Goal: Task Accomplishment & Management: Manage account settings

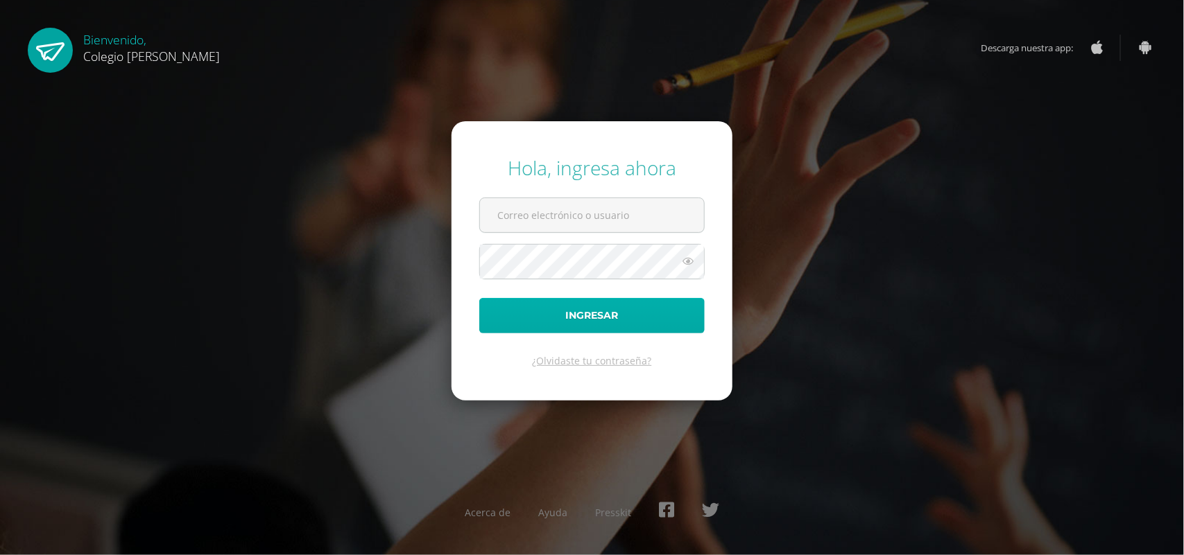
type input "jessicam@osoriosandoval.edu.gt"
click at [594, 326] on button "Ingresar" at bounding box center [591, 315] width 225 height 35
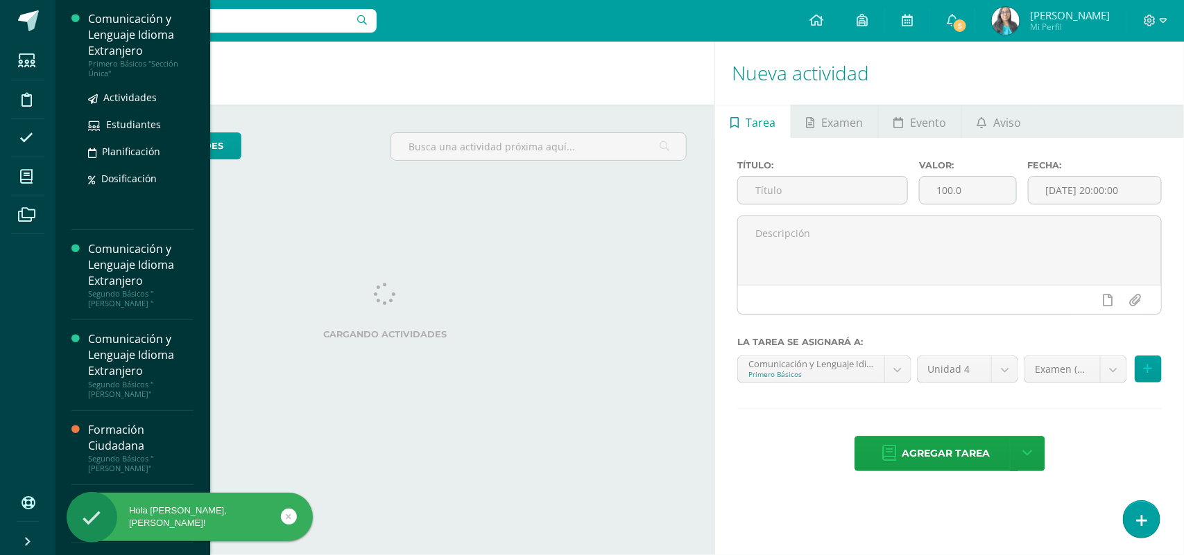
click at [128, 56] on div "Comunicación y Lenguaje Idioma Extranjero" at bounding box center [140, 35] width 105 height 48
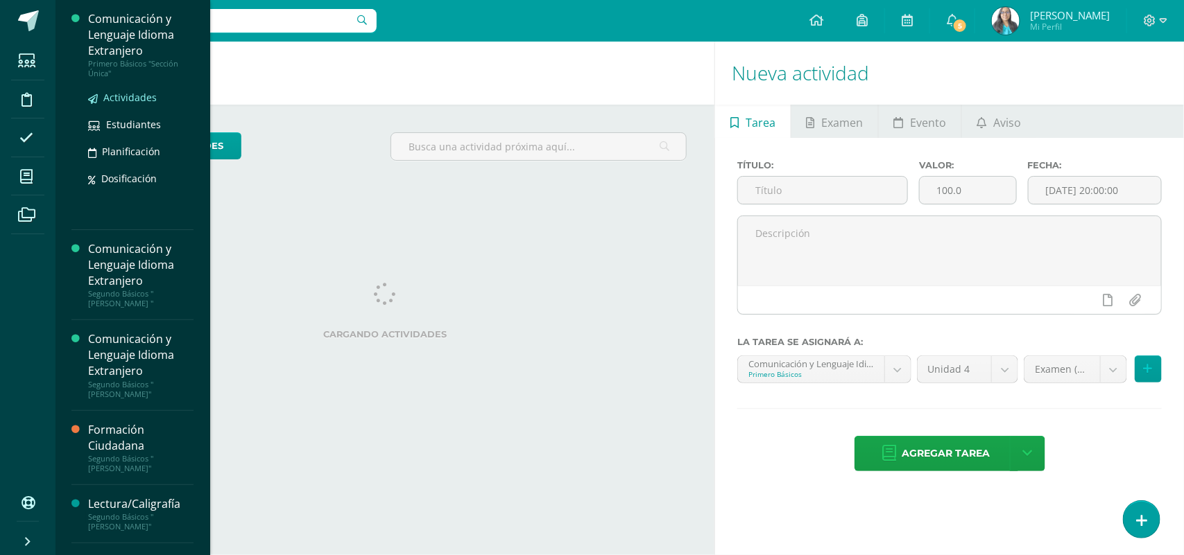
click at [121, 97] on span "Actividades" at bounding box center [129, 97] width 53 height 13
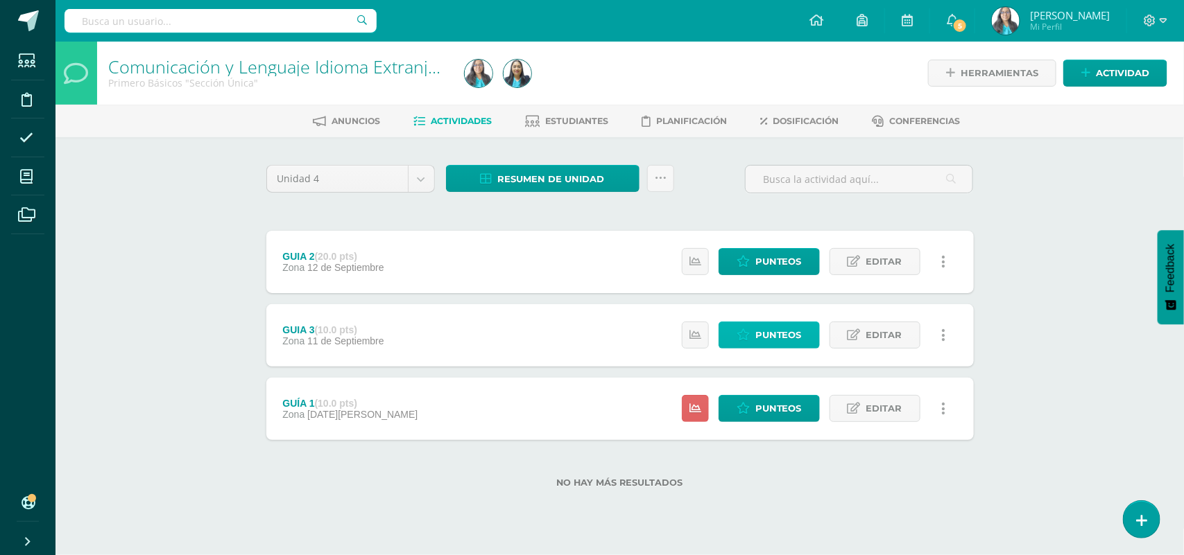
click at [788, 334] on span "Punteos" at bounding box center [778, 335] width 46 height 26
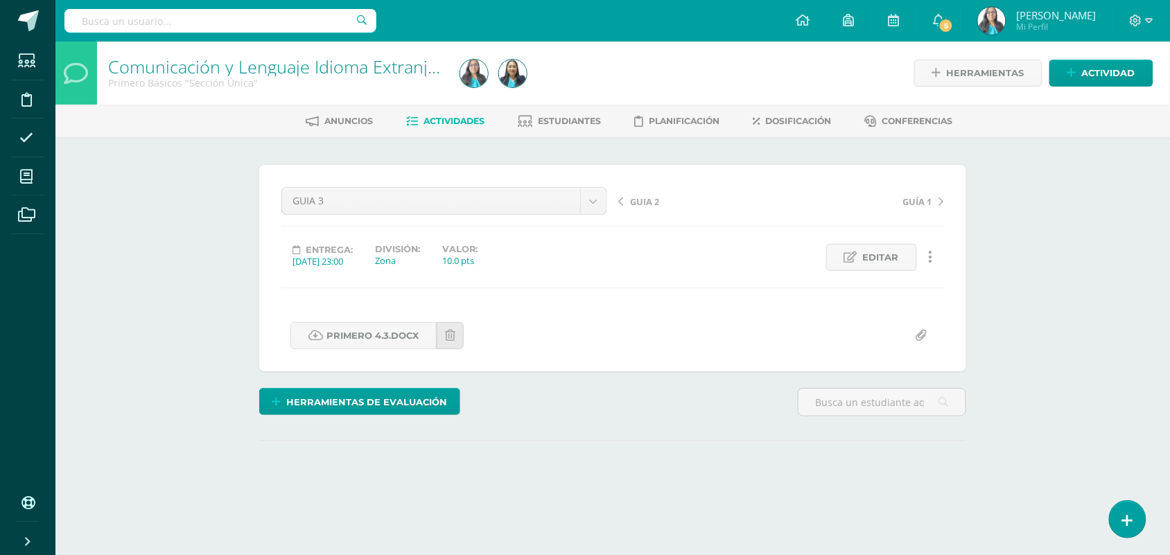
click at [146, 210] on div "Comunicación y Lenguaje Idioma Extranjero Primero Básicos "Sección Única" Herra…" at bounding box center [612, 296] width 1115 height 508
click at [640, 189] on div "GUIA 2 GUÍA 1" at bounding box center [781, 206] width 337 height 39
click at [636, 202] on span "GUIA 2" at bounding box center [644, 202] width 29 height 12
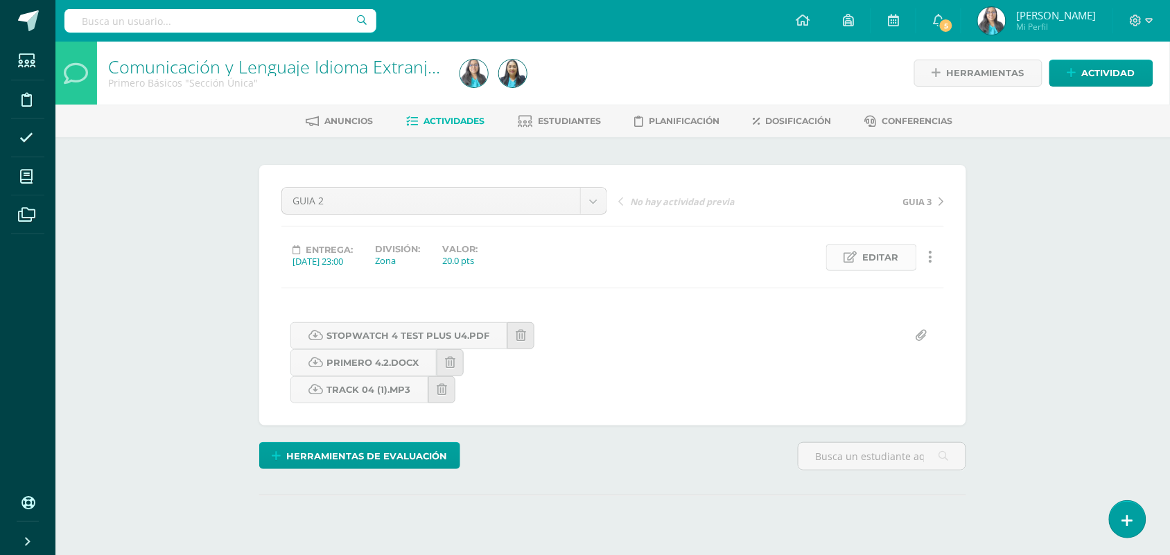
click at [867, 262] on span "Editar" at bounding box center [881, 258] width 36 height 26
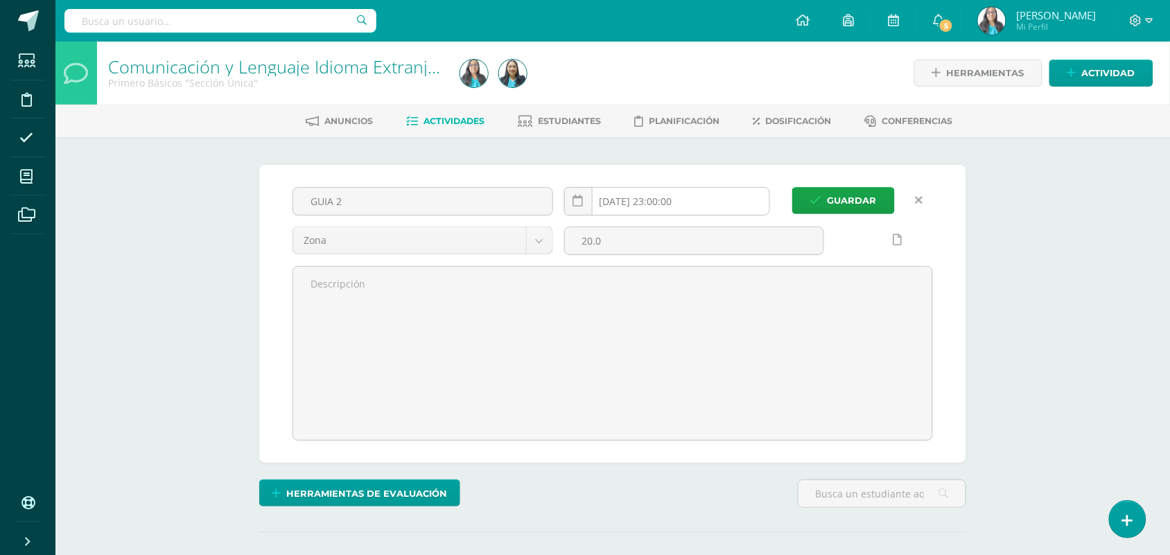
click at [711, 202] on input "2025-09-12 23:00:00" at bounding box center [667, 201] width 205 height 27
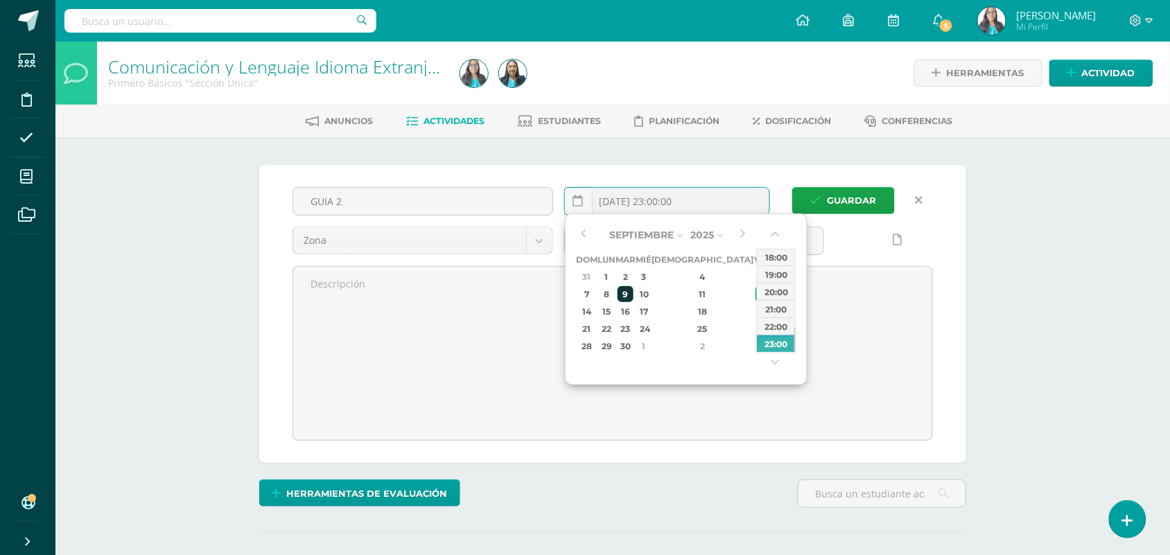
scroll to position [1, 0]
click at [634, 296] on div "9" at bounding box center [626, 294] width 16 height 16
type input "2025-09-09 23:00"
click at [829, 194] on span "Guardar" at bounding box center [852, 200] width 49 height 26
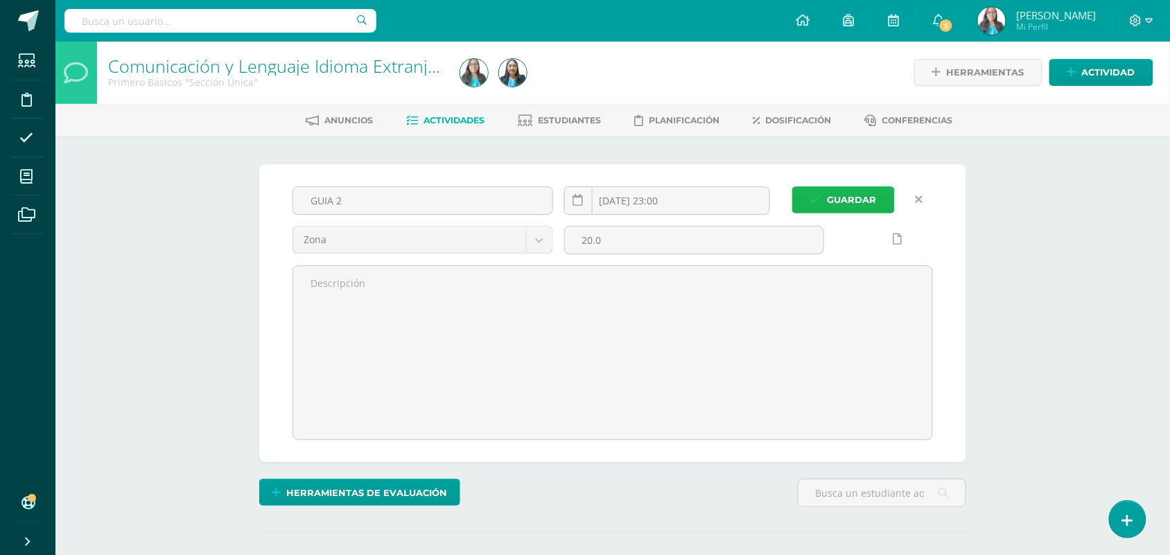
scroll to position [1, 0]
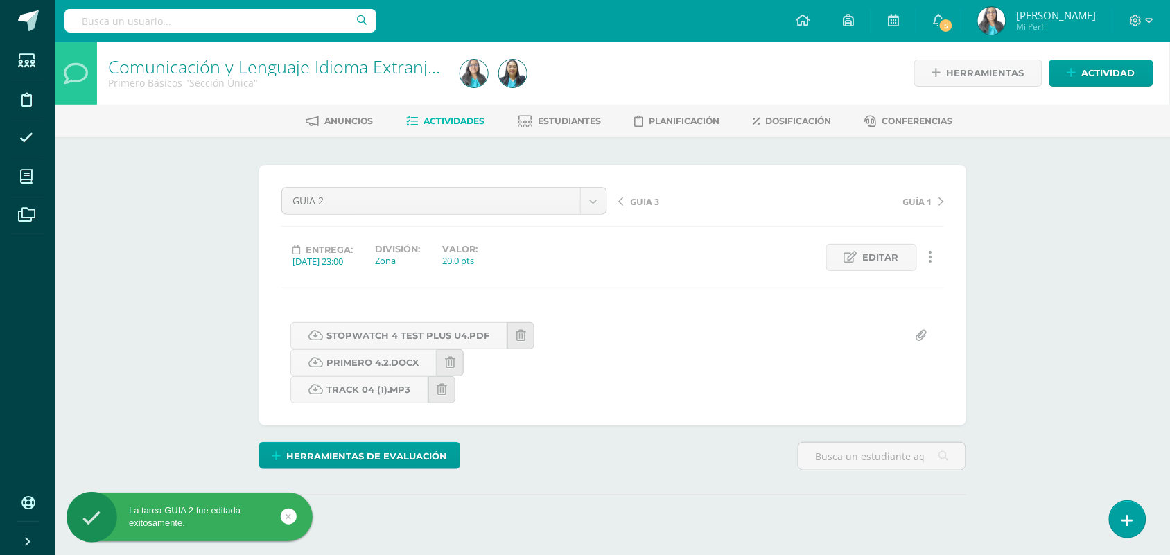
click at [908, 206] on span "GUÍA 1" at bounding box center [917, 202] width 29 height 12
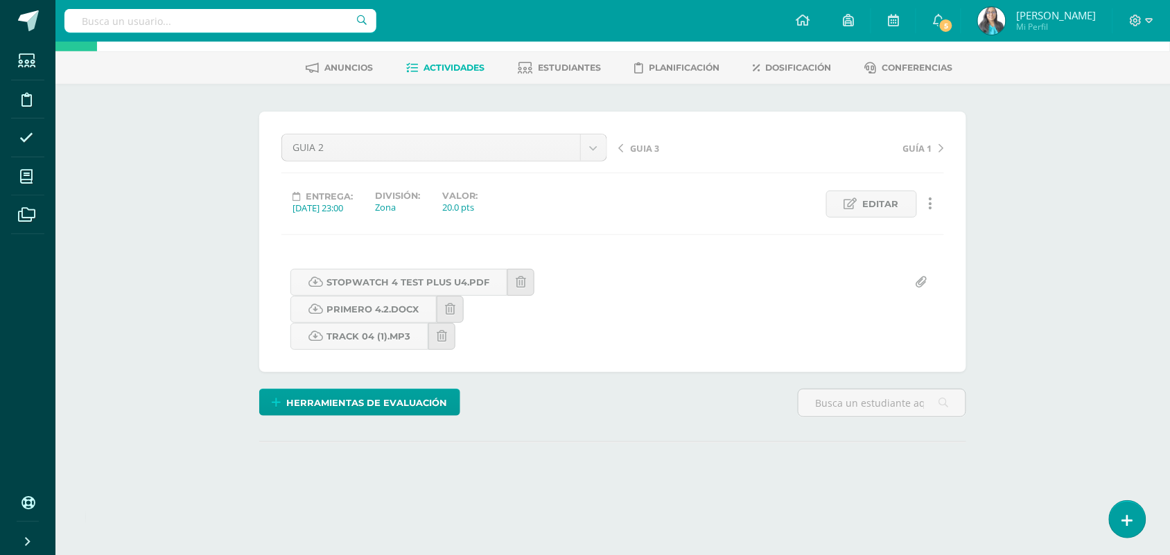
scroll to position [155, 0]
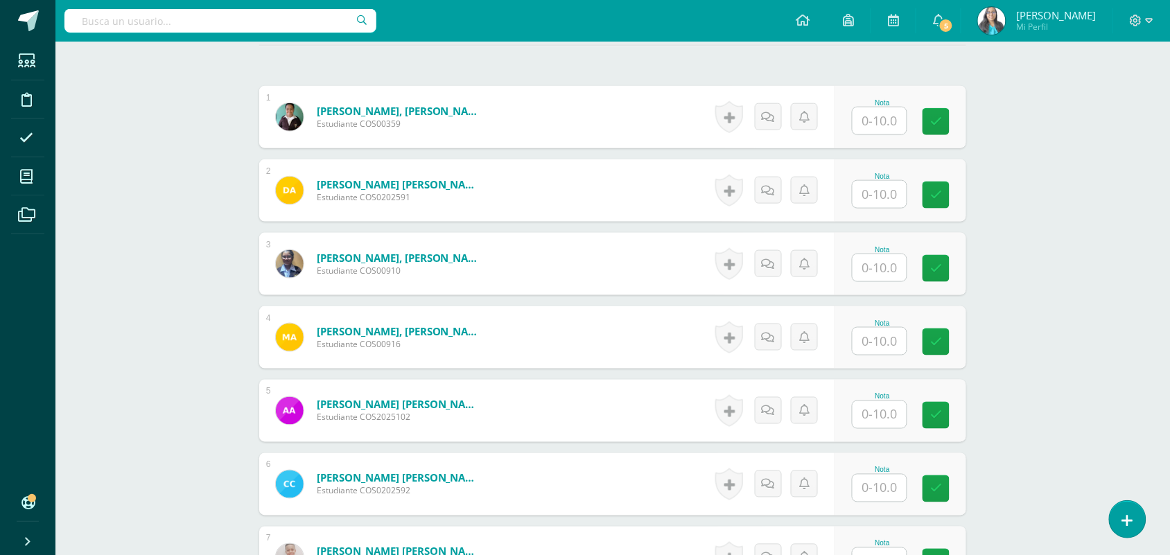
scroll to position [433, 0]
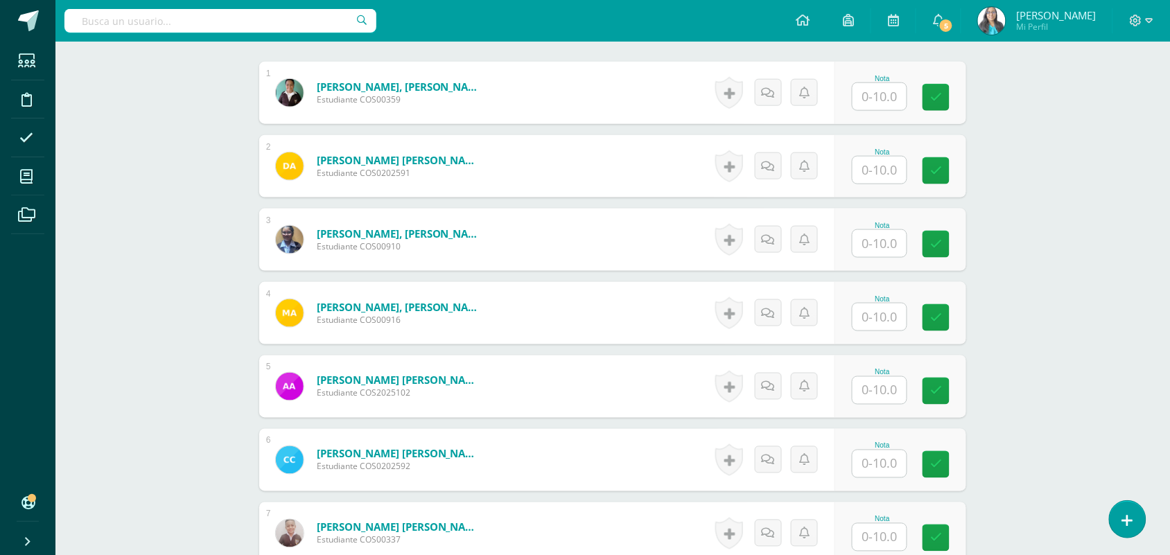
click at [892, 104] on input "text" at bounding box center [880, 96] width 54 height 27
type input "8"
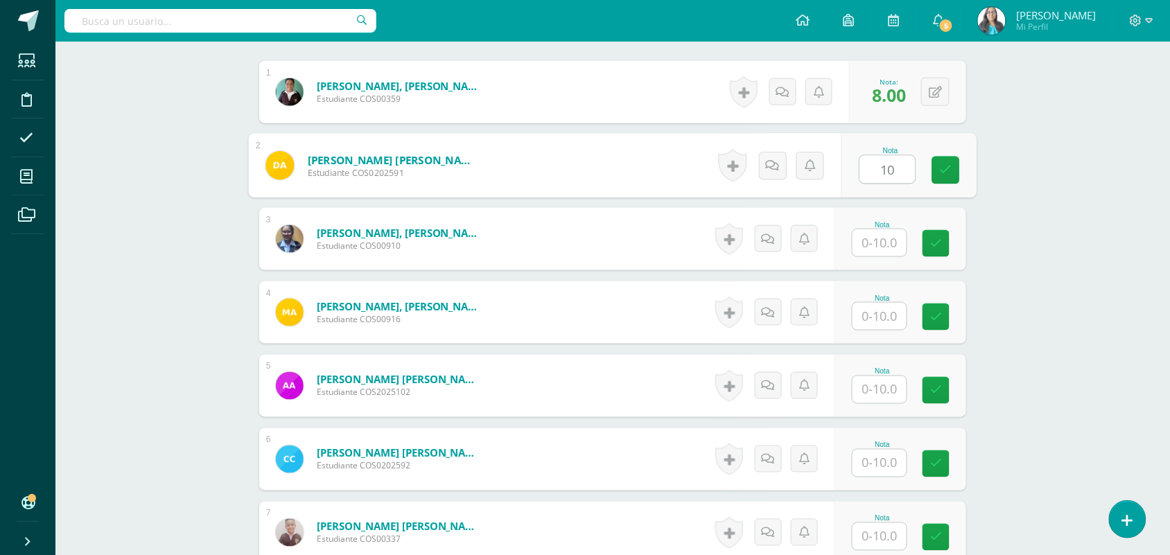
type input "10"
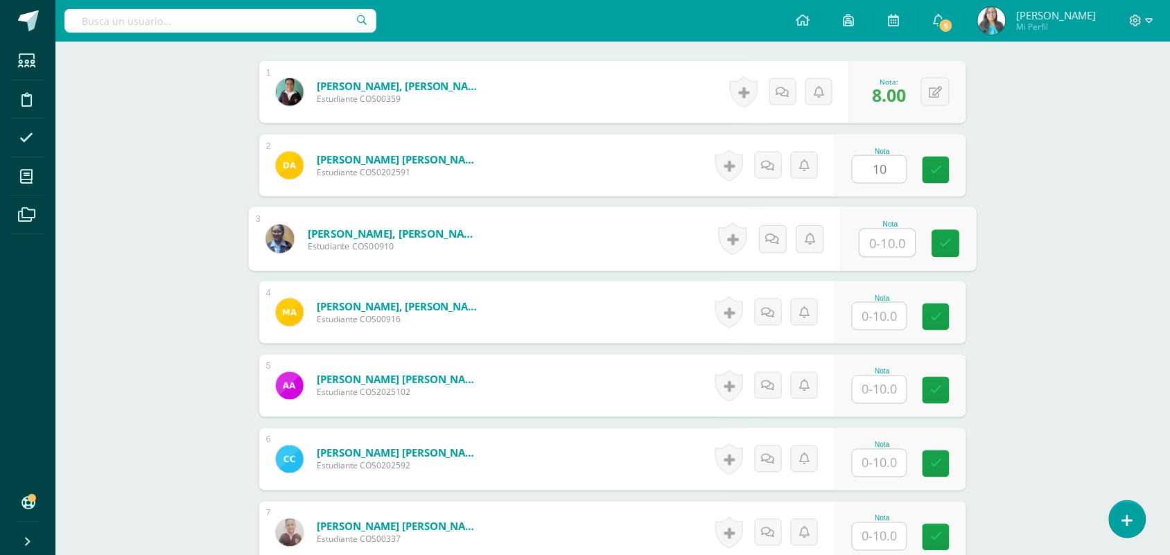
scroll to position [435, 0]
type input "3"
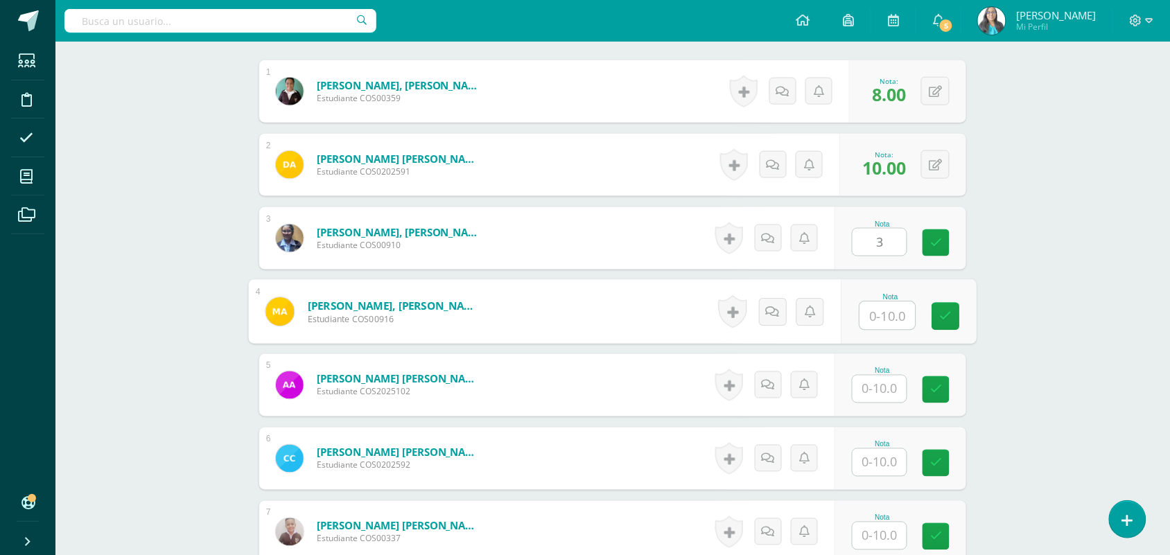
scroll to position [435, 0]
type input "2"
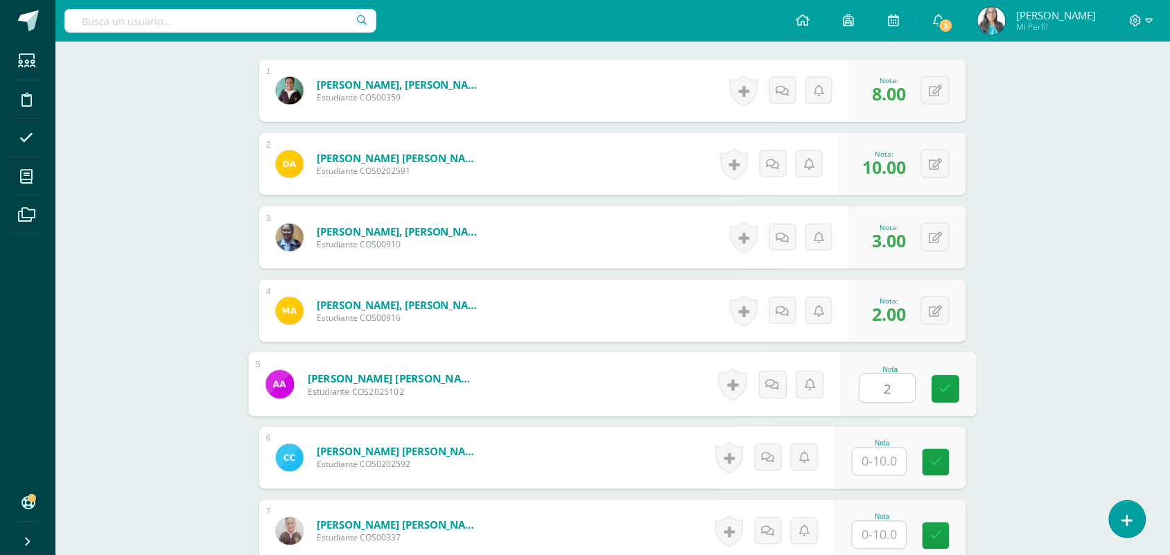
type input "2"
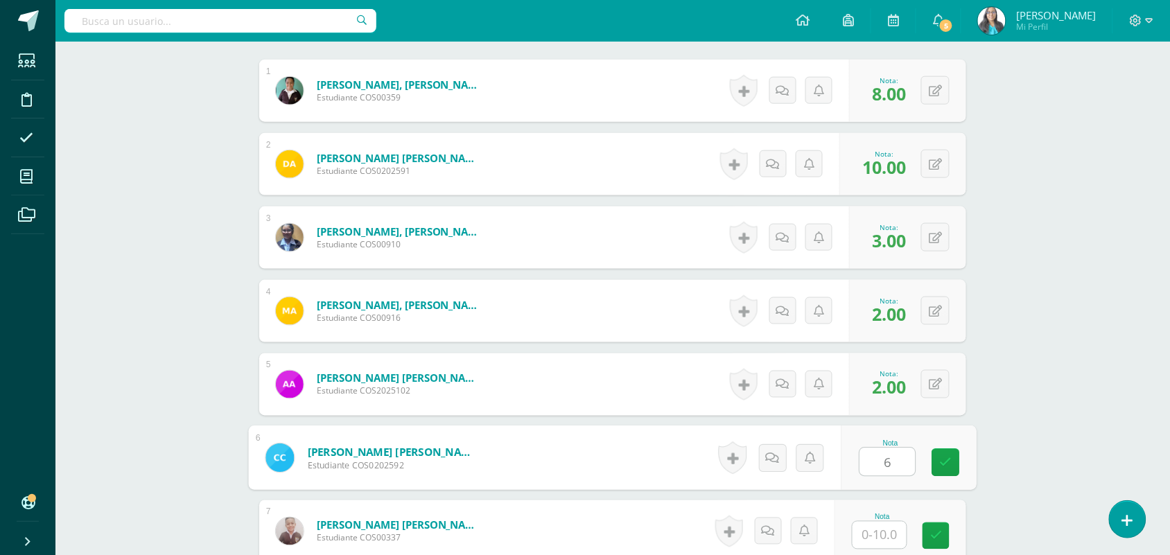
type input "6"
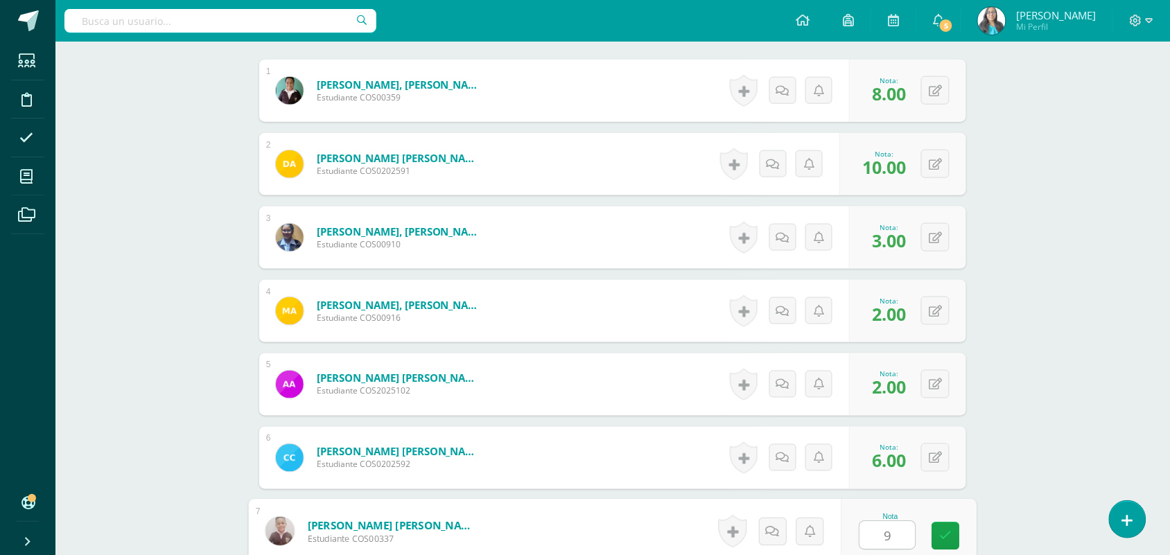
type input "9"
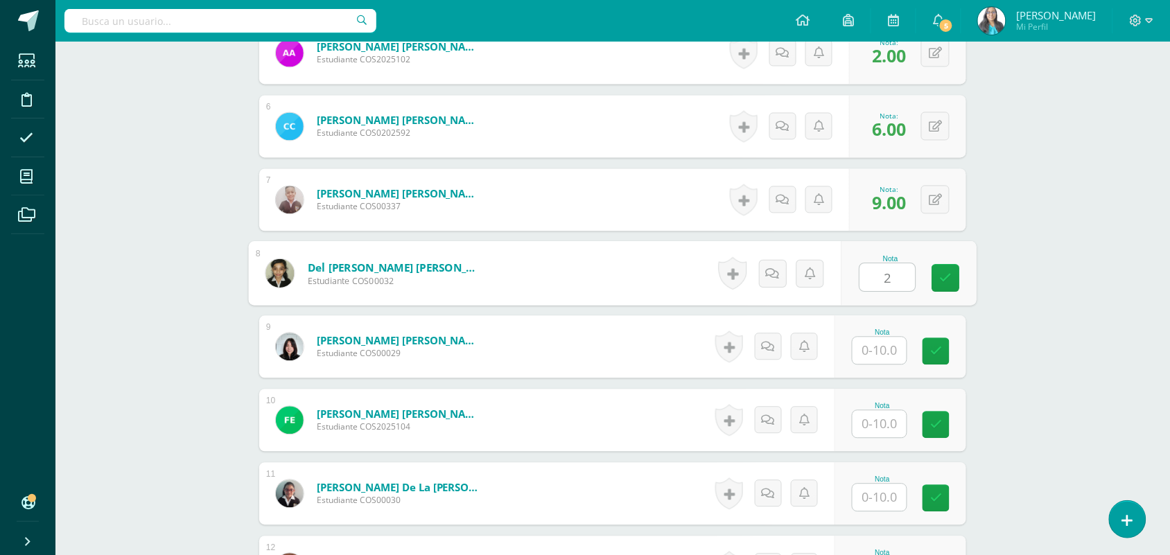
type input "2"
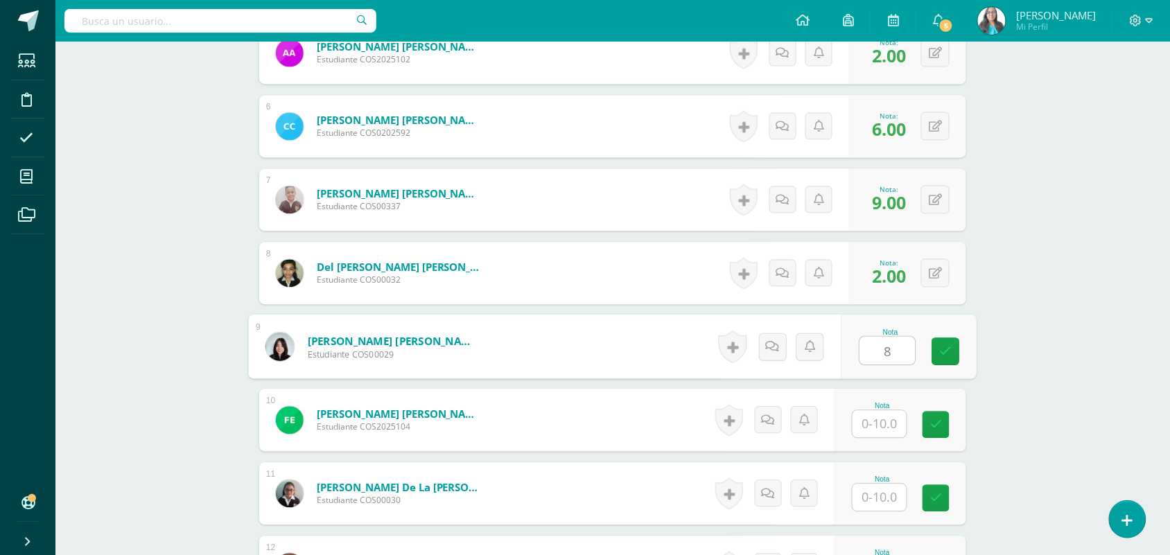
type input "8"
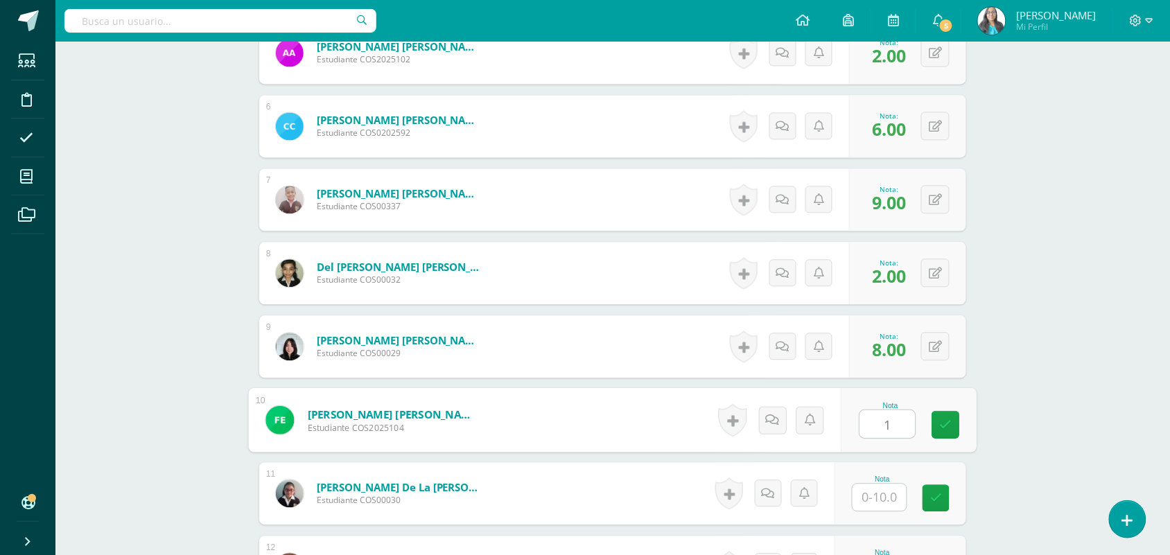
type input "1"
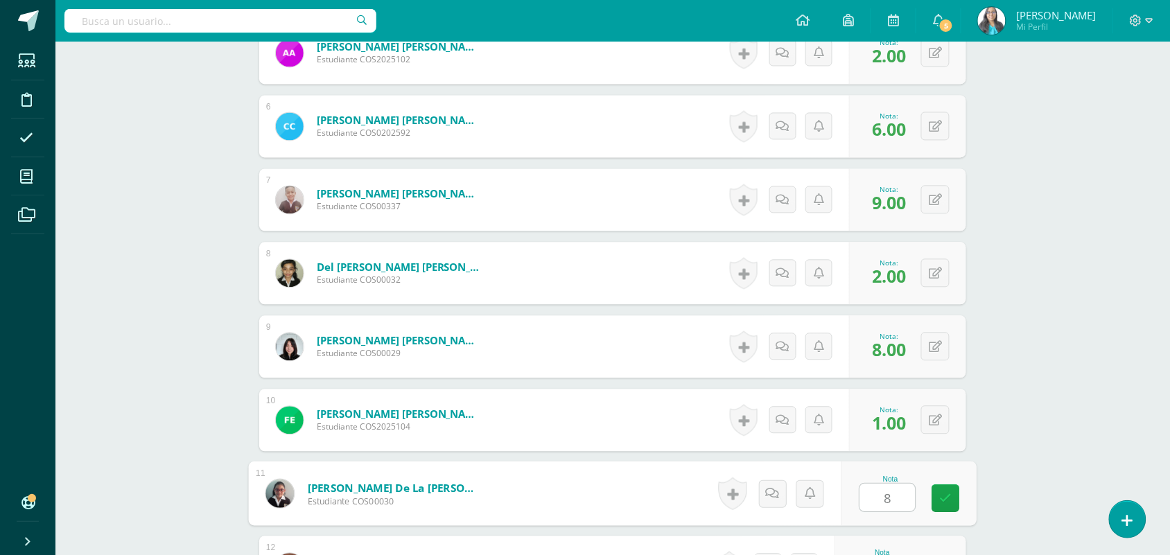
type input "8"
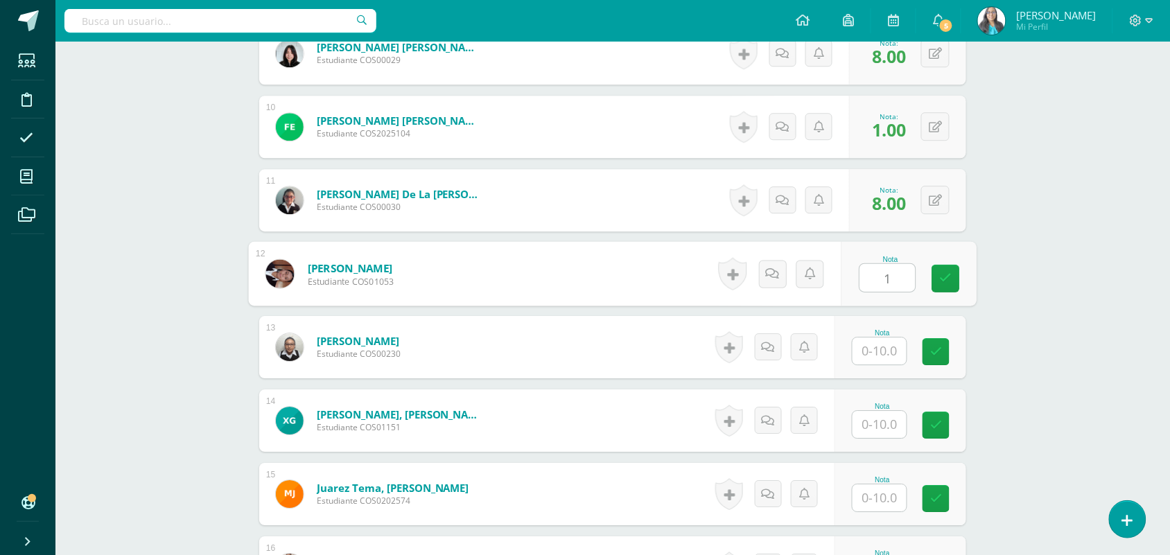
type input "1"
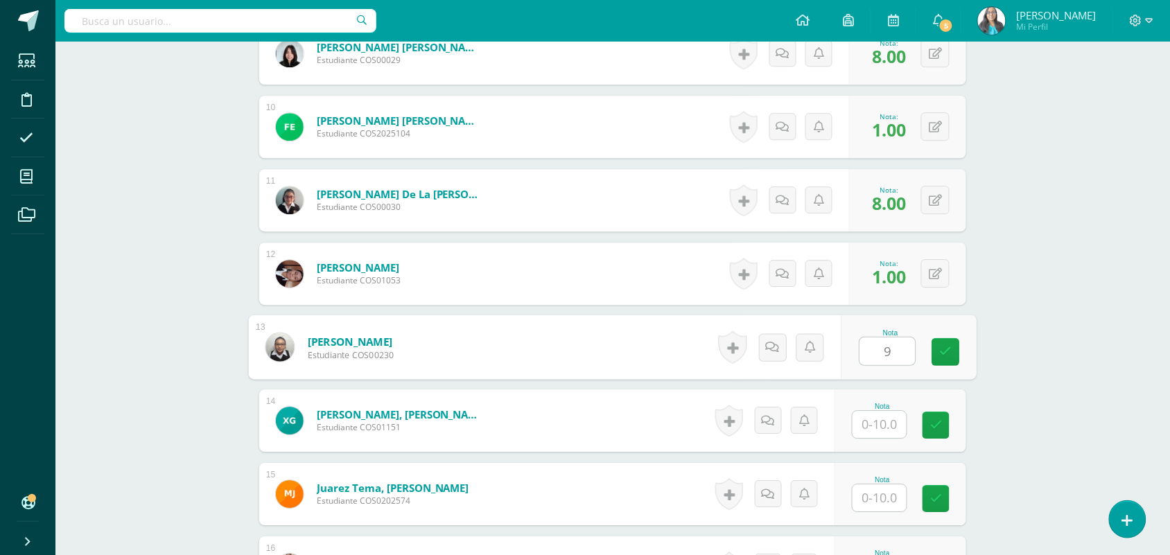
type input "9"
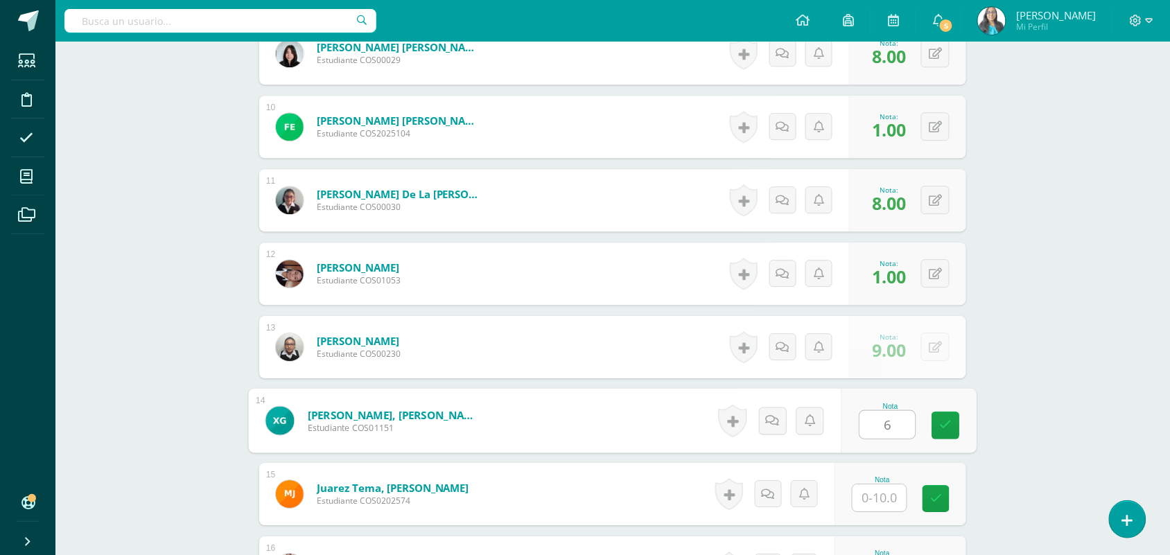
type input "6"
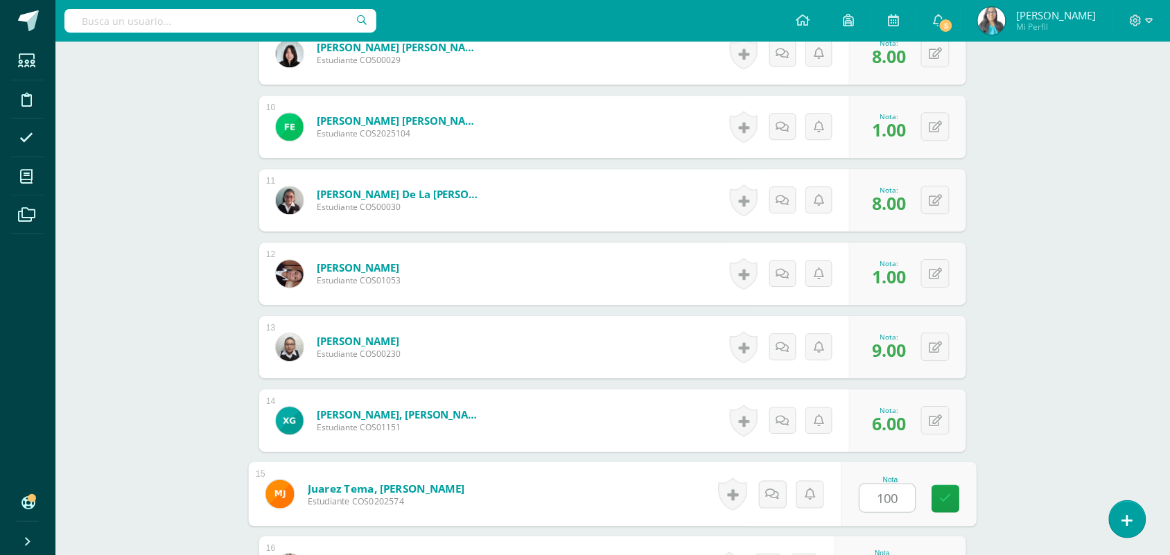
scroll to position [1355, 0]
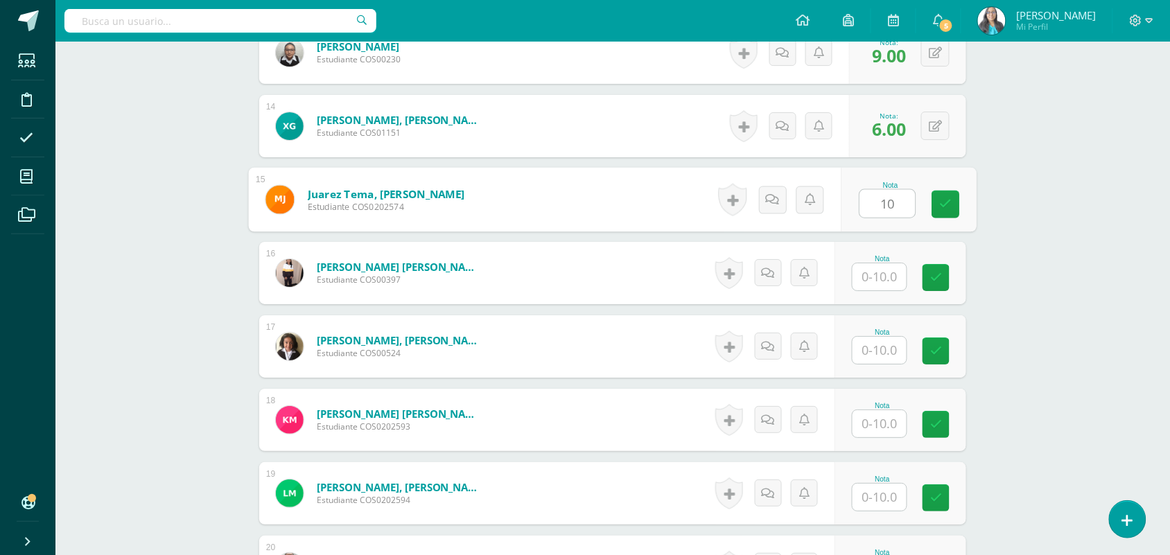
type input "10"
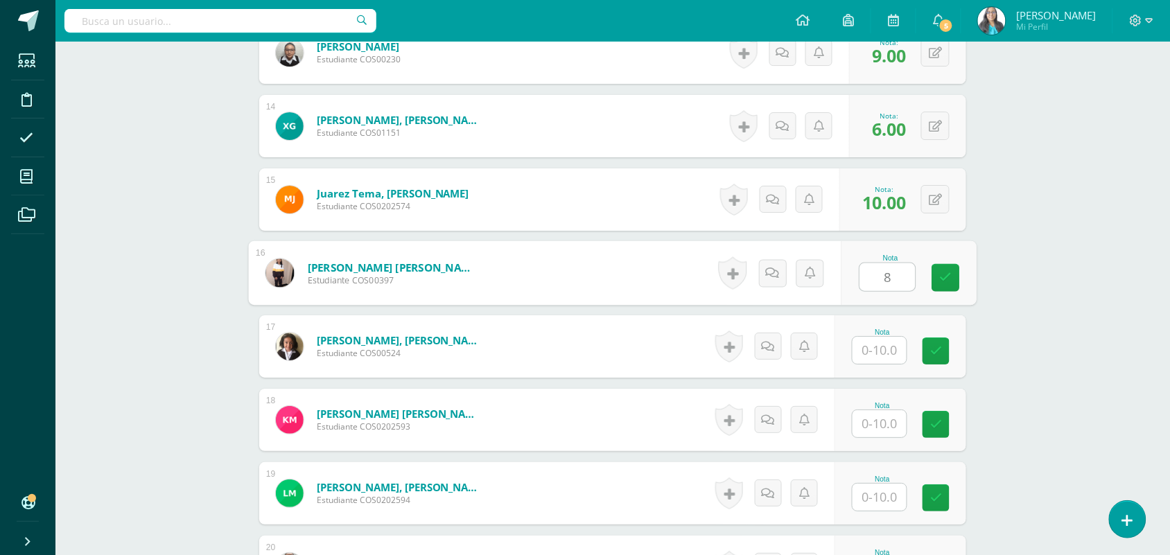
type input "8"
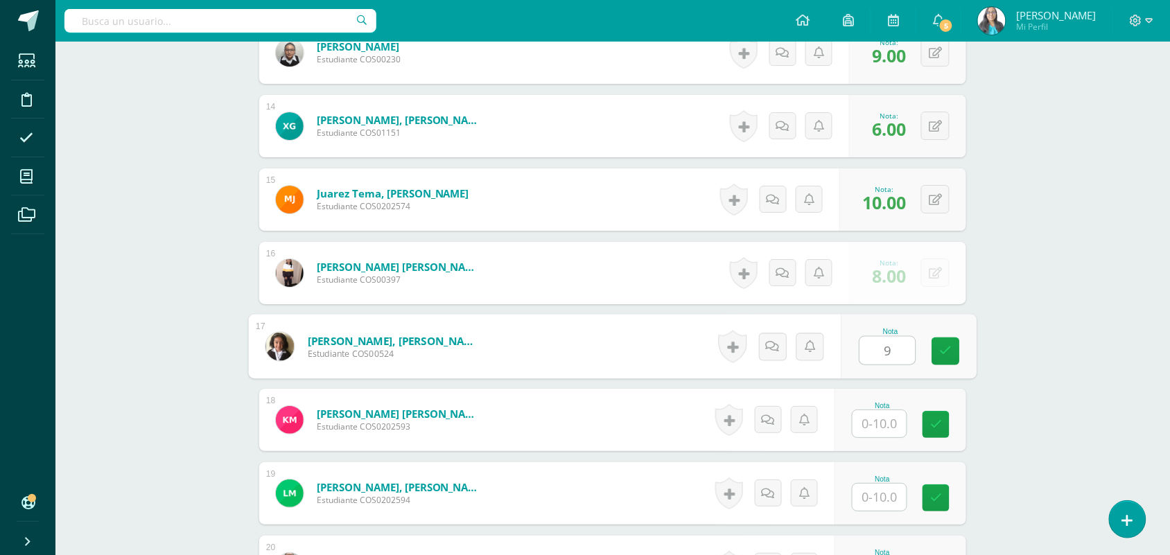
type input "9"
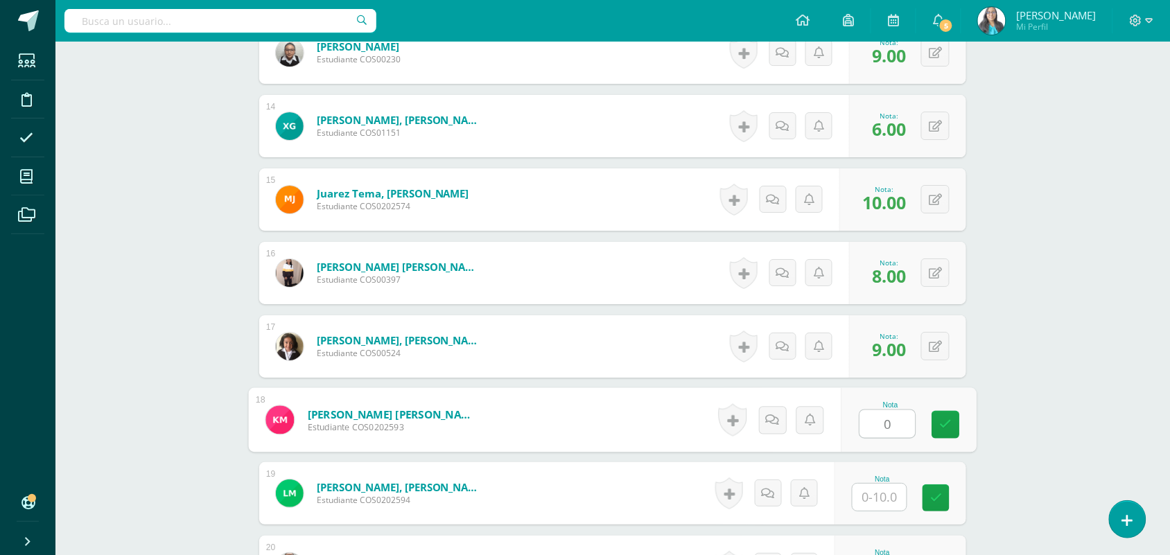
type input "0"
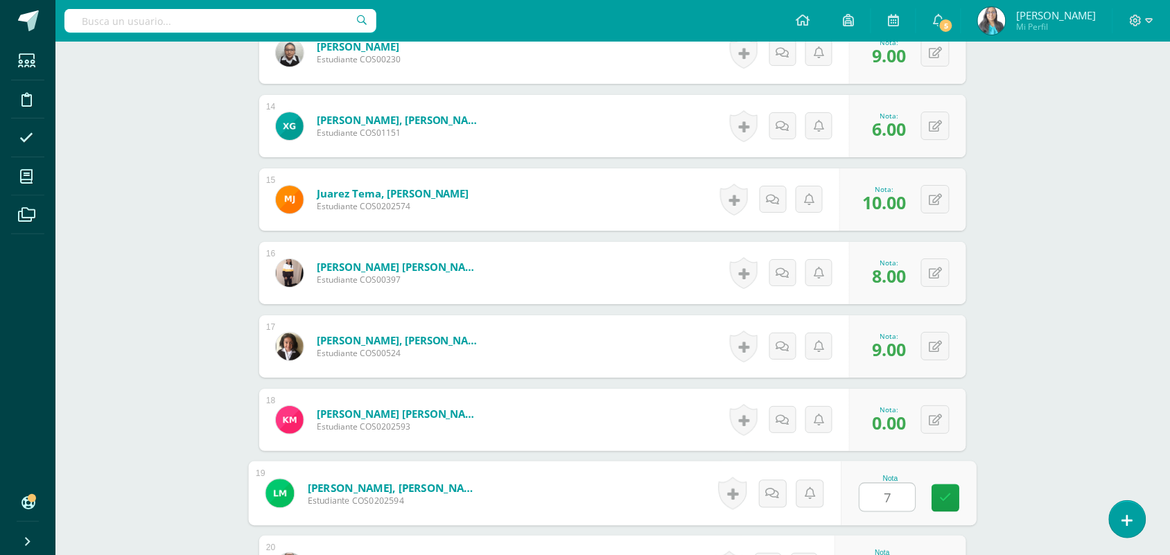
type input "7"
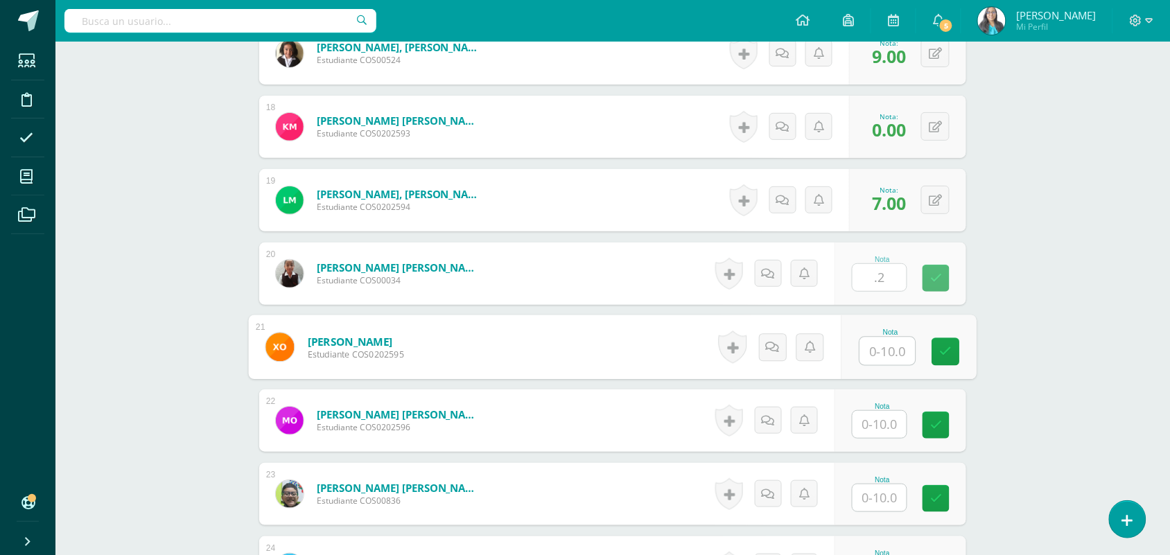
type input "0.20"
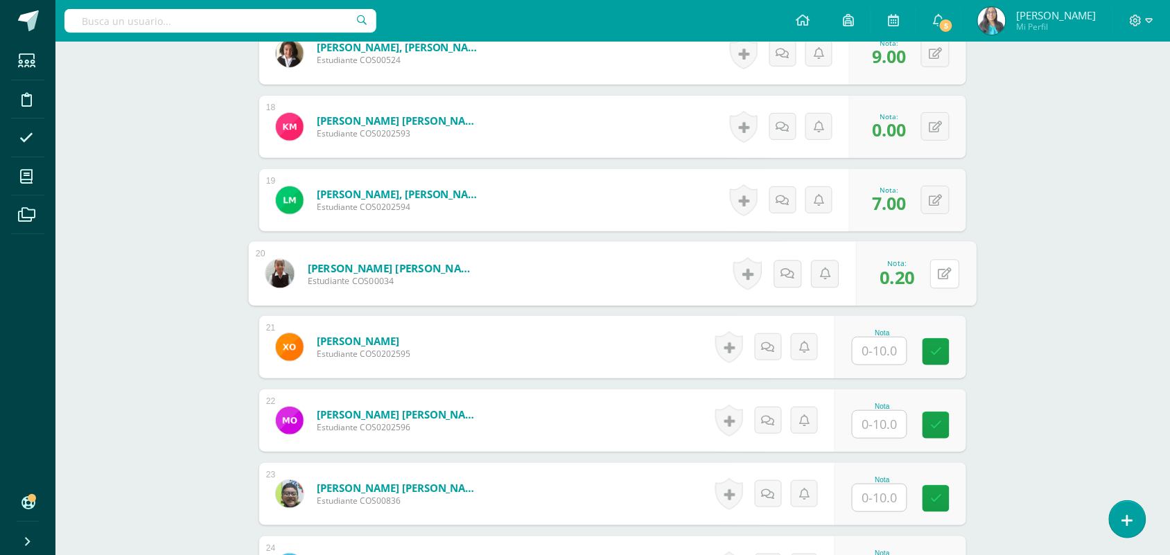
drag, startPoint x: 933, startPoint y: 275, endPoint x: 933, endPoint y: 292, distance: 17.3
click at [933, 292] on div "0 Logros Logros obtenidos Aún no hay logros agregados Nota: 0.20" at bounding box center [917, 274] width 121 height 64
click at [930, 259] on button at bounding box center [944, 273] width 29 height 29
type input "2"
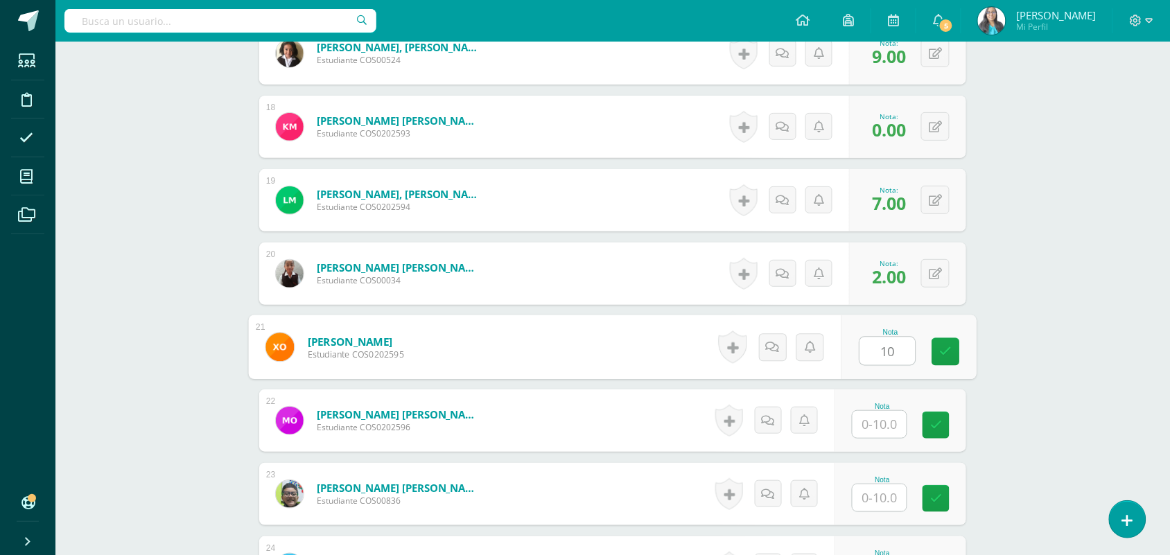
type input "10"
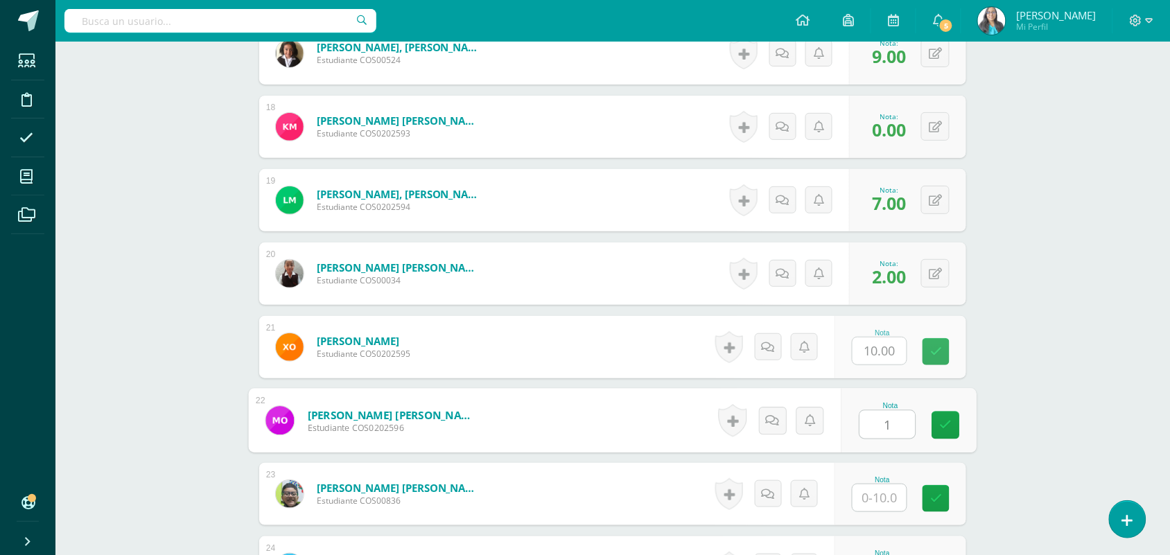
type input "1"
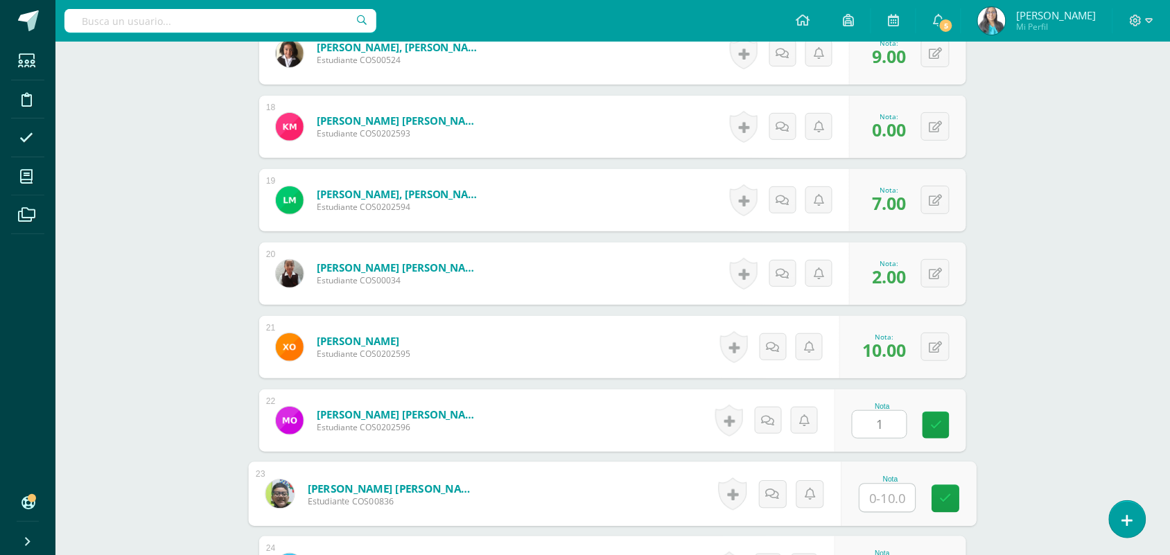
type input "1"
type input "7"
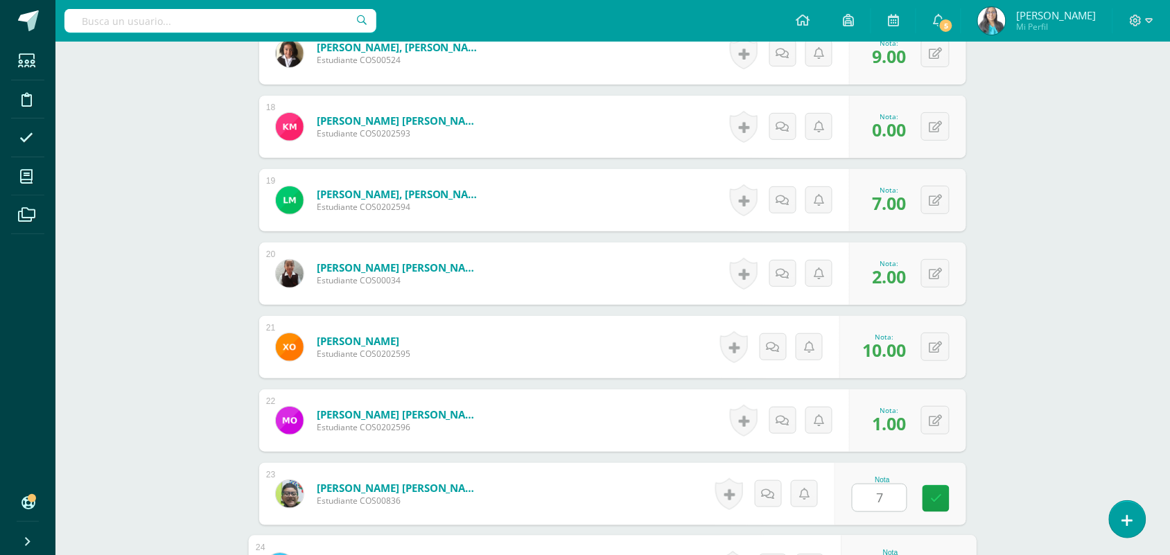
scroll to position [1943, 0]
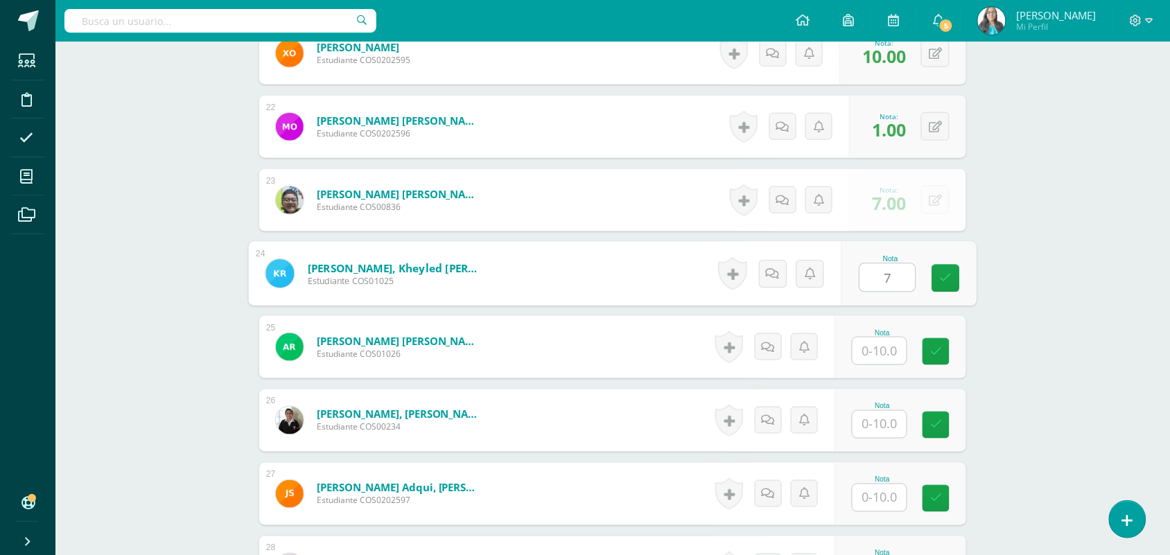
type input "7"
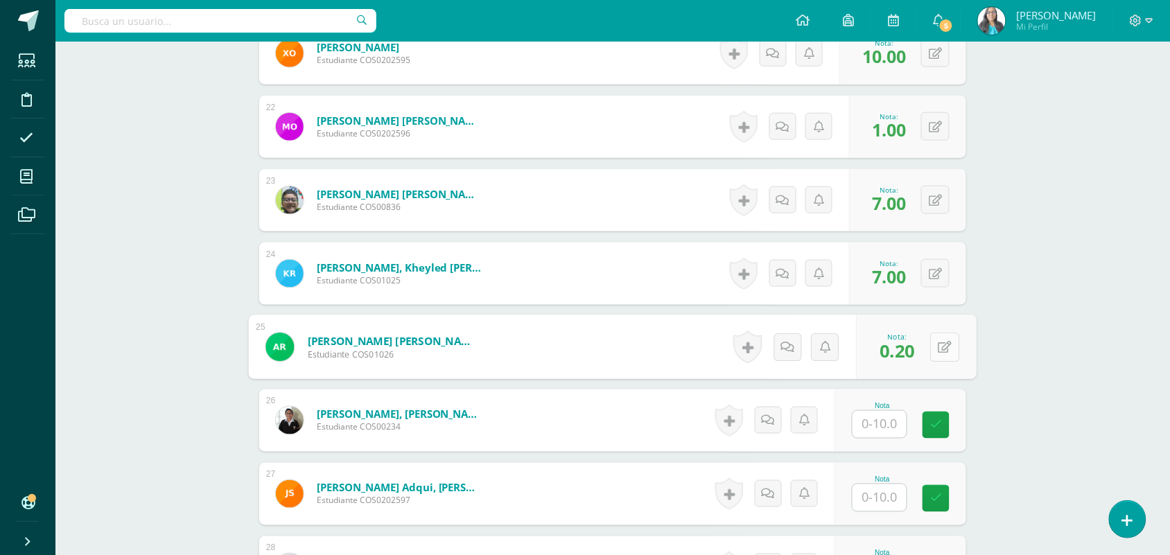
click at [937, 340] on button at bounding box center [944, 347] width 29 height 29
type input "2"
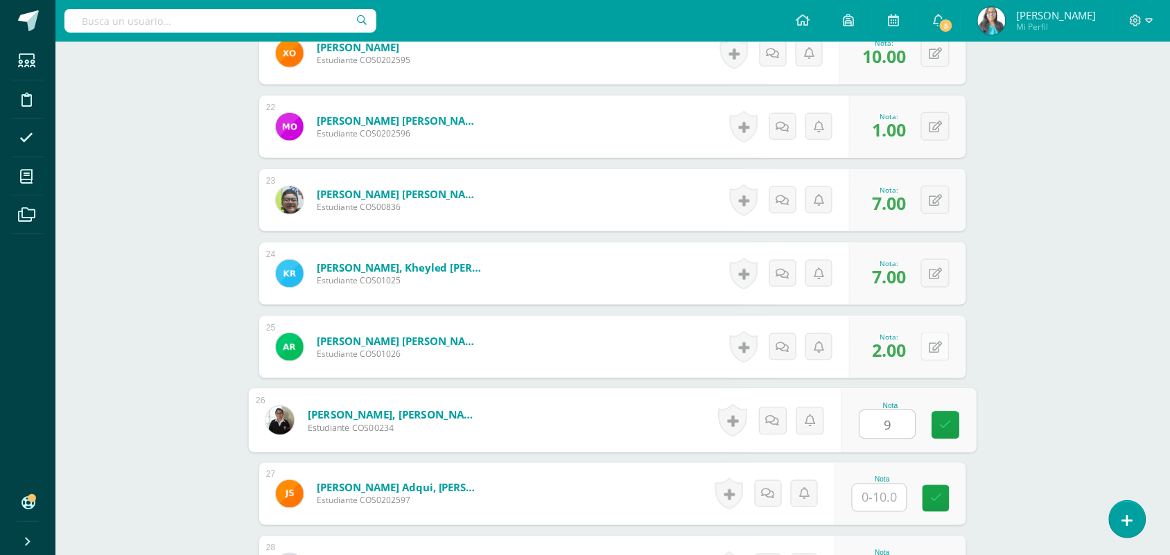
type input "9"
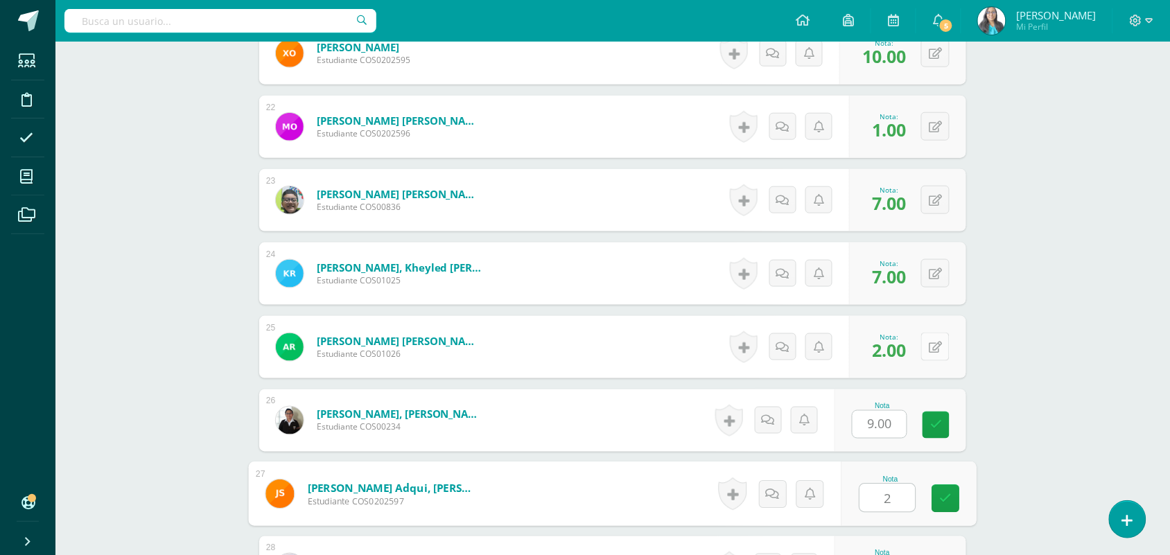
type input "2"
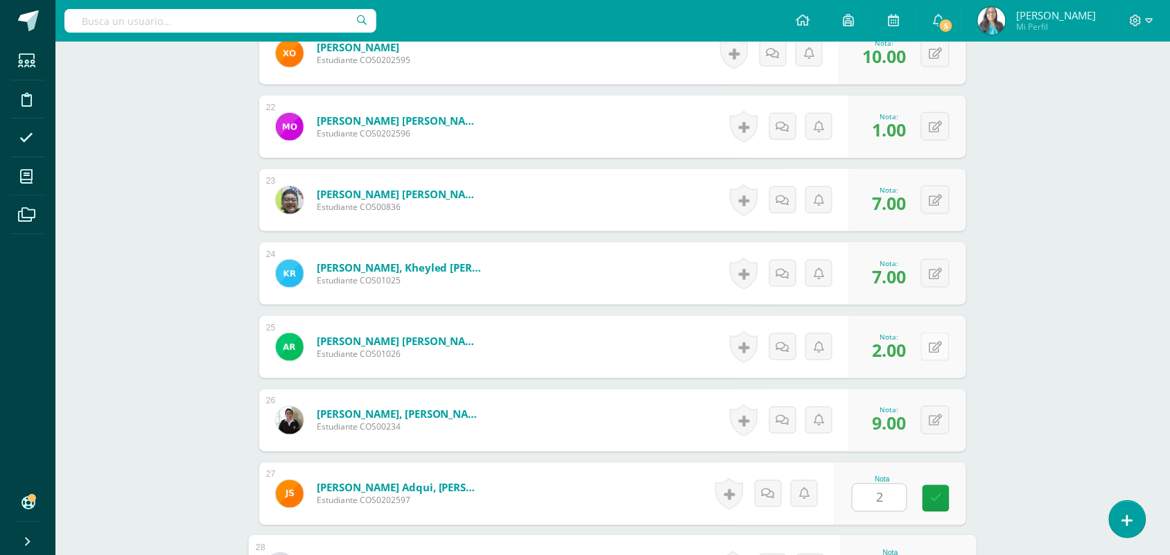
scroll to position [2237, 0]
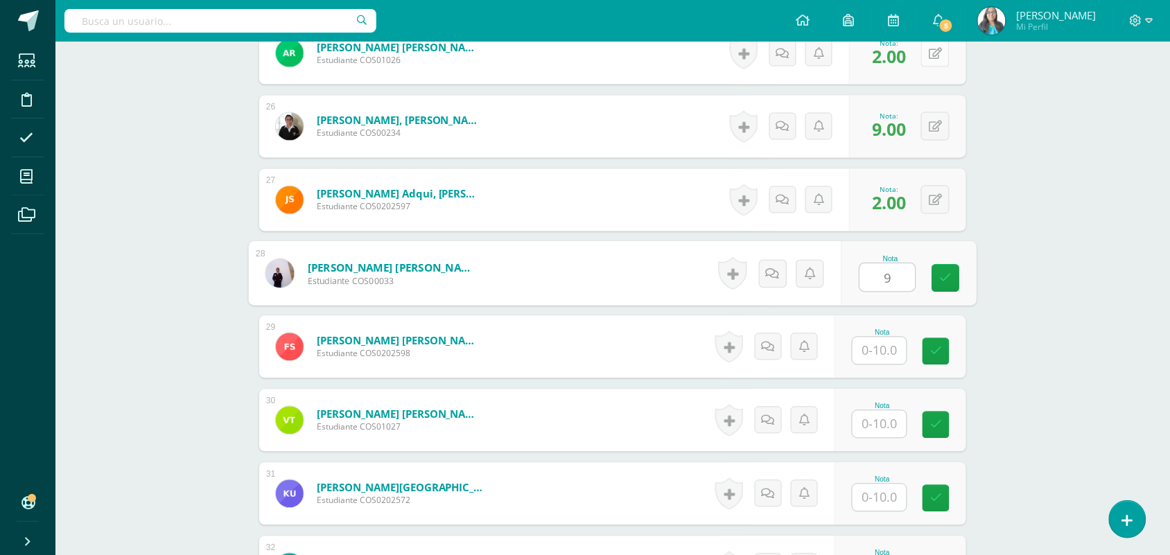
type input "9"
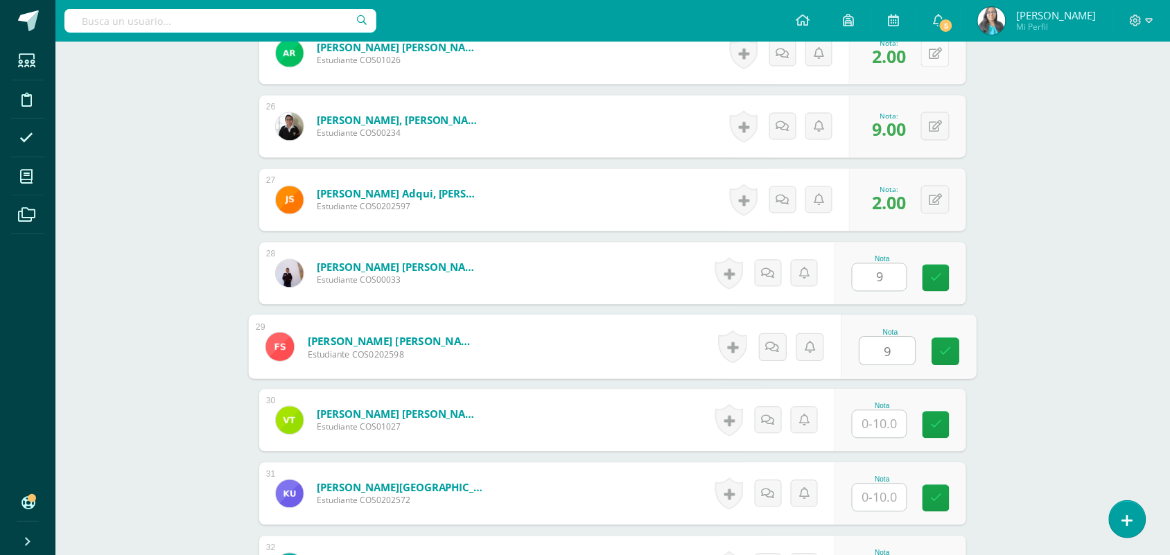
type input "9"
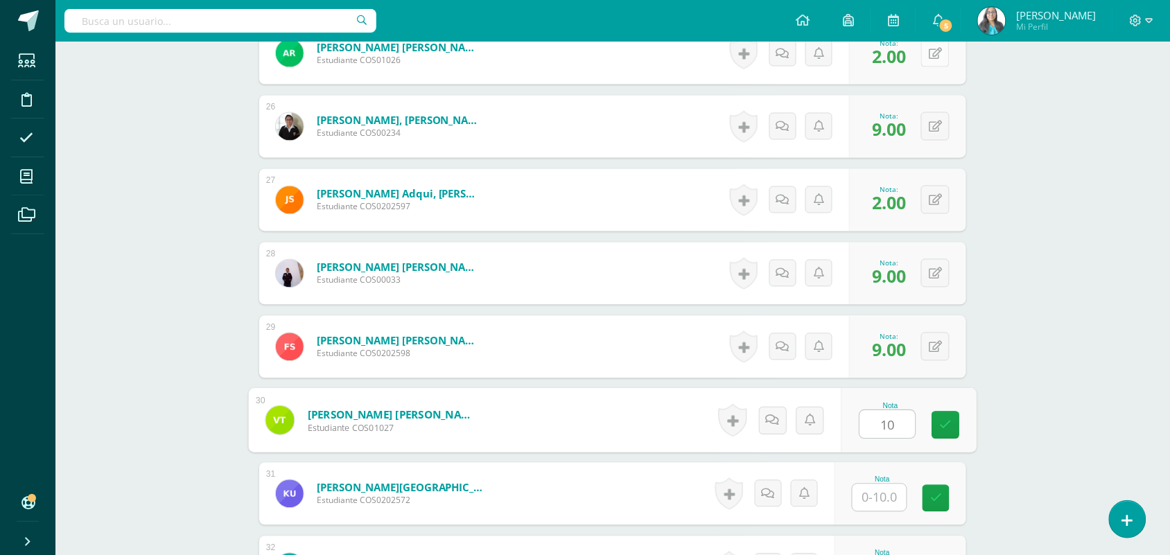
type input "10"
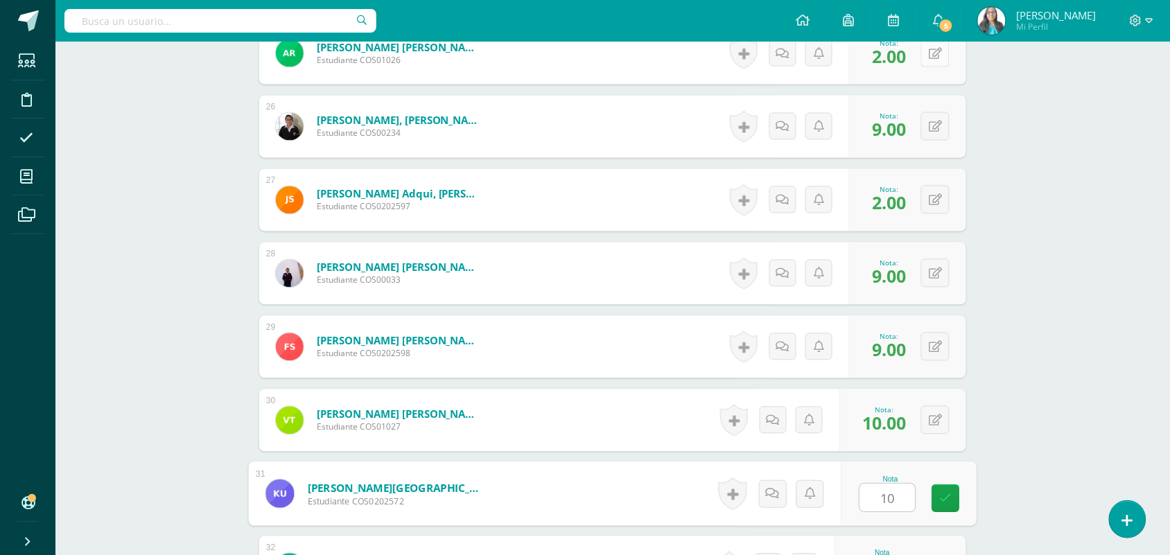
type input "10"
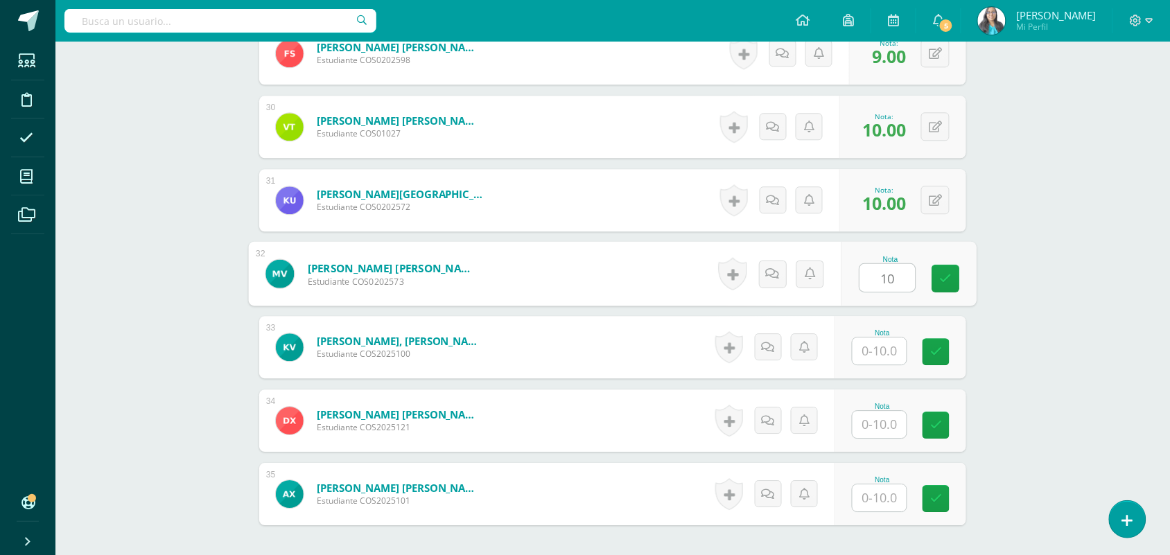
type input "10"
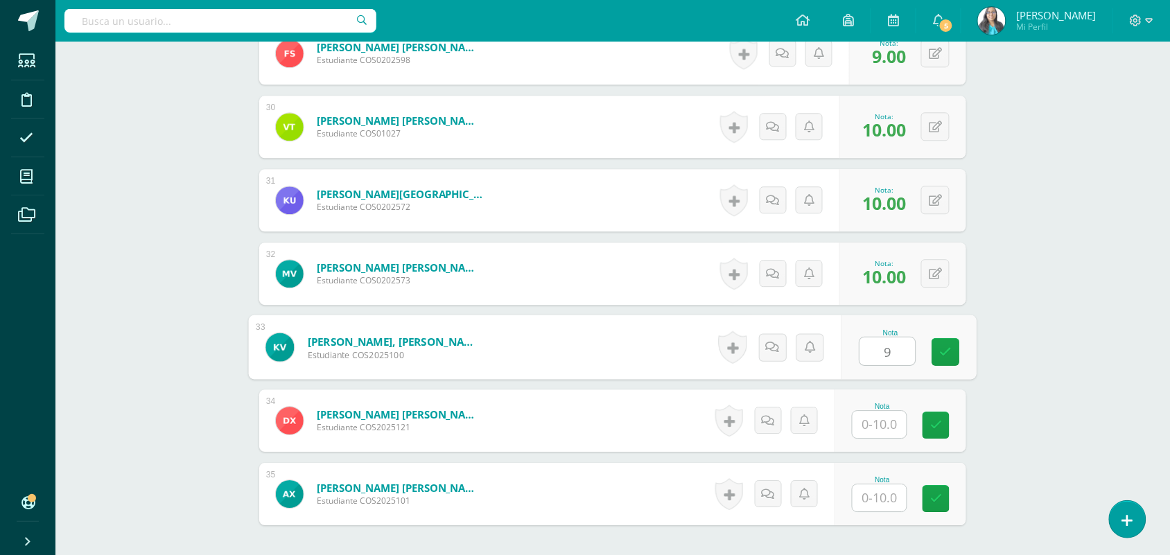
type input "9"
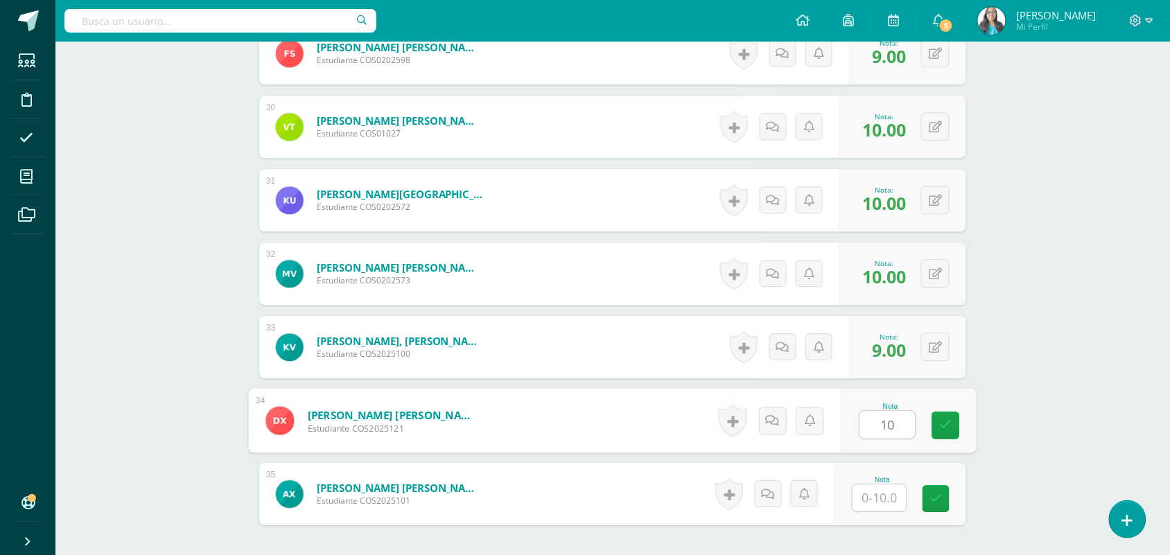
type input "10"
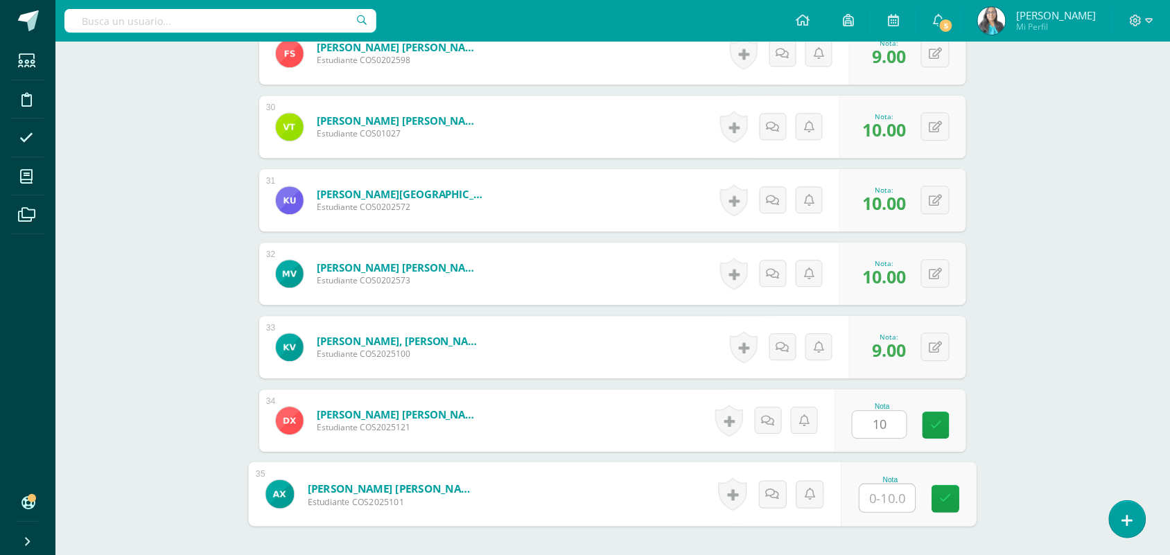
type input "4"
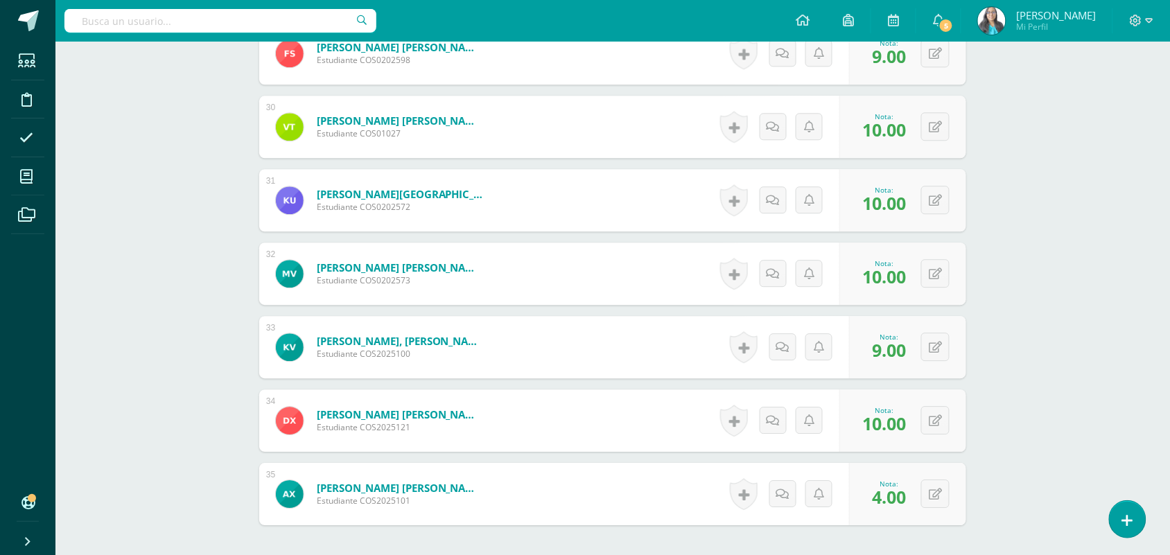
click at [920, 417] on div "0 Logros Logros obtenidos Aún no hay logros agregados Nota: 10.00" at bounding box center [903, 421] width 127 height 62
click at [930, 415] on div "0 Logros Logros obtenidos Aún no hay logros agregados Nota: 10.00" at bounding box center [903, 421] width 127 height 62
click at [953, 421] on button at bounding box center [944, 420] width 29 height 29
type input "4"
click at [931, 496] on button at bounding box center [944, 494] width 29 height 29
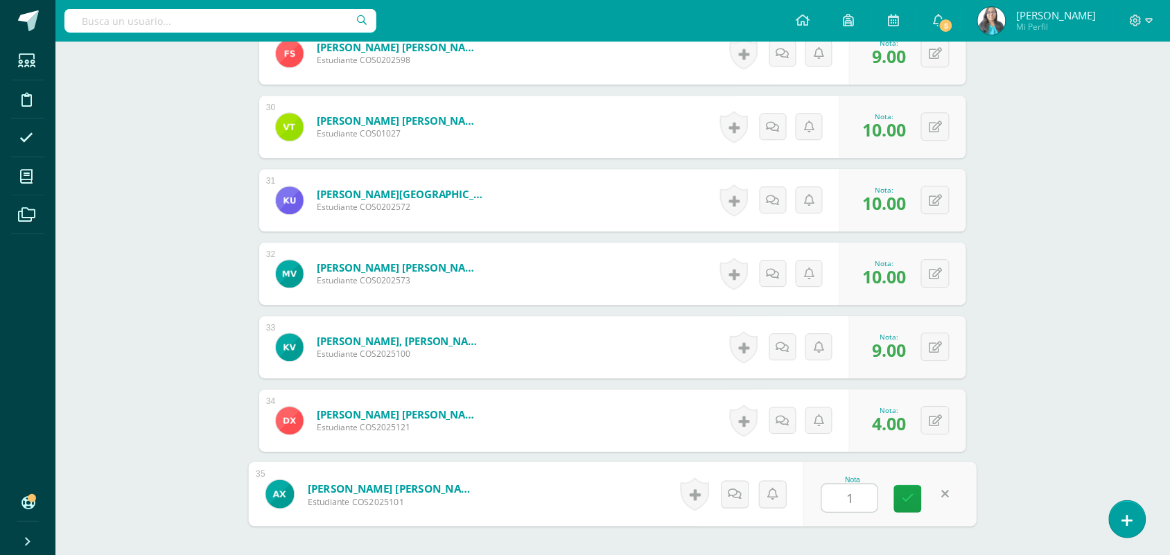
type input "10"
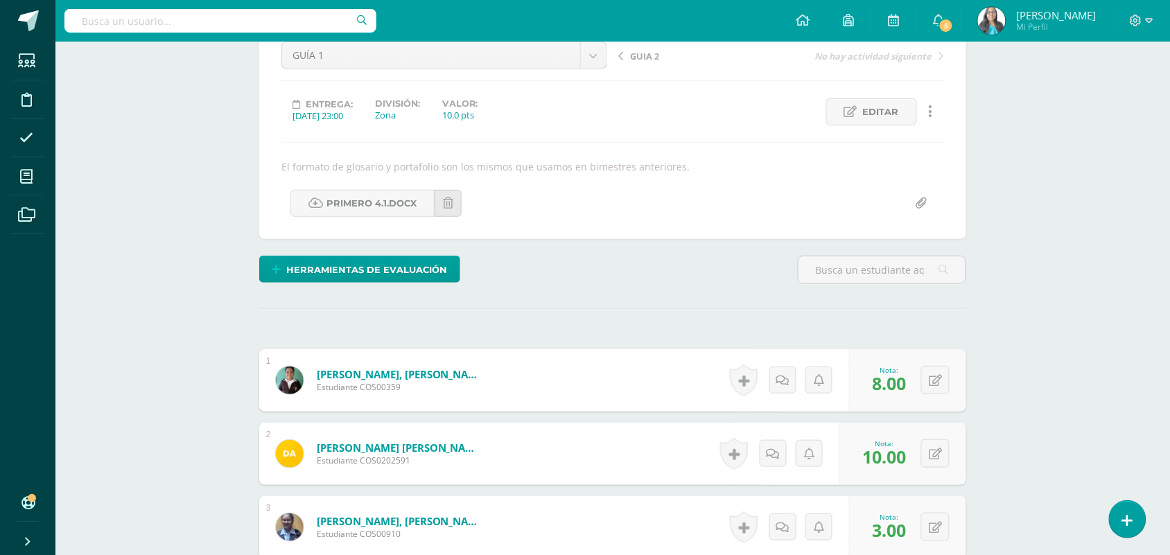
scroll to position [0, 0]
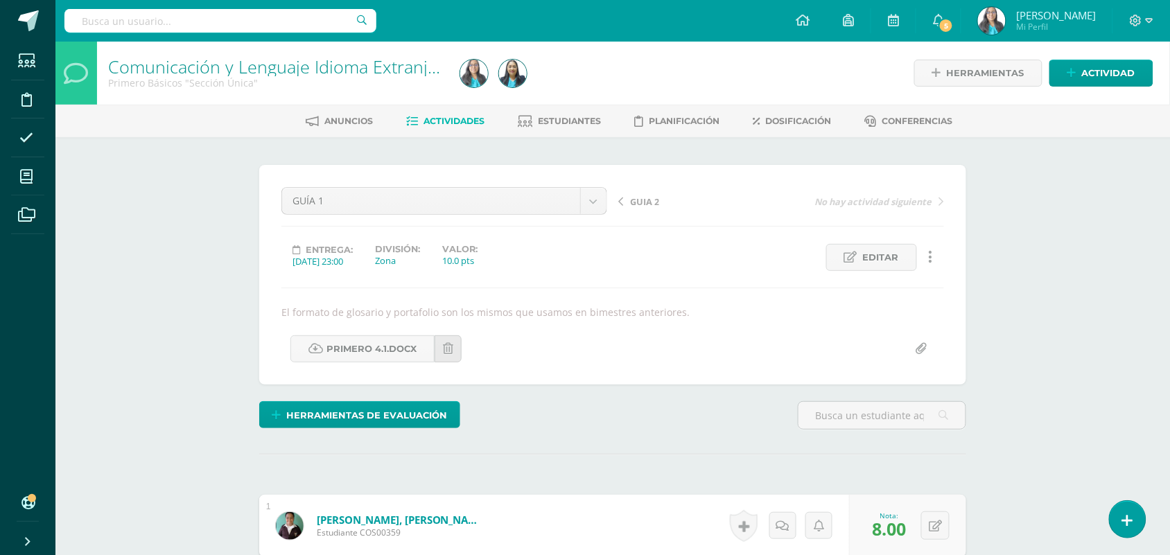
click at [650, 198] on span "GUIA 2" at bounding box center [644, 202] width 29 height 12
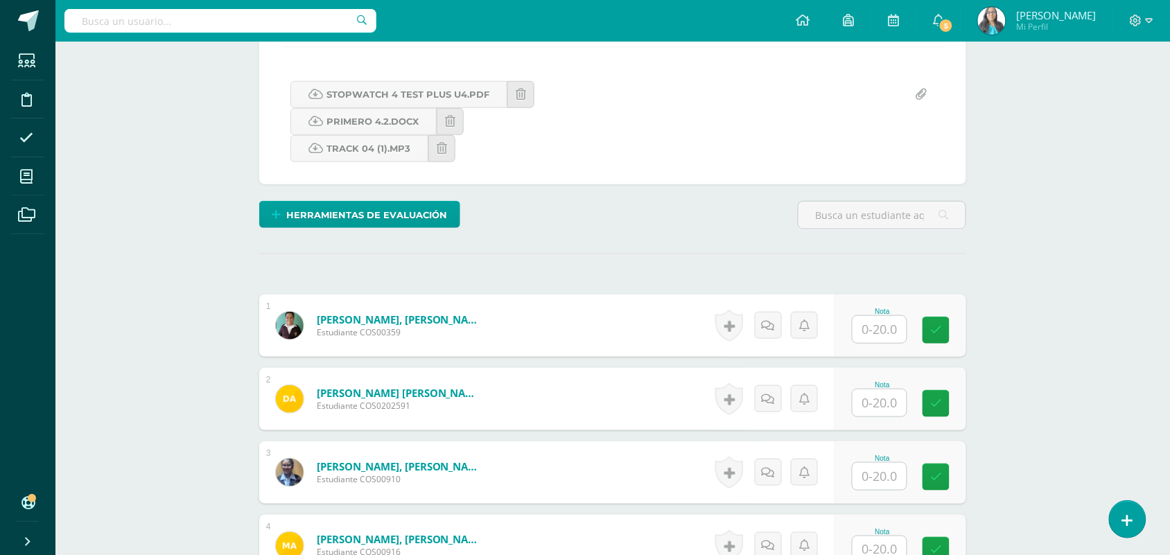
scroll to position [243, 0]
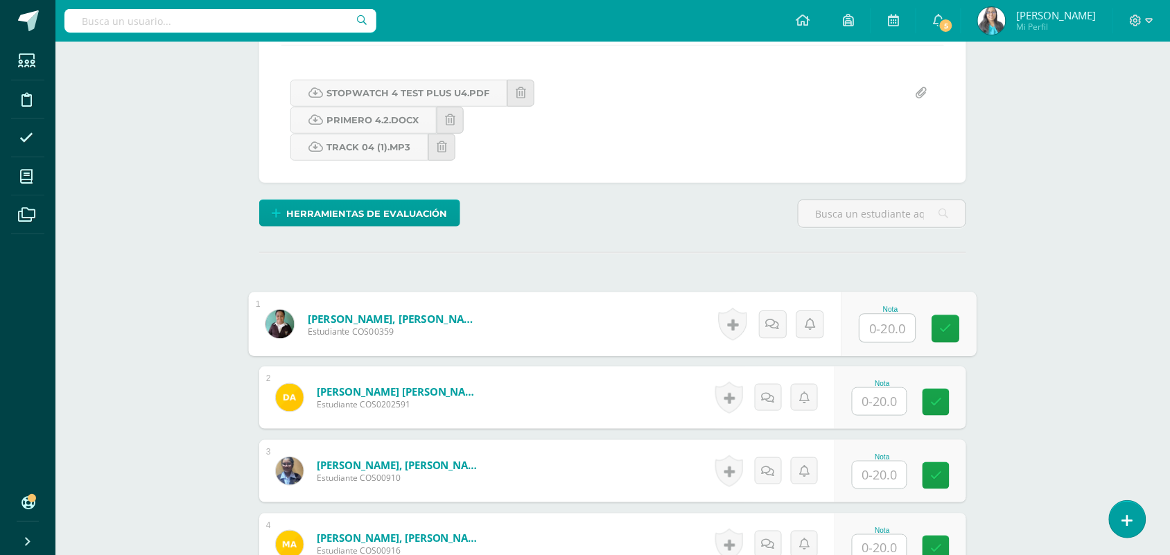
click at [882, 333] on input "text" at bounding box center [887, 329] width 55 height 28
type input "13"
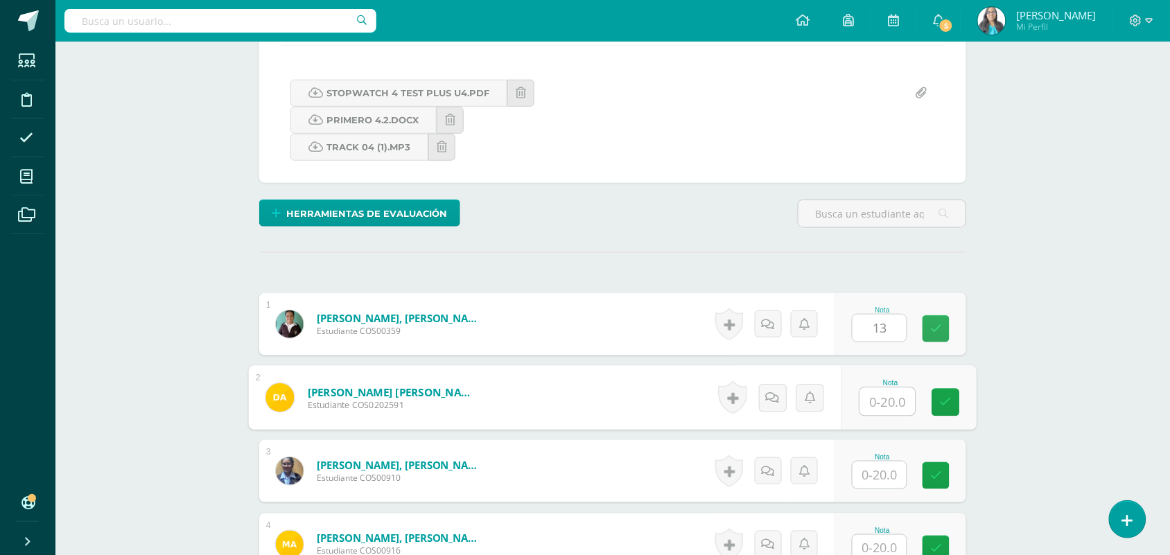
scroll to position [243, 0]
type input "10"
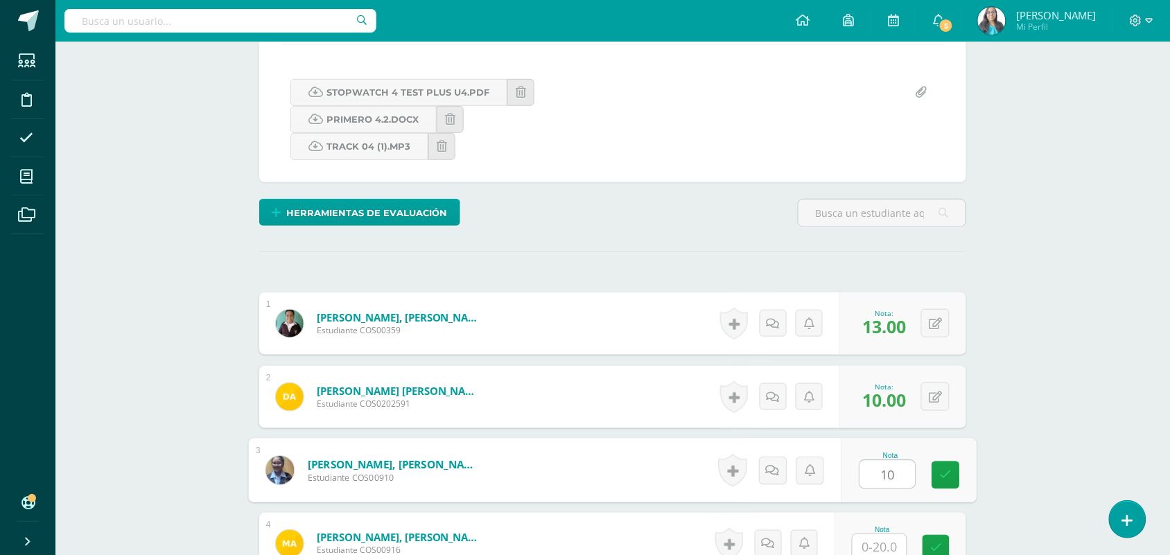
type input "10"
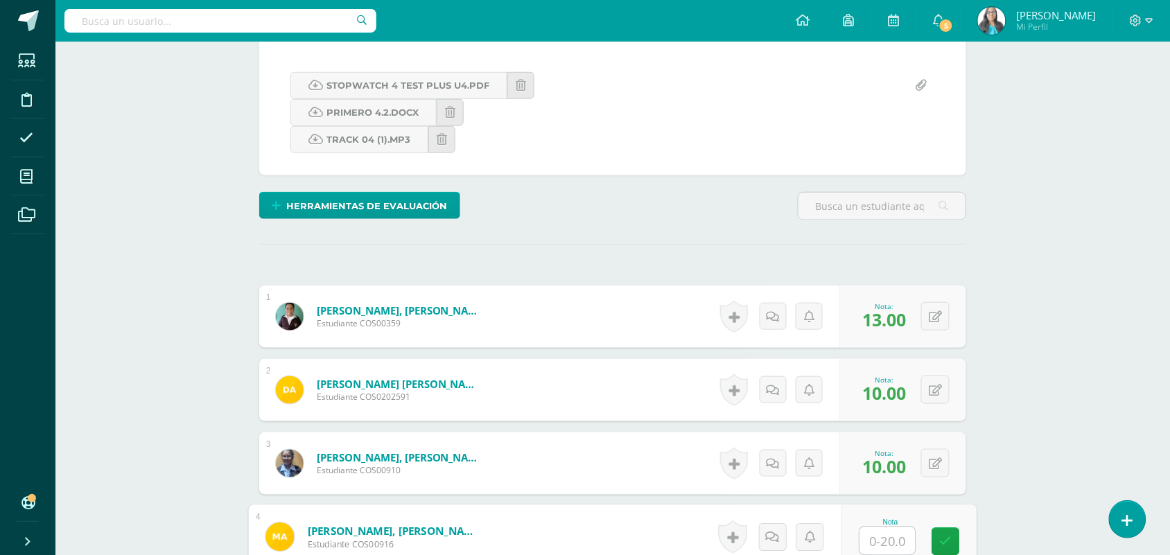
scroll to position [251, 0]
type input "14"
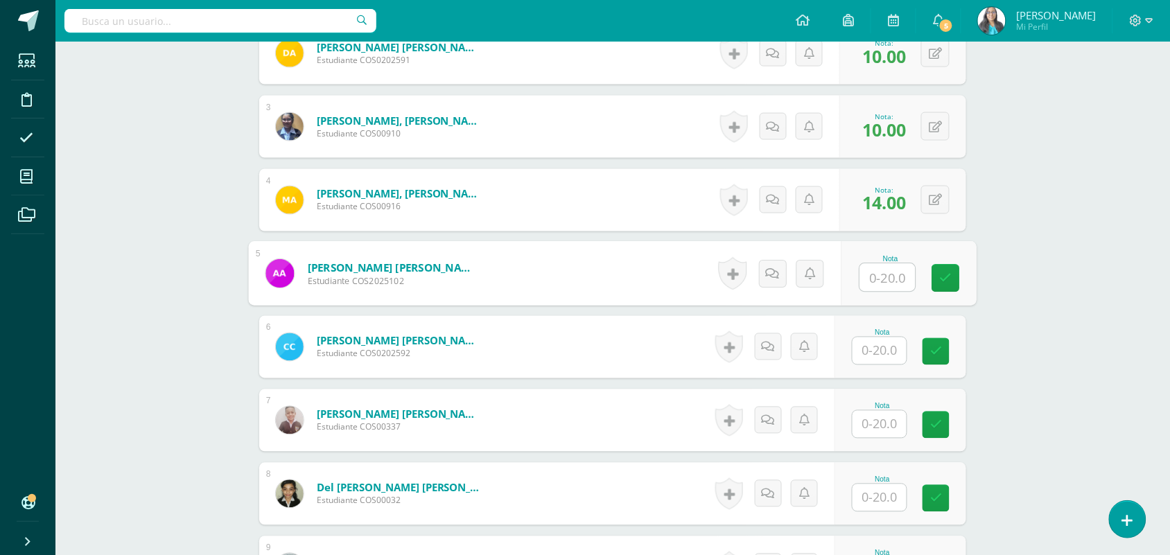
scroll to position [588, 0]
type input "0"
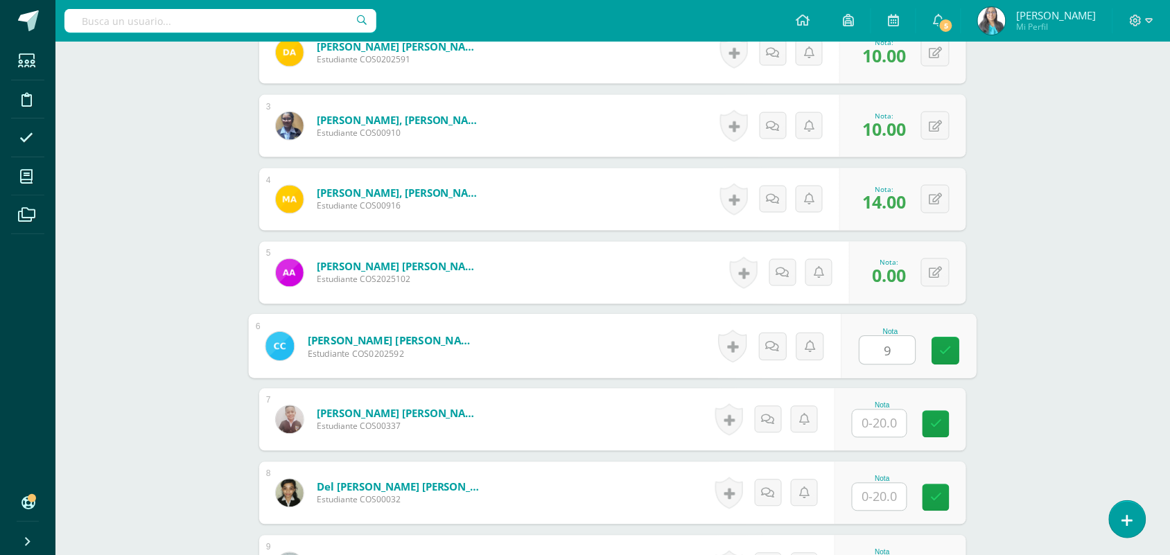
type input "9"
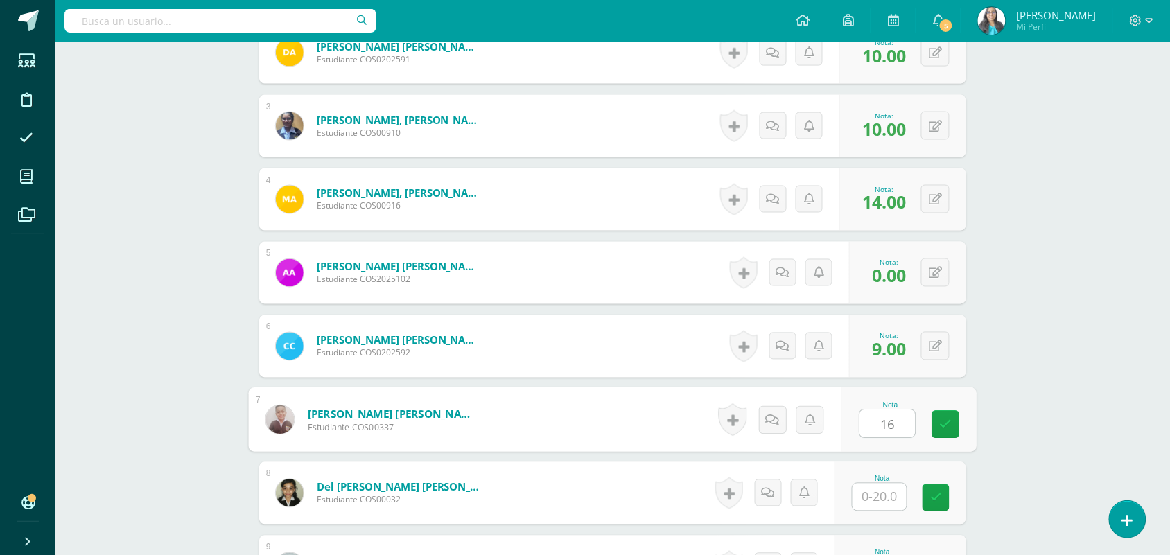
type input "16"
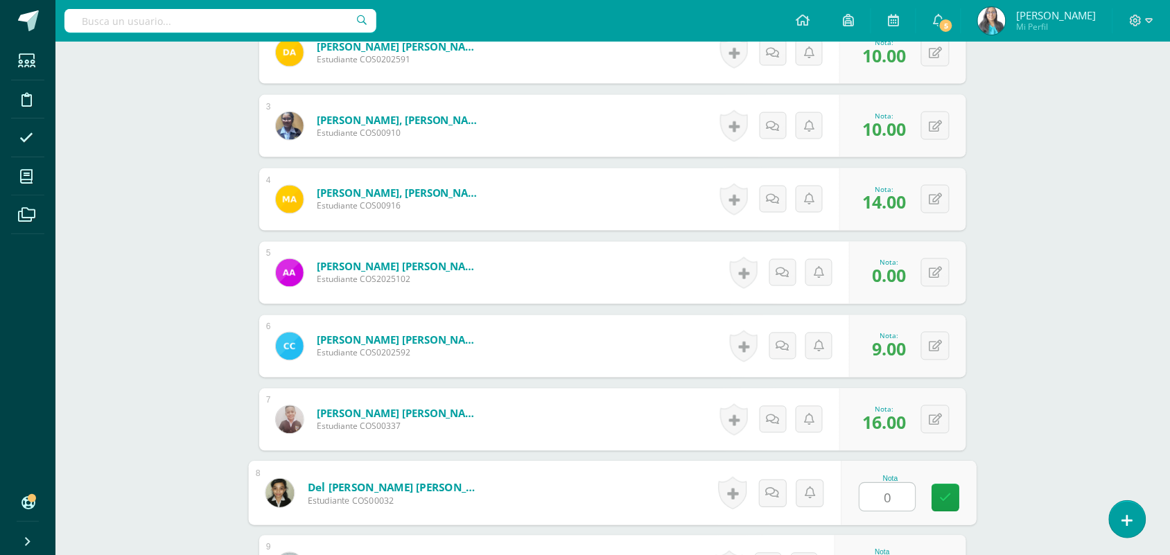
type input "0"
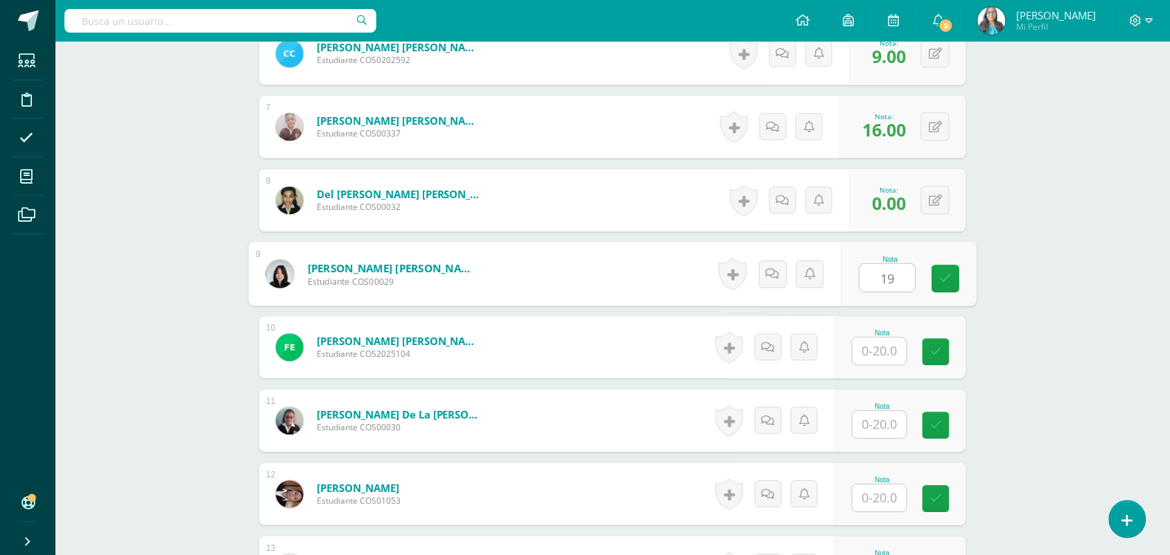
type input "19"
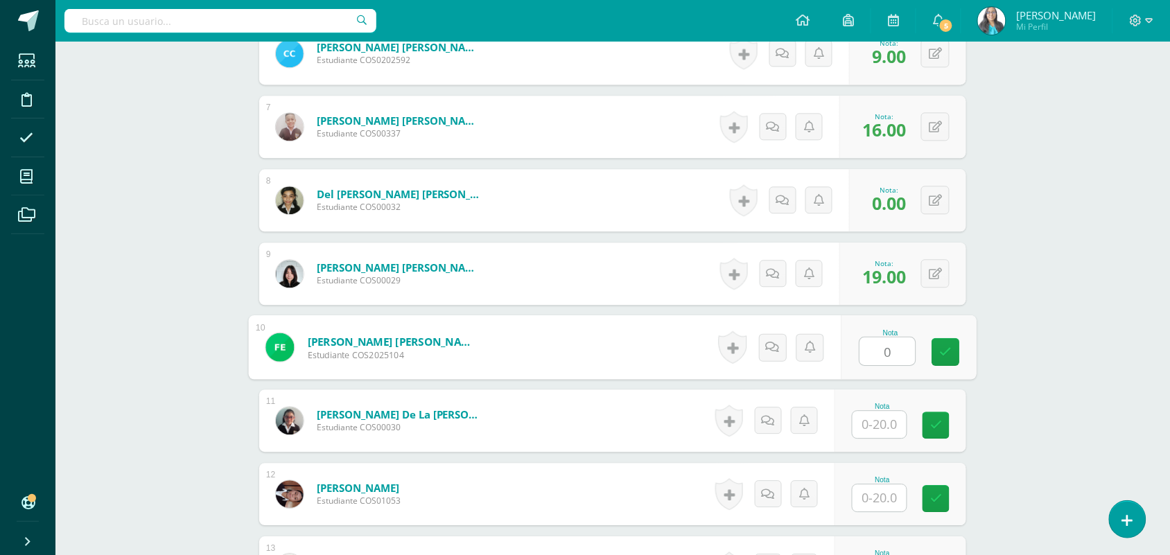
type input "0"
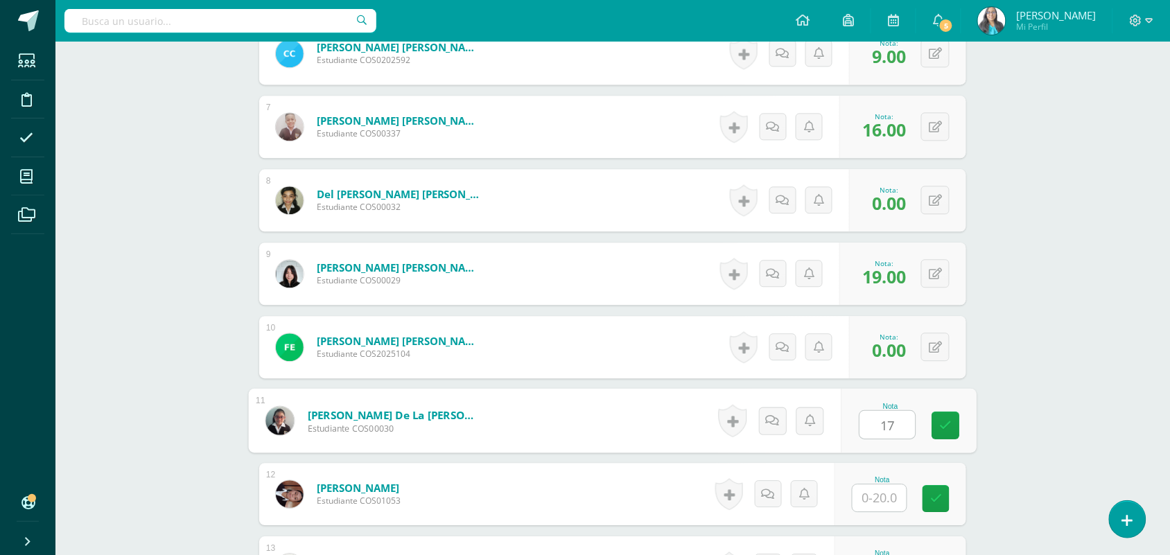
type input "17"
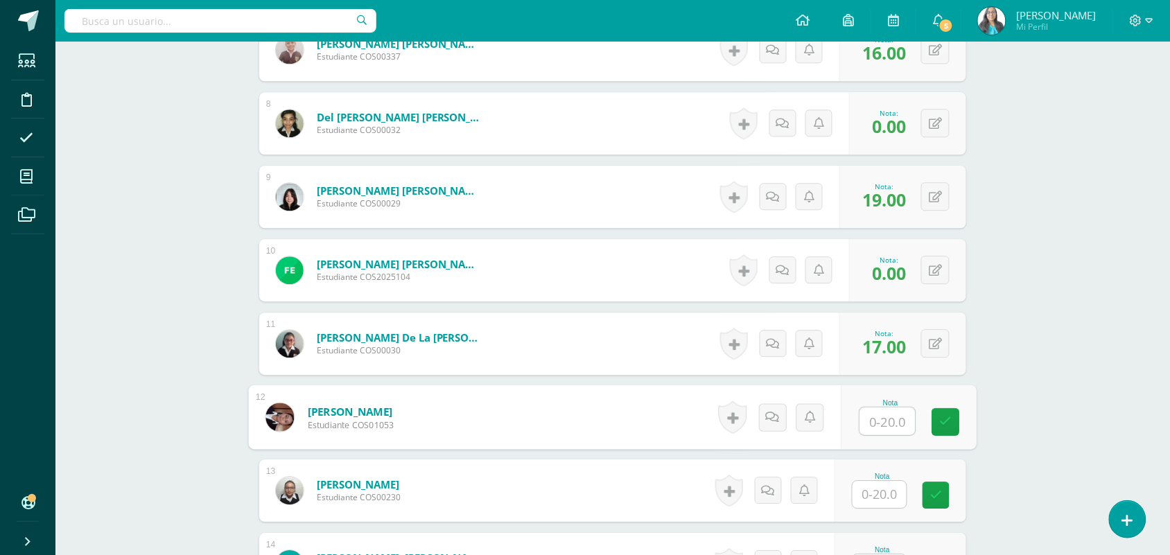
scroll to position [1055, 0]
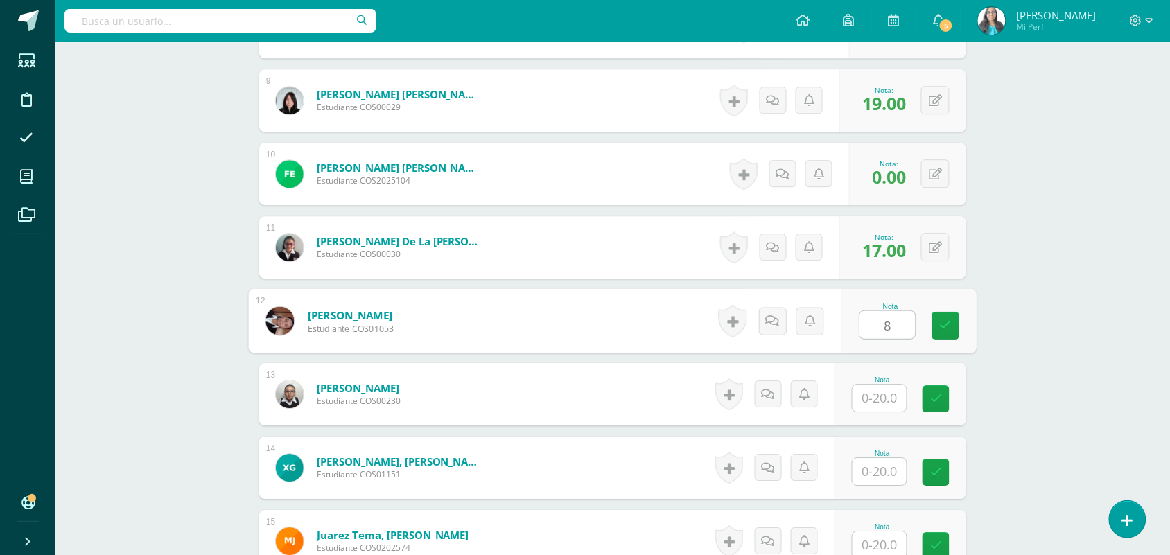
type input "8"
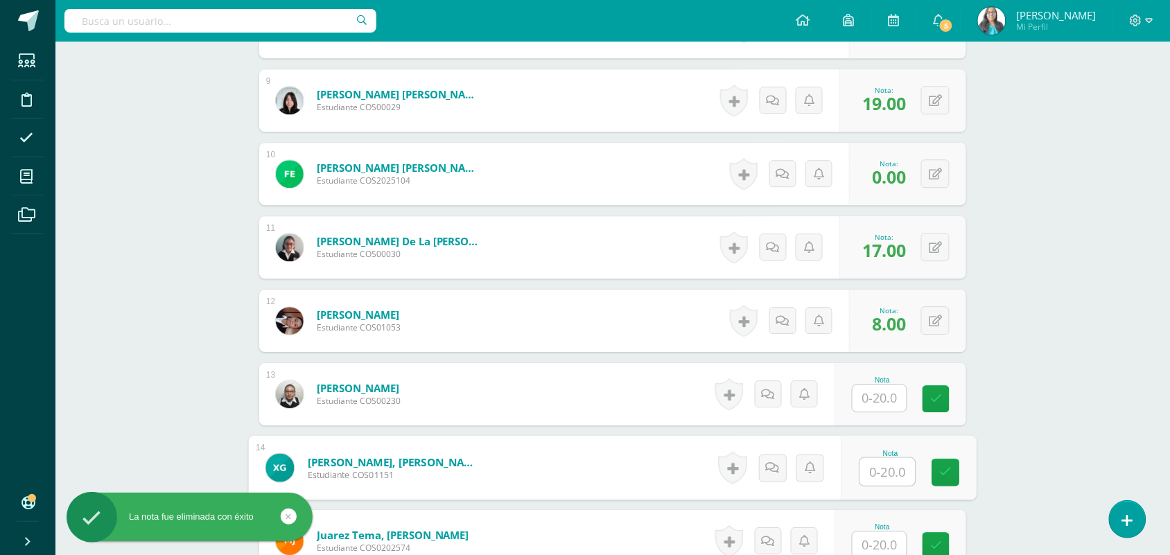
scroll to position [1058, 0]
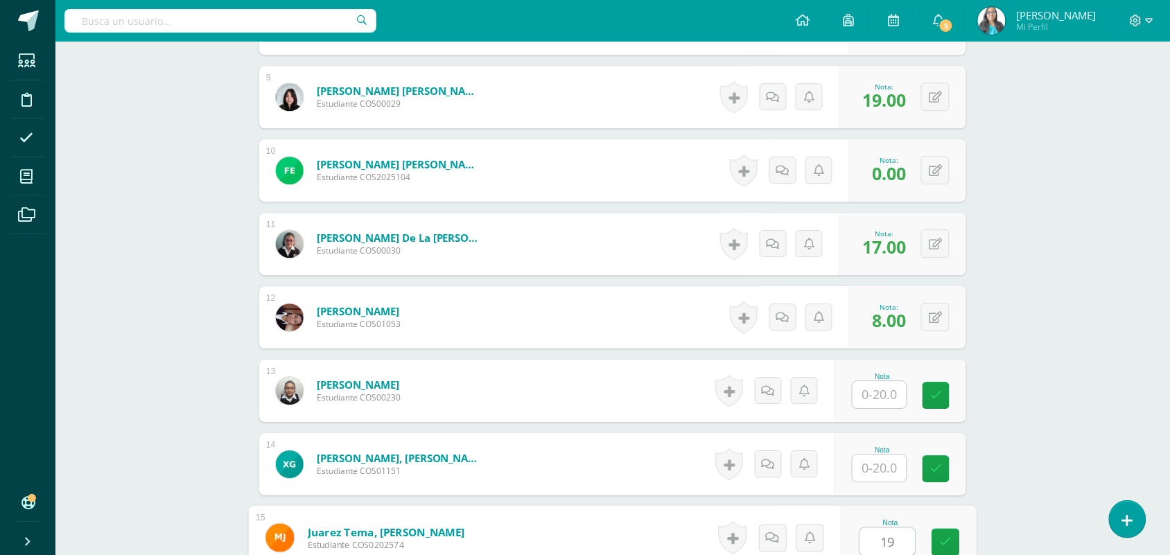
type input "19"
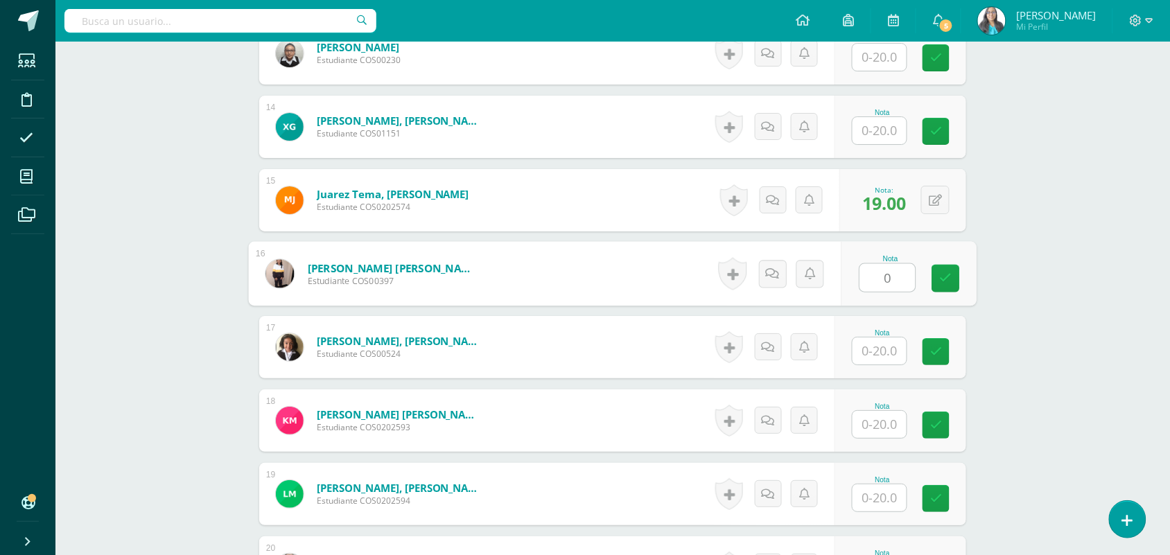
type input "0"
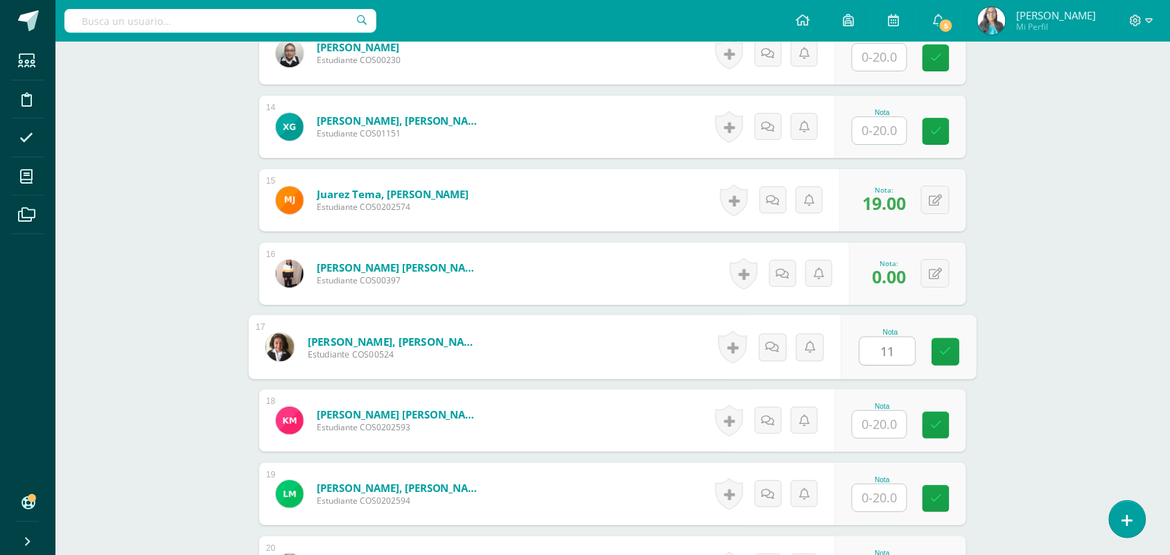
type input "11"
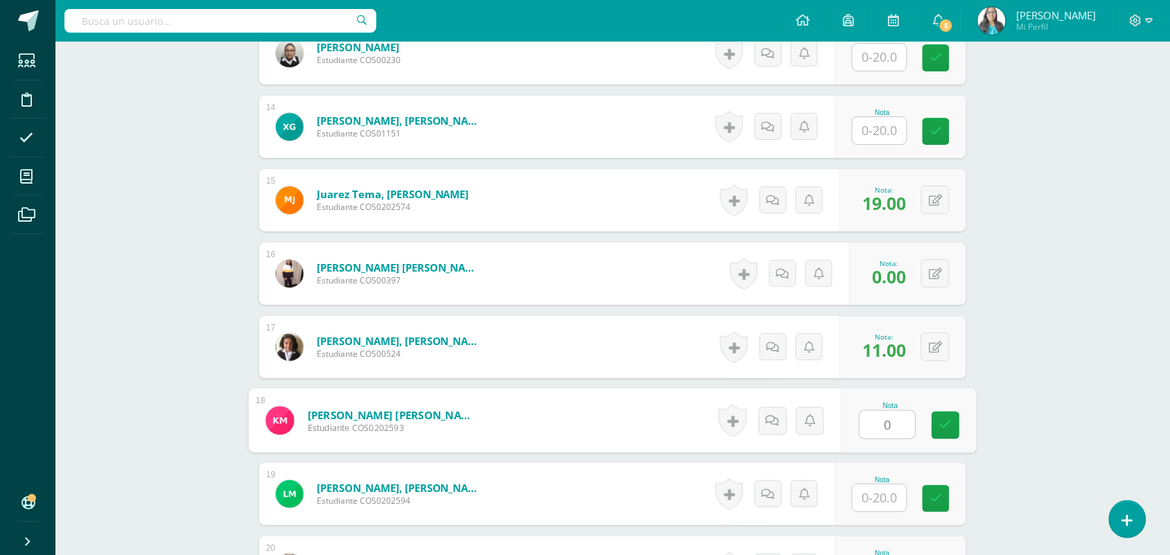
type input "0"
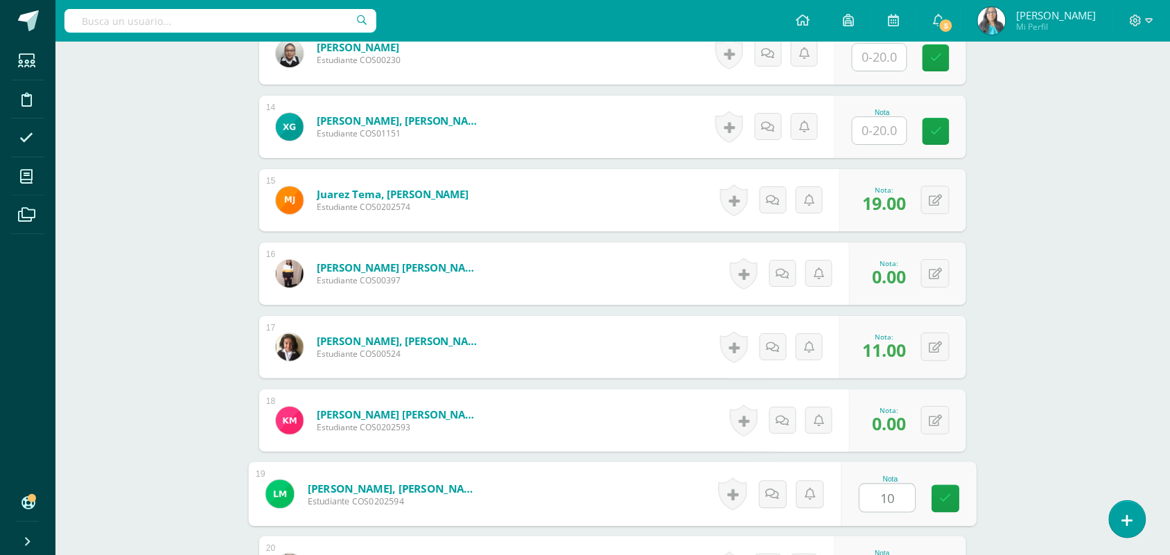
type input "10"
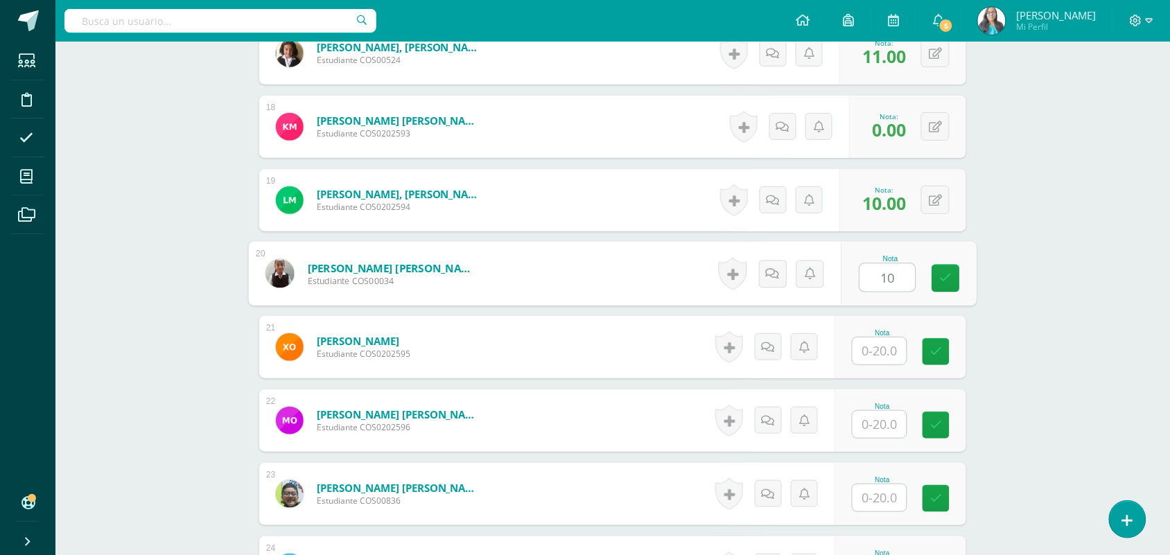
type input "10"
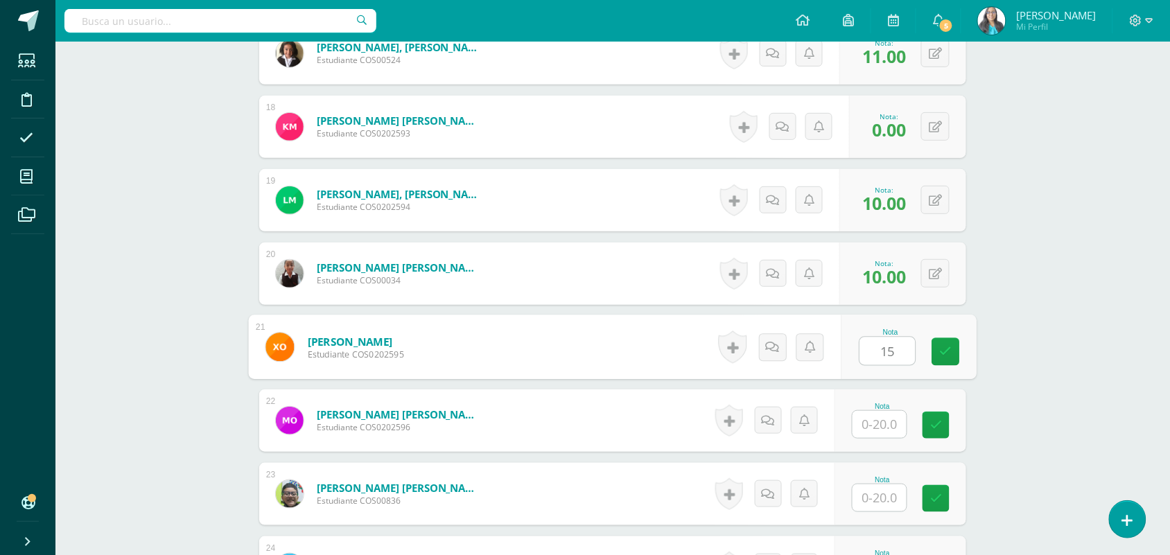
type input "15"
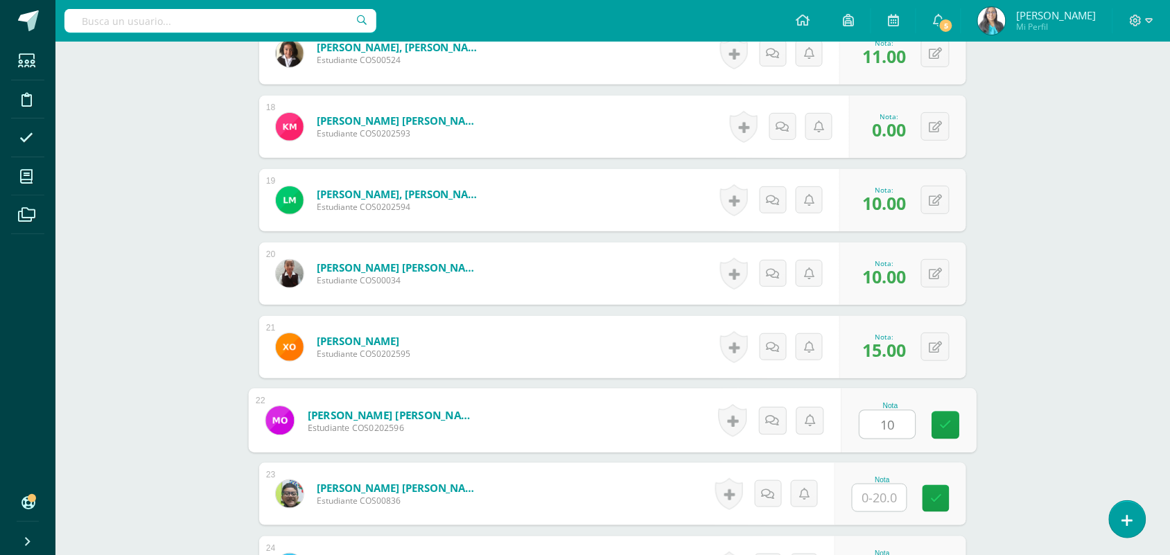
type input "10"
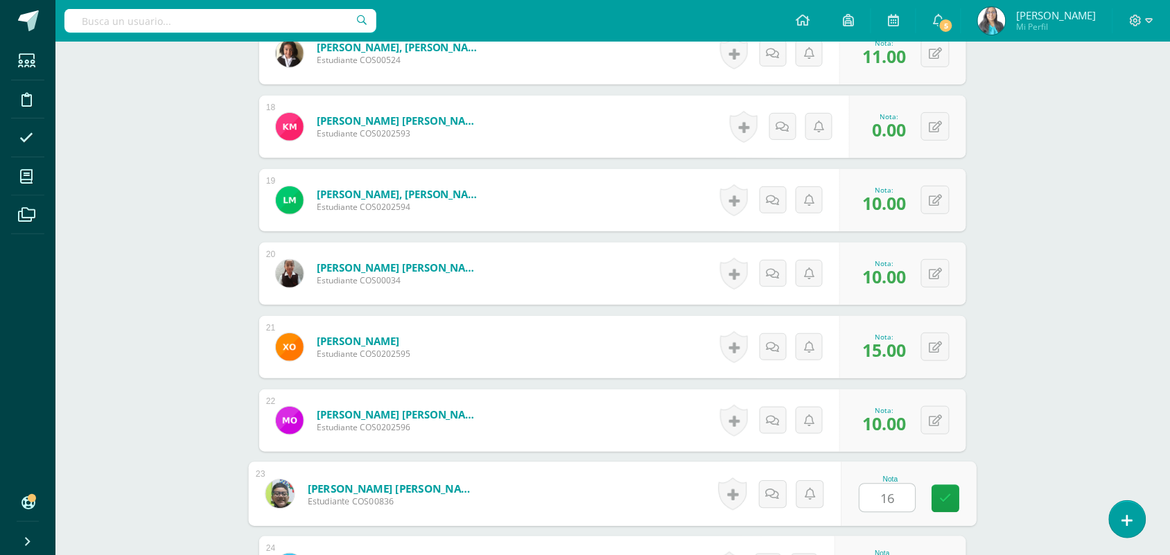
type input "16"
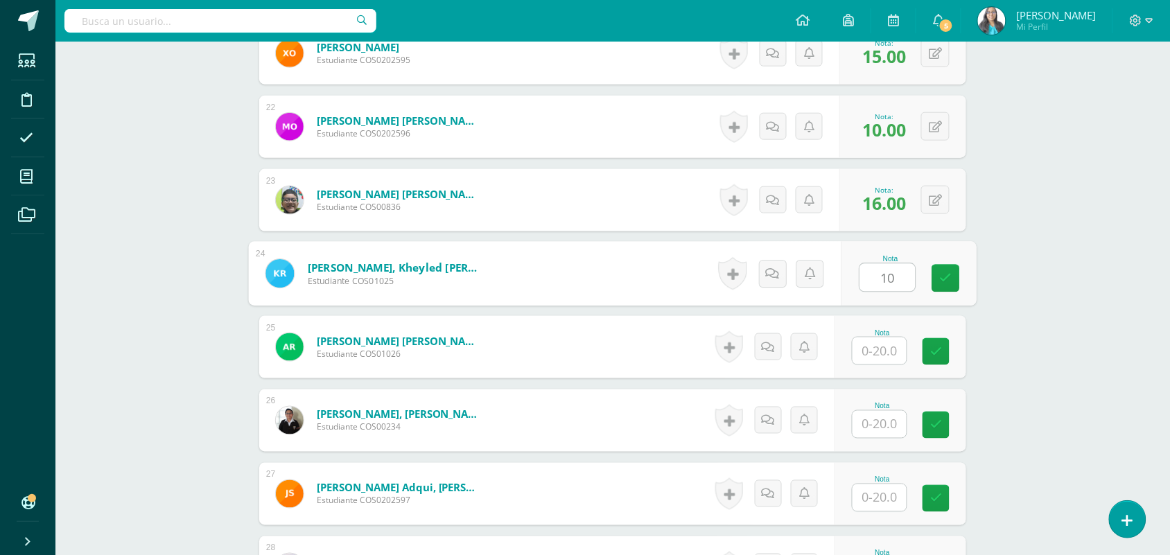
type input "10"
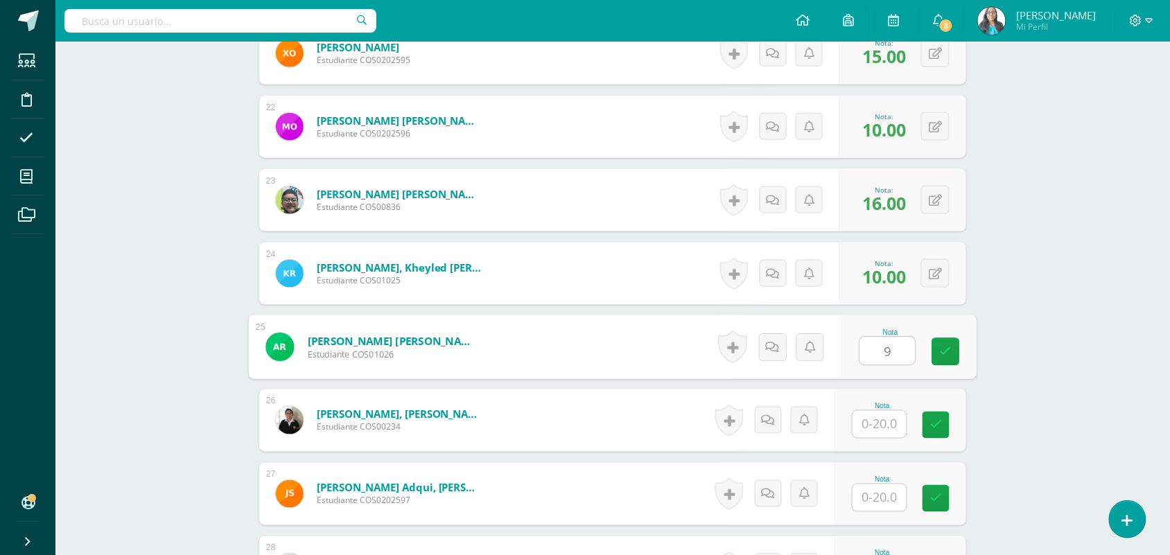
type input "9"
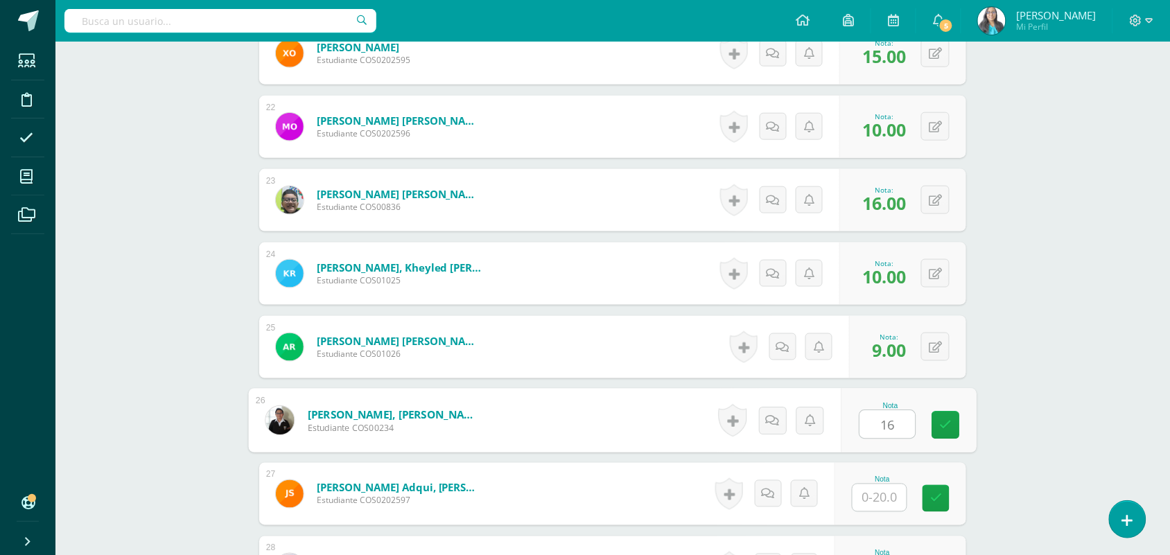
type input "16"
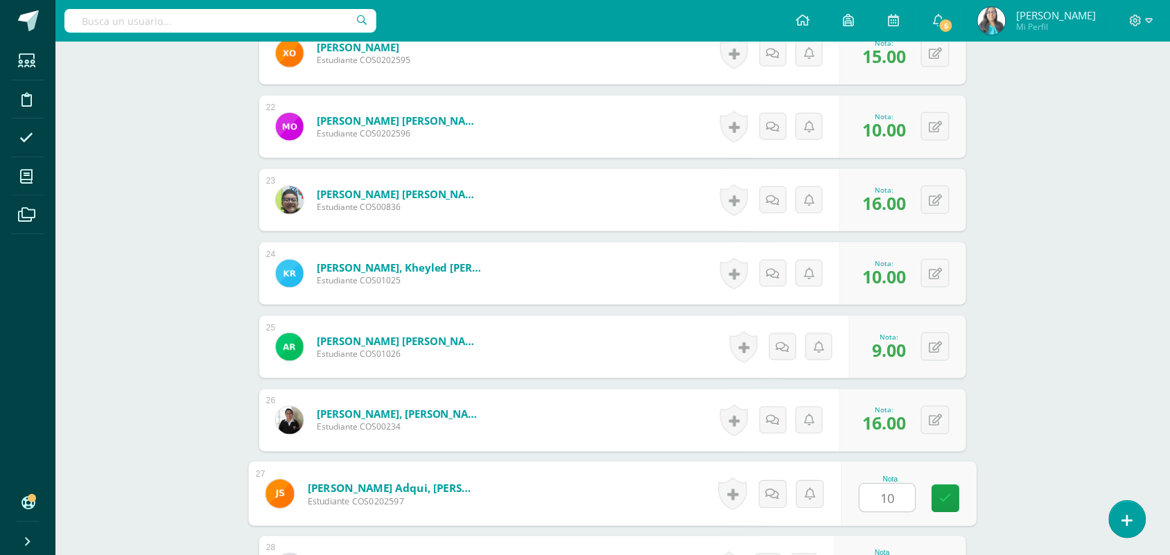
type input "10"
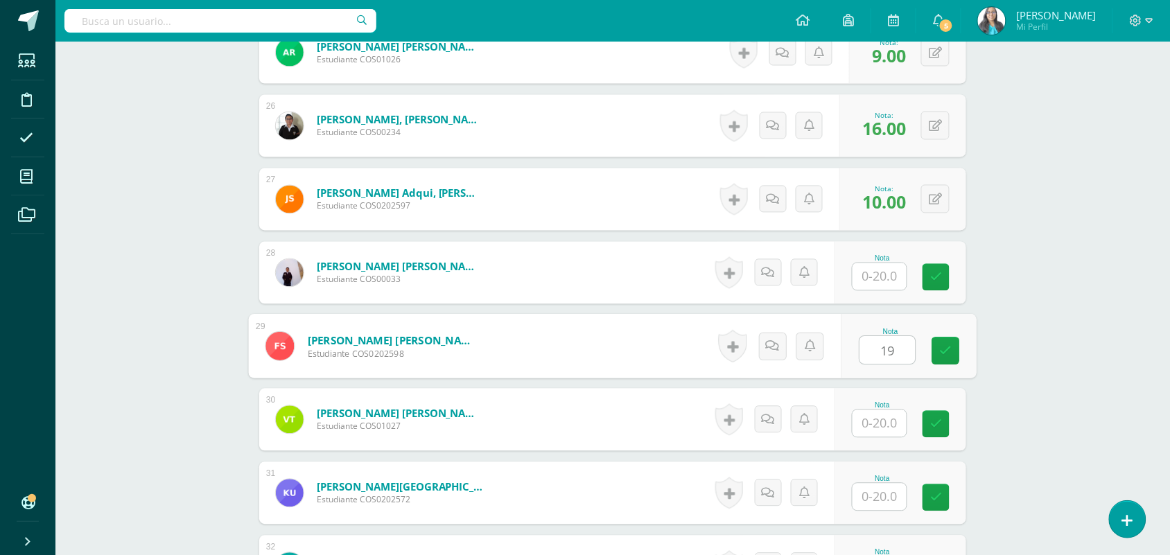
type input "19"
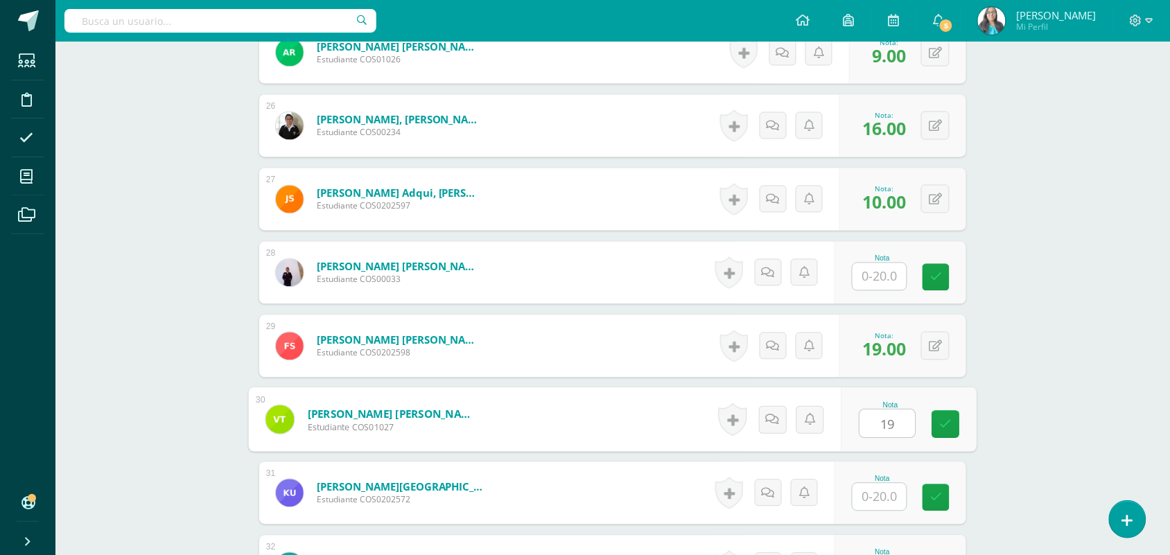
type input "19"
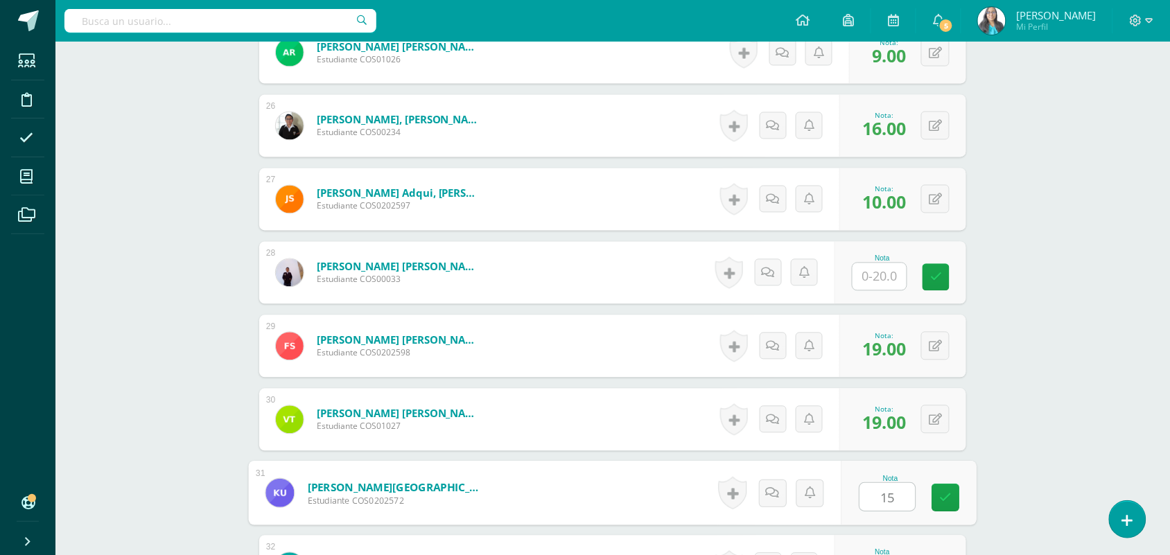
type input "15"
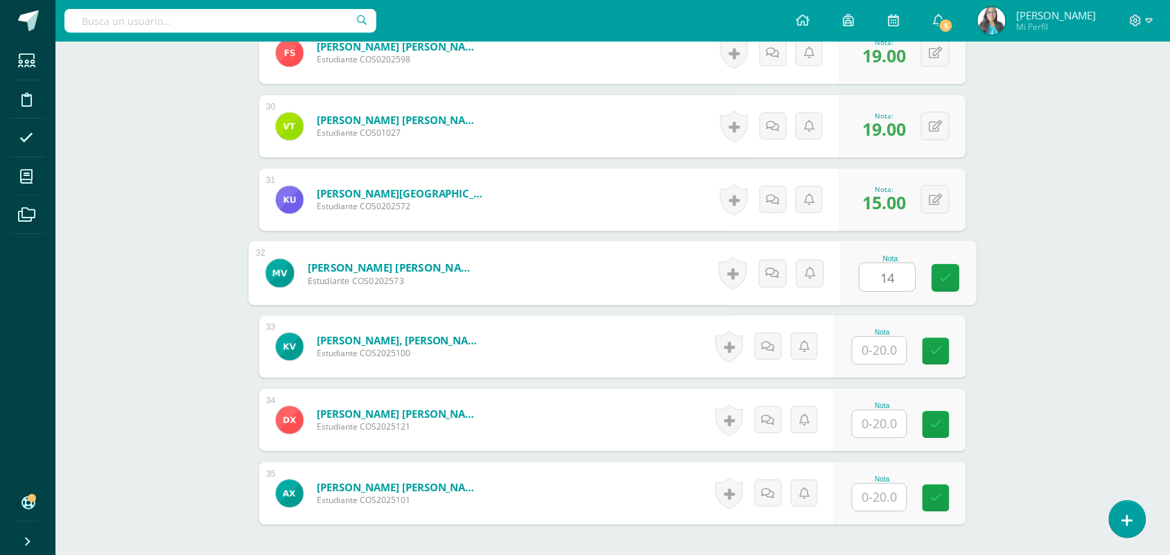
type input "14"
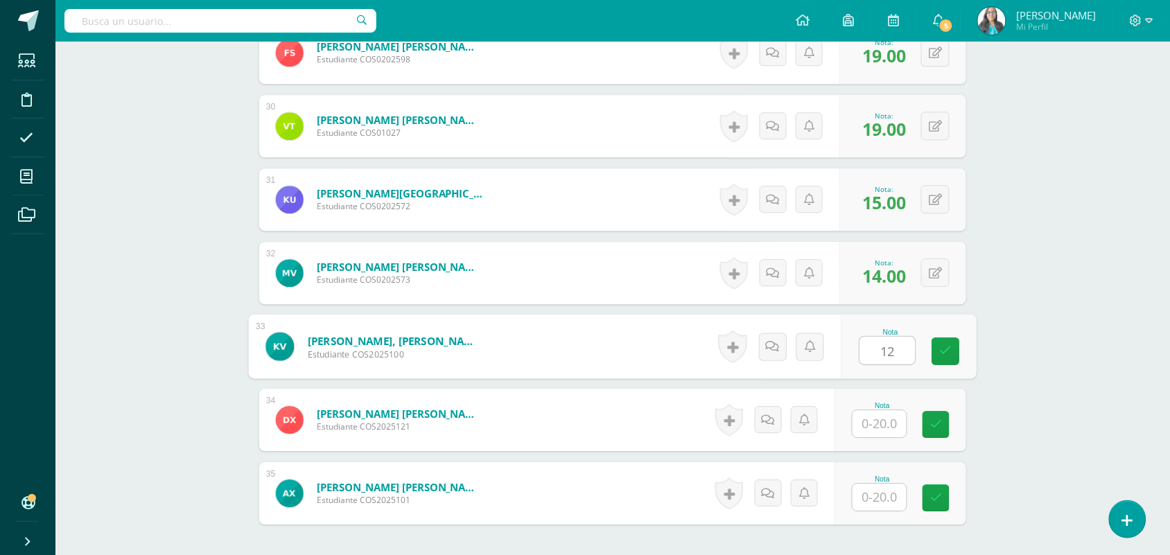
type input "12"
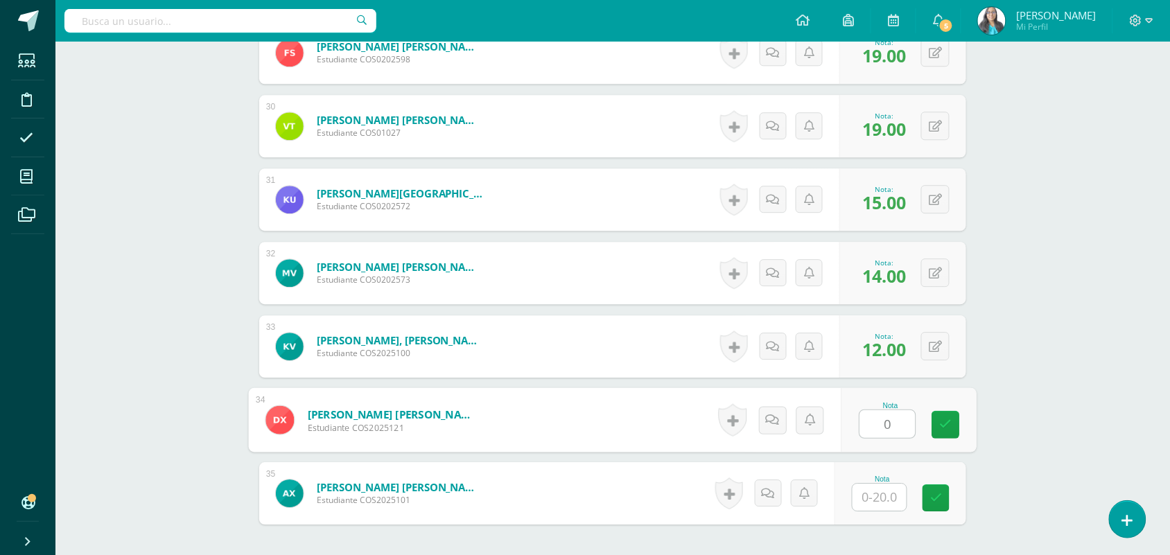
type input "0"
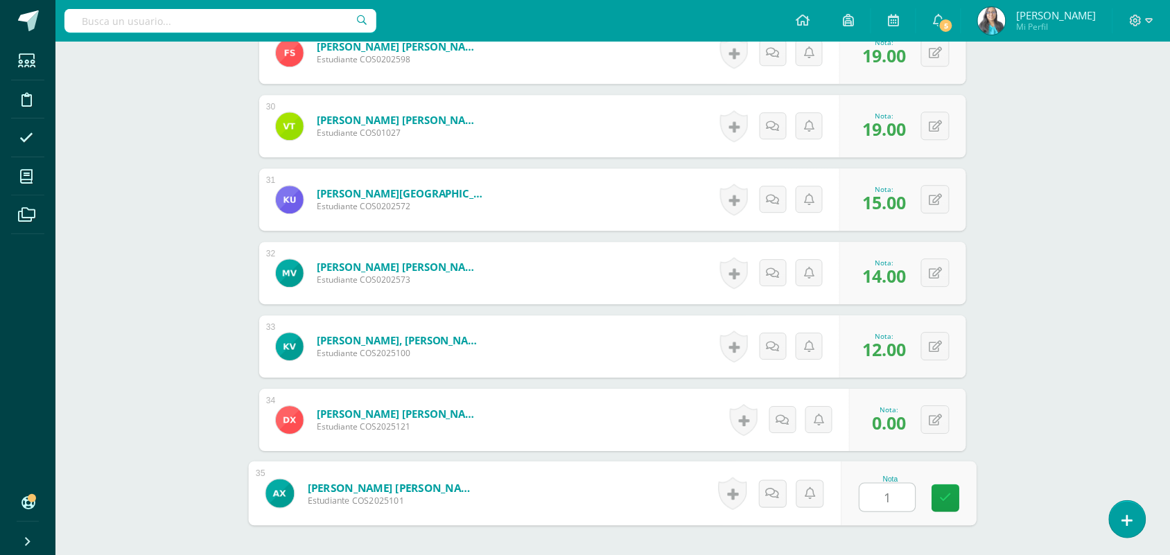
type input "19"
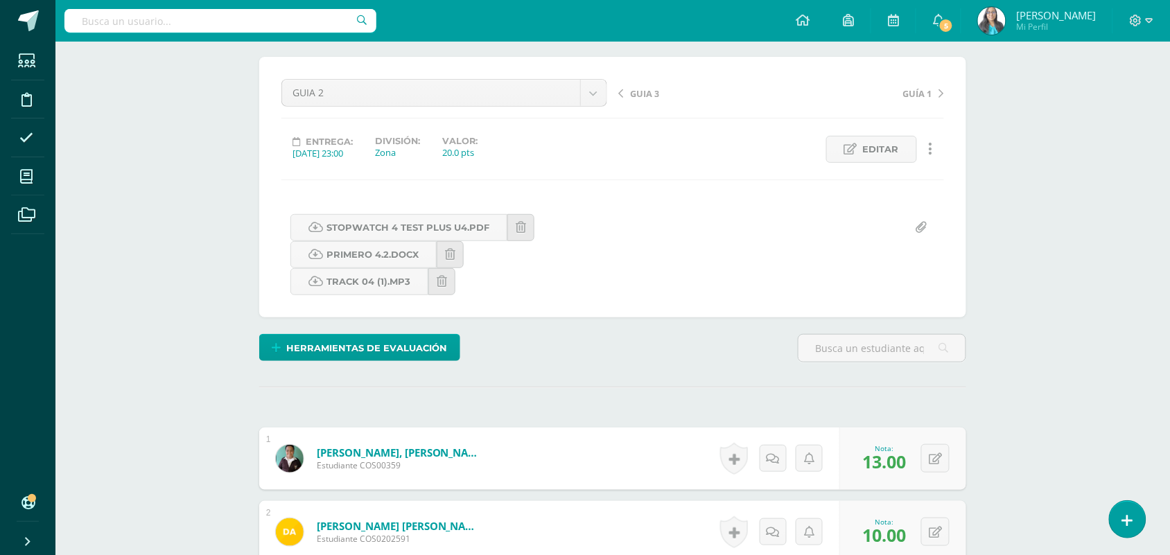
scroll to position [0, 0]
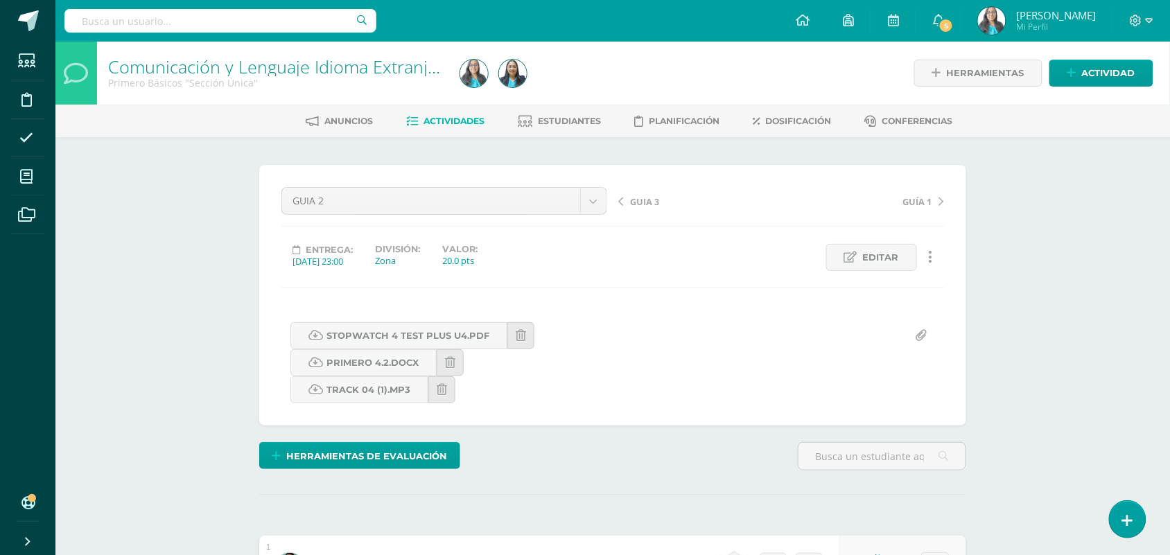
click at [636, 191] on div "GUIA 3 GUÍA 1" at bounding box center [781, 206] width 337 height 39
click at [635, 210] on div "GUIA 3 GUÍA 1" at bounding box center [781, 206] width 337 height 39
click at [639, 205] on span "GUIA 3" at bounding box center [644, 202] width 29 height 12
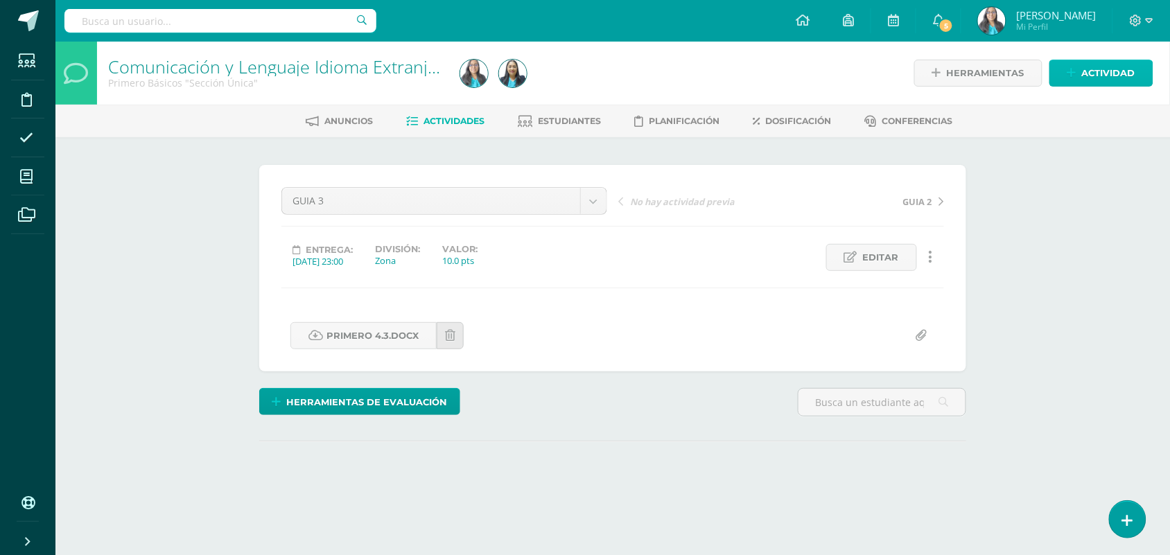
click at [1120, 78] on span "Actividad" at bounding box center [1108, 73] width 53 height 26
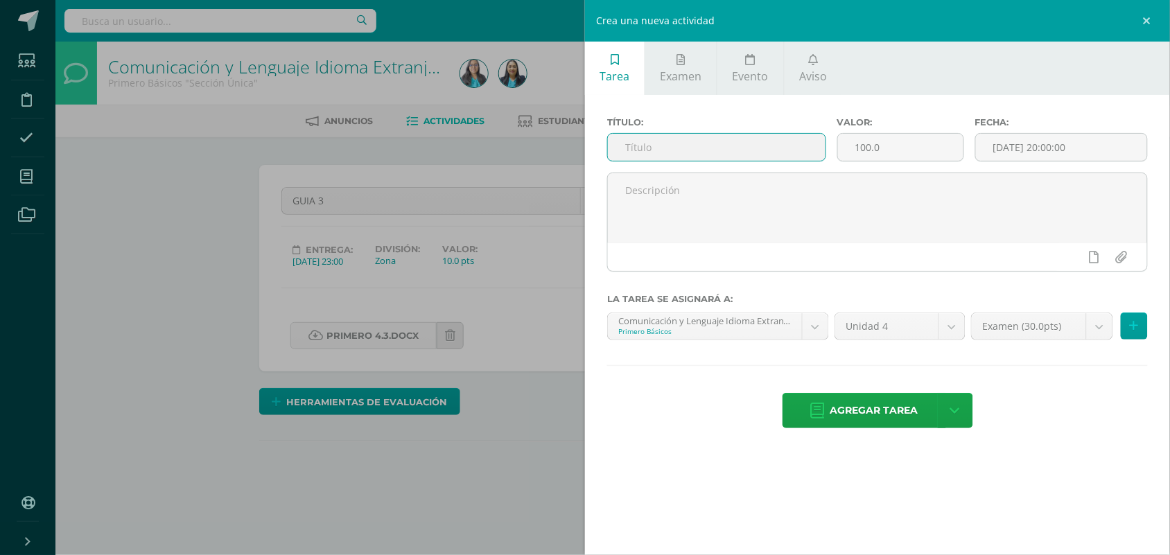
click at [743, 153] on input "text" at bounding box center [717, 147] width 218 height 27
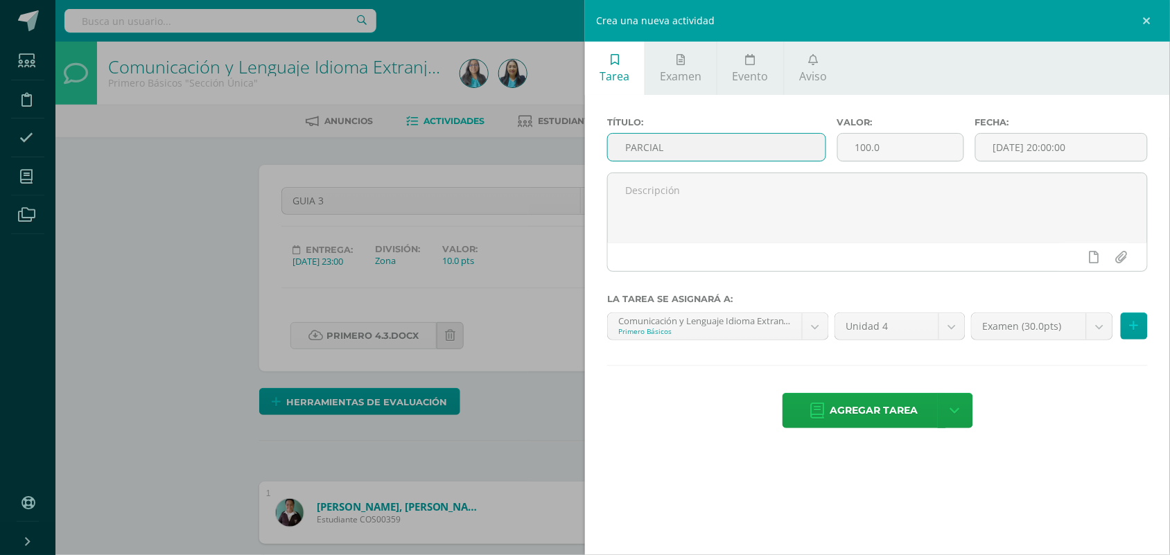
type input "PARCIAL"
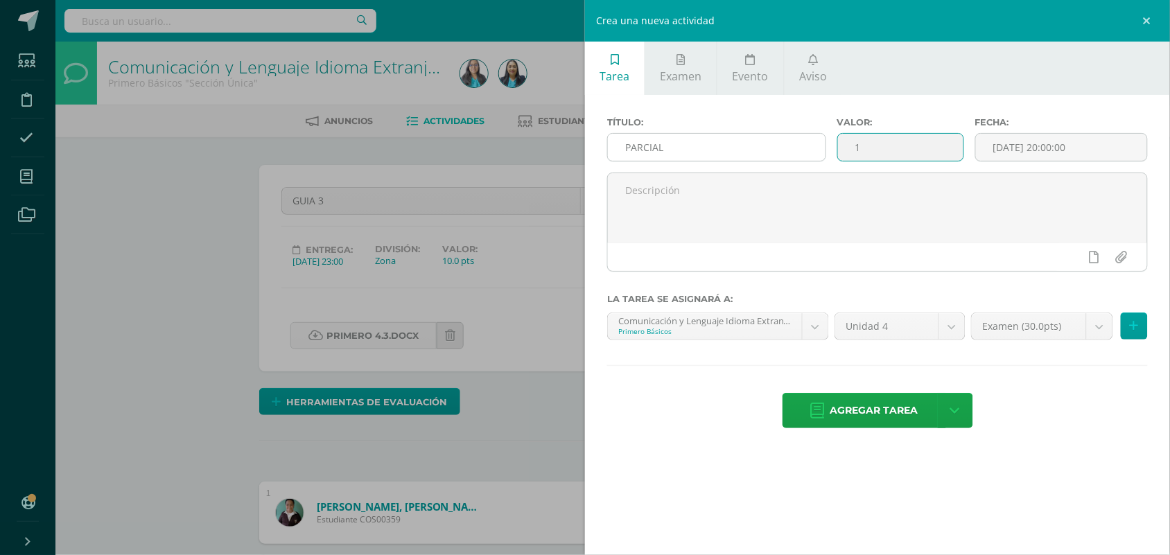
scroll to position [1, 0]
type input "10"
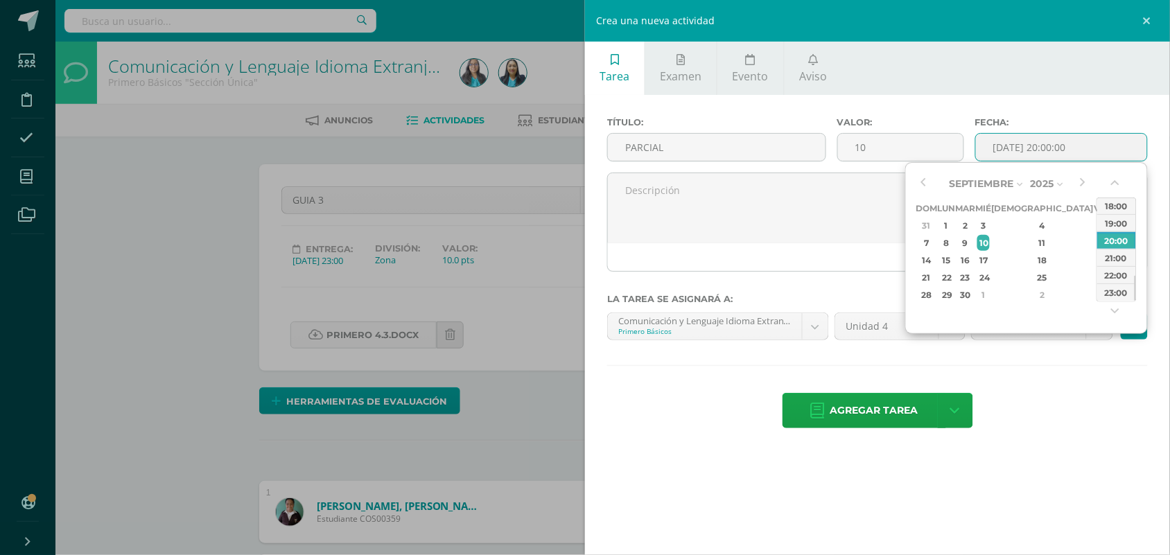
drag, startPoint x: 1104, startPoint y: 291, endPoint x: 1101, endPoint y: 302, distance: 11.4
click at [1104, 291] on div "23:00" at bounding box center [1117, 292] width 39 height 17
type input "2025-09-10 23:00"
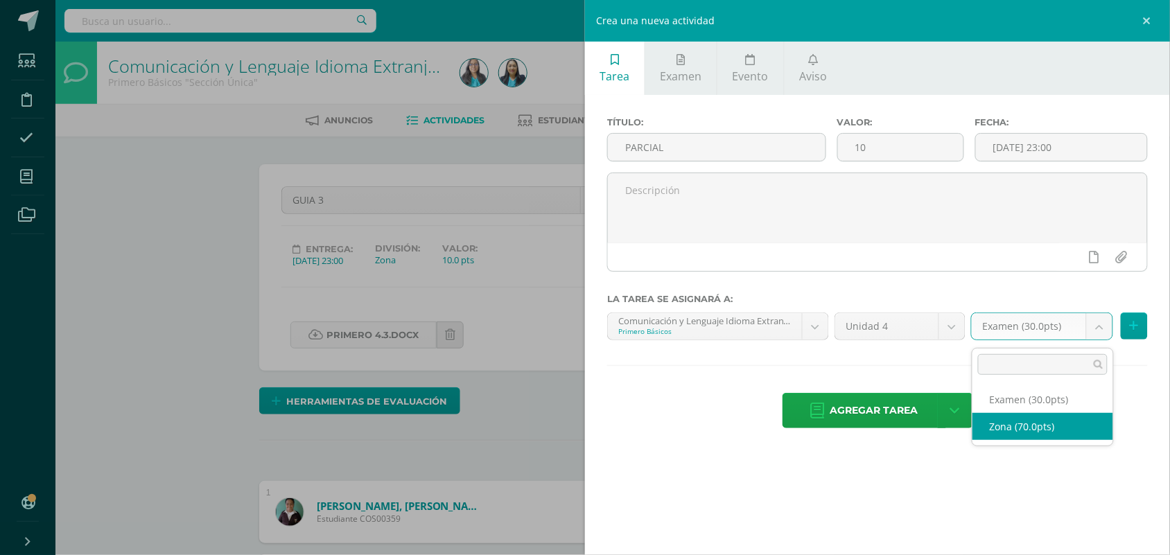
scroll to position [1, 0]
select select "122911"
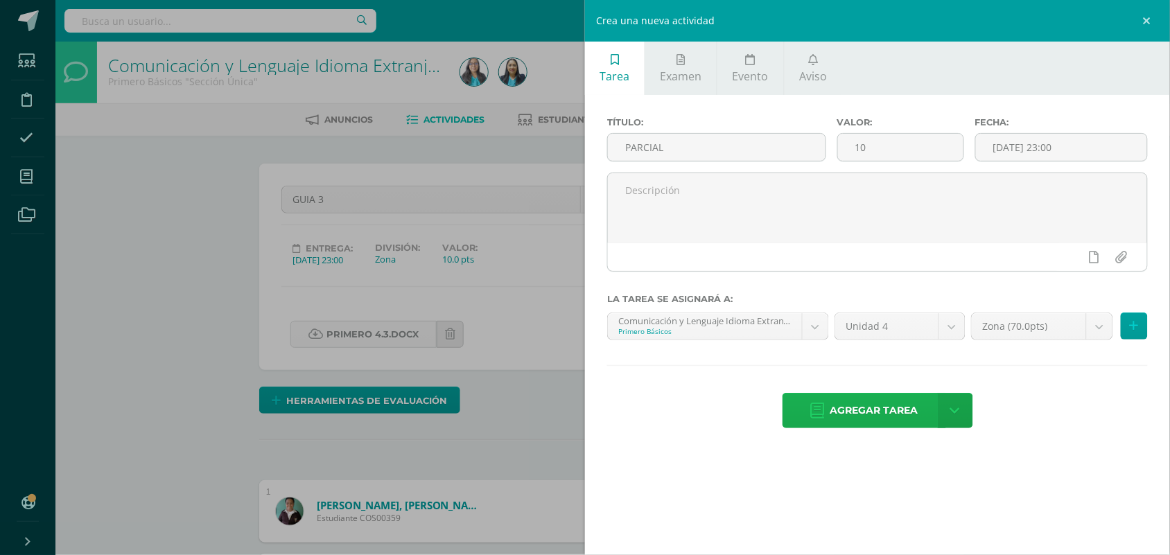
click at [890, 424] on span "Agregar tarea" at bounding box center [875, 411] width 88 height 34
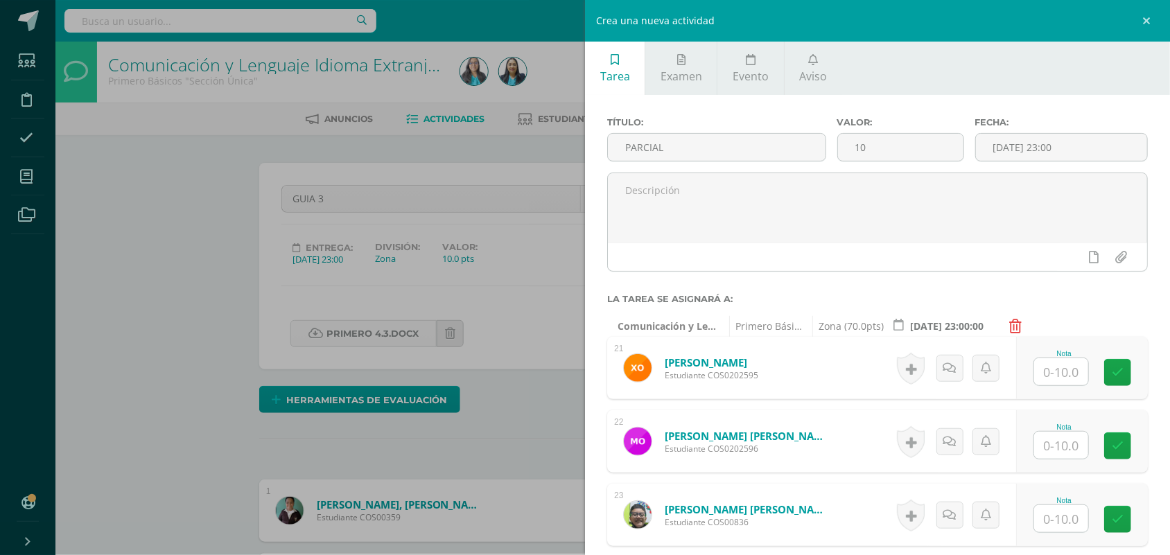
scroll to position [3, 0]
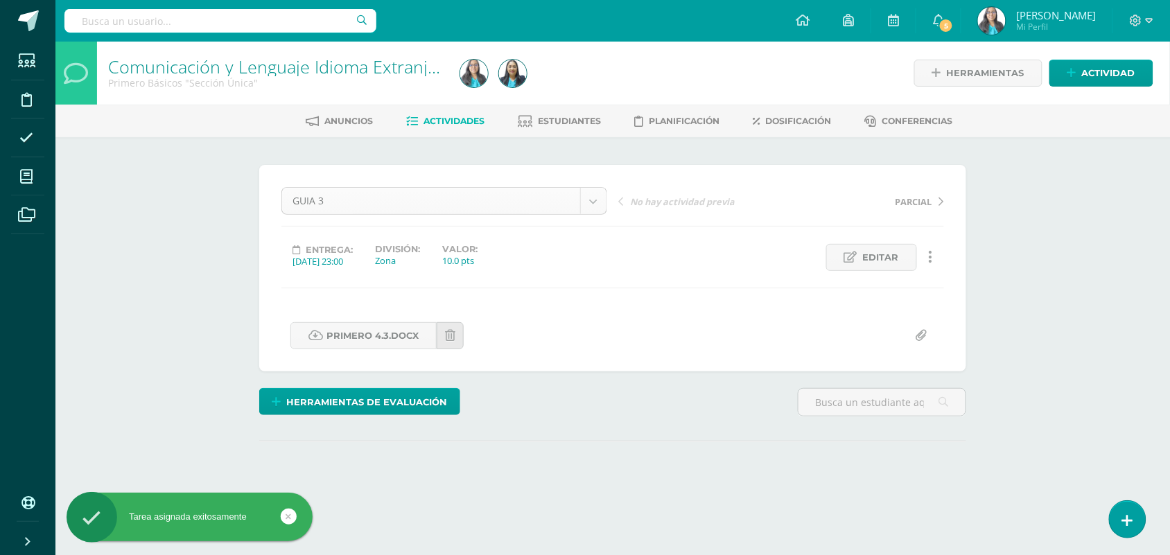
click at [598, 202] on body "Tarea asignada exitosamente Estudiantes Disciplina Asistencia Mis cursos Archiv…" at bounding box center [585, 274] width 1170 height 549
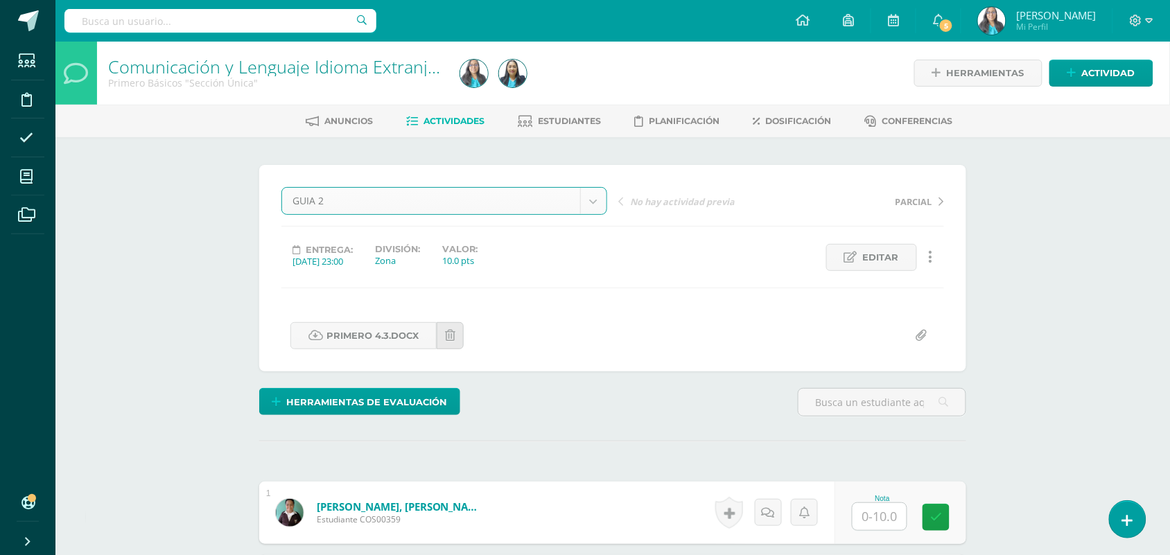
select select "/dashboard/teacher/grade-activity/123621/"
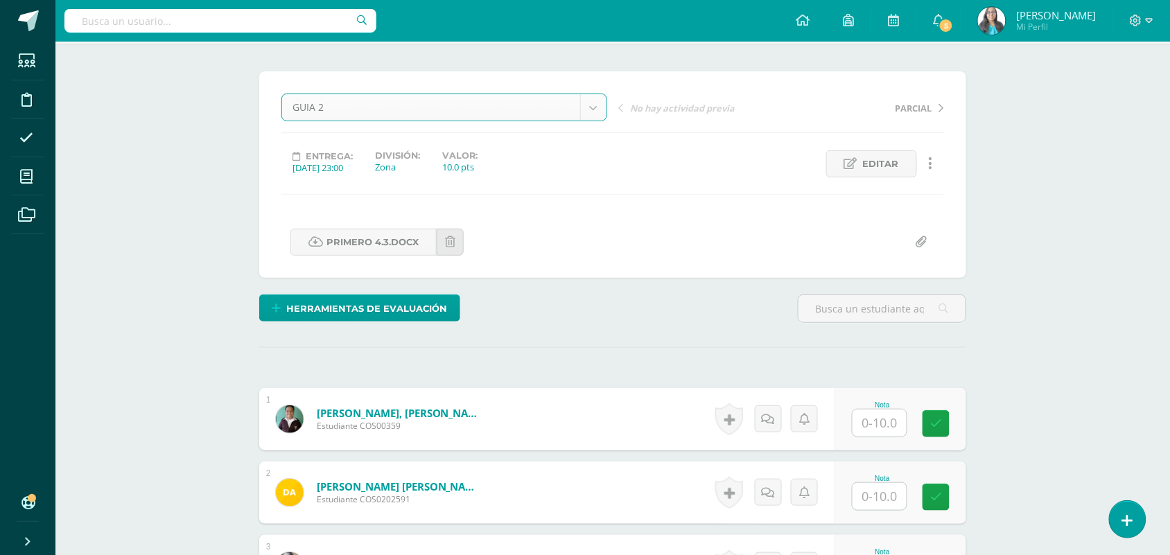
scroll to position [261, 0]
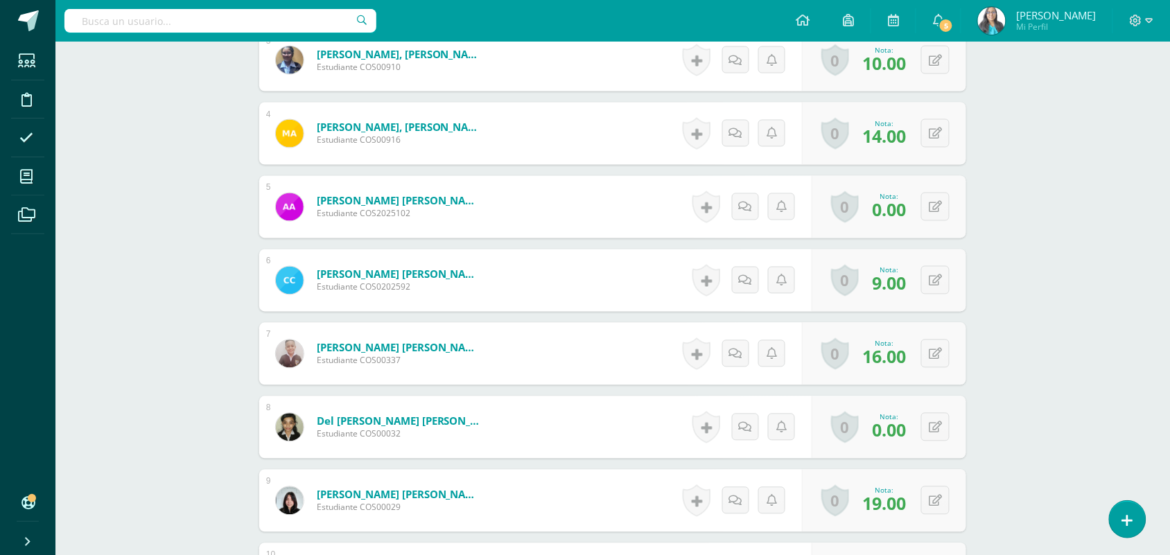
scroll to position [684, 0]
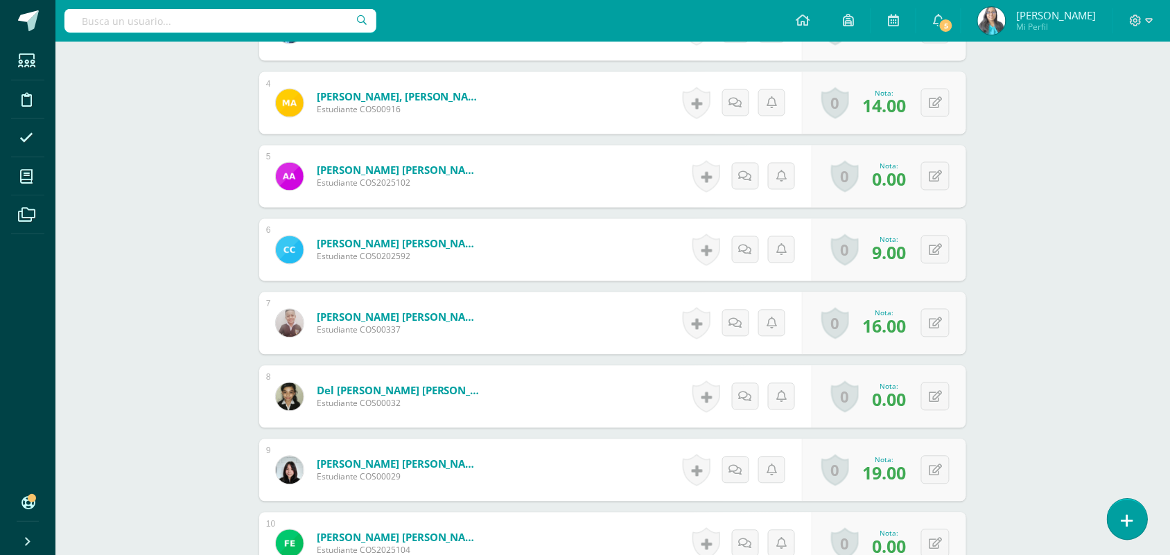
click at [1141, 518] on link at bounding box center [1128, 519] width 40 height 40
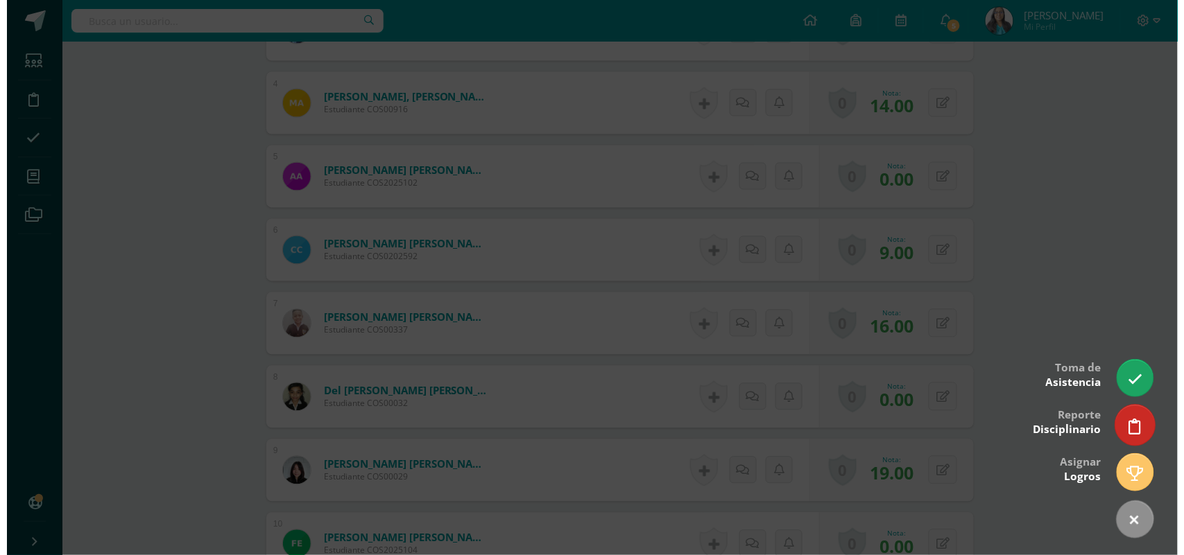
scroll to position [685, 0]
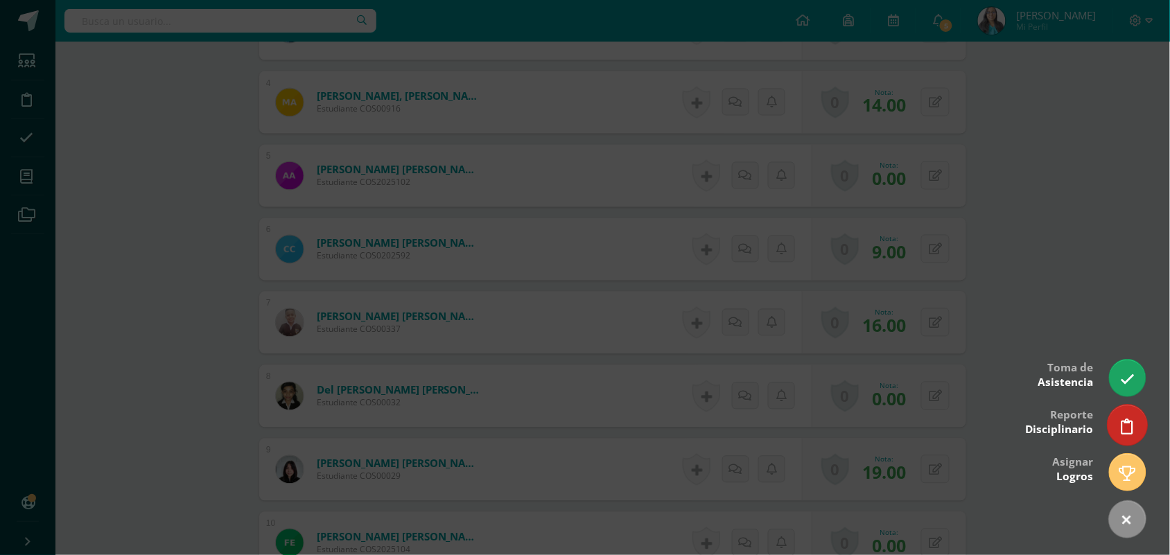
click at [1138, 431] on link at bounding box center [1128, 425] width 40 height 40
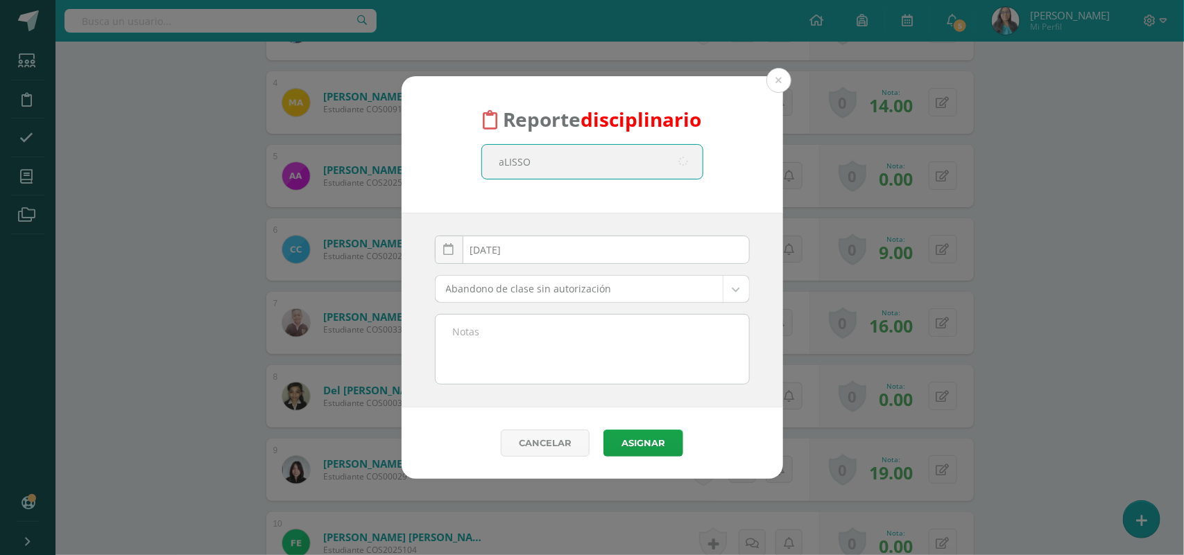
type input "aLISSON"
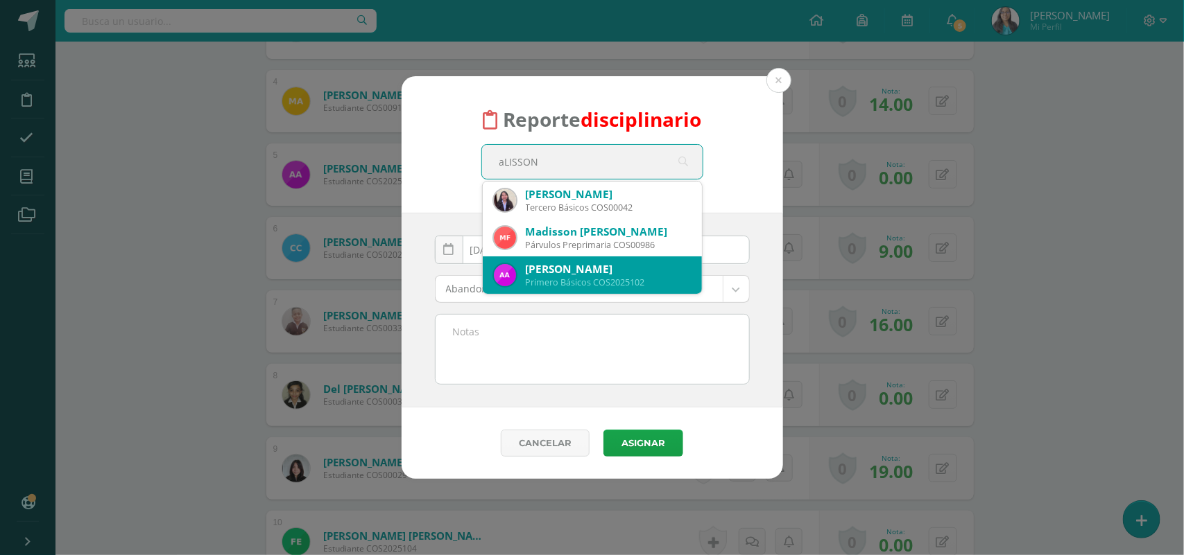
scroll to position [687, 0]
click at [567, 267] on div "[PERSON_NAME]" at bounding box center [608, 269] width 165 height 15
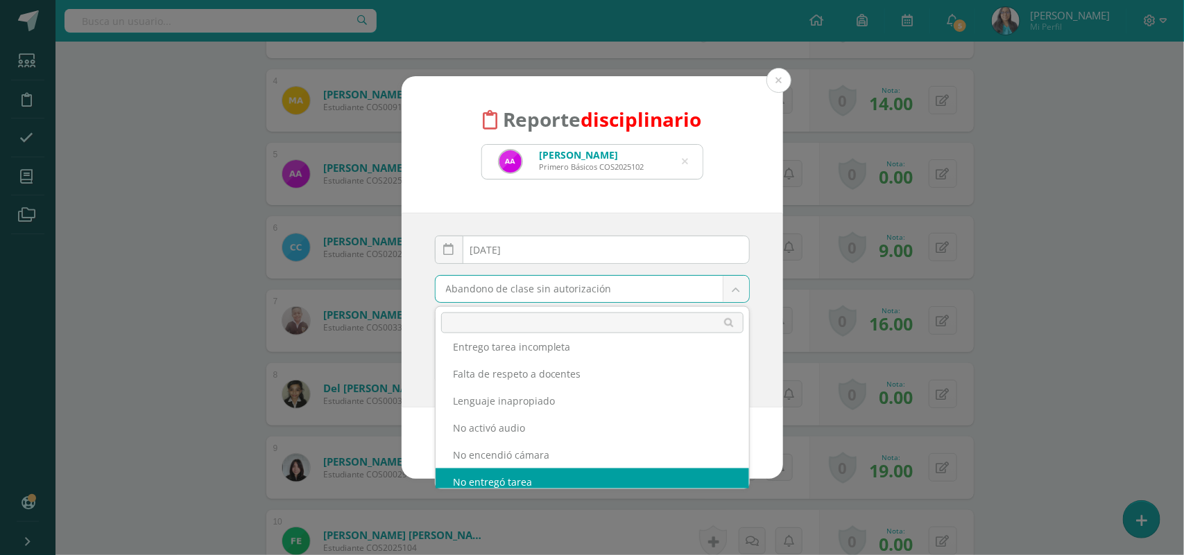
scroll to position [180, 0]
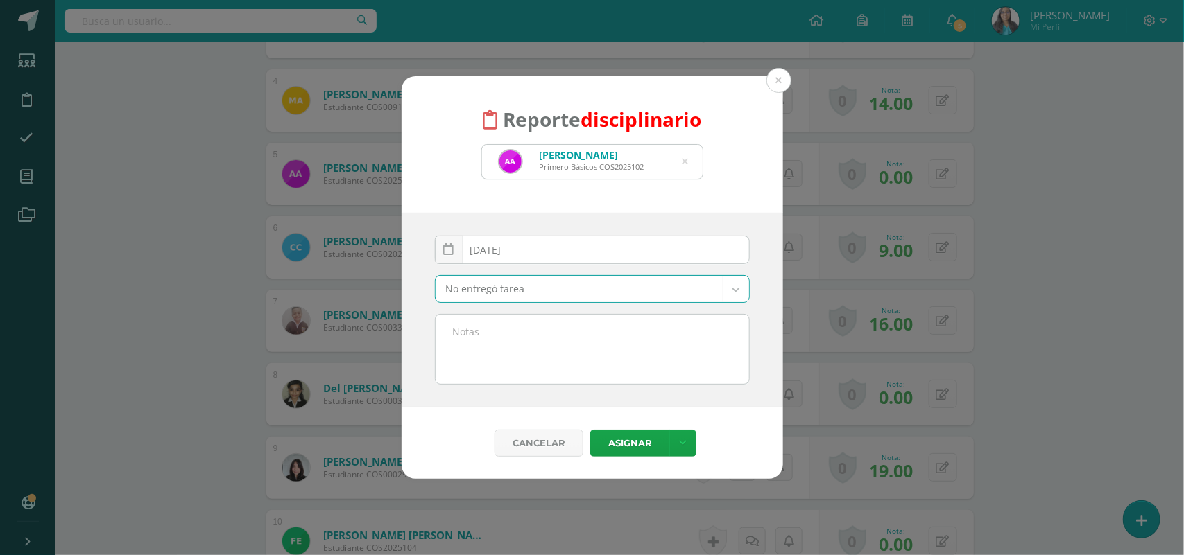
select select "14"
click at [534, 352] on textarea at bounding box center [591, 349] width 313 height 69
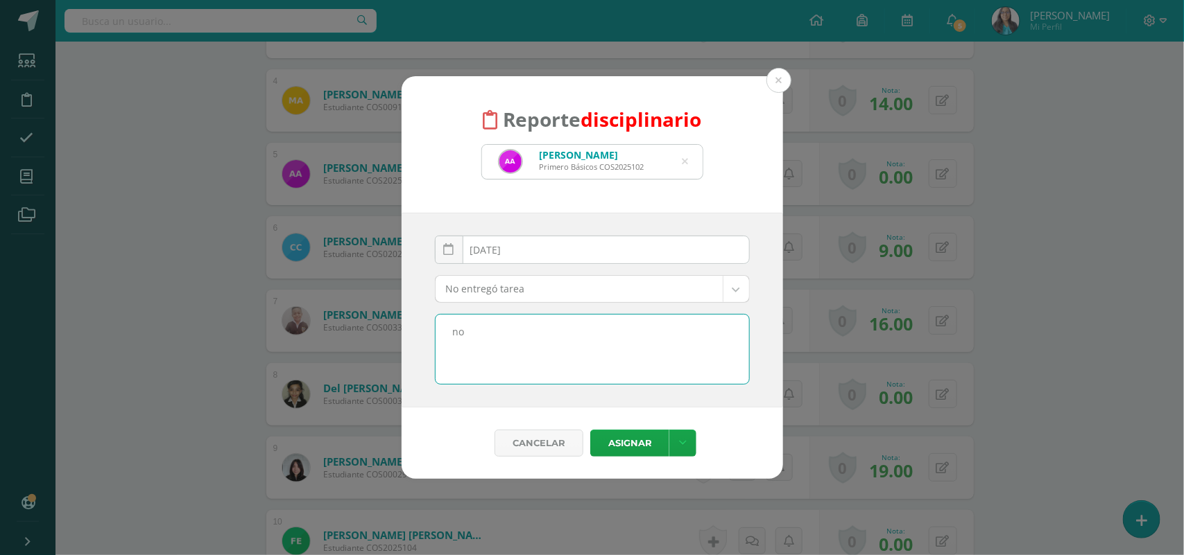
type textarea "n"
type textarea "No entregó guía 2"
click at [630, 430] on div "Cancelar Asignar Asignar Enviar y notificar Enviar e imprimir" at bounding box center [591, 443] width 381 height 71
click at [630, 435] on button "Asignar" at bounding box center [629, 443] width 79 height 27
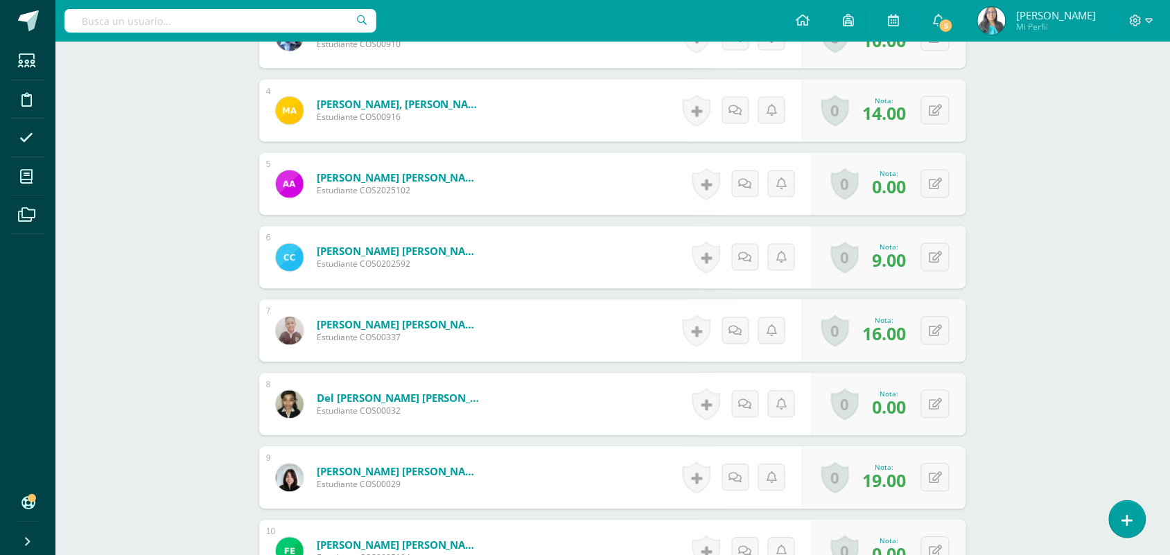
scroll to position [850, 0]
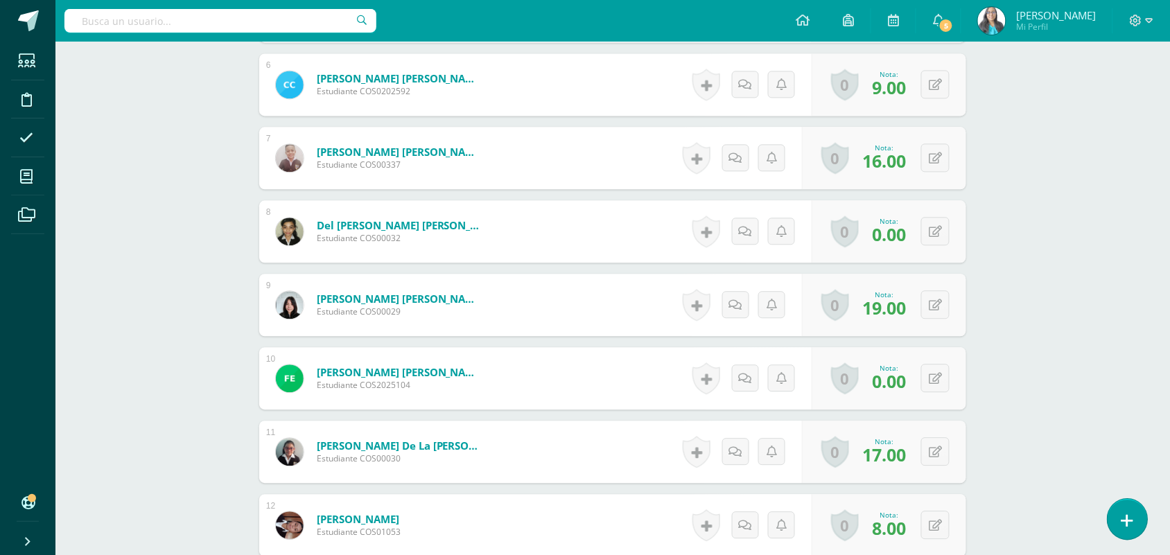
click at [1132, 510] on link at bounding box center [1128, 519] width 40 height 40
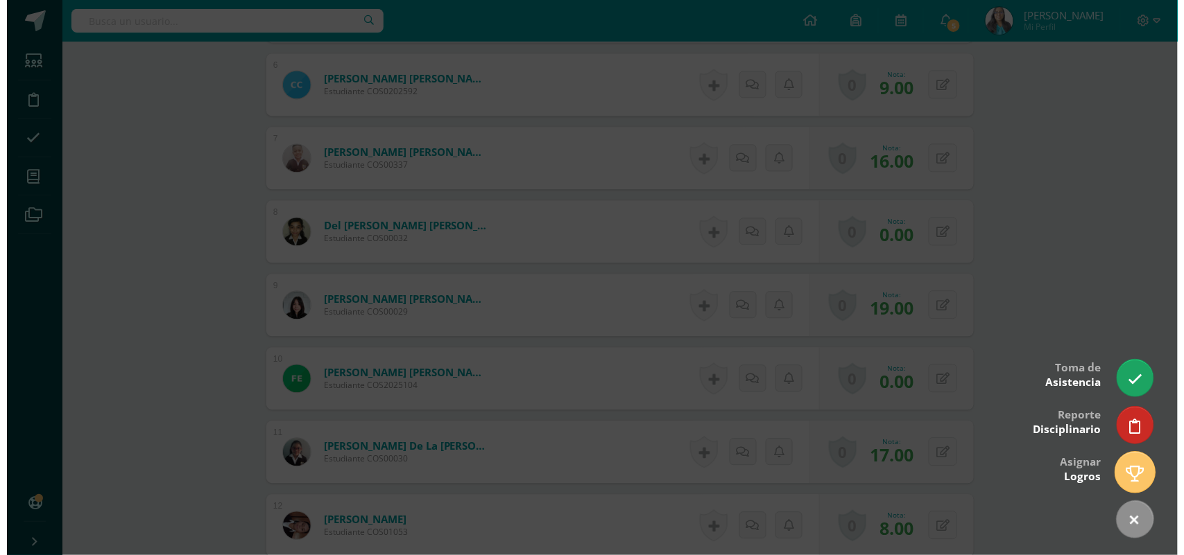
scroll to position [851, 0]
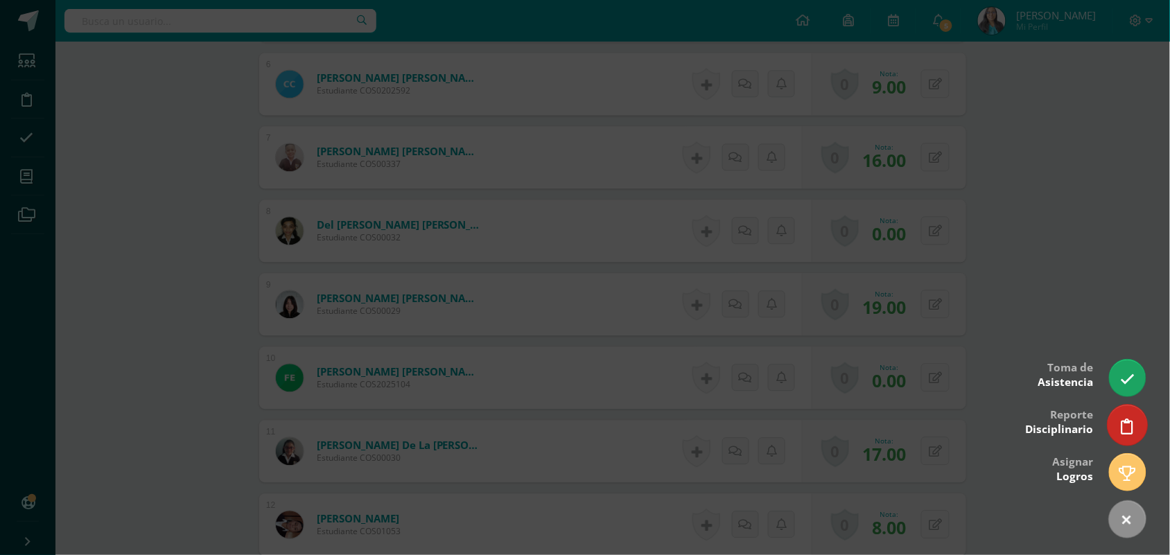
click at [1120, 431] on link at bounding box center [1128, 425] width 40 height 40
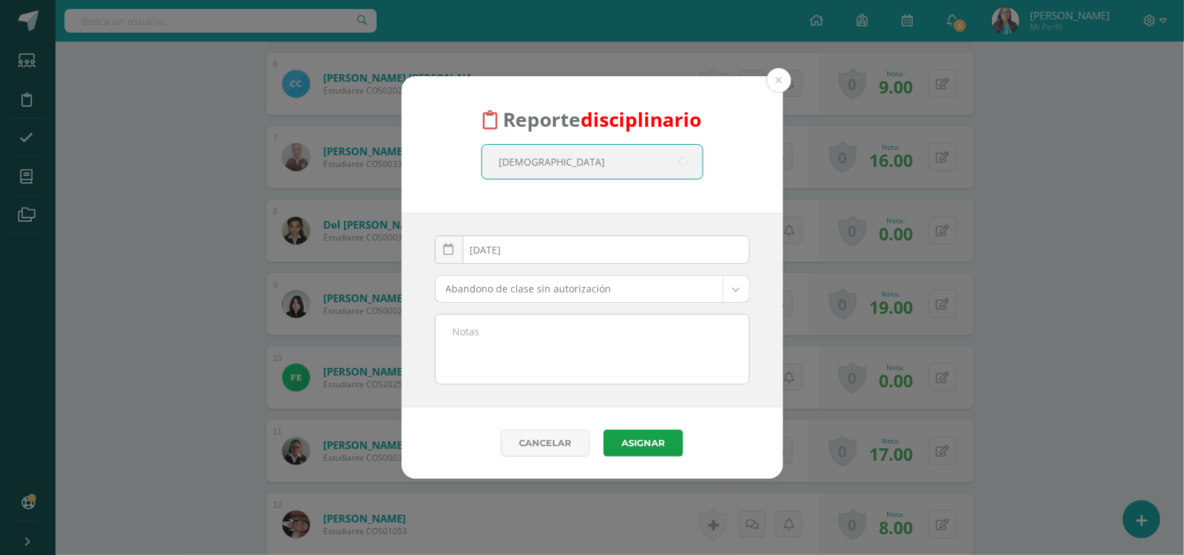
type input "ariana"
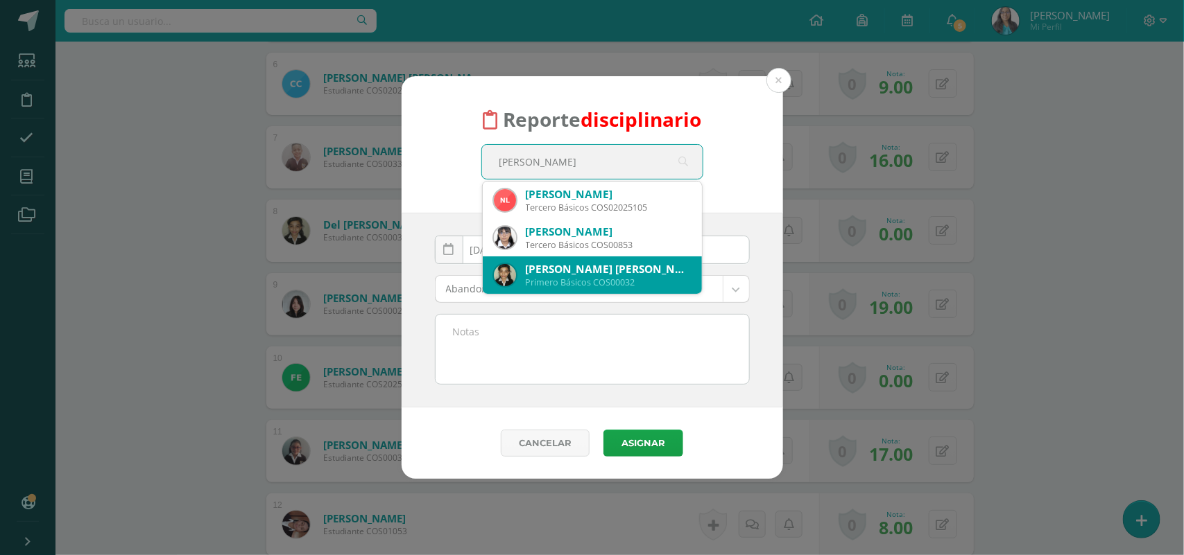
click at [586, 281] on div "Primero Básicos COS00032" at bounding box center [608, 283] width 165 height 12
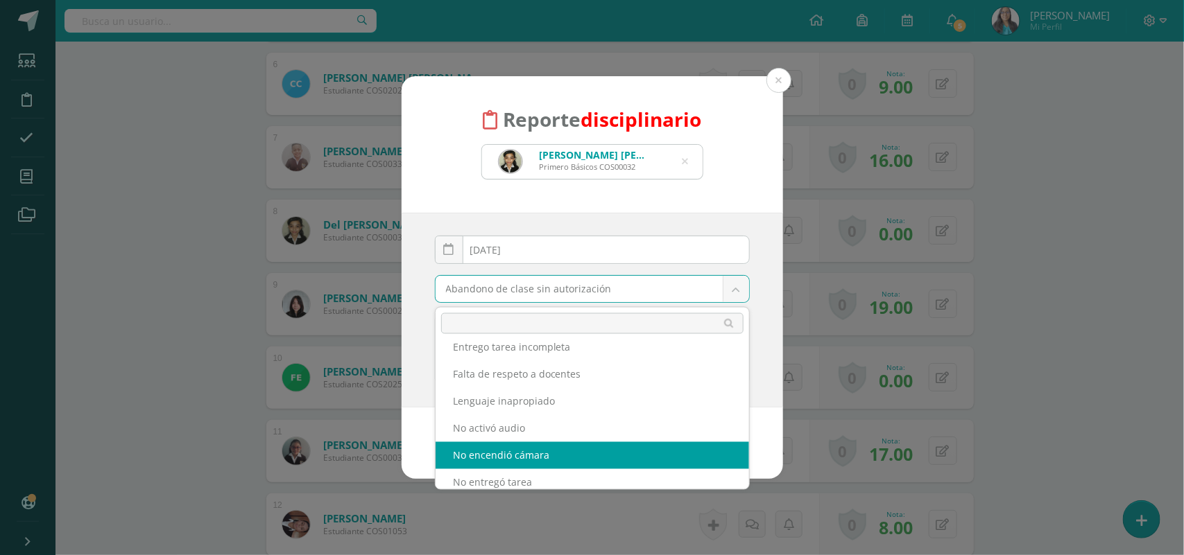
scroll to position [180, 0]
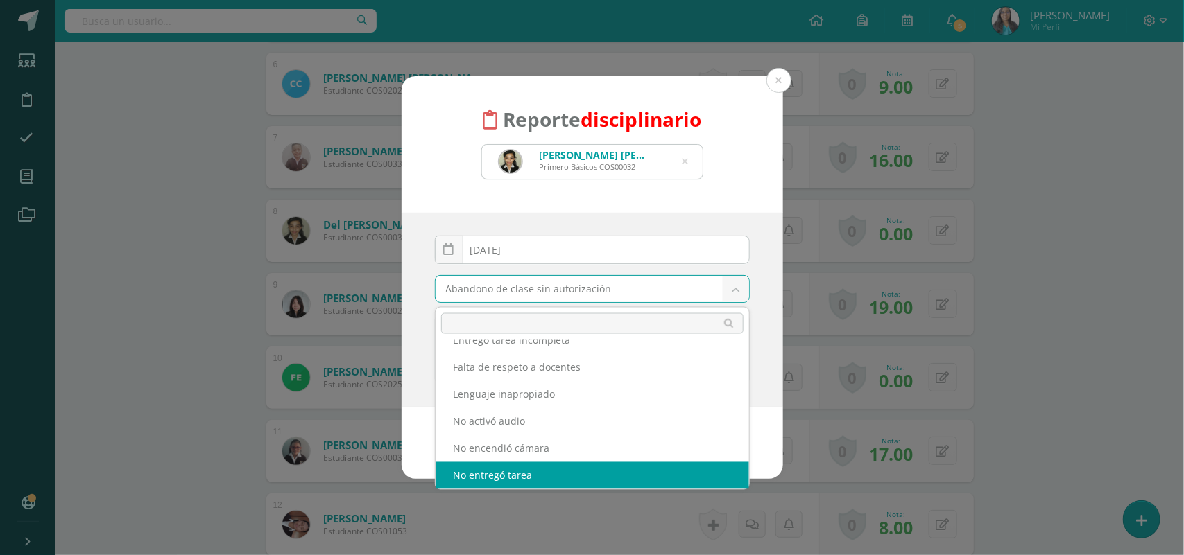
select select "14"
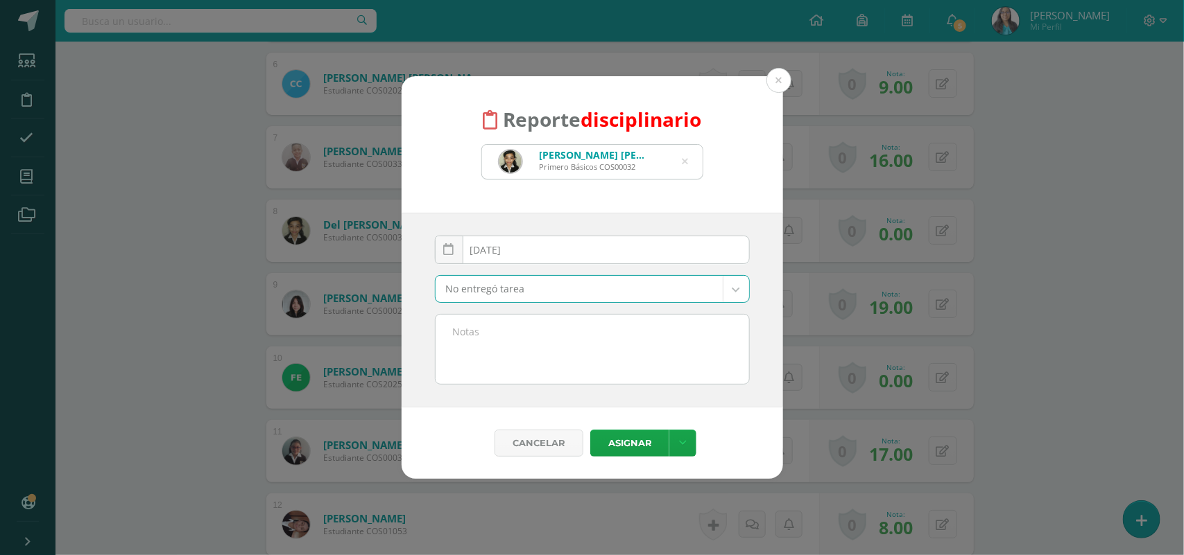
click at [537, 350] on textarea at bounding box center [591, 349] width 313 height 69
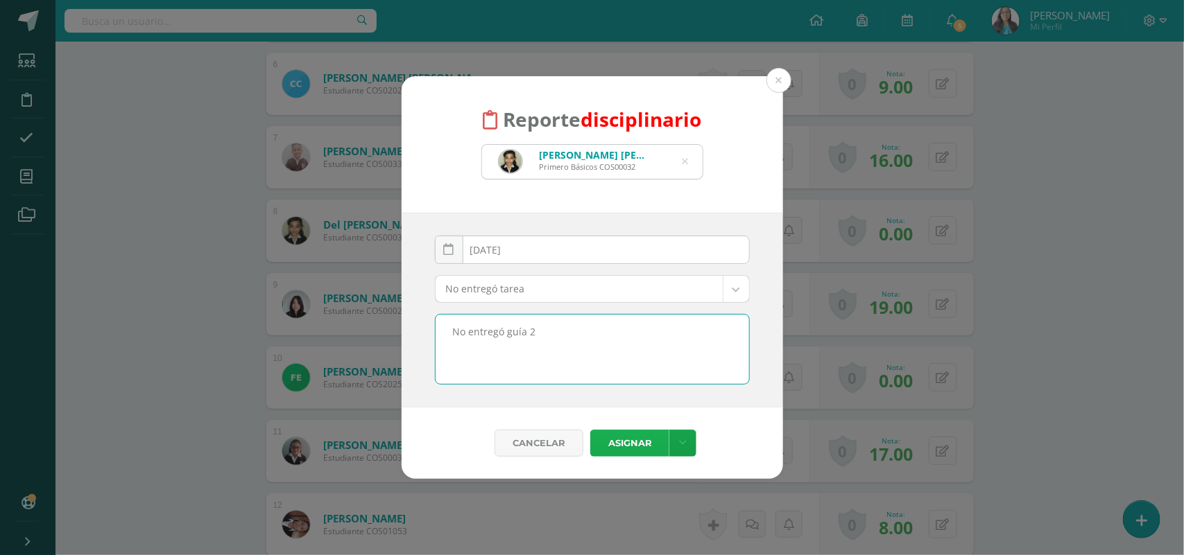
type textarea "No entregó guía 2"
click at [626, 445] on button "Asignar" at bounding box center [629, 443] width 79 height 27
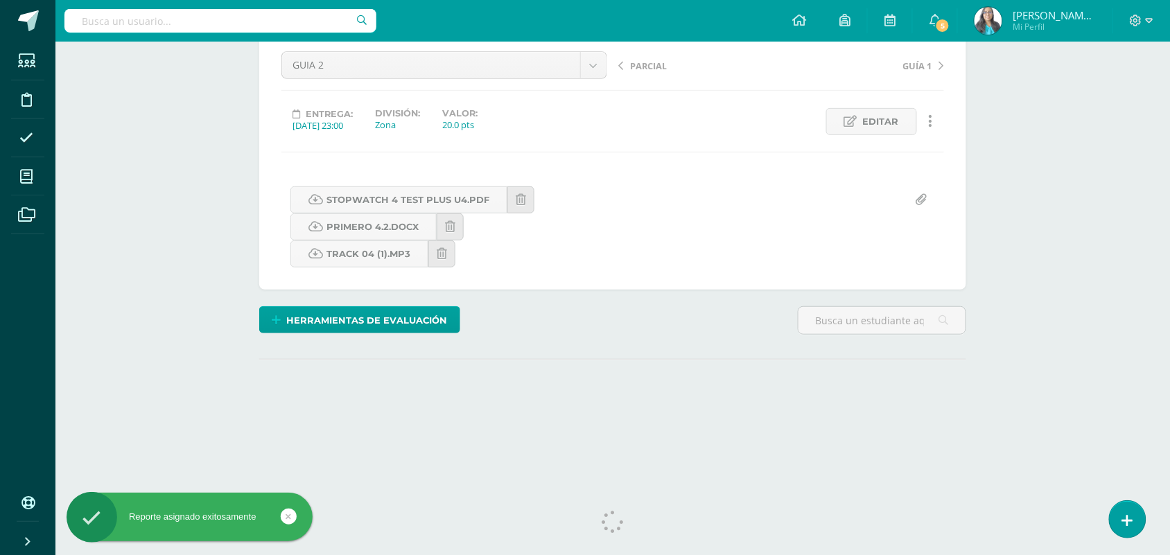
scroll to position [155, 0]
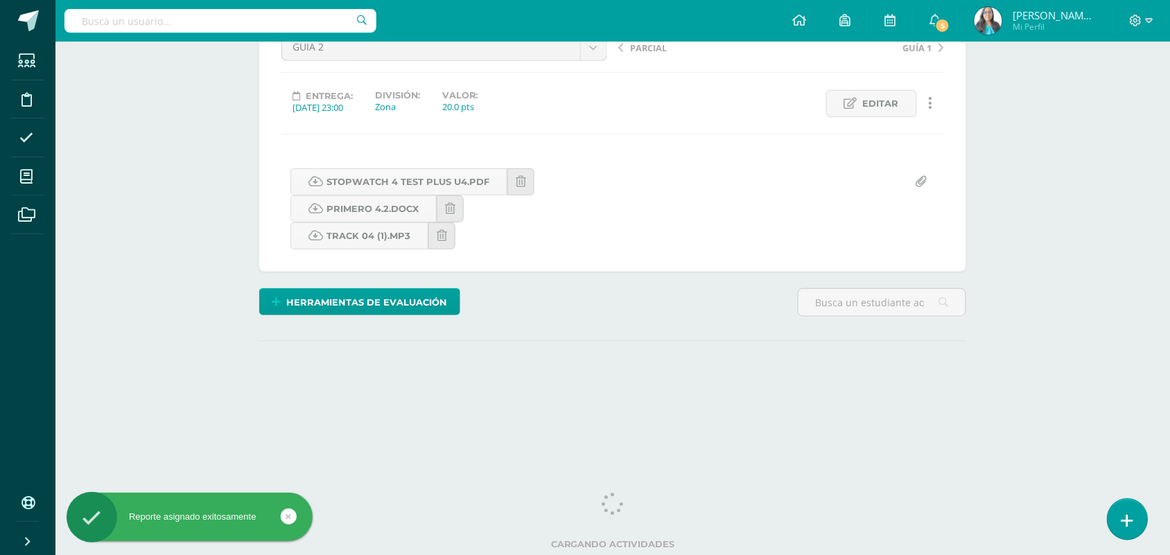
click at [1128, 514] on icon at bounding box center [1128, 521] width 12 height 16
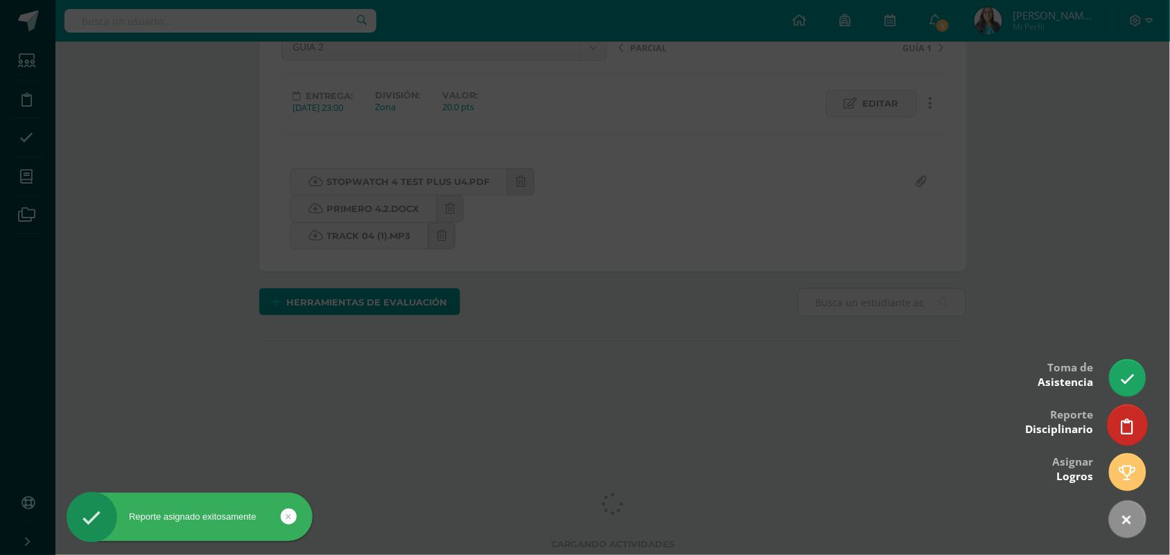
click at [1128, 434] on icon at bounding box center [1128, 427] width 12 height 16
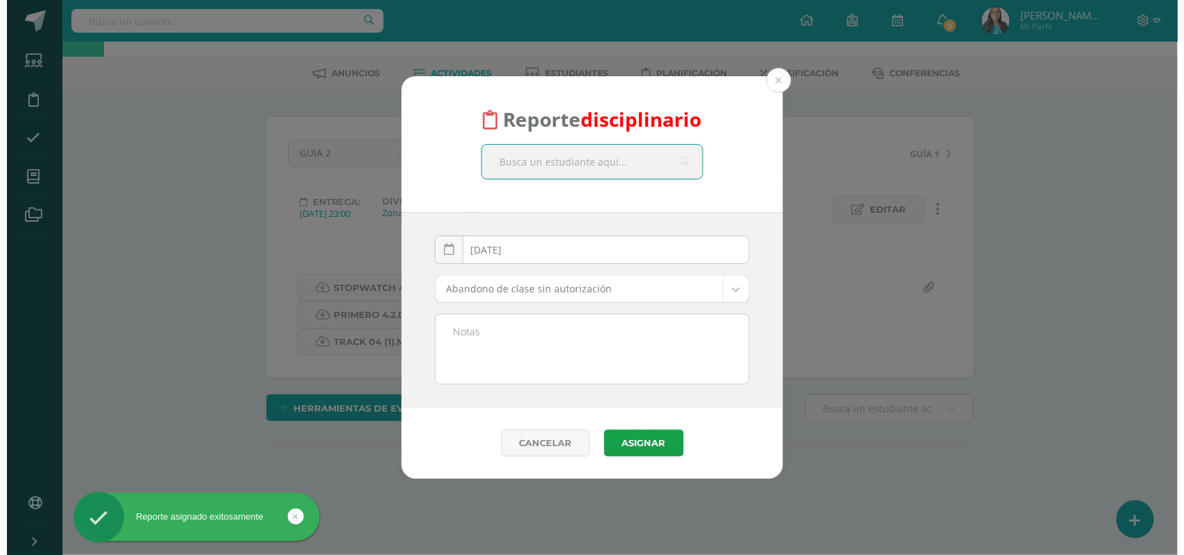
scroll to position [47, 0]
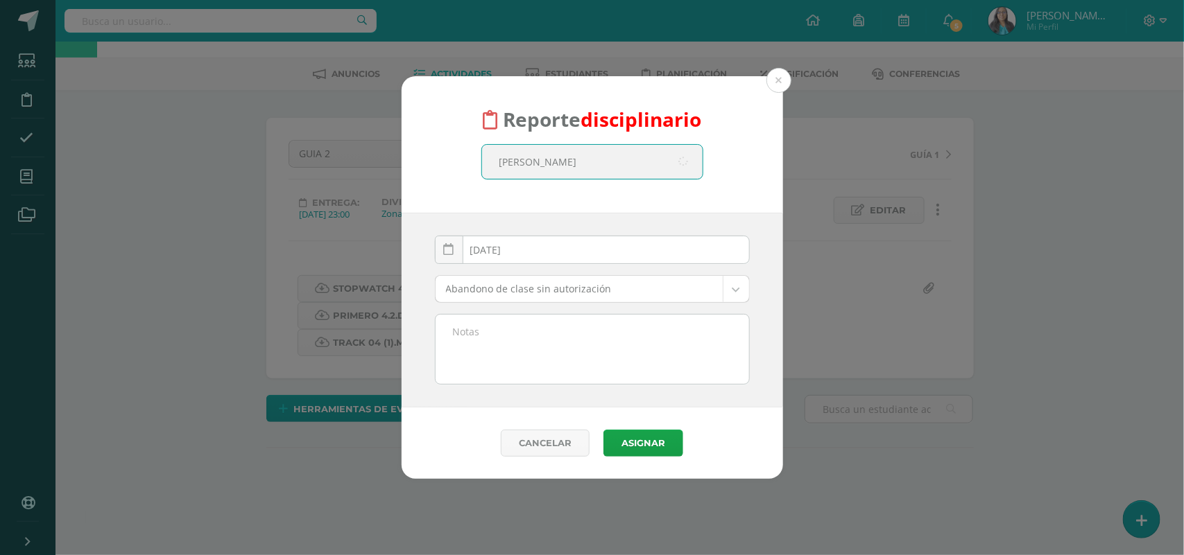
type input "kristel"
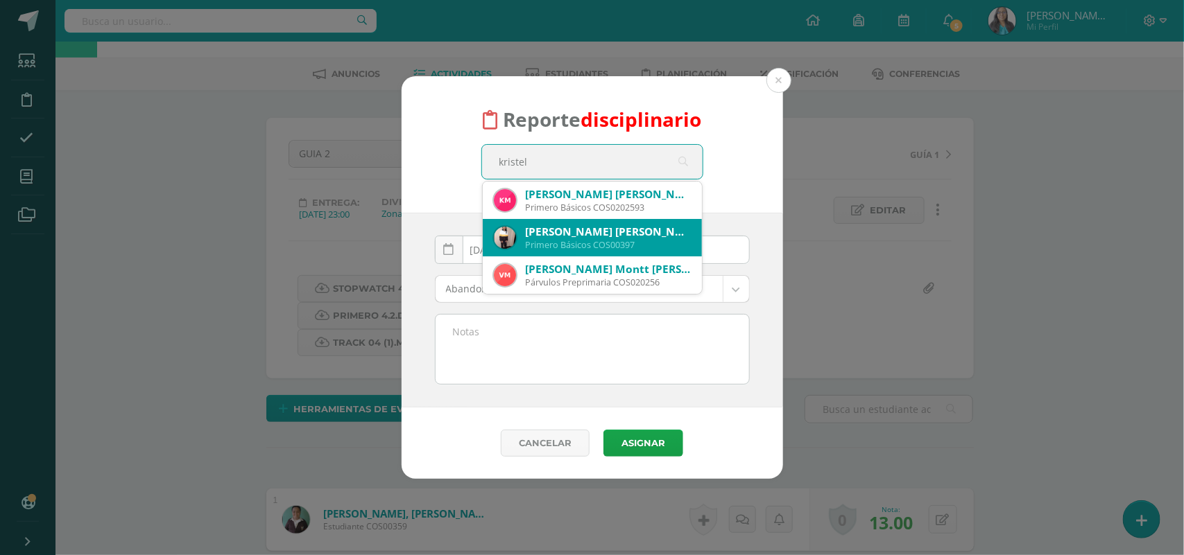
click at [622, 243] on div "Primero Básicos COS00397" at bounding box center [608, 245] width 165 height 12
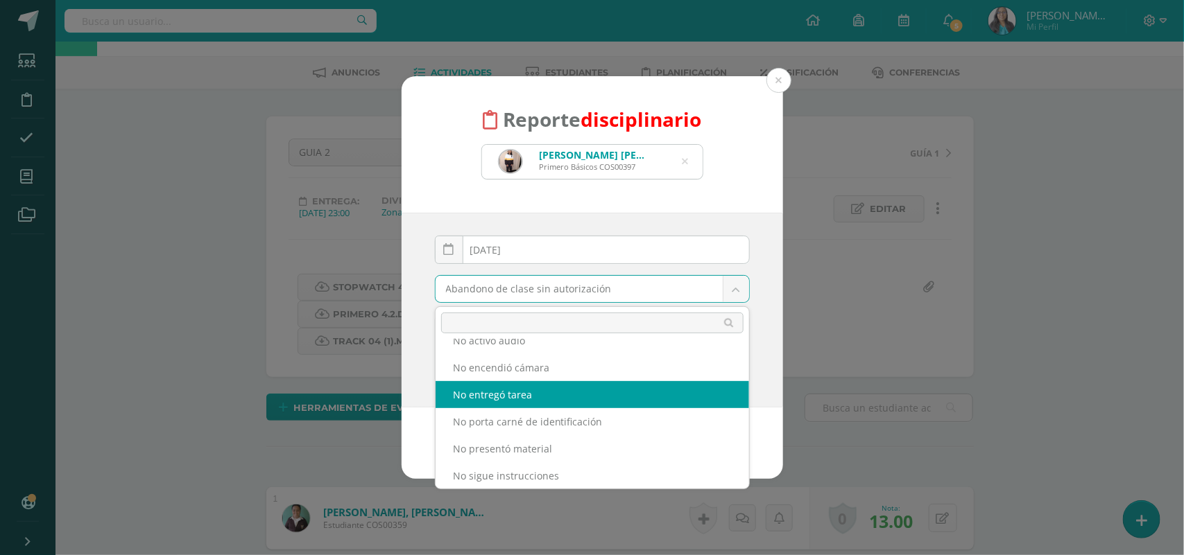
scroll to position [49, 0]
select select "14"
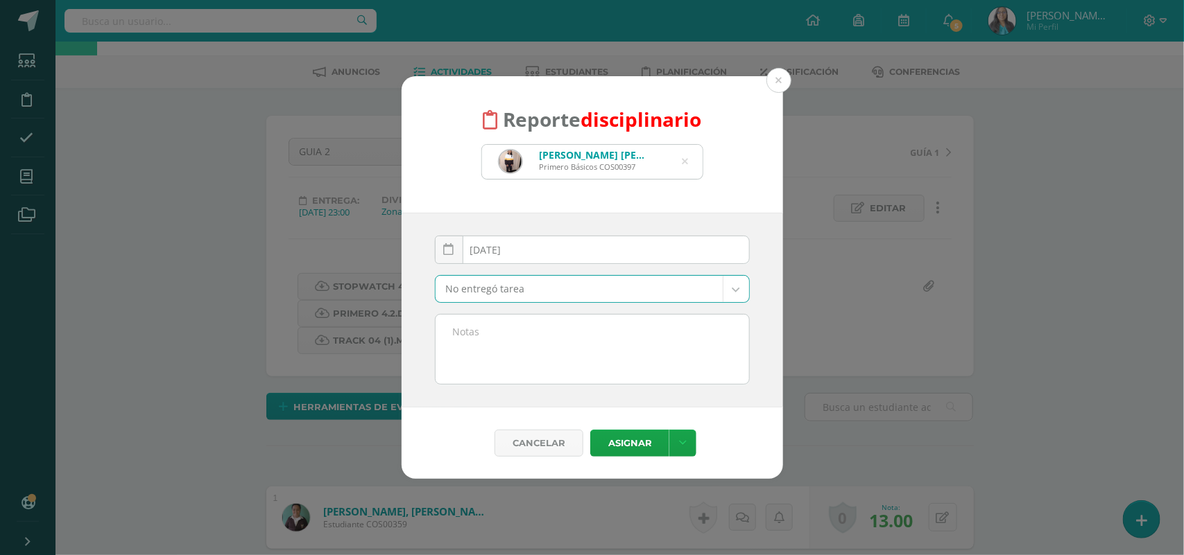
click at [660, 362] on textarea at bounding box center [591, 349] width 313 height 69
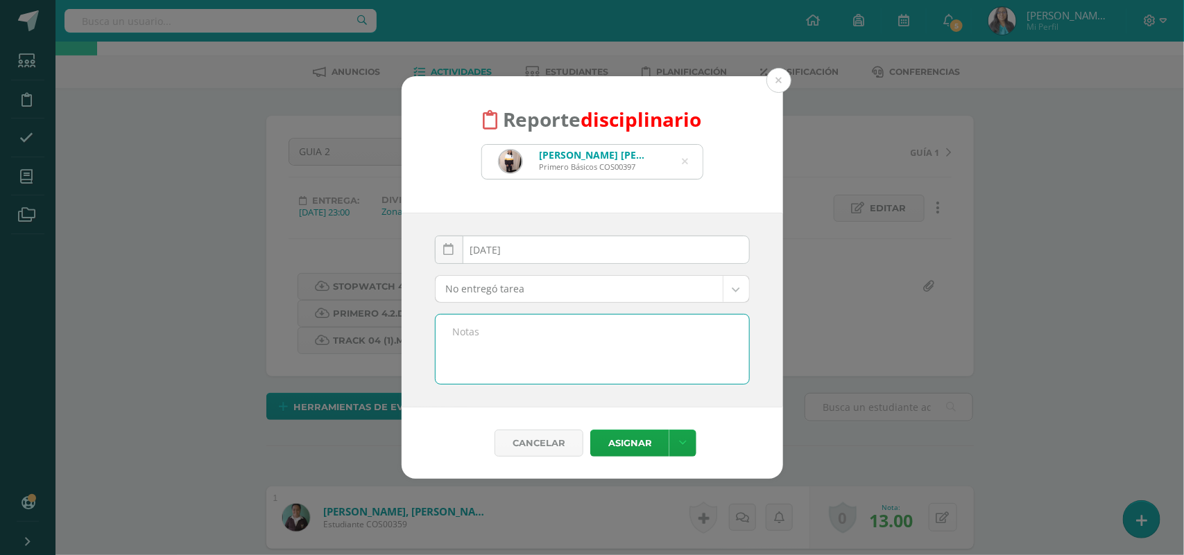
paste textarea "https://www.youtube.com/watch?v=7DuGhvat6M8"
type textarea "https://www.youtube.com/watch?v=7DuGhvat6M8"
drag, startPoint x: 697, startPoint y: 350, endPoint x: 201, endPoint y: 381, distance: 497.4
click at [201, 381] on div "Reporte disciplinario Kristel Mayte Juarez Yax Primero Básicos COS00397 kristel…" at bounding box center [592, 277] width 1172 height 403
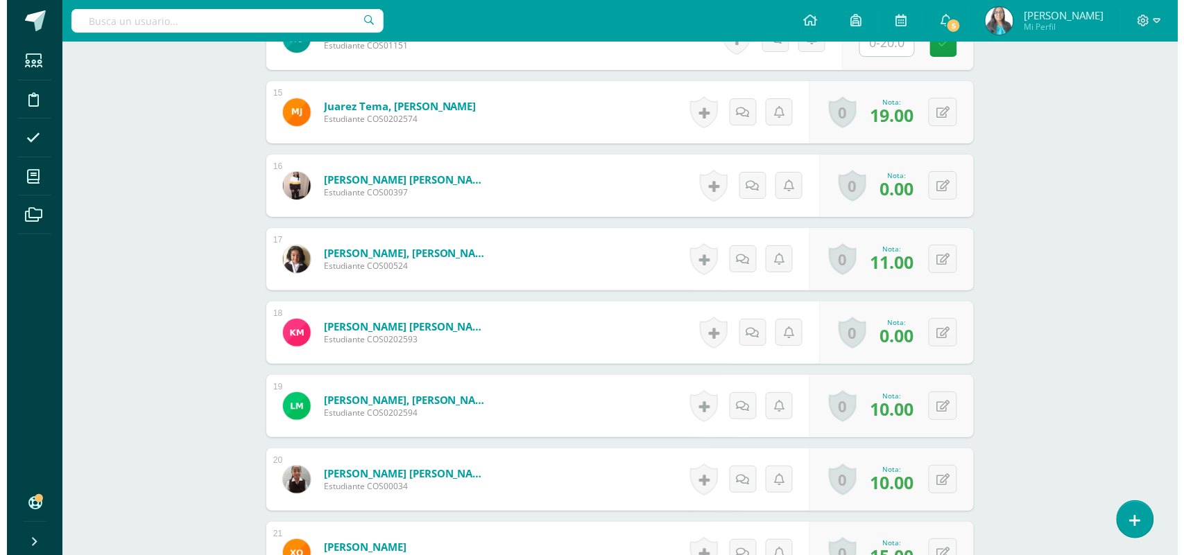
scroll to position [1507, 0]
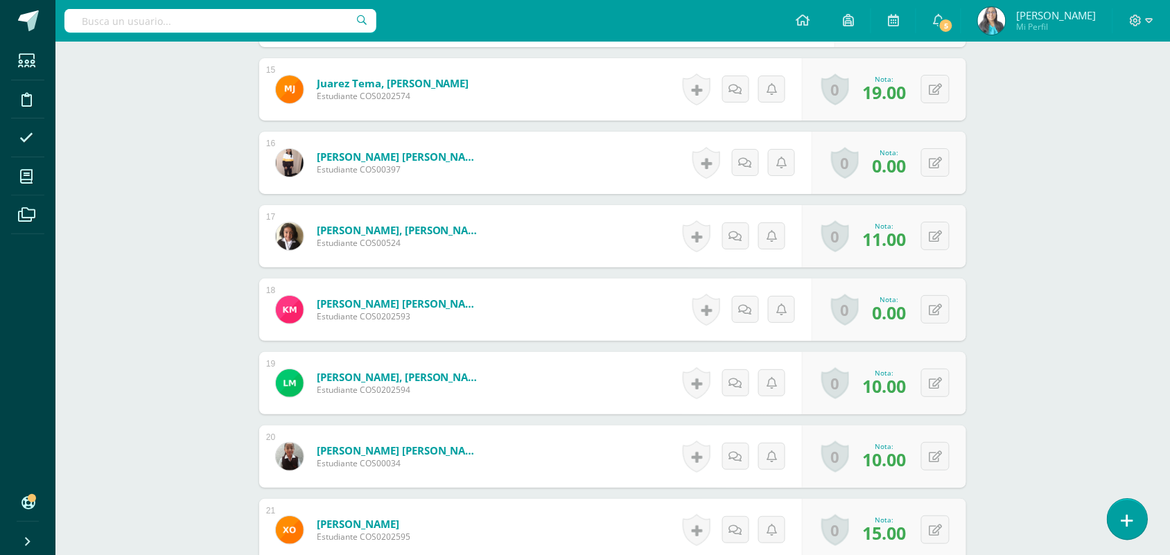
click at [1131, 531] on link at bounding box center [1128, 519] width 40 height 40
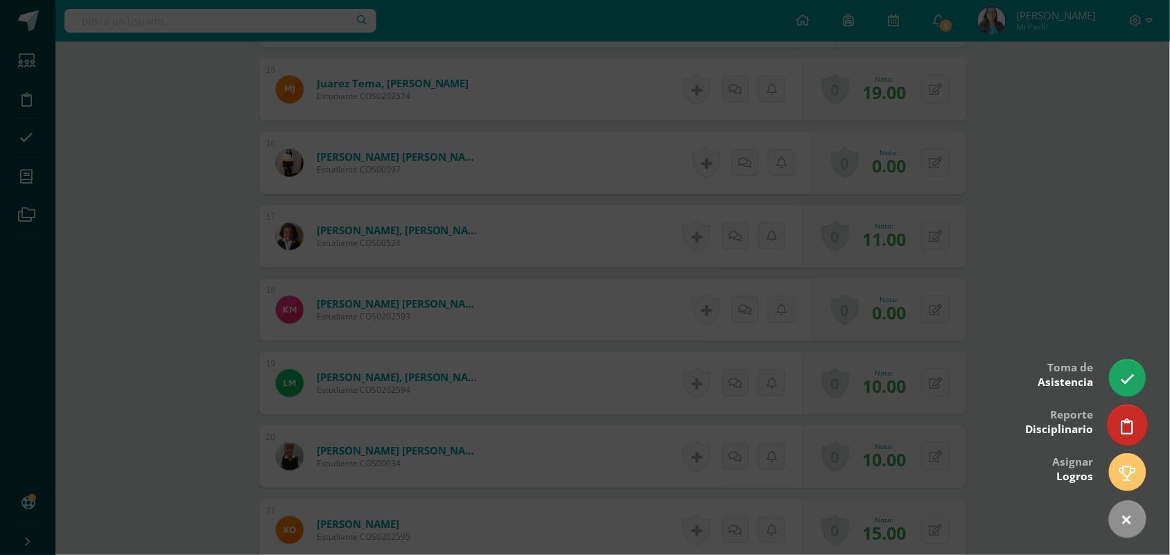
click at [1131, 431] on icon at bounding box center [1128, 427] width 12 height 16
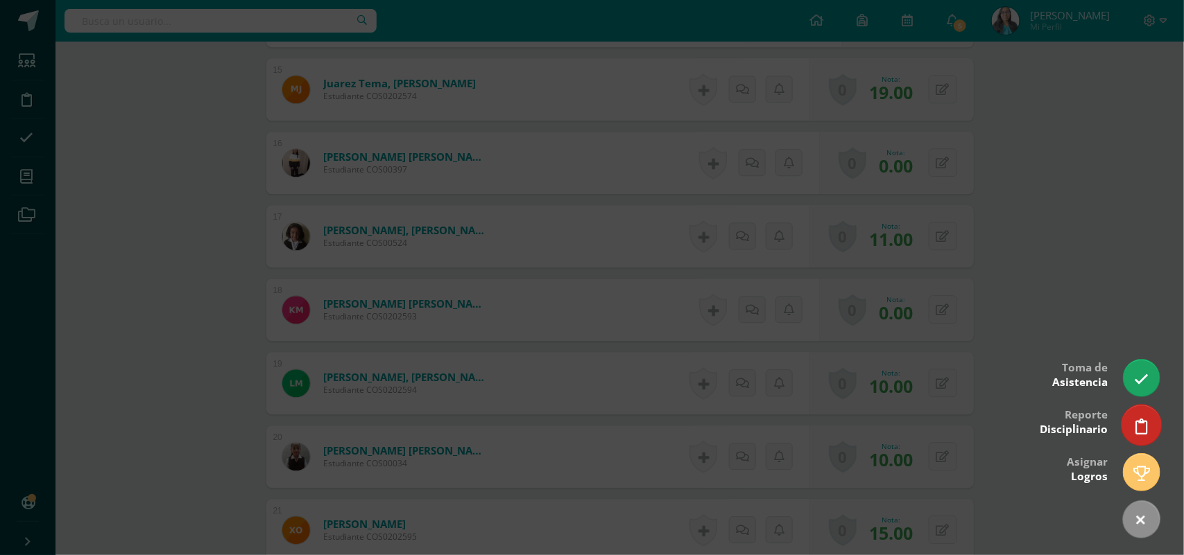
select select "14"
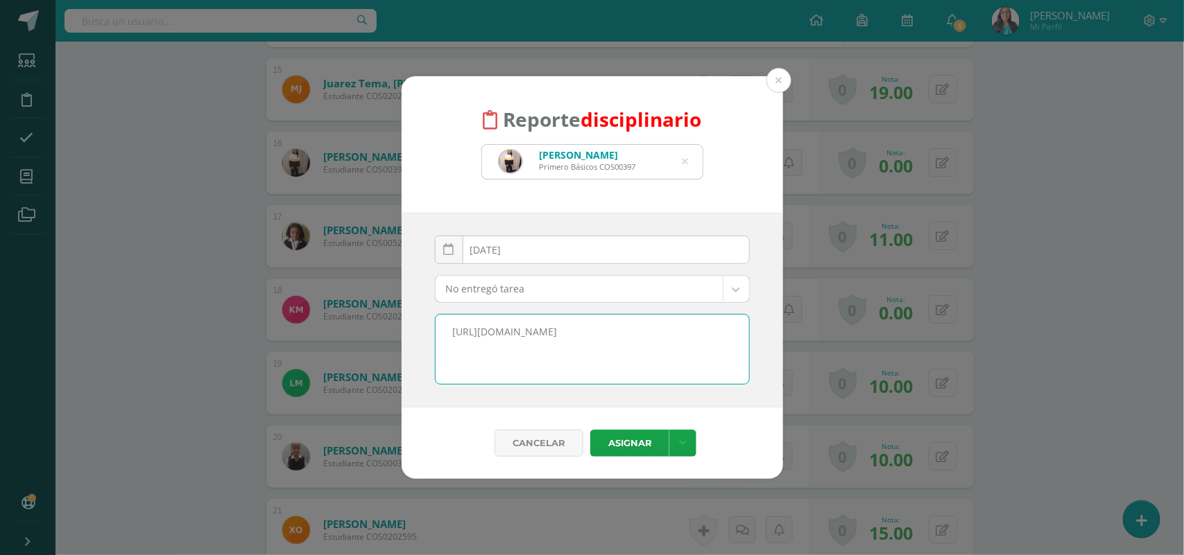
drag, startPoint x: 684, startPoint y: 331, endPoint x: 243, endPoint y: 348, distance: 441.3
click at [243, 348] on div "Reporte disciplinario Kristel Mayte Juarez Yax Primero Básicos COS00397 kristel…" at bounding box center [592, 277] width 1172 height 403
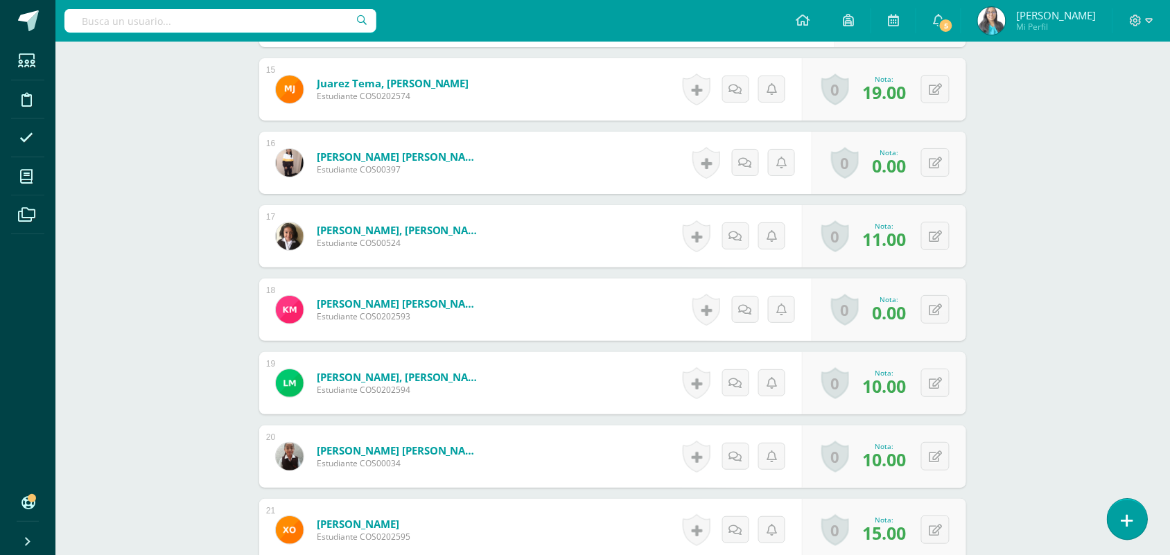
click at [1116, 517] on link at bounding box center [1128, 519] width 40 height 40
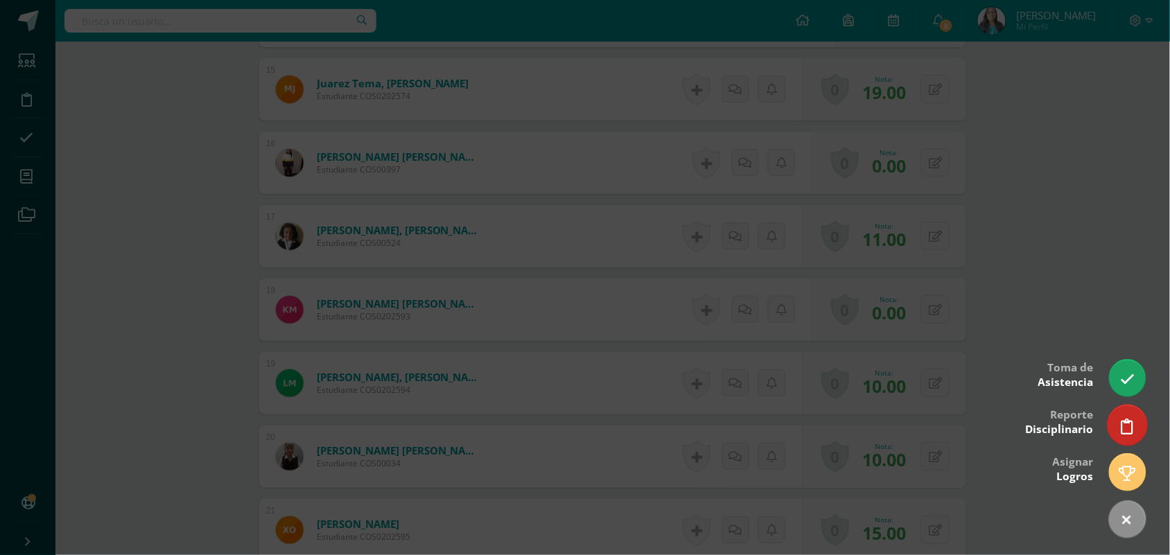
click at [1115, 438] on link at bounding box center [1128, 425] width 40 height 40
select select "14"
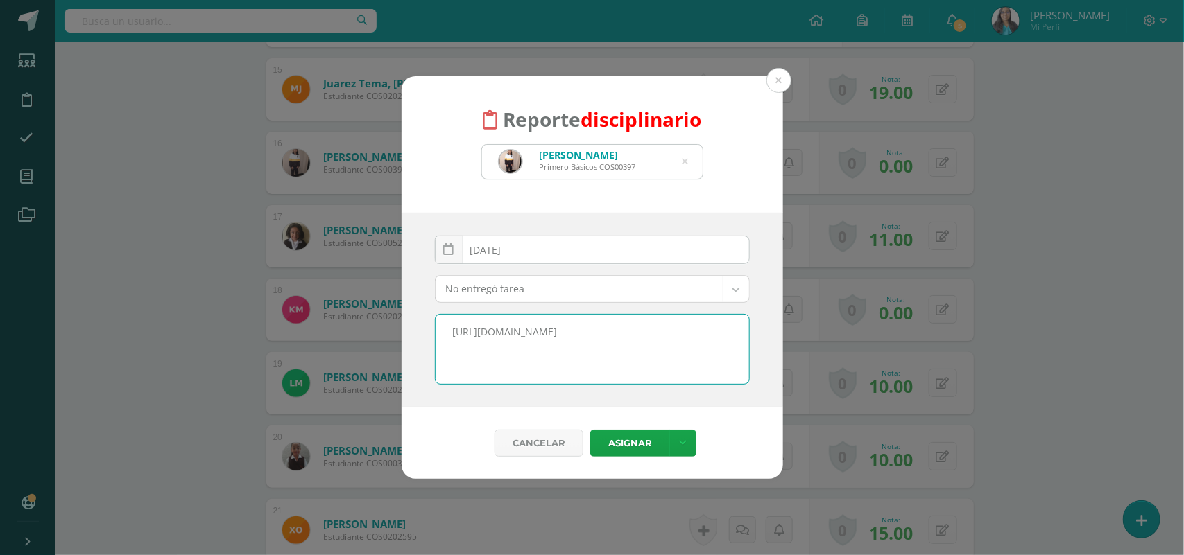
drag, startPoint x: 709, startPoint y: 333, endPoint x: 268, endPoint y: 358, distance: 441.0
click at [268, 358] on div "Reporte disciplinario Kristel Mayte Juarez Yax Primero Básicos COS00397 kristel…" at bounding box center [592, 277] width 1172 height 403
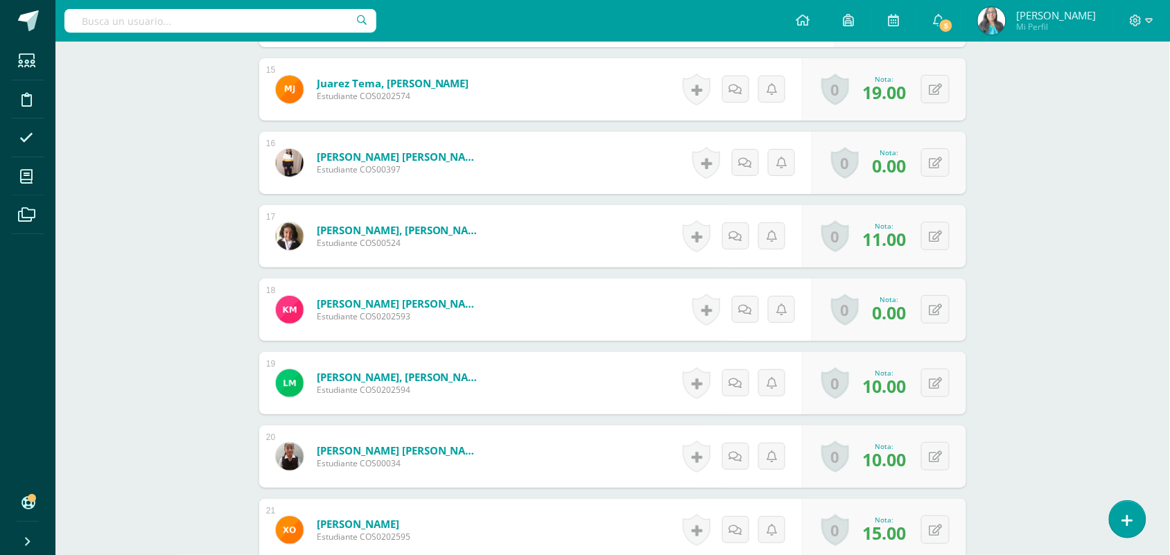
select select "14"
click at [1128, 518] on icon at bounding box center [1128, 521] width 12 height 16
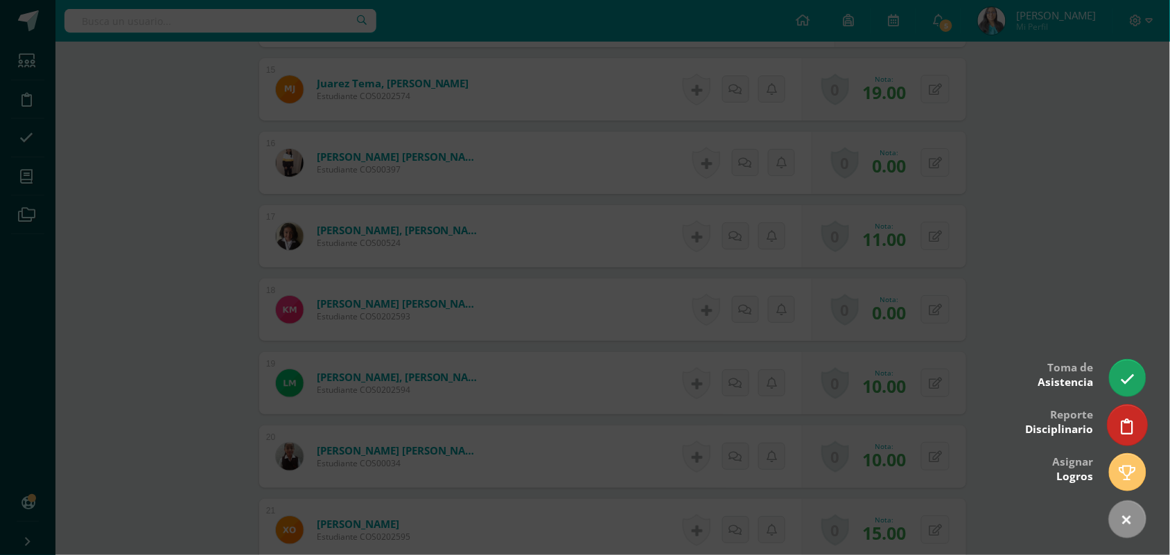
click at [1116, 430] on link at bounding box center [1128, 425] width 40 height 40
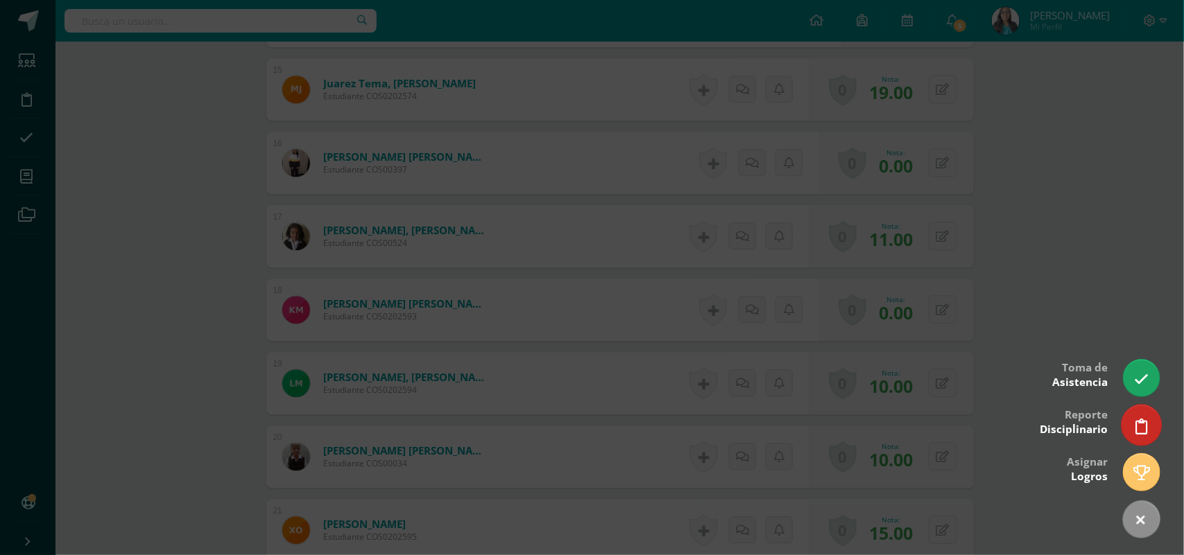
select select "14"
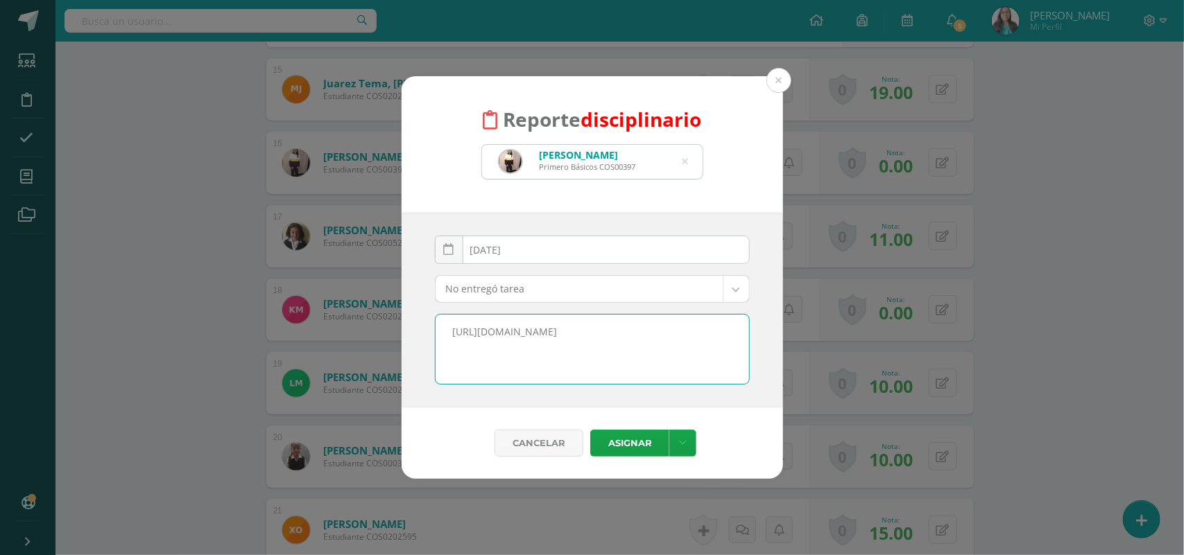
drag, startPoint x: 684, startPoint y: 335, endPoint x: 539, endPoint y: 349, distance: 145.6
click at [539, 349] on textarea "https://www.youtube.com/watch?v=7DuGhvat6M8" at bounding box center [591, 349] width 313 height 69
type textarea "h"
click at [468, 333] on textarea "Noentregó guía 2" at bounding box center [591, 349] width 313 height 69
drag, startPoint x: 546, startPoint y: 333, endPoint x: 430, endPoint y: 335, distance: 115.8
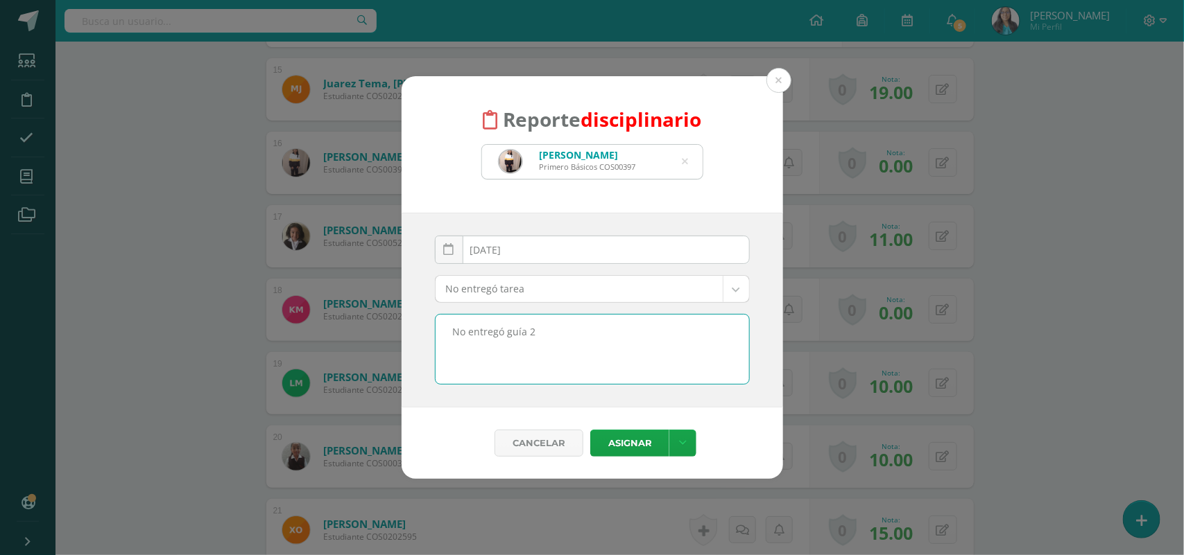
click at [430, 335] on div "No entregó guía 2" at bounding box center [592, 349] width 326 height 71
type textarea "No entregó guía 2"
click at [618, 435] on button "Asignar" at bounding box center [629, 443] width 79 height 27
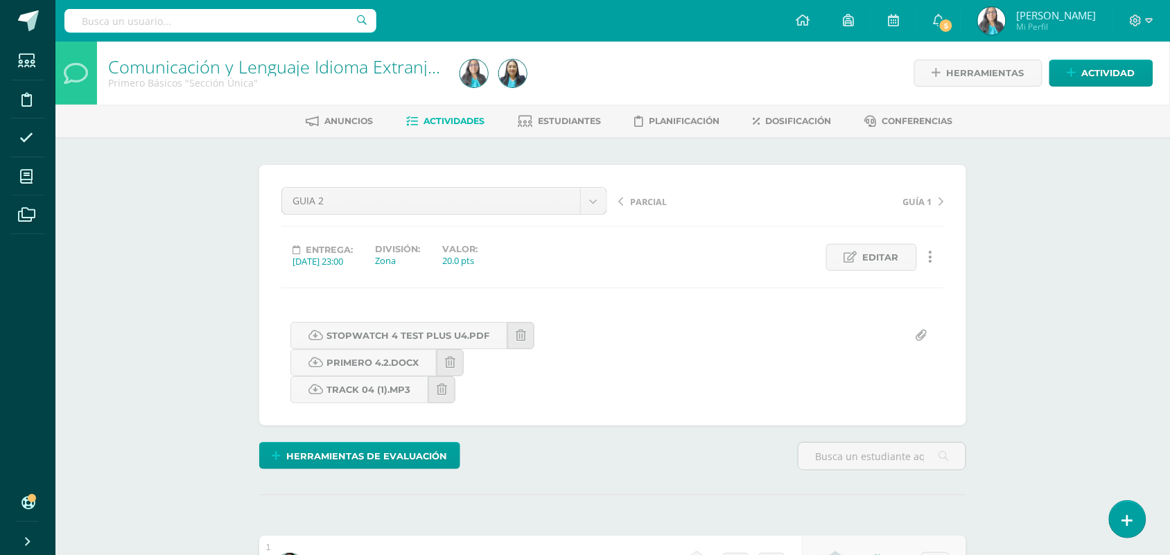
click at [638, 200] on span "PARCIAL" at bounding box center [648, 202] width 37 height 12
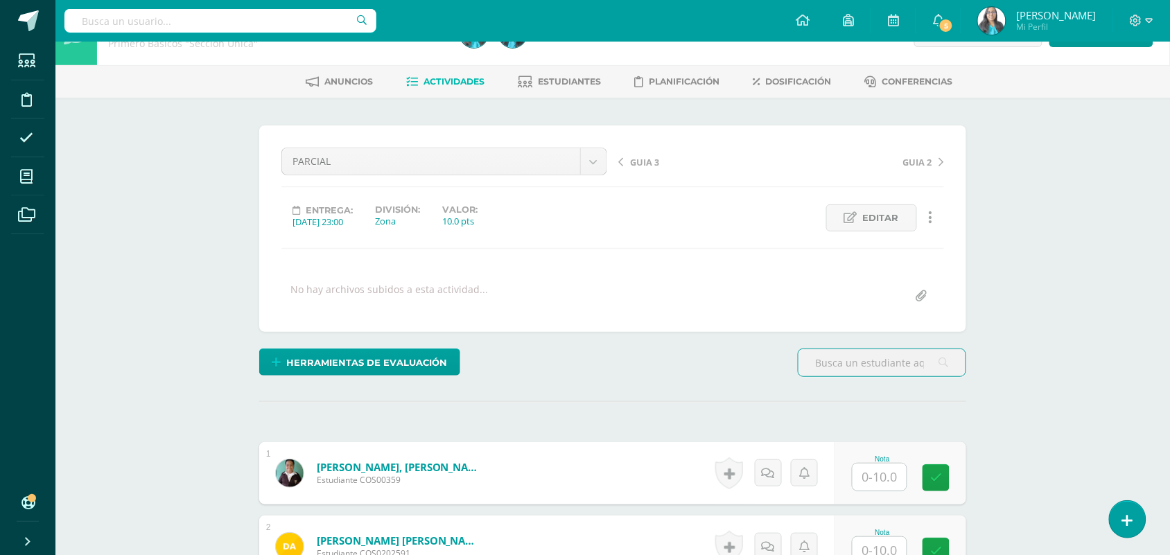
scroll to position [350, 0]
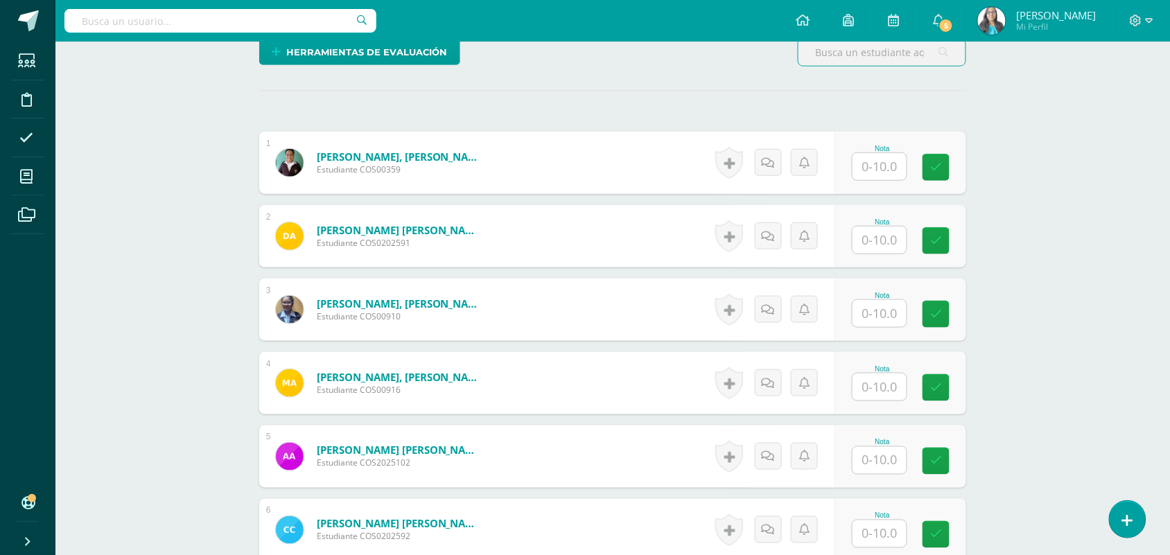
click at [862, 179] on input "text" at bounding box center [880, 166] width 54 height 27
type input "3"
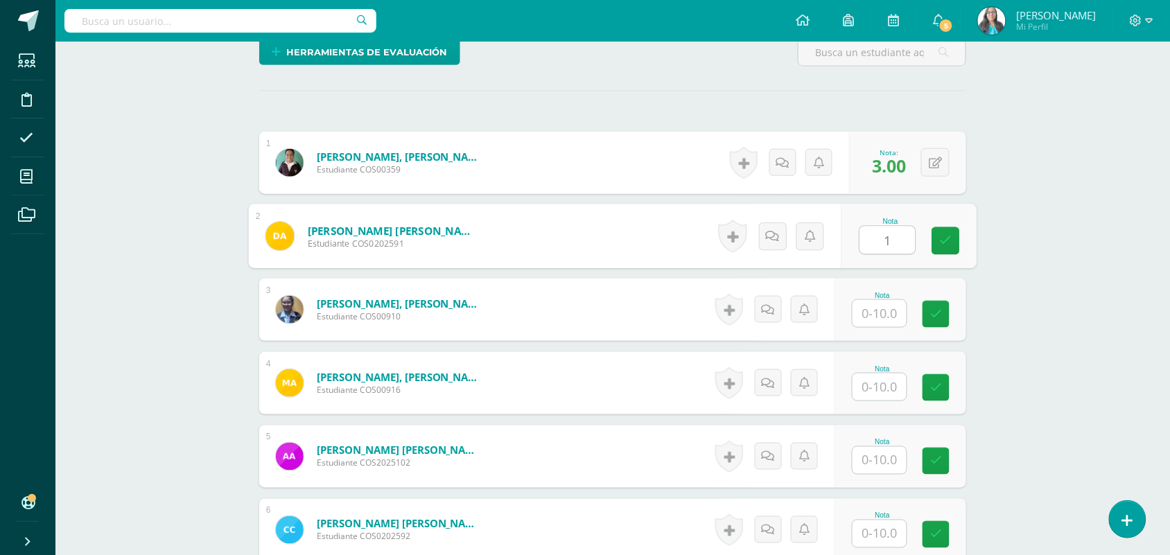
type input "1"
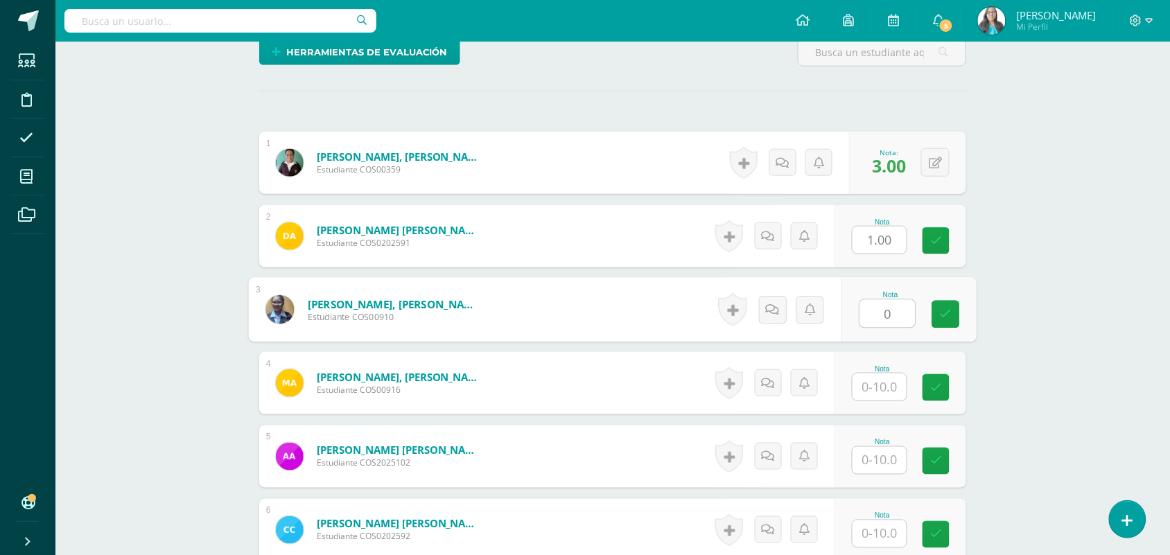
type input "0"
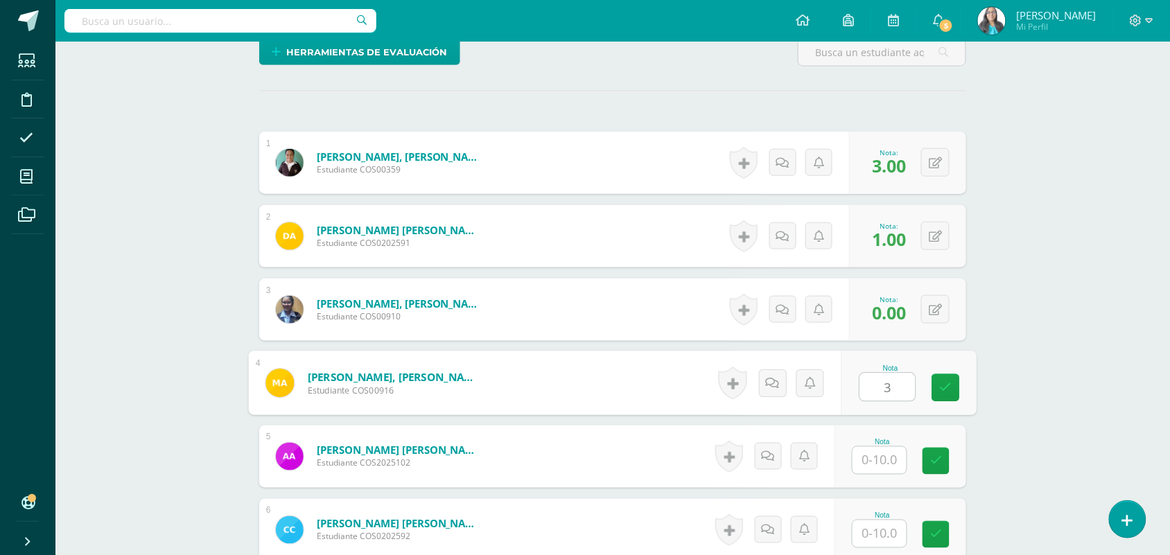
type input "3"
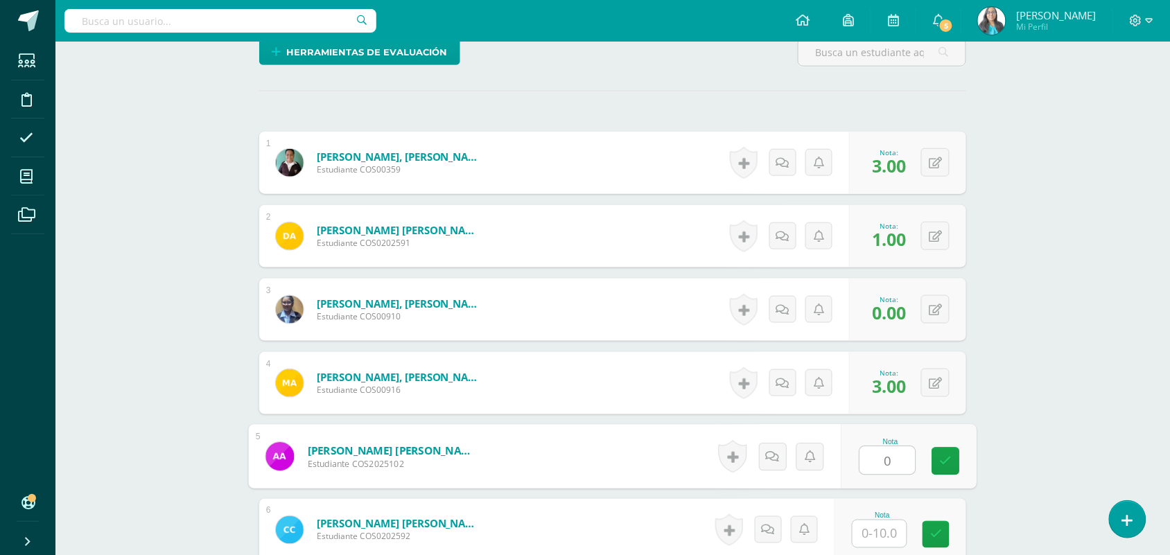
type input "0"
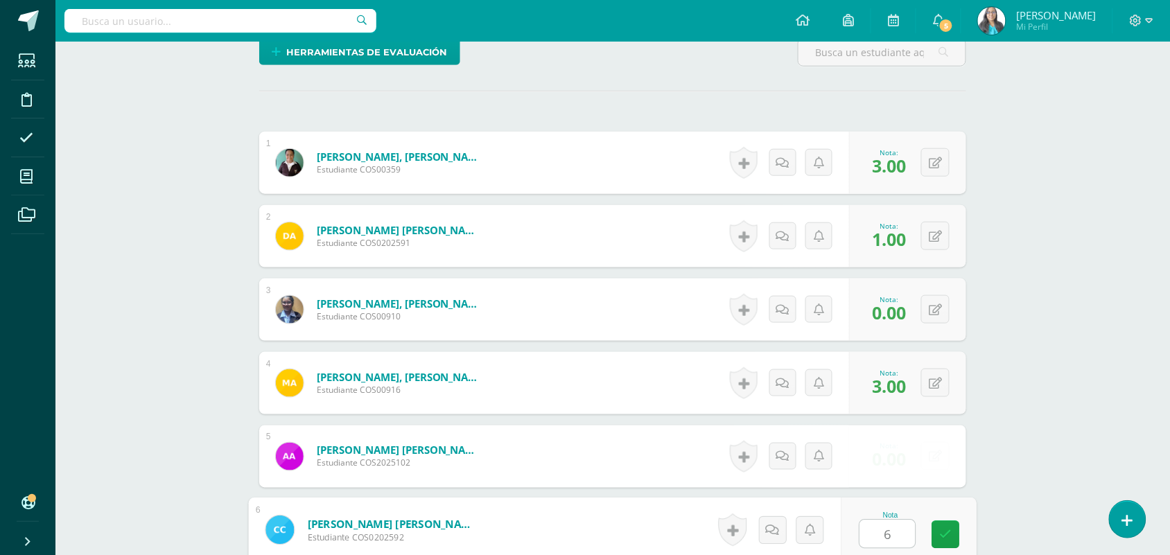
type input "6"
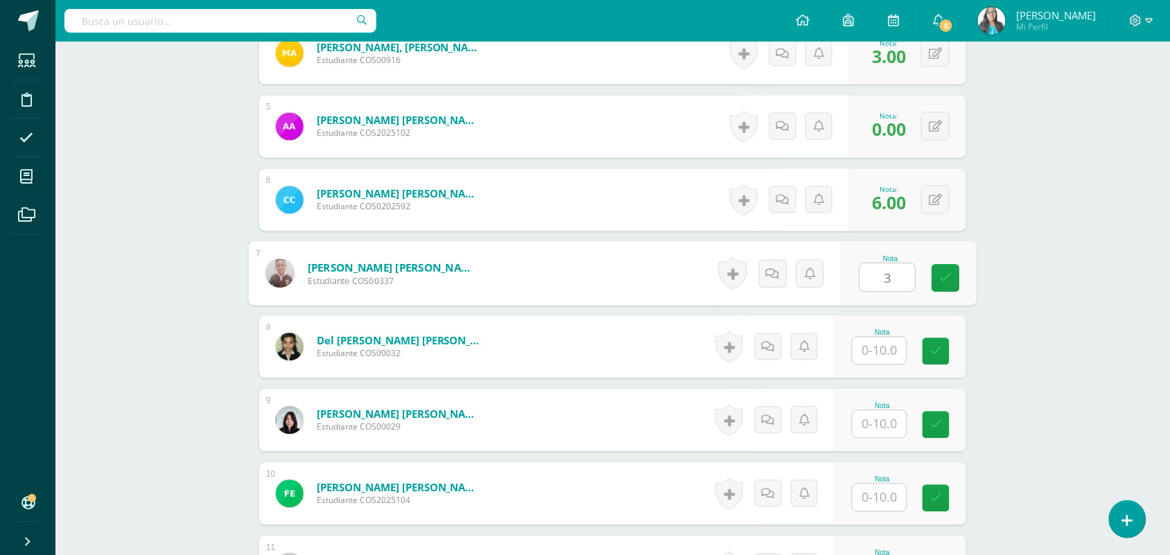
type input "3"
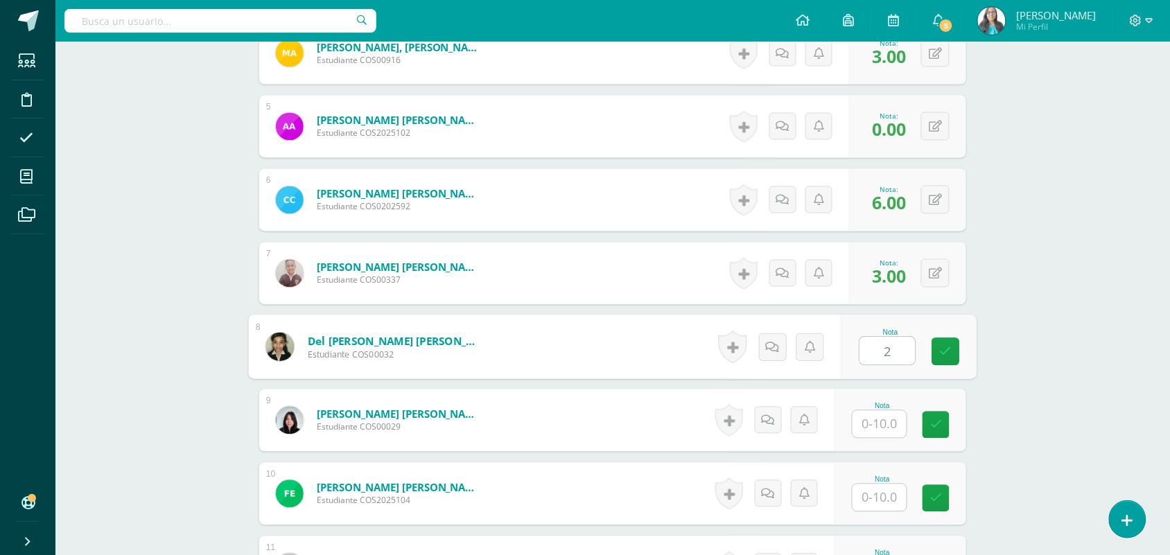
type input "2"
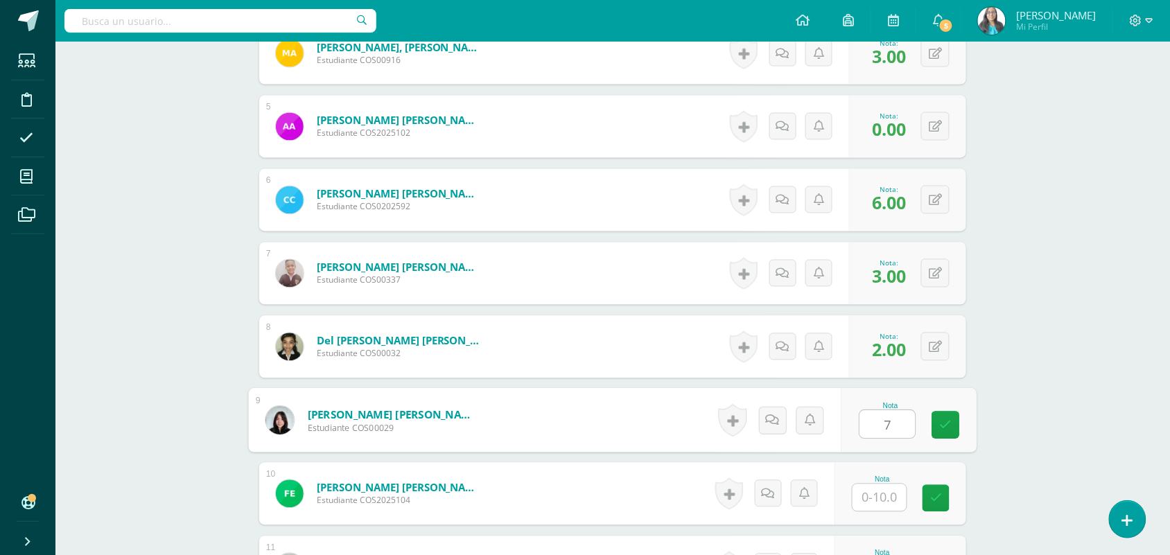
type input "7"
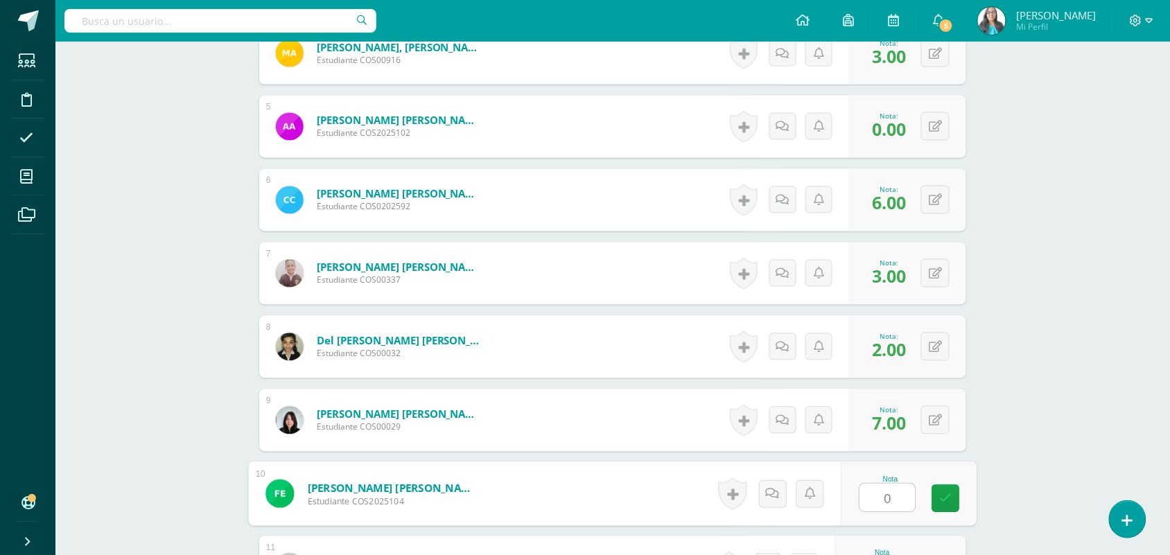
type input "0"
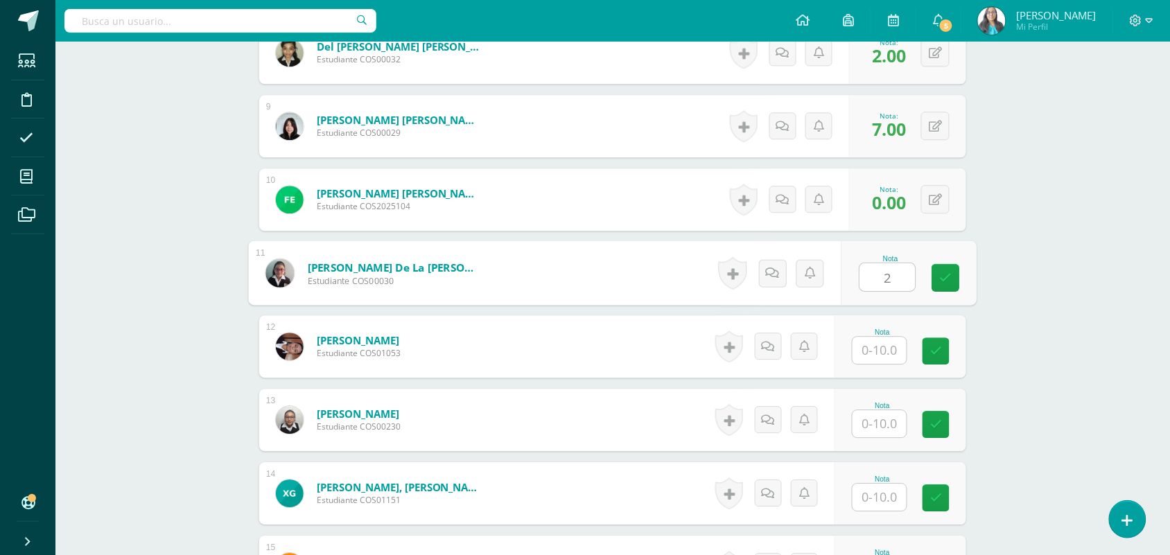
type input "2"
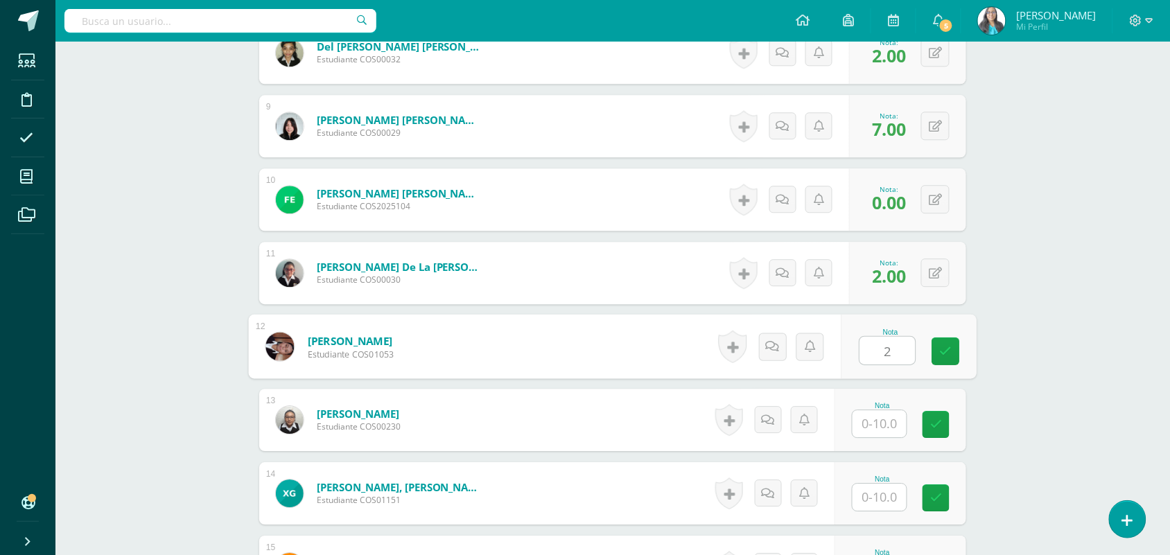
type input "2"
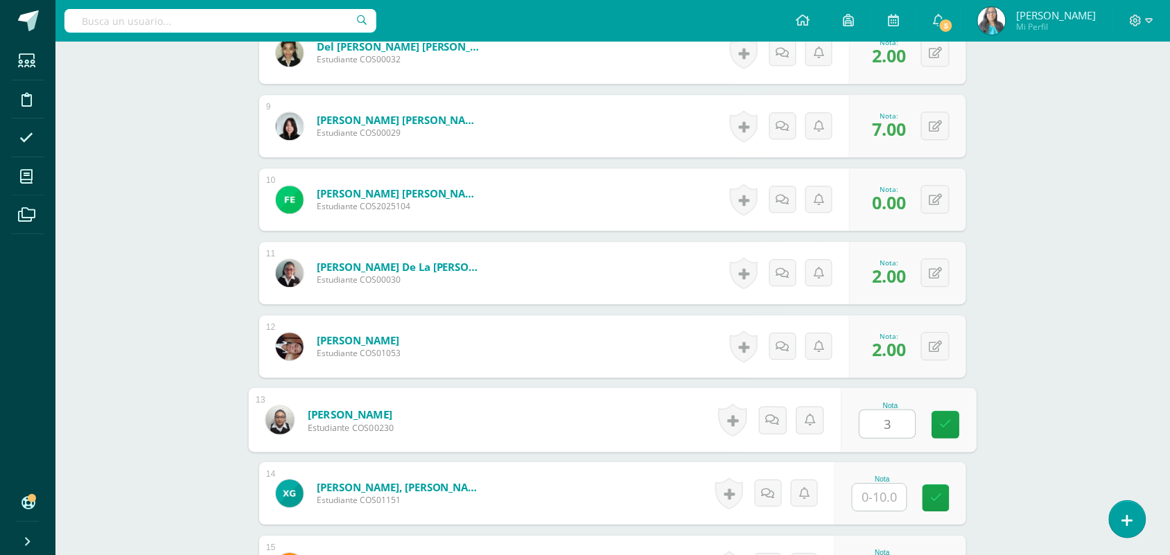
type input "3"
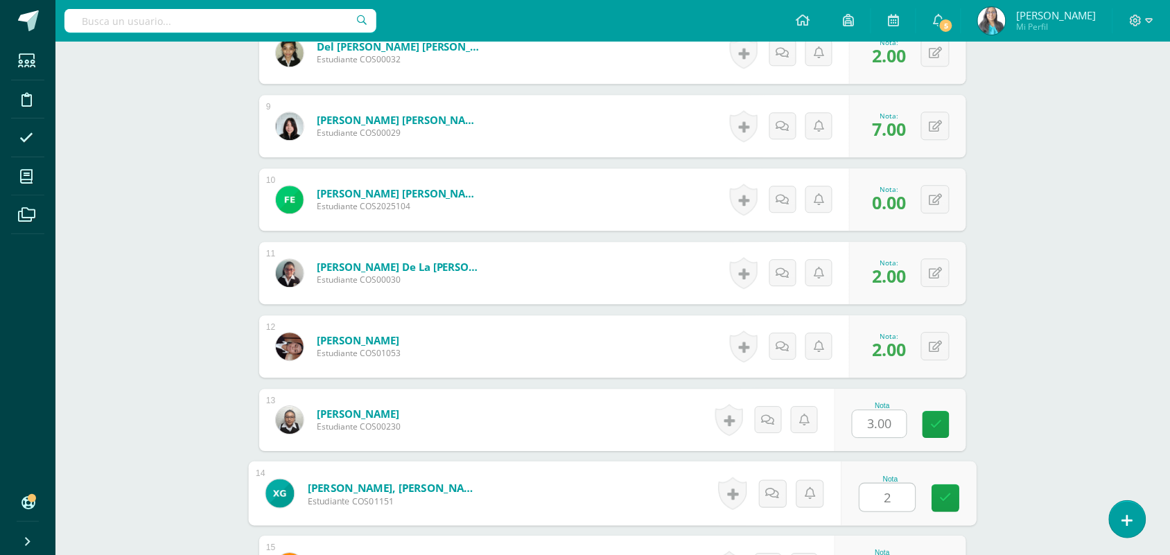
type input "2"
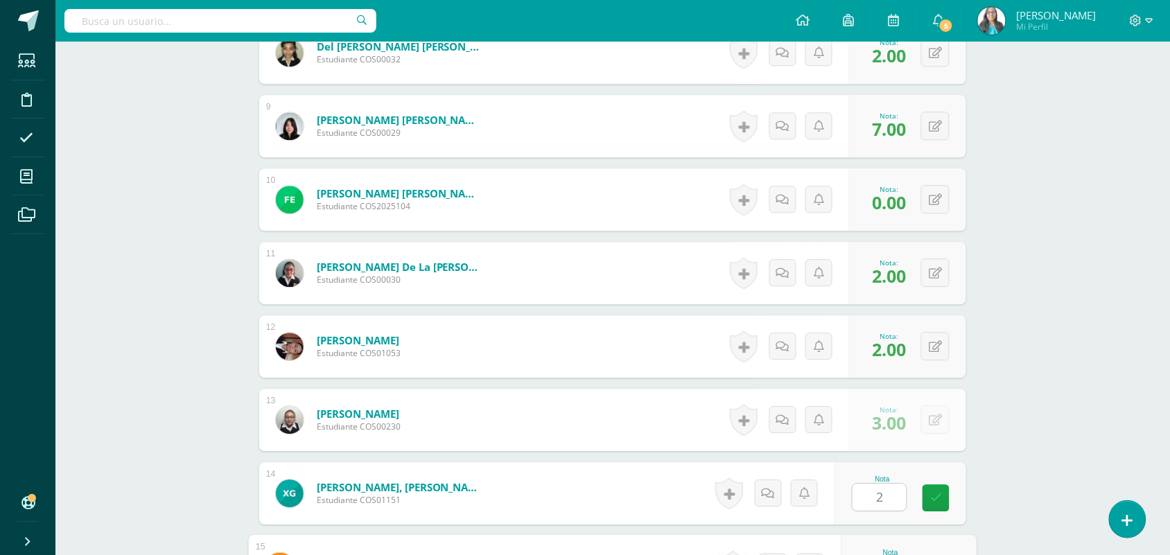
scroll to position [1269, 0]
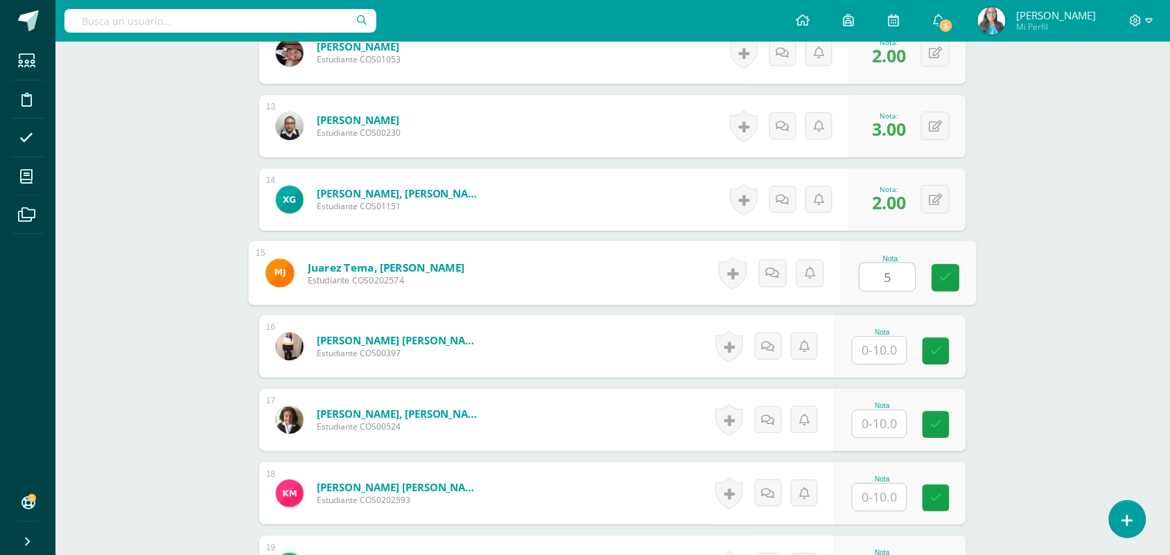
type input "5"
type input "1"
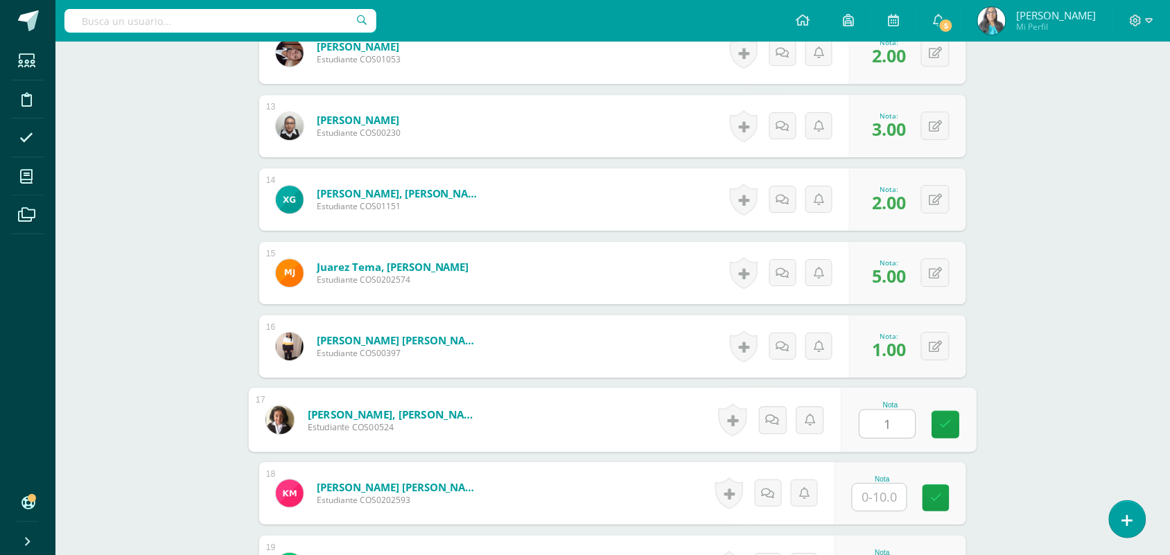
type input "1"
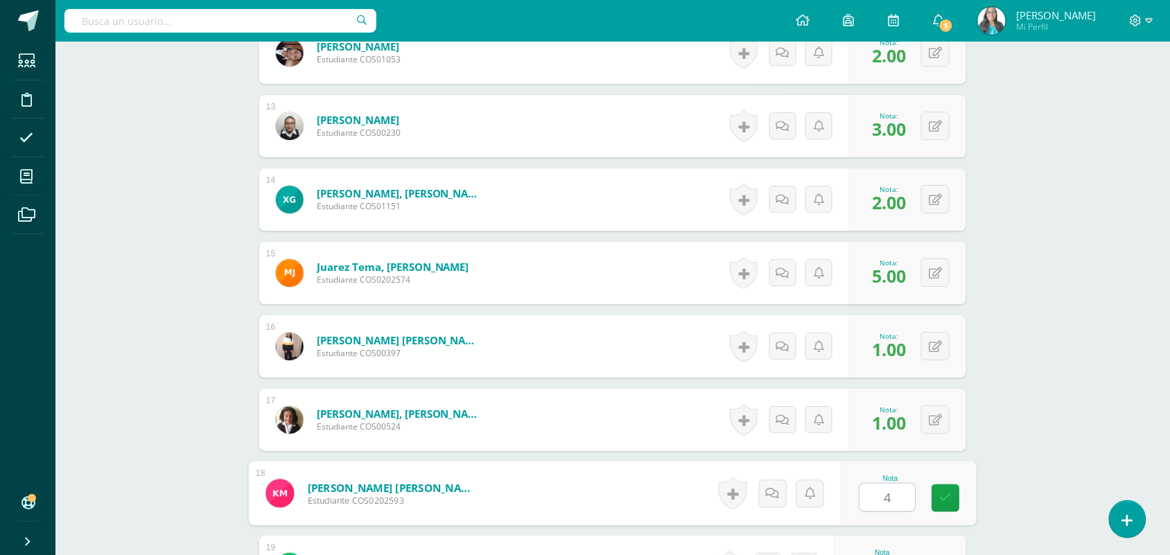
type input "4"
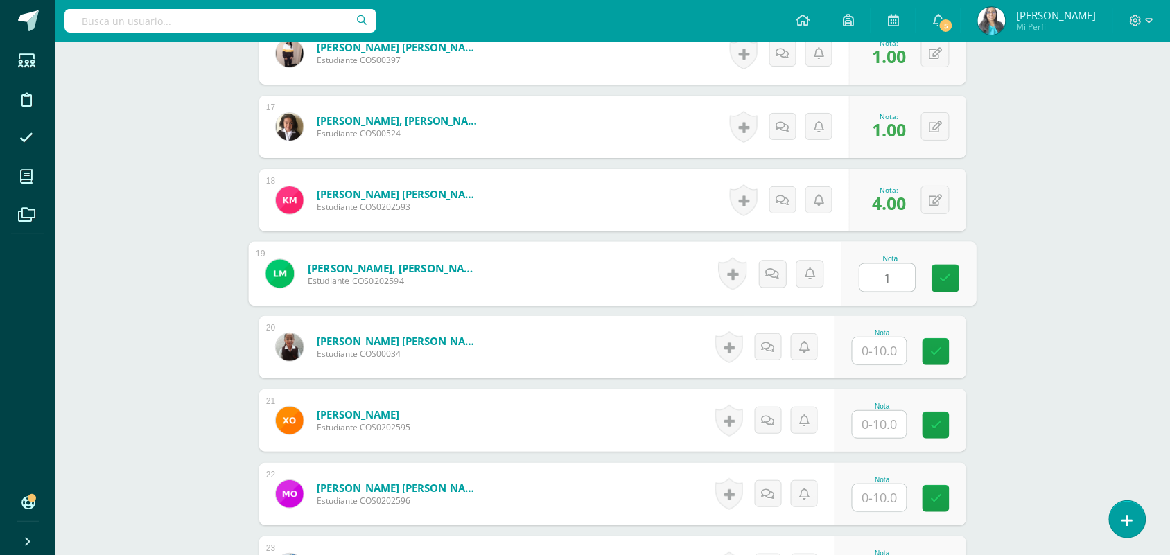
type input "1"
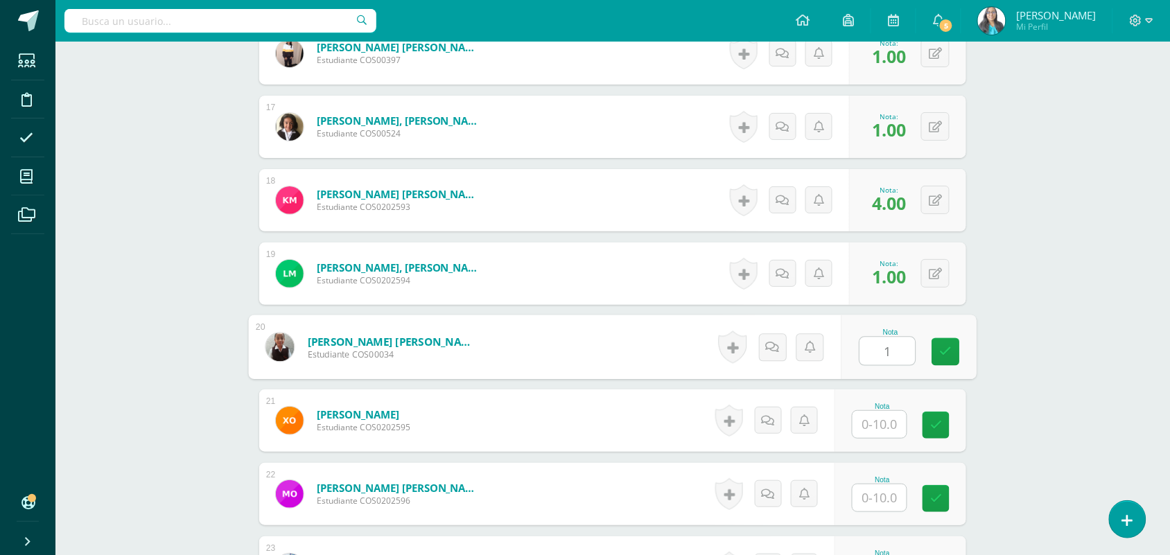
type input "1"
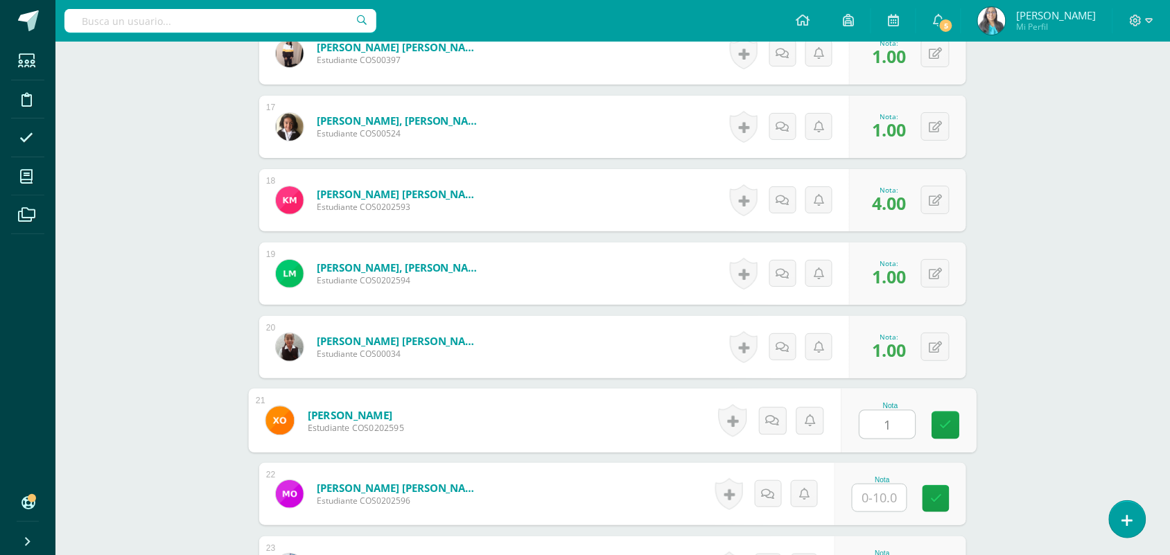
type input "1"
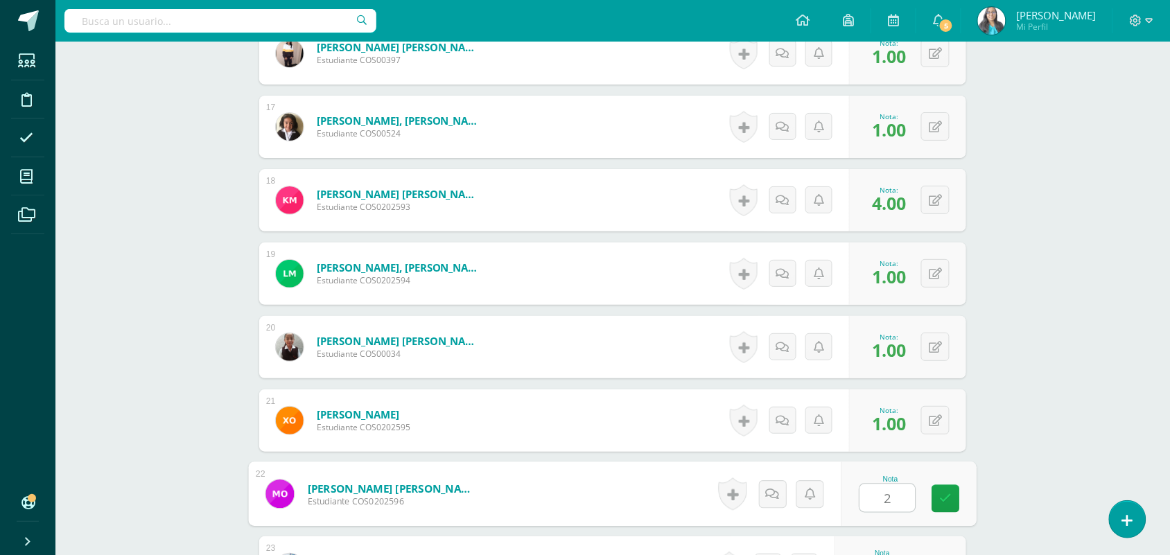
type input "2"
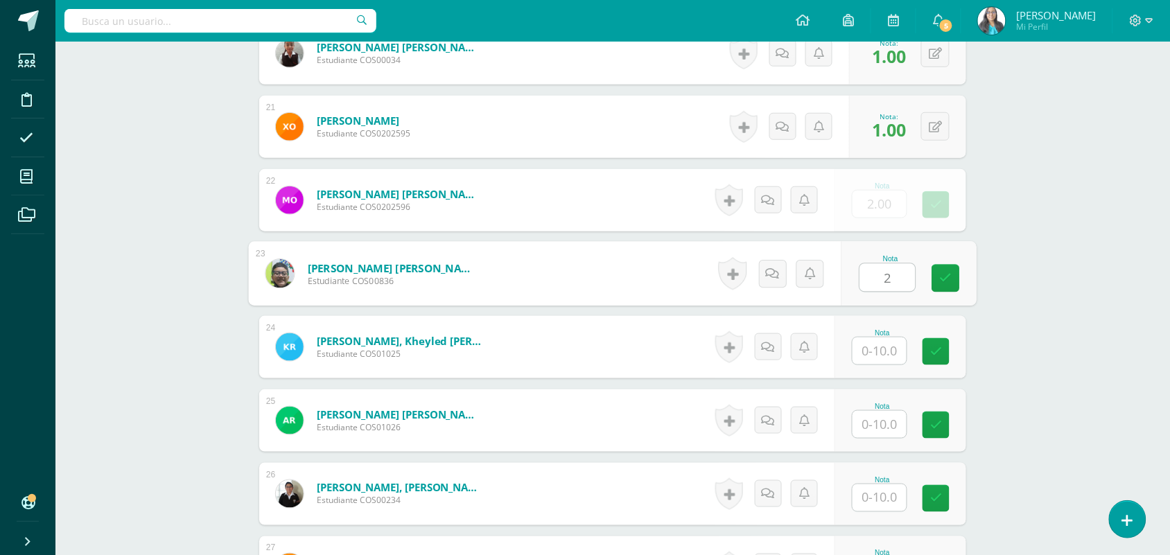
type input "2"
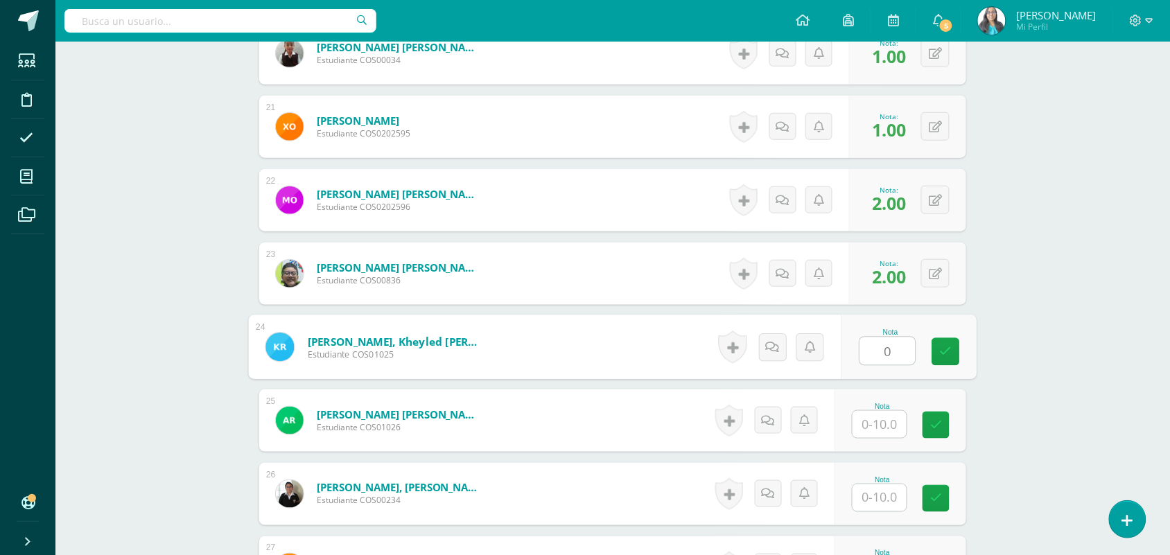
type input "0"
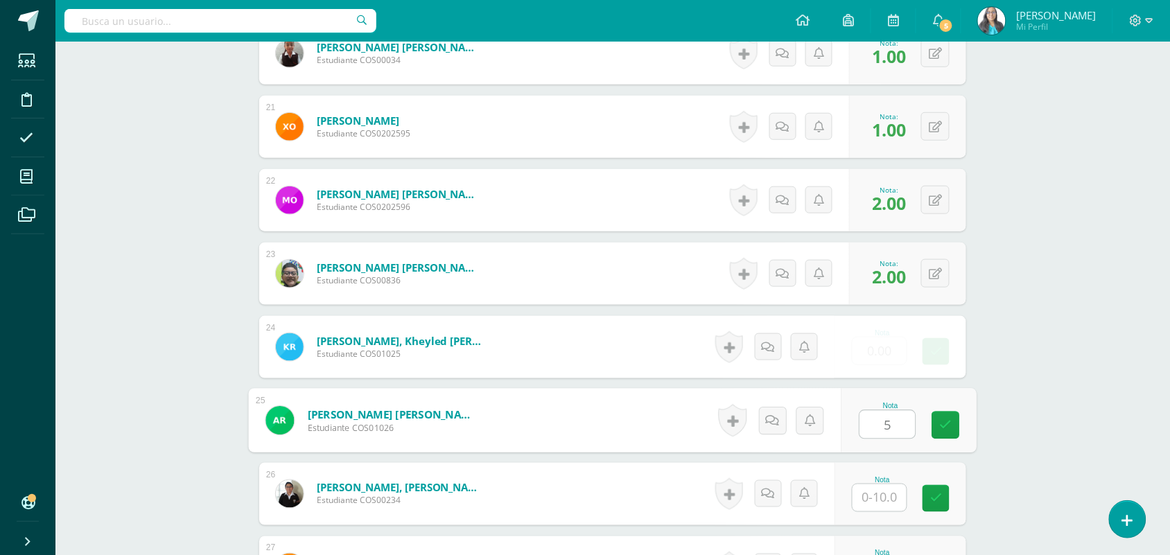
type input "5"
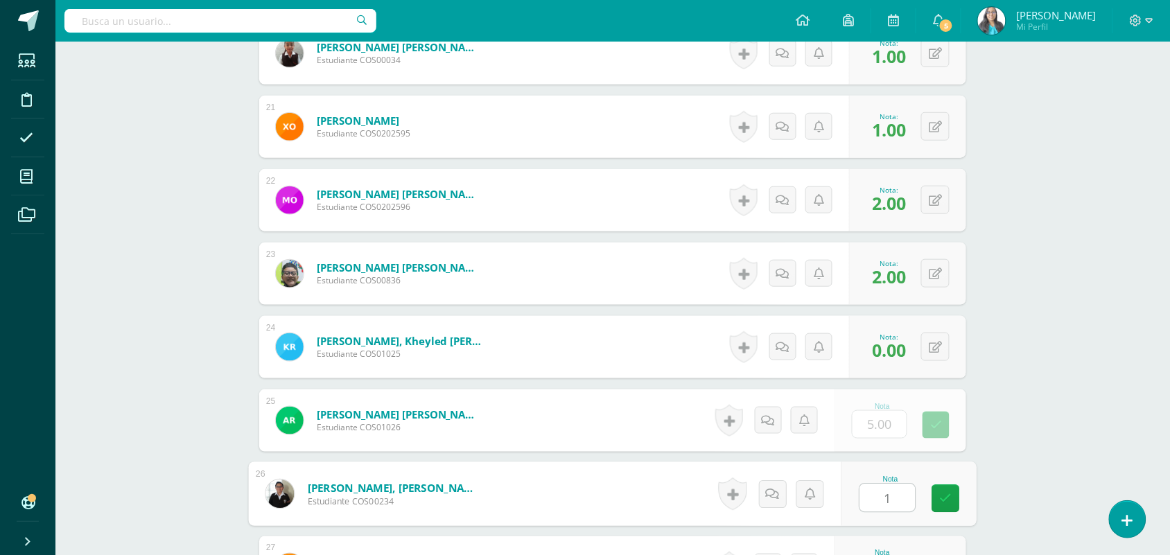
type input "1"
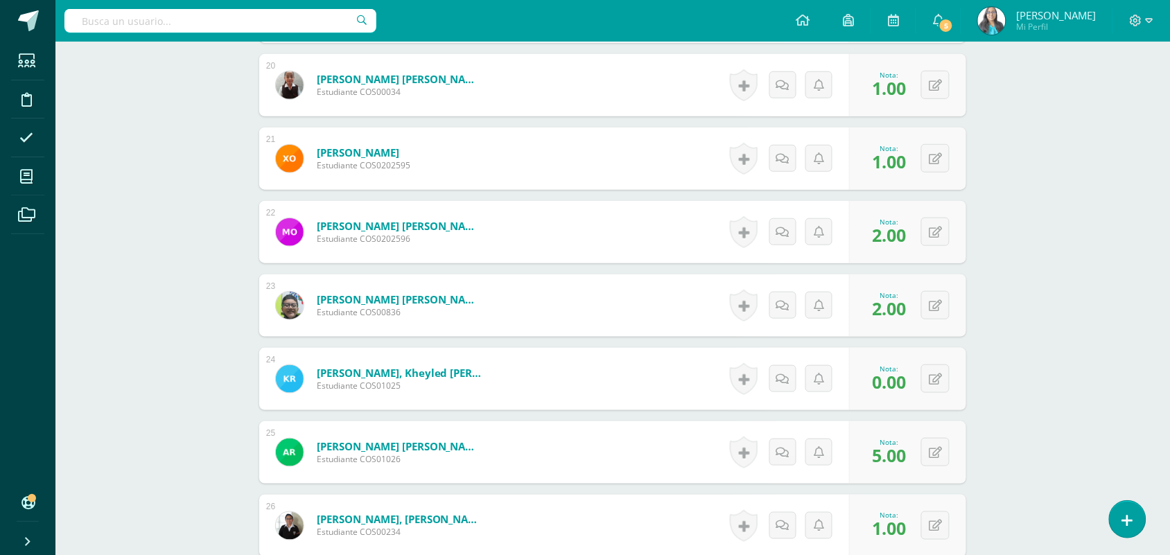
scroll to position [1630, 0]
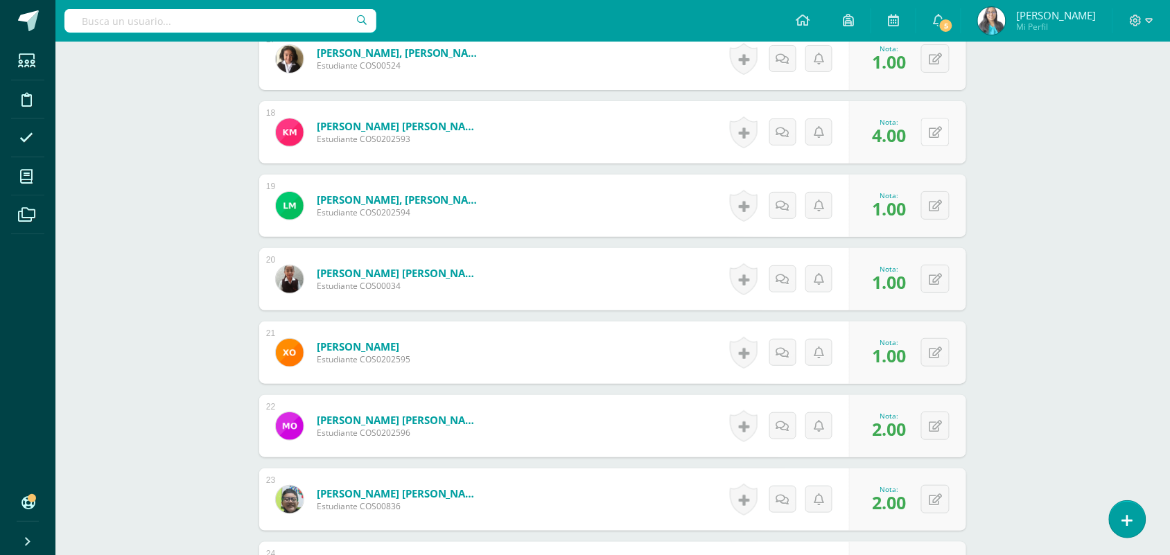
click at [936, 134] on button at bounding box center [935, 132] width 28 height 28
type input "0"
click at [941, 198] on button at bounding box center [944, 205] width 29 height 29
type input "4"
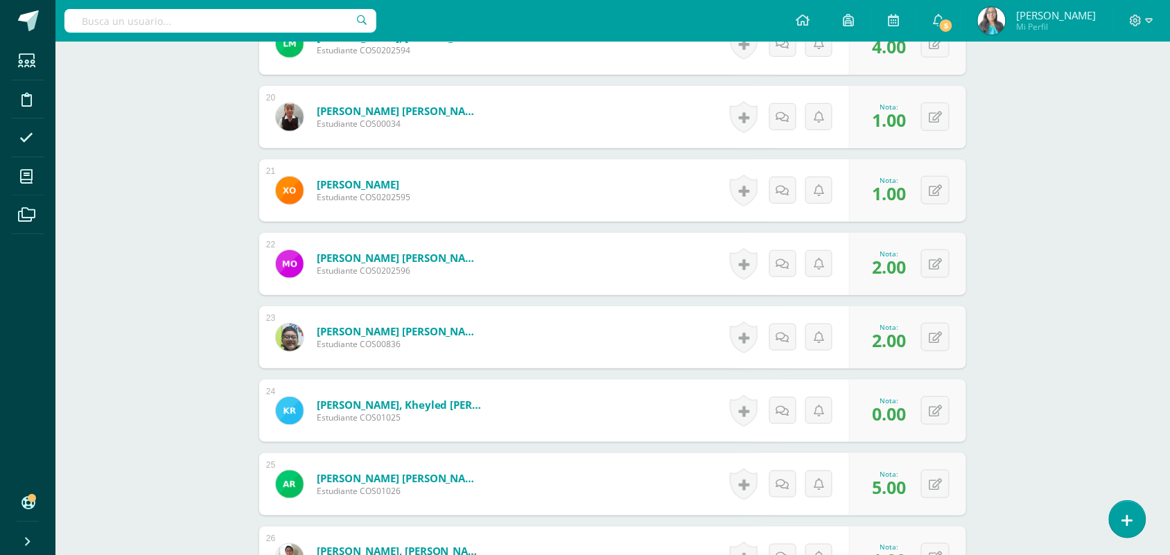
scroll to position [1803, 0]
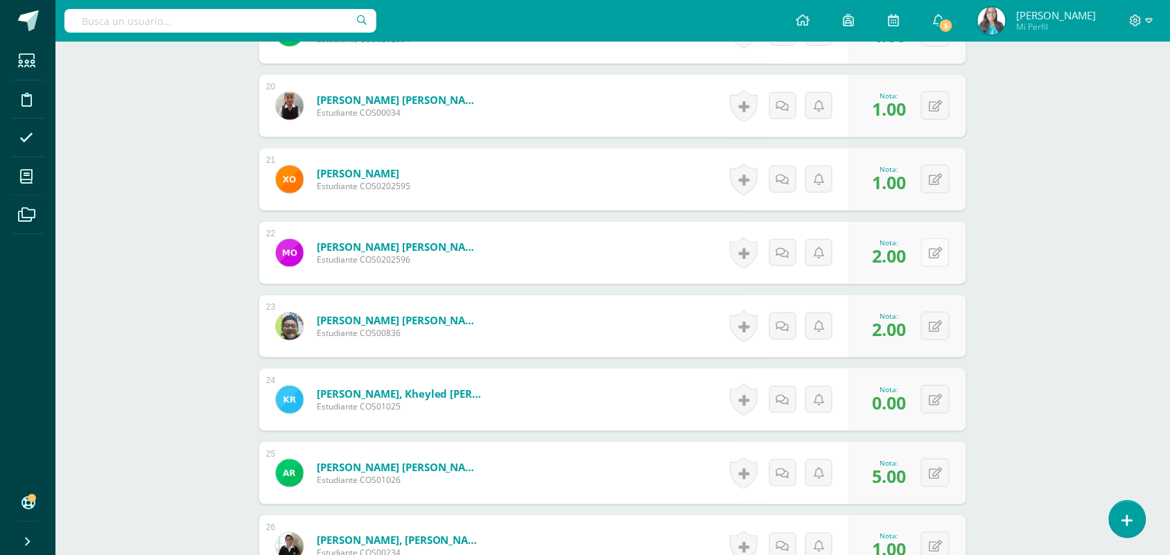
click at [938, 257] on icon at bounding box center [935, 254] width 13 height 12
type input "1"
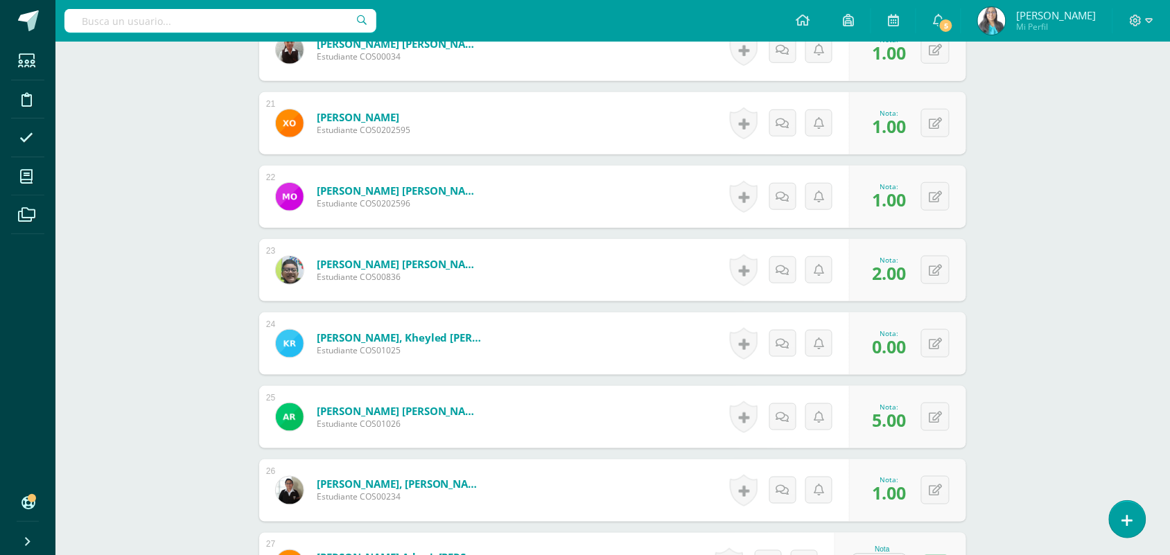
scroll to position [1890, 0]
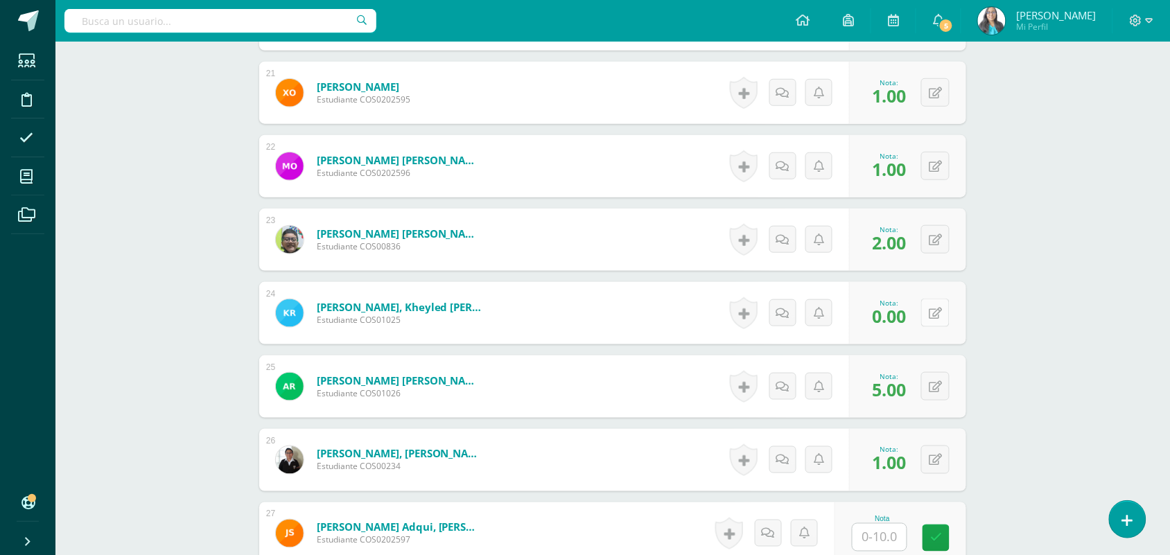
click at [936, 310] on button at bounding box center [935, 313] width 28 height 28
type input "2"
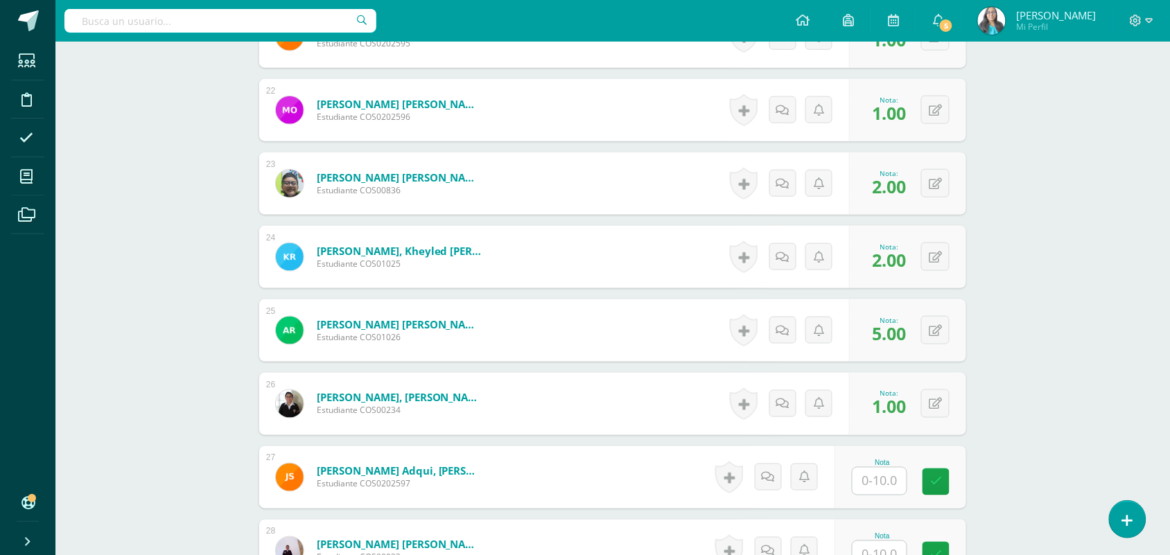
scroll to position [1977, 0]
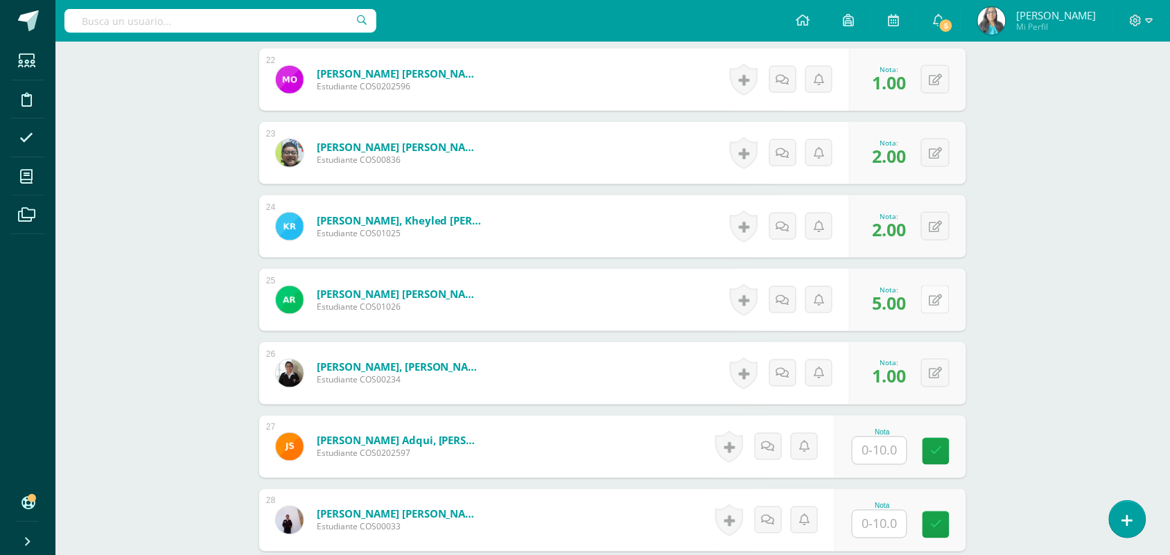
click at [944, 291] on button at bounding box center [935, 300] width 28 height 28
type input "0"
click at [941, 382] on button at bounding box center [944, 373] width 29 height 29
type input "5"
type input "1"
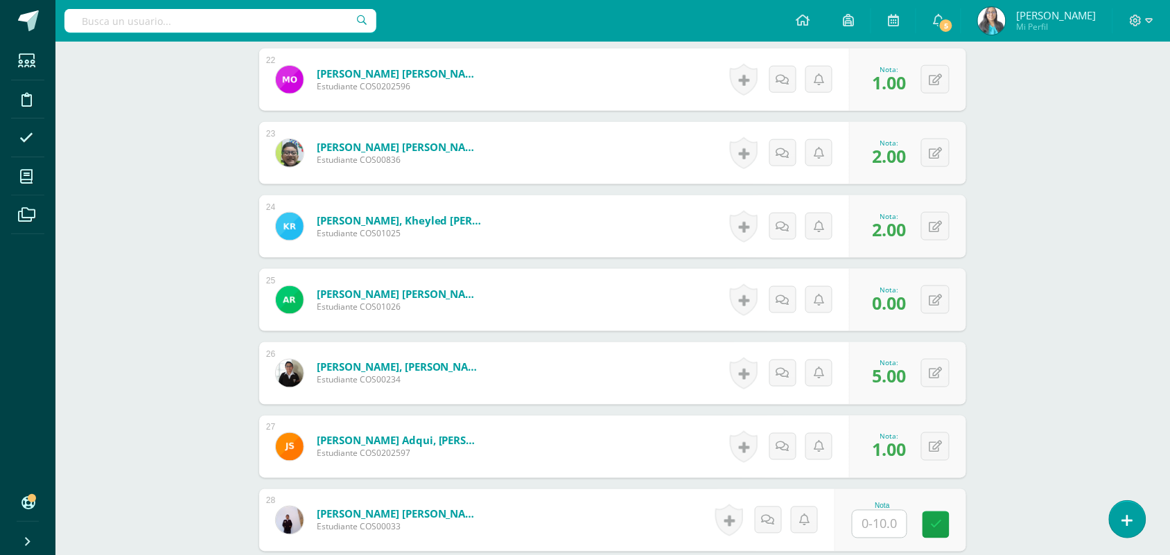
scroll to position [2297, 0]
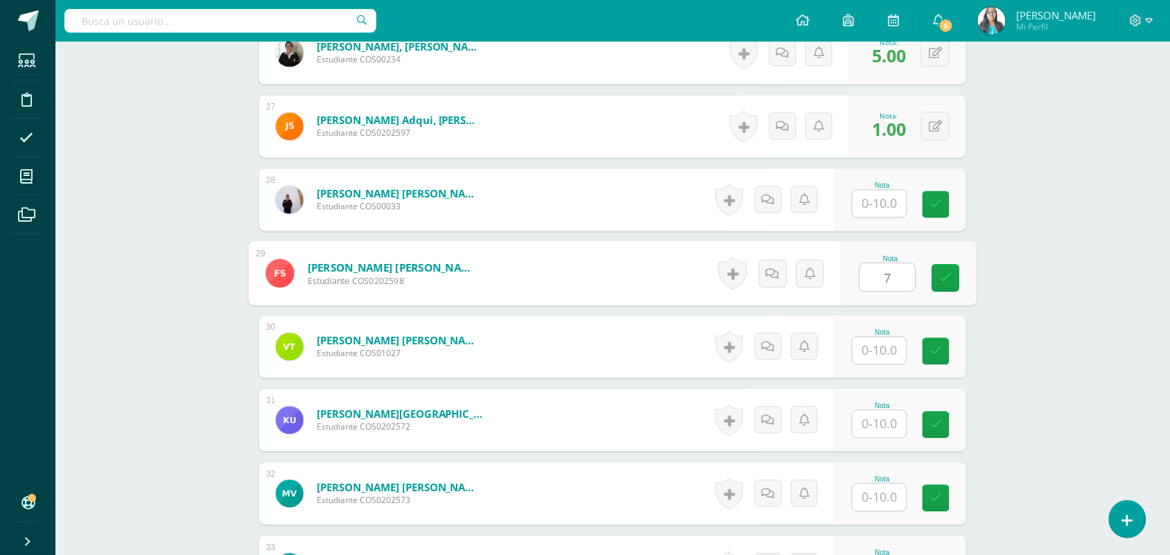
type input "7"
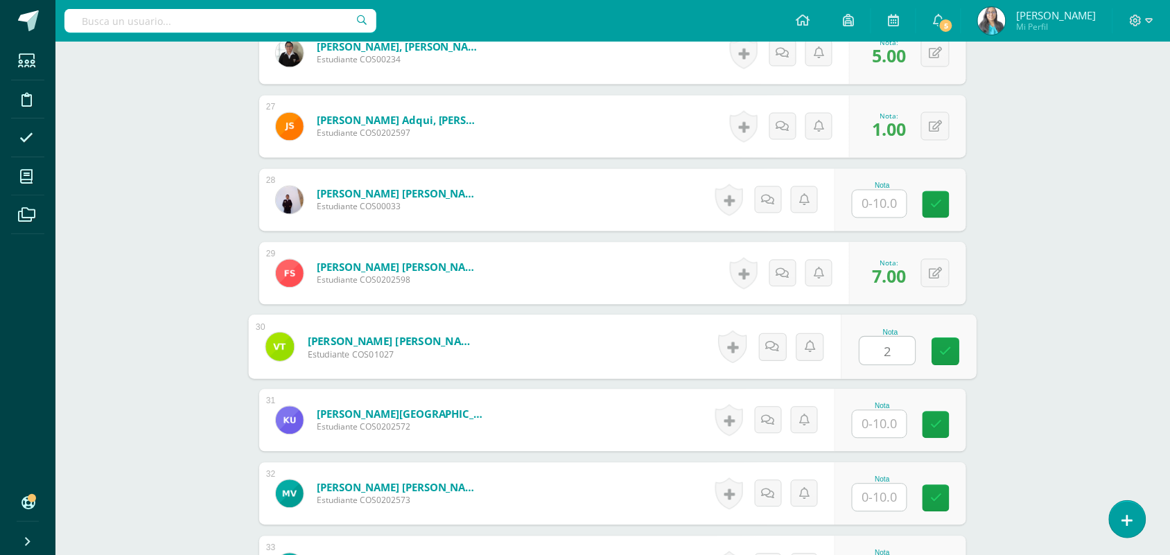
type input "2"
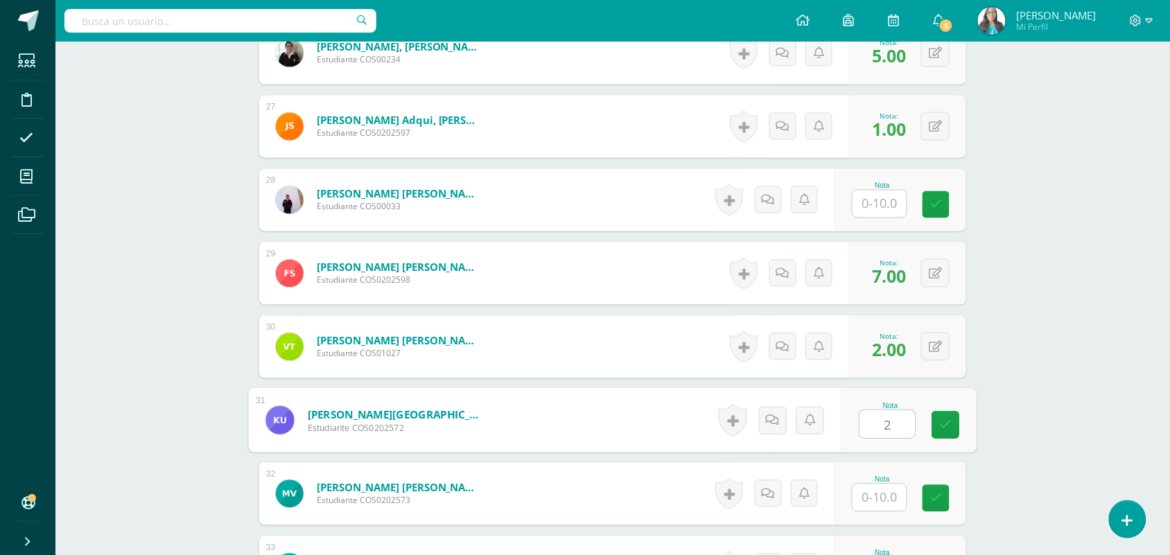
type input "2"
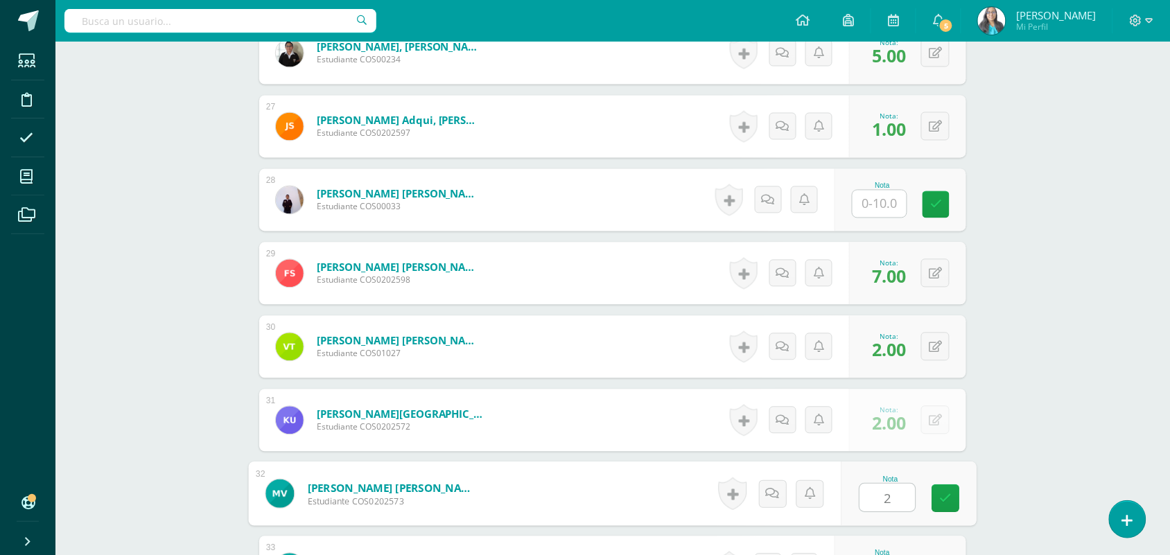
type input "2"
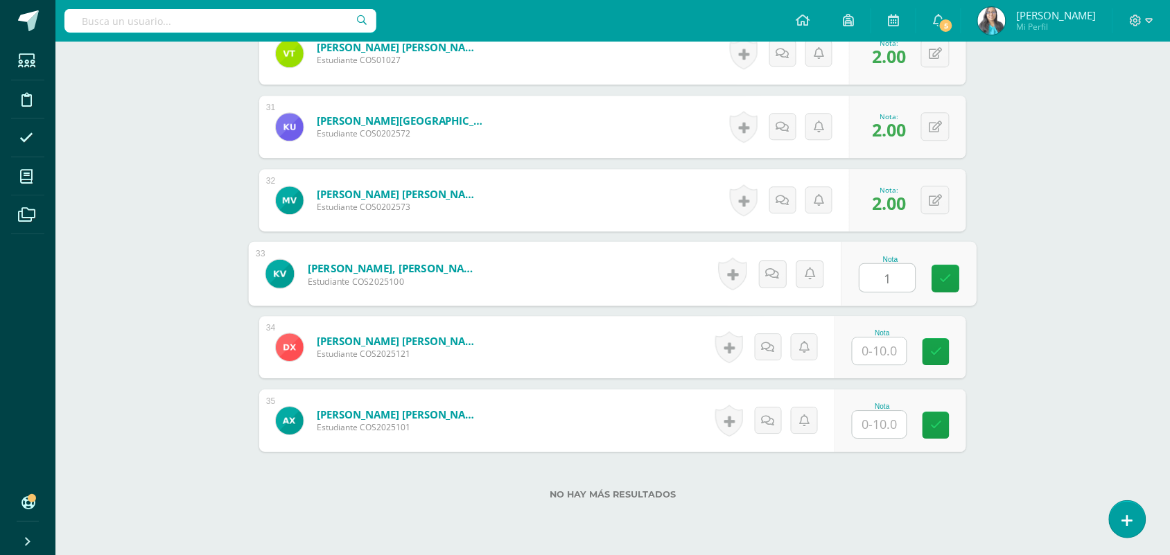
type input "1"
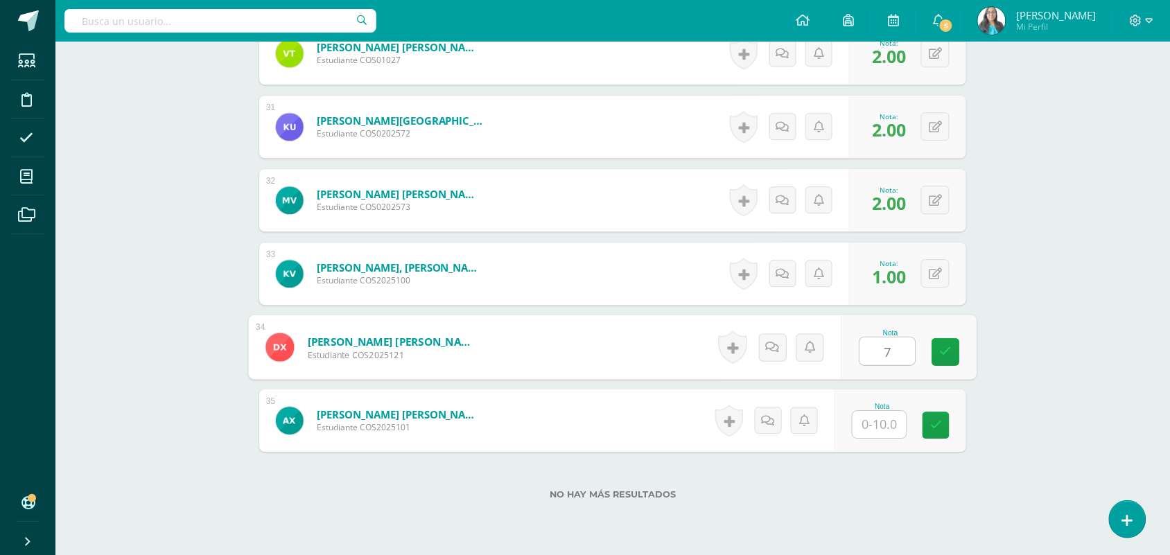
type input "7"
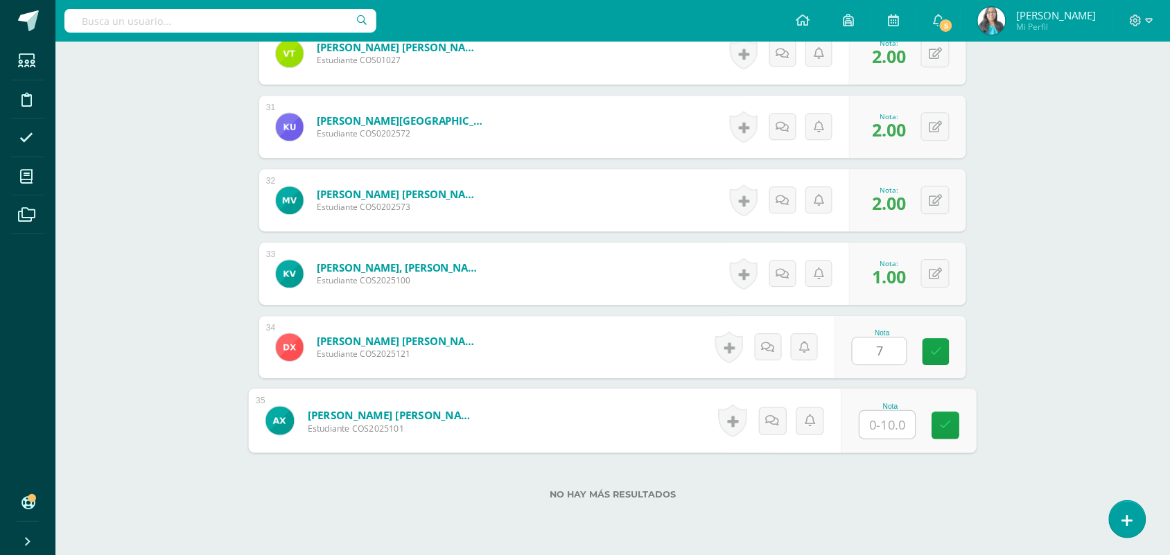
type input "0"
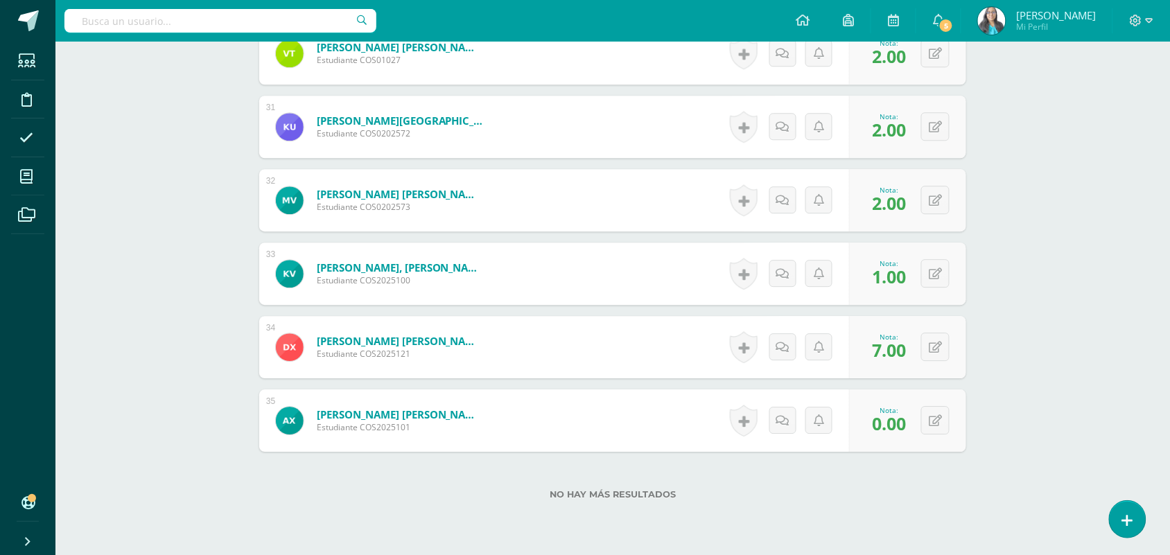
click at [920, 358] on div "0 [GEOGRAPHIC_DATA] Logros obtenidos Aún no hay logros agregados Nota: 7.00" at bounding box center [907, 347] width 117 height 62
click at [930, 354] on div "0 [GEOGRAPHIC_DATA] Logros obtenidos Aún no hay logros agregados Nota: 7.00" at bounding box center [917, 347] width 121 height 64
click at [952, 345] on button at bounding box center [944, 347] width 29 height 29
type input "0"
click at [943, 418] on button at bounding box center [935, 420] width 28 height 28
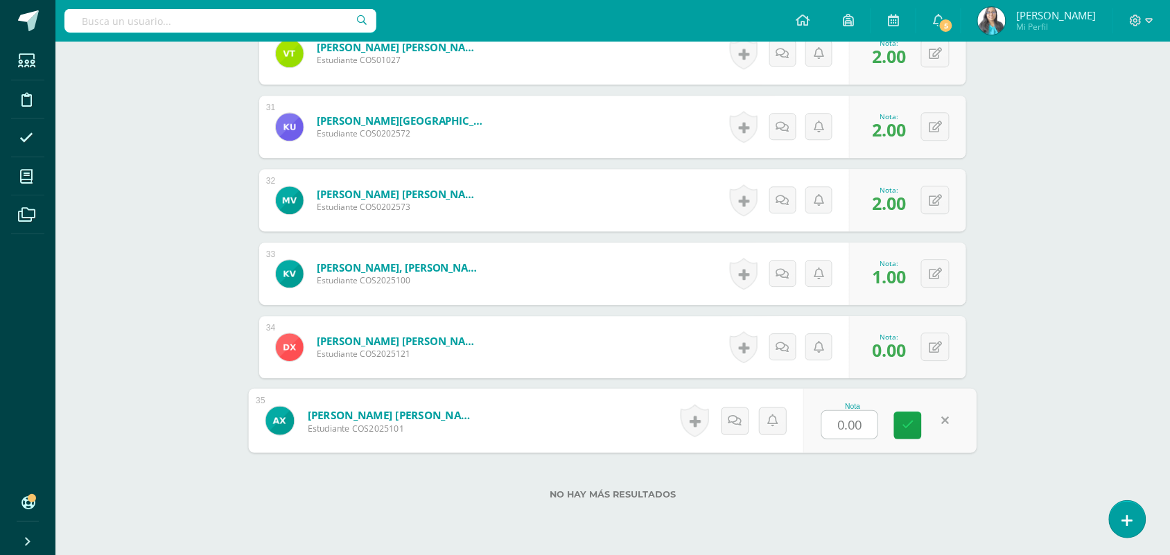
type input "7"
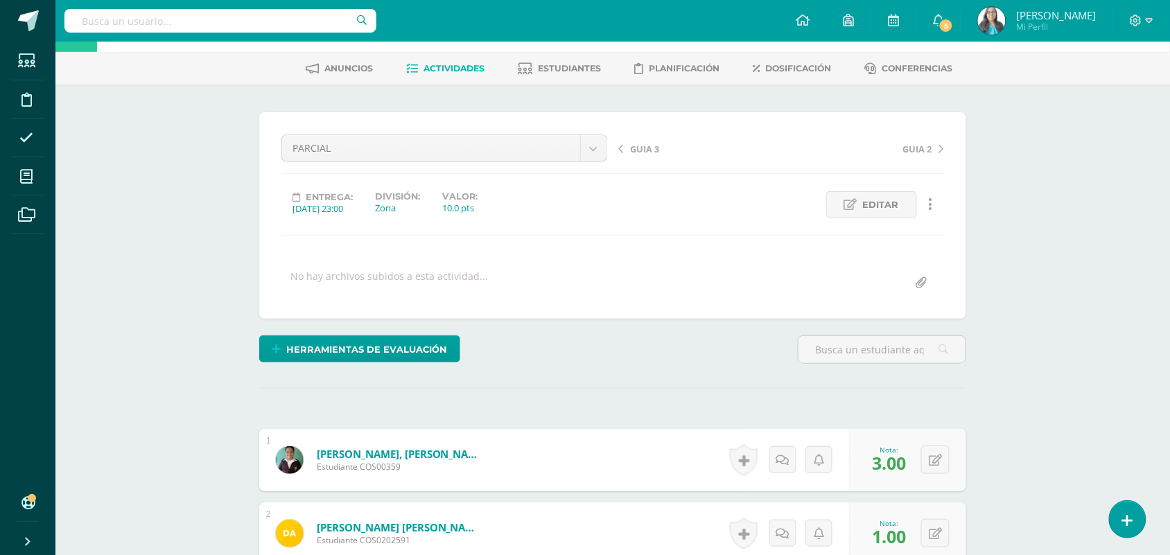
scroll to position [0, 0]
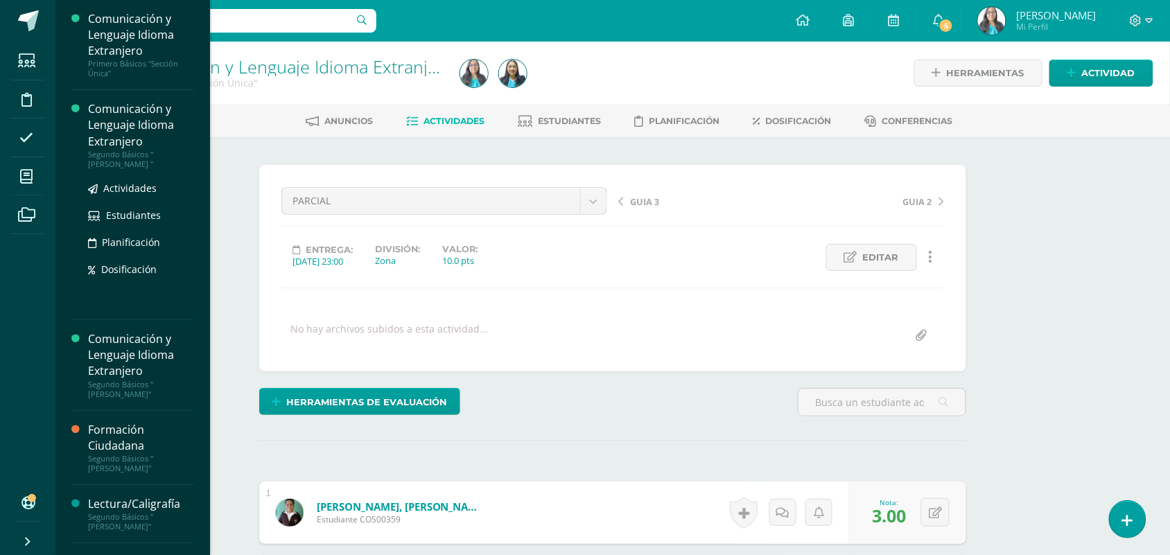
click at [89, 144] on div "Comunicación y Lenguaje Idioma Extranjero" at bounding box center [140, 125] width 105 height 48
click at [125, 187] on span "Actividades" at bounding box center [129, 188] width 53 height 13
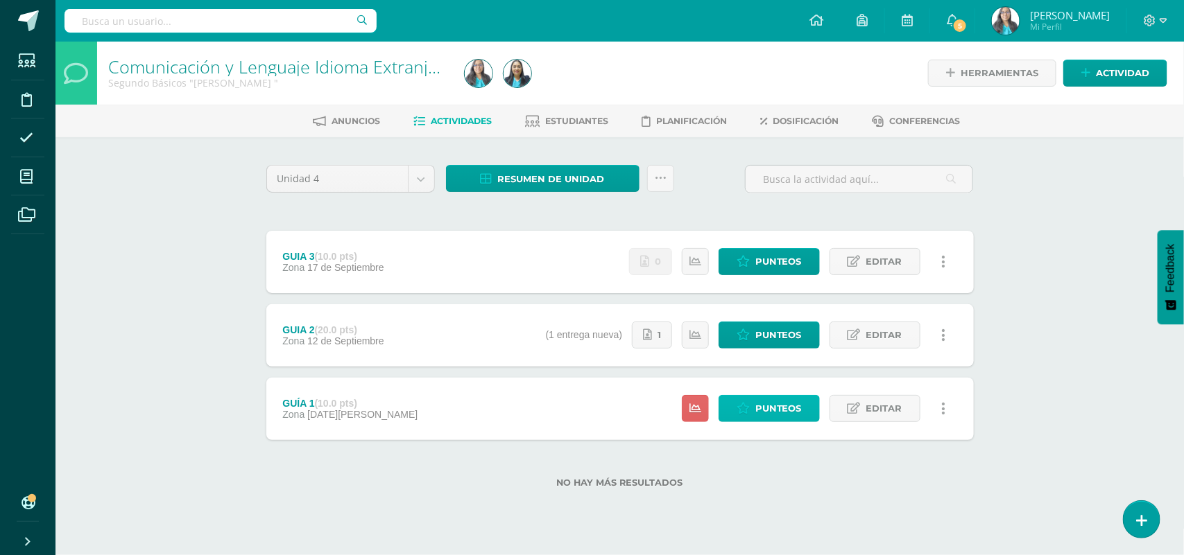
click at [768, 410] on span "Punteos" at bounding box center [778, 409] width 46 height 26
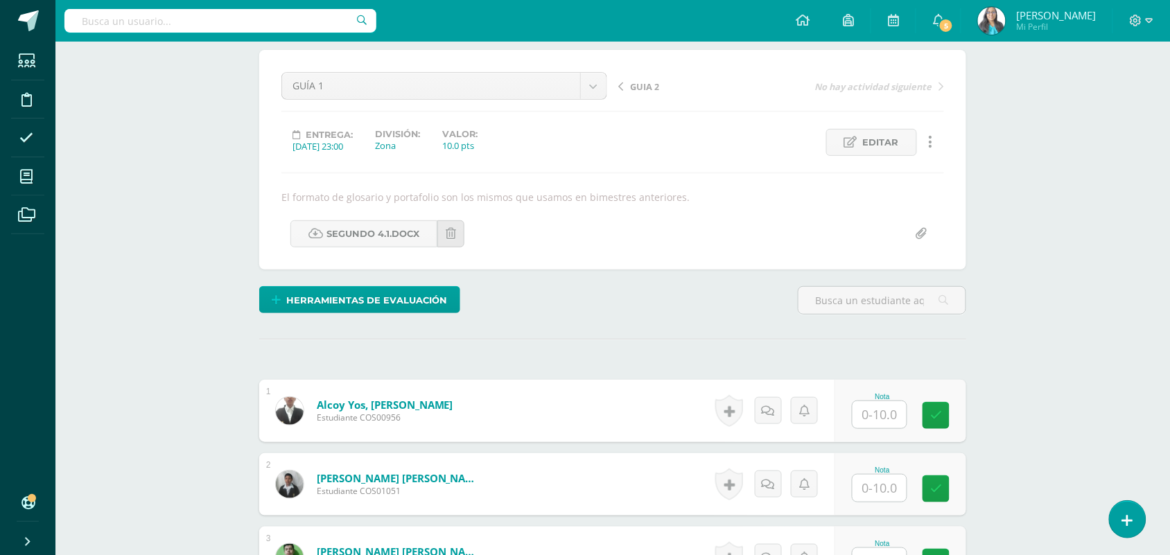
scroll to position [202, 0]
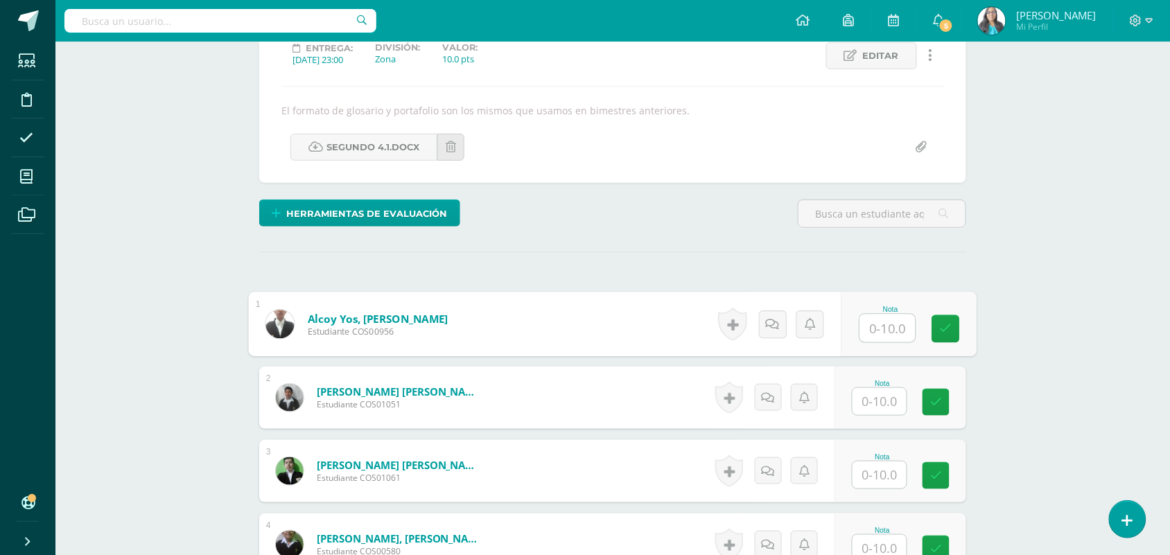
click at [878, 327] on input "text" at bounding box center [887, 329] width 55 height 28
type input "4"
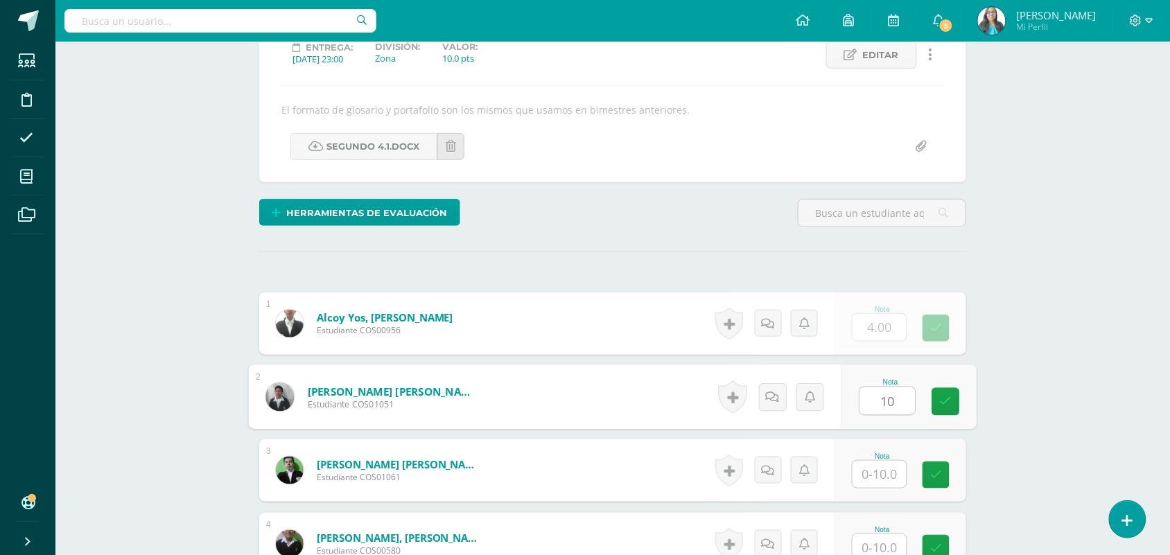
type input "10"
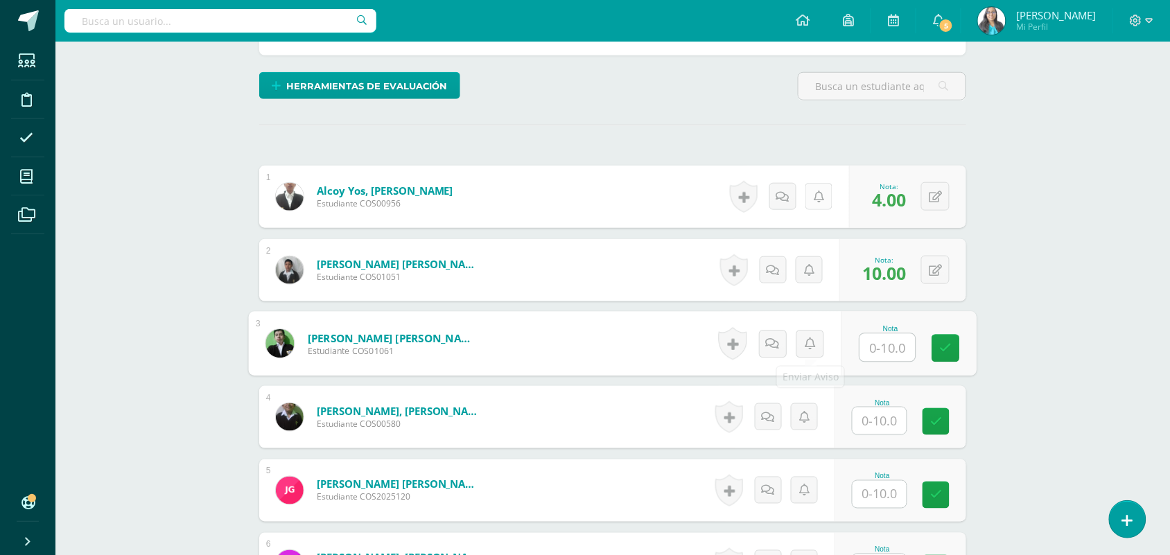
scroll to position [433, 0]
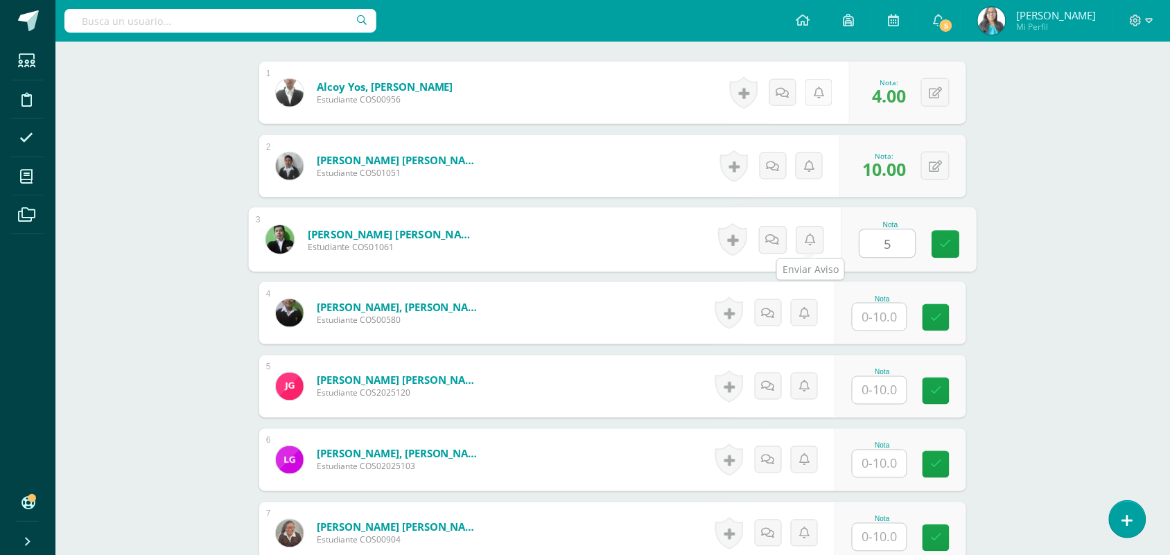
type input "5"
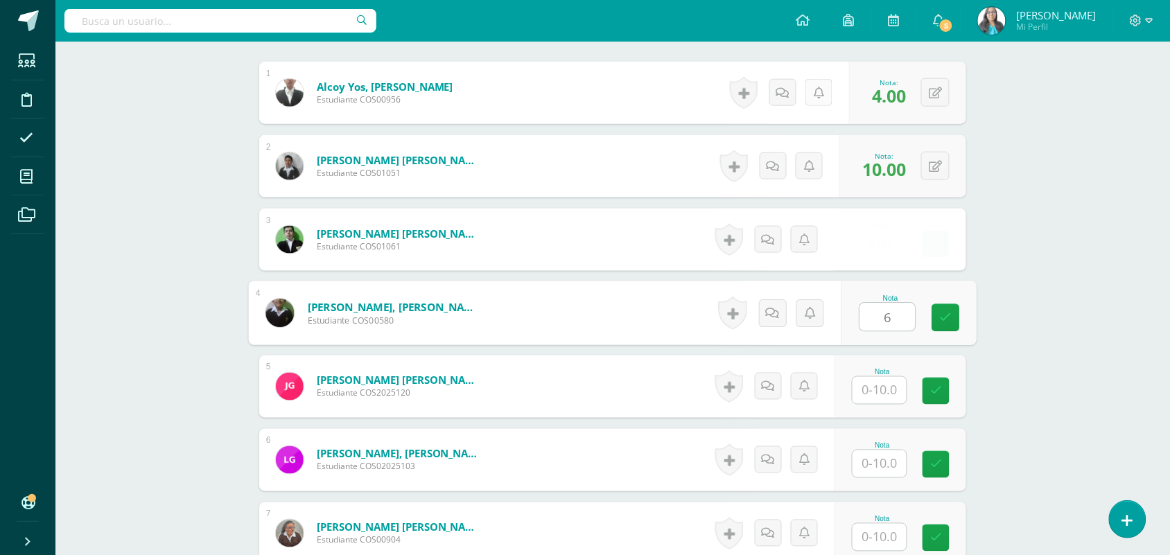
type input "6"
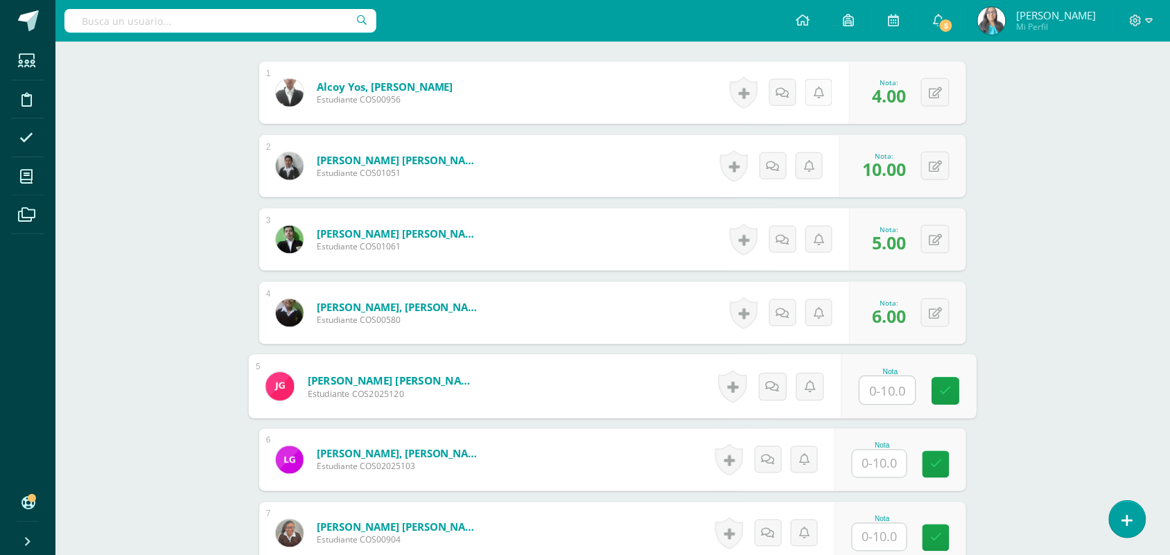
type input "2"
type input "8"
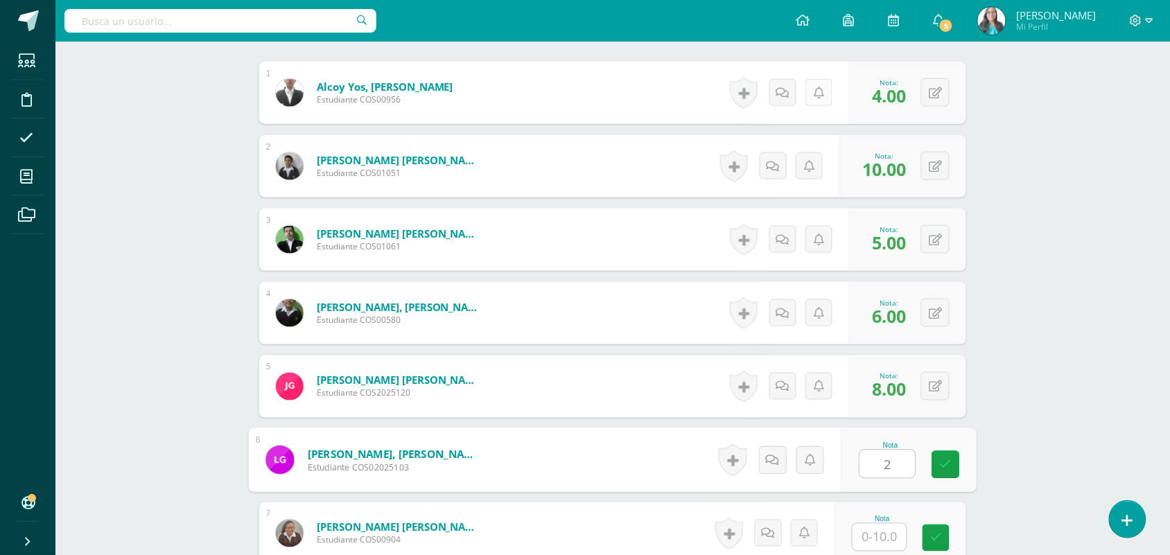
type input "2"
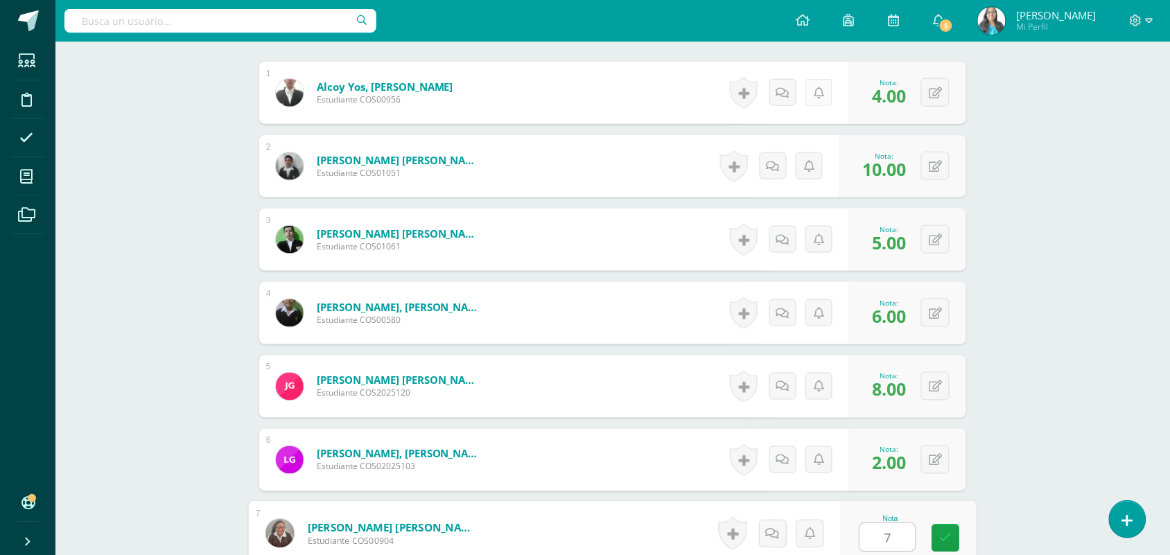
type input "7"
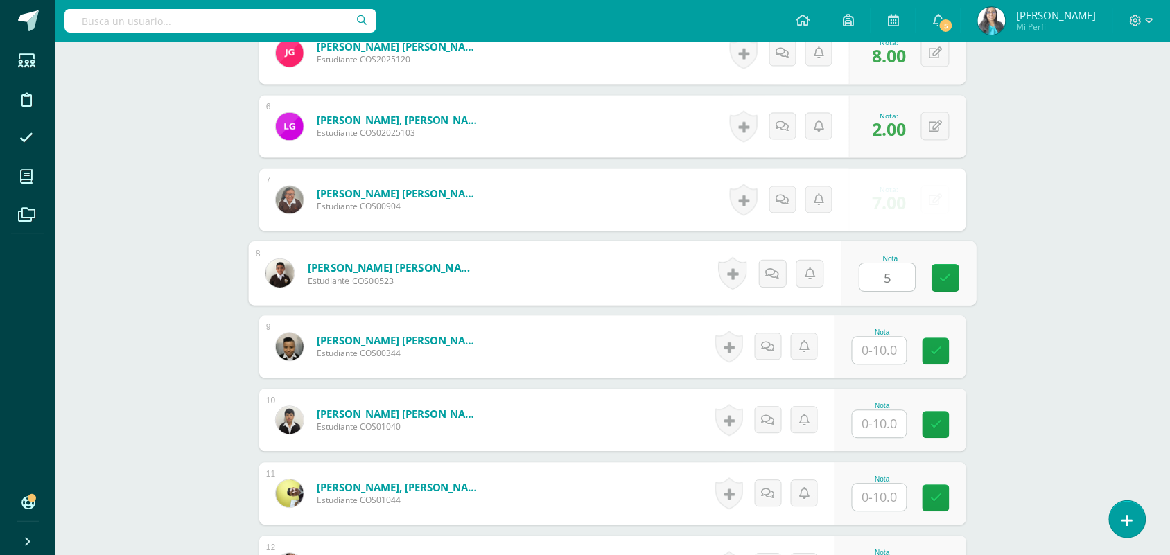
type input "5"
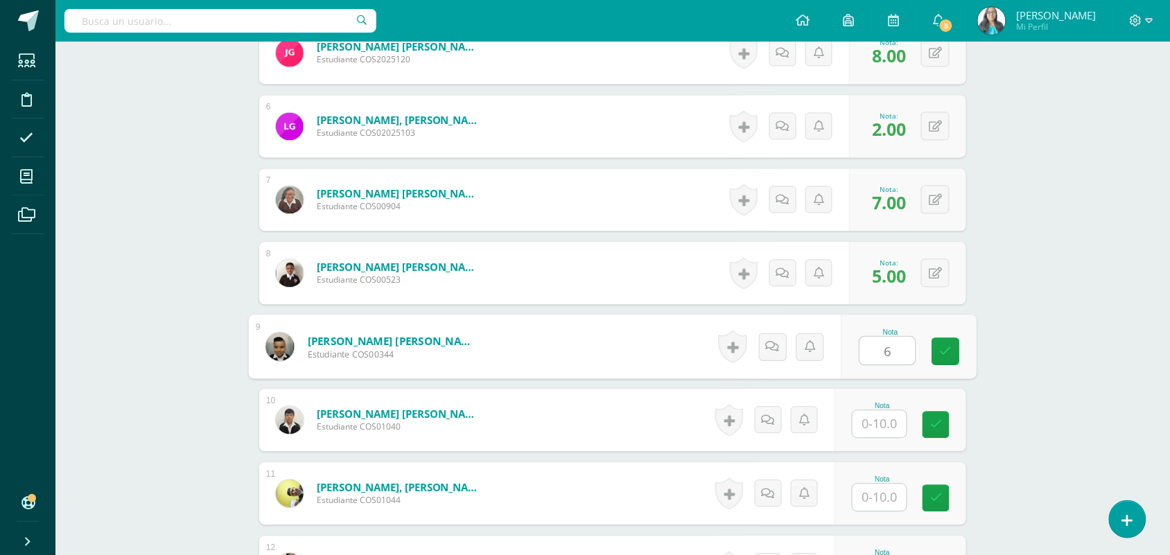
type input "6"
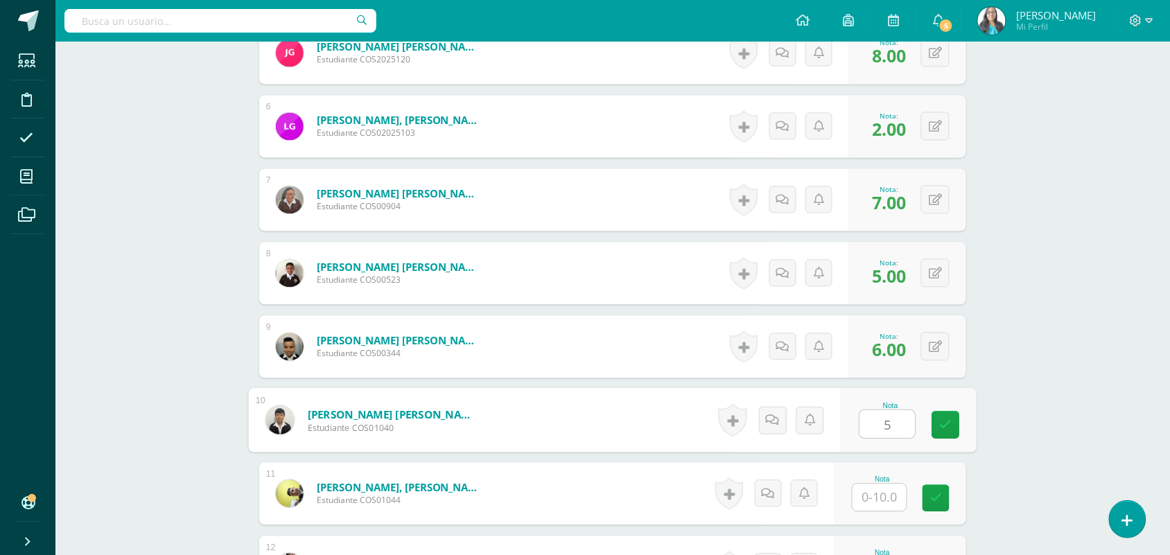
type input "5"
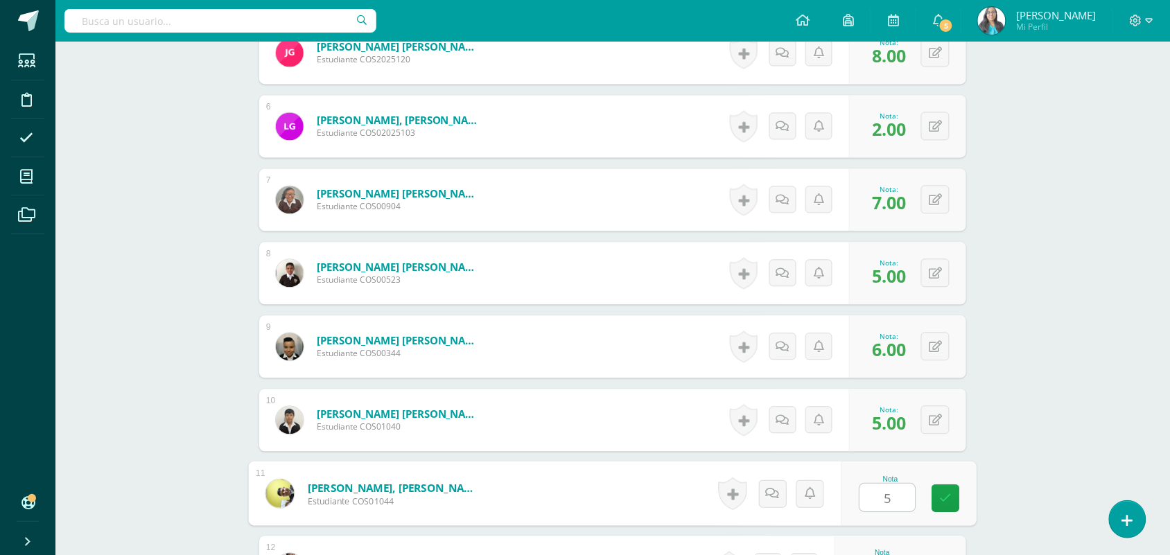
type input "5"
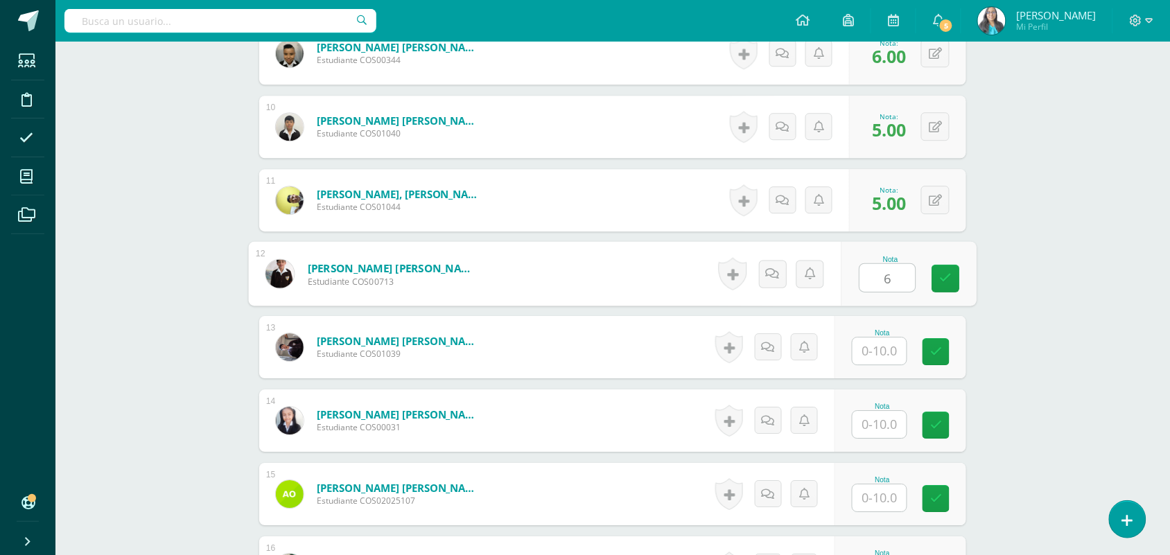
type input "6"
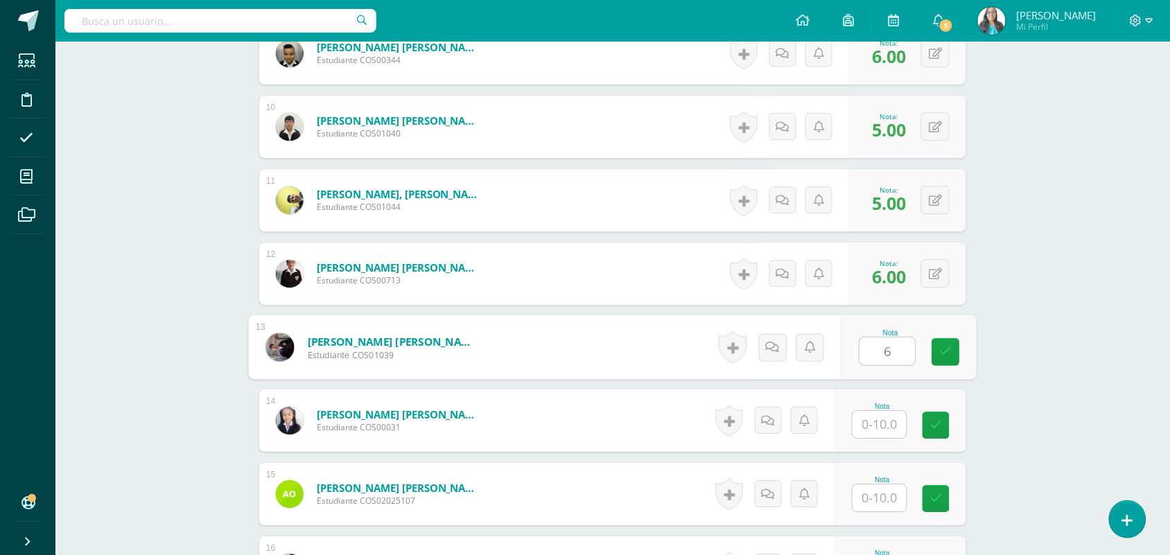
type input "6"
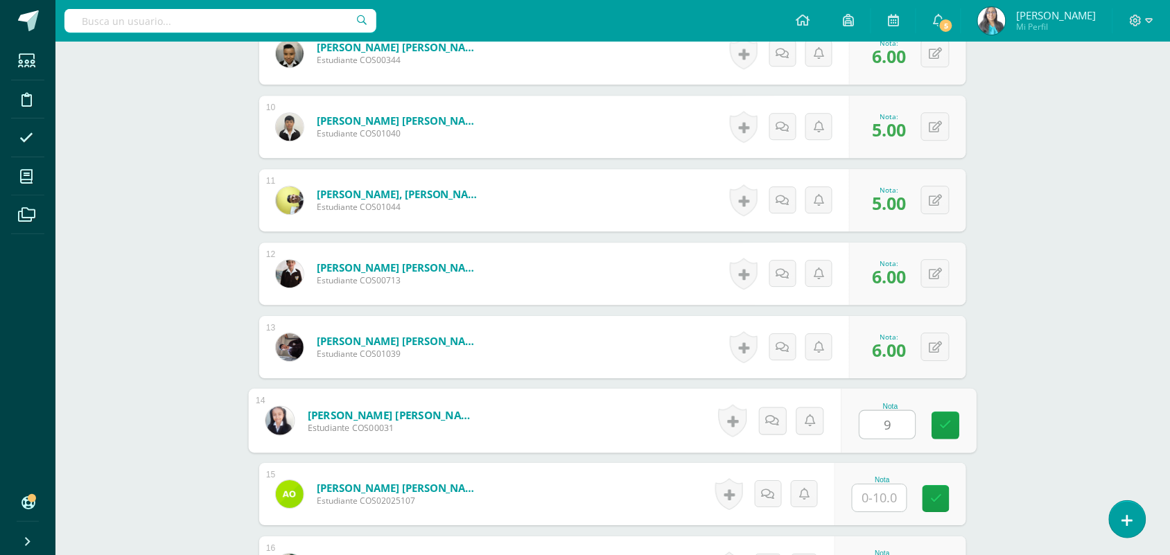
type input "9"
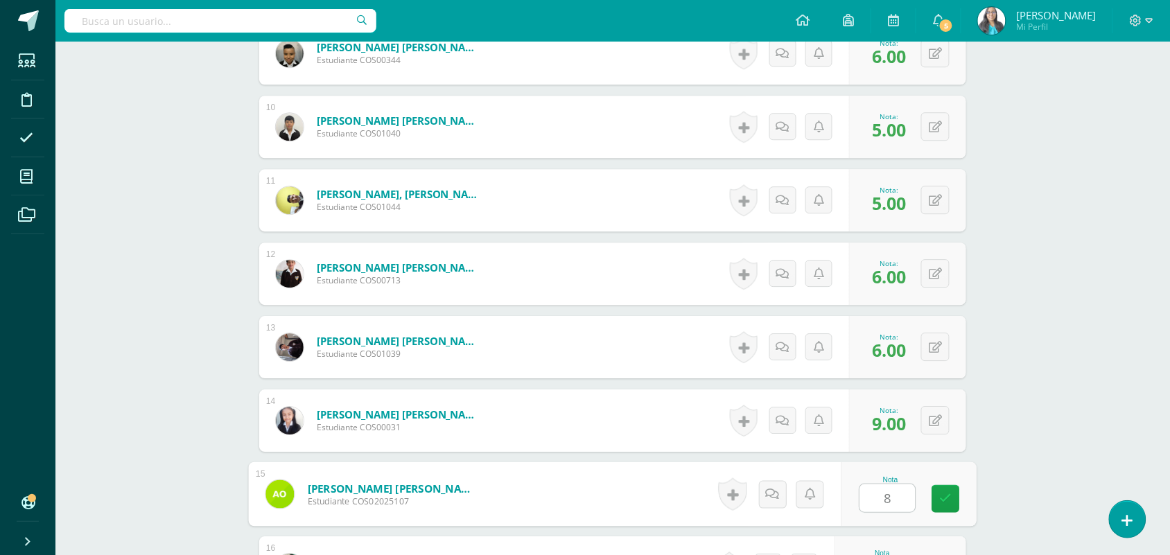
type input "8"
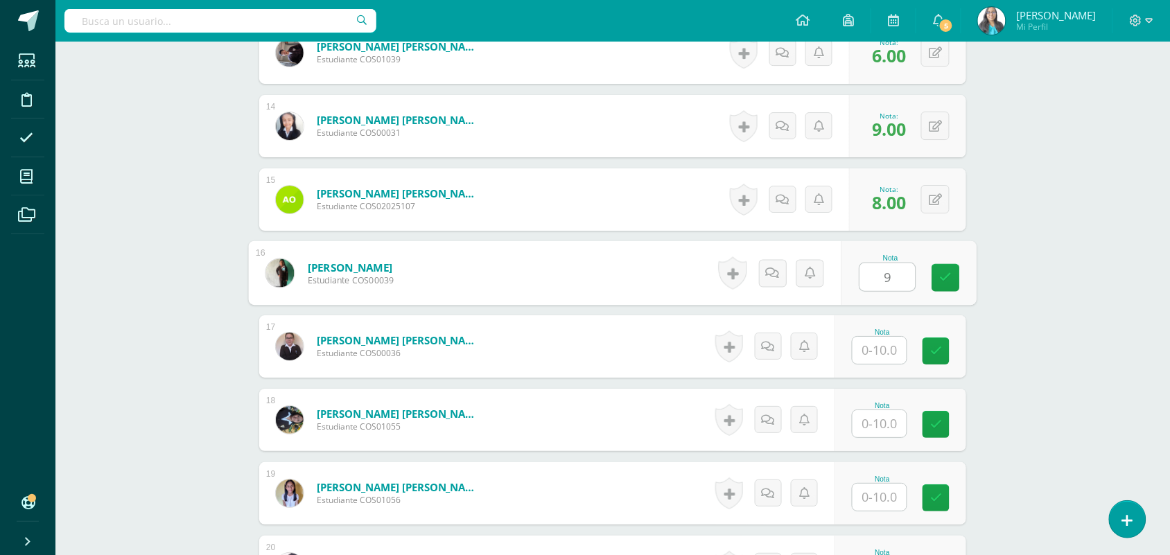
type input "9"
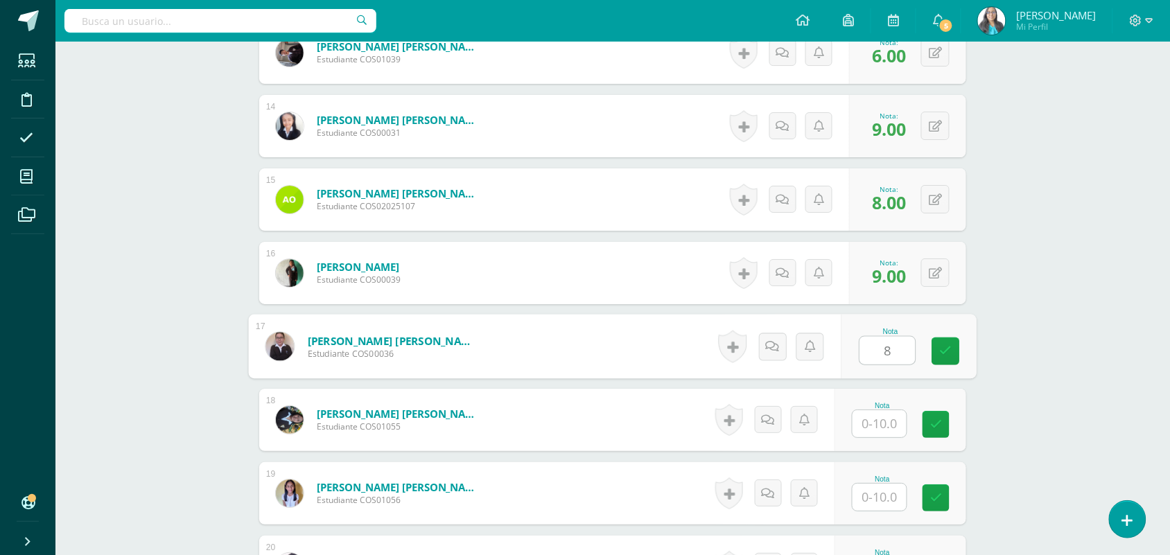
type input "8"
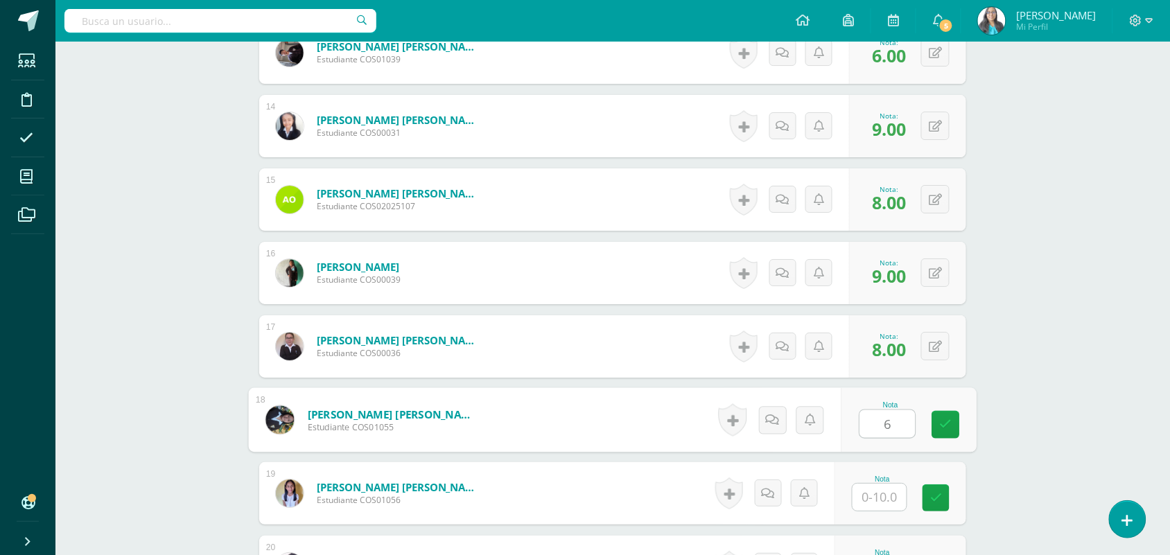
type input "6"
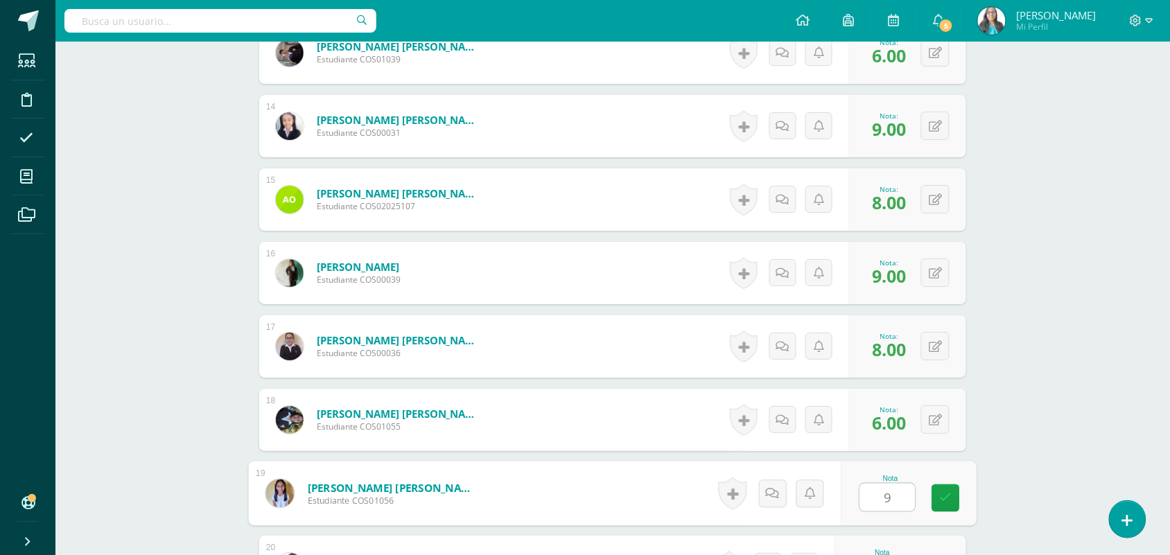
type input "9"
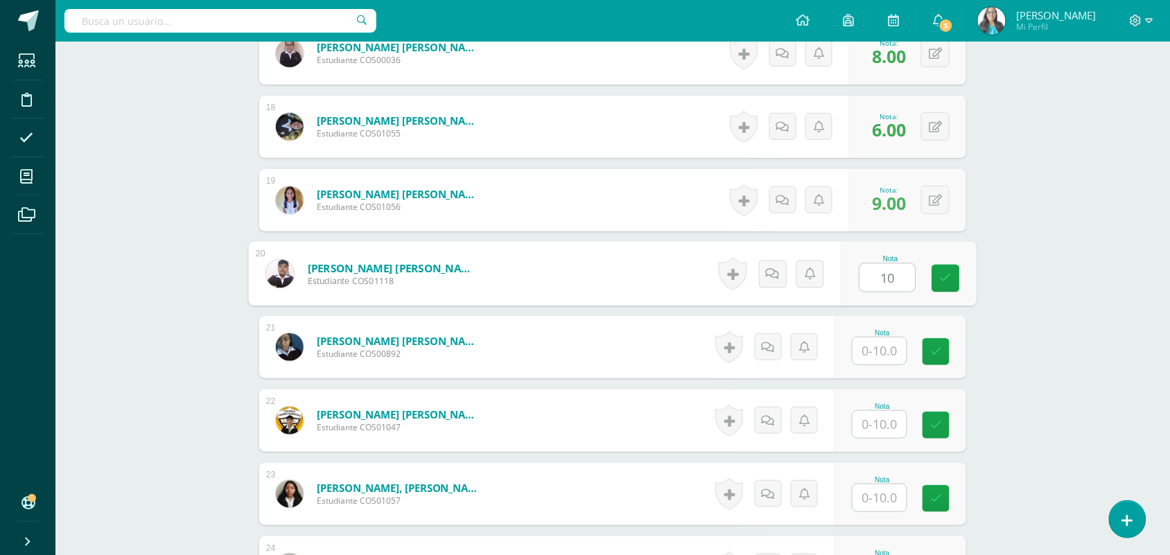
type input "10"
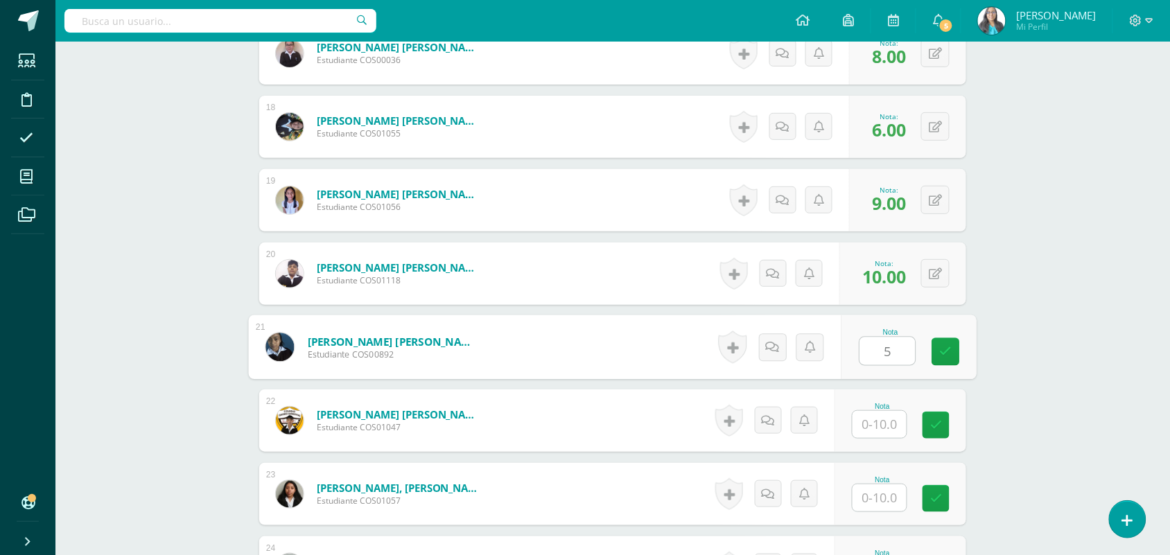
type input "5"
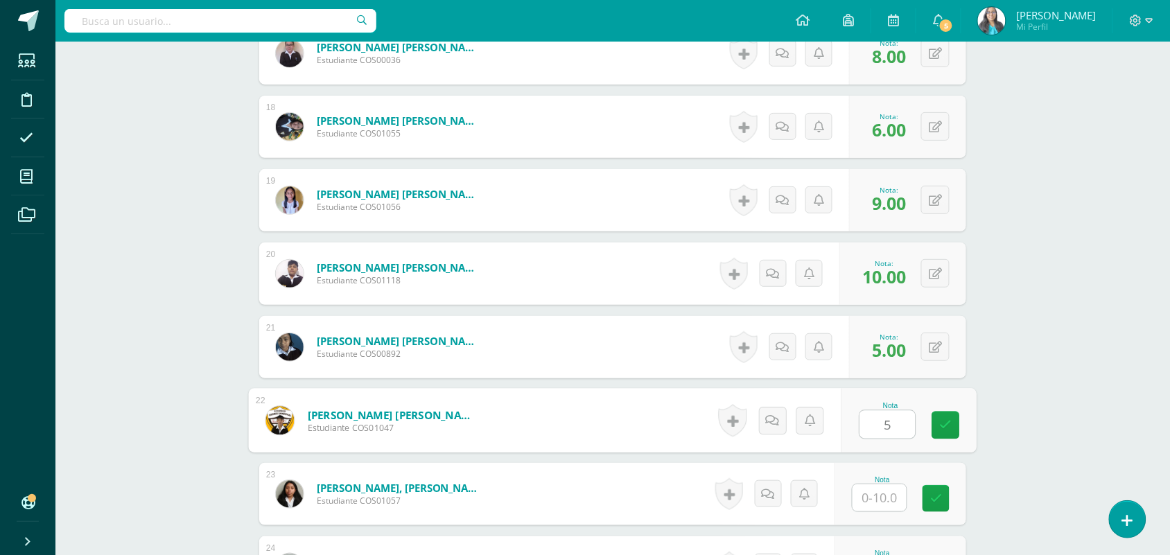
type input "5"
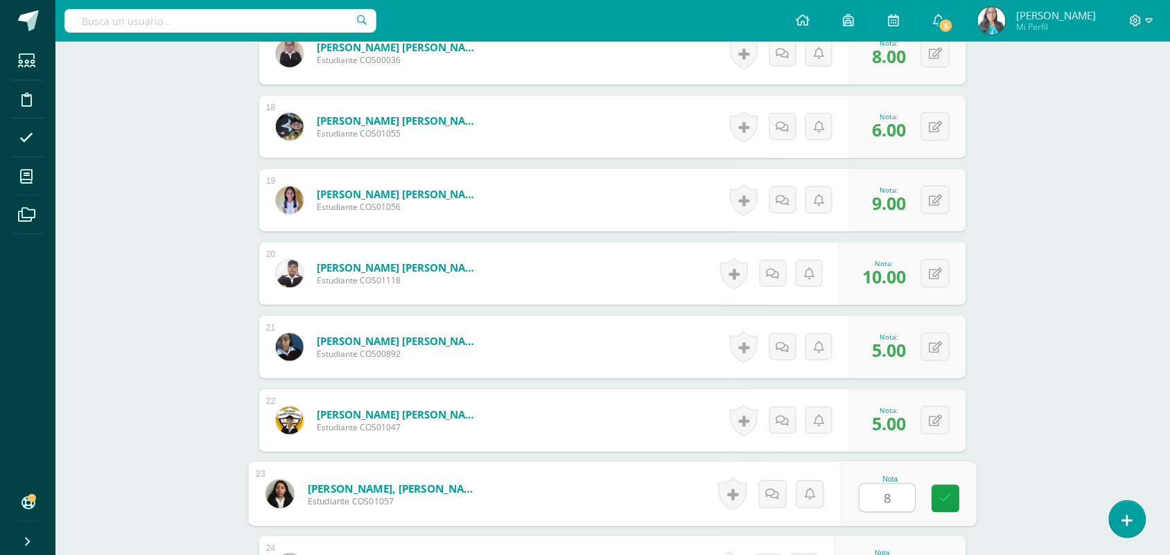
type input "8"
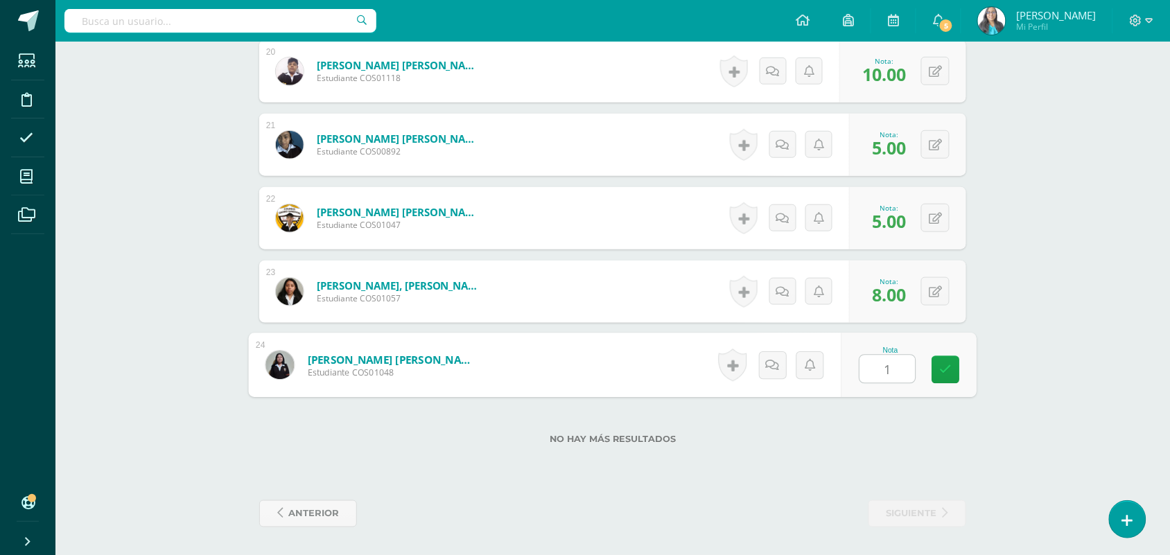
type input "10"
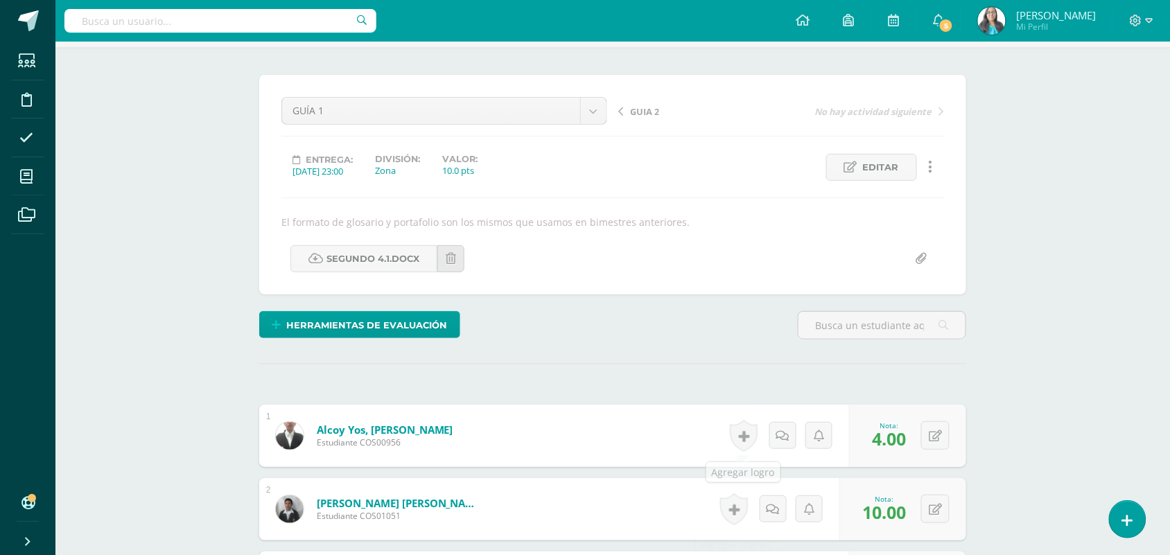
scroll to position [0, 0]
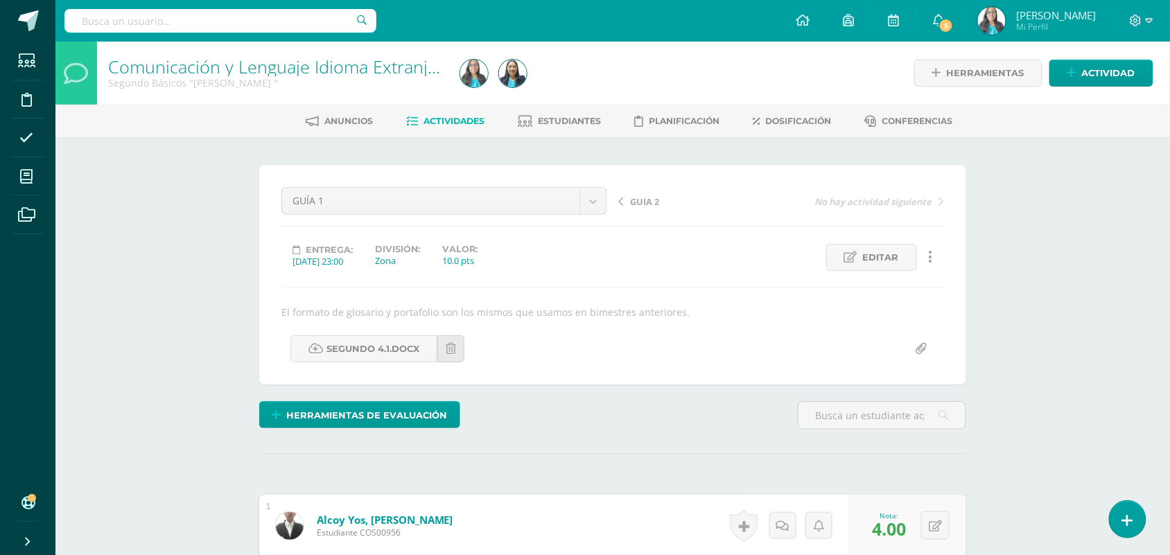
click at [653, 198] on span "GUIA 2" at bounding box center [644, 202] width 29 height 12
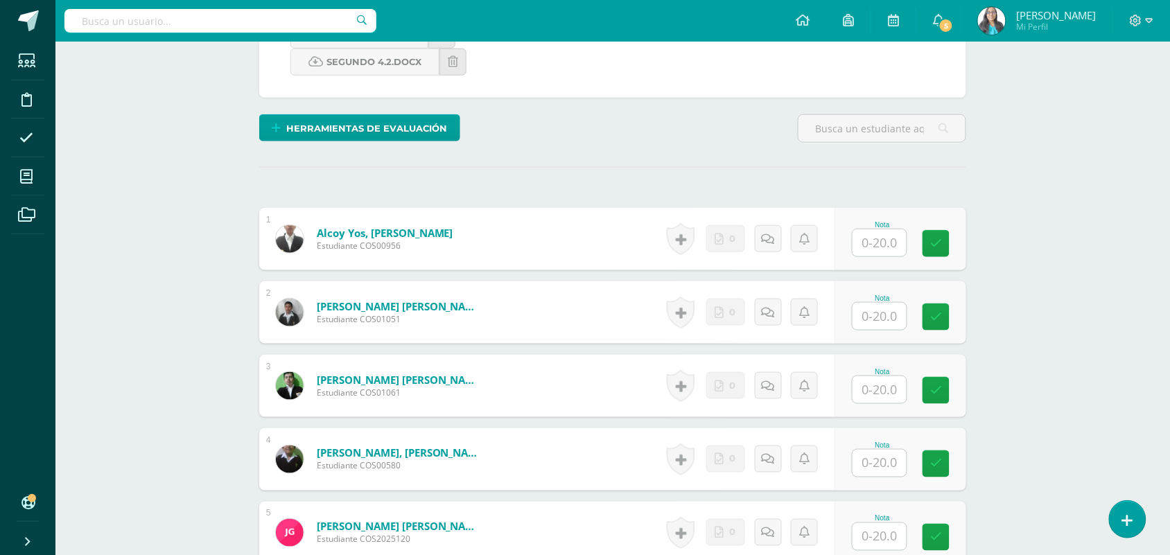
scroll to position [349, 0]
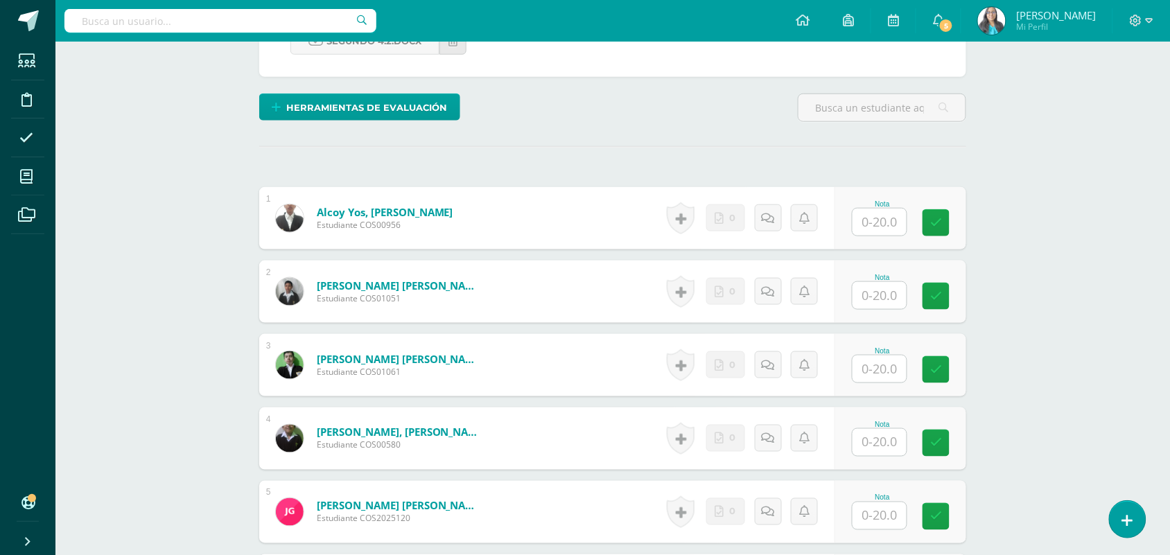
click at [892, 229] on input "text" at bounding box center [880, 222] width 54 height 27
type input "13"
type input "10"
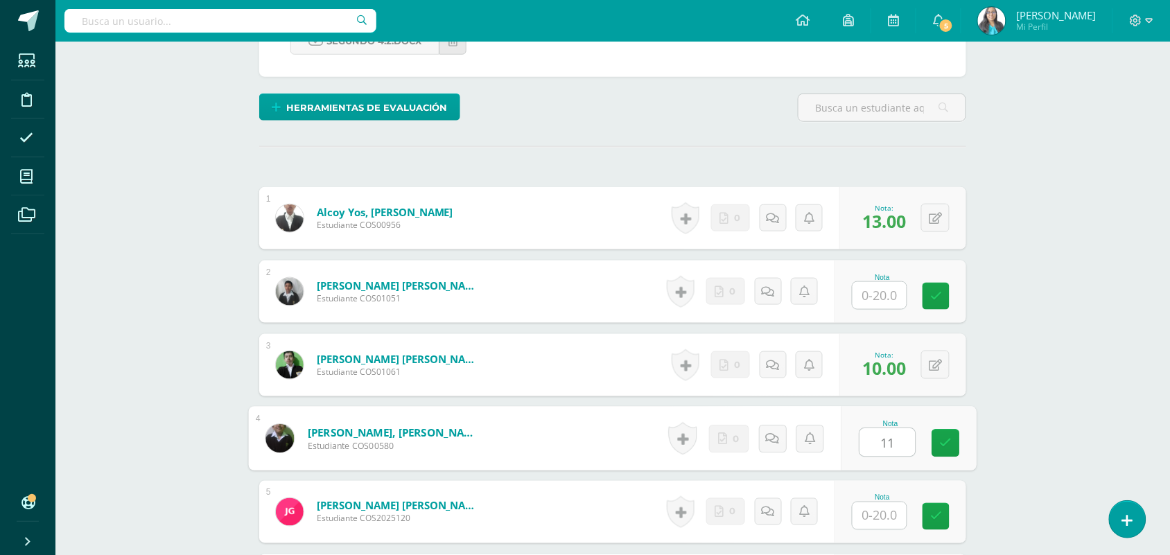
type input "11"
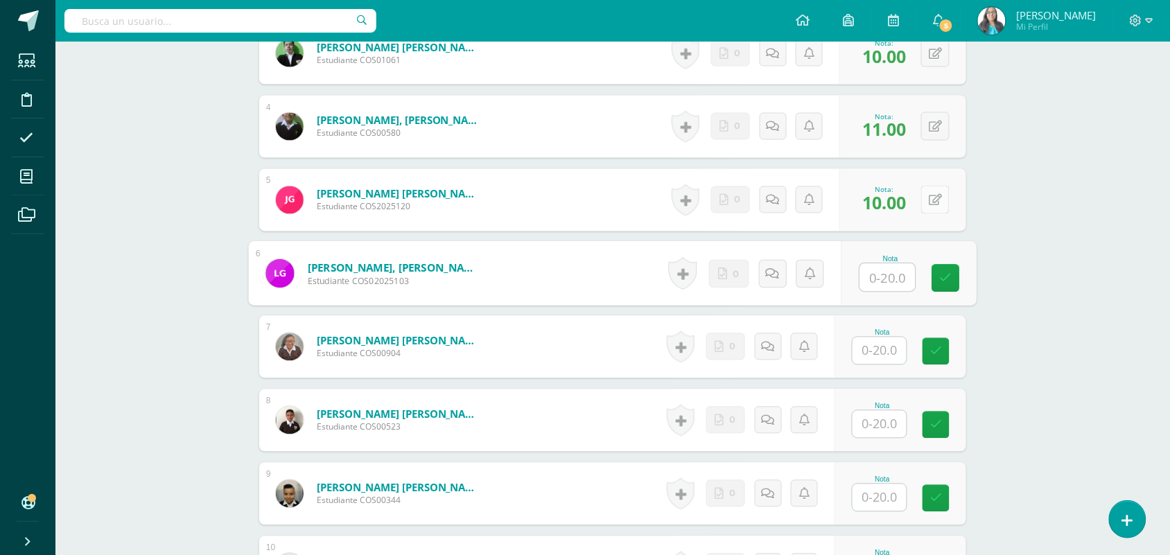
click at [937, 205] on button at bounding box center [935, 200] width 28 height 28
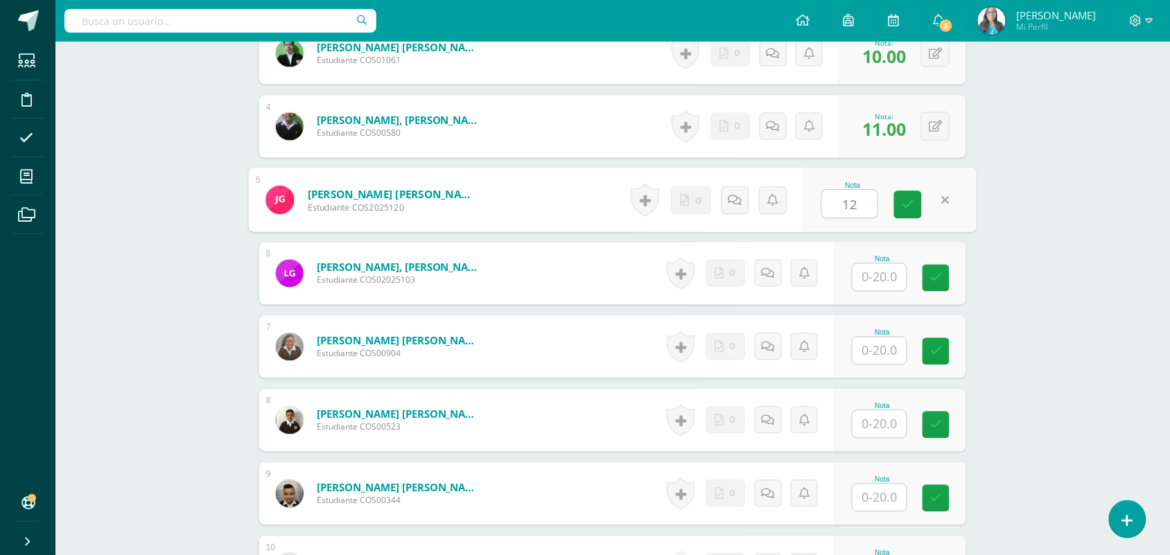
type input "12"
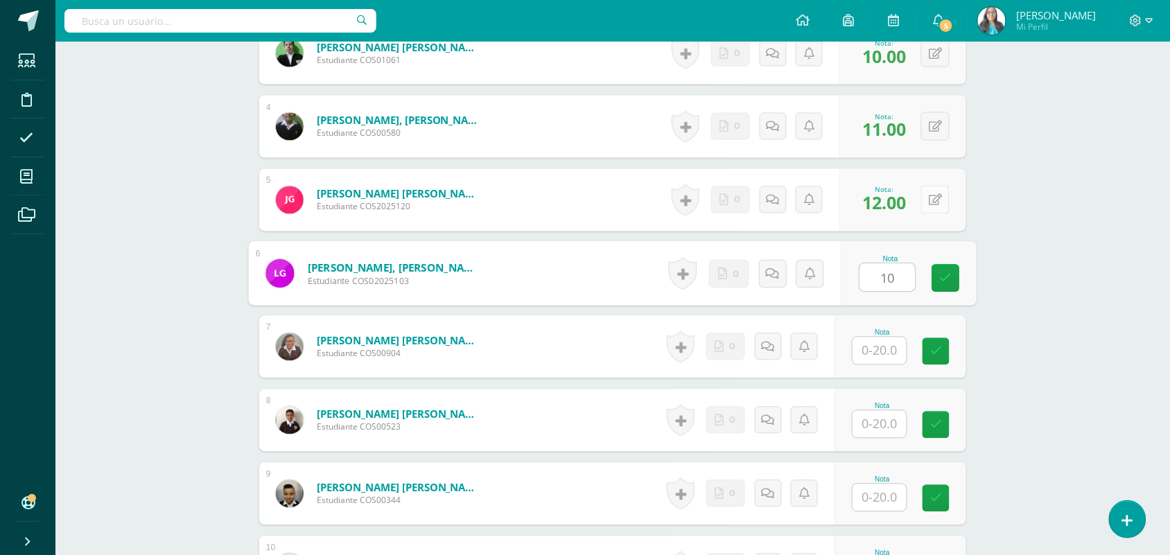
type input "10"
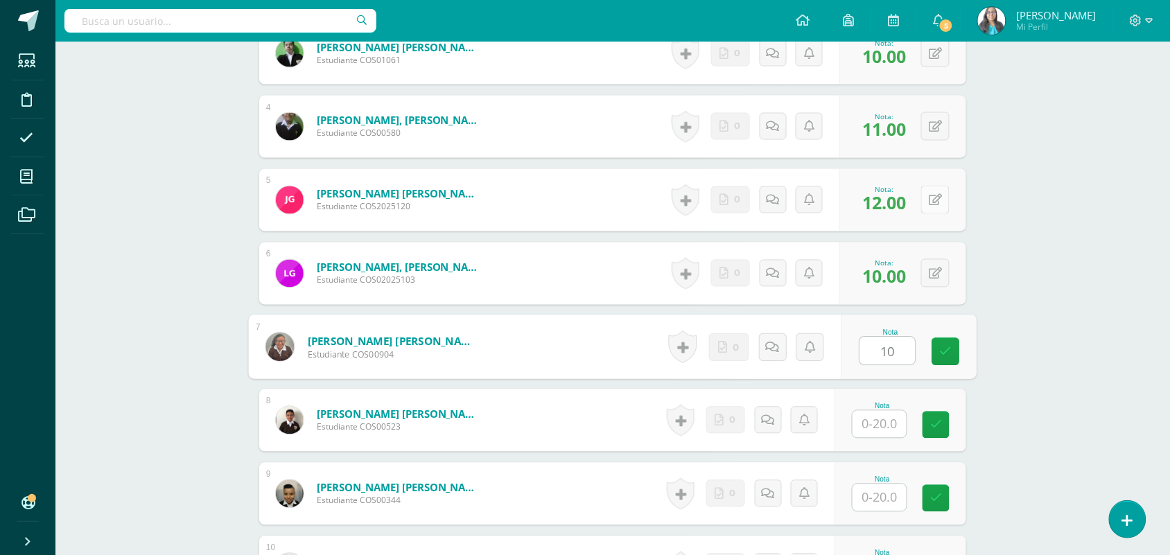
type input "10"
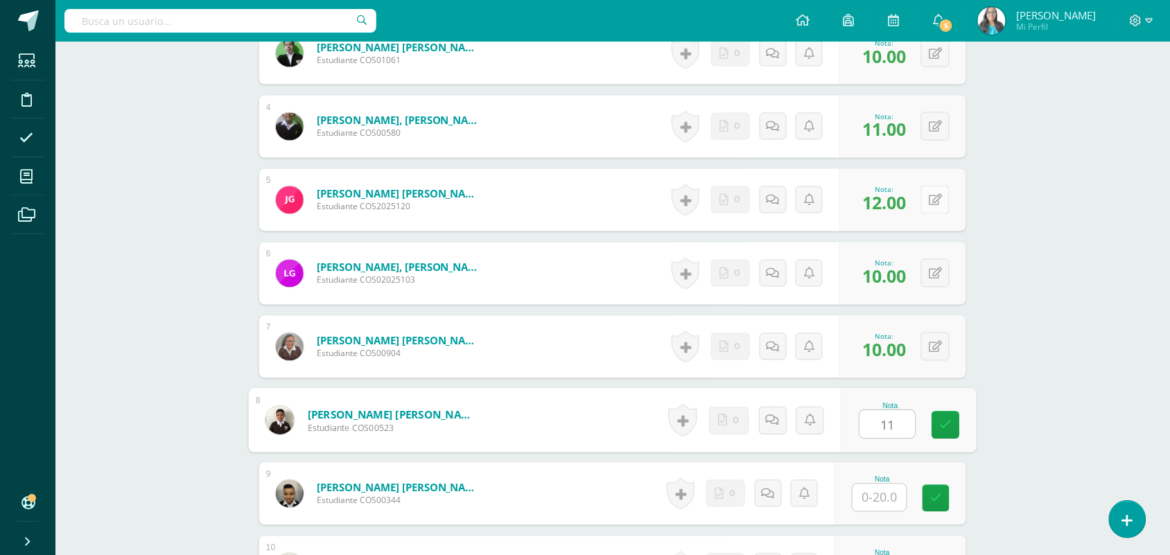
type input "11"
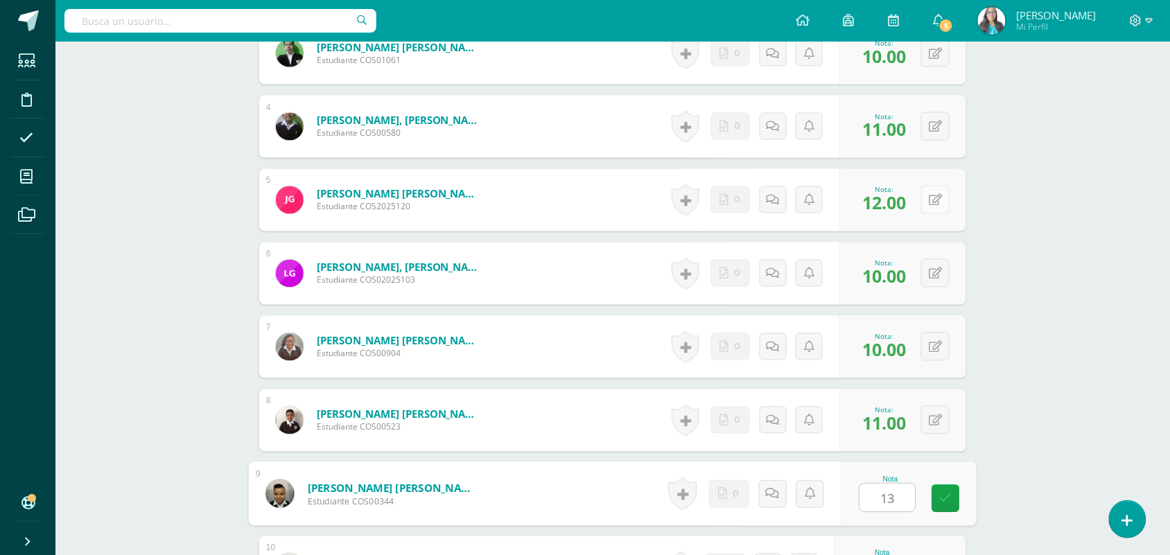
type input "13"
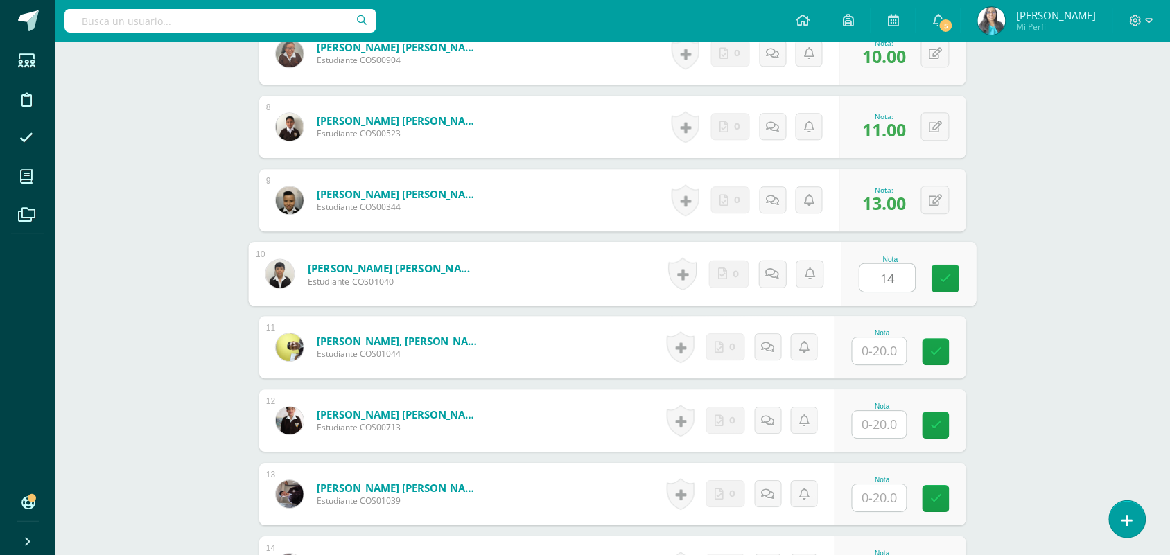
type input "14"
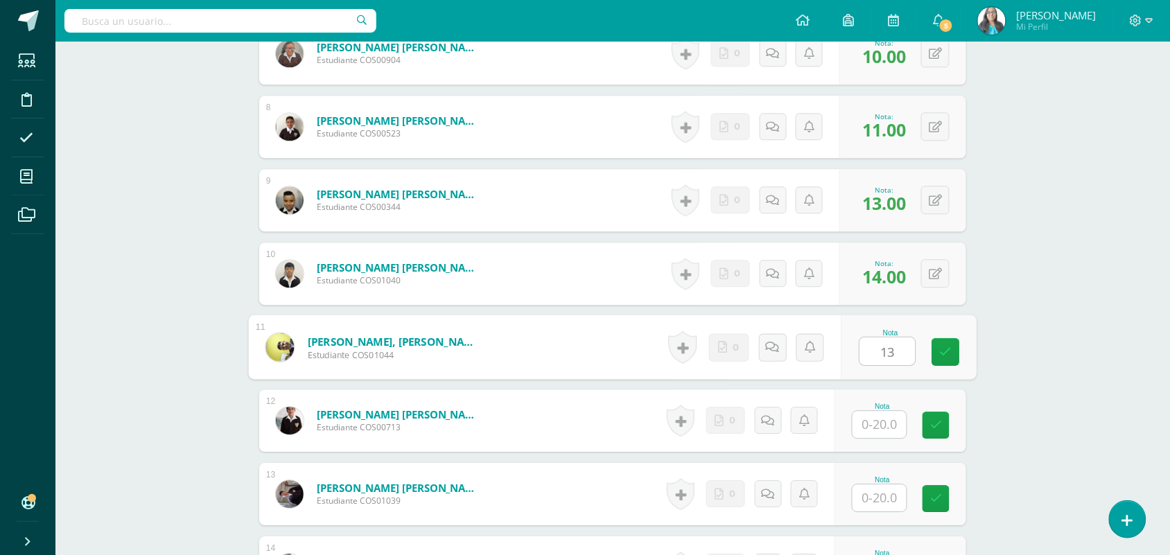
type input "13"
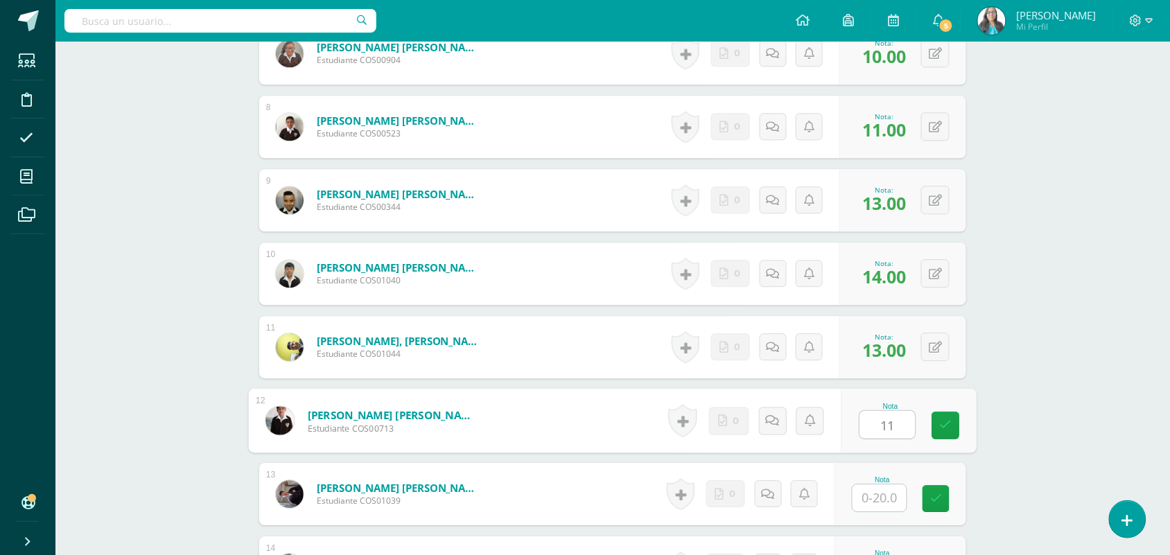
type input "11"
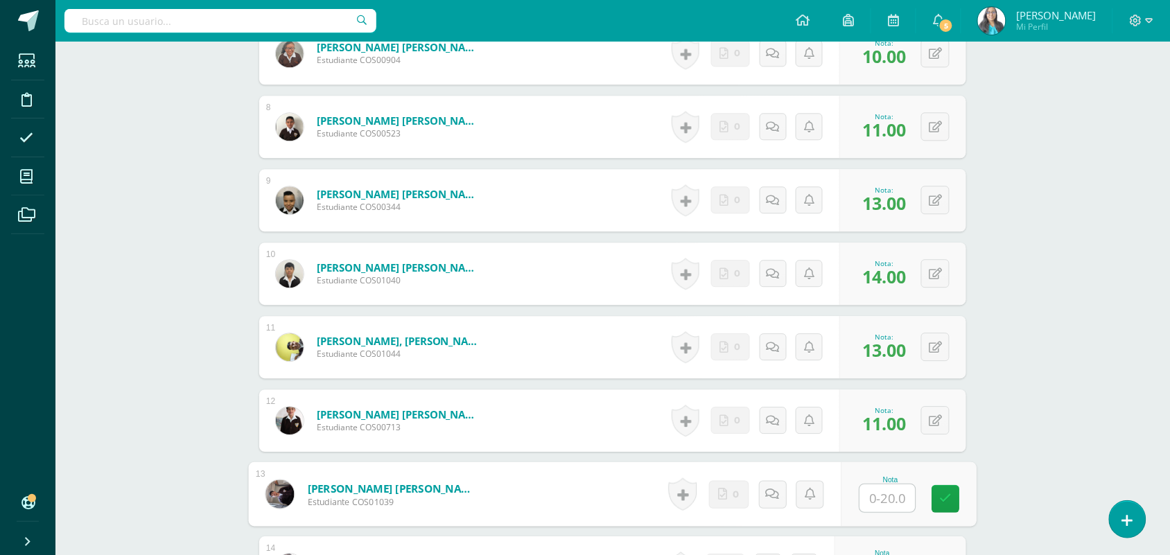
scroll to position [1249, 0]
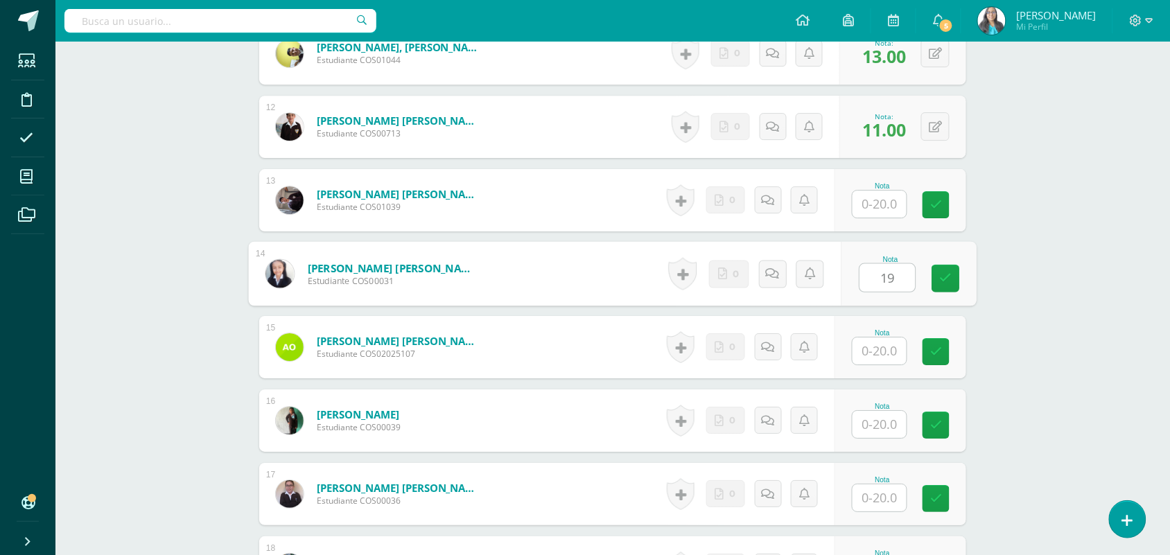
type input "19"
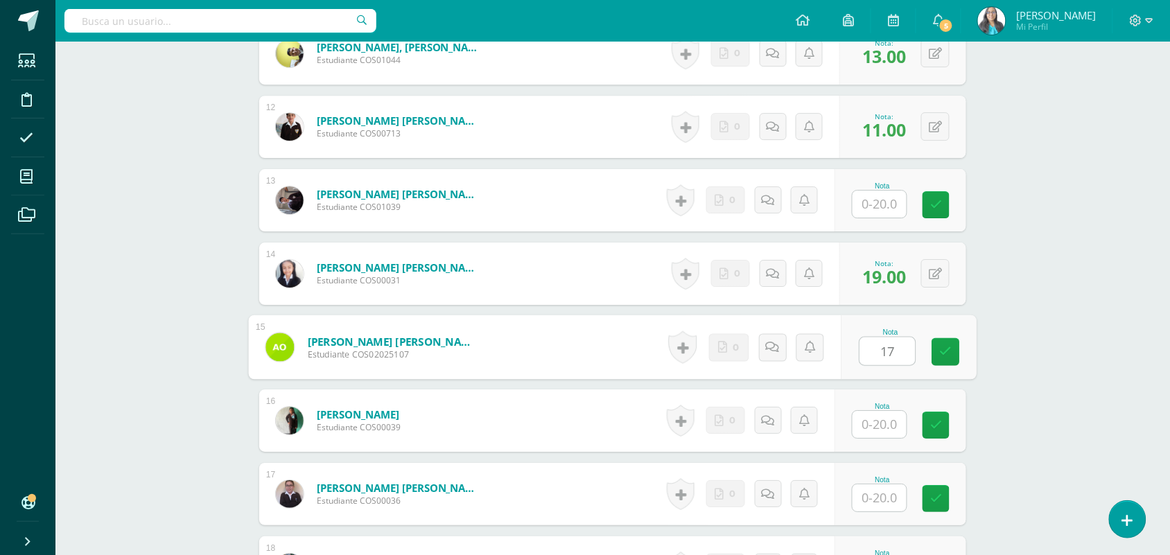
type input "17"
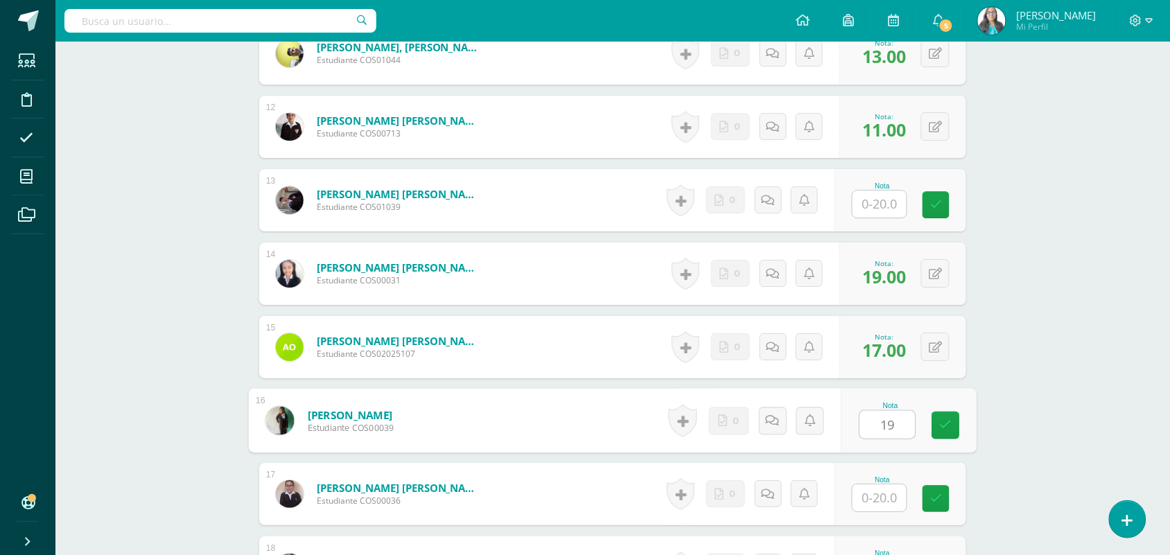
type input "19"
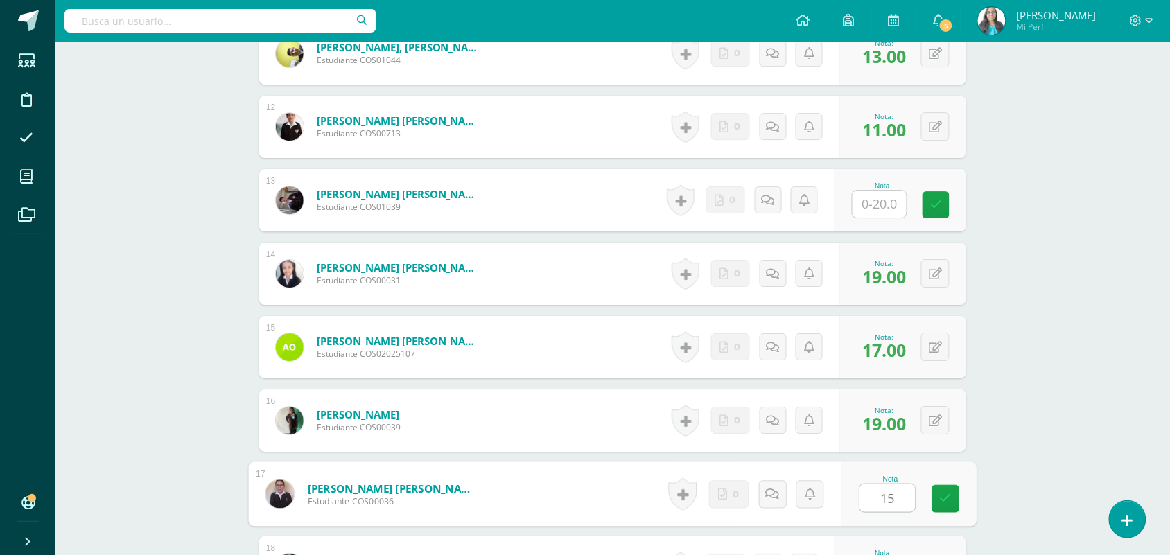
type input "15"
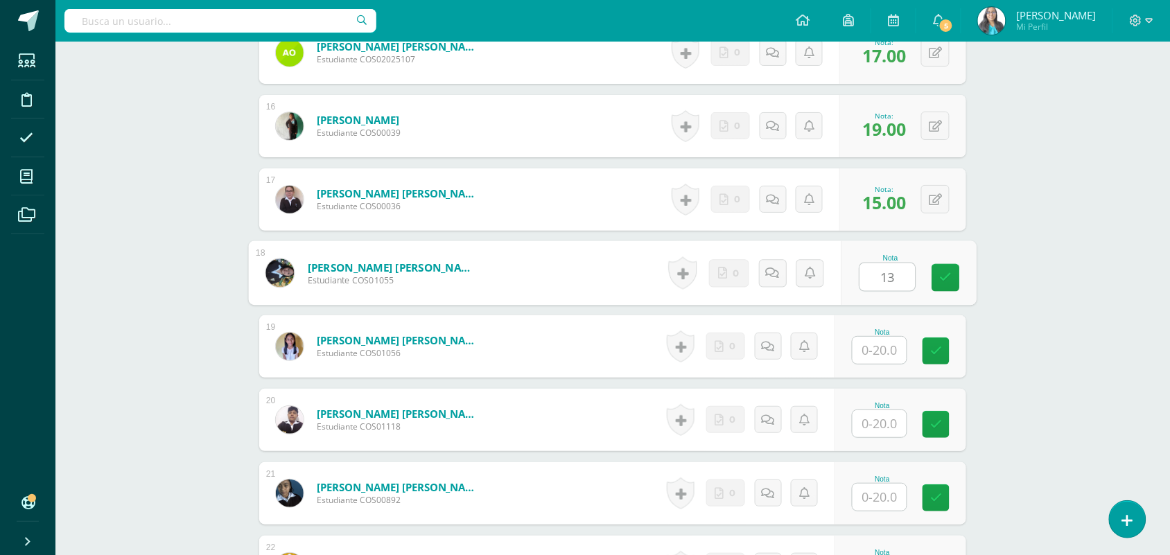
type input "13"
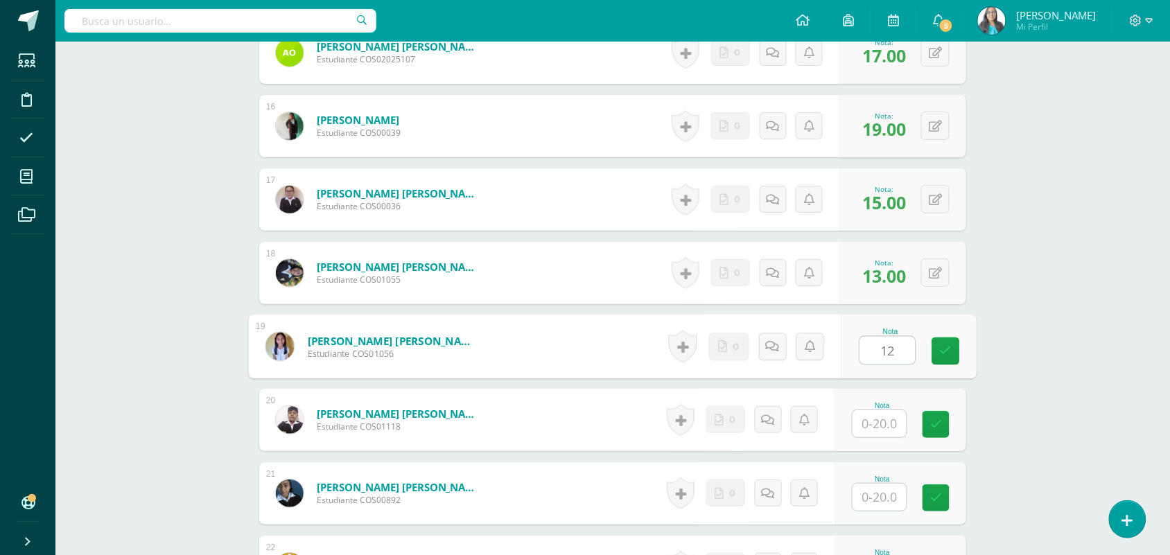
type input "12"
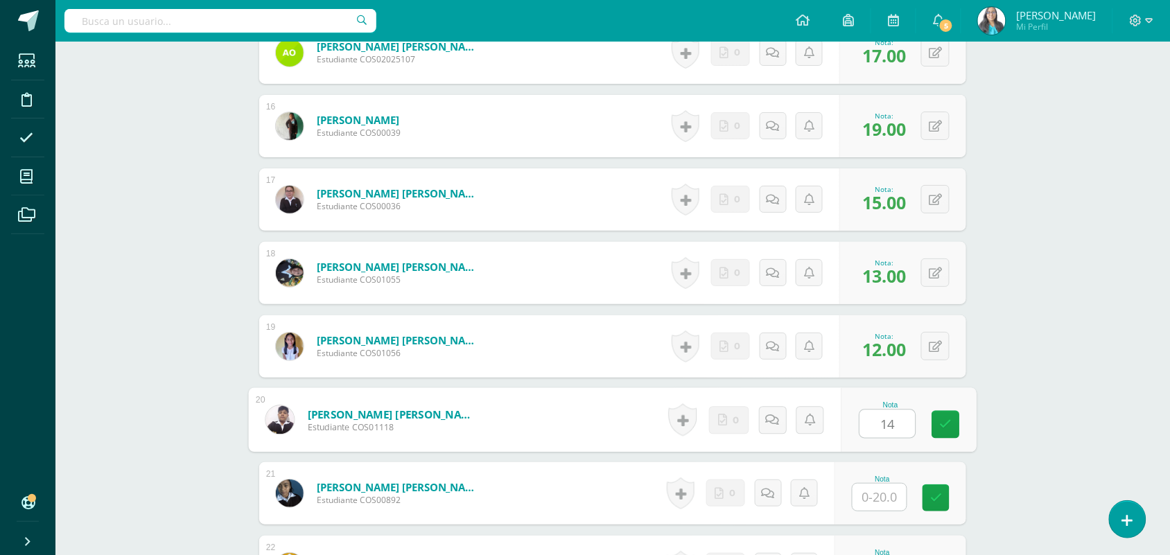
type input "14"
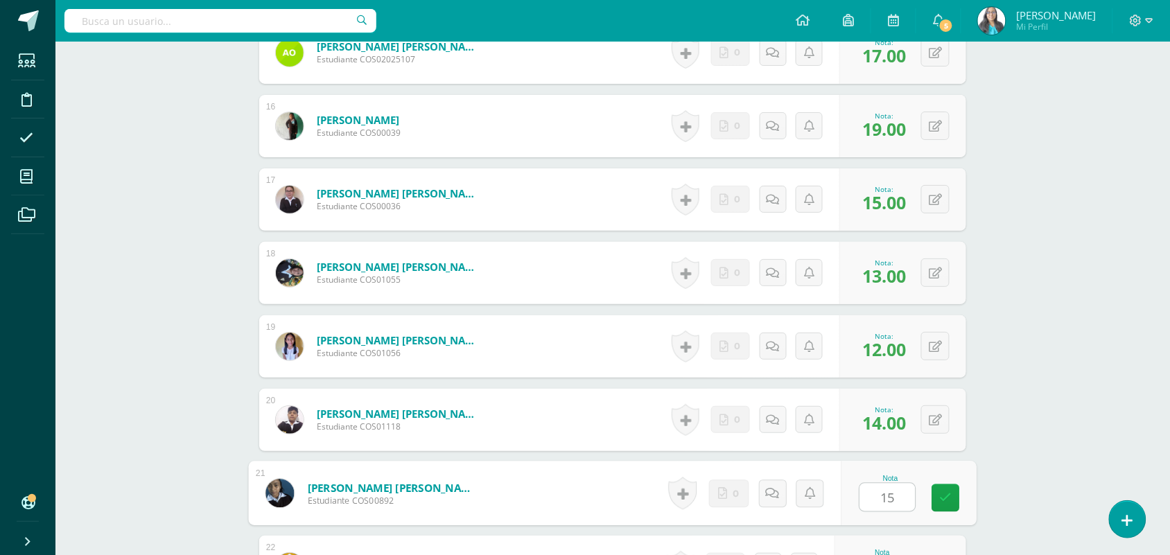
type input "15"
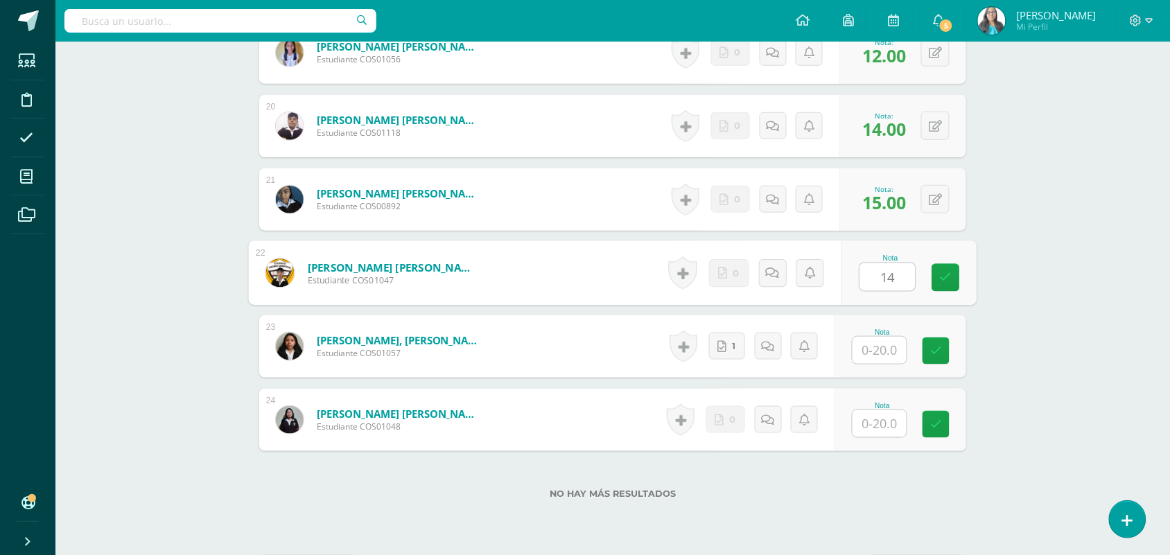
type input "14"
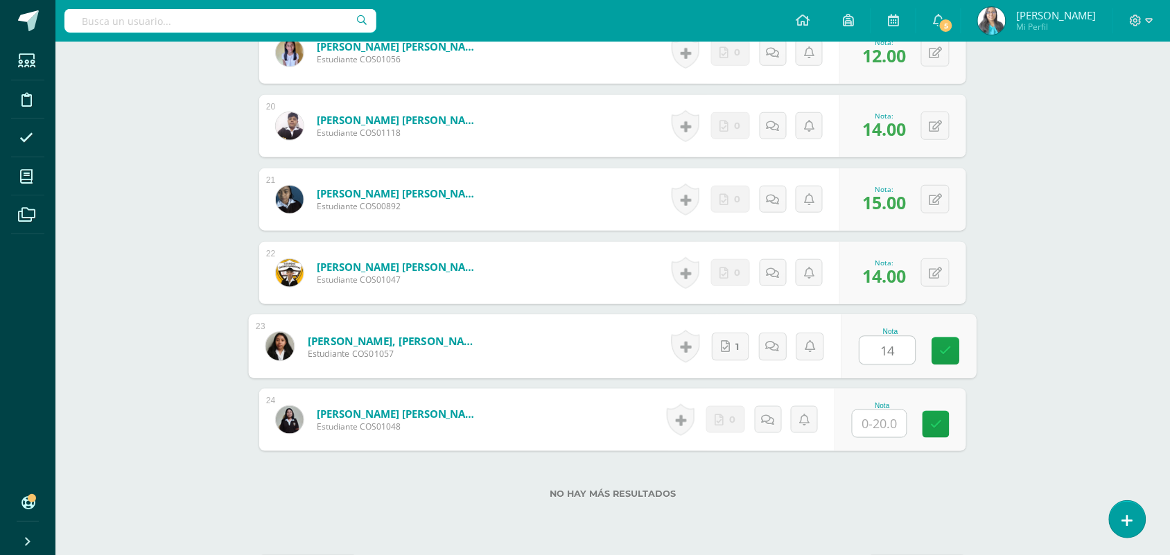
type input "14"
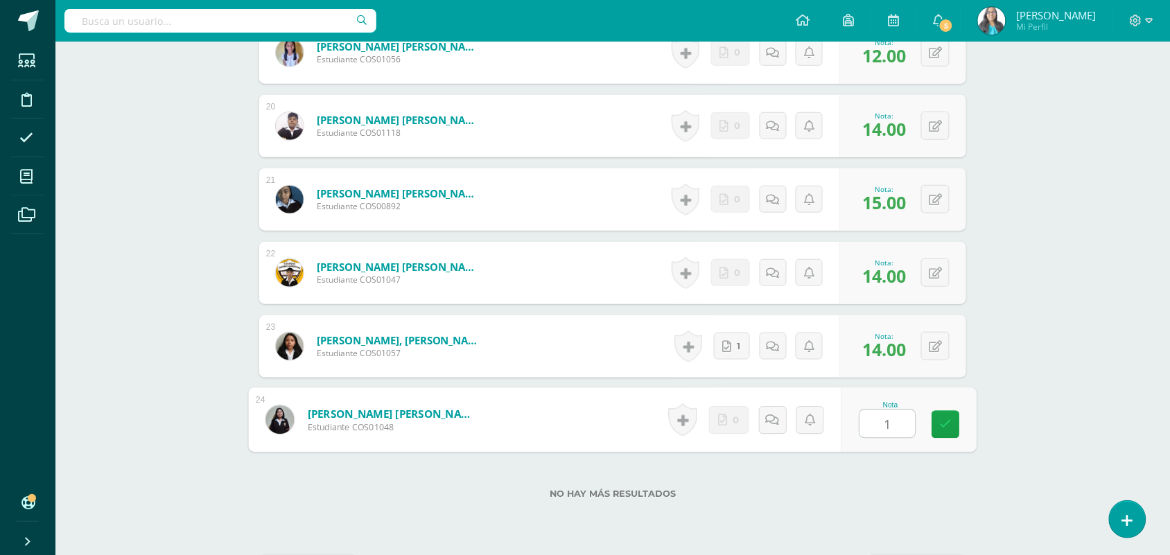
type input "17"
drag, startPoint x: 738, startPoint y: 333, endPoint x: 730, endPoint y: 347, distance: 16.8
click at [730, 347] on link "1" at bounding box center [732, 346] width 36 height 27
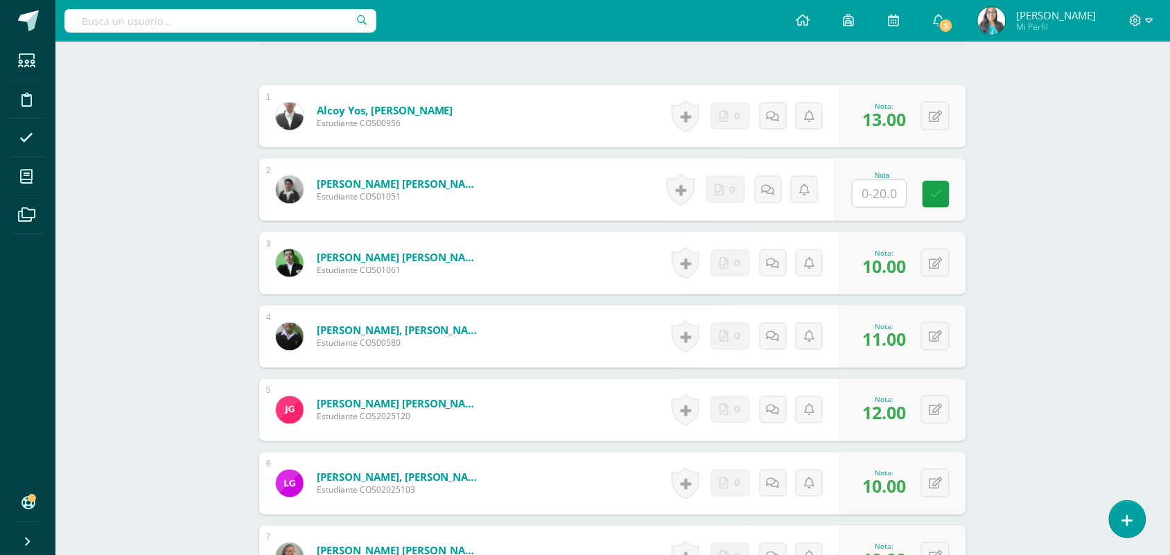
scroll to position [0, 0]
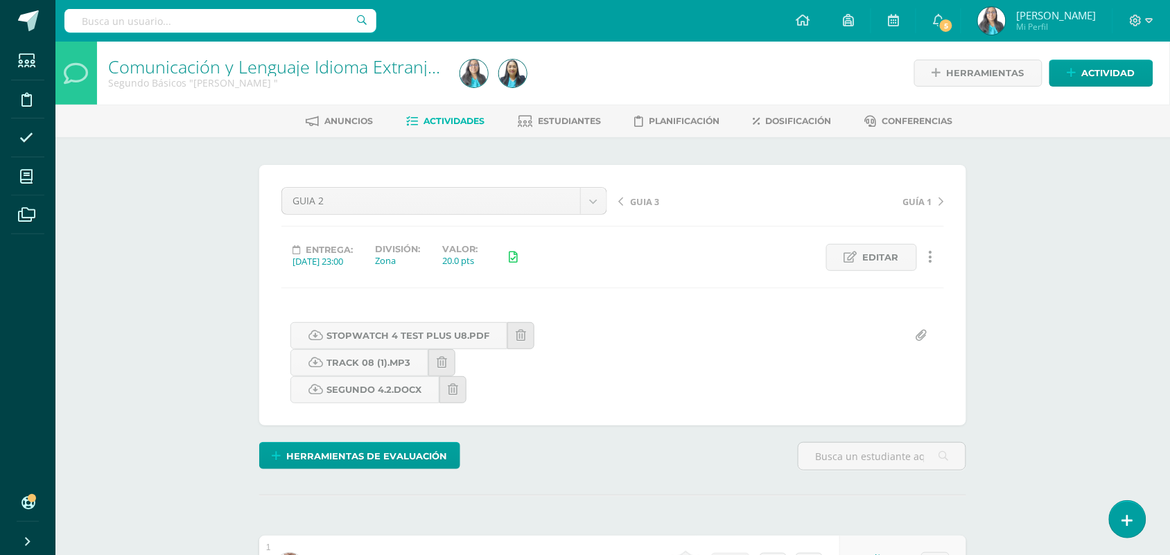
click at [646, 202] on span "GUIA 3" at bounding box center [644, 202] width 29 height 12
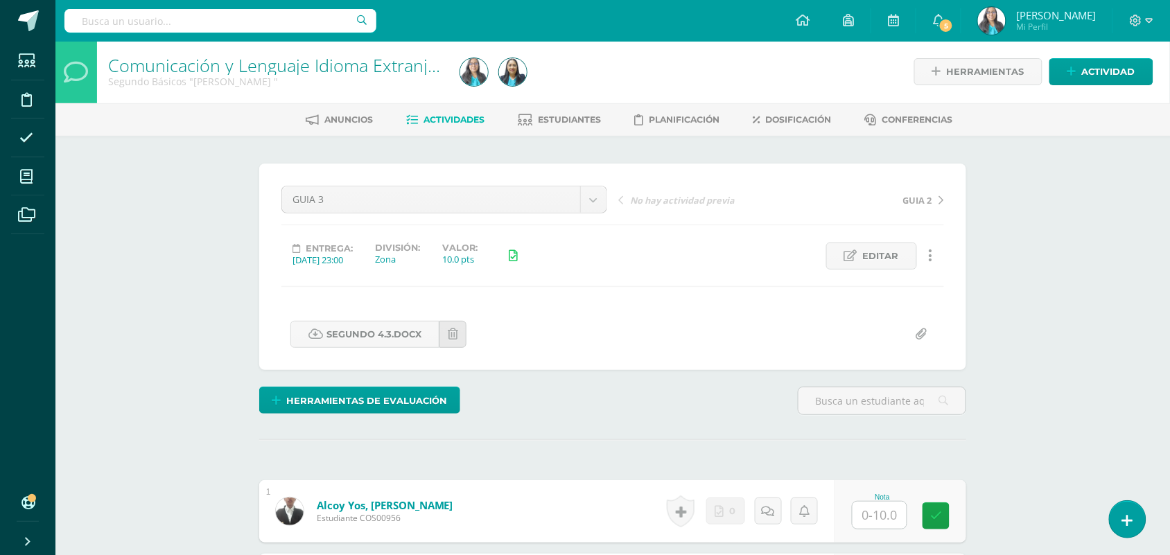
scroll to position [2, 0]
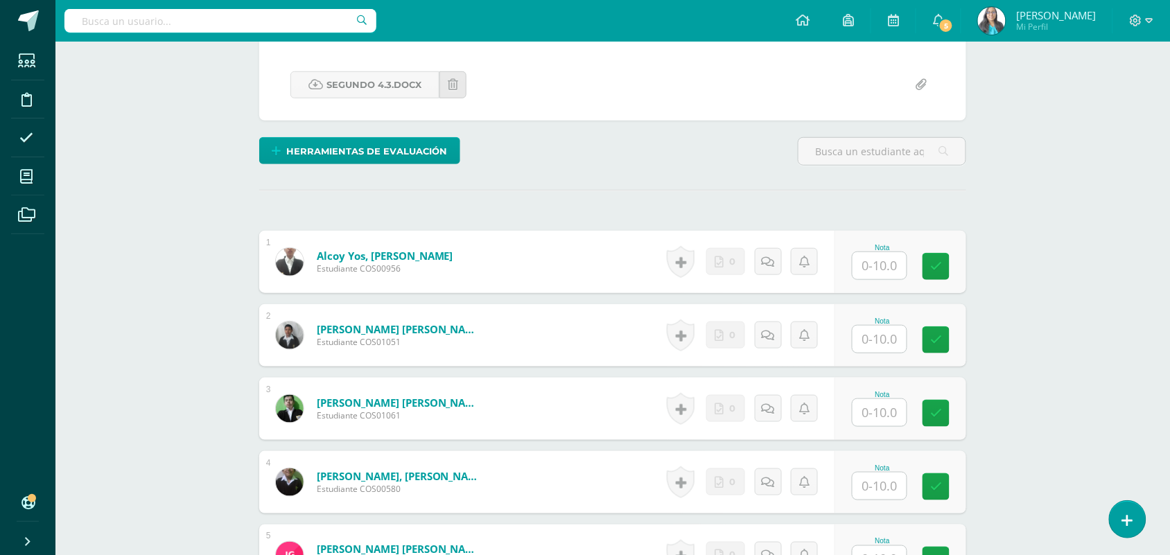
scroll to position [262, 0]
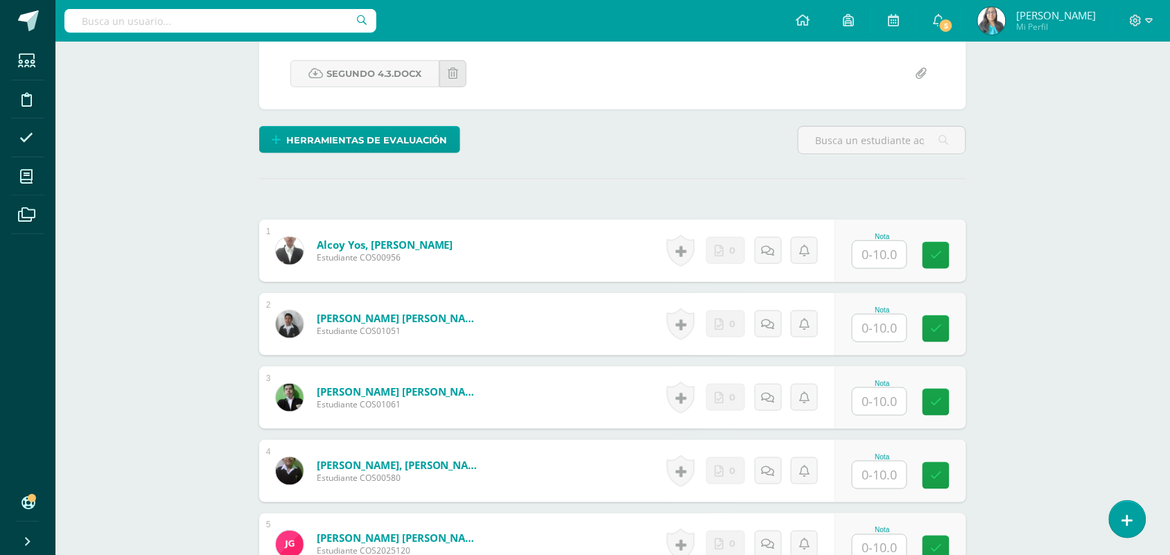
click at [883, 252] on input "text" at bounding box center [880, 254] width 54 height 27
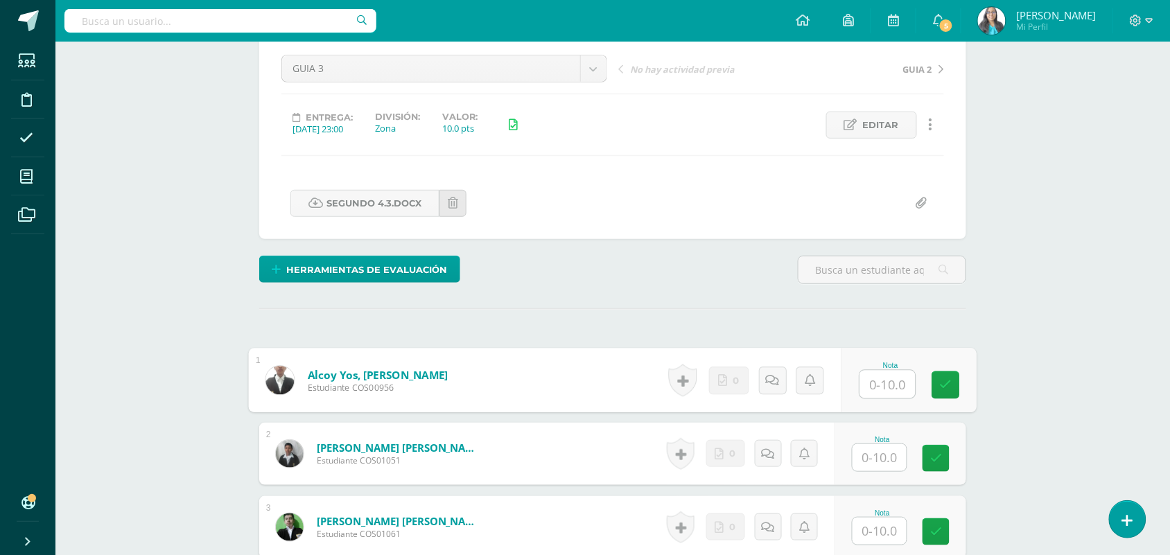
scroll to position [0, 0]
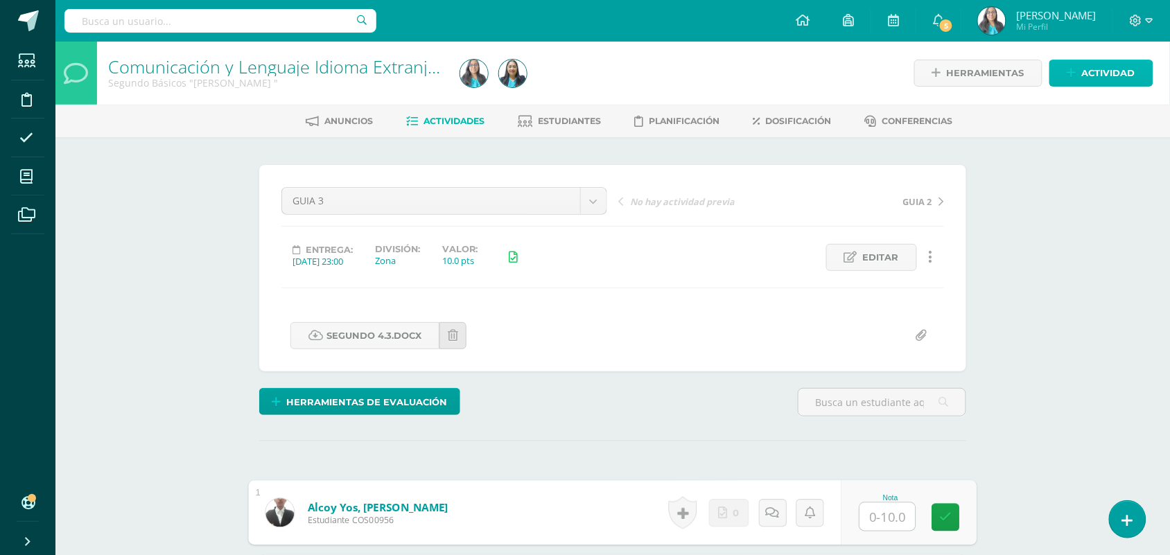
click at [1111, 77] on span "Actividad" at bounding box center [1108, 73] width 53 height 26
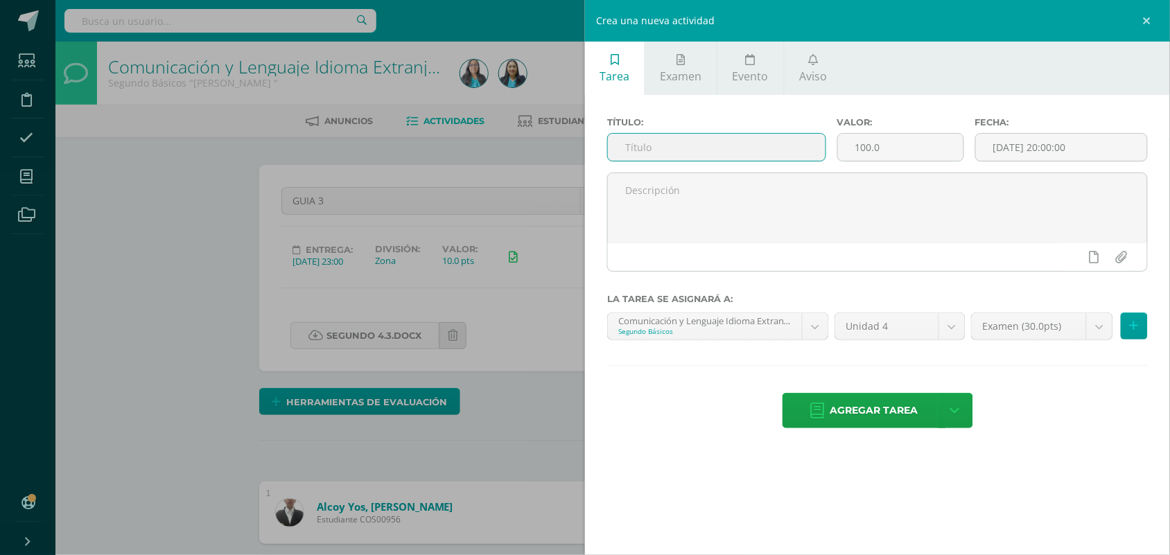
click at [823, 149] on input "text" at bounding box center [717, 147] width 218 height 27
type input "PARCIAL"
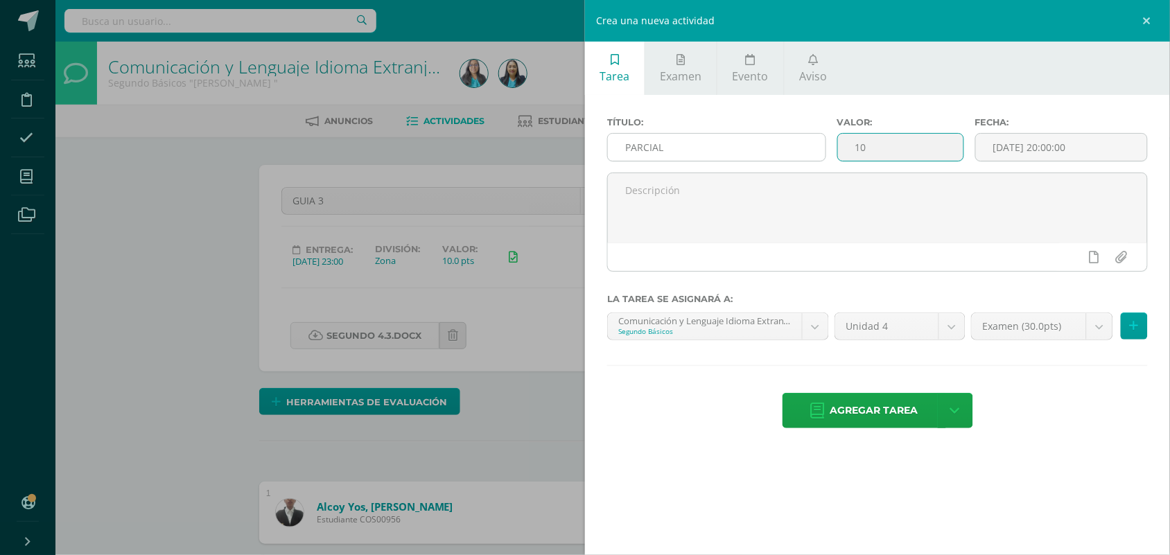
type input "10"
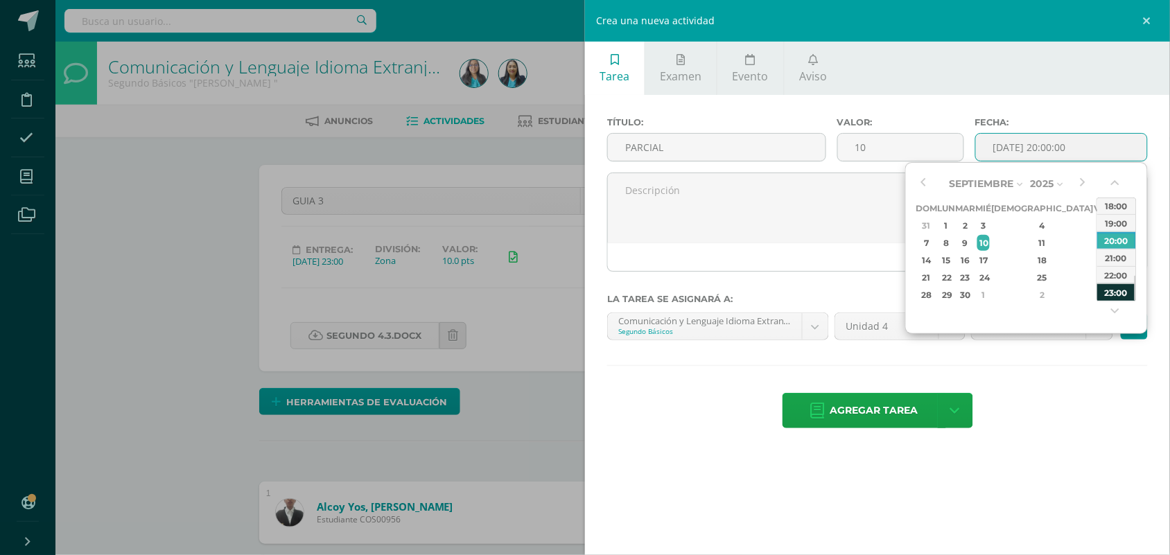
click at [1118, 295] on div "23:00" at bounding box center [1117, 292] width 39 height 17
type input "[DATE] 23:00"
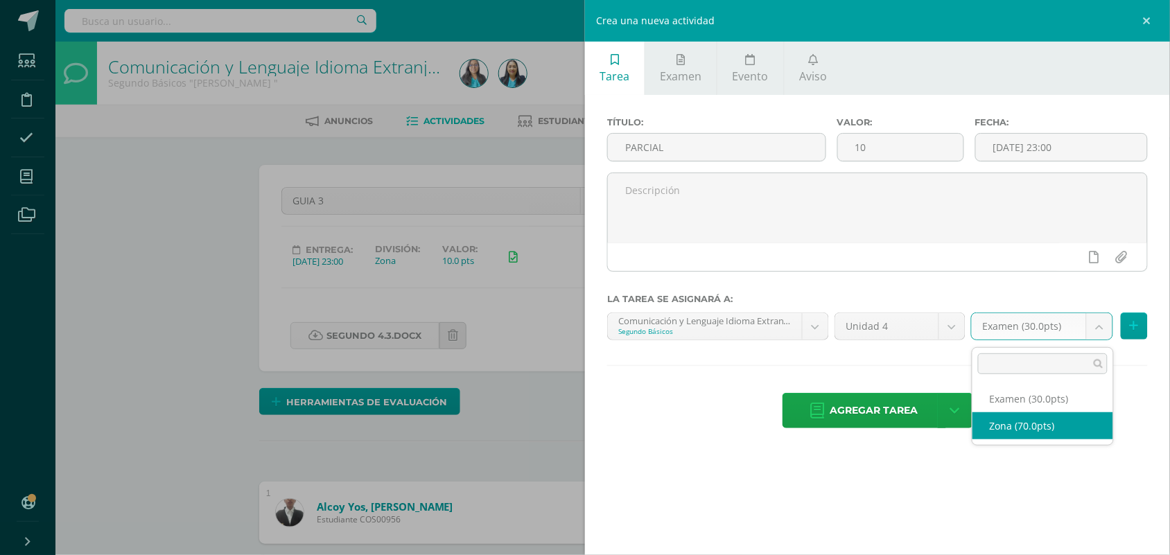
select select "122916"
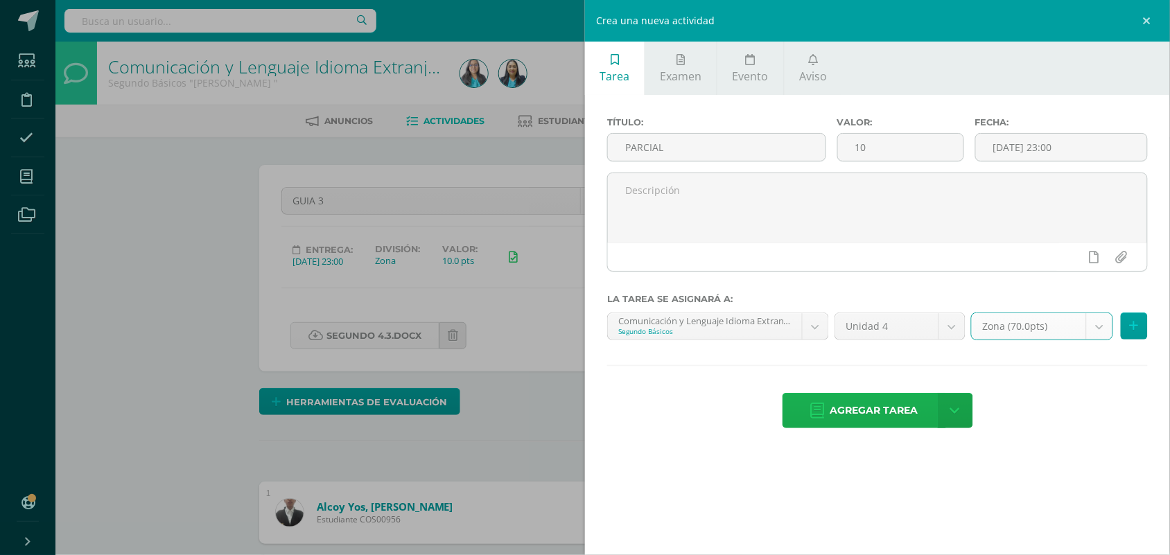
click at [884, 426] on span "Agregar tarea" at bounding box center [875, 411] width 88 height 34
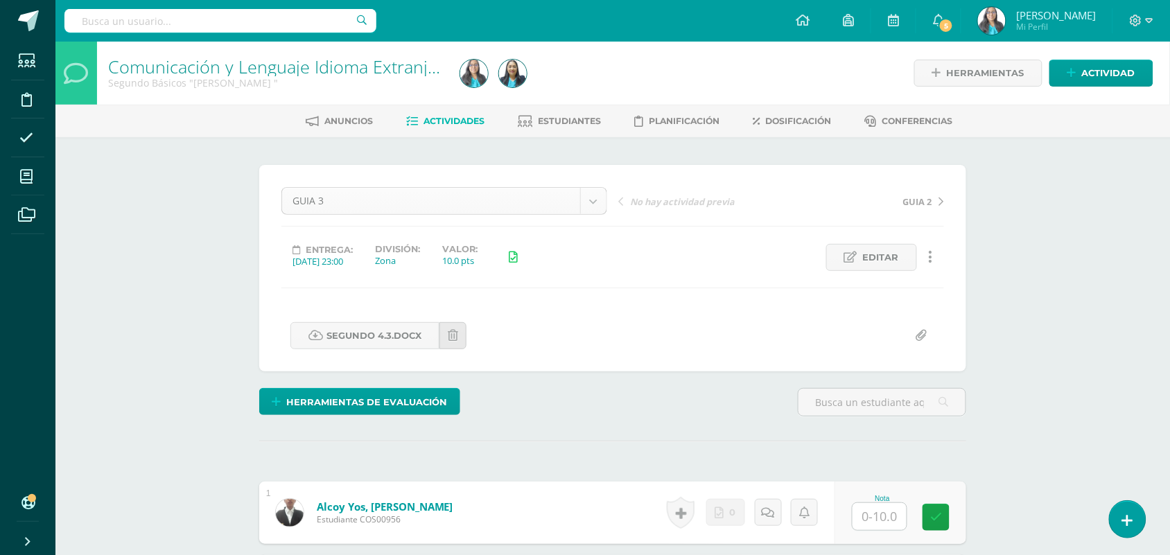
scroll to position [1, 0]
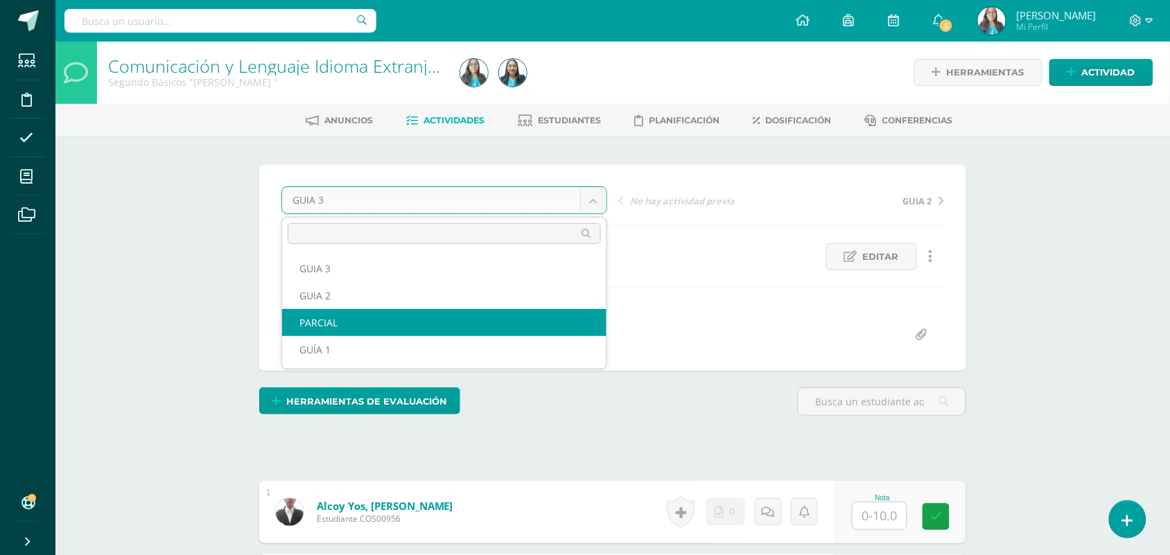
select select "/dashboard/teacher/grade-activity/124105/"
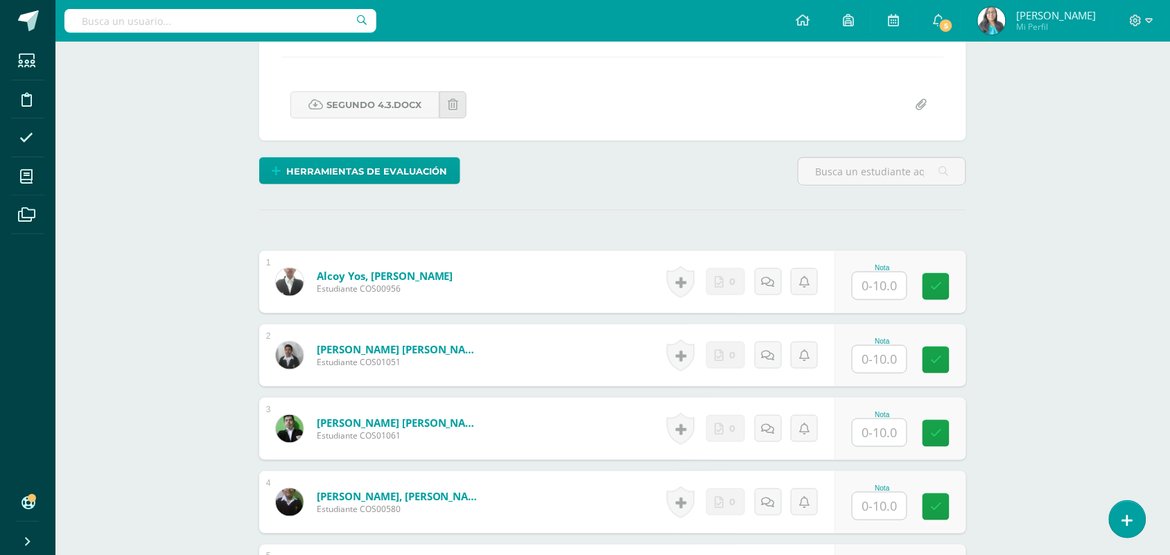
scroll to position [261, 0]
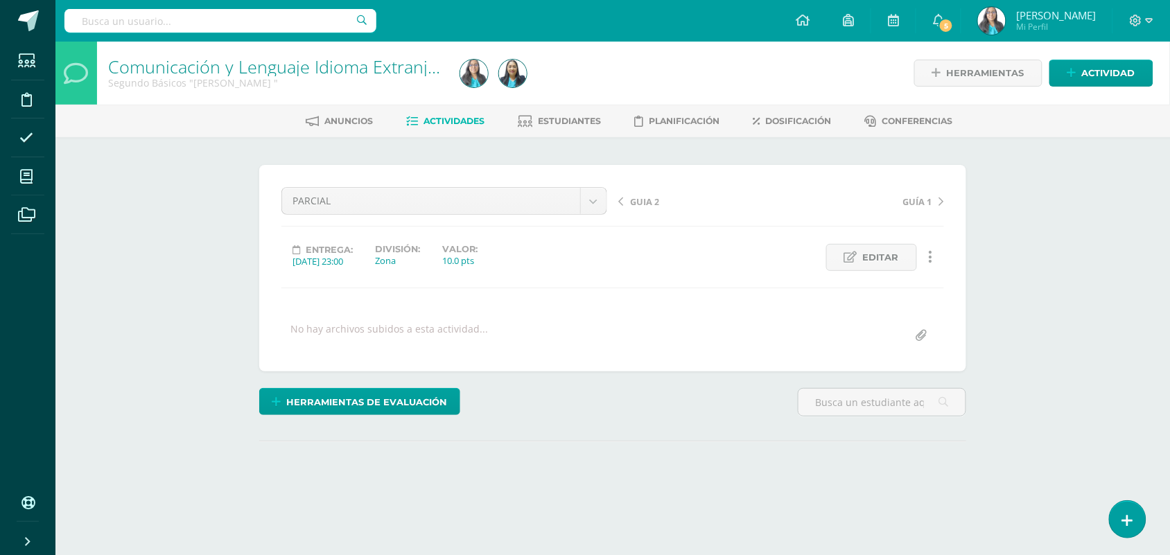
scroll to position [101, 0]
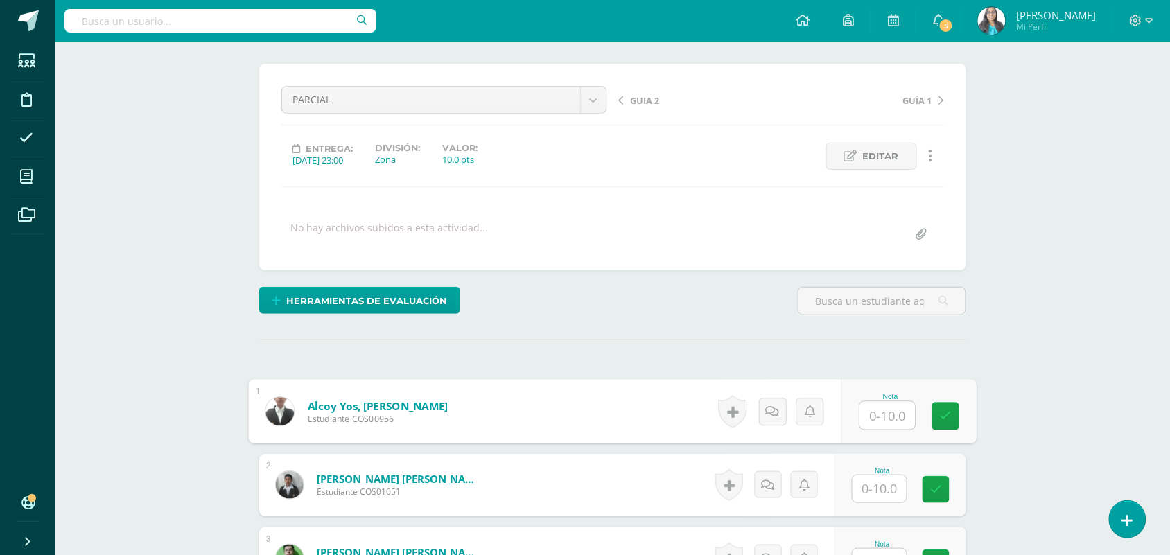
click at [881, 415] on input "text" at bounding box center [887, 416] width 55 height 28
type input "0"
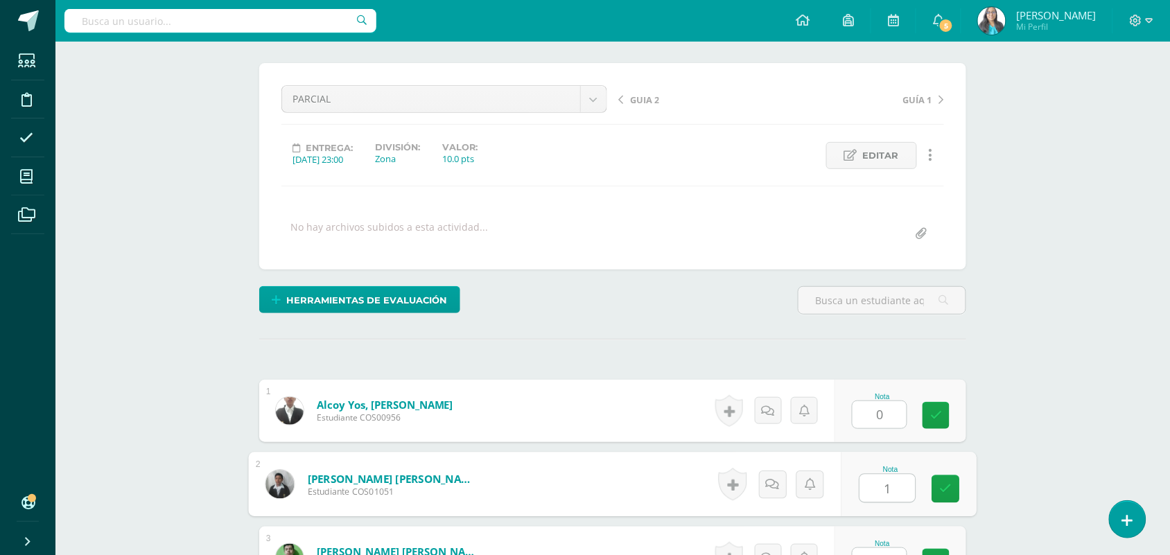
type input "1"
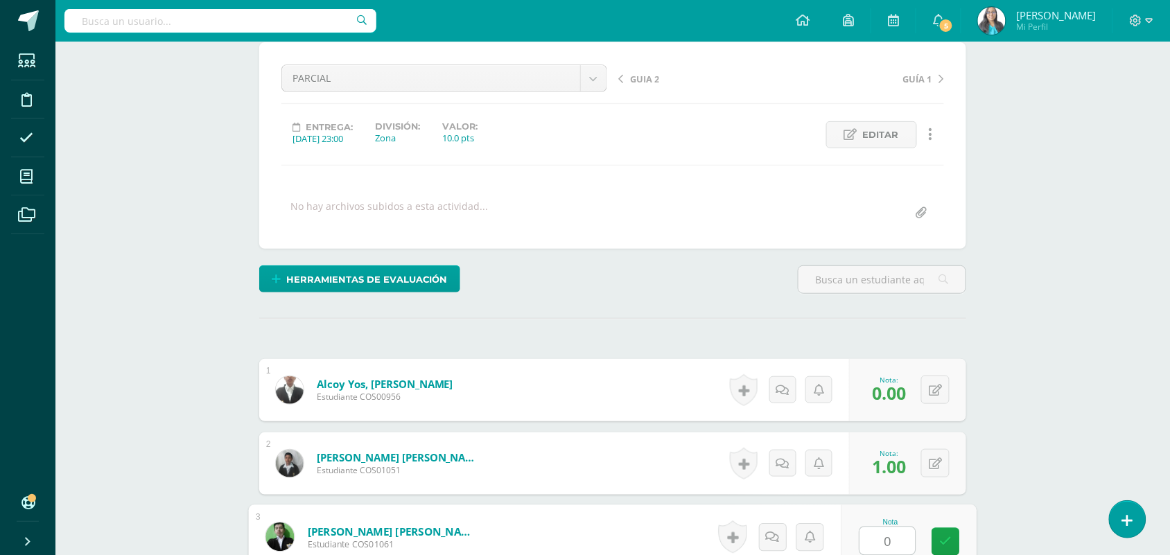
type input "0"
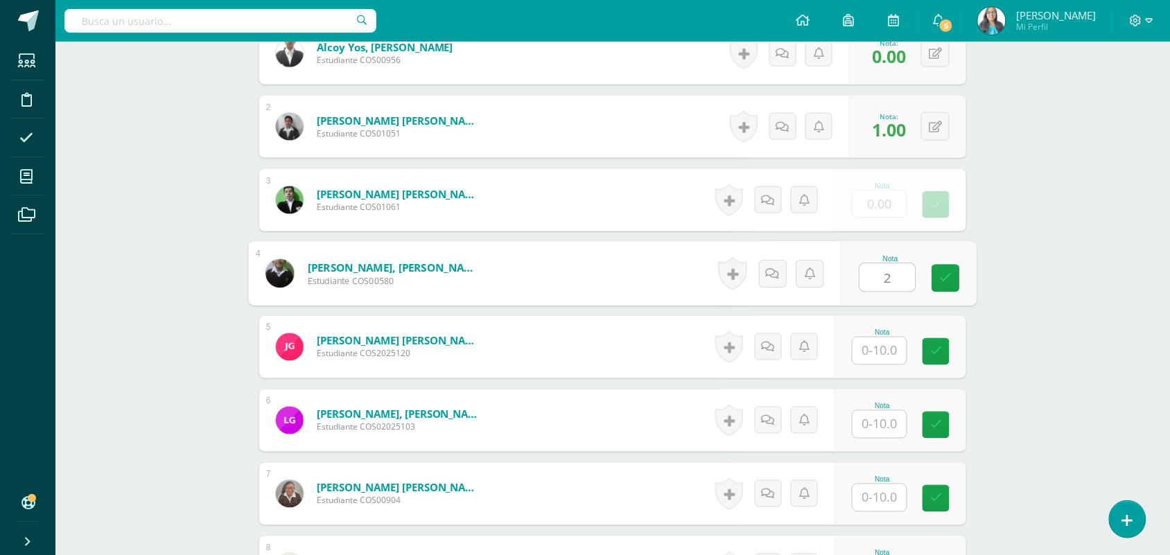
type input "2"
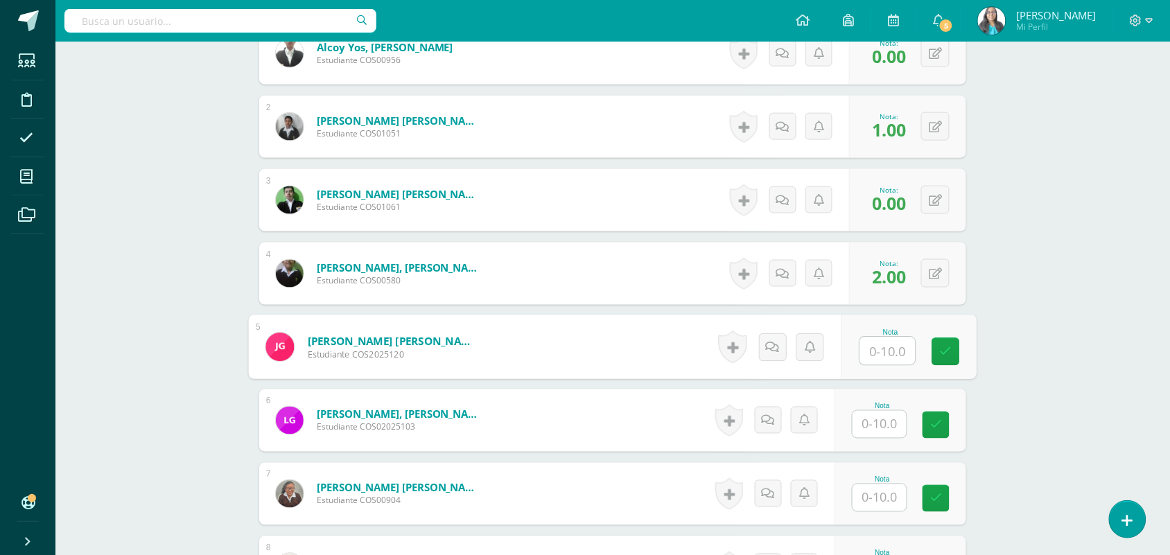
scroll to position [461, 0]
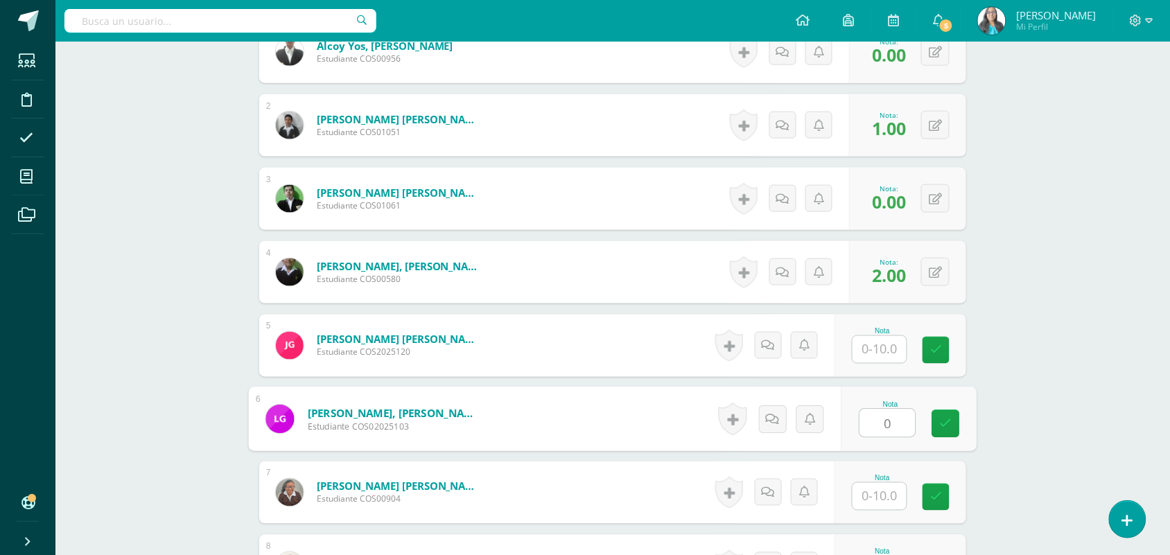
type input "0"
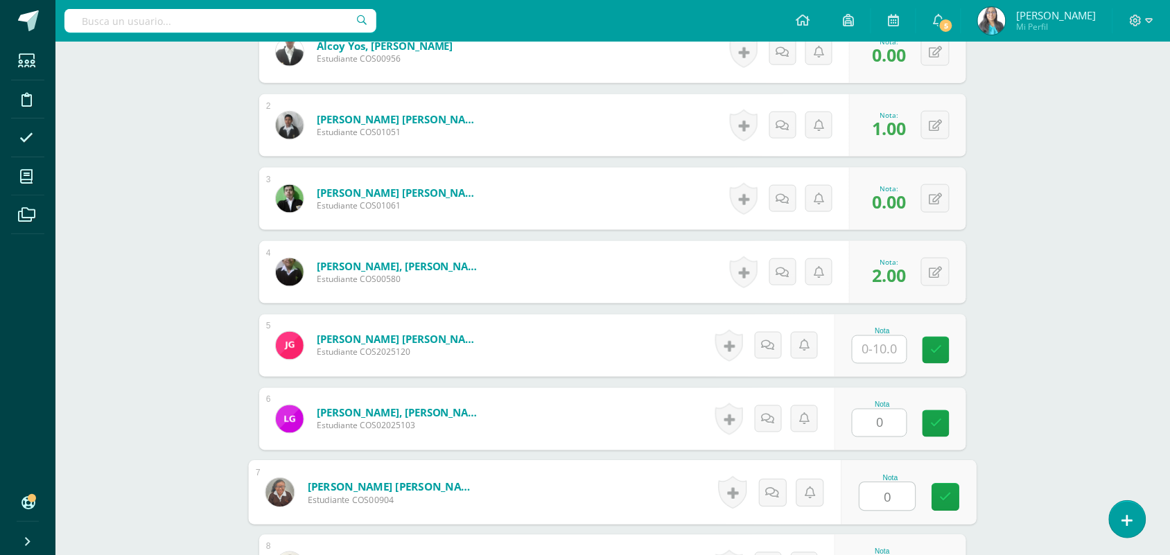
type input "0"
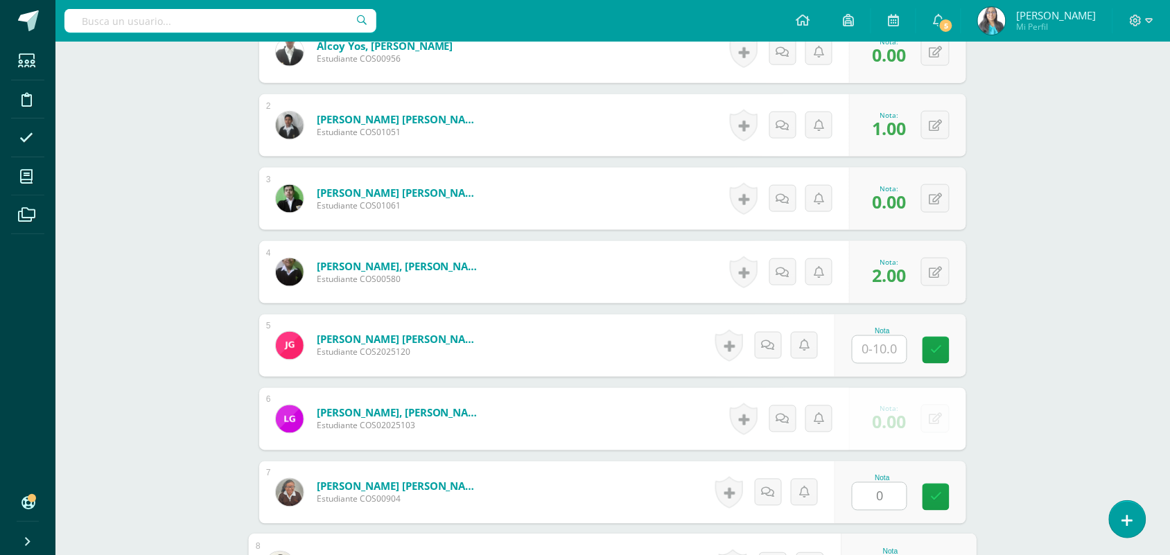
scroll to position [754, 0]
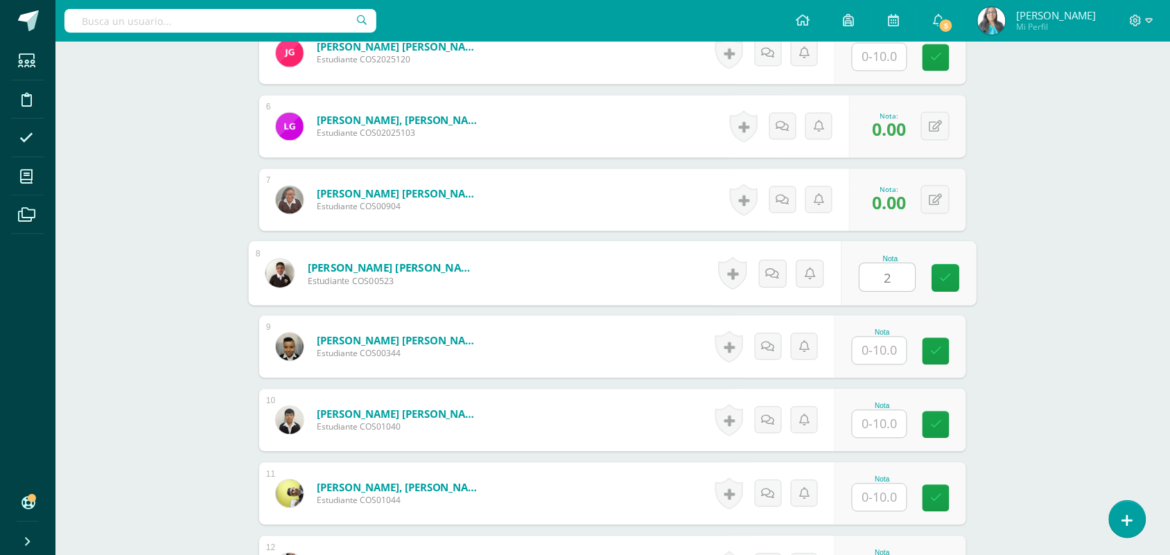
type input "2"
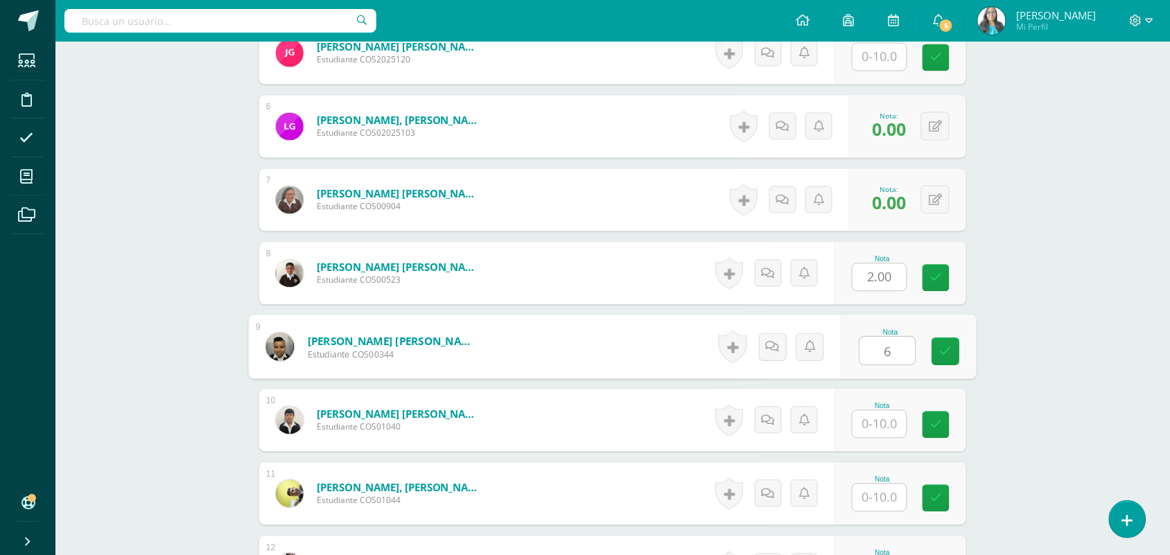
type input "6"
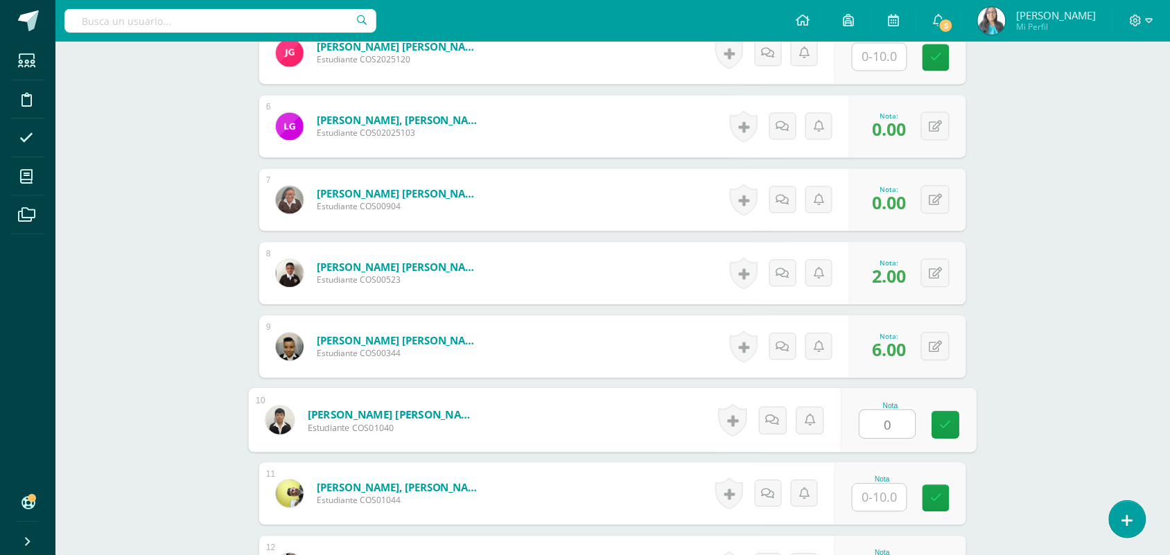
type input "0"
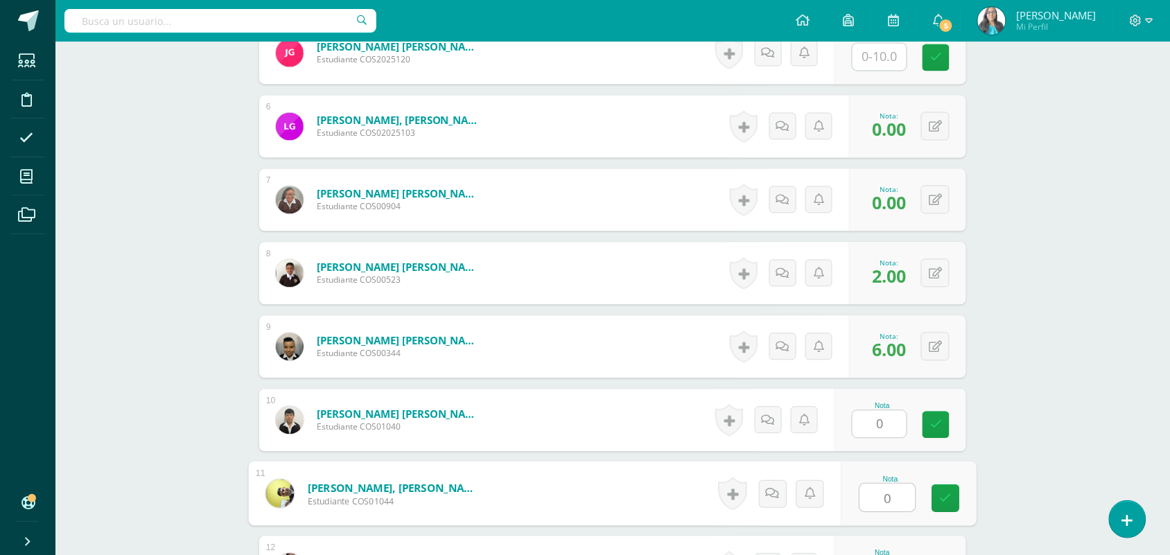
type input "0"
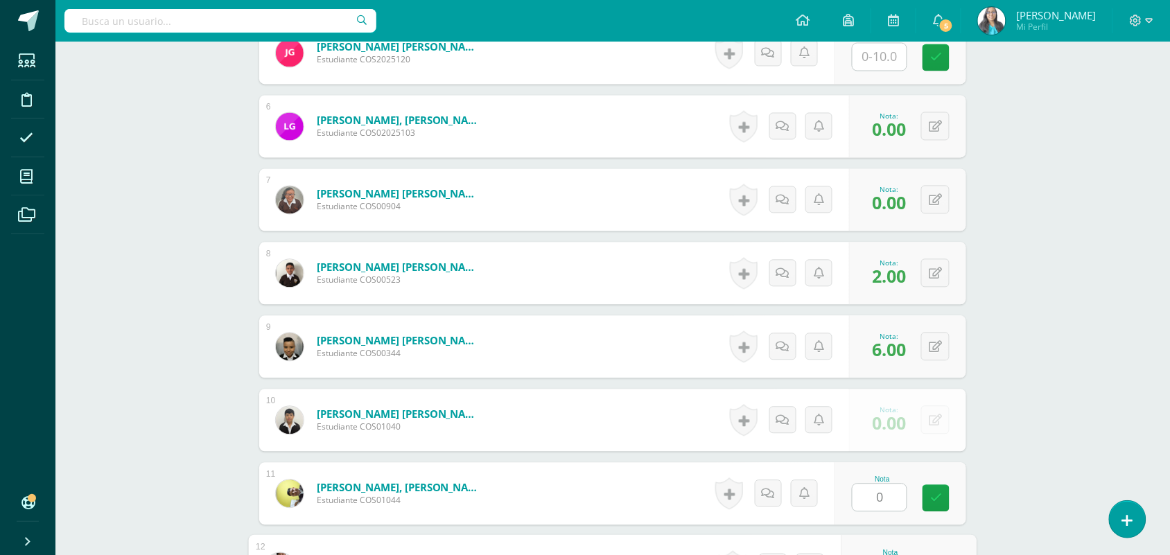
scroll to position [1048, 0]
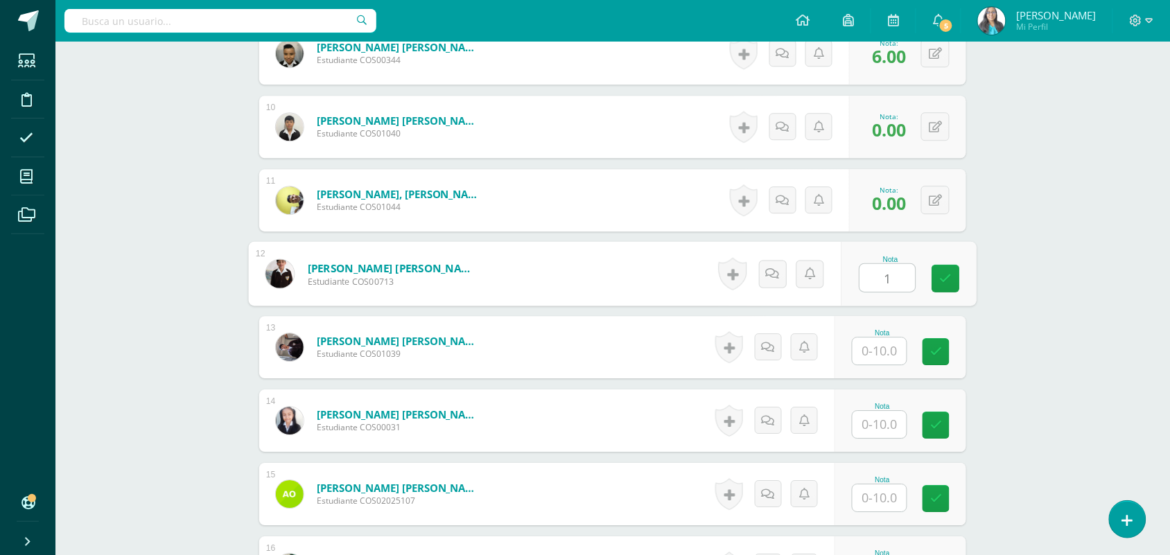
type input "1"
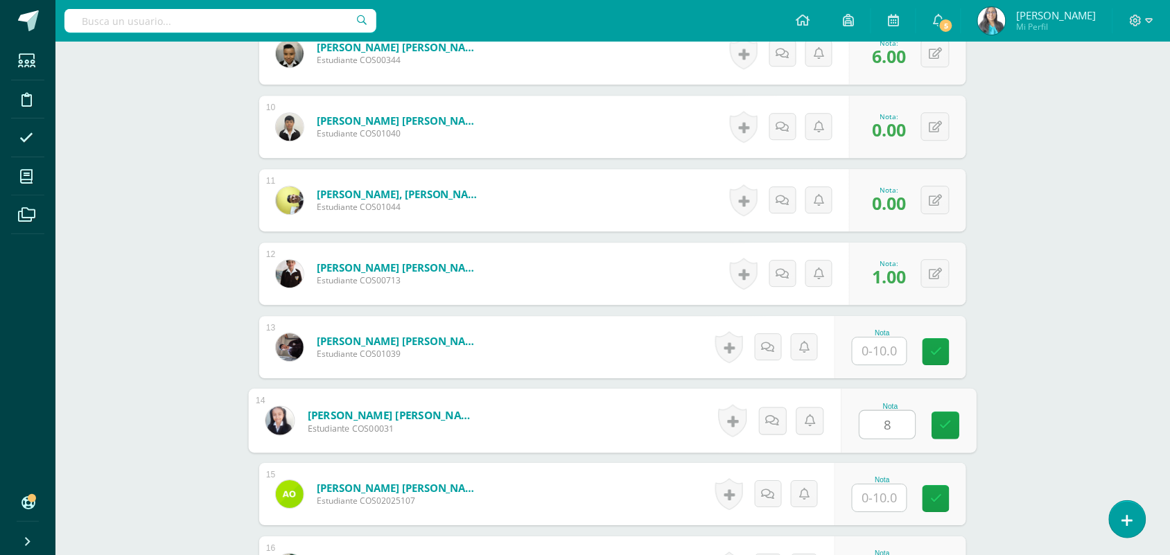
type input "8"
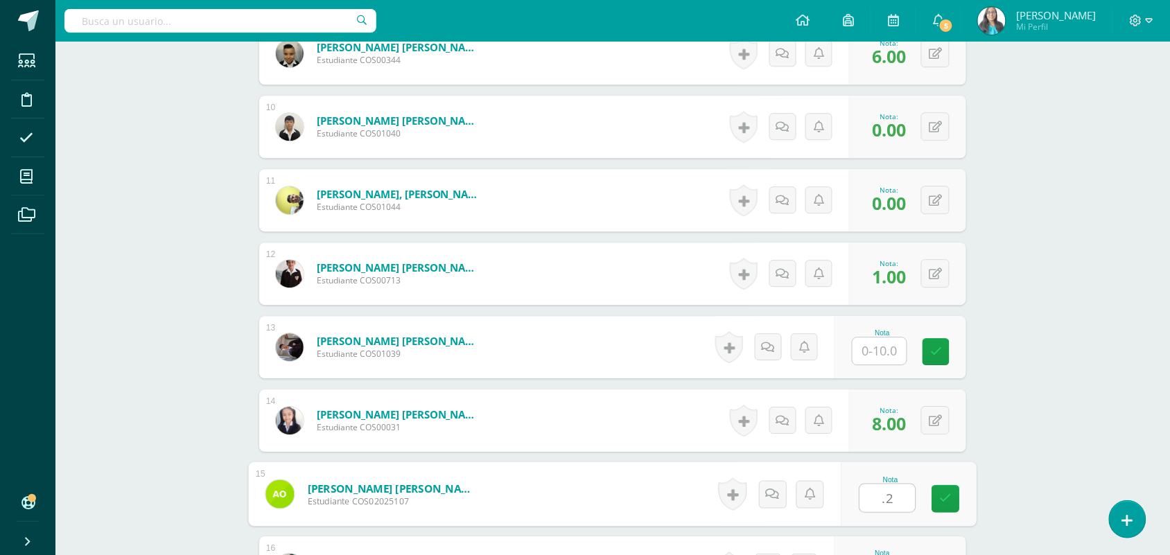
scroll to position [1342, 0]
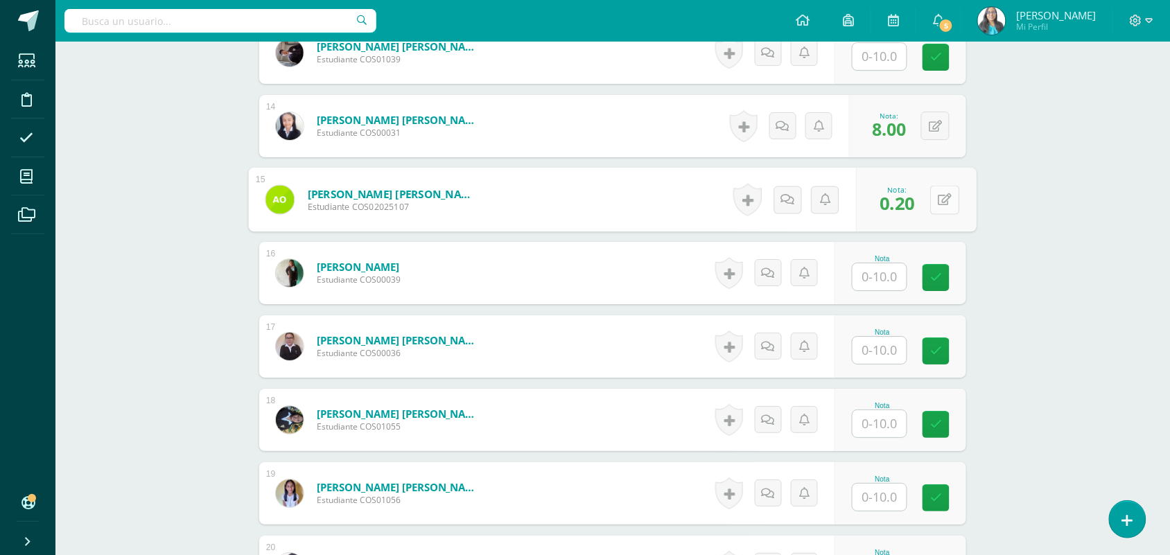
click at [939, 205] on icon at bounding box center [946, 199] width 14 height 12
type input "2"
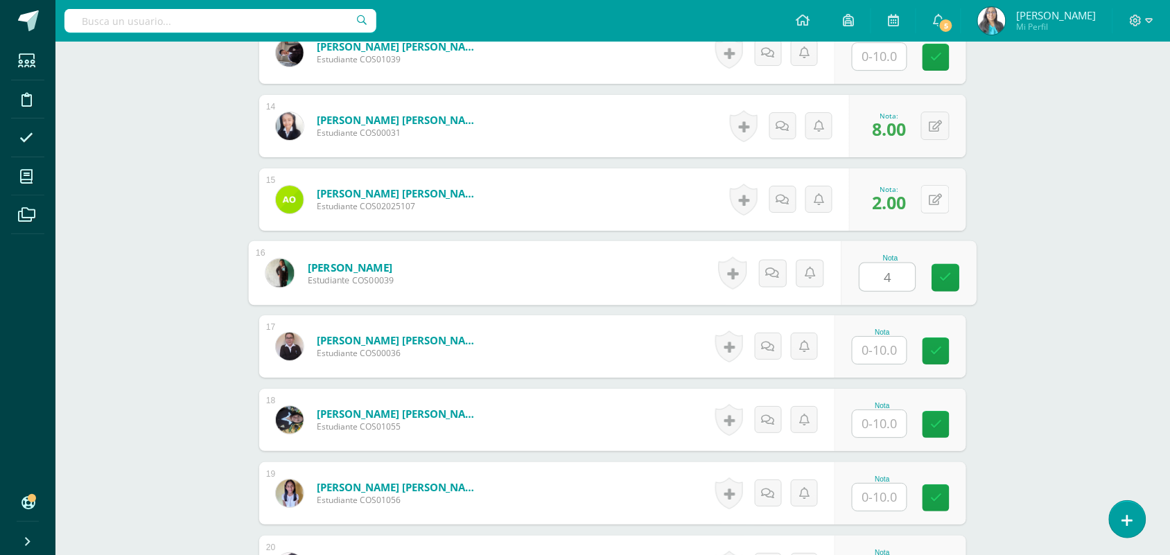
type input "4"
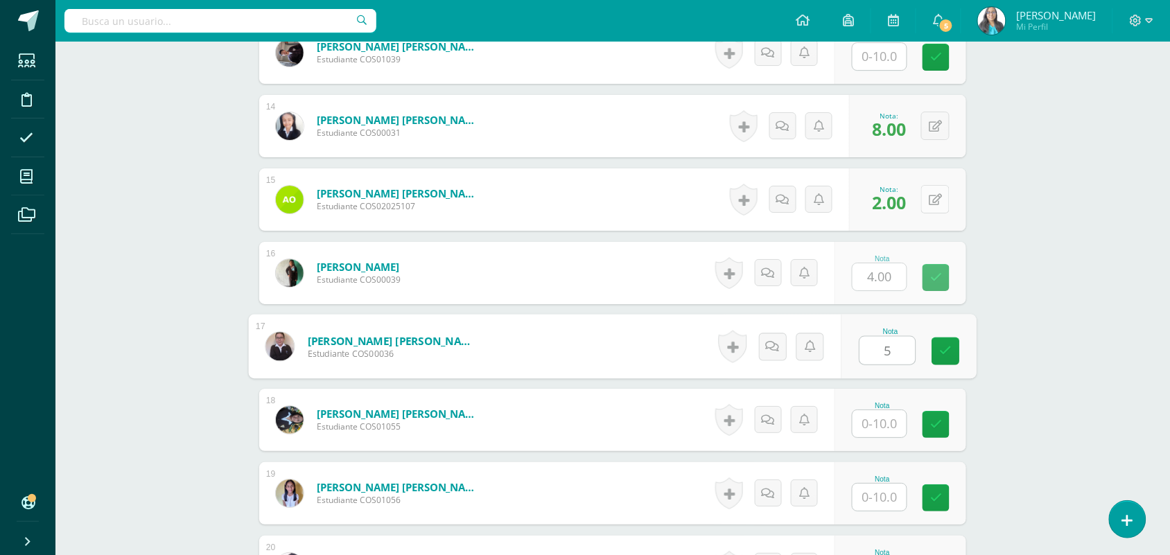
type input "5"
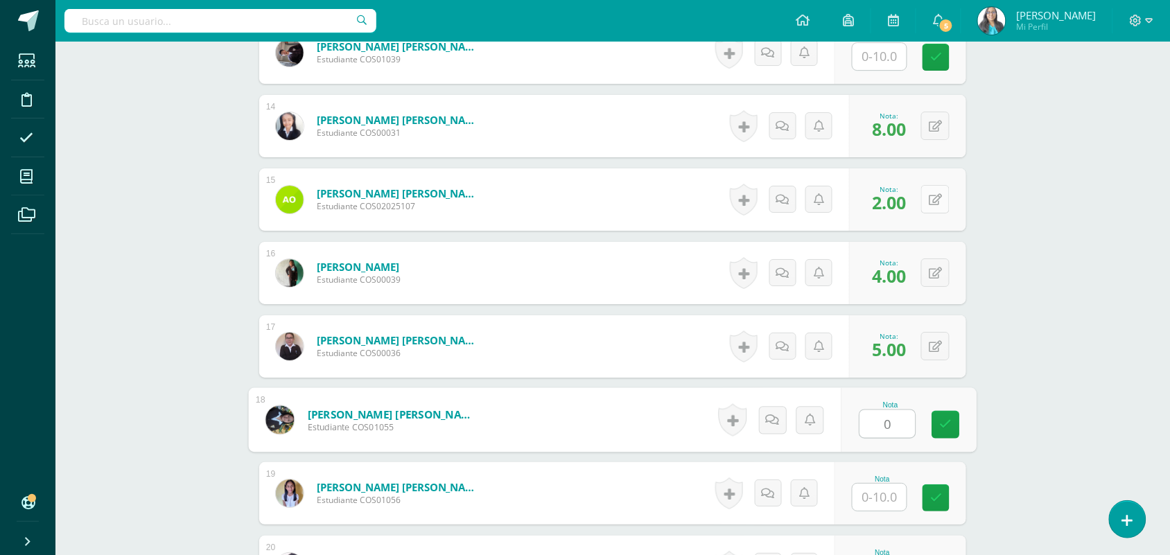
type input "0"
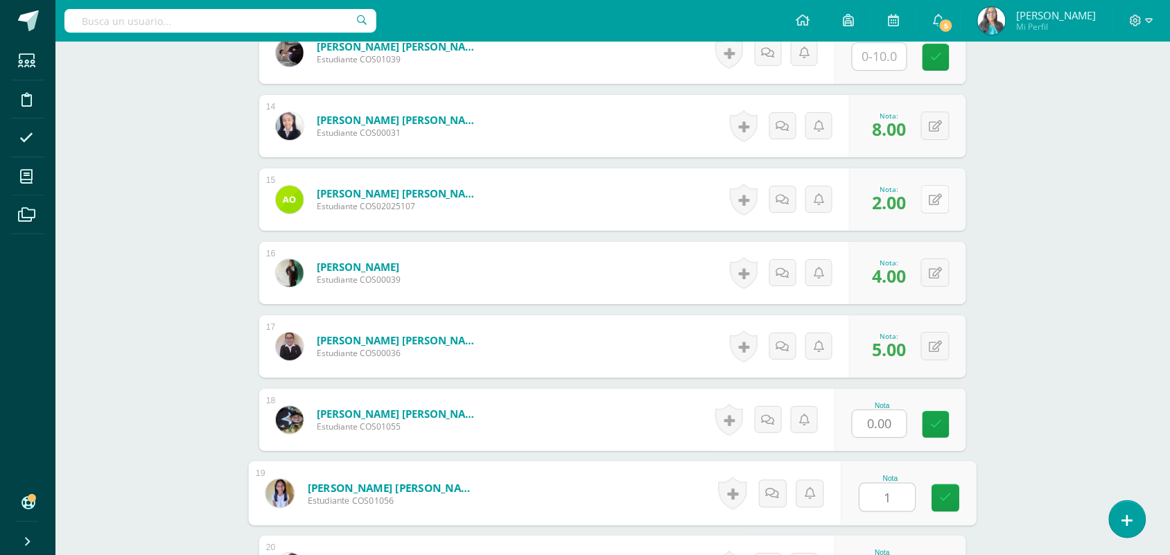
type input "1"
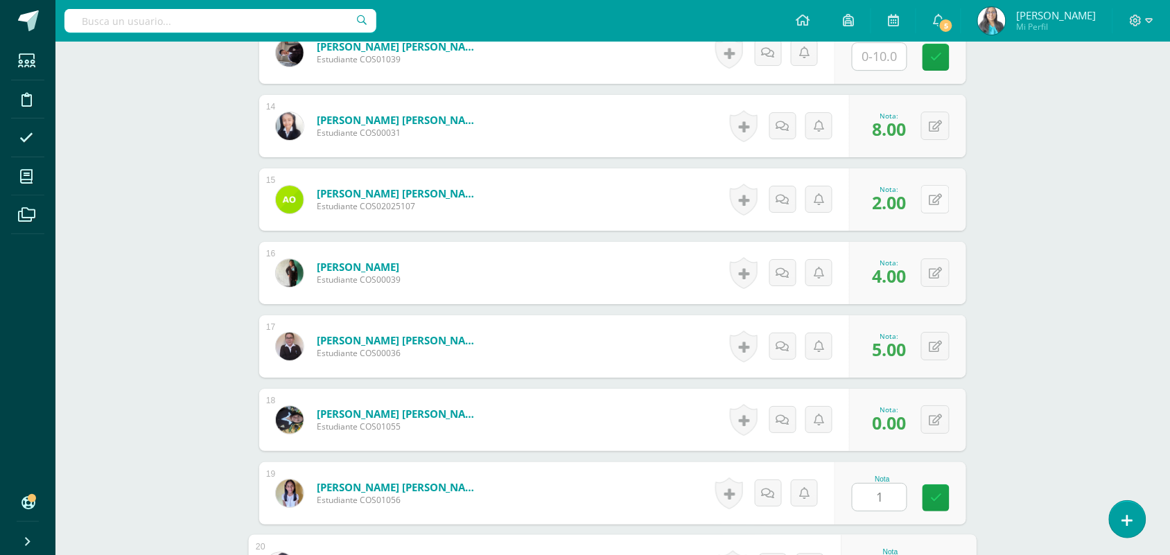
scroll to position [1636, 0]
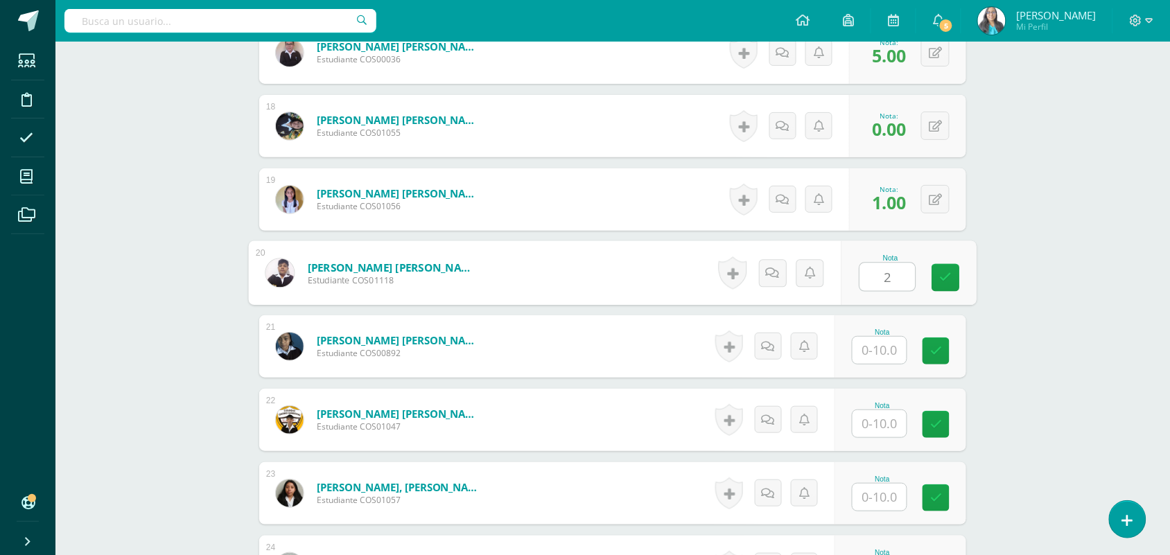
type input "2"
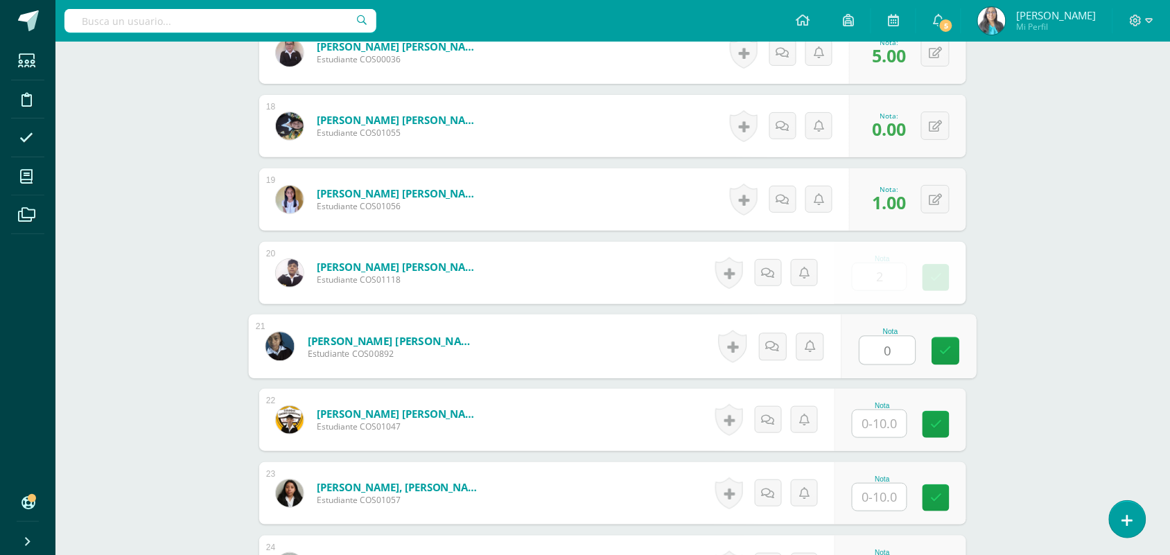
type input "0"
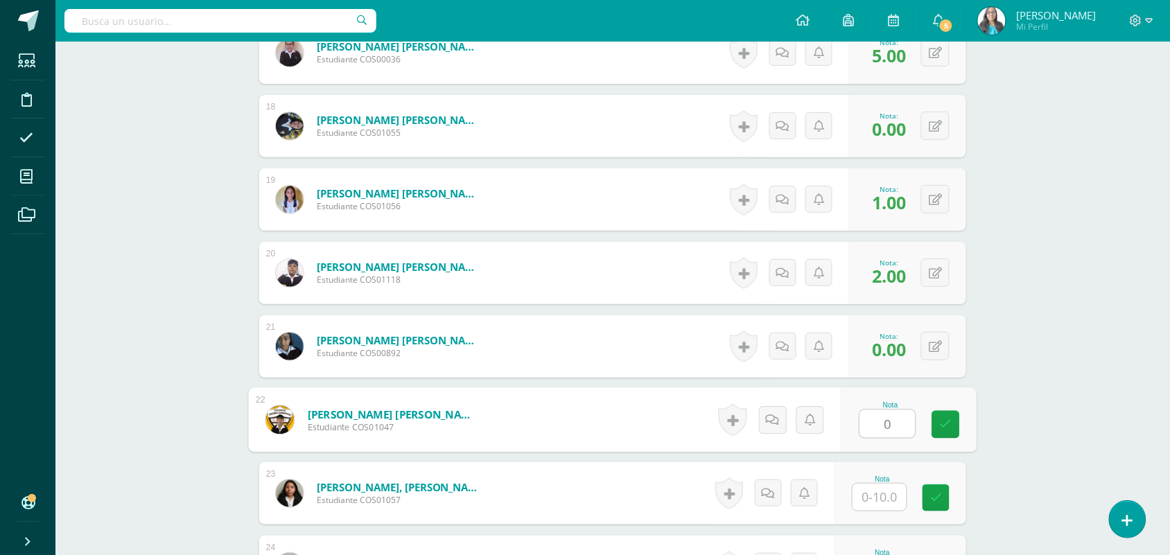
type input "0"
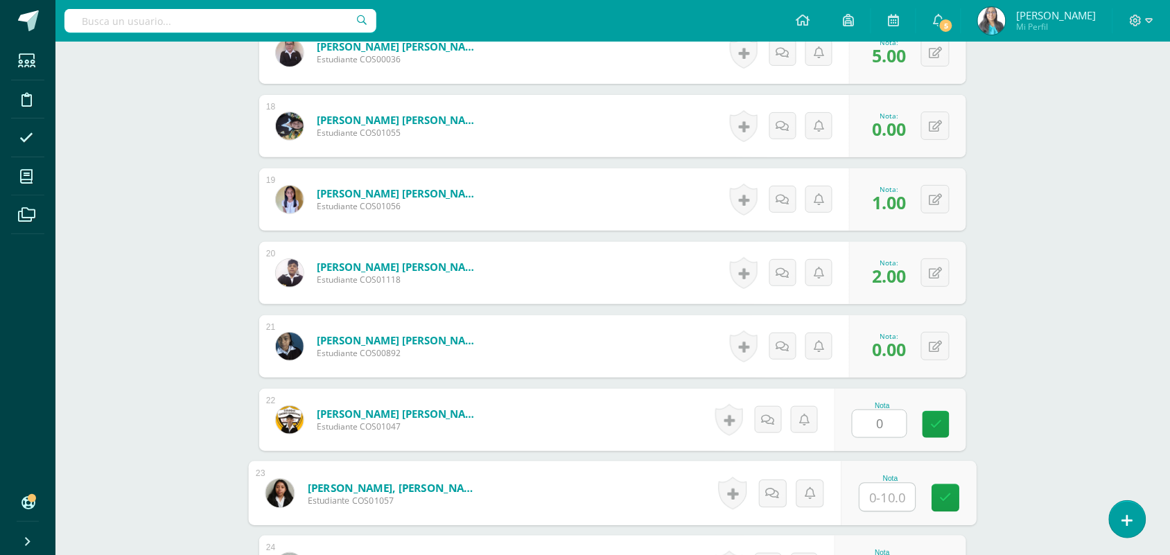
type input "0"
type input "2"
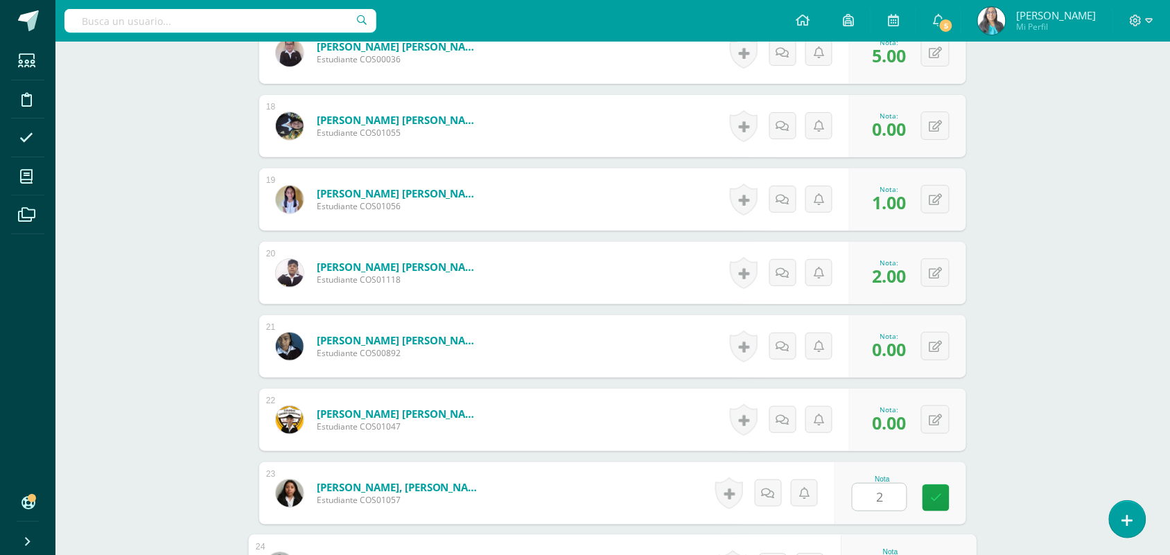
scroll to position [1838, 0]
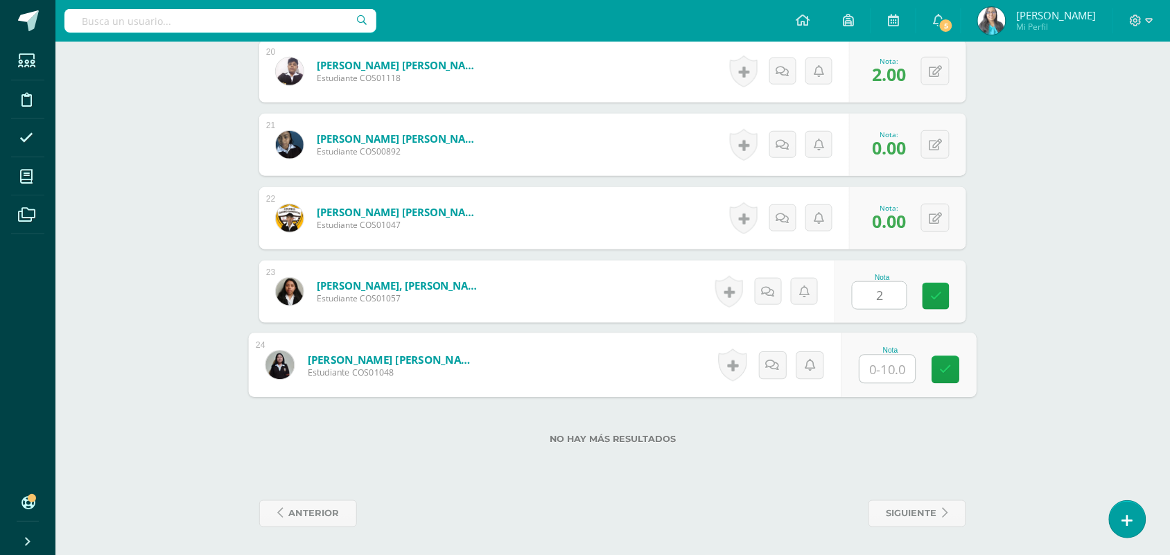
type input "5"
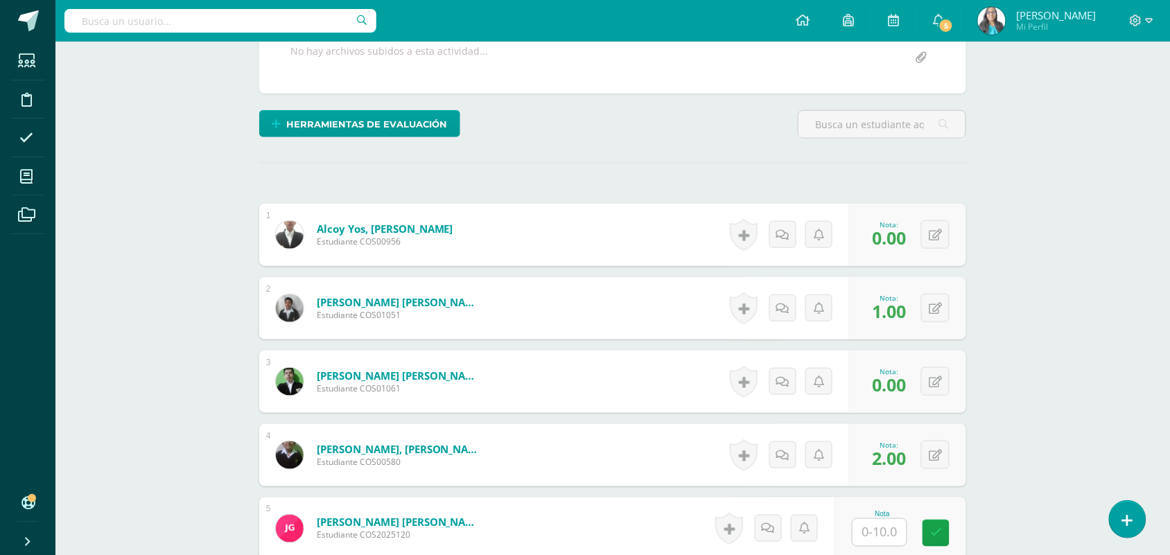
scroll to position [0, 0]
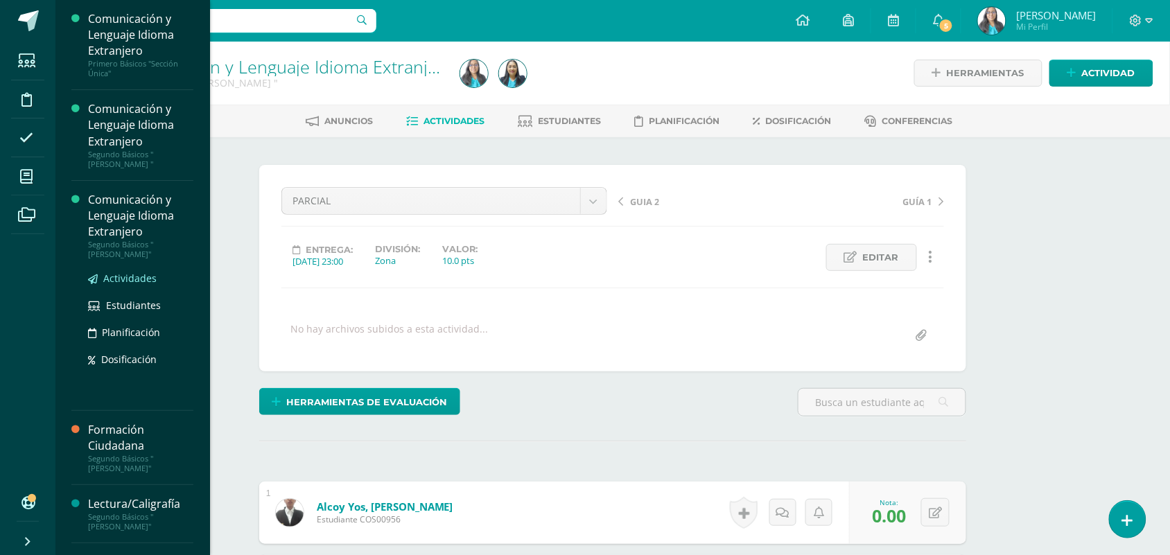
click at [146, 272] on span "Actividades" at bounding box center [129, 278] width 53 height 13
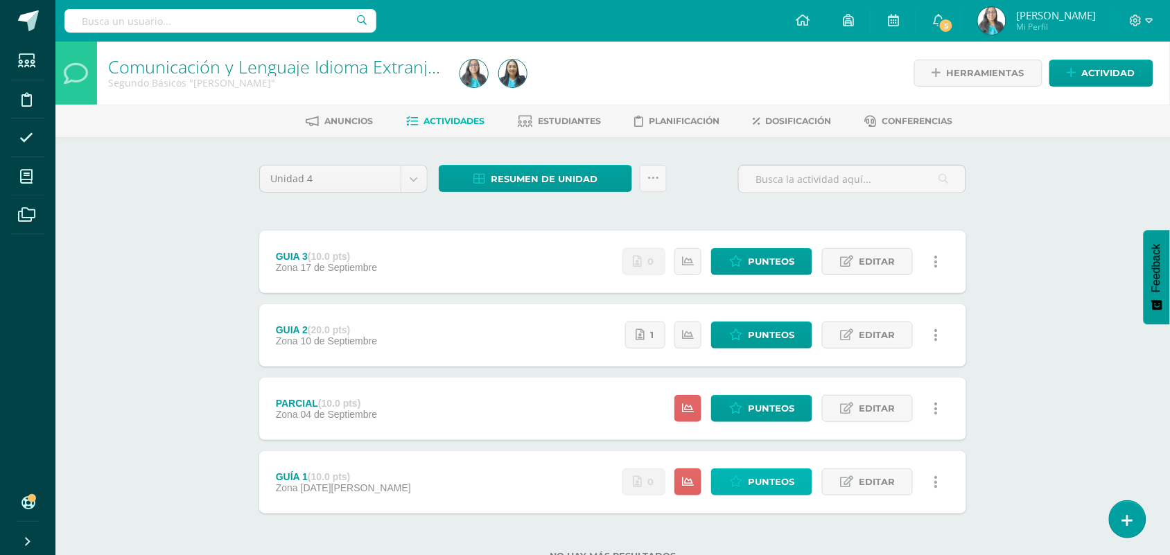
click at [745, 476] on link "Punteos" at bounding box center [761, 482] width 101 height 27
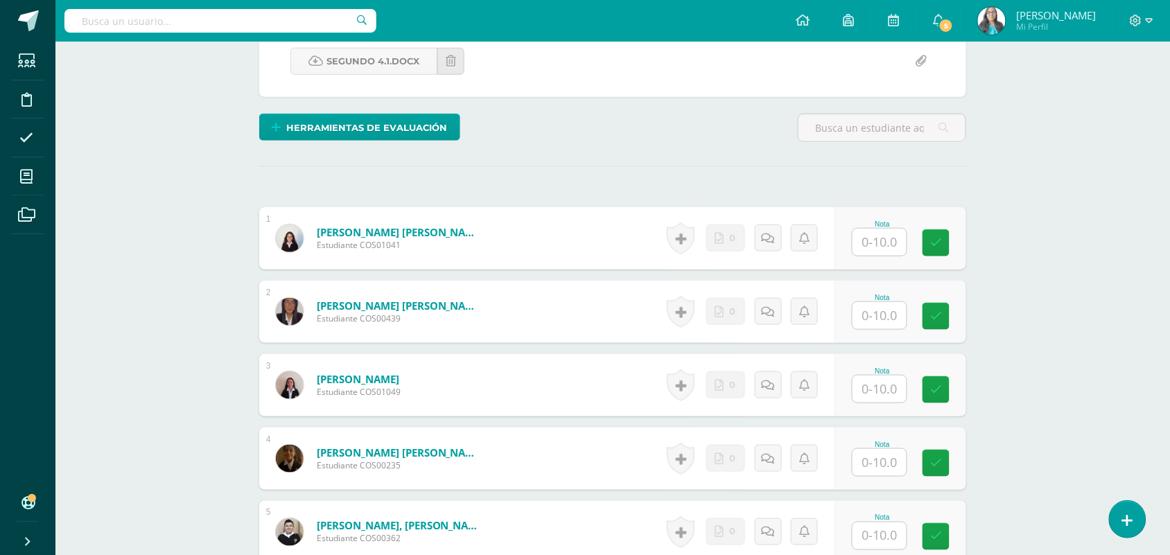
scroll to position [288, 0]
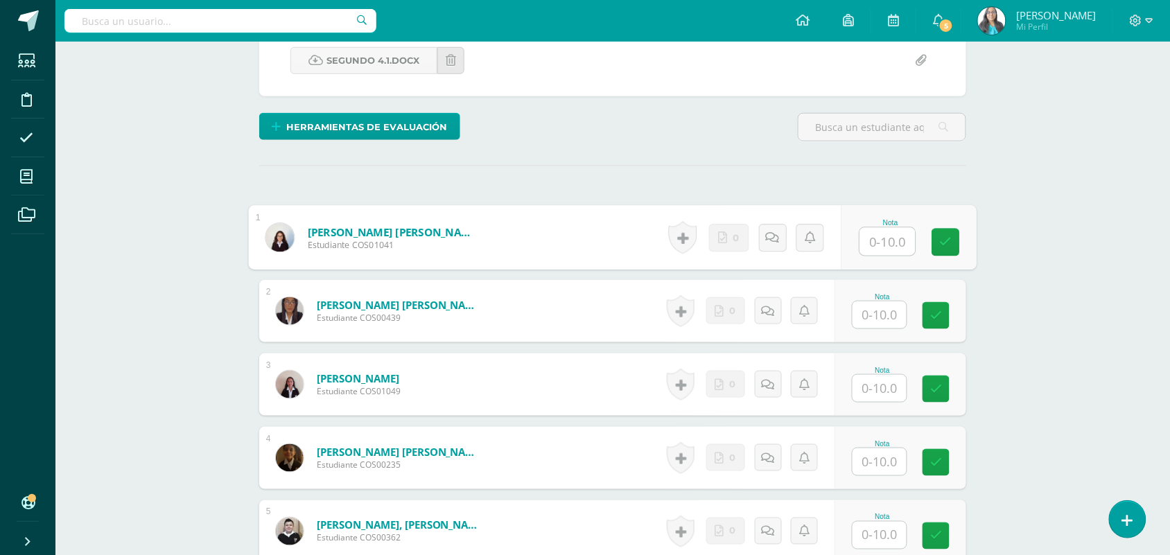
click at [878, 250] on input "text" at bounding box center [887, 242] width 55 height 28
type input "3"
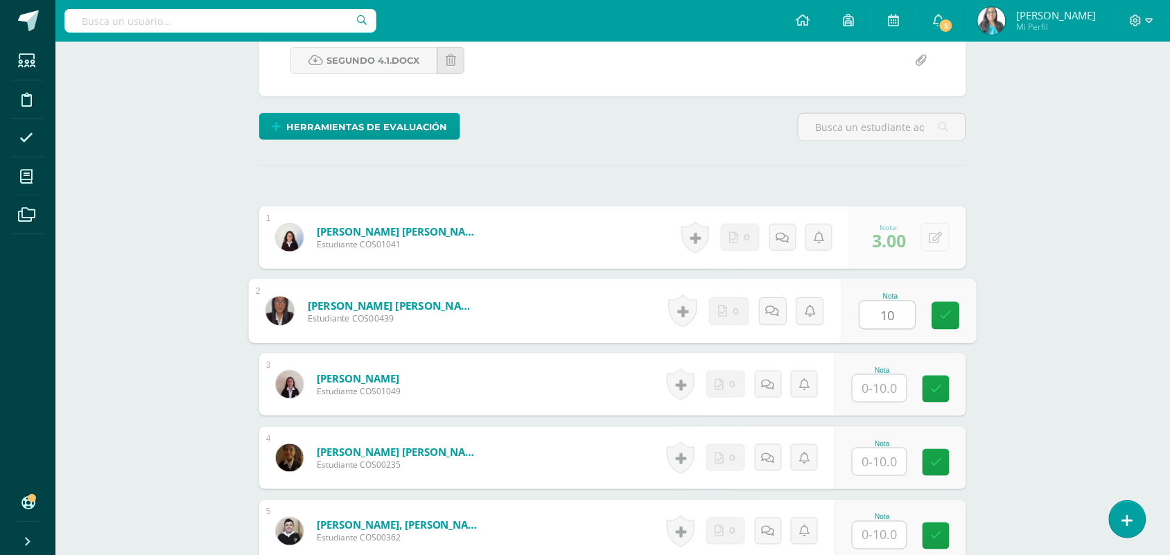
type input "10"
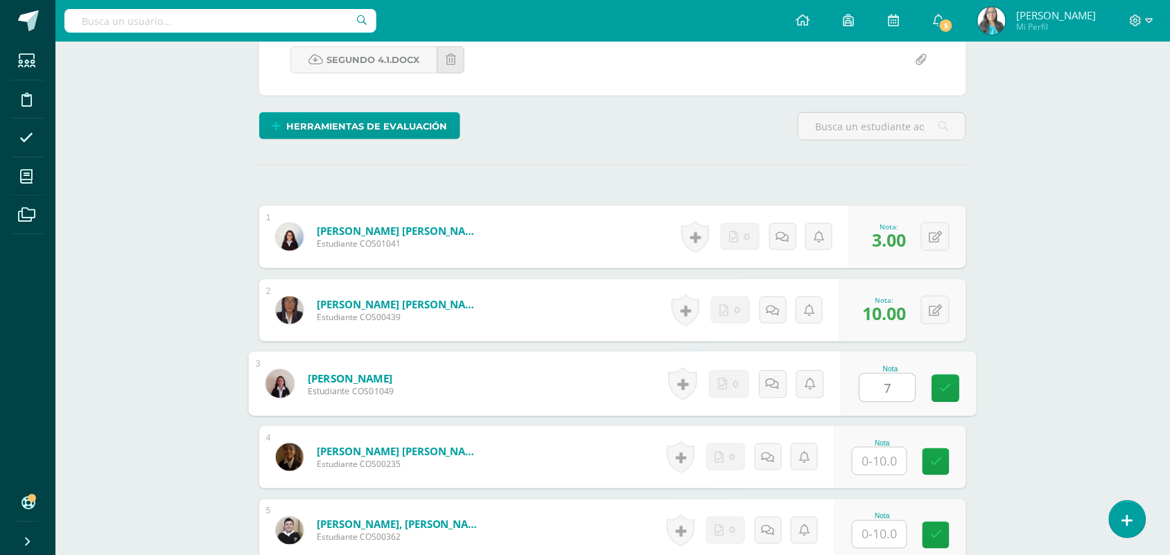
scroll to position [290, 0]
type input "7"
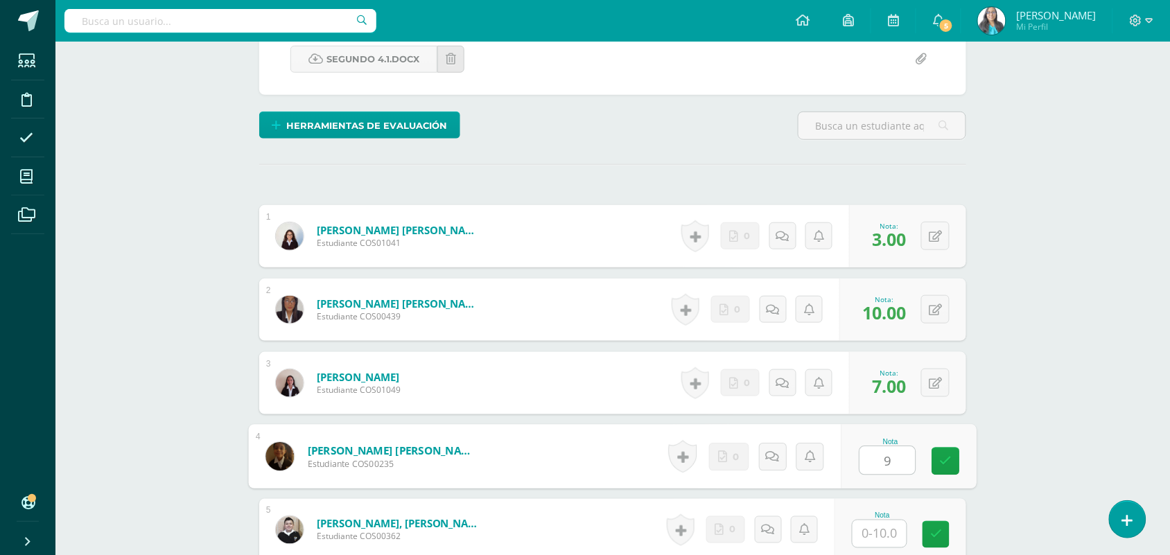
type input "9"
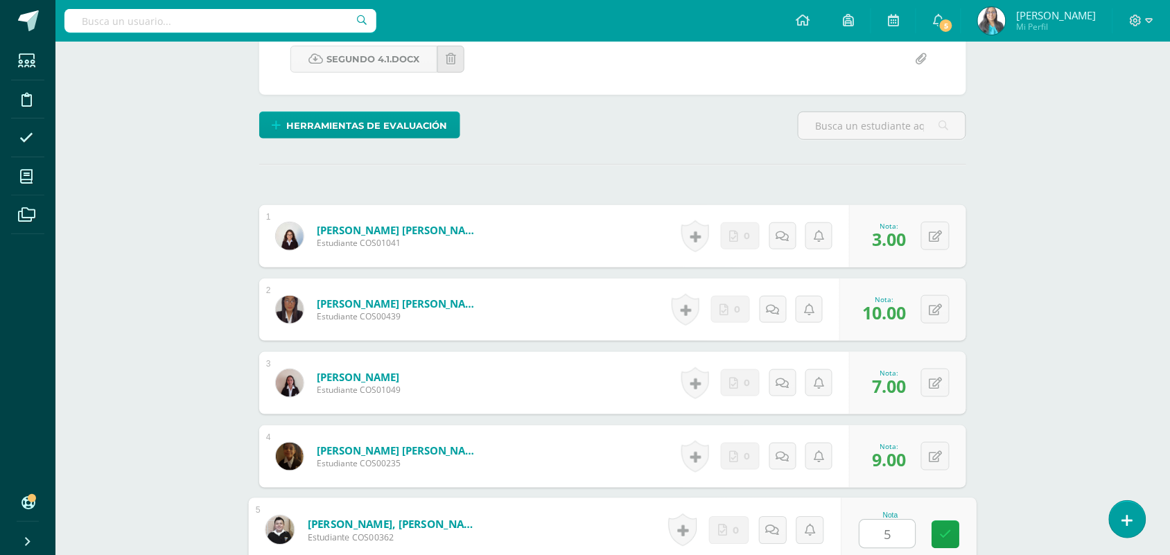
type input "5"
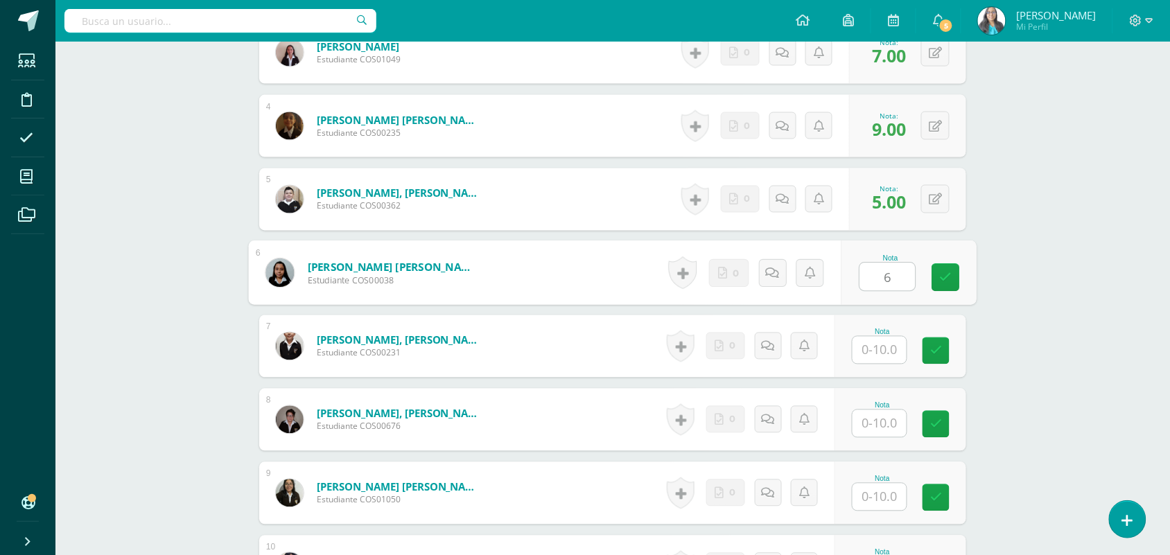
type input "6"
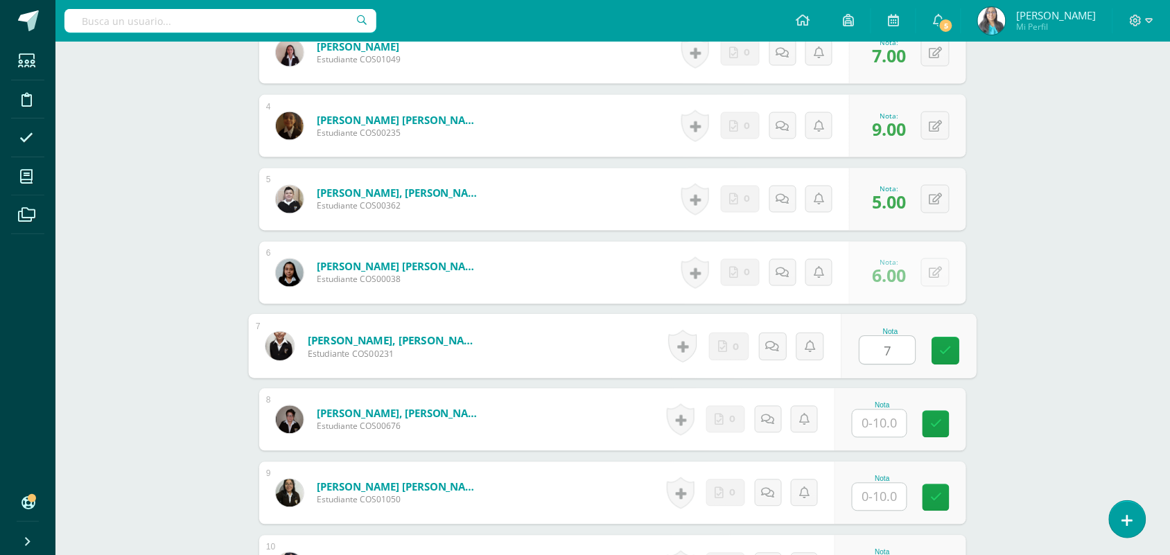
type input "7"
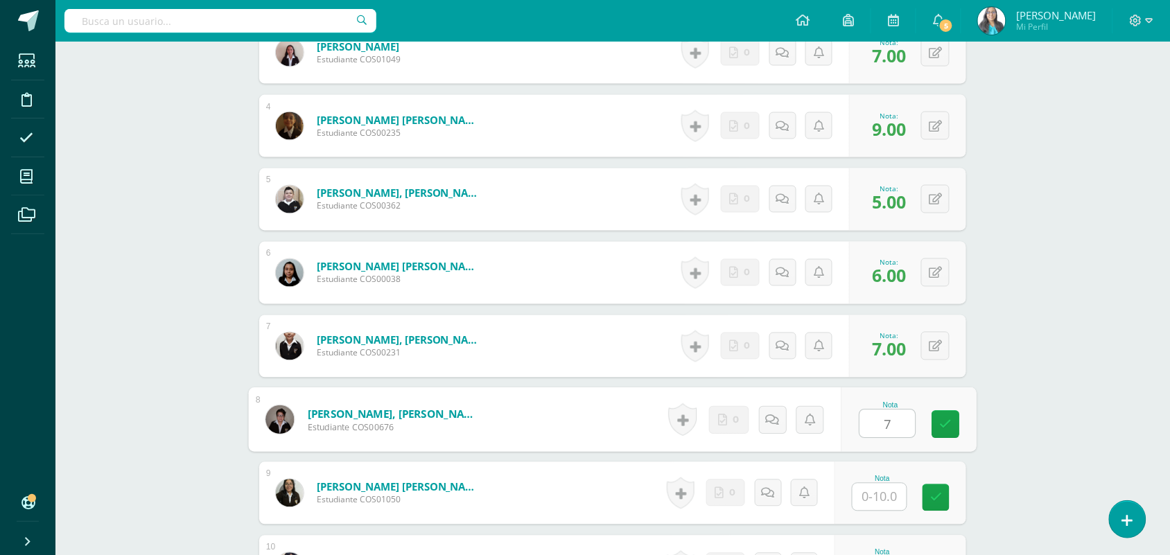
type input "7"
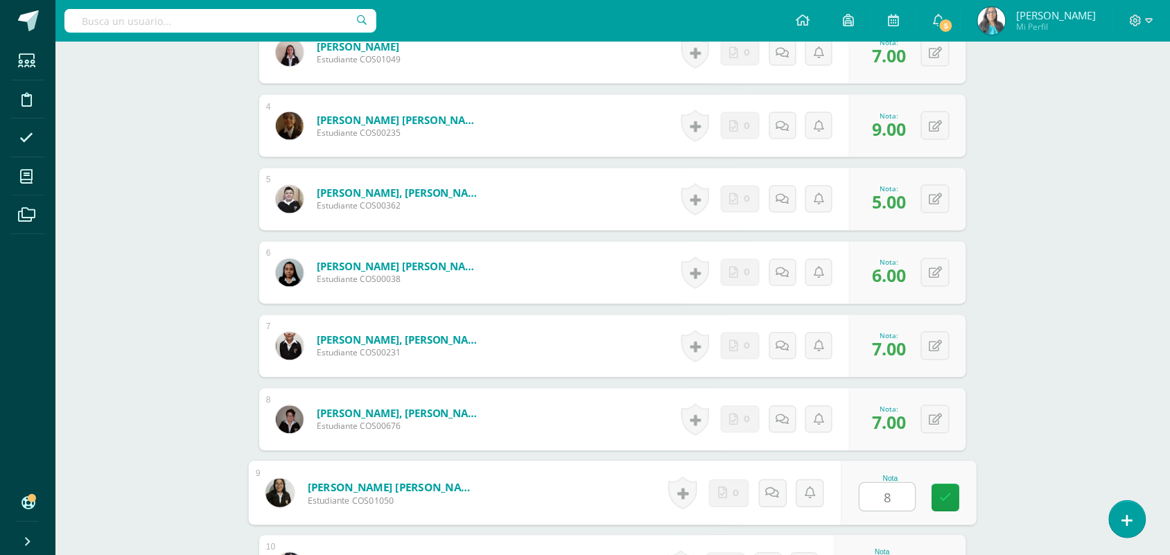
type input "8"
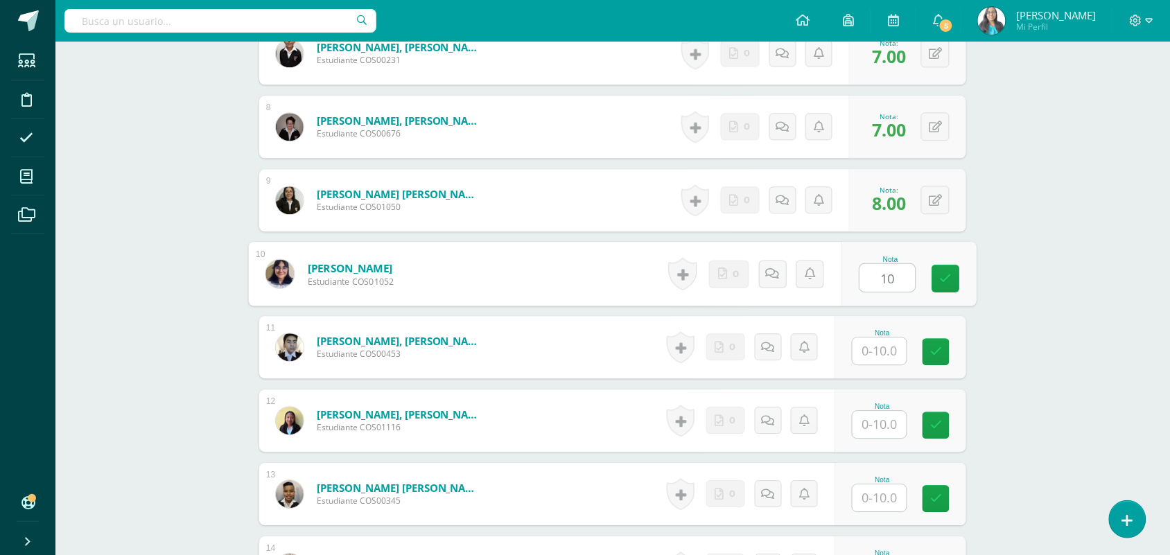
type input "10"
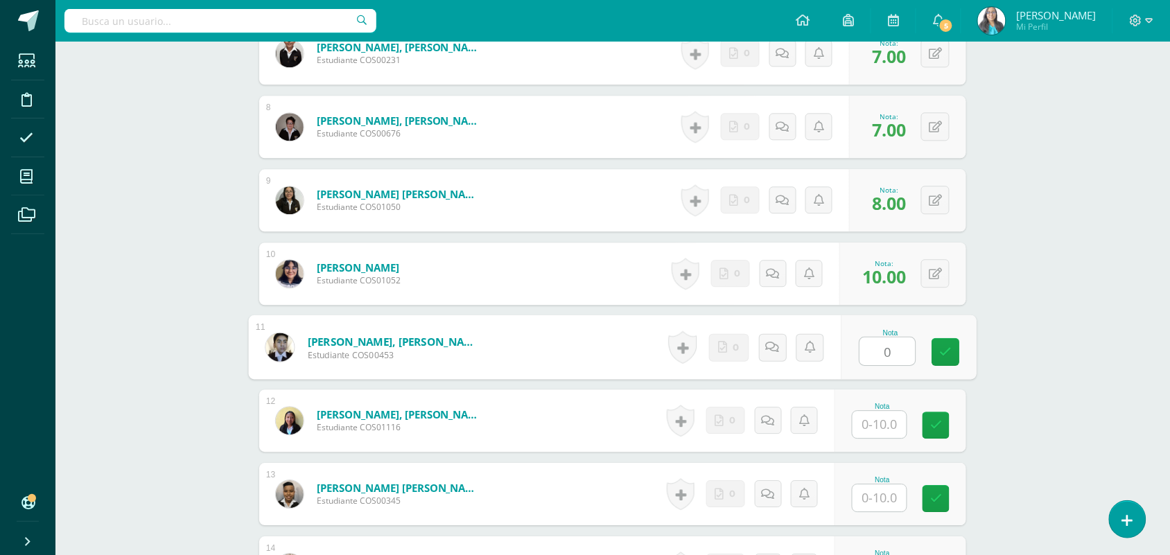
type input "0"
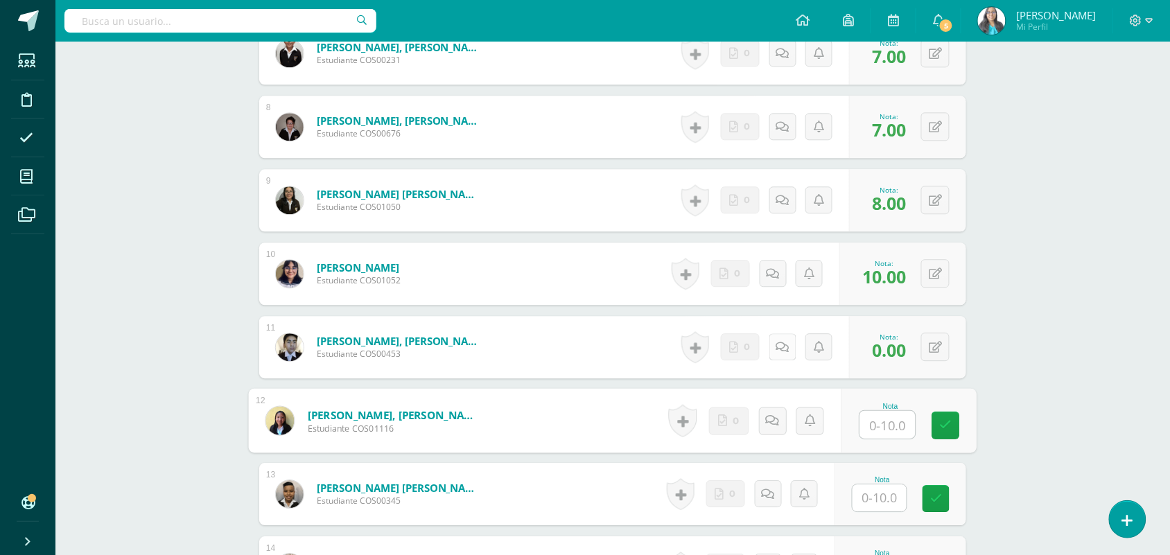
click at [783, 350] on icon at bounding box center [783, 348] width 13 height 12
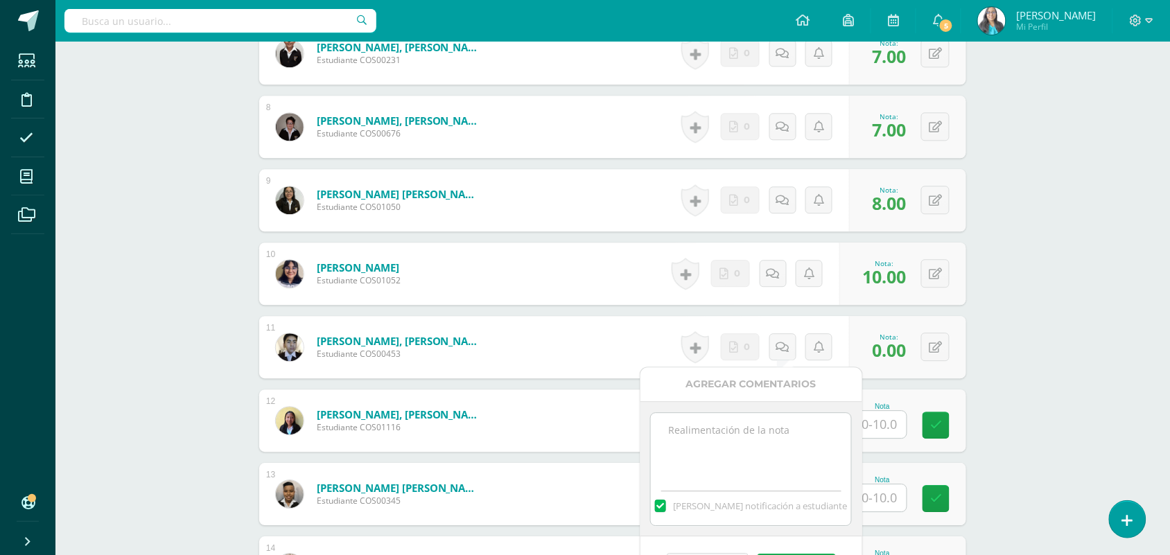
click at [747, 447] on textarea at bounding box center [751, 447] width 200 height 69
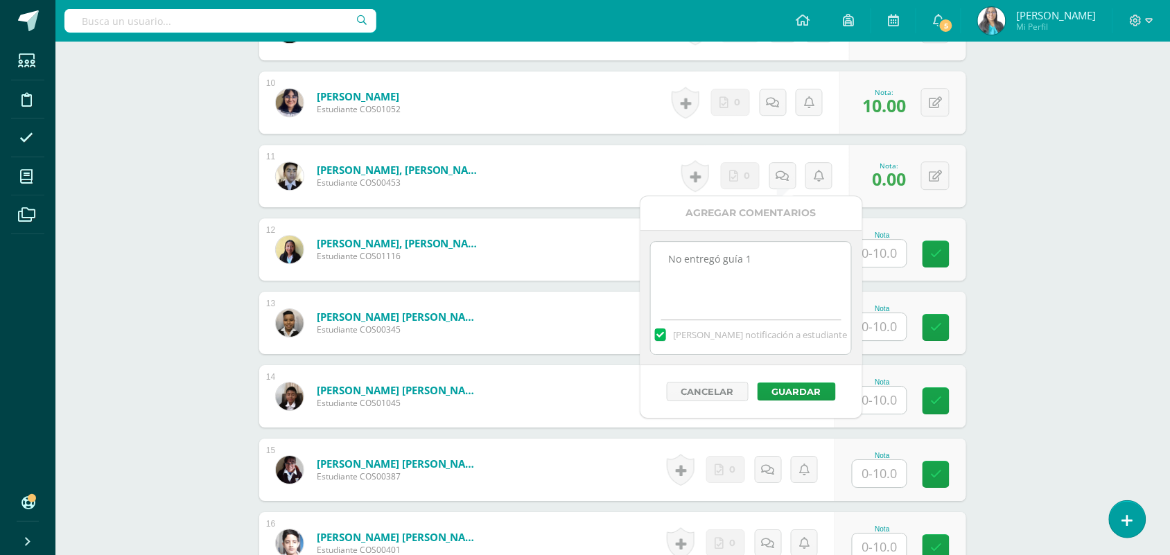
scroll to position [1087, 0]
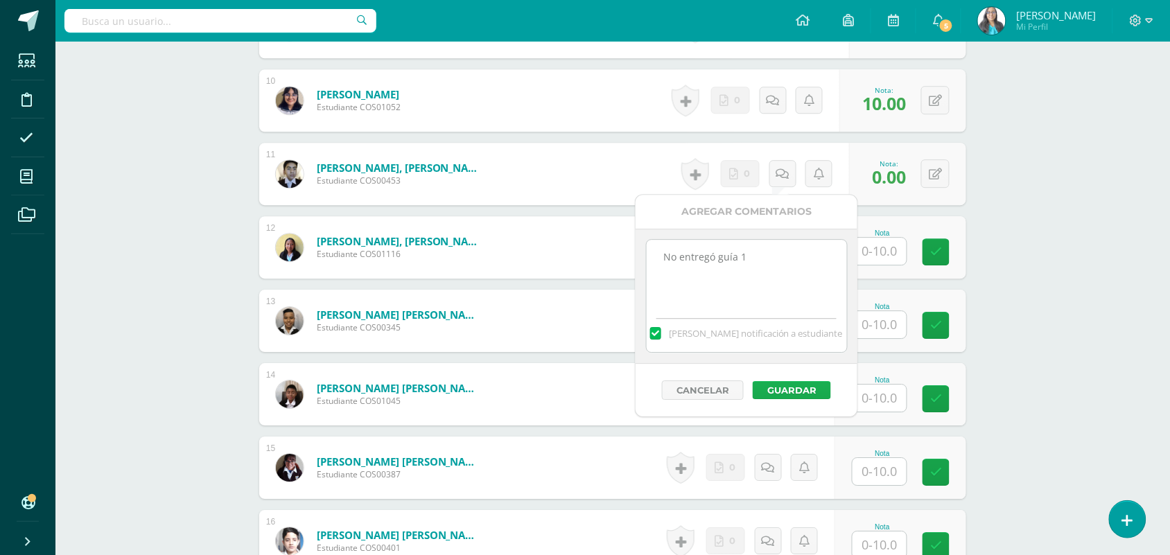
type textarea "No entregó guía 1"
click at [781, 397] on button "Guardar" at bounding box center [792, 390] width 78 height 18
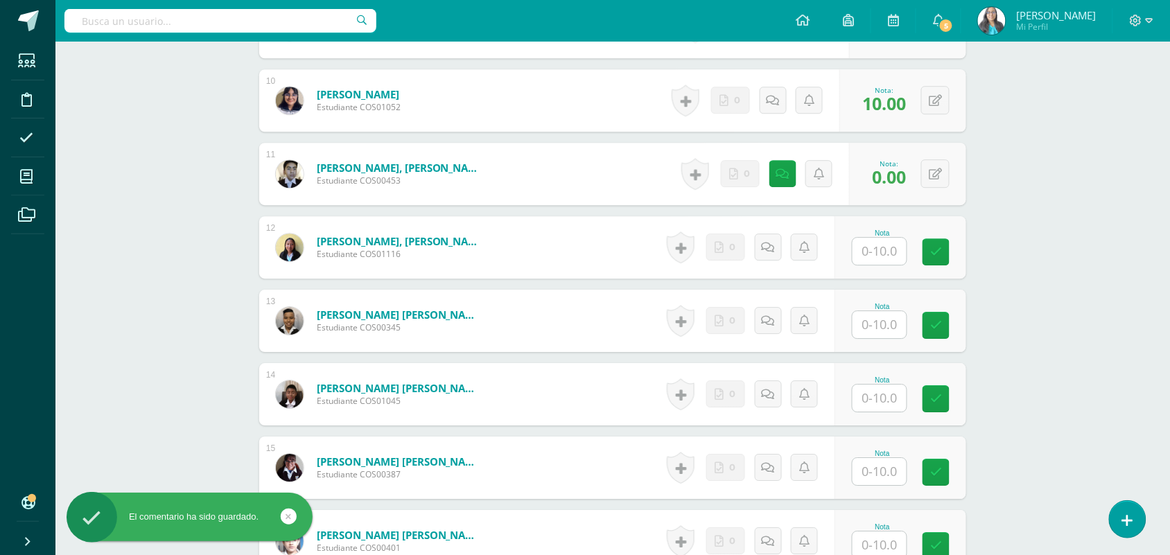
click at [891, 248] on input "text" at bounding box center [880, 251] width 54 height 27
type input "8"
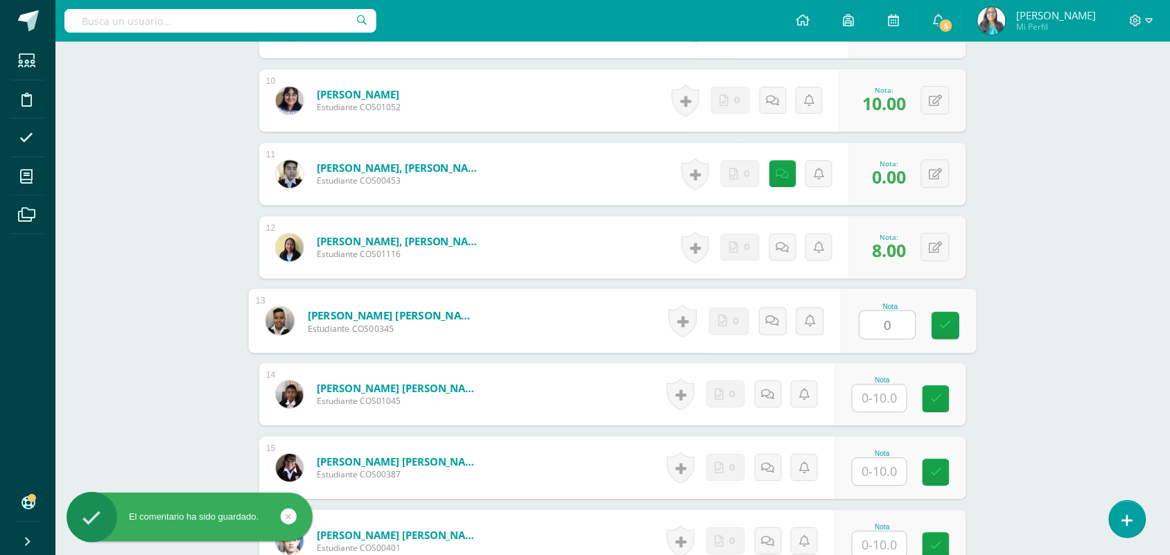
type input "0"
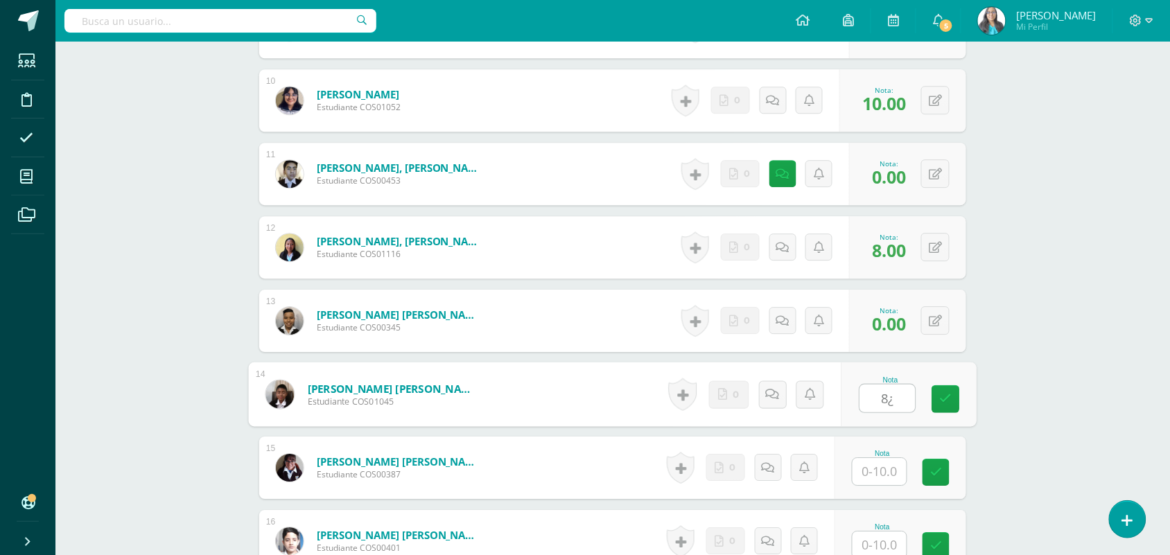
type input "8"
type input "5"
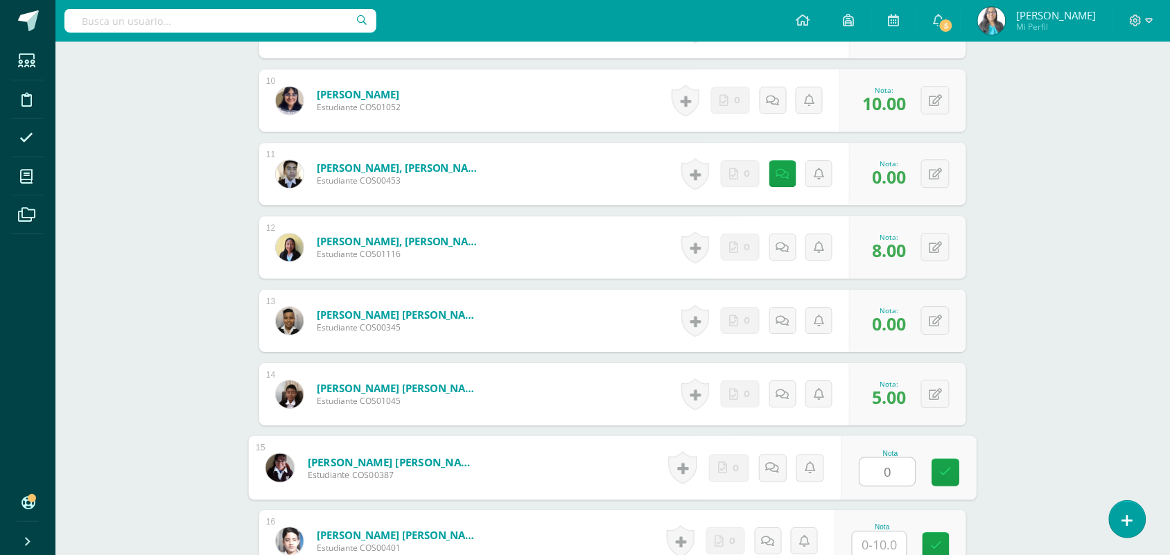
type input "0"
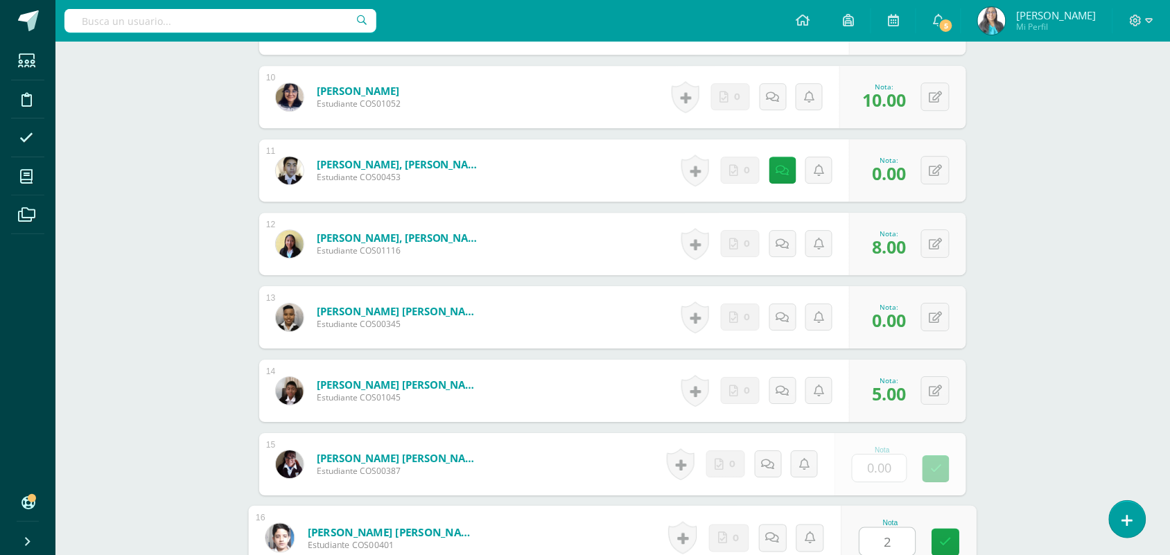
type input "2"
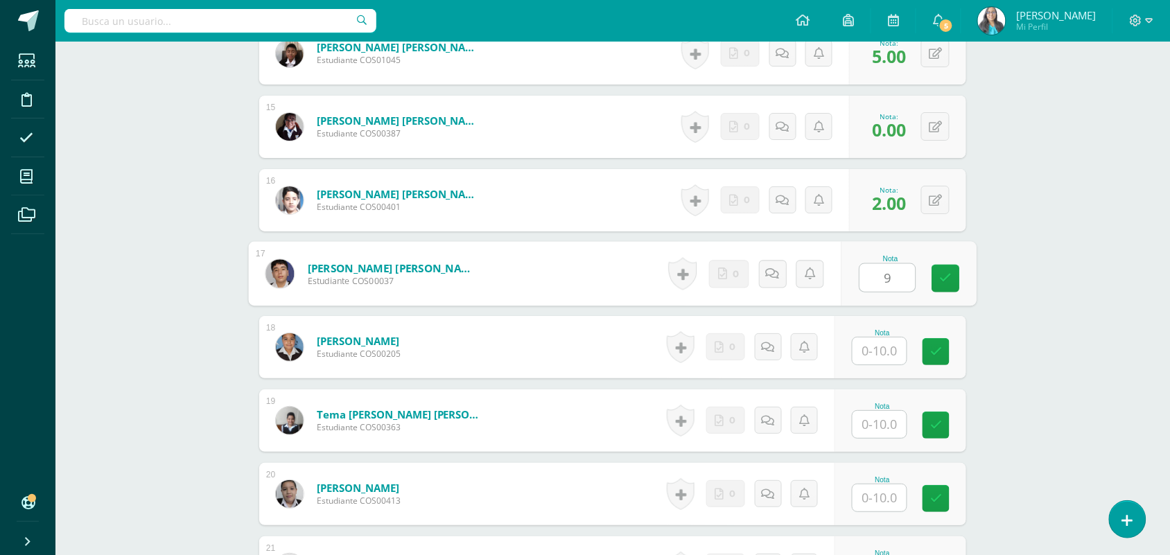
type input "9"
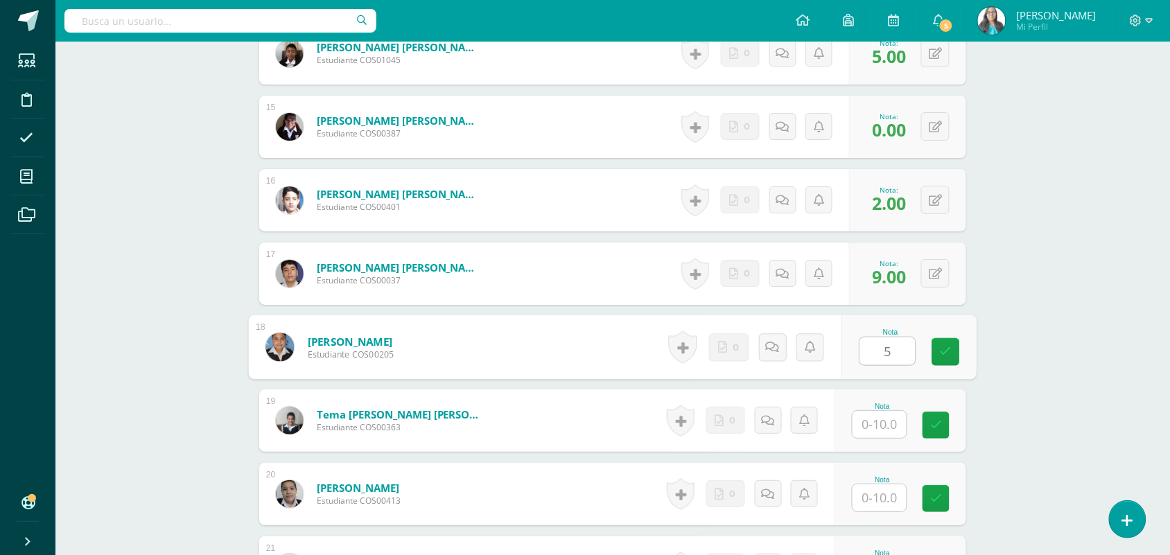
type input "5"
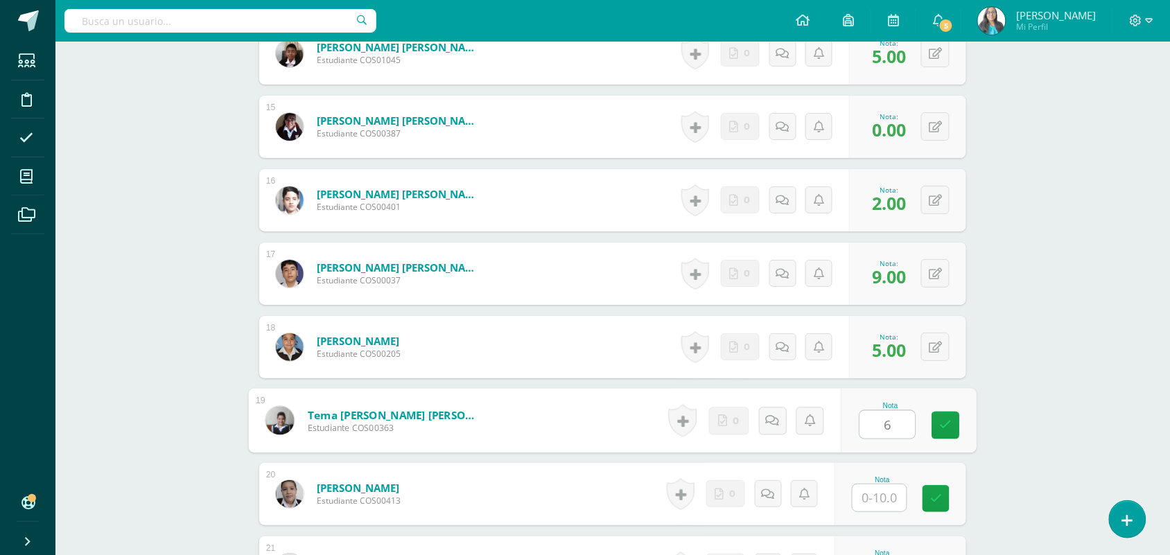
type input "6"
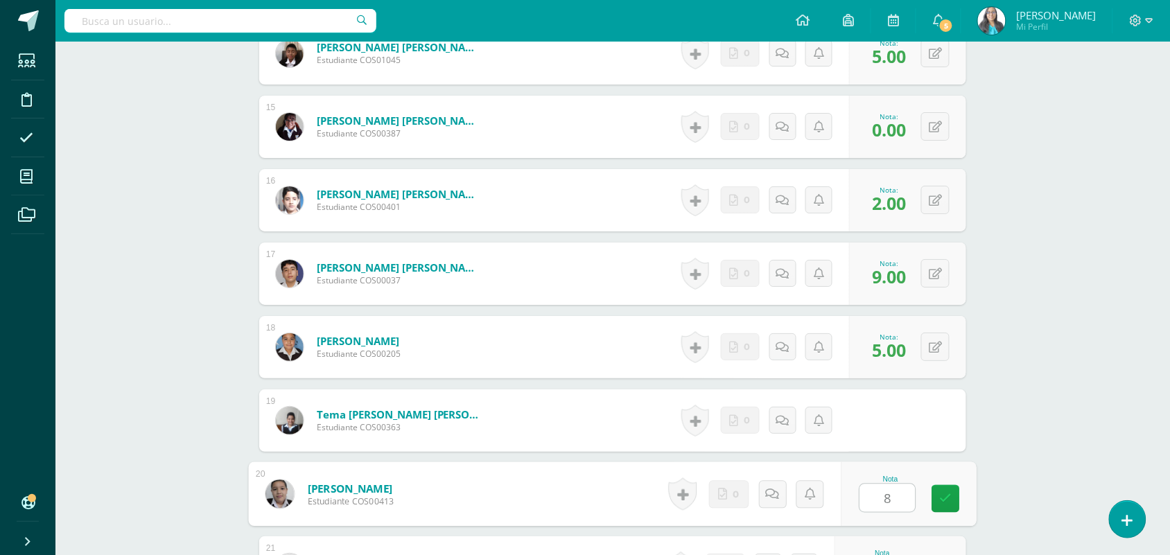
type input "8"
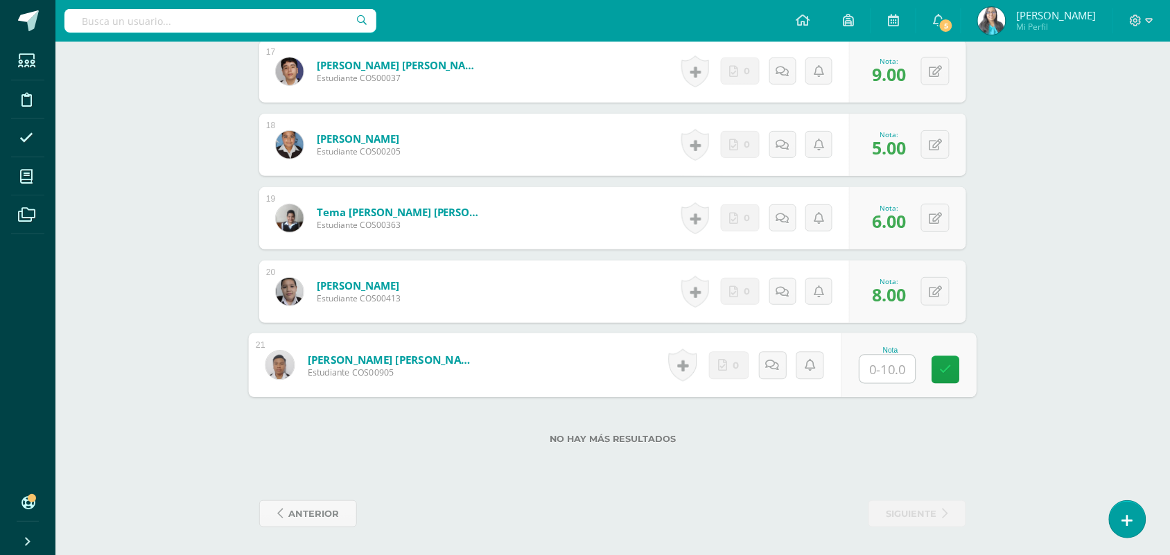
type input "0"
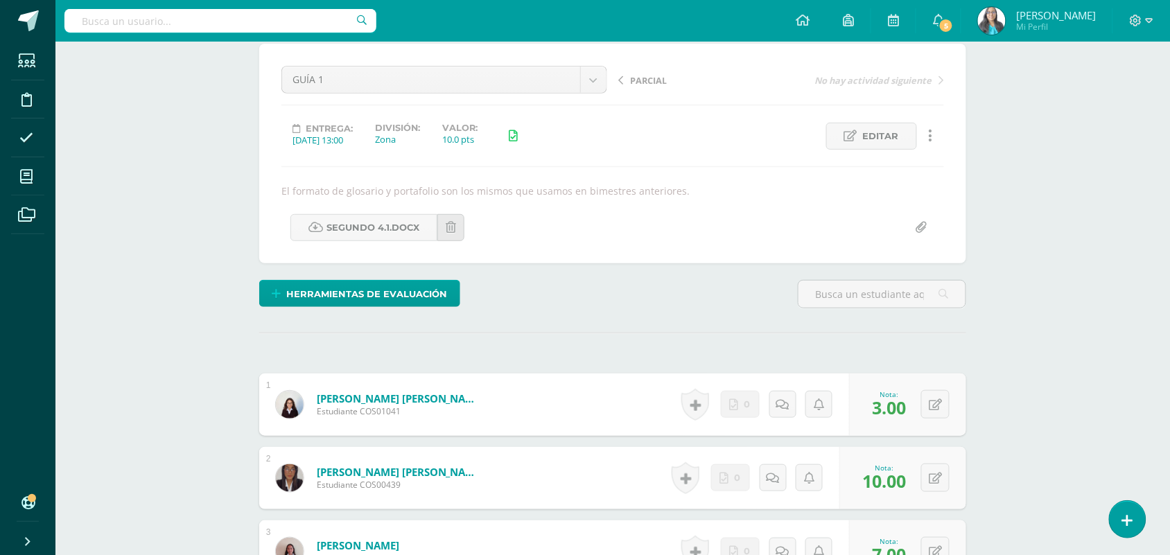
scroll to position [0, 0]
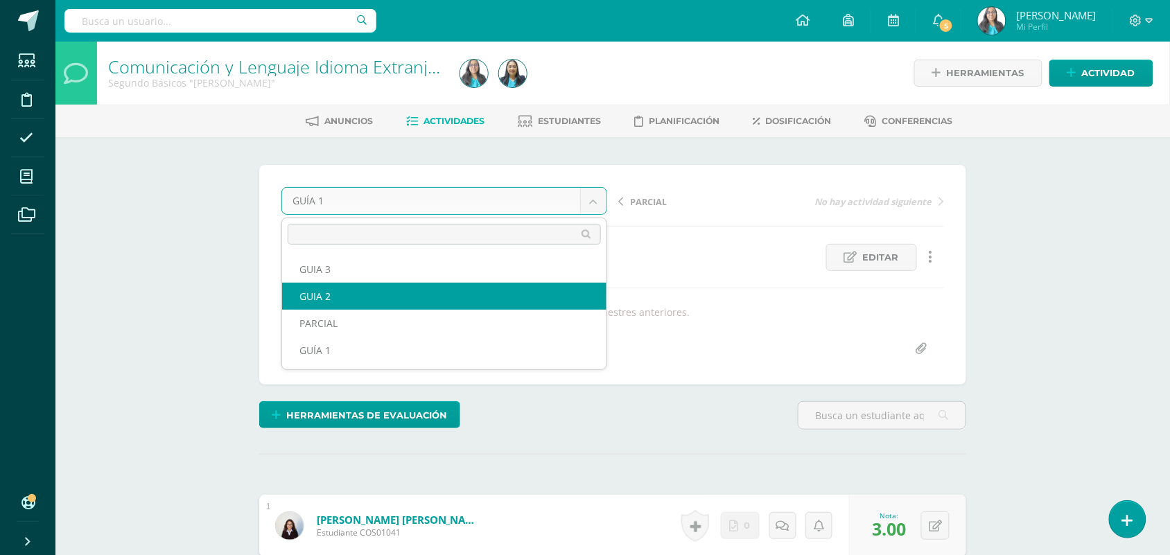
select select "/dashboard/teacher/grade-activity/123623/"
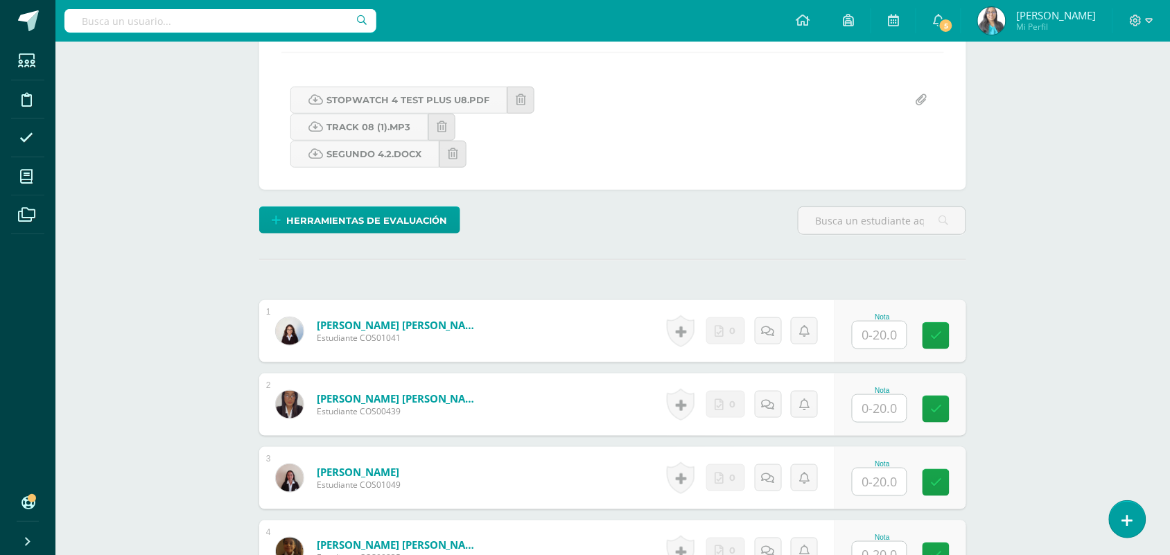
scroll to position [417, 0]
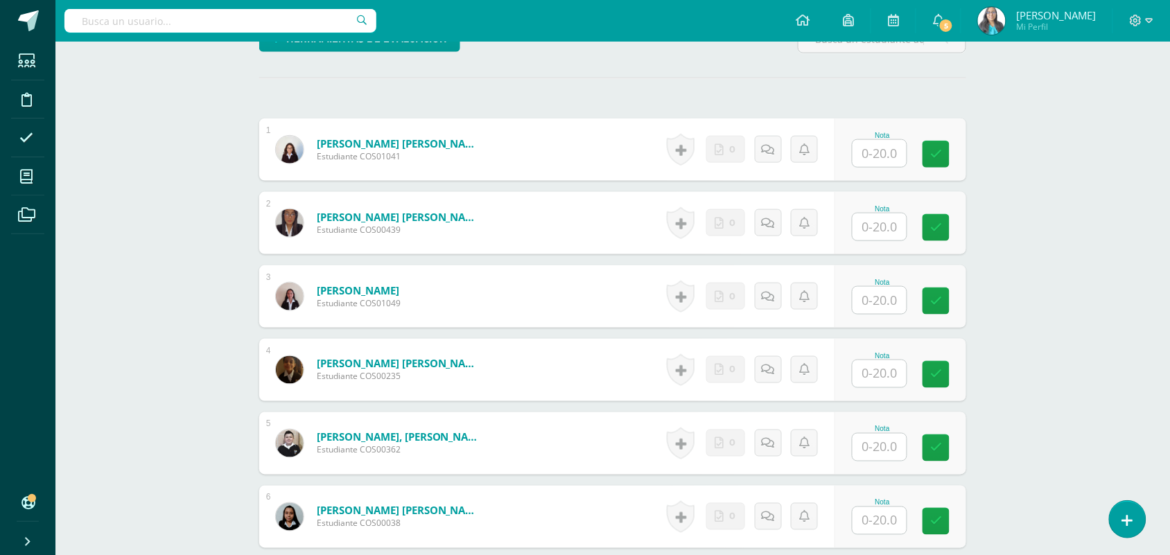
click at [865, 160] on input "text" at bounding box center [880, 153] width 54 height 27
type input "16"
type input "18"
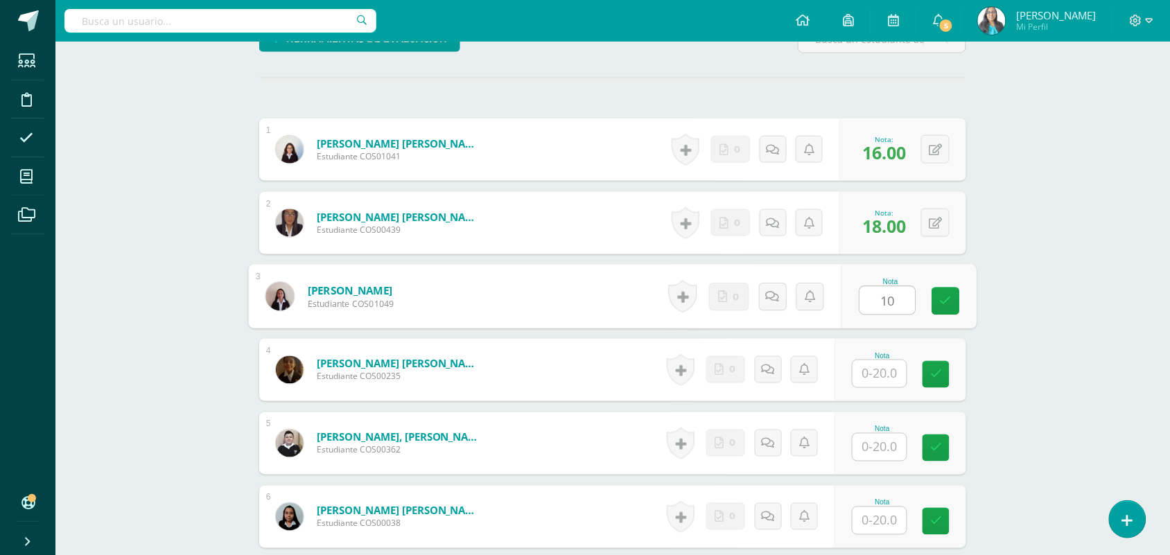
type input "10"
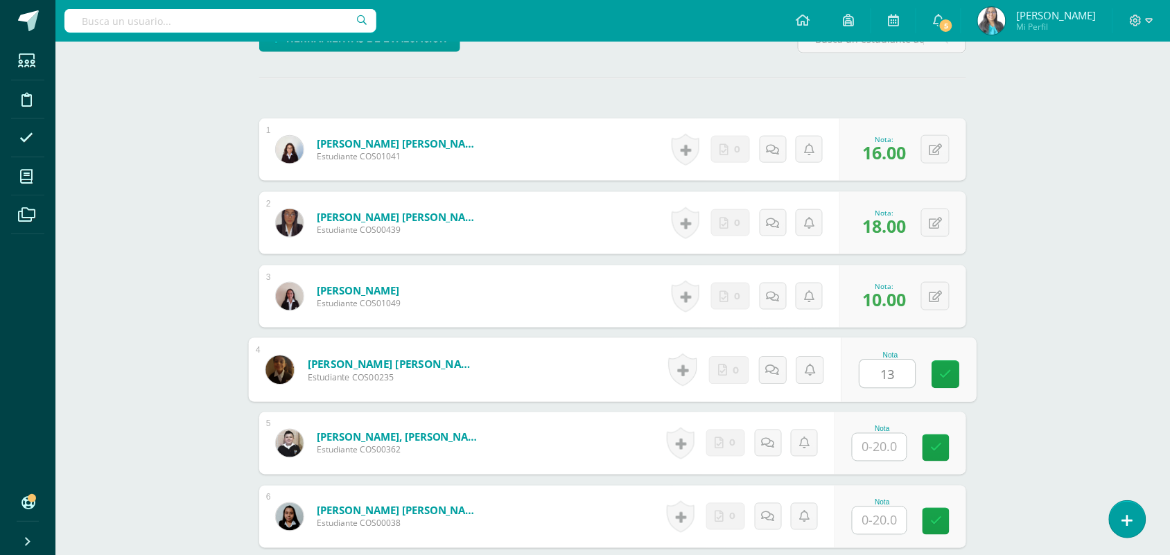
type input "13"
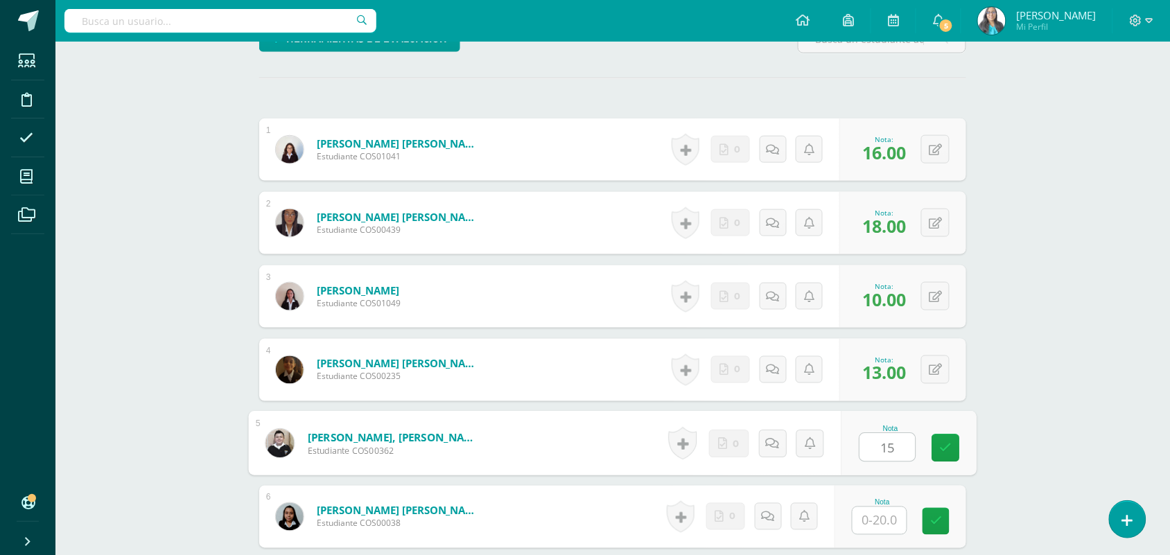
type input "15"
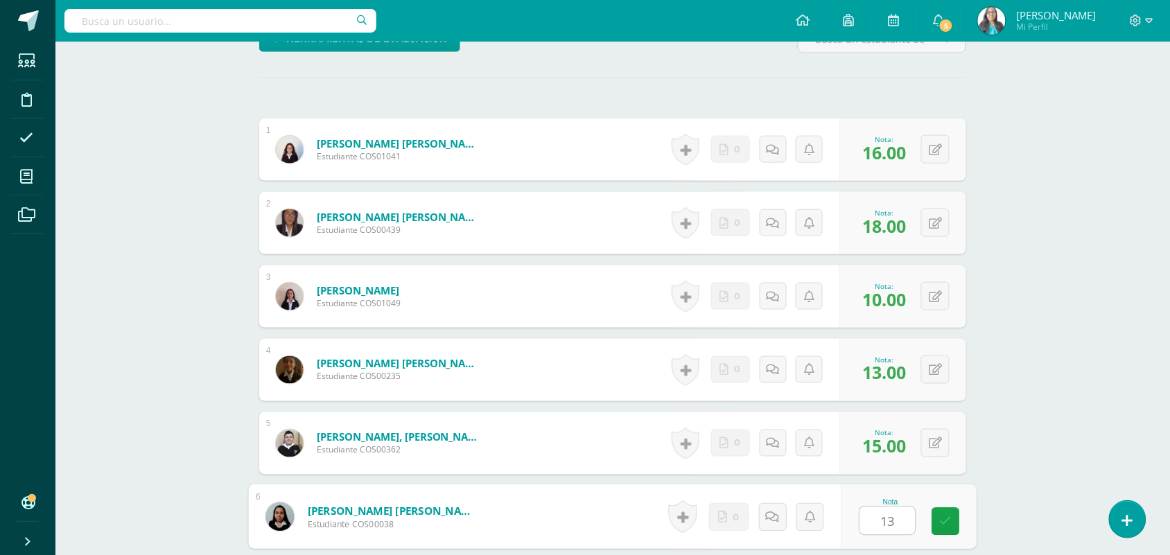
type input "13"
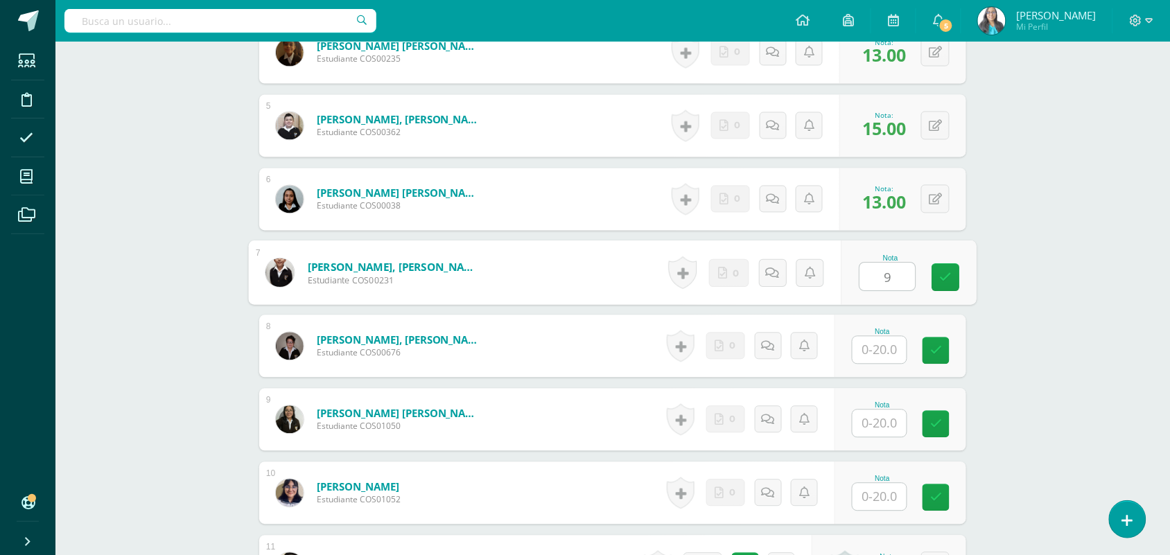
type input "9"
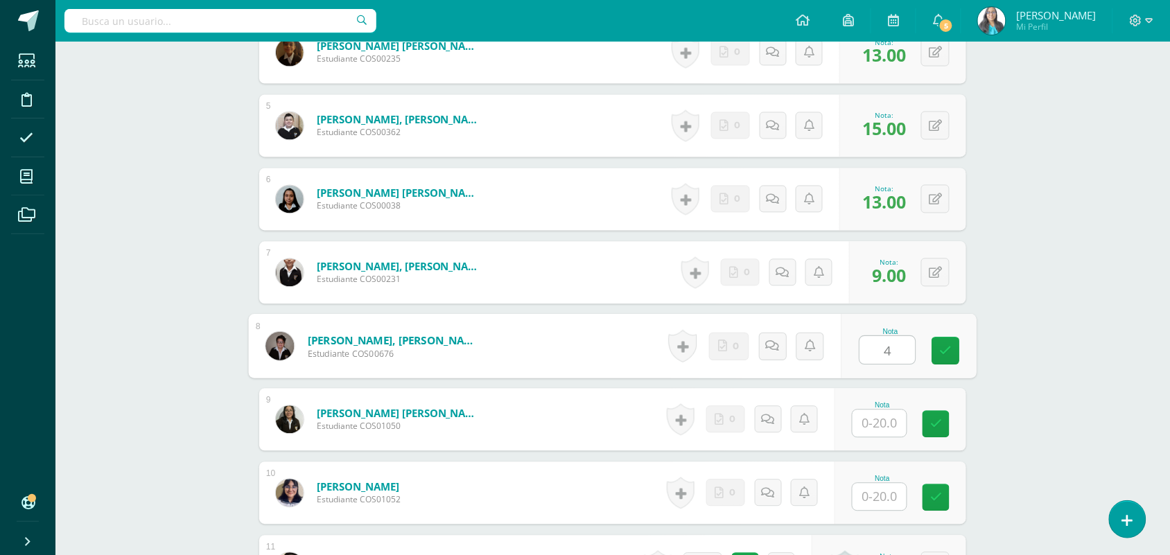
type input "4"
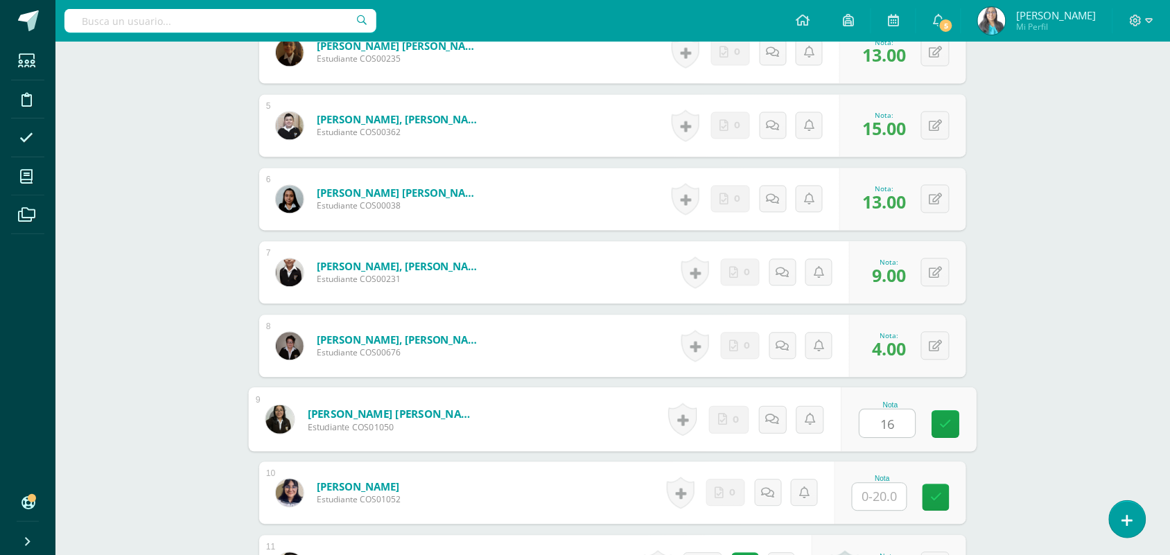
type input "16"
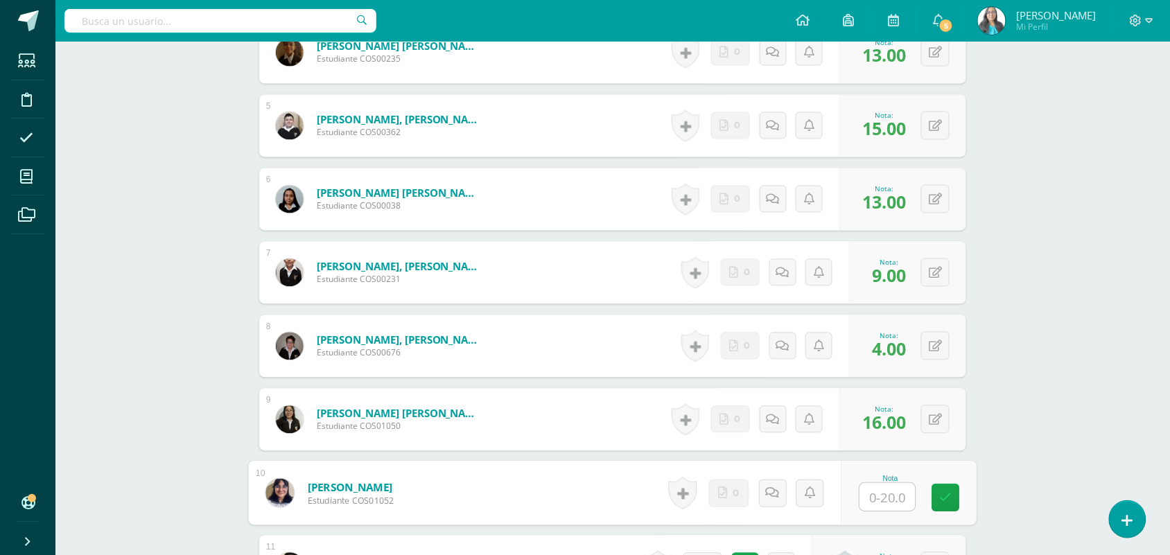
type input "1"
type input "20"
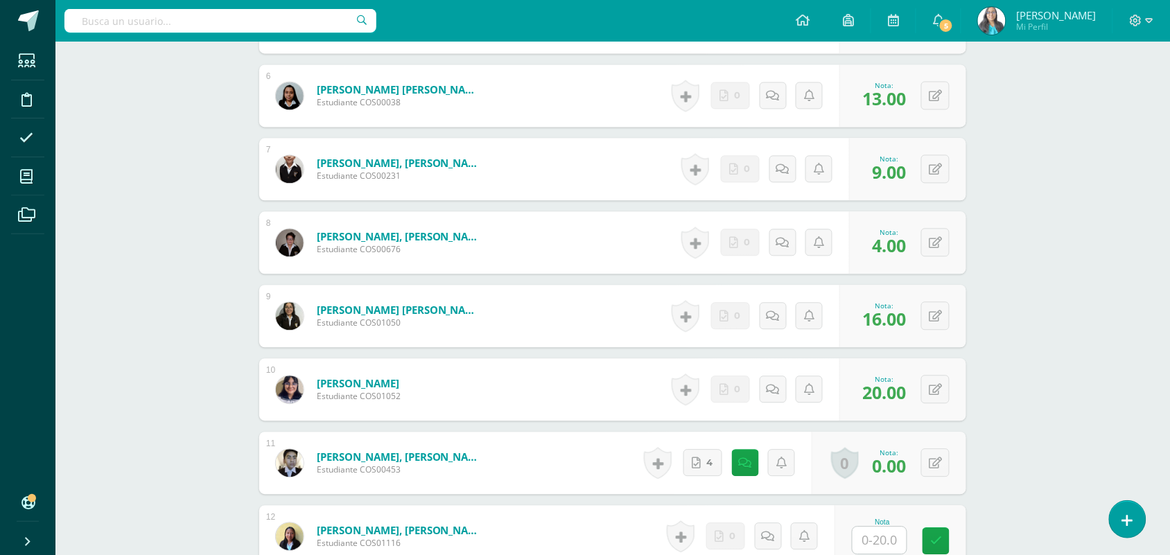
scroll to position [995, 0]
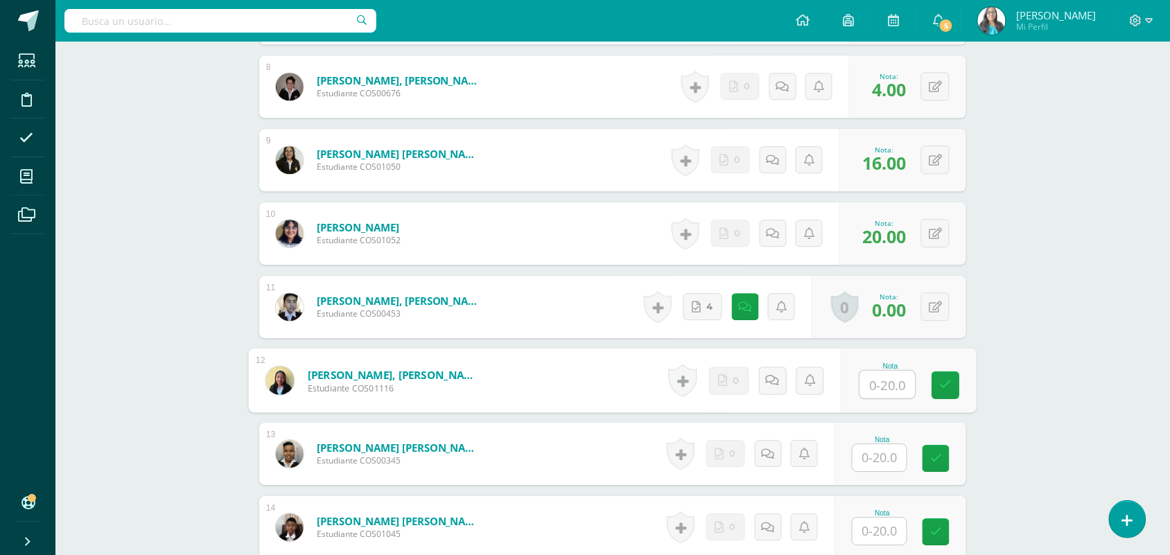
click at [884, 386] on input "text" at bounding box center [887, 385] width 55 height 28
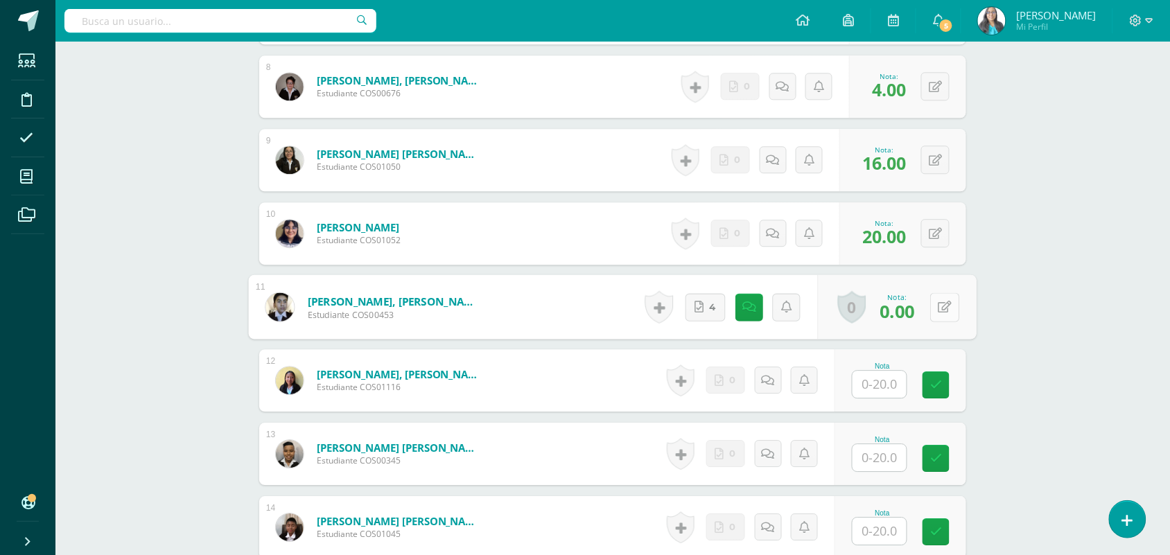
click at [933, 309] on button at bounding box center [944, 307] width 29 height 29
type input "4"
click at [746, 311] on icon at bounding box center [750, 307] width 14 height 12
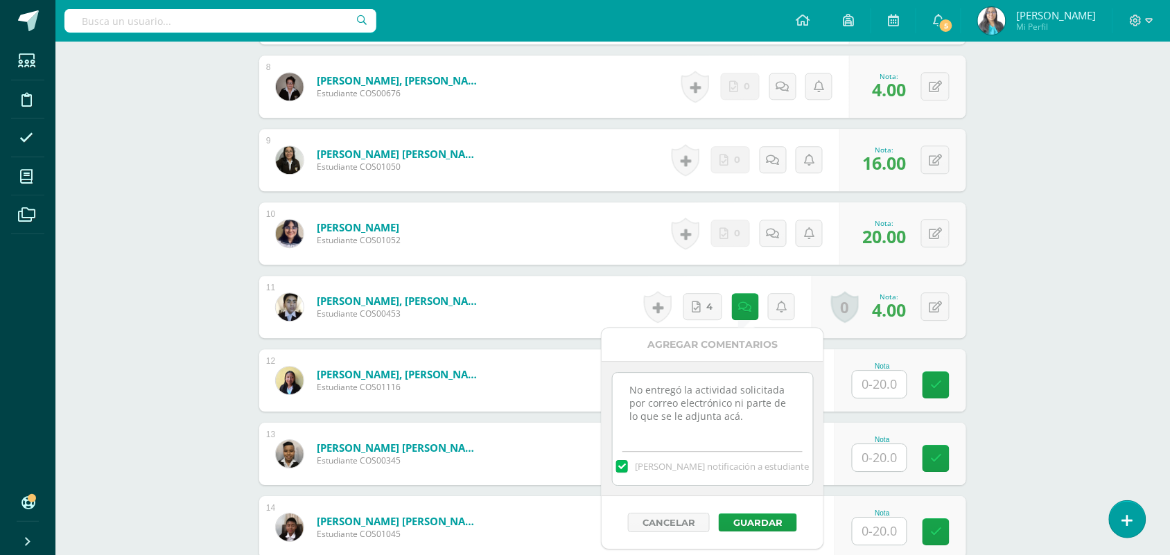
drag, startPoint x: 754, startPoint y: 422, endPoint x: 734, endPoint y: 406, distance: 26.2
click at [734, 406] on textarea "No entregó la actividad solicitada por correo electrónico ni parte de lo que se…" at bounding box center [713, 407] width 200 height 69
type textarea "No entregó la actividad solicitada por correo electrónico"
click at [759, 531] on button "Guardar" at bounding box center [758, 523] width 78 height 18
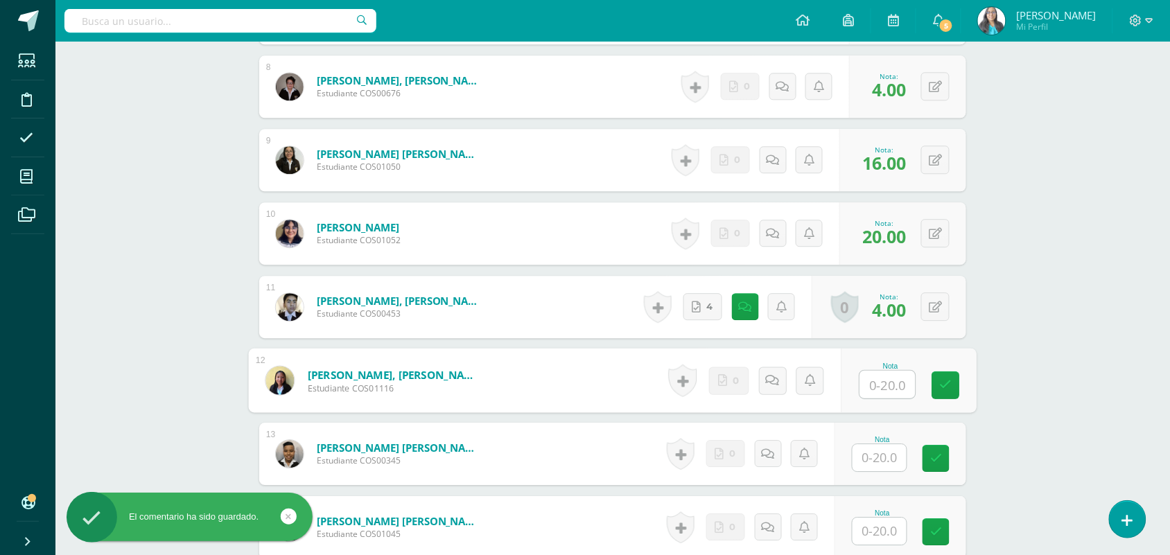
click at [885, 390] on input "text" at bounding box center [887, 385] width 55 height 28
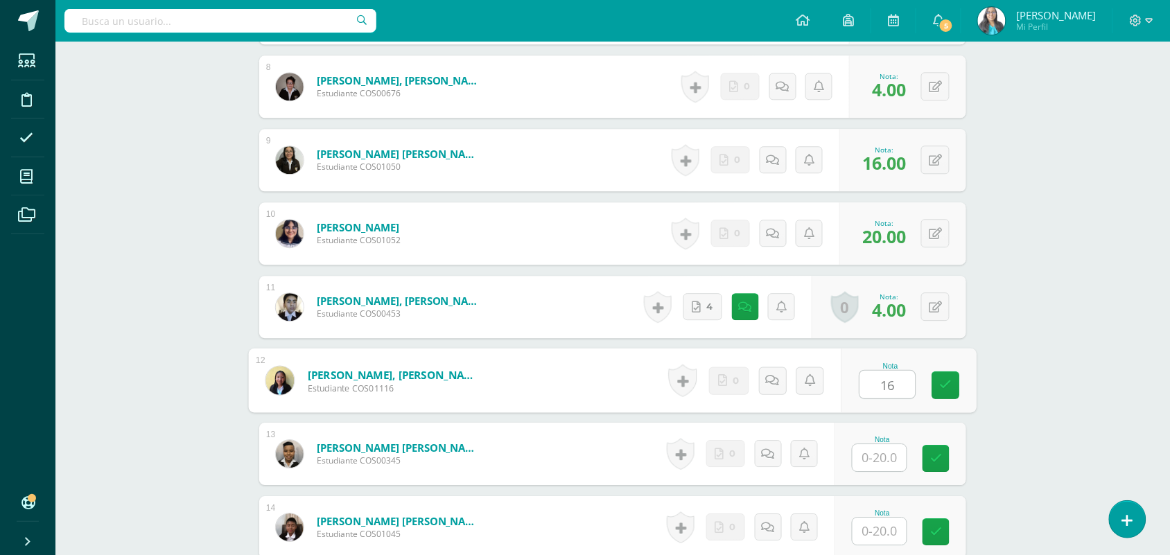
type input "16"
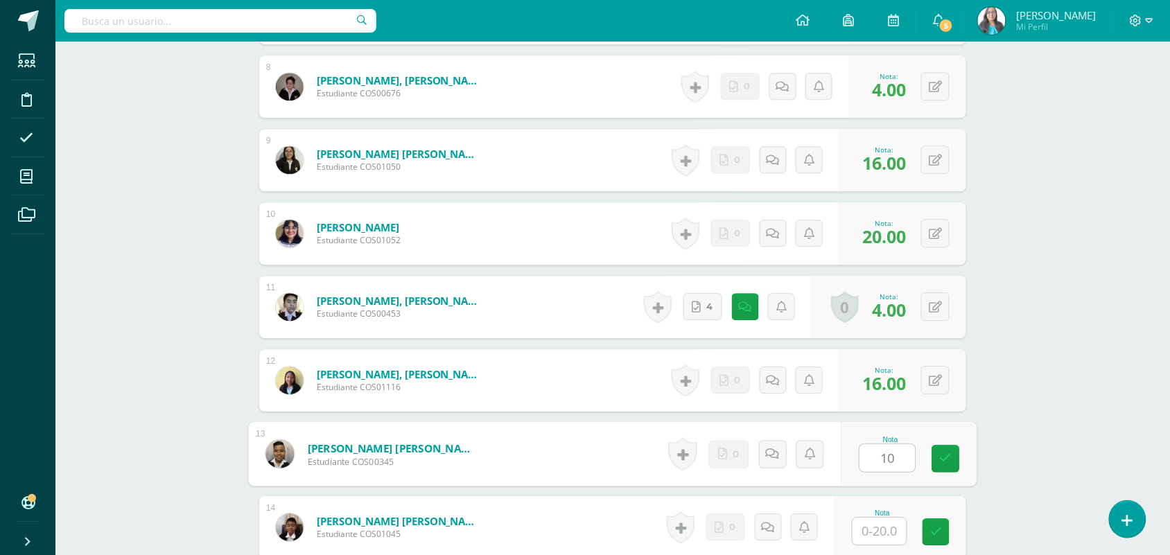
type input "10"
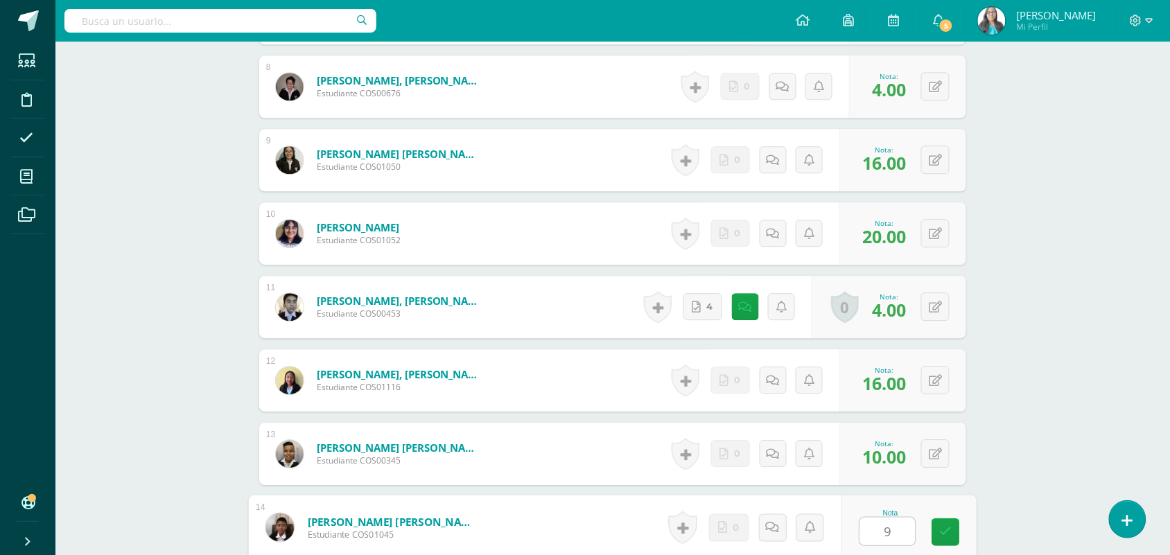
type input "9"
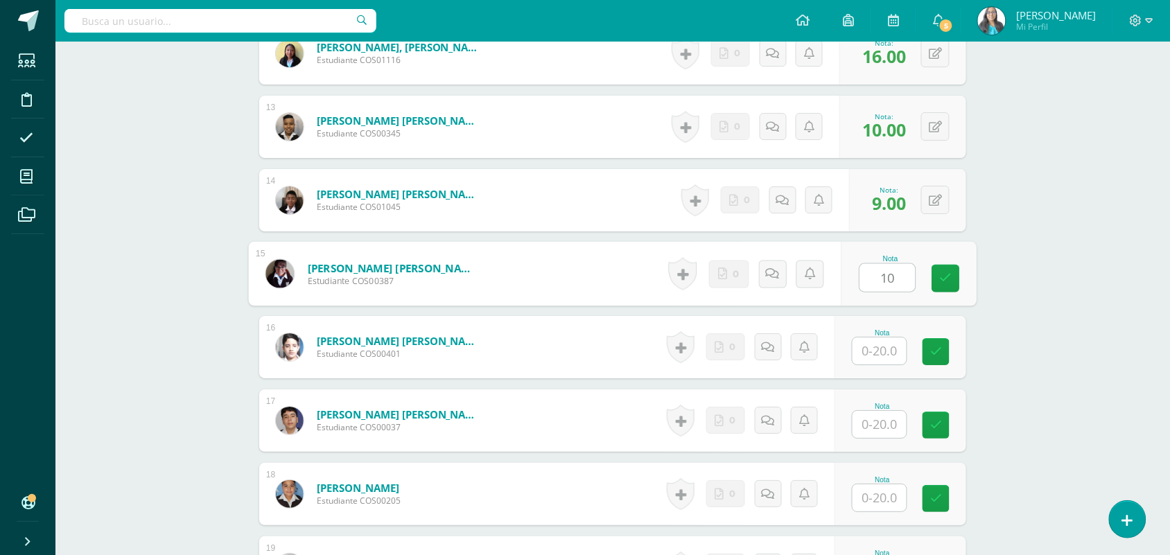
type input "10"
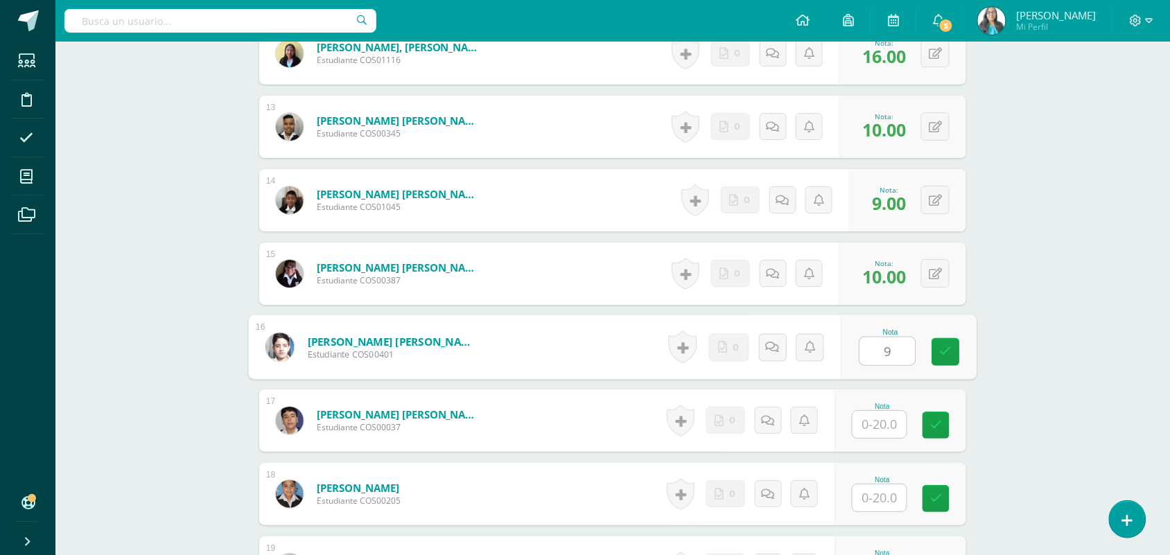
type input "9"
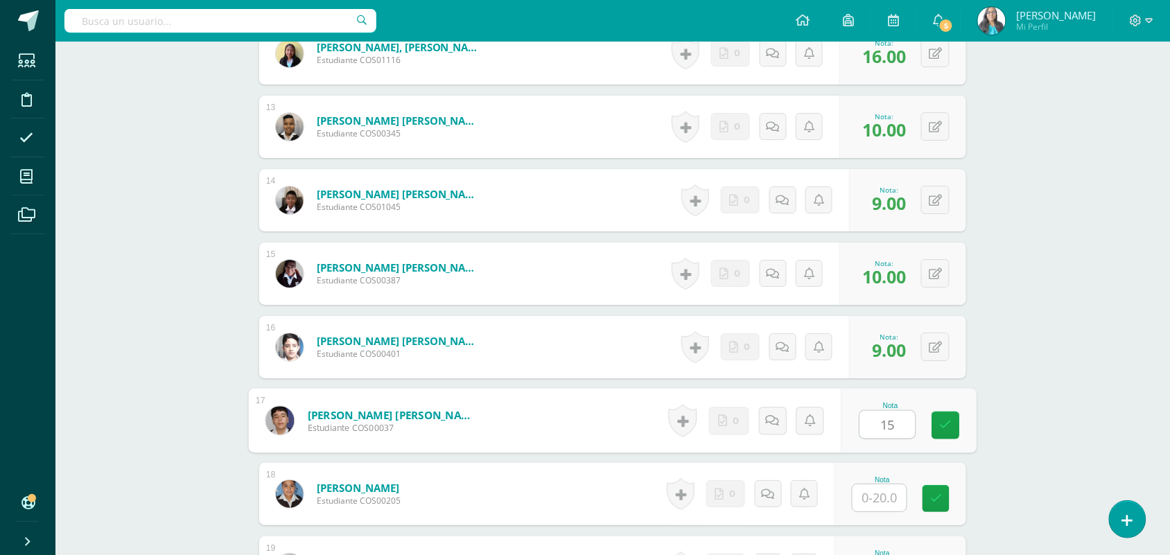
type input "15"
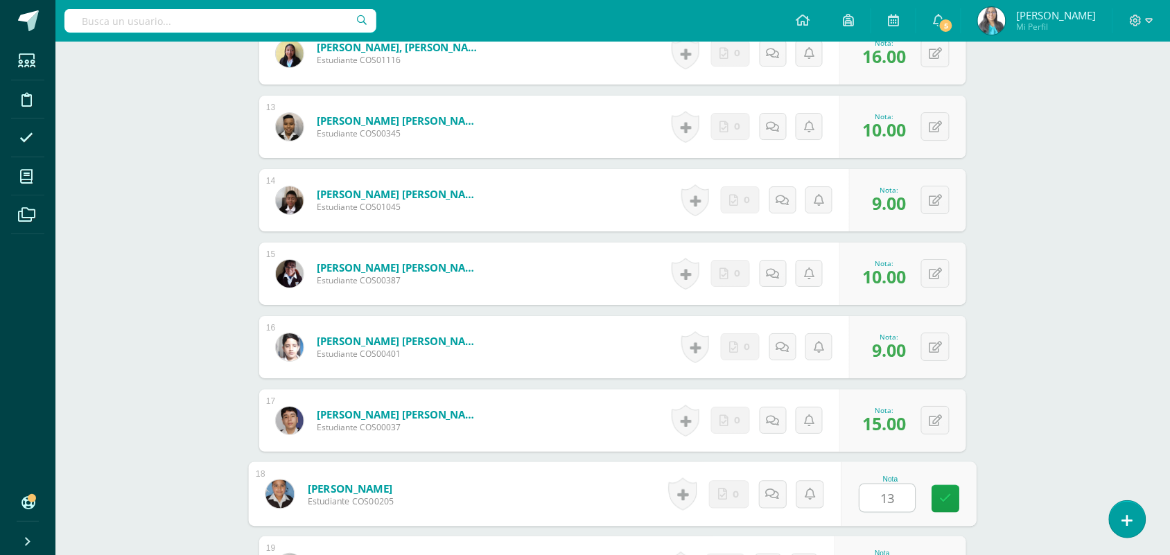
type input "13"
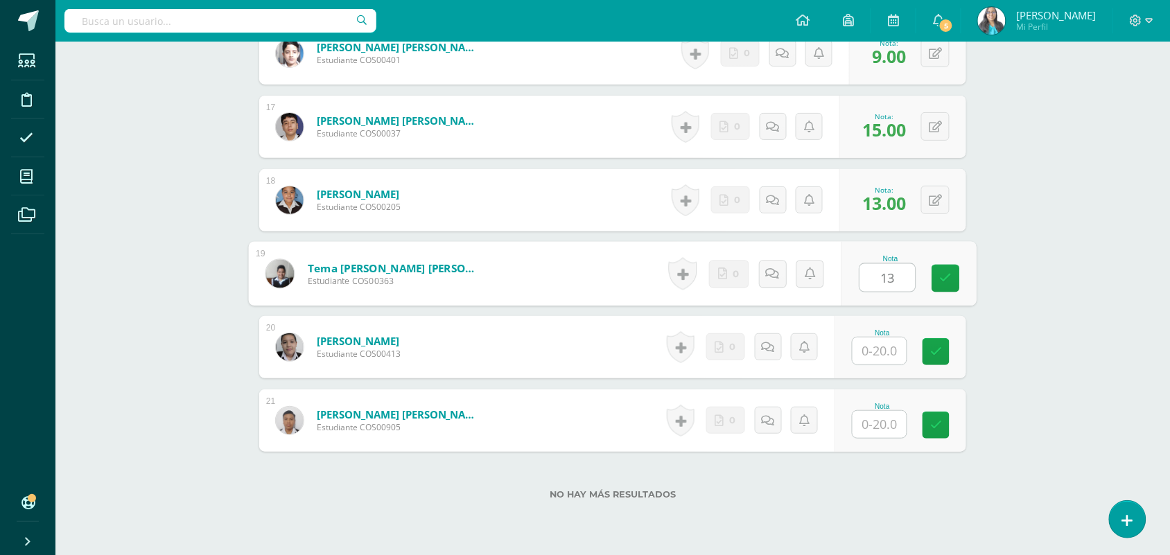
type input "13"
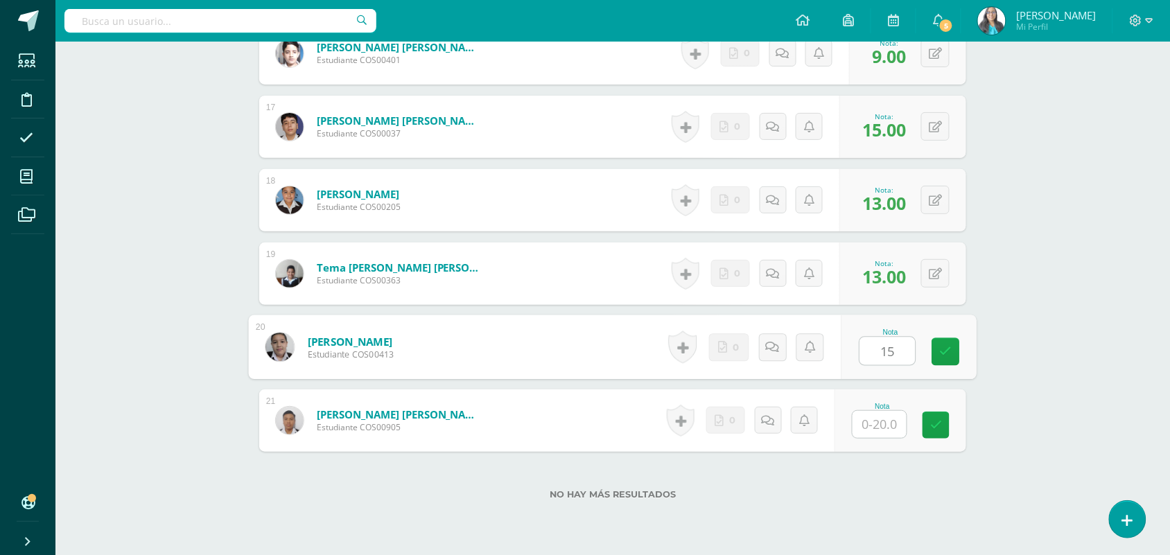
type input "15"
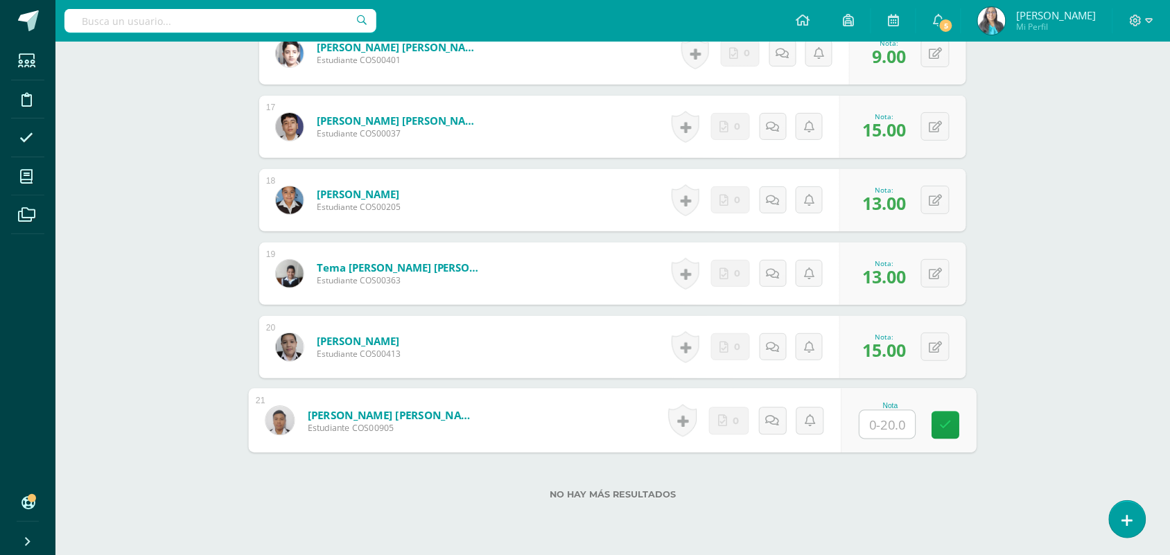
type input "0"
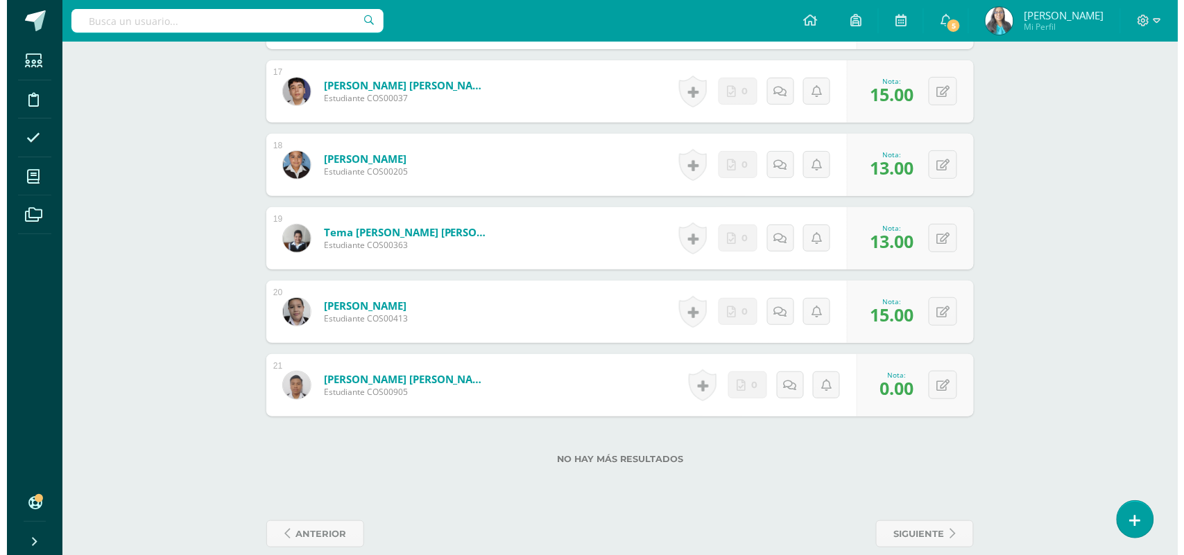
scroll to position [1672, 0]
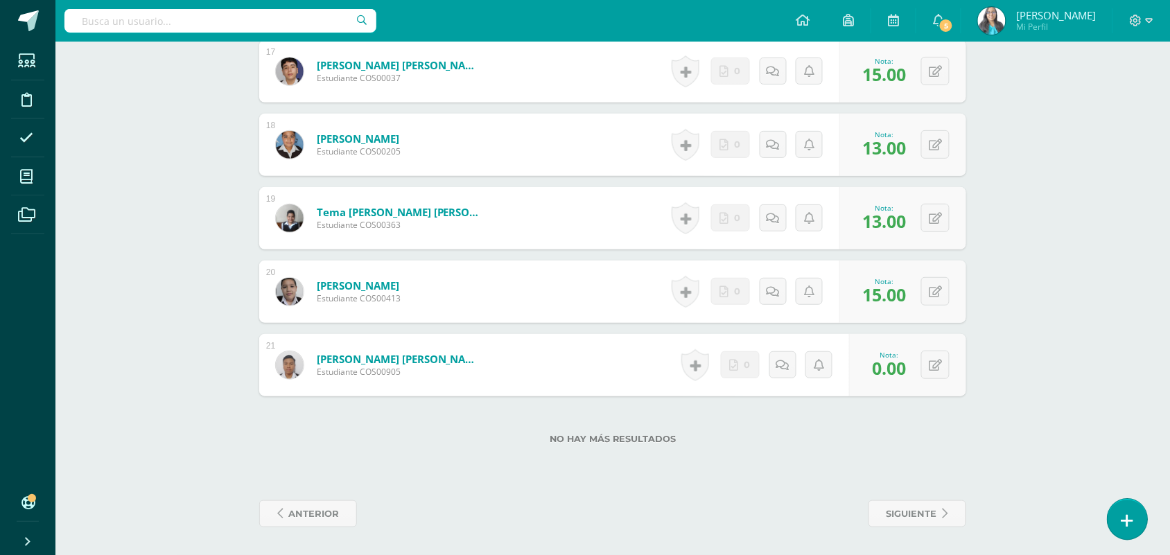
click at [1134, 503] on link at bounding box center [1128, 519] width 40 height 40
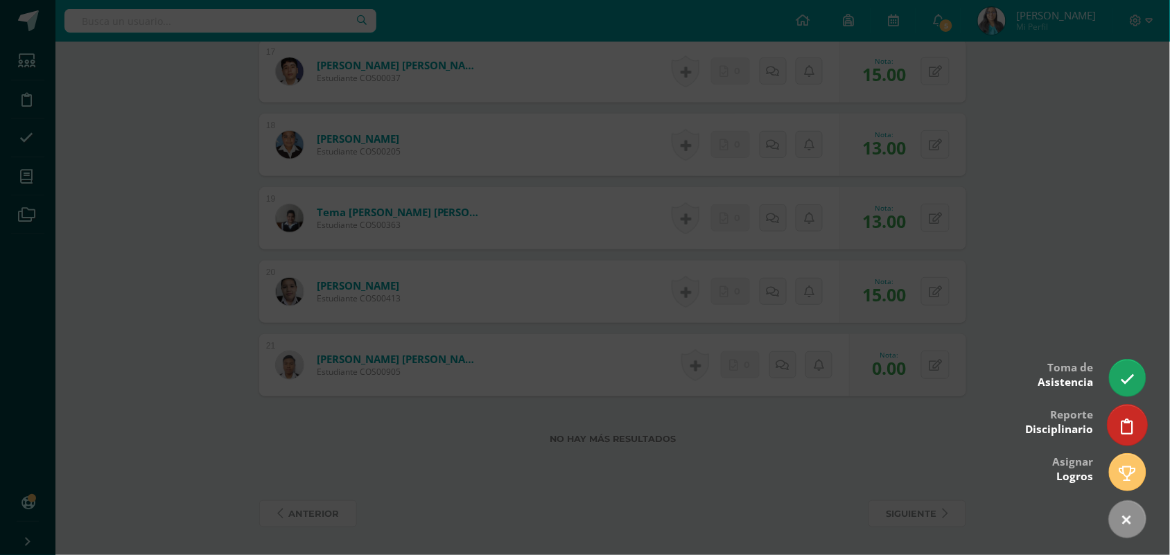
click at [1132, 430] on icon at bounding box center [1128, 427] width 12 height 16
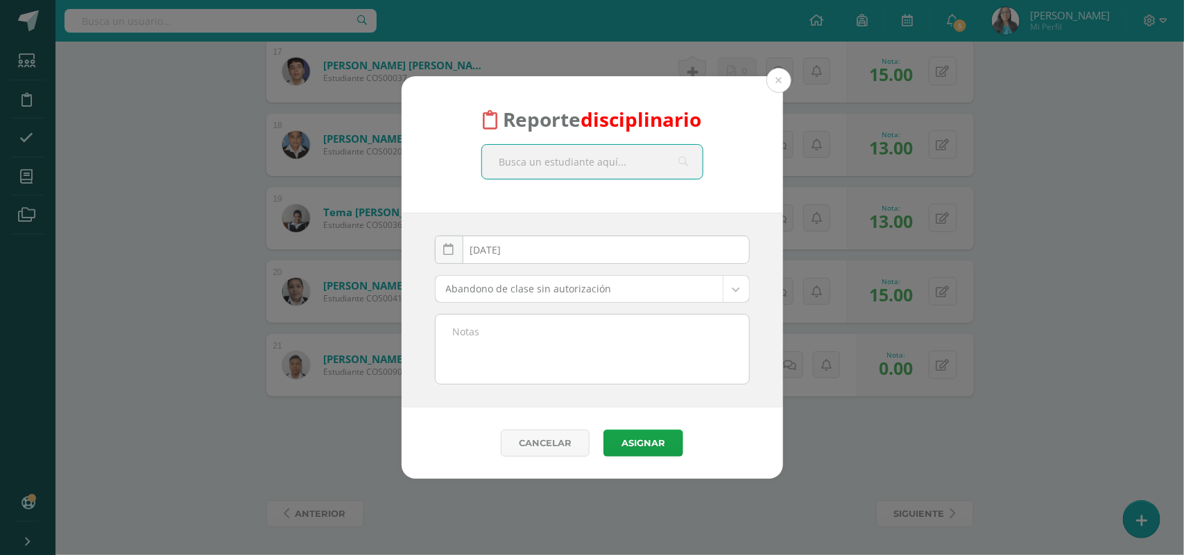
type input "A"
type input "[PERSON_NAME]"
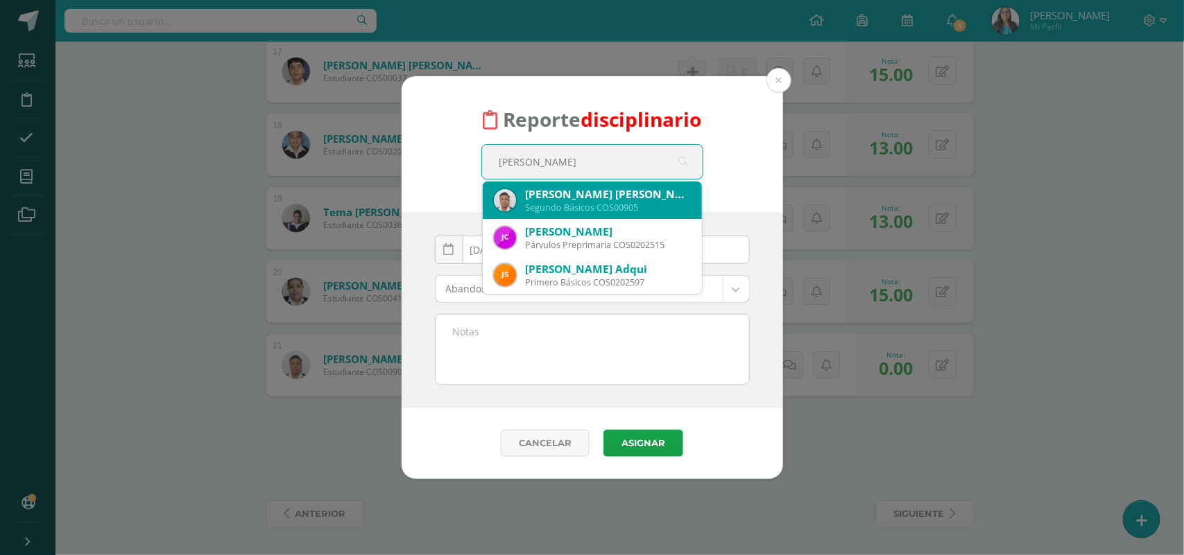
click at [521, 202] on div "[PERSON_NAME] [PERSON_NAME] Segundo Básicos COS00905" at bounding box center [592, 200] width 197 height 37
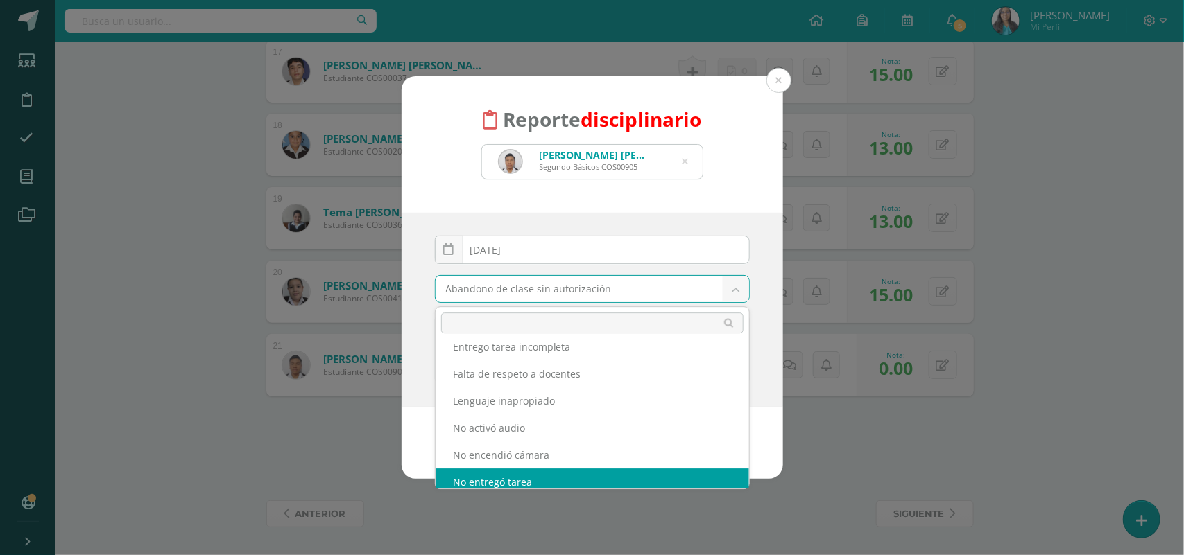
scroll to position [180, 0]
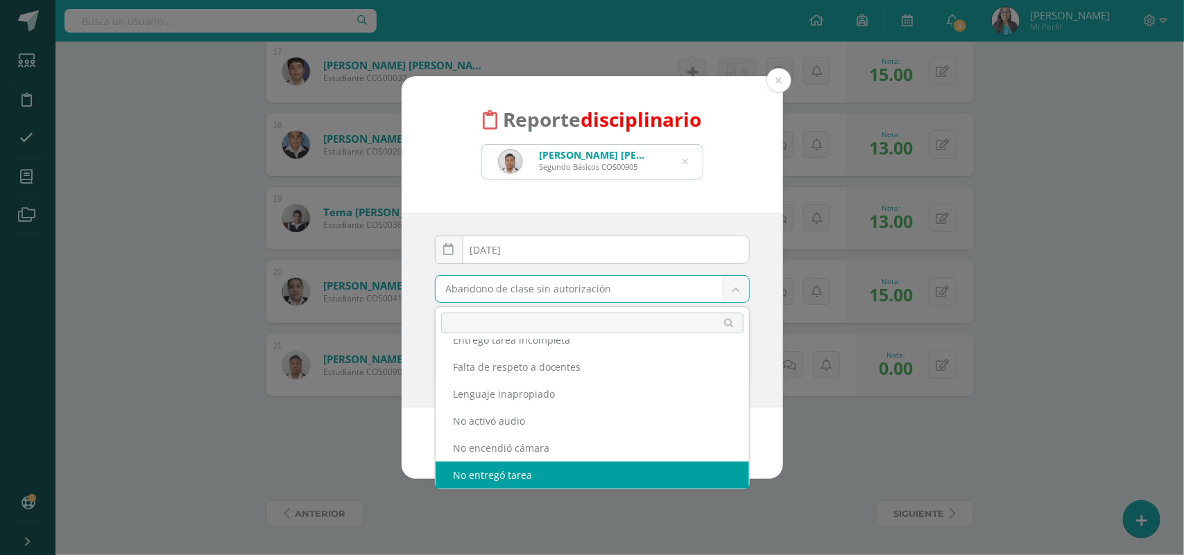
drag, startPoint x: 529, startPoint y: 476, endPoint x: 555, endPoint y: 469, distance: 27.2
select select "14"
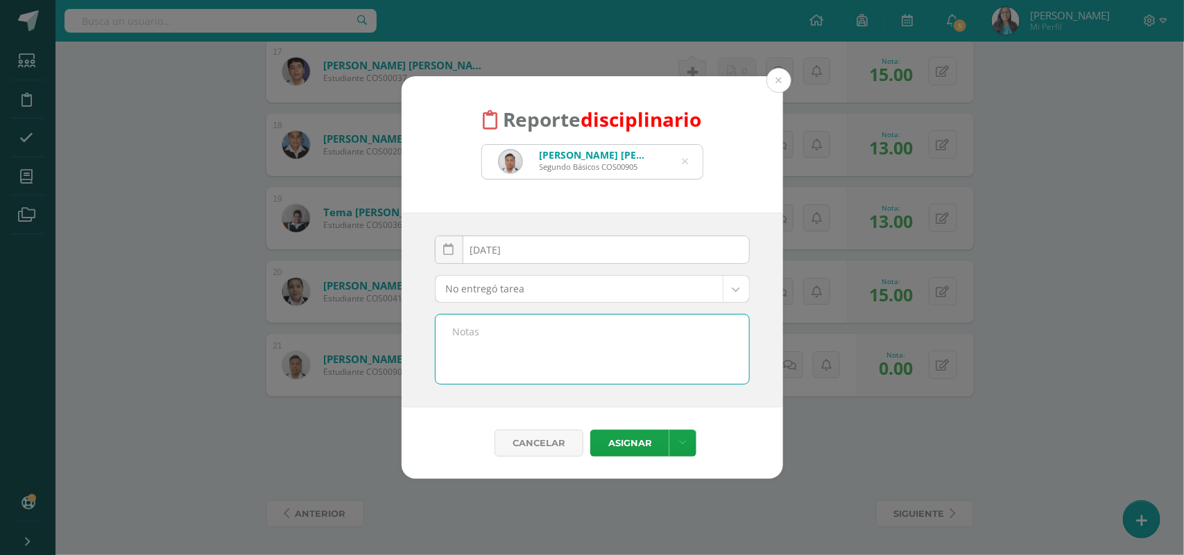
click at [565, 331] on textarea at bounding box center [591, 349] width 313 height 69
paste textarea "No entregó guía 2"
type textarea "No entregó guía 2"
click at [618, 445] on button "Asignar" at bounding box center [629, 443] width 79 height 27
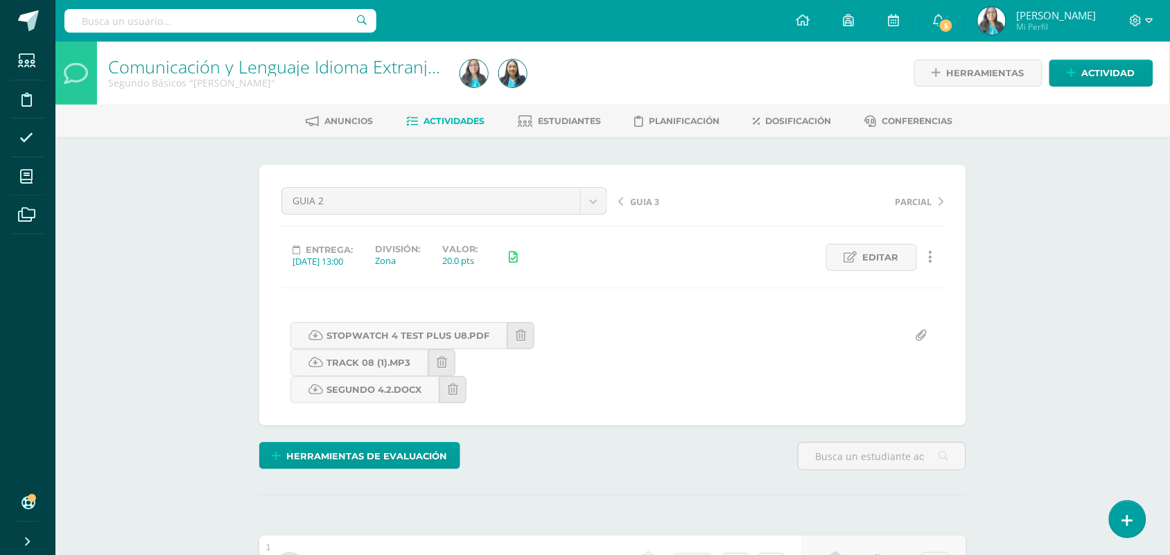
click at [906, 206] on span "PARCIAL" at bounding box center [914, 202] width 37 height 12
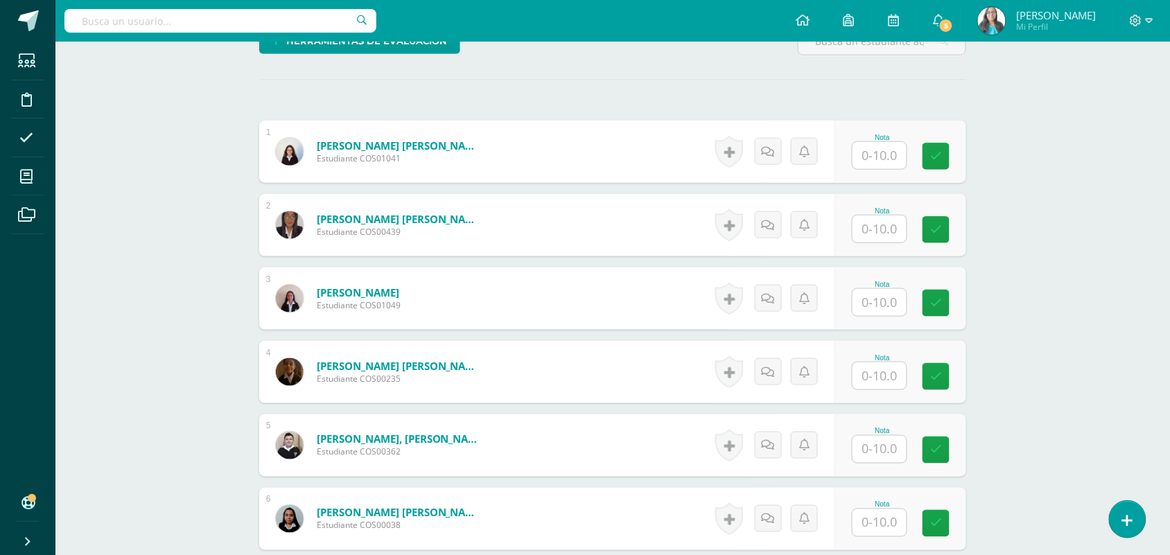
scroll to position [362, 0]
click at [891, 165] on input "text" at bounding box center [880, 154] width 54 height 27
type input "1"
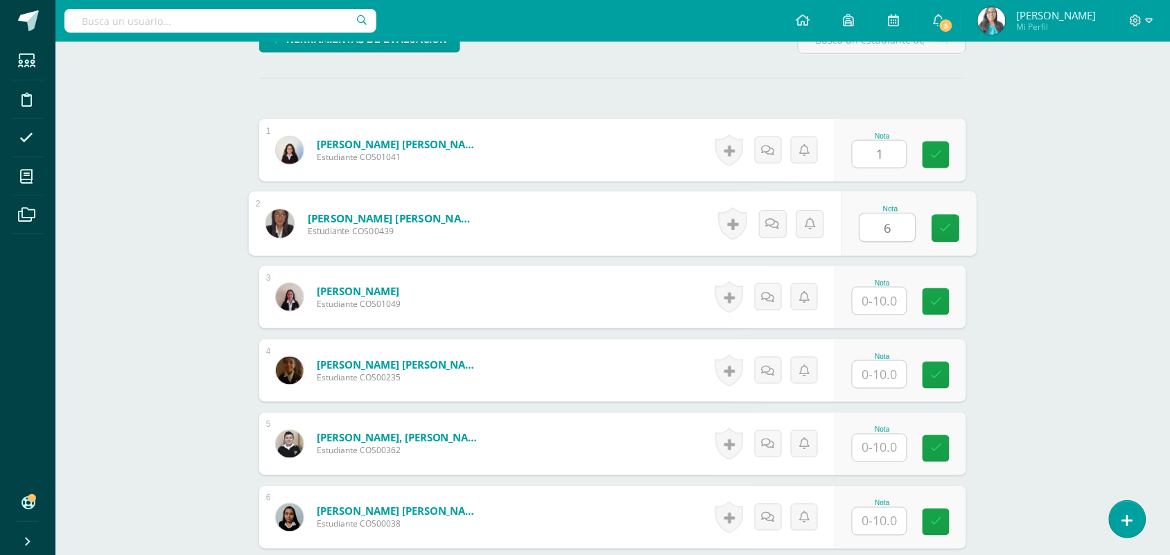
type input "6"
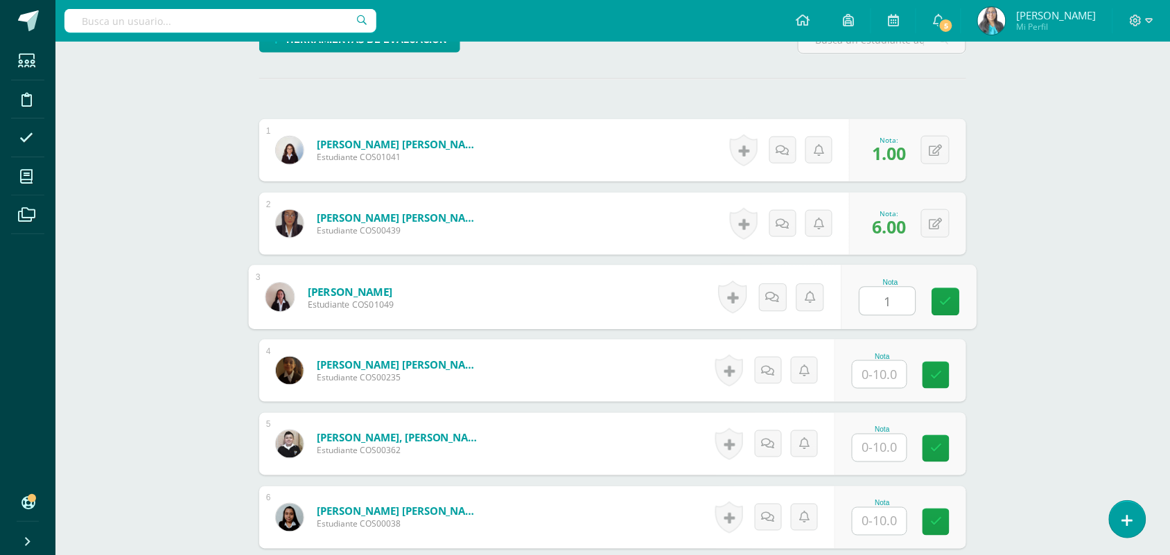
scroll to position [364, 0]
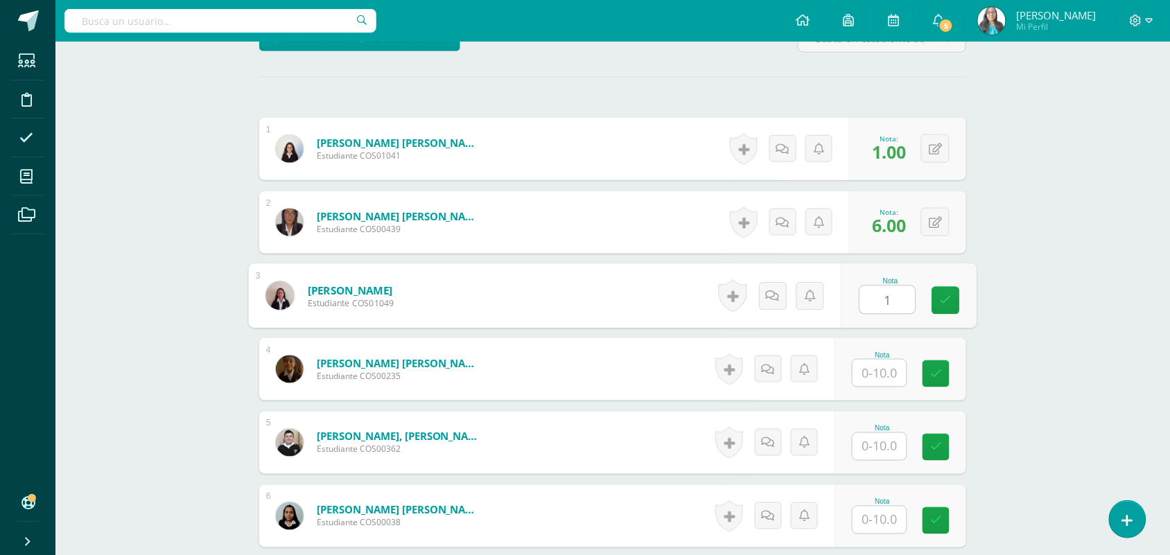
type input "1"
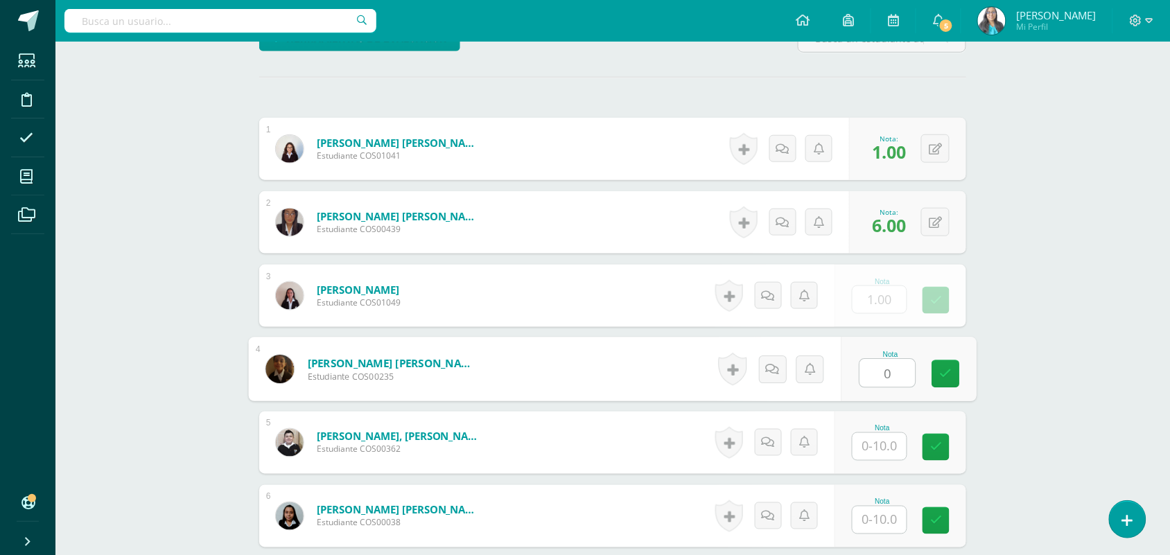
type input "0"
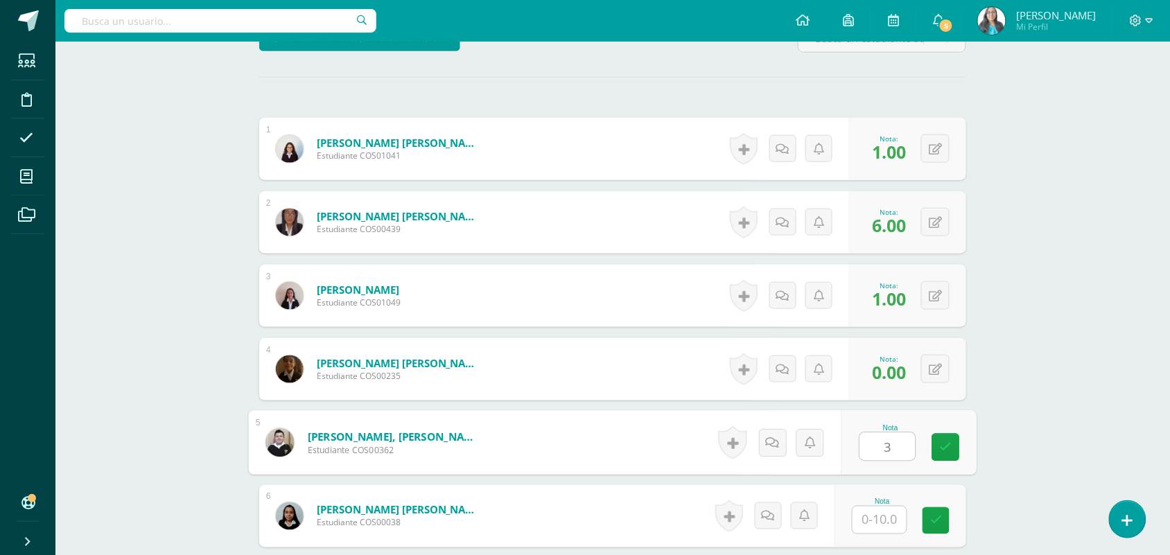
type input "3"
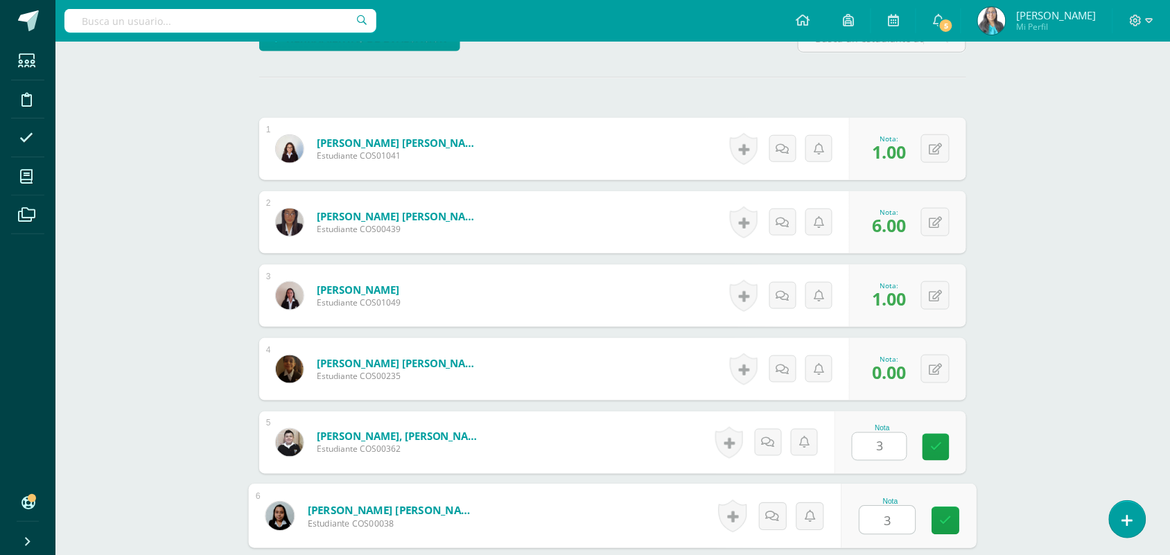
type input "3"
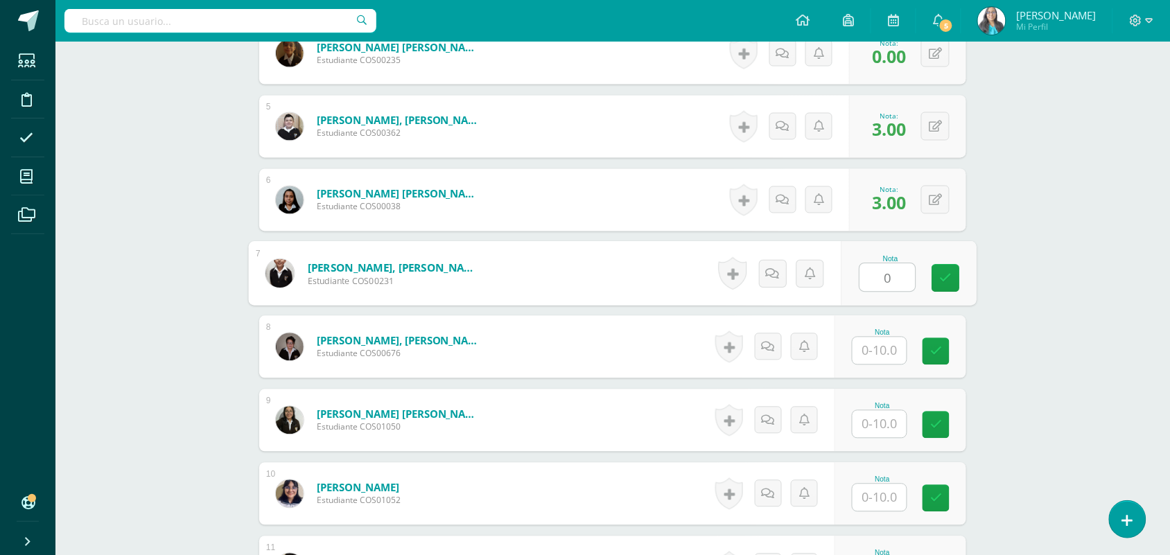
type input "0"
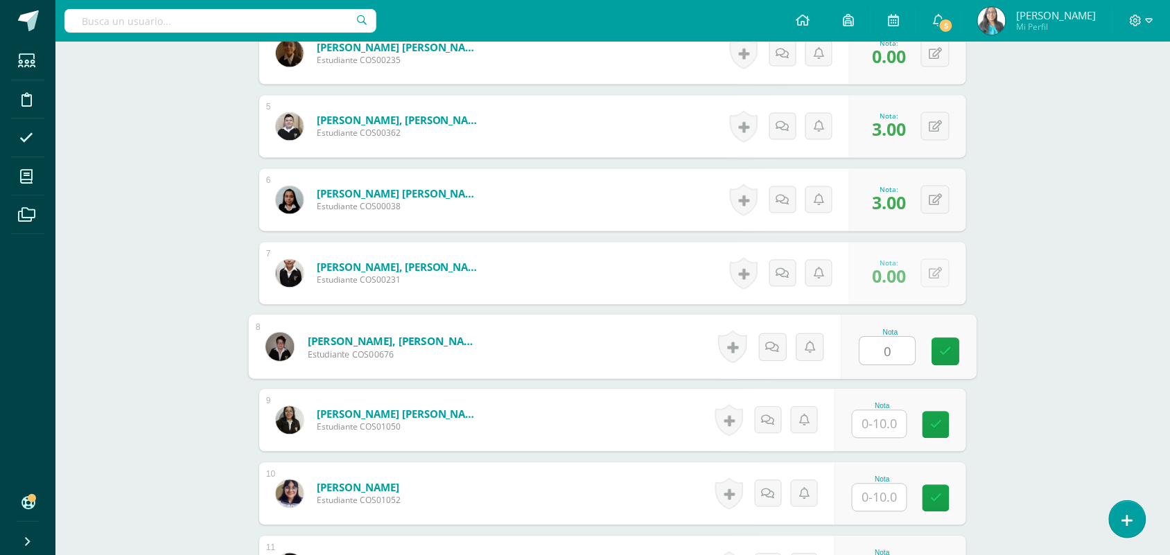
type input "0"
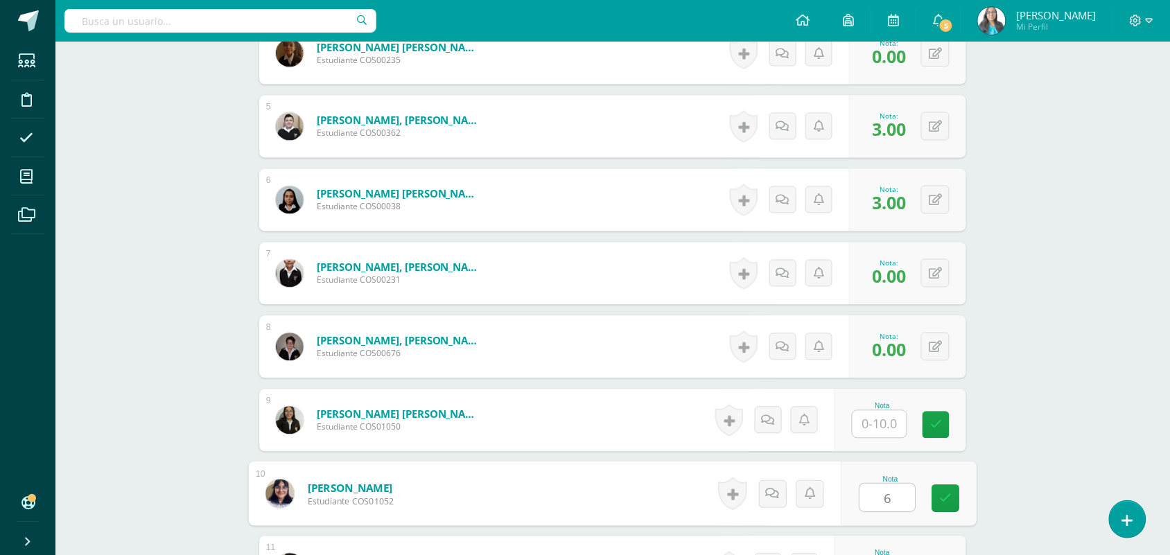
type input "6"
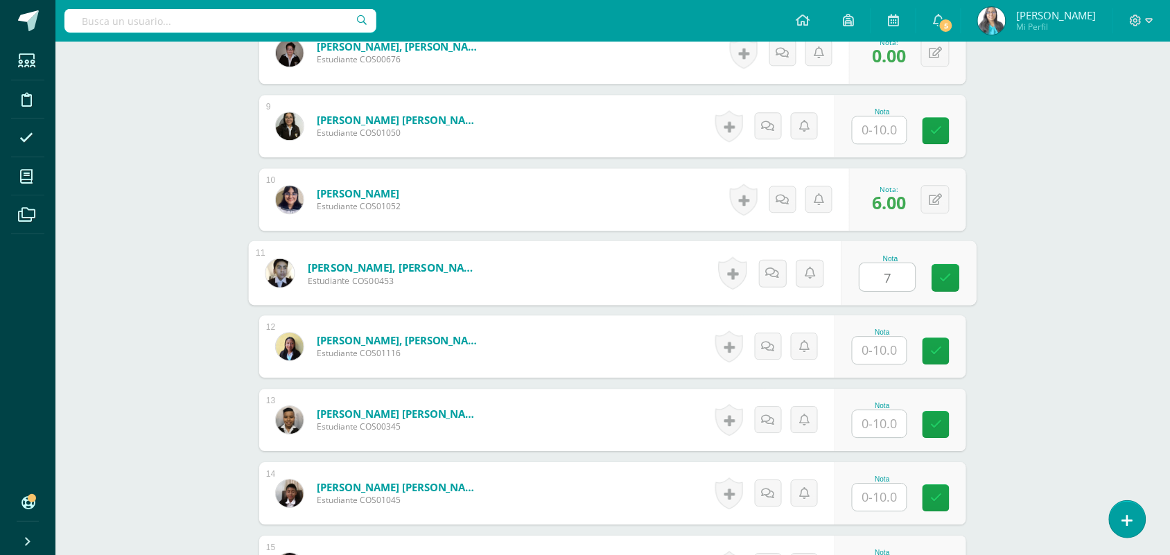
type input "7"
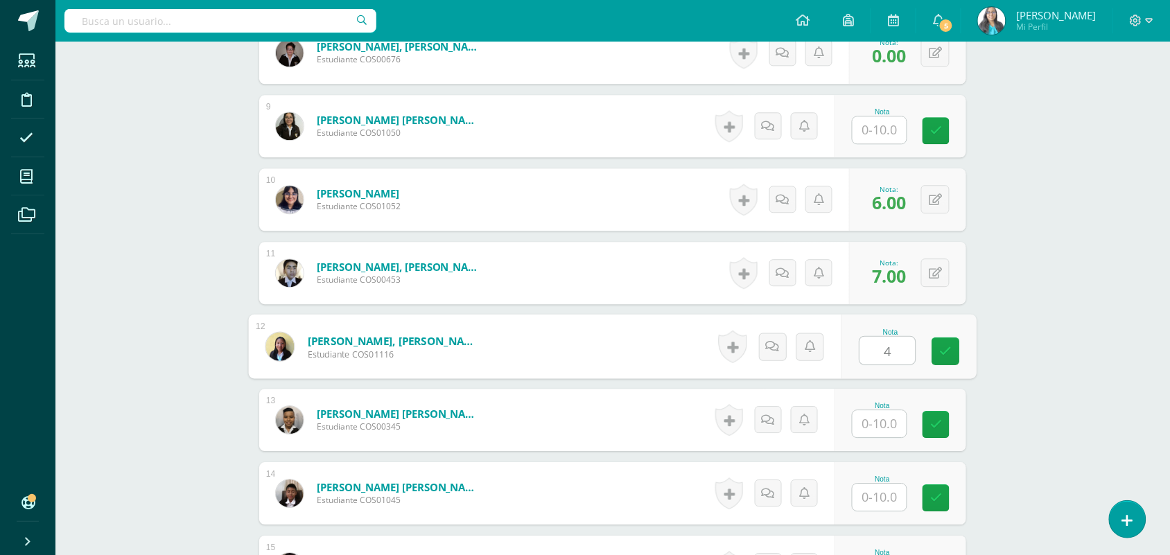
type input "4"
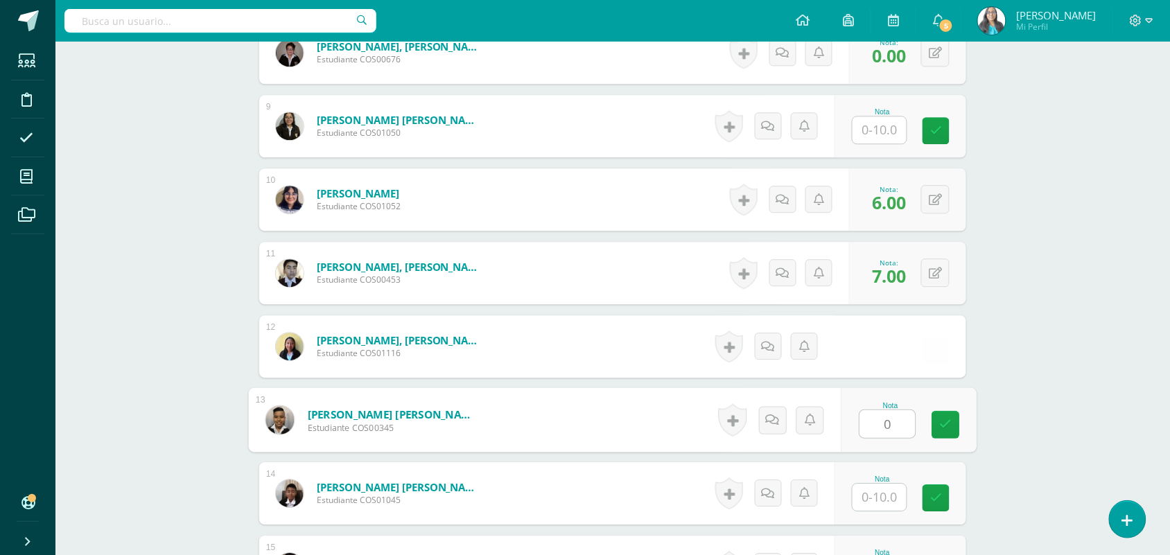
type input "0"
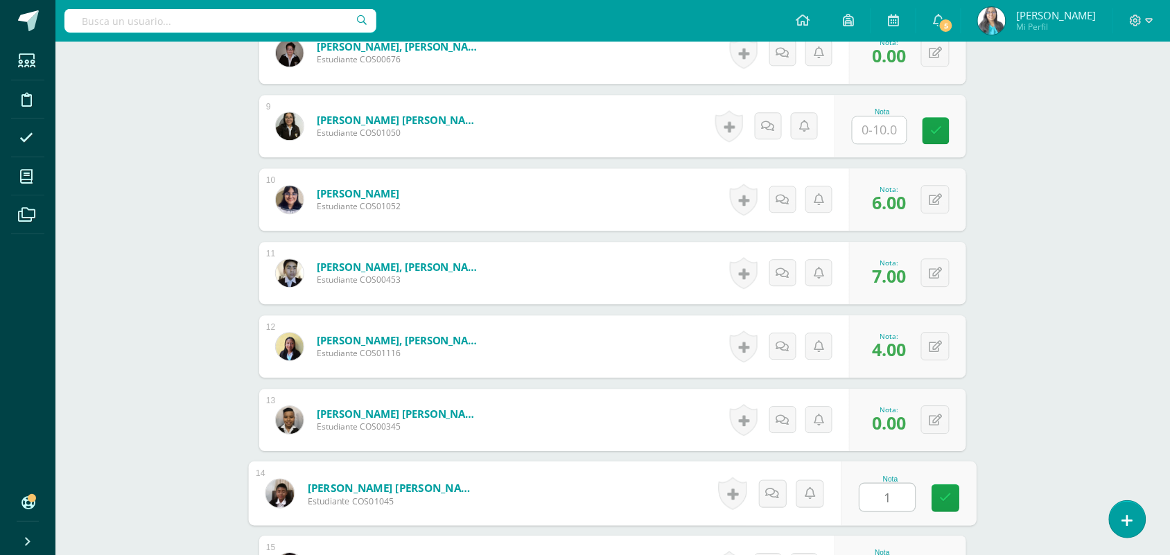
type input "1"
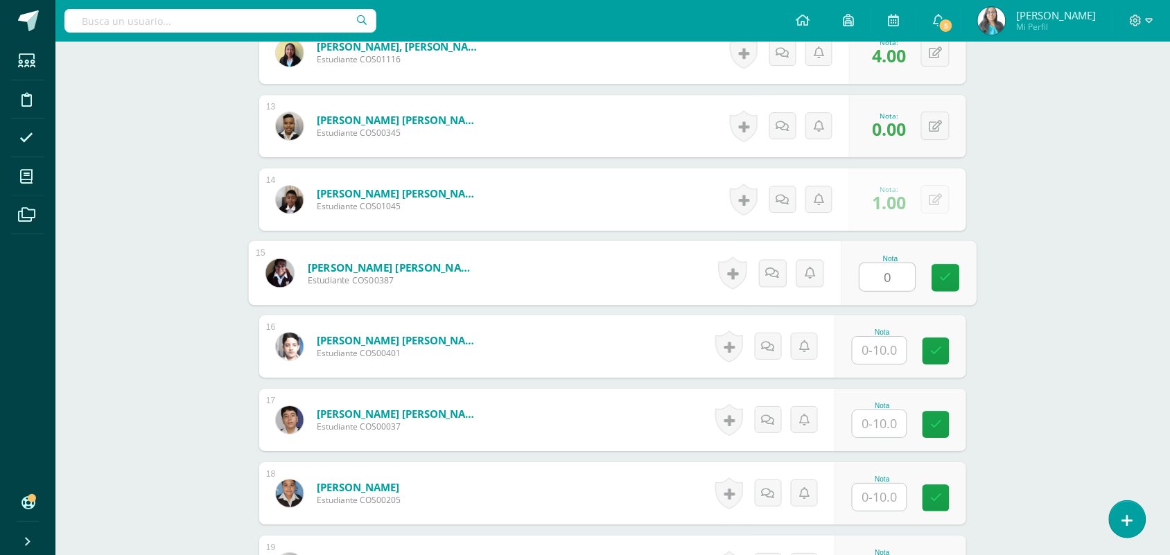
type input "0"
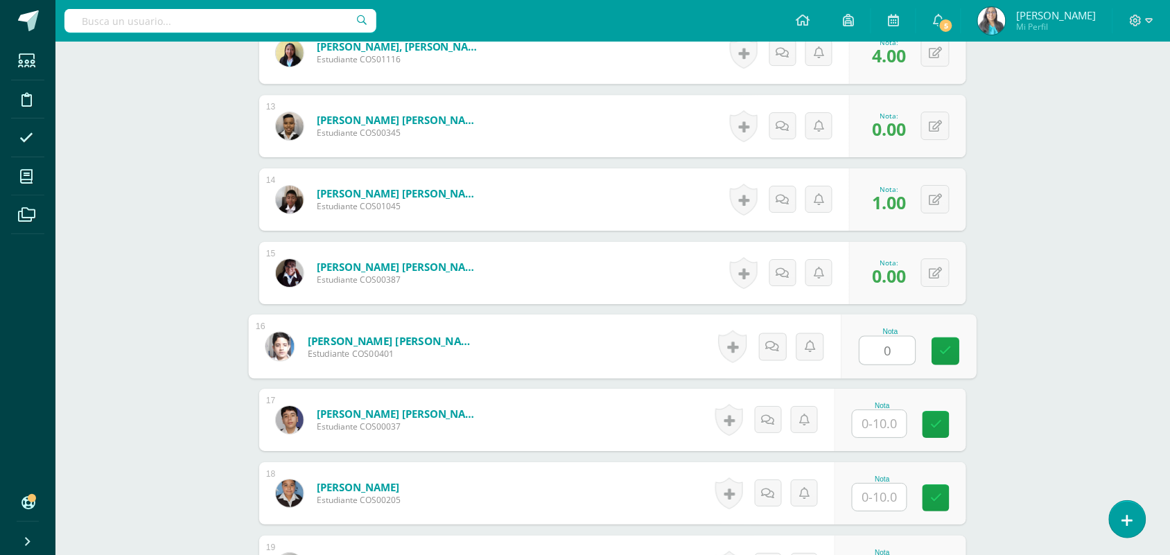
type input "0"
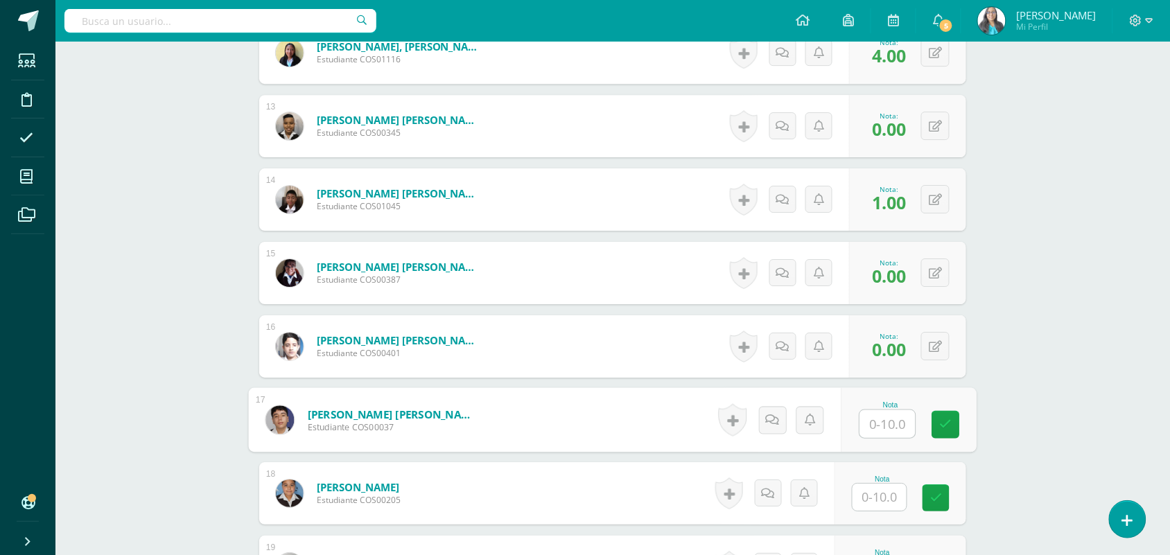
type input "5"
type input "8"
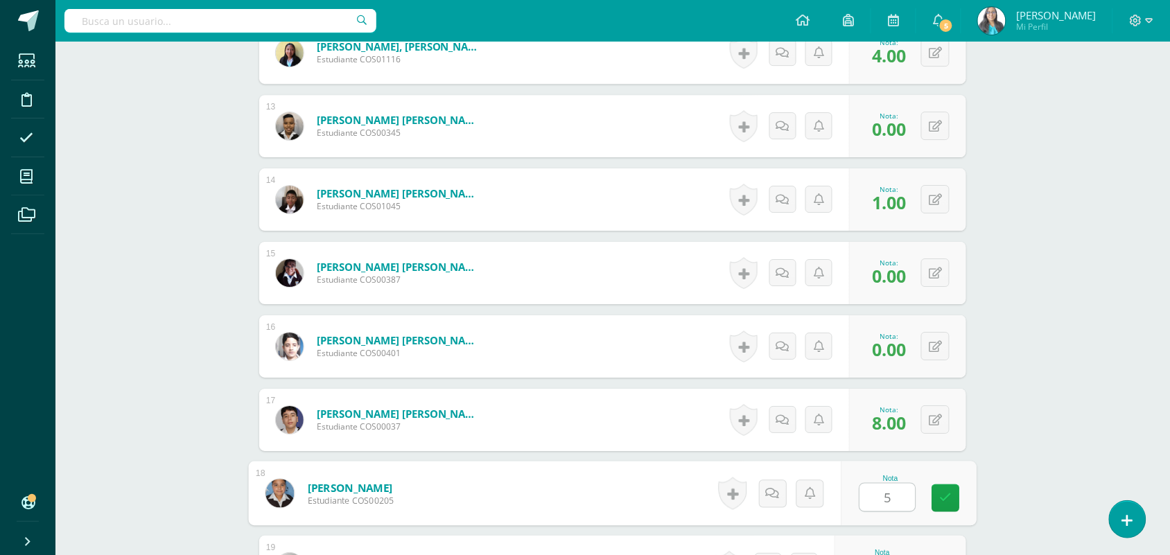
type input "5"
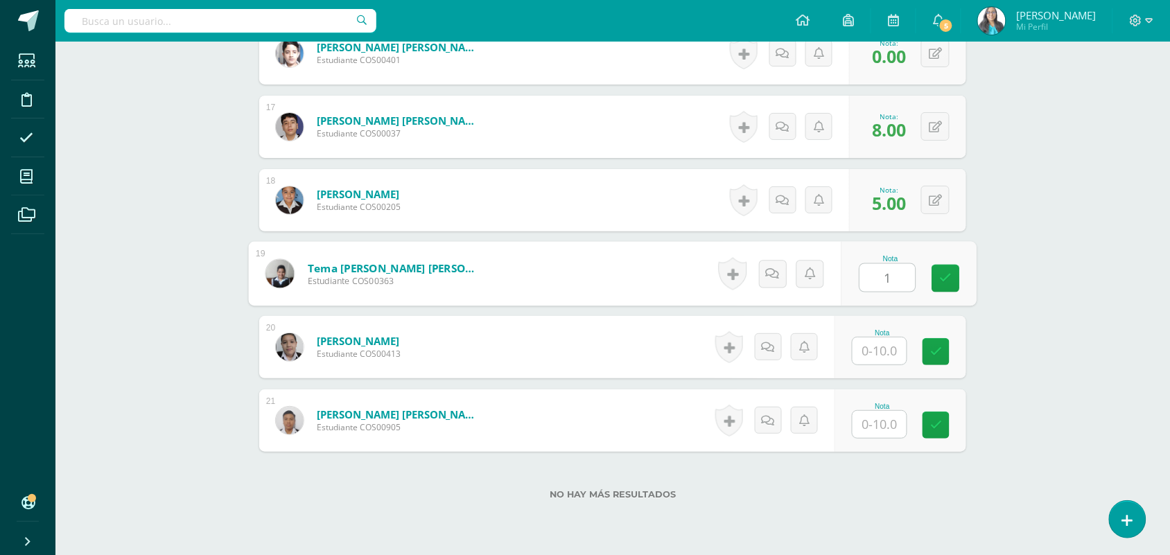
type input "1"
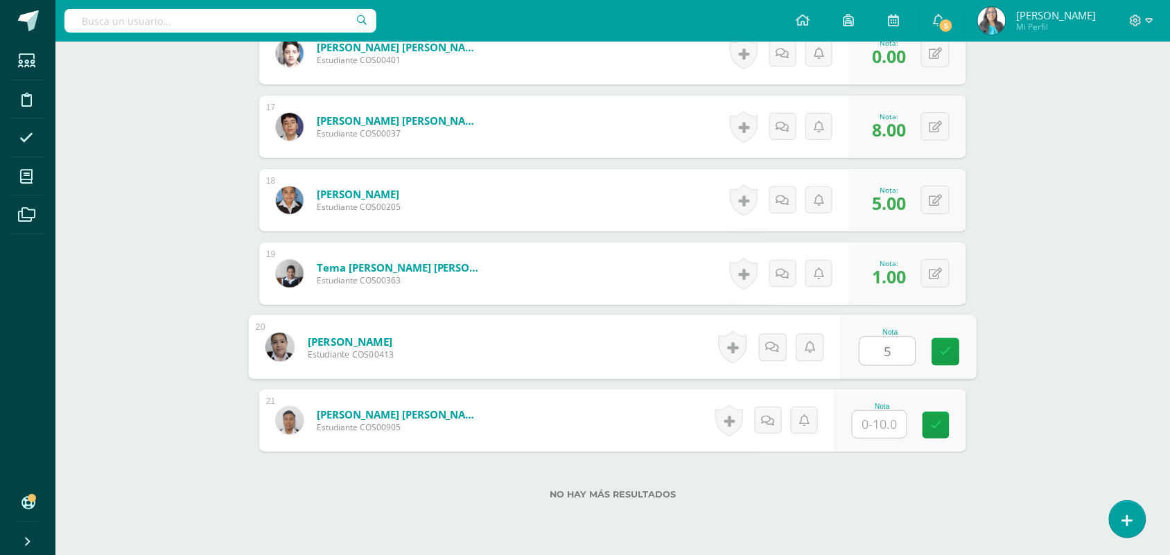
type input "5"
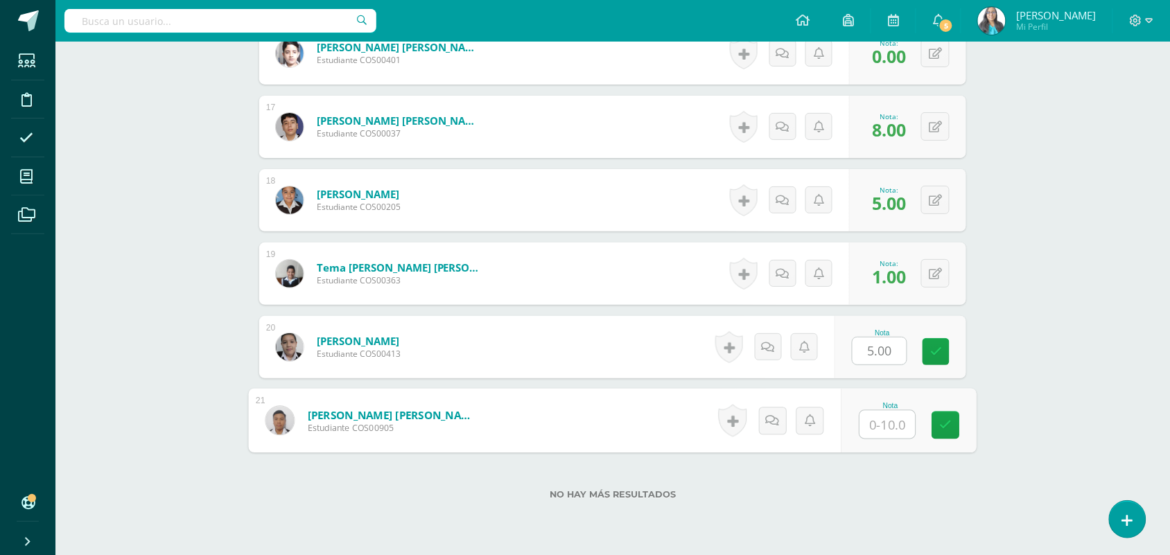
type input "0"
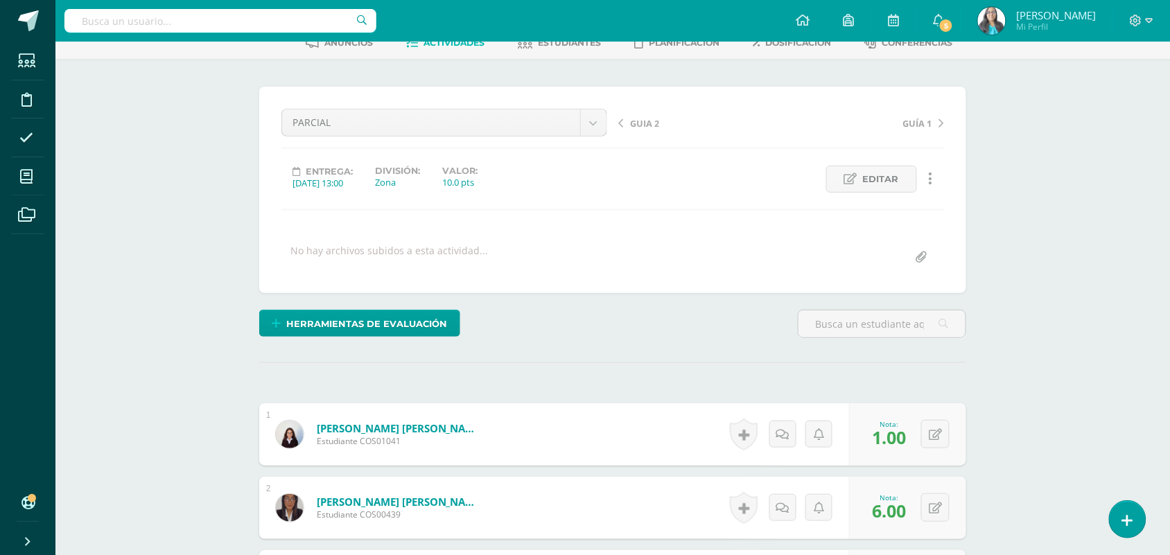
scroll to position [0, 0]
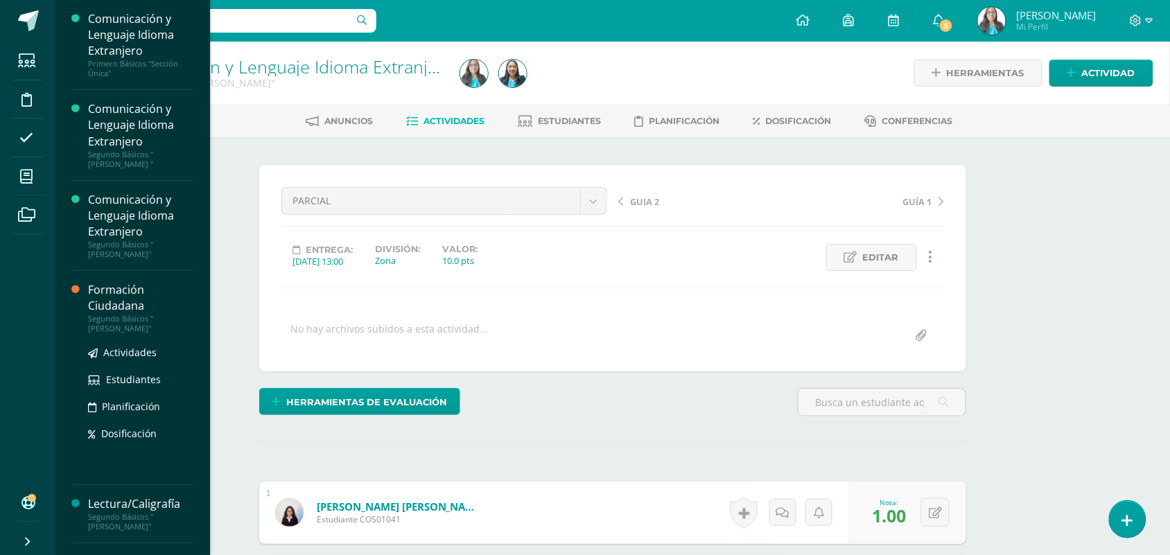
click at [182, 314] on div "Segundo Básicos "[PERSON_NAME]"" at bounding box center [140, 323] width 105 height 19
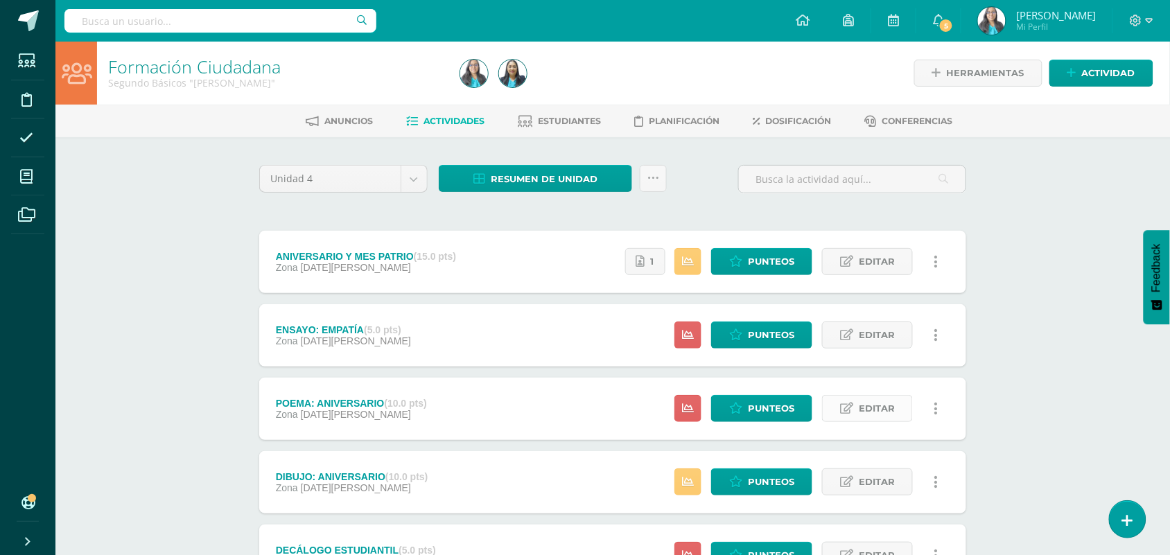
scroll to position [123, 0]
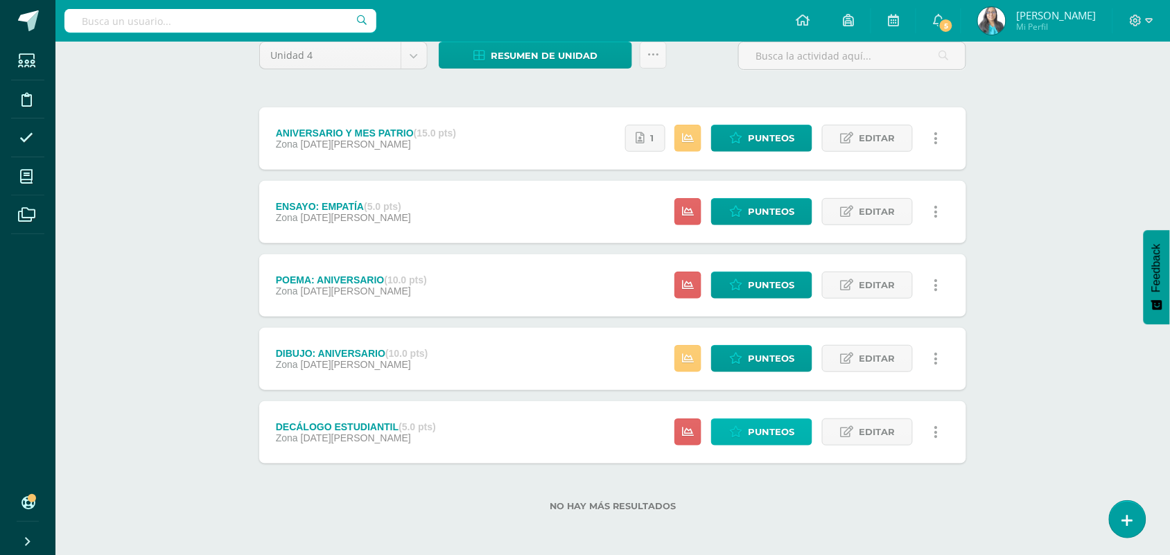
click at [785, 435] on span "Punteos" at bounding box center [771, 432] width 46 height 26
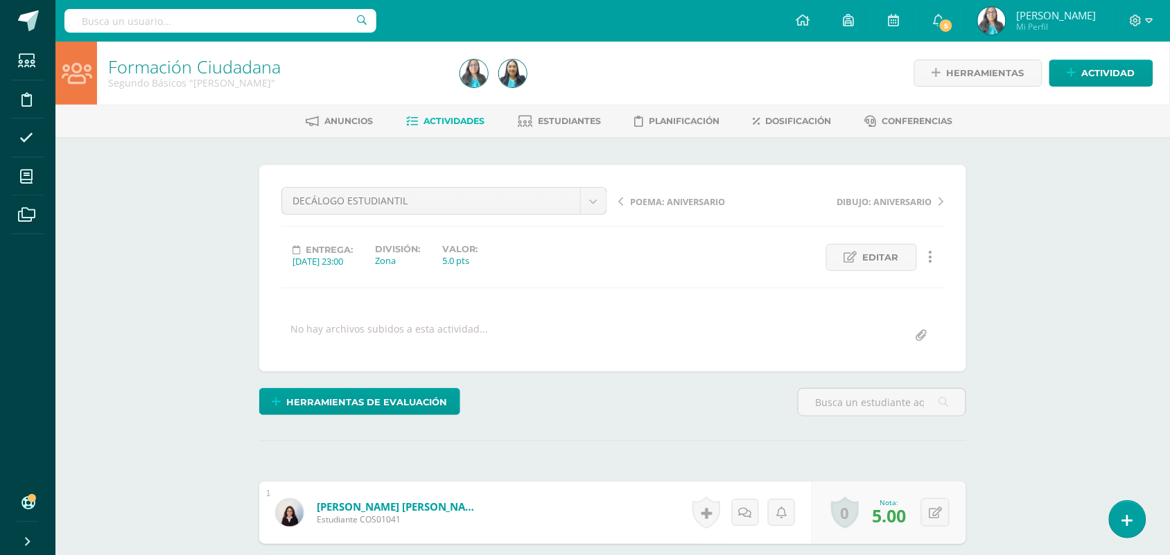
click at [468, 110] on link "Actividades" at bounding box center [446, 121] width 78 height 22
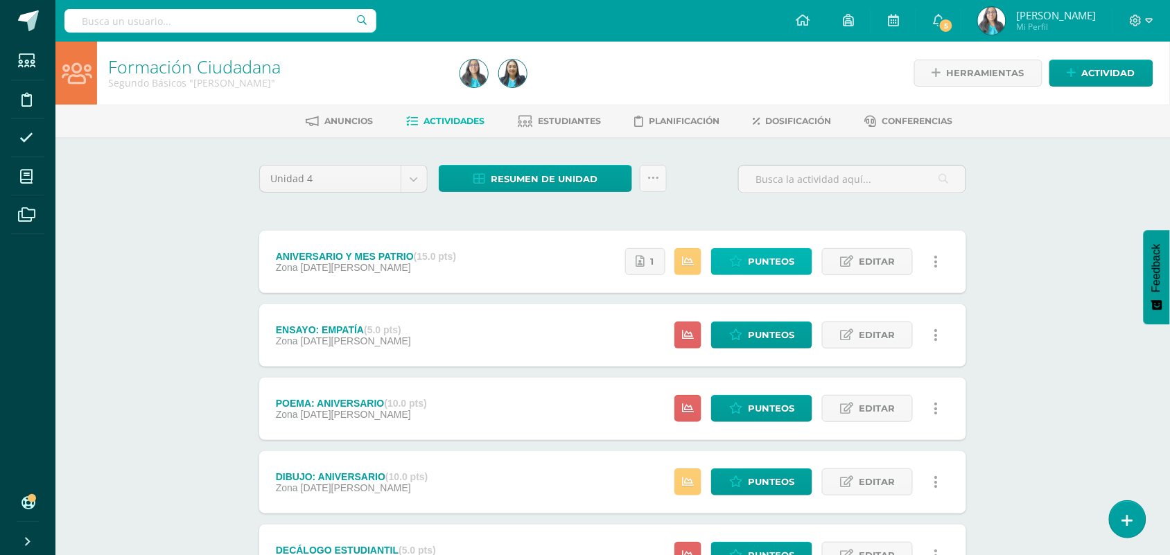
click at [782, 263] on span "Punteos" at bounding box center [771, 262] width 46 height 26
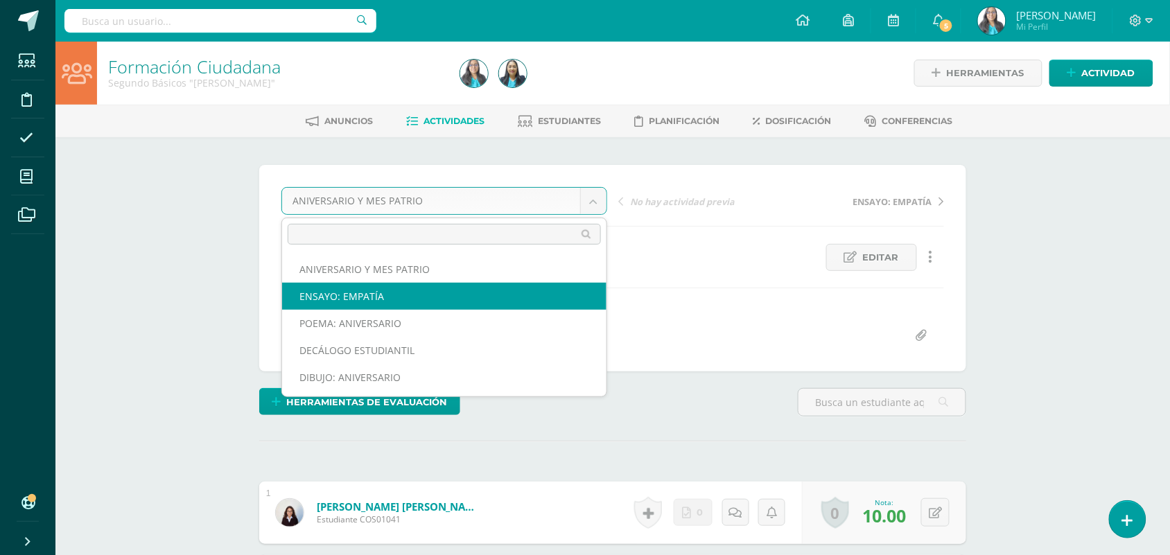
select select "/dashboard/teacher/grade-activity/123596/"
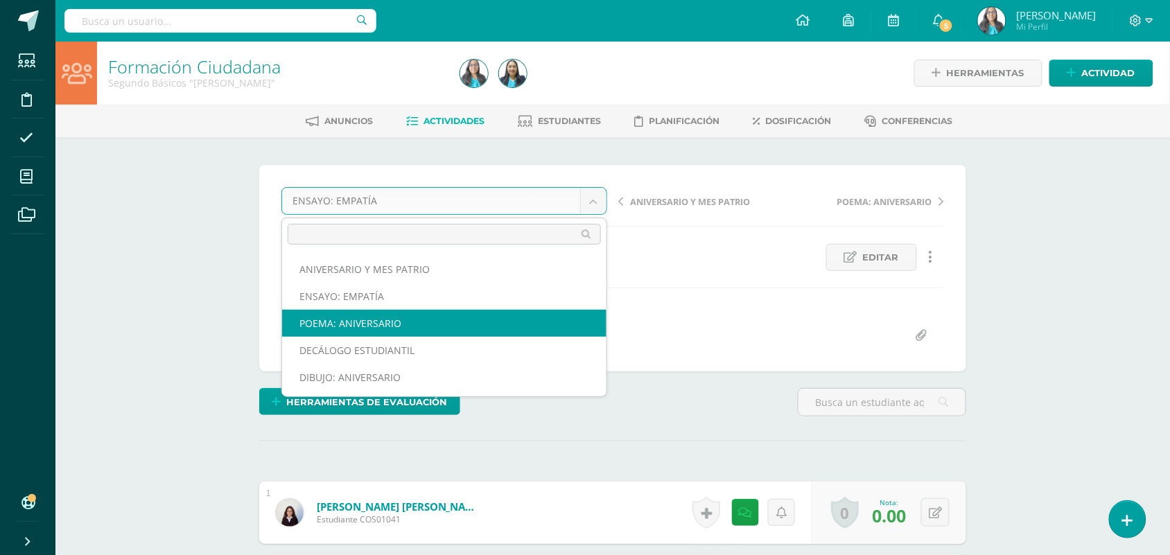
select select "/dashboard/teacher/grade-activity/123250/"
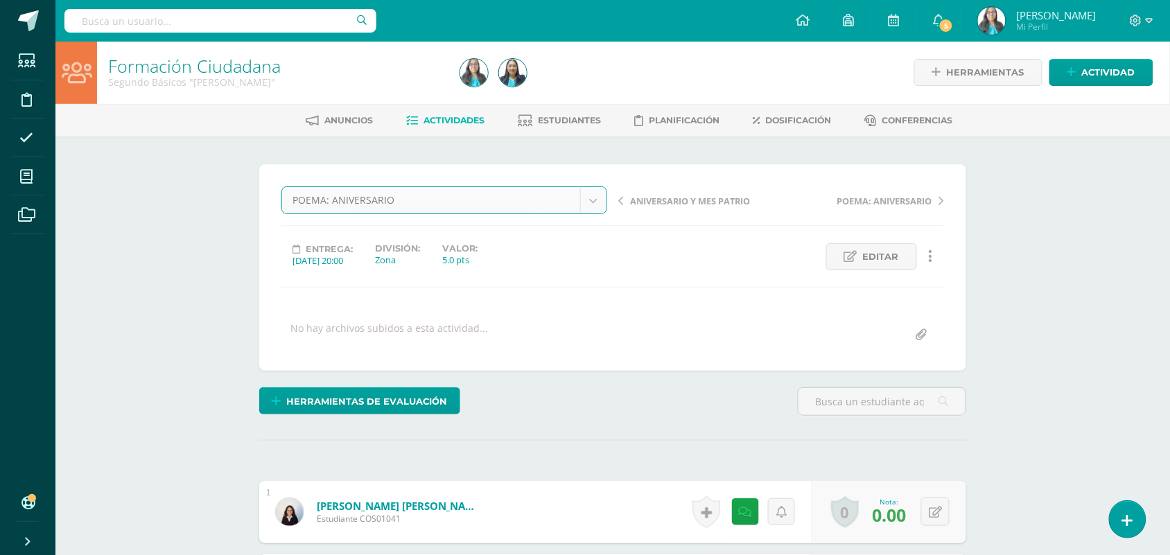
scroll to position [1, 0]
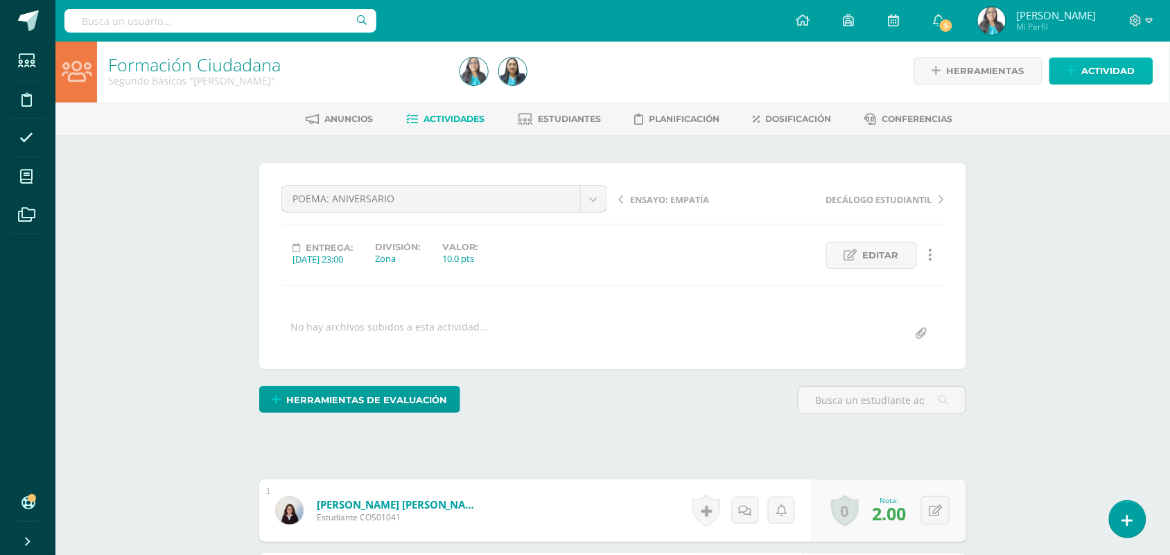
click at [1078, 78] on link "Actividad" at bounding box center [1102, 71] width 104 height 27
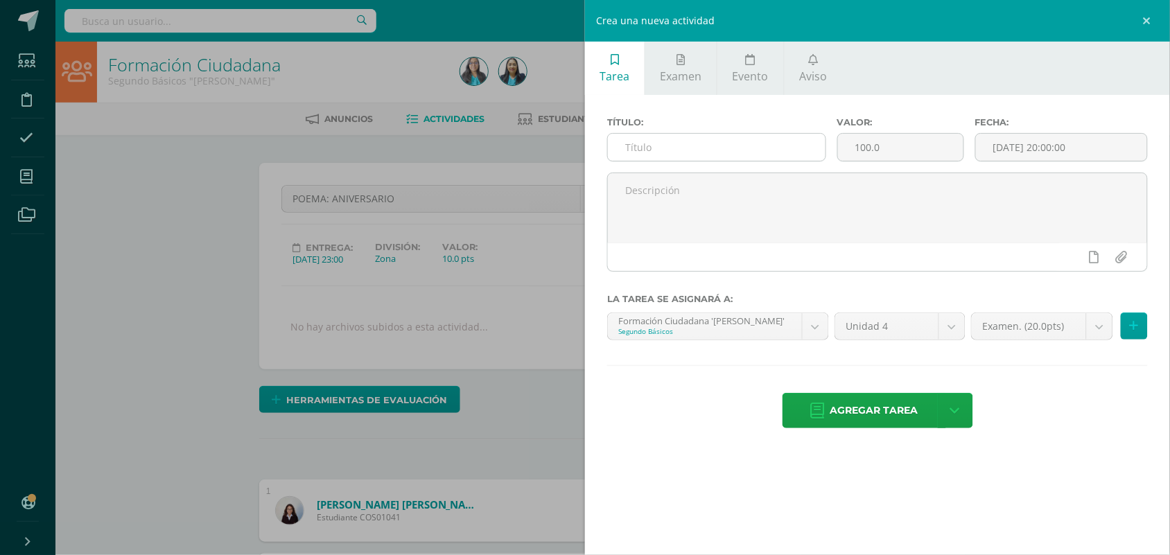
click at [768, 153] on input "text" at bounding box center [717, 147] width 218 height 27
click at [777, 150] on input "PARCIALQ" at bounding box center [717, 147] width 218 height 27
type input "PARCIAL"
type input "10"
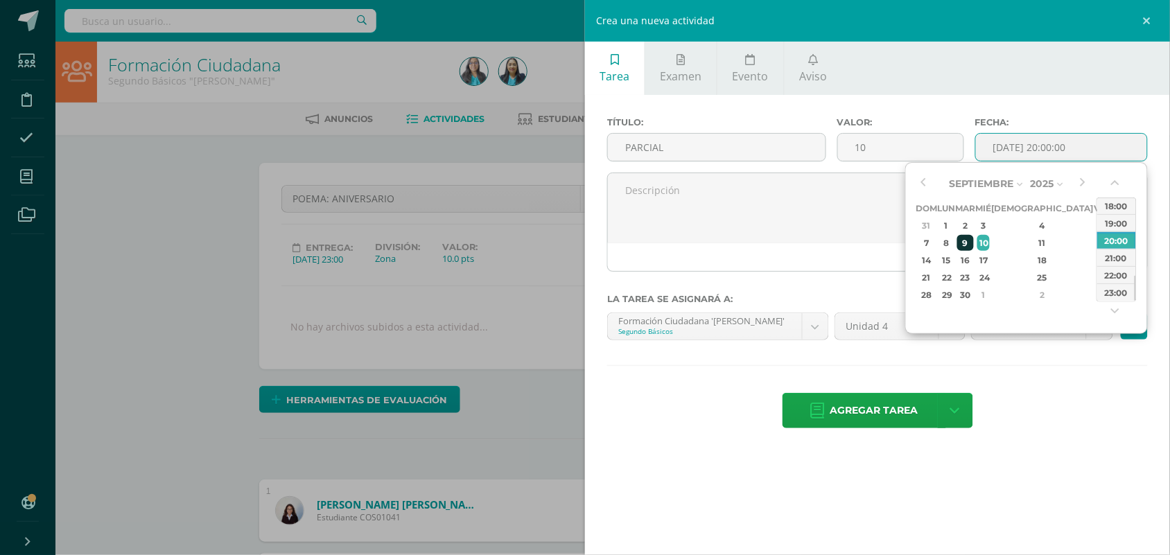
click at [973, 243] on div "9" at bounding box center [965, 243] width 16 height 16
click at [1118, 288] on div "23:00" at bounding box center [1117, 292] width 39 height 17
type input "[DATE] 23:00"
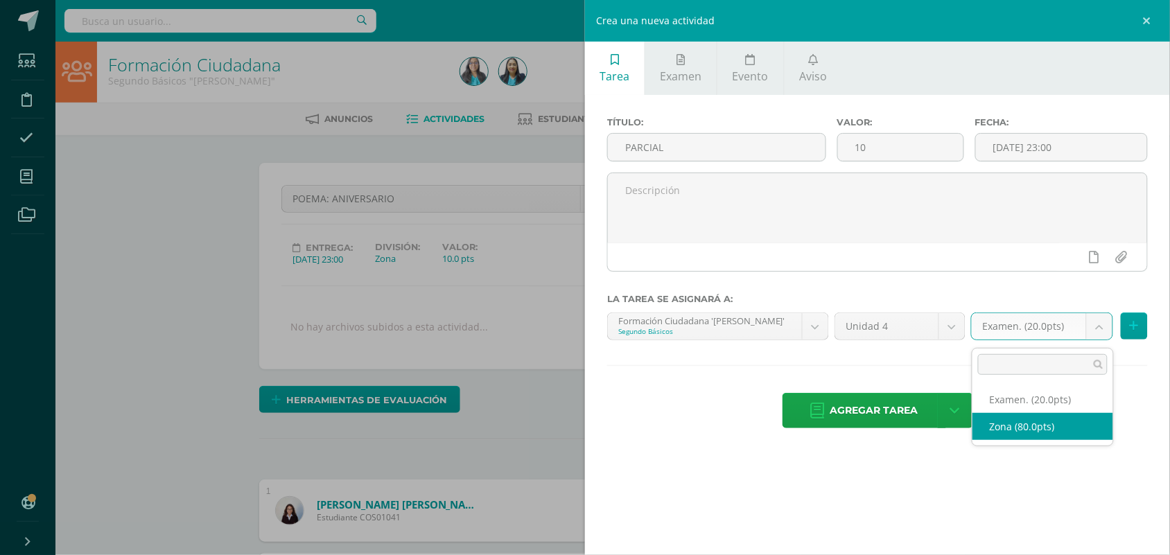
select select "123246"
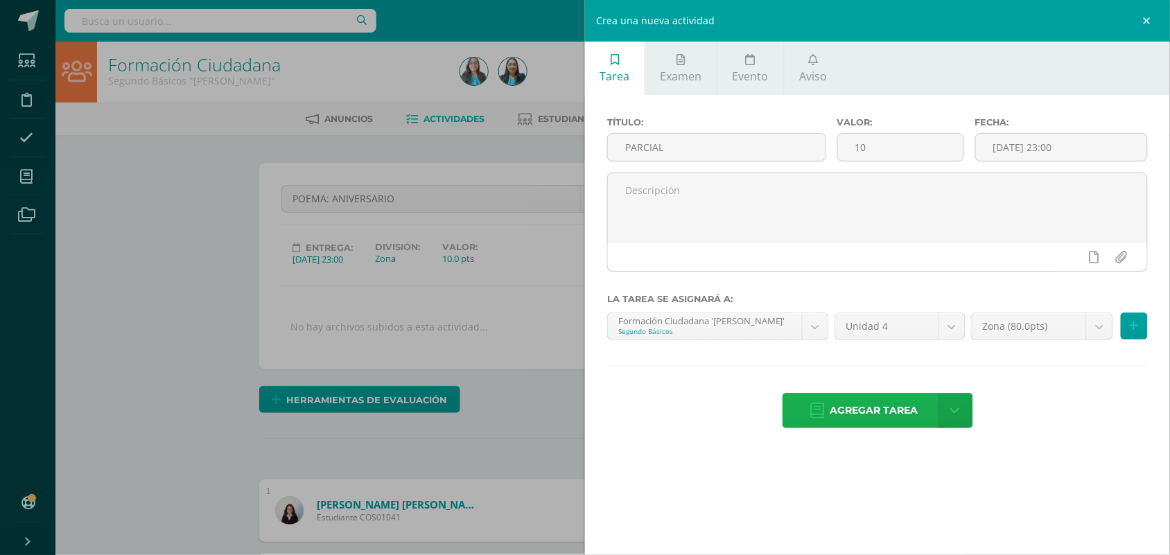
click at [874, 419] on span "Agregar tarea" at bounding box center [875, 411] width 88 height 34
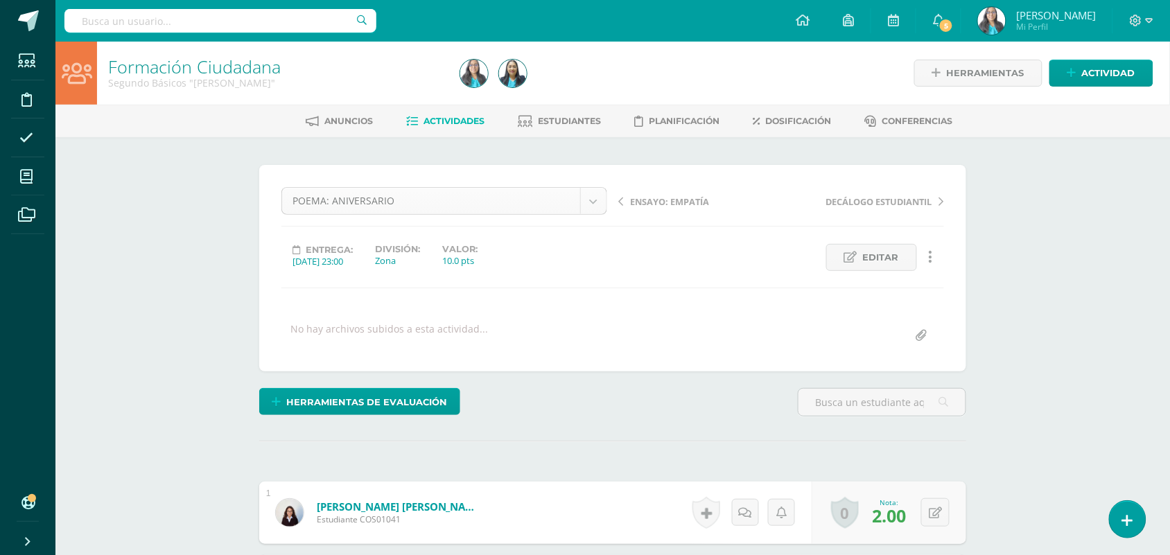
scroll to position [1, 0]
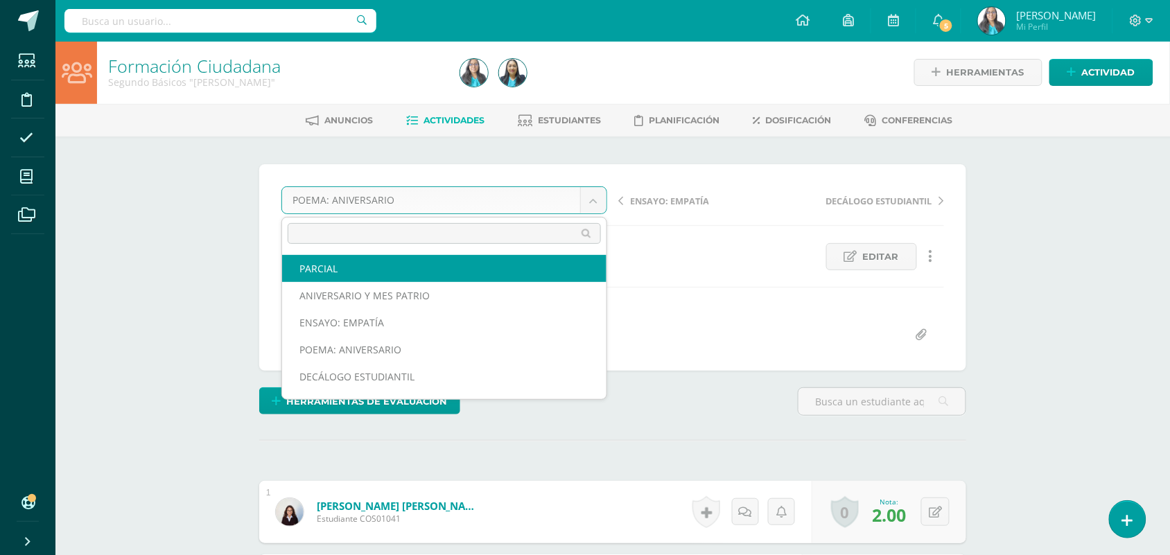
select select "/dashboard/teacher/grade-activity/124107/"
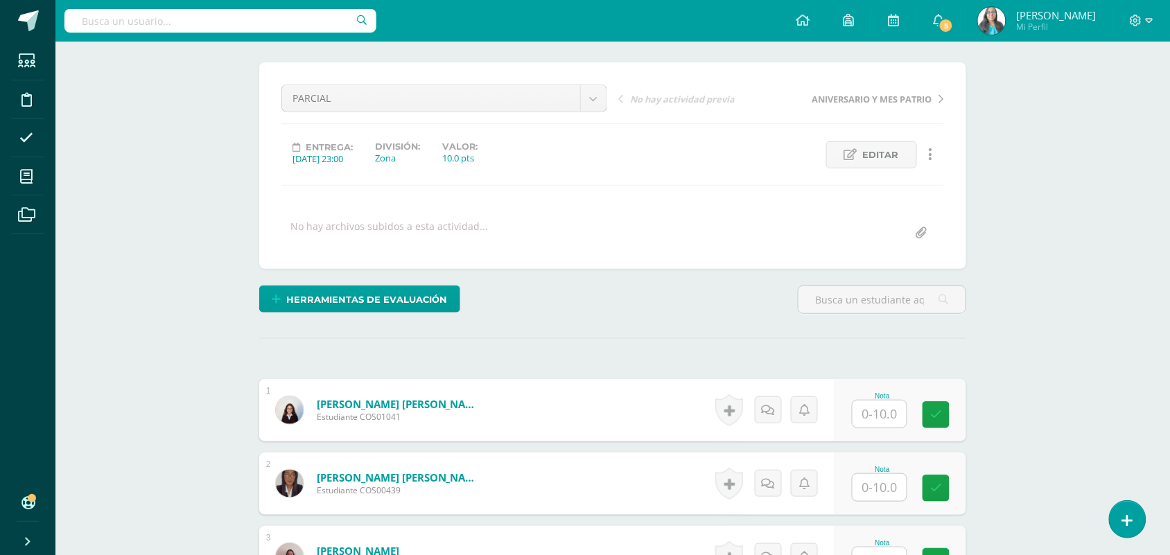
scroll to position [104, 0]
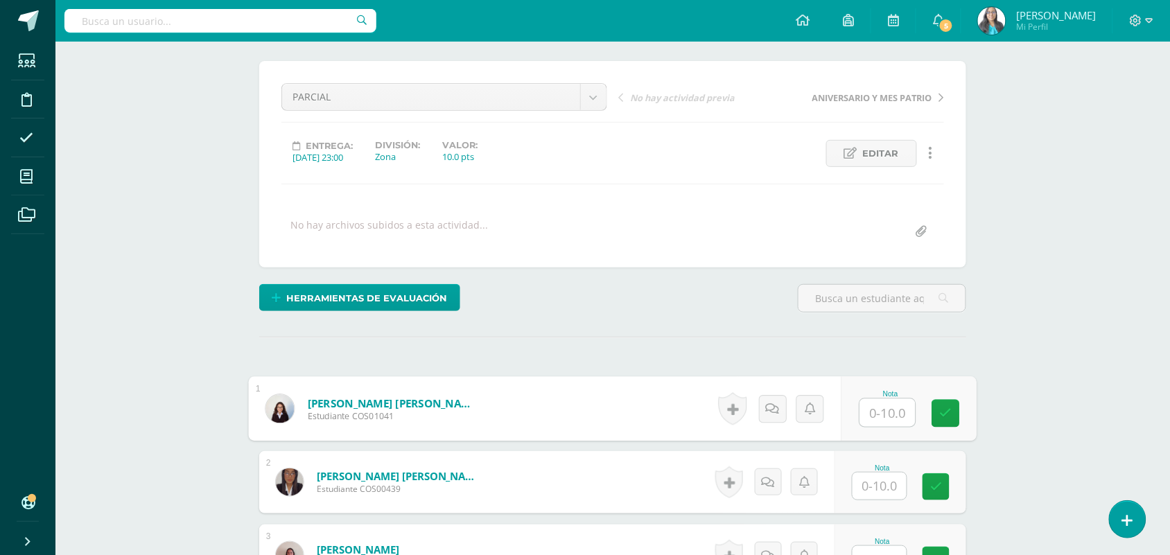
drag, startPoint x: 886, startPoint y: 403, endPoint x: 886, endPoint y: 410, distance: 7.6
click at [886, 404] on input "text" at bounding box center [887, 413] width 55 height 28
type input "5"
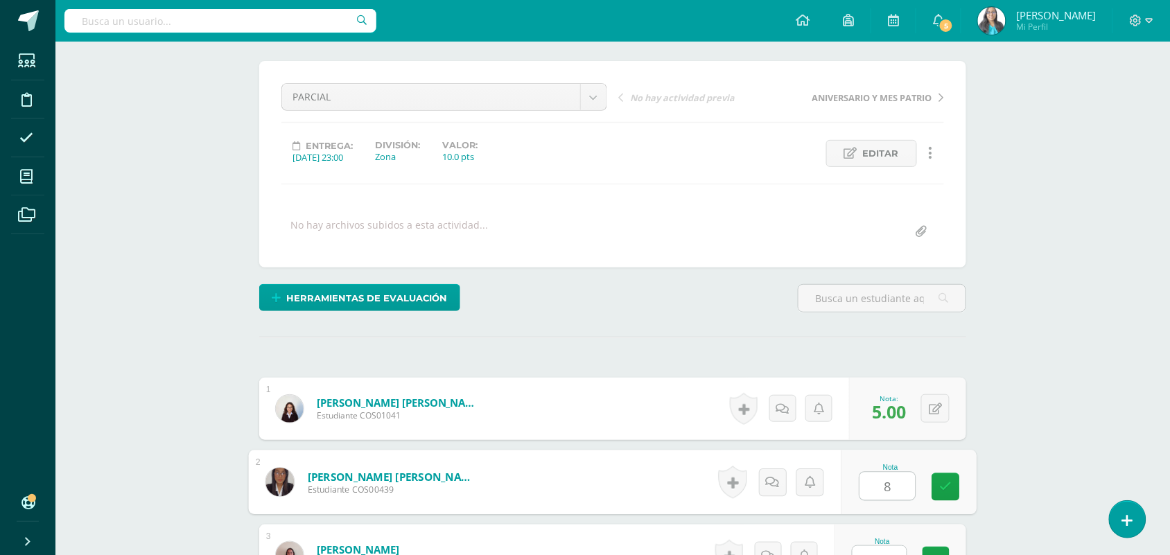
type input "8"
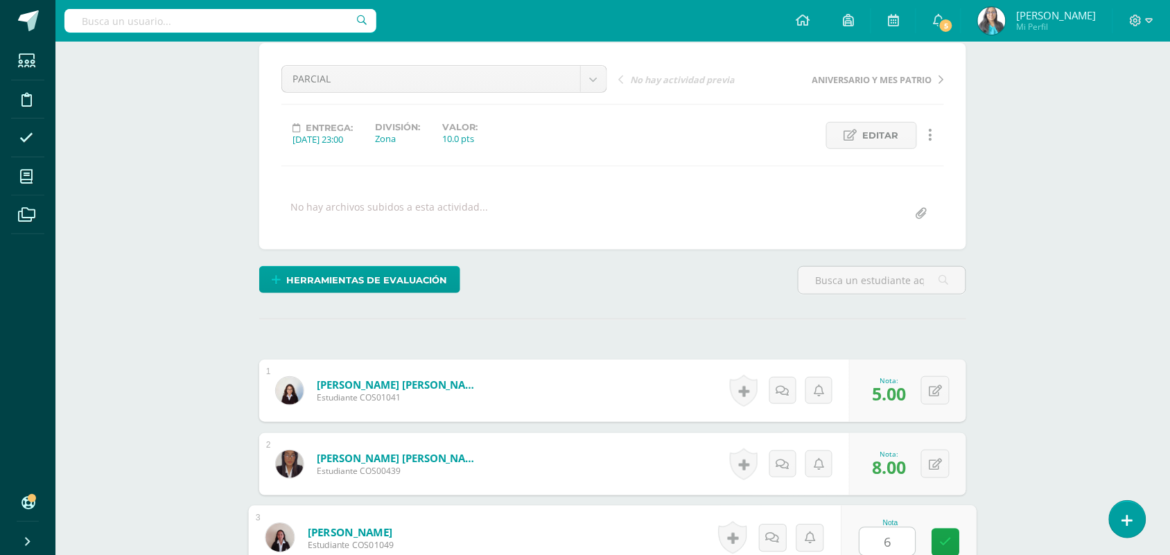
type input "6"
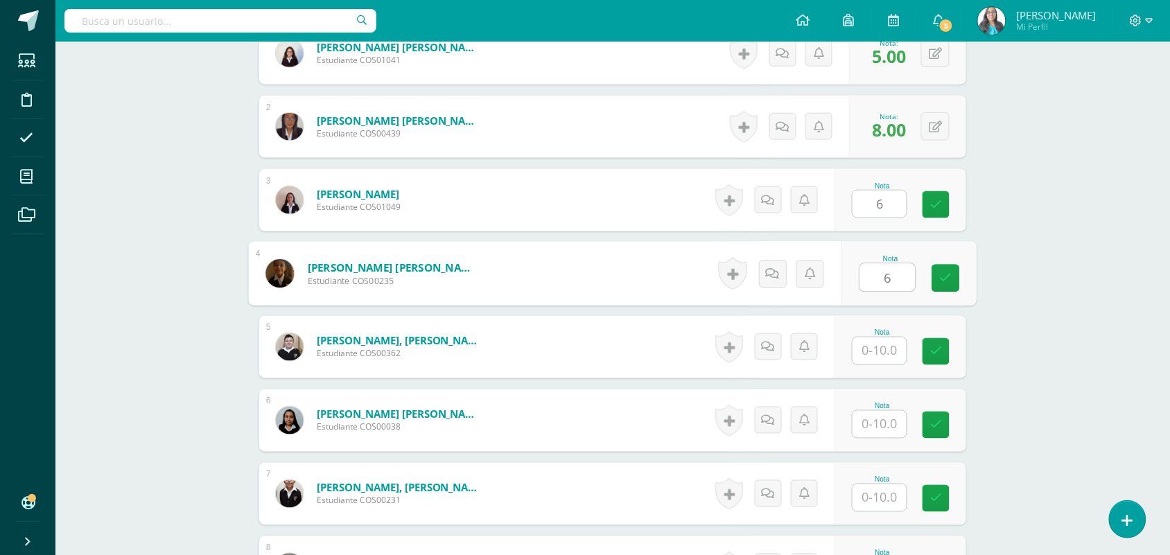
type input "6"
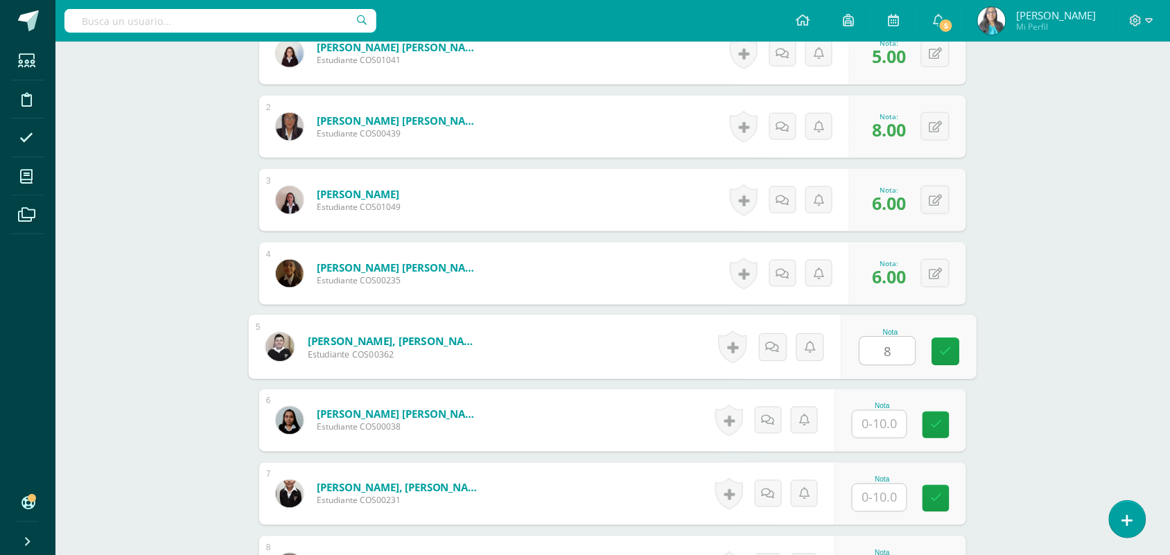
type input "8"
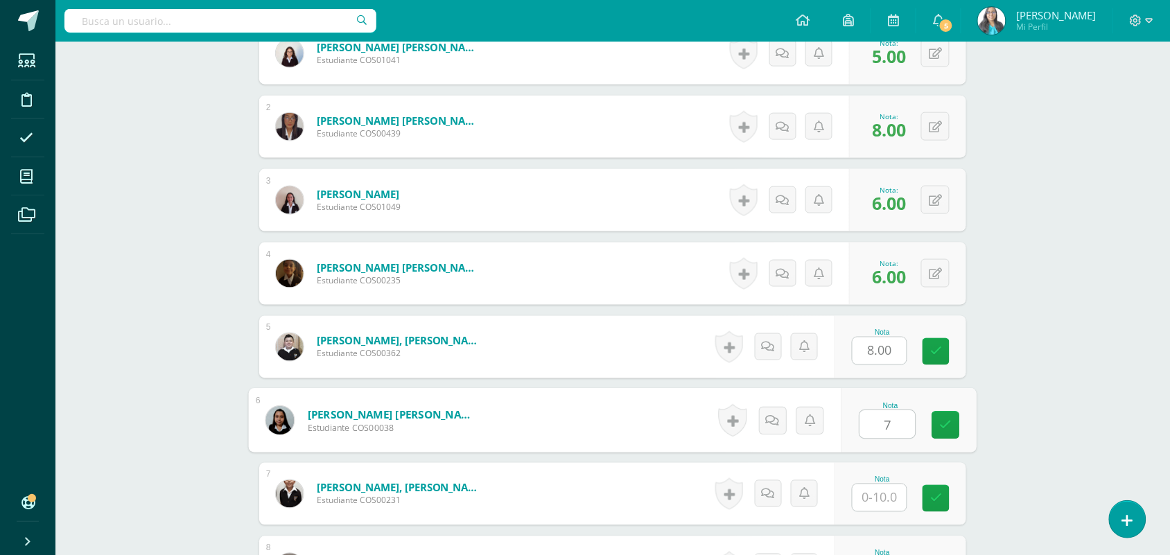
type input "7"
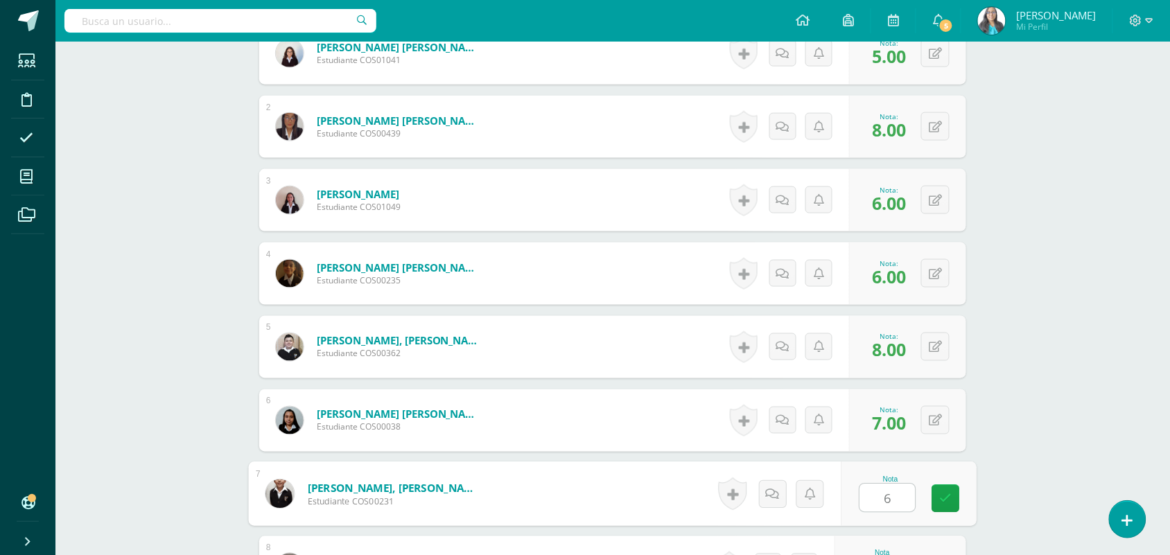
type input "6"
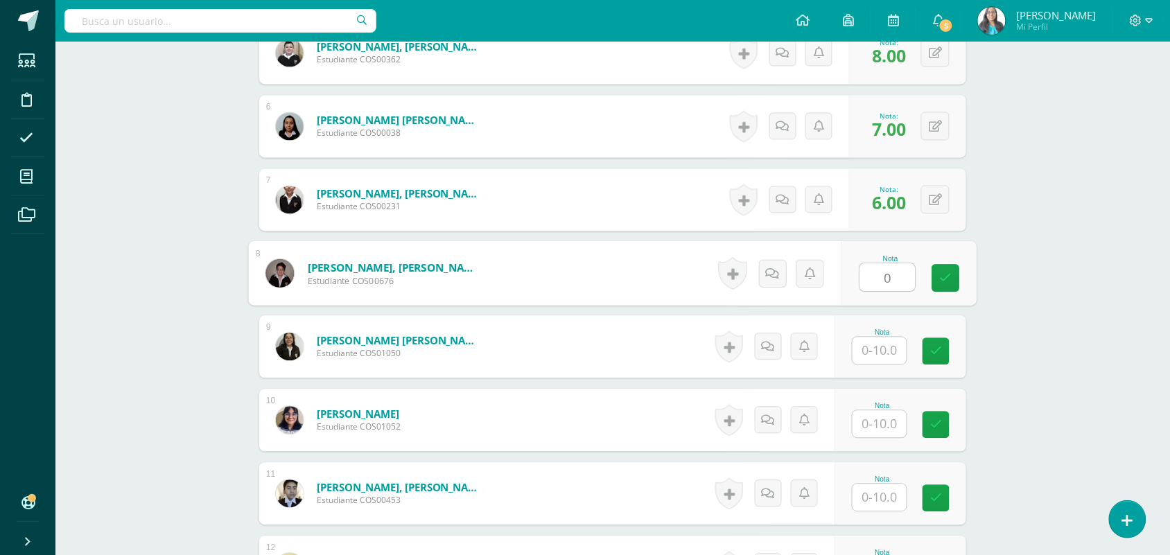
type input "0"
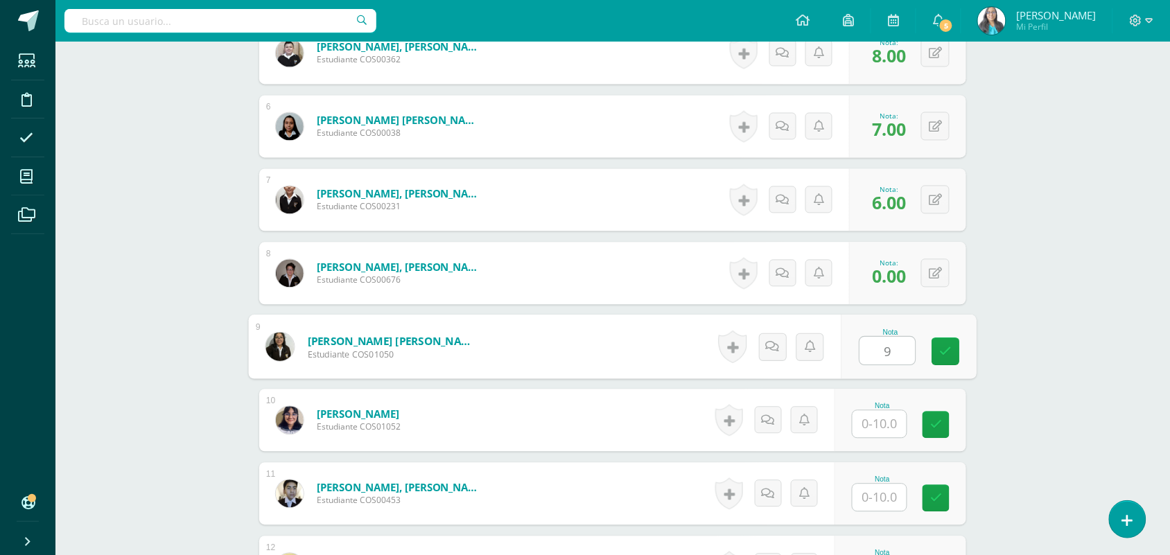
type input "9"
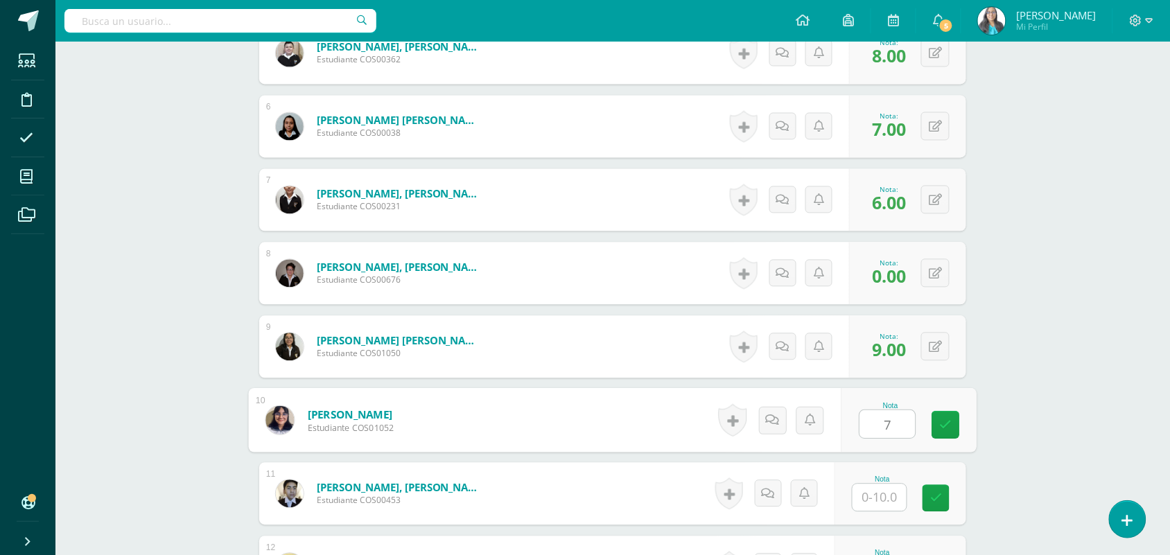
type input "7"
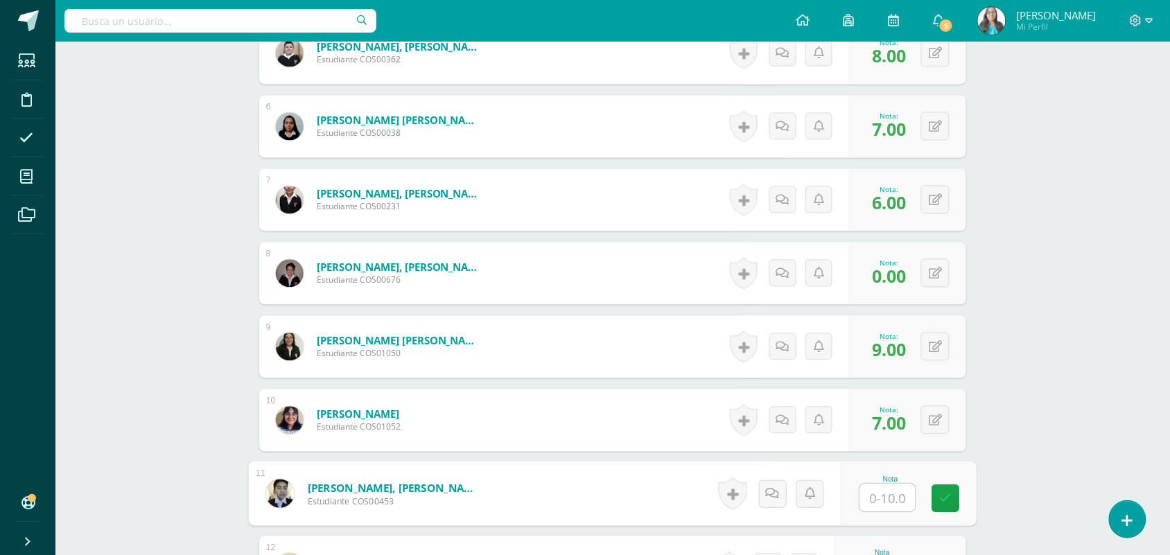
scroll to position [1048, 0]
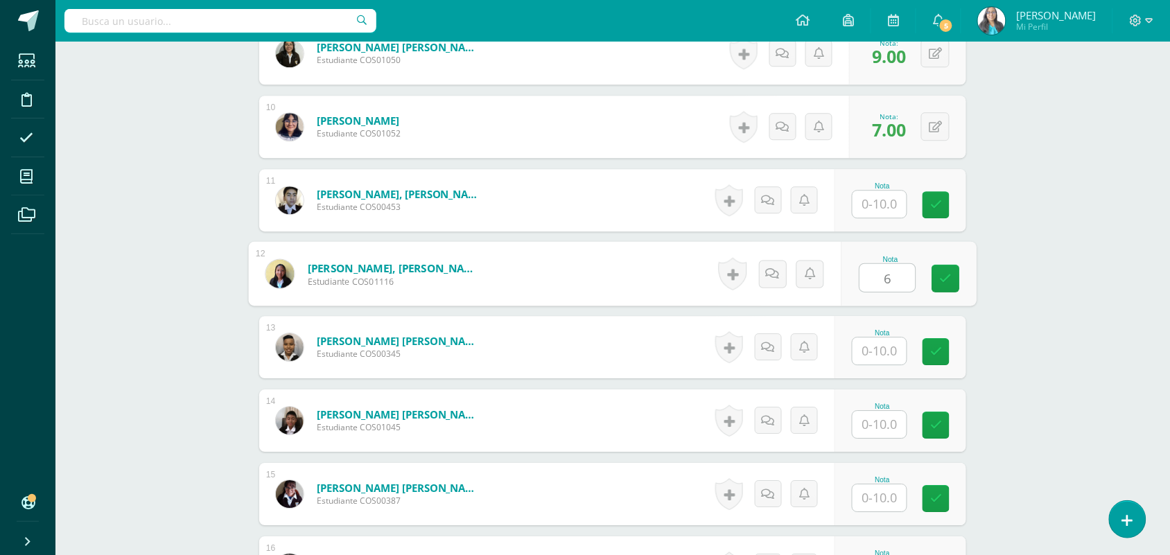
type input "6"
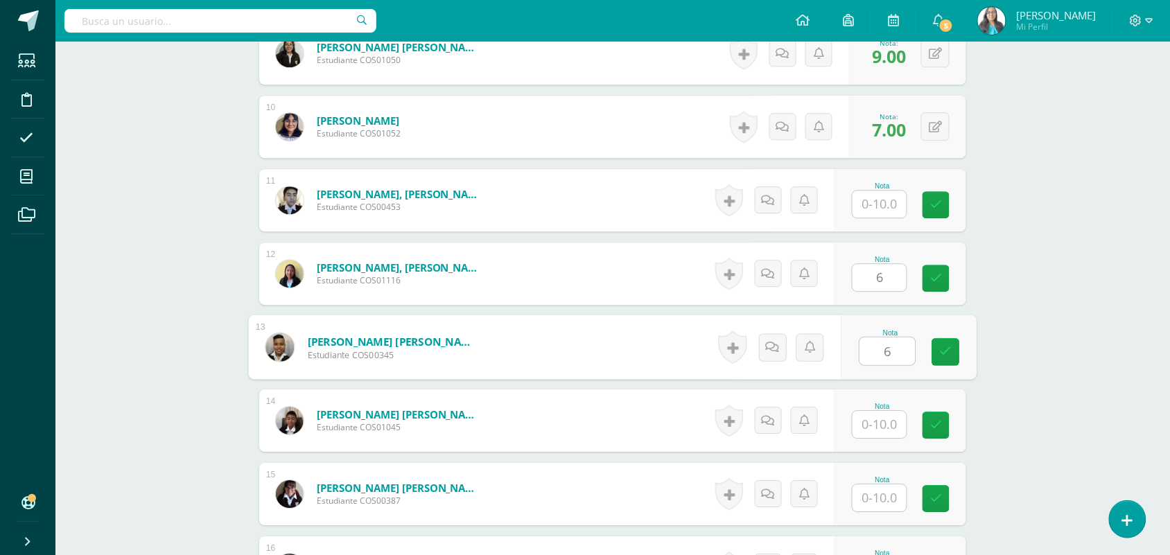
type input "6"
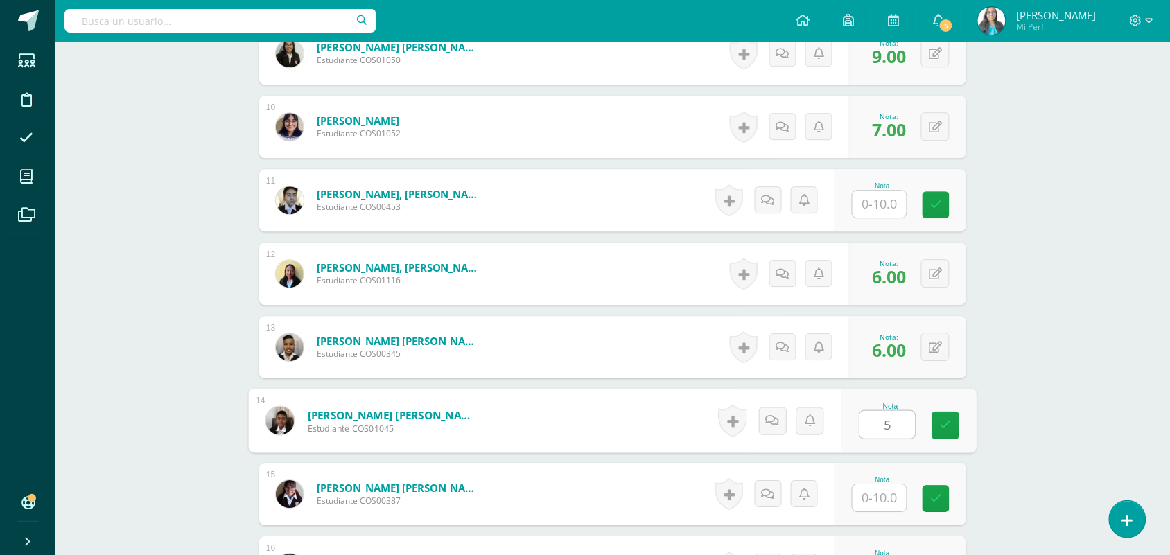
type input "5"
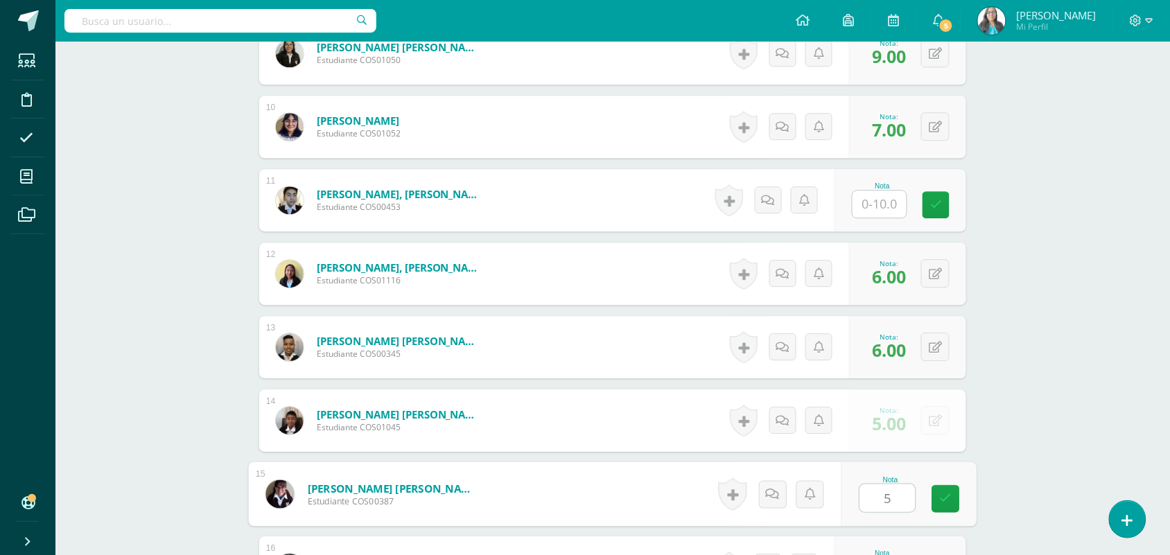
type input "5"
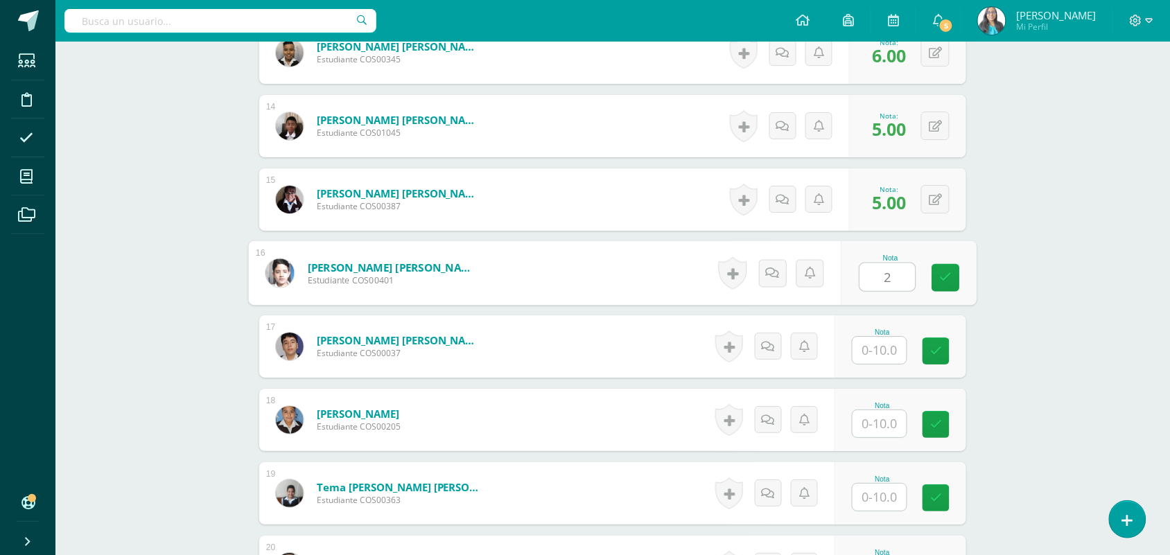
type input "2"
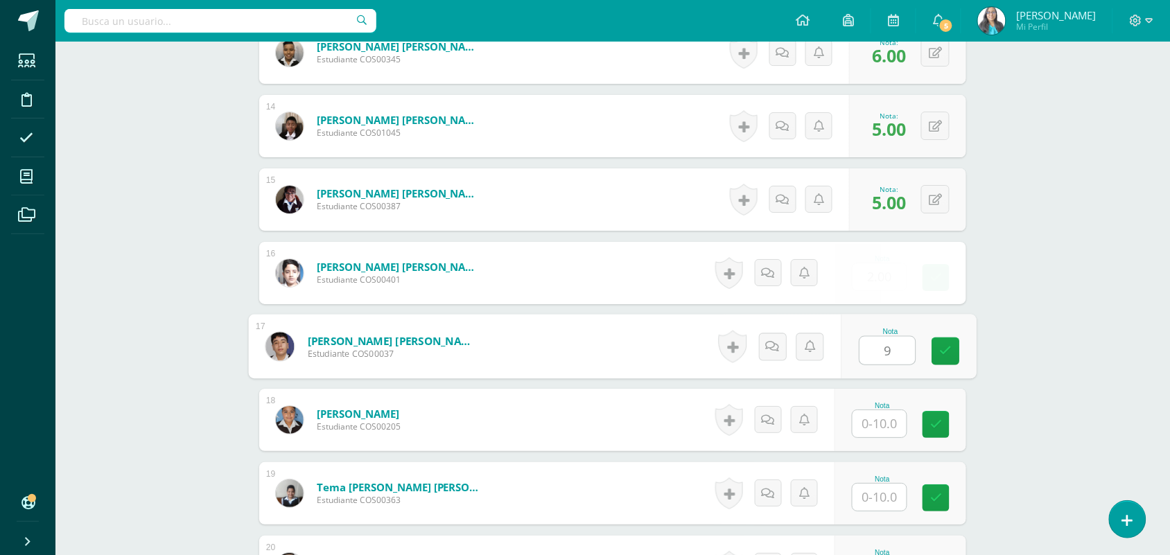
type input "9"
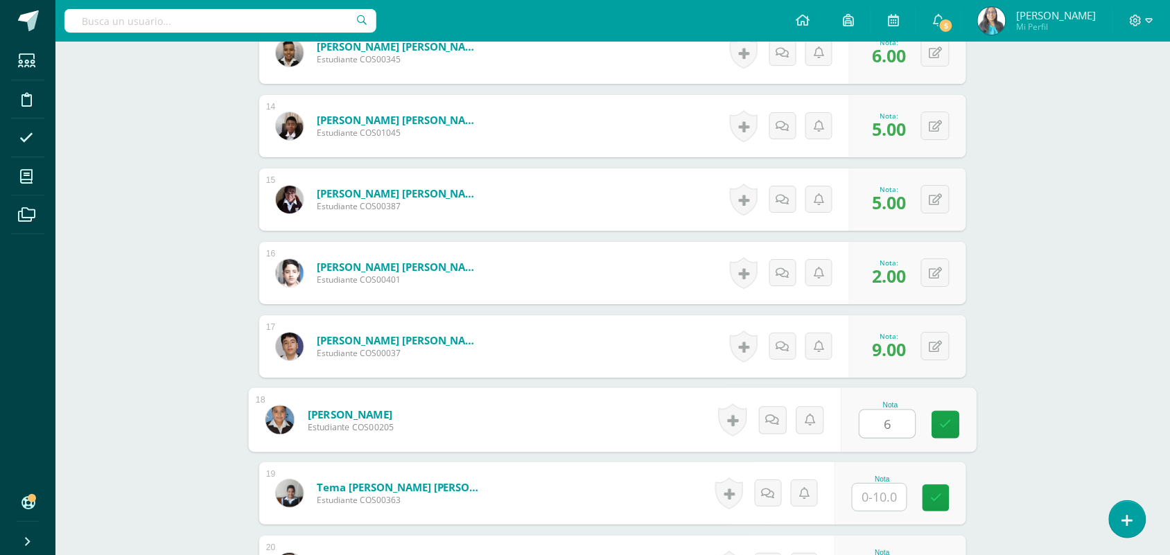
type input "6"
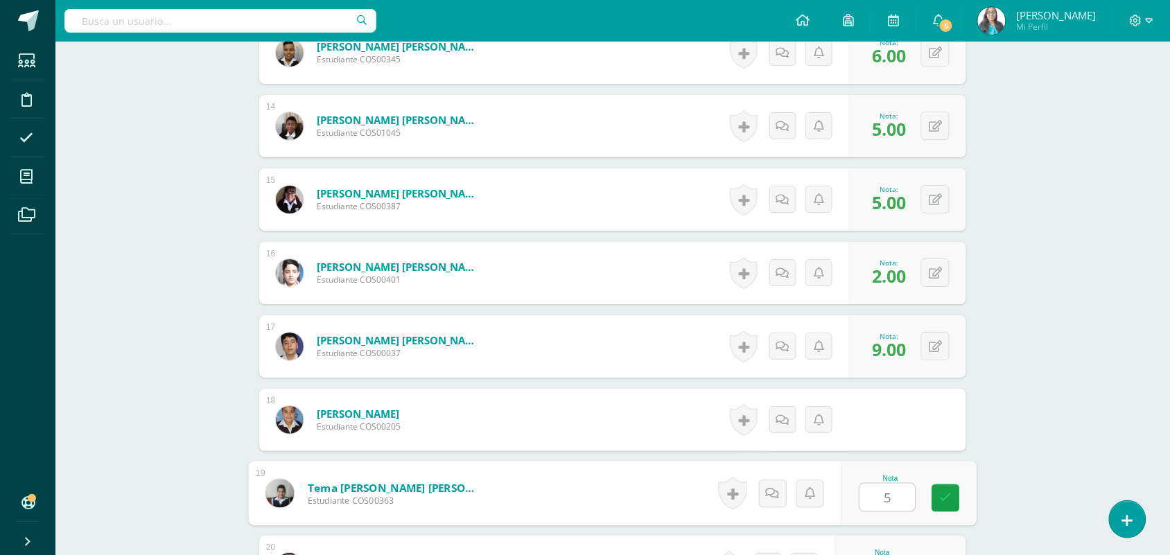
type input "5"
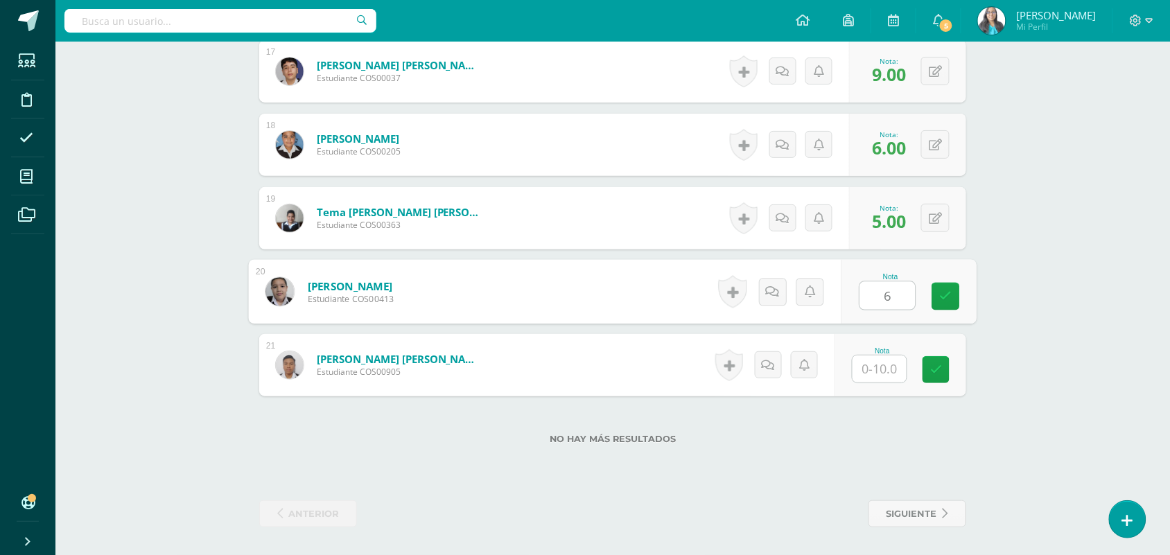
type input "6"
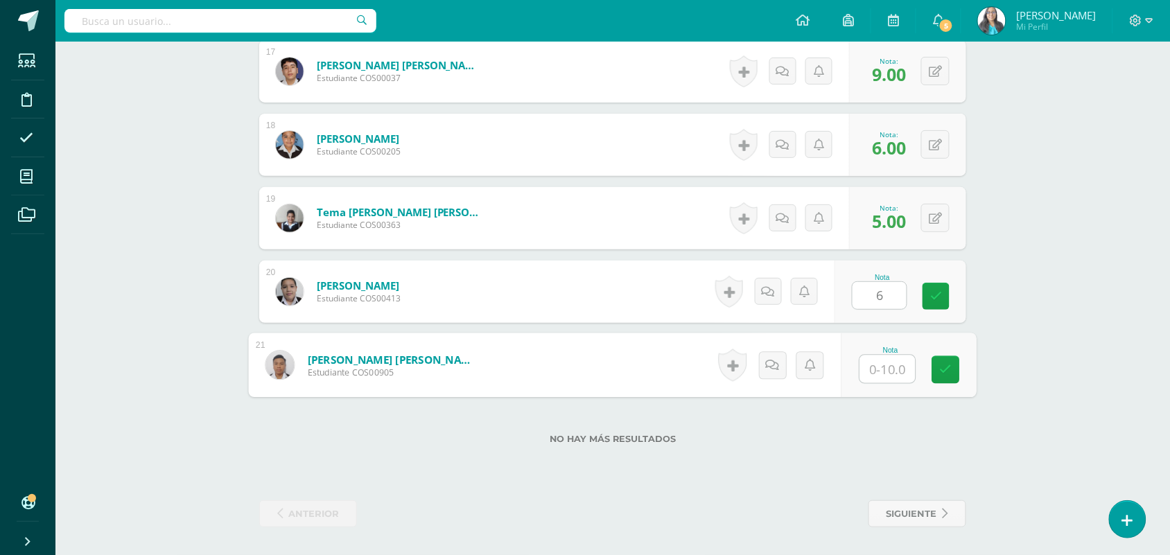
type input "6"
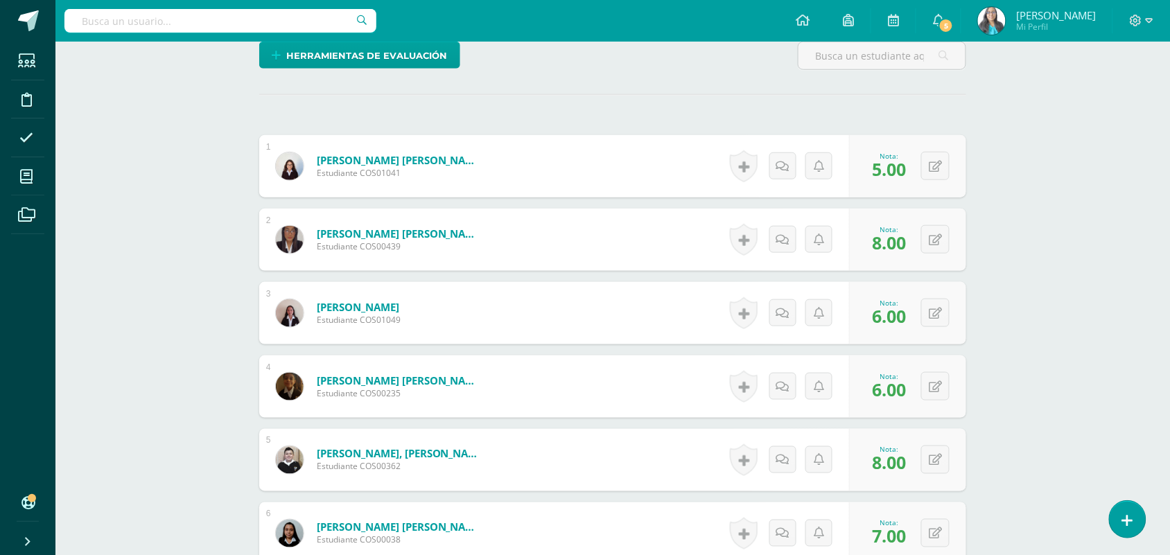
scroll to position [0, 0]
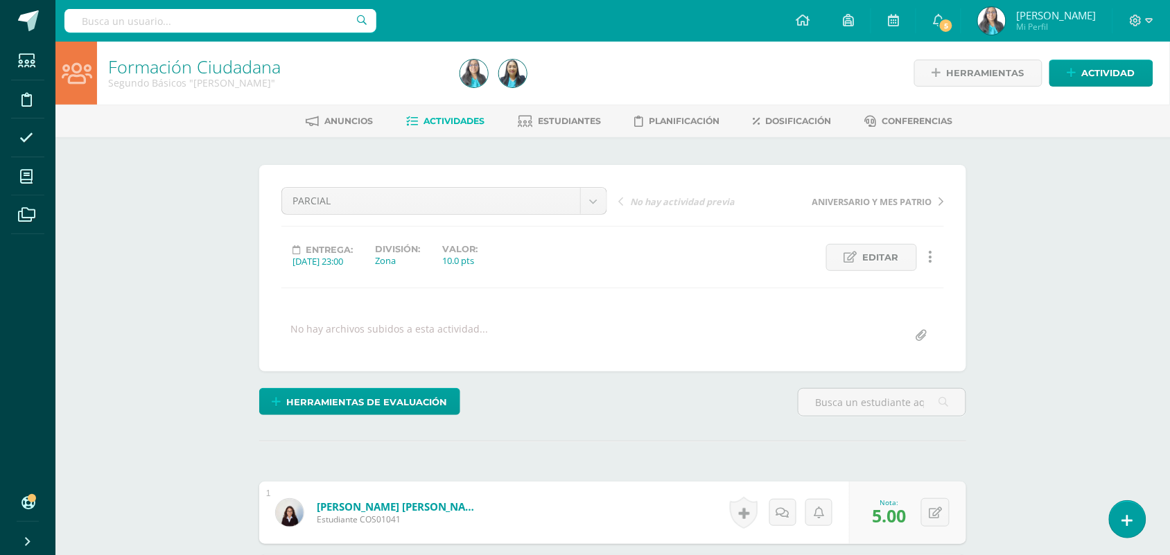
click at [442, 119] on span "Actividades" at bounding box center [454, 121] width 61 height 10
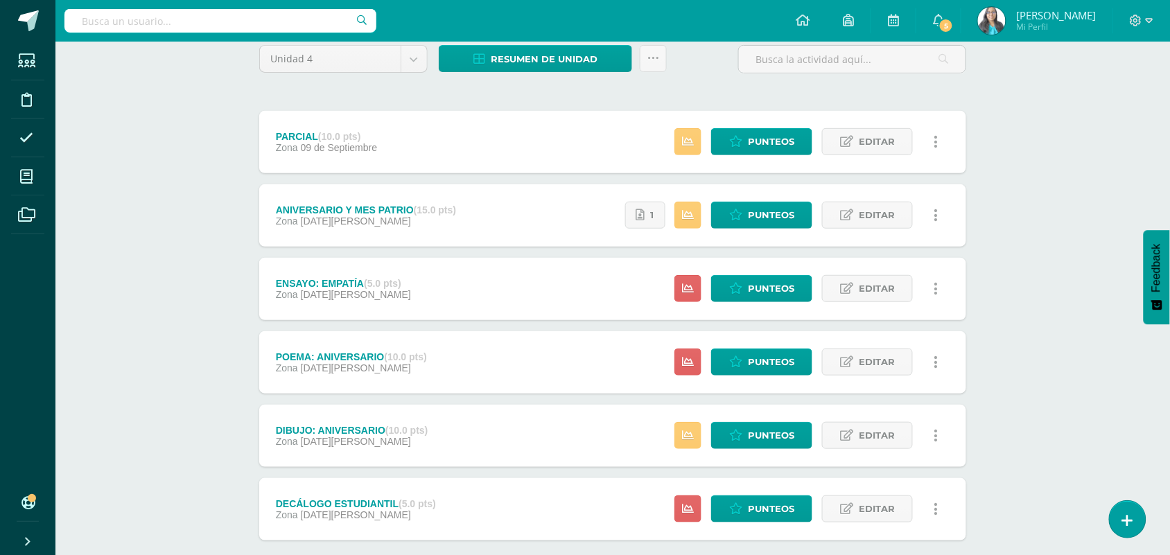
scroll to position [173, 0]
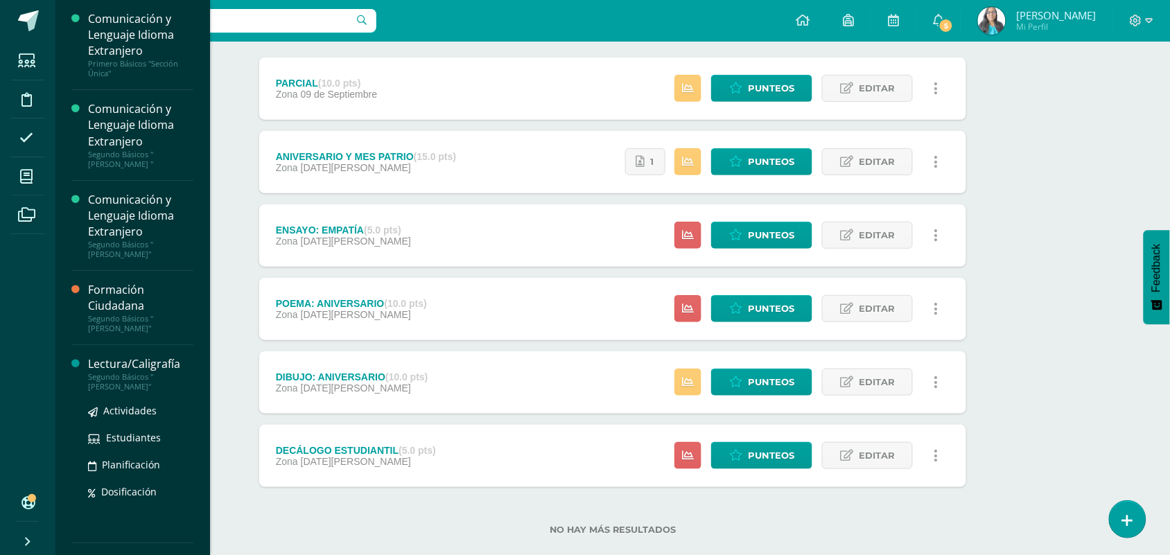
click at [112, 372] on div "Segundo Básicos "[PERSON_NAME]"" at bounding box center [140, 381] width 105 height 19
click at [120, 404] on span "Actividades" at bounding box center [129, 410] width 53 height 13
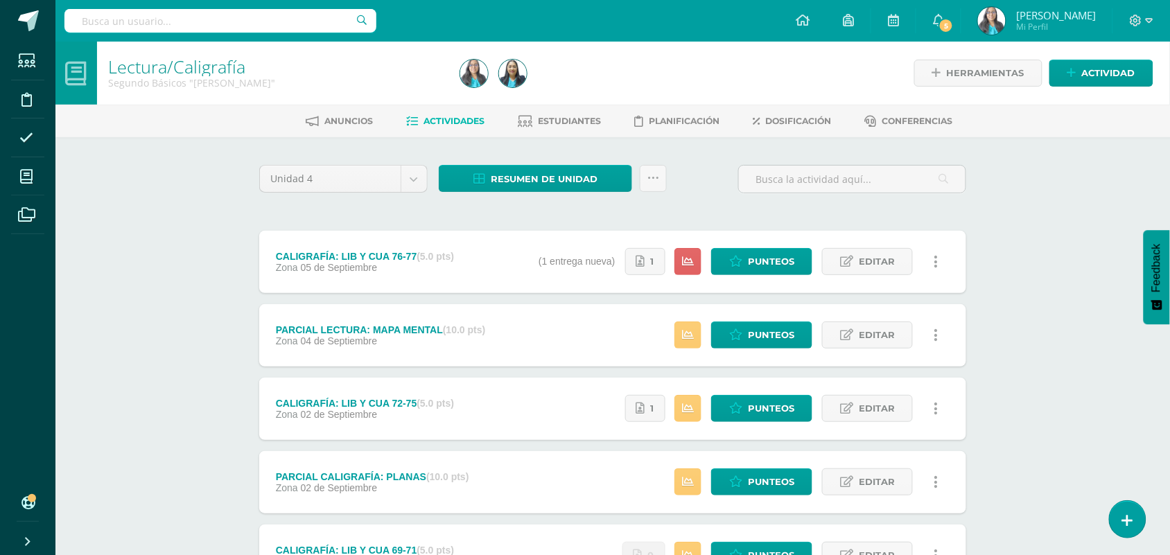
click at [1024, 217] on div "Lectura/Caligrafía Segundo Básicos "[PERSON_NAME]" Herramientas Detalle de asis…" at bounding box center [612, 542] width 1115 height 1000
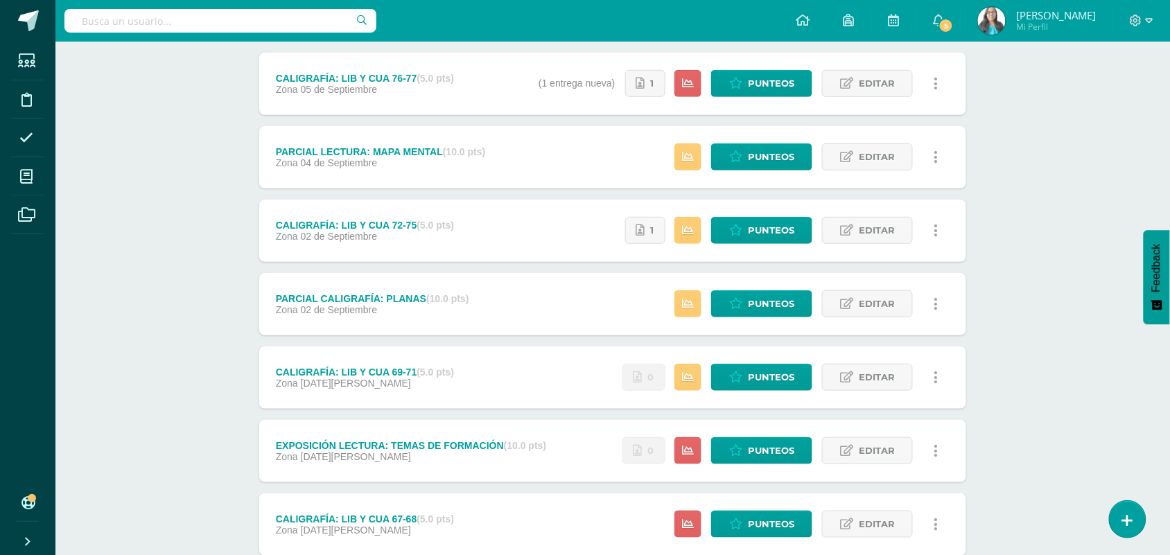
scroll to position [520, 0]
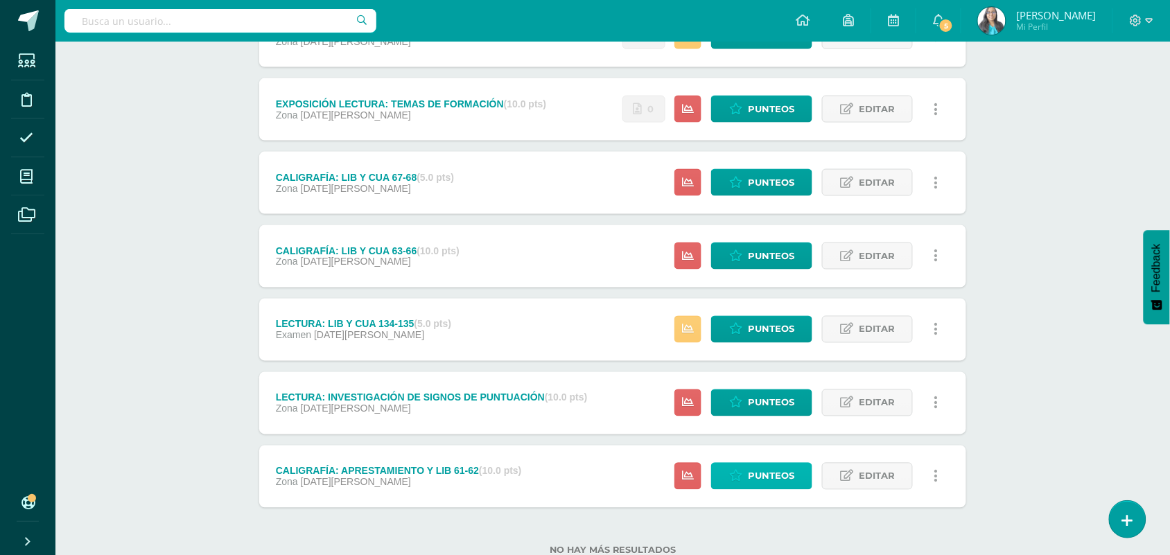
click at [783, 476] on span "Punteos" at bounding box center [771, 477] width 46 height 26
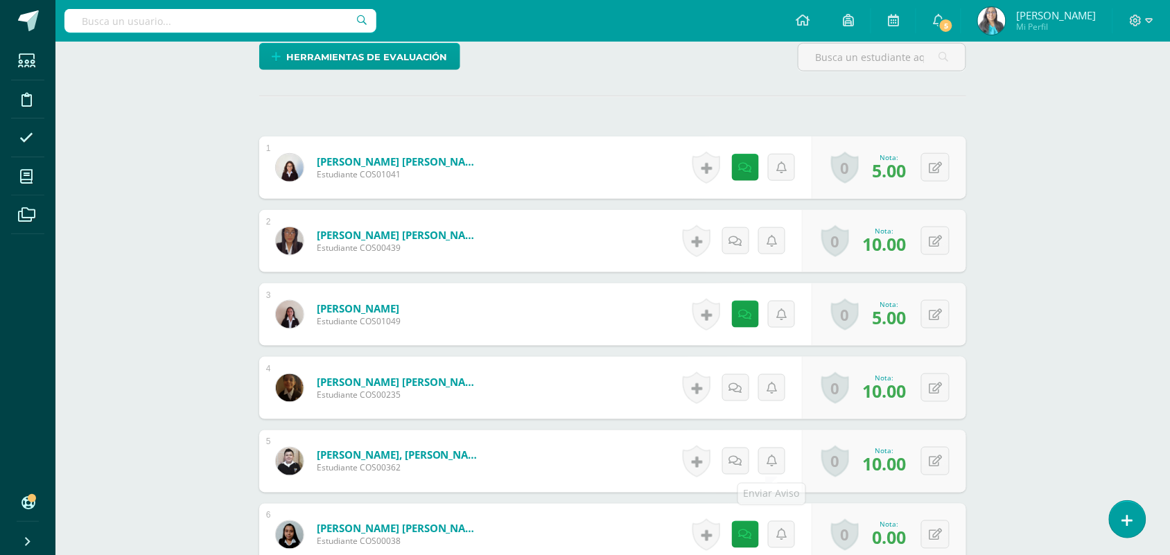
scroll to position [352, 0]
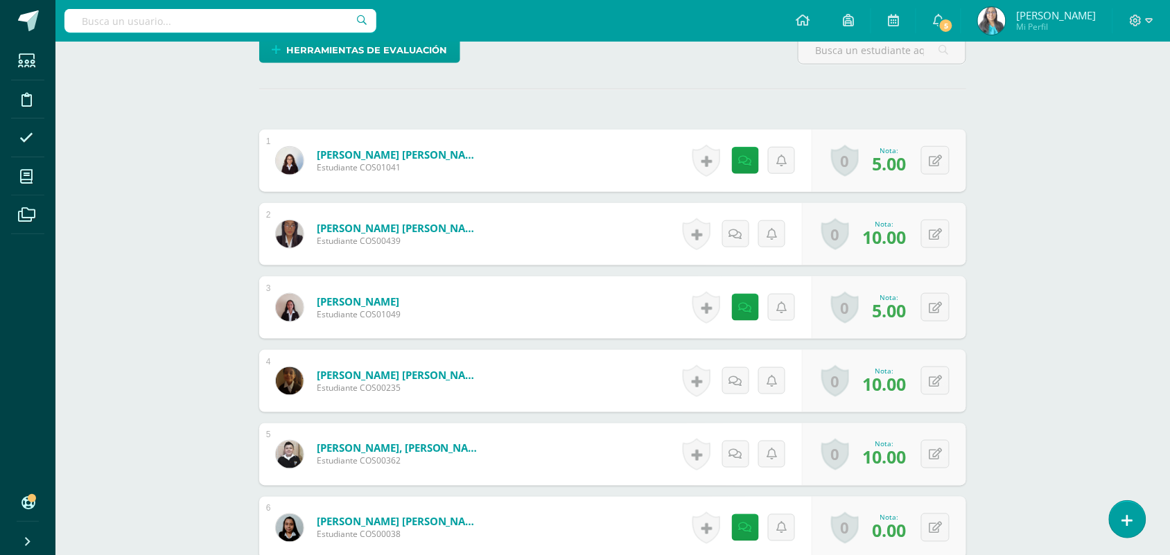
click at [691, 199] on div "1 [PERSON_NAME] [PERSON_NAME] Estudiante COS01041 Nota 5.00 0 [GEOGRAPHIC_DATA]…" at bounding box center [612, 492] width 707 height 724
click at [589, 202] on div "1 [PERSON_NAME] [PERSON_NAME] Estudiante COS01041 Nota 5.00 0 [GEOGRAPHIC_DATA]…" at bounding box center [612, 492] width 707 height 724
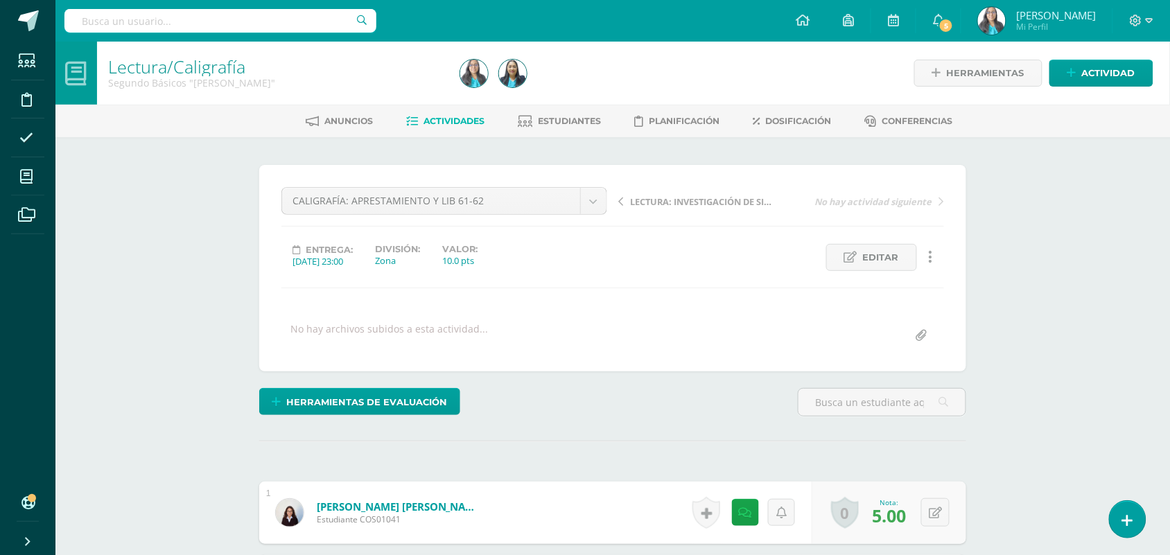
scroll to position [1, 0]
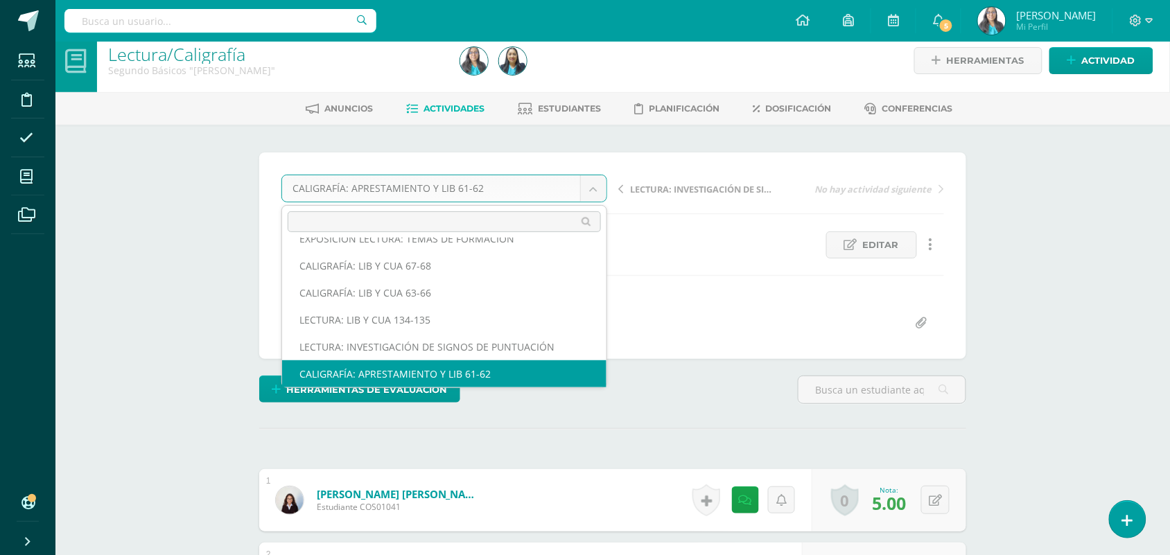
scroll to position [175, 0]
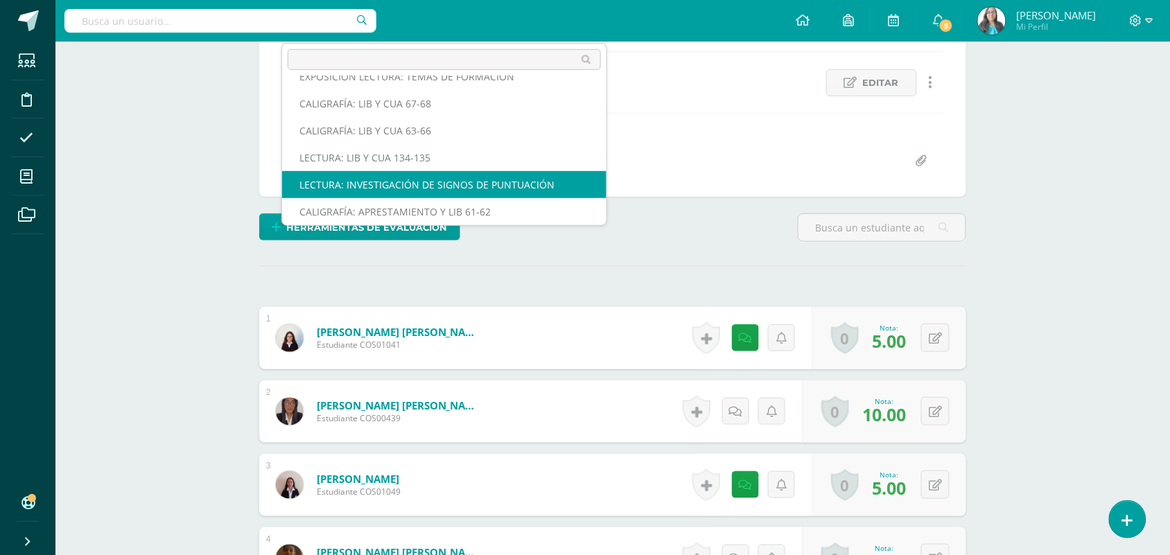
select select "/dashboard/teacher/grade-activity/123253/"
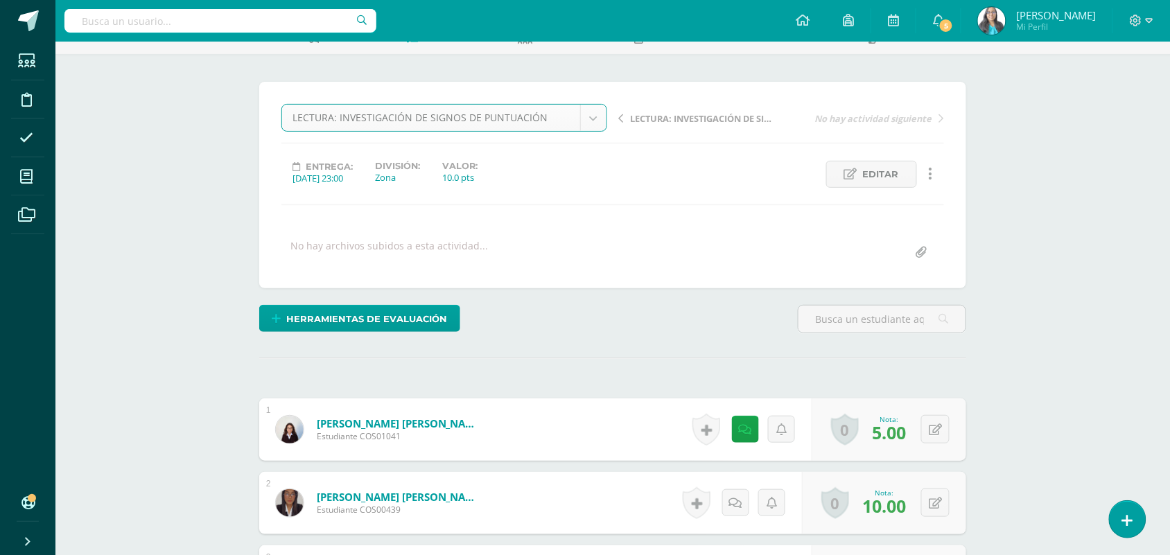
scroll to position [0, 0]
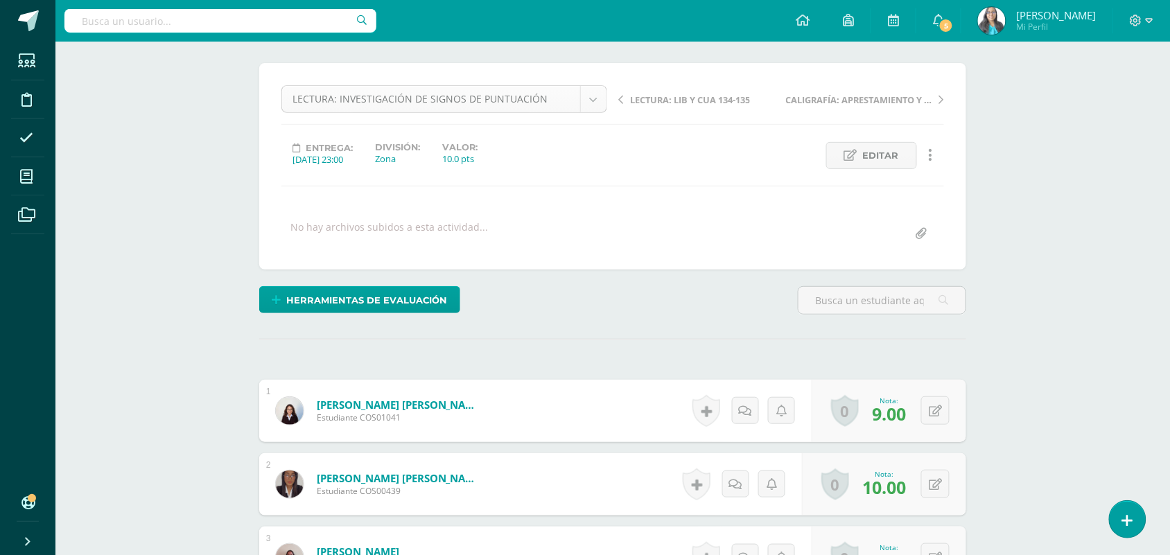
scroll to position [125, 0]
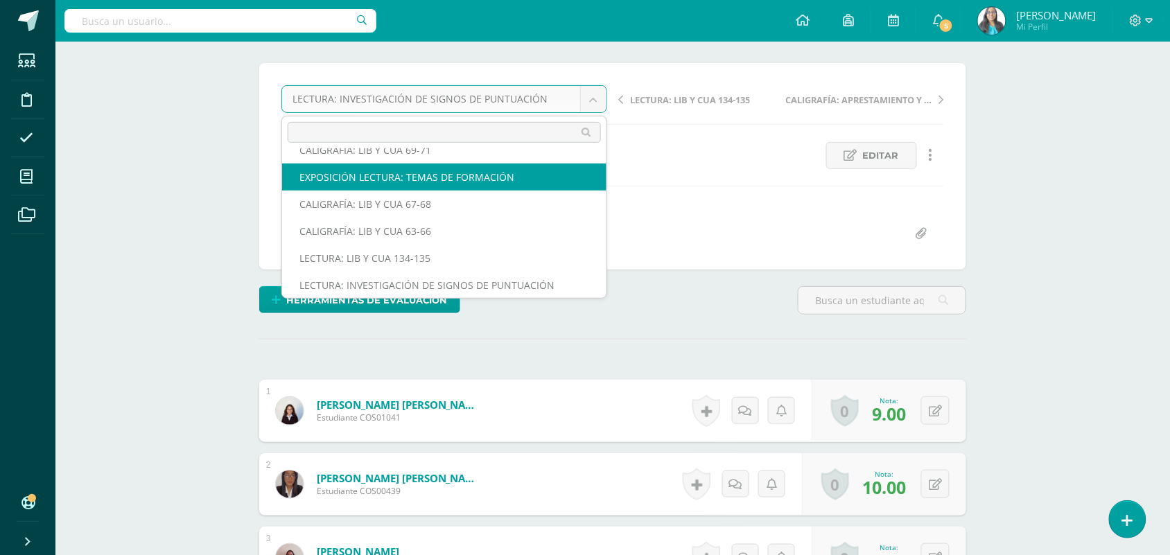
scroll to position [113, 0]
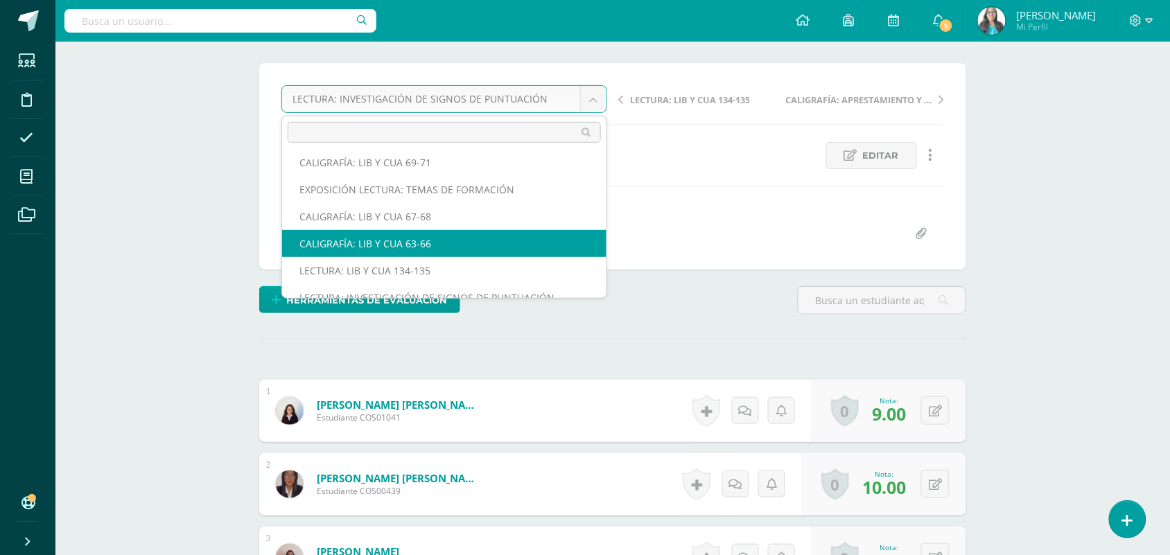
select select "/dashboard/teacher/grade-activity/123255/"
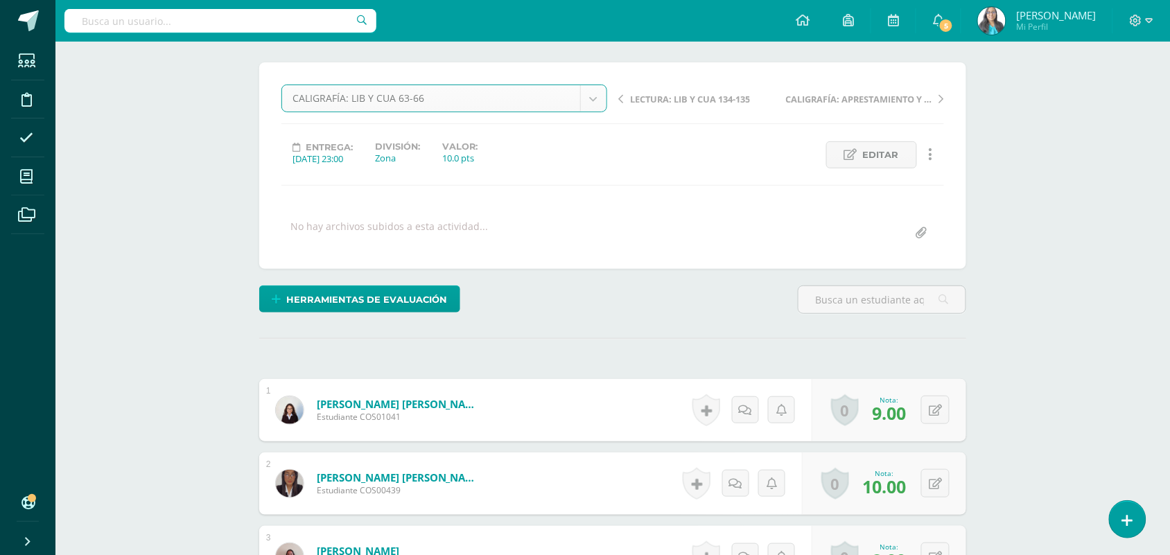
scroll to position [104, 0]
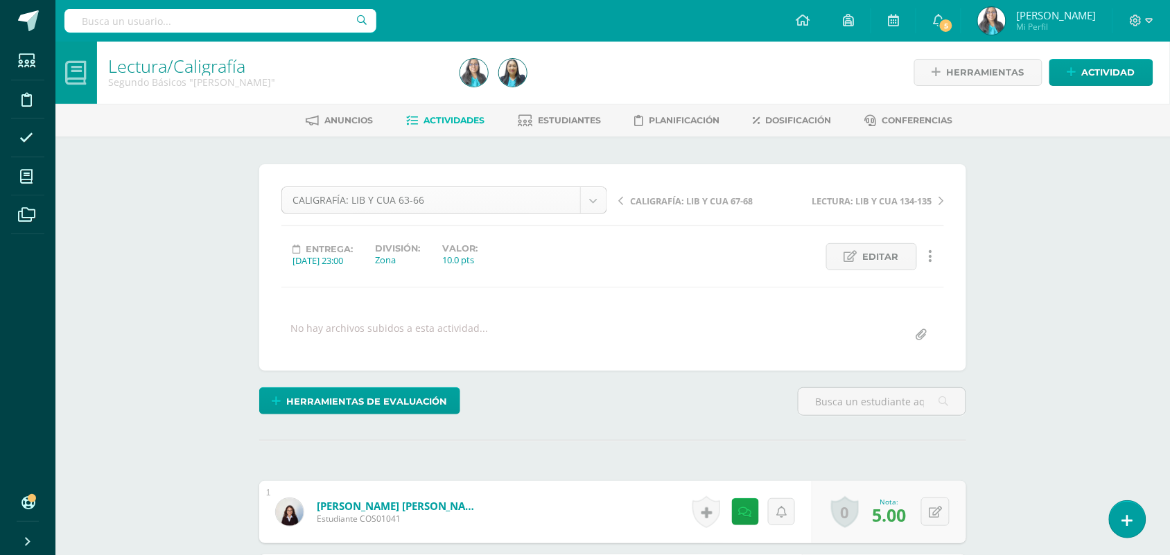
scroll to position [71, 0]
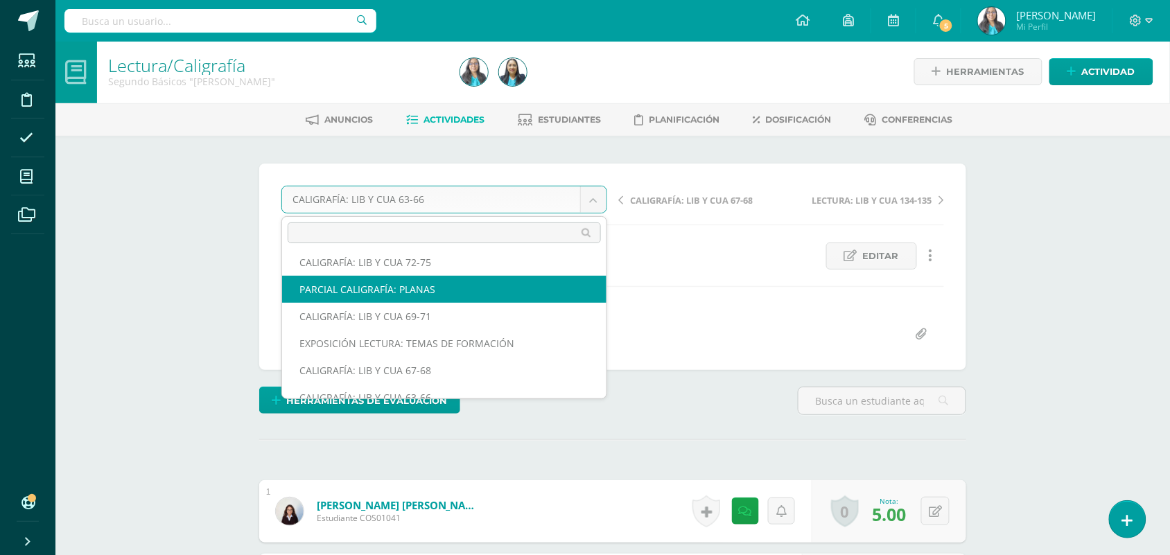
scroll to position [2, 0]
select select "/dashboard/teacher/grade-activity/123703/"
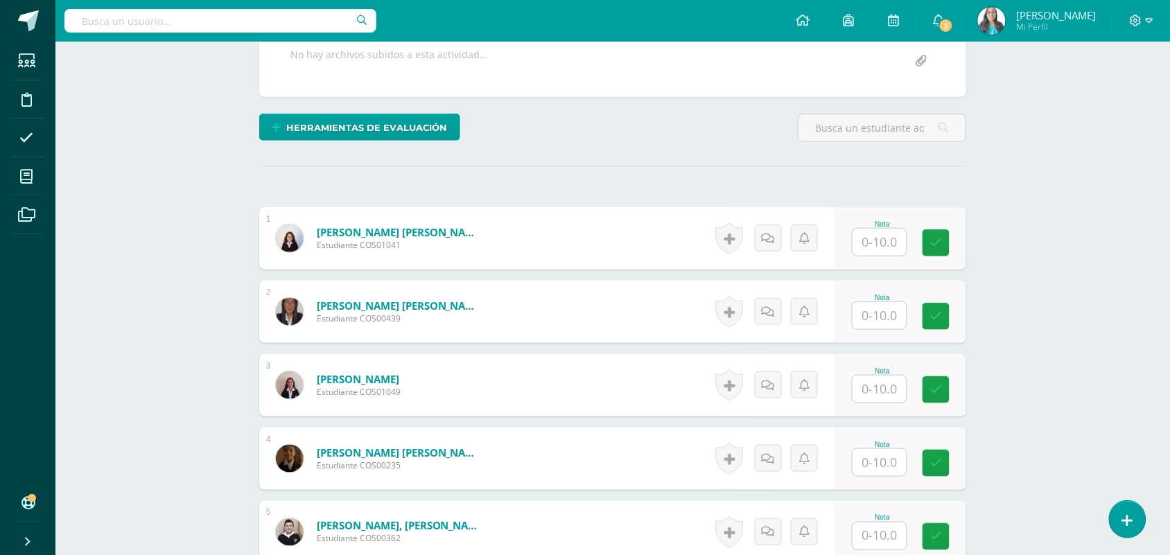
scroll to position [275, 0]
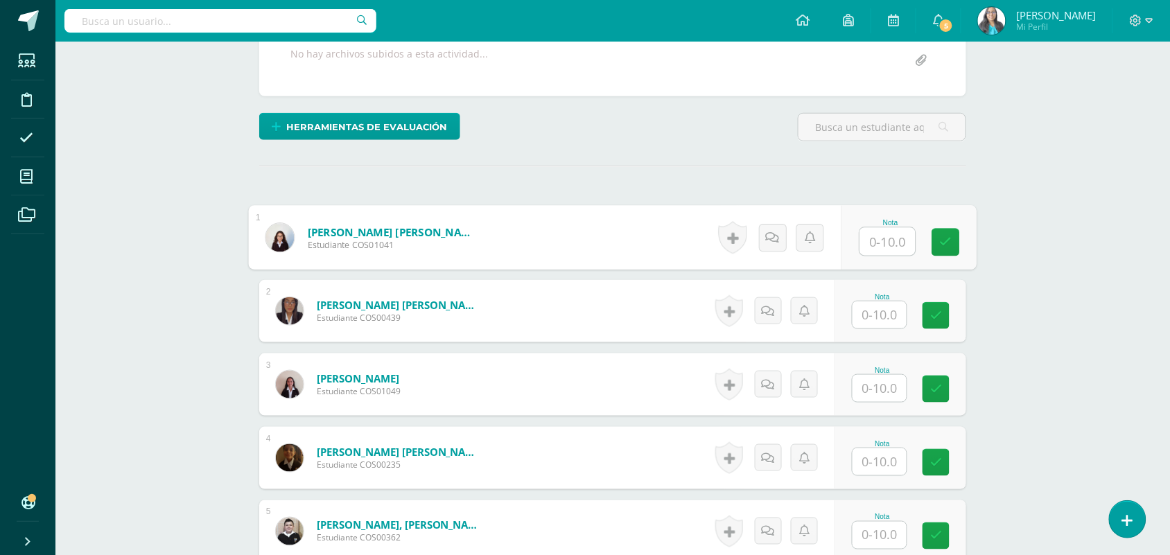
click at [879, 248] on input "text" at bounding box center [887, 242] width 55 height 28
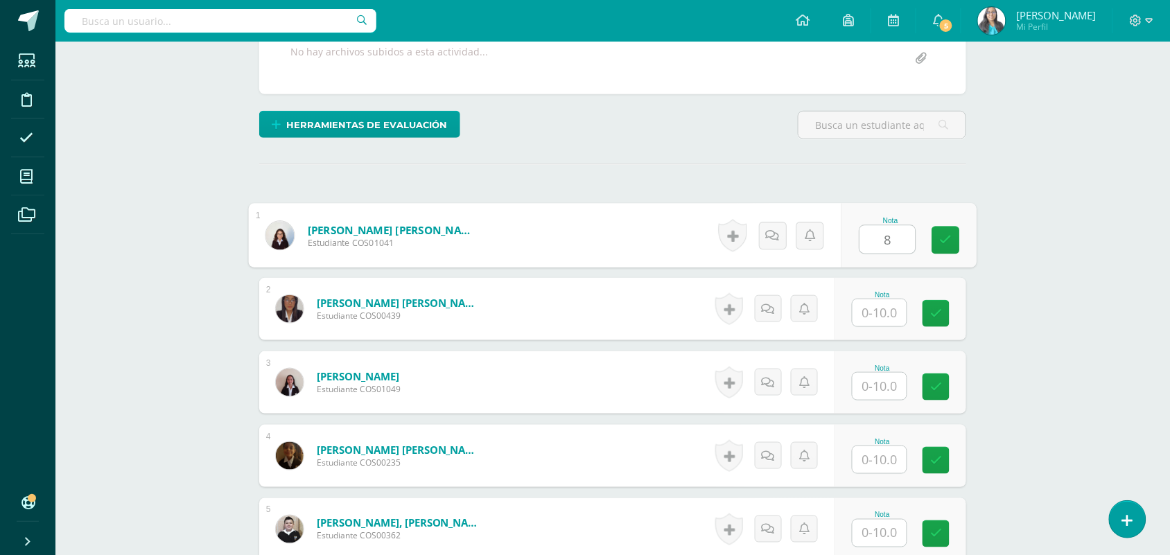
type input "8"
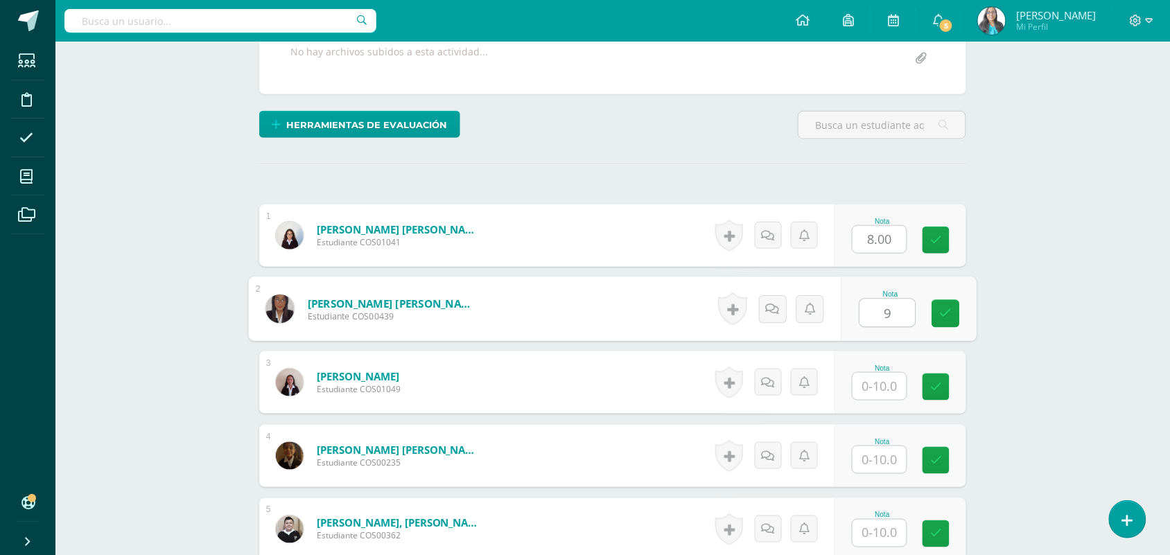
type input "9"
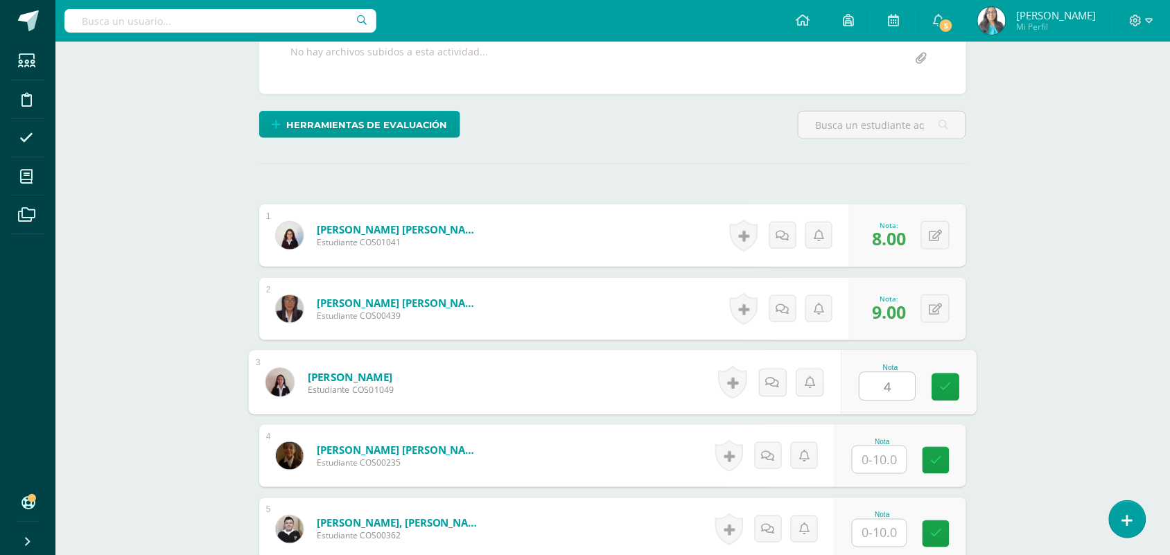
type input "4"
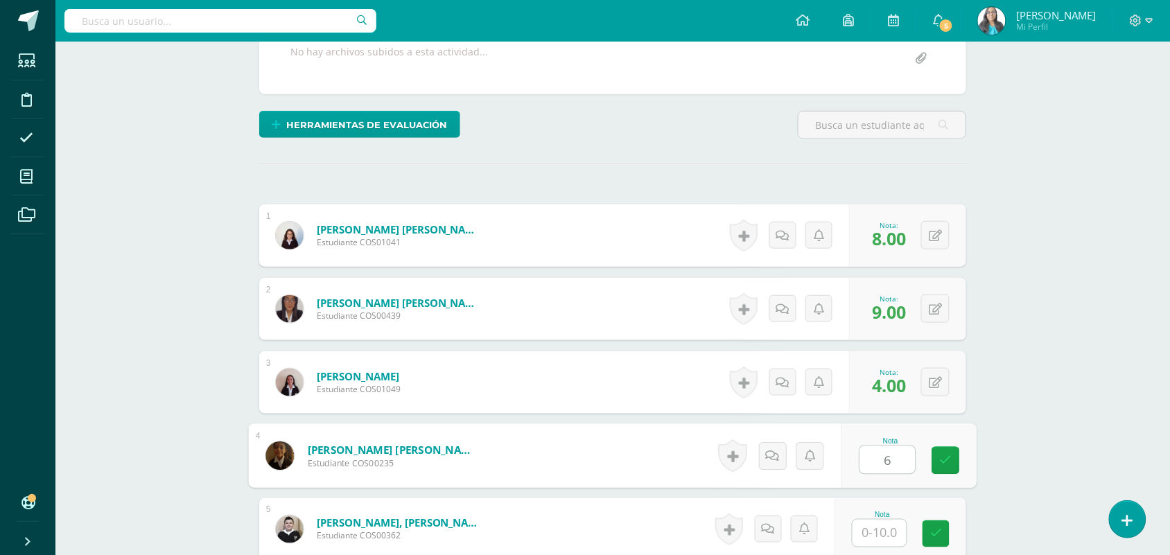
type input "6"
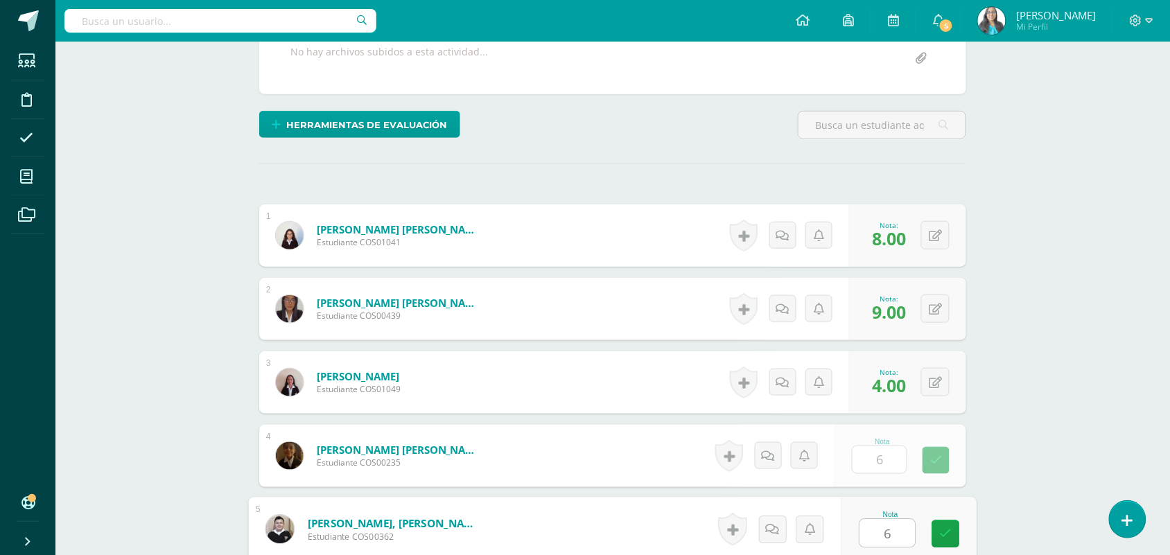
type input "6"
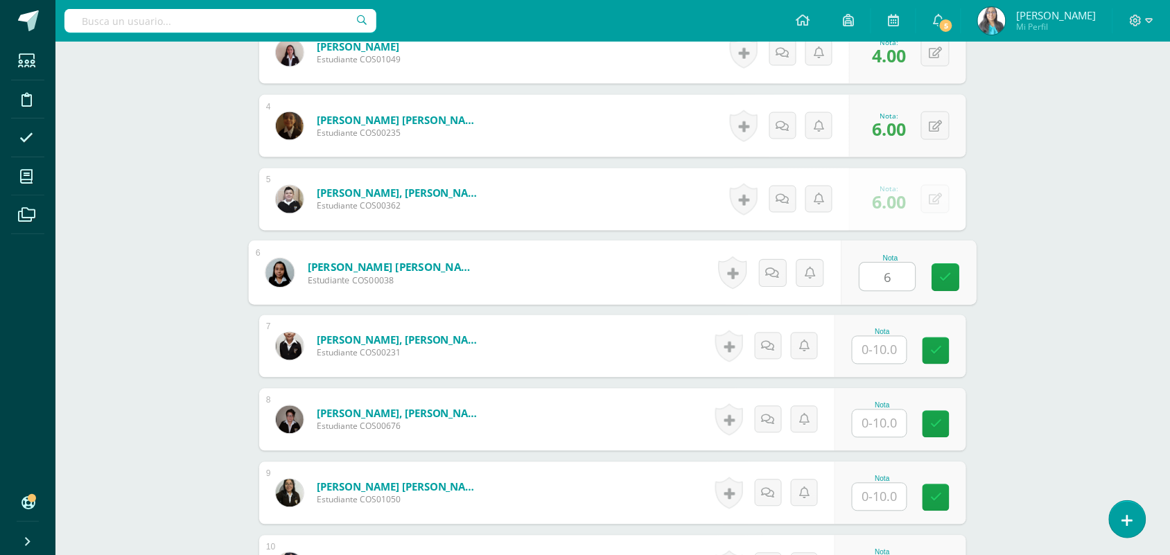
type input "6"
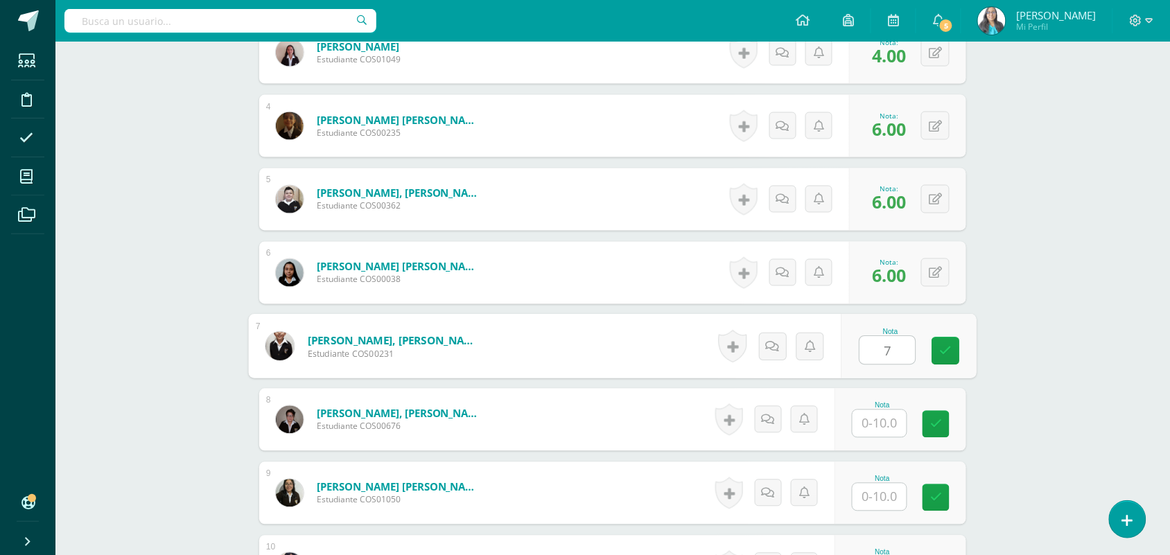
type input "7"
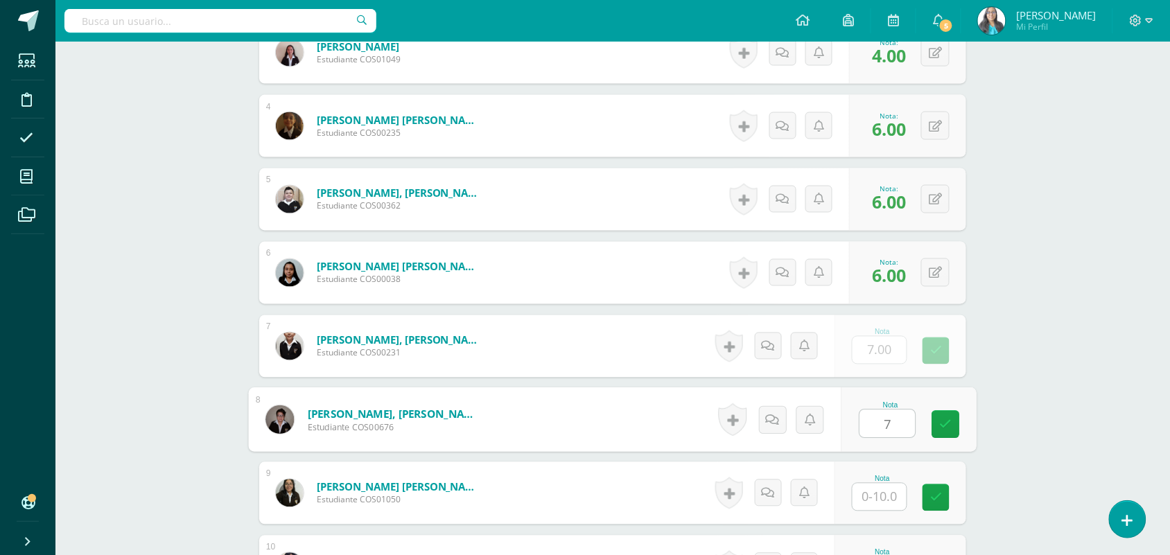
type input "7"
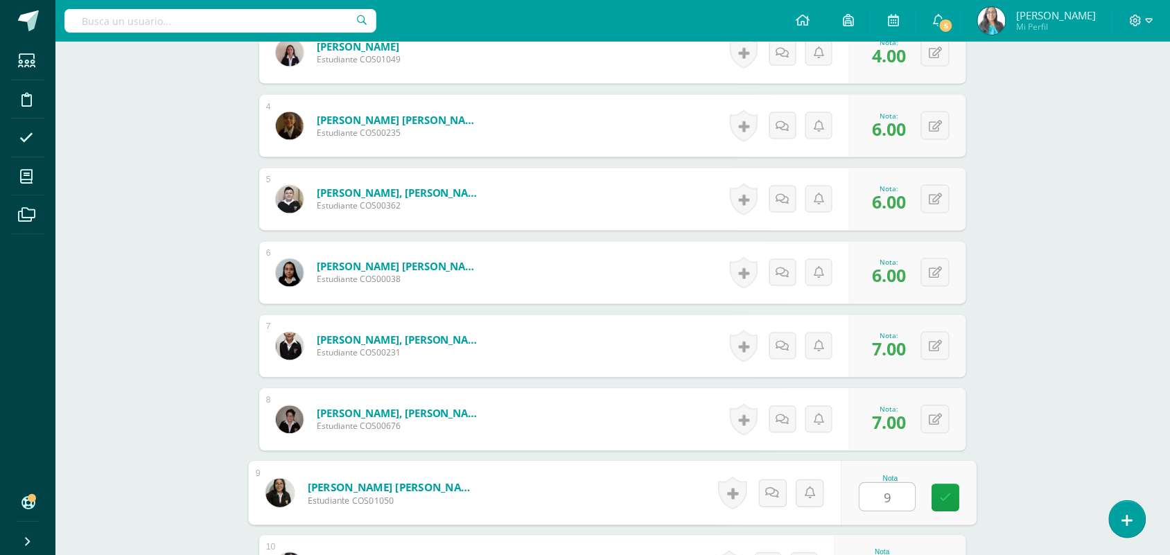
type input "9"
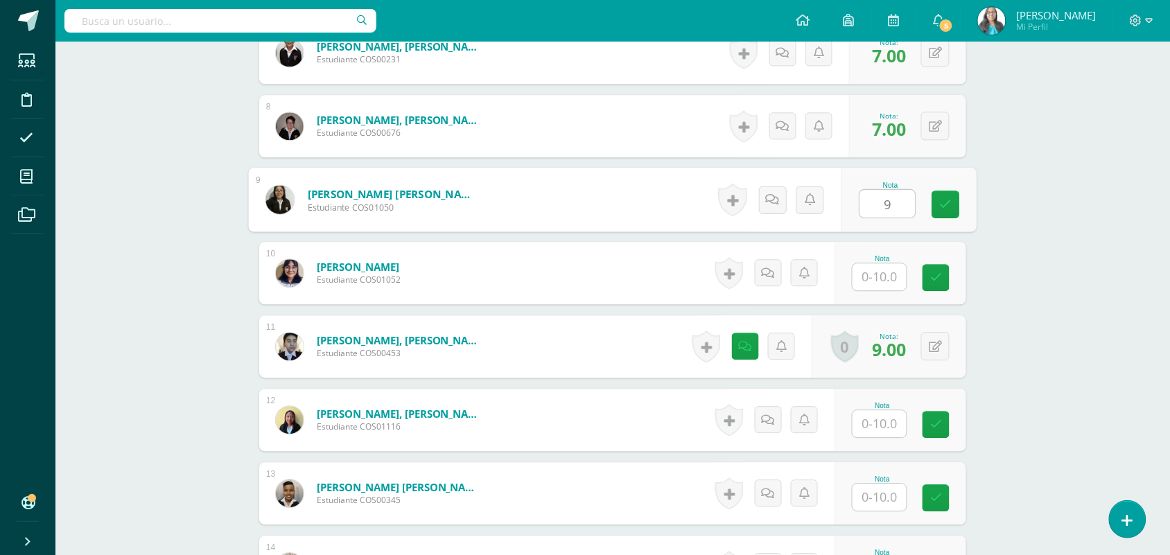
type input "9"
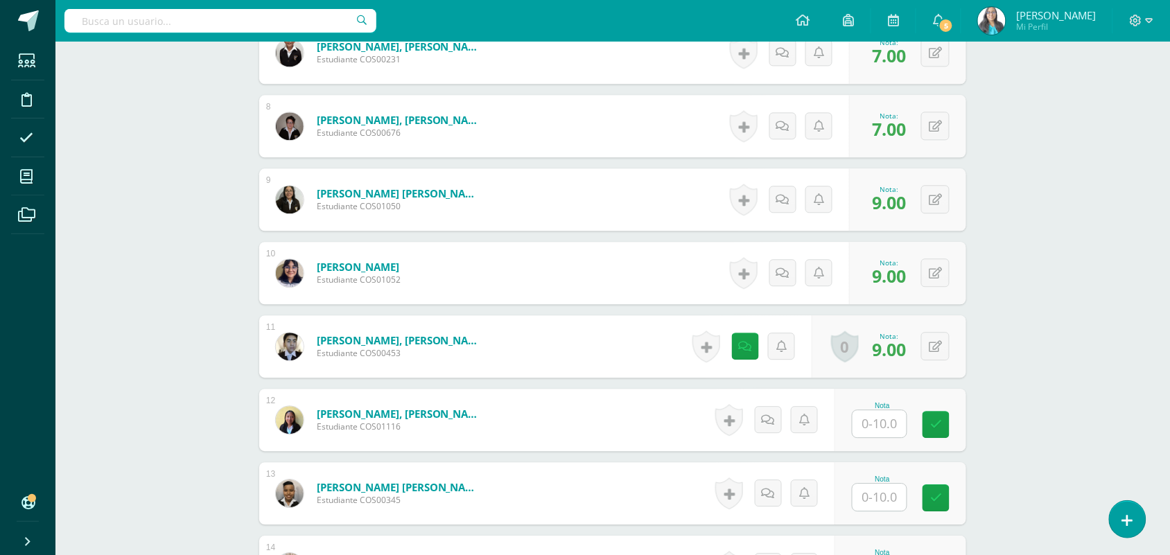
click at [879, 417] on input "text" at bounding box center [880, 423] width 54 height 27
click at [920, 426] on div "0 [GEOGRAPHIC_DATA] Logros obtenidos Aún no hay logros agregados Nota: 8.00" at bounding box center [907, 420] width 117 height 62
click at [930, 422] on button at bounding box center [935, 420] width 28 height 28
type input "7"
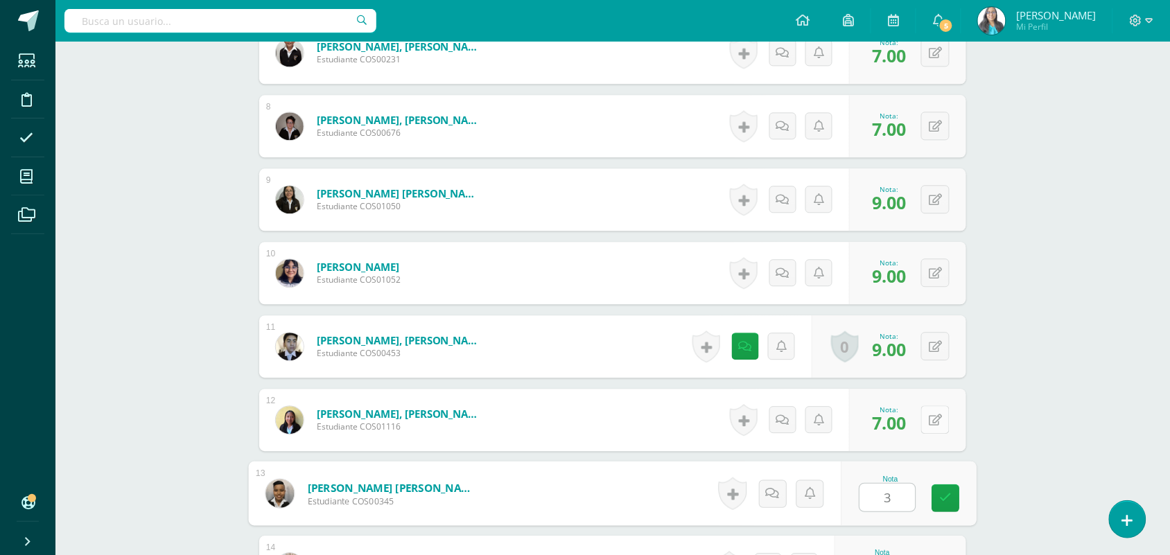
type input "3"
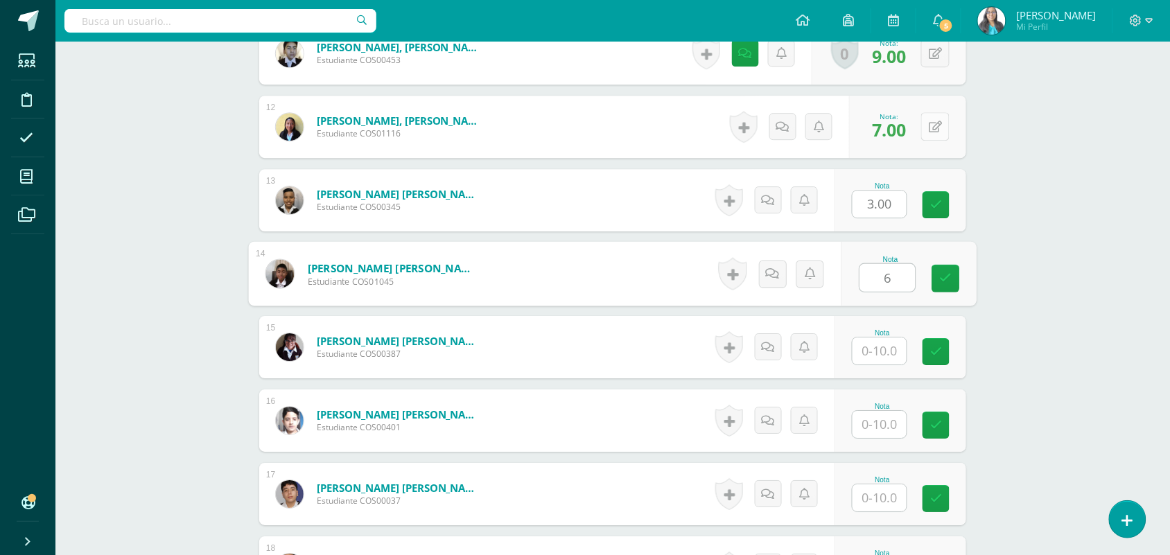
type input "6"
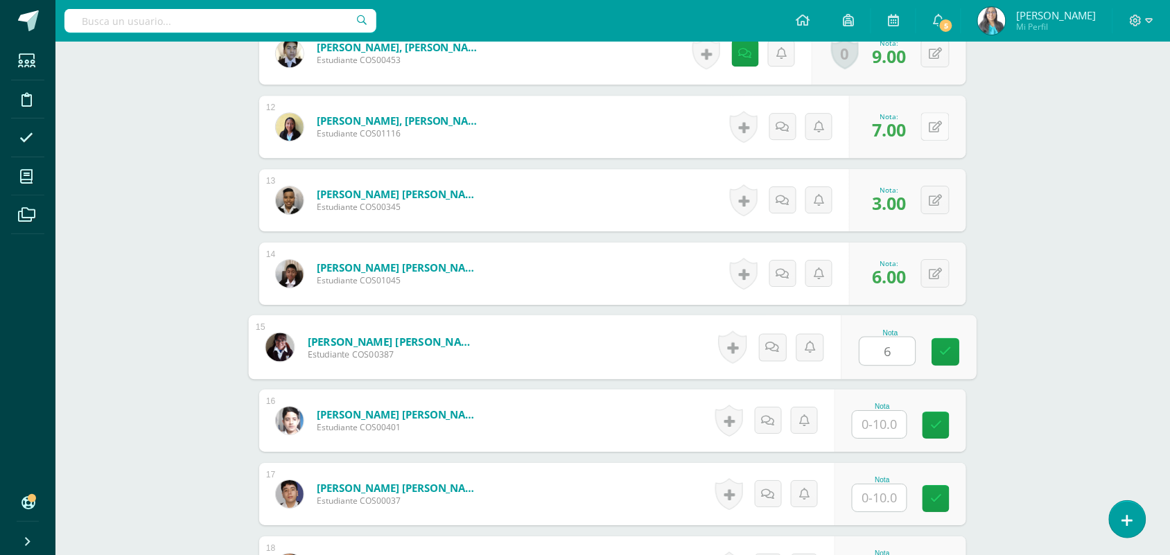
type input "6"
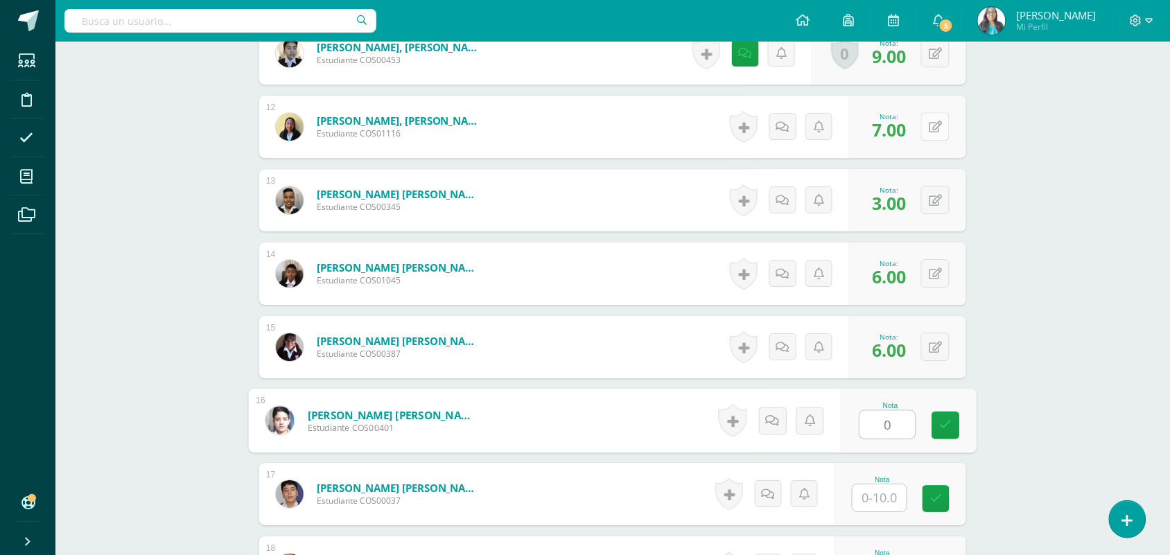
type input "0"
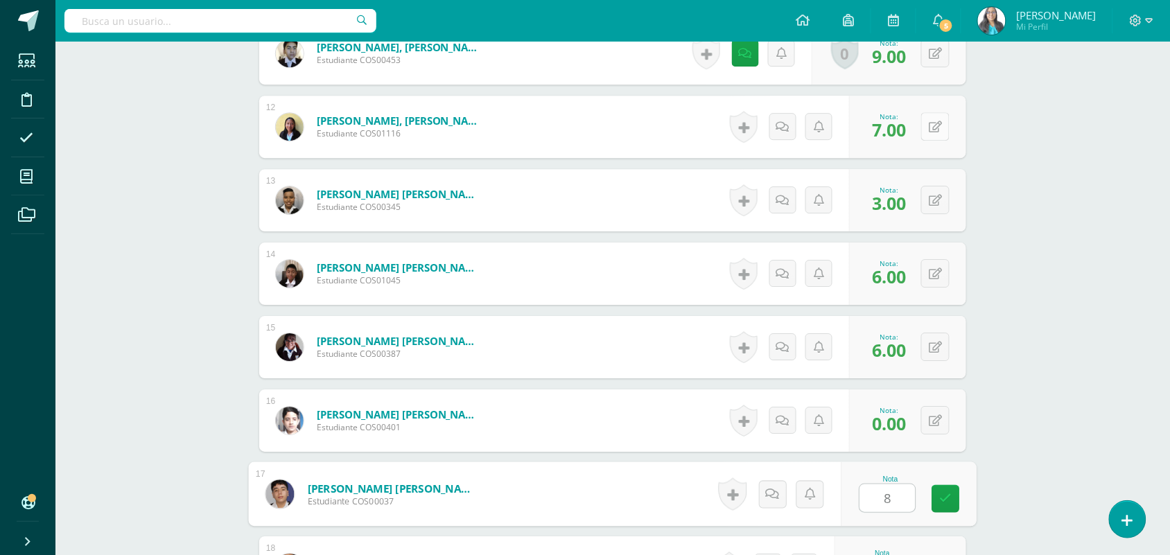
type input "8"
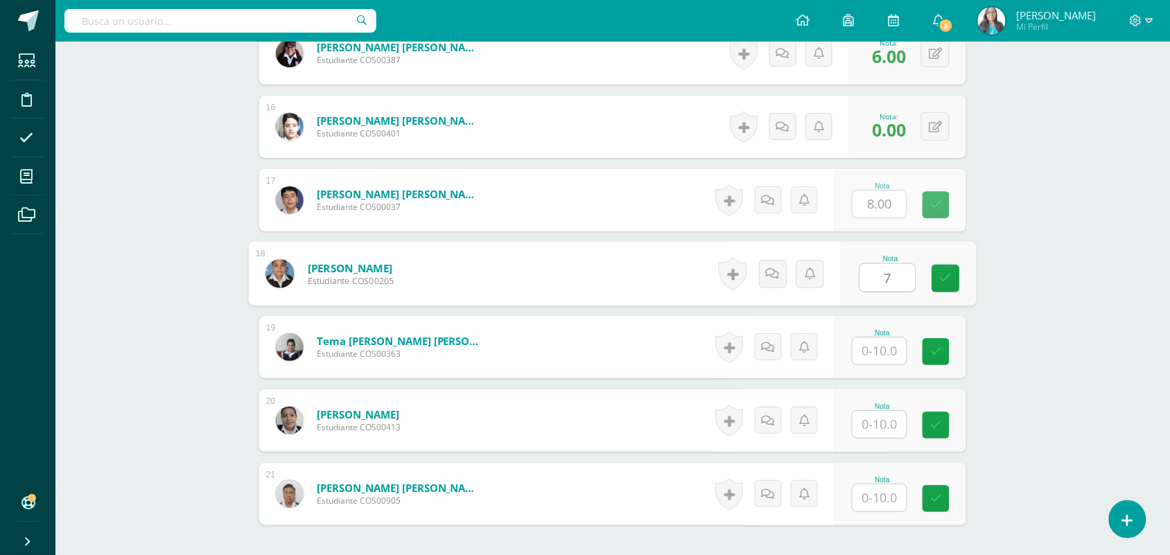
type input "7"
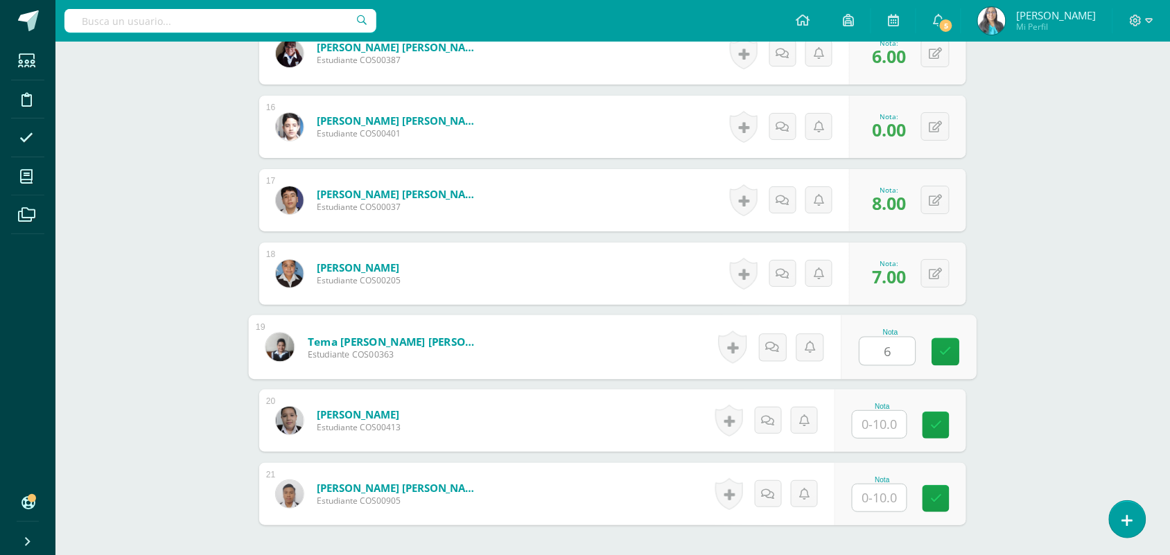
type input "6"
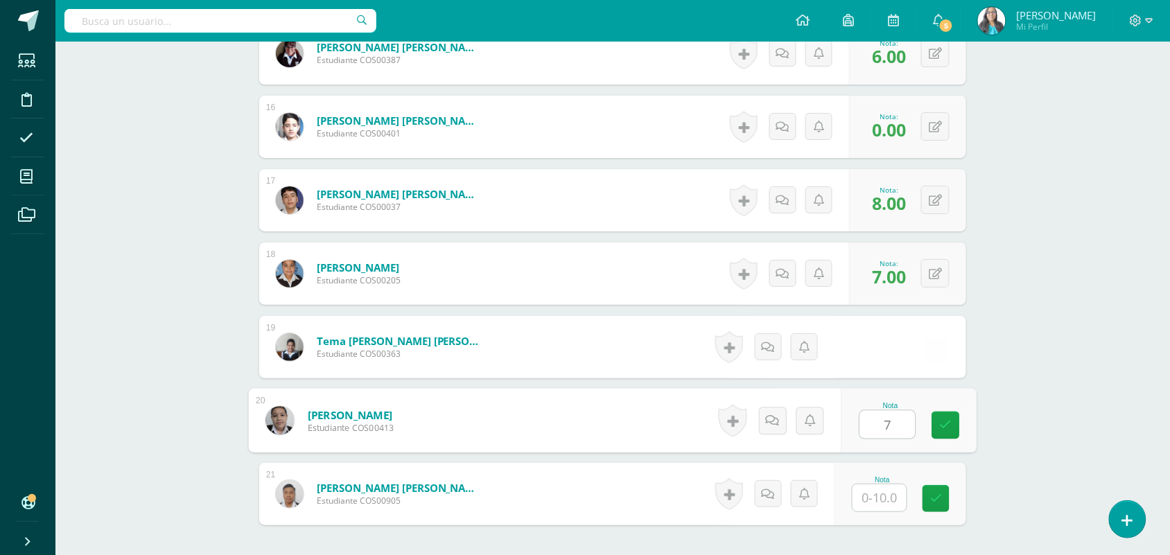
type input "7"
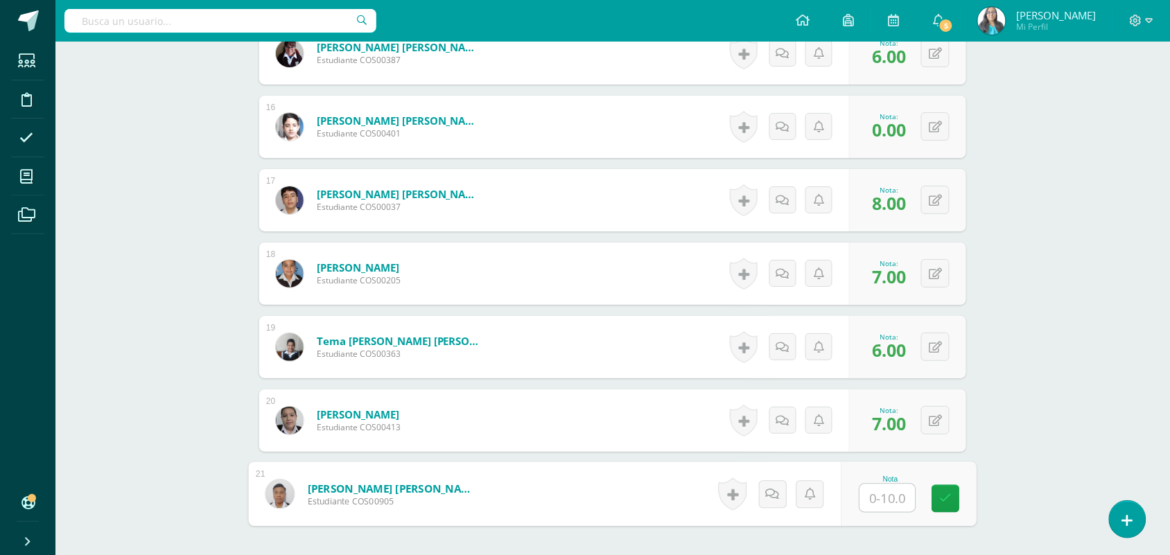
type input "6"
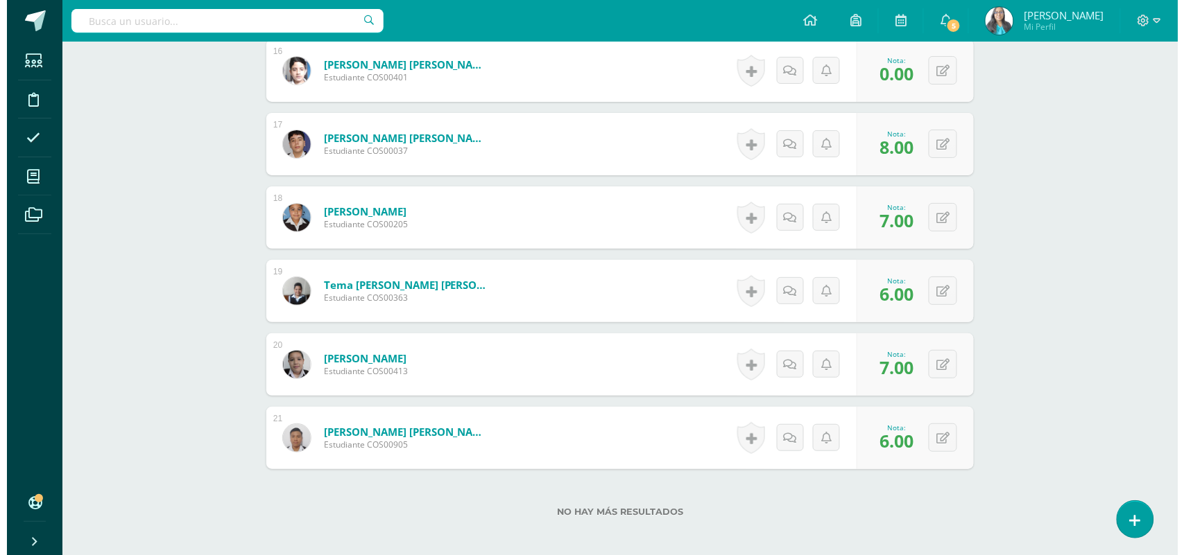
scroll to position [1575, 0]
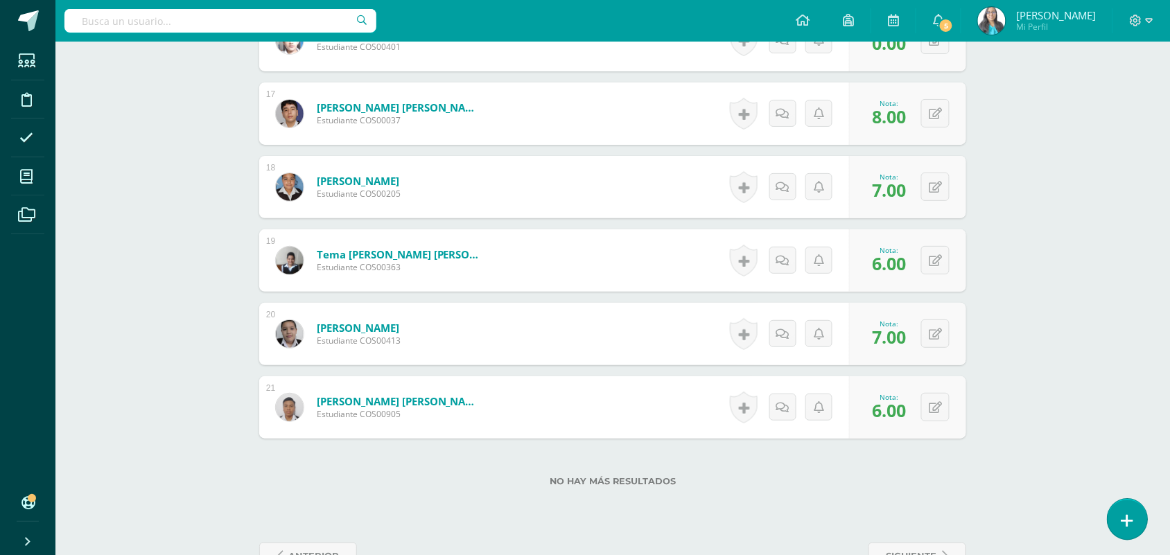
click at [1139, 519] on link at bounding box center [1128, 519] width 40 height 40
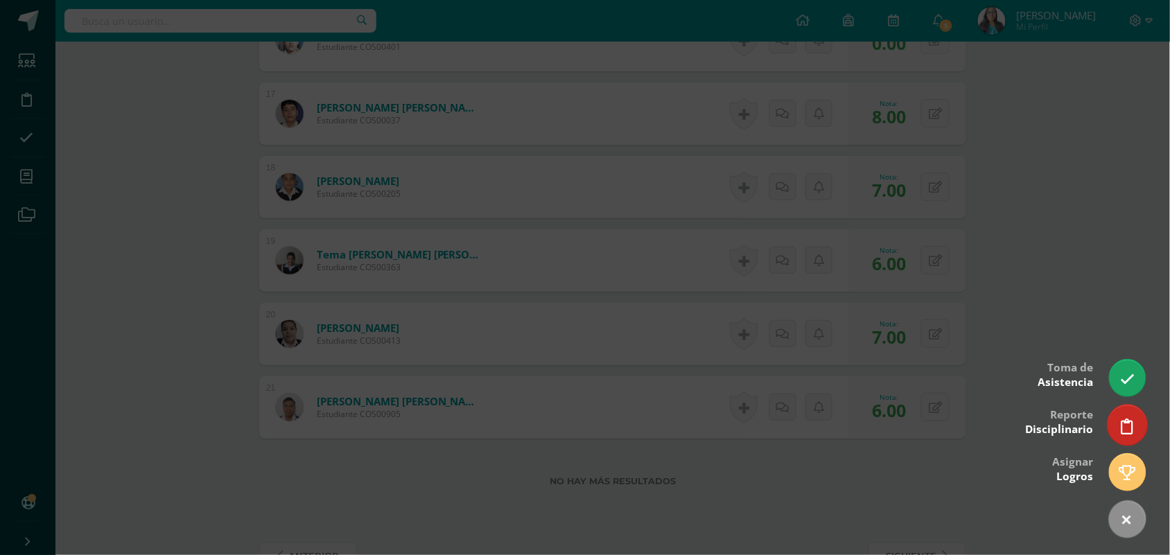
click at [1115, 425] on link at bounding box center [1128, 425] width 40 height 40
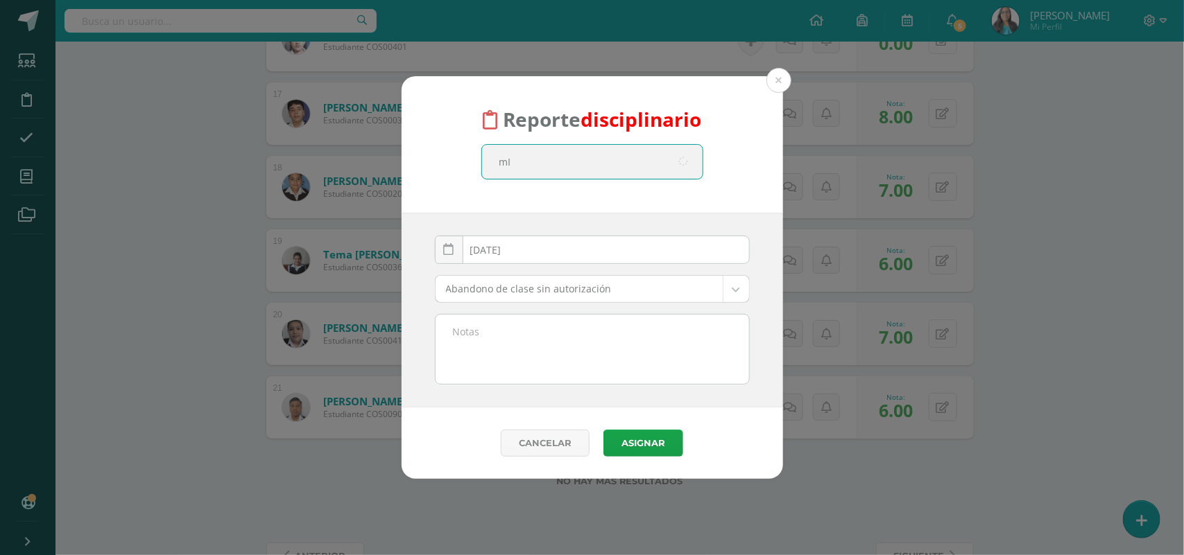
type input "mIA"
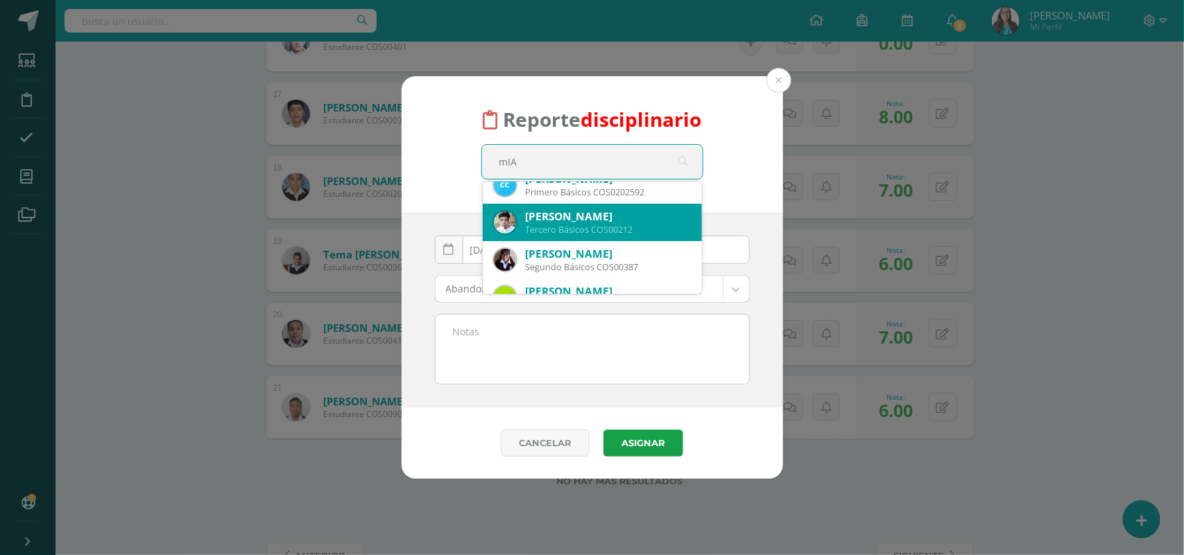
scroll to position [75, 0]
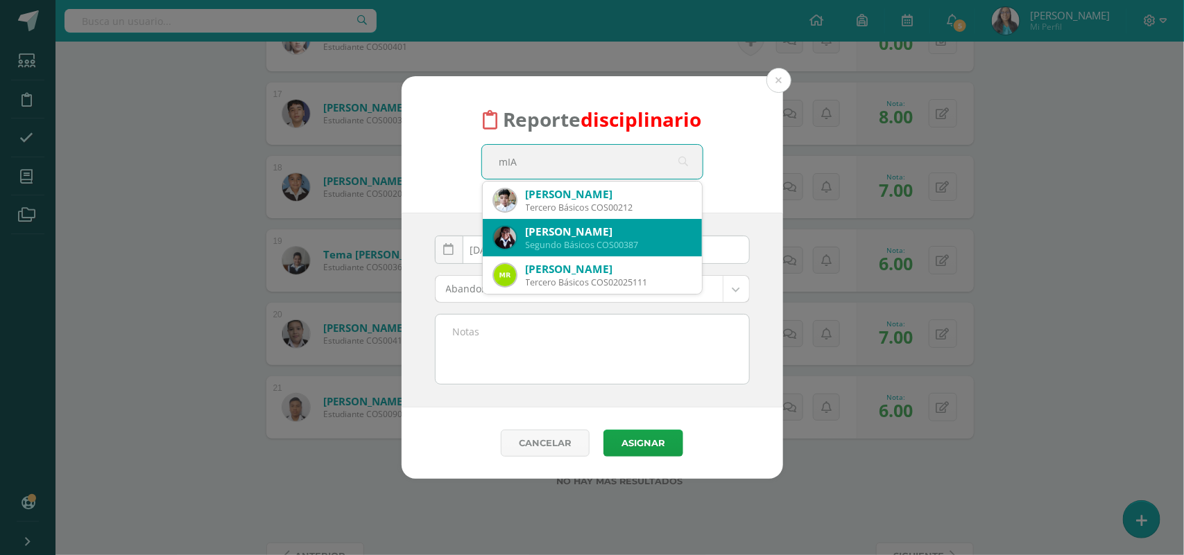
click at [555, 243] on div "Segundo Básicos COS00387" at bounding box center [608, 245] width 165 height 12
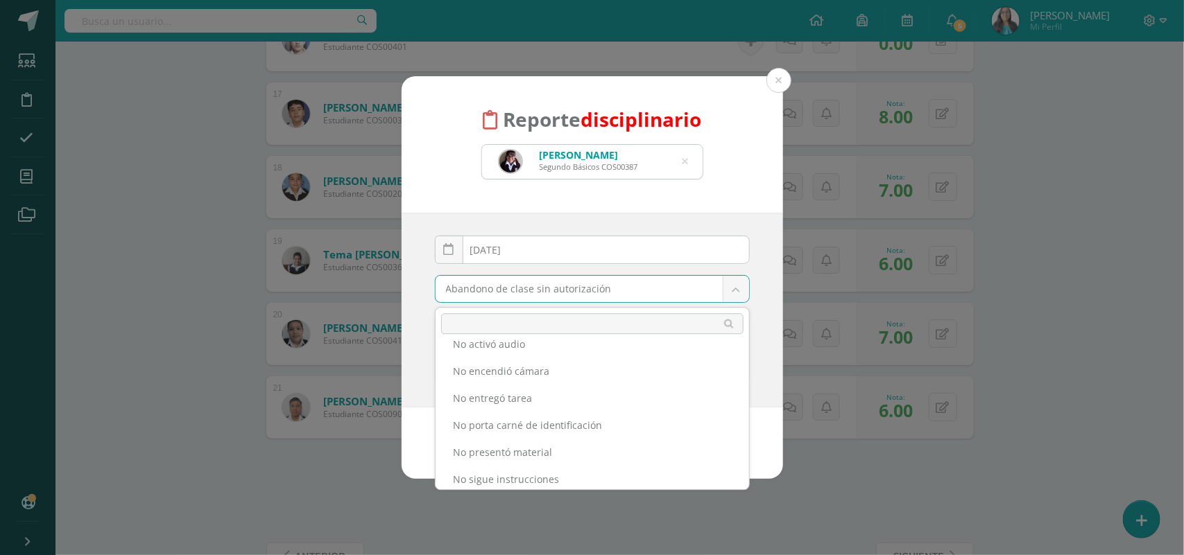
scroll to position [260, 0]
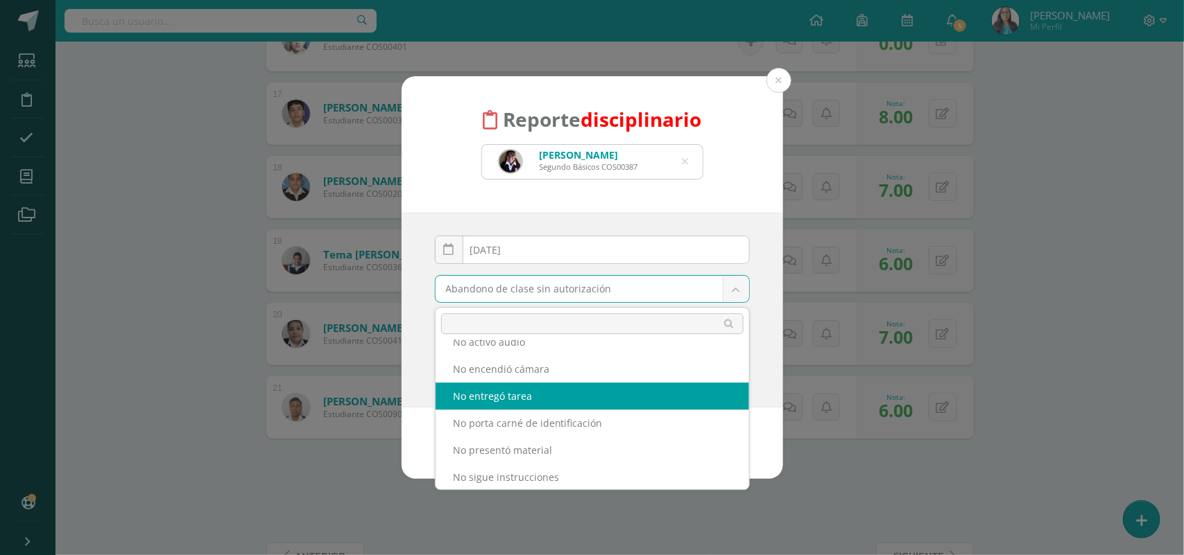
select select "14"
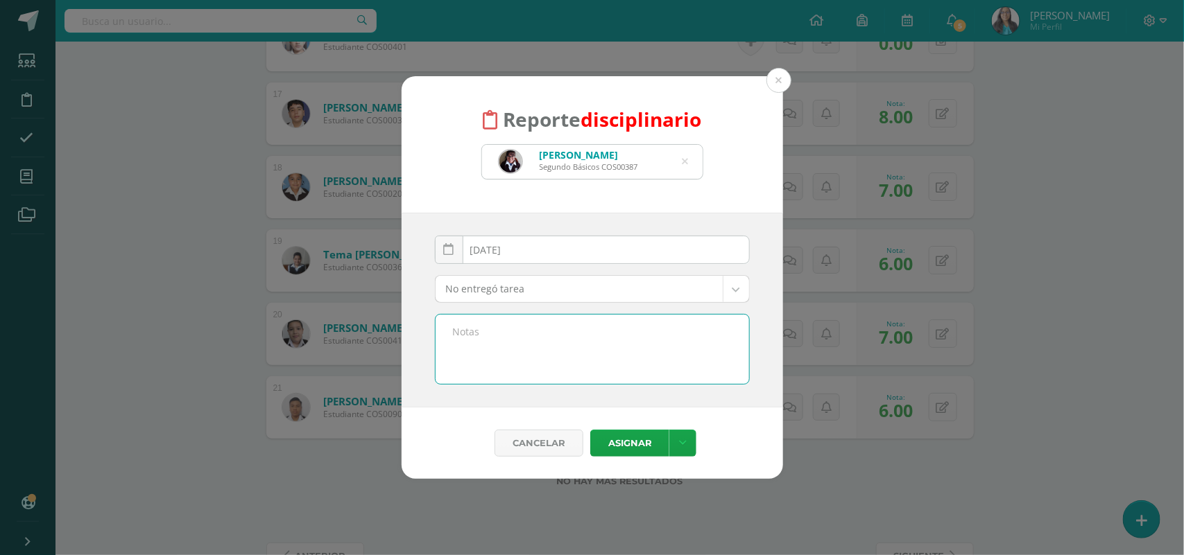
click at [522, 358] on textarea at bounding box center [591, 349] width 313 height 69
paste textarea "No entregó guía 2"
type textarea "No entregó parcial de caligrafía"
click at [615, 454] on button "Asignar" at bounding box center [629, 443] width 79 height 27
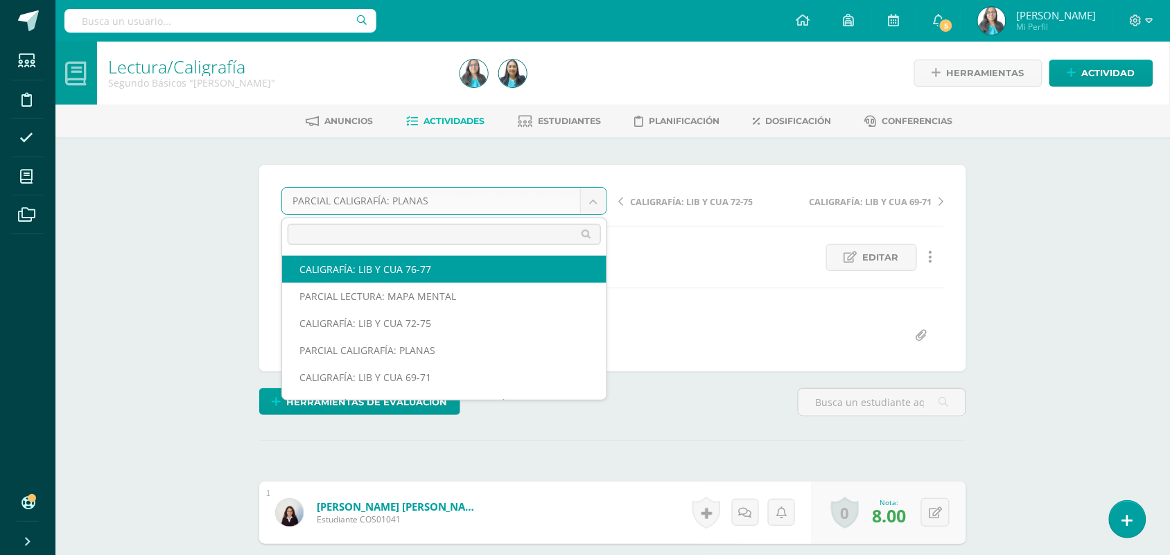
scroll to position [1, 0]
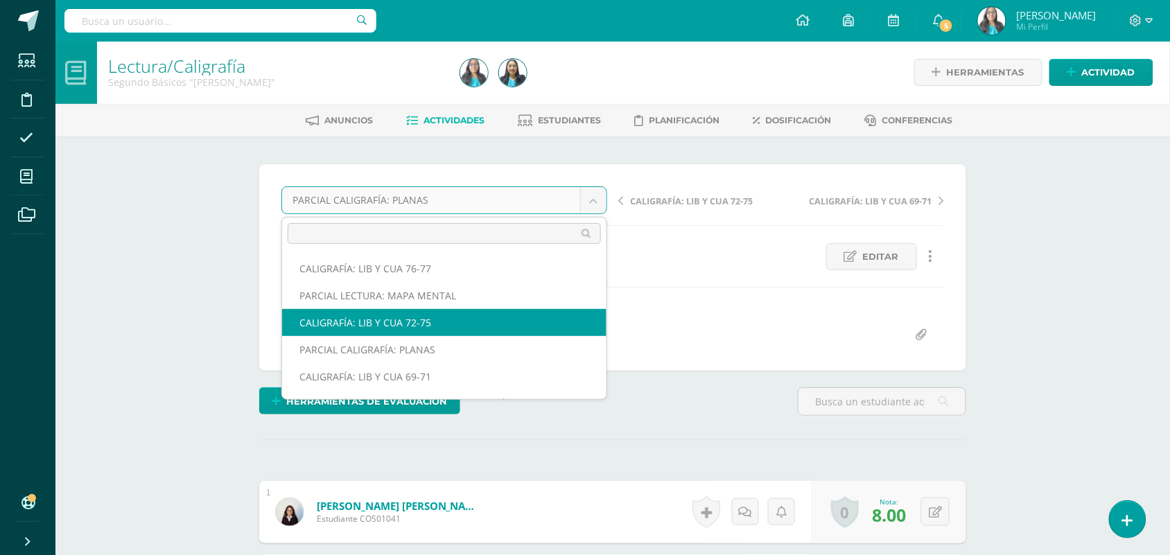
select select "/dashboard/teacher/grade-activity/123583/"
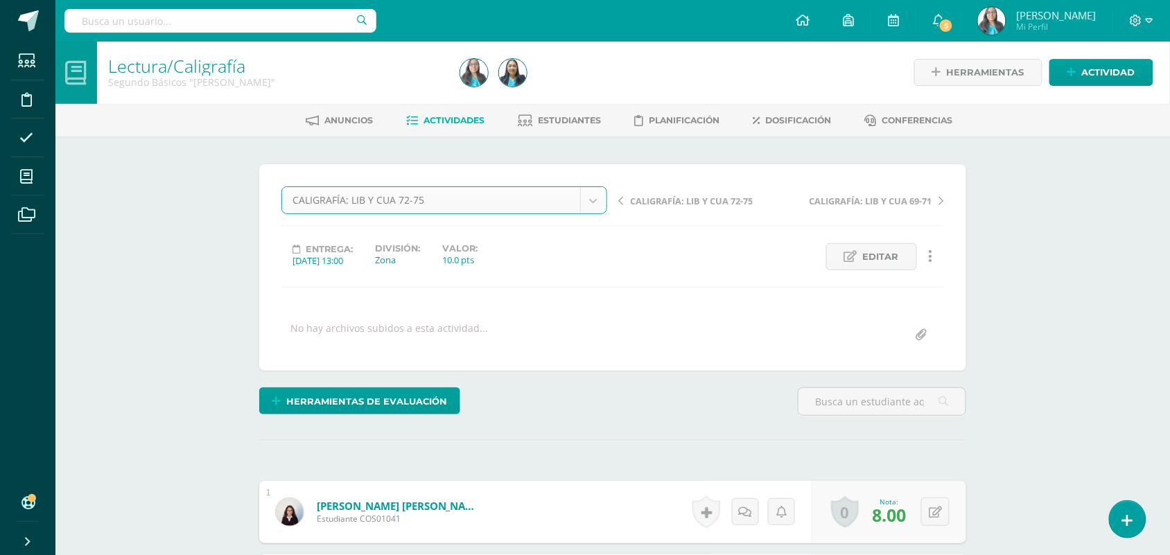
scroll to position [1, 0]
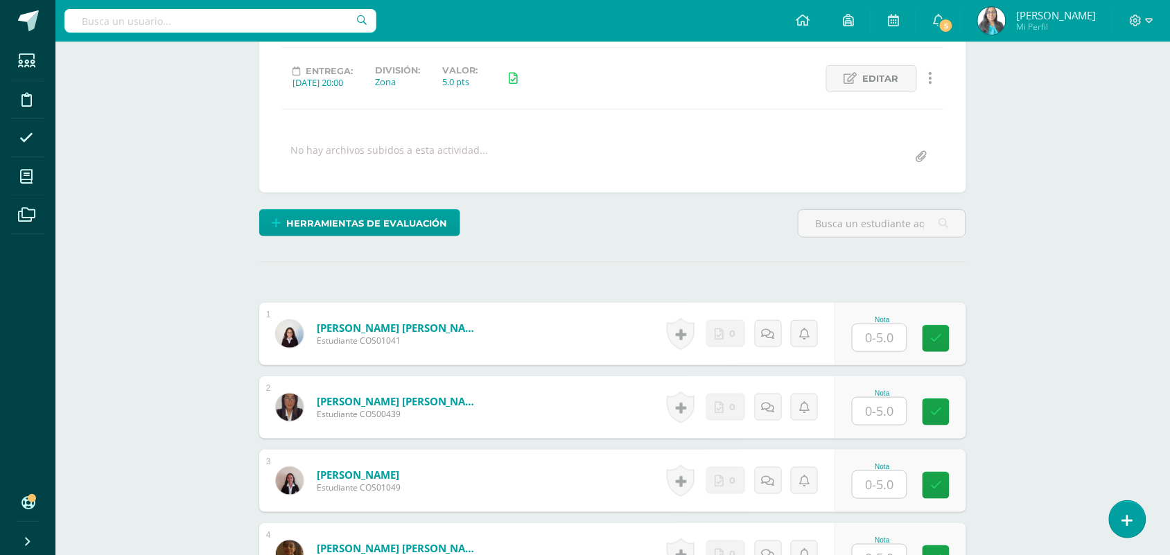
scroll to position [262, 0]
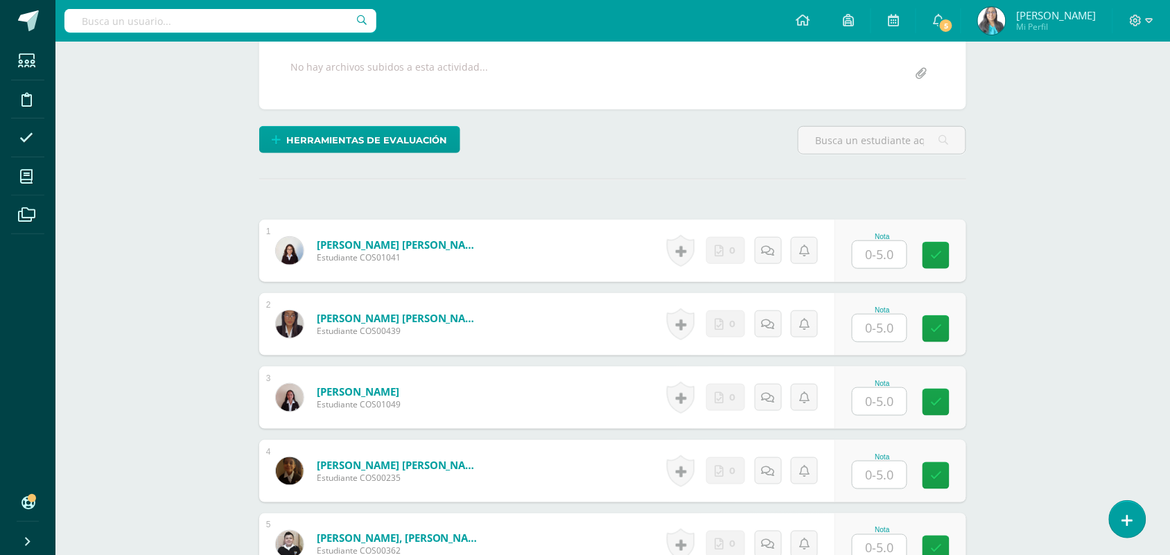
click at [886, 255] on input "text" at bounding box center [880, 254] width 54 height 27
type input "3"
type input "4"
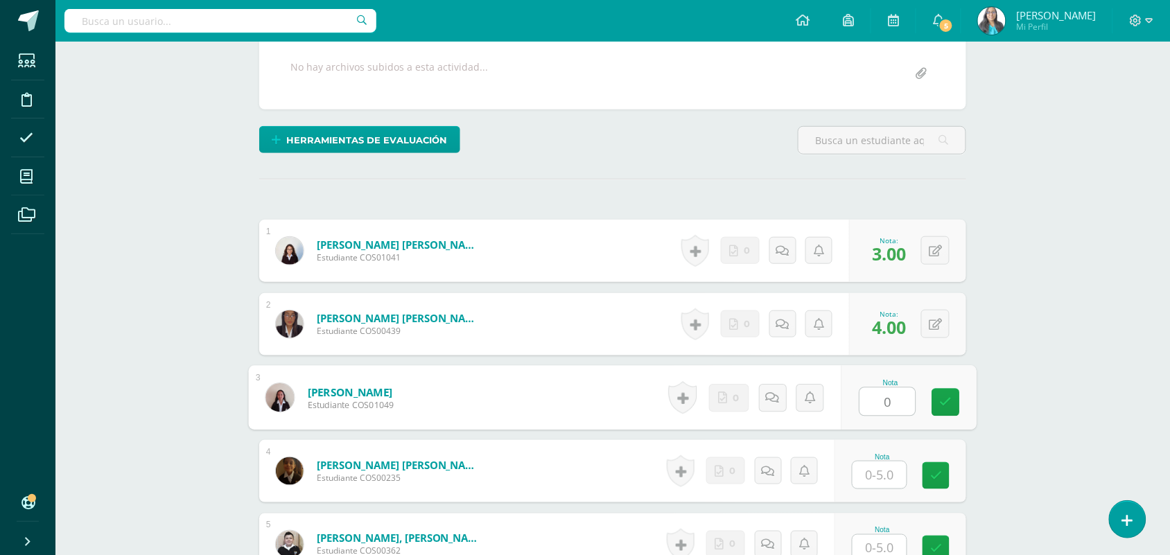
type input "0"
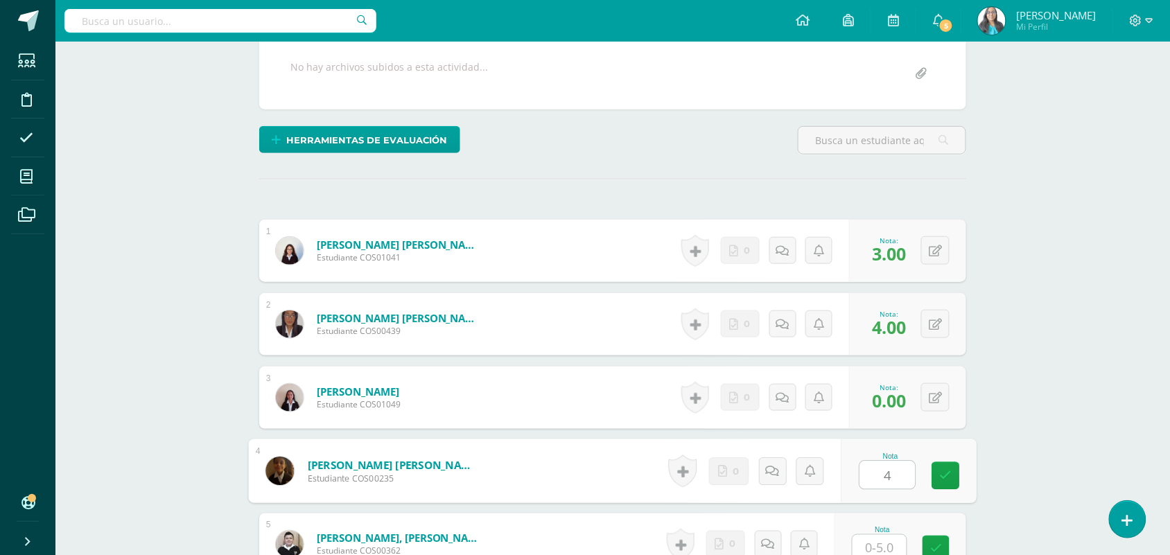
type input "4"
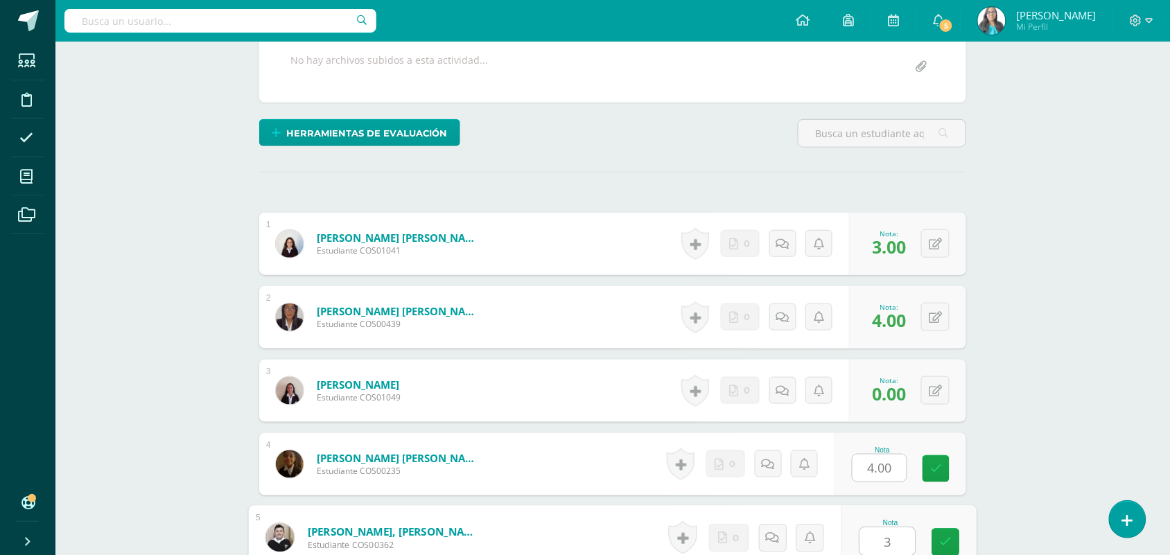
type input "3"
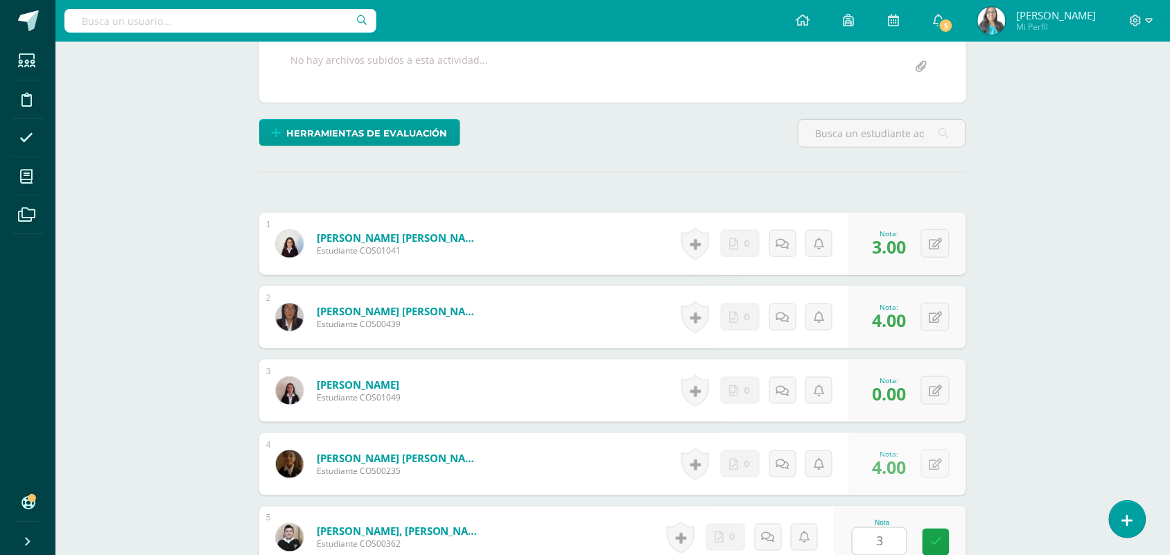
scroll to position [607, 0]
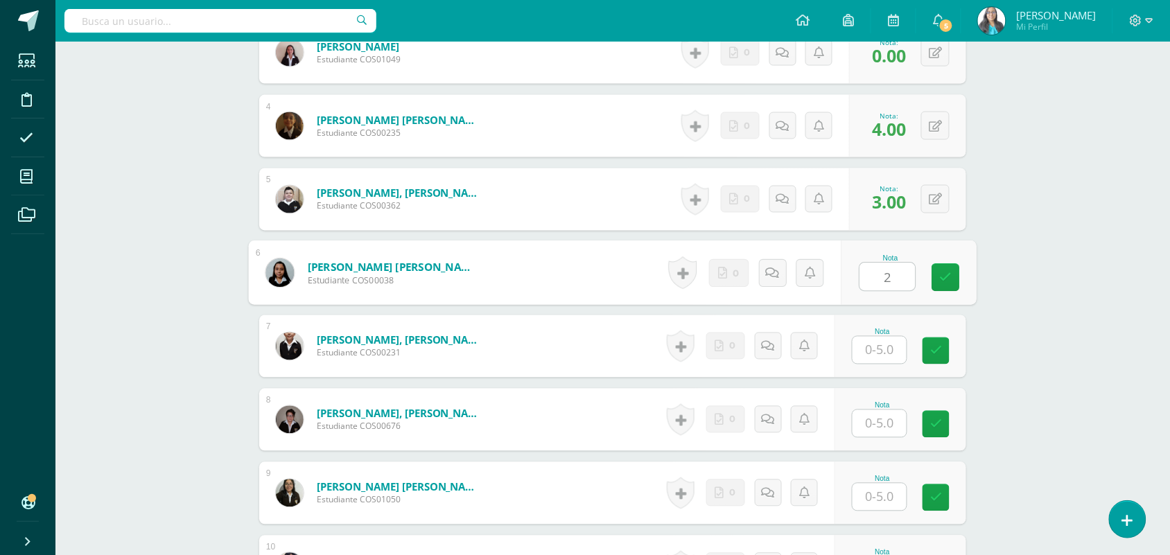
type input "2"
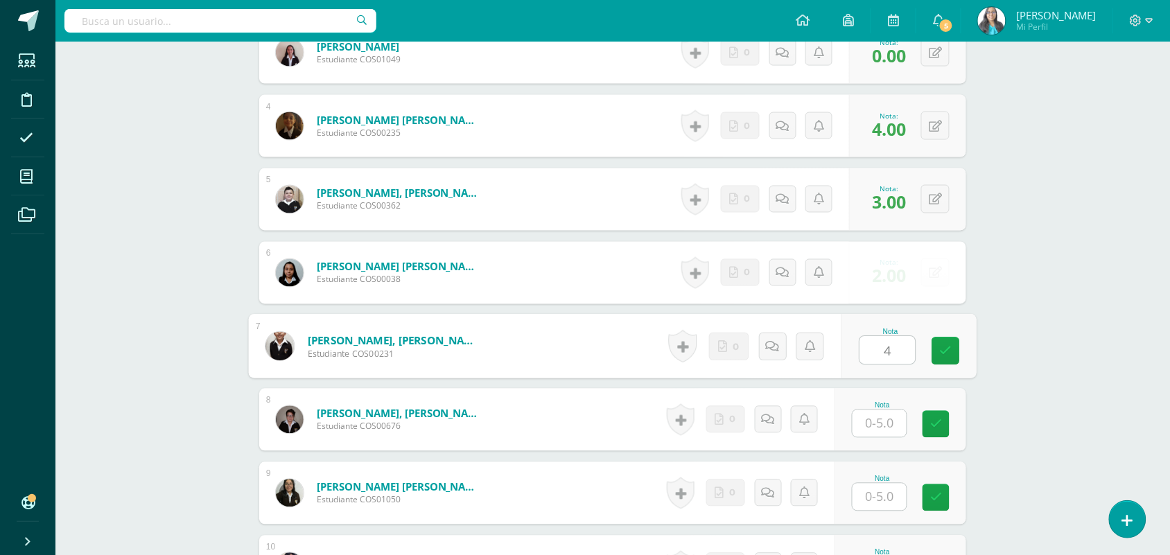
type input "4"
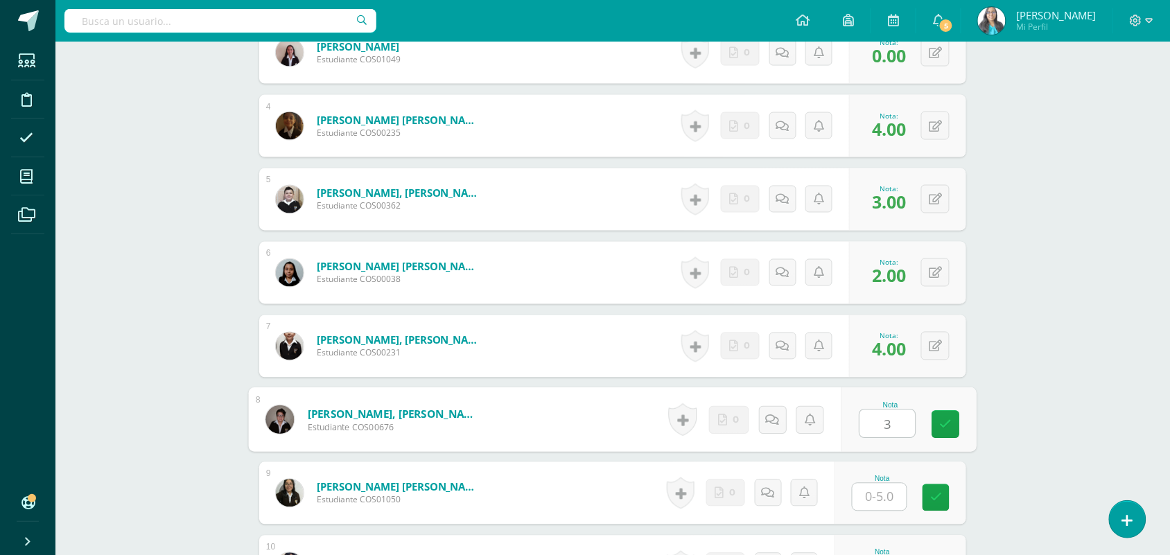
type input "3"
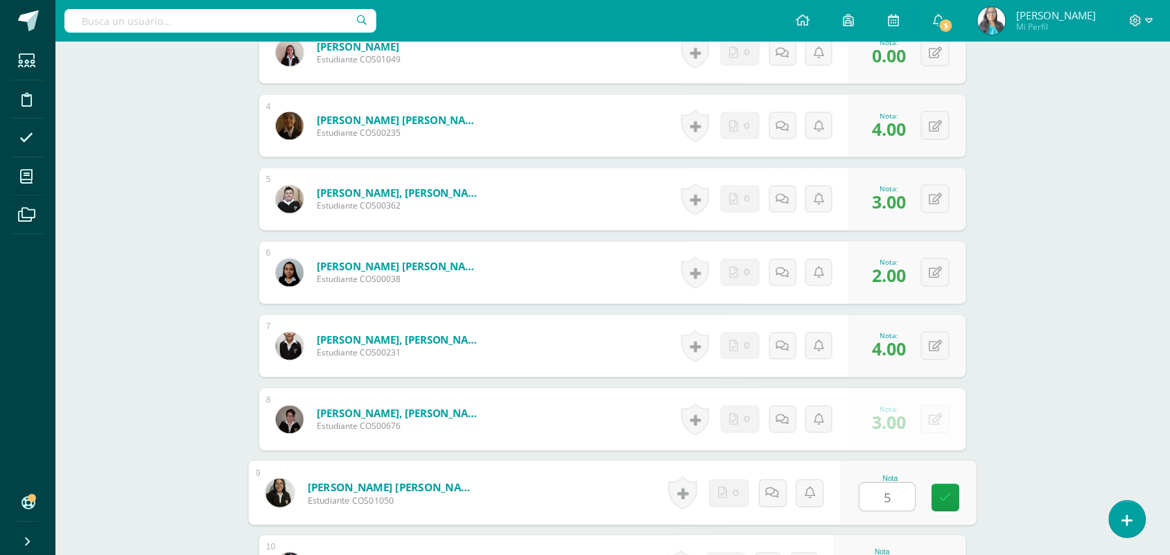
type input "5"
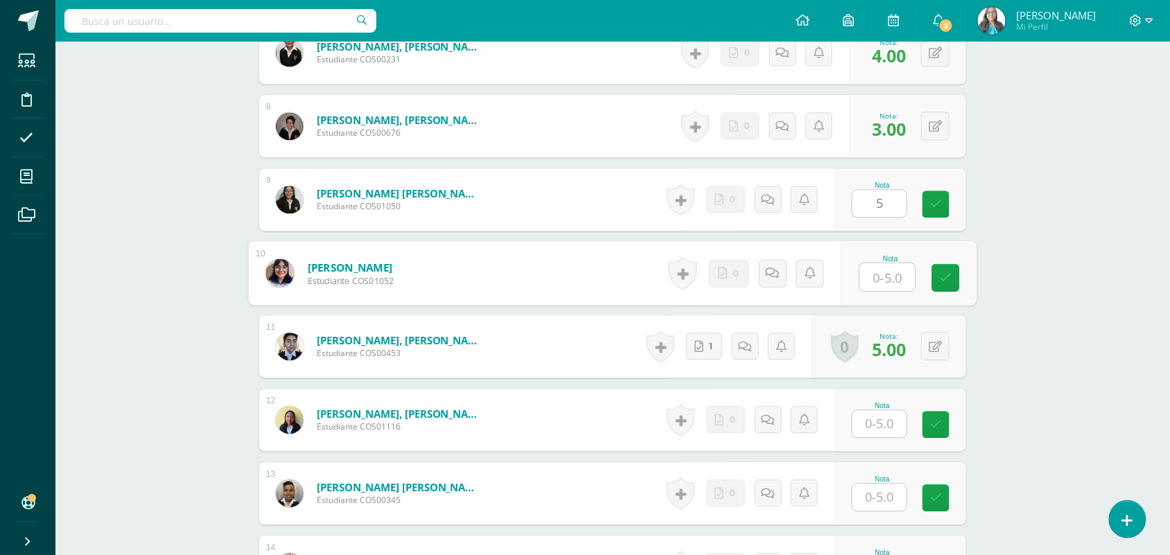
type input "5"
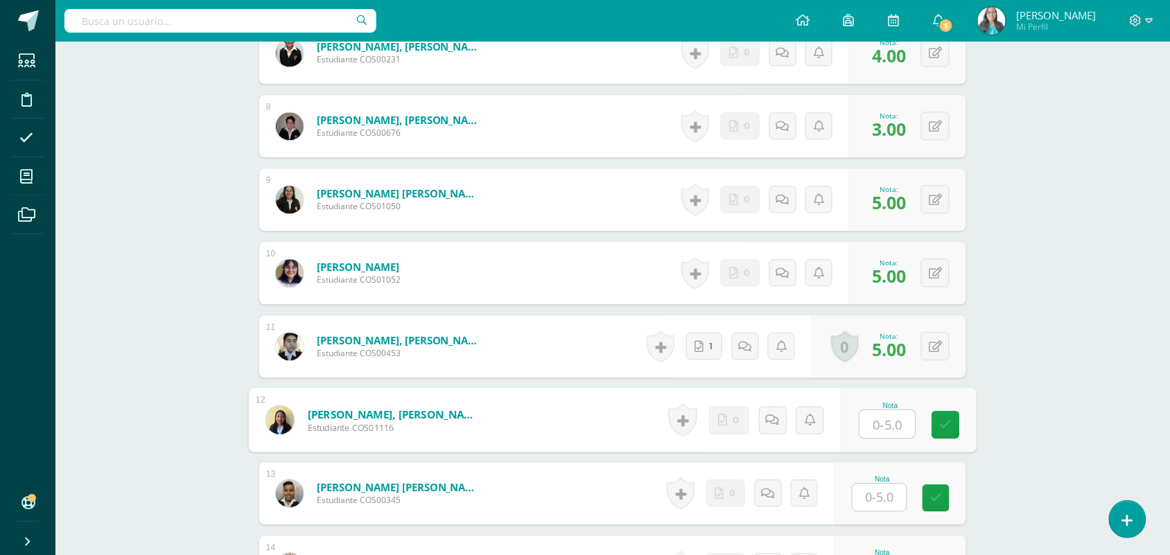
click at [879, 420] on input "text" at bounding box center [887, 424] width 55 height 28
type input "4"
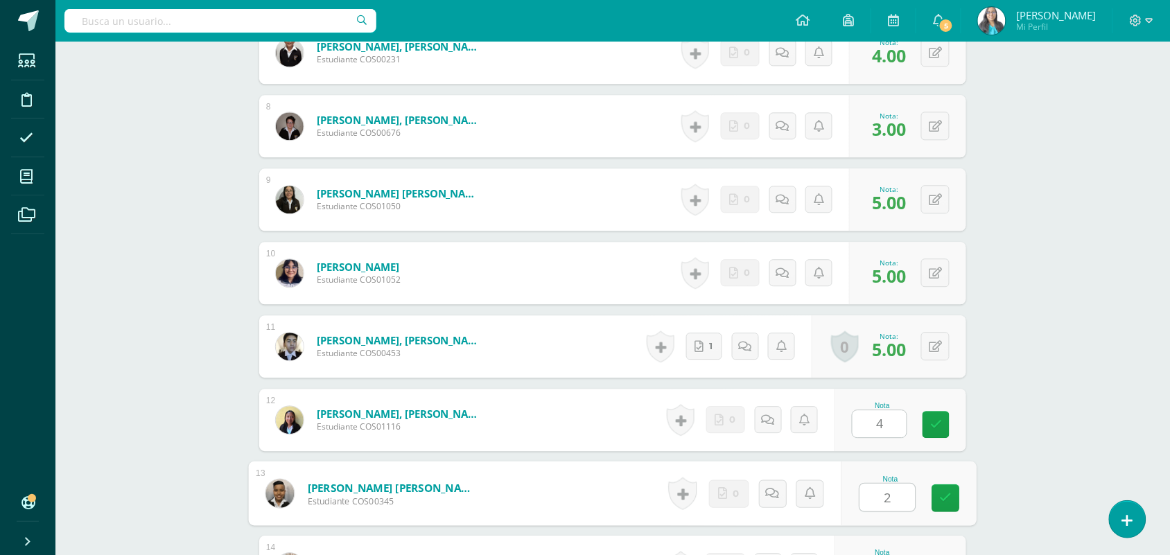
type input "2"
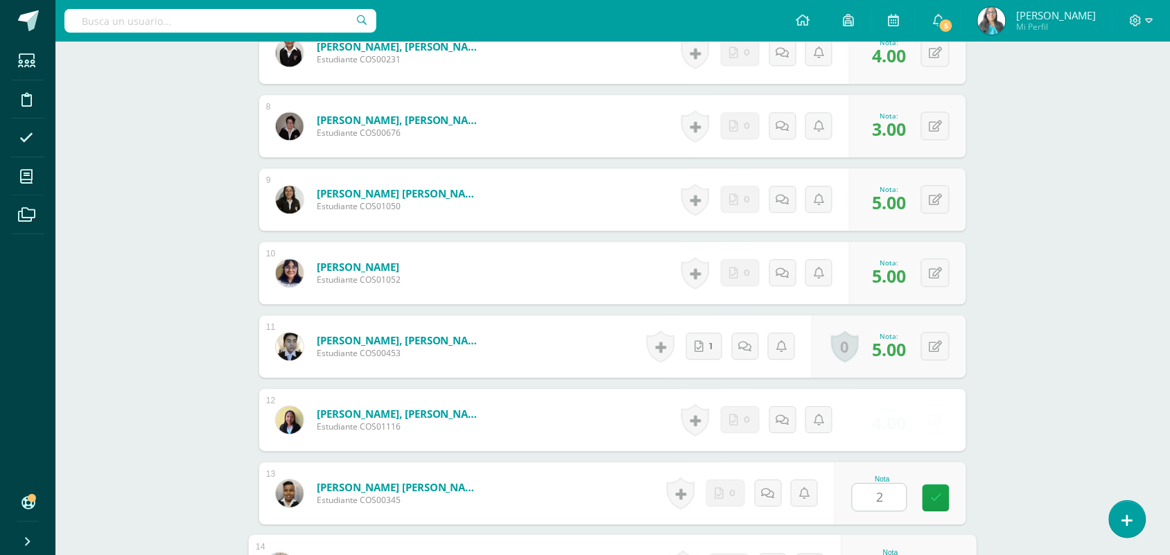
scroll to position [1195, 0]
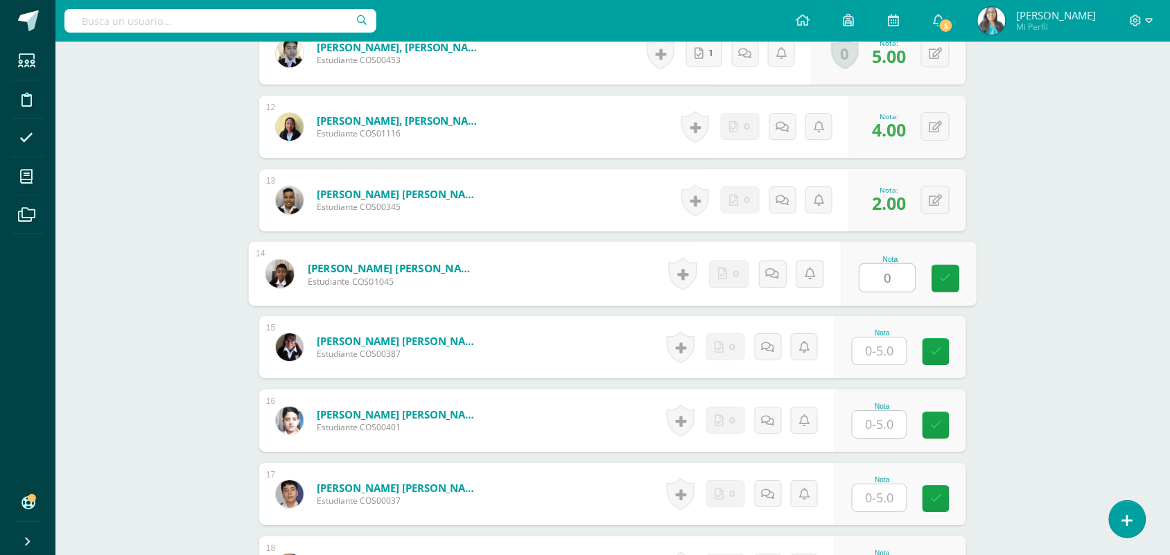
type input "0"
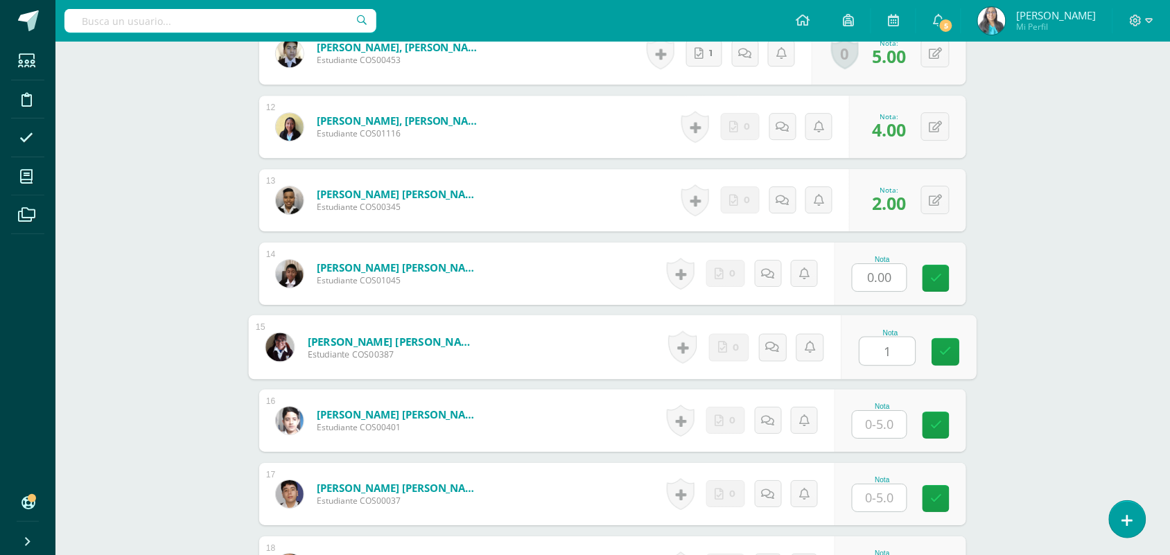
type input "1"
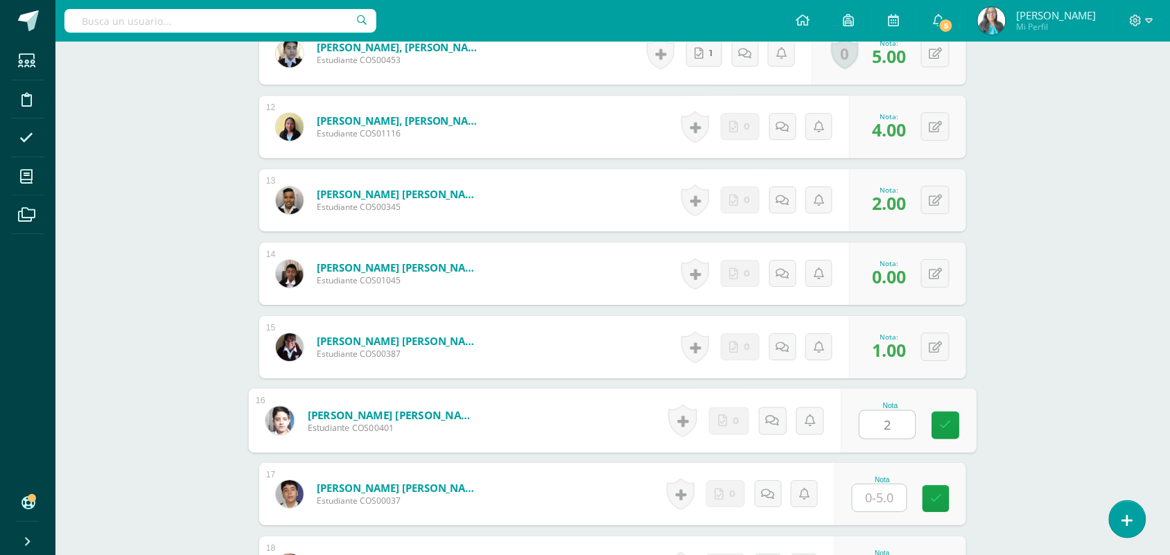
type input "2"
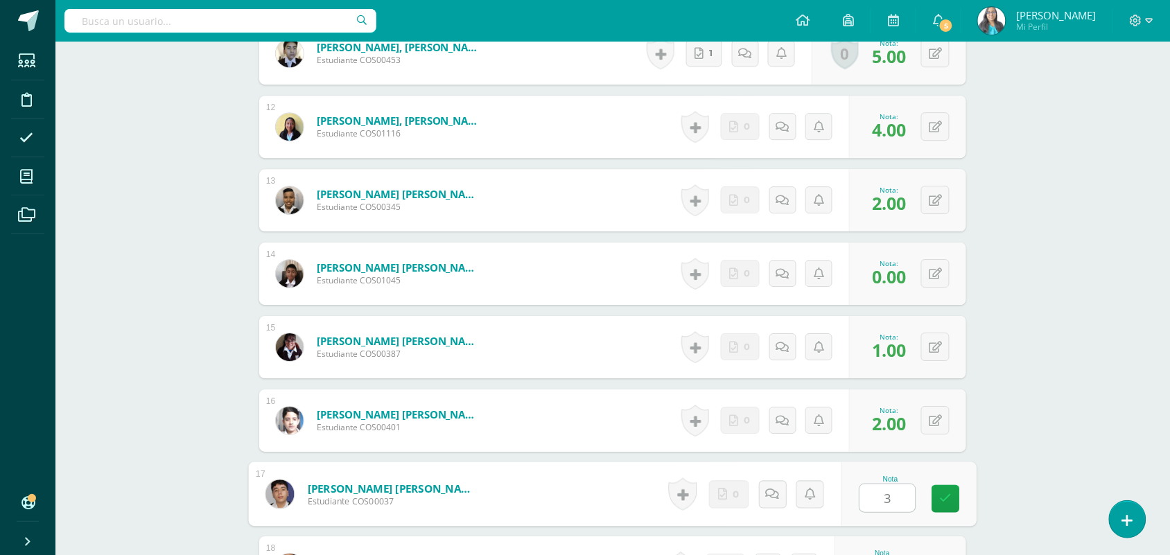
type input "3"
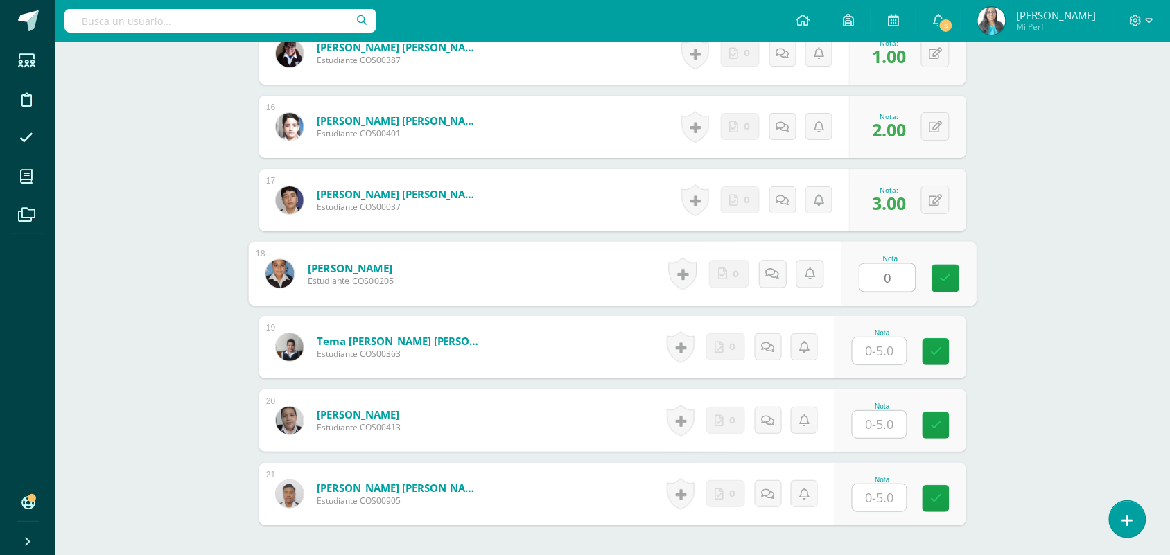
type input "0"
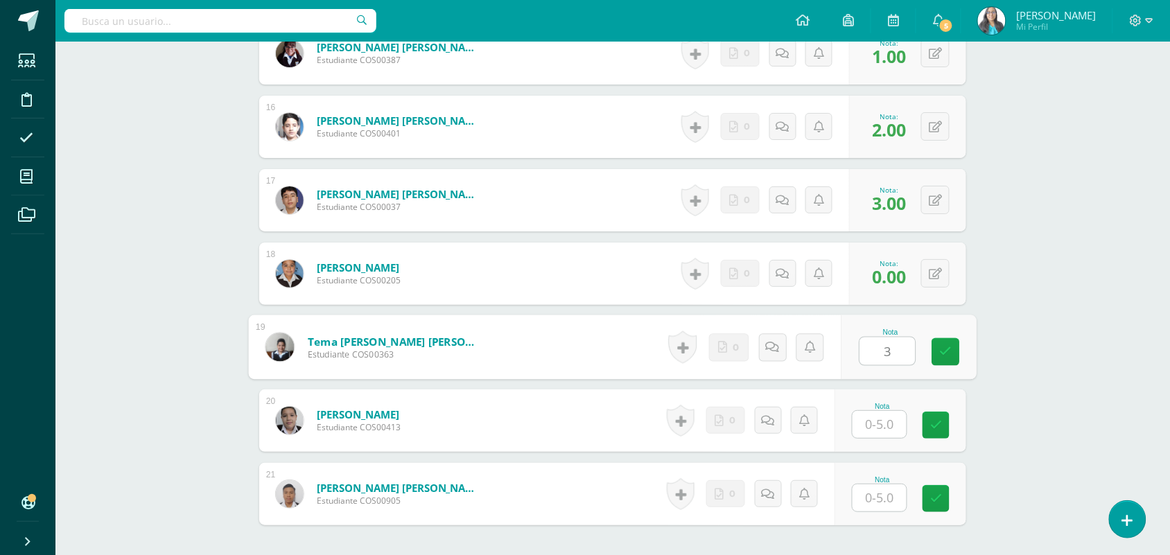
type input "3"
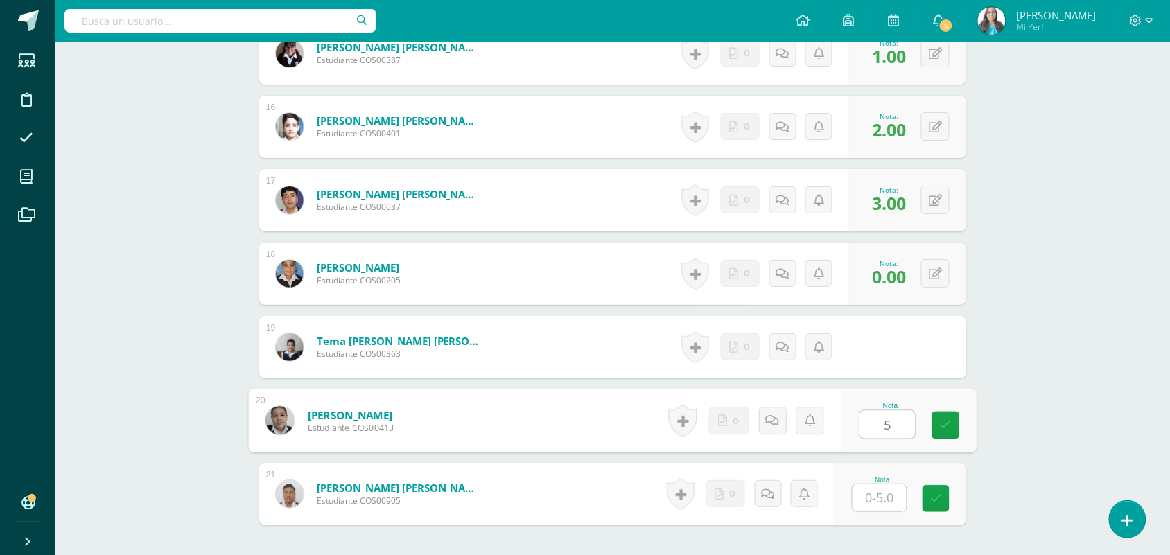
type input "5"
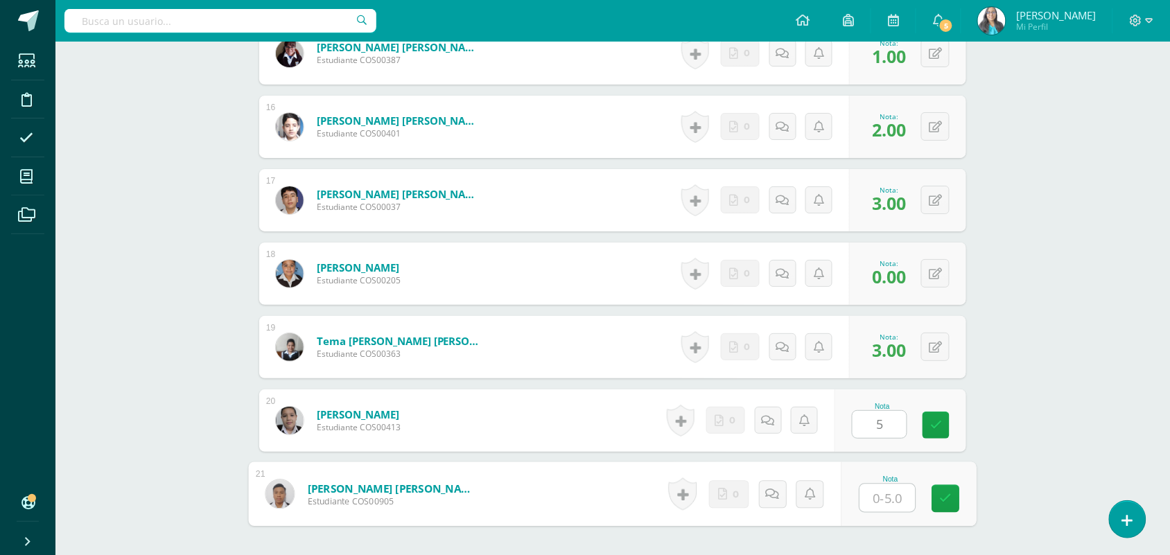
type input "2"
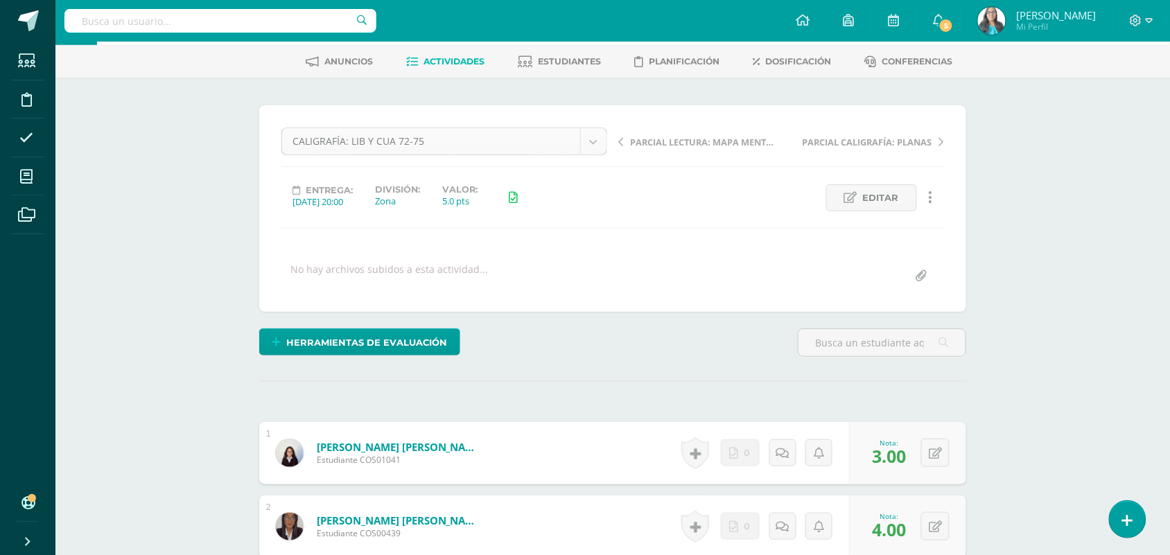
scroll to position [0, 0]
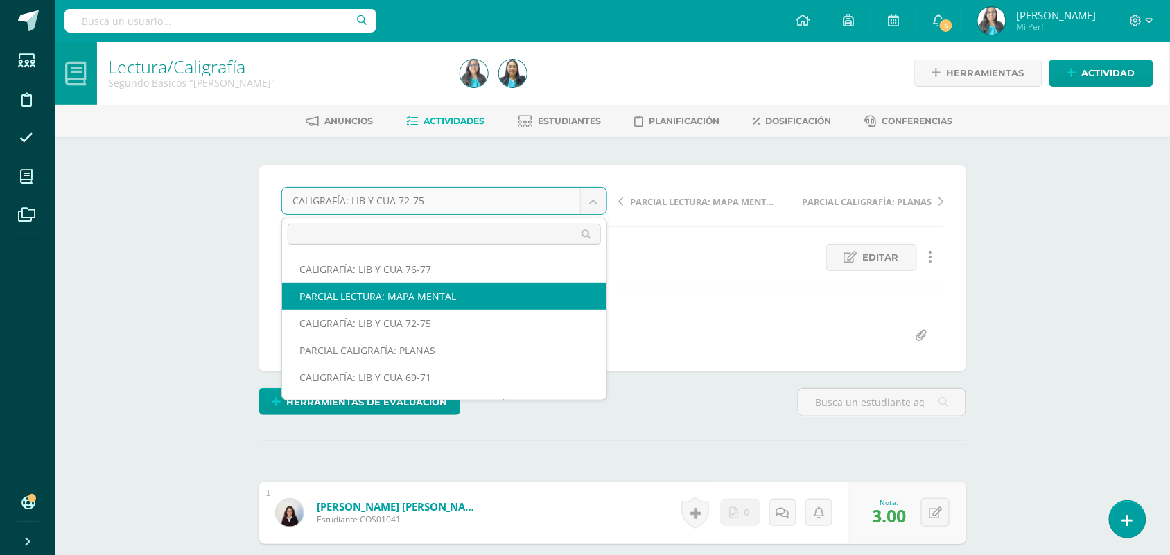
select select "/dashboard/teacher/grade-activity/123702/"
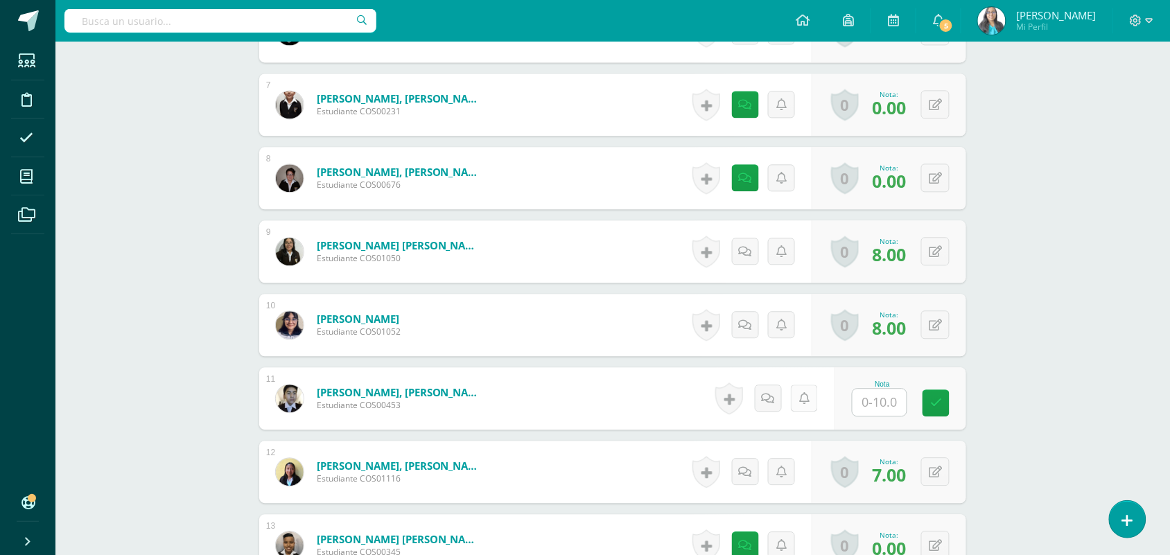
scroll to position [869, 0]
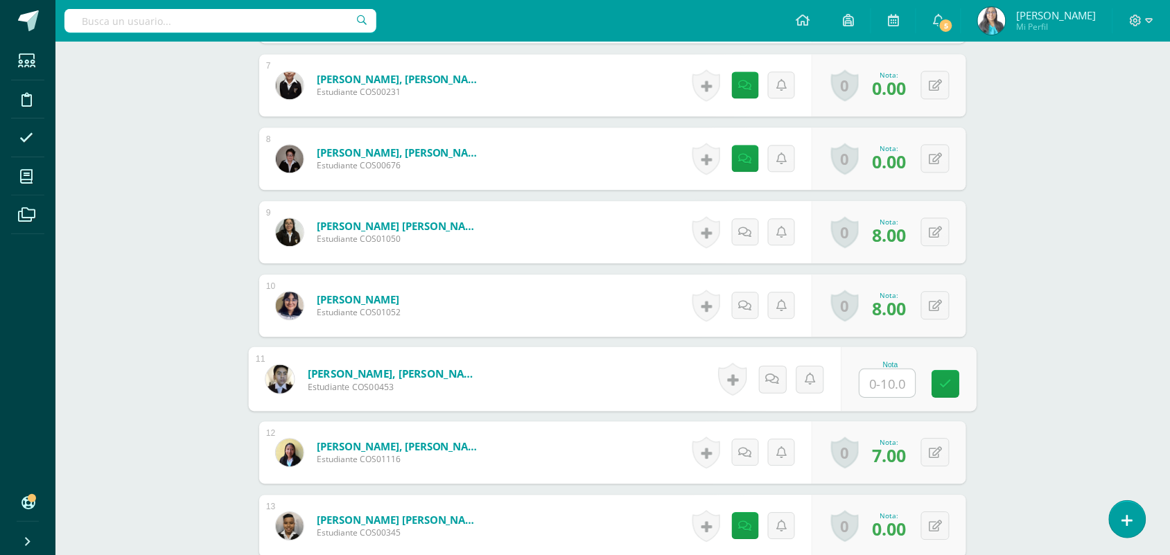
click at [892, 390] on input "text" at bounding box center [887, 384] width 55 height 28
type input "7"
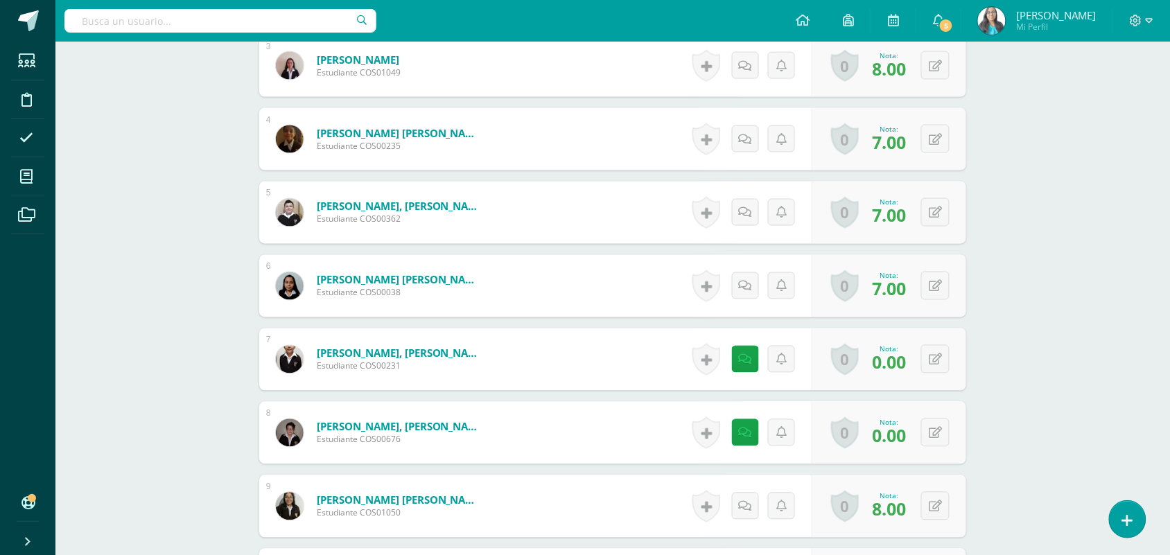
scroll to position [867, 0]
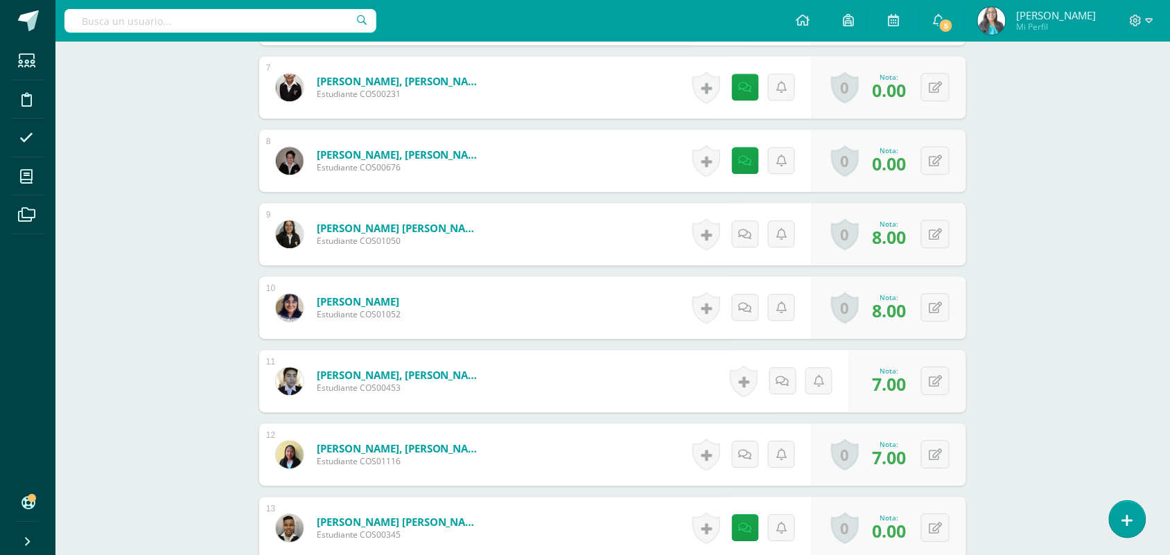
click at [1149, 505] on div "Lectura/Caligrafía Segundo Básicos "[PERSON_NAME]" Herramientas Detalle de asis…" at bounding box center [612, 240] width 1115 height 2131
click at [1129, 519] on icon at bounding box center [1128, 521] width 12 height 16
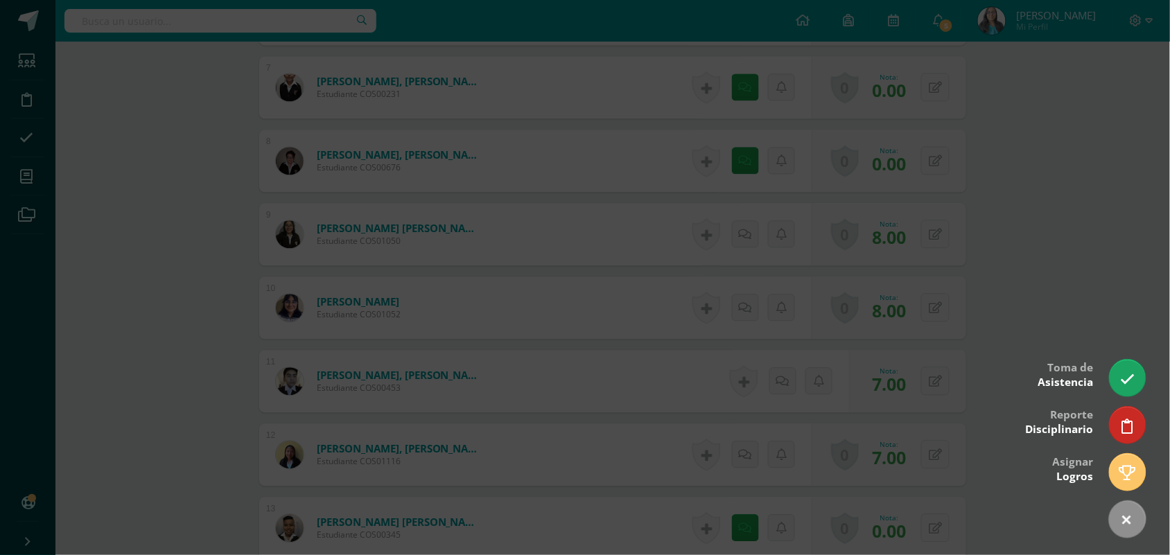
click at [1134, 444] on div at bounding box center [585, 277] width 1170 height 555
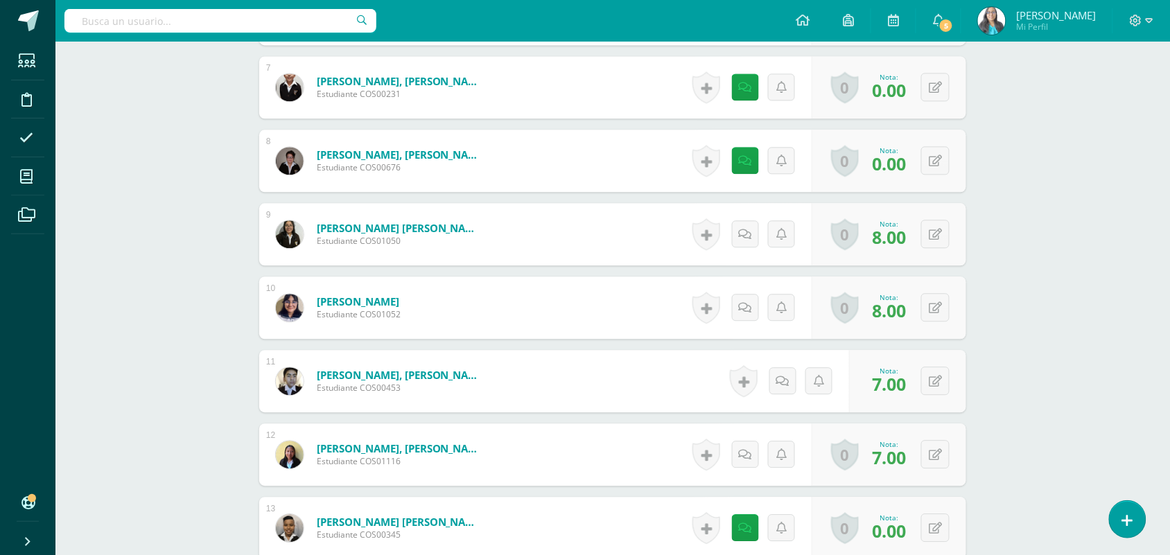
click at [1134, 439] on div "Lectura/Caligrafía Segundo Básicos "[PERSON_NAME]" Herramientas Detalle de asis…" at bounding box center [612, 240] width 1115 height 2131
click at [1116, 498] on div "Lectura/Caligrafía Segundo Básicos "Newton" Herramientas Detalle de asistencias…" at bounding box center [612, 240] width 1115 height 2131
click at [1121, 534] on link at bounding box center [1128, 519] width 40 height 40
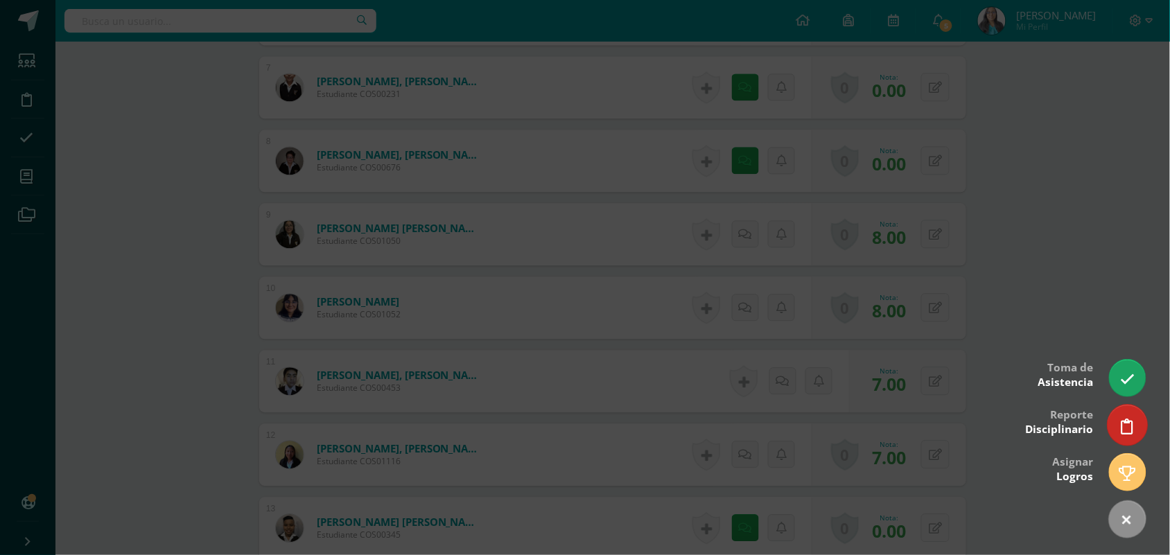
click at [1129, 416] on link at bounding box center [1128, 425] width 40 height 40
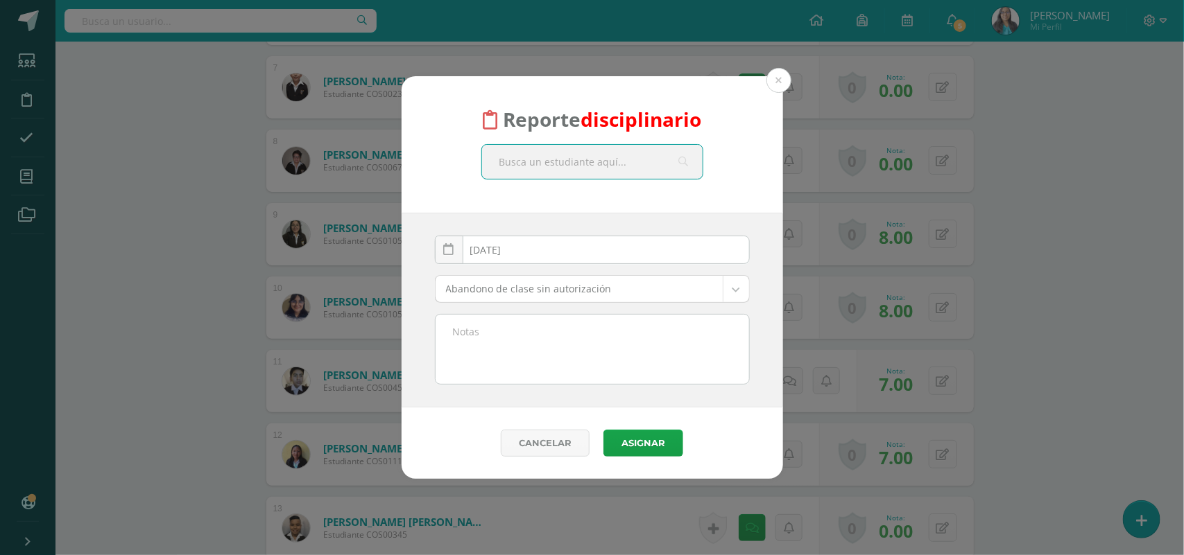
type input "A"
click at [771, 83] on button at bounding box center [778, 80] width 25 height 25
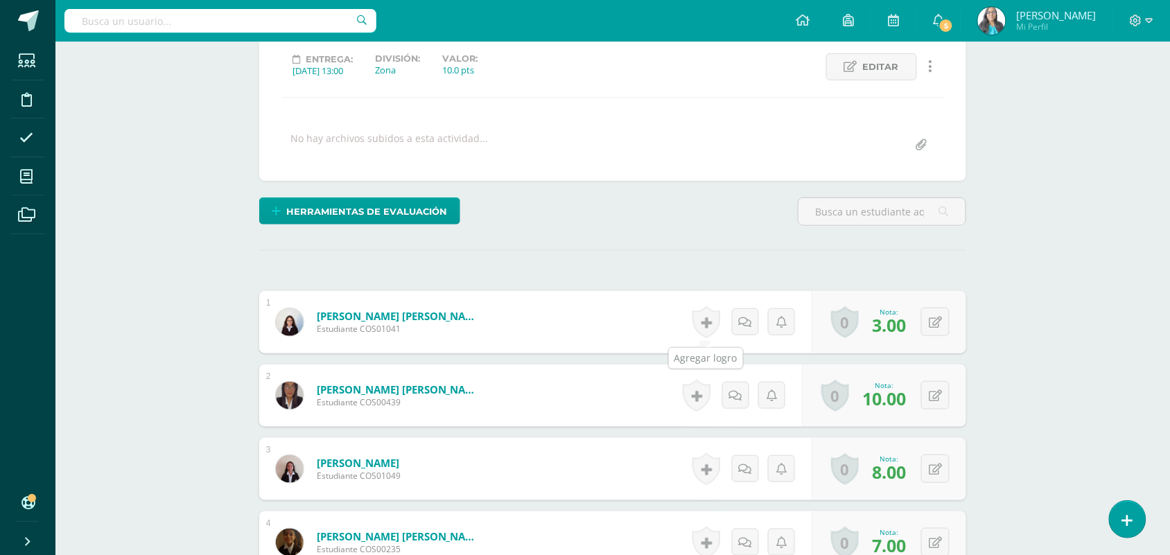
scroll to position [0, 0]
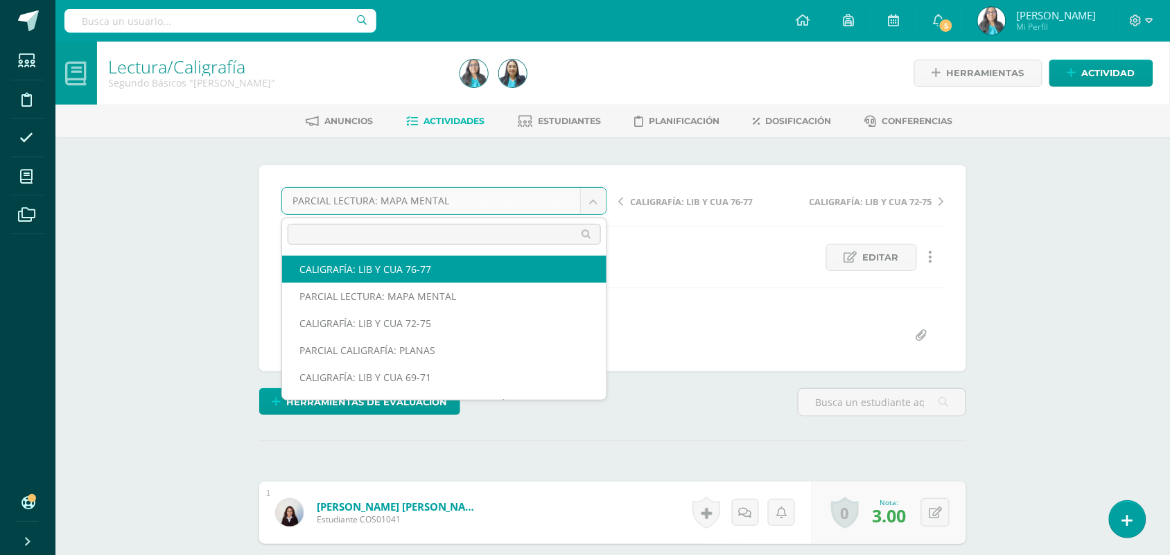
select select "/dashboard/teacher/grade-activity/123704/"
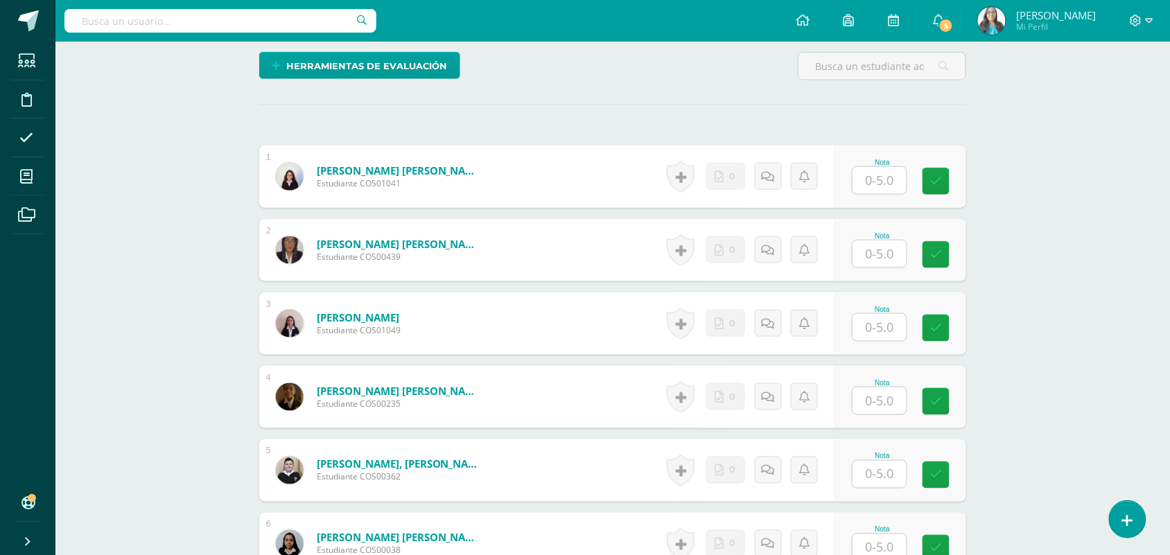
scroll to position [349, 0]
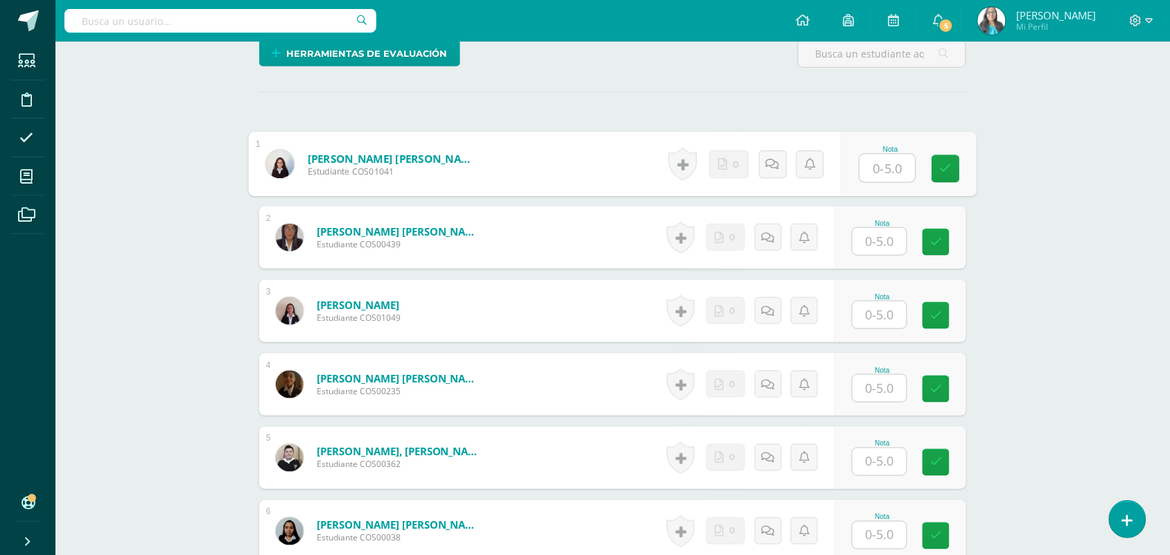
click at [887, 168] on input "text" at bounding box center [887, 169] width 55 height 28
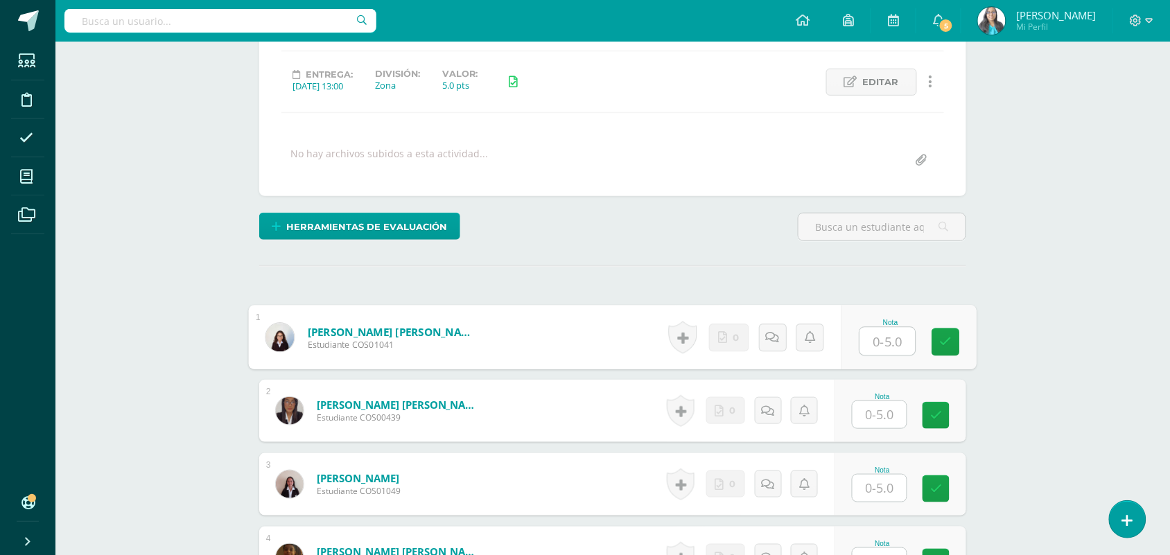
scroll to position [262, 0]
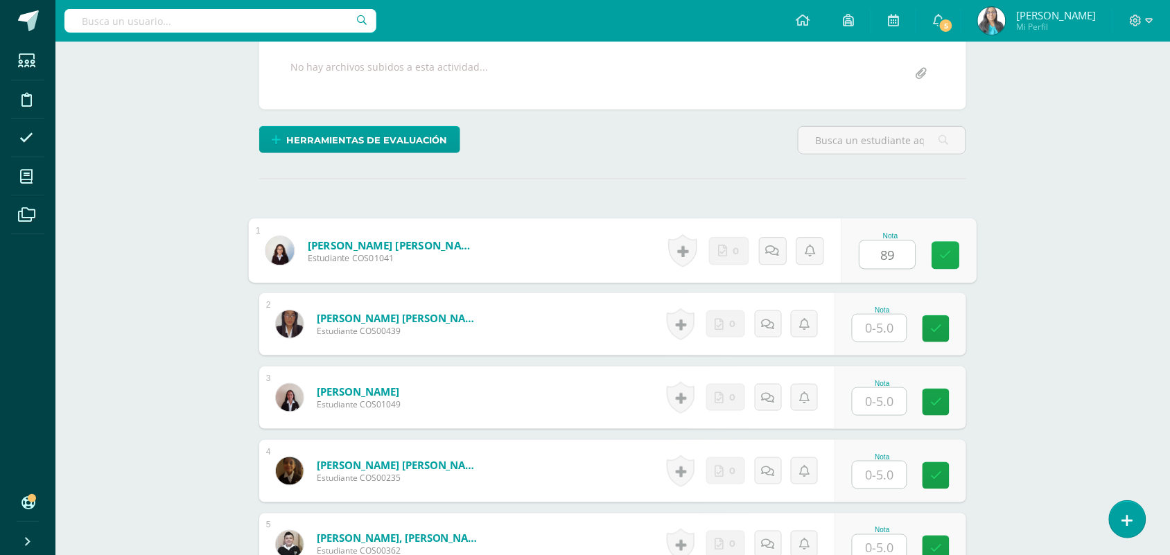
type input "8"
type input "2"
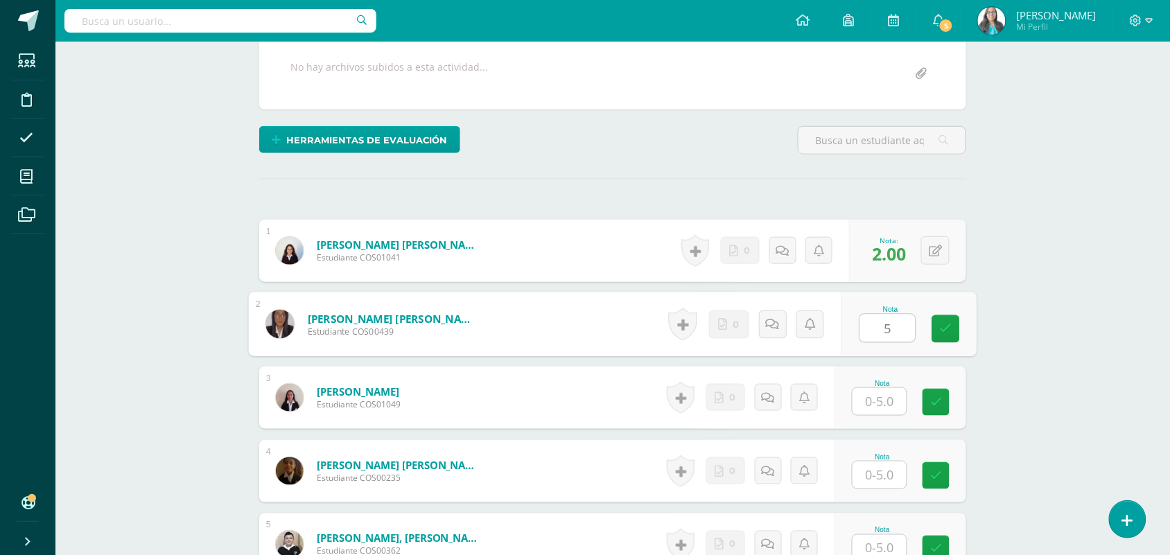
type input "5"
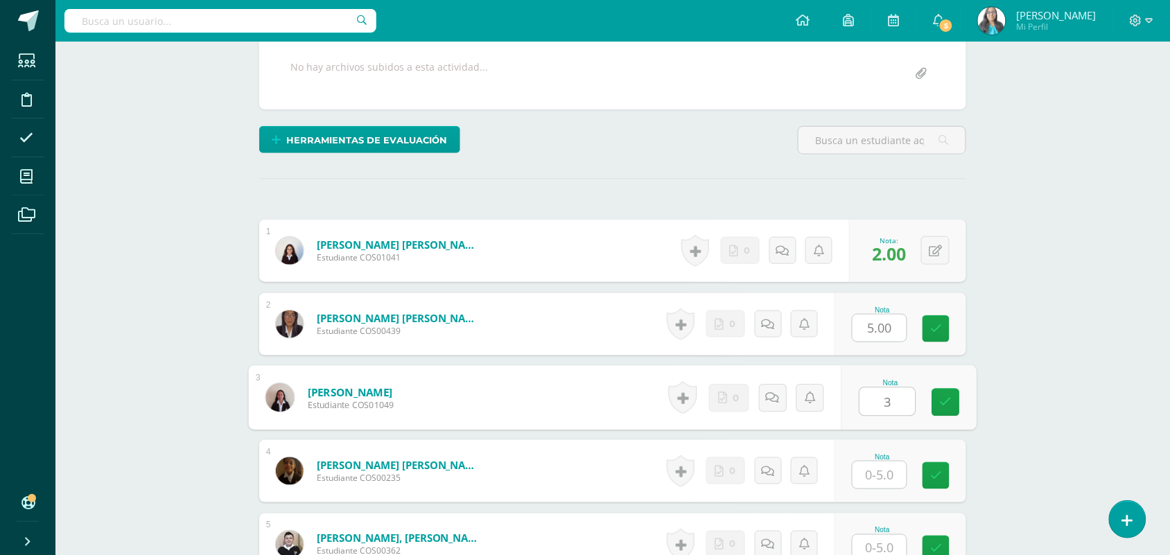
type input "3"
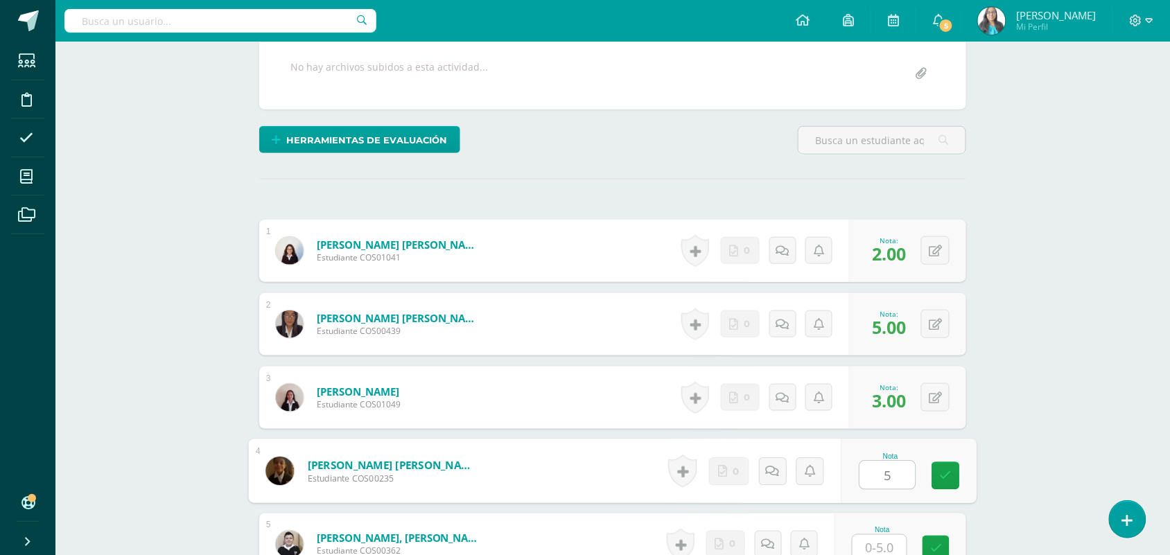
type input "5"
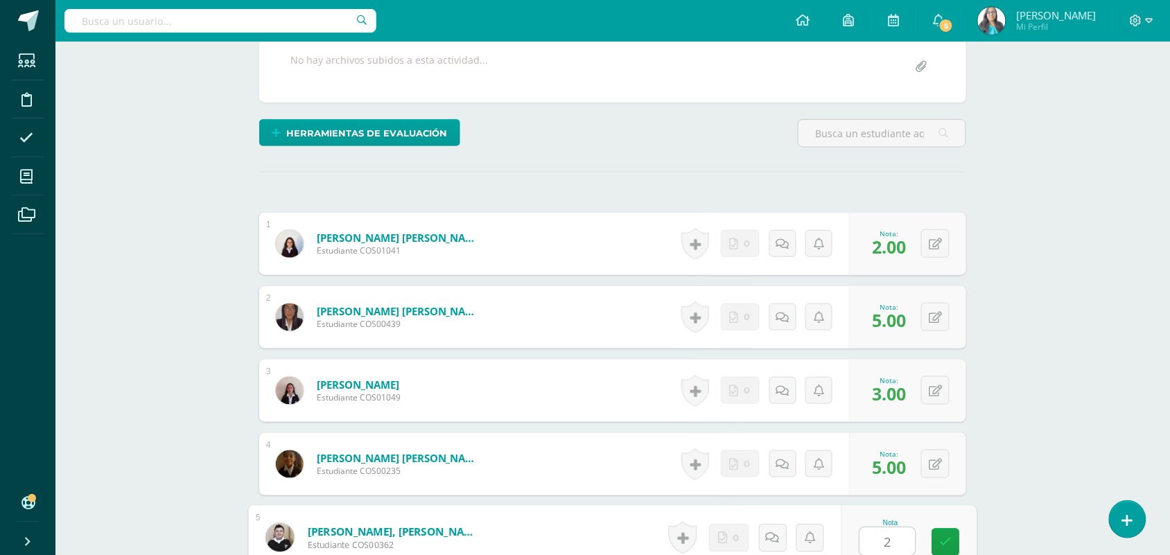
type input "2"
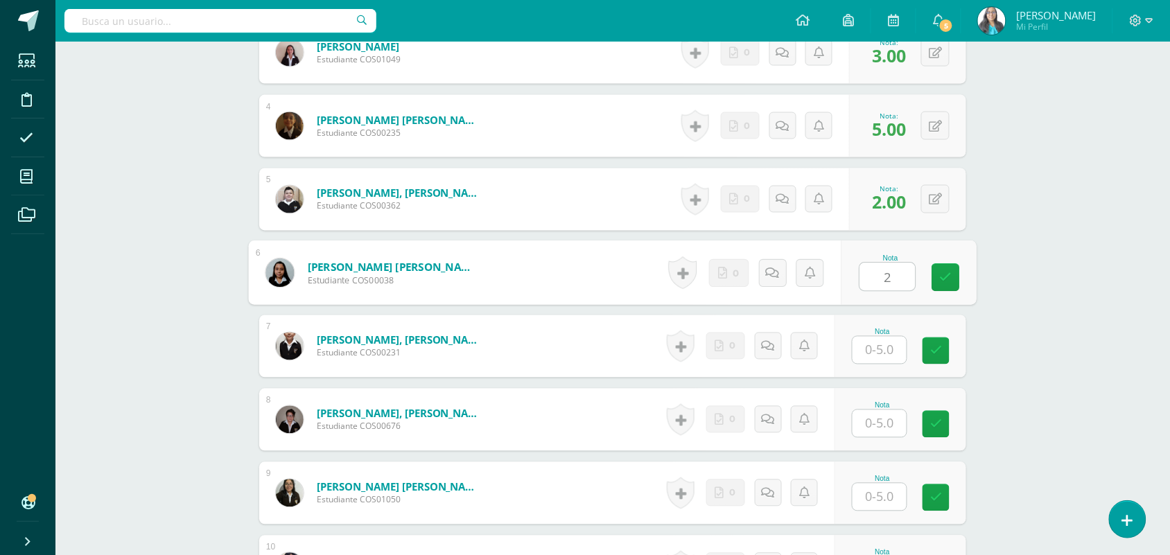
type input "2"
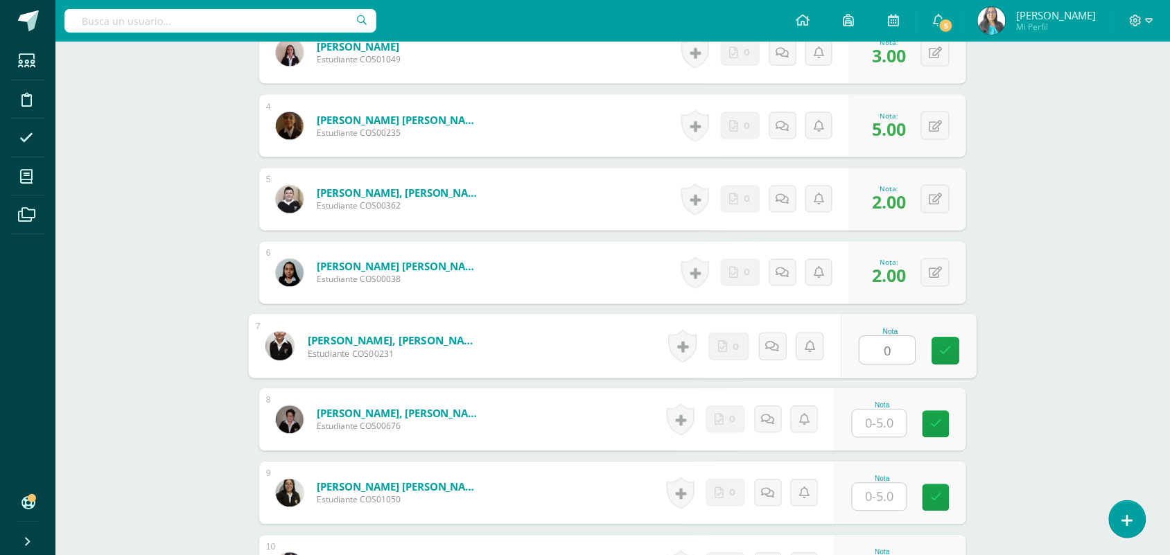
type input "0"
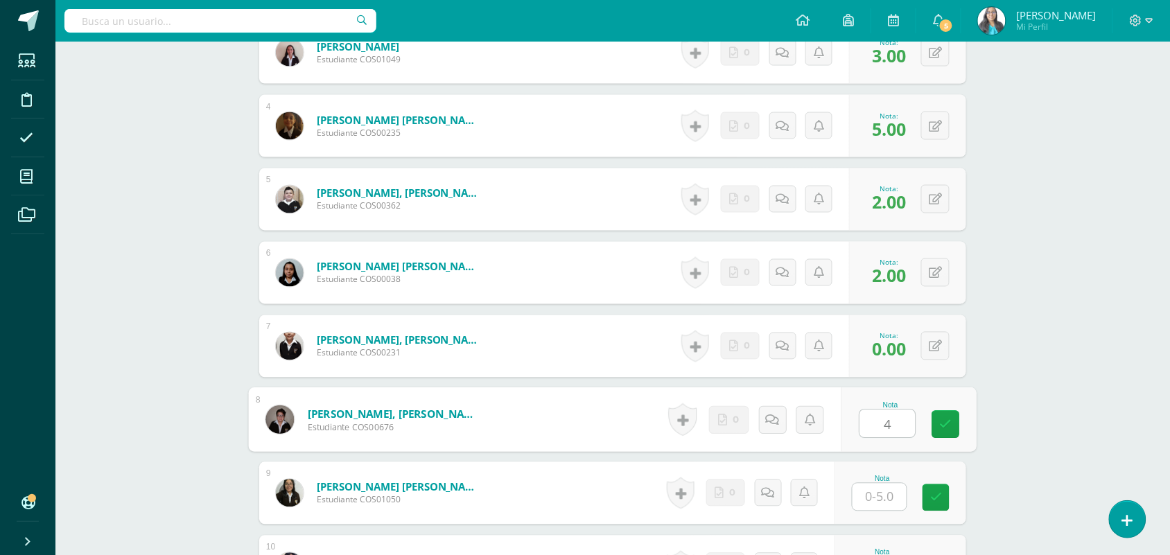
type input "4"
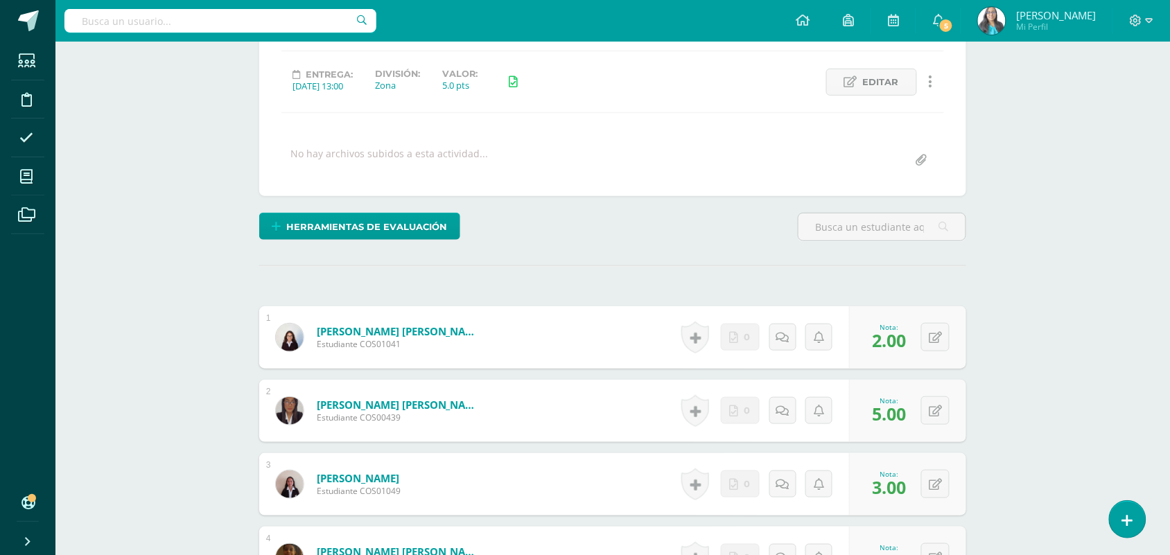
scroll to position [174, 0]
click at [924, 343] on div "0 [GEOGRAPHIC_DATA] Logros obtenidos Aún no hay logros agregados Nota: 2.00" at bounding box center [907, 339] width 117 height 62
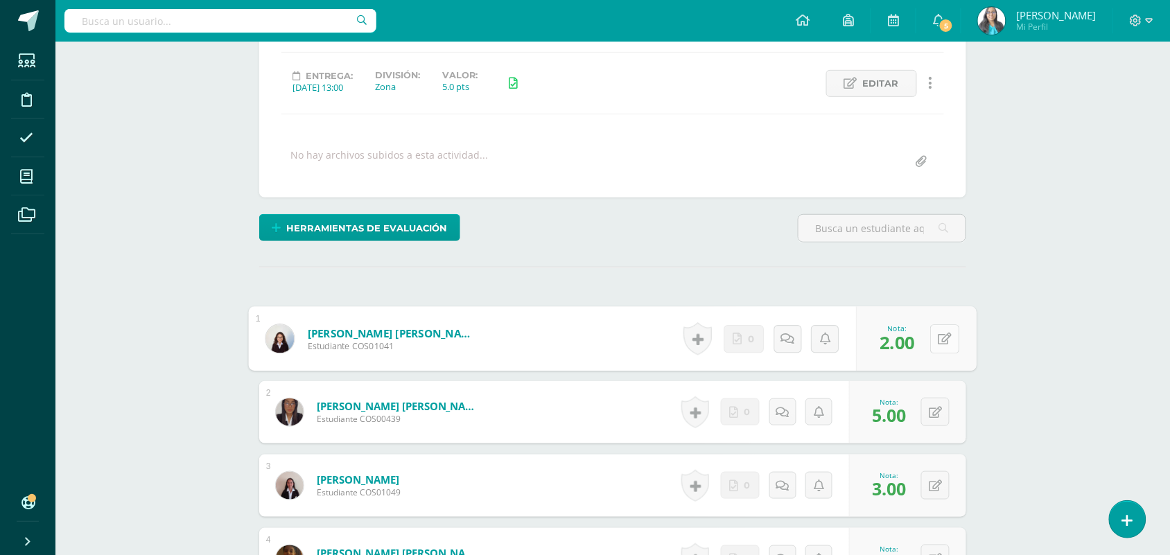
click at [933, 331] on button at bounding box center [944, 338] width 29 height 29
type input "5"
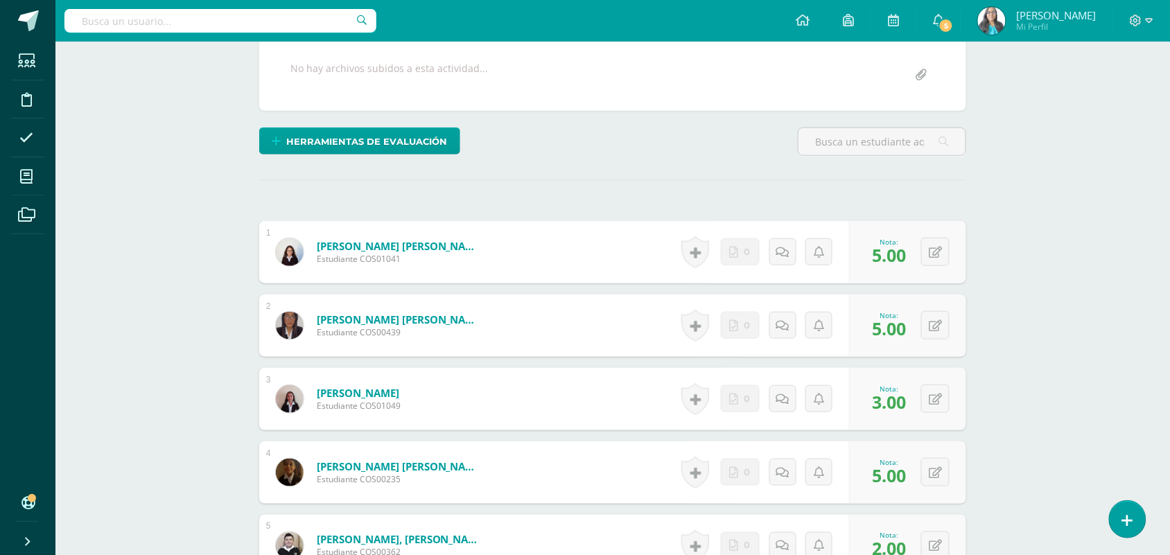
scroll to position [347, 0]
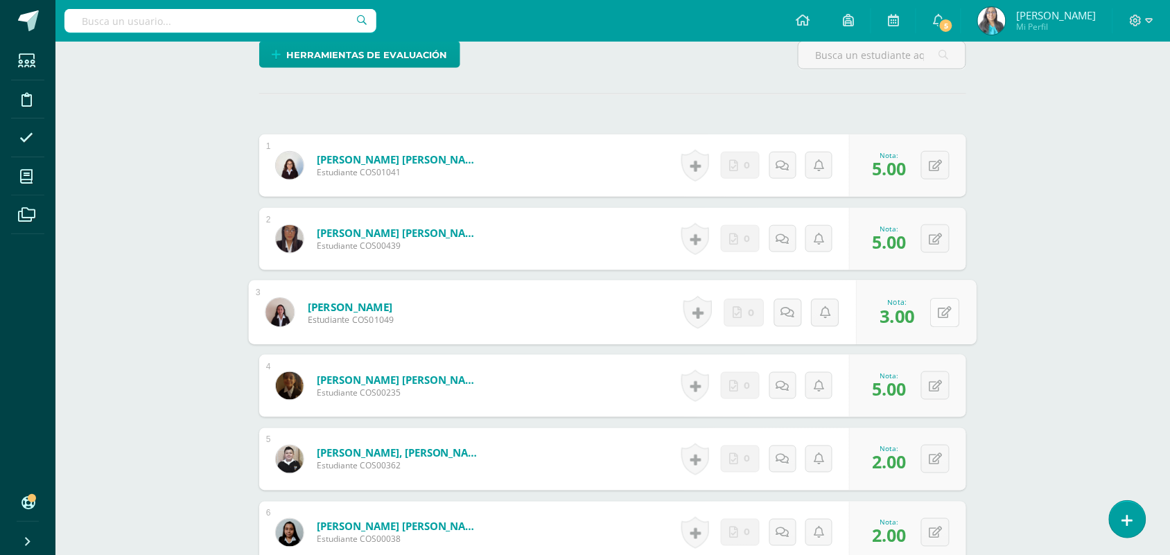
click at [941, 320] on button at bounding box center [944, 312] width 29 height 29
type input "2"
click at [936, 392] on button at bounding box center [944, 386] width 29 height 29
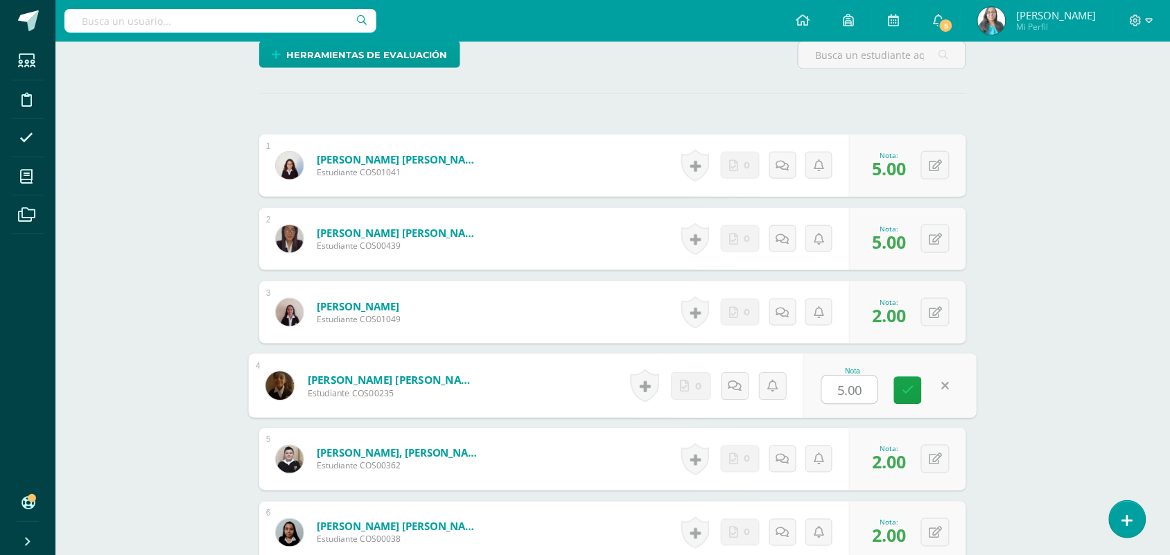
type input "5"
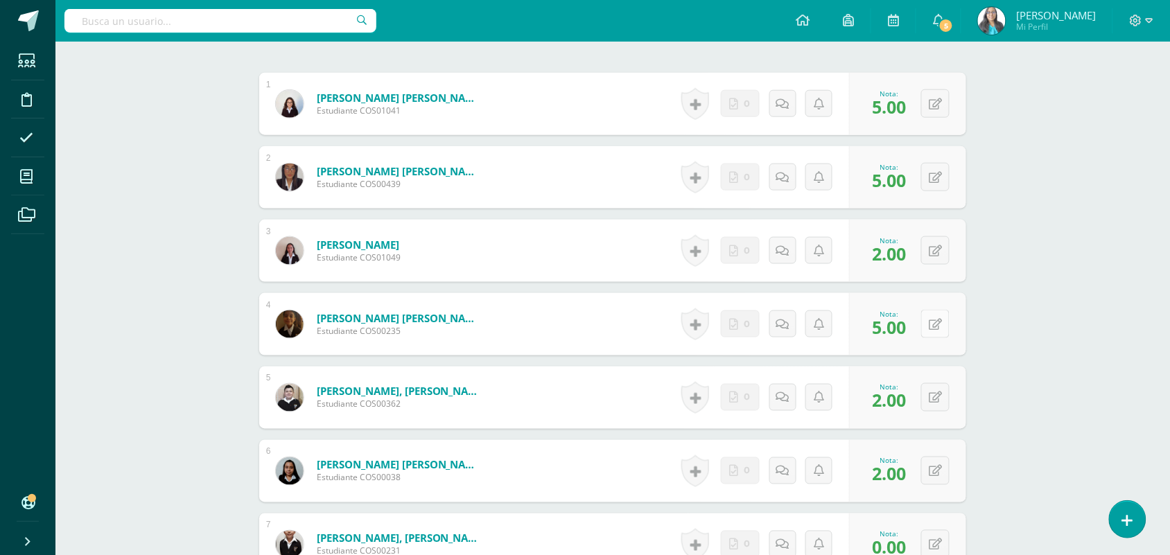
scroll to position [521, 0]
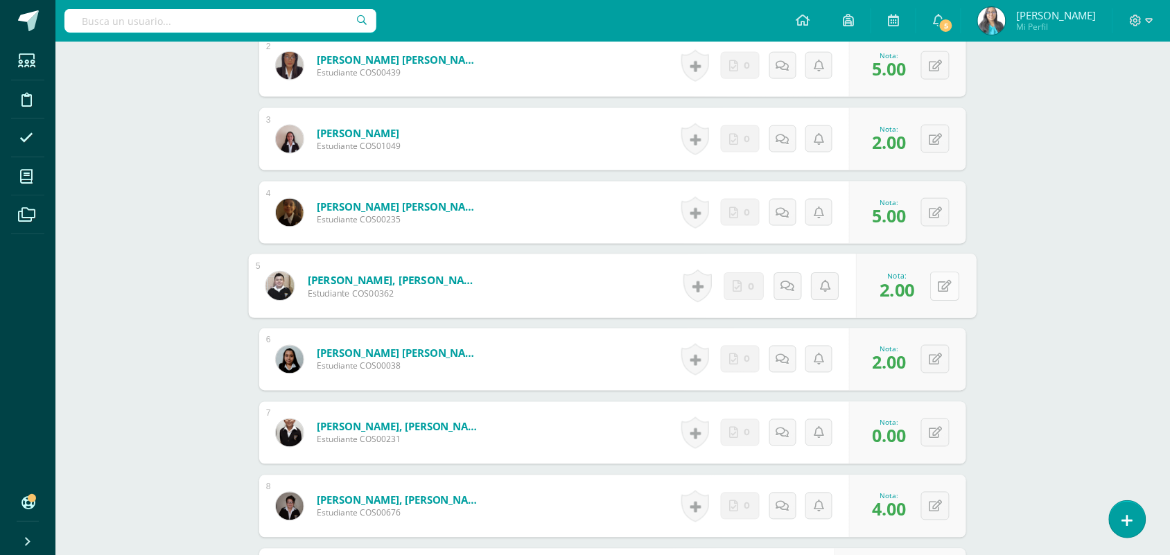
click at [936, 286] on button at bounding box center [944, 286] width 29 height 29
type input "3"
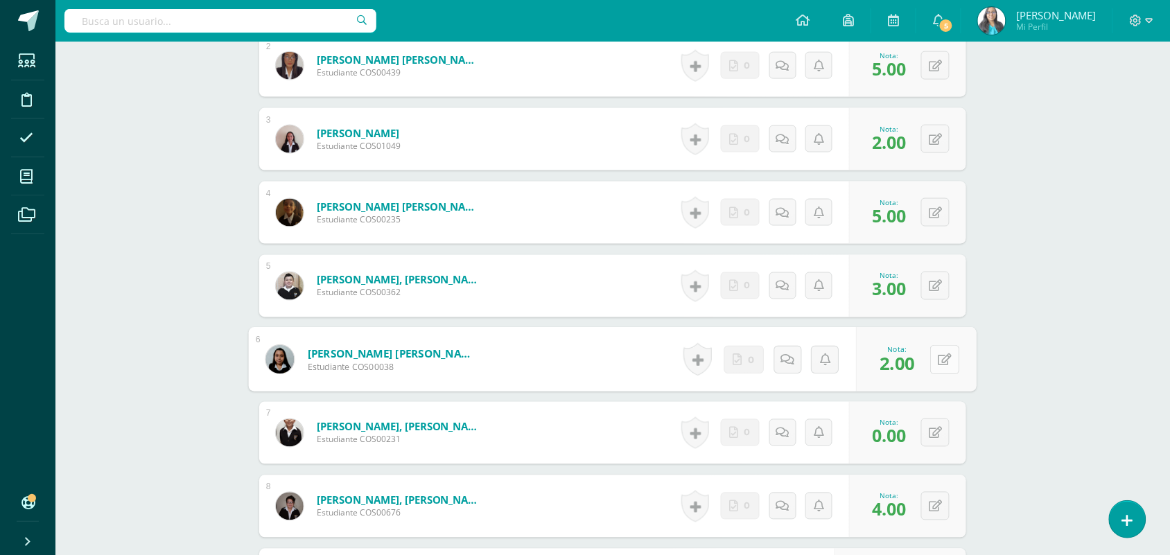
click at [933, 364] on button at bounding box center [944, 359] width 29 height 29
type input "5"
click at [941, 434] on icon at bounding box center [935, 434] width 13 height 12
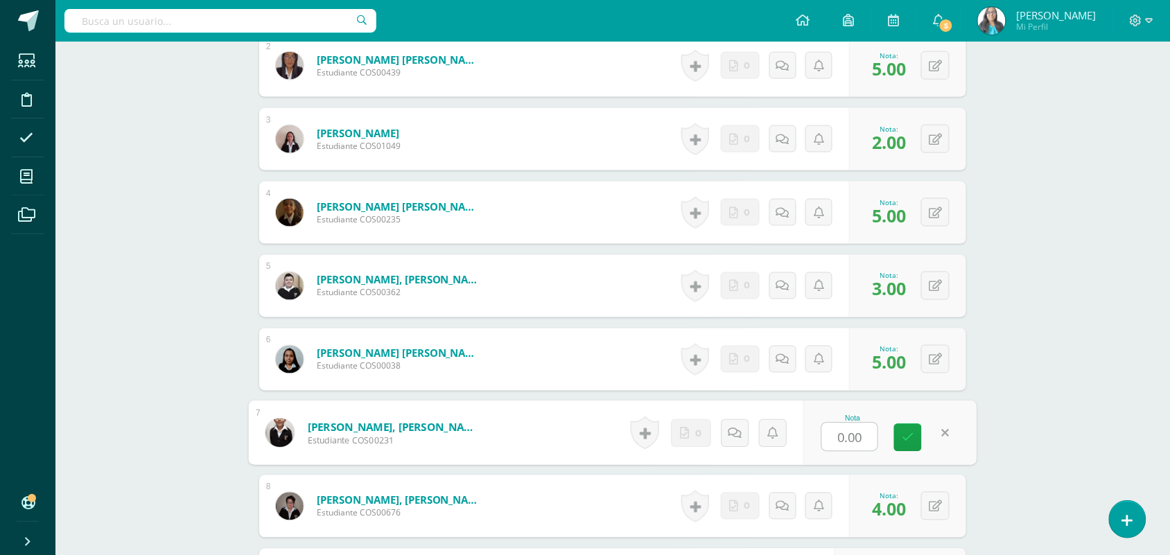
type input "2"
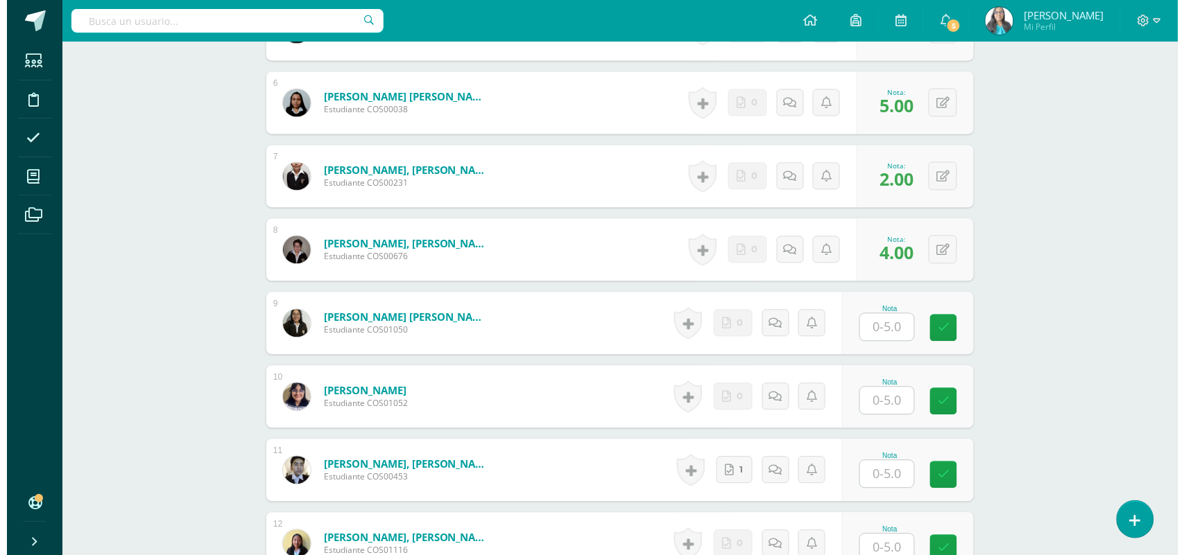
scroll to position [781, 0]
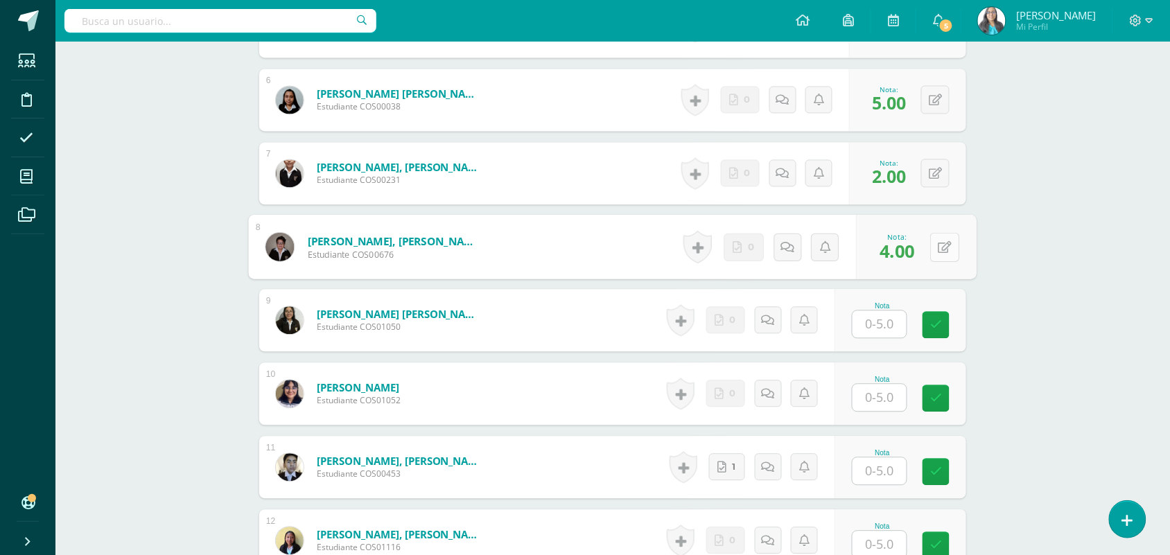
click at [939, 250] on icon at bounding box center [946, 247] width 14 height 12
type input "2"
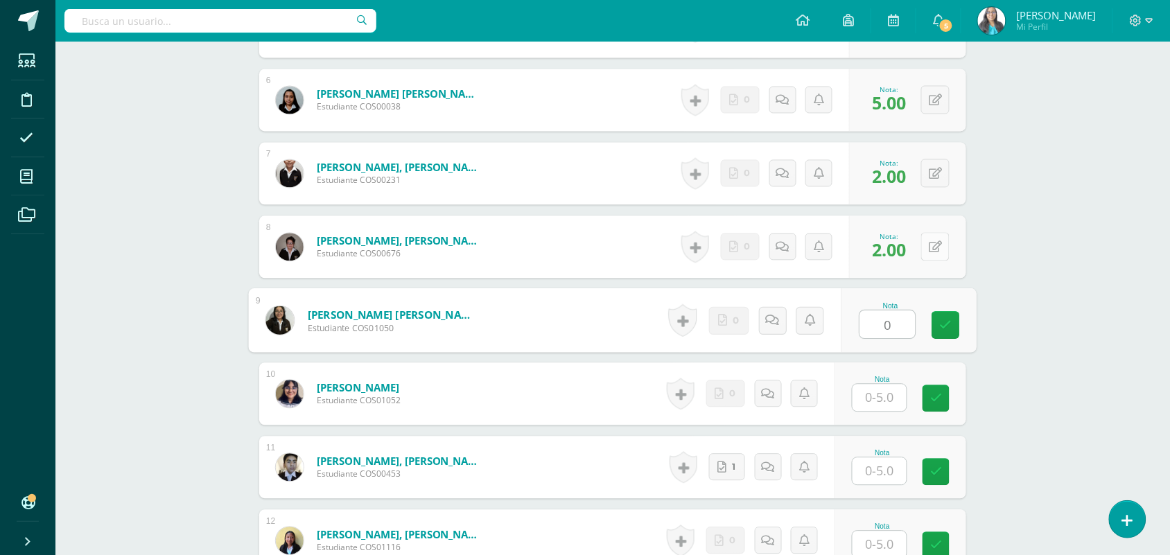
type input "0"
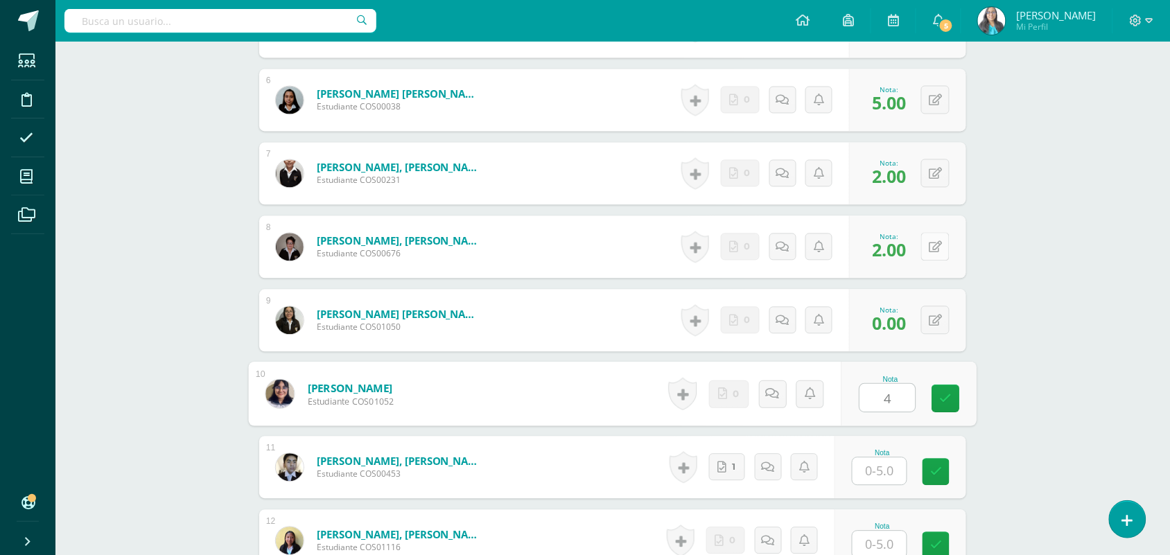
type input "4"
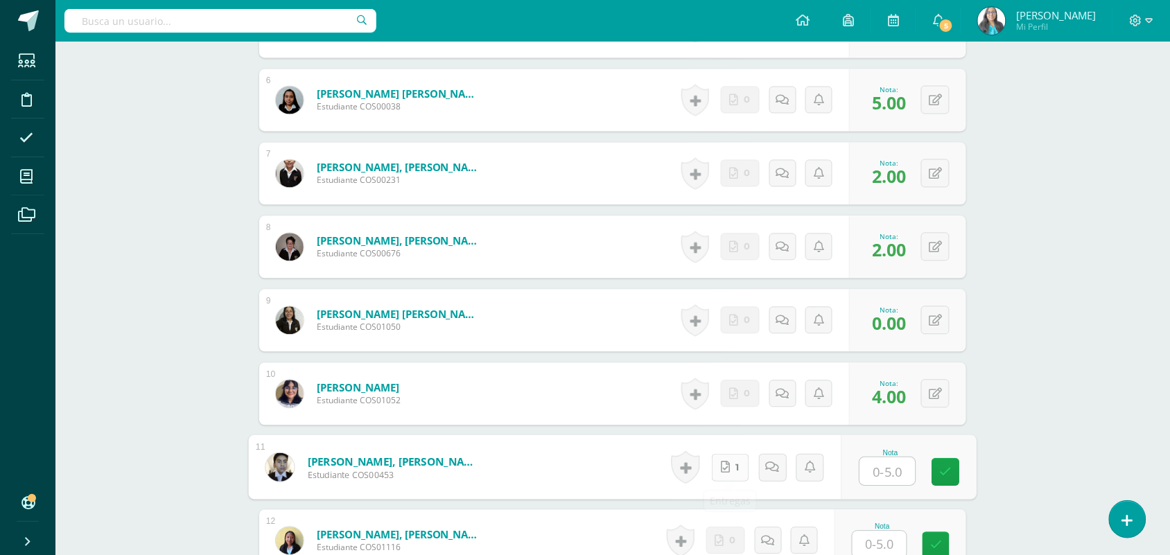
click at [726, 466] on icon at bounding box center [725, 467] width 9 height 12
click at [1138, 514] on link at bounding box center [1128, 519] width 40 height 40
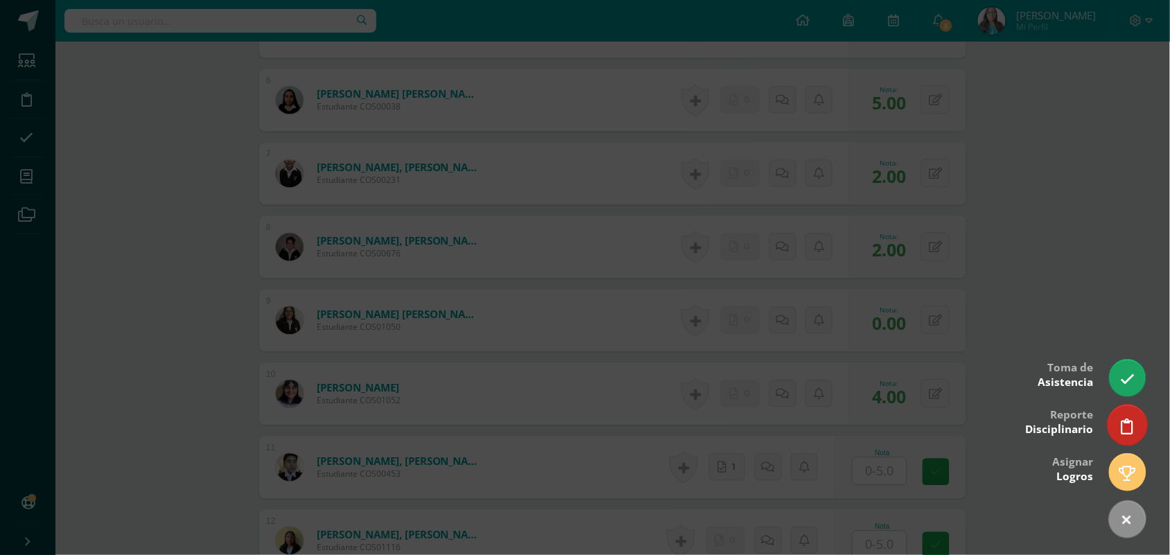
click at [1127, 424] on icon at bounding box center [1128, 427] width 12 height 16
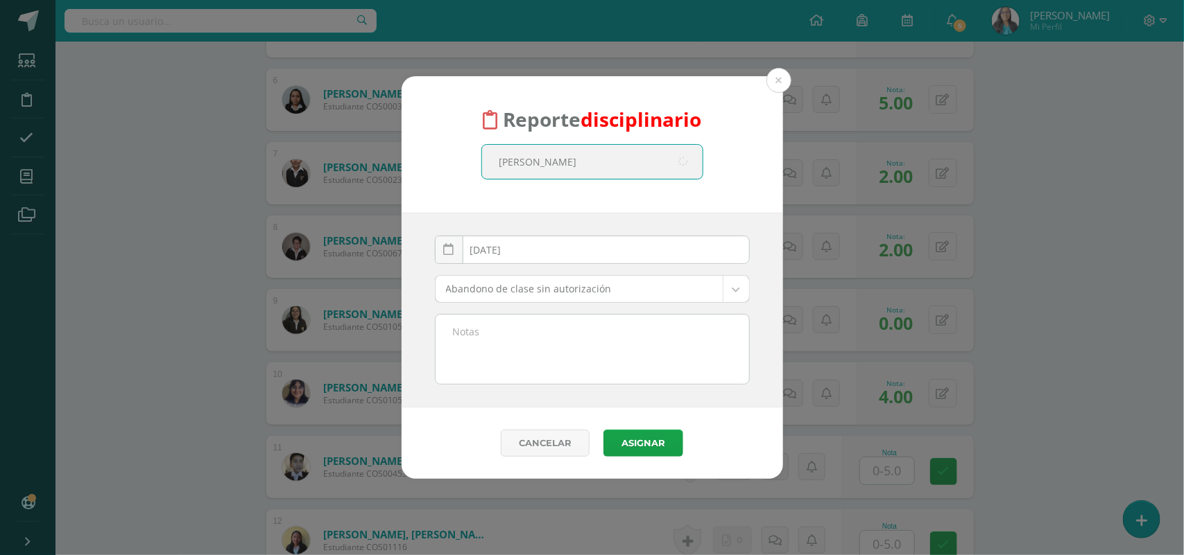
type input "Jose Alejandro"
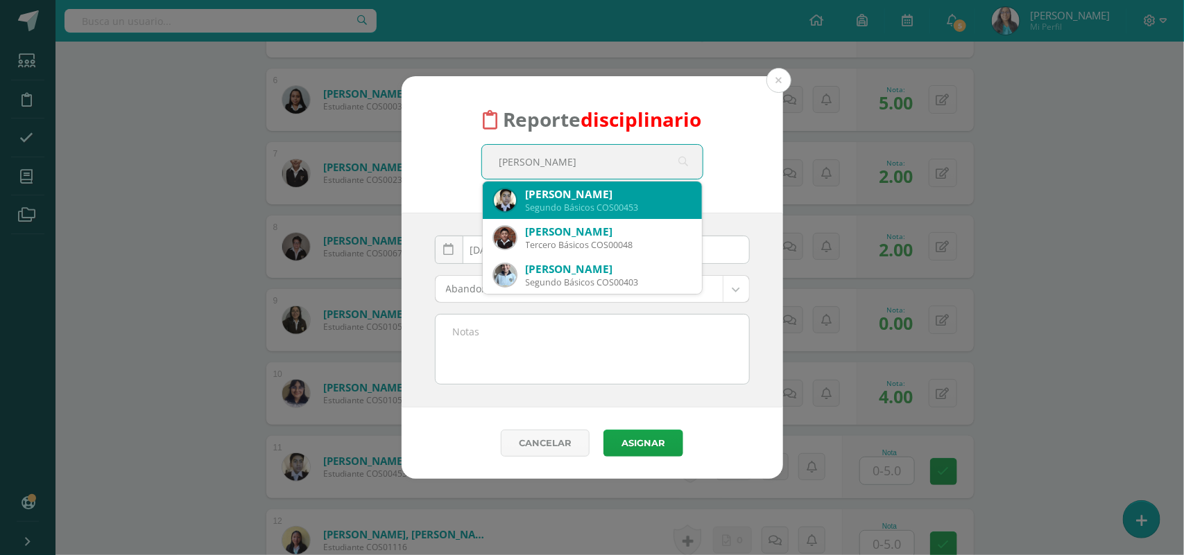
click at [609, 198] on div "Jose Alejandro García Hernández" at bounding box center [608, 194] width 165 height 15
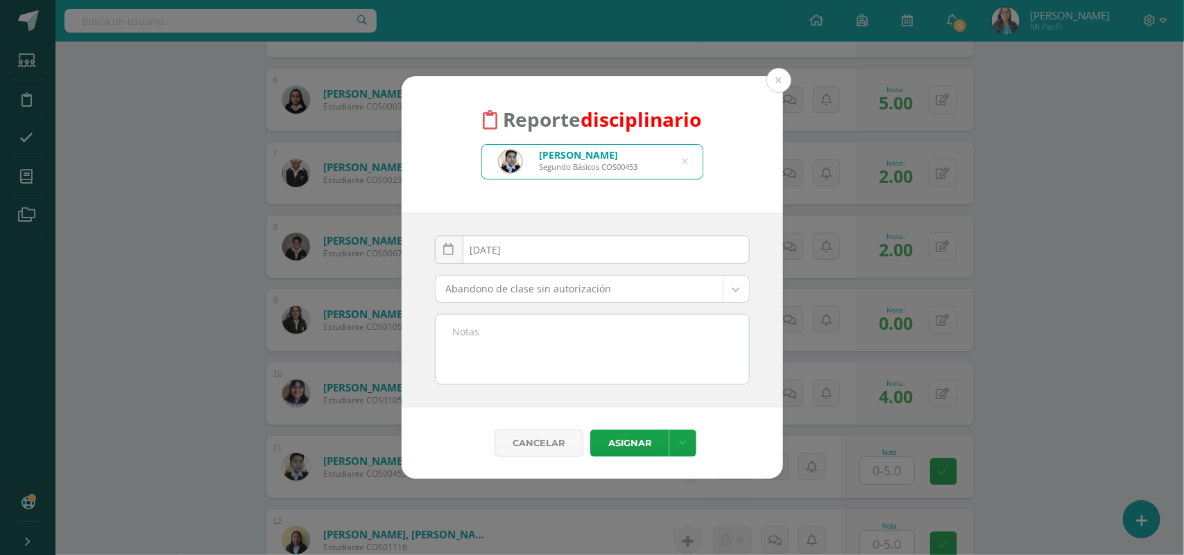
click at [589, 288] on body "Reporte disciplinario Jose Alejandro García Hernández Segundo Básicos COS00453 …" at bounding box center [592, 305] width 1184 height 2173
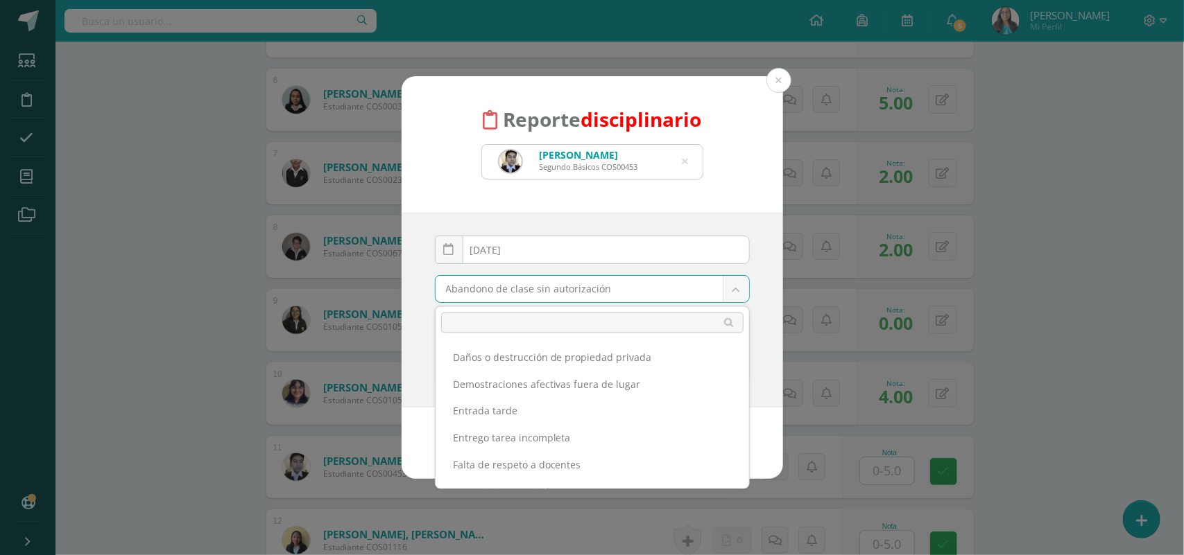
scroll to position [260, 0]
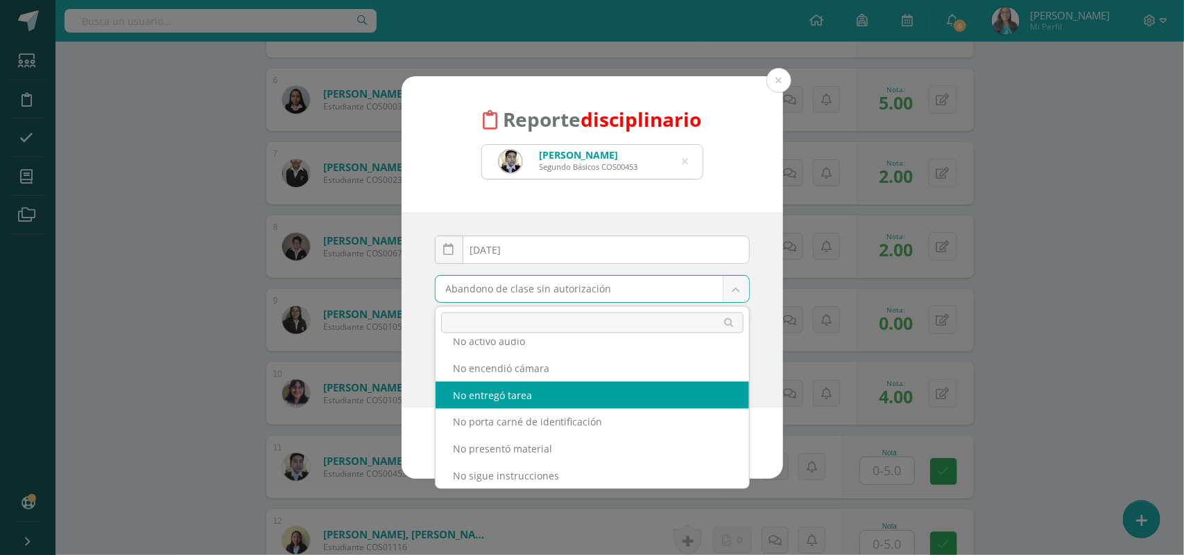
select select "14"
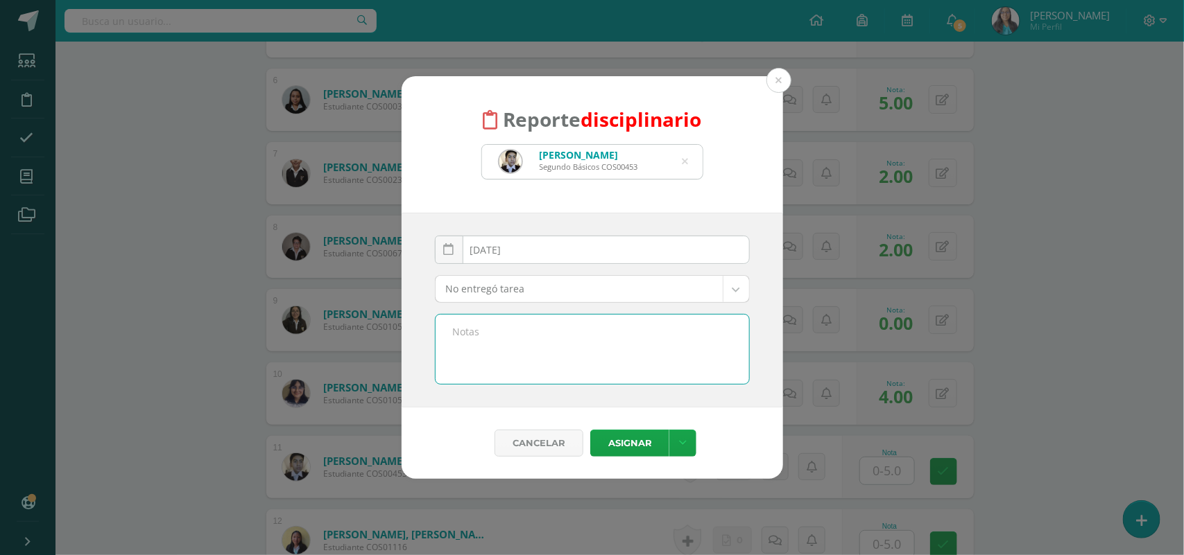
click at [529, 376] on textarea at bounding box center [591, 349] width 313 height 69
type textarea "No entregó tarea de caligrafía, página 76-77"
drag, startPoint x: 697, startPoint y: 318, endPoint x: 201, endPoint y: 416, distance: 506.1
click at [201, 416] on div "Reporte disciplinario Jose Alejandro García Hernández Segundo Básicos COS00453 …" at bounding box center [592, 277] width 1172 height 403
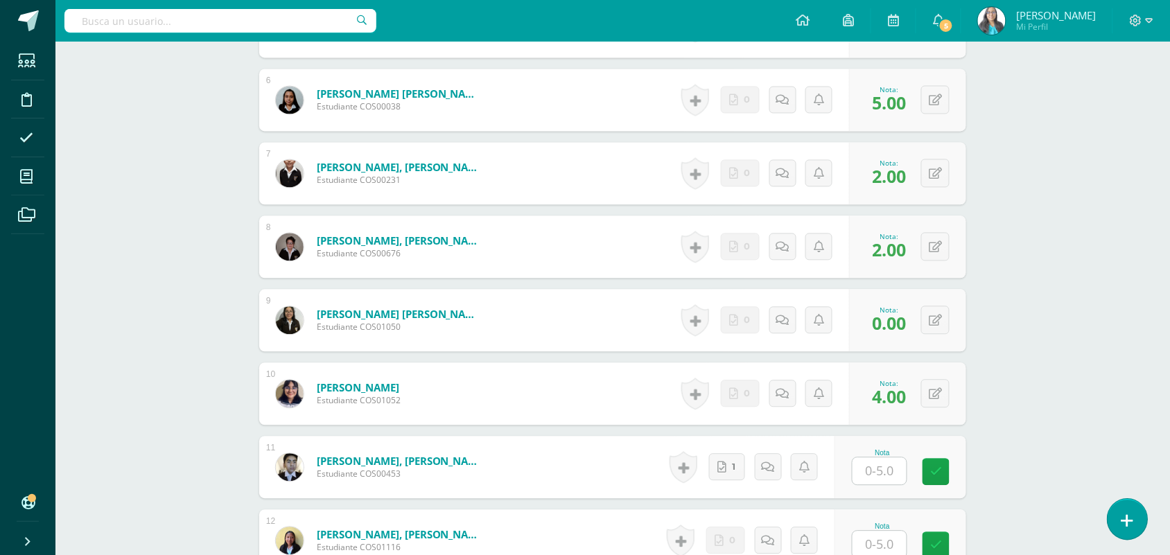
click at [1125, 515] on icon at bounding box center [1128, 521] width 12 height 16
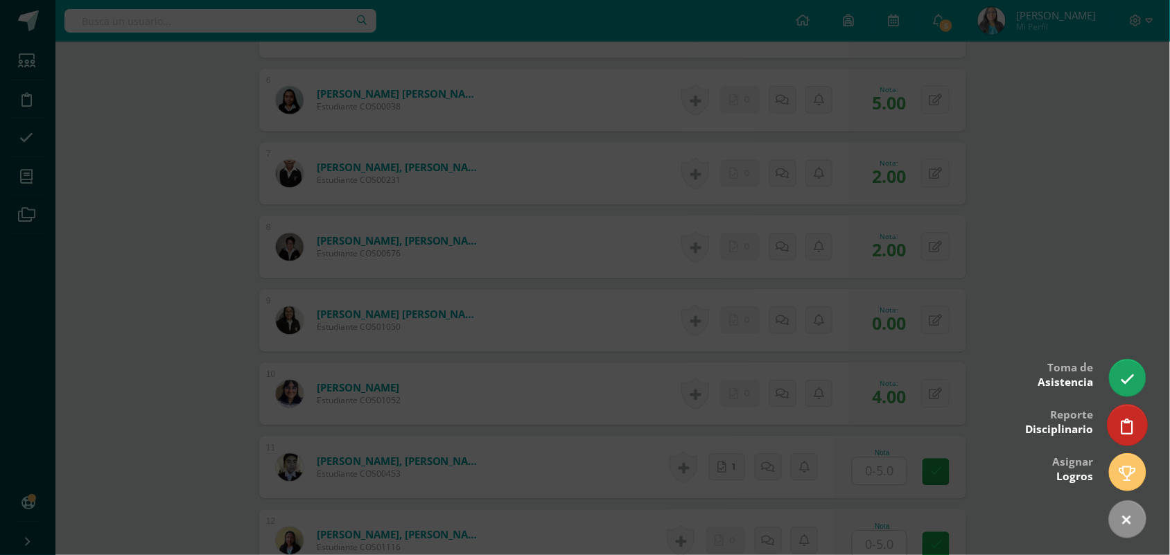
click at [1125, 425] on icon at bounding box center [1128, 427] width 12 height 16
select select "14"
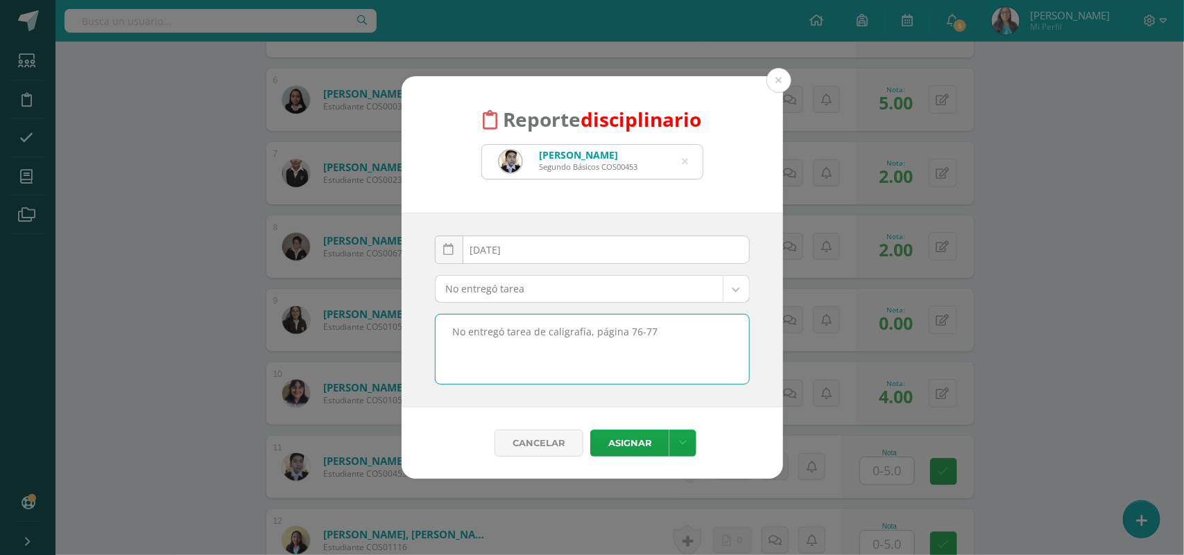
drag, startPoint x: 677, startPoint y: 331, endPoint x: 313, endPoint y: 376, distance: 366.9
click at [313, 376] on div "Reporte disciplinario Jose Alejandro García Hernández Segundo Básicos COS00453 …" at bounding box center [592, 277] width 1172 height 403
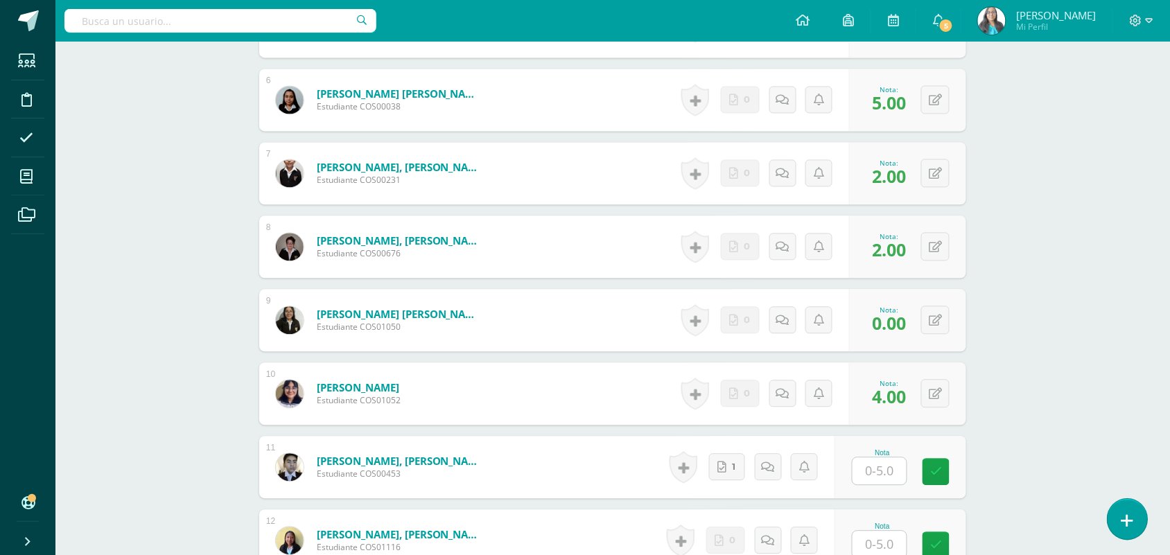
click at [1114, 517] on link at bounding box center [1128, 519] width 40 height 40
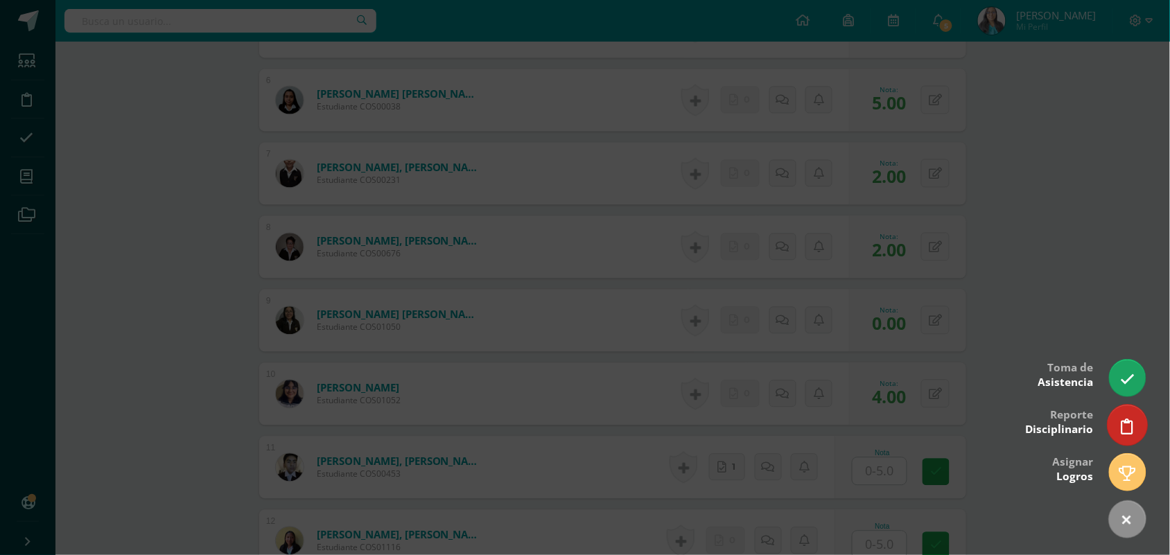
click at [1141, 428] on link at bounding box center [1128, 425] width 40 height 40
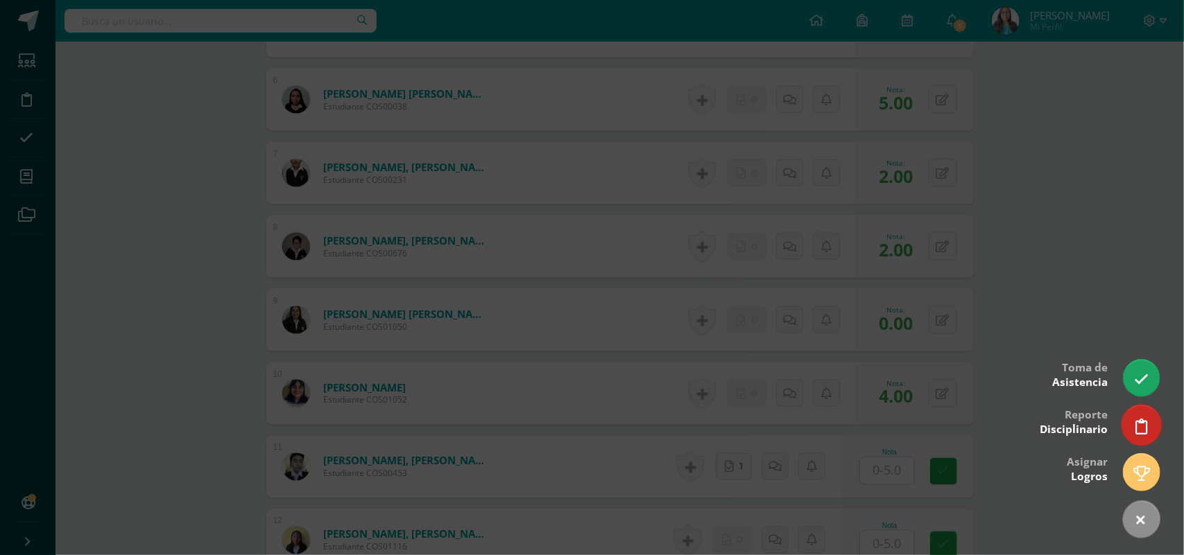
select select "14"
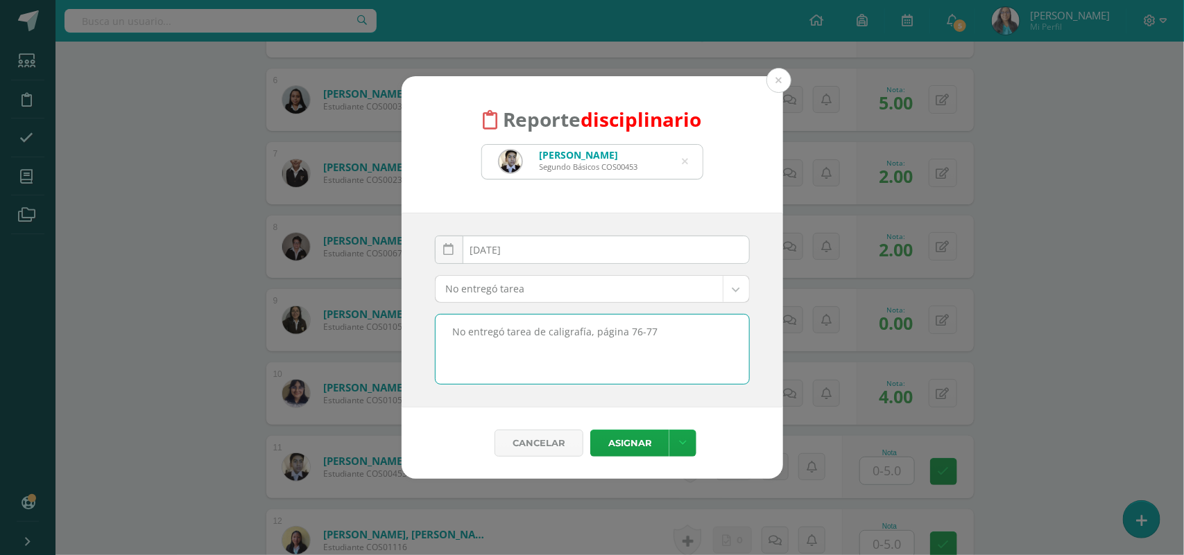
drag, startPoint x: 673, startPoint y: 351, endPoint x: 455, endPoint y: 354, distance: 218.4
click at [455, 354] on textarea "No entregó tarea de caligrafía, página 76-77" at bounding box center [591, 349] width 313 height 69
click at [639, 442] on button "Asignar" at bounding box center [629, 443] width 79 height 27
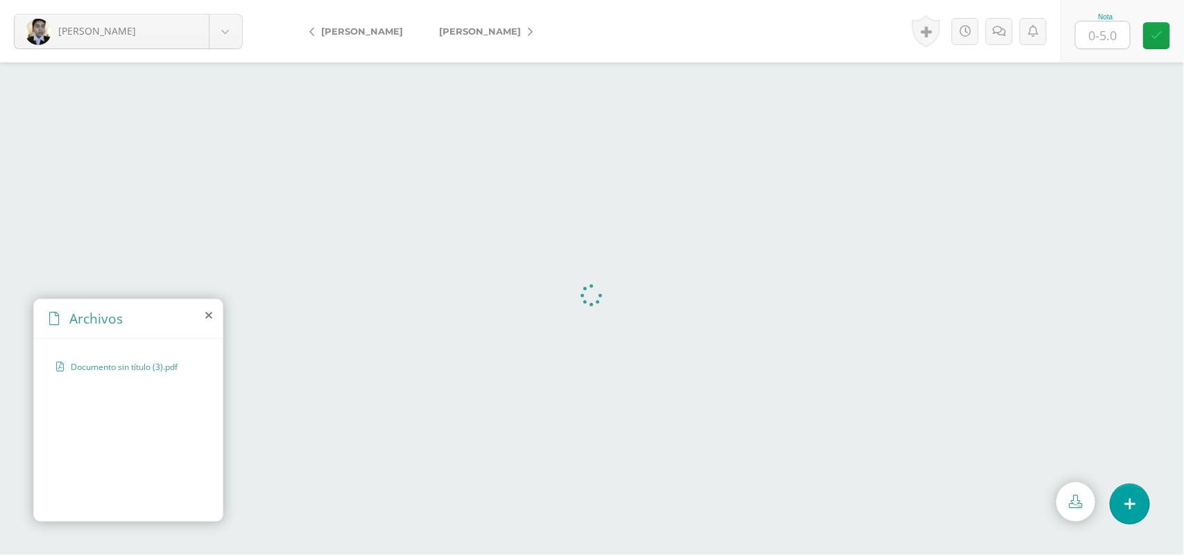
click at [107, 365] on span "Documento sin título (3).pdf" at bounding box center [128, 367] width 114 height 12
click at [1093, 28] on input "text" at bounding box center [1102, 34] width 54 height 27
type input "0"
click at [1011, 18] on link at bounding box center [1013, 31] width 27 height 27
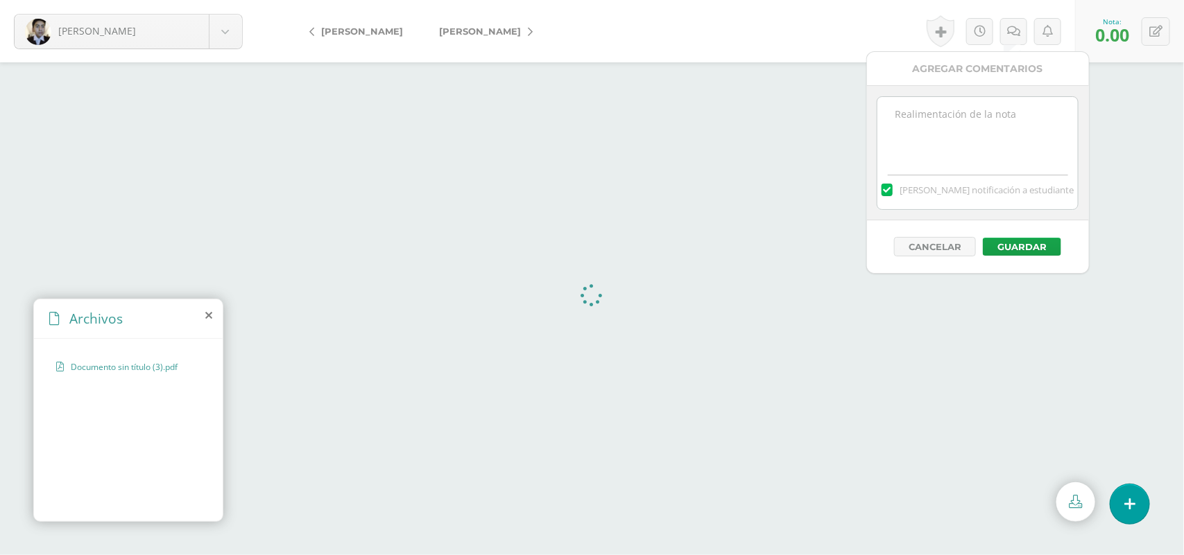
click at [952, 118] on textarea at bounding box center [977, 131] width 200 height 69
type textarea "m"
type textarea "Se entregó un documento en blanco."
click at [1011, 250] on button "Guardar" at bounding box center [1021, 247] width 78 height 18
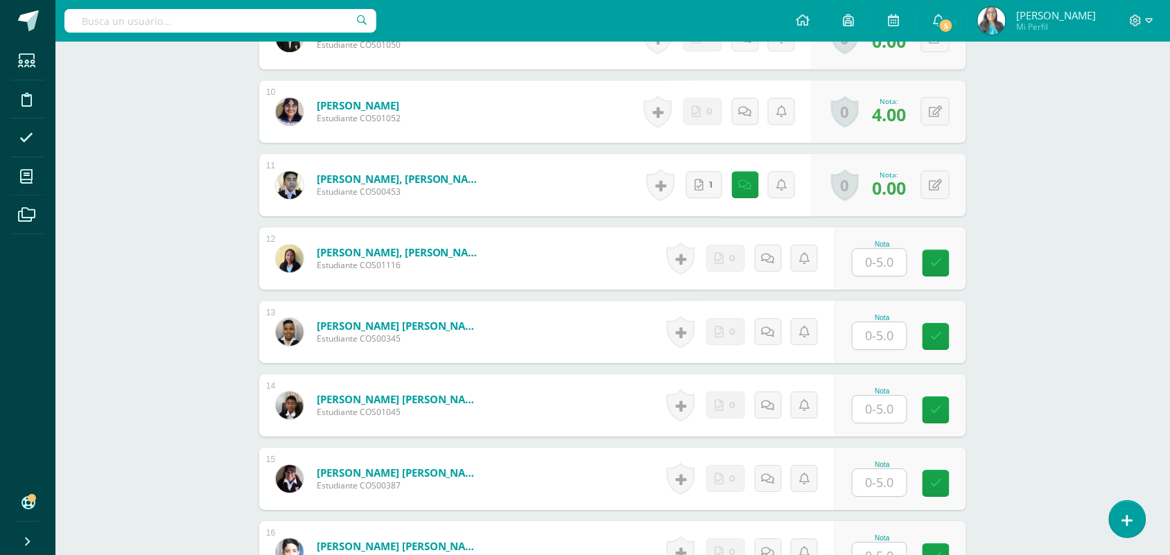
scroll to position [1064, 0]
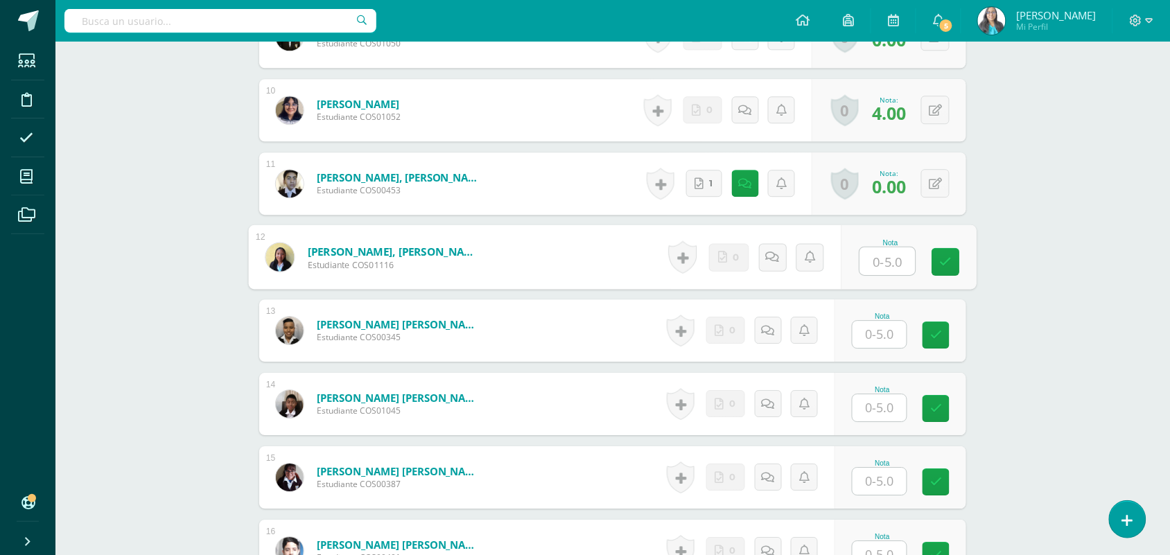
click at [886, 268] on input "text" at bounding box center [887, 262] width 55 height 28
type input "5"
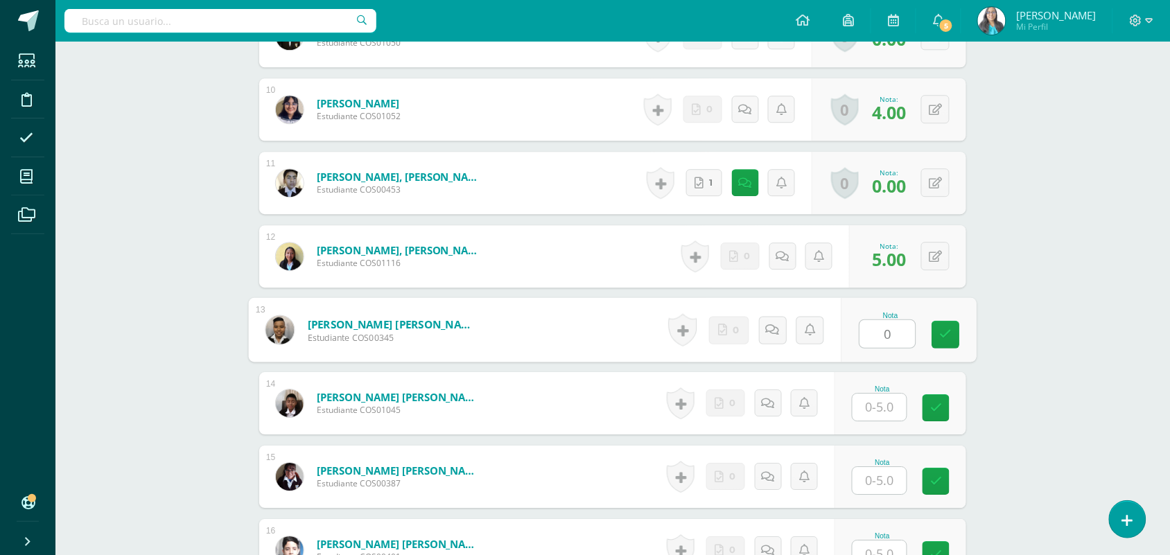
type input "0"
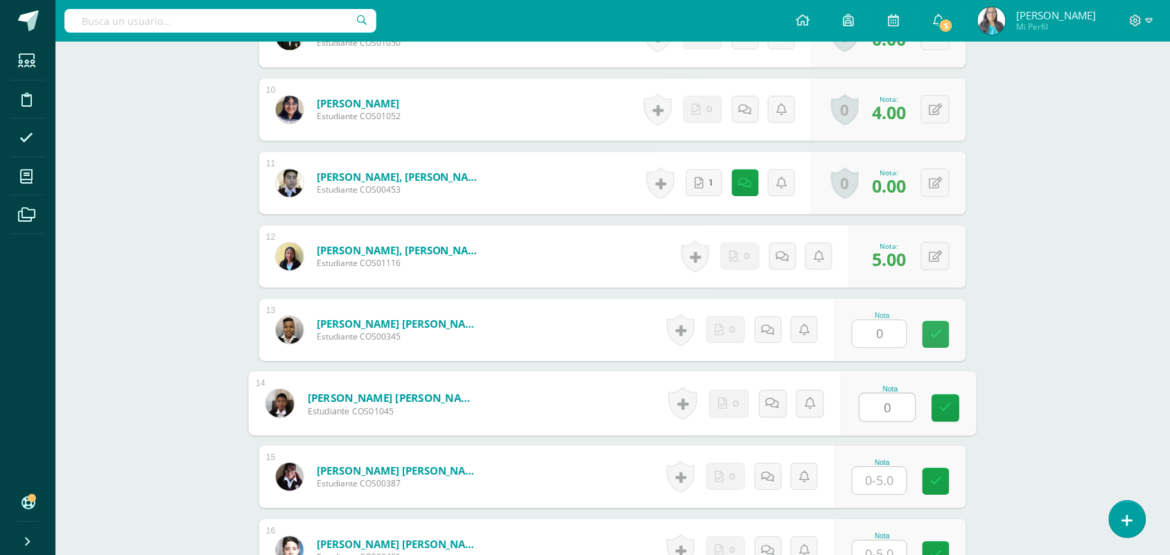
type input "0"
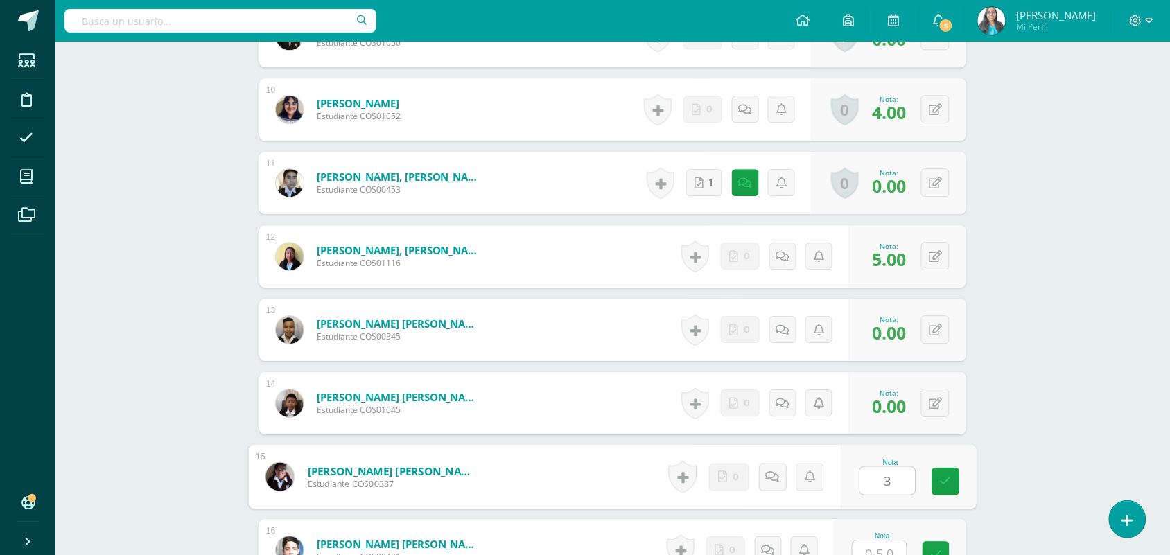
type input "3"
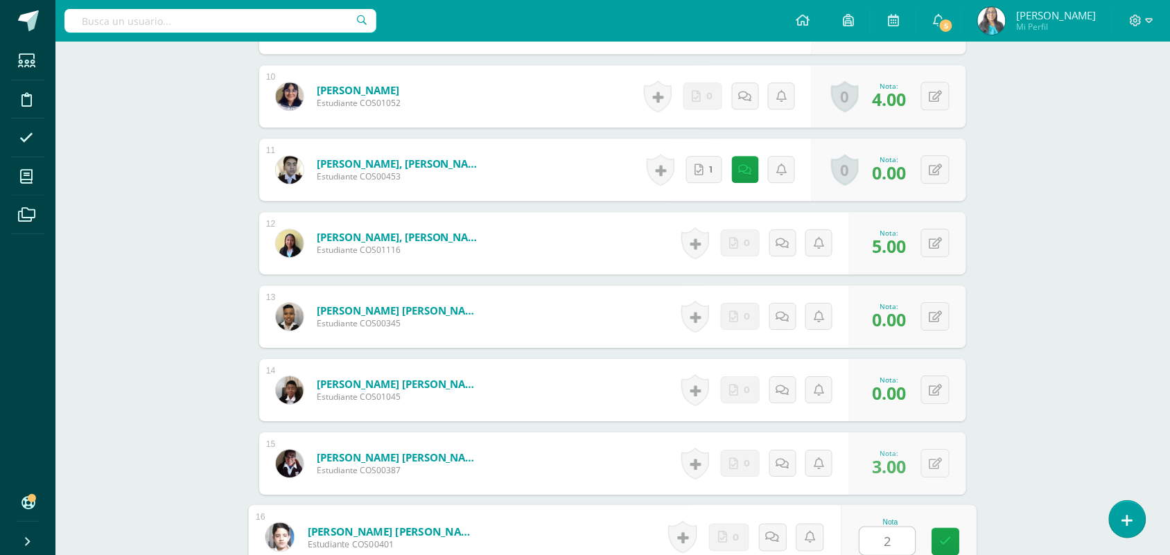
type input "2"
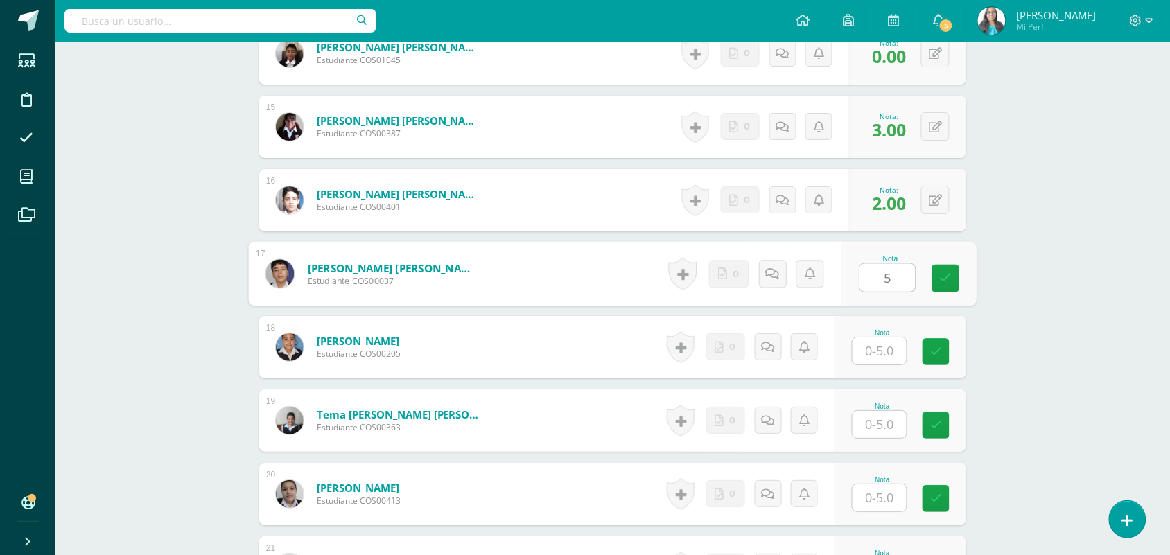
type input "5"
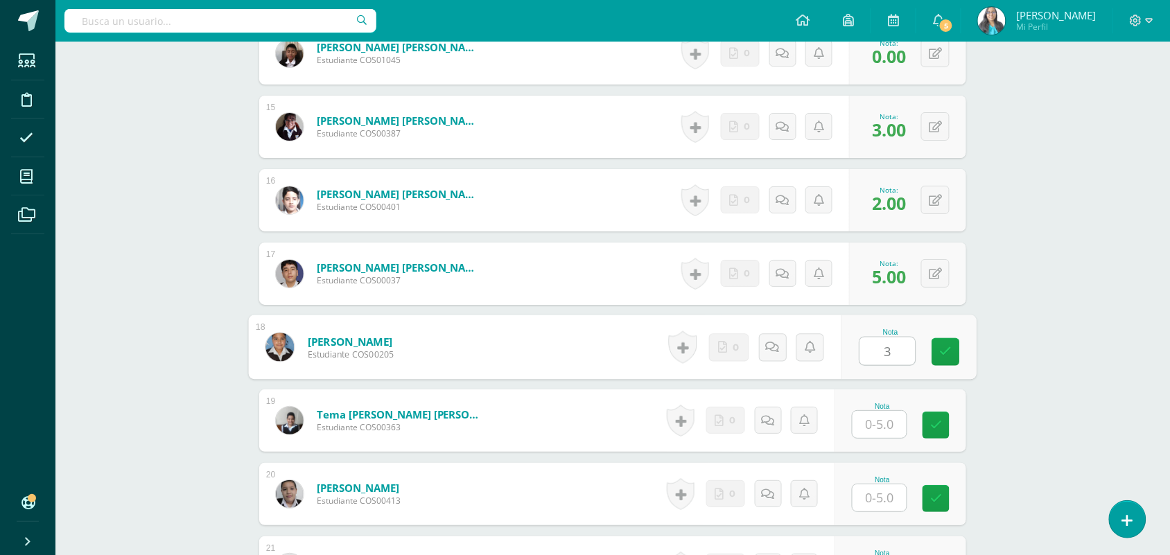
type input "3"
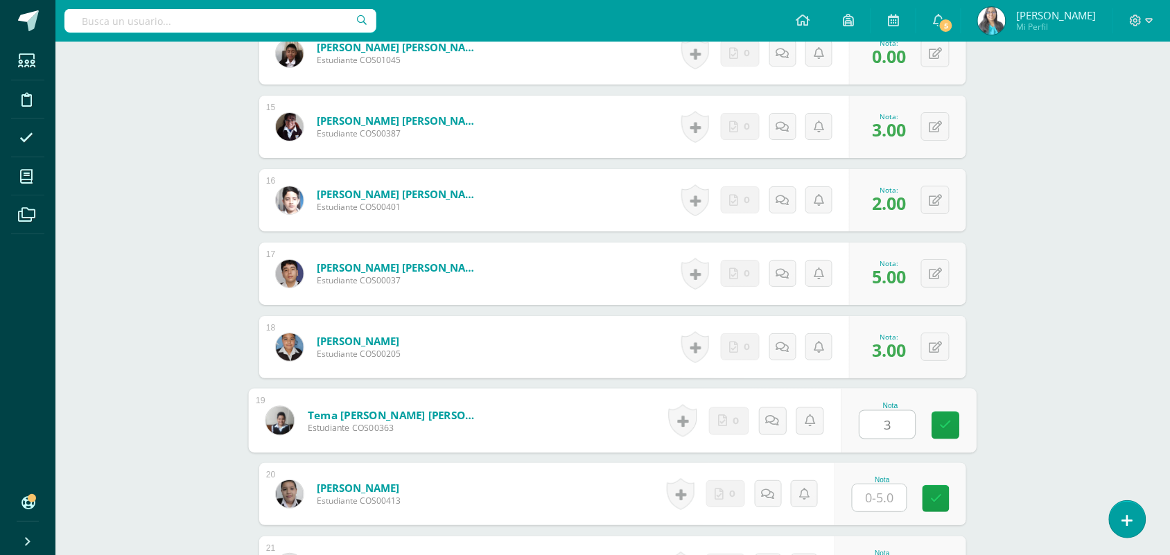
type input "3"
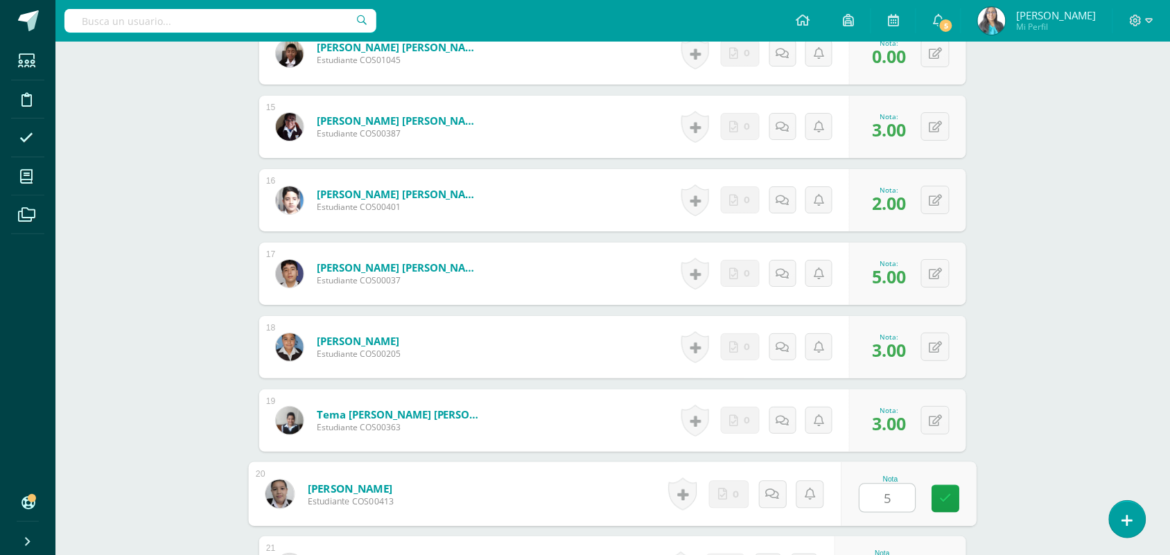
type input "5"
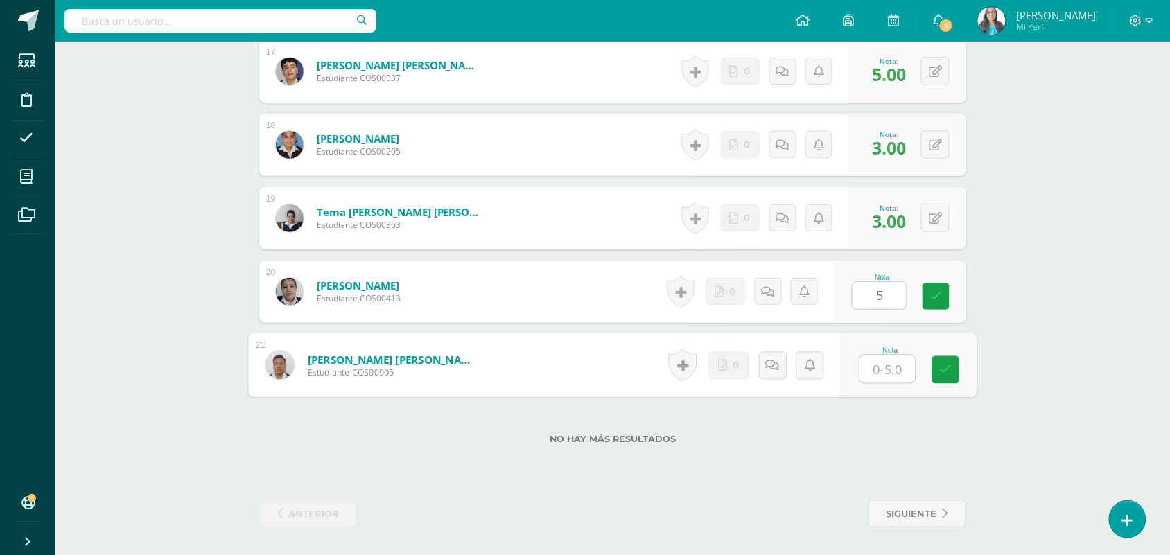
type input "1"
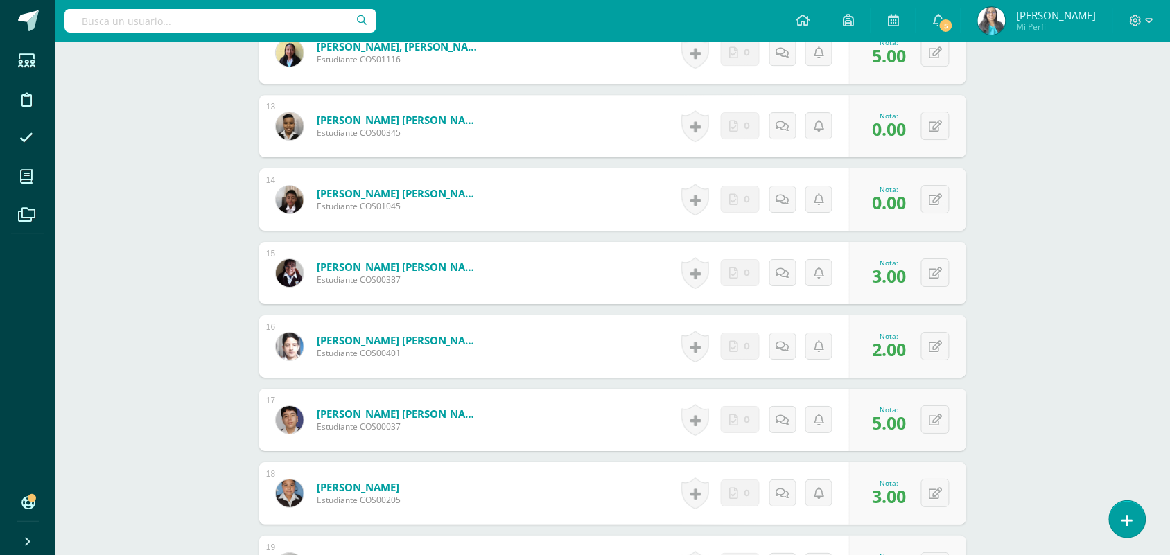
scroll to position [1184, 0]
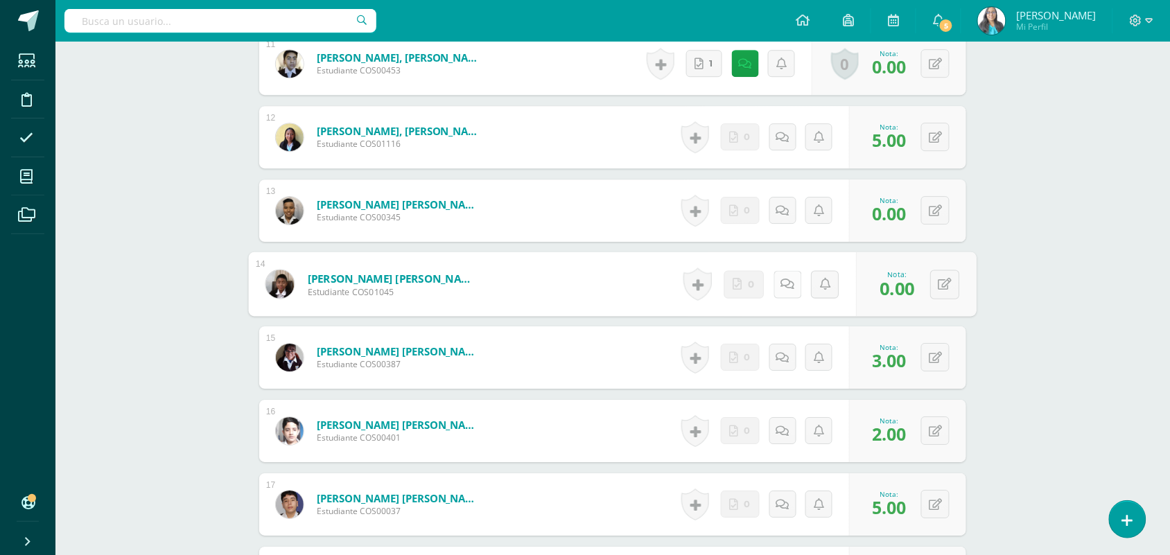
click at [782, 292] on link at bounding box center [788, 284] width 28 height 28
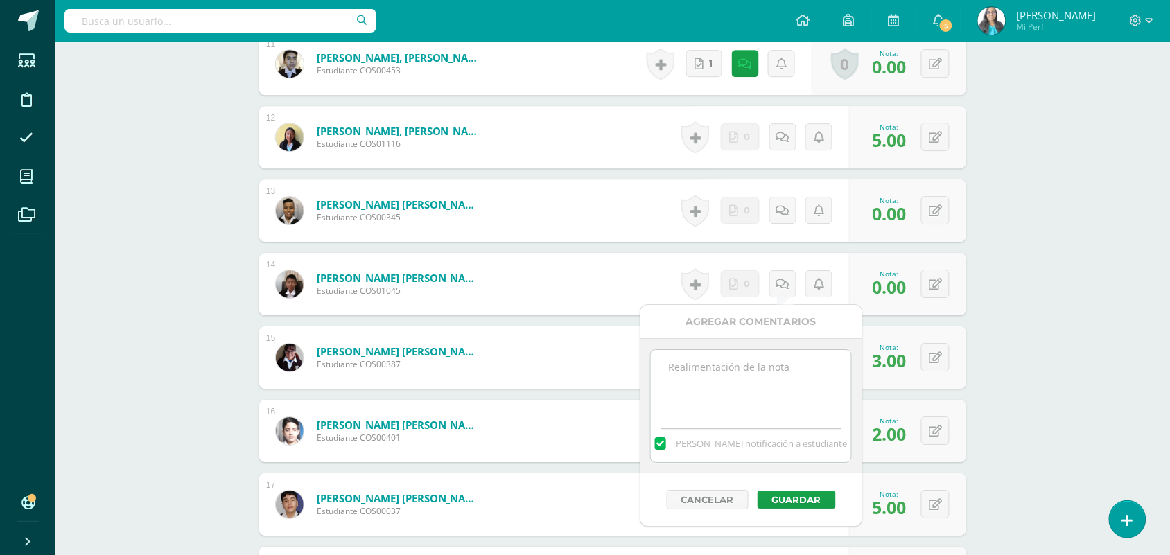
click at [757, 379] on textarea at bounding box center [751, 384] width 200 height 69
paste textarea "No entregó tarea de caligrafía, página 76-77"
type textarea "No entregó tarea de caligrafía, página 76-77"
click at [818, 496] on button "Guardar" at bounding box center [797, 500] width 78 height 18
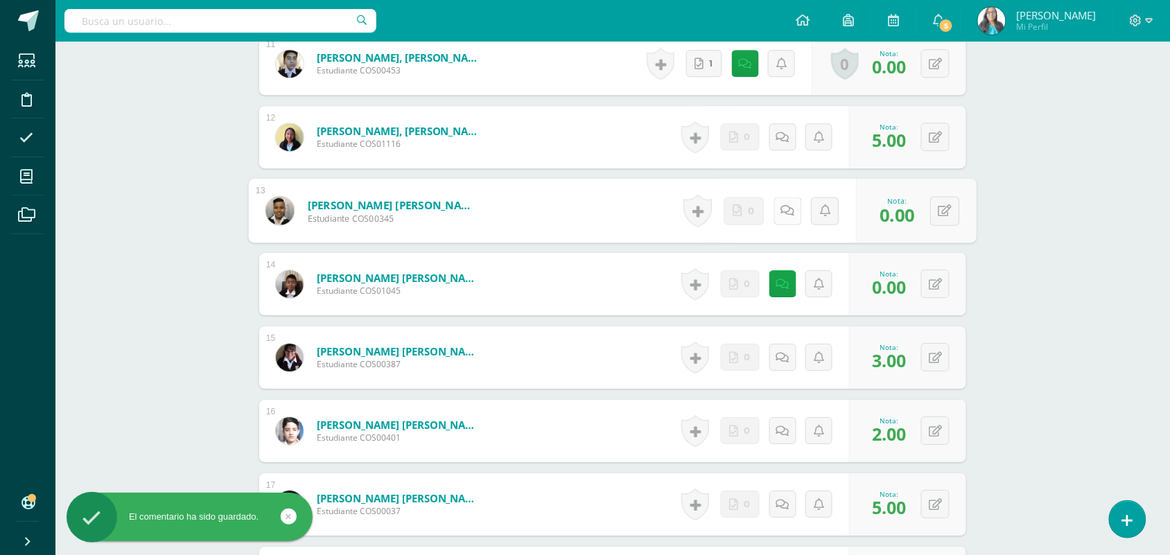
drag, startPoint x: 777, startPoint y: 208, endPoint x: 780, endPoint y: 216, distance: 9.0
click at [775, 208] on link at bounding box center [788, 211] width 28 height 28
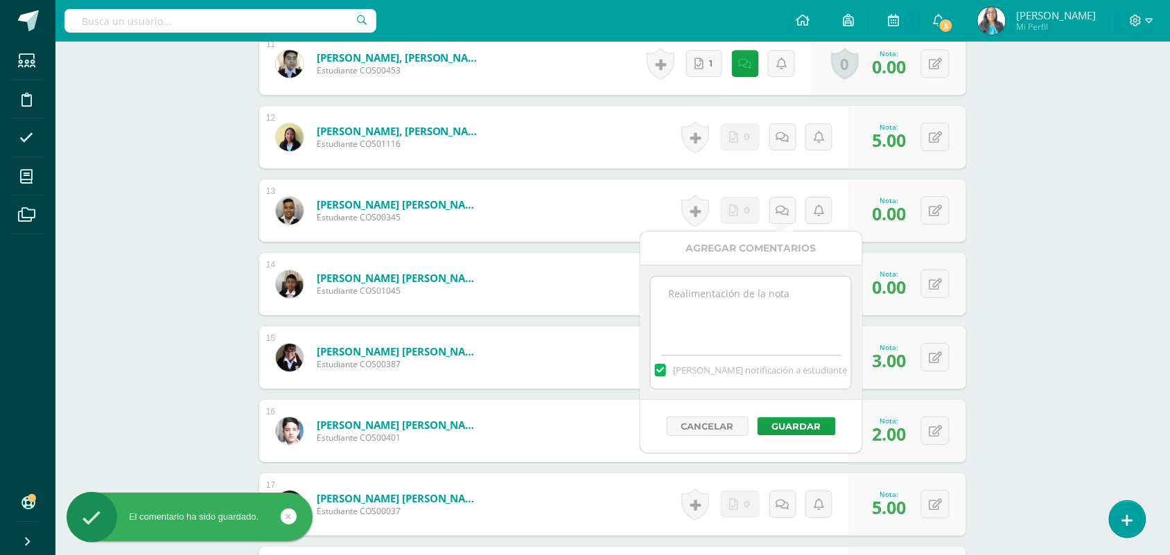
click at [771, 320] on textarea at bounding box center [751, 311] width 200 height 69
paste textarea "No entregó tarea de caligrafía, página 76-77"
type textarea "No entregó tarea de caligrafía, página 76-77"
click at [792, 427] on button "Guardar" at bounding box center [797, 426] width 78 height 18
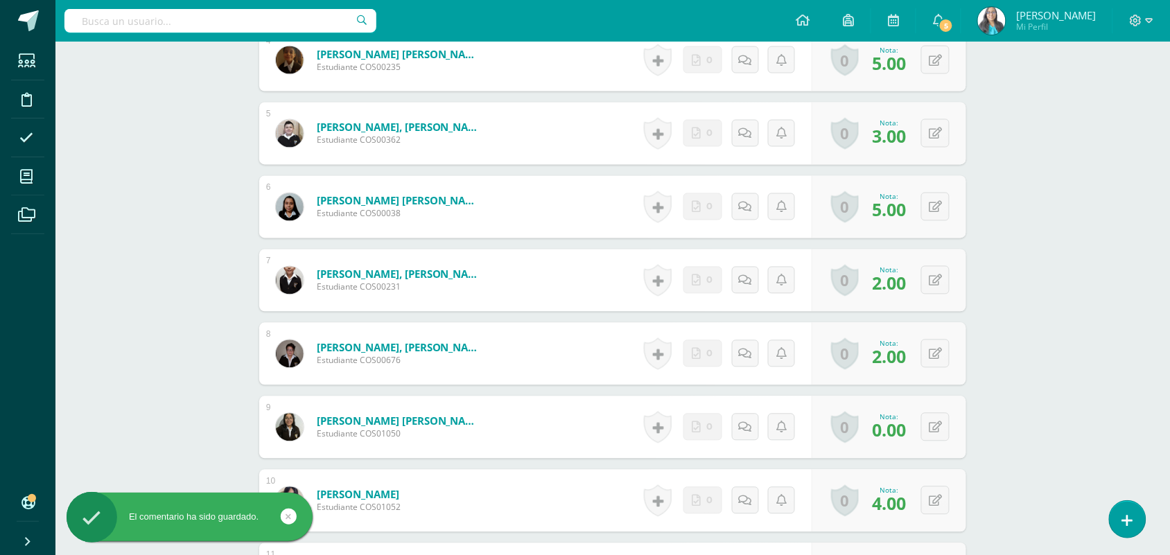
scroll to position [838, 0]
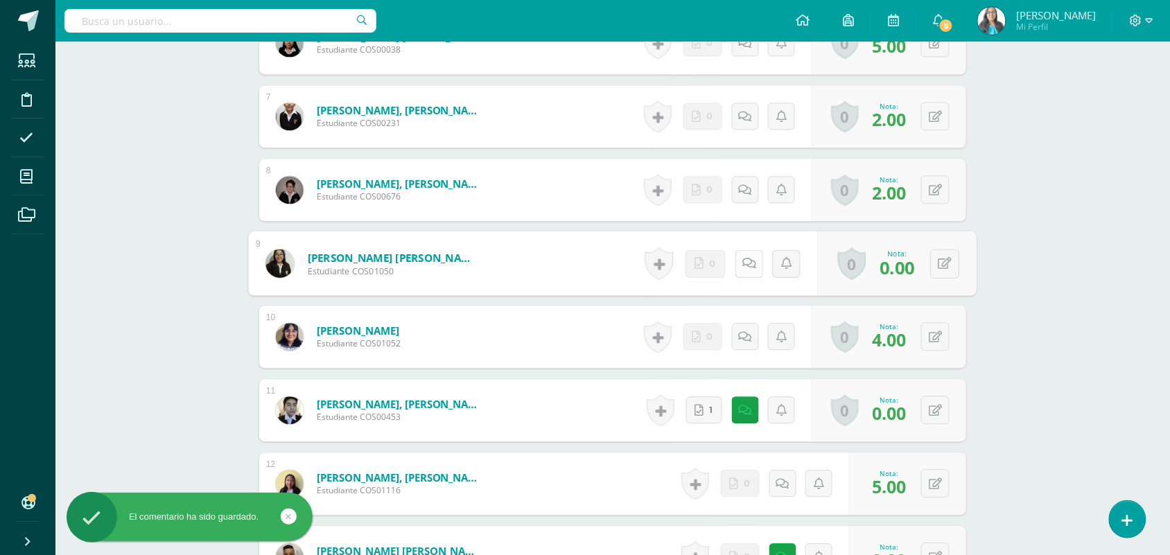
click at [743, 259] on icon at bounding box center [750, 263] width 14 height 12
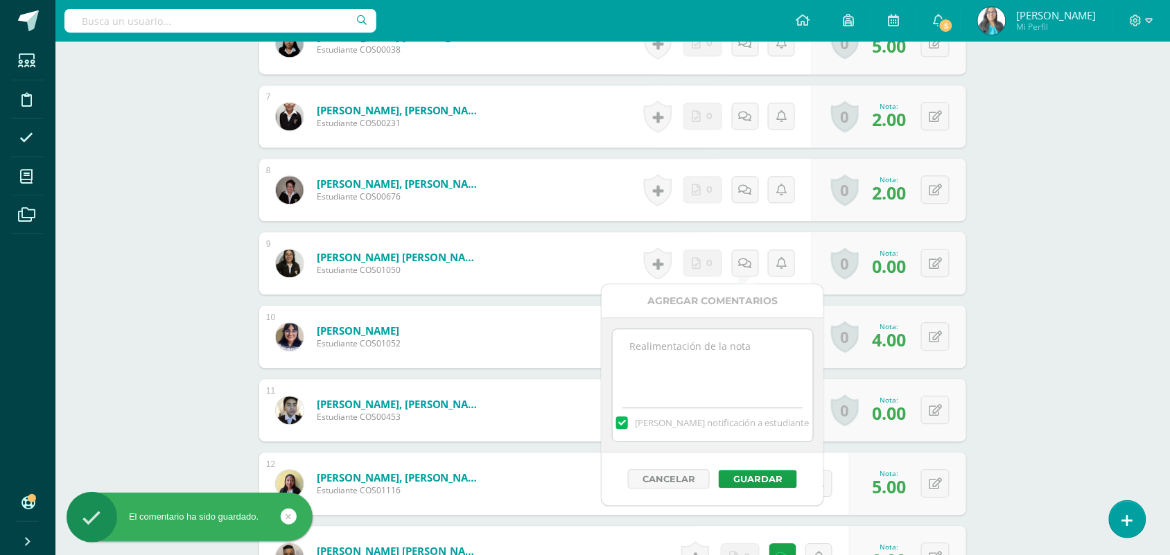
click at [732, 368] on textarea at bounding box center [713, 363] width 200 height 69
paste textarea "No entregó tarea de caligrafía, página 76-77"
type textarea "No entregó tarea de caligrafía, página 76-77"
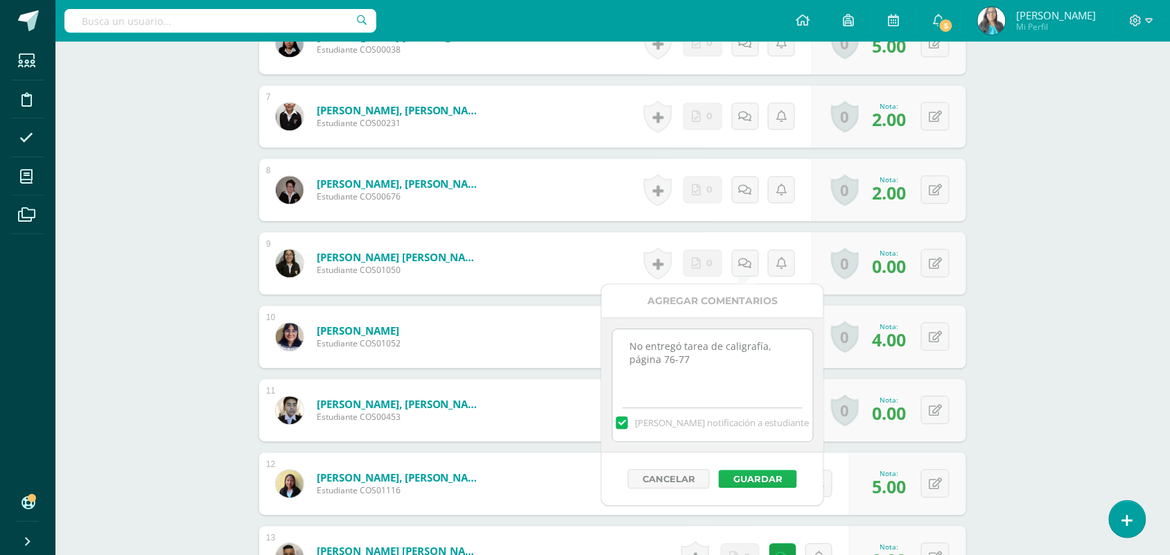
click at [743, 477] on button "Guardar" at bounding box center [758, 479] width 78 height 18
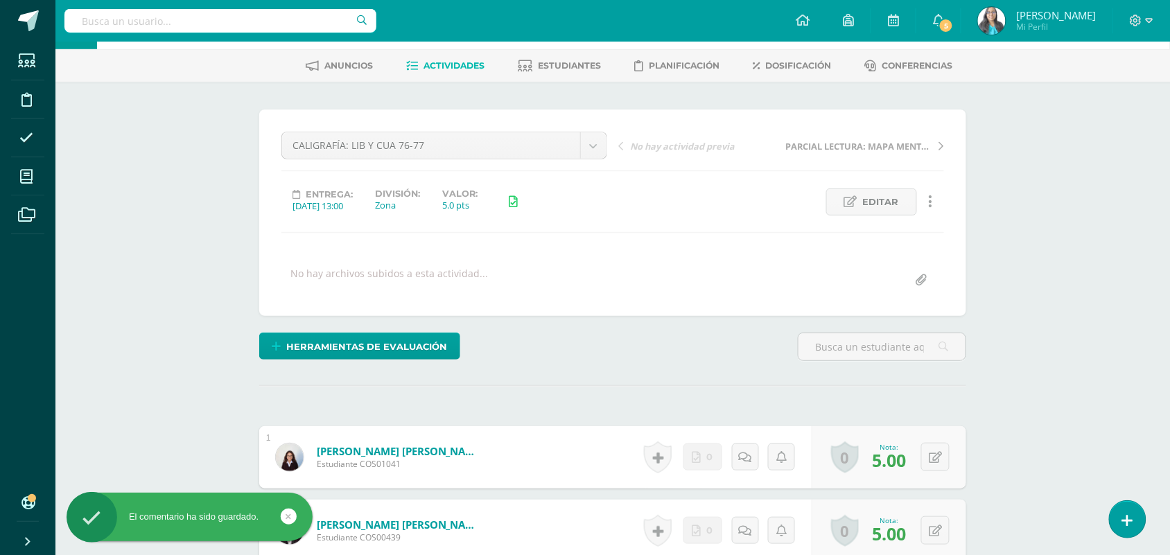
scroll to position [0, 0]
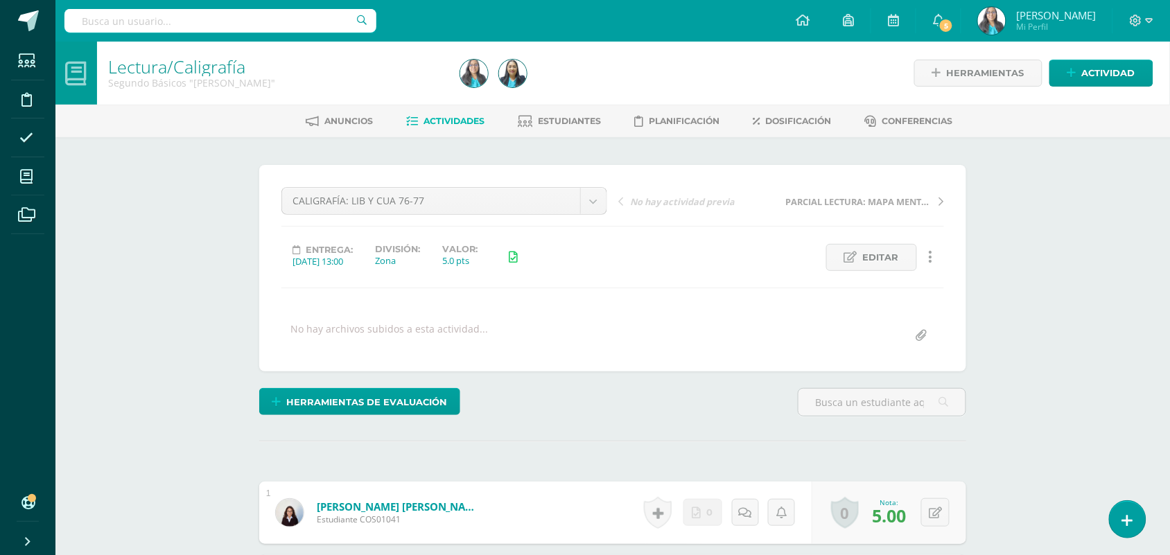
click at [1100, 67] on span "Actividad" at bounding box center [1108, 73] width 53 height 26
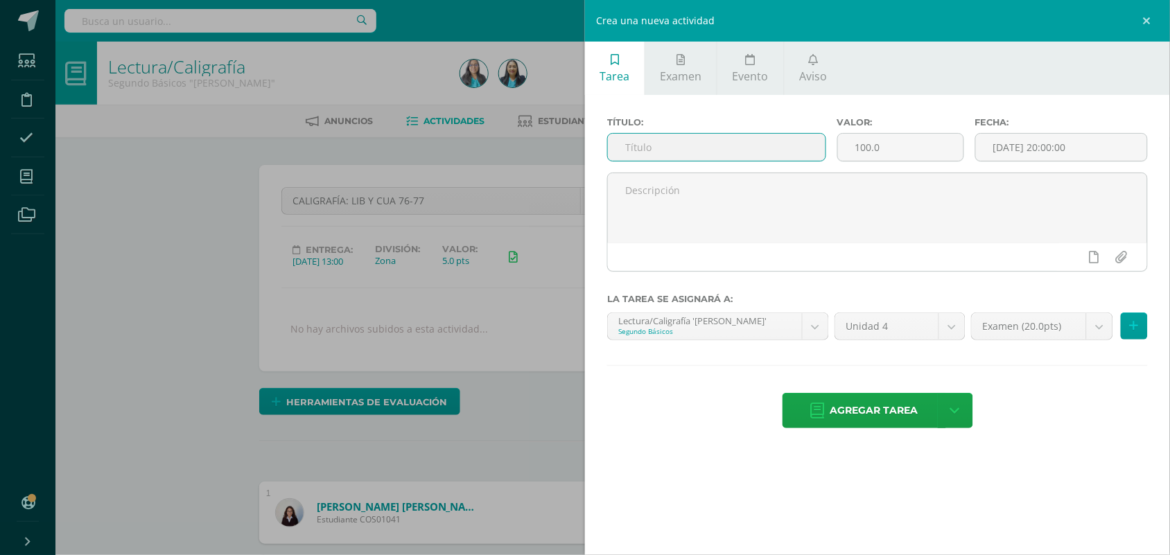
click at [732, 161] on input "text" at bounding box center [717, 147] width 218 height 27
click at [1144, 16] on link at bounding box center [1150, 21] width 42 height 42
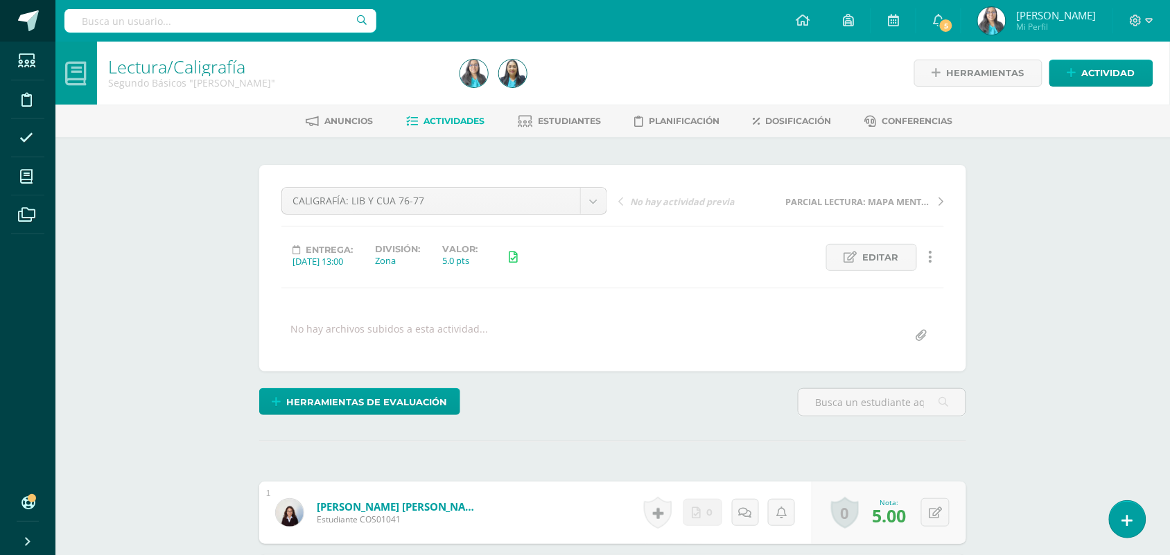
click at [40, 0] on link at bounding box center [27, 21] width 55 height 42
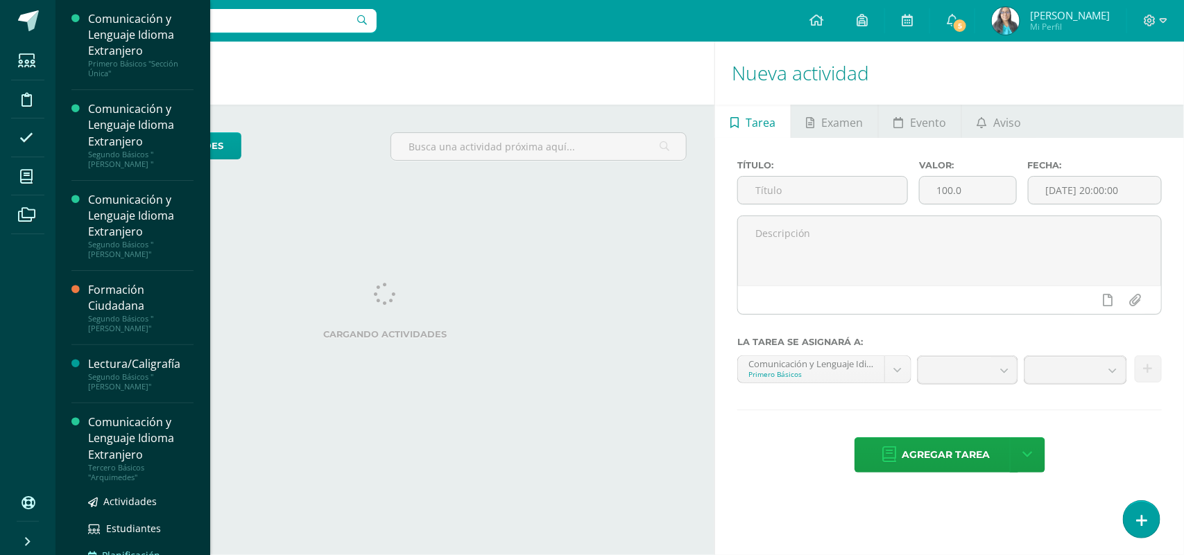
scroll to position [87, 0]
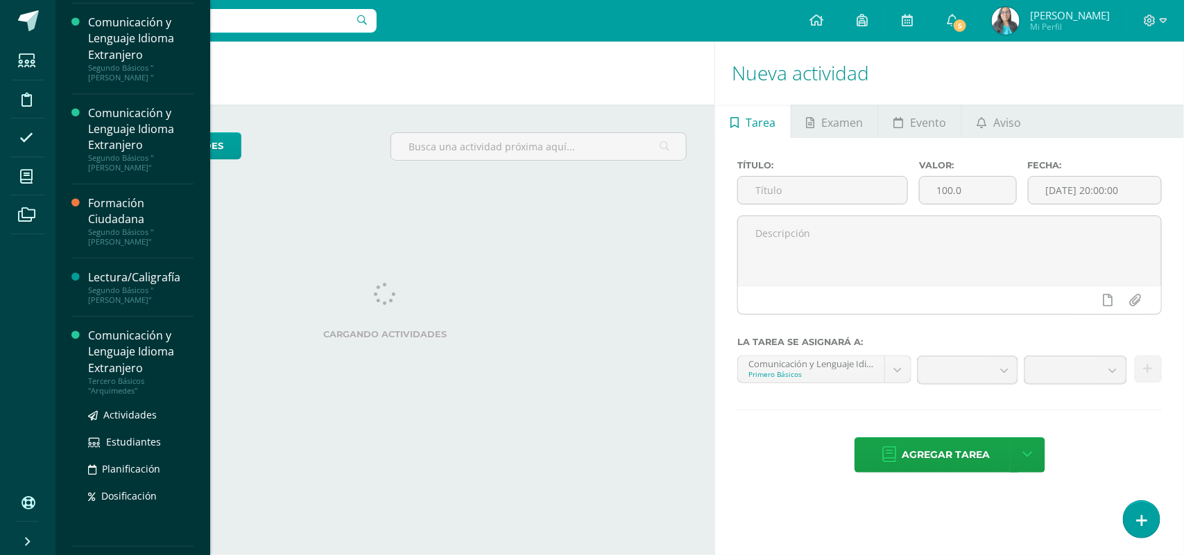
click at [140, 345] on div "Comunicación y Lenguaje Idioma Extranjero" at bounding box center [140, 352] width 105 height 48
click at [123, 396] on div "Actividades Estudiantes Planificación Dosificación" at bounding box center [140, 466] width 105 height 140
click at [123, 408] on span "Actividades" at bounding box center [129, 414] width 53 height 13
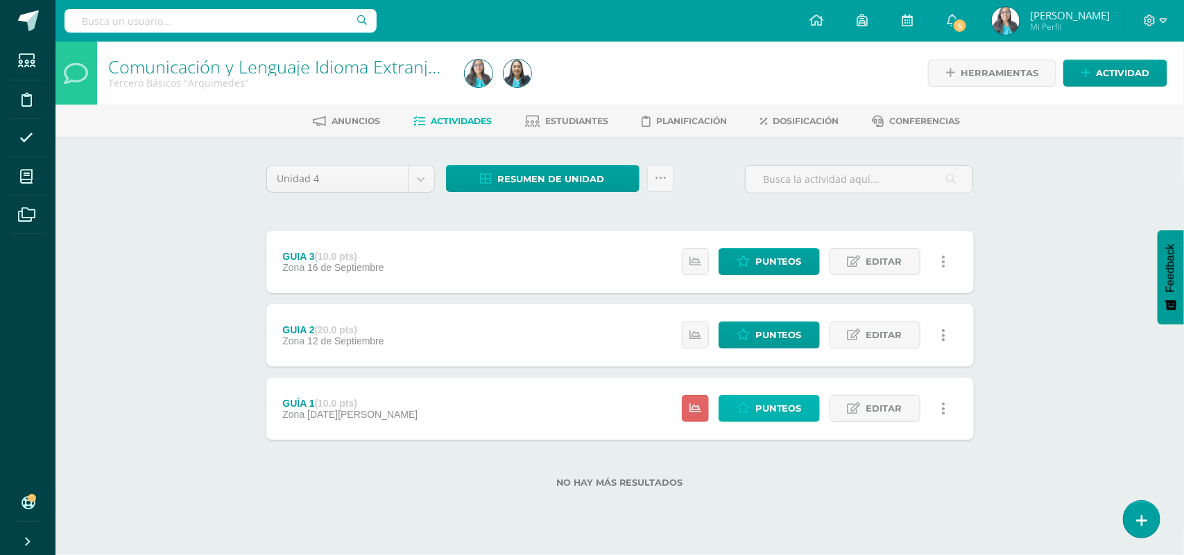
click at [791, 416] on span "Punteos" at bounding box center [778, 409] width 46 height 26
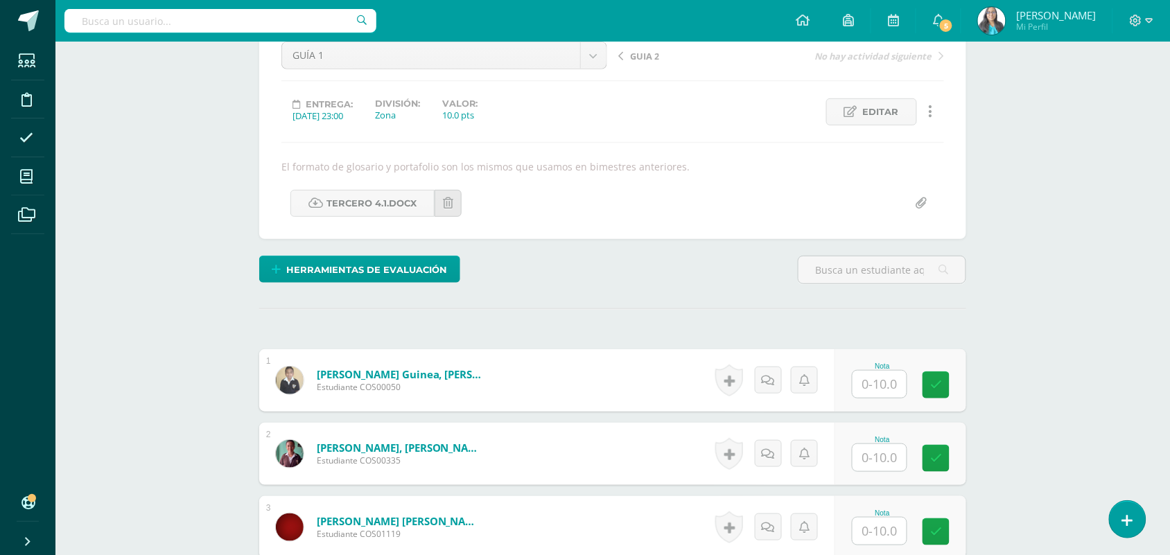
scroll to position [262, 0]
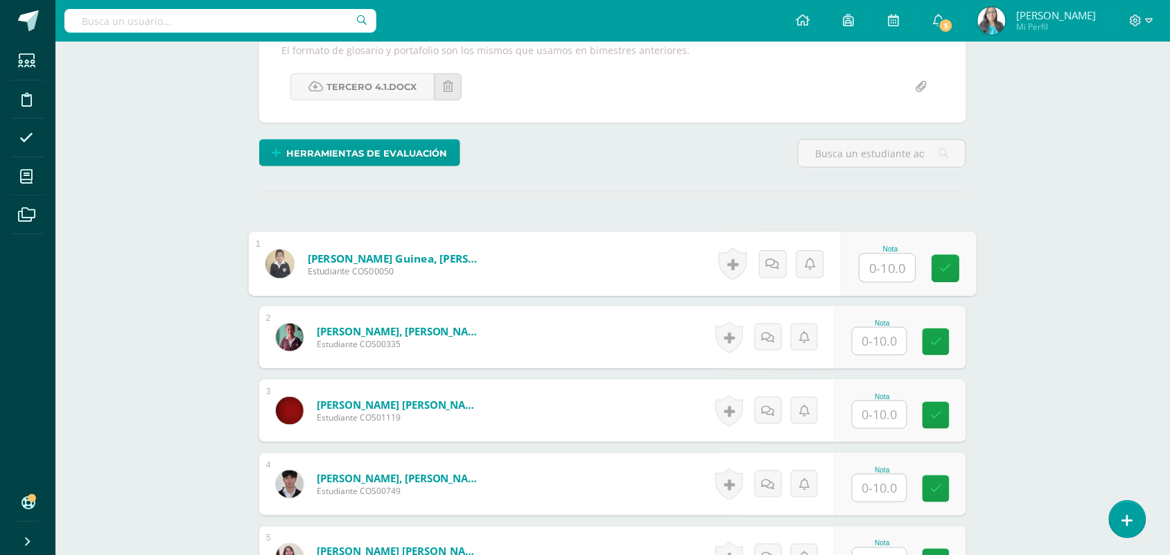
click at [884, 267] on input "text" at bounding box center [887, 268] width 55 height 28
type input "9"
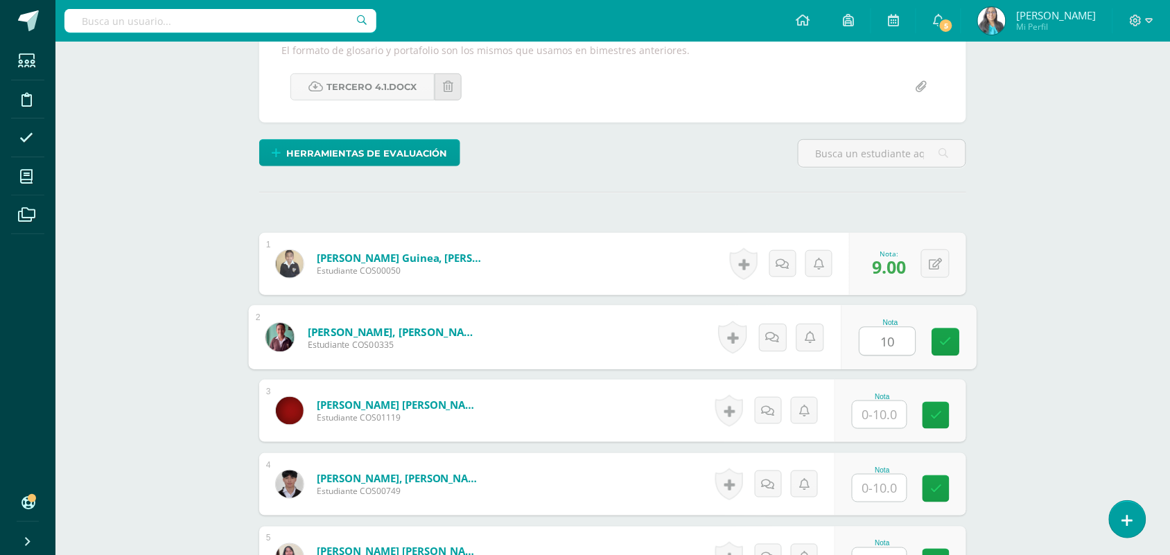
type input "10"
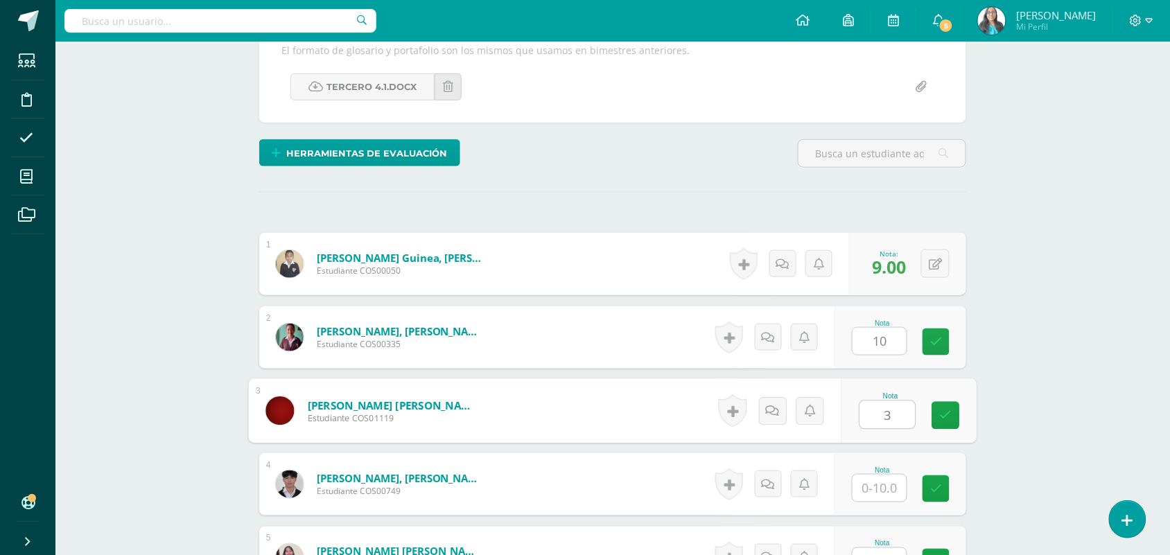
type input "3"
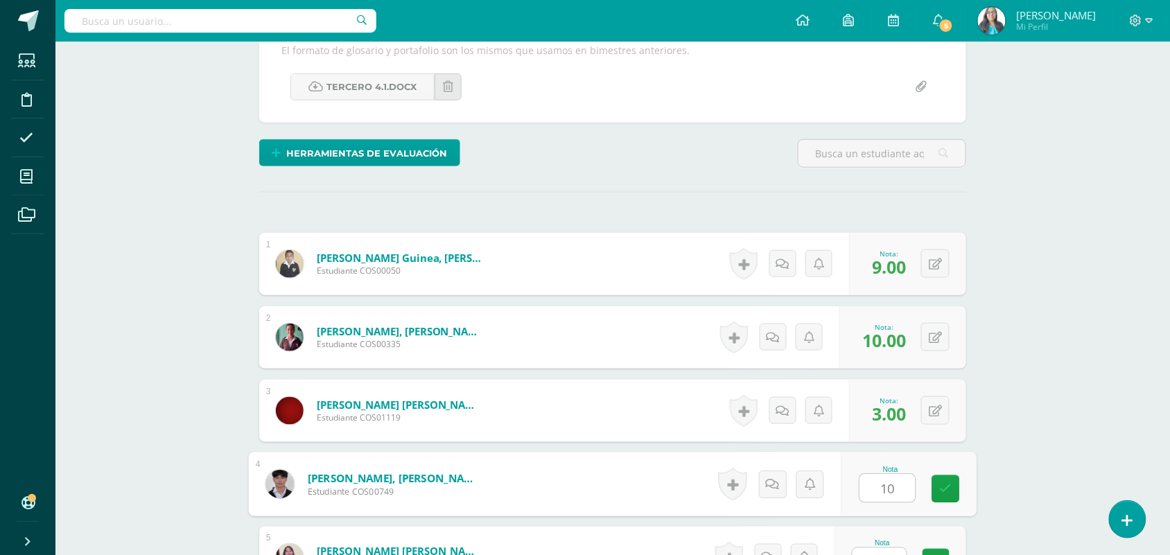
type input "10"
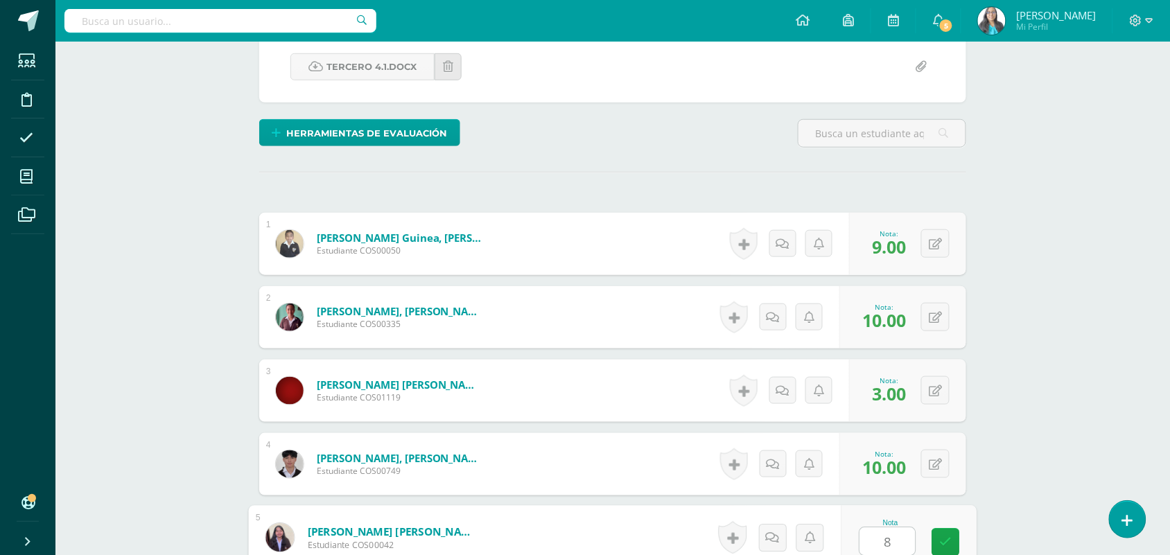
type input "8"
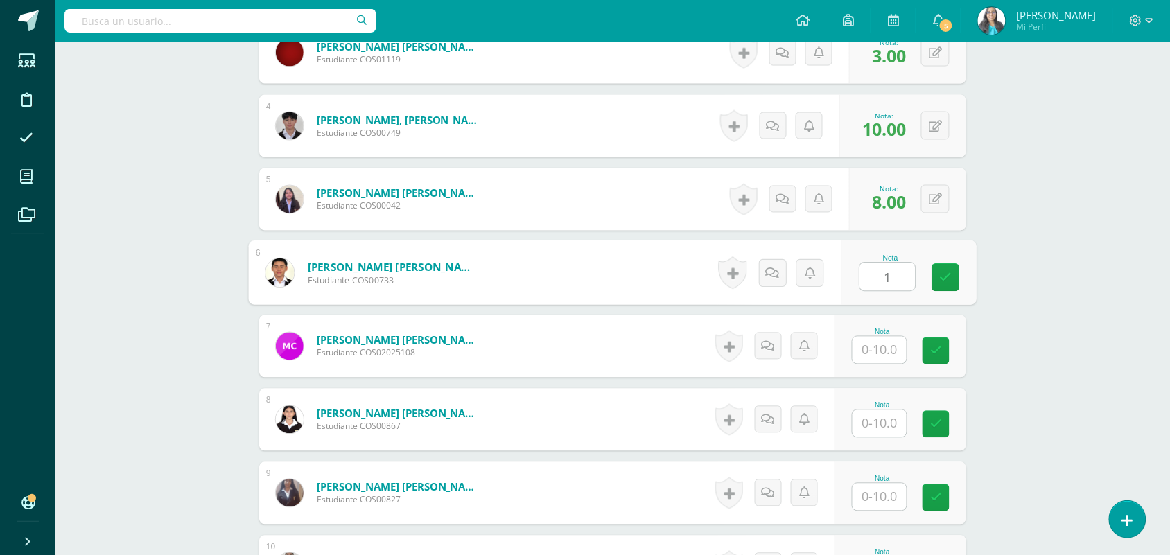
type input "1"
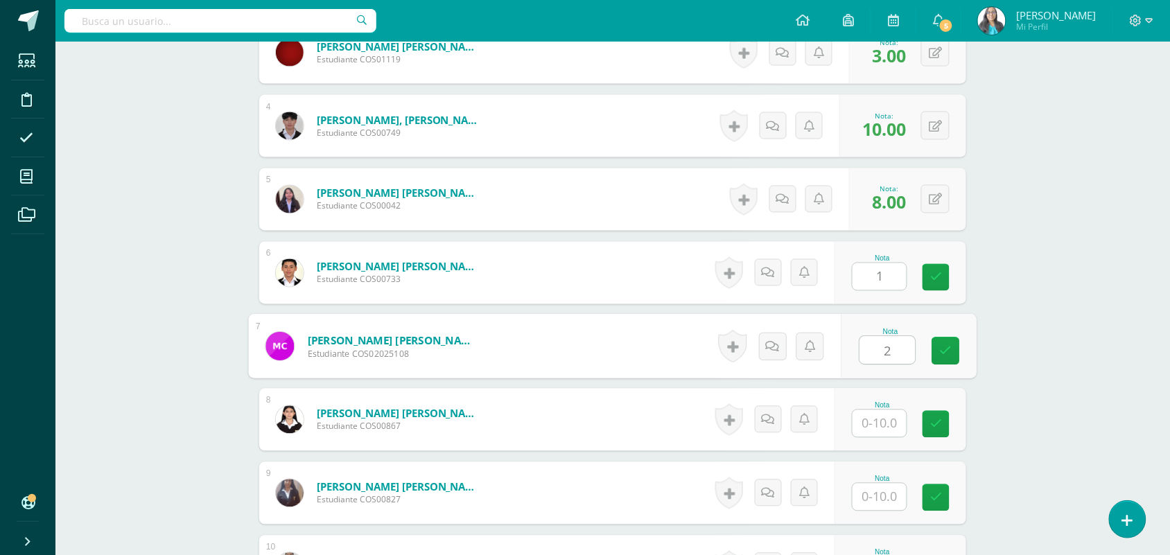
type input "2"
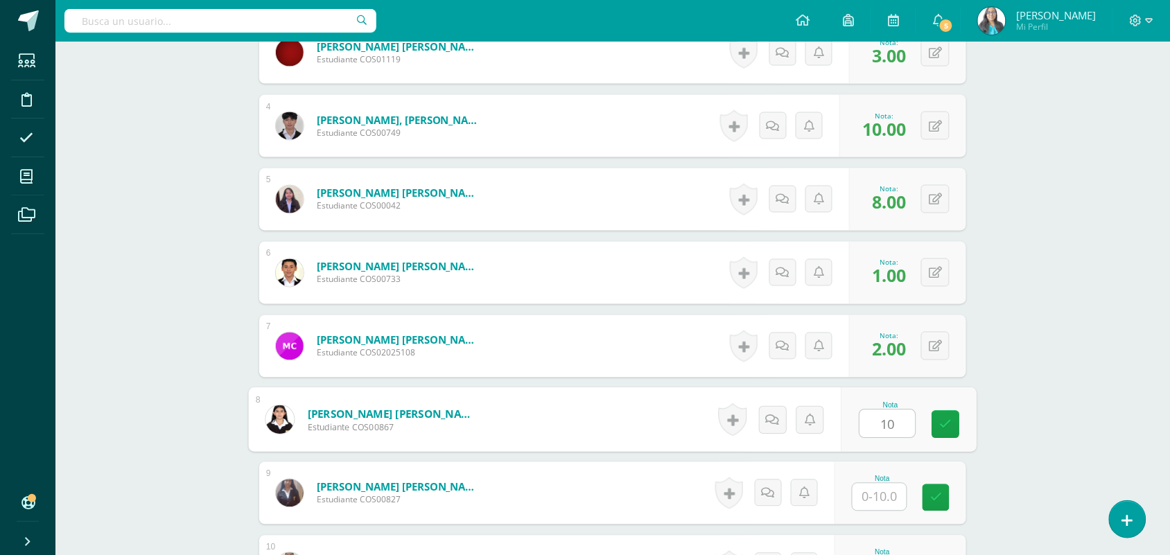
type input "10"
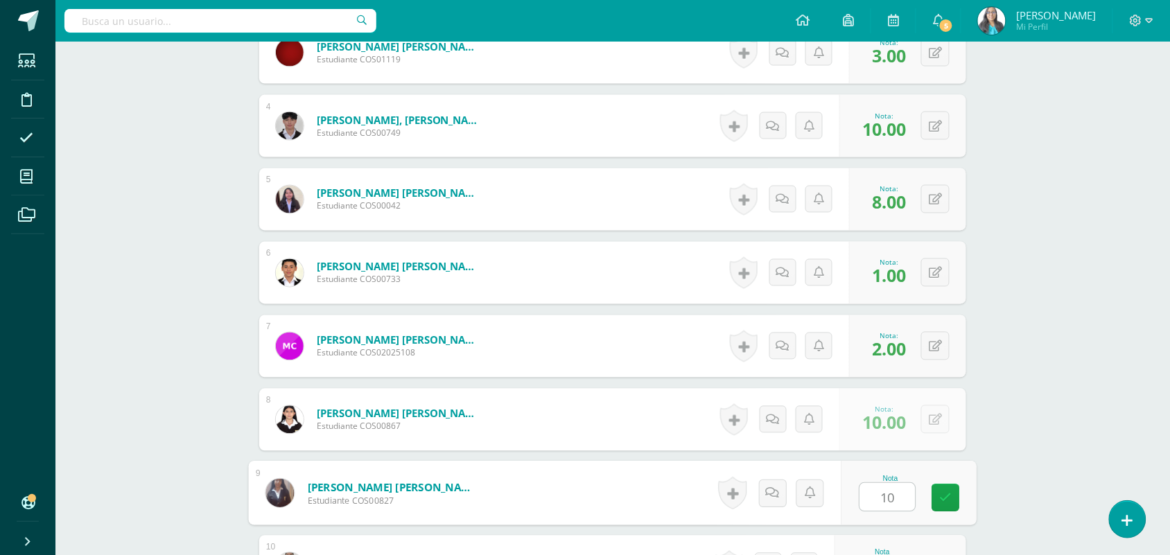
type input "10"
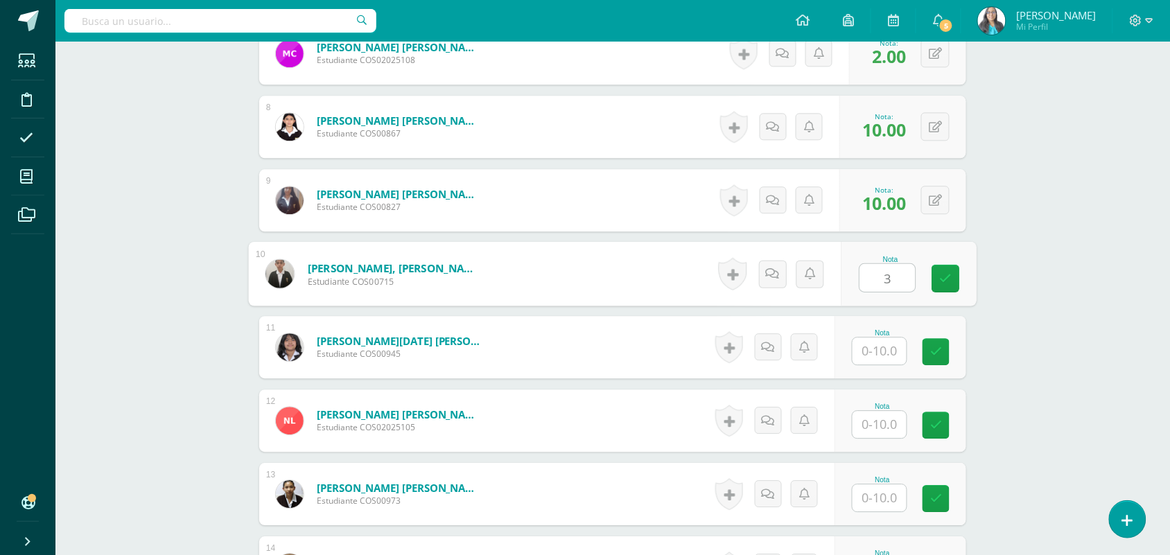
type input "3"
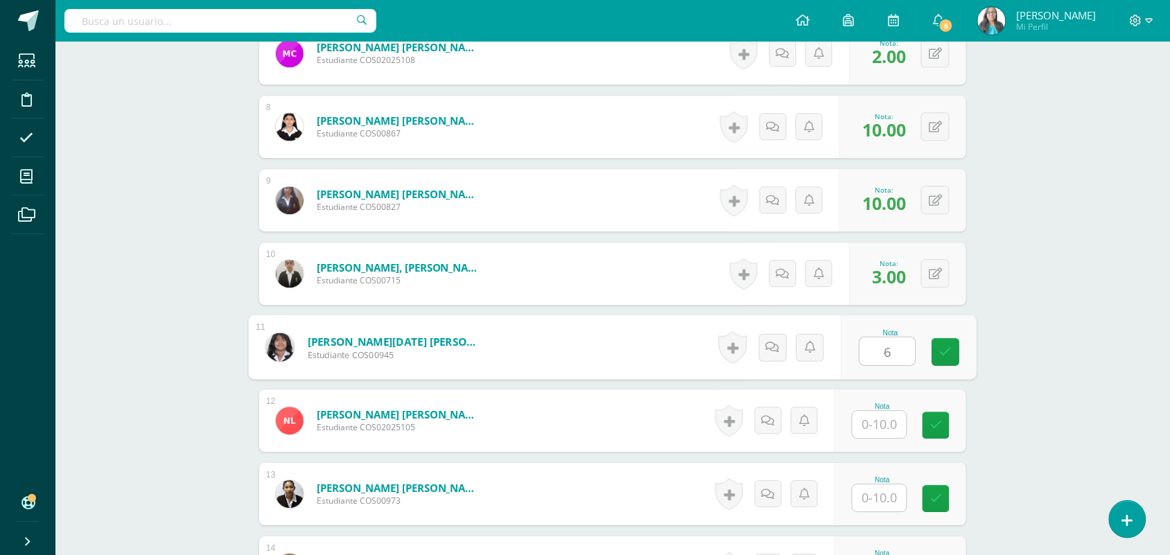
type input "6"
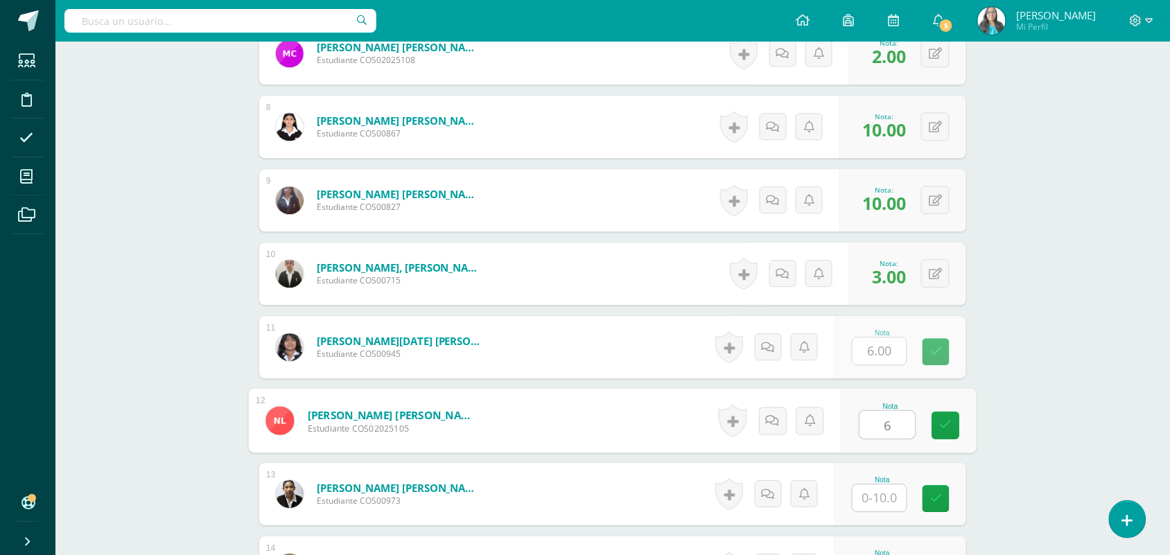
type input "6"
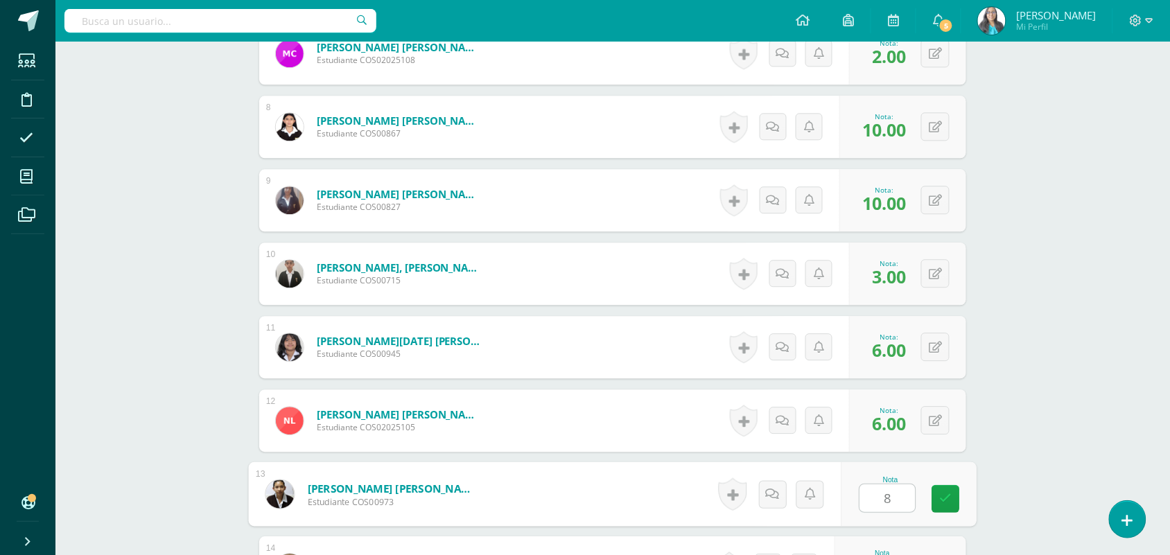
type input "8"
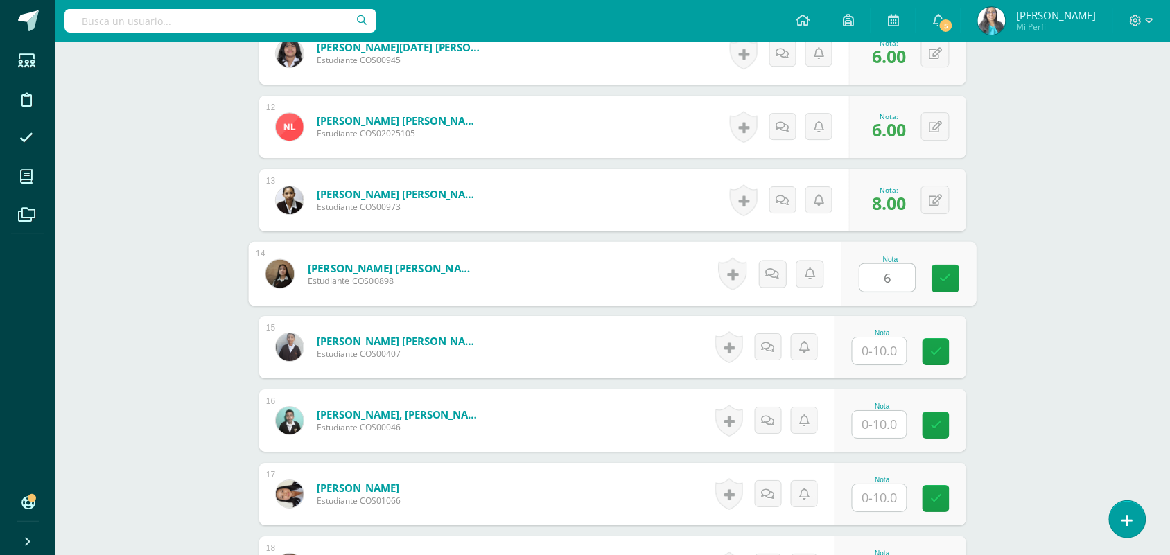
type input "6"
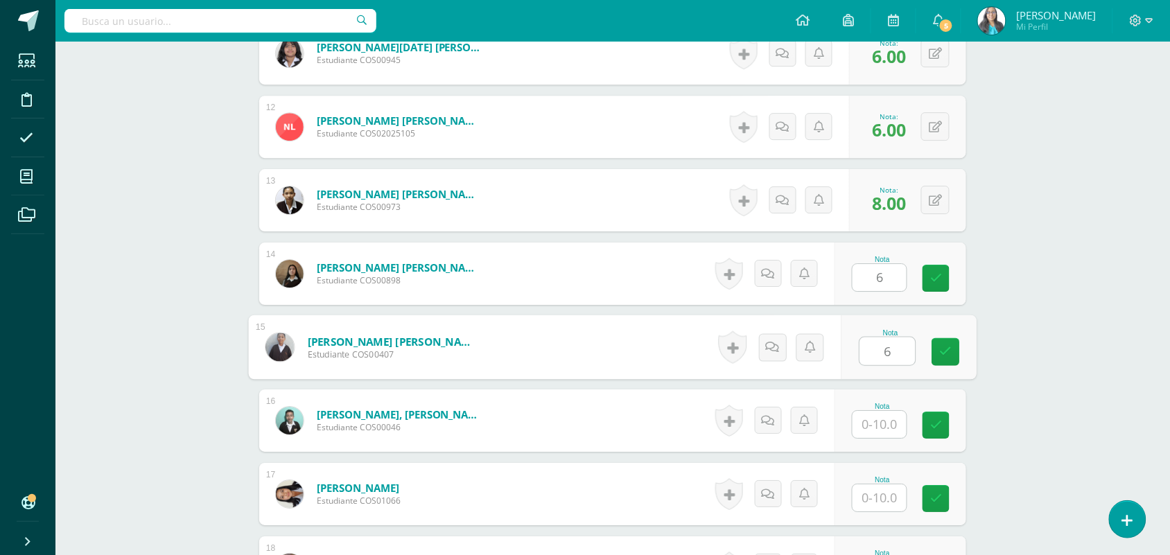
type input "6"
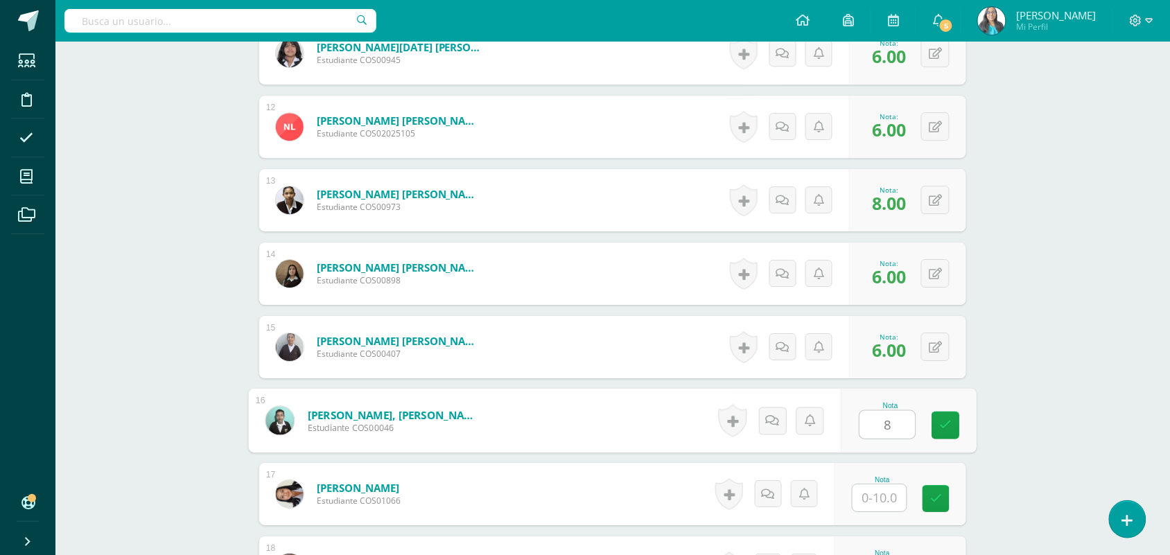
type input "8"
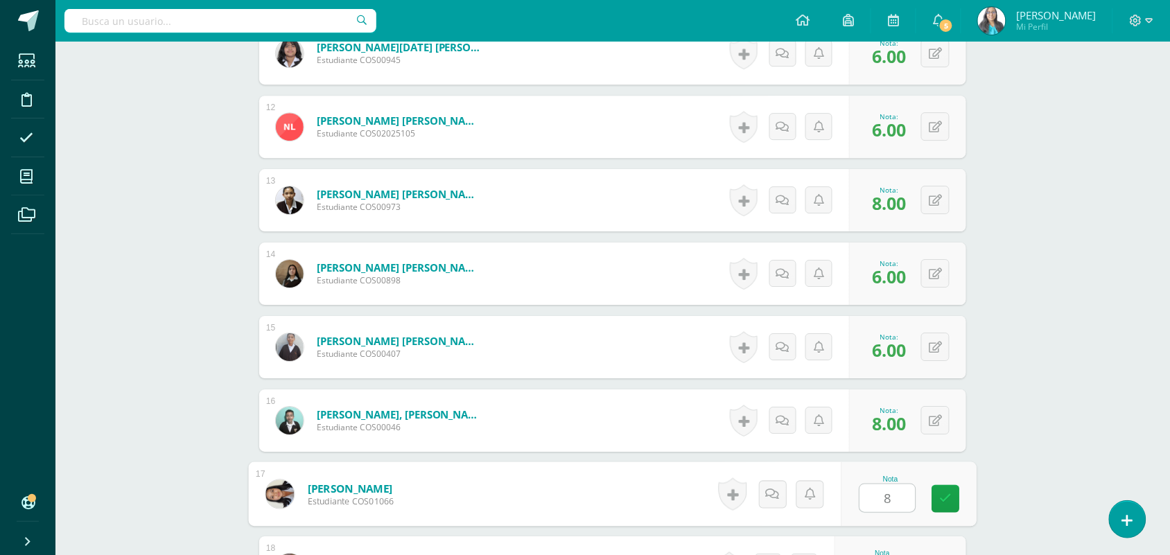
type input "8"
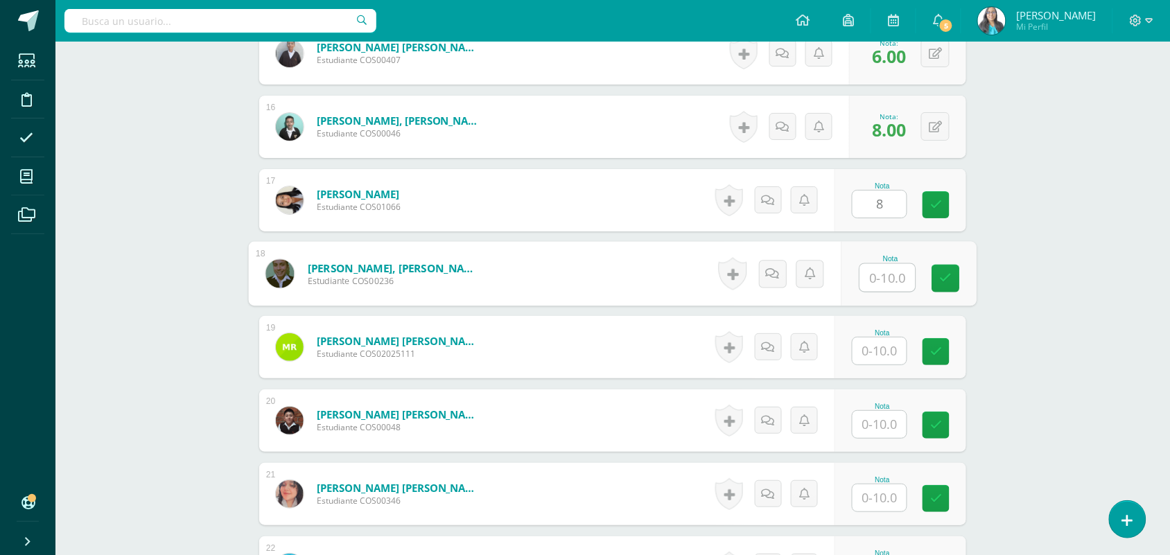
type input "1"
type input "7"
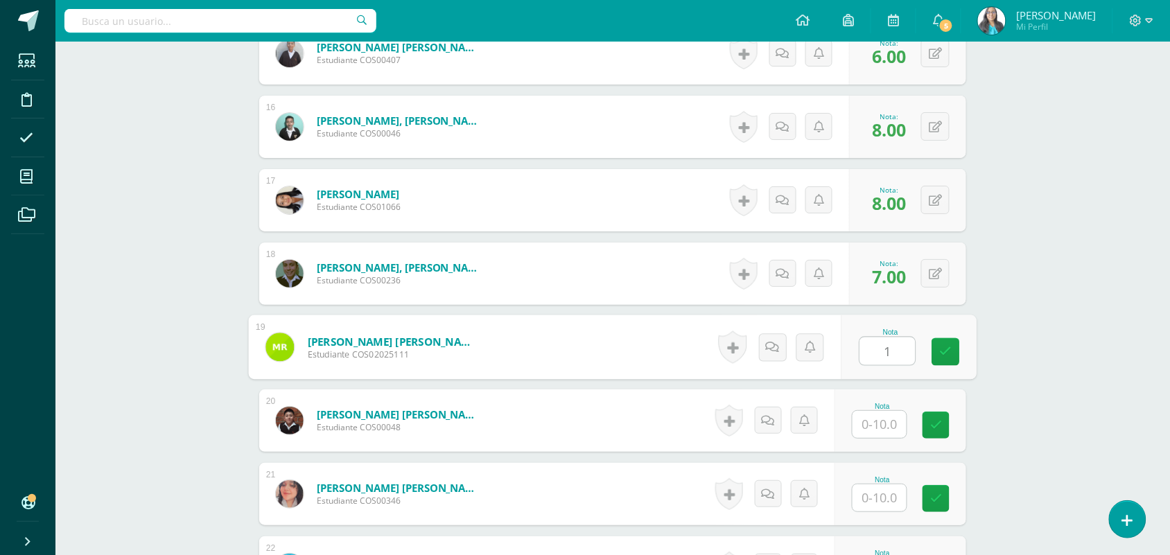
type input "1"
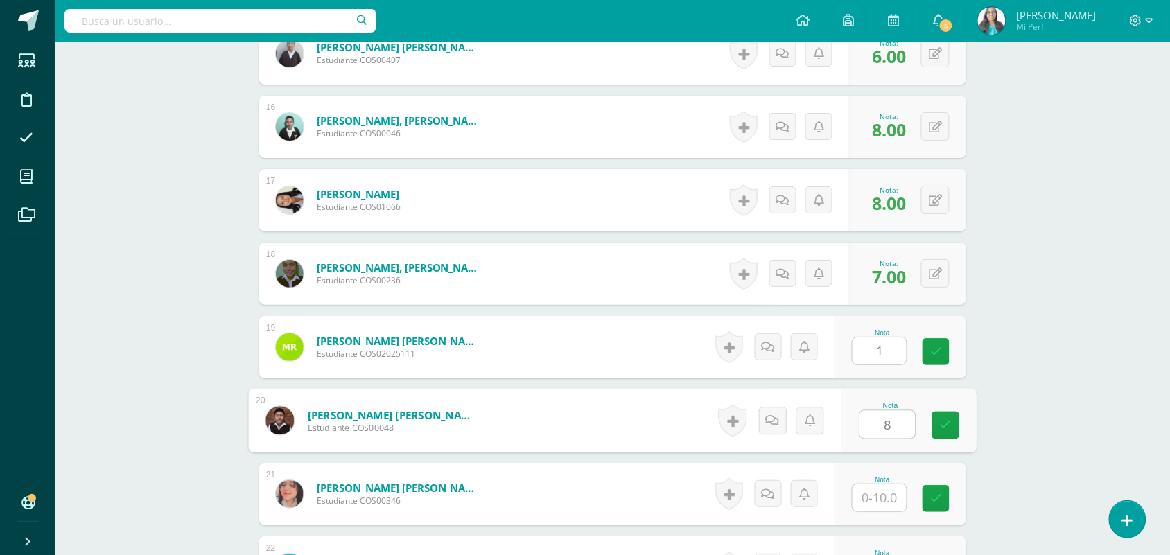
type input "8"
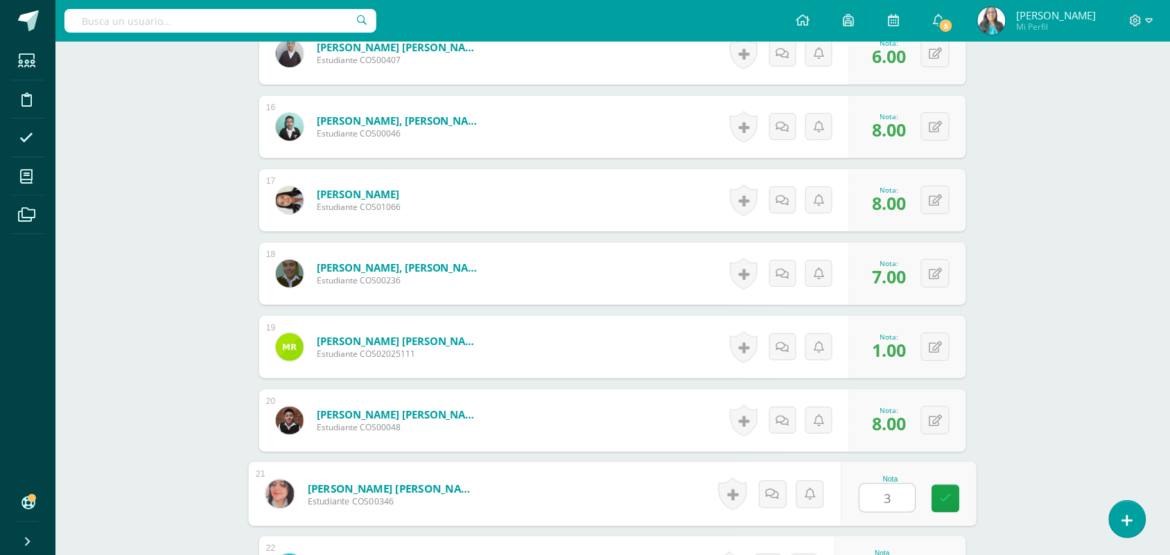
type input "3"
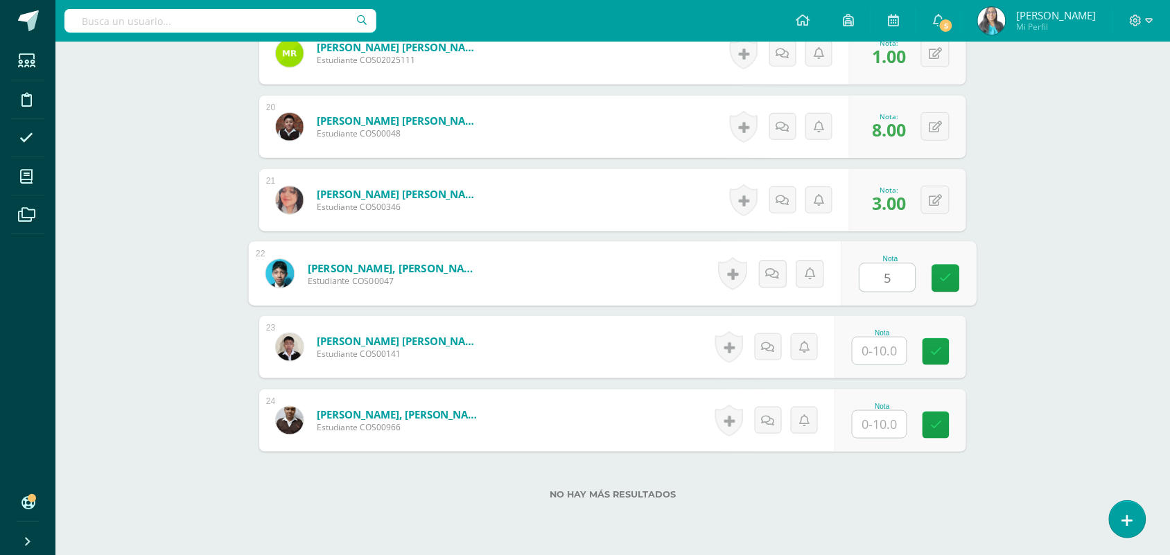
type input "5"
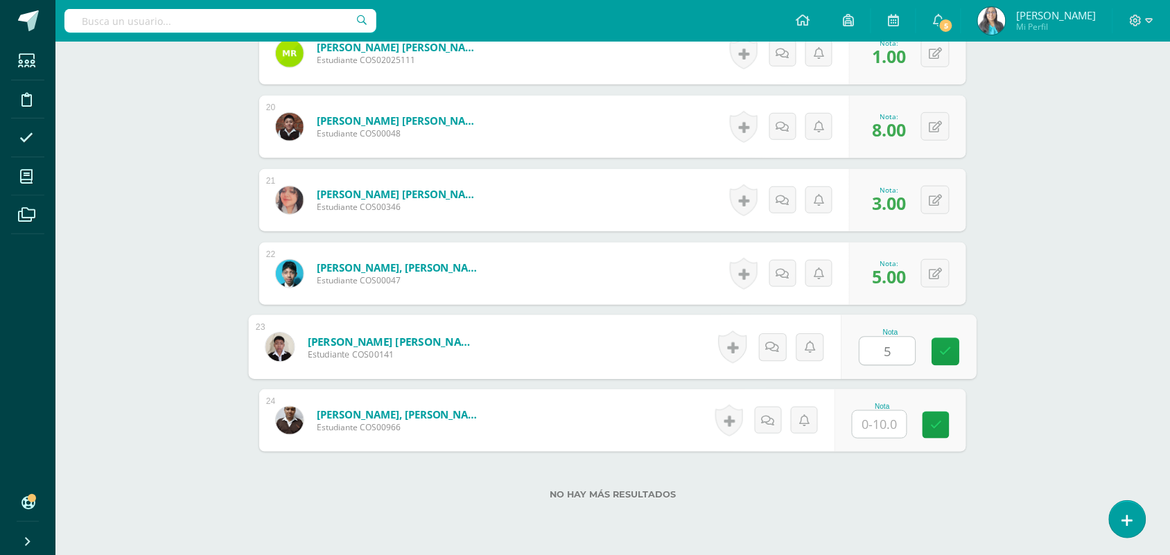
type input "5"
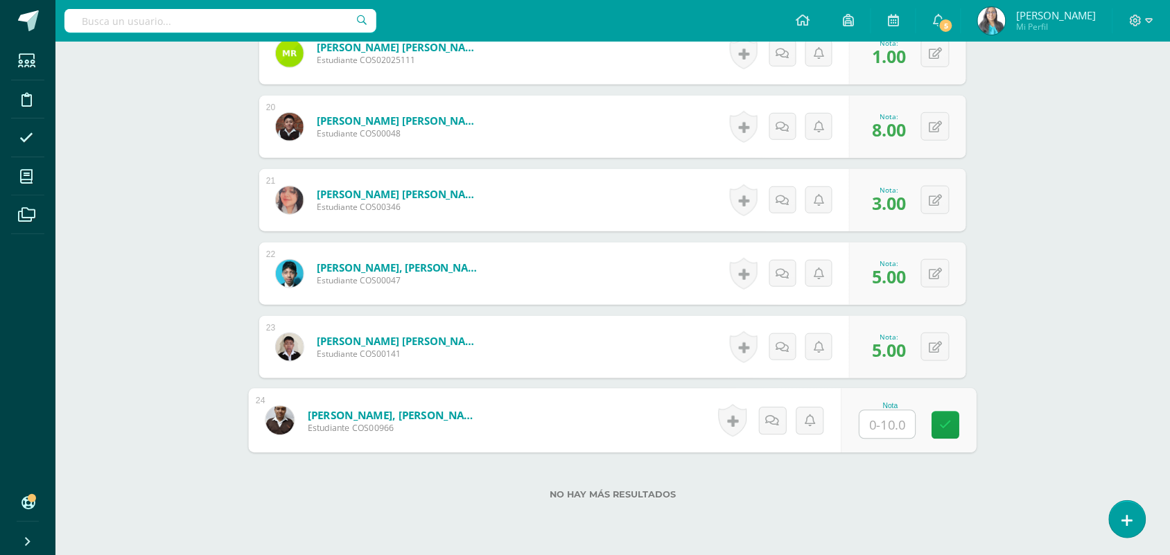
type input "4"
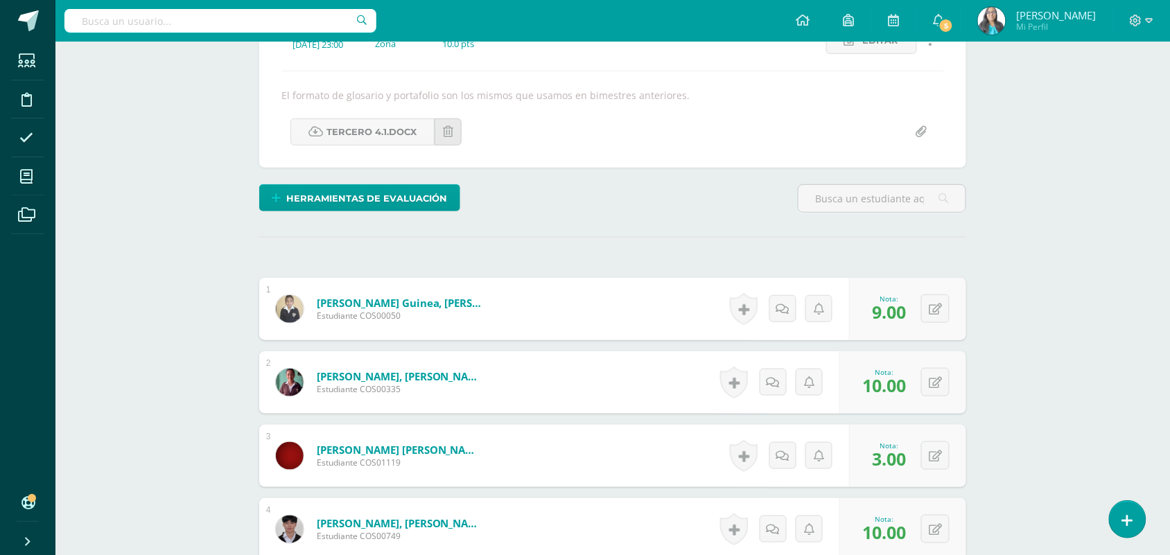
scroll to position [0, 0]
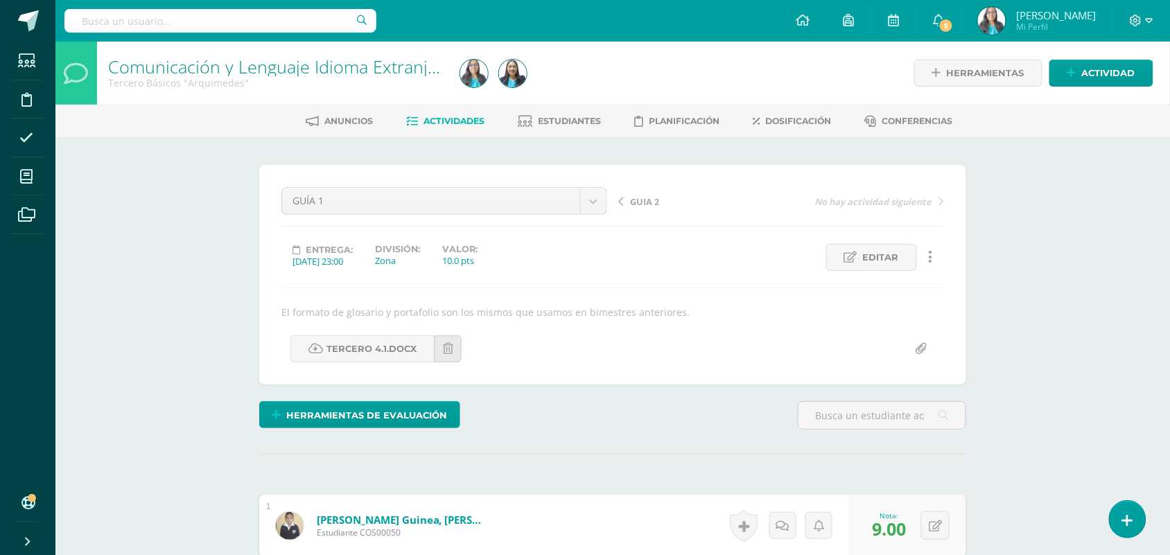
click at [641, 198] on span "GUIA 2" at bounding box center [644, 202] width 29 height 12
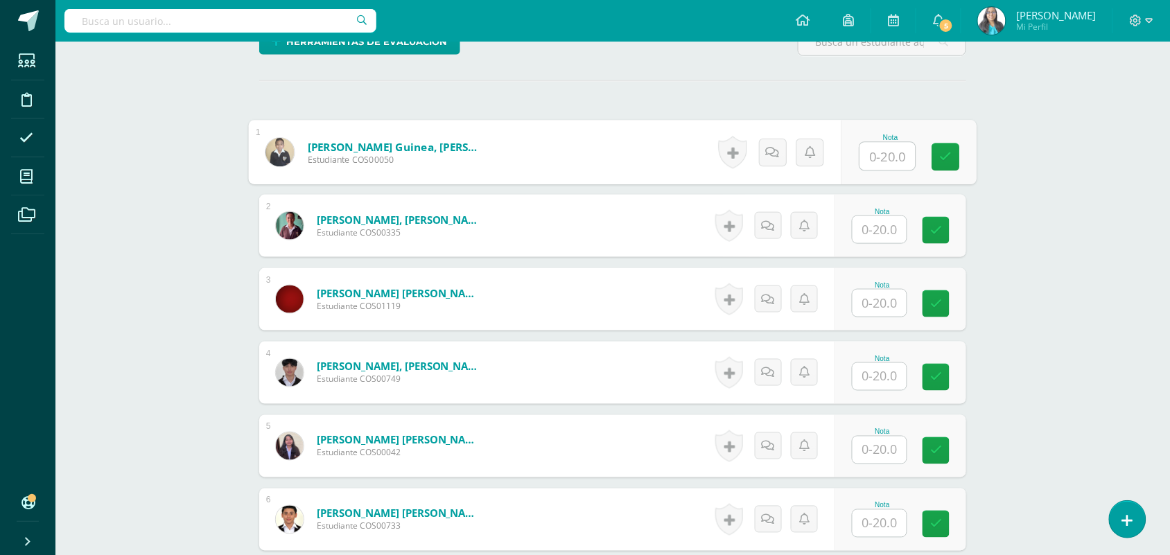
click at [867, 163] on input "text" at bounding box center [887, 157] width 55 height 28
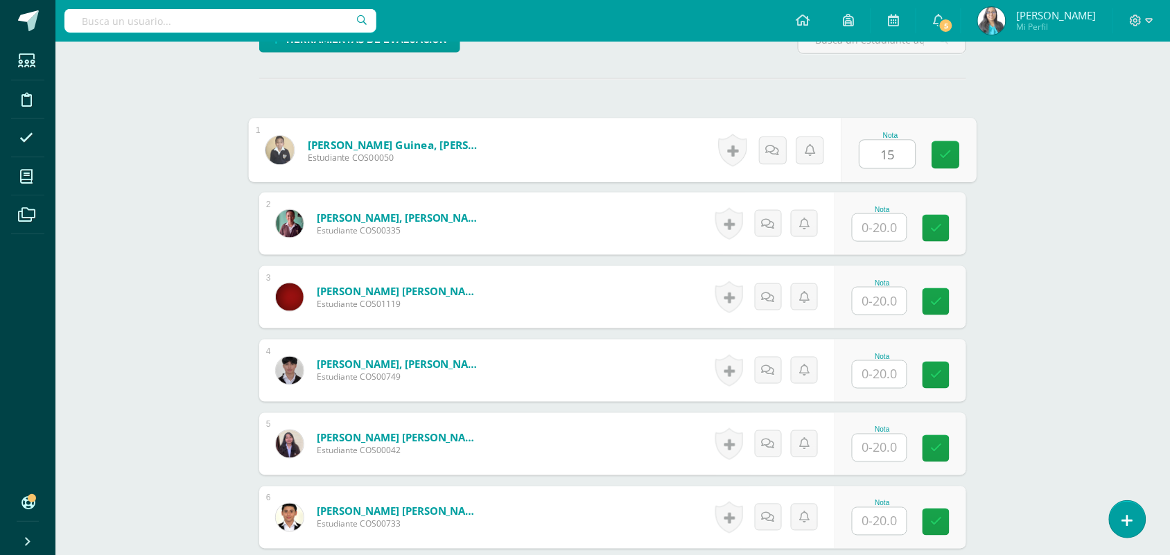
scroll to position [417, 0]
type input "15"
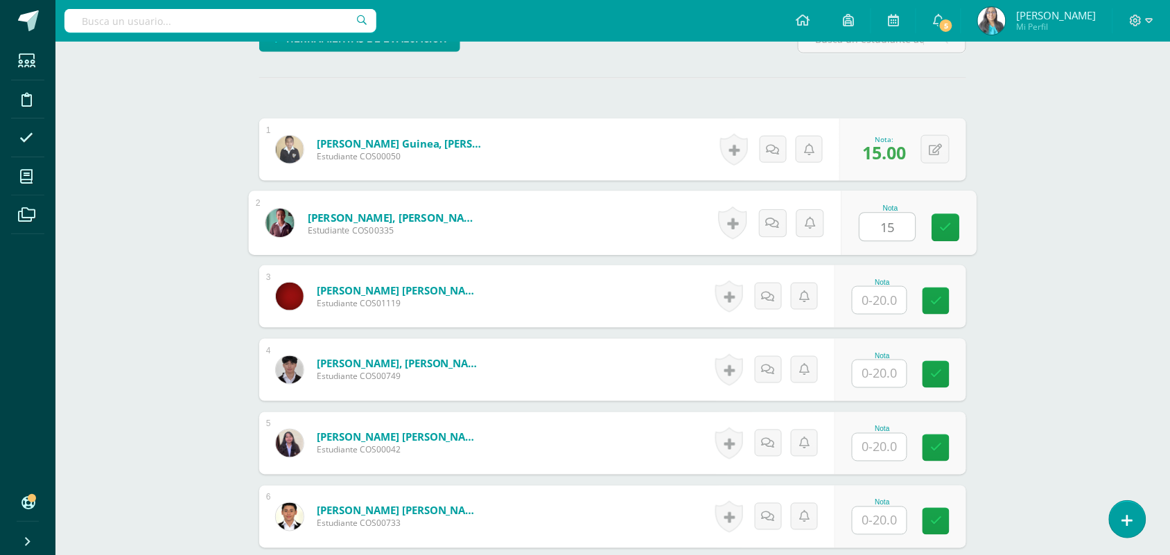
type input "15"
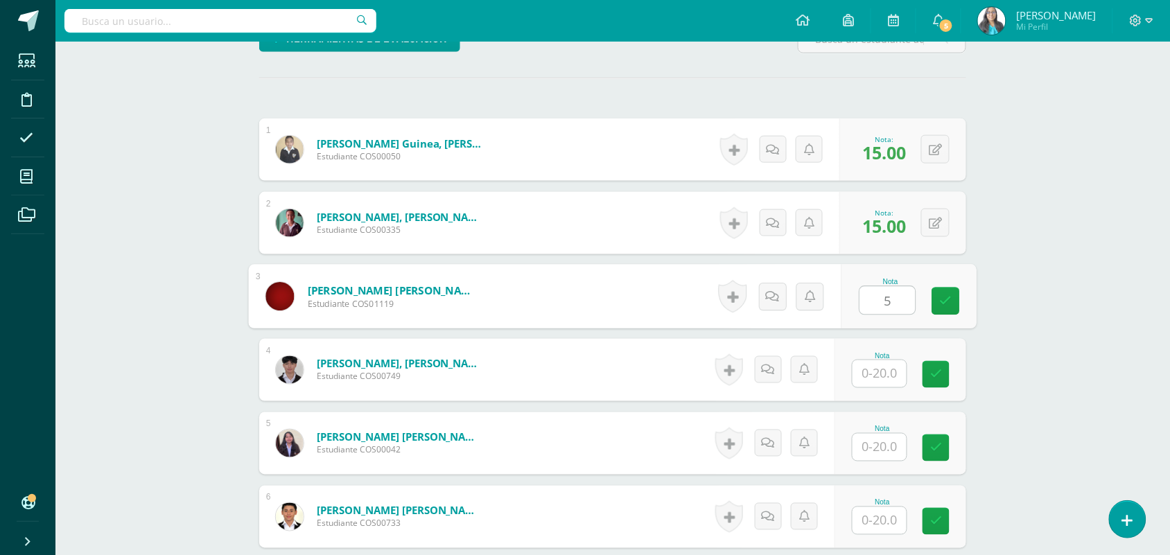
type input "5"
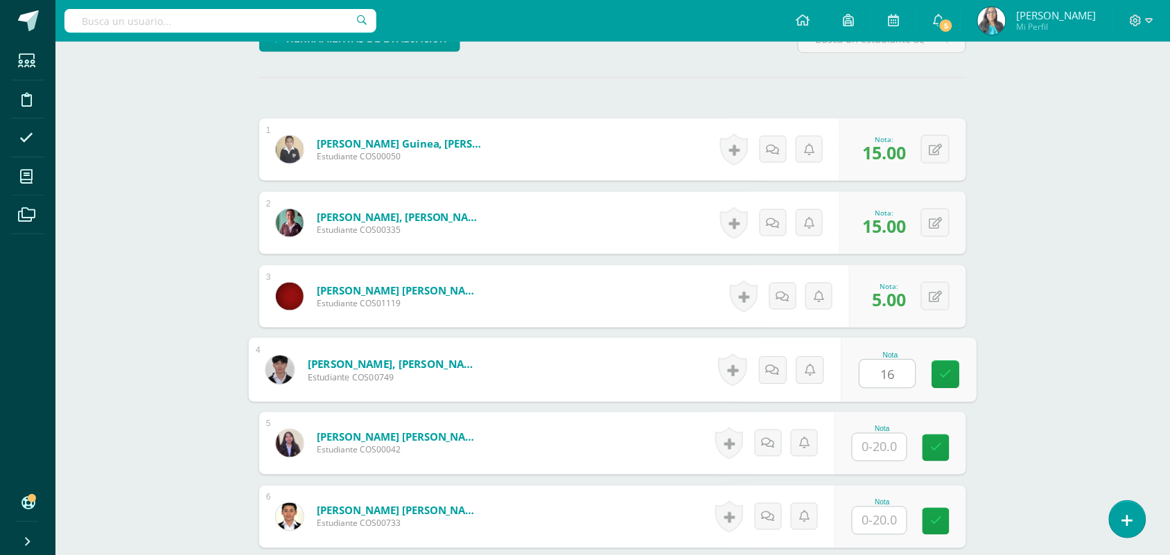
type input "16"
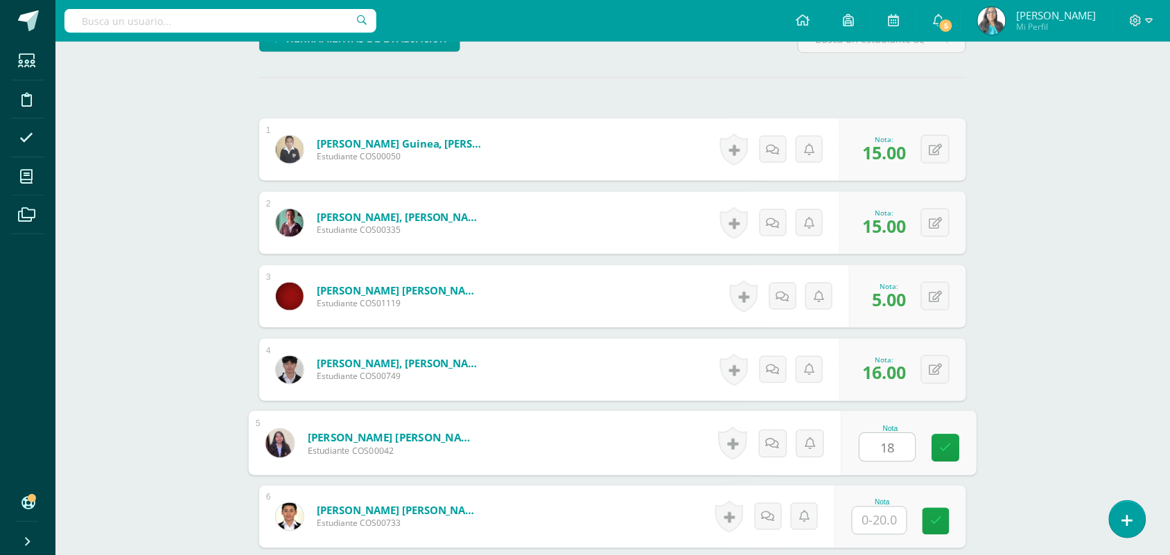
type input "18"
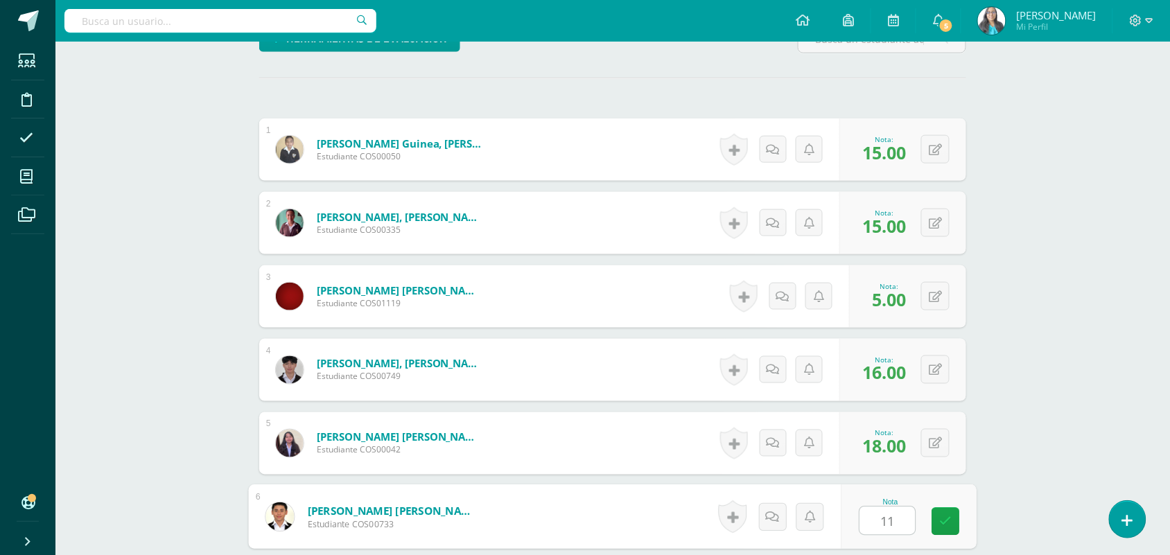
type input "11"
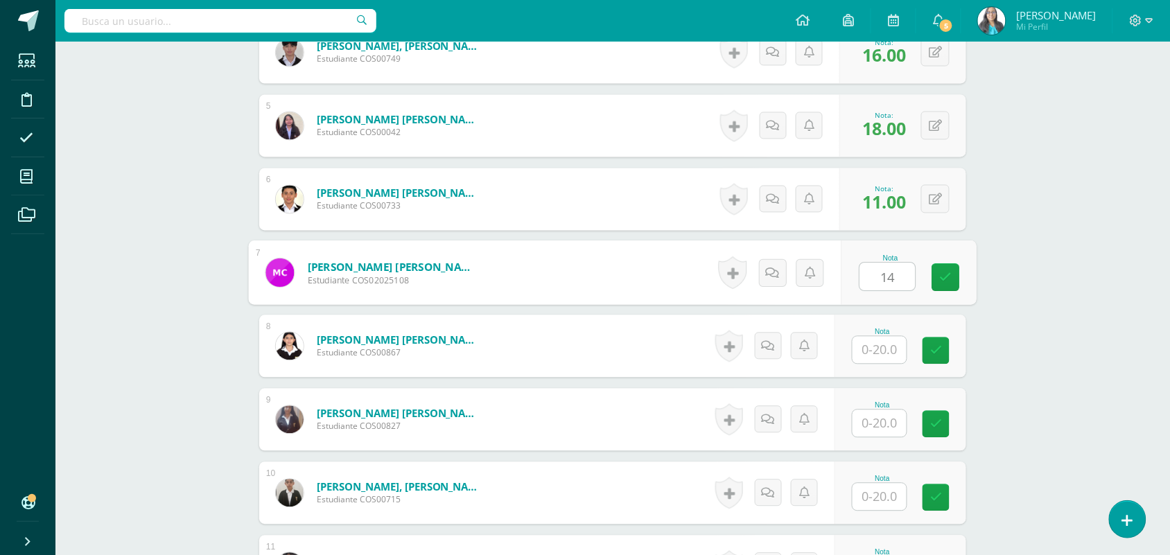
type input "14"
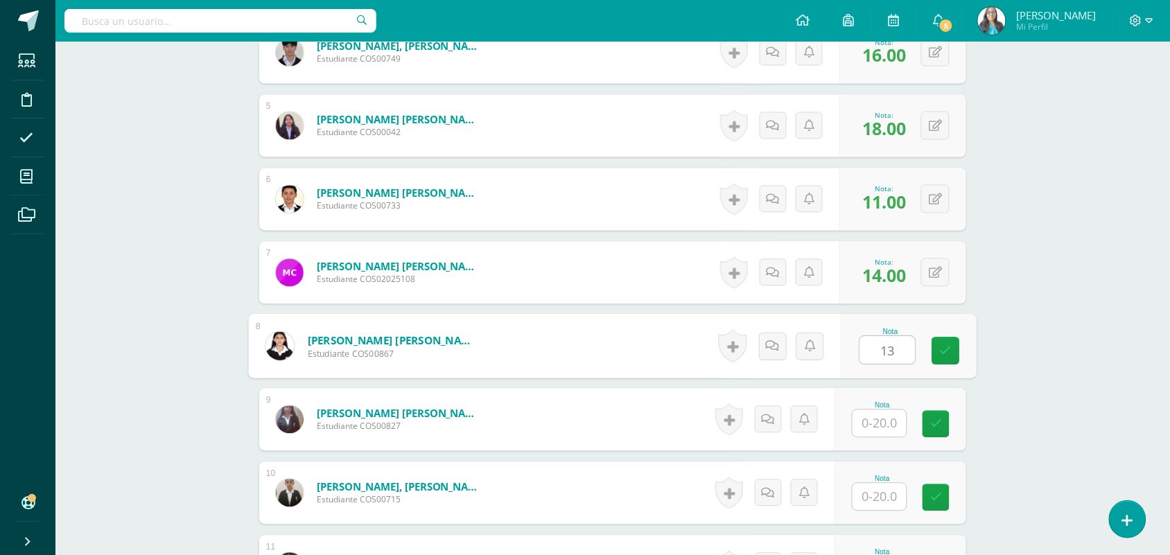
type input "13"
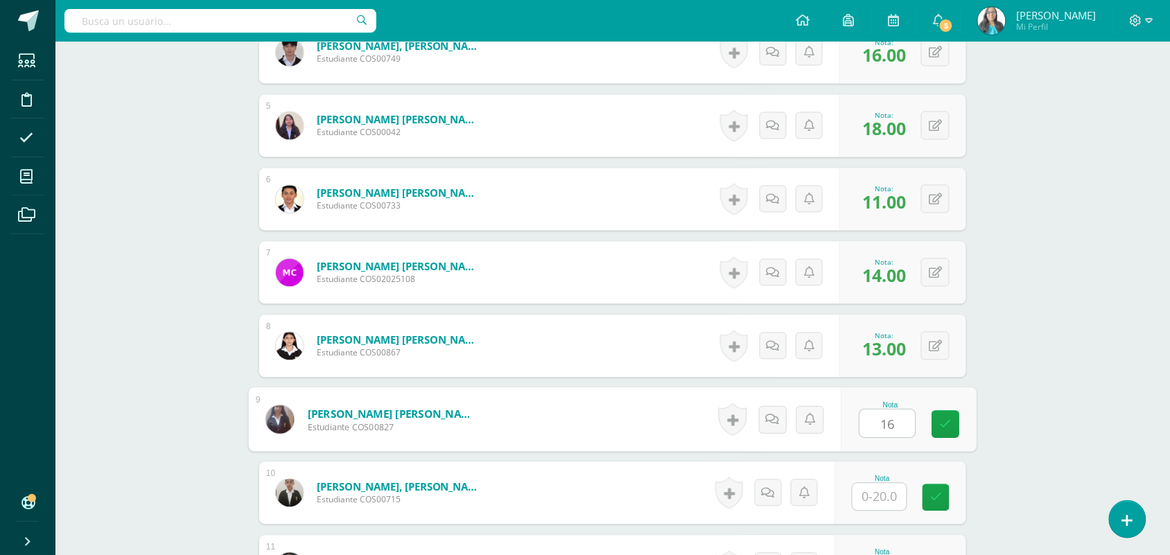
type input "16"
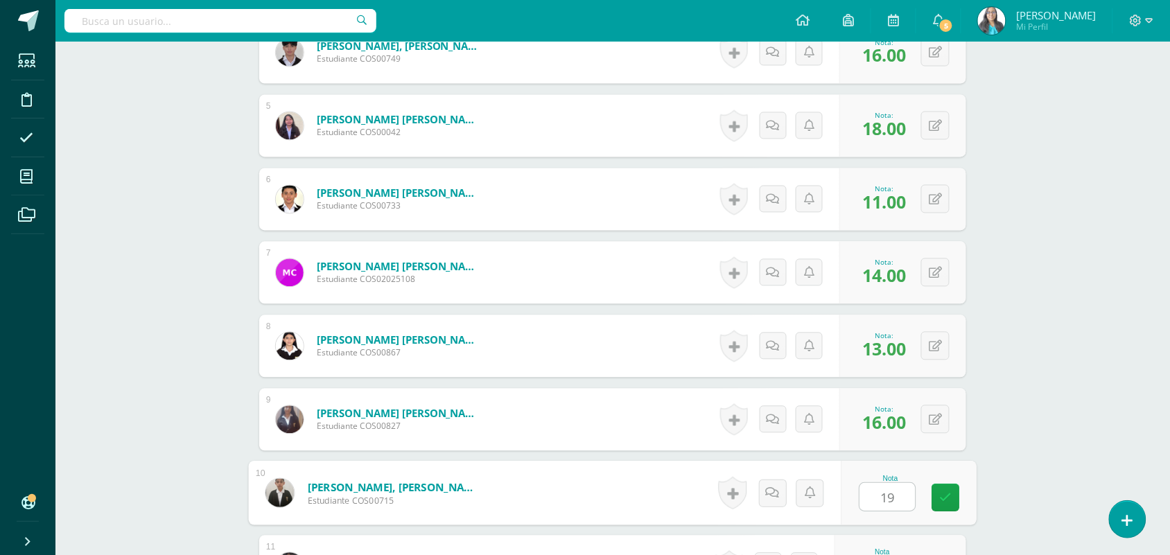
type input "19"
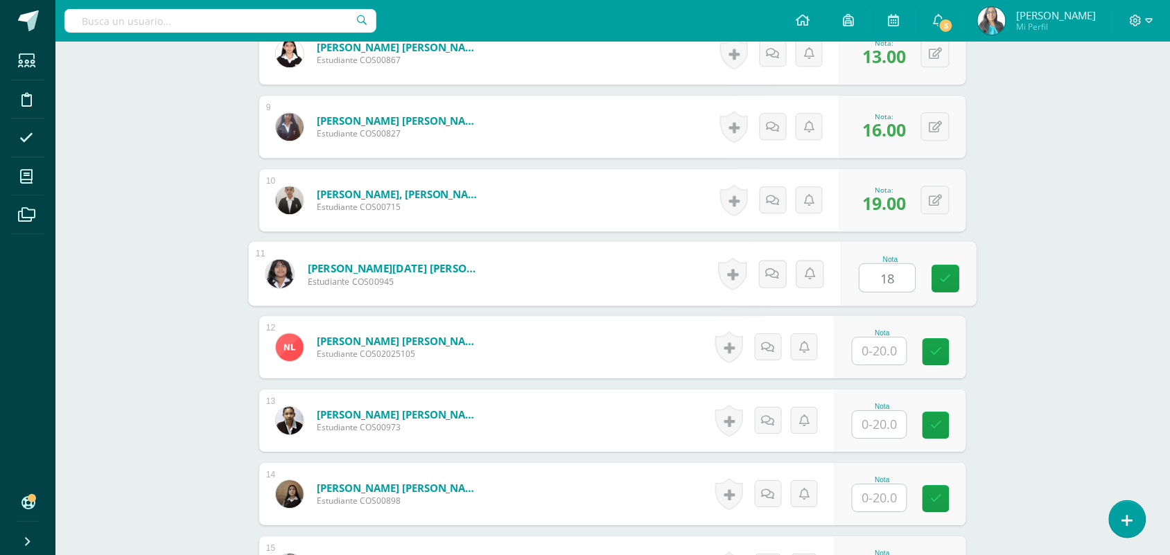
type input "18"
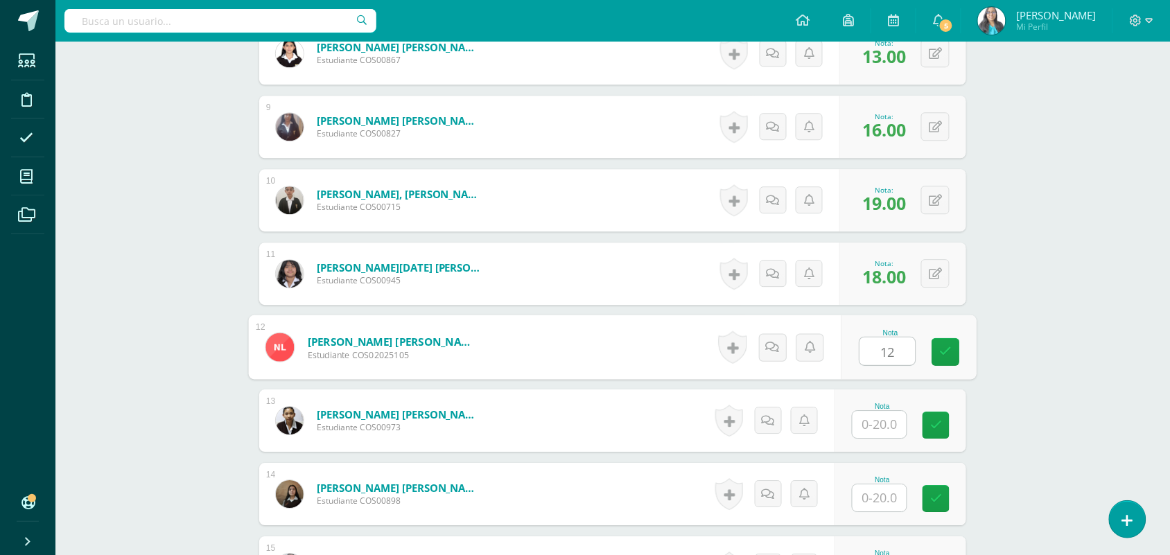
type input "12"
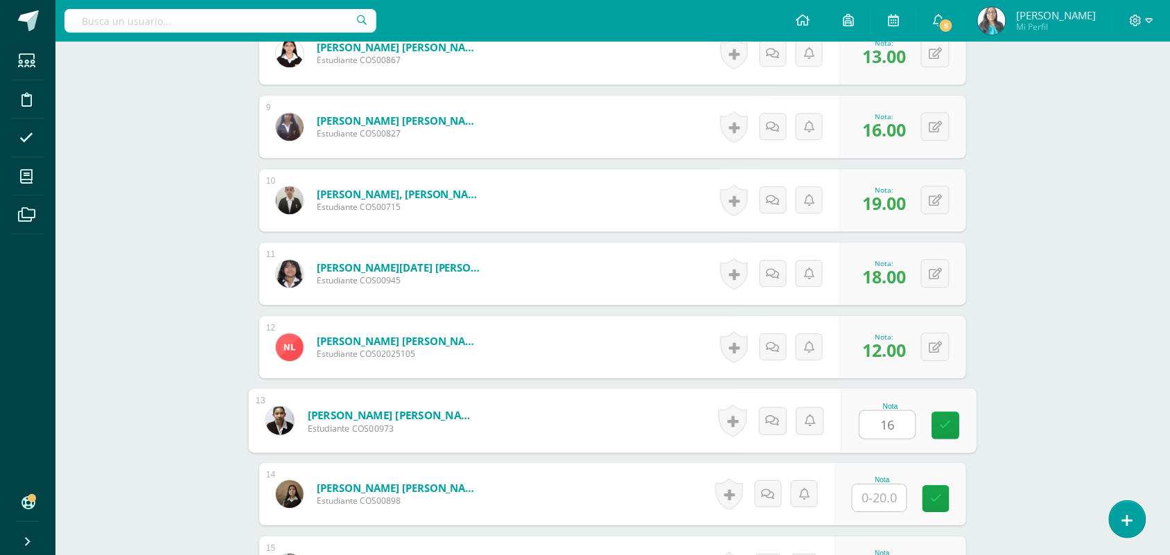
type input "16"
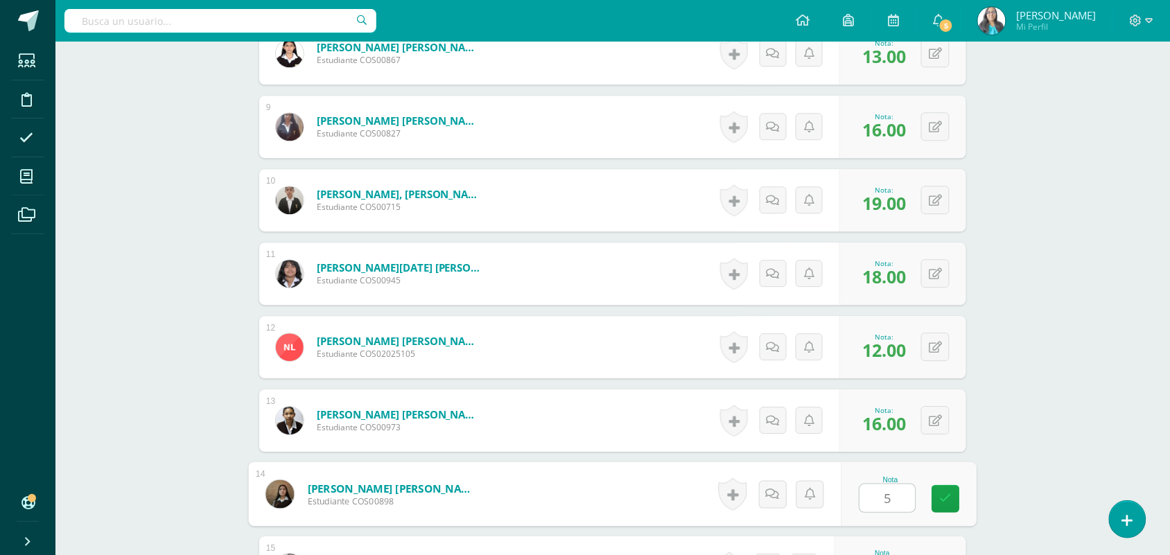
type input "5"
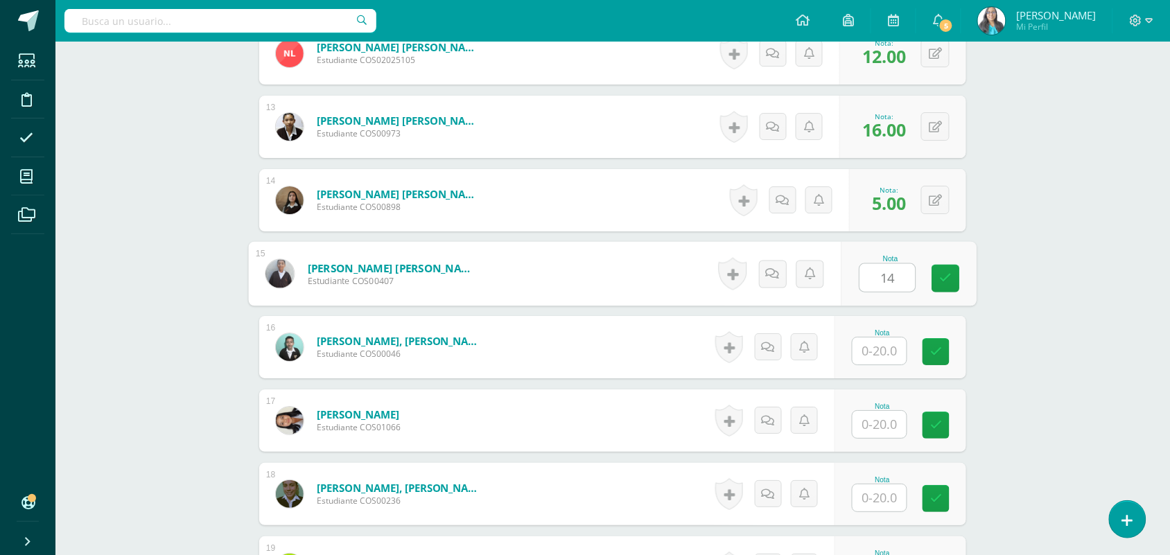
type input "14"
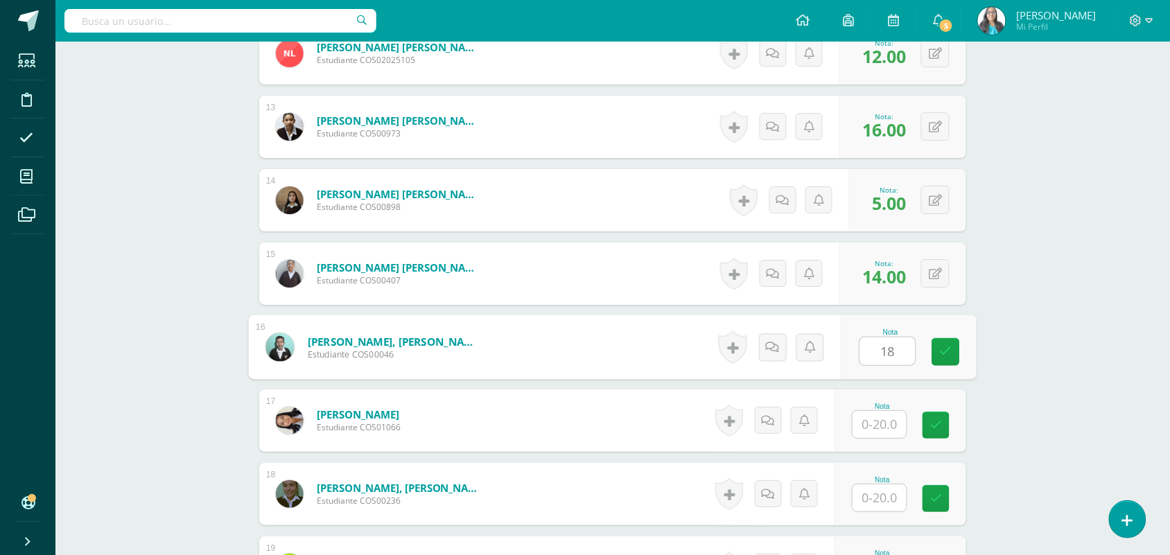
type input "18"
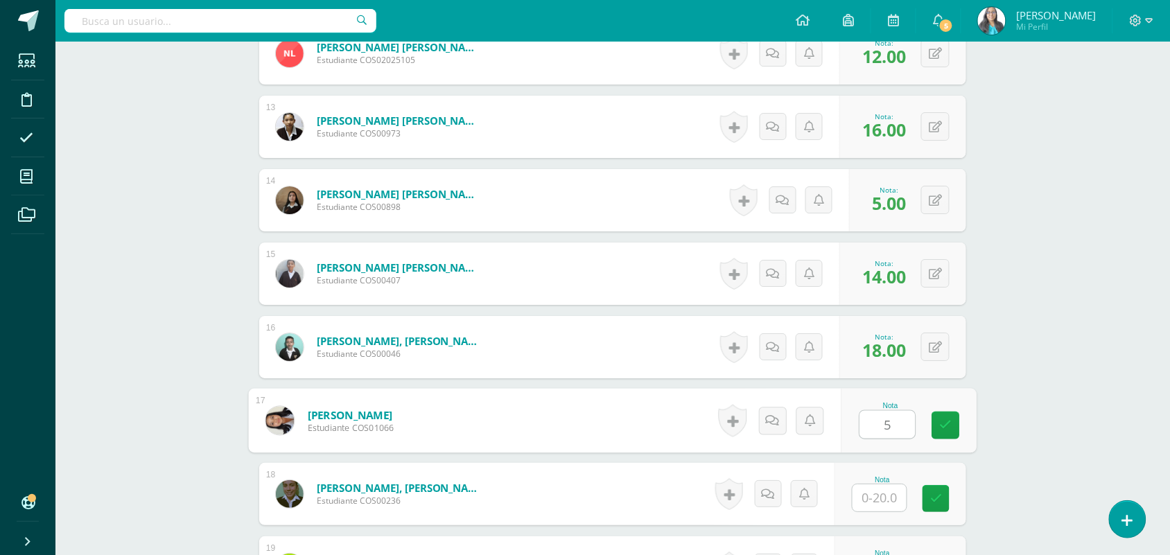
type input "5"
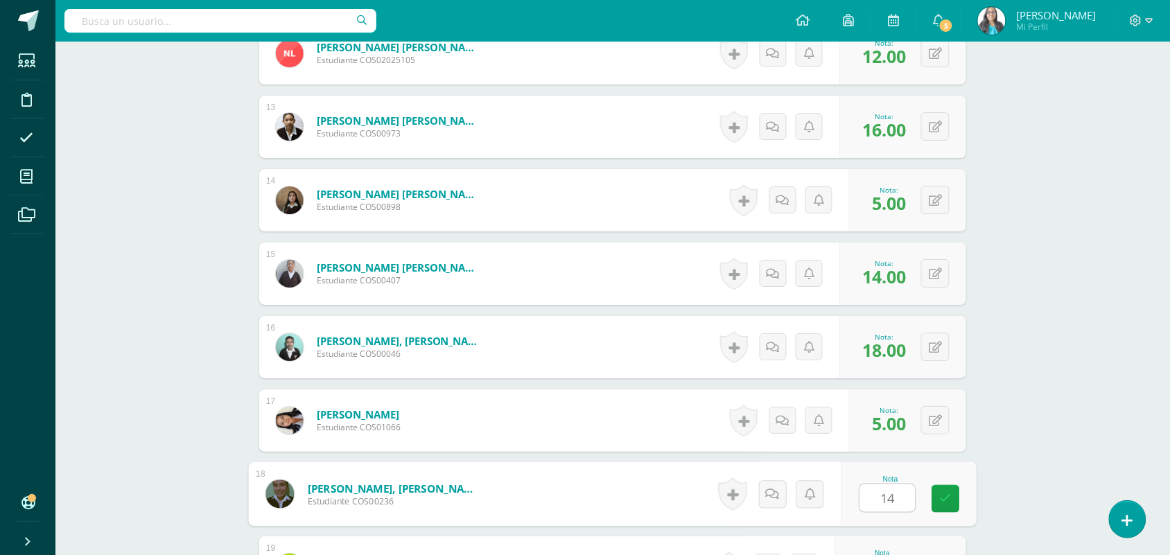
type input "14"
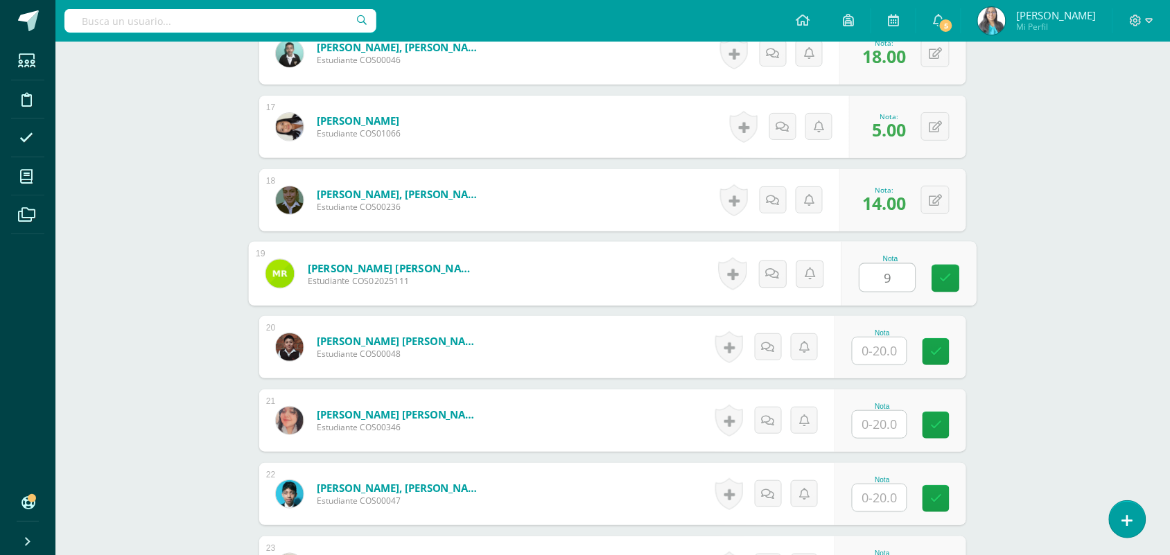
type input "9"
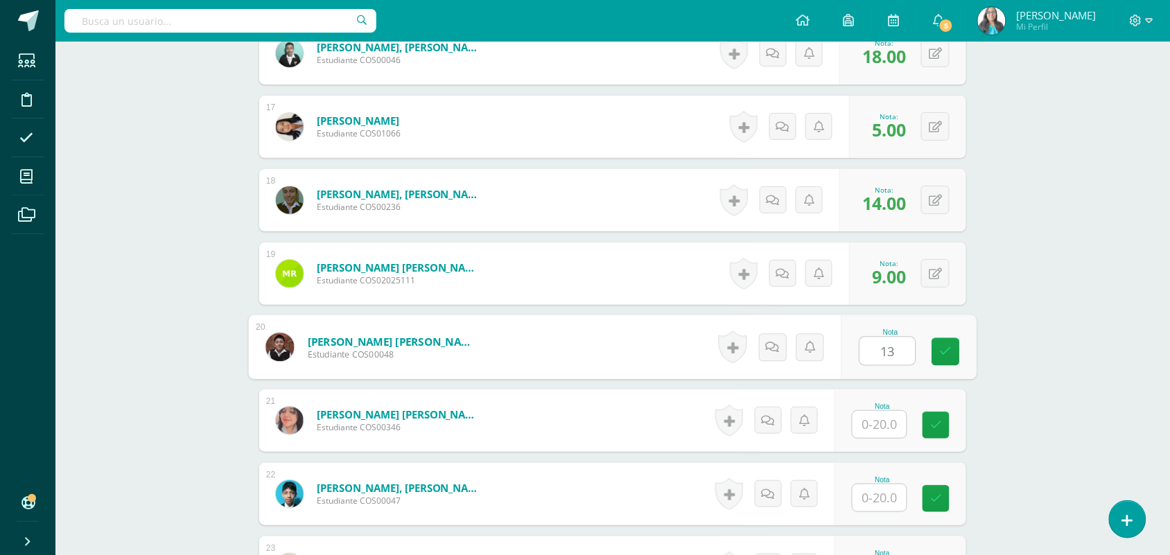
type input "13"
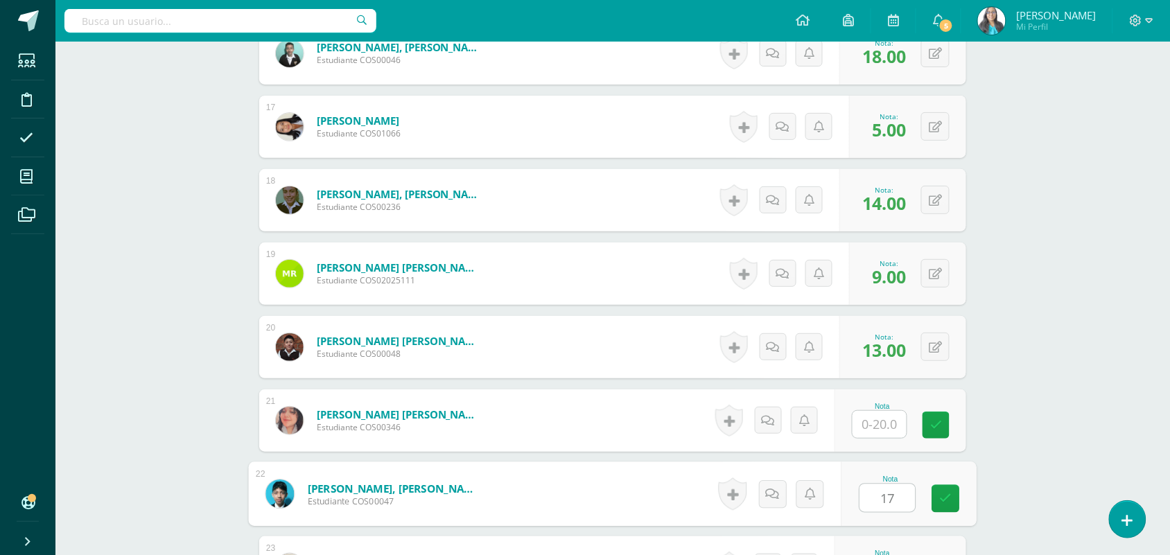
type input "17"
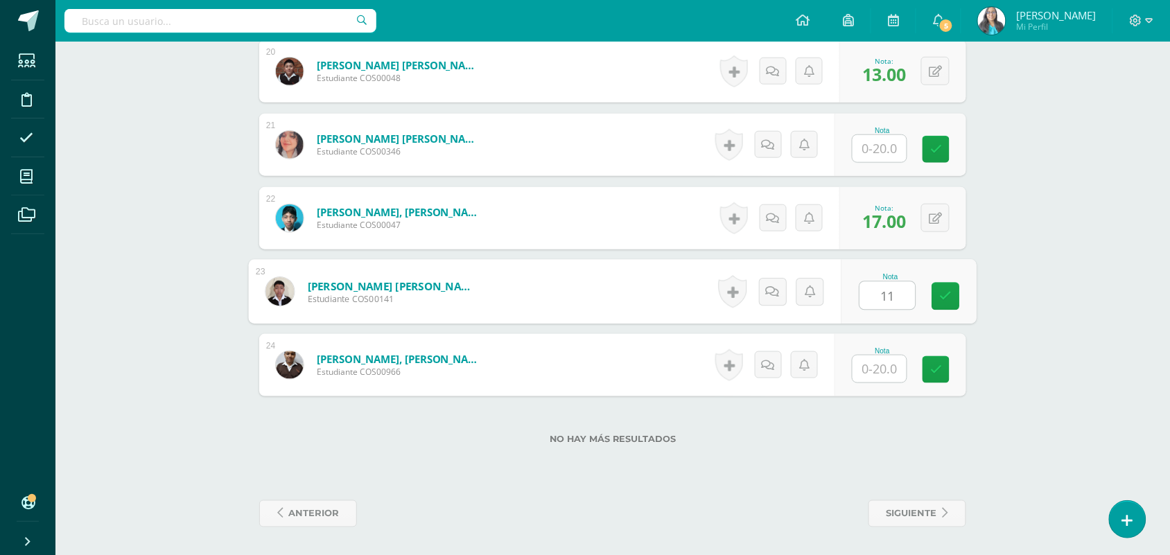
type input "11"
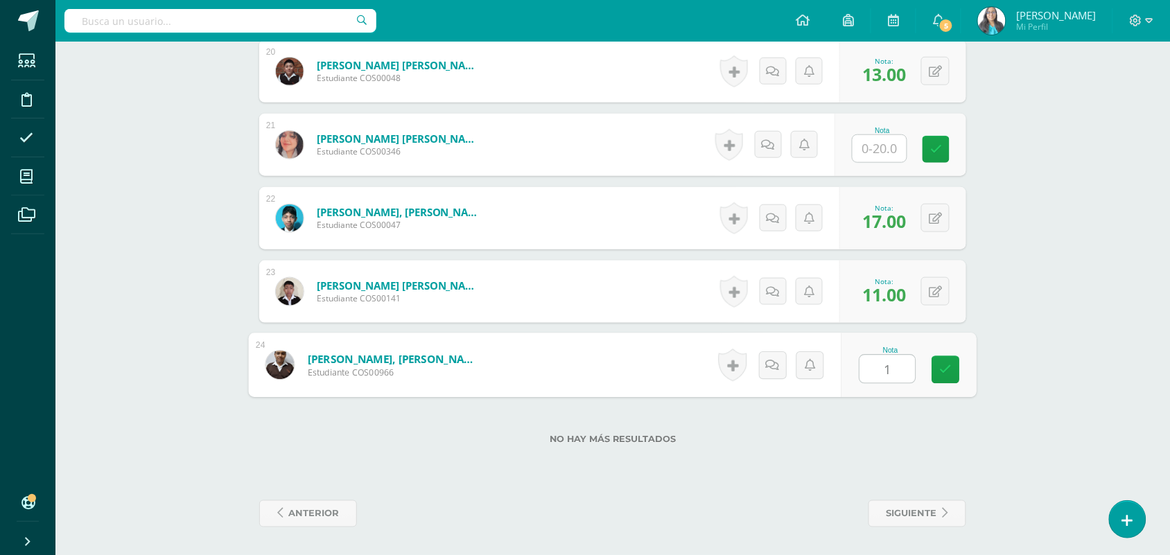
type input "10"
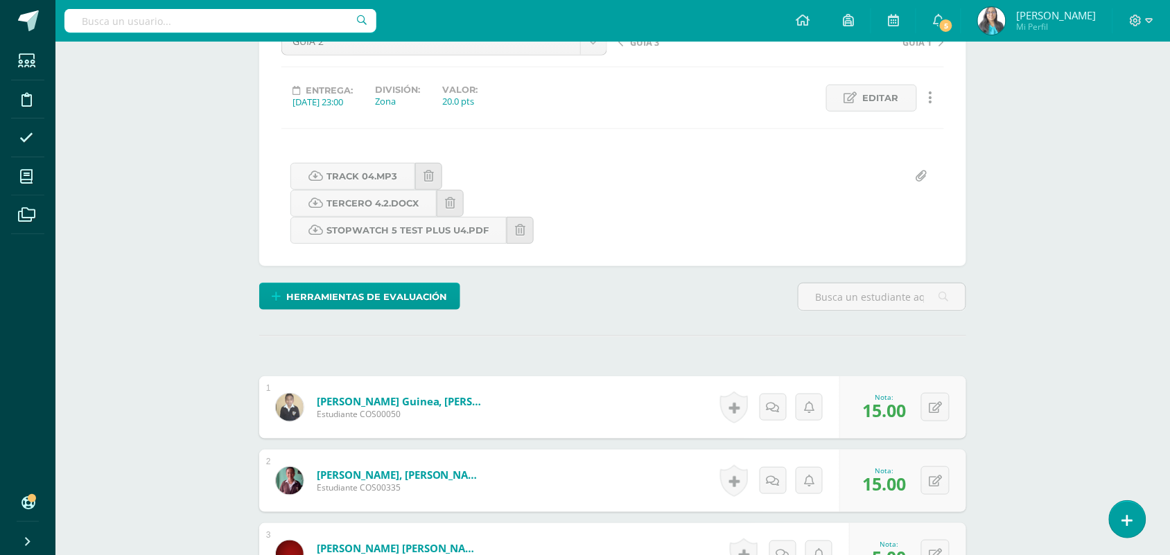
scroll to position [0, 0]
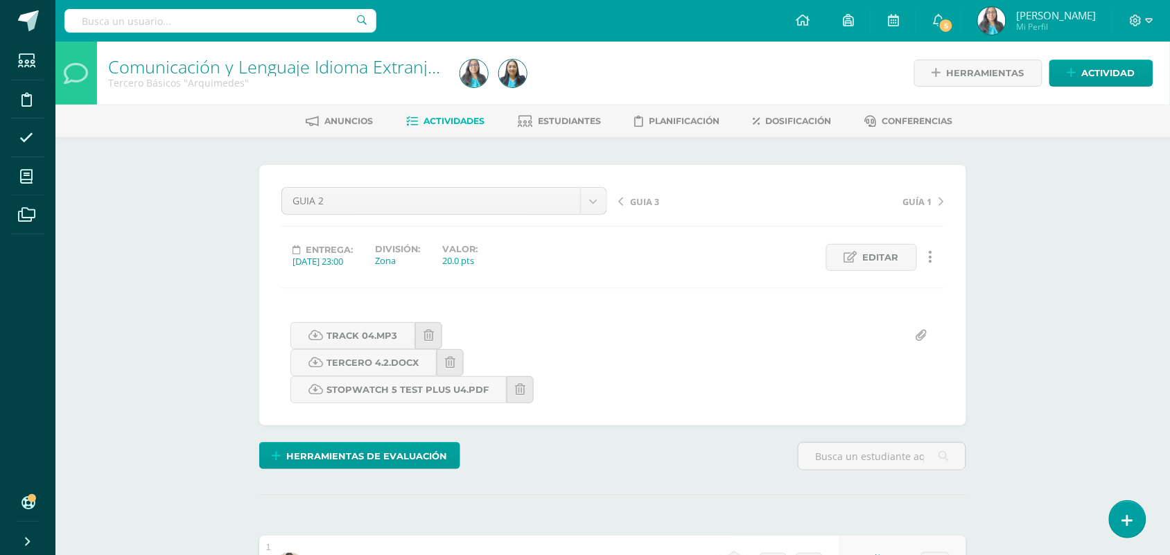
click at [650, 199] on span "GUIA 3" at bounding box center [644, 202] width 29 height 12
click at [1115, 76] on span "Actividad" at bounding box center [1108, 73] width 53 height 26
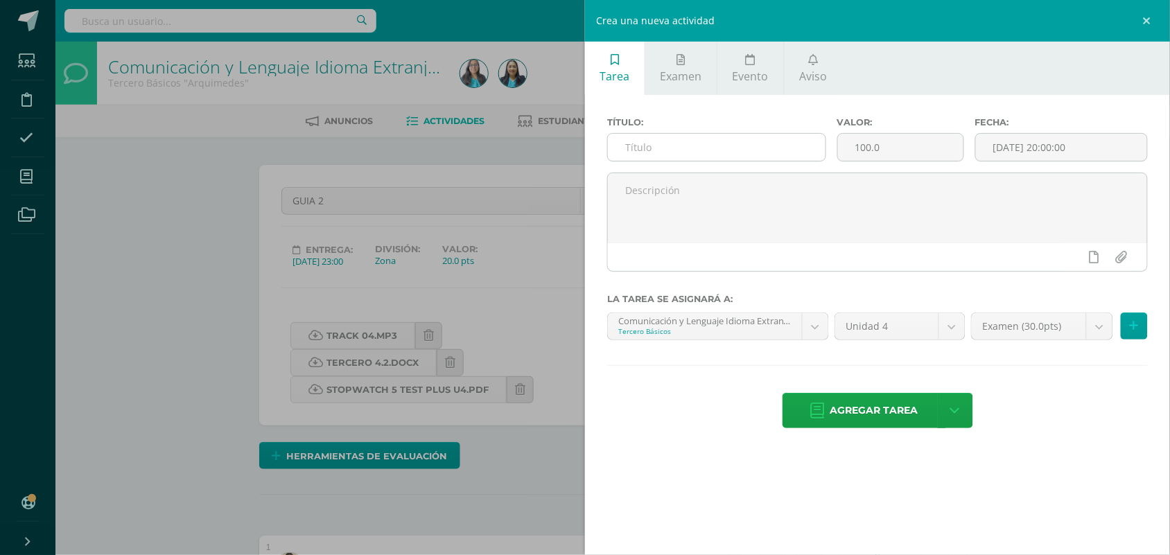
click at [753, 156] on input "text" at bounding box center [717, 147] width 218 height 27
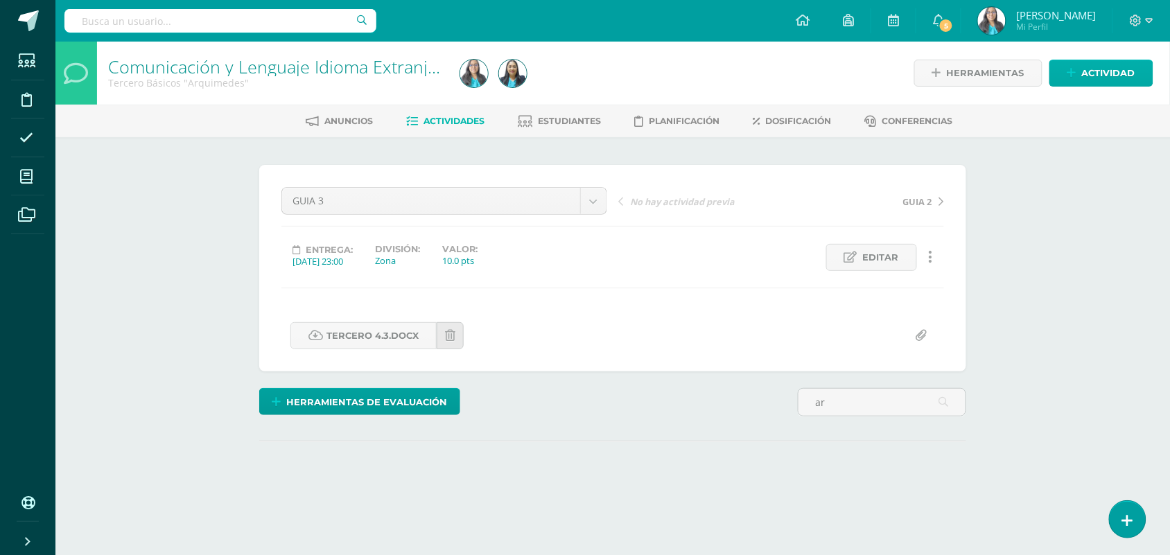
type input "ar"
click at [1093, 71] on span "Actividad" at bounding box center [1108, 73] width 53 height 26
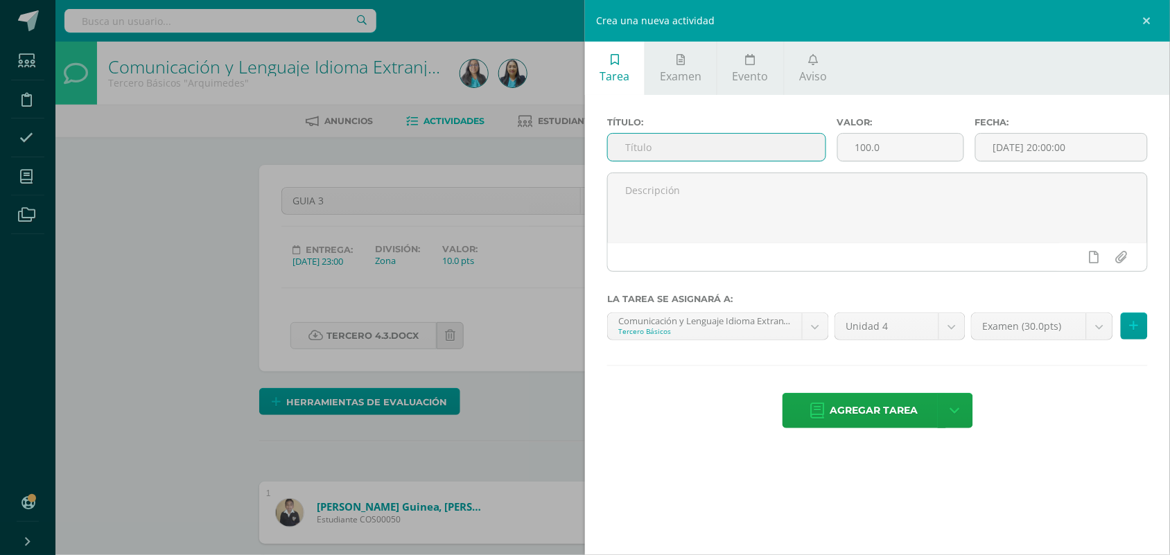
scroll to position [1, 0]
click at [764, 157] on input "text" at bounding box center [717, 147] width 218 height 27
type input "p"
type input "PARCIAL"
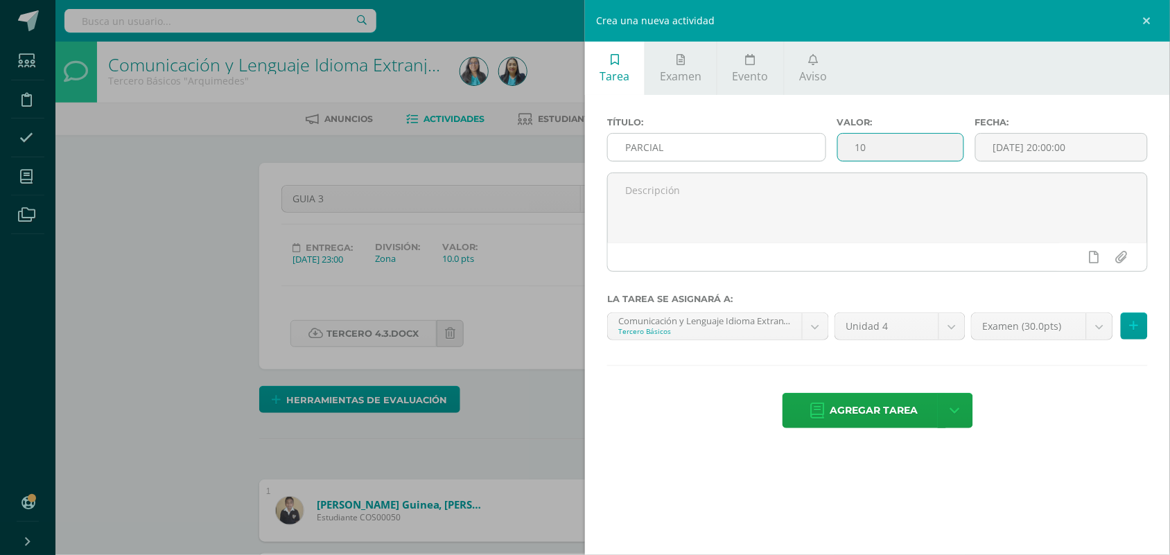
type input "10"
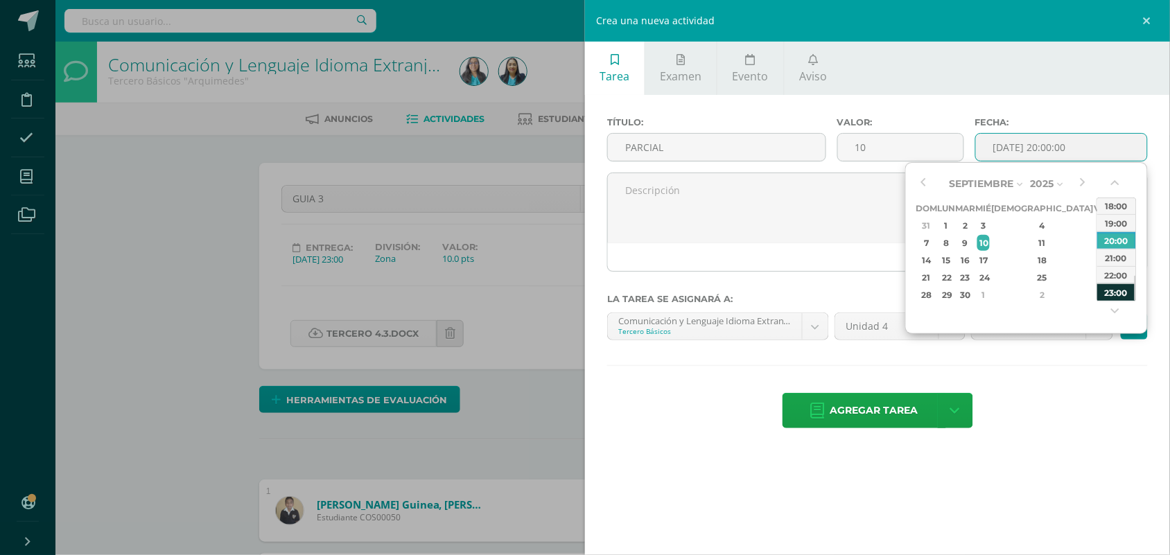
click at [1118, 286] on div "23:00" at bounding box center [1117, 292] width 39 height 17
type input "2025-09-10 23:00"
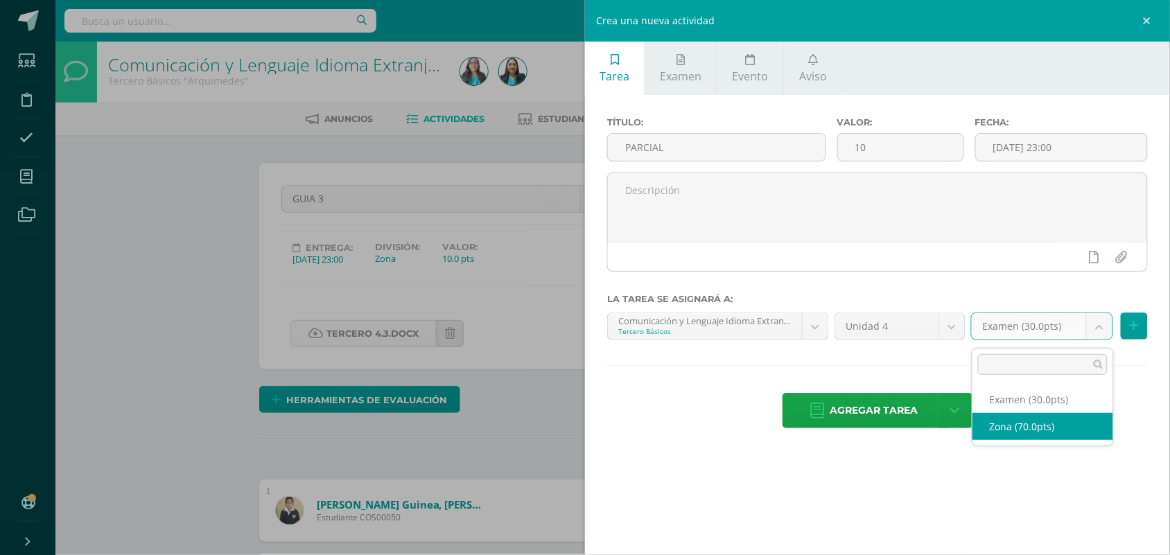
drag, startPoint x: 1028, startPoint y: 426, endPoint x: 878, endPoint y: 438, distance: 150.9
select select "122922"
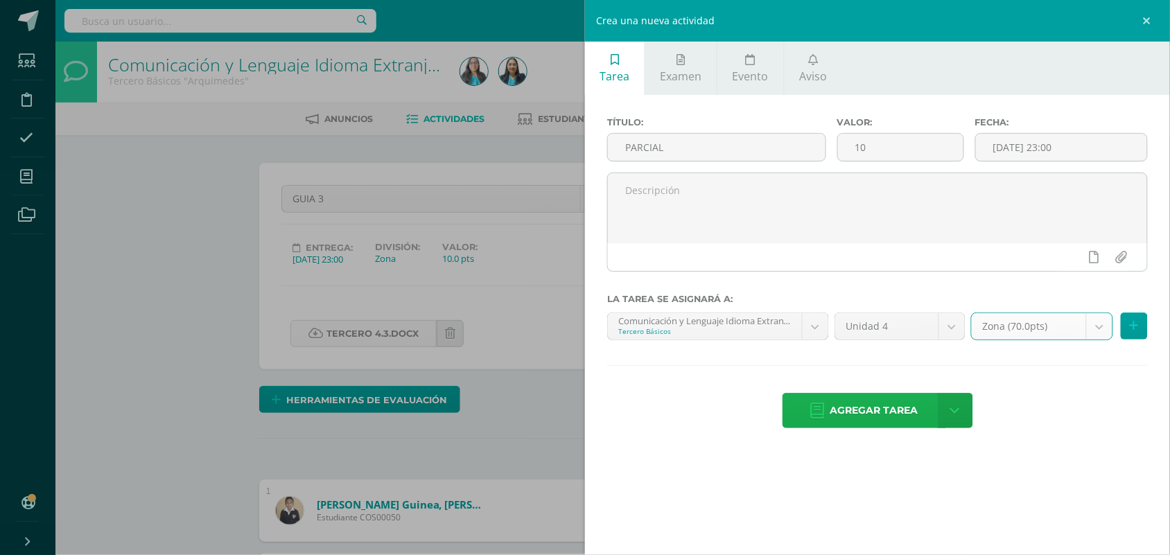
click at [840, 414] on span "Agregar tarea" at bounding box center [875, 411] width 88 height 34
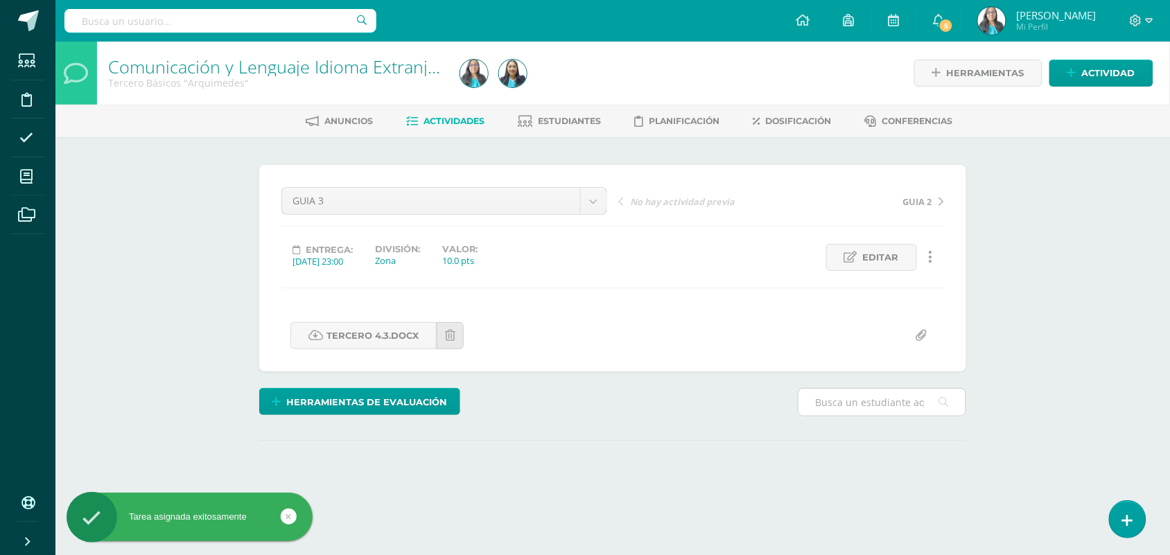
scroll to position [87, 0]
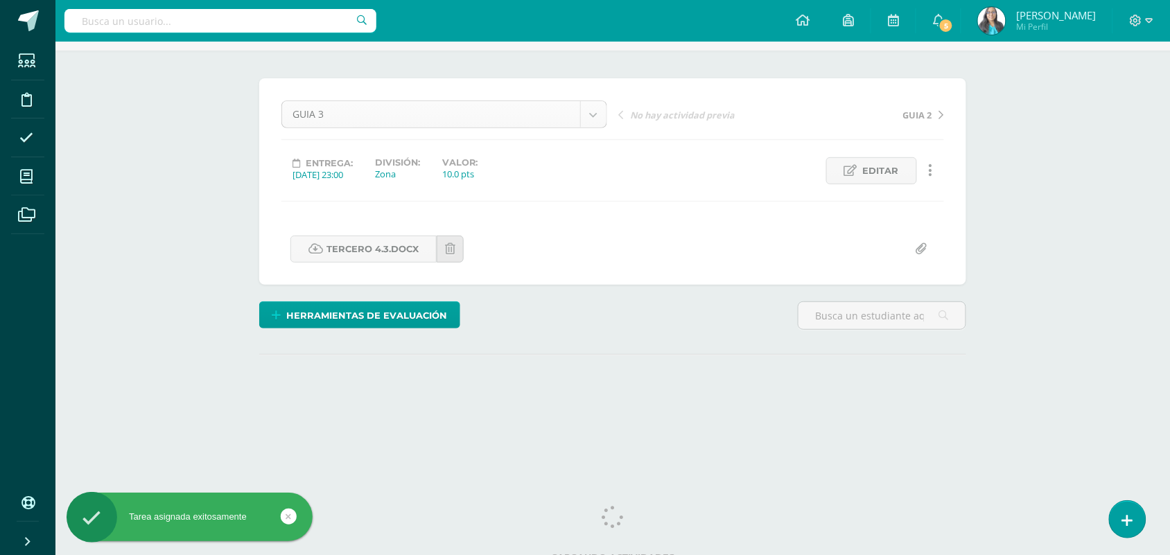
click at [602, 110] on body "Tarea asignada exitosamente Estudiantes Disciplina Asistencia Mis cursos Archiv…" at bounding box center [585, 187] width 1170 height 549
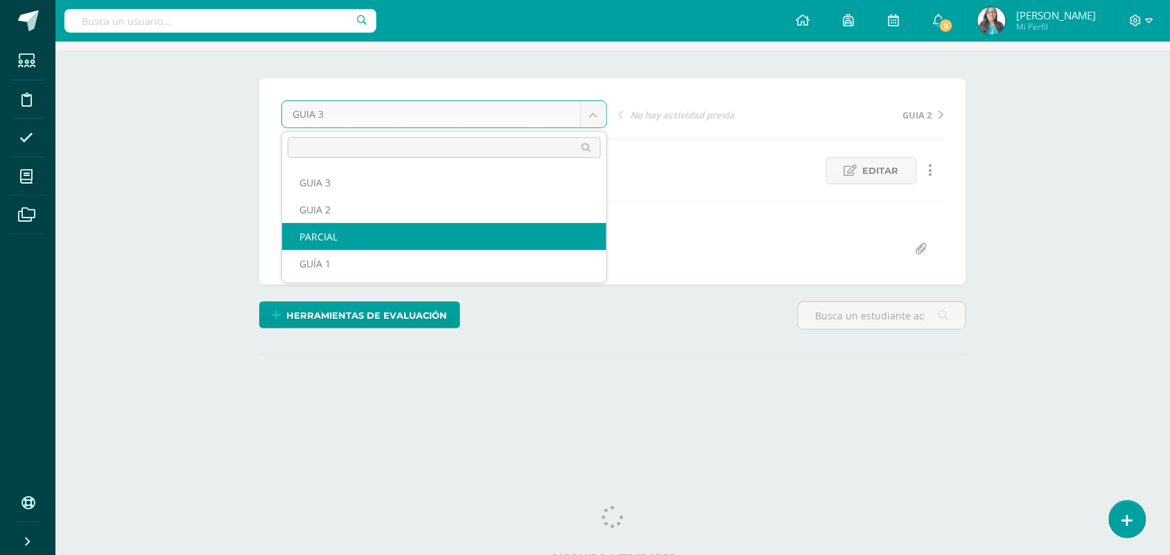
select select "/dashboard/teacher/grade-activity/124108/"
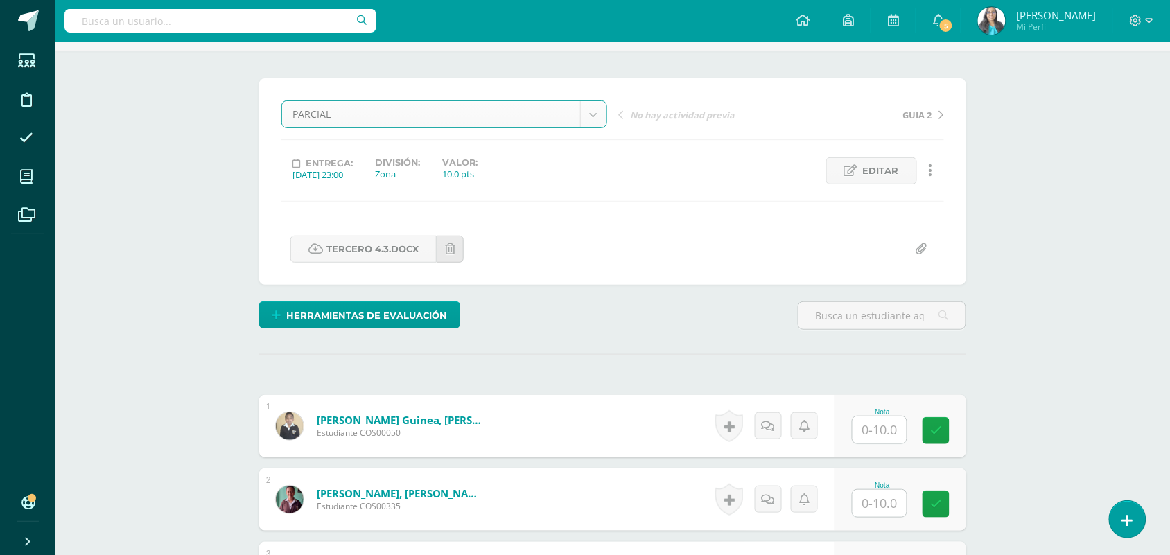
scroll to position [87, 0]
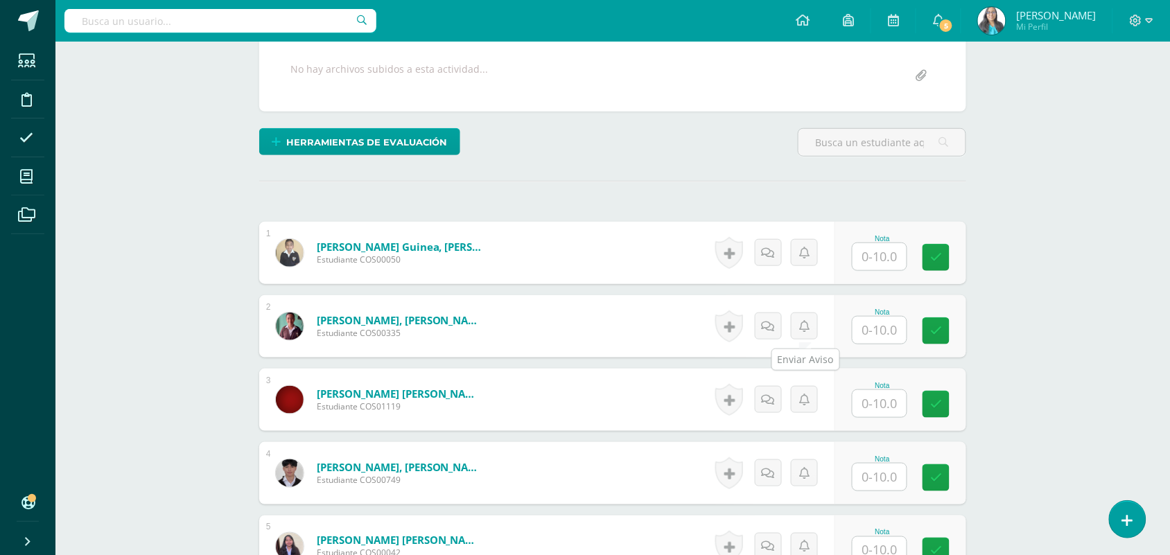
scroll to position [261, 0]
click at [881, 253] on input "text" at bounding box center [880, 256] width 54 height 27
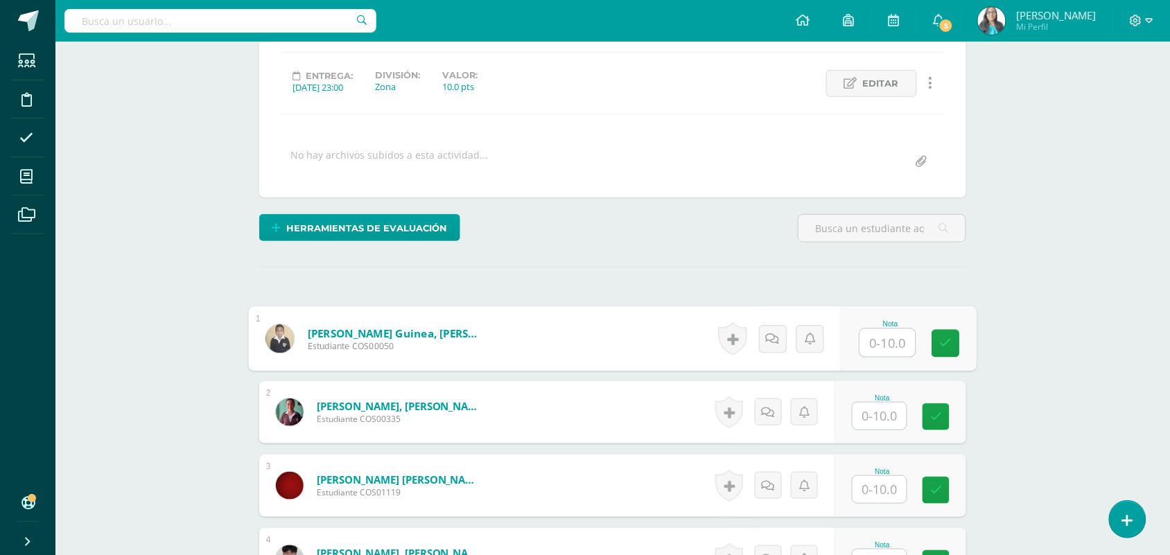
scroll to position [175, 0]
type input "0"
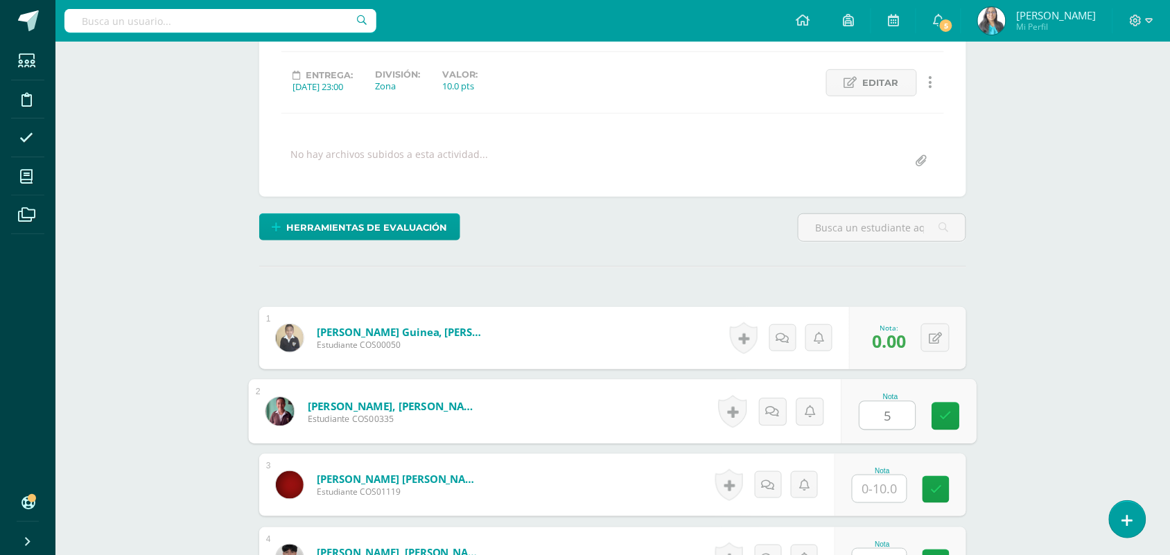
type input "5"
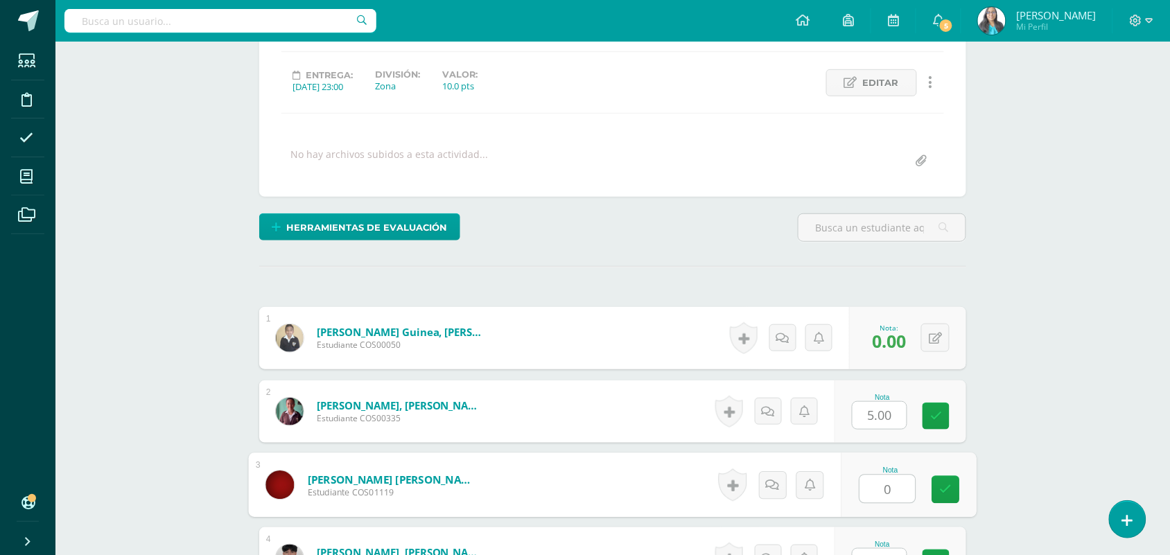
type input "0"
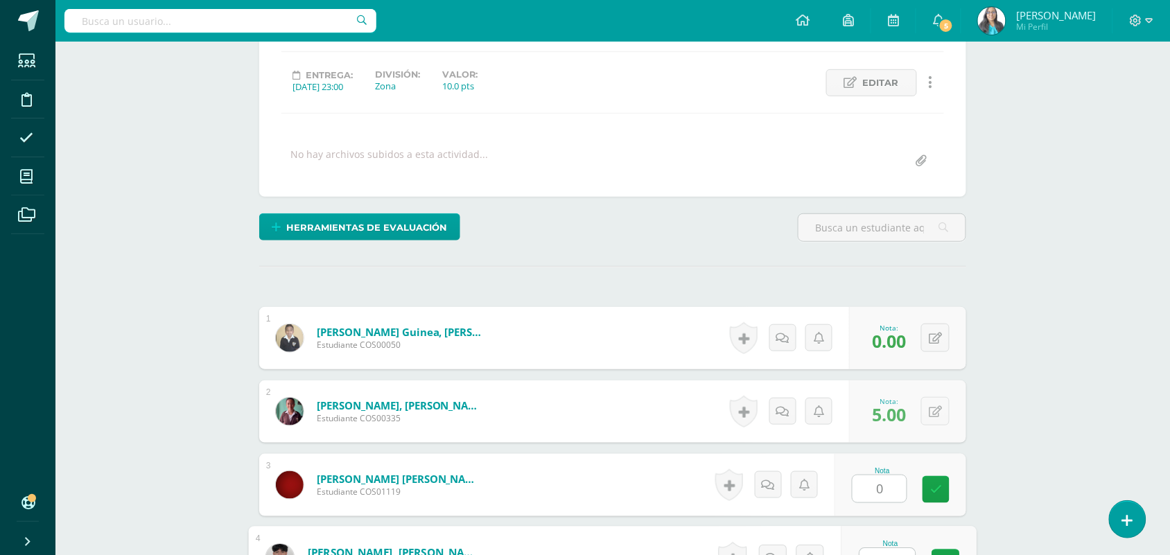
scroll to position [196, 0]
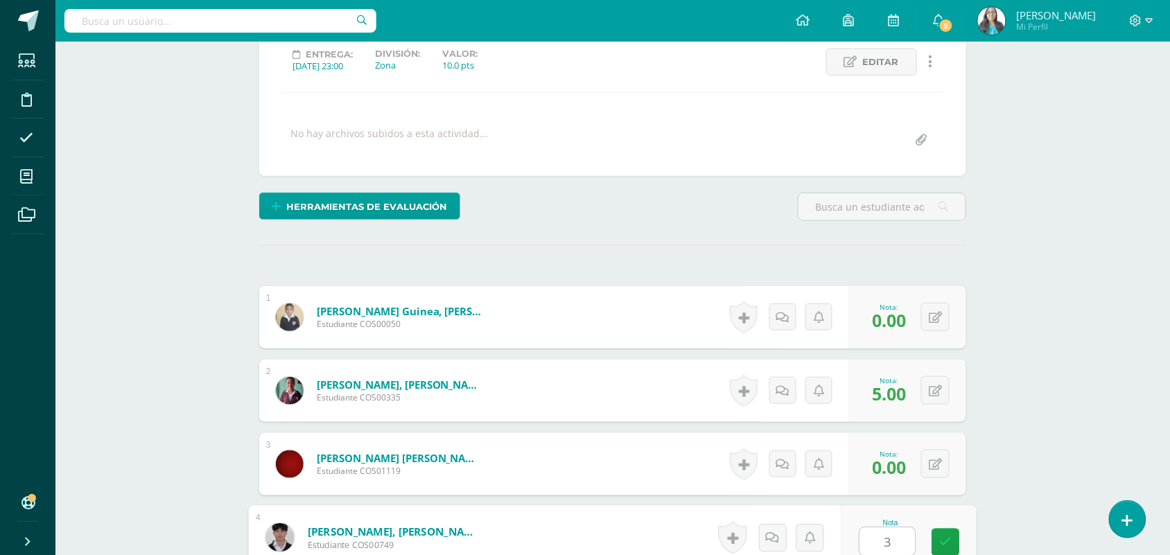
type input "3"
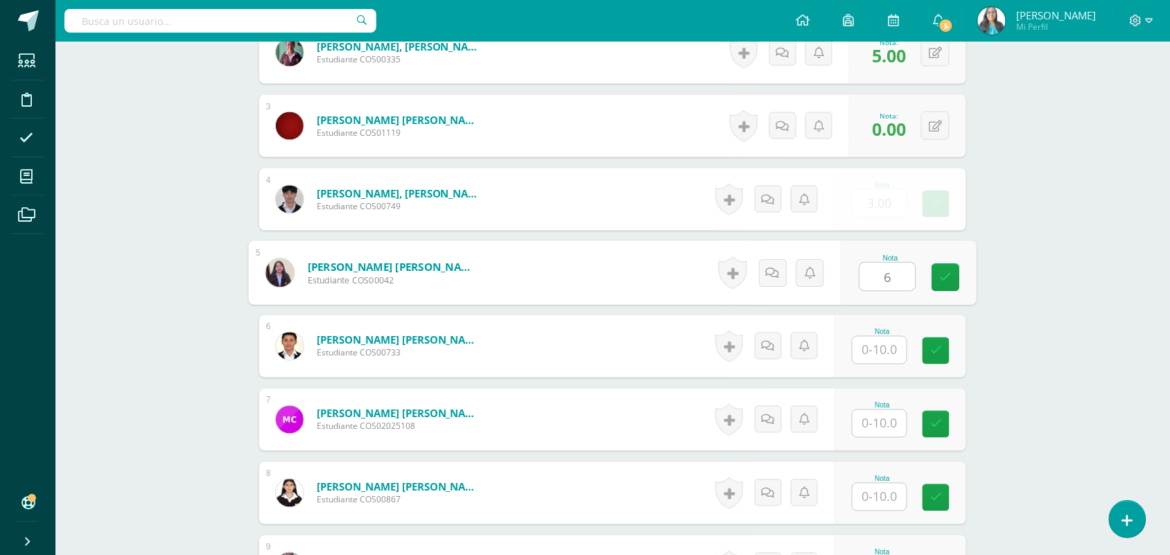
type input "6"
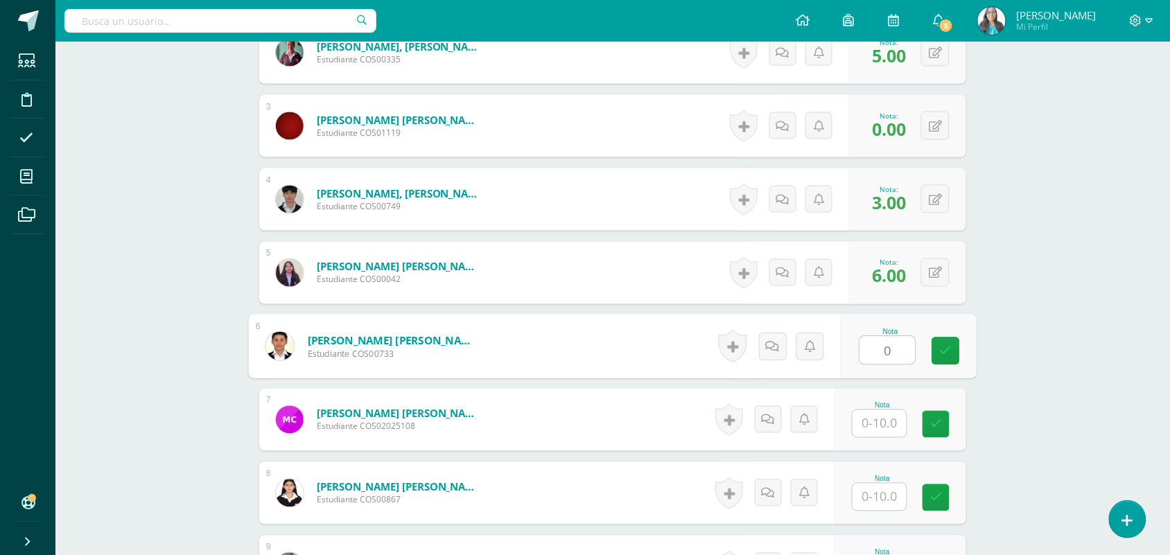
type input "0"
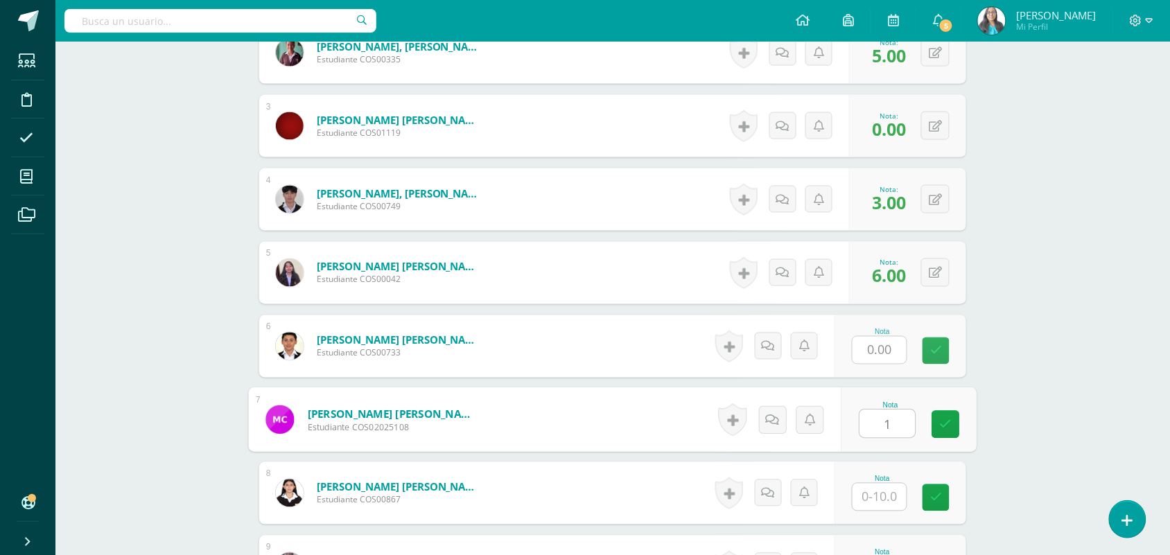
type input "1"
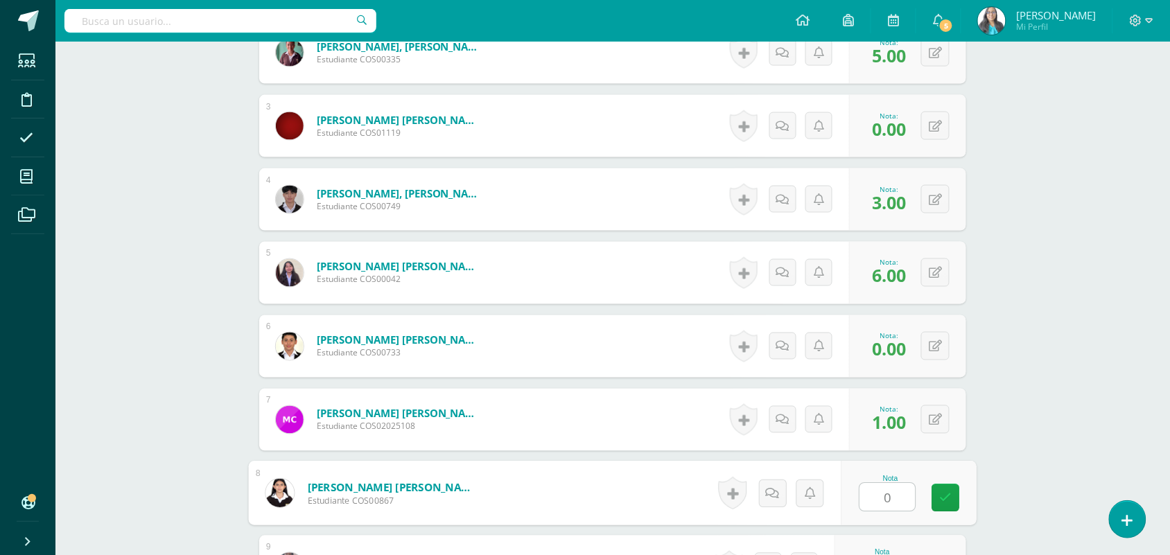
type input "0"
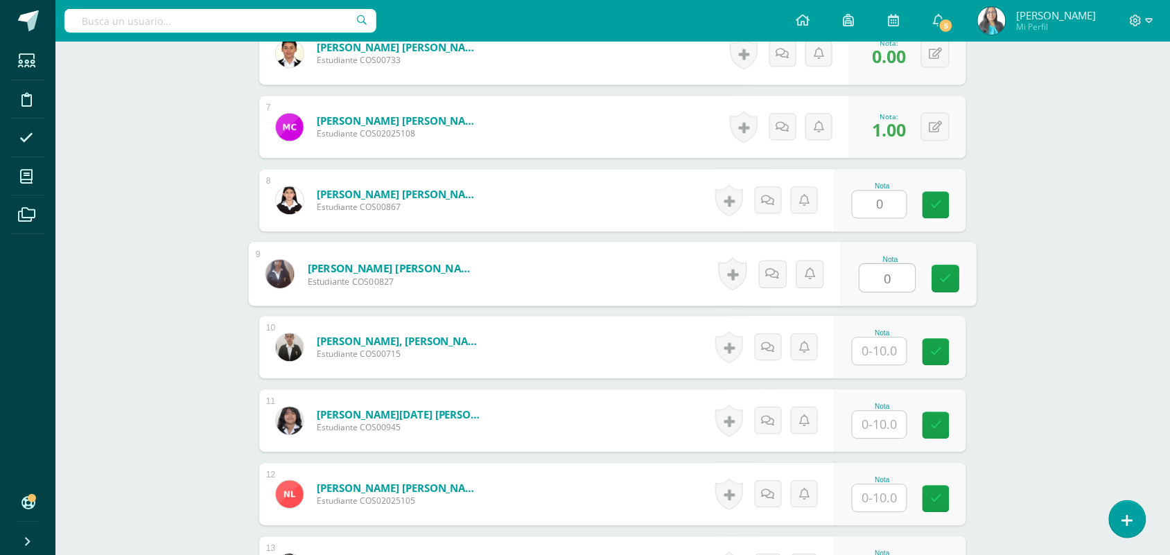
type input "0"
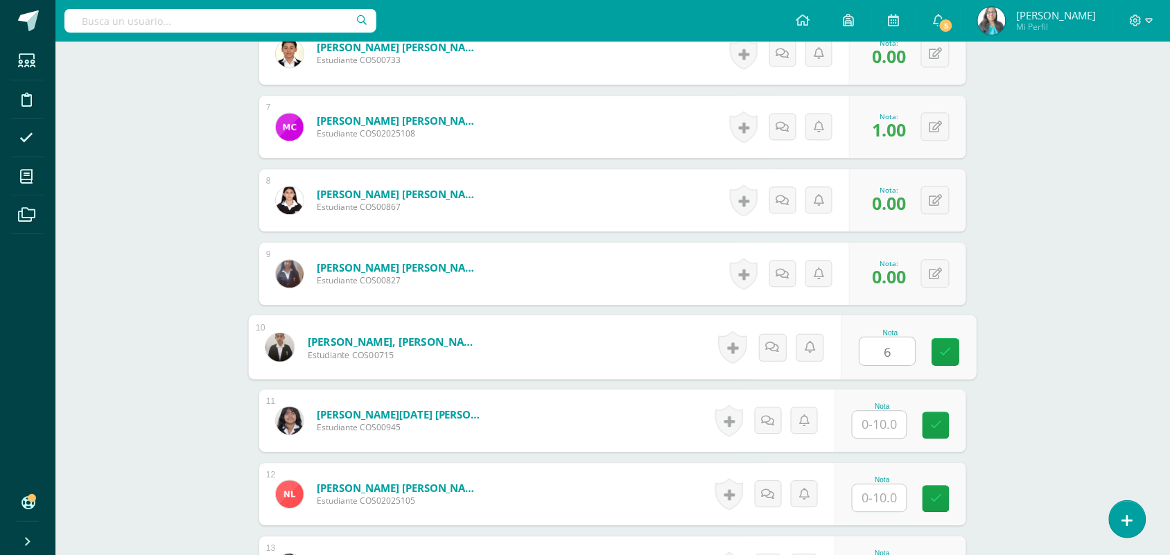
type input "6"
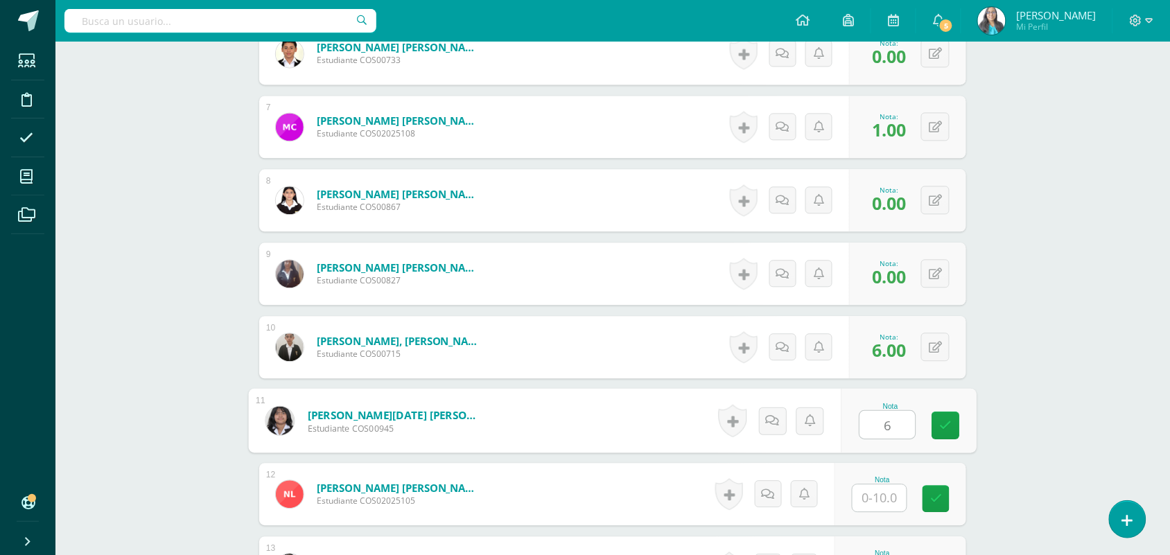
type input "6"
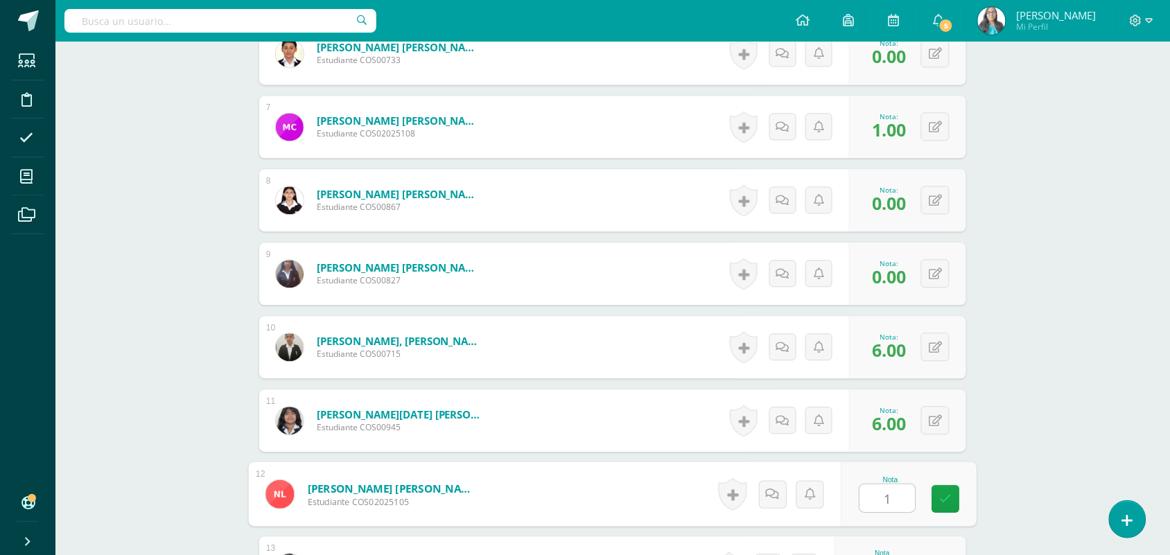
type input "1"
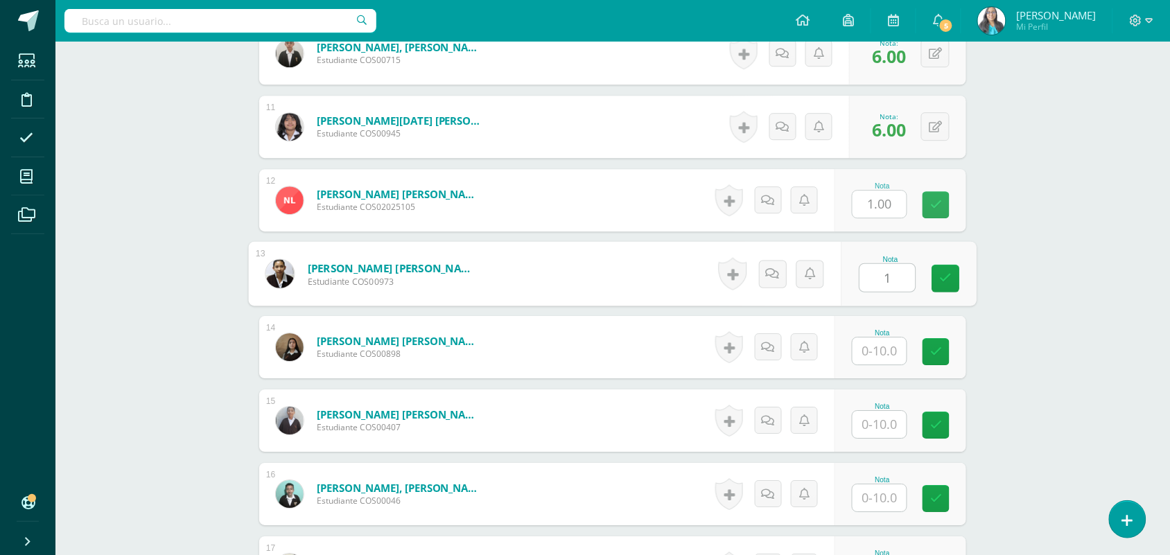
type input "1"
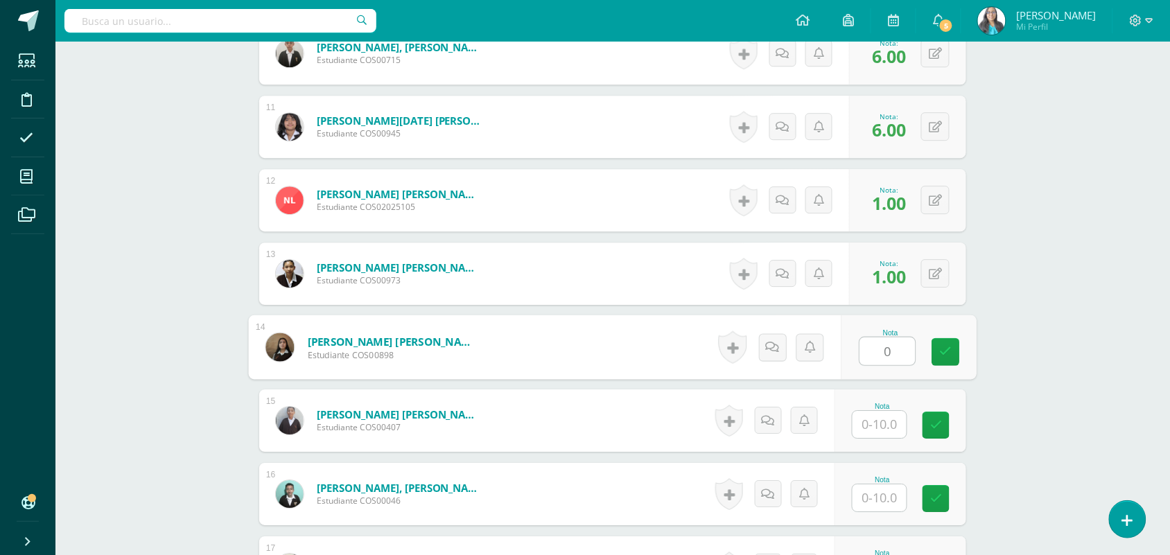
type input "0"
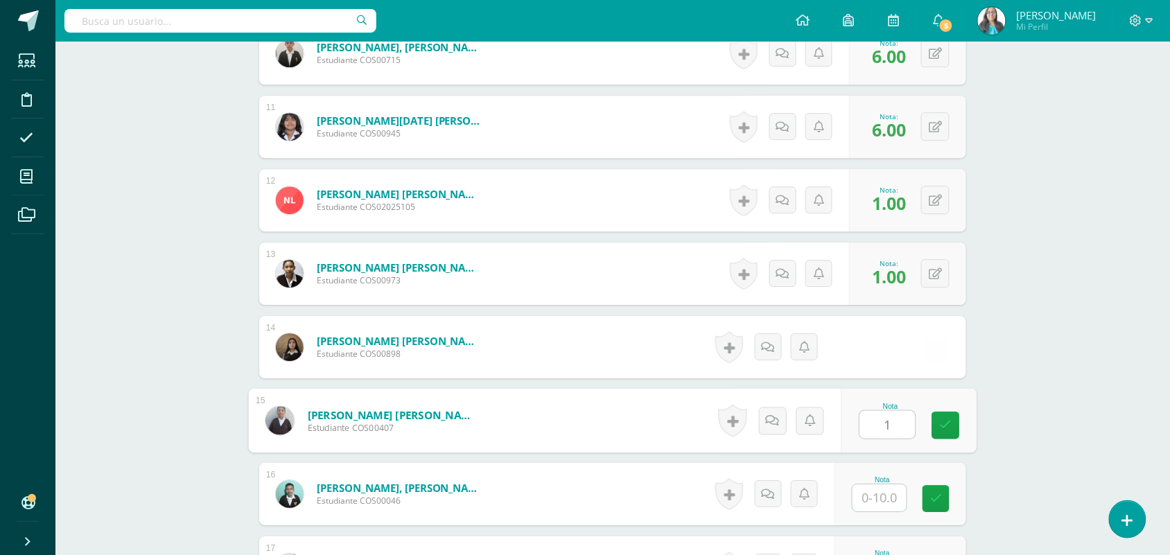
type input "1"
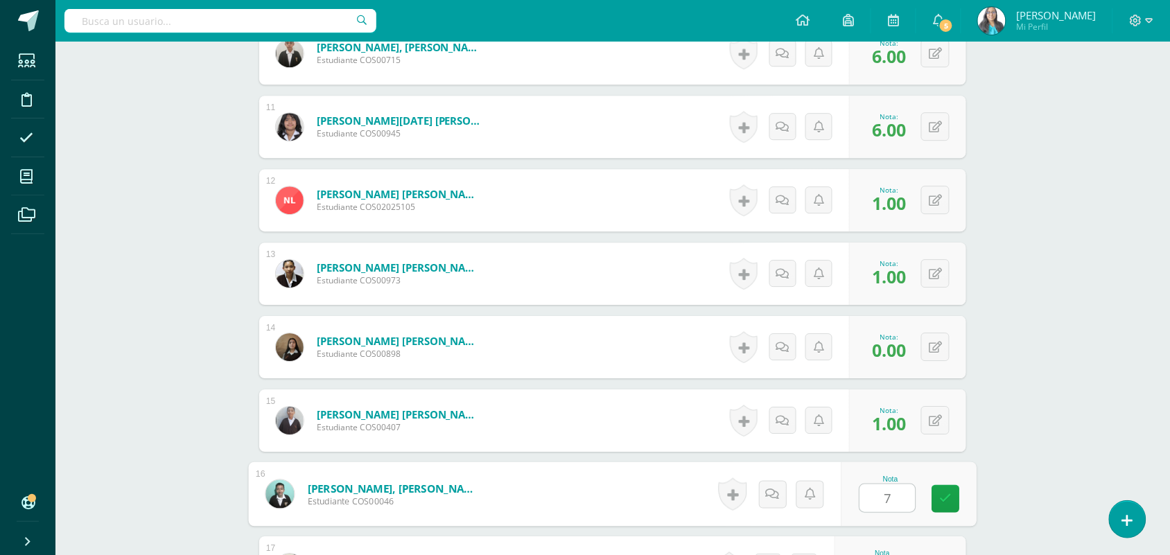
type input "7"
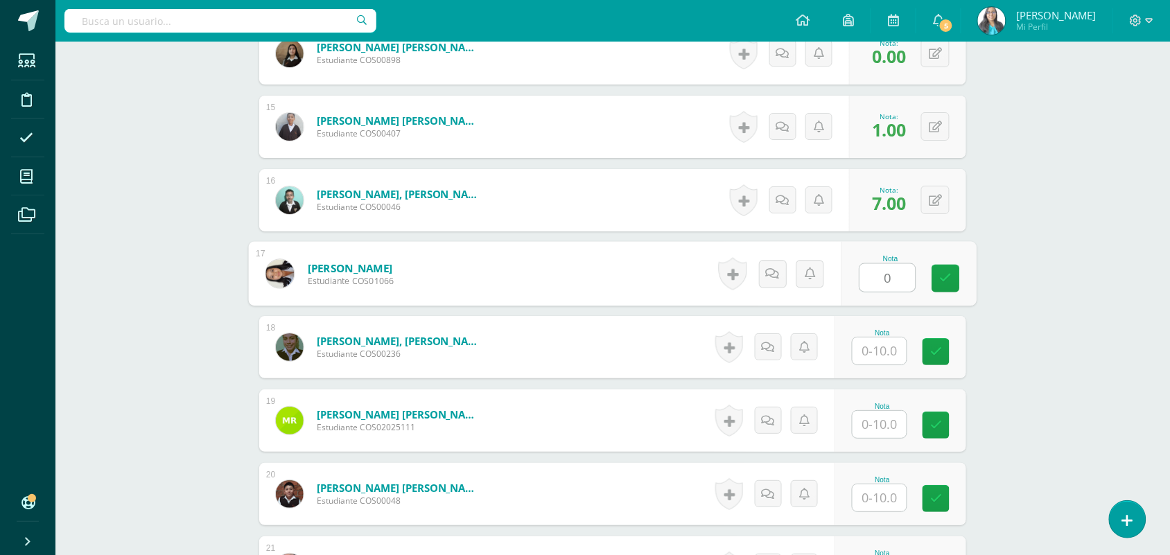
type input "0"
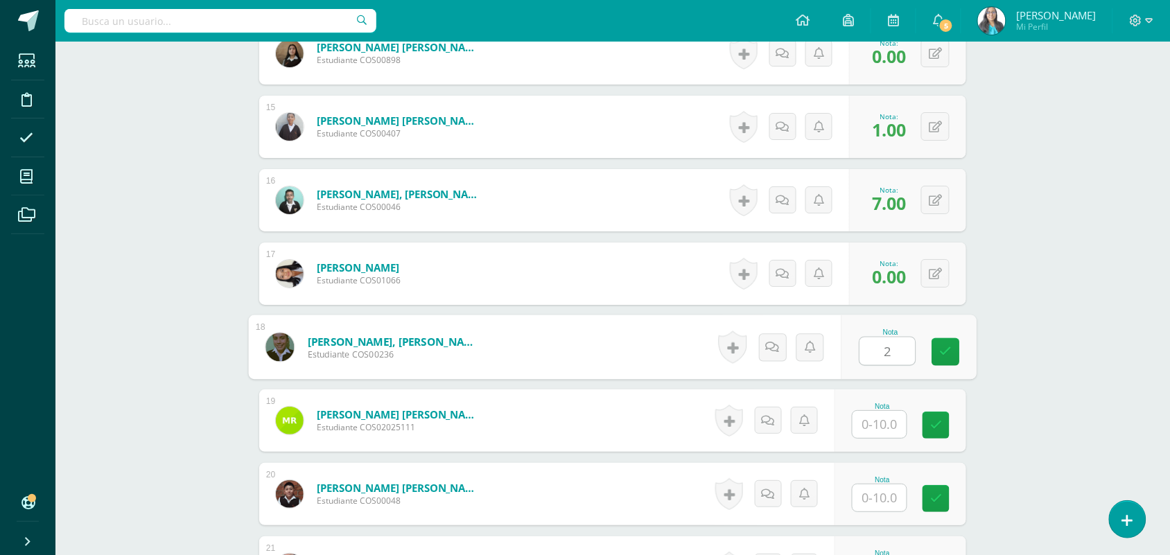
type input "2"
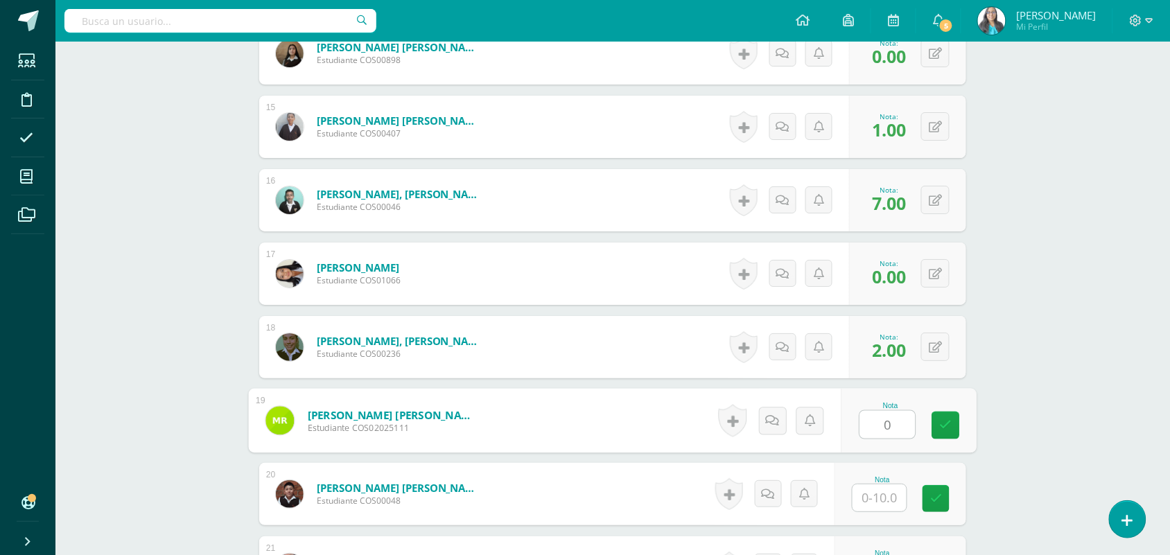
type input "0"
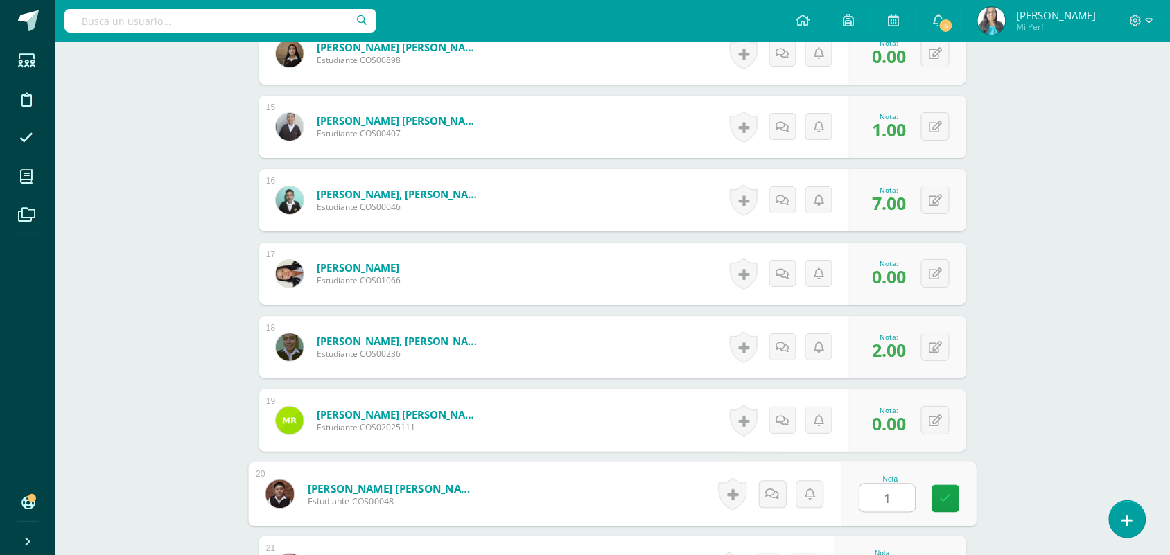
type input "1"
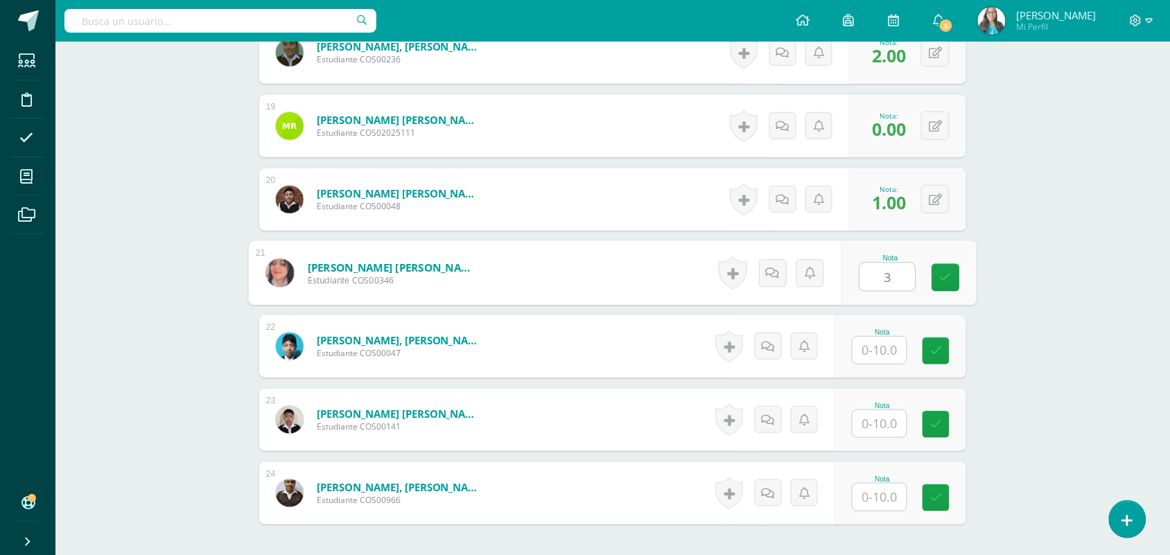
type input "3"
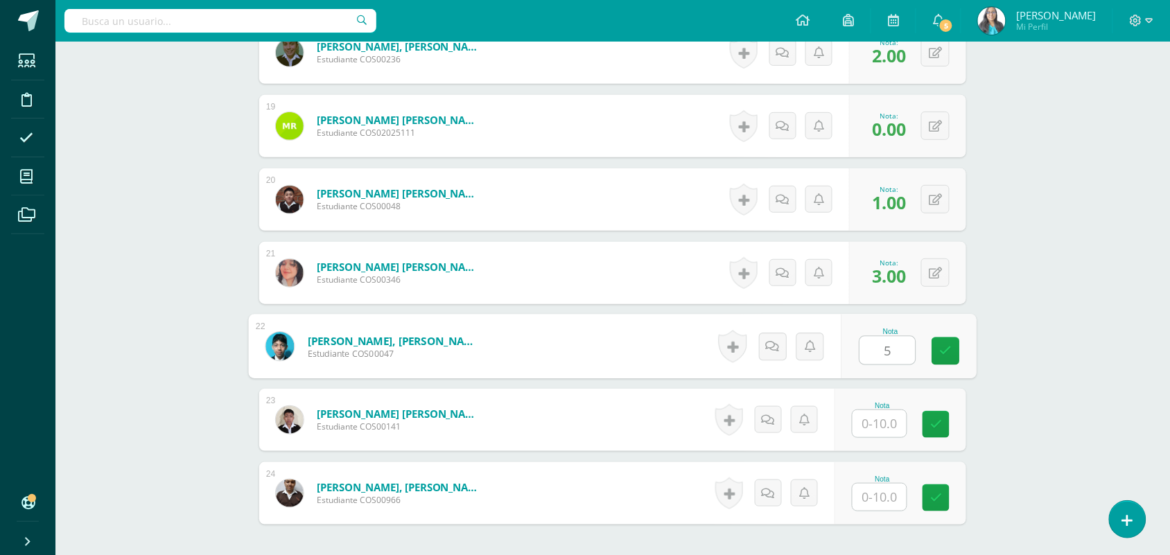
type input "5"
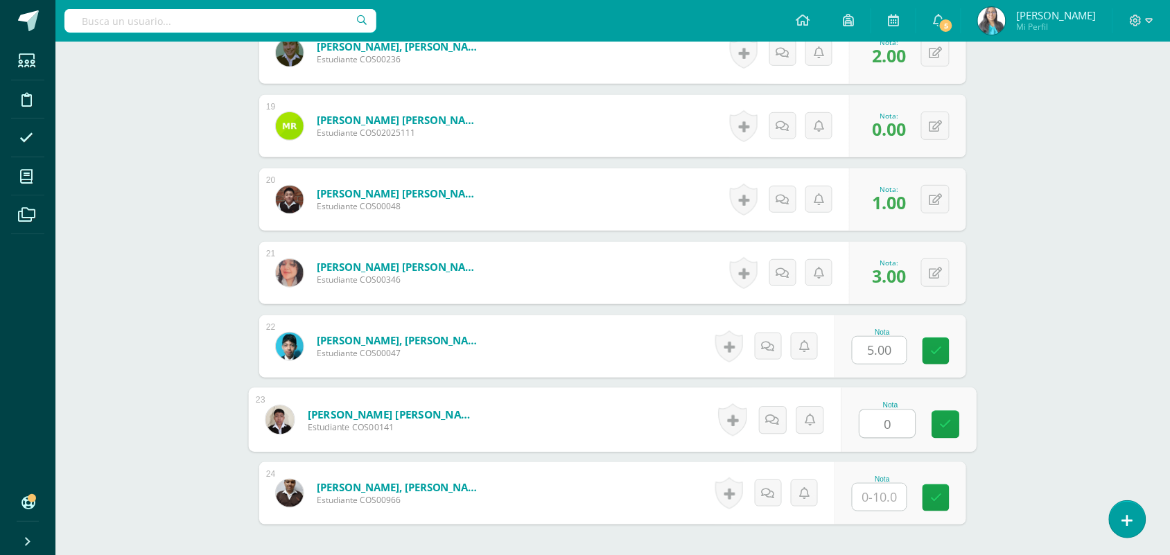
type input "0"
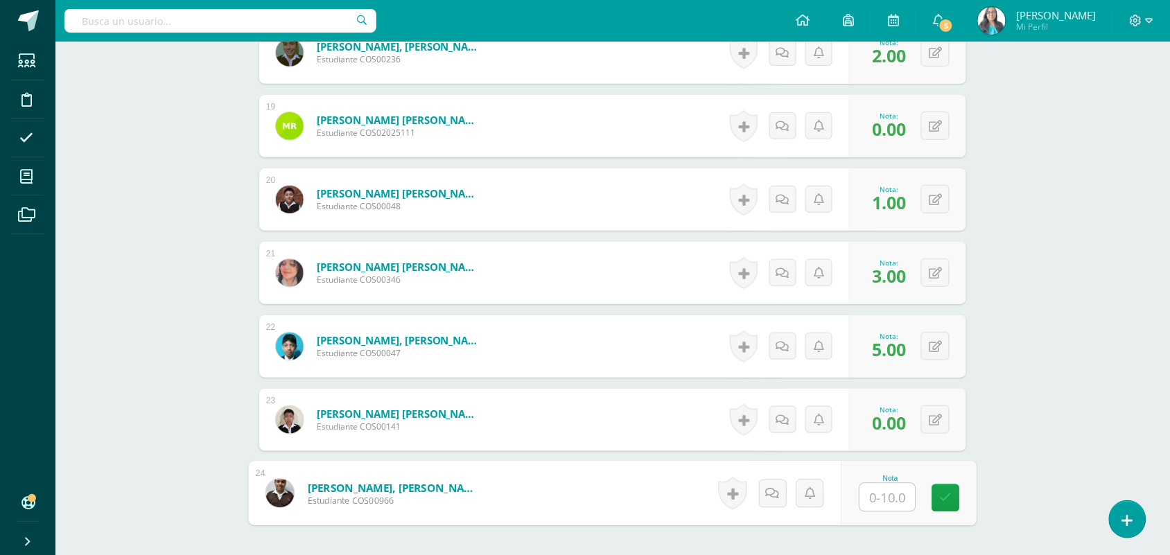
type input "2"
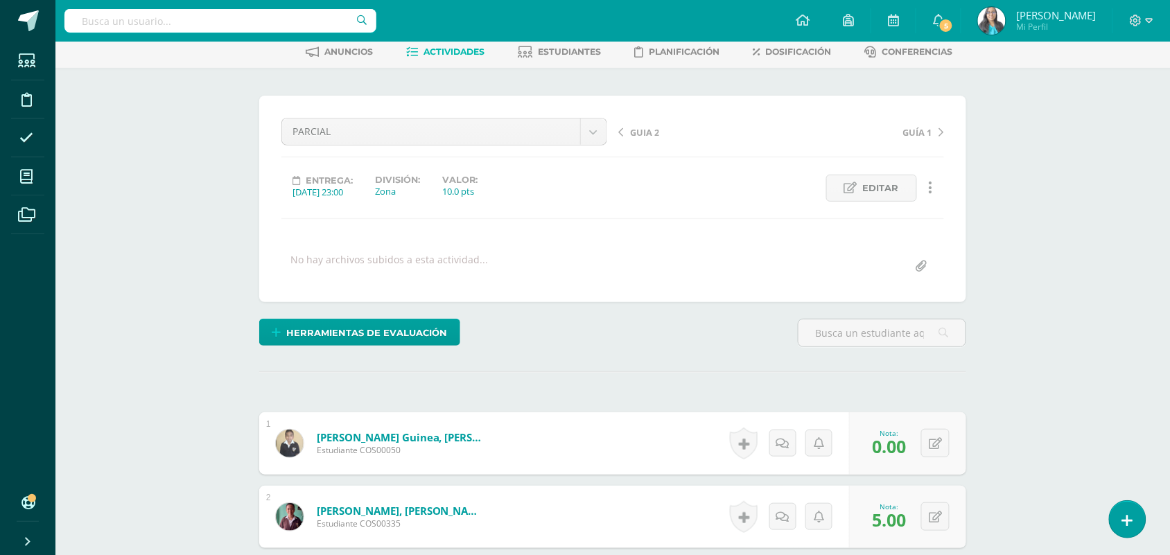
scroll to position [0, 0]
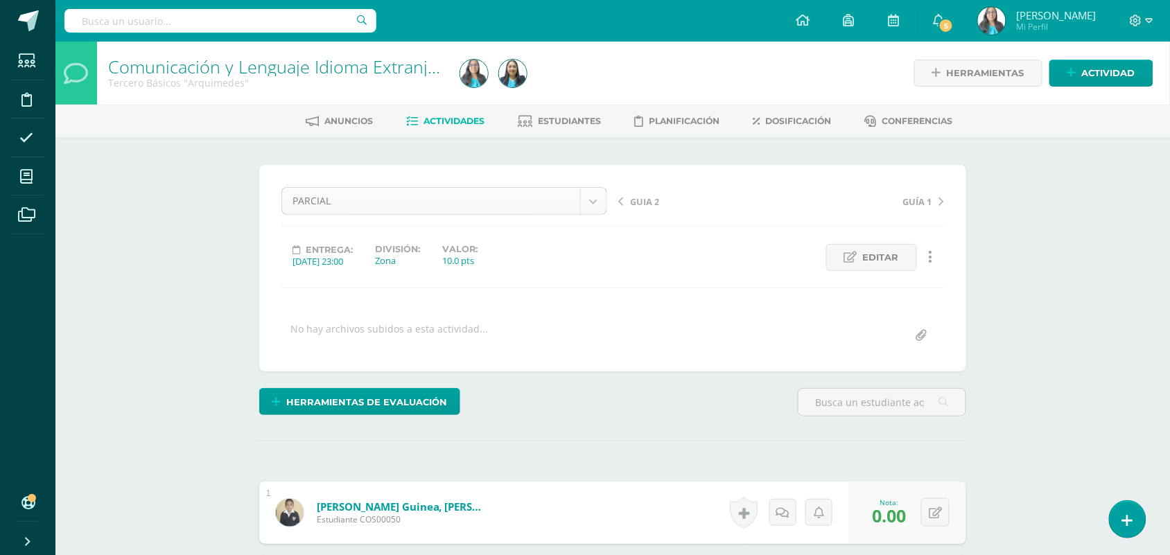
select select "/dashboard/teacher/grade-activity/123862/"
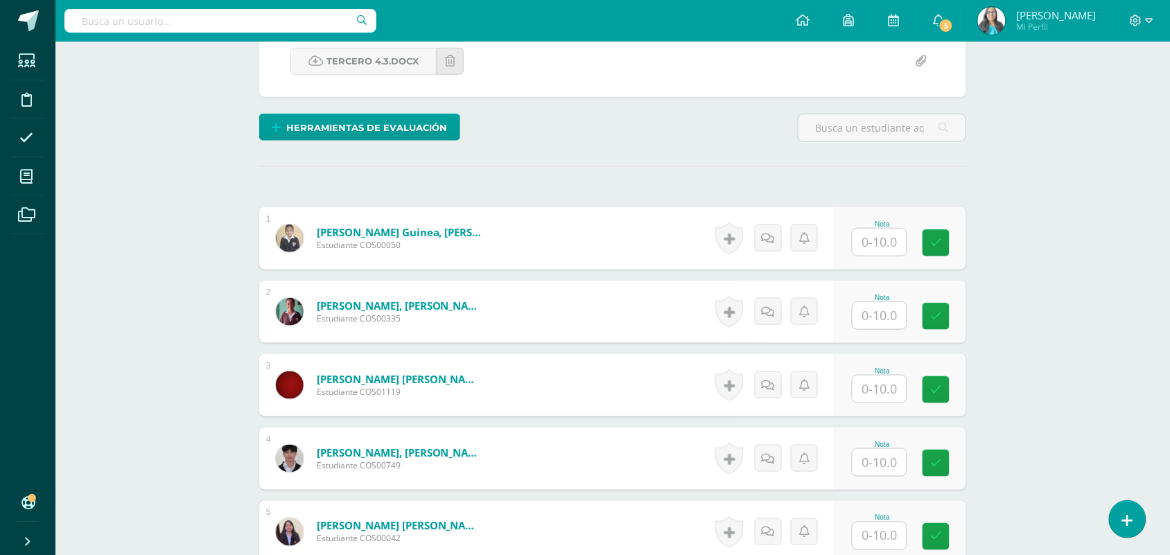
scroll to position [275, 0]
click at [890, 239] on input "text" at bounding box center [880, 241] width 54 height 27
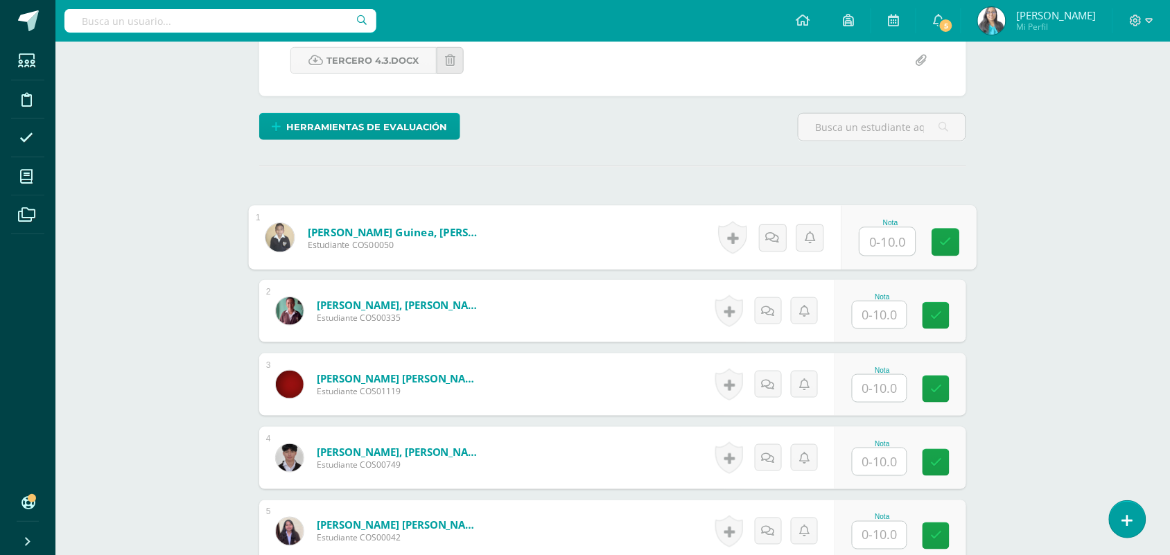
scroll to position [276, 0]
type input "3"
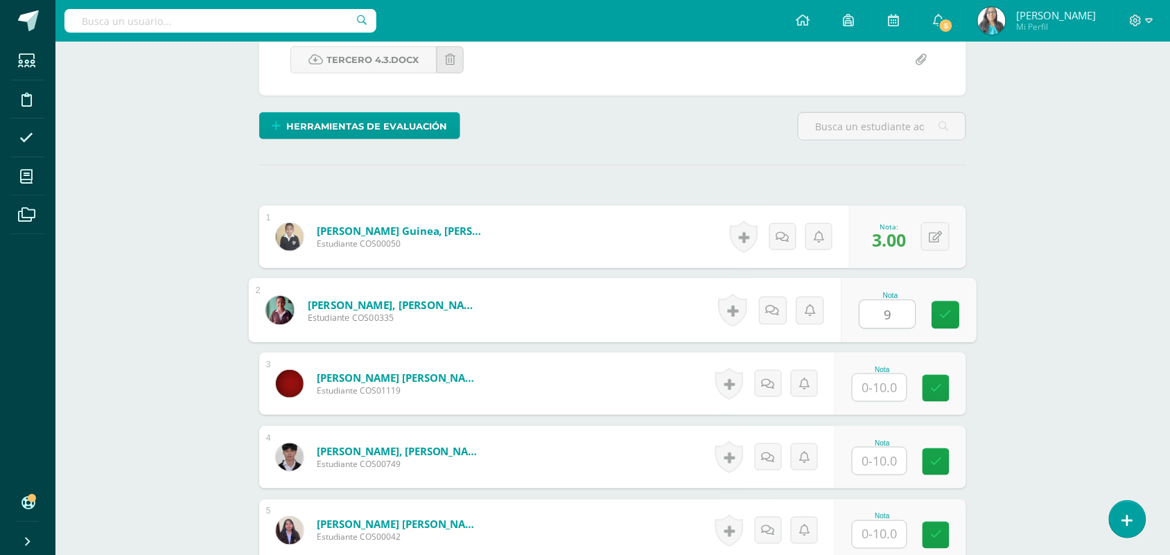
type input "9"
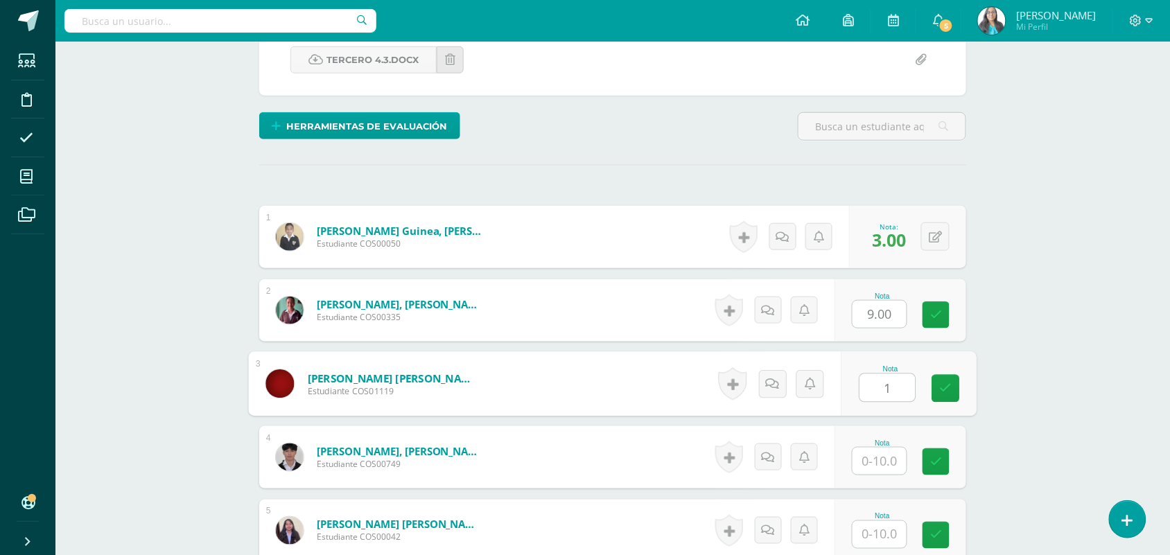
type input "1"
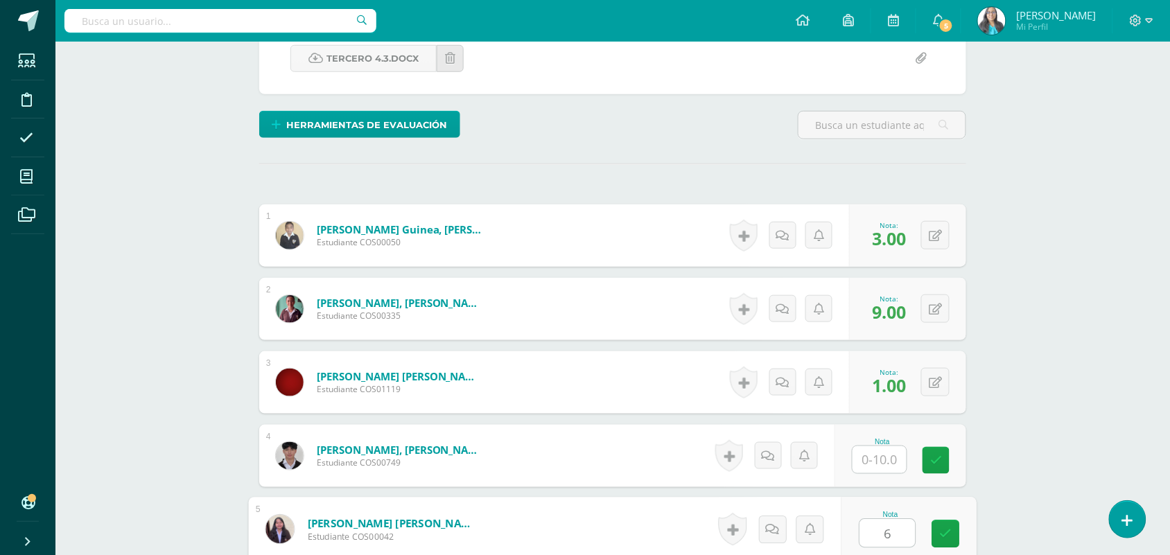
type input "6"
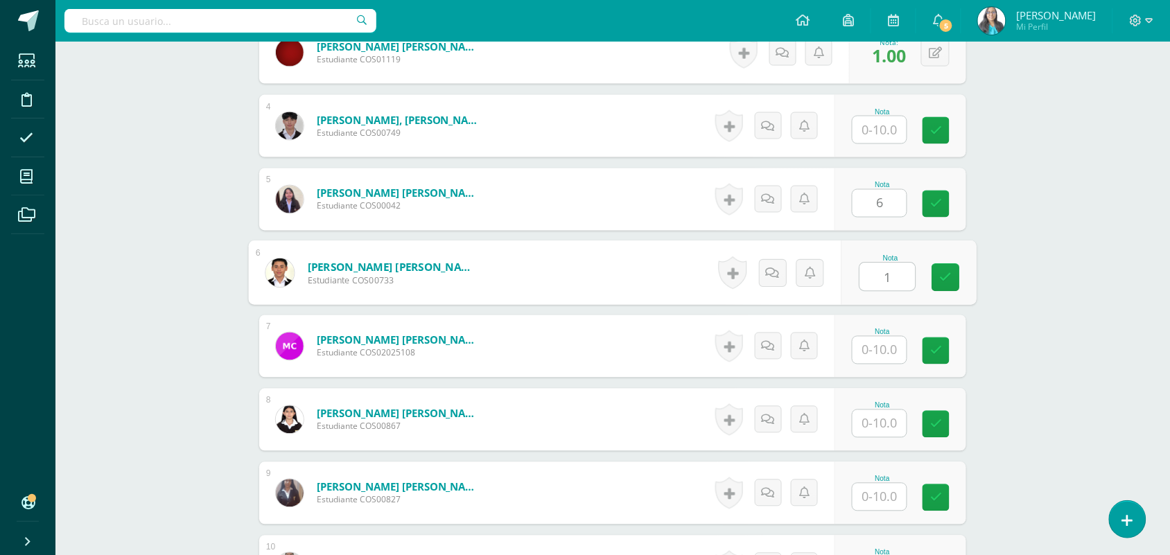
type input "1"
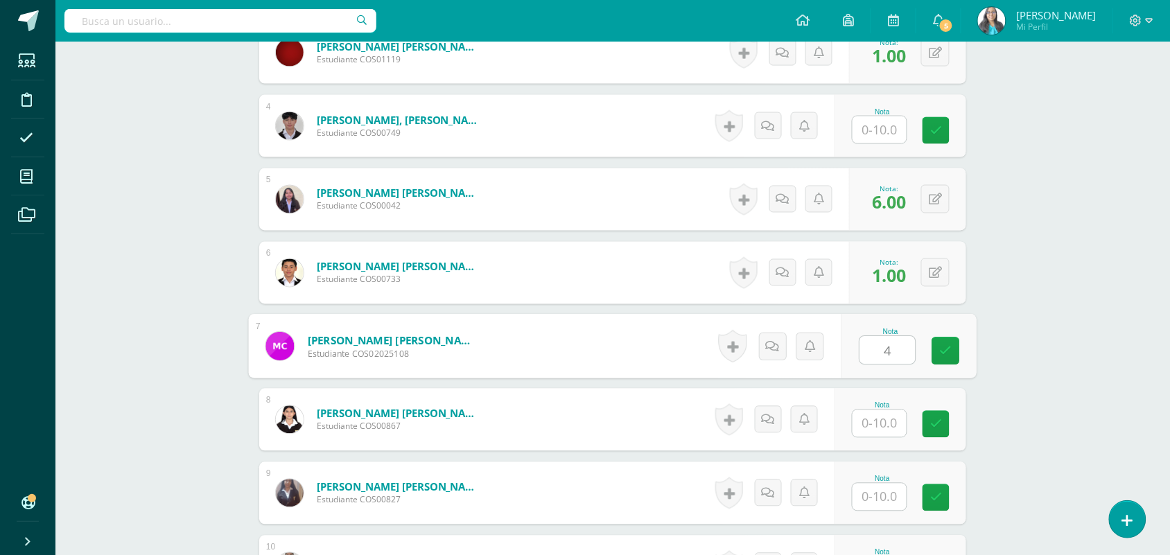
type input "4"
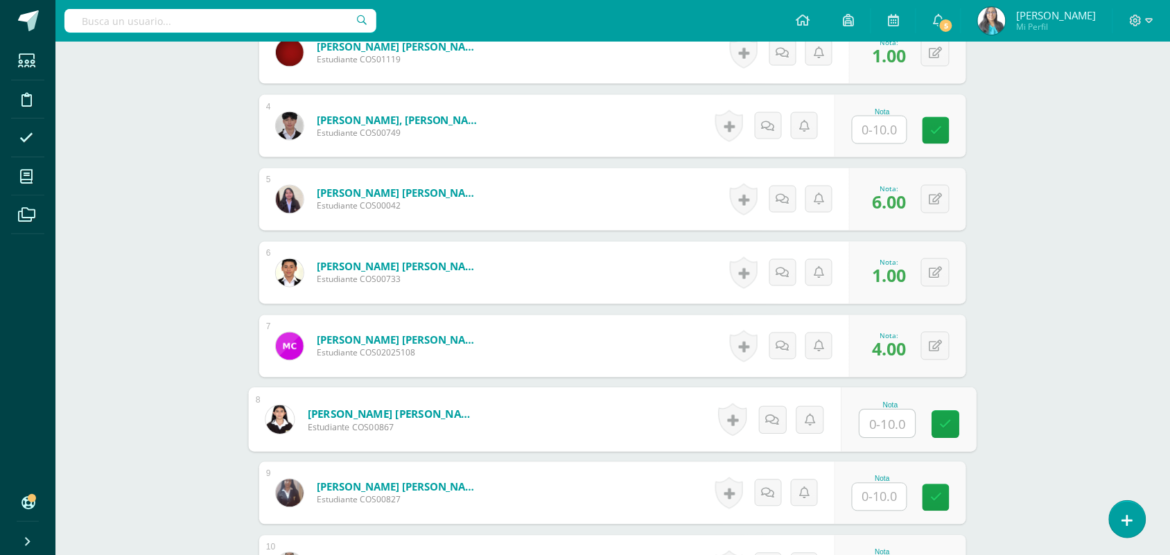
type input "0"
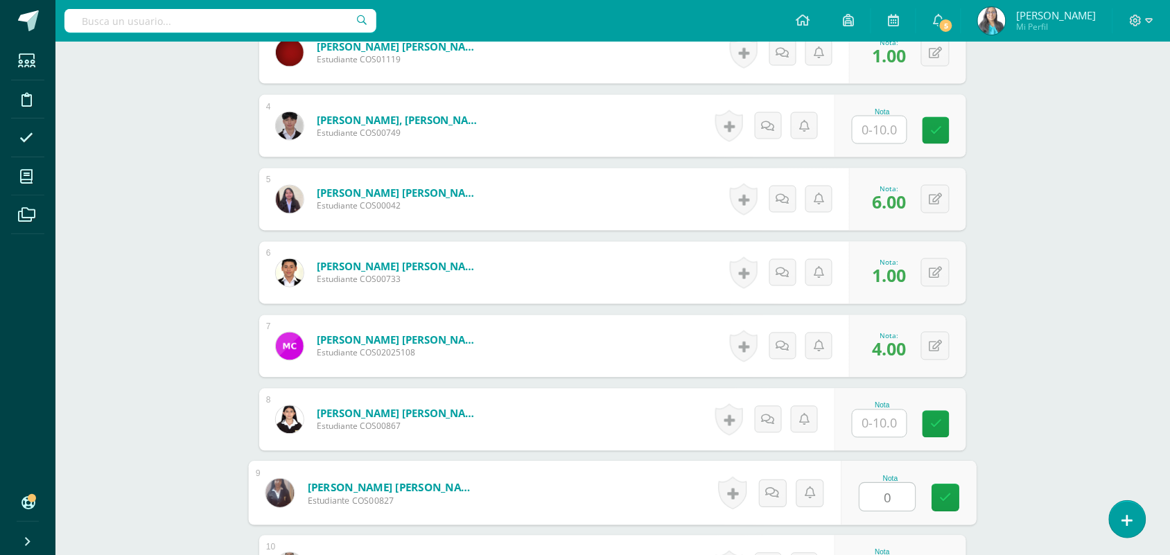
type input "0"
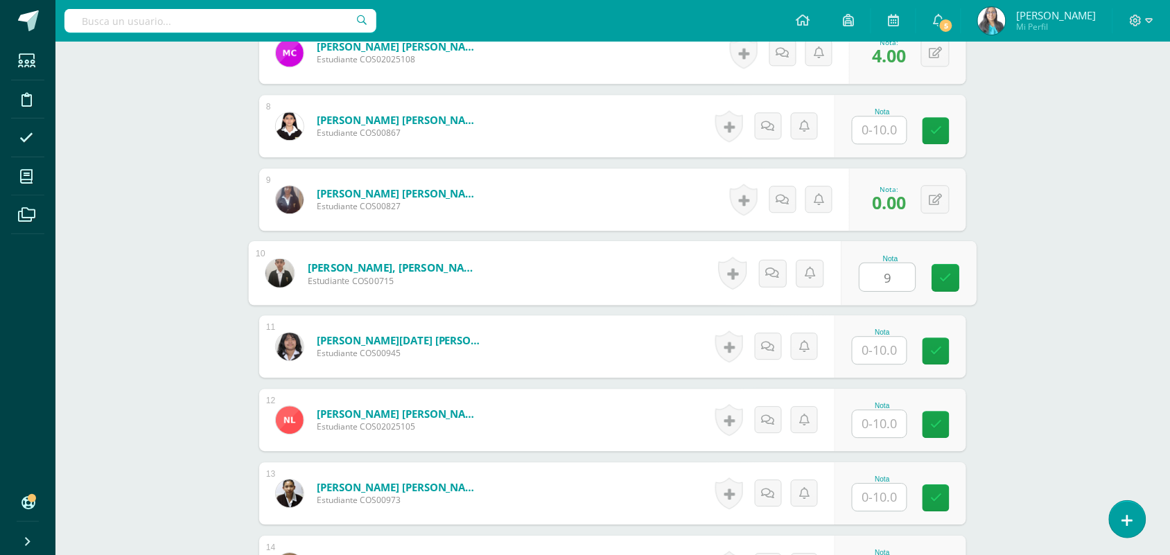
type input "9"
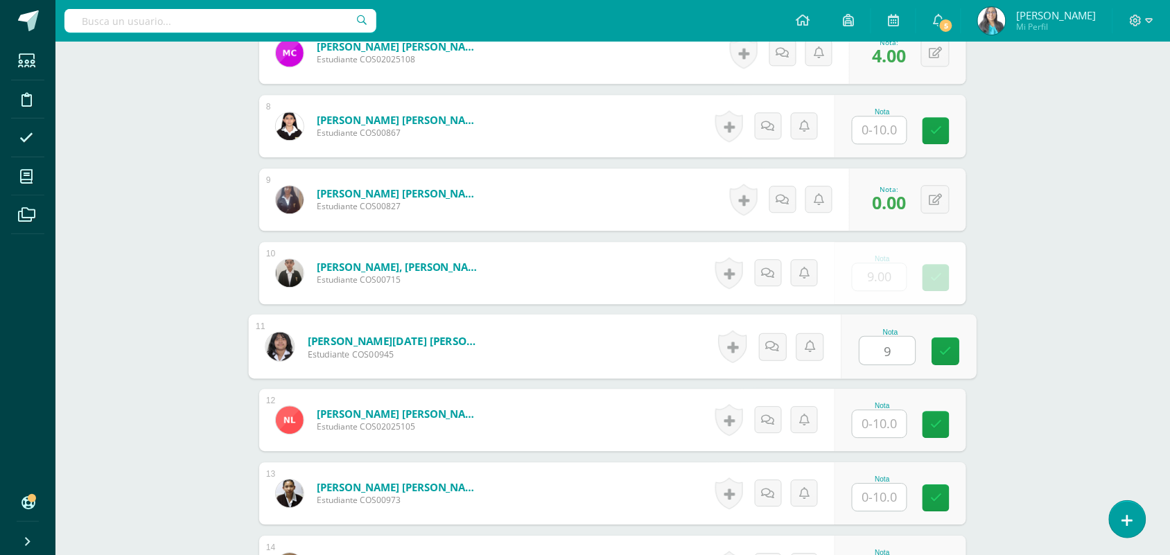
type input "9"
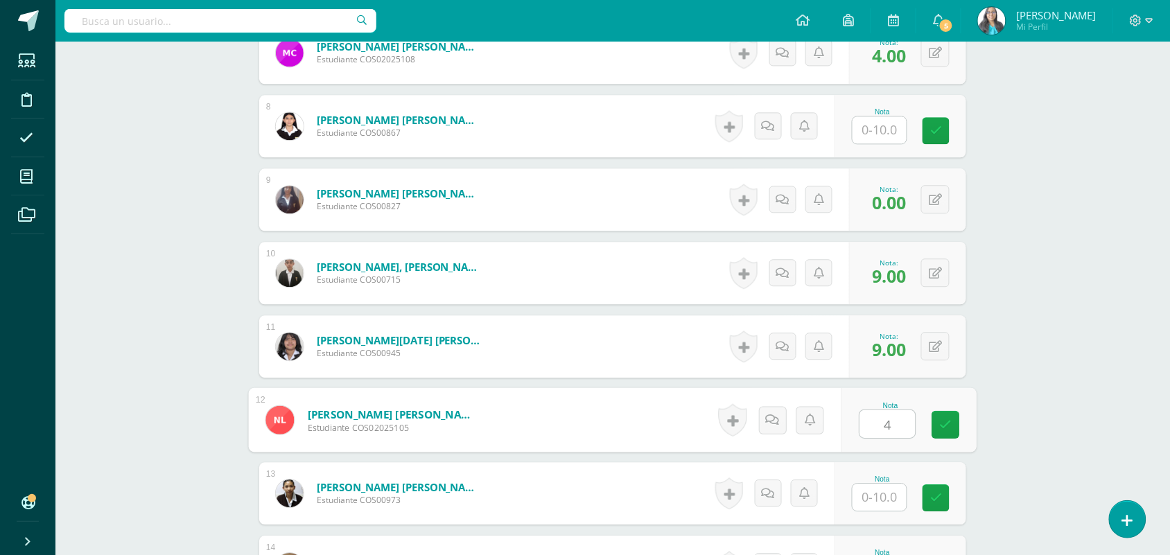
type input "4"
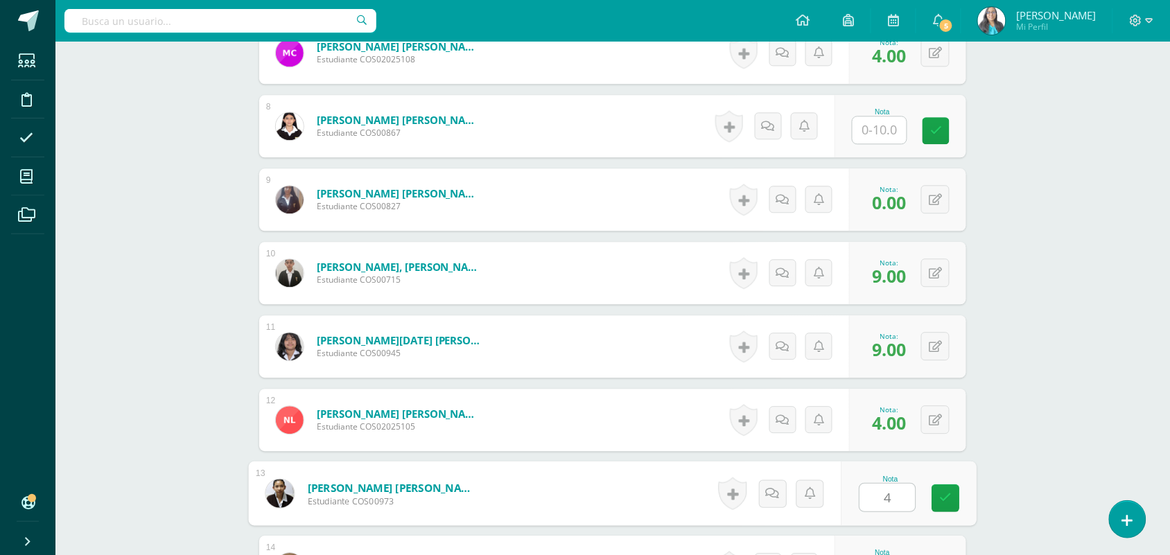
type input "4"
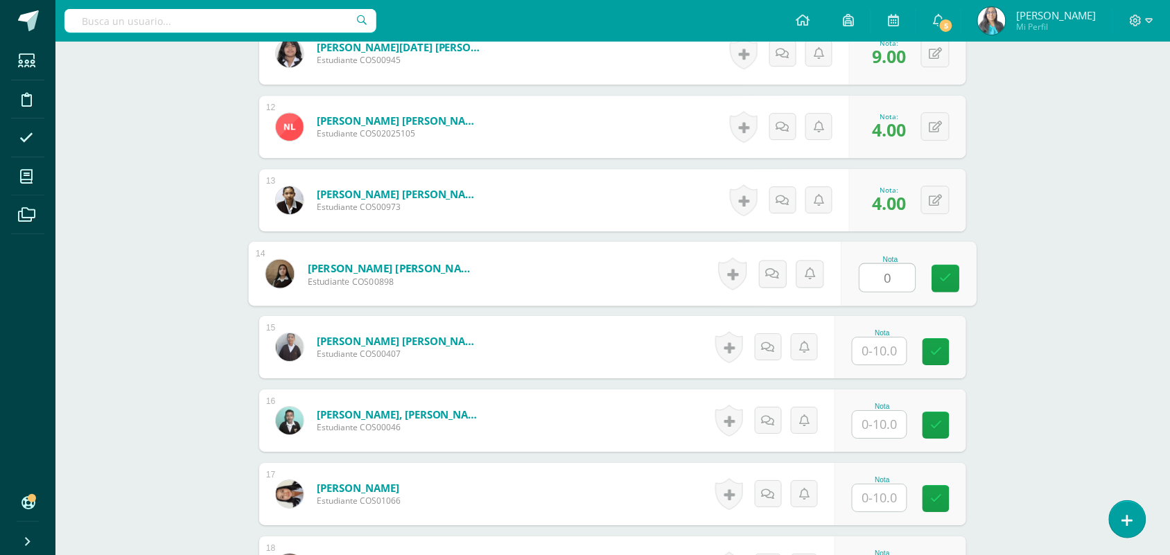
type input "0"
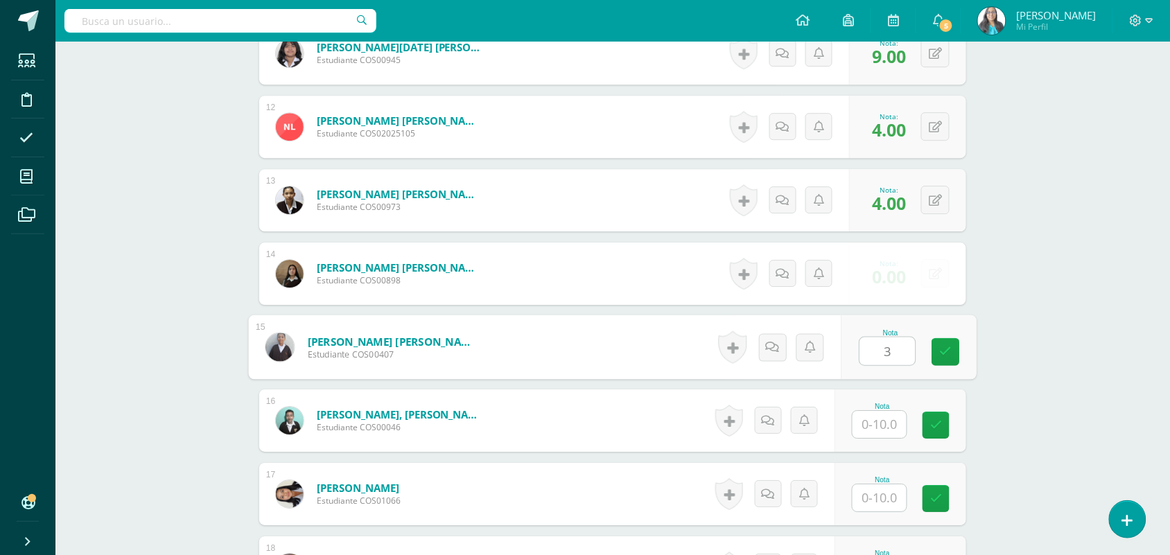
type input "3"
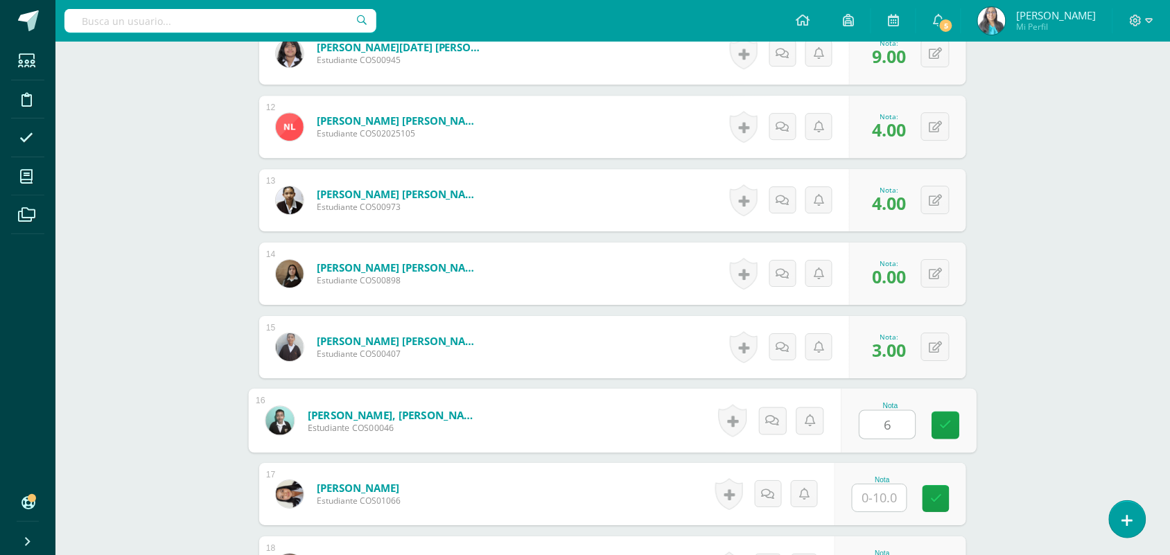
type input "6"
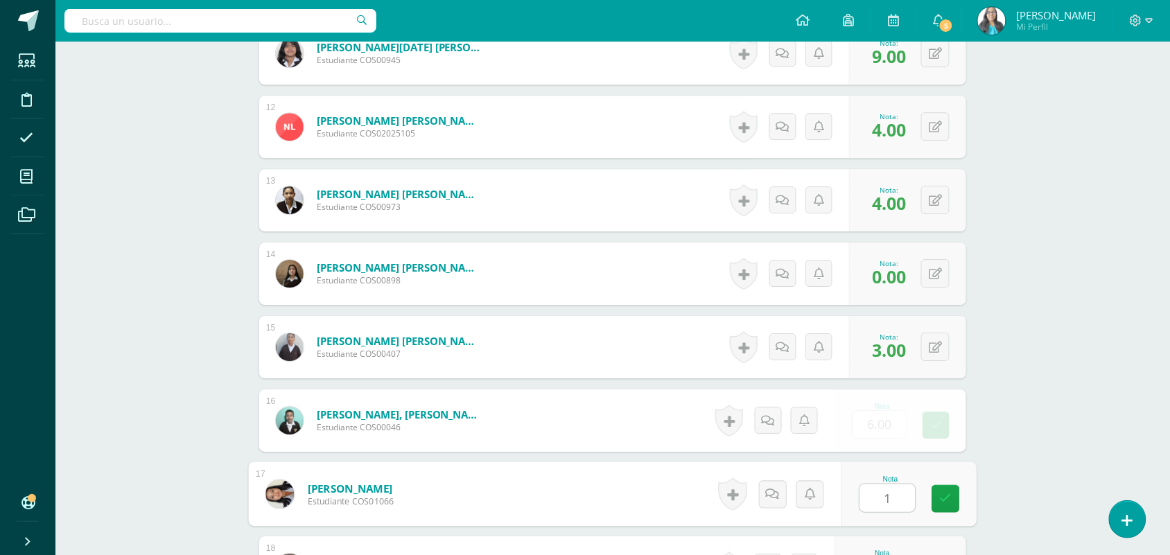
type input "1"
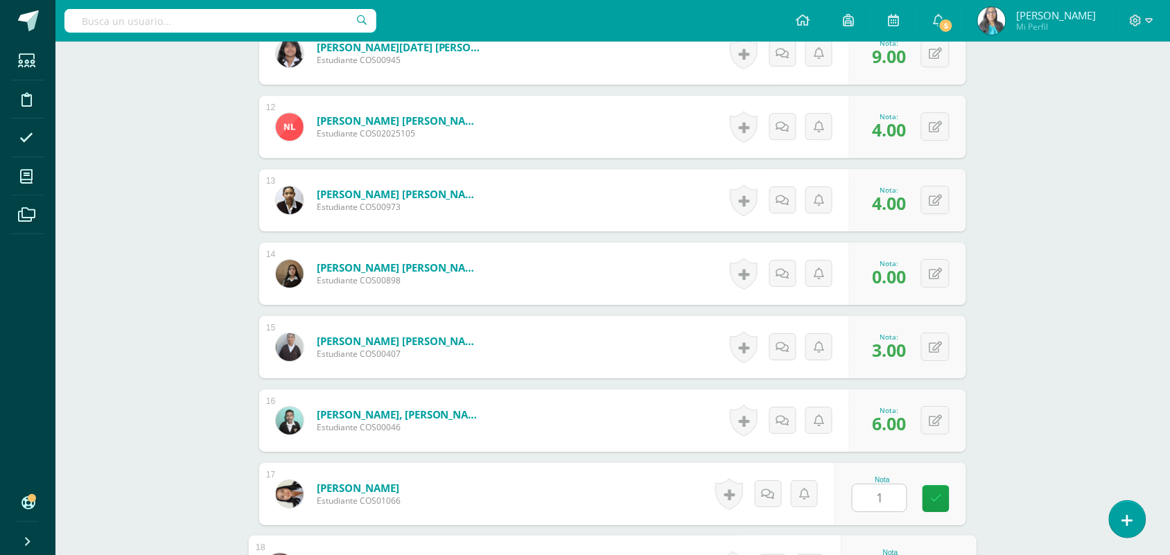
scroll to position [1489, 0]
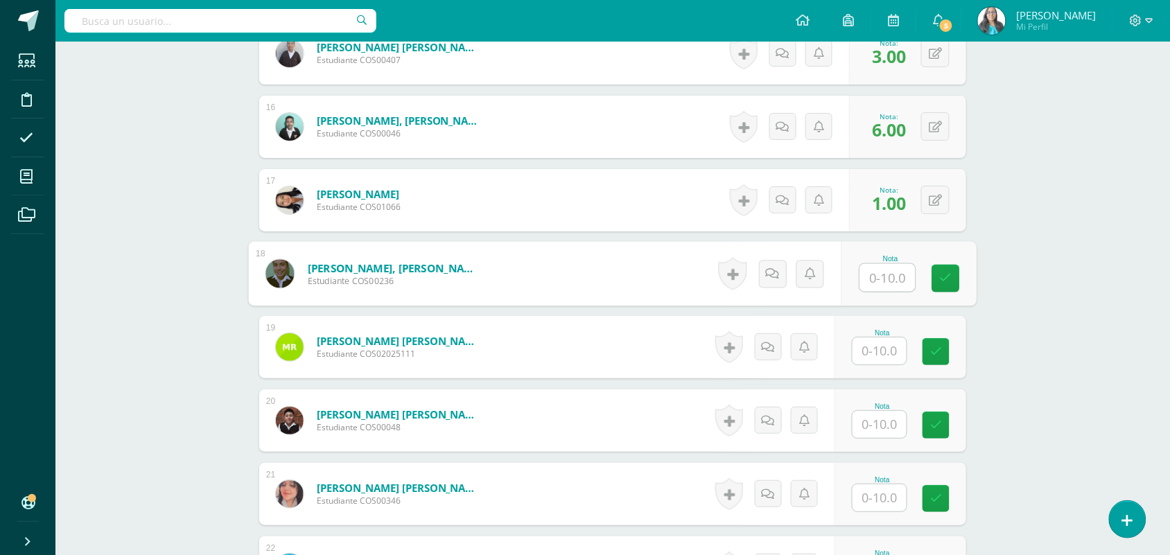
type input "2"
type input "5"
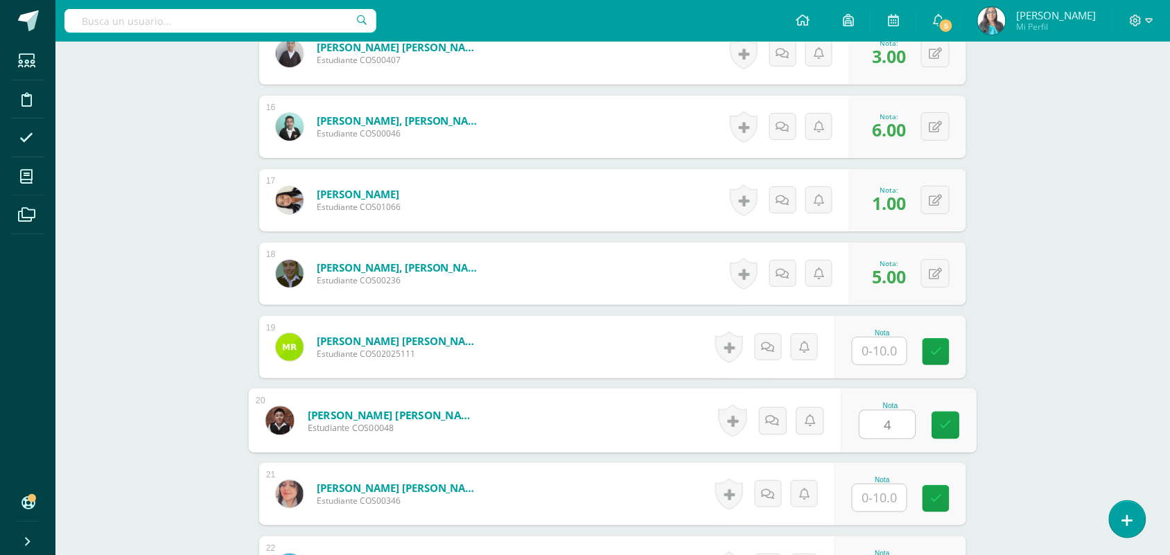
type input "4"
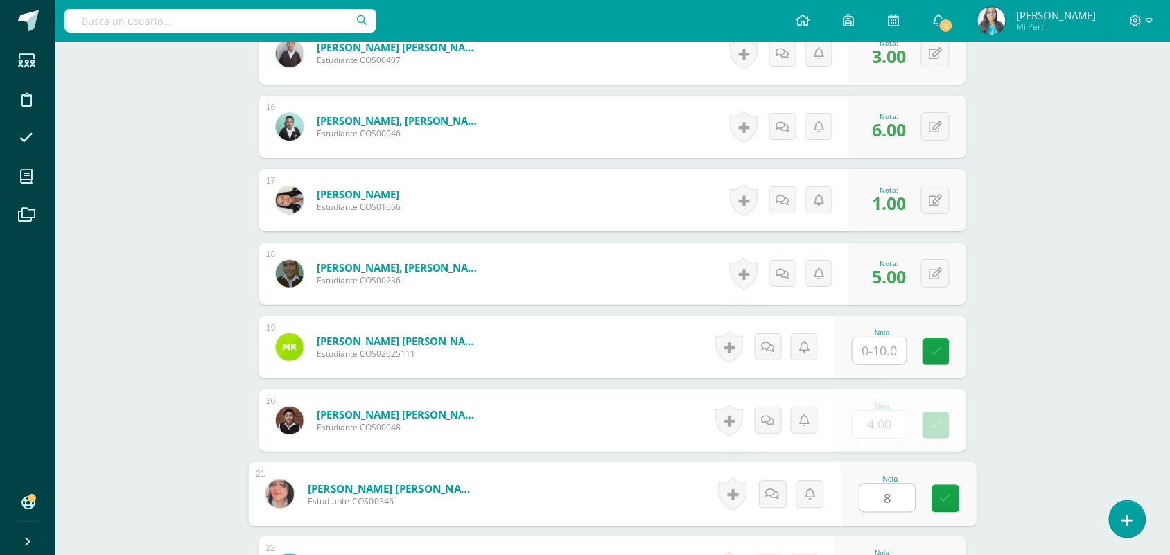
type input "8"
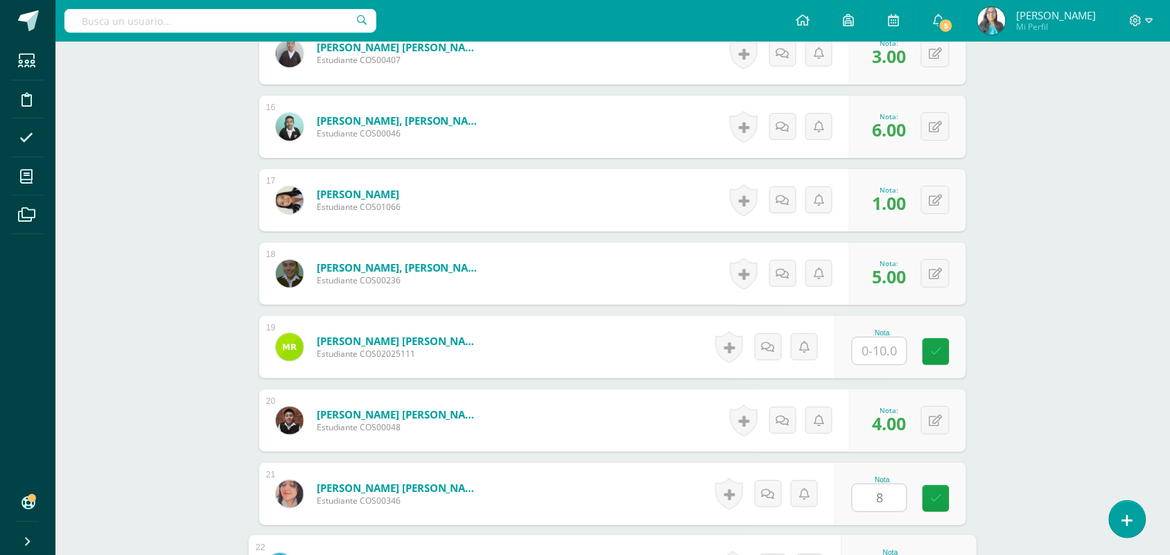
scroll to position [1783, 0]
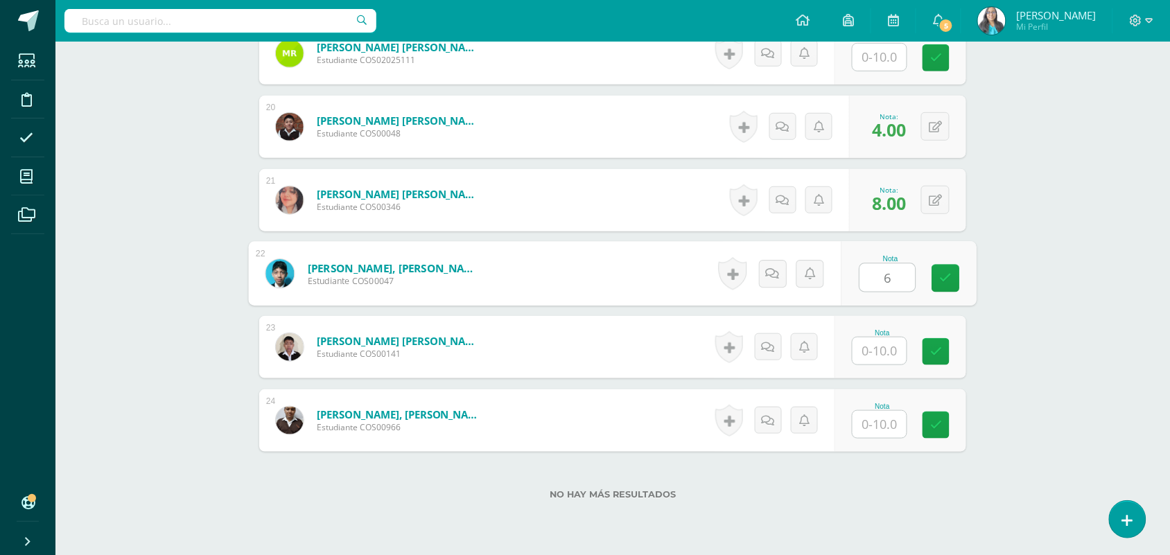
type input "6"
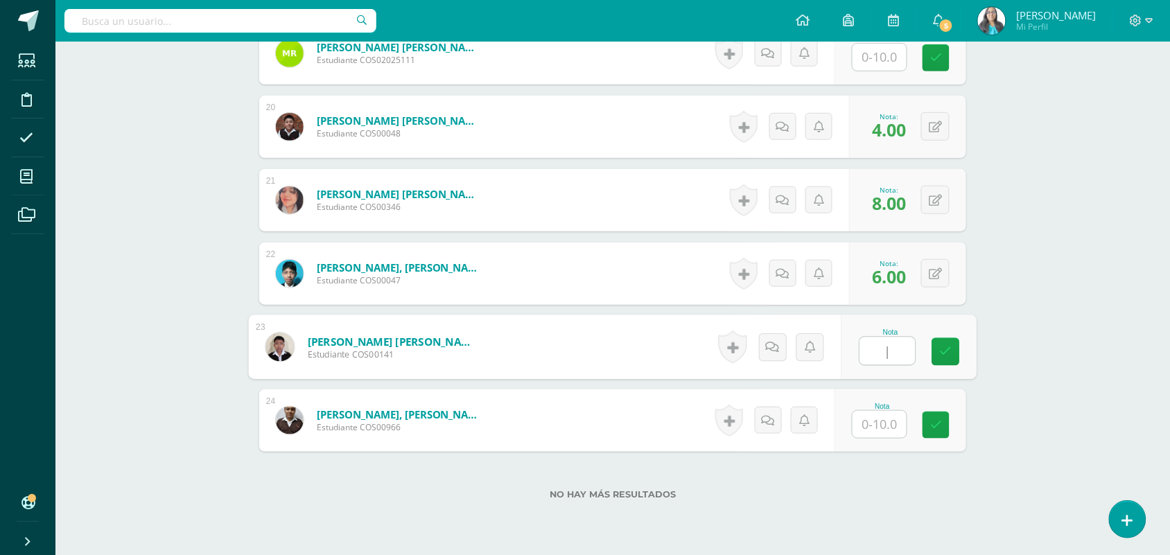
type input "|"
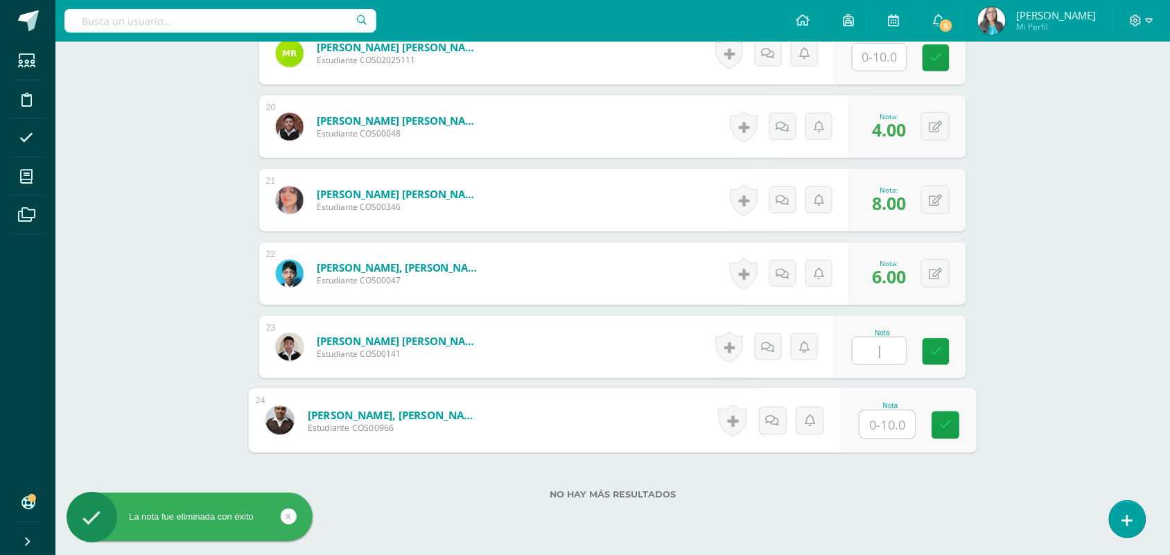
type input "6"
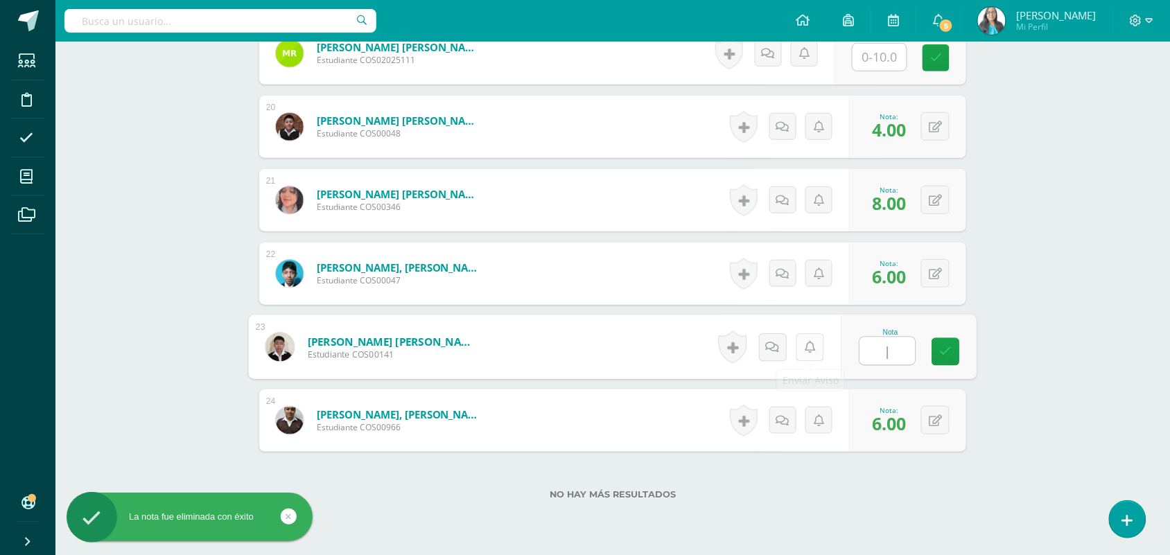
drag, startPoint x: 903, startPoint y: 354, endPoint x: 802, endPoint y: 361, distance: 100.8
click at [802, 361] on form "Velásquez Juárez, Anthony Jacob Estudiante COS00141 Nota | 0 Logros" at bounding box center [613, 347] width 729 height 64
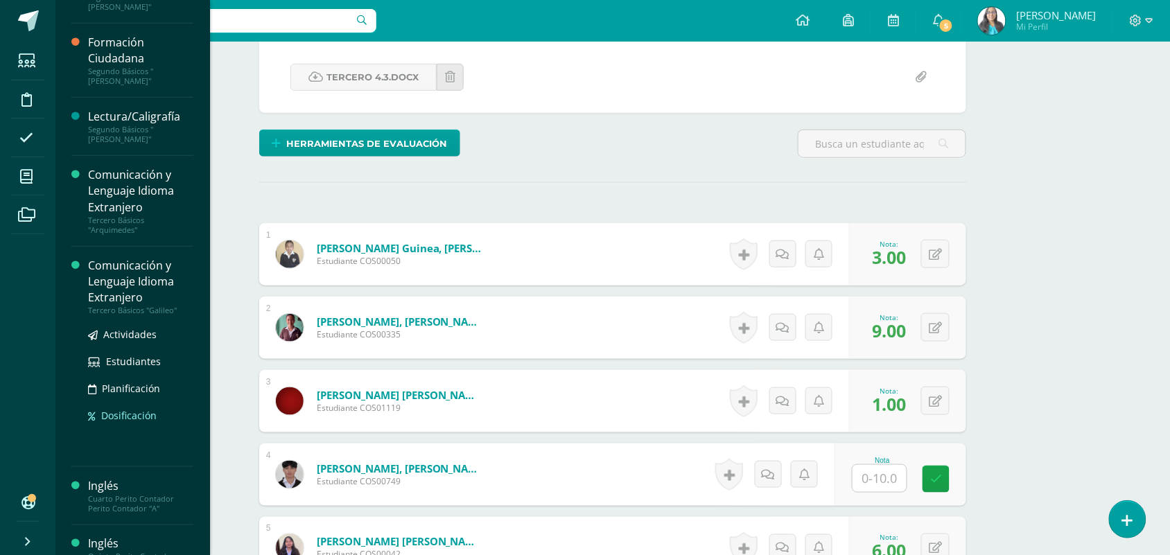
scroll to position [260, 0]
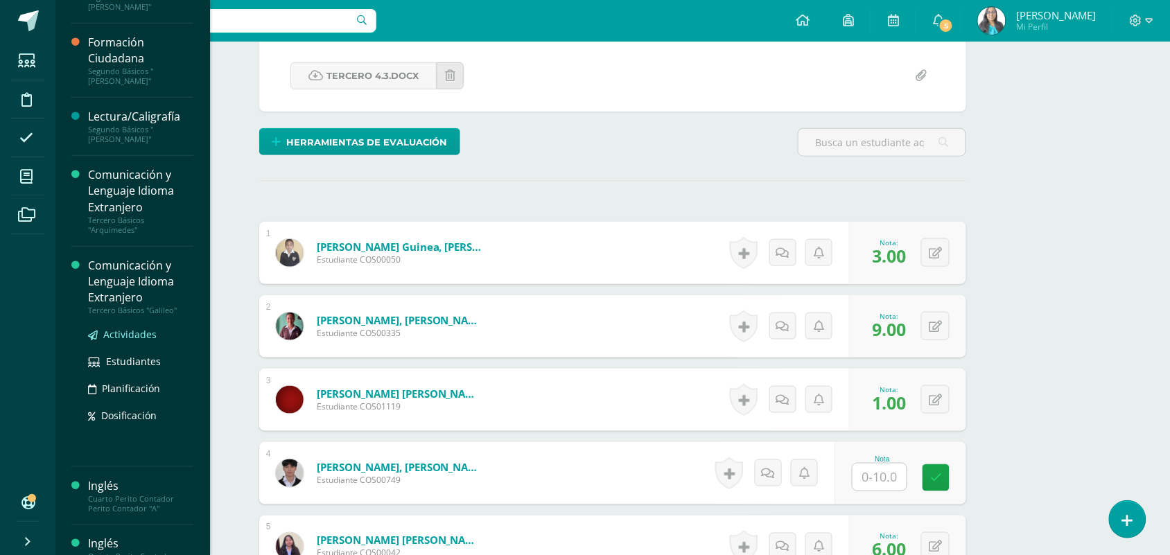
click at [128, 328] on span "Actividades" at bounding box center [129, 334] width 53 height 13
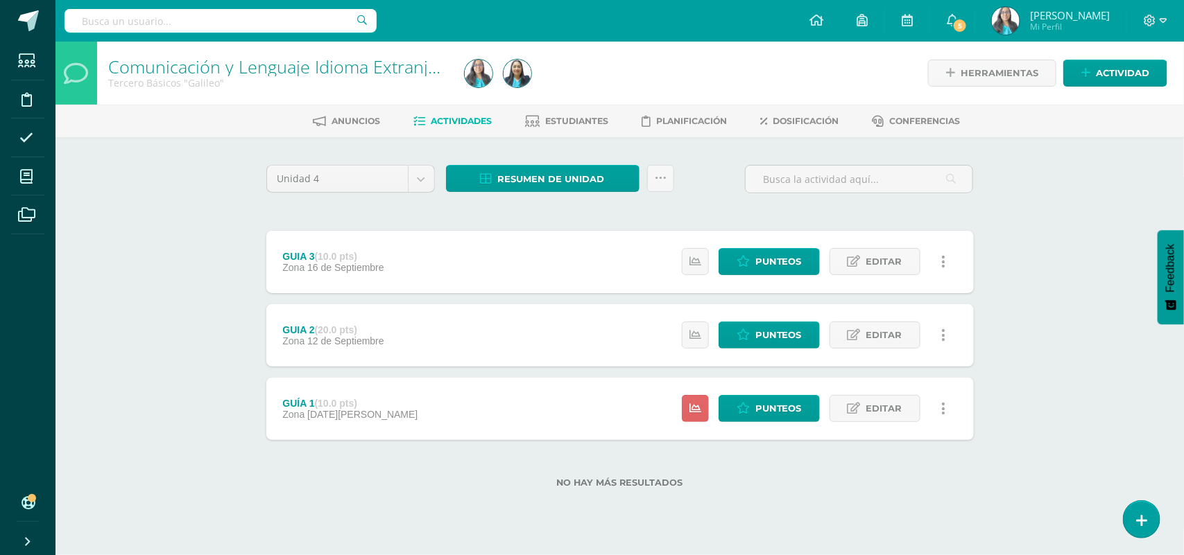
click at [767, 393] on div "Estatus de Actividad: 23 Estudiantes sin calificar 0 Estudiantes con cero Media…" at bounding box center [817, 409] width 313 height 62
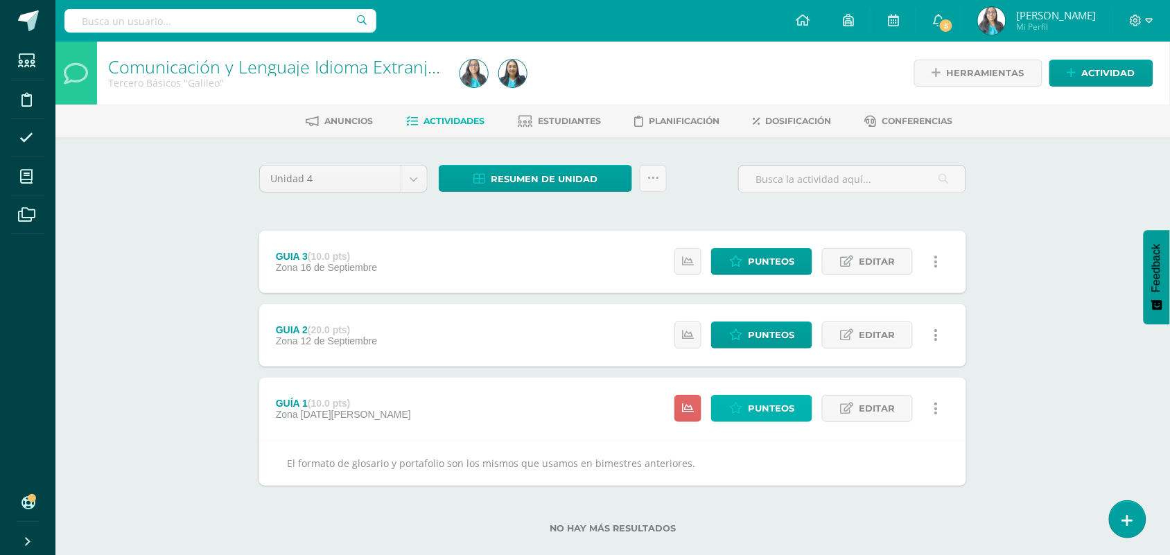
click at [765, 406] on span "Punteos" at bounding box center [771, 409] width 46 height 26
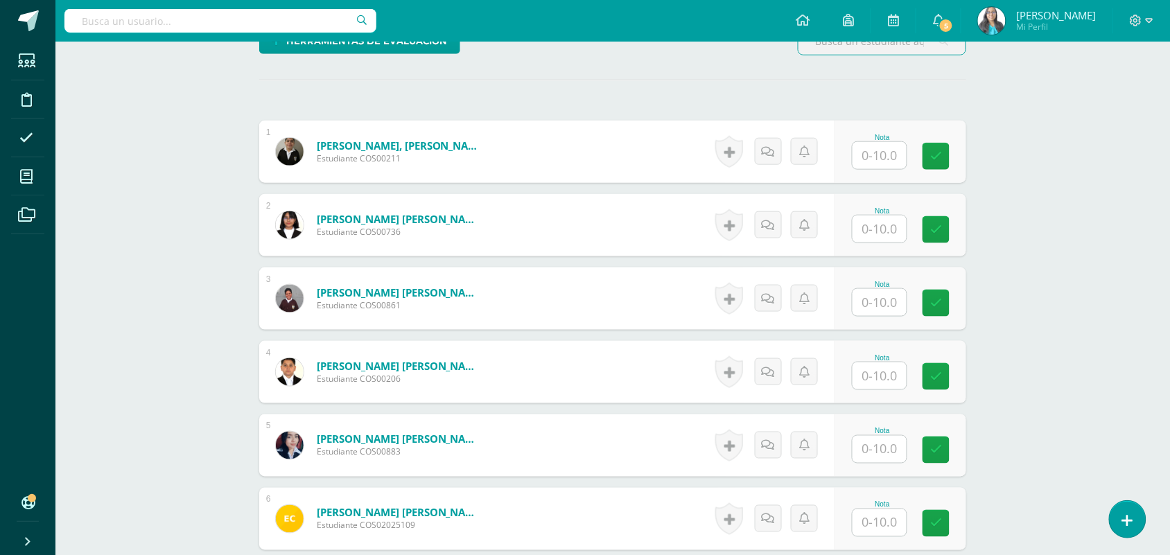
scroll to position [375, 0]
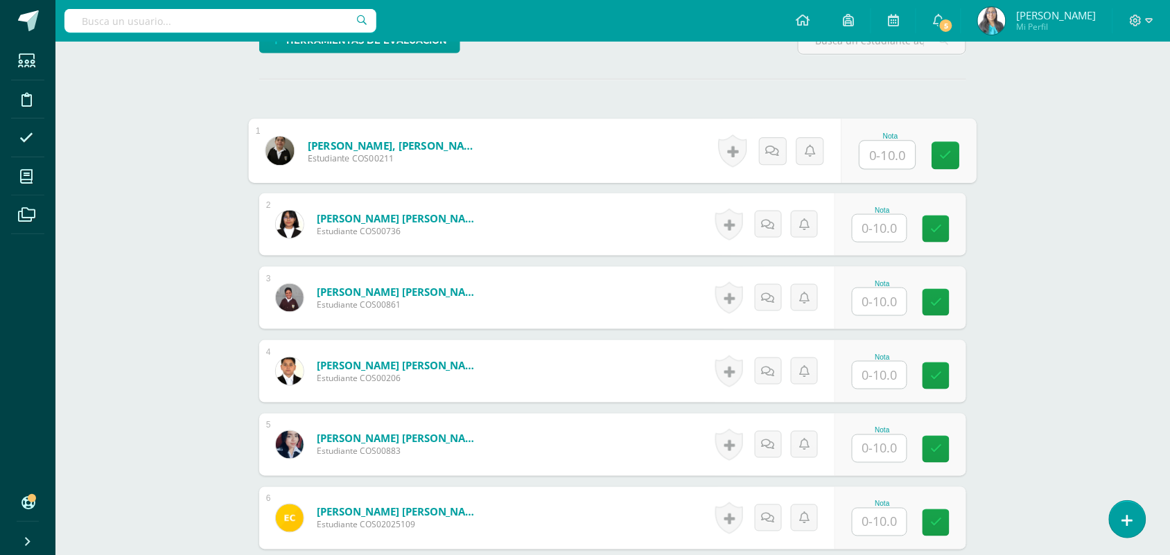
click at [881, 162] on input "text" at bounding box center [887, 155] width 55 height 28
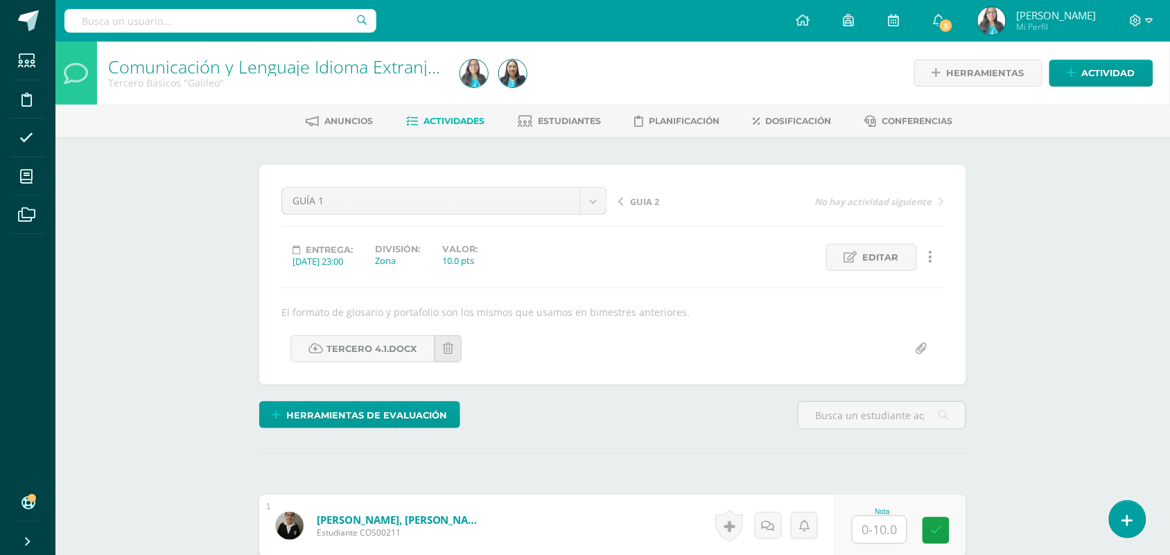
scroll to position [1, 0]
click at [819, 326] on div "GUÍA 1 GUIA 3 GUIA 2 GUÍA 1 GUIA 2 No hay actividad siguiente Entrega: [DATE] 2…" at bounding box center [612, 274] width 663 height 175
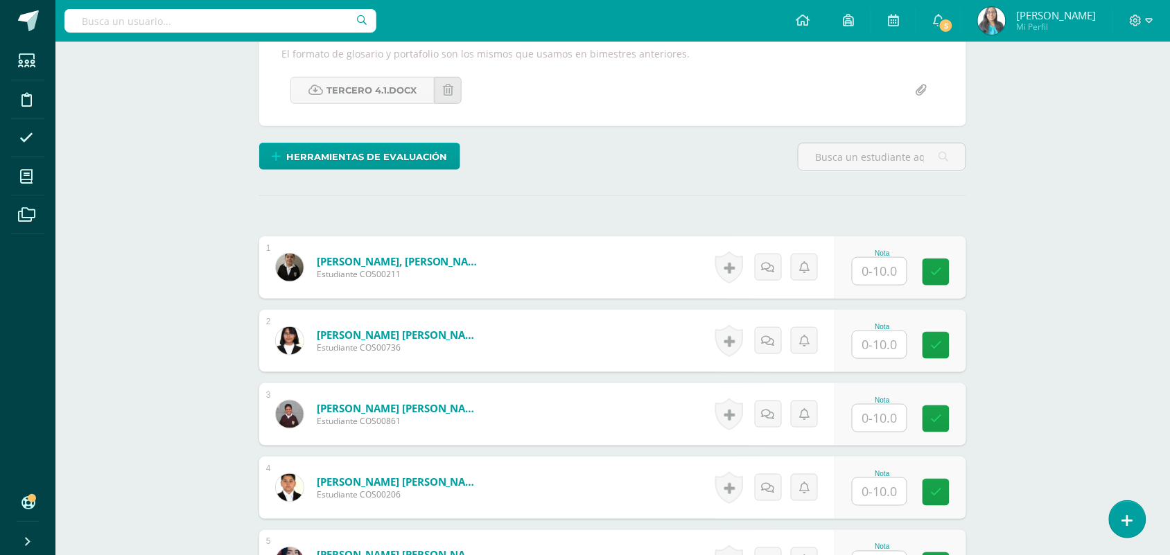
scroll to position [261, 0]
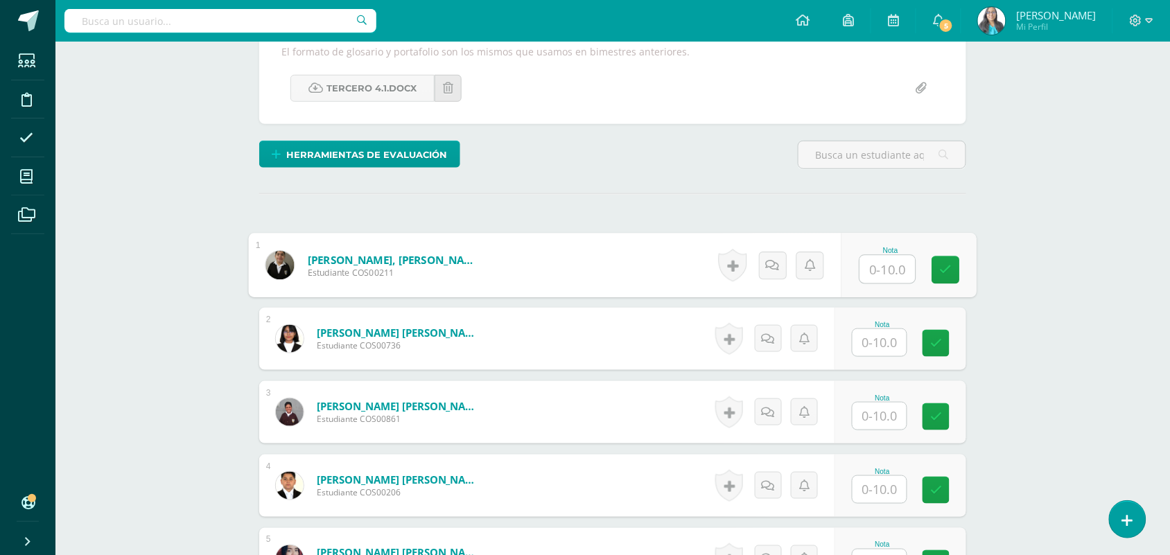
click at [872, 275] on input "text" at bounding box center [887, 270] width 55 height 28
type input "10"
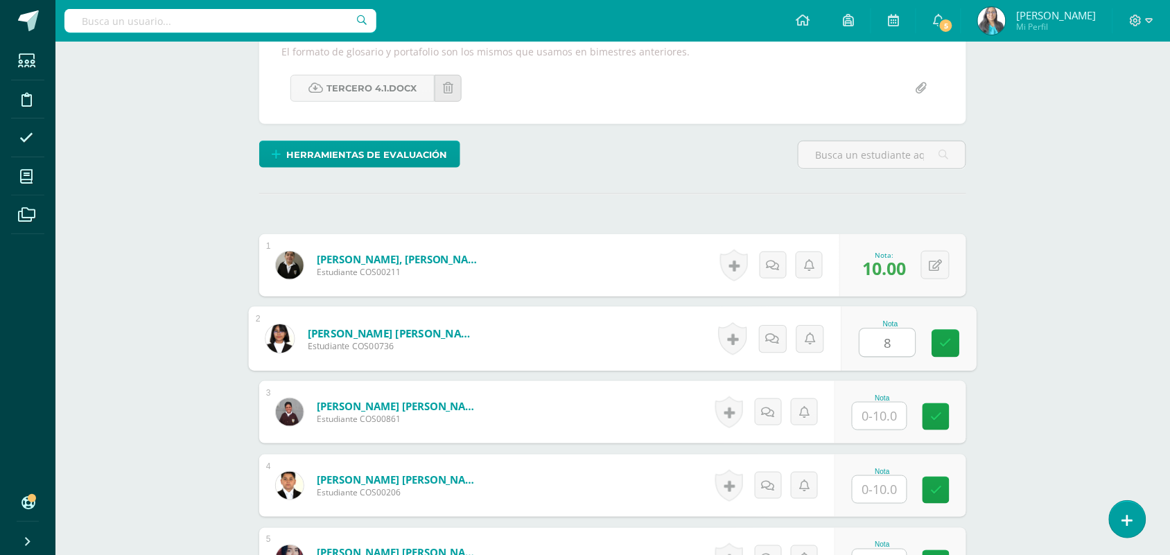
type input "8"
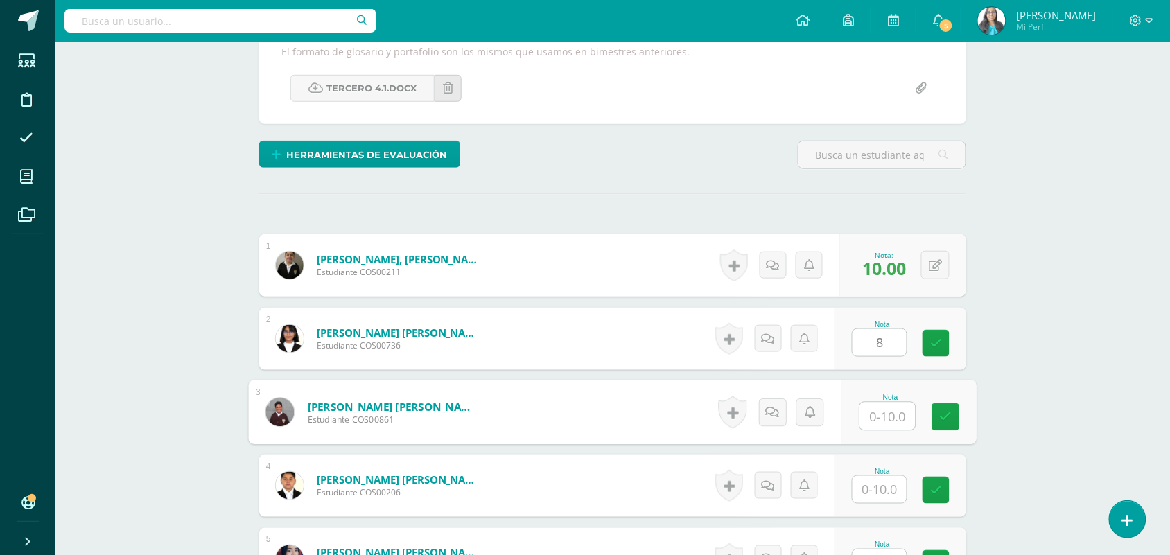
type input "/"
type input "8"
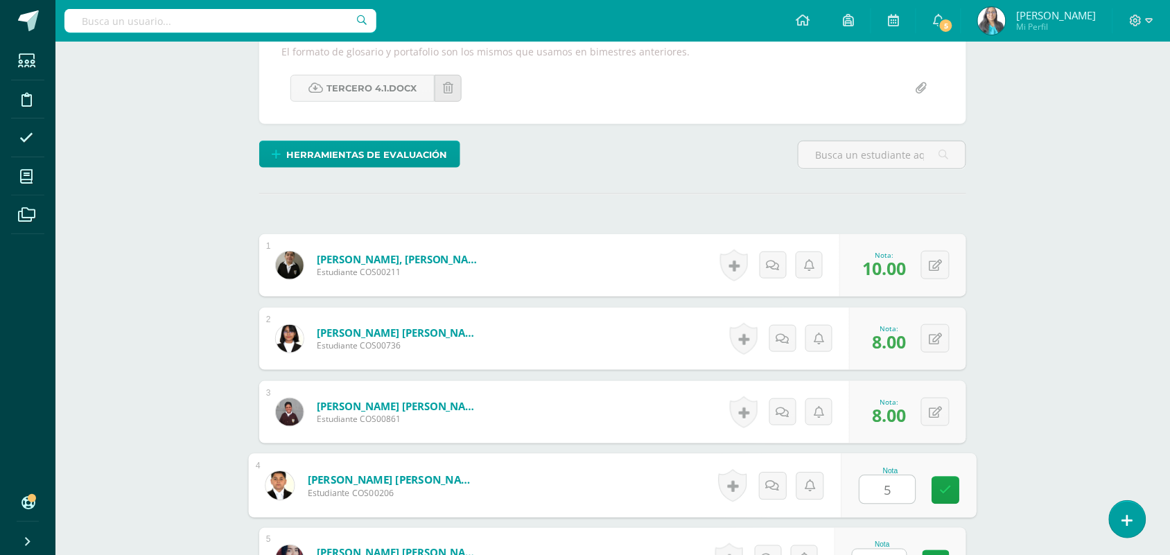
type input "5"
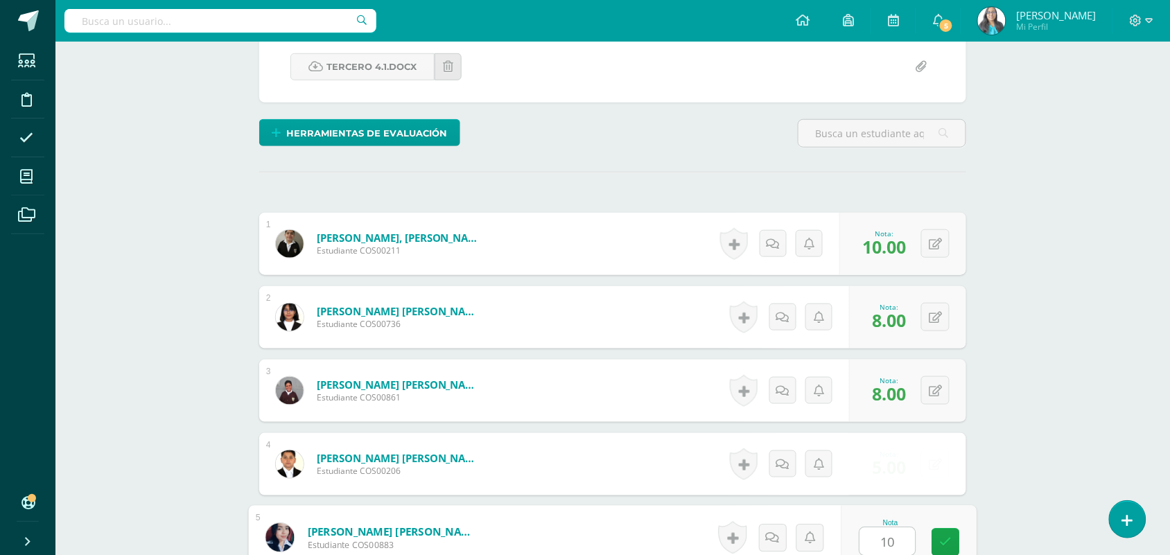
type input "10"
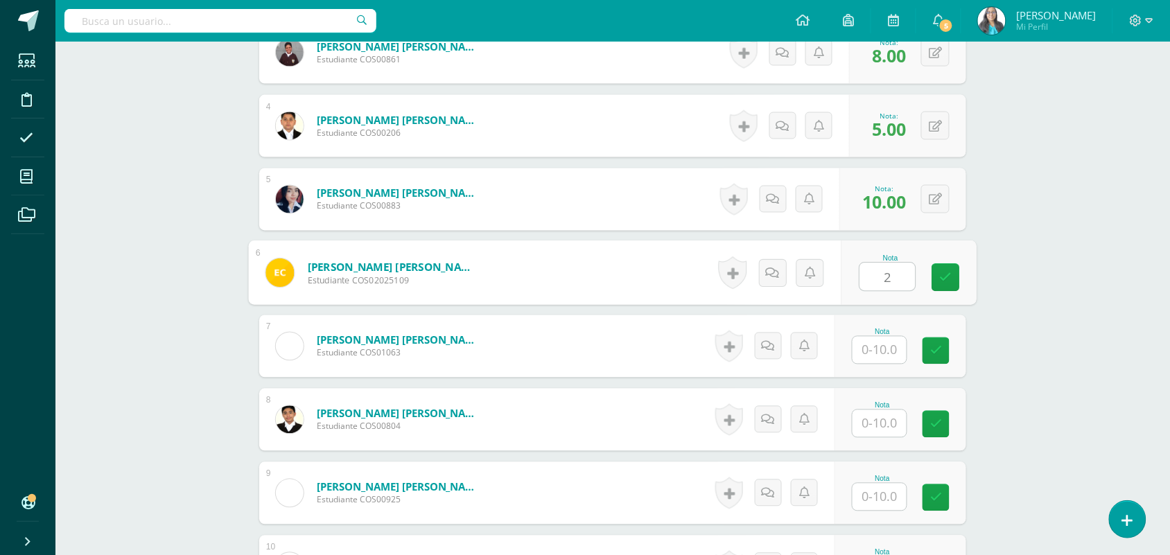
type input "2"
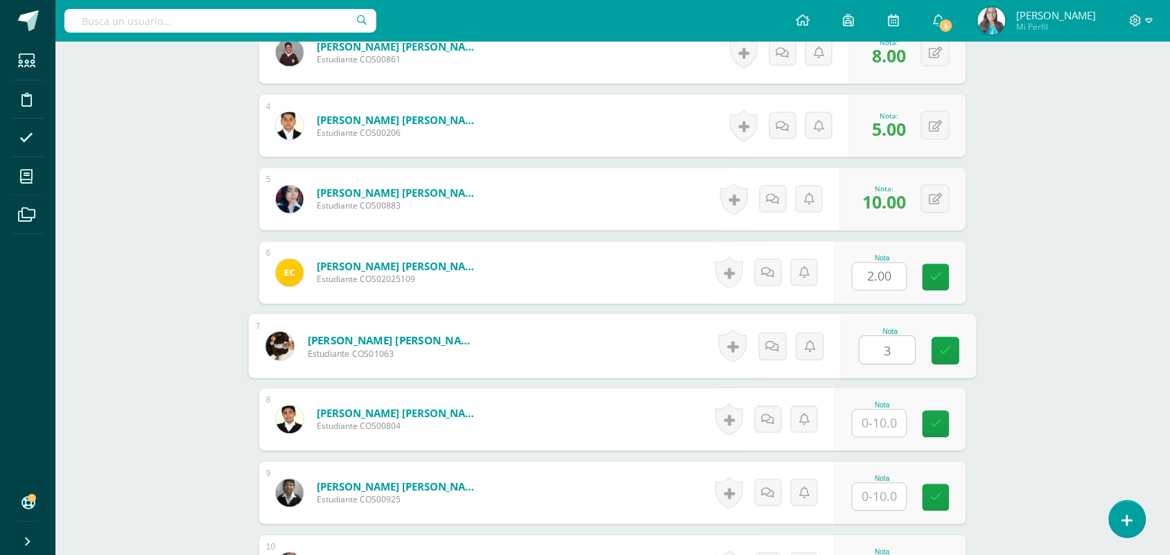
type input "3"
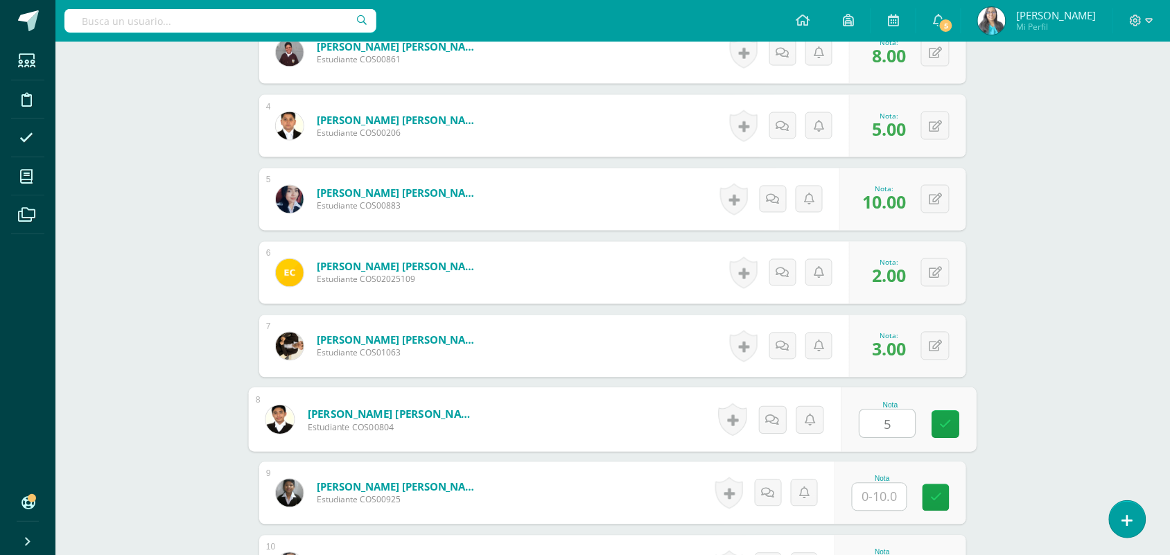
type input "5"
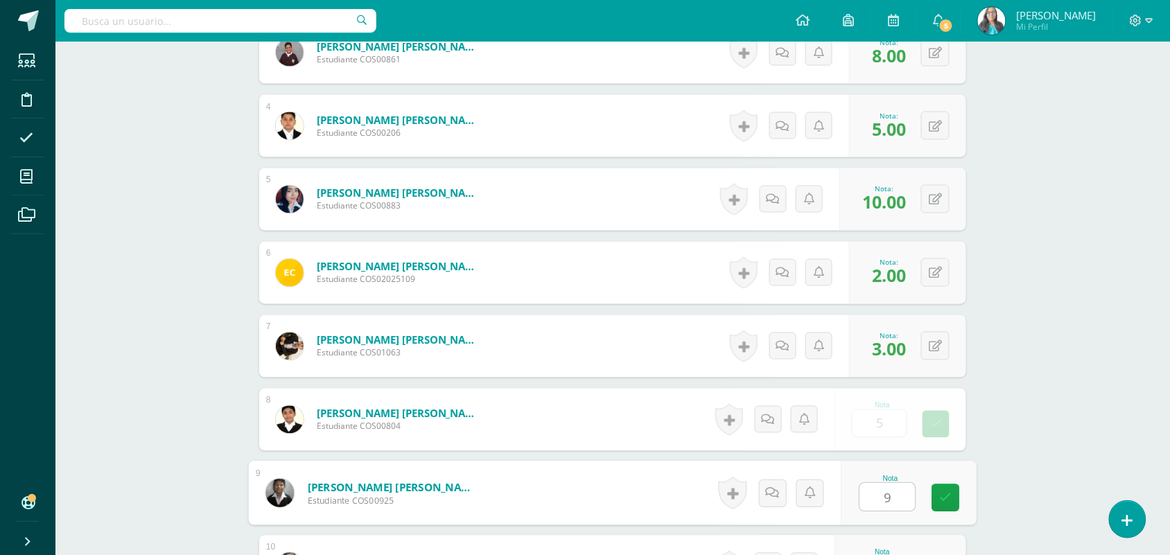
type input "9"
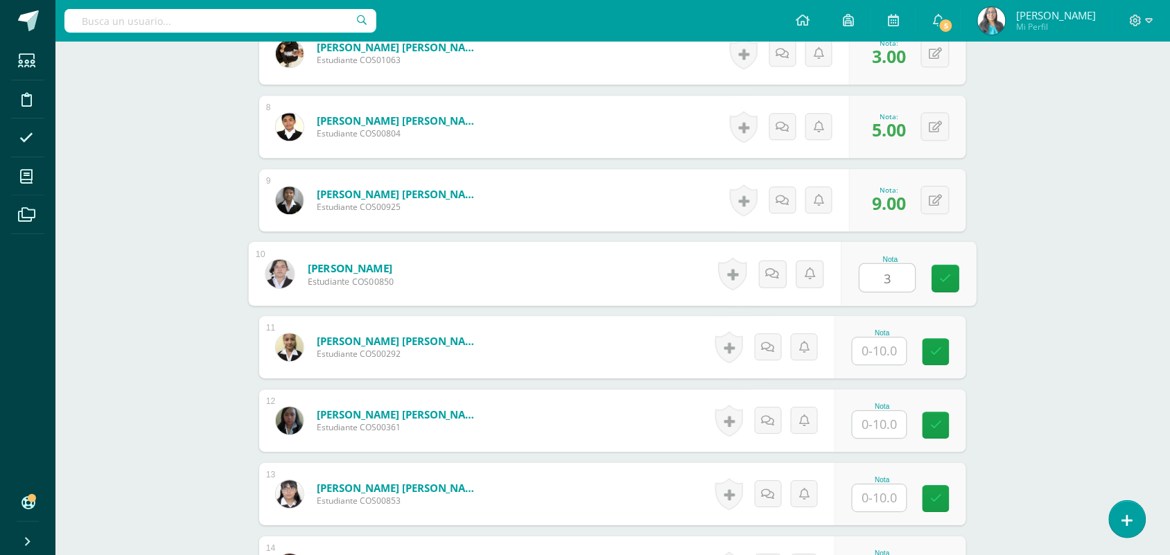
type input "3"
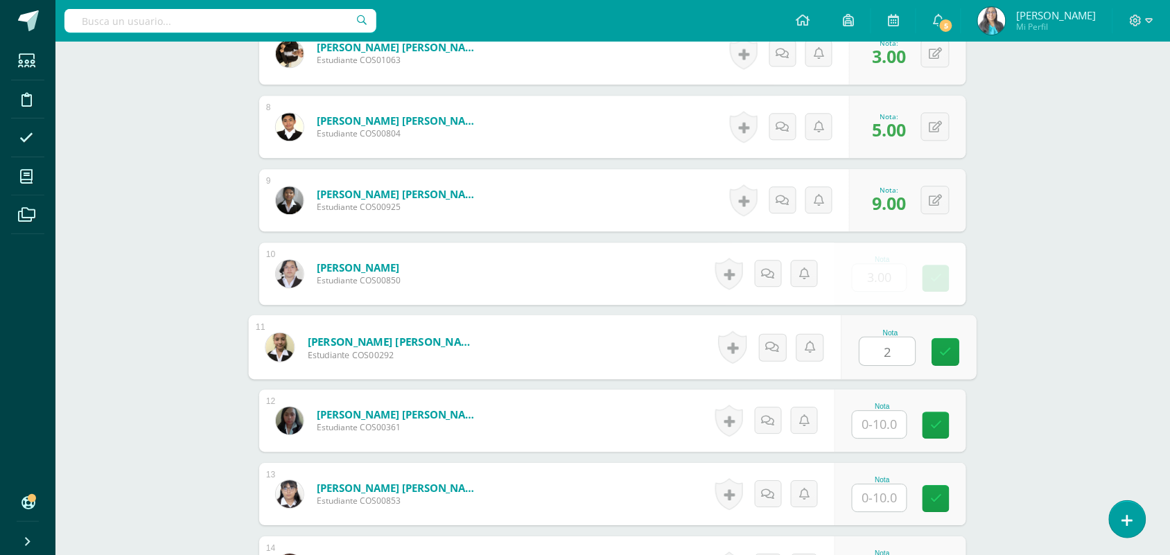
type input "2"
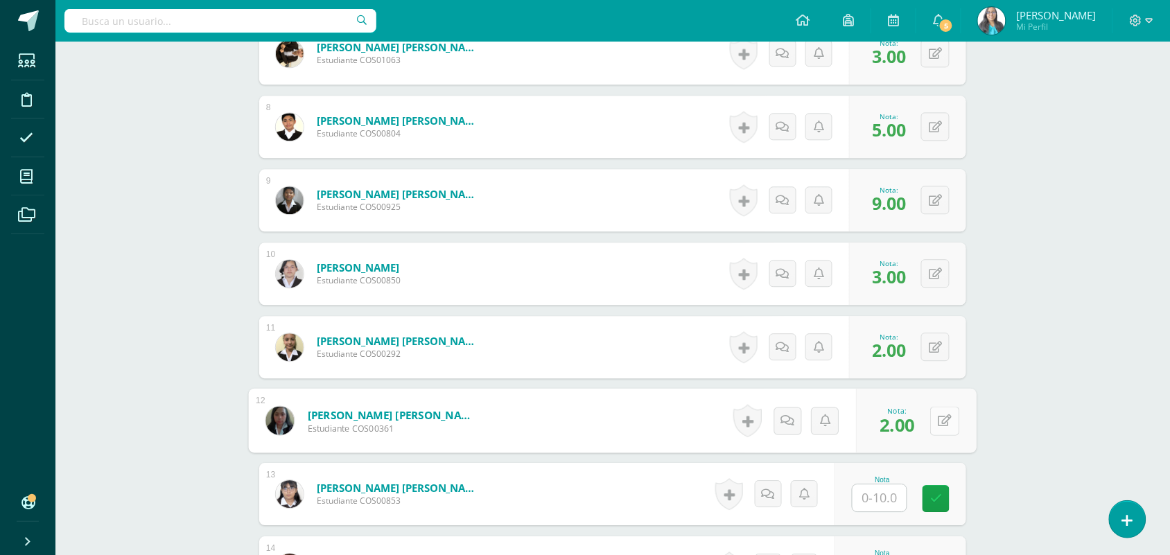
click at [937, 410] on button at bounding box center [944, 420] width 29 height 29
type input "7"
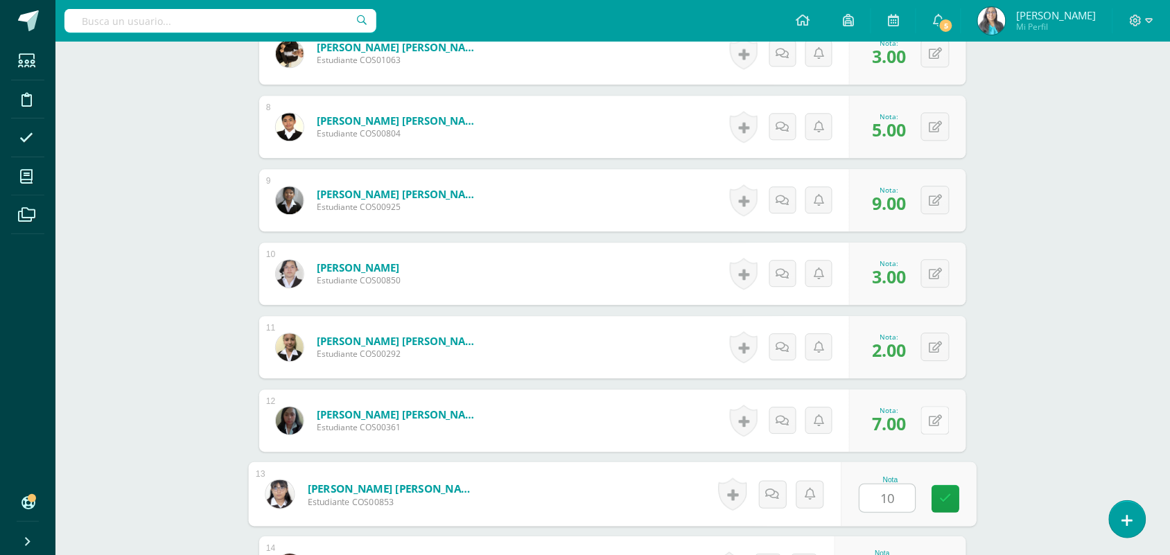
type input "10"
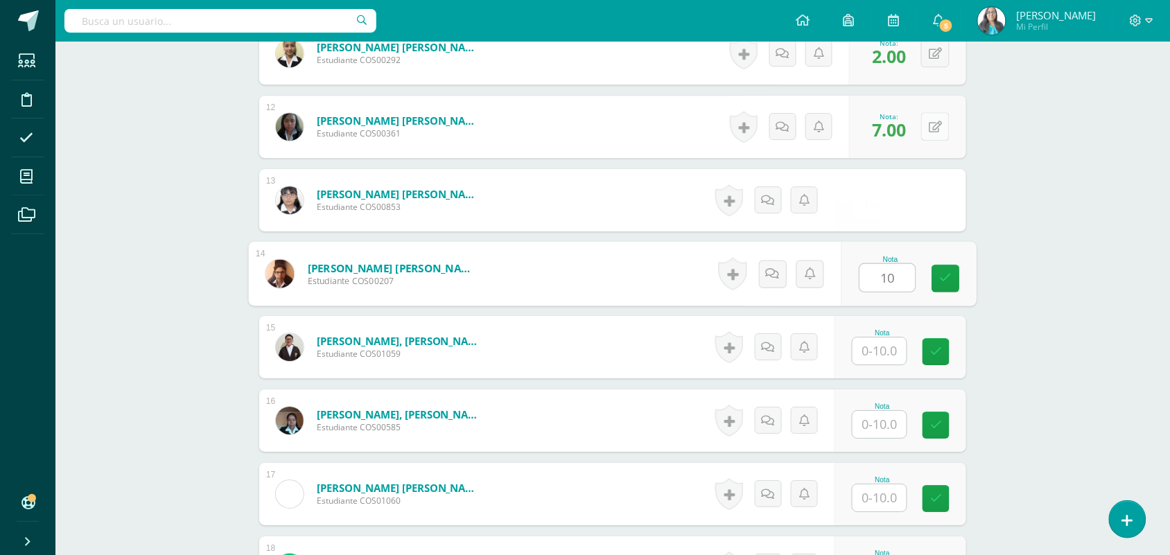
type input "10"
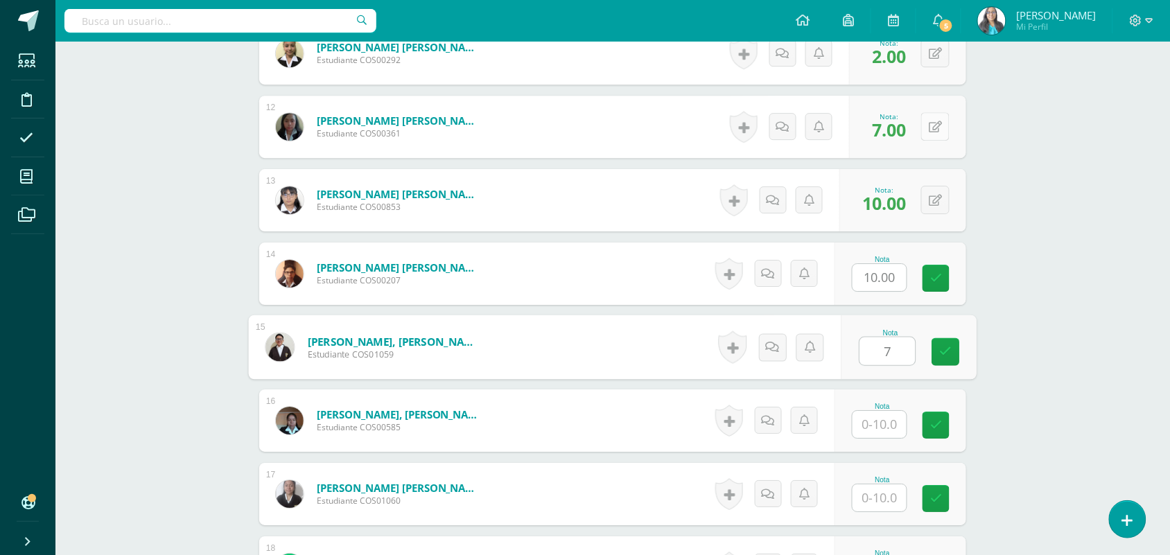
type input "7"
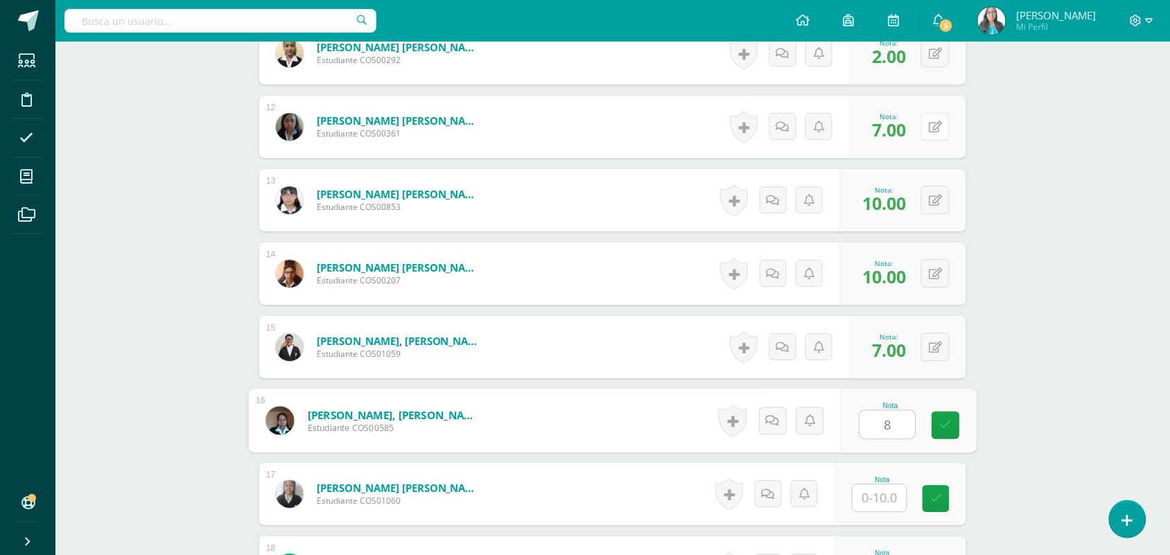
type input "8"
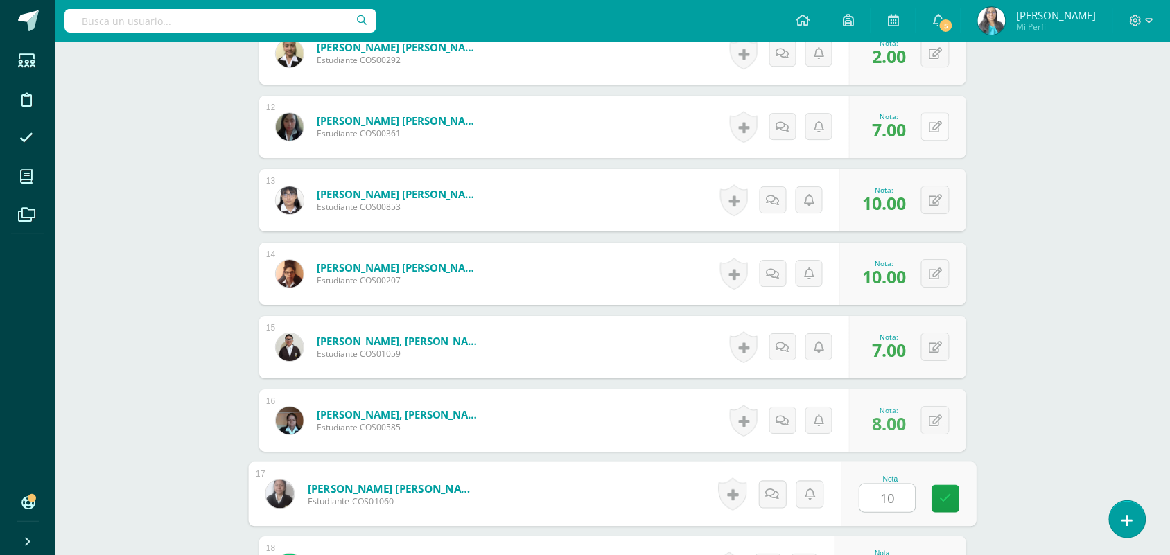
type input "10"
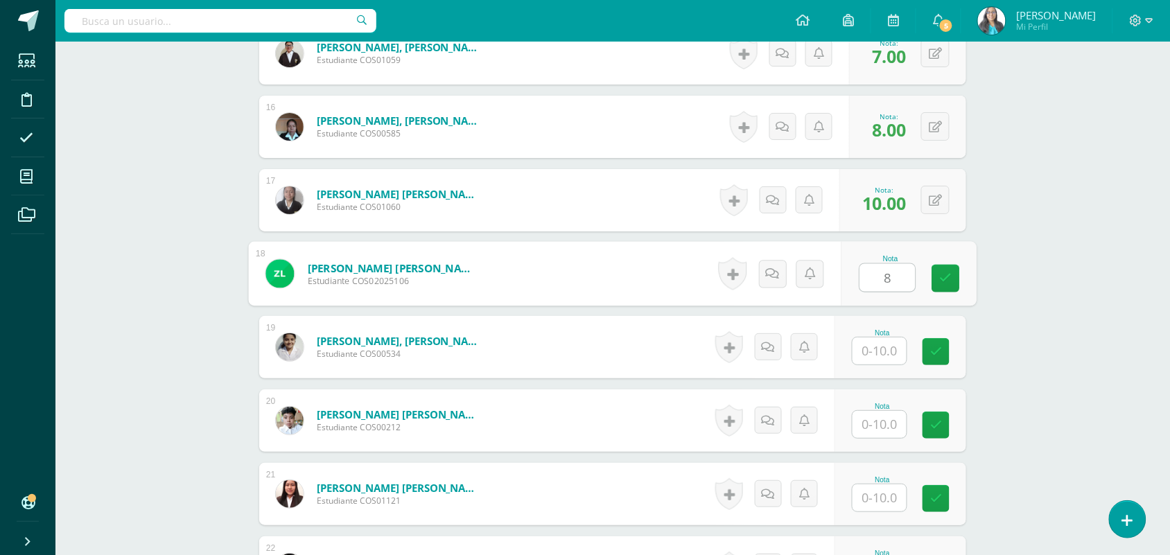
type input "8"
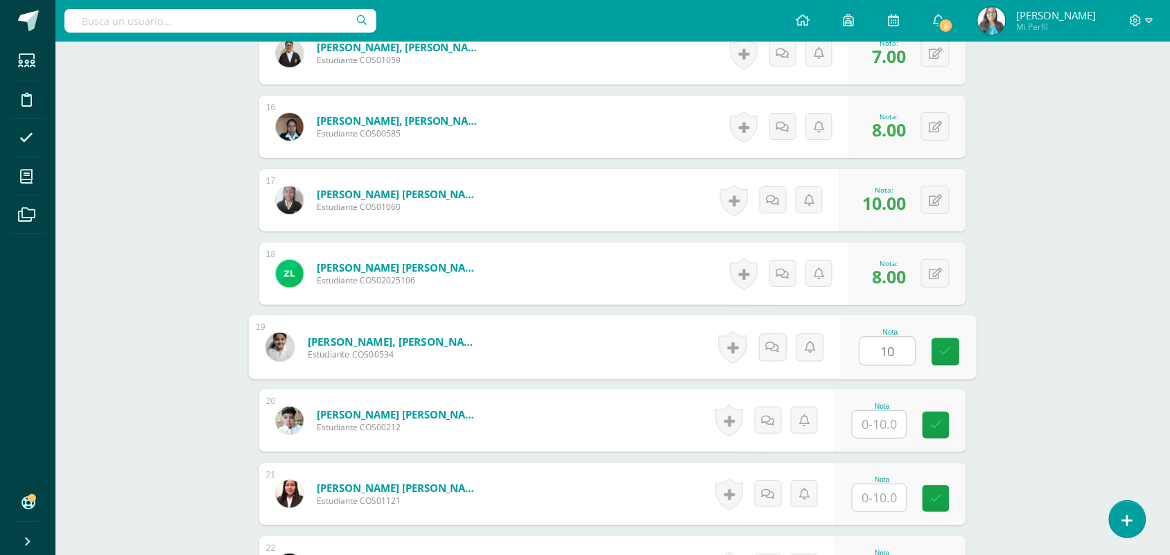
type input "10"
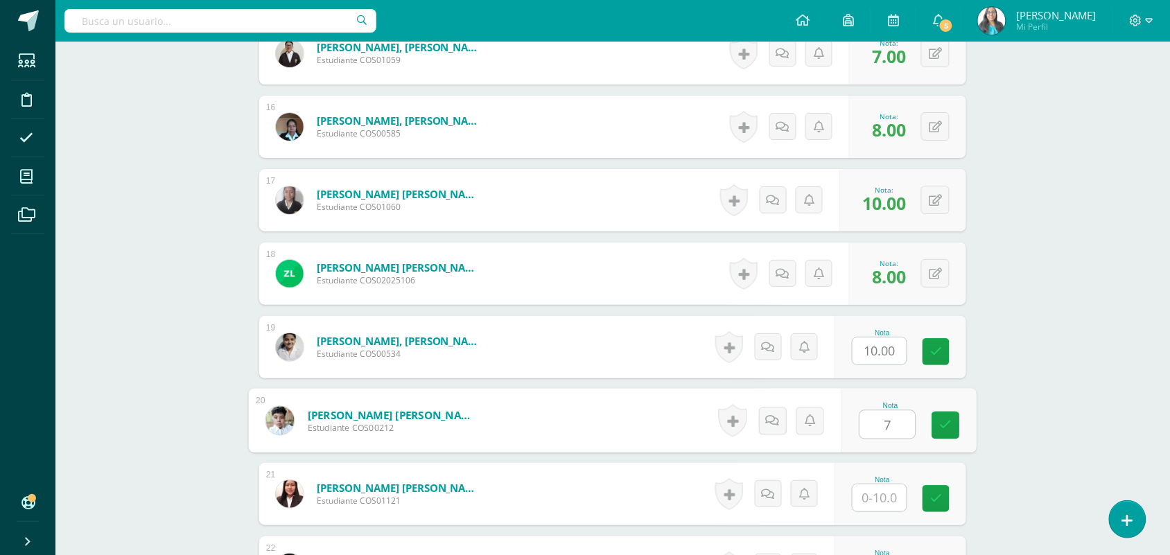
type input "7"
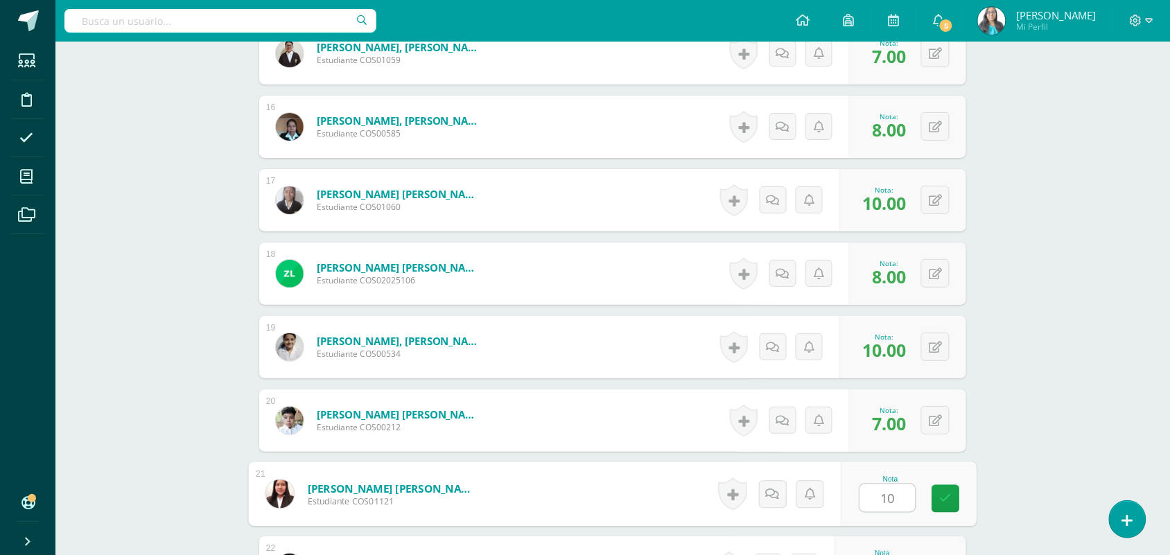
type input "10"
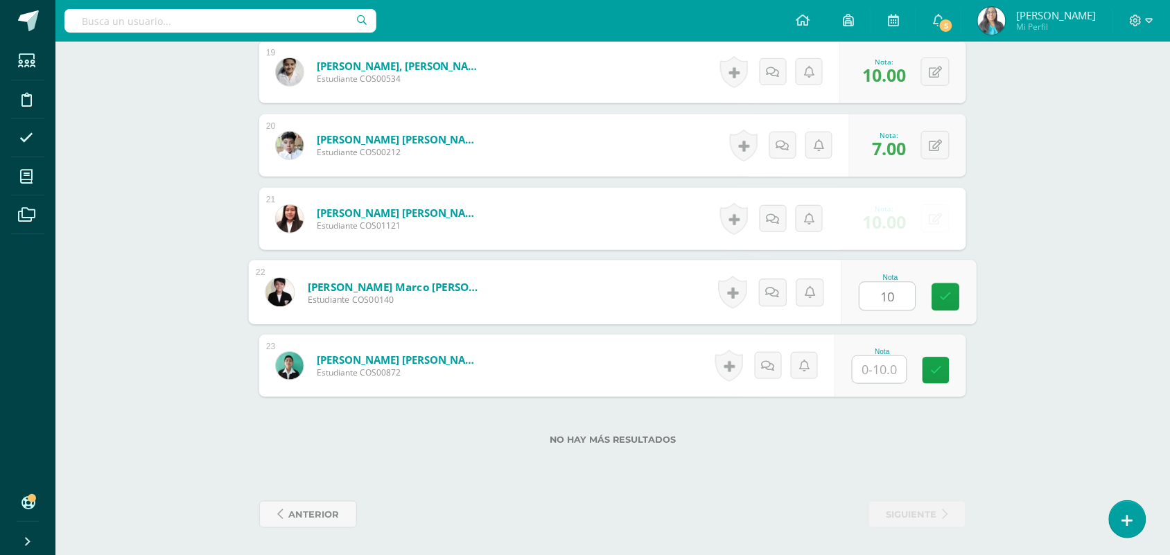
type input "10"
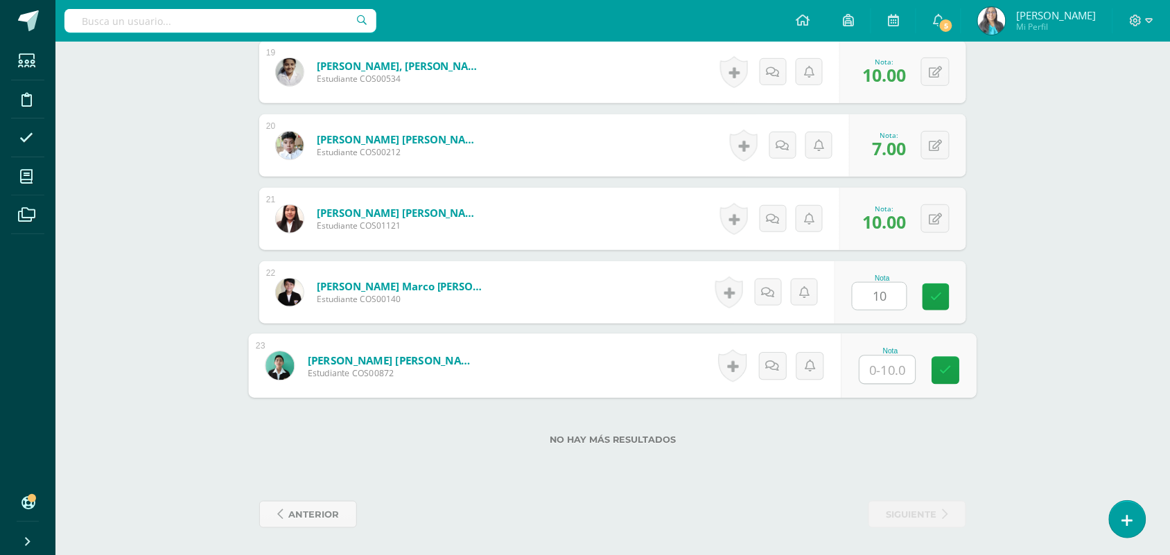
type input "5"
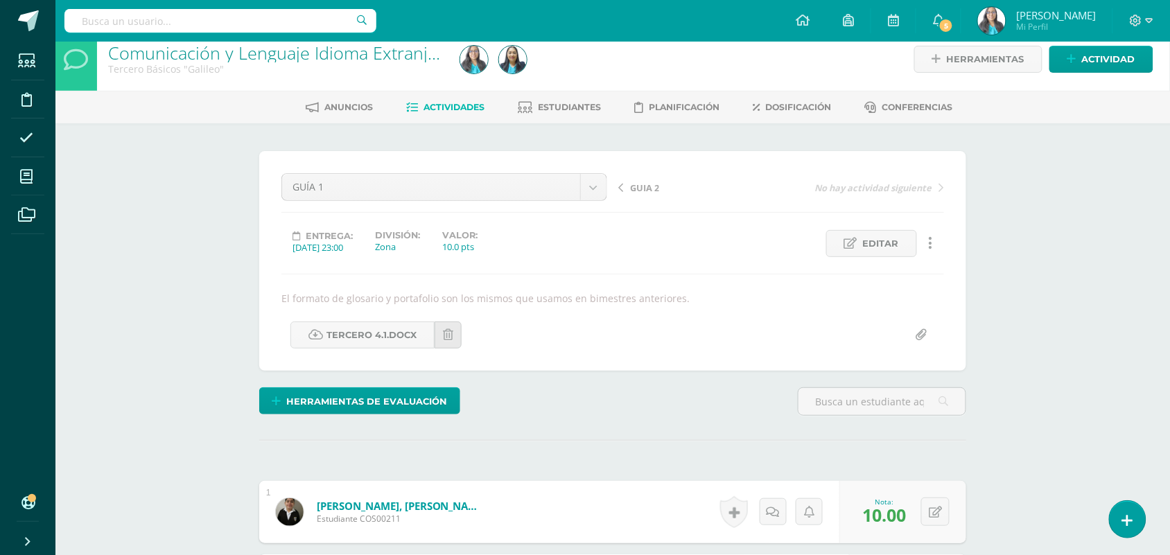
scroll to position [0, 0]
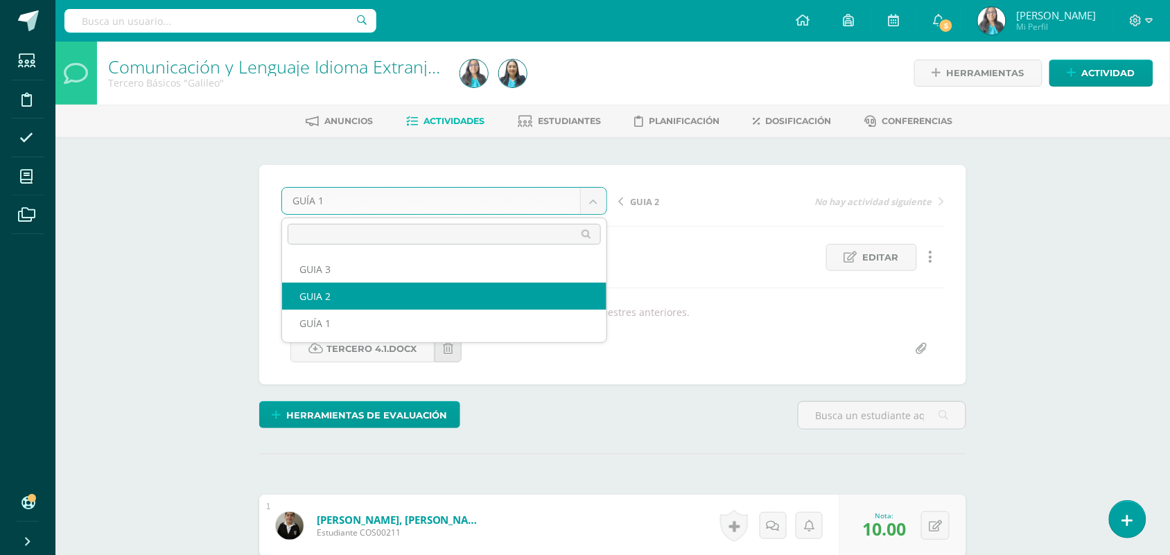
select select "/dashboard/teacher/grade-activity/123625/"
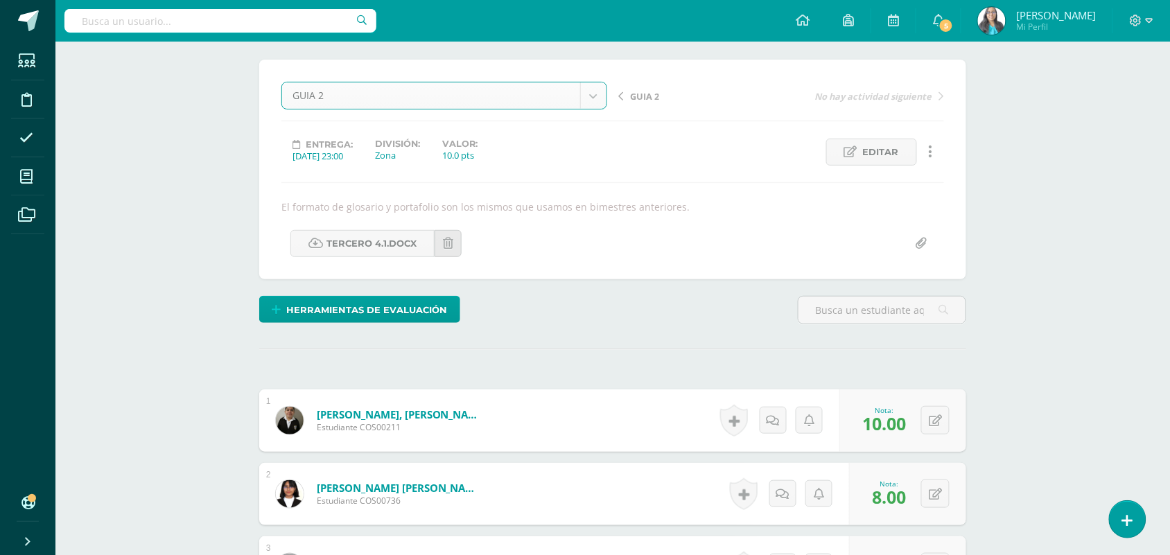
scroll to position [347, 0]
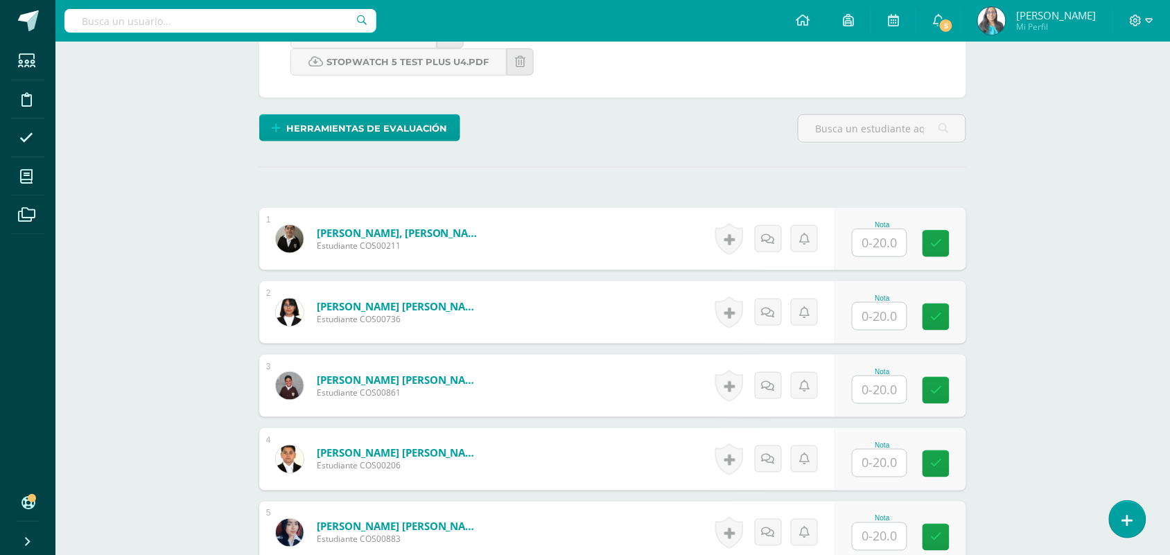
scroll to position [329, 0]
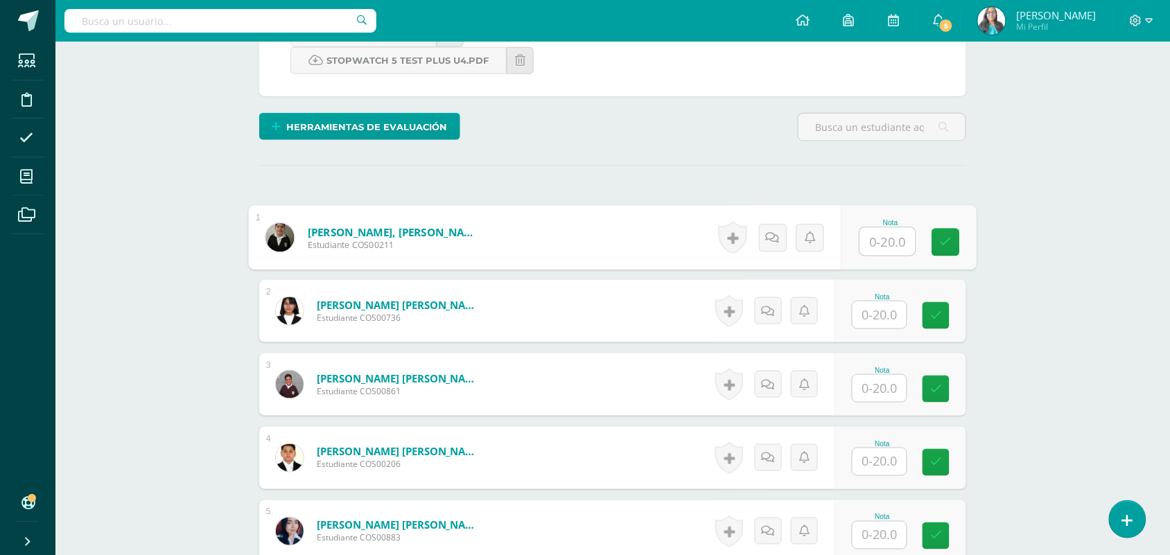
click at [885, 233] on input "text" at bounding box center [887, 242] width 55 height 28
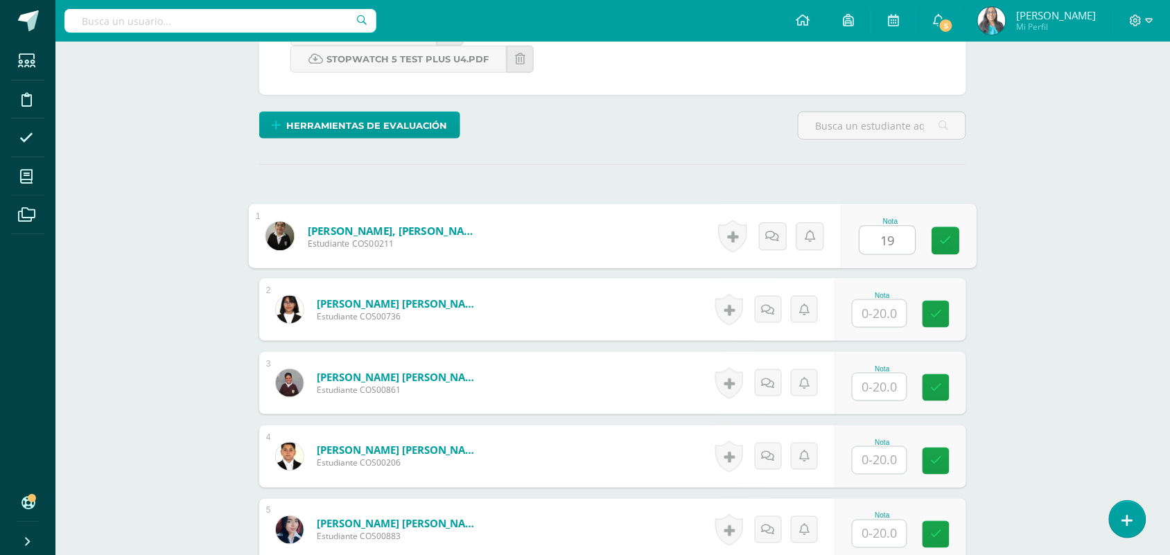
type input "19"
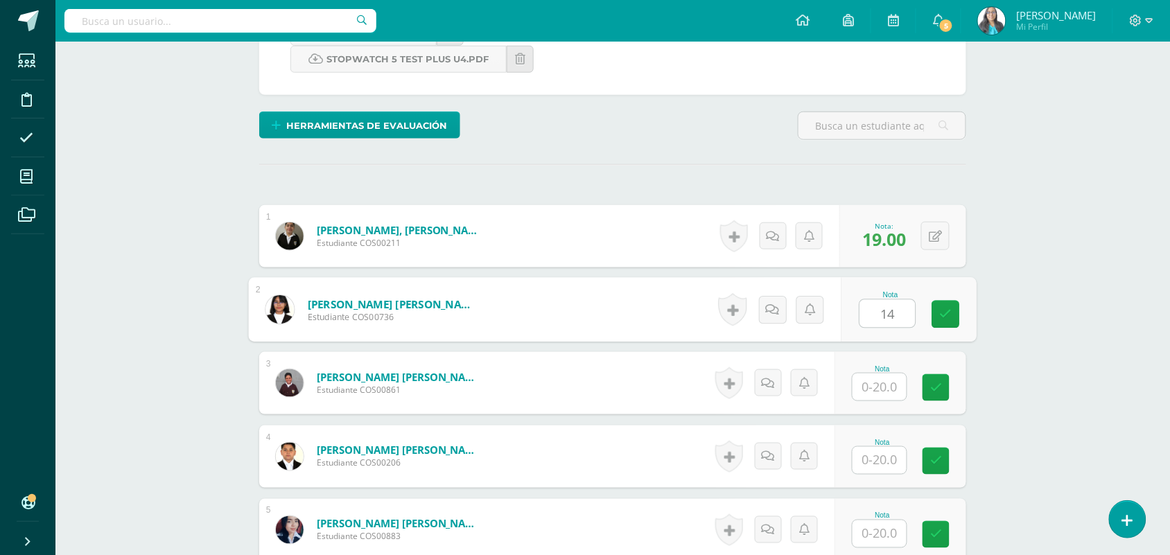
type input "14"
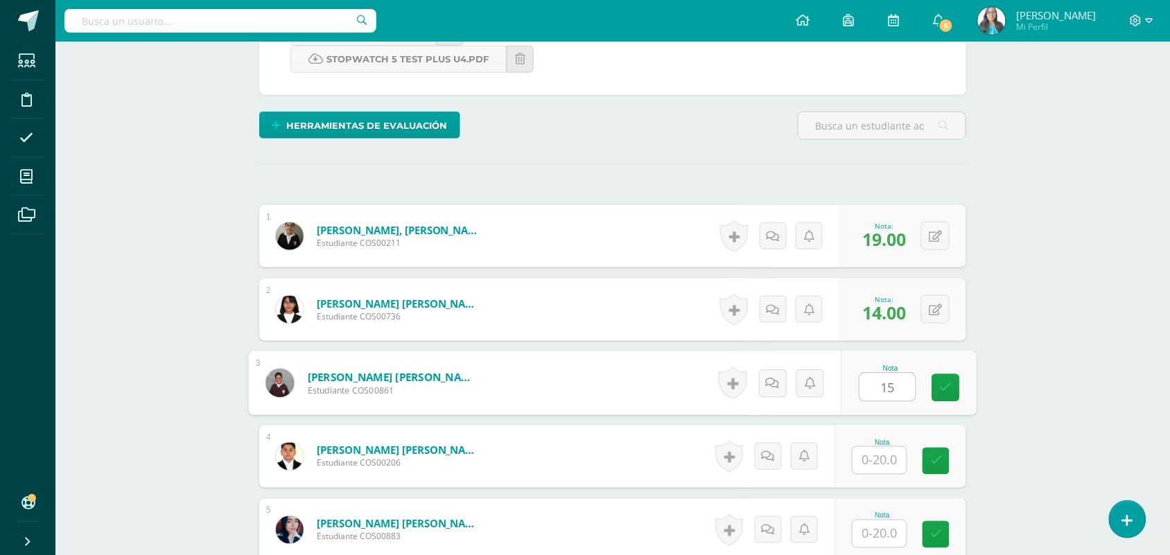
type input "15"
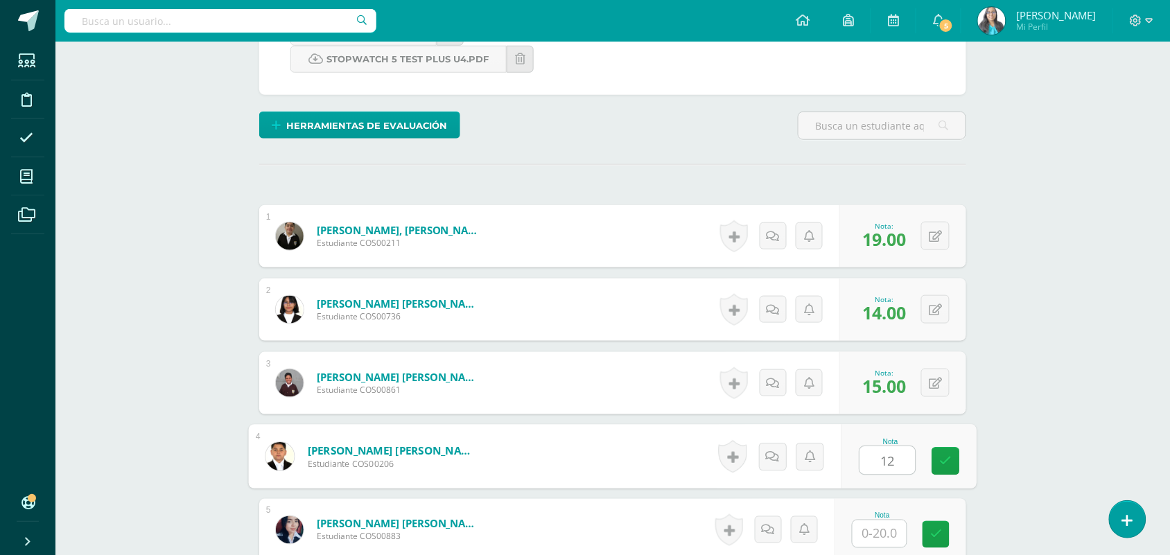
type input "12"
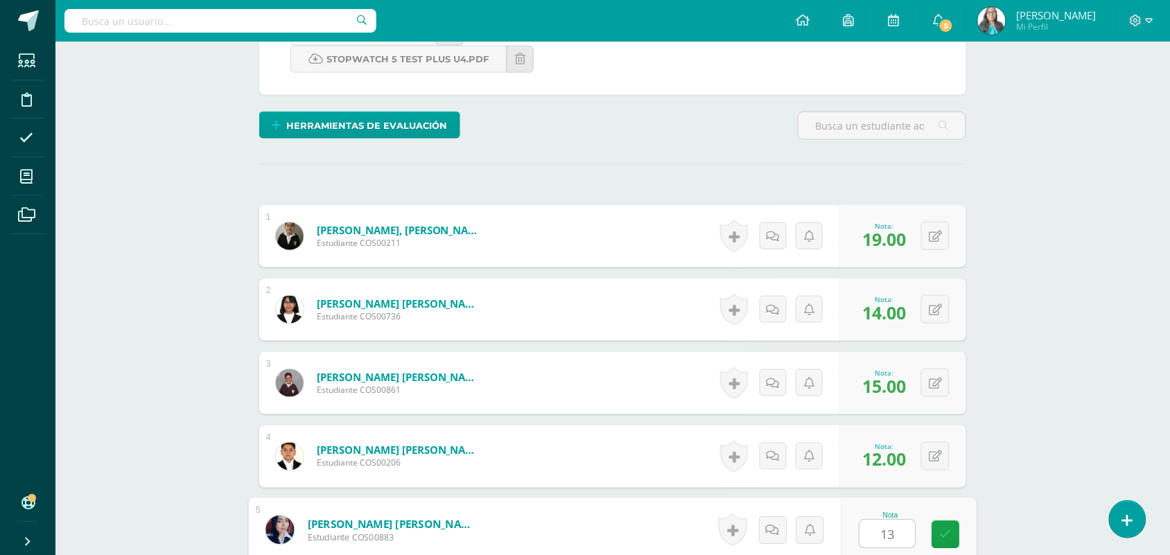
type input "13"
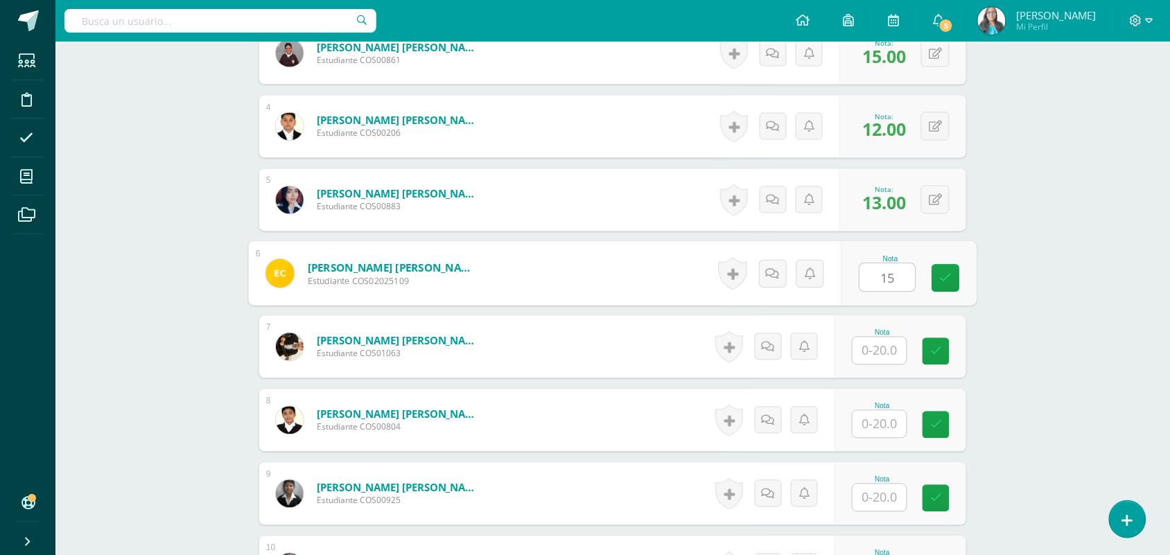
type input "15"
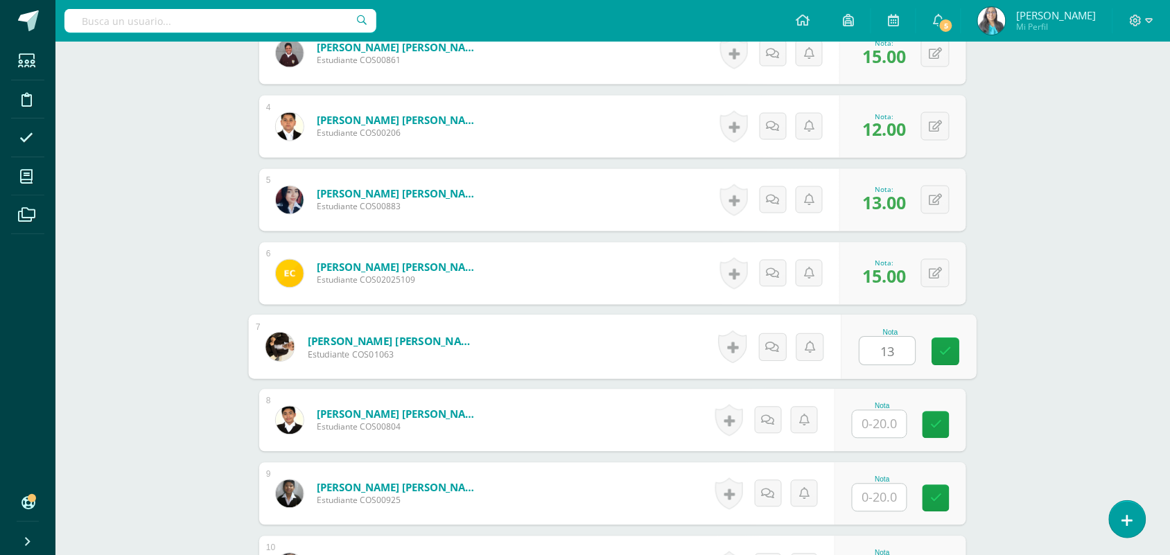
type input "13"
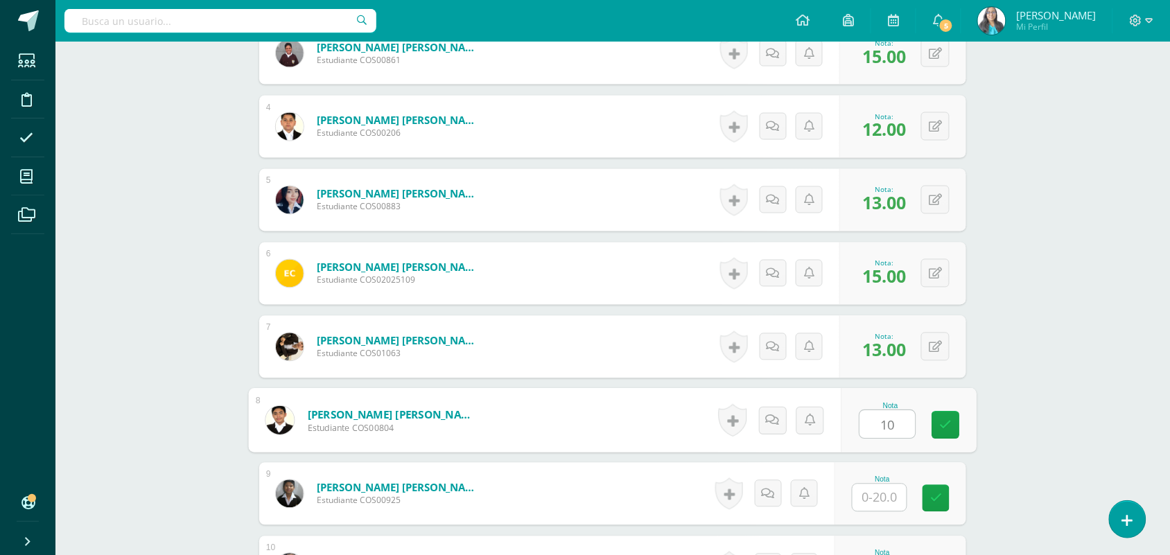
type input "10"
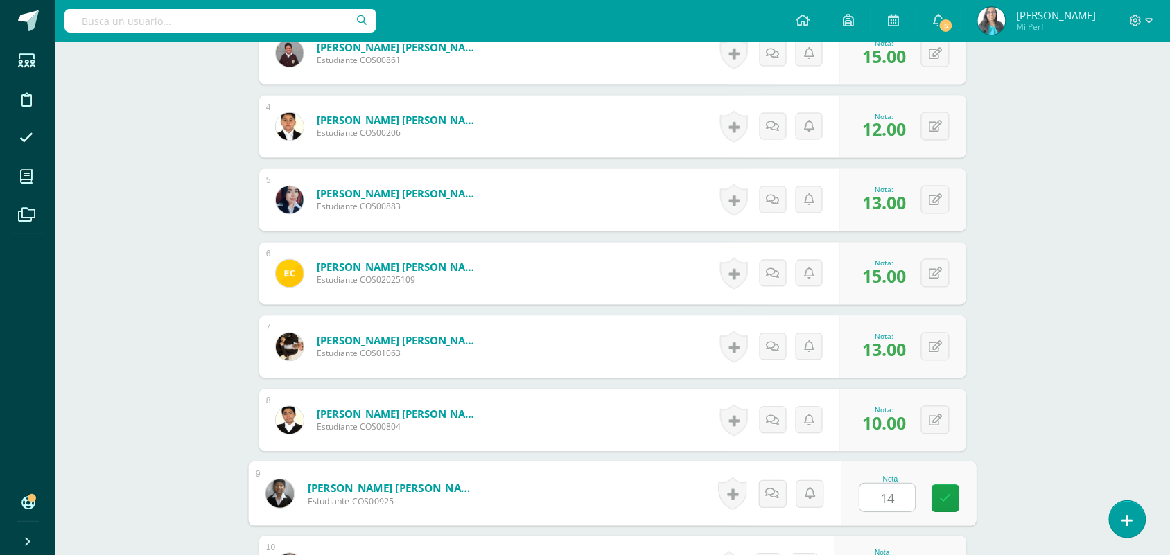
type input "14"
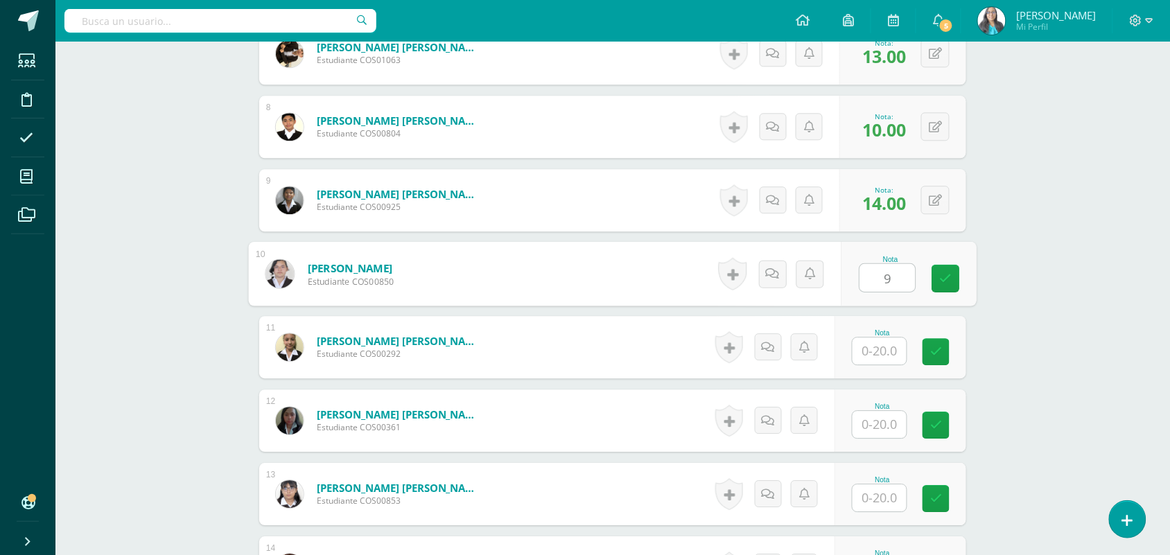
type input "9"
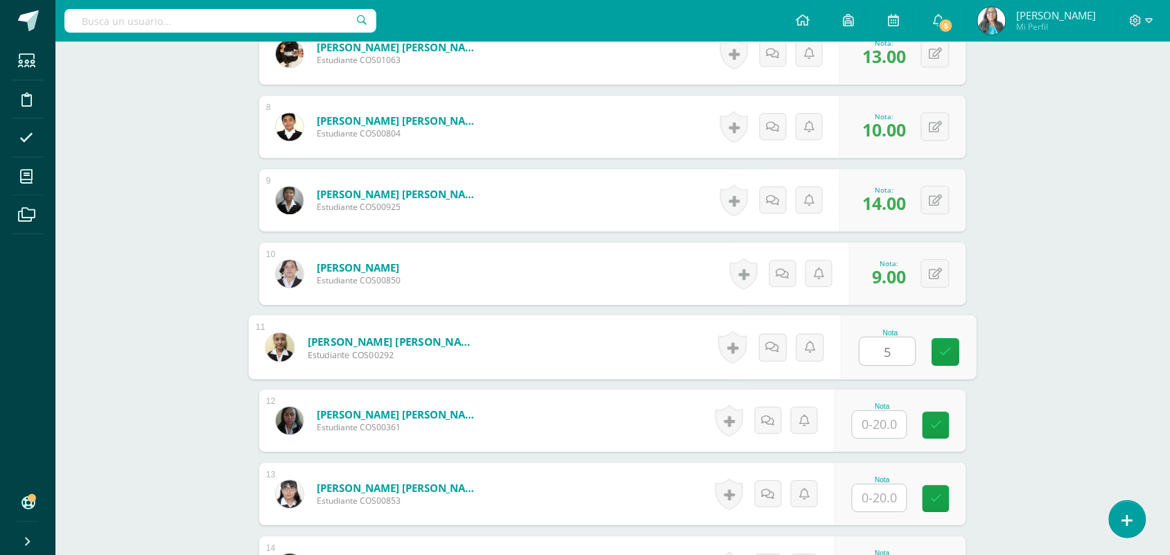
type input "5"
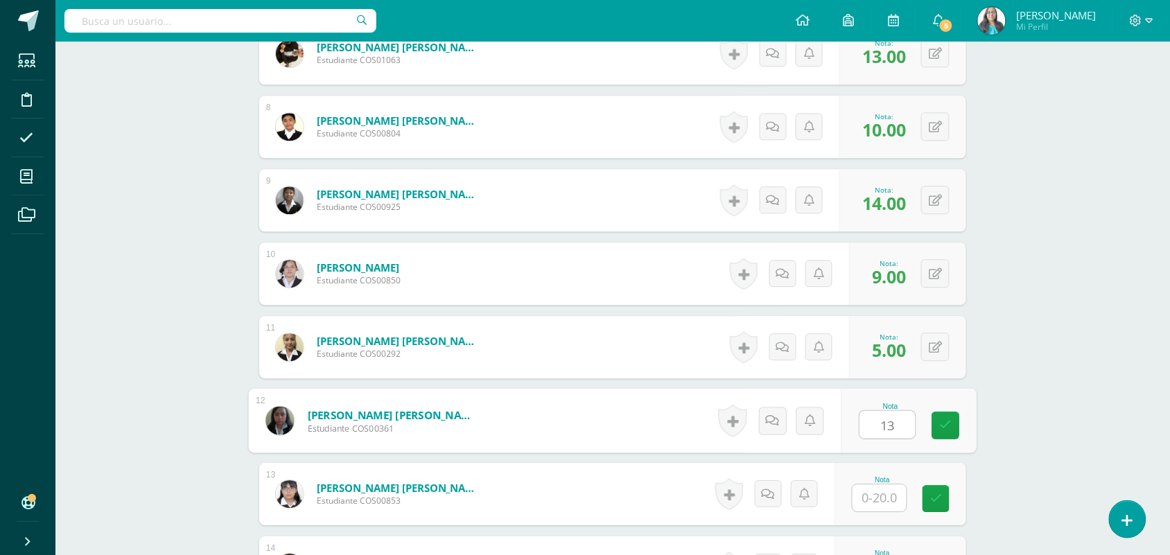
type input "13"
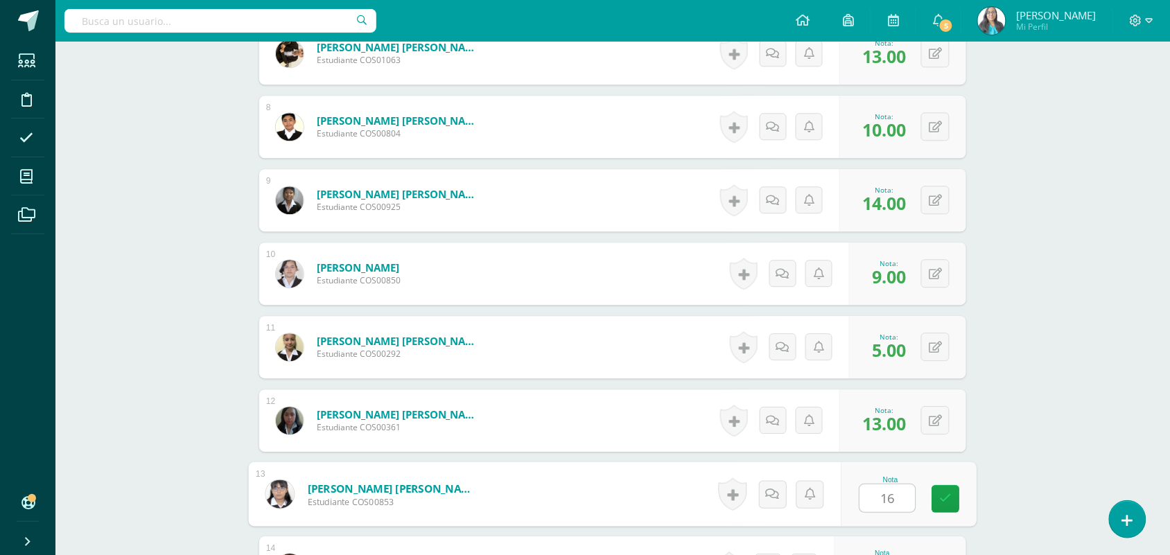
type input "16"
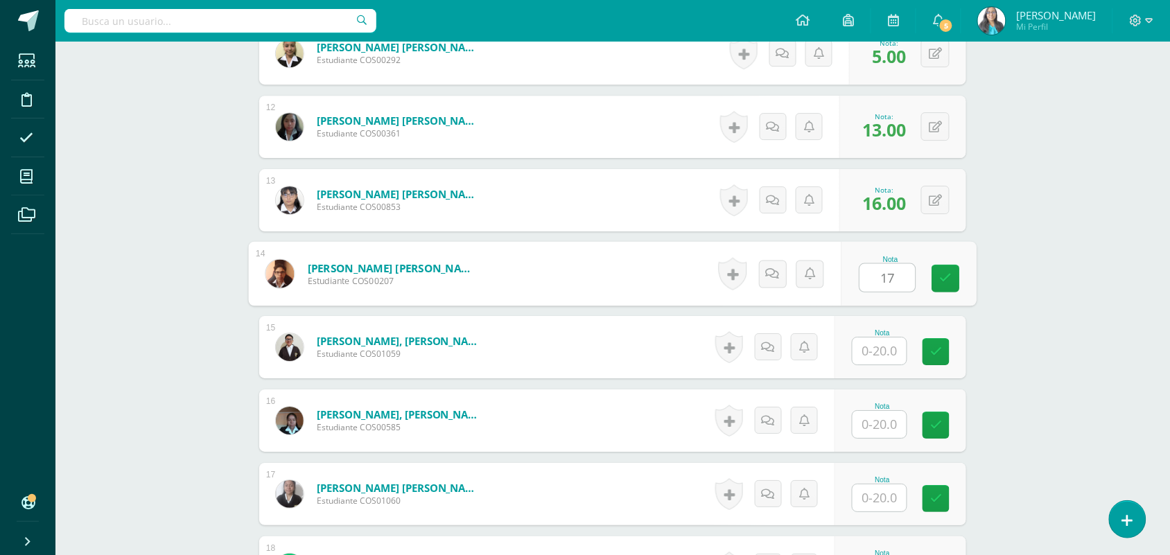
type input "17"
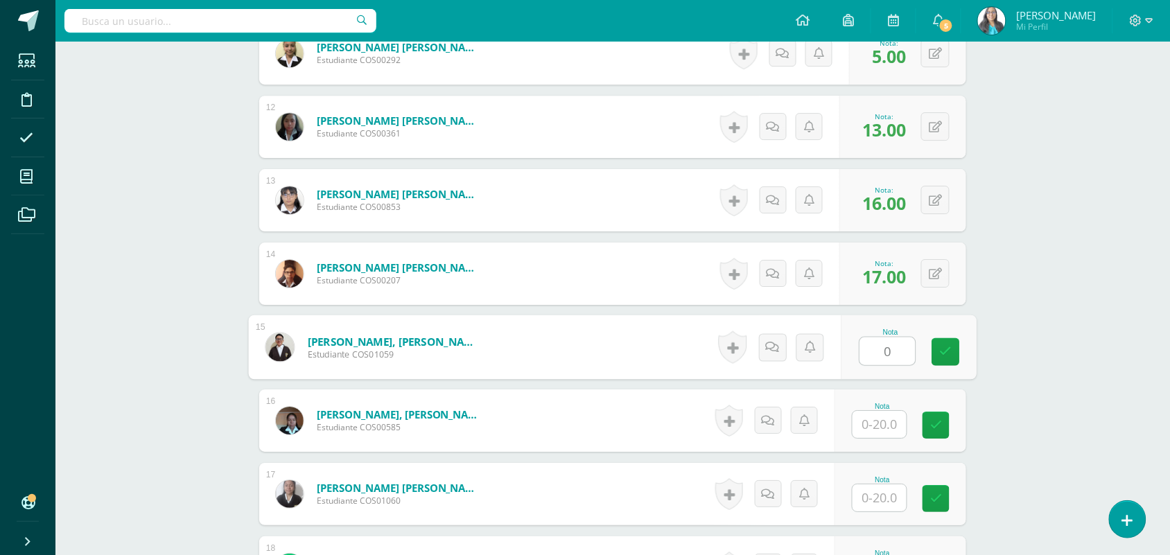
type input "0"
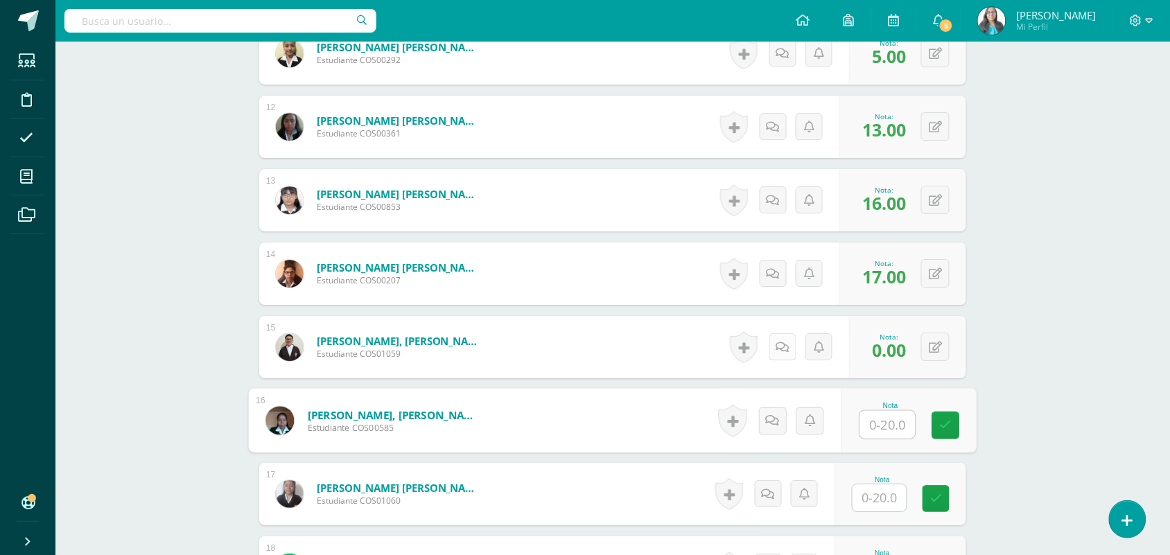
click at [785, 358] on link at bounding box center [783, 346] width 27 height 27
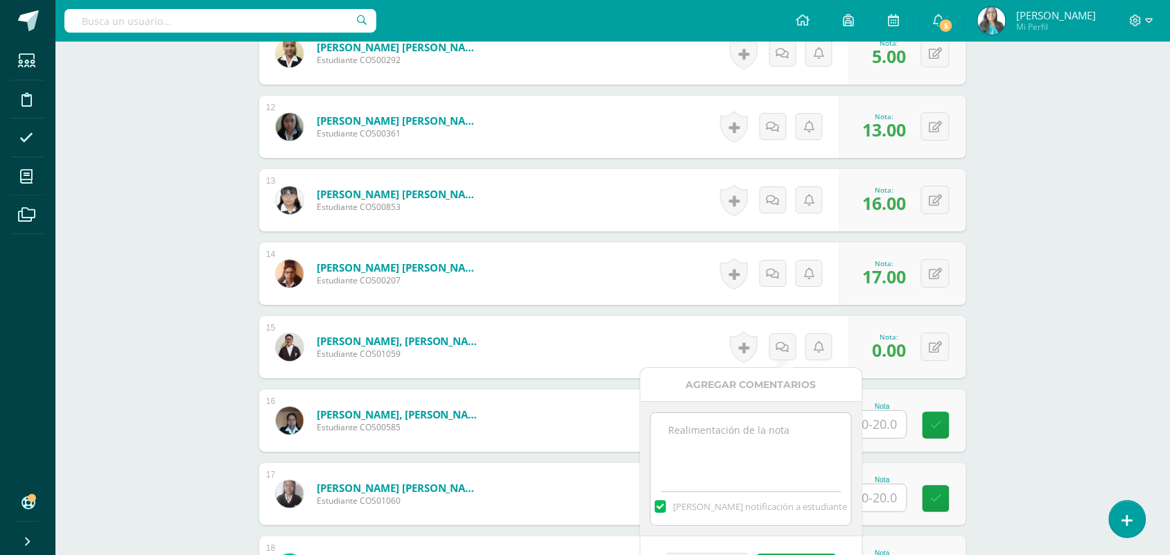
click at [728, 435] on textarea at bounding box center [751, 447] width 200 height 69
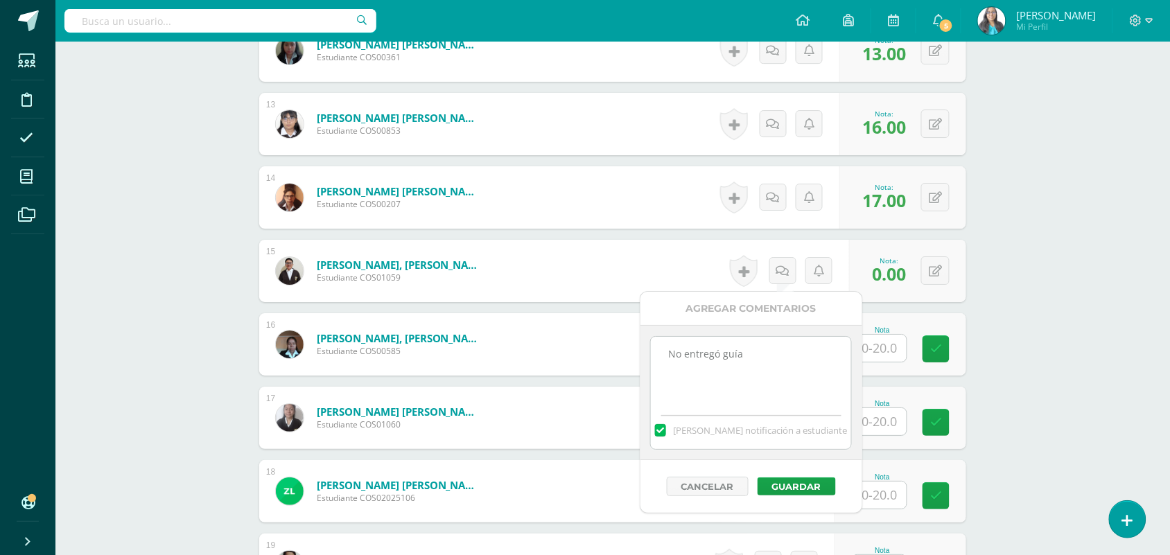
scroll to position [1335, 0]
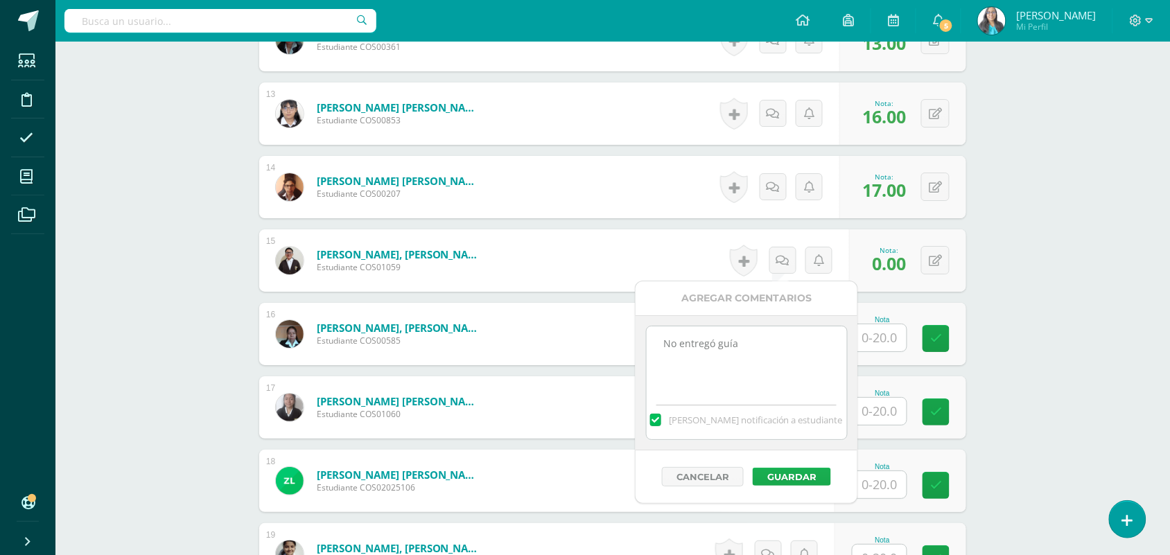
type textarea "No entregó guía"
click at [786, 474] on button "Guardar" at bounding box center [792, 477] width 78 height 18
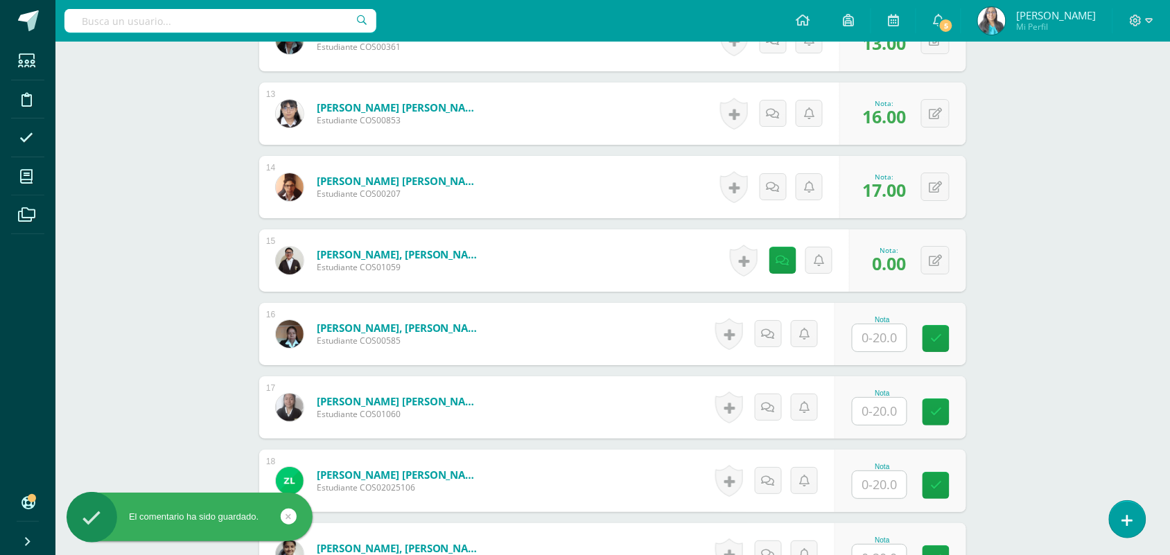
click at [883, 338] on input "text" at bounding box center [880, 337] width 54 height 27
type input "7"
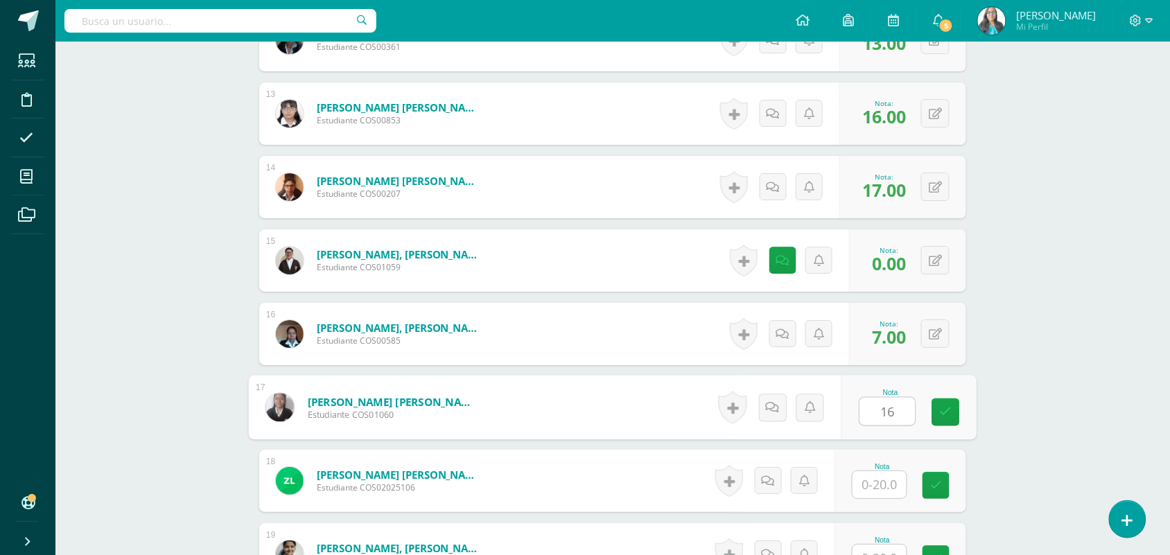
type input "16"
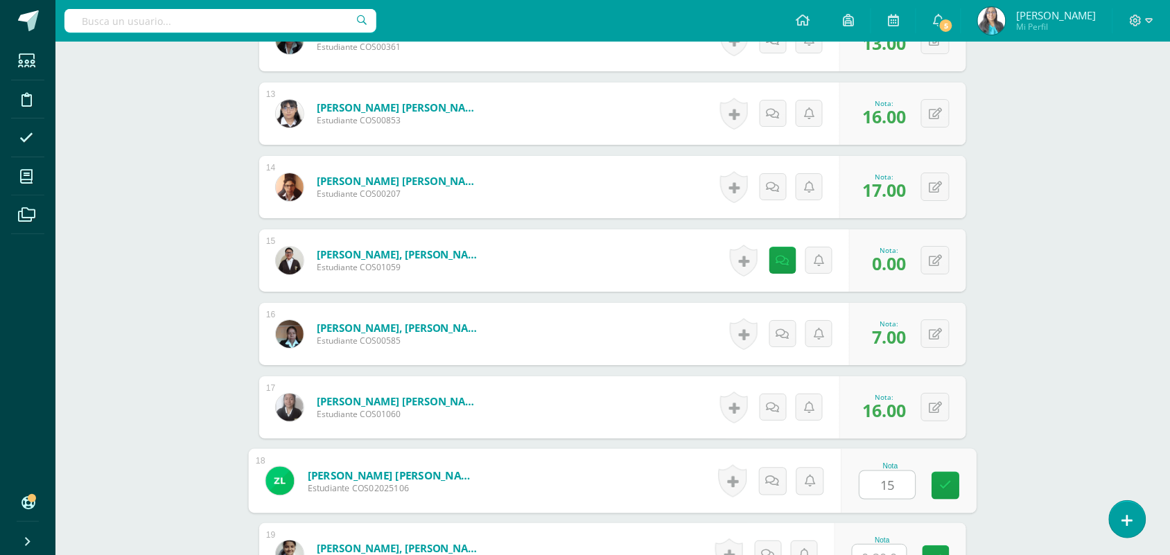
type input "15"
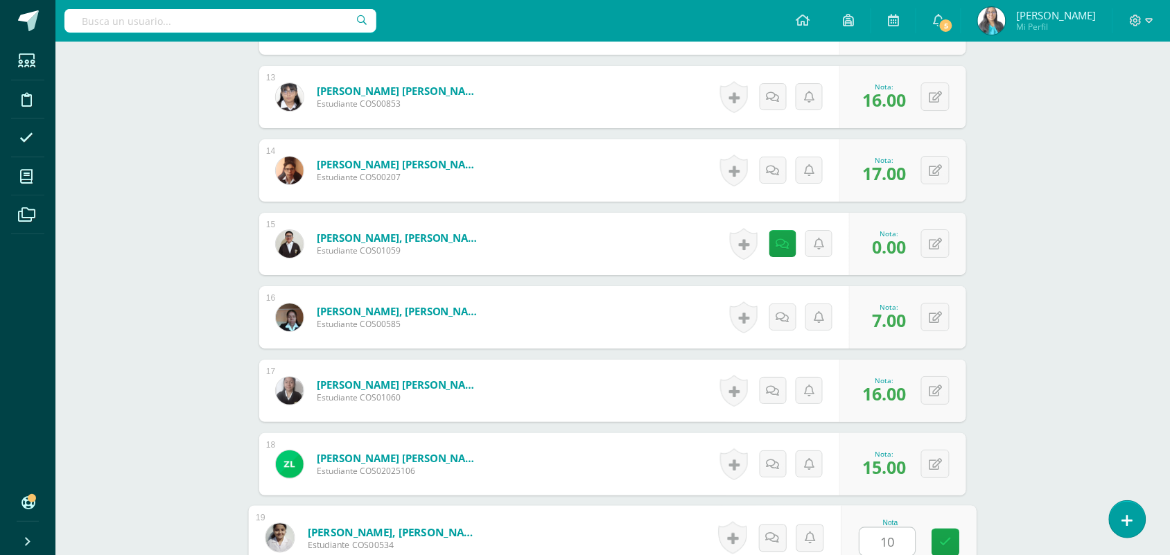
type input "10"
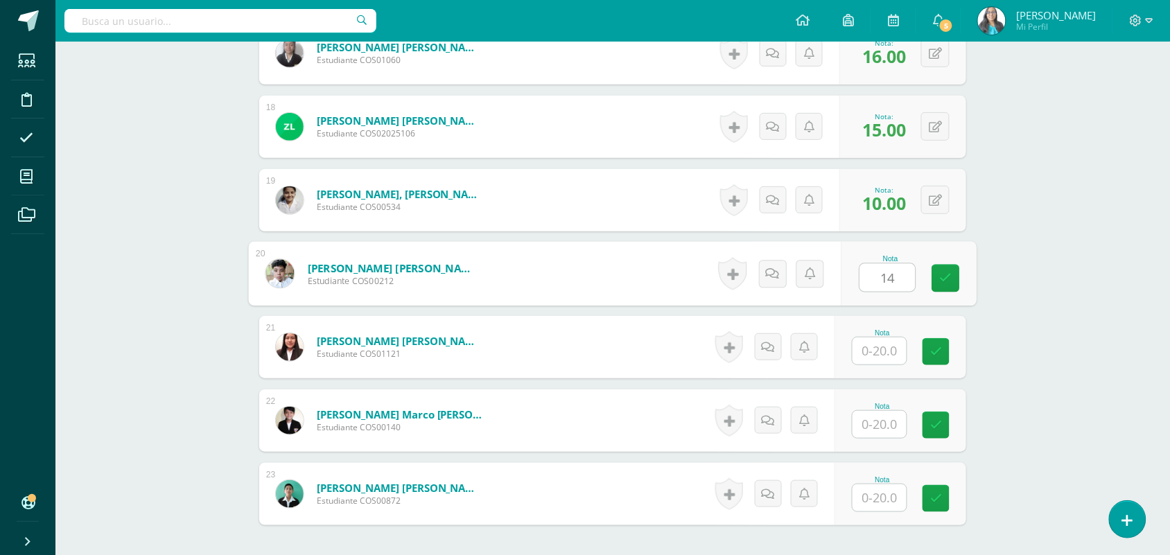
type input "14"
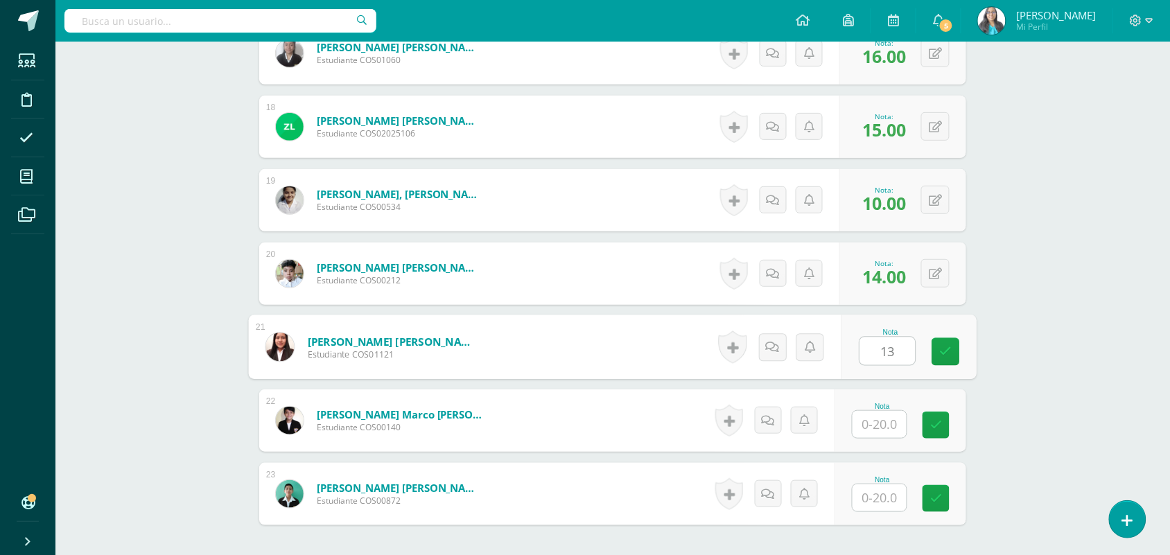
type input "13"
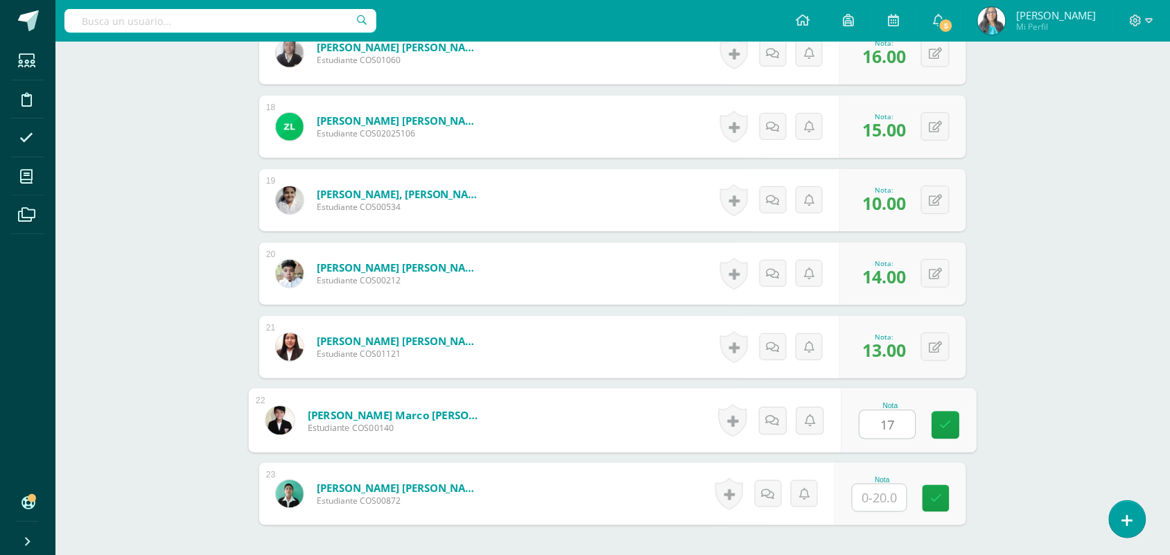
type input "17"
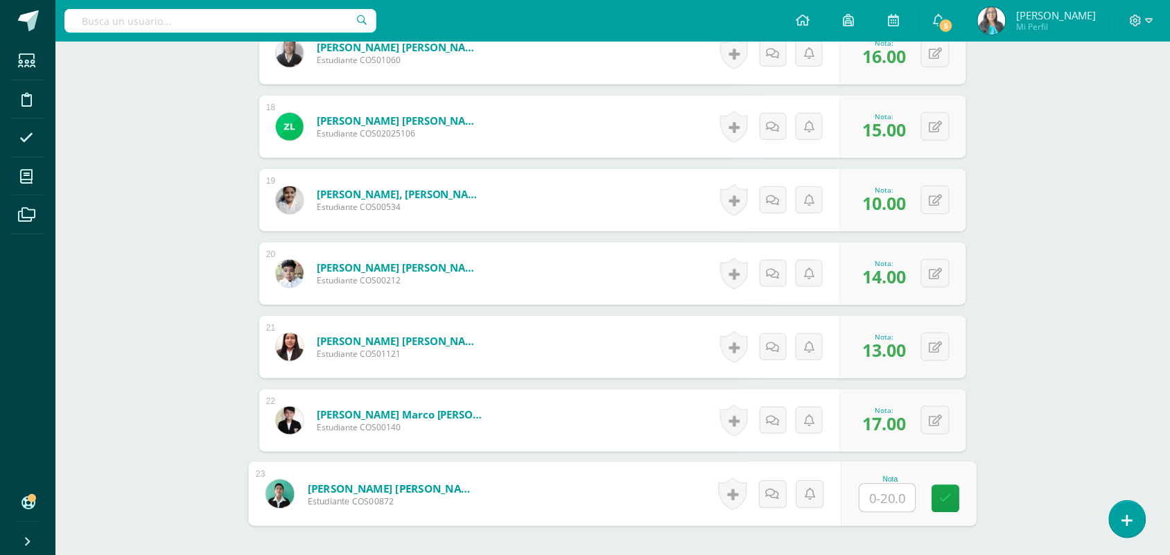
type input "4"
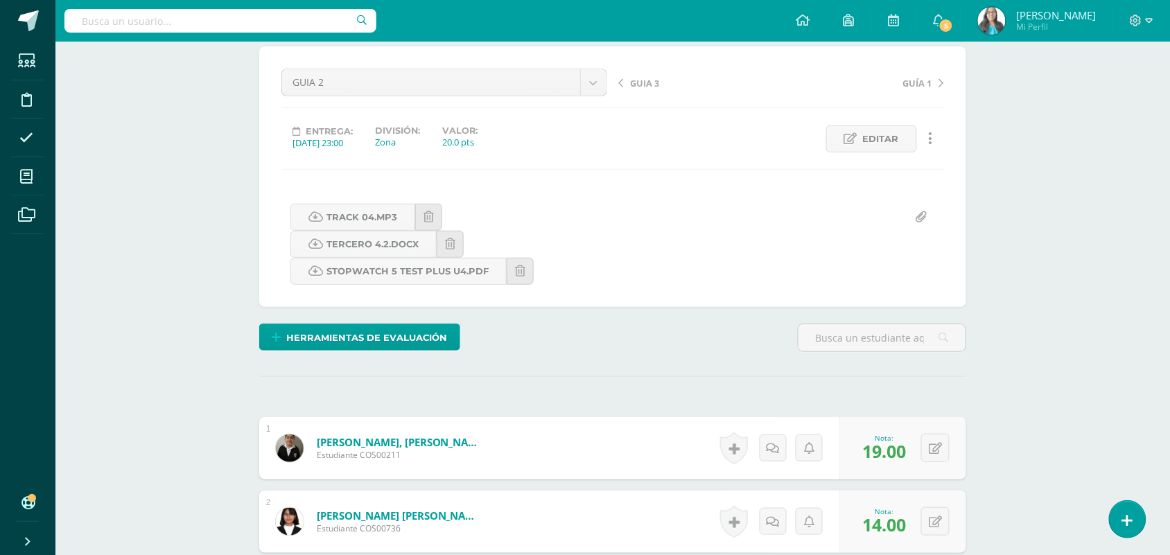
scroll to position [0, 0]
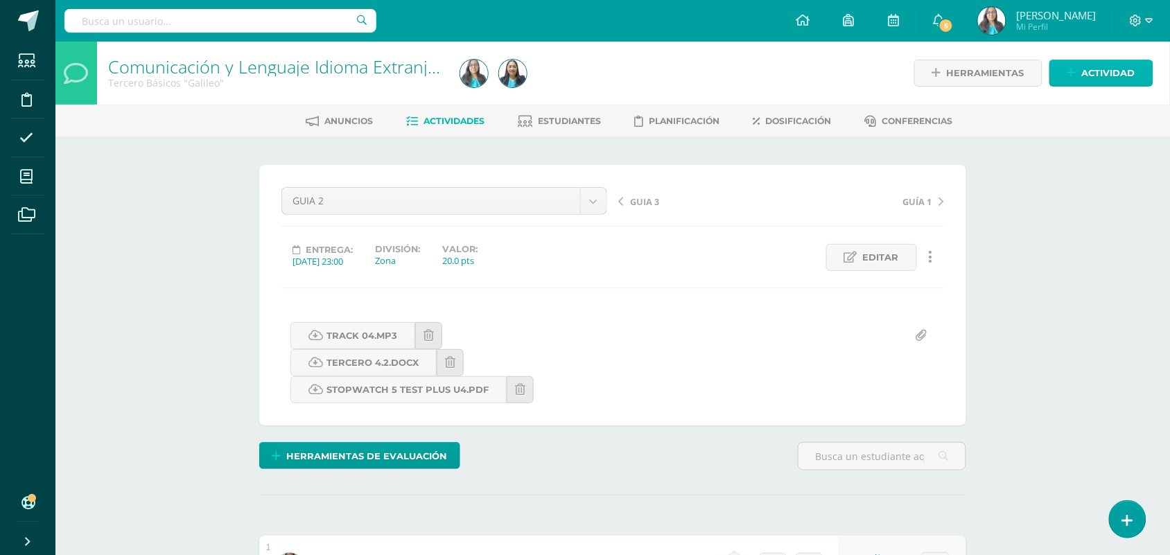
click at [1113, 66] on span "Actividad" at bounding box center [1108, 73] width 53 height 26
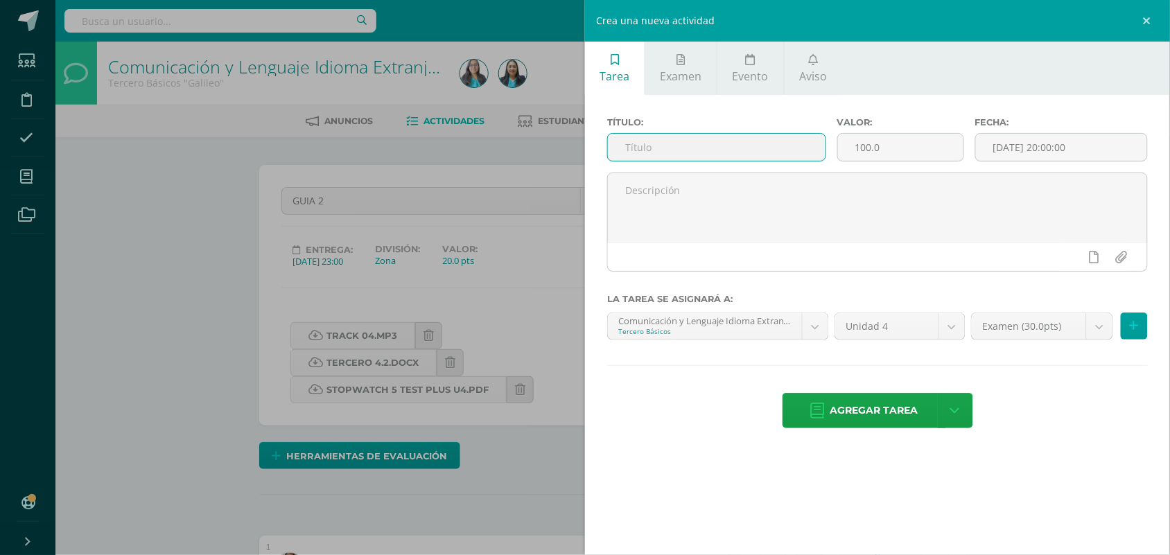
click at [705, 144] on input "text" at bounding box center [717, 147] width 218 height 27
type input "p"
type input "PARCIAL"
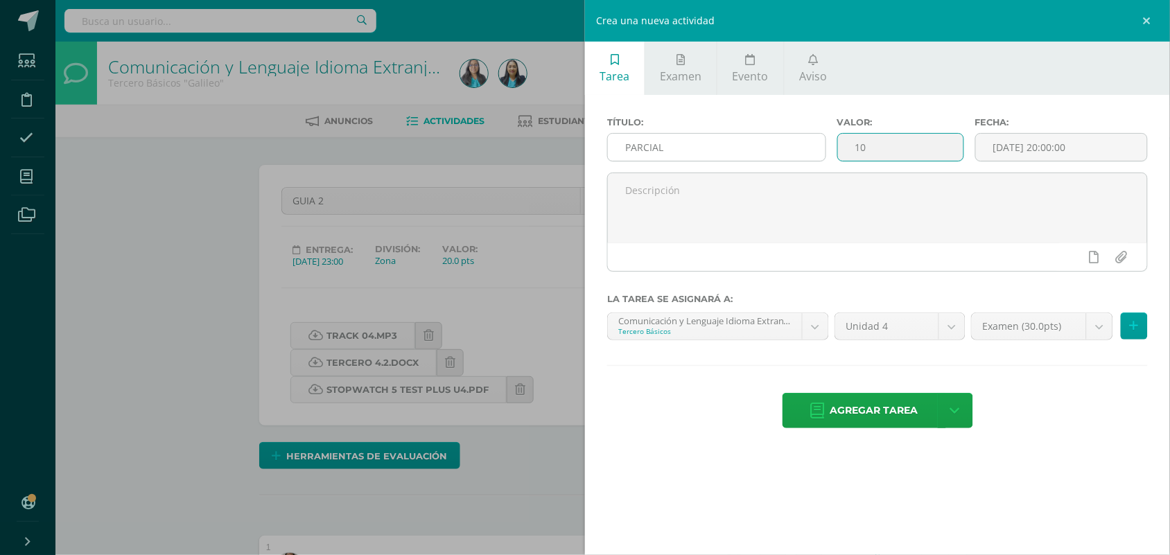
type input "10"
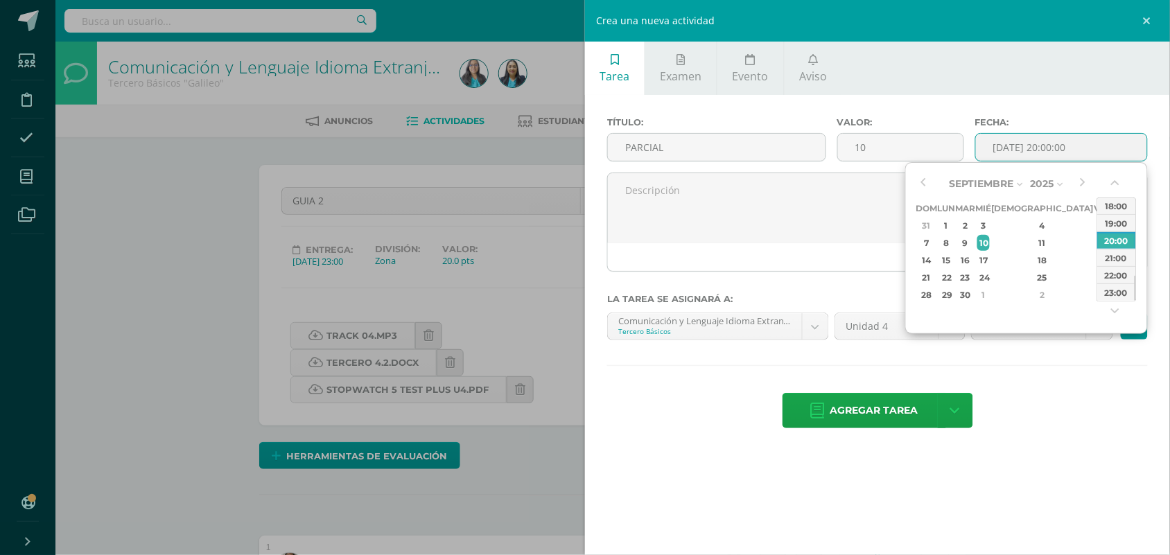
click at [1120, 291] on div "23:00" at bounding box center [1117, 292] width 39 height 17
type input "2025-09-10 23:00"
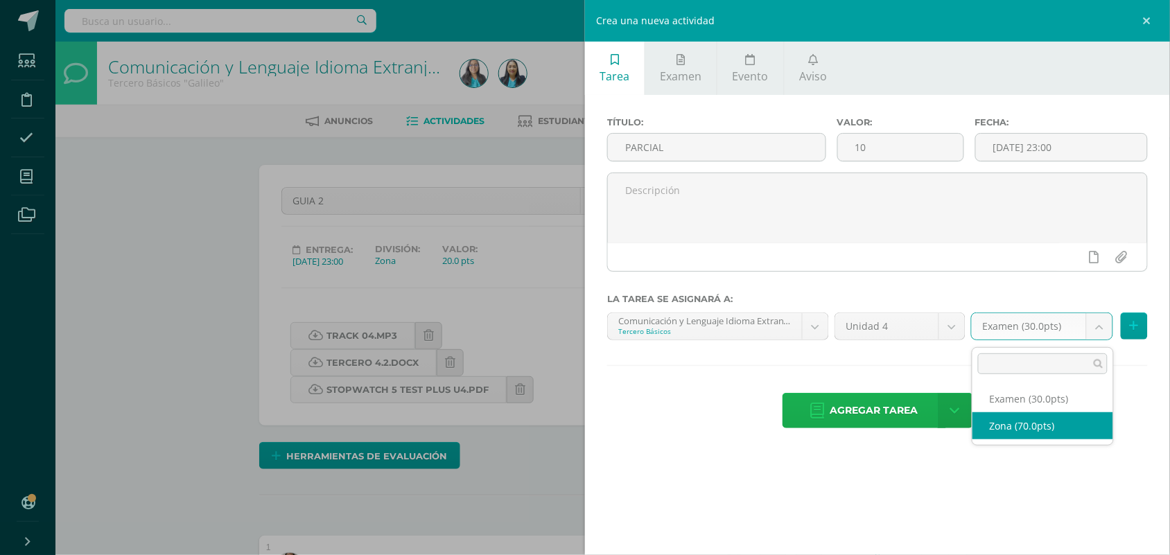
select select "122924"
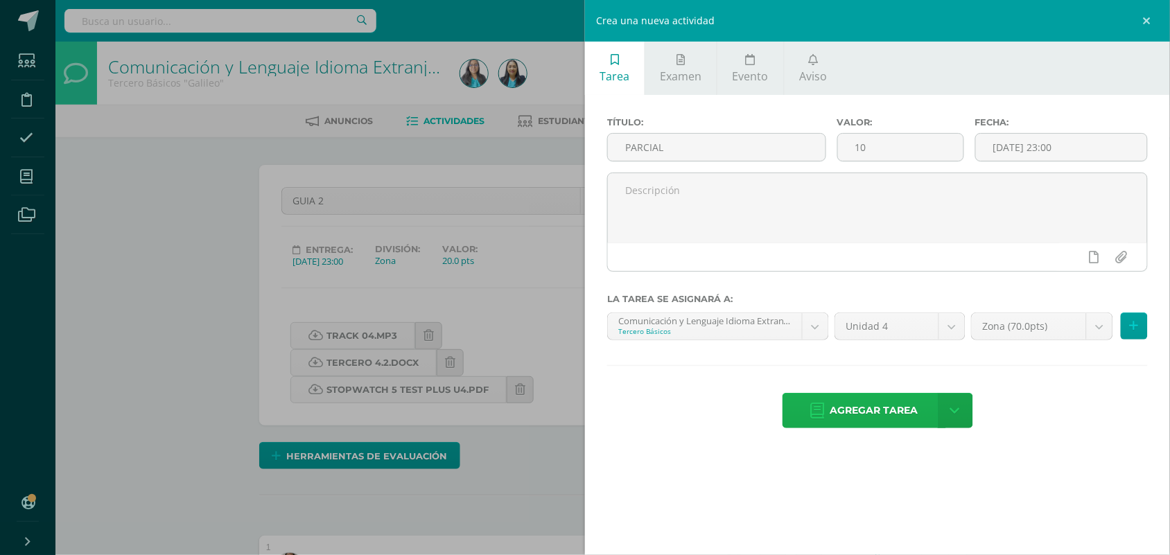
click at [884, 423] on span "Agregar tarea" at bounding box center [875, 411] width 88 height 34
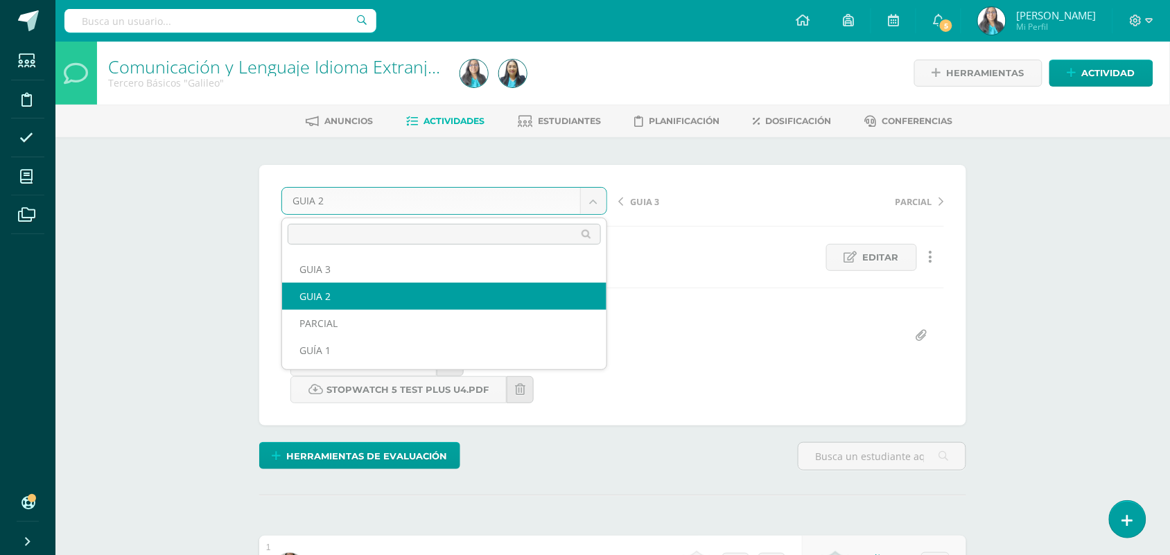
drag, startPoint x: 583, startPoint y: 201, endPoint x: 541, endPoint y: 239, distance: 56.4
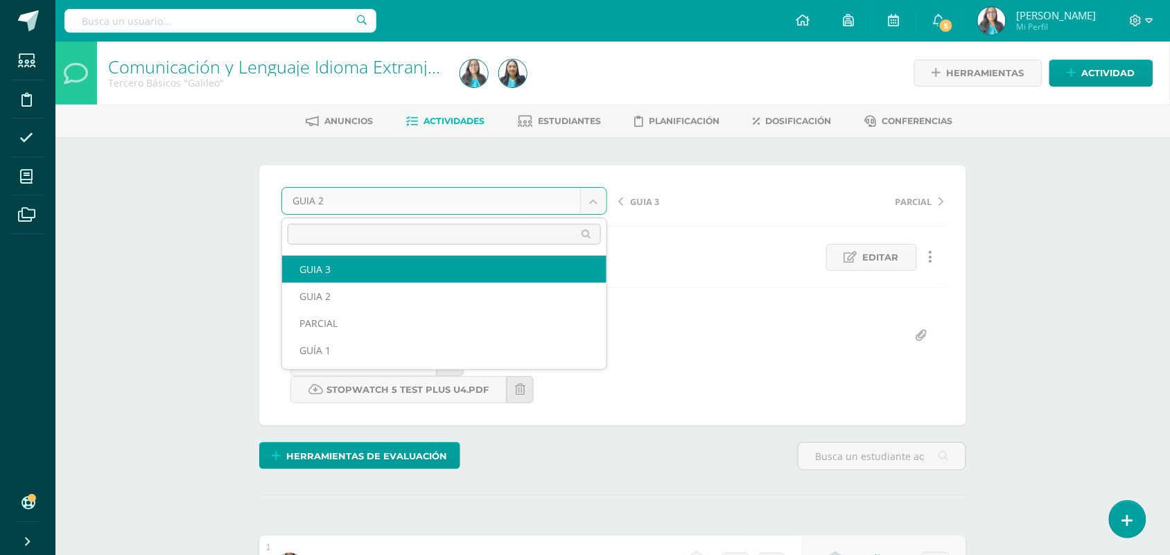
scroll to position [1, 0]
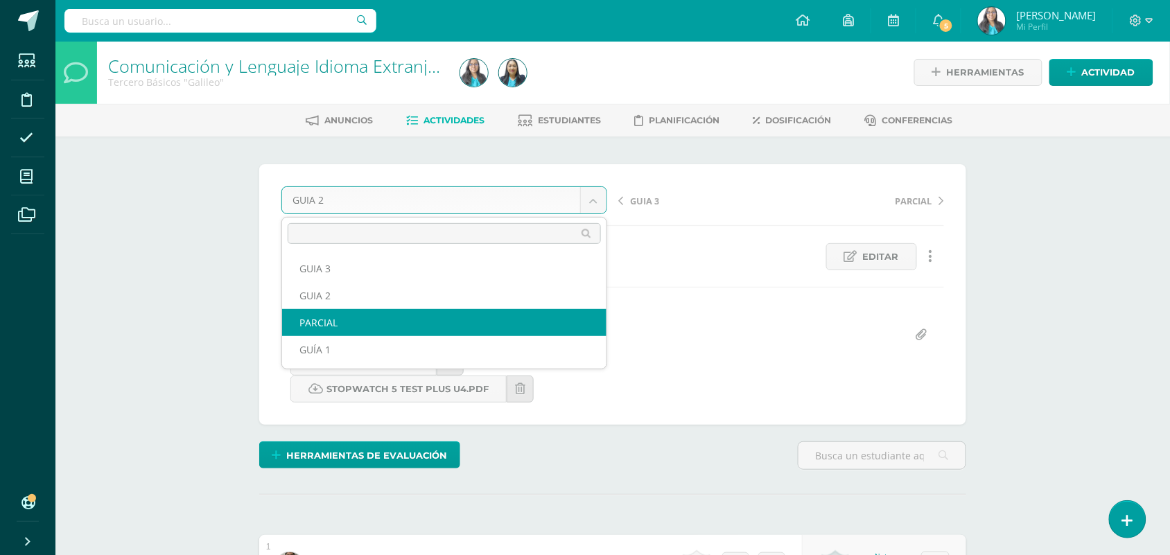
select select "/dashboard/teacher/grade-activity/124109/"
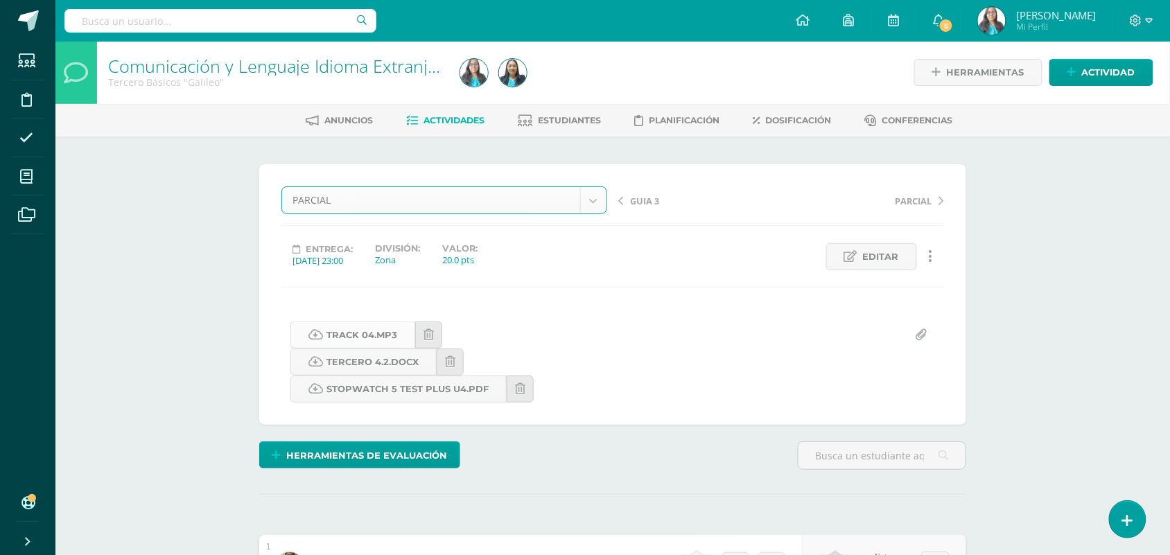
scroll to position [1, 0]
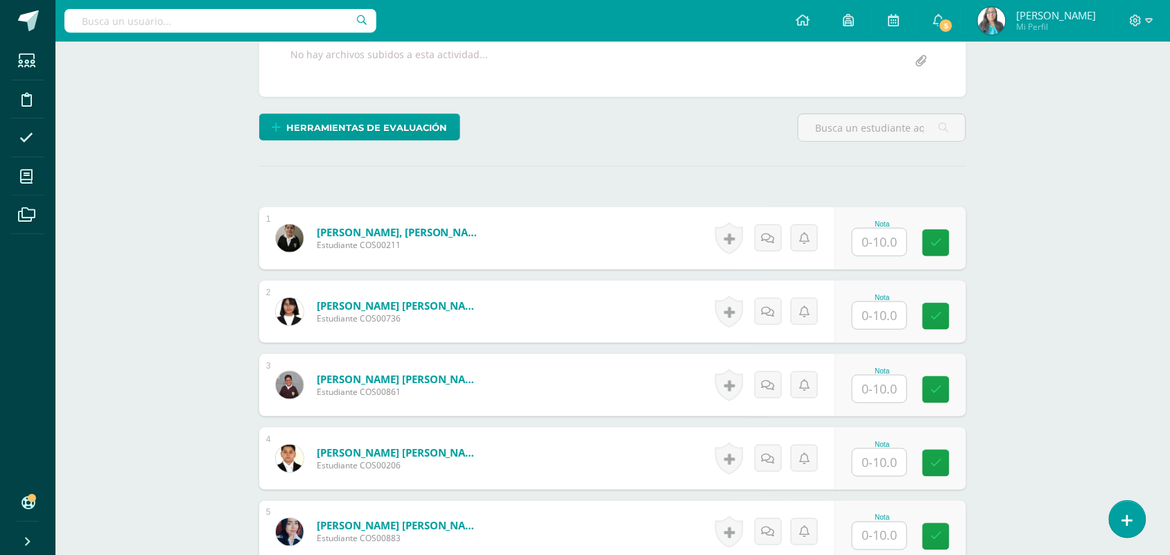
scroll to position [275, 0]
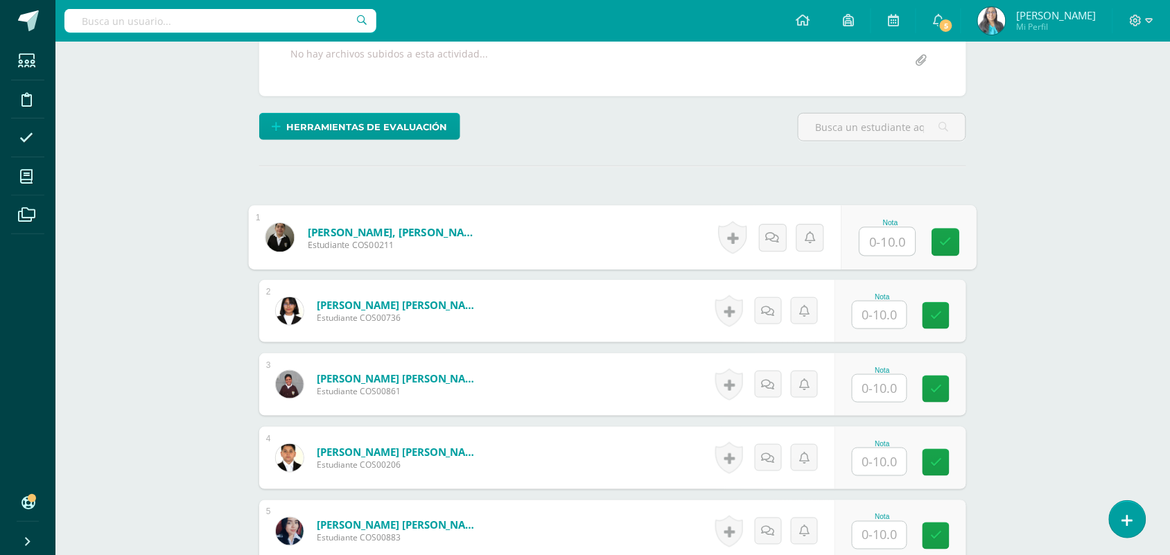
click at [878, 251] on input "text" at bounding box center [887, 242] width 55 height 28
type input "9"
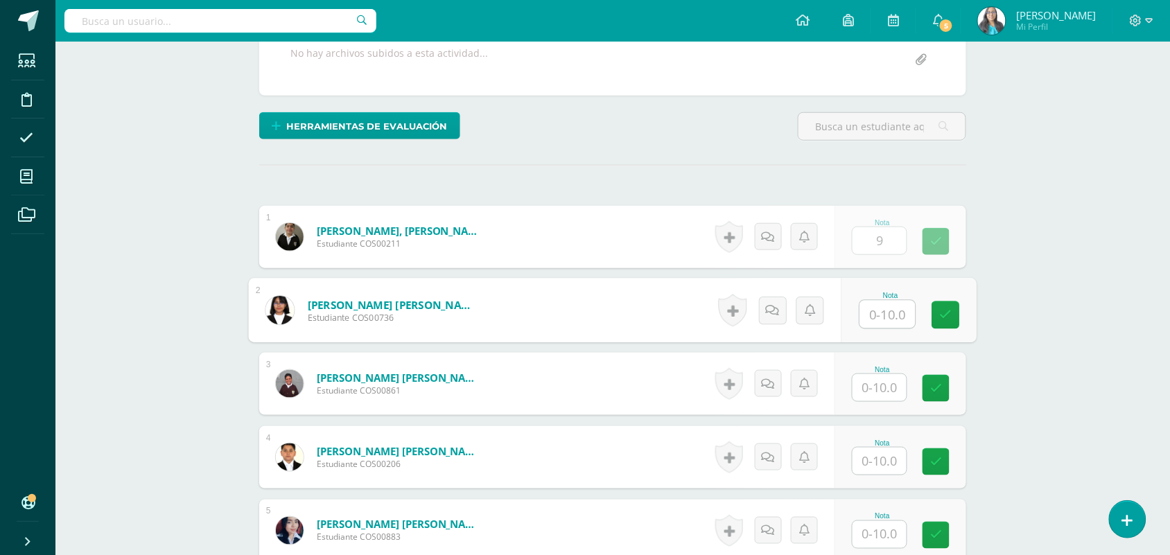
scroll to position [277, 0]
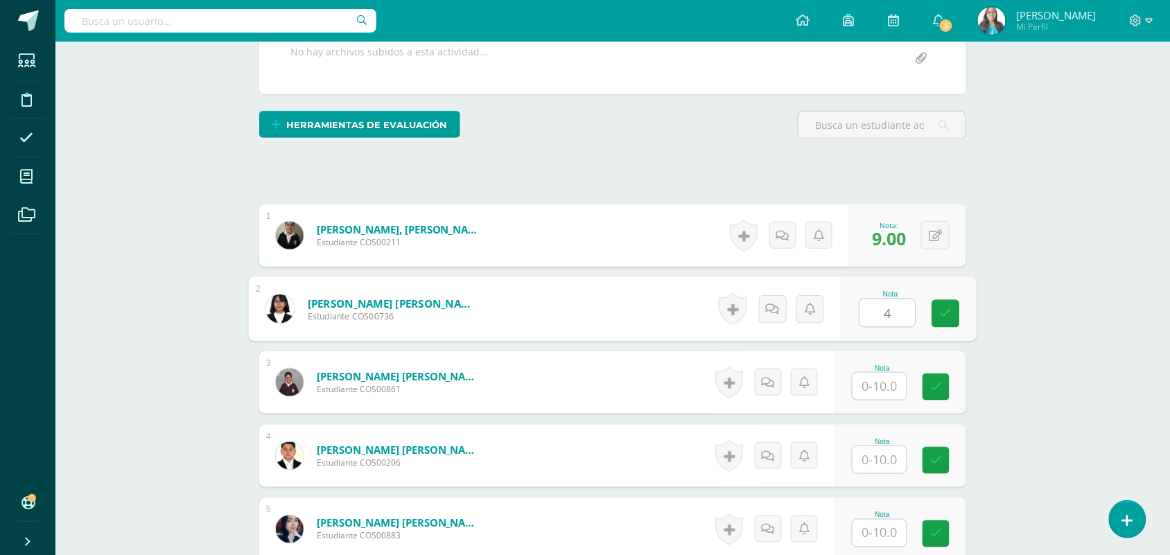
type input "4"
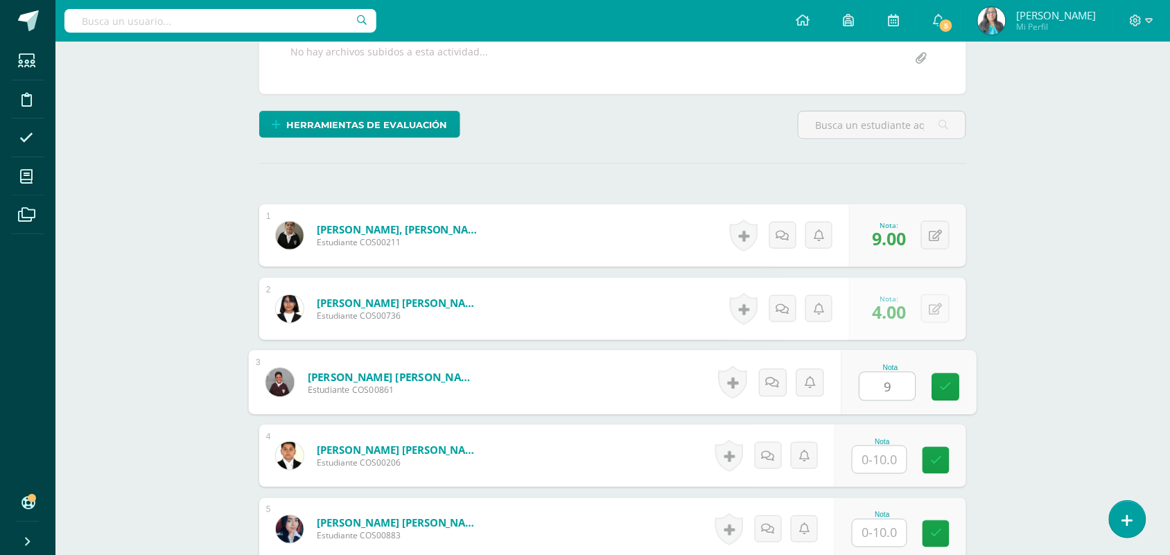
type input "9"
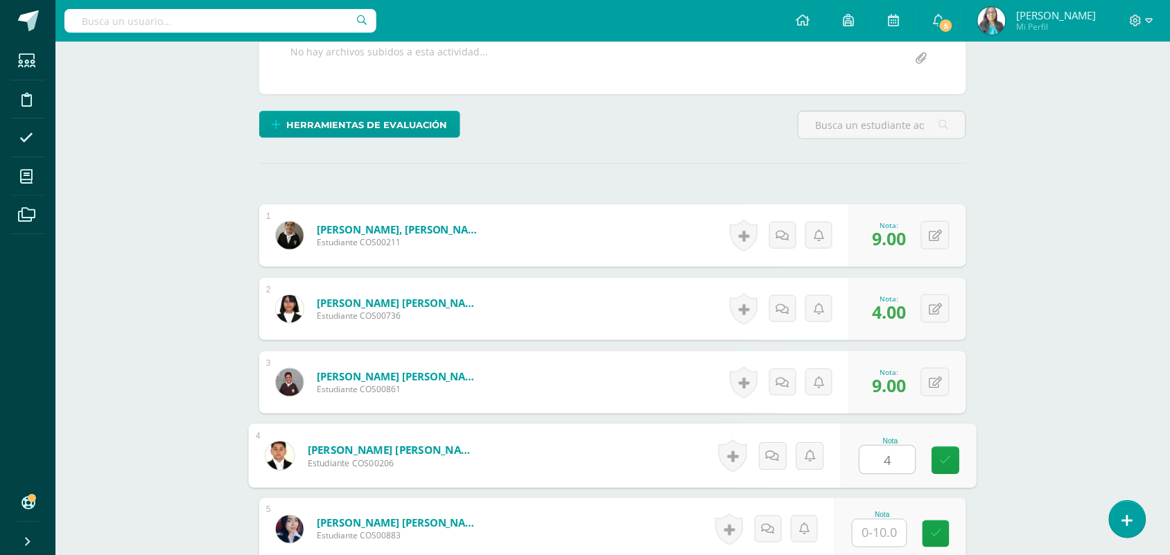
type input "4"
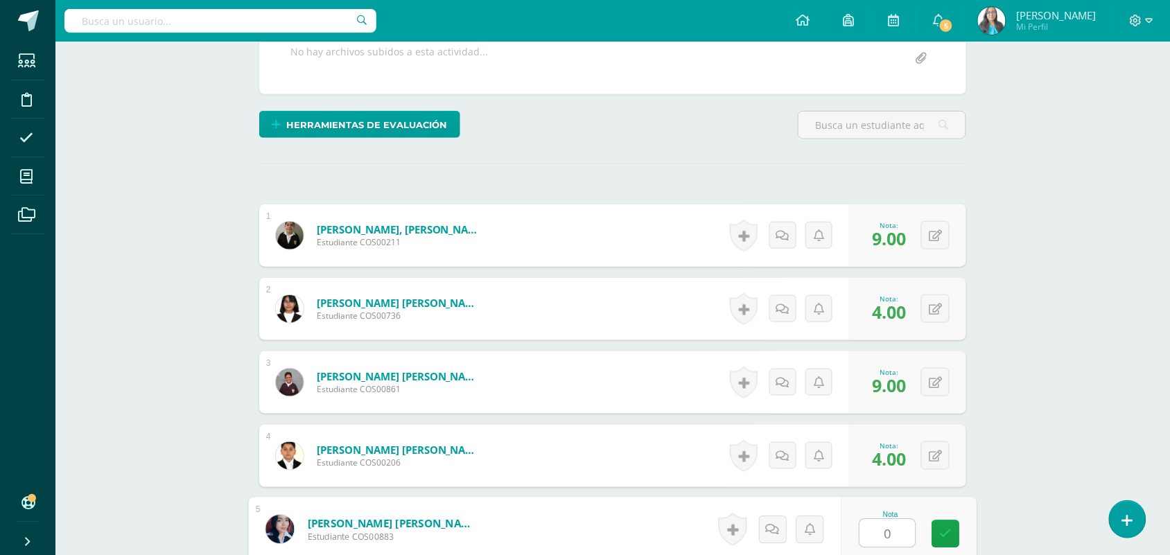
type input "0"
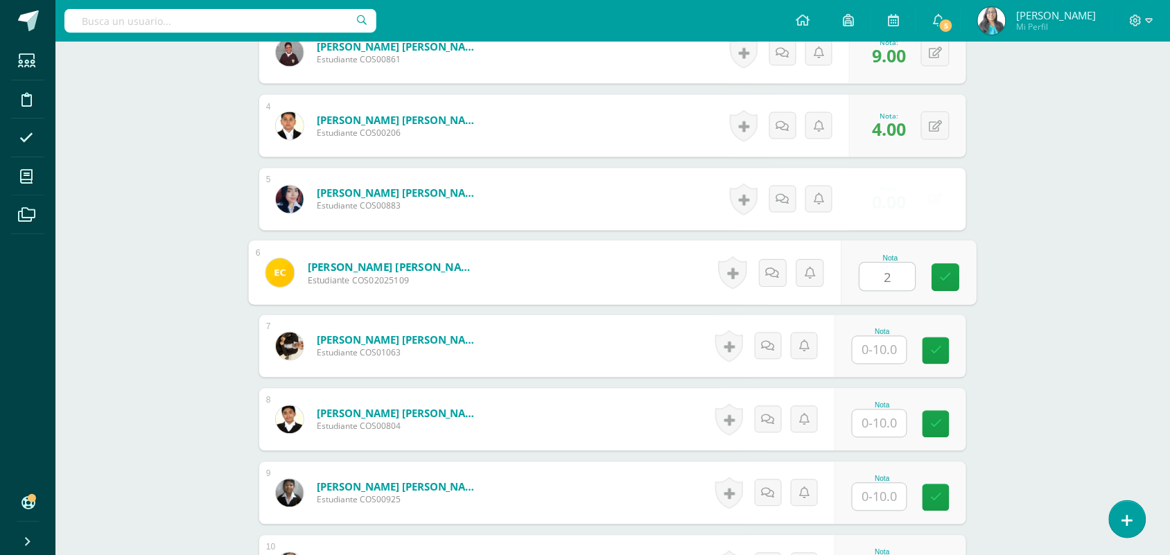
type input "2"
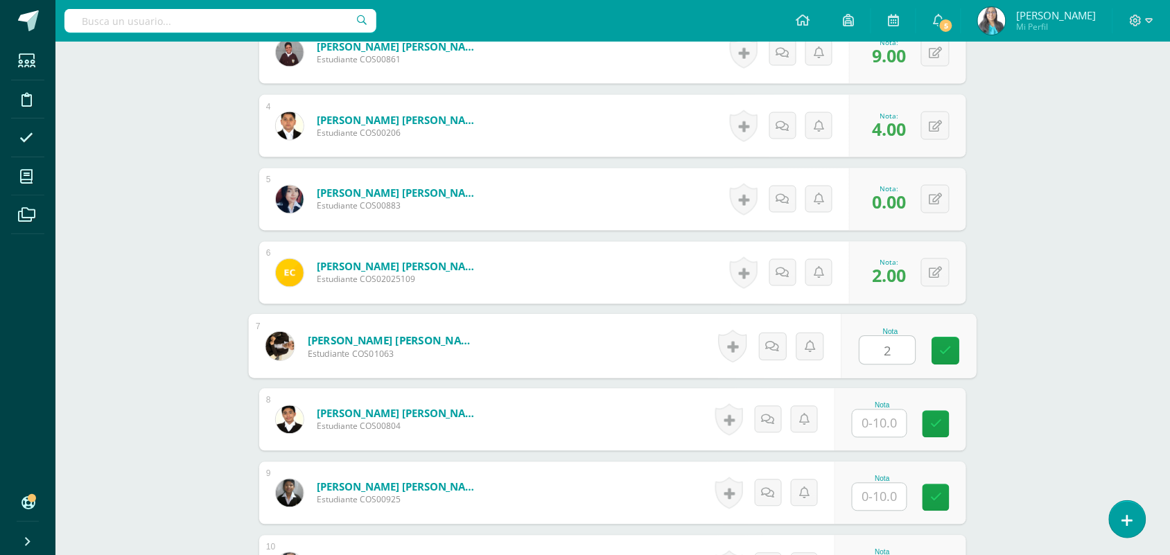
type input "2"
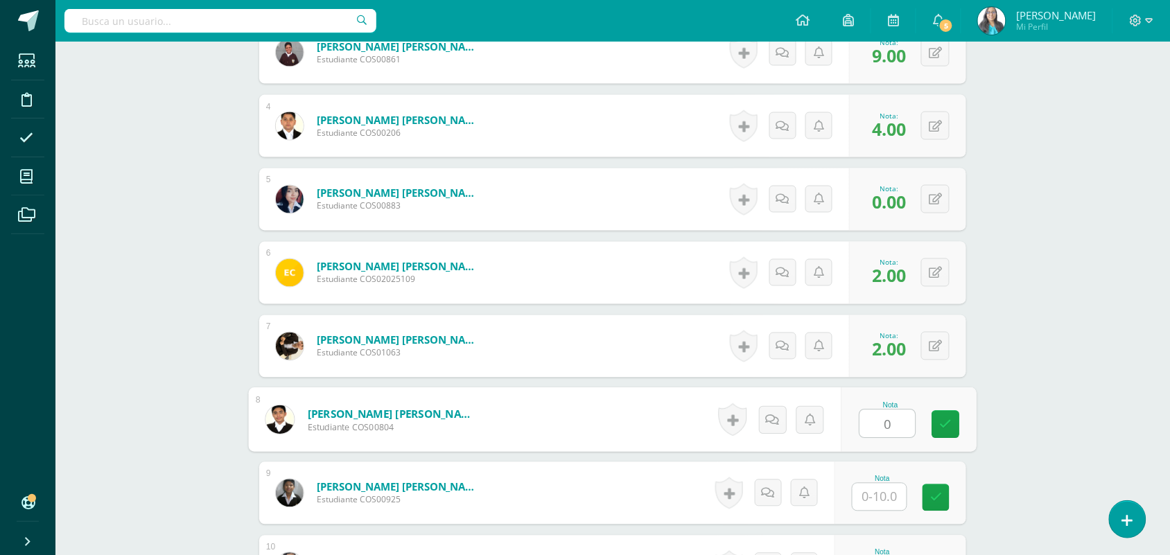
type input "0"
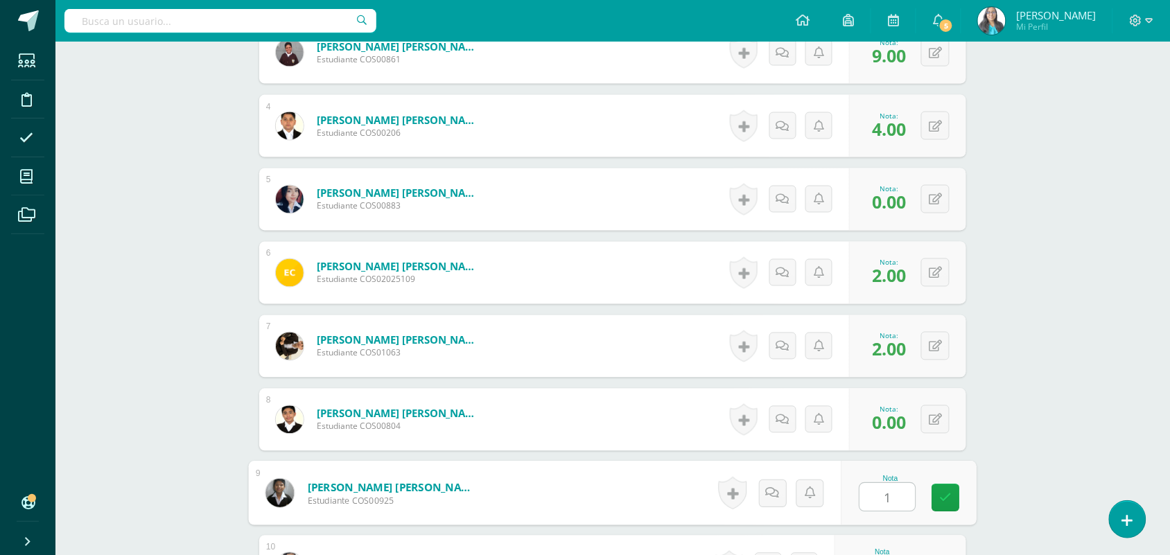
type input "1"
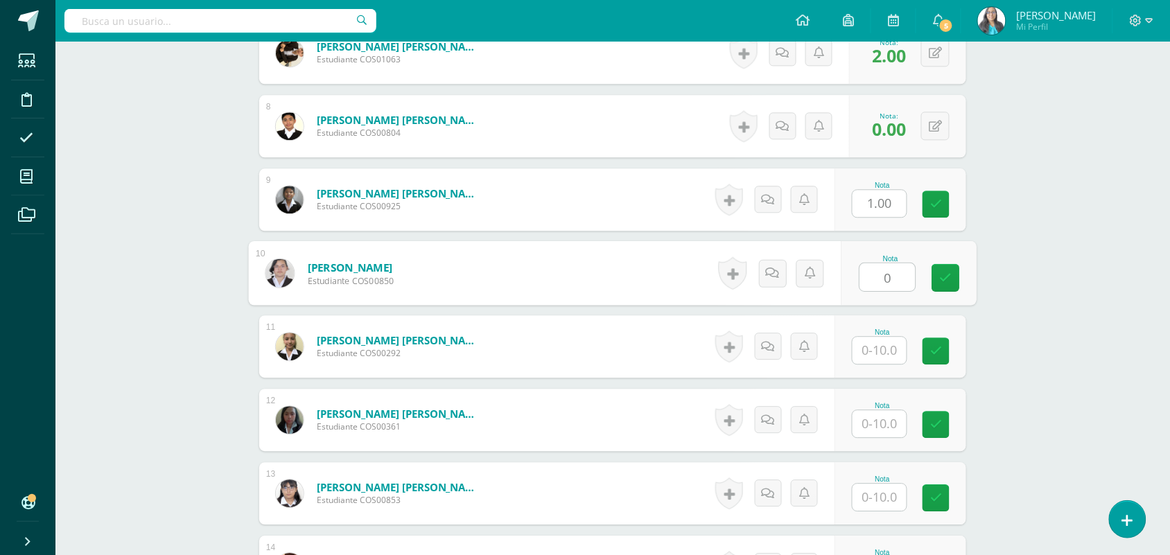
type input "0"
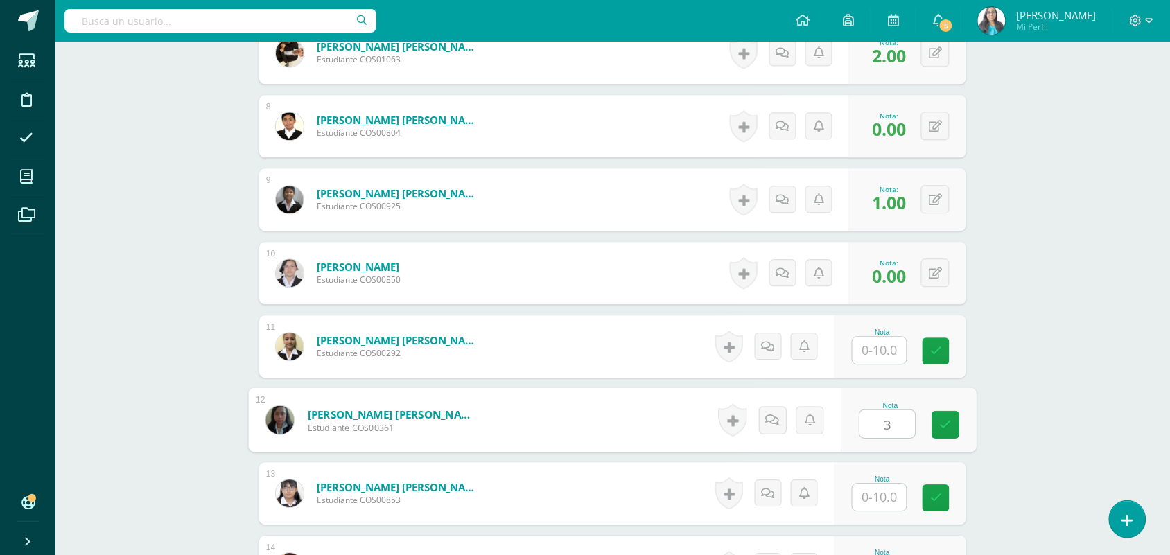
type input "3"
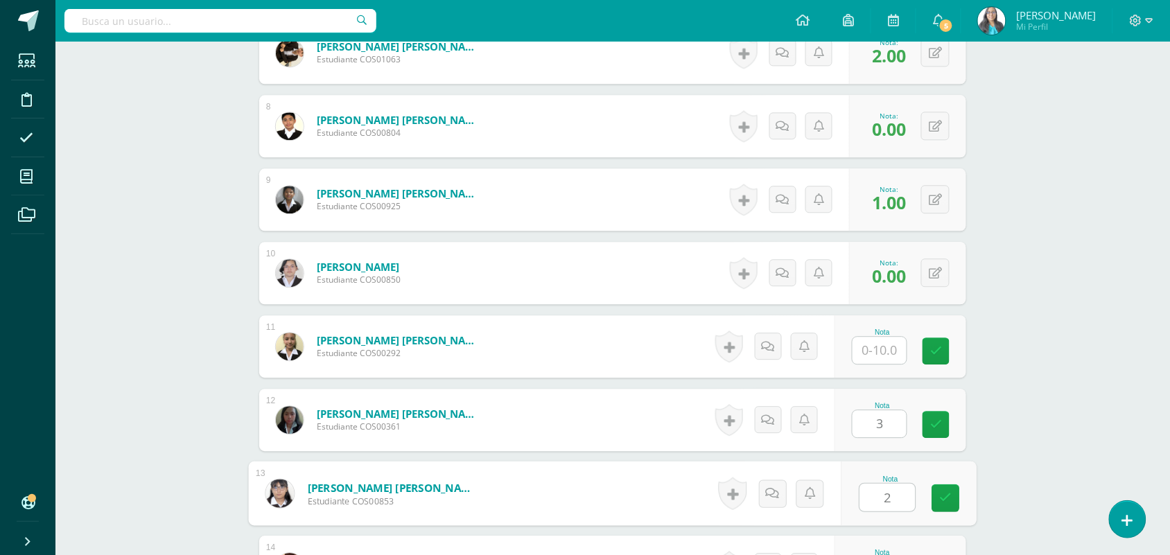
type input "2"
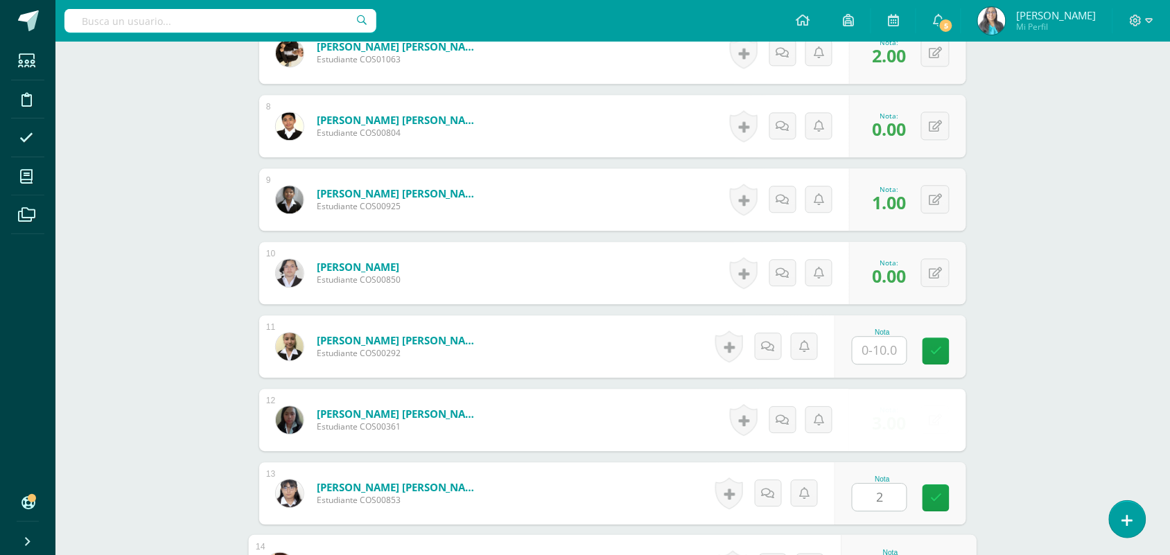
scroll to position [1195, 0]
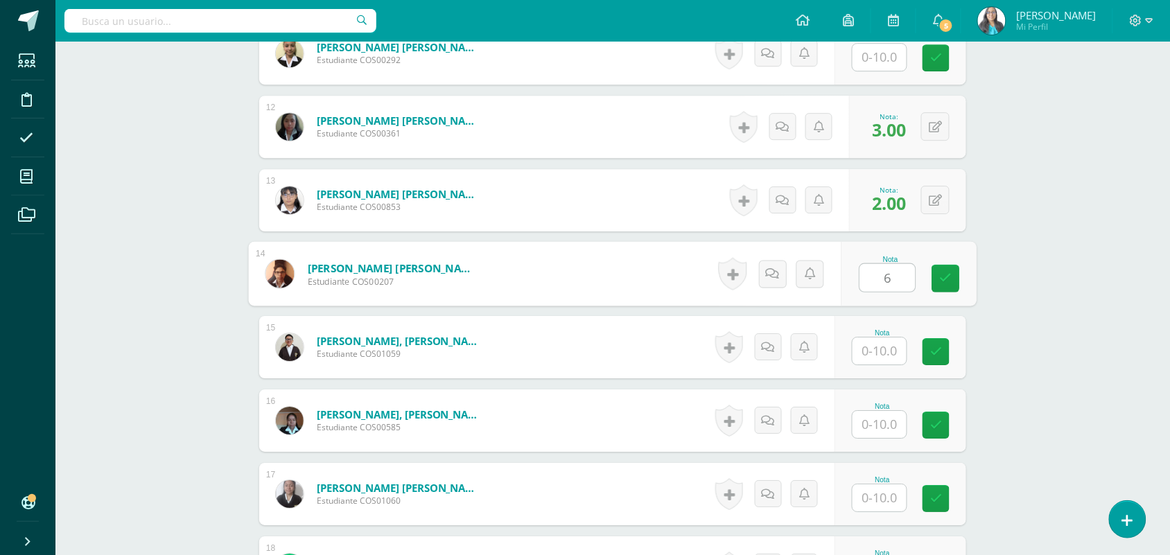
type input "6"
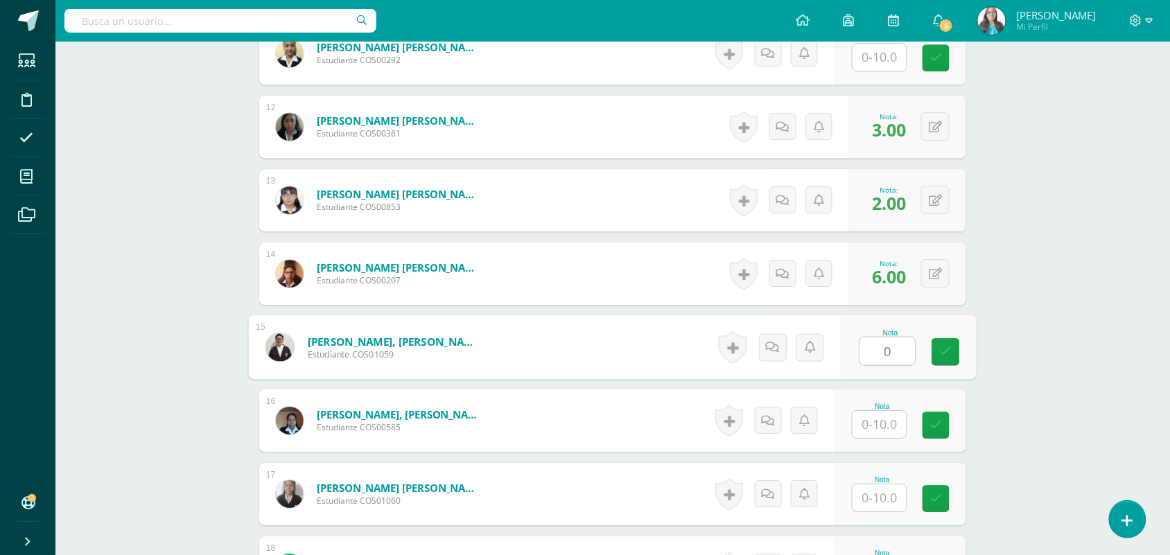
type input "0"
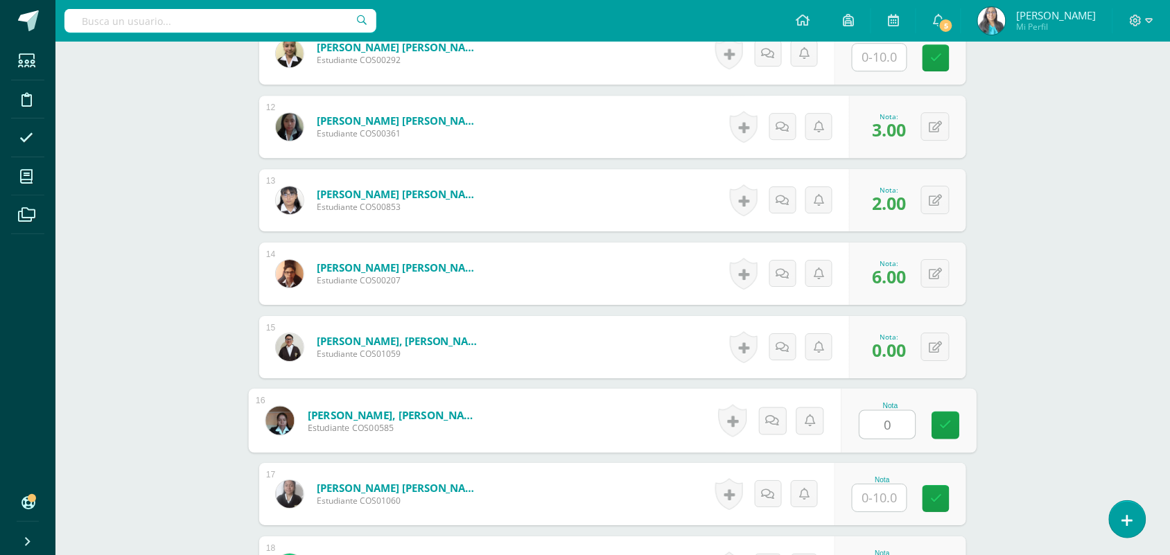
type input "0"
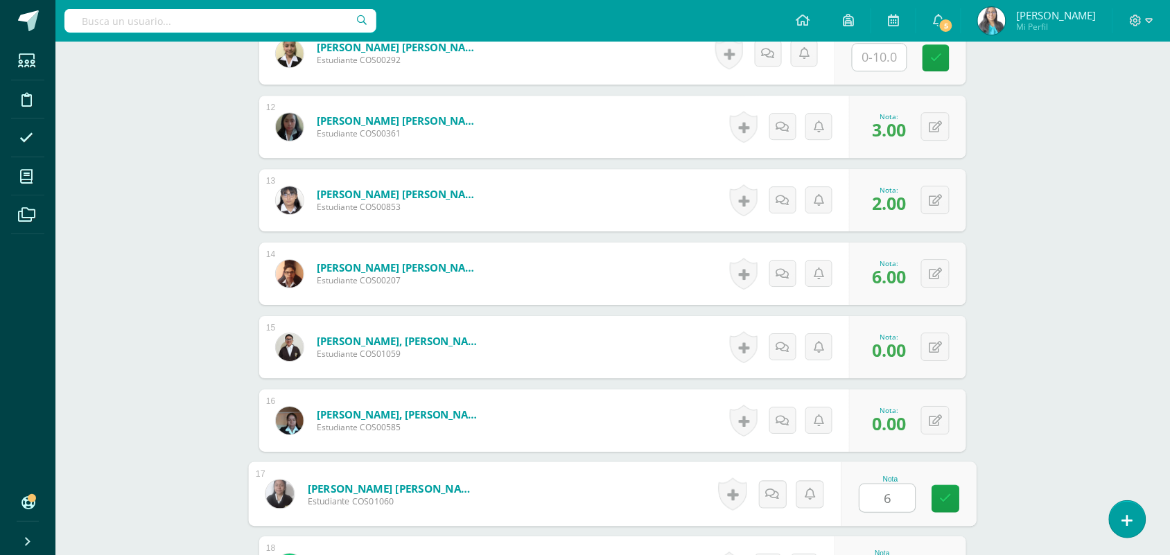
type input "6"
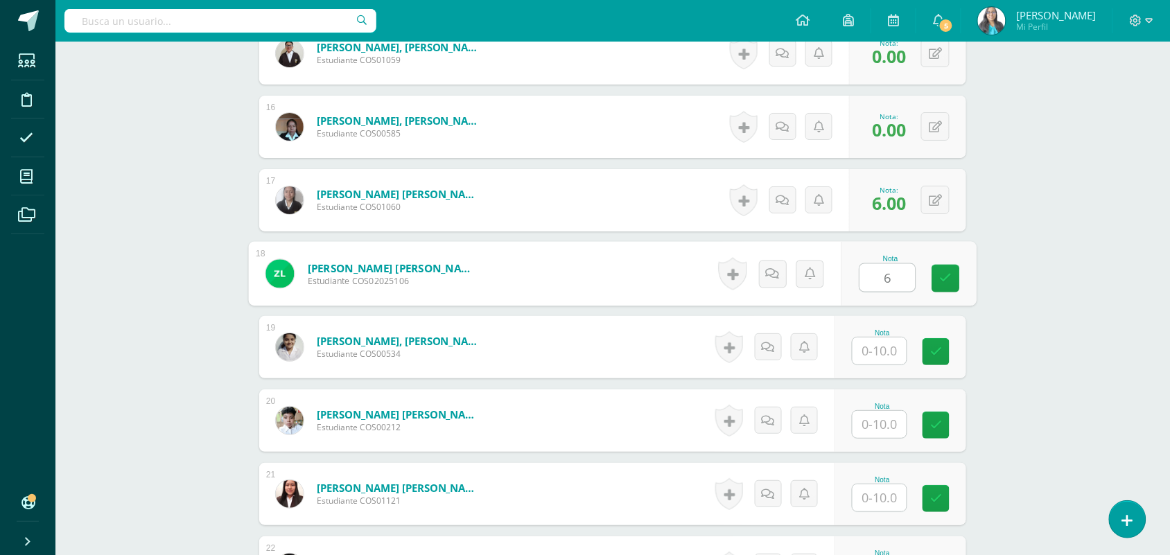
type input "6"
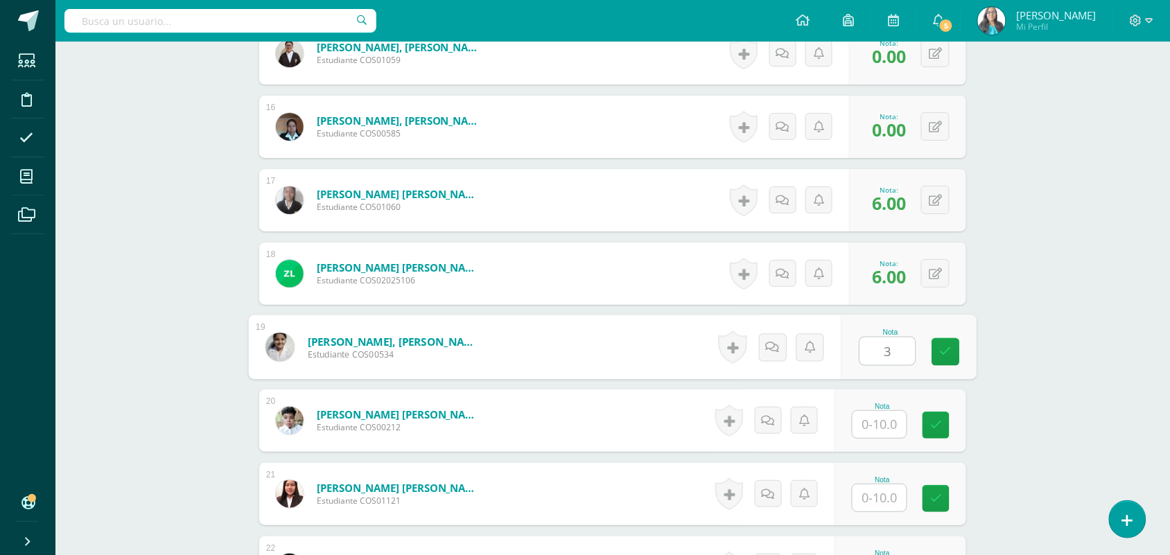
type input "3"
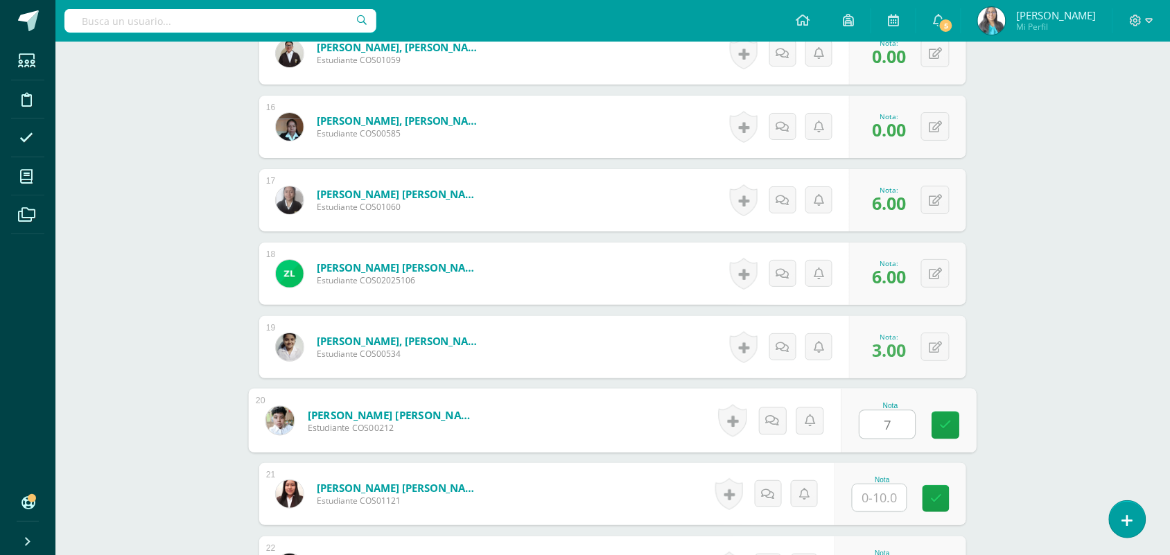
type input "7"
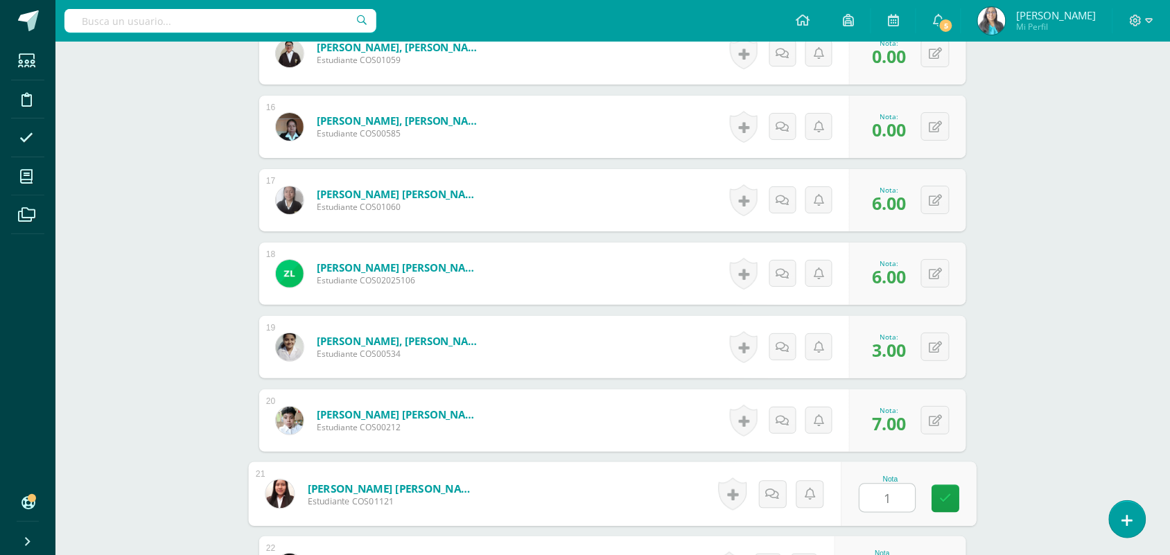
type input "1"
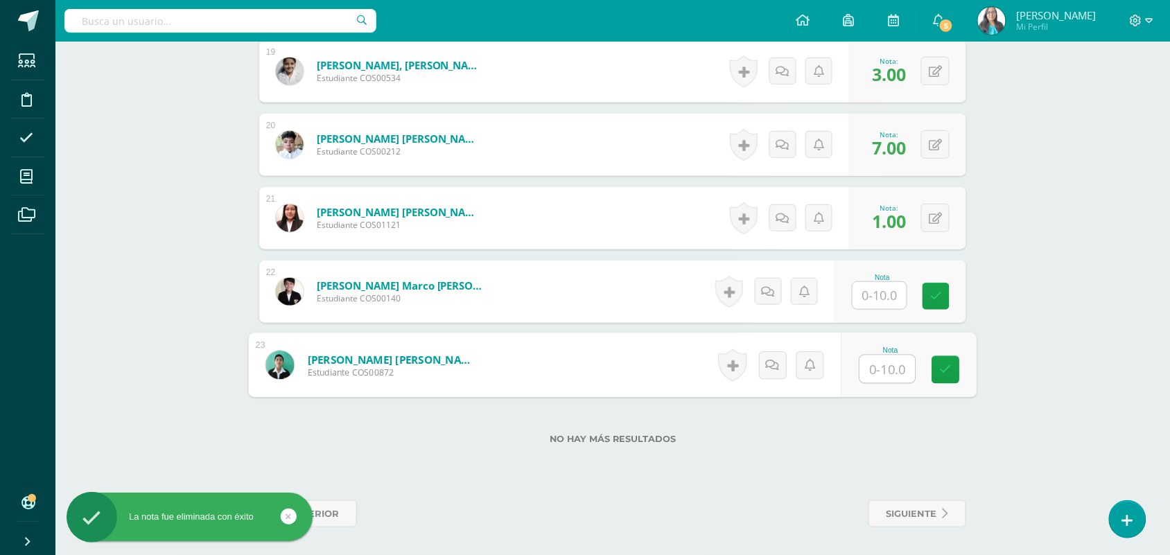
type input "0"
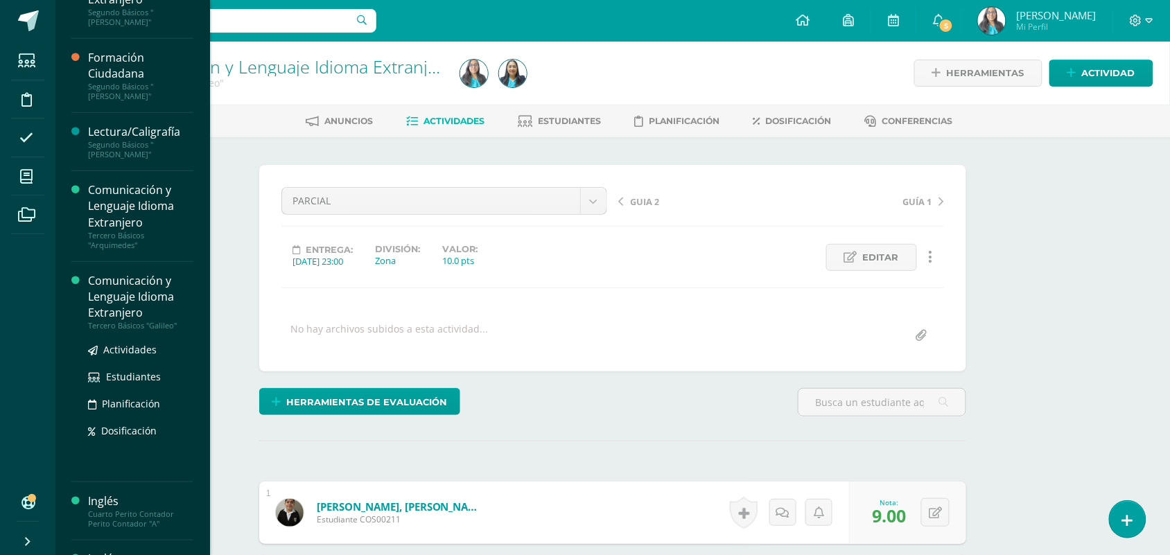
scroll to position [248, 0]
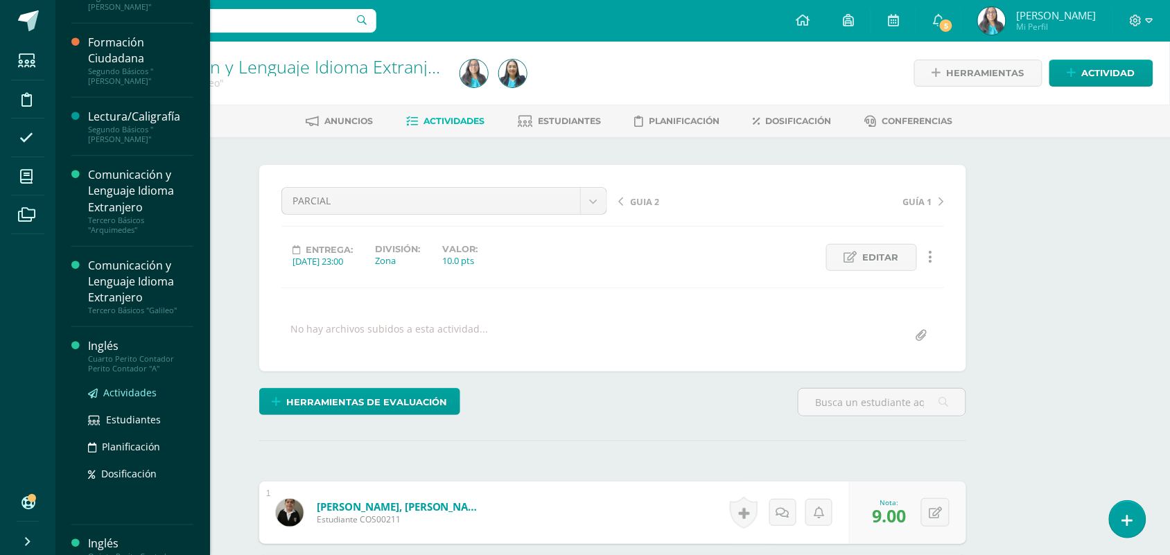
click at [136, 386] on span "Actividades" at bounding box center [129, 392] width 53 height 13
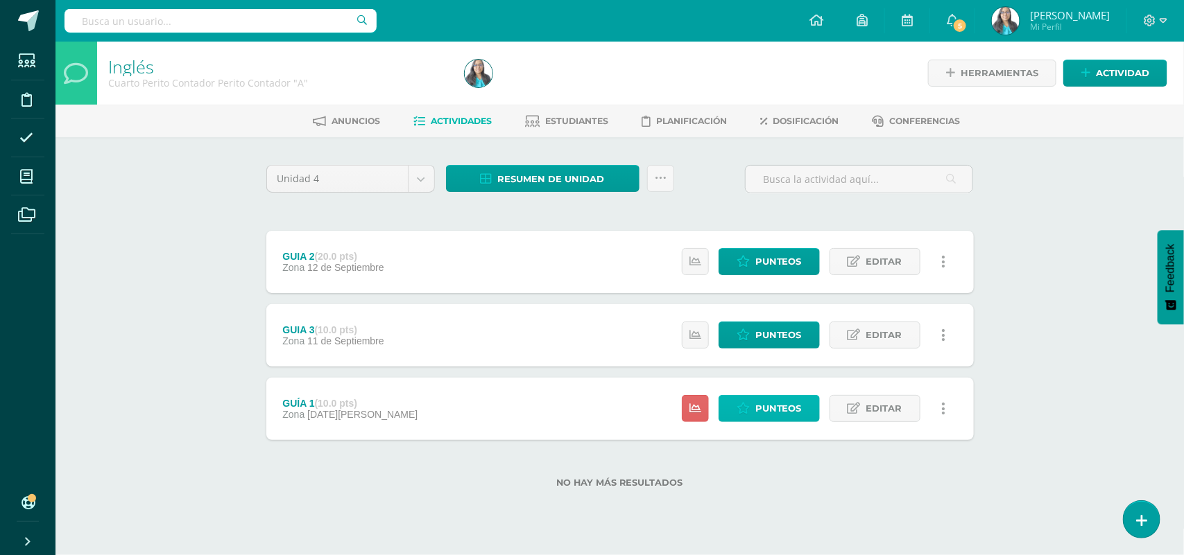
click at [801, 406] on span "Punteos" at bounding box center [778, 409] width 46 height 26
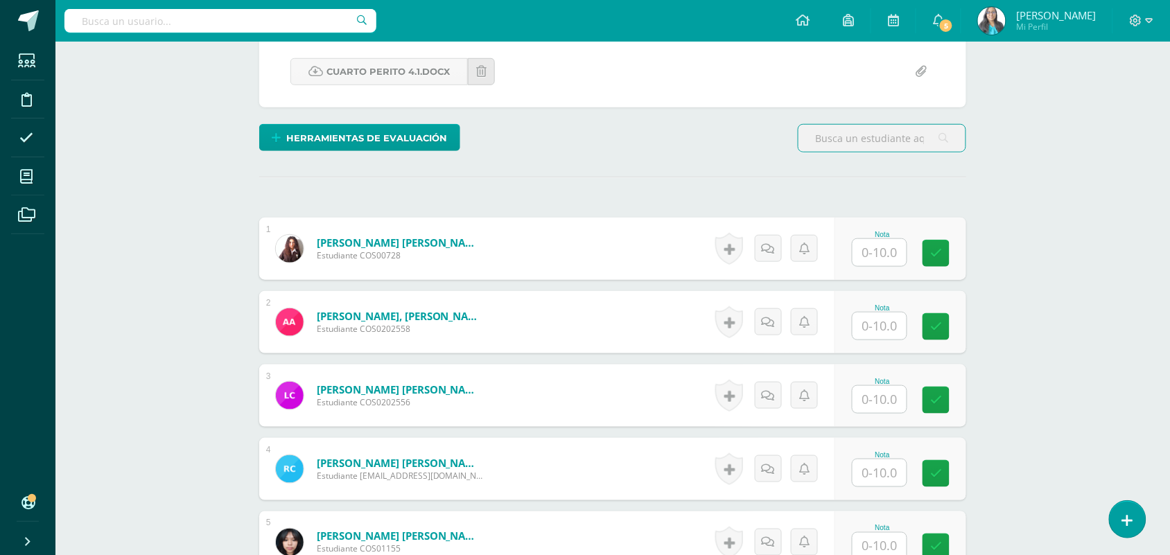
scroll to position [347, 0]
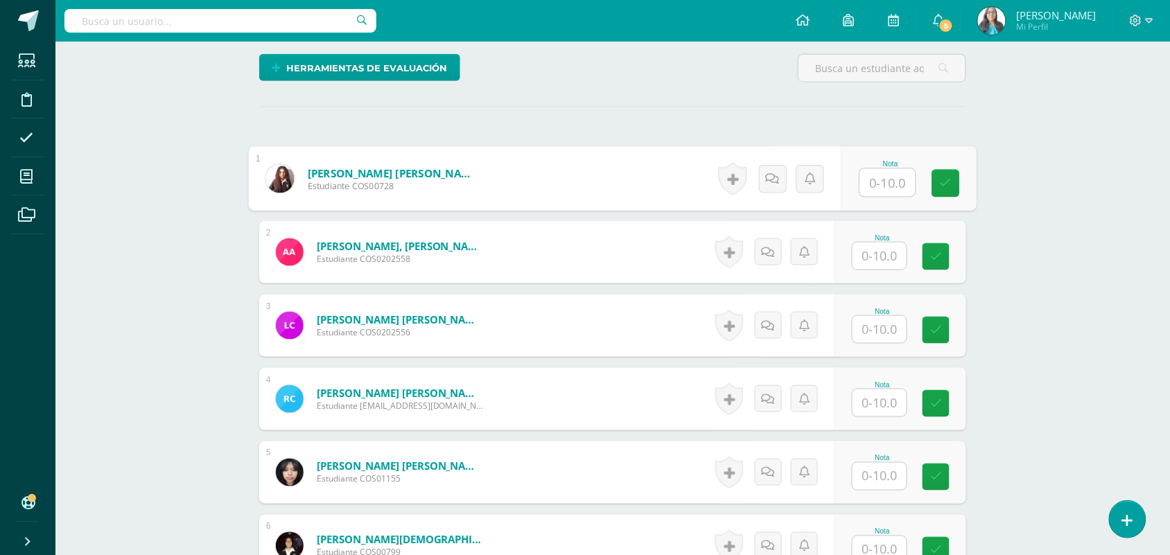
click at [885, 180] on input "text" at bounding box center [887, 183] width 55 height 28
type input "10"
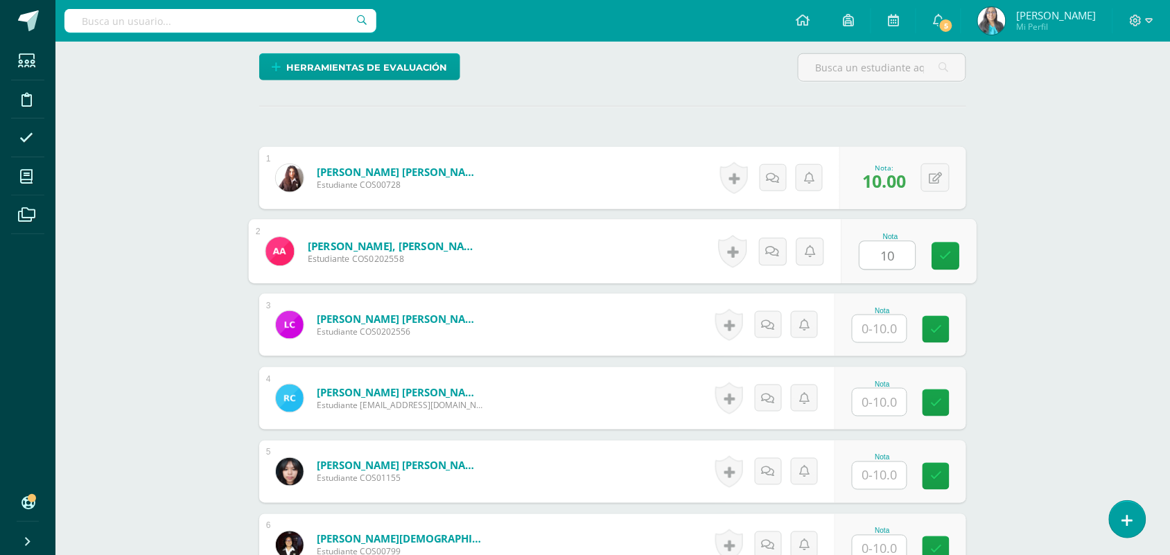
type input "10"
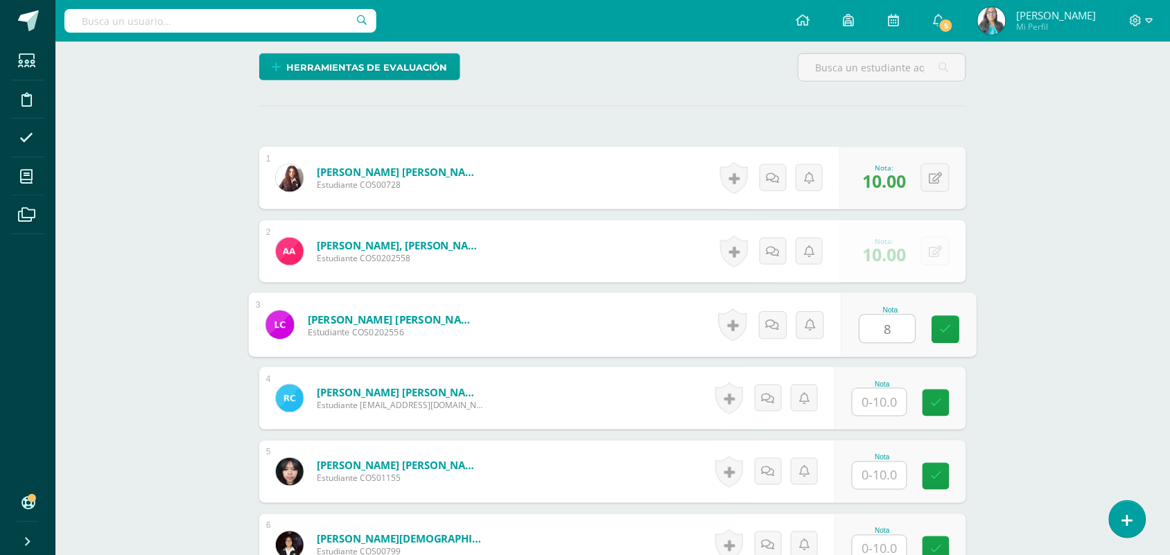
type input "8"
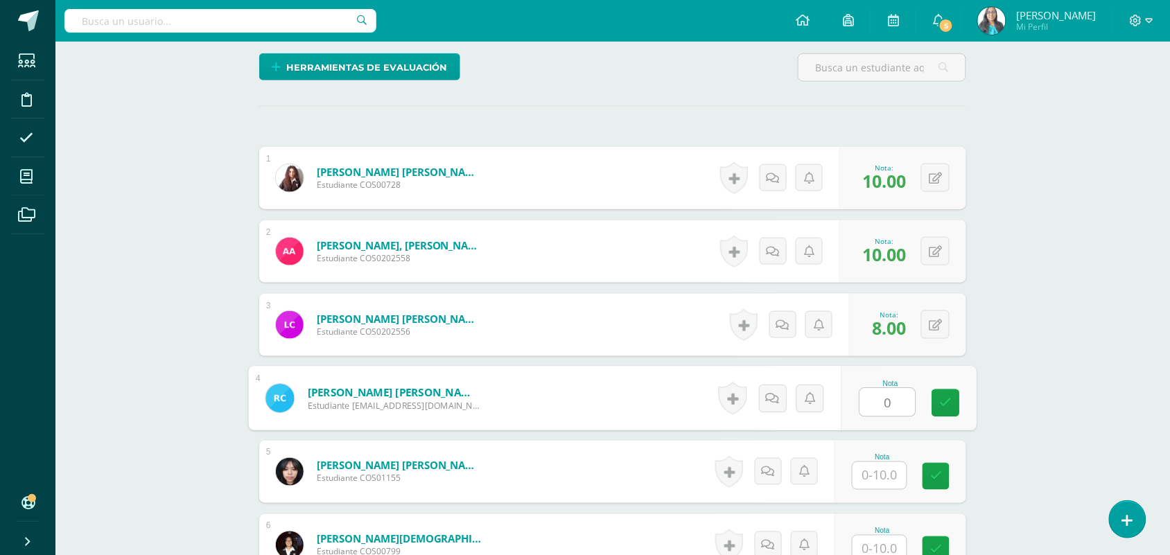
type input "0"
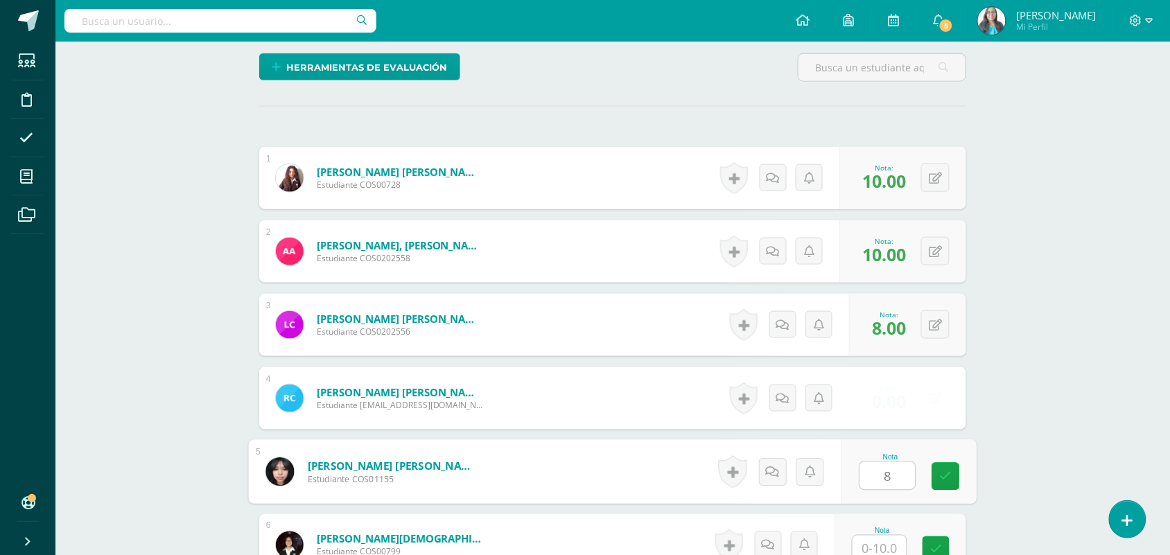
type input "8"
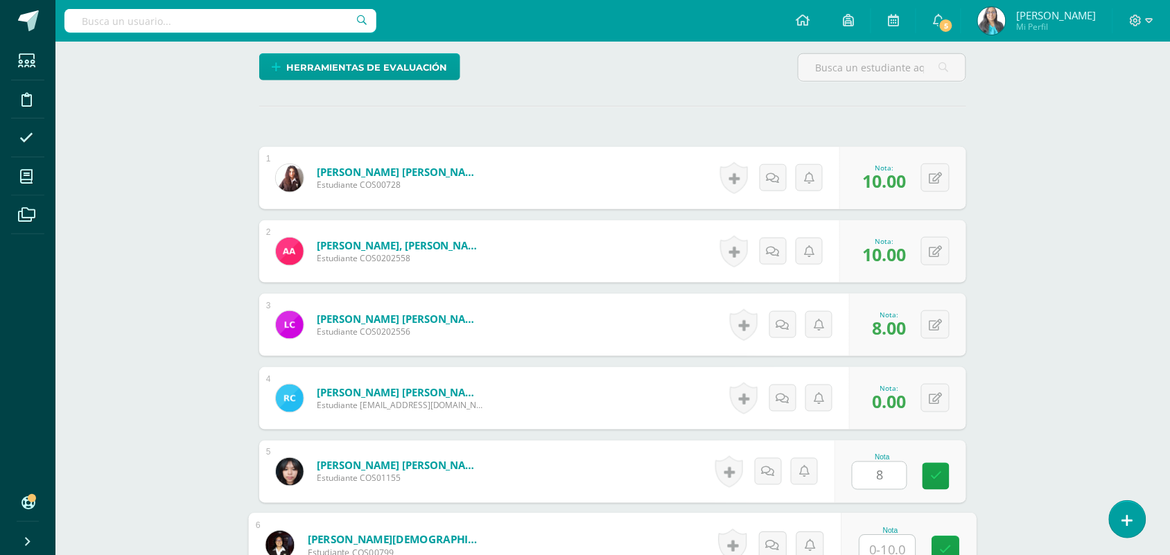
scroll to position [356, 0]
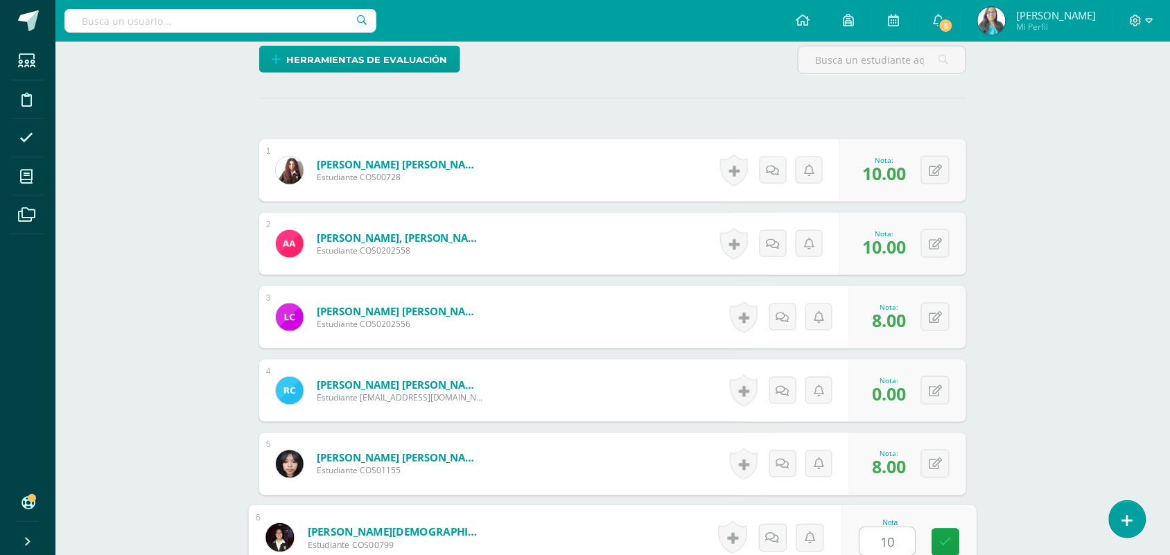
type input "10"
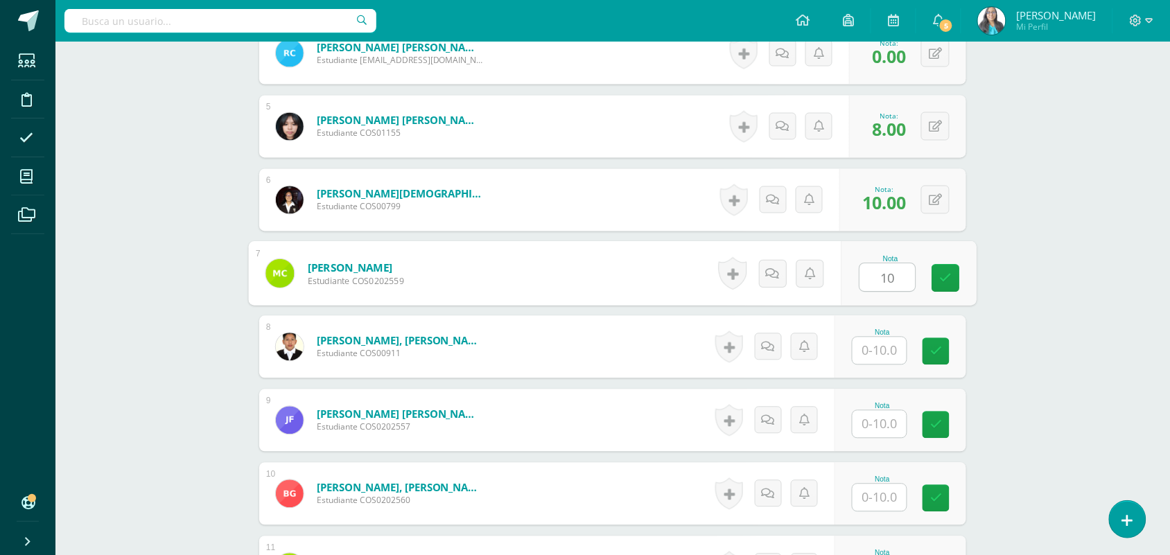
type input "10"
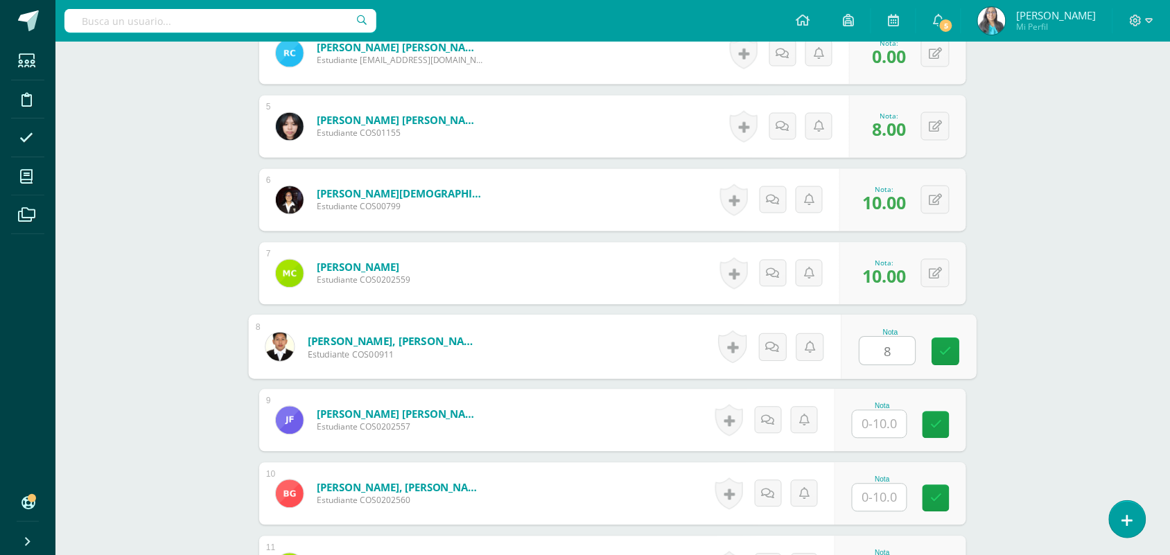
type input "8"
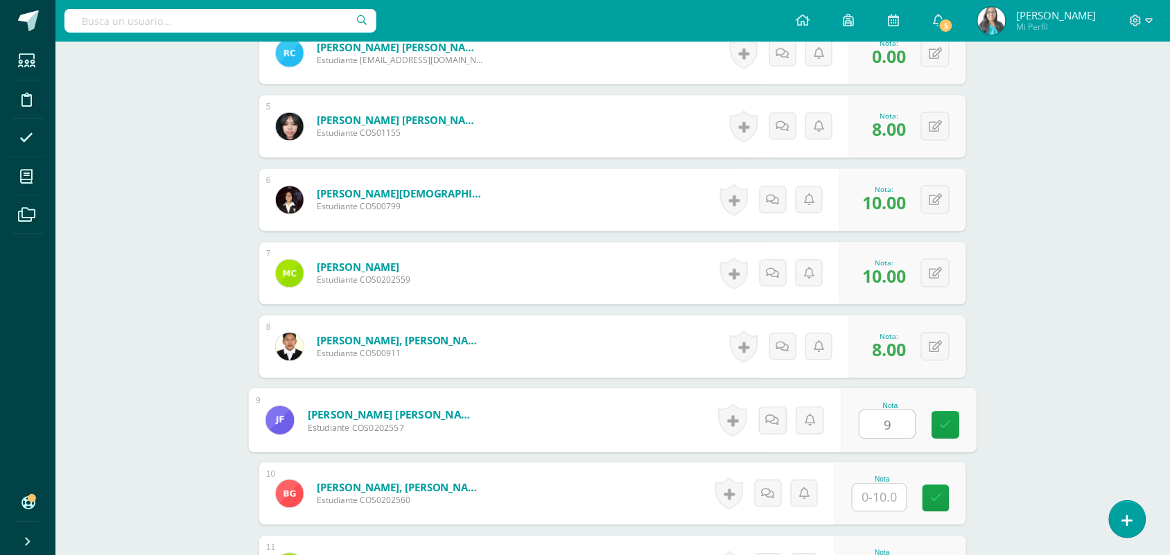
type input "9"
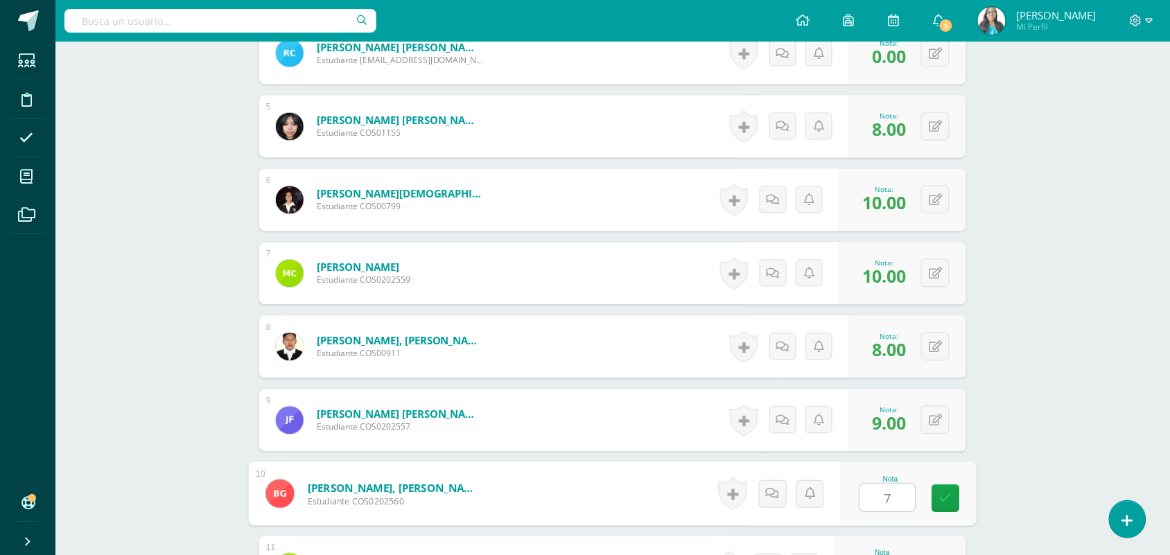
type input "7"
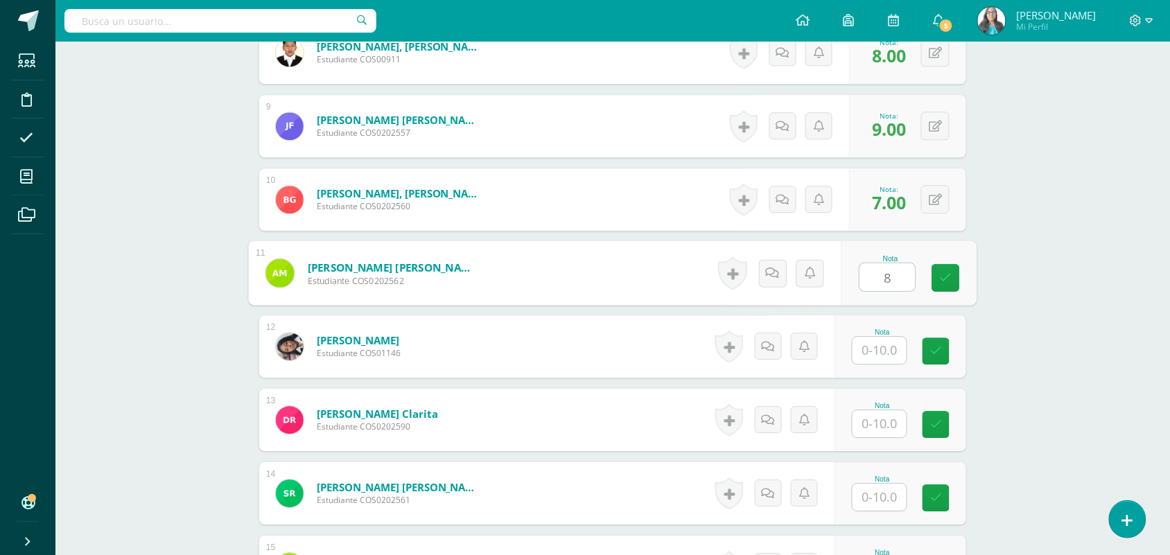
type input "8"
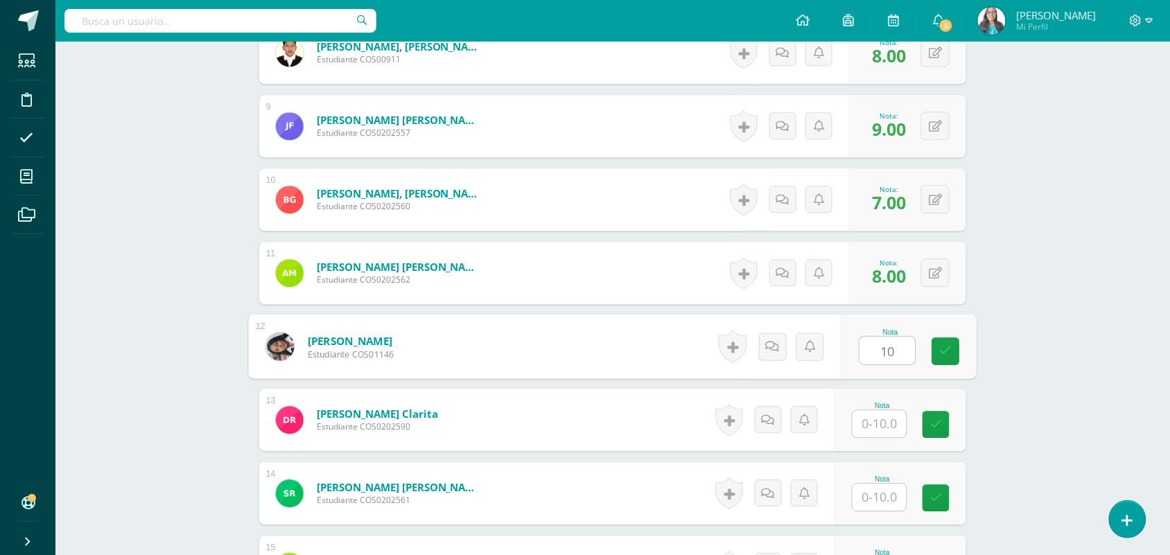
type input "10"
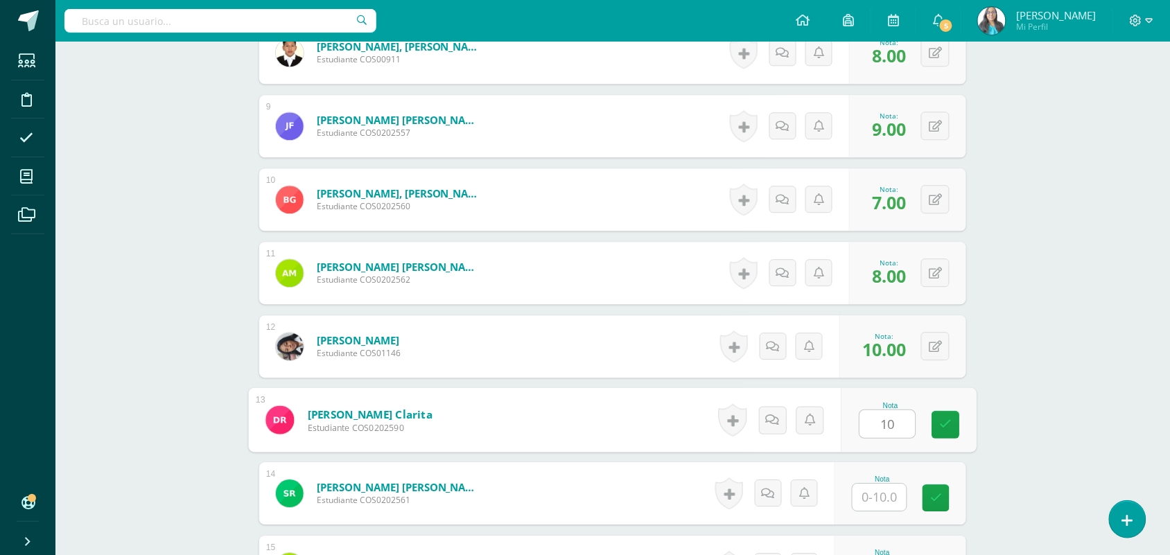
type input "10"
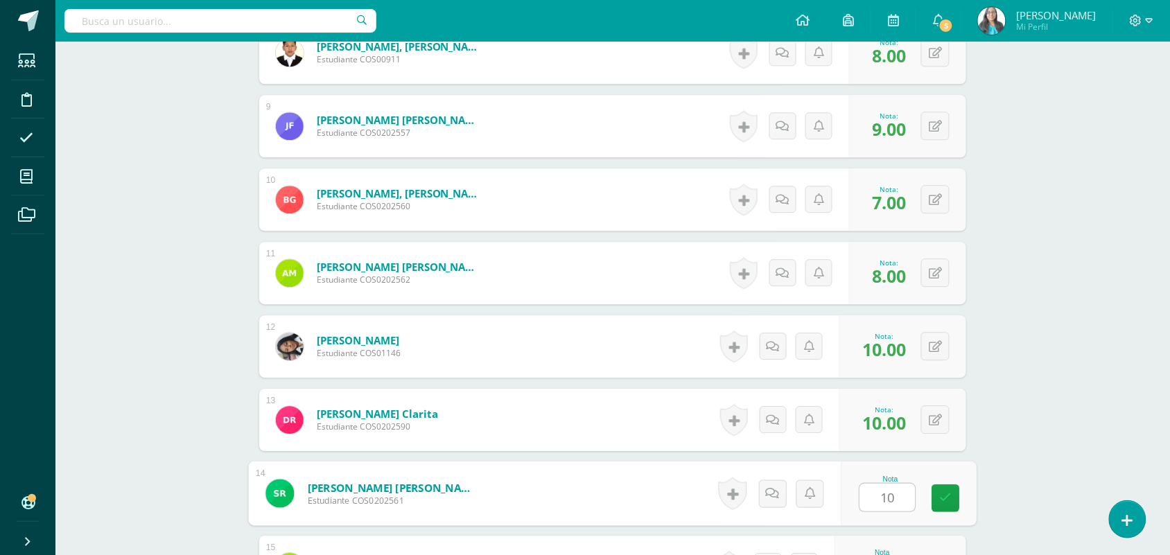
type input "10"
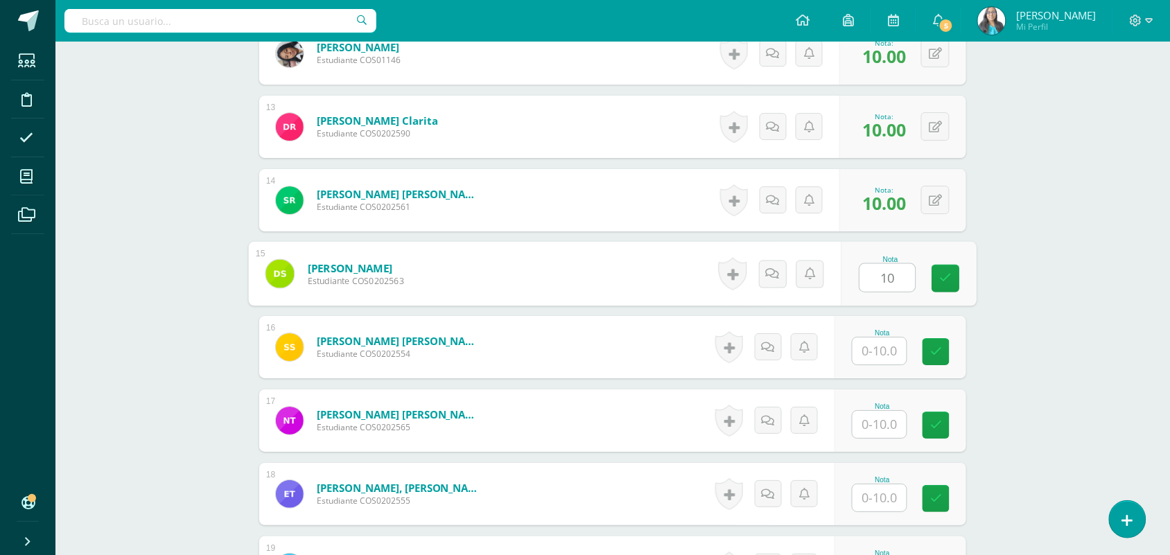
type input "10"
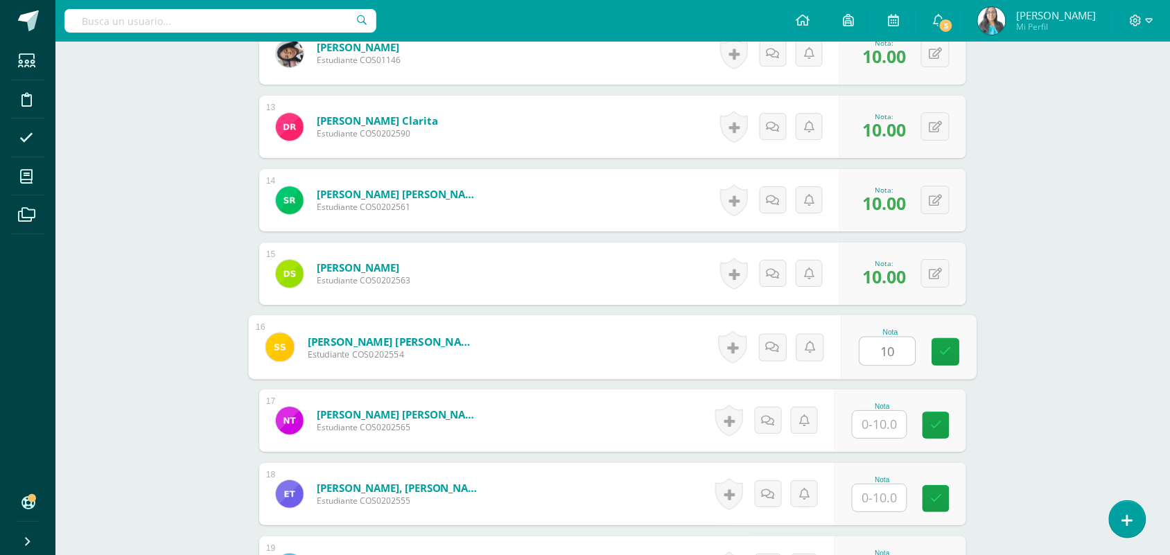
type input "10"
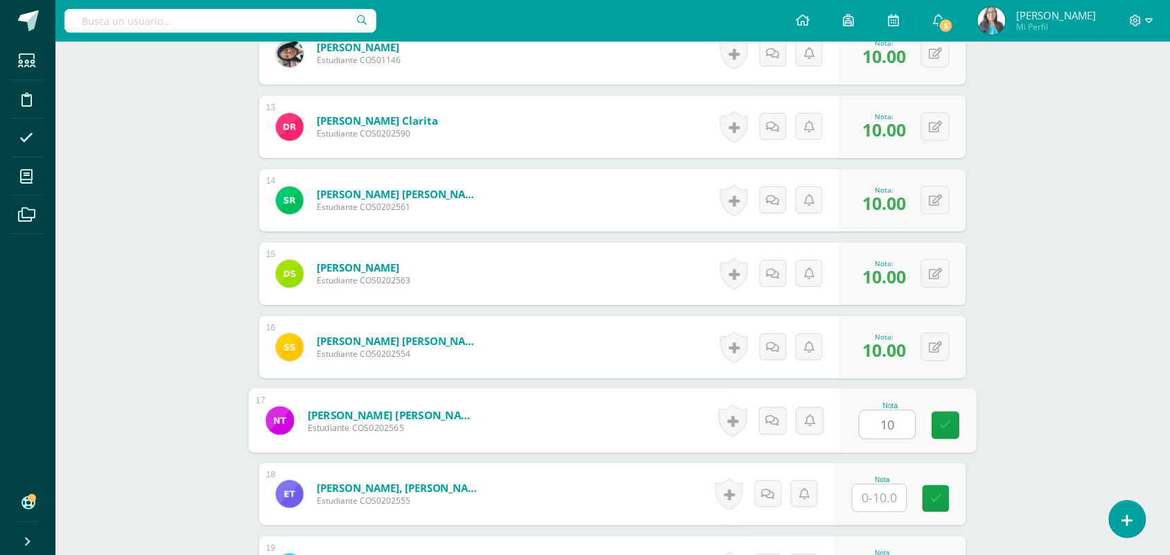
type input "10"
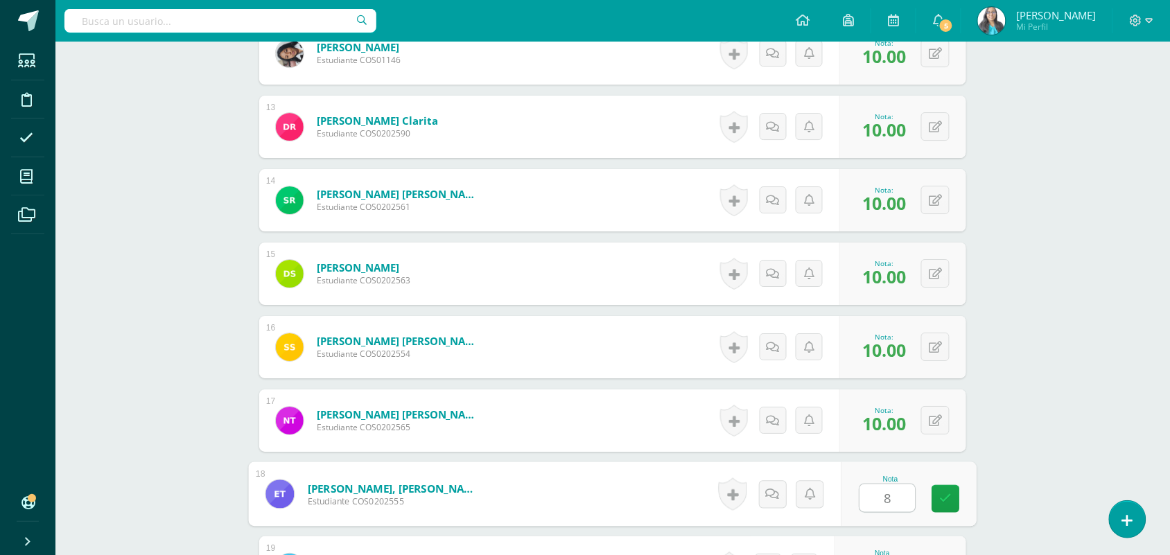
type input "8"
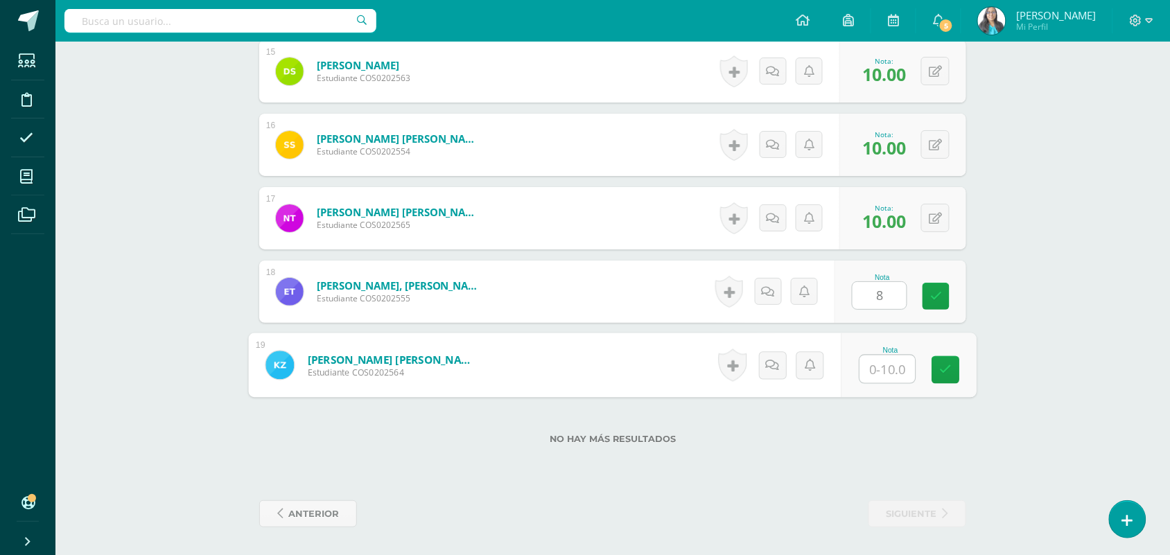
type input "8"
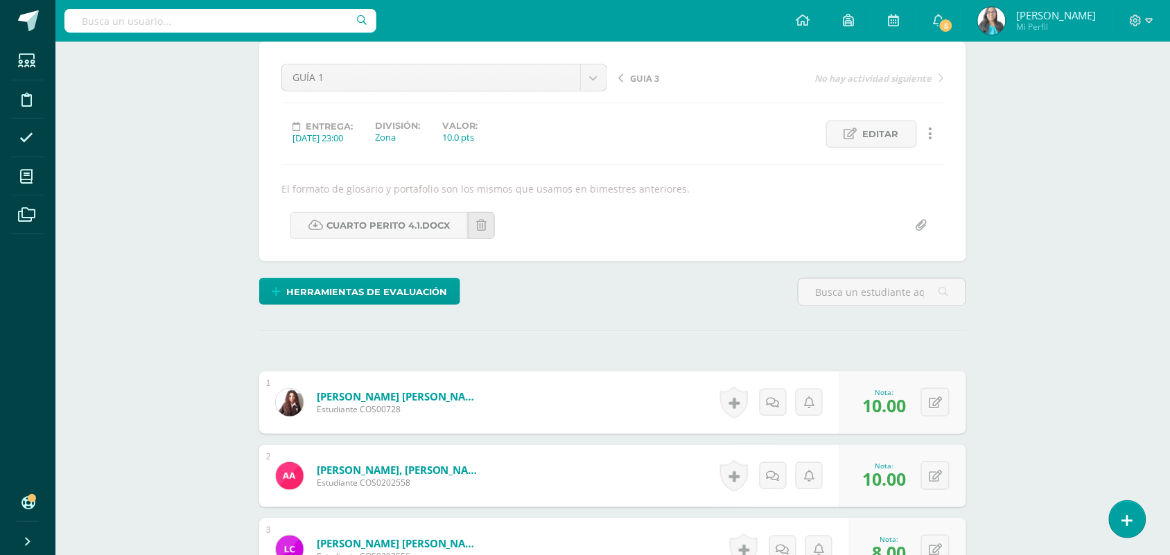
scroll to position [0, 0]
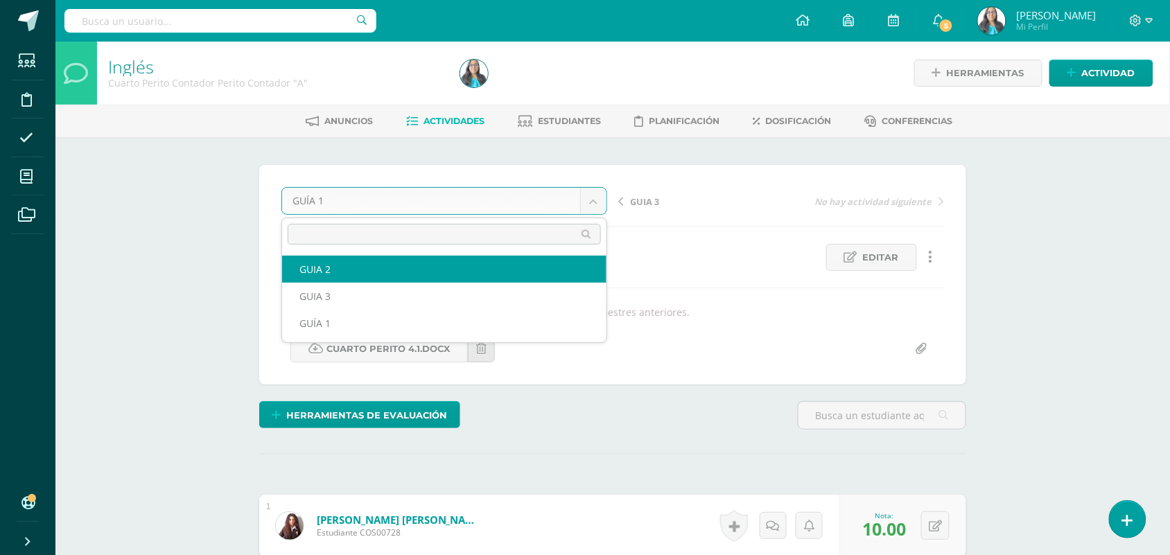
select select "/dashboard/teacher/grade-activity/123626/"
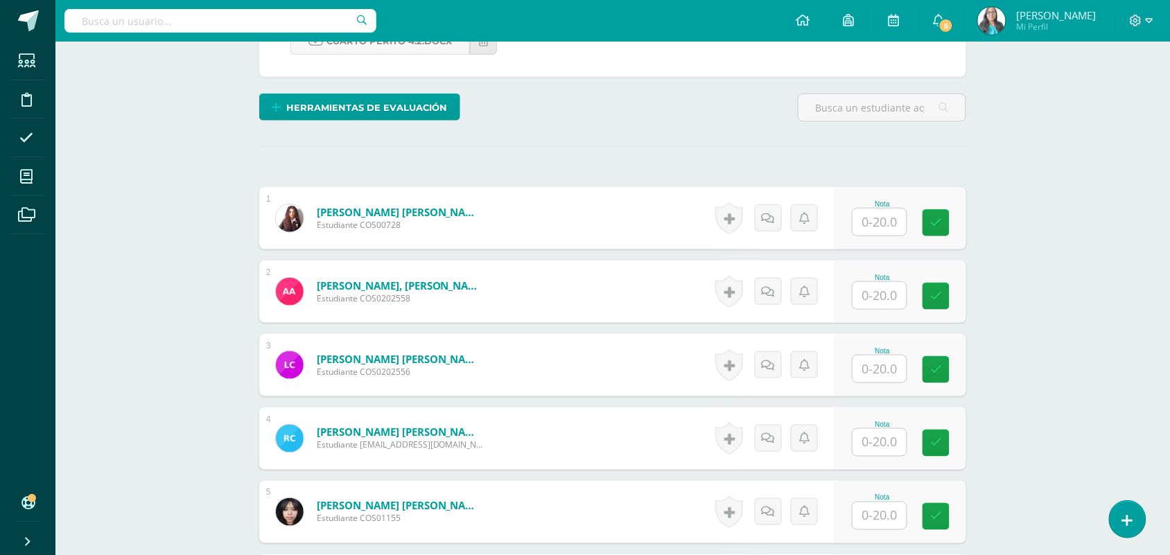
scroll to position [434, 0]
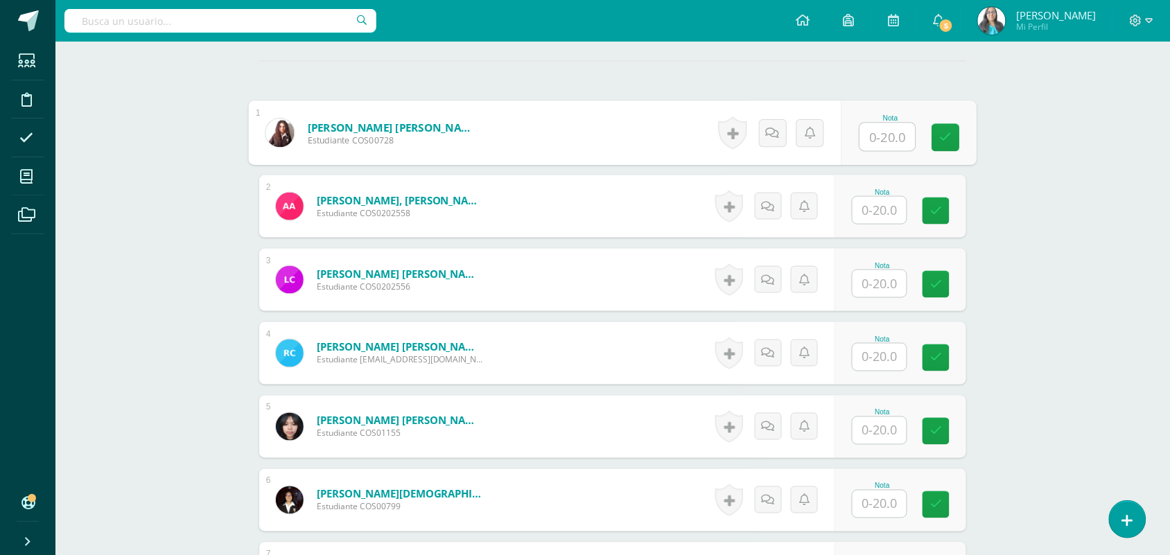
click at [888, 141] on input "text" at bounding box center [887, 137] width 55 height 28
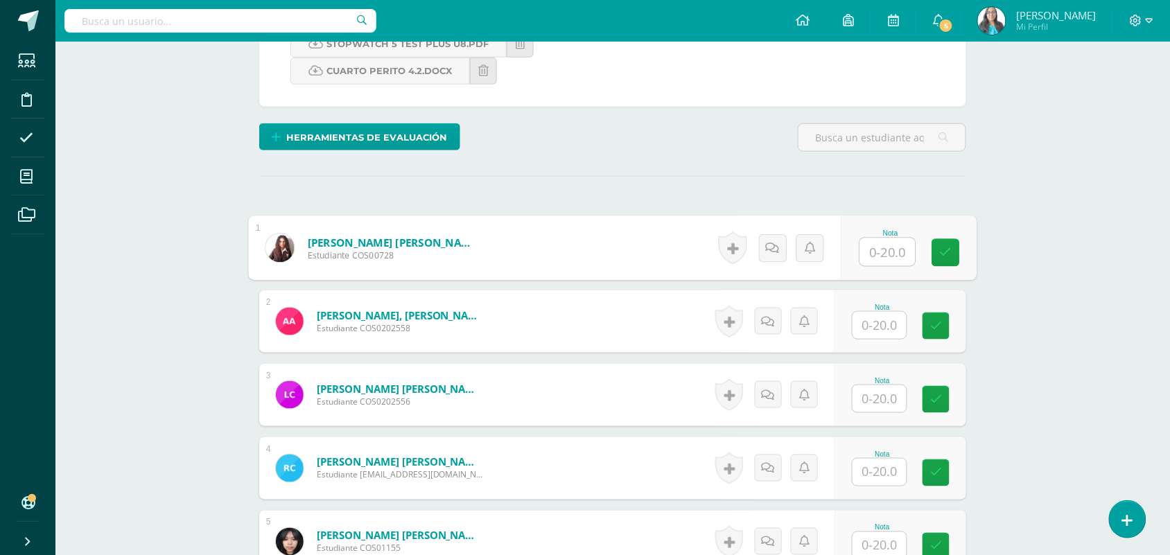
scroll to position [347, 0]
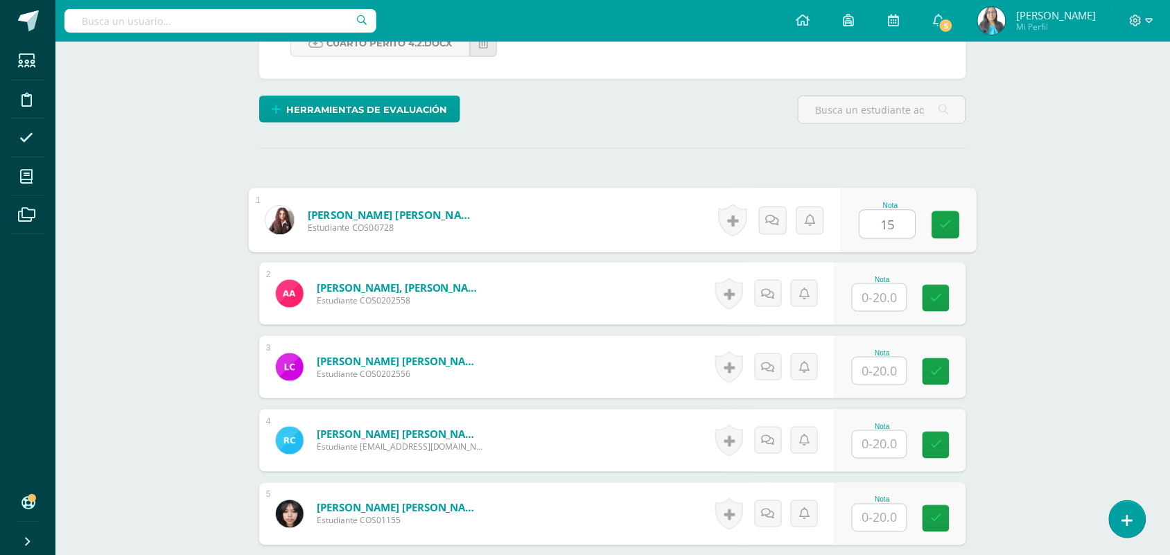
type input "15"
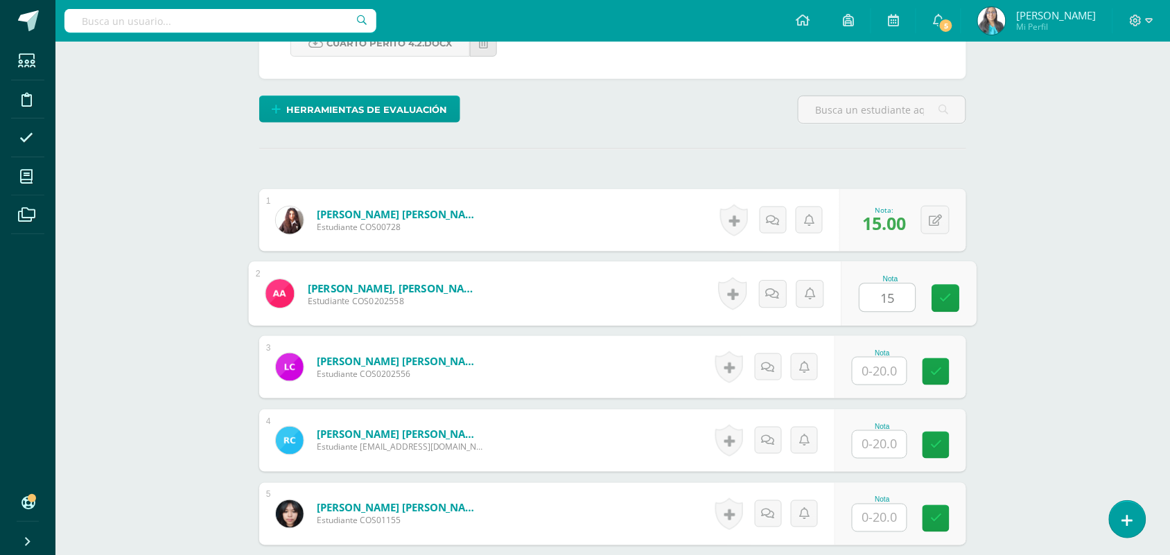
type input "15"
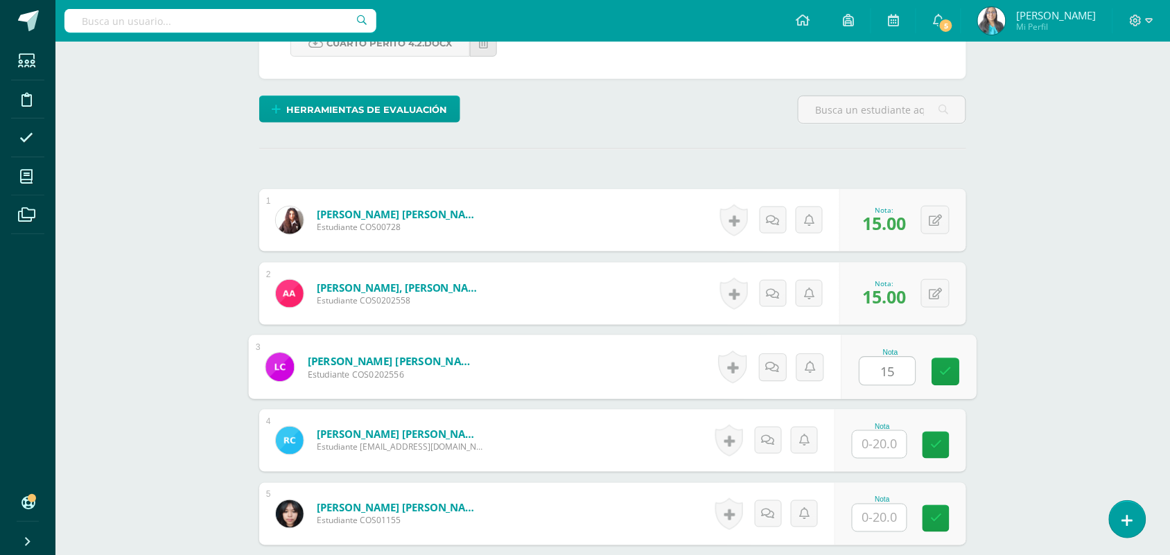
type input "15"
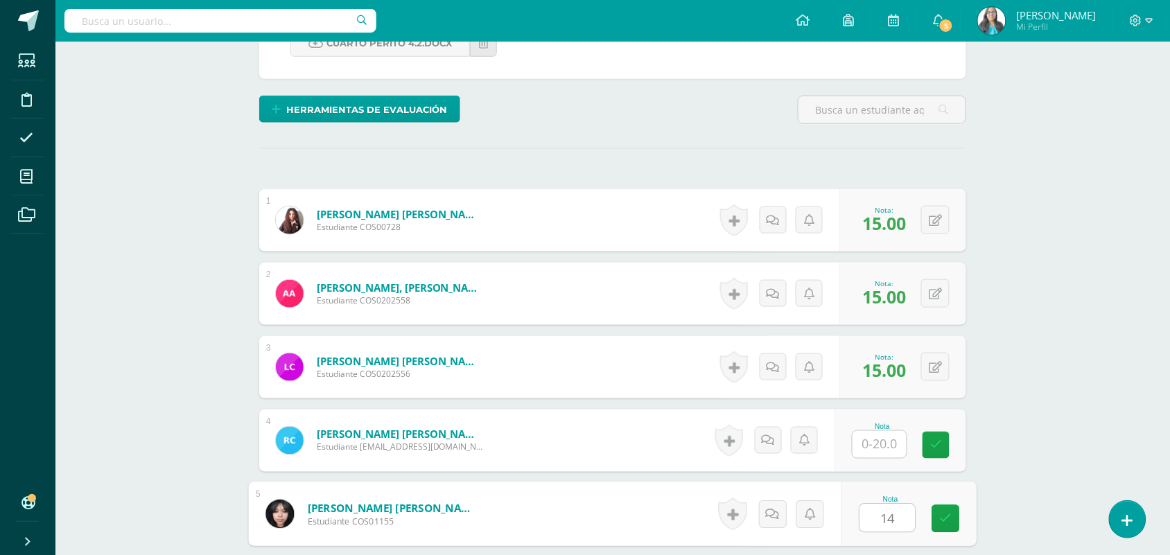
type input "14"
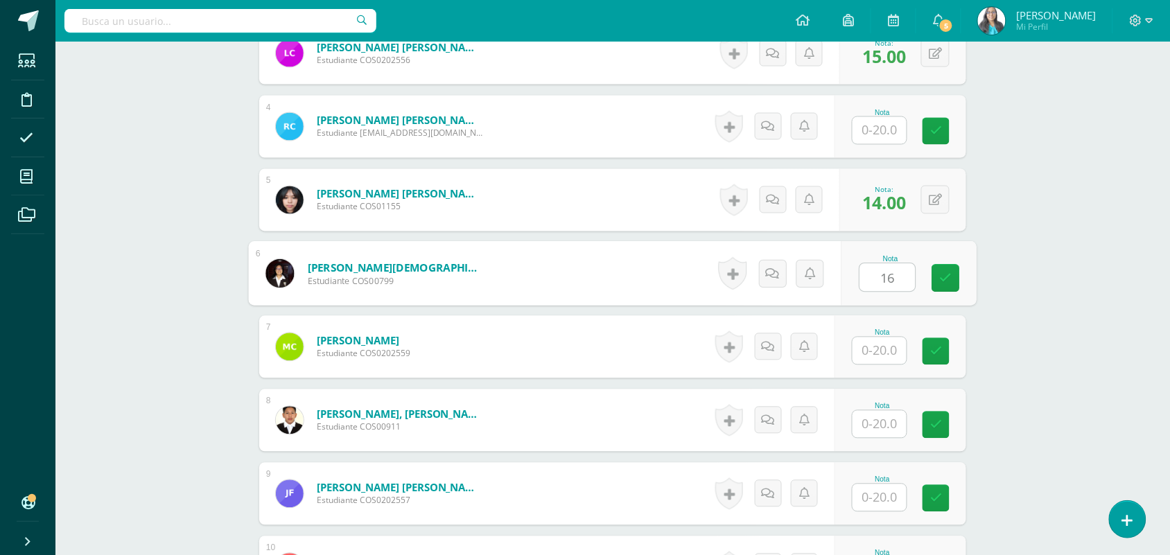
type input "16"
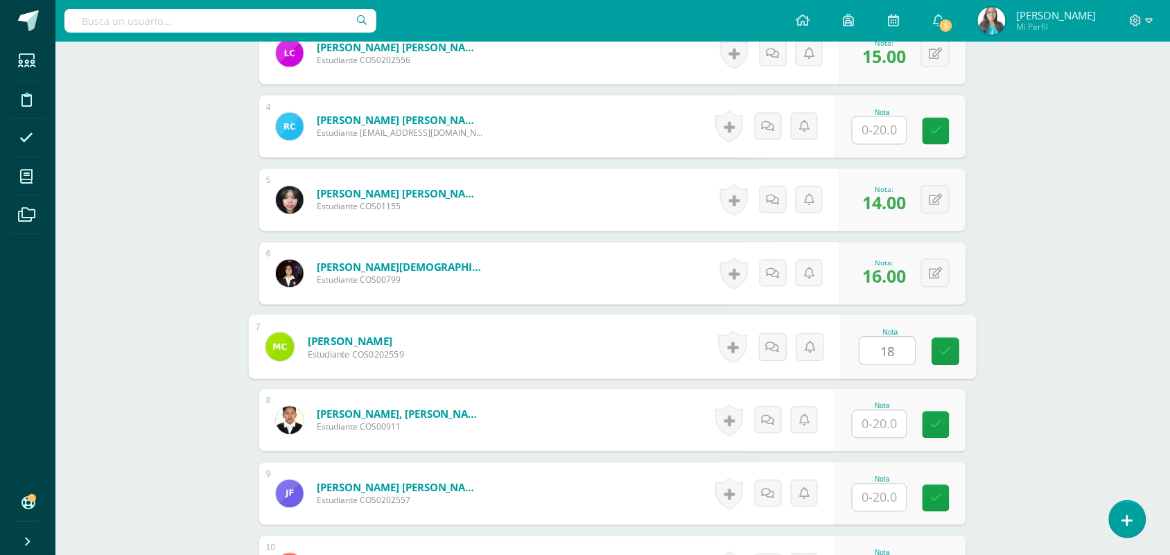
type input "18"
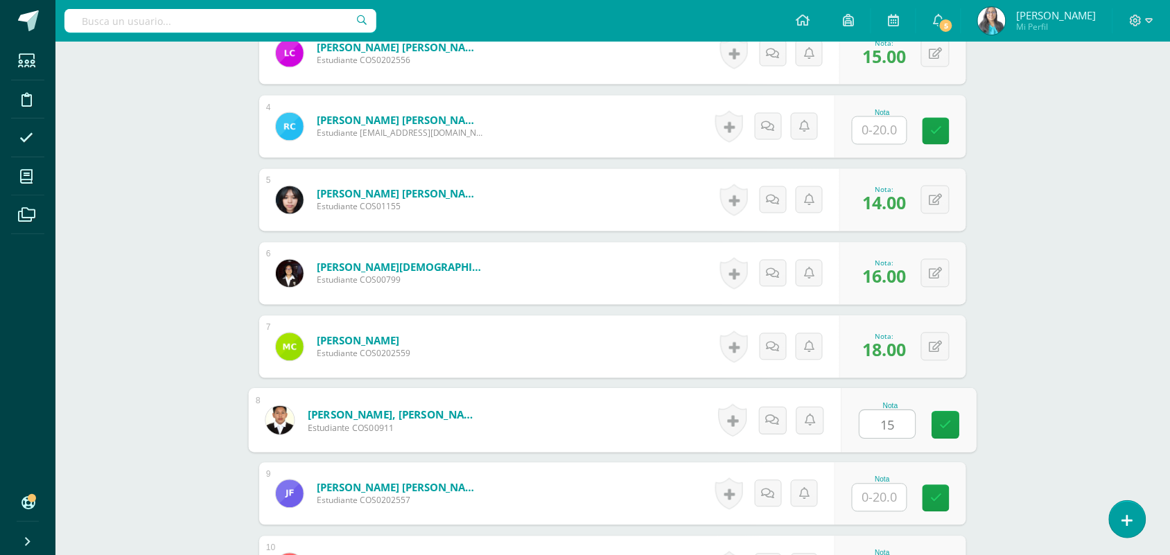
type input "15"
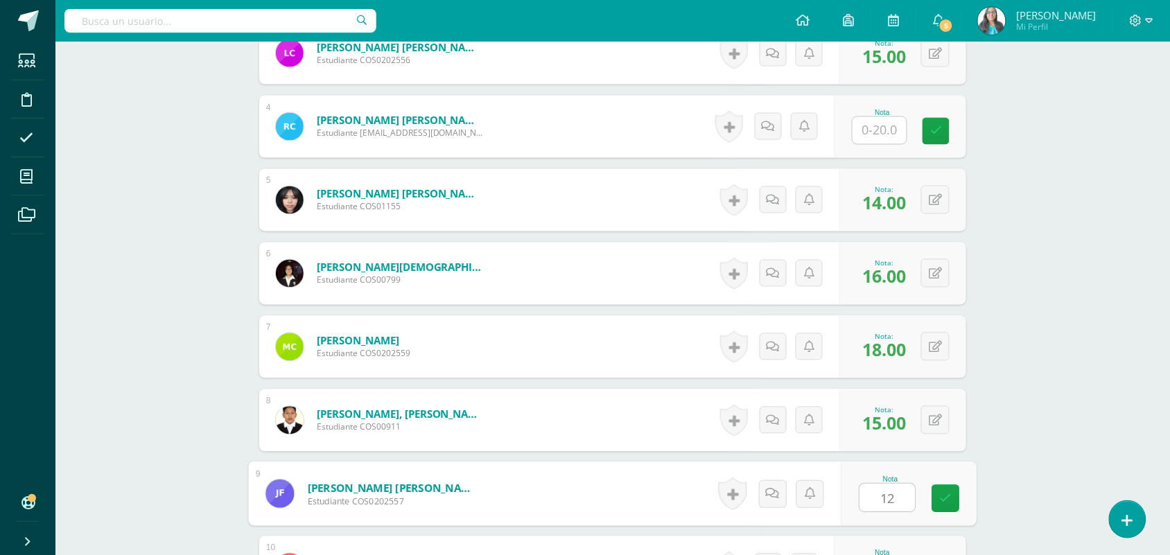
type input "12"
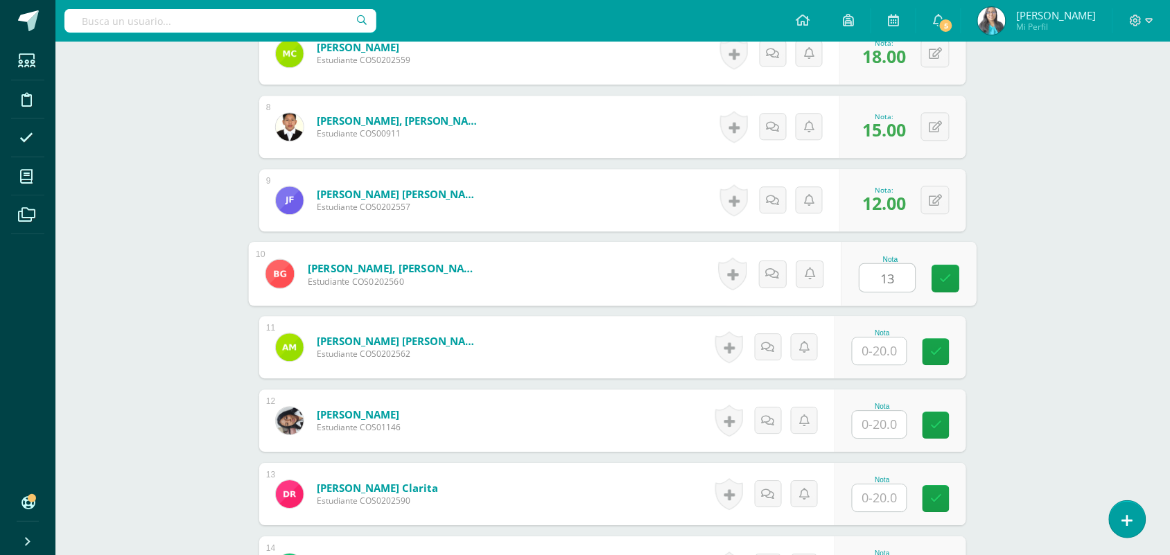
type input "13"
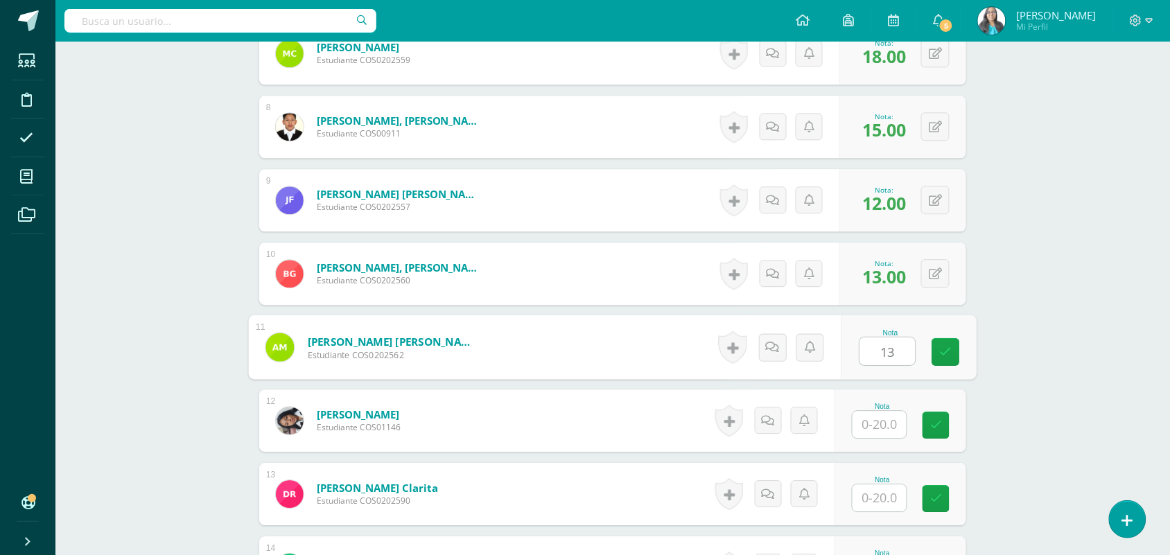
type input "13"
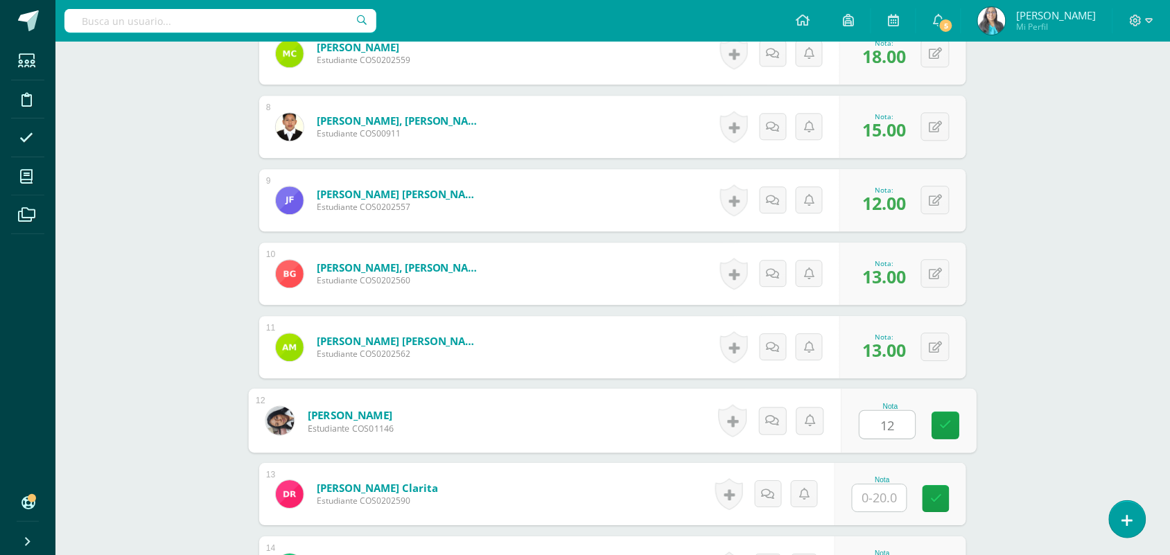
type input "12"
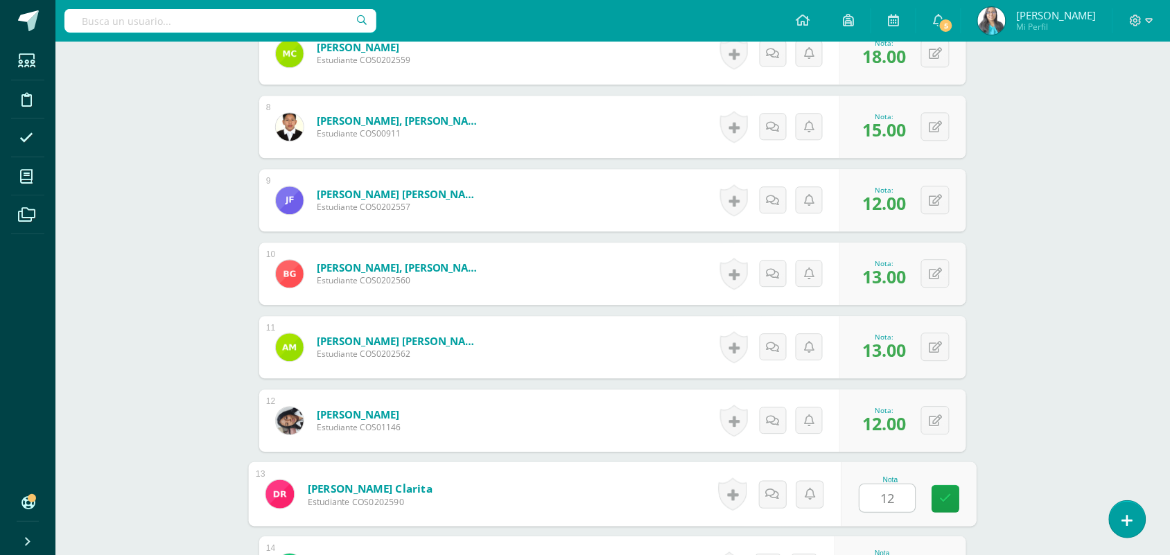
type input "12"
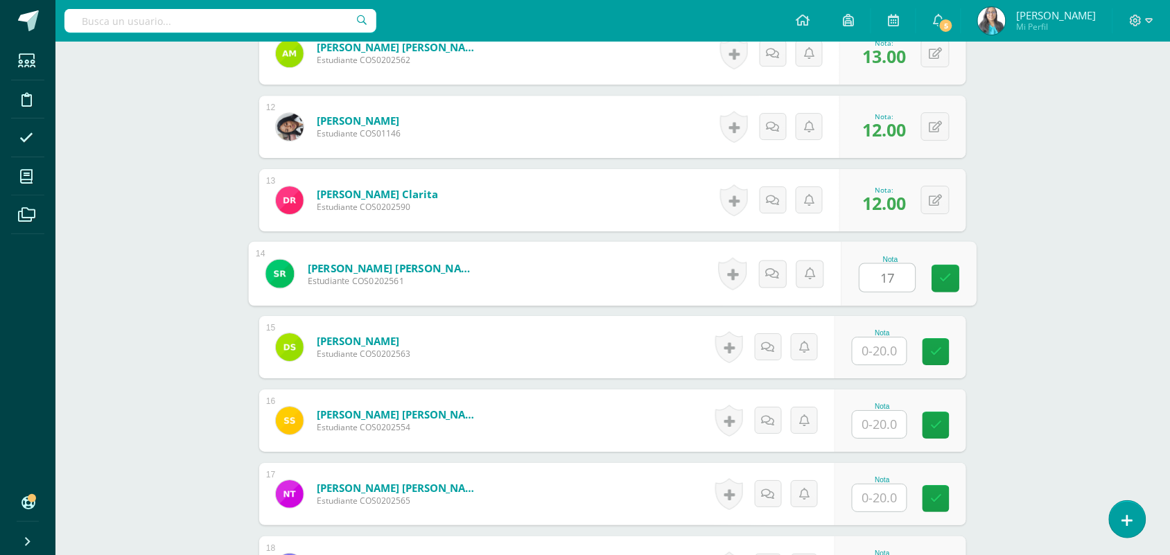
type input "17"
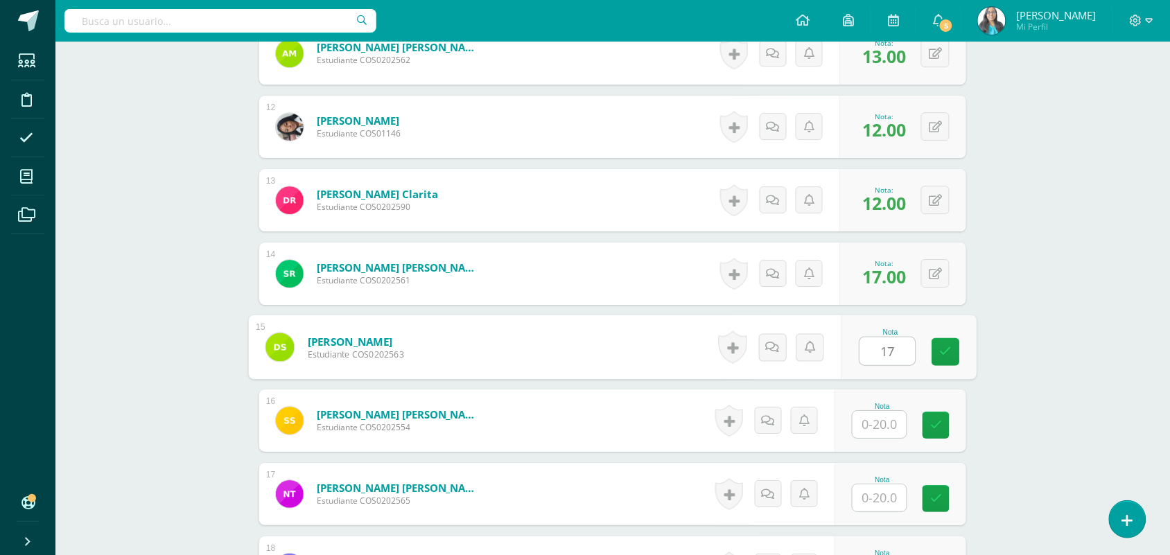
type input "17"
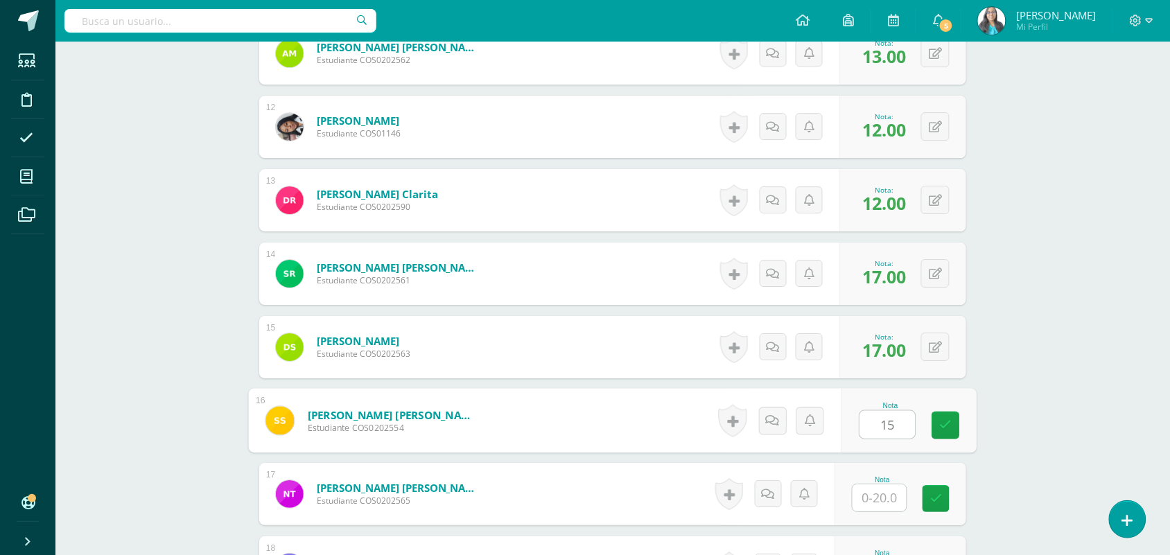
type input "15"
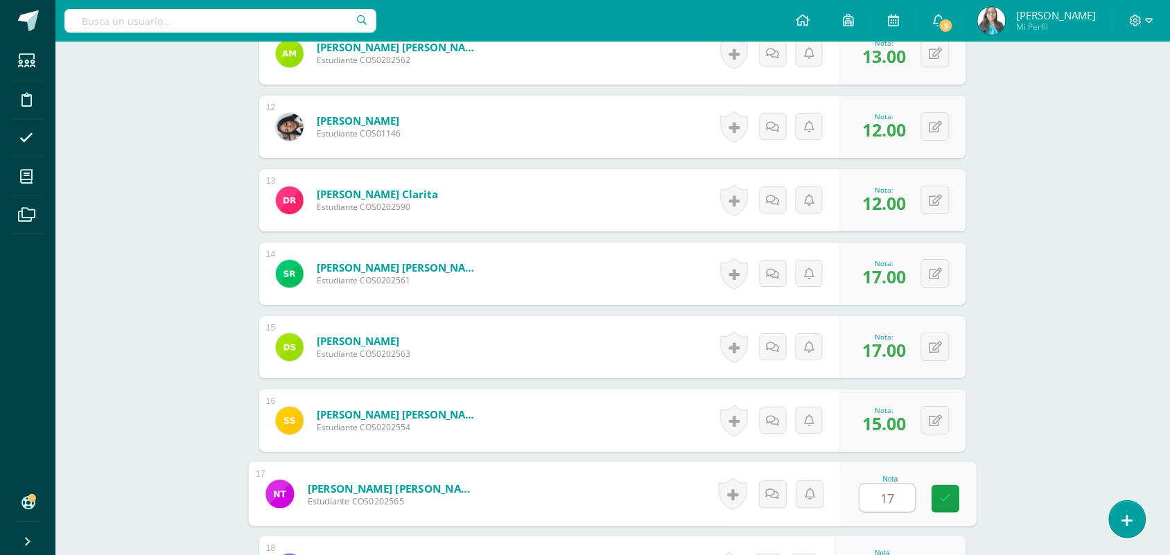
type input "17"
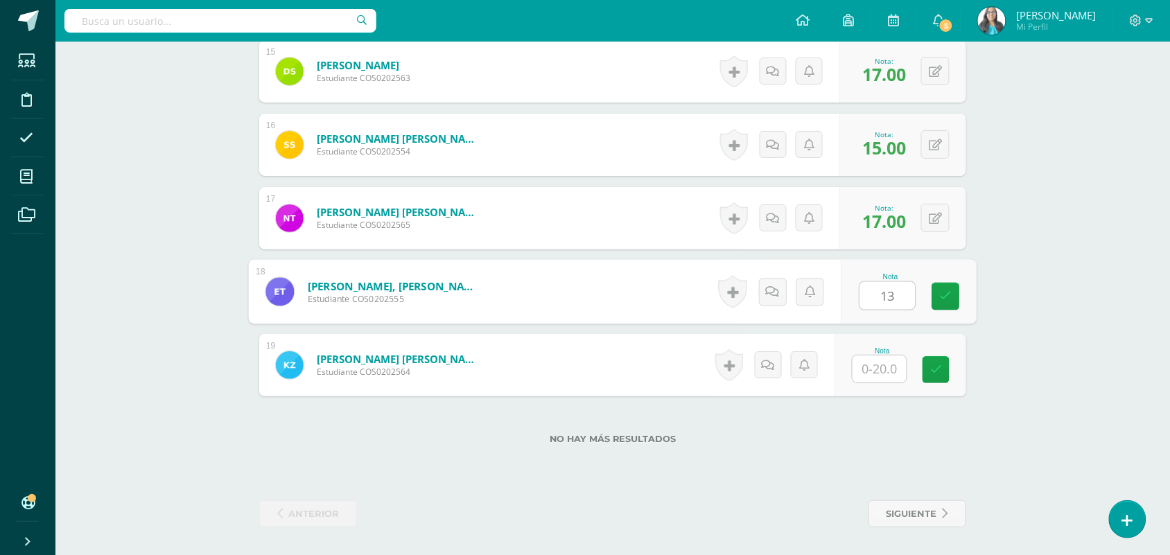
type input "13"
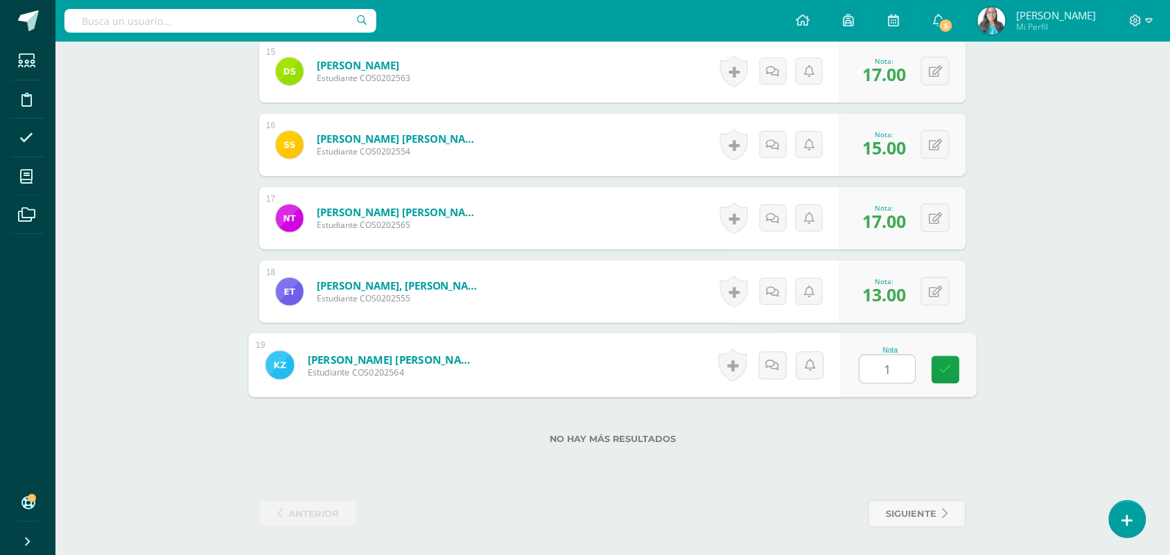
type input "17"
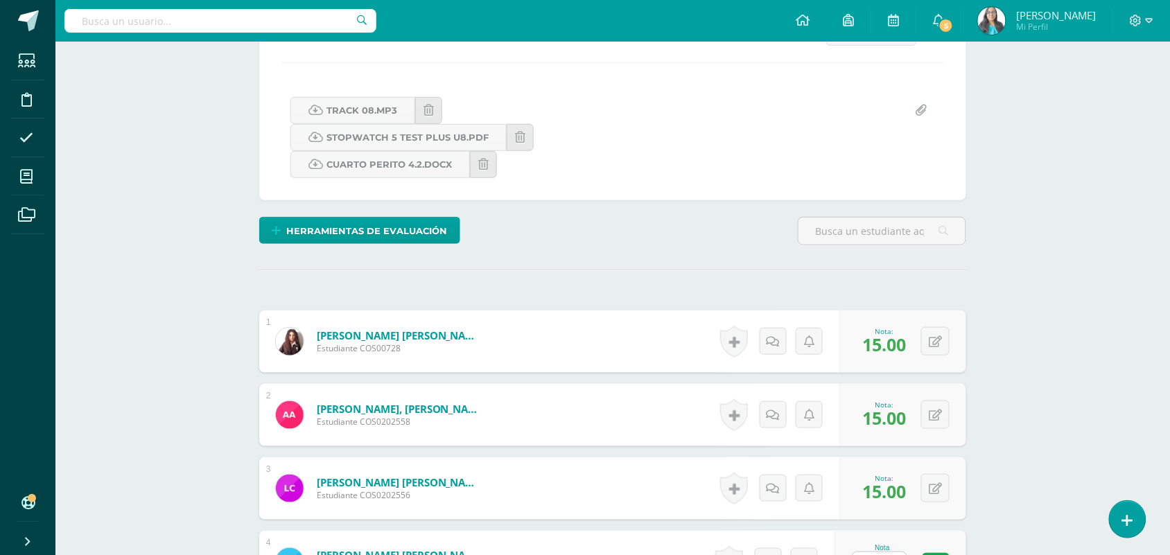
scroll to position [52, 0]
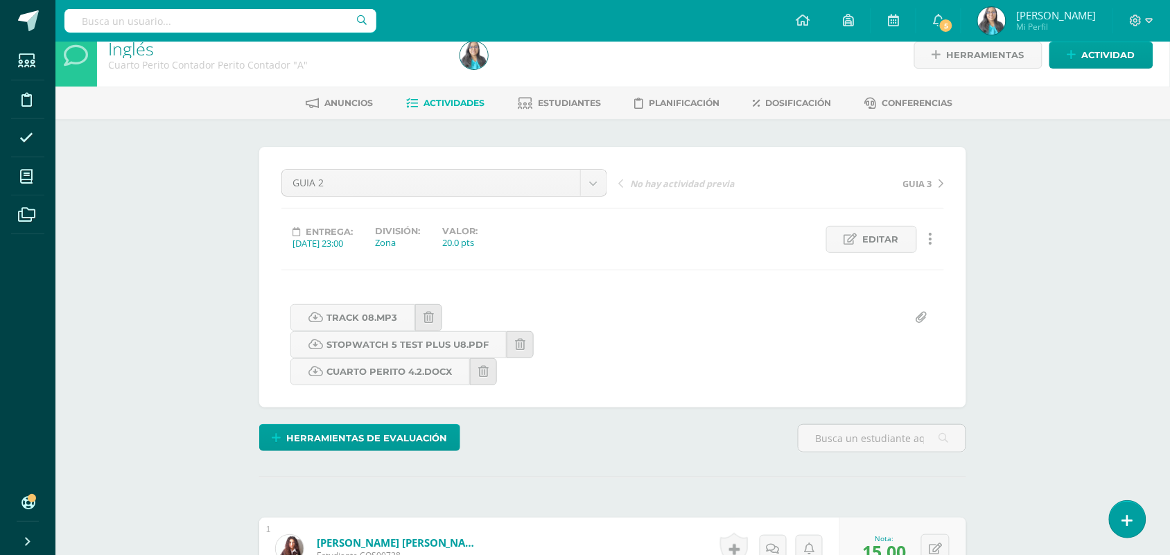
scroll to position [0, 0]
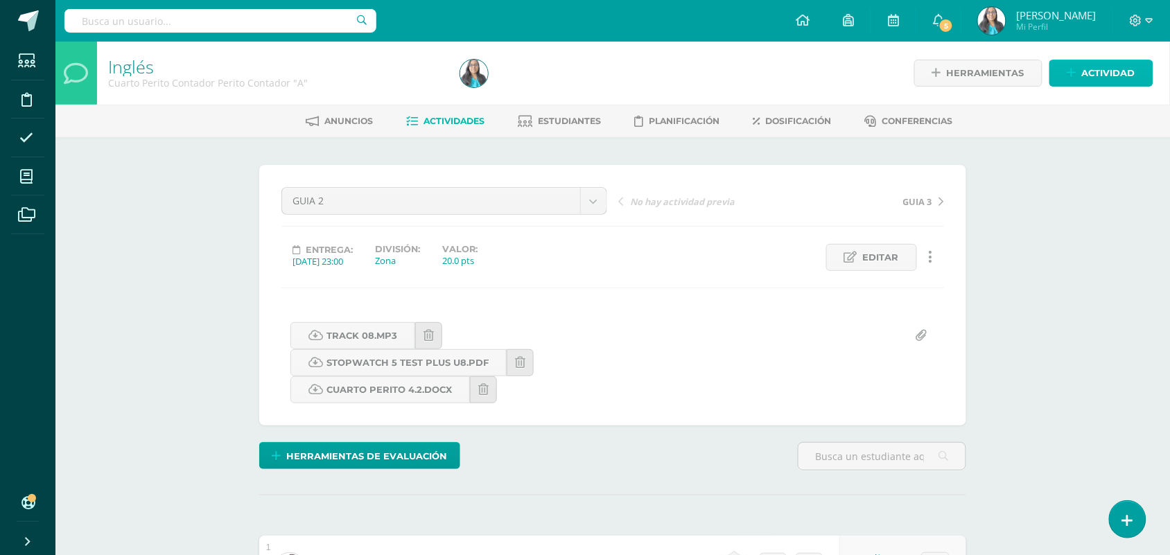
click at [1111, 64] on span "Actividad" at bounding box center [1108, 73] width 53 height 26
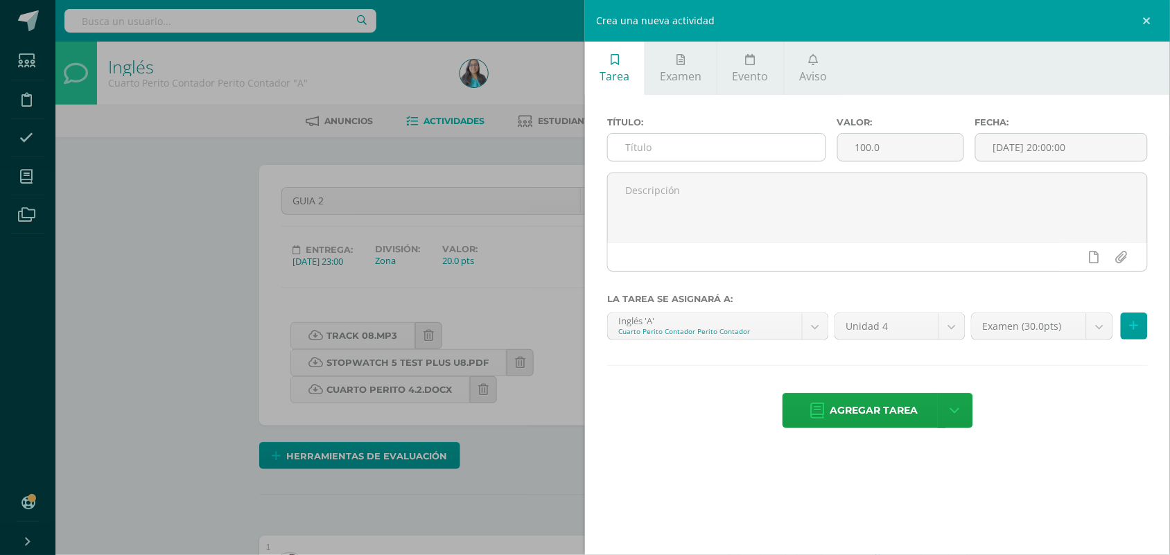
click at [684, 142] on input "text" at bounding box center [717, 147] width 218 height 27
type input "PARCIAL"
type input "10"
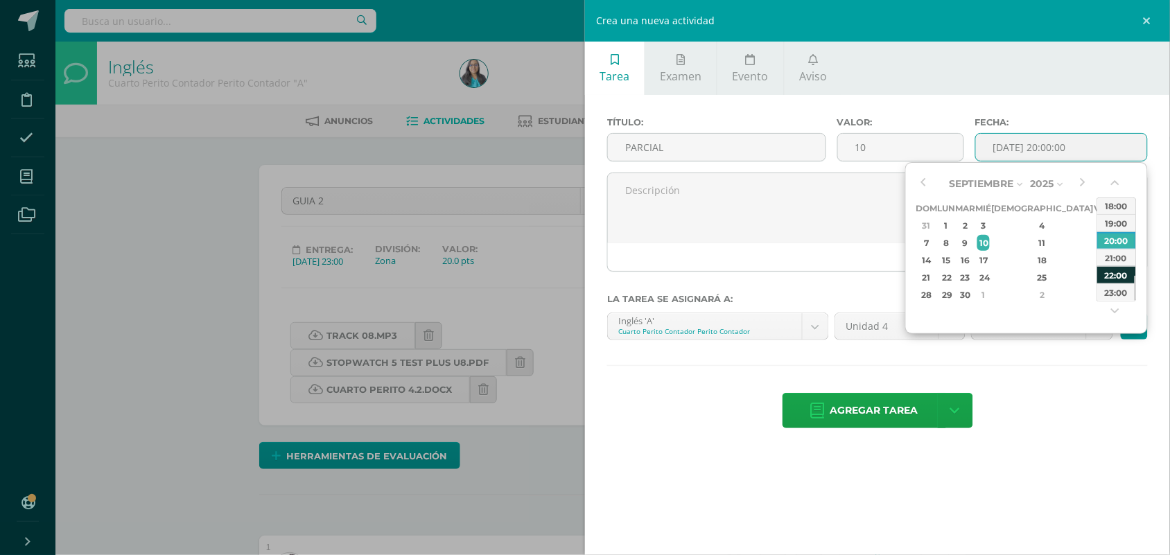
click at [1117, 283] on div "22:00" at bounding box center [1117, 274] width 39 height 17
type input "2025-09-10 22:00"
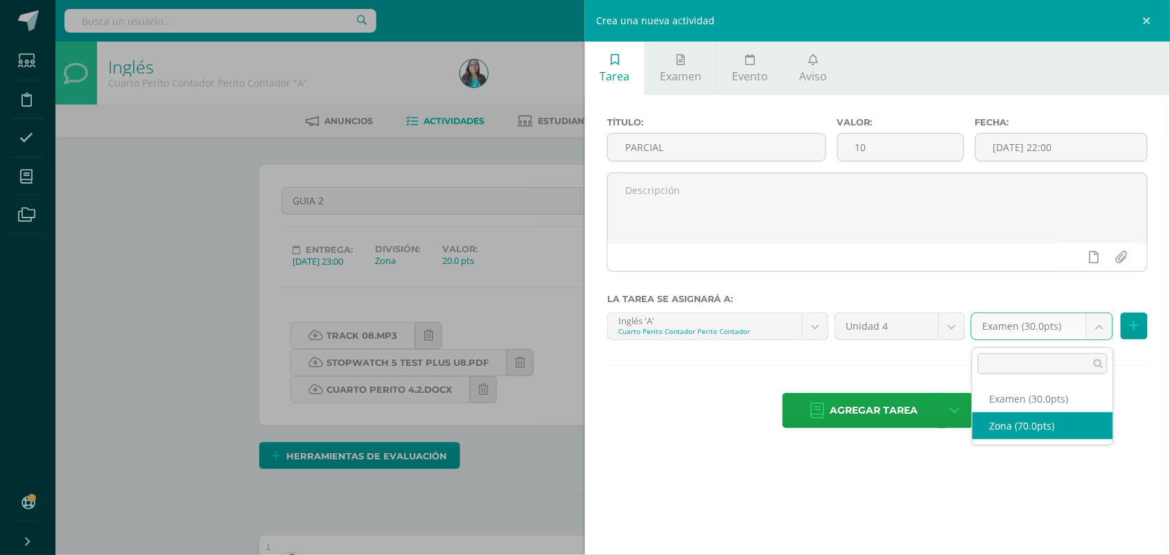
select select "122928"
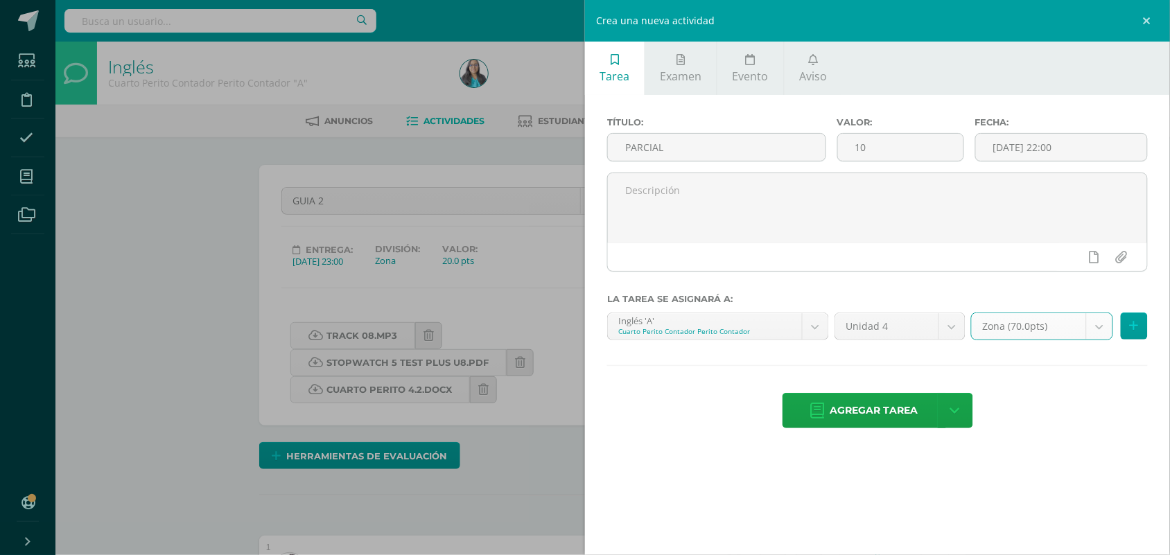
click at [864, 437] on div "Título: PARCIAL Valor: 10 Fecha: 2025-09-10 22:00 La tarea se asignará a: Inglé…" at bounding box center [877, 274] width 585 height 358
click at [865, 428] on span "Agregar tarea" at bounding box center [875, 411] width 88 height 34
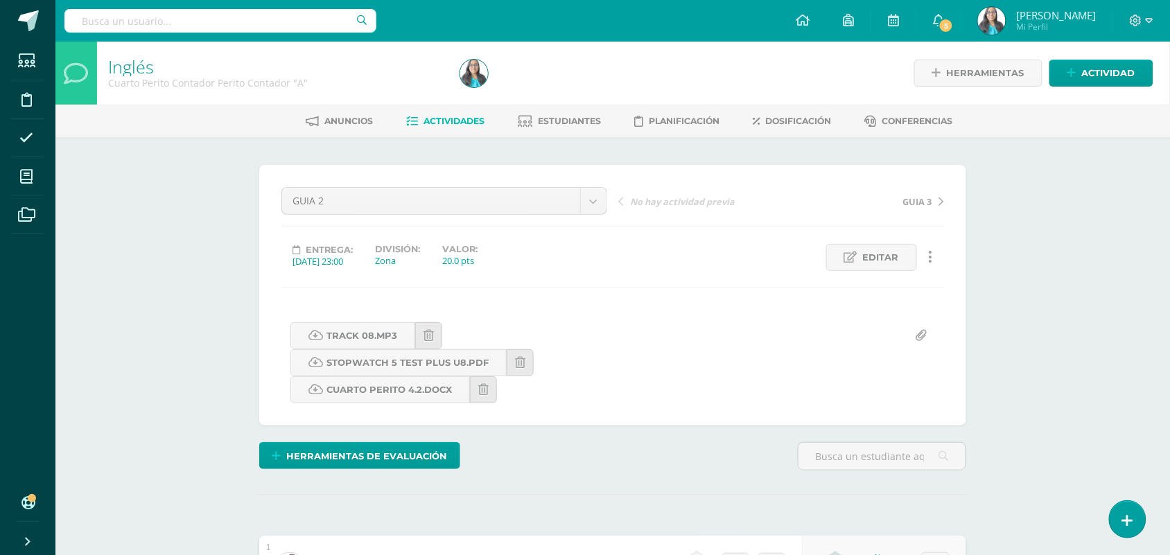
click at [907, 202] on span "GUIA 3" at bounding box center [917, 202] width 29 height 12
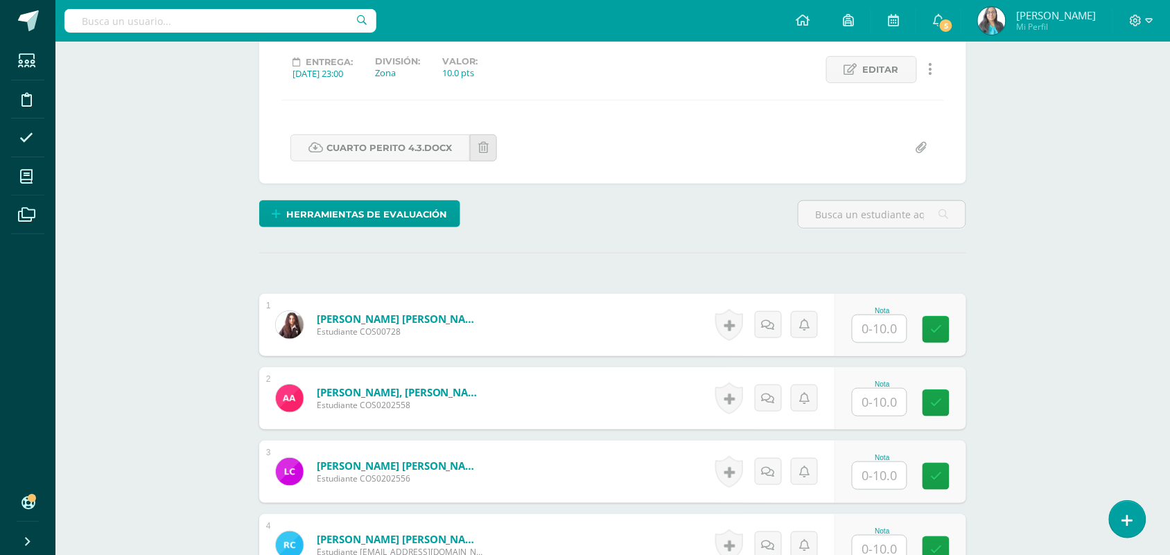
click at [888, 324] on input "text" at bounding box center [880, 328] width 54 height 27
type input "3"
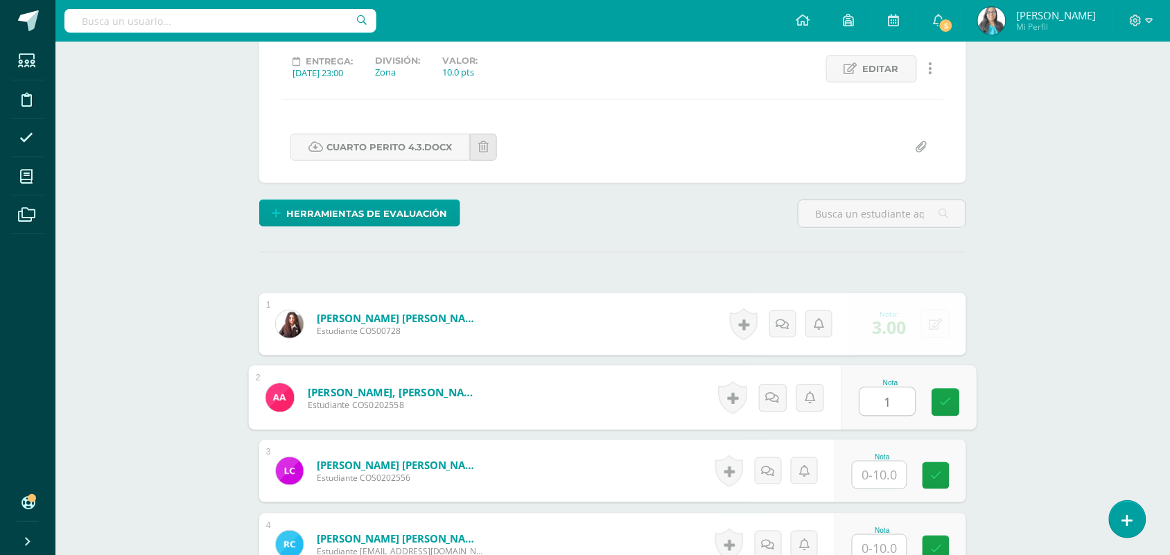
type input "1"
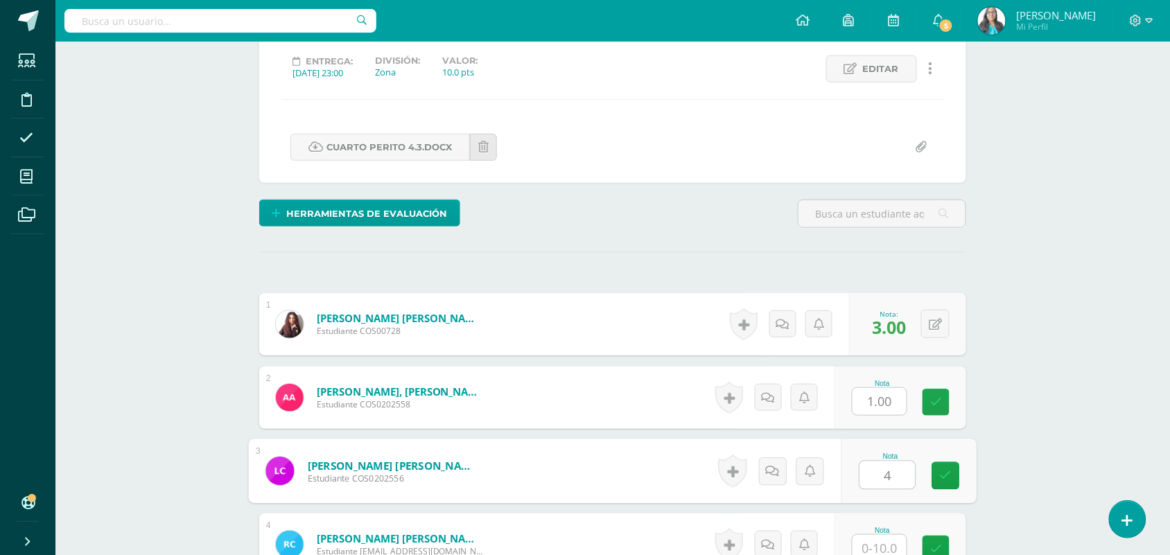
type input "4"
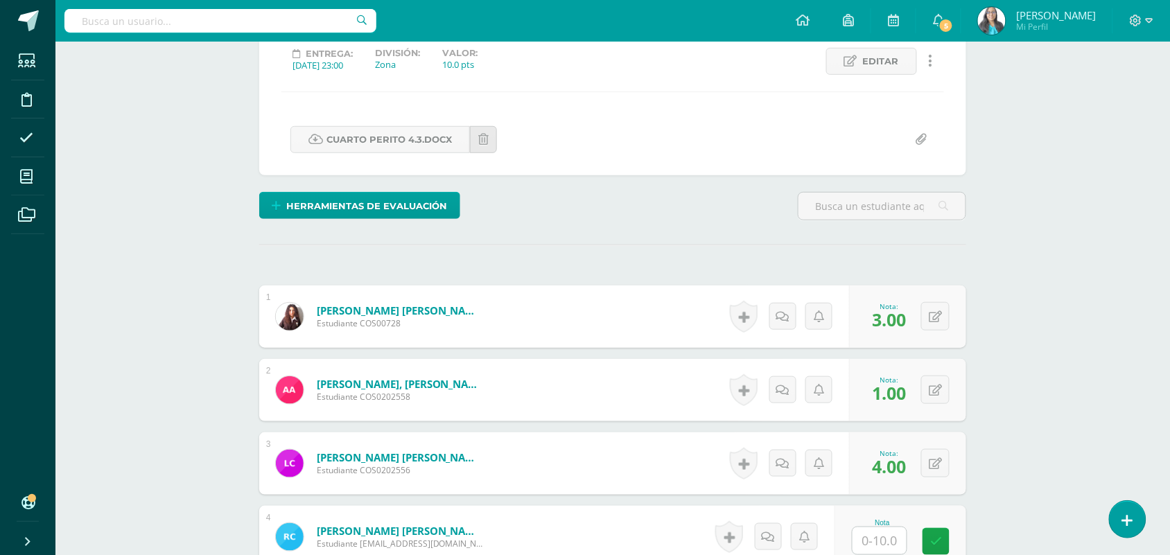
scroll to position [534, 0]
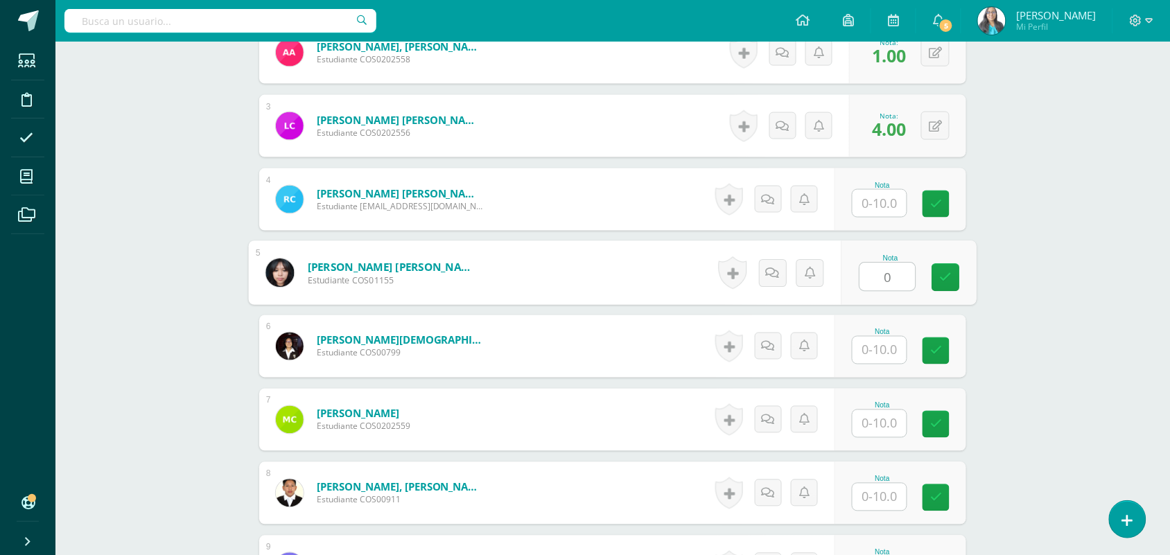
type input "0"
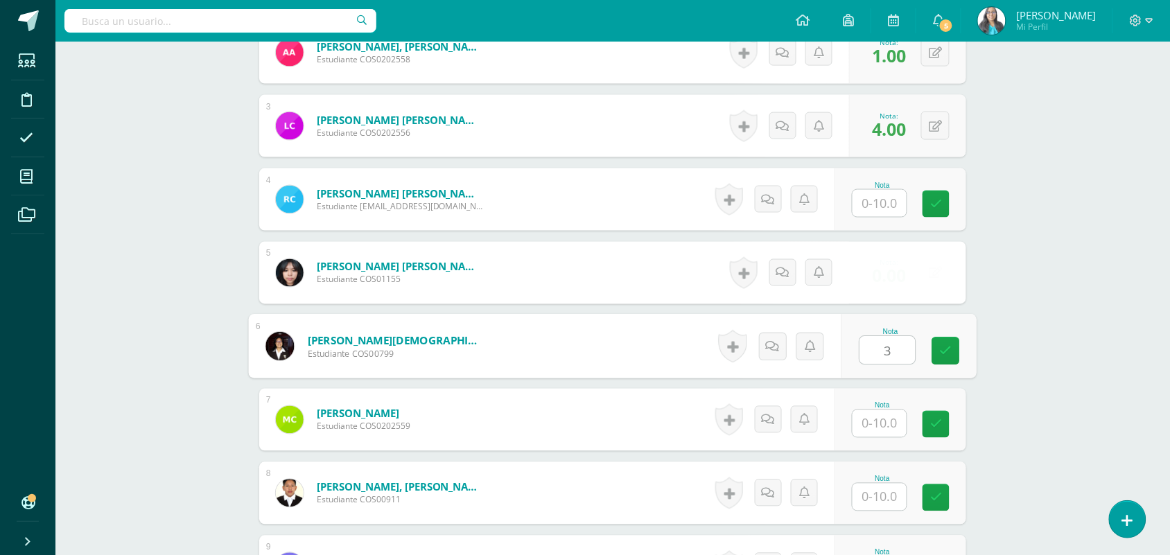
type input "3"
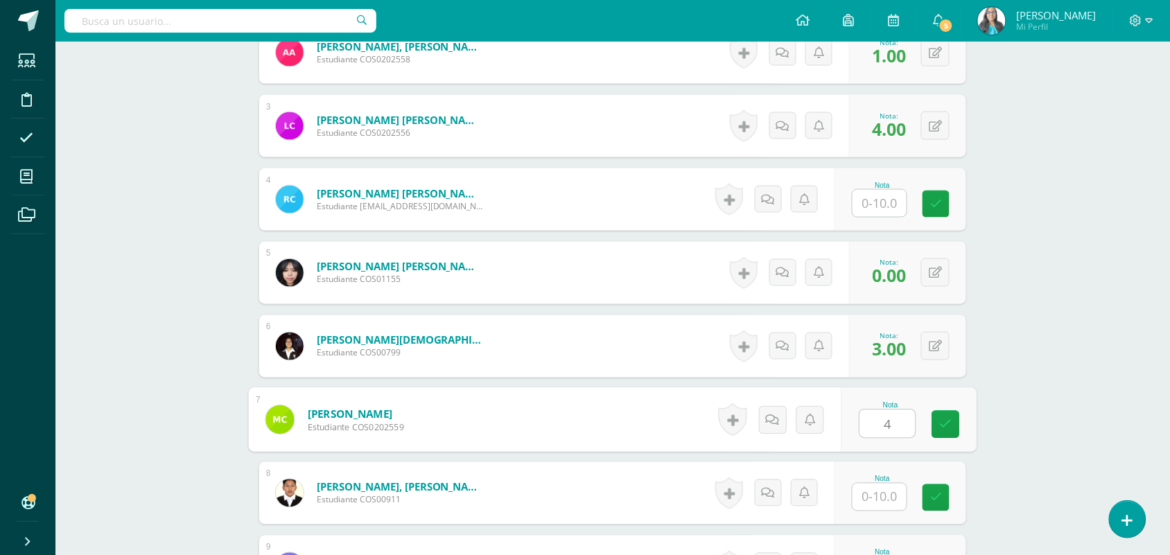
type input "4"
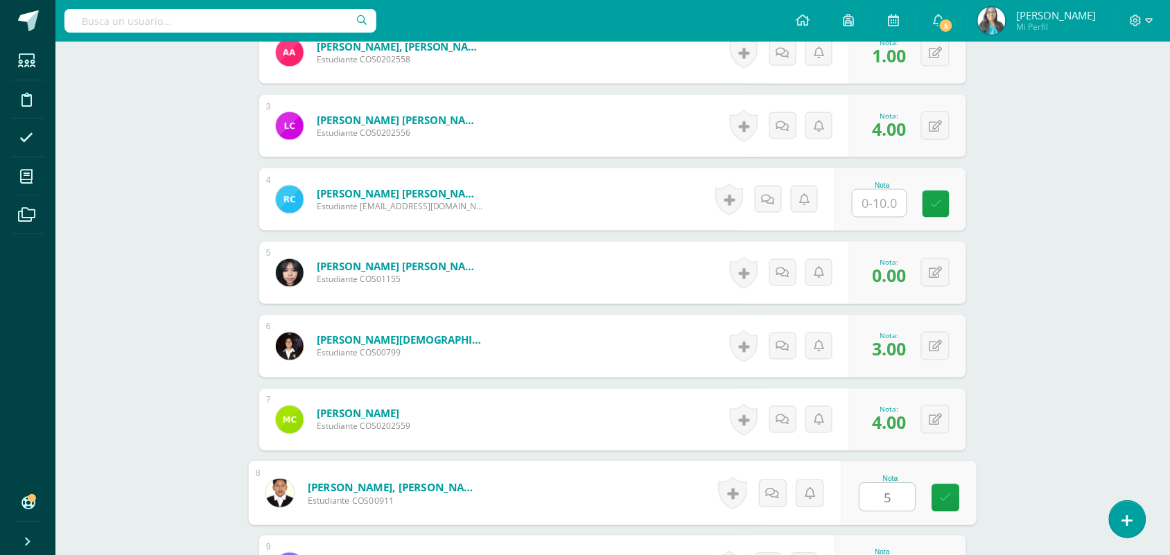
type input "5"
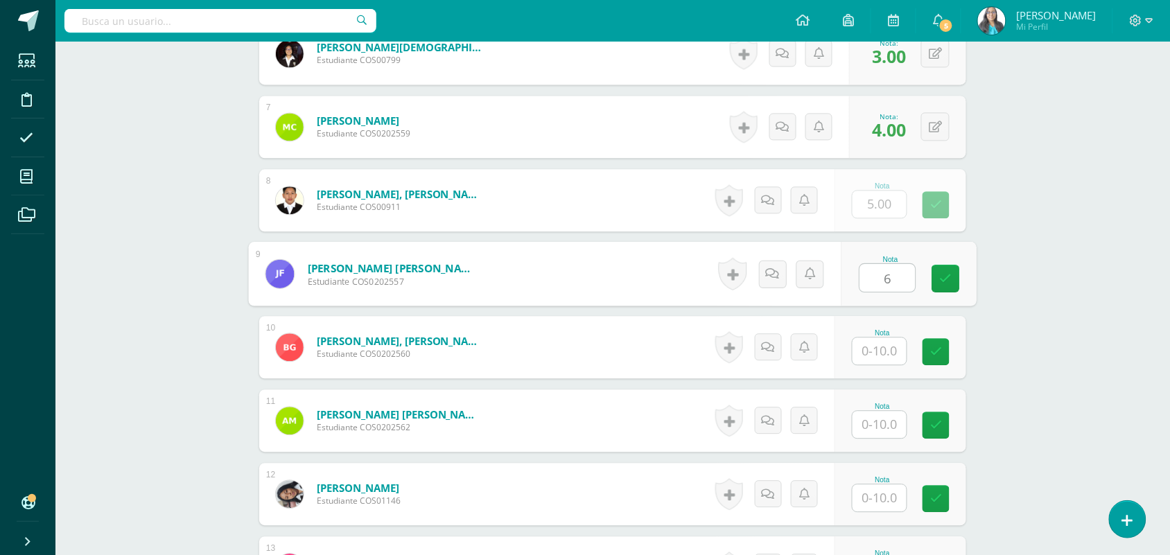
type input "6"
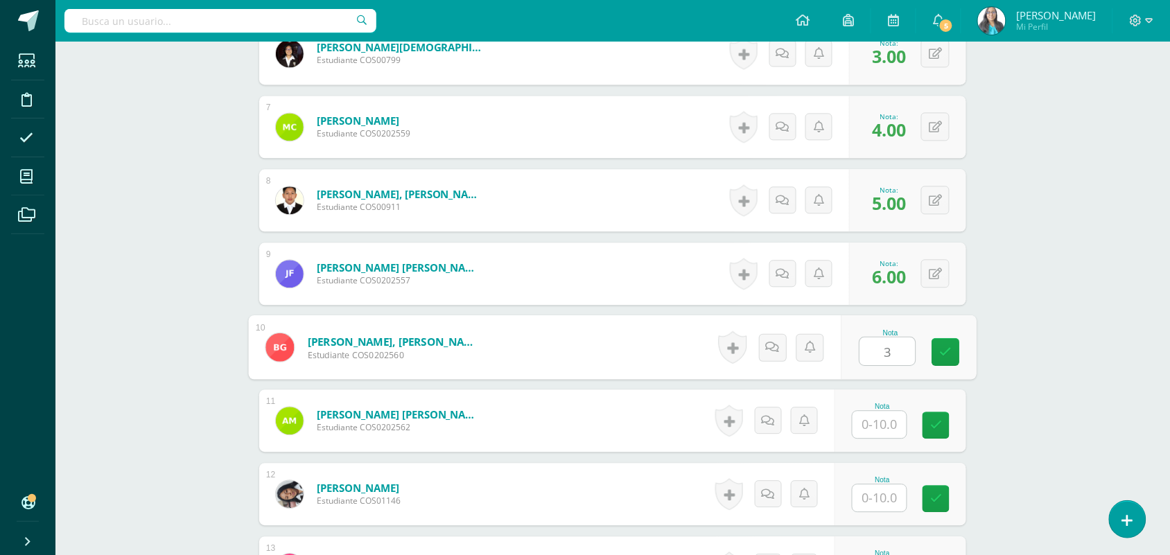
type input "3"
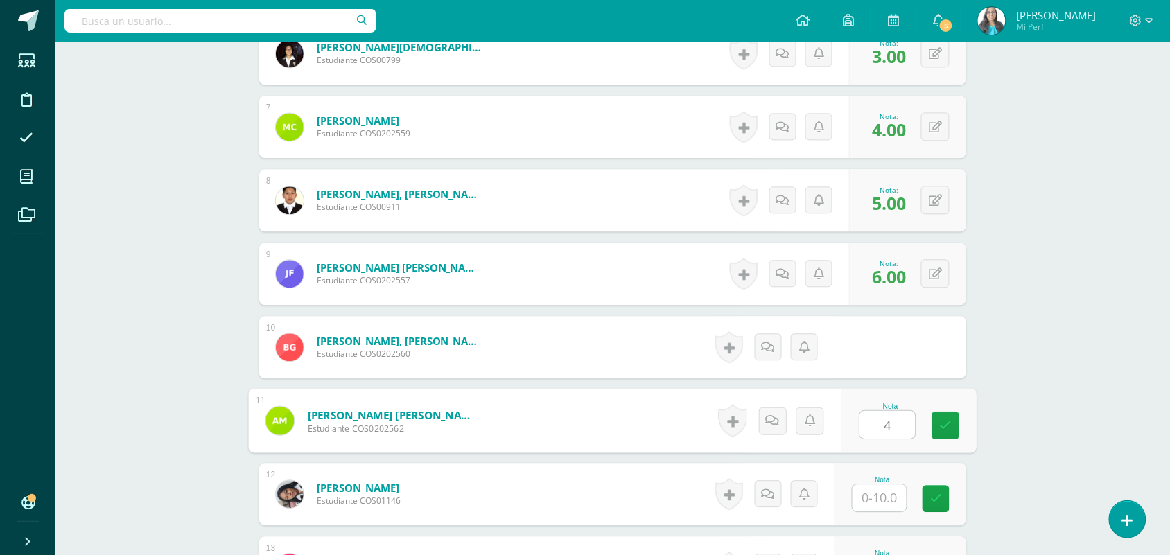
type input "4"
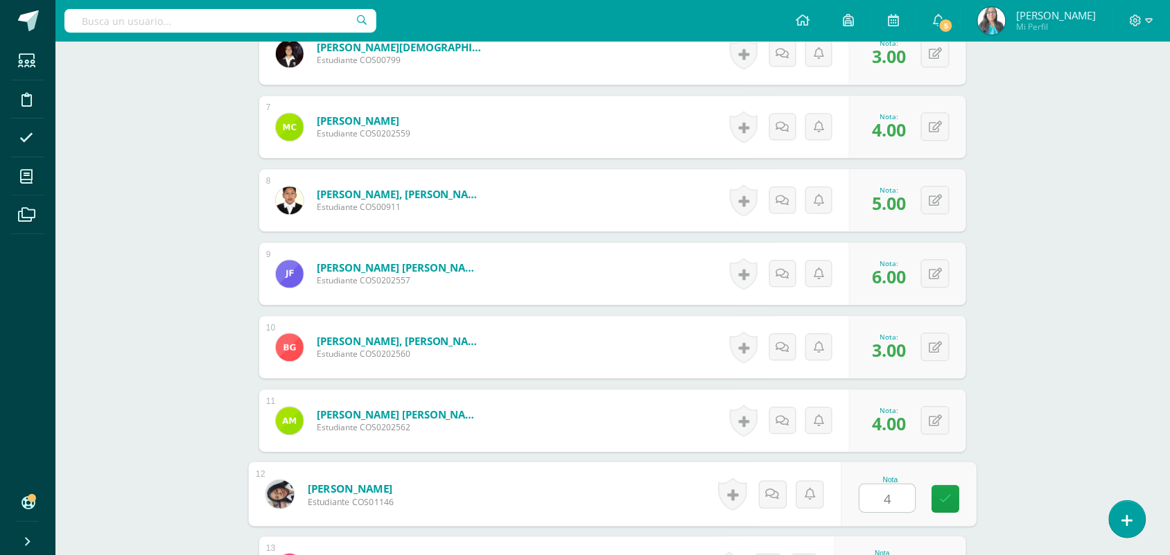
type input "4"
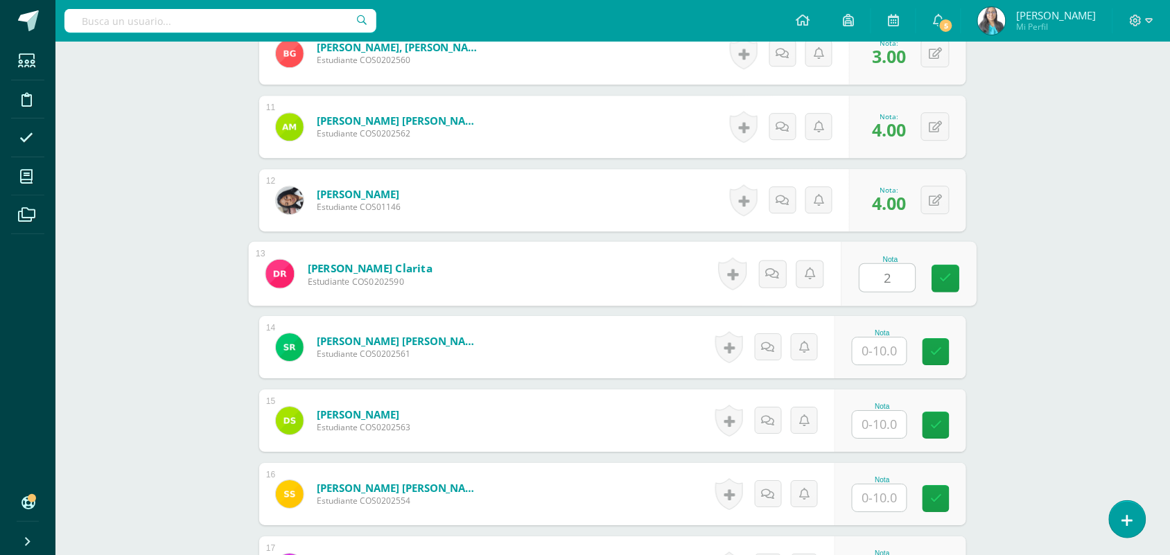
type input "2"
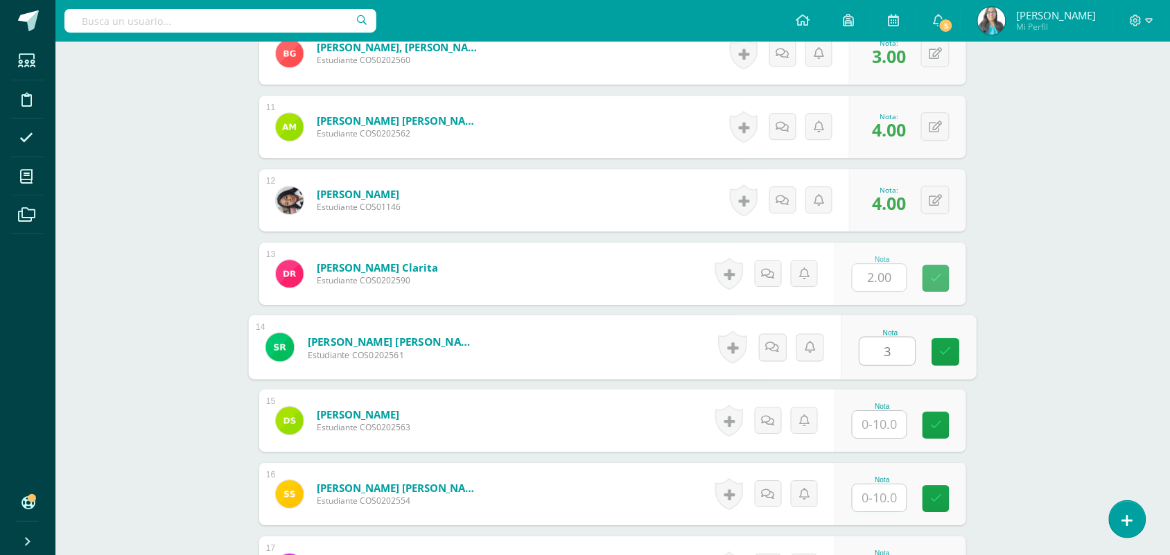
type input "3"
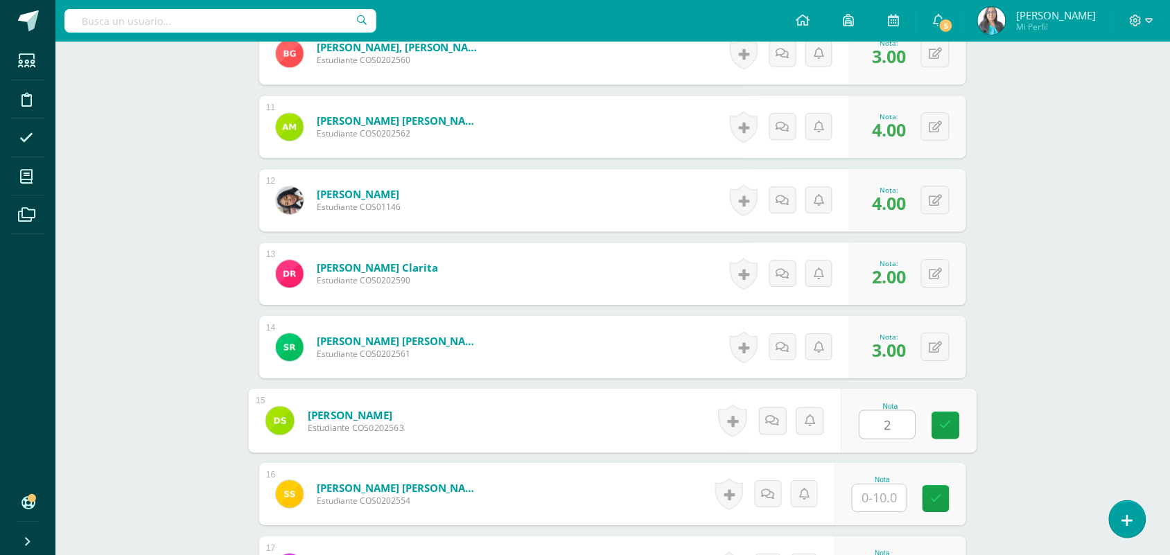
type input "2"
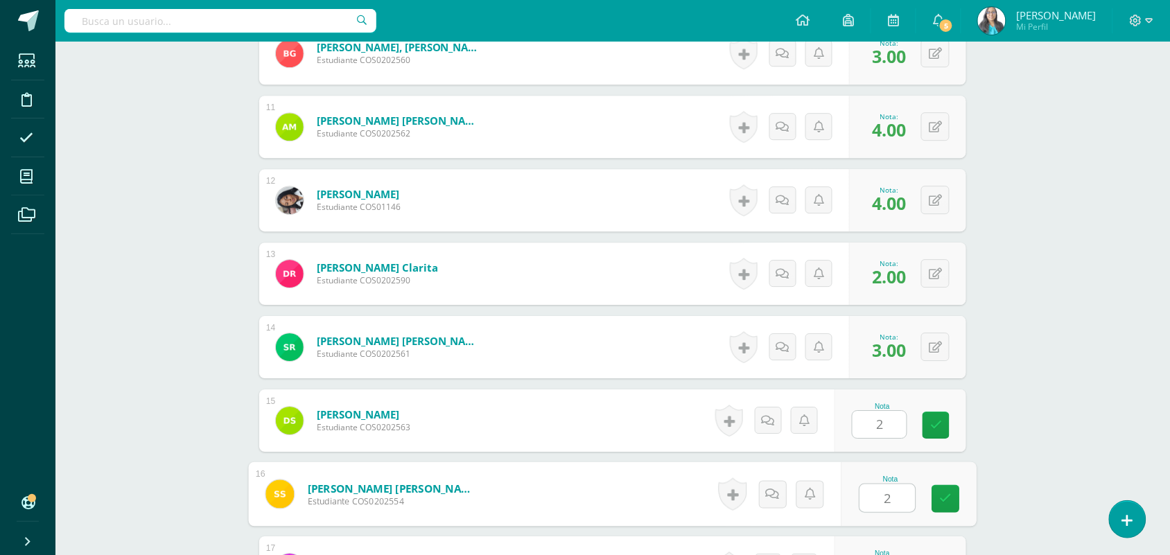
type input "2"
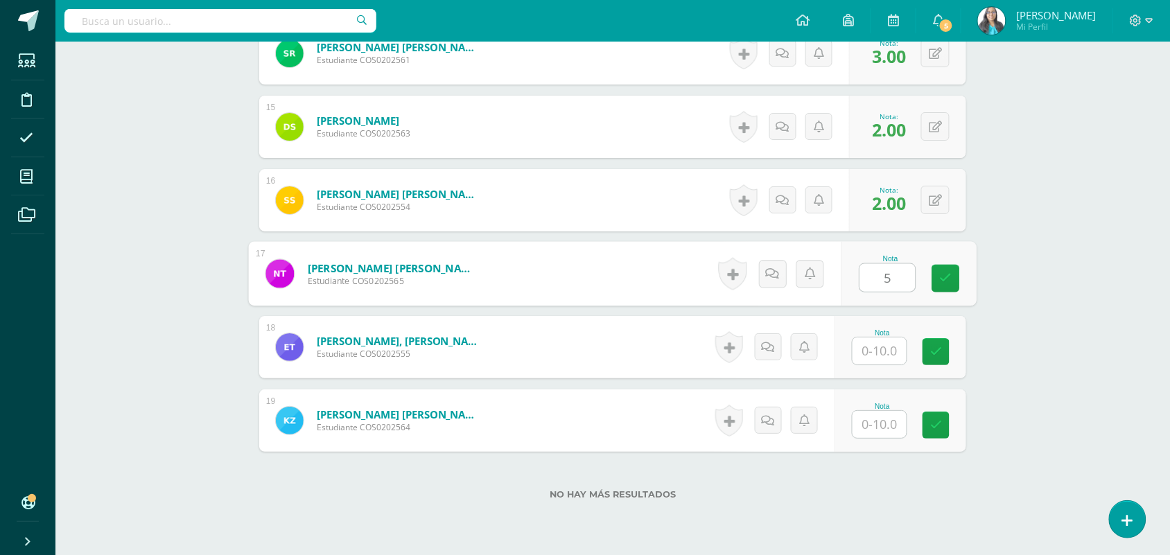
type input "5"
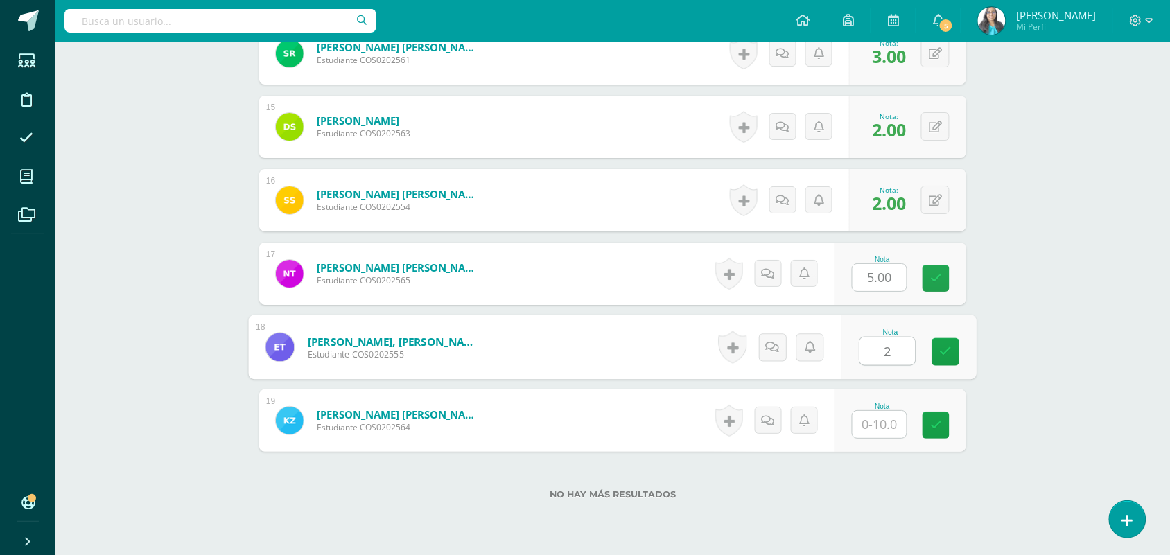
type input "2"
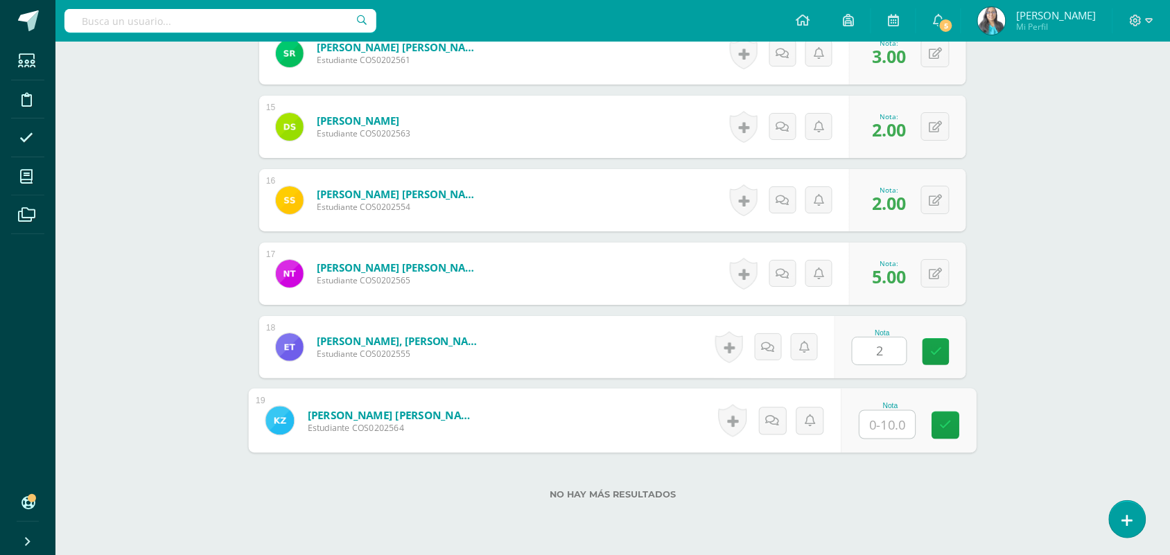
type input "5"
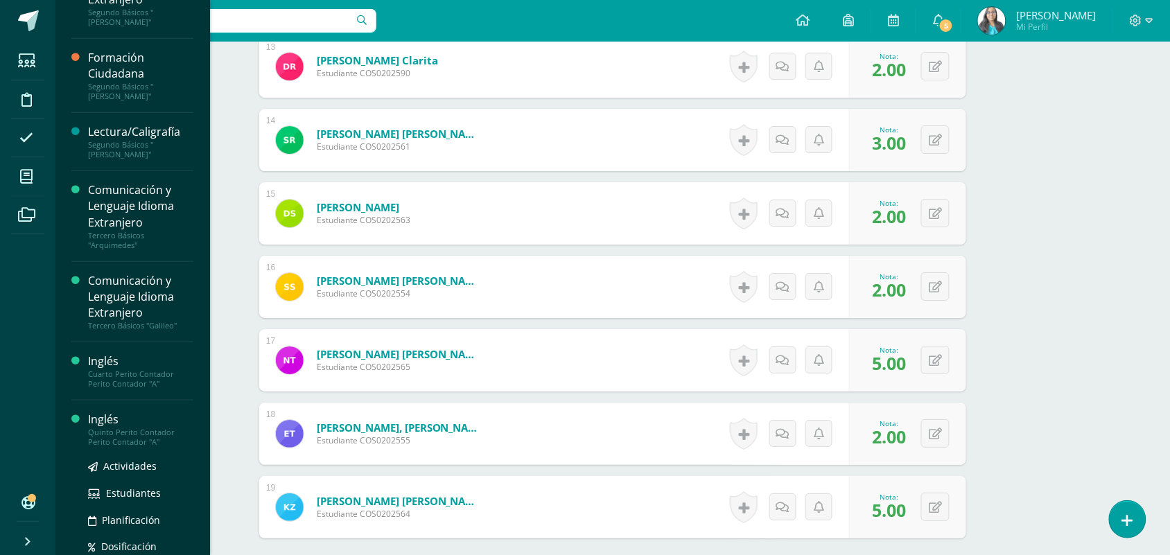
scroll to position [248, 0]
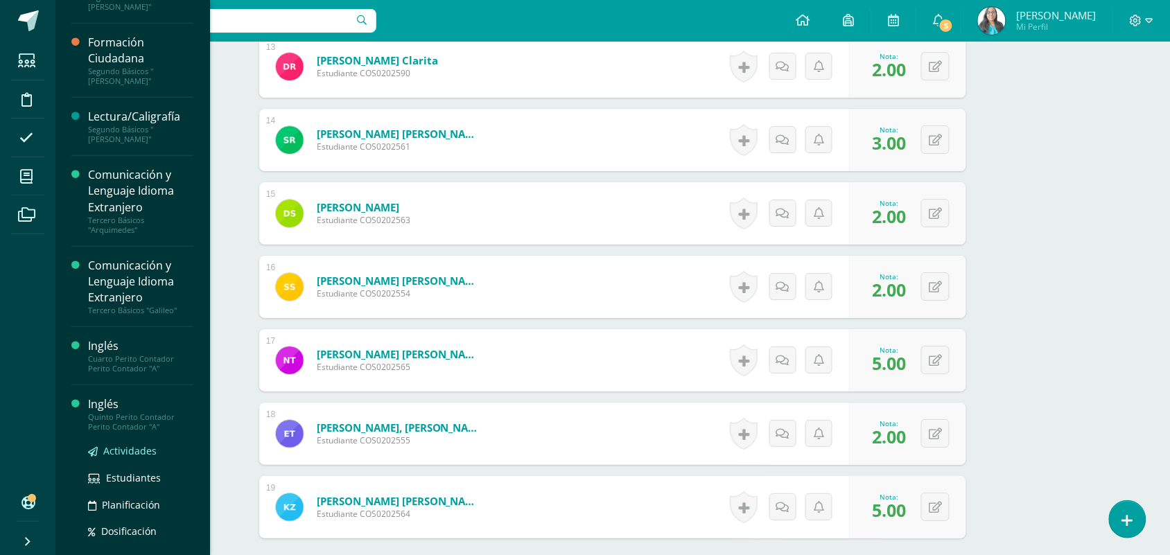
click at [111, 444] on span "Actividades" at bounding box center [129, 450] width 53 height 13
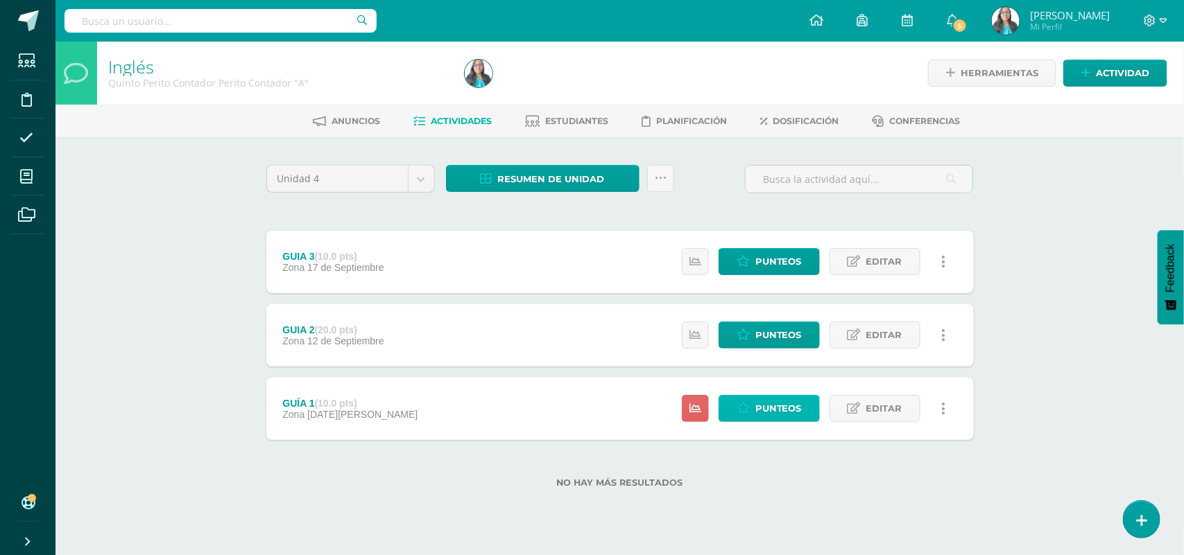
click at [774, 404] on span "Punteos" at bounding box center [778, 409] width 46 height 26
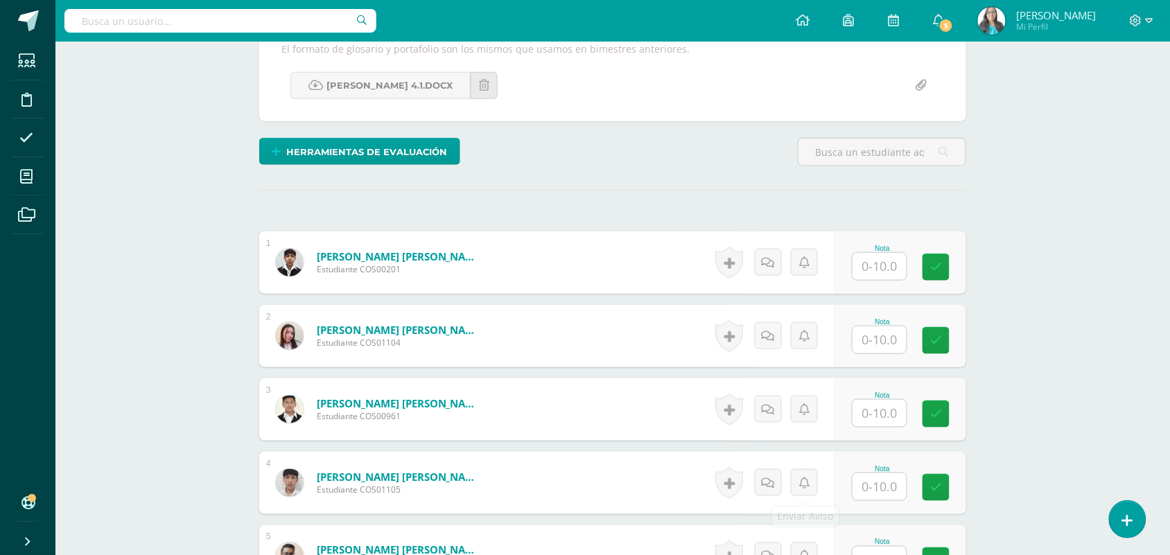
scroll to position [261, 0]
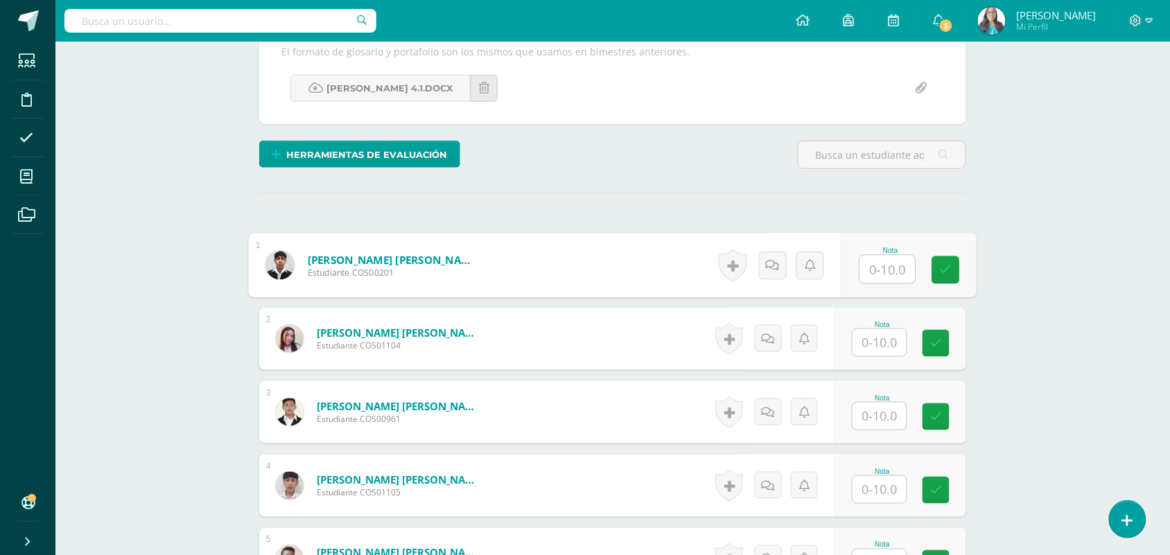
click at [889, 272] on input "text" at bounding box center [887, 270] width 55 height 28
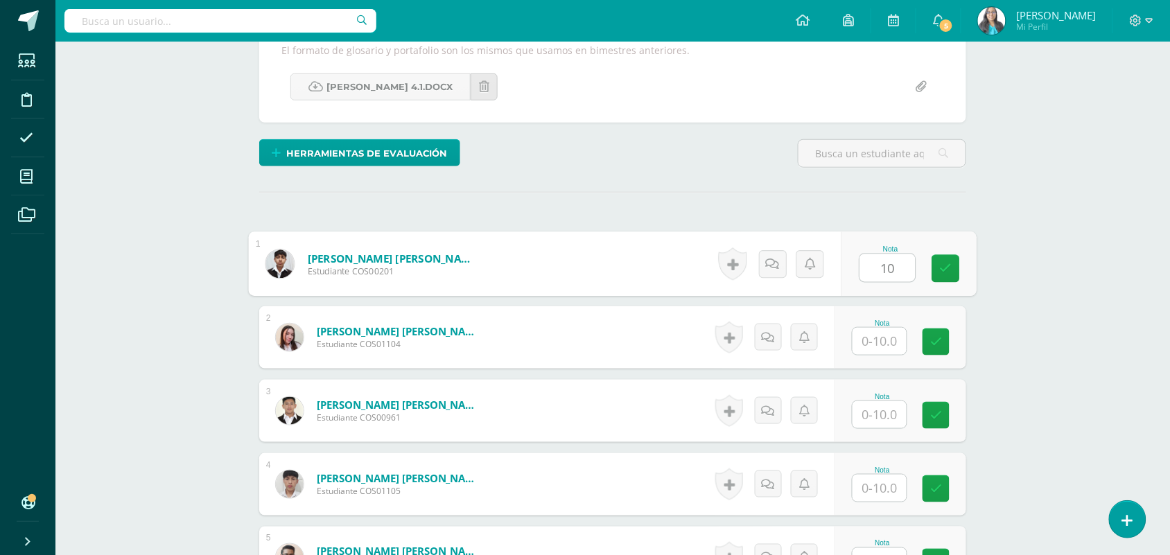
type input "10"
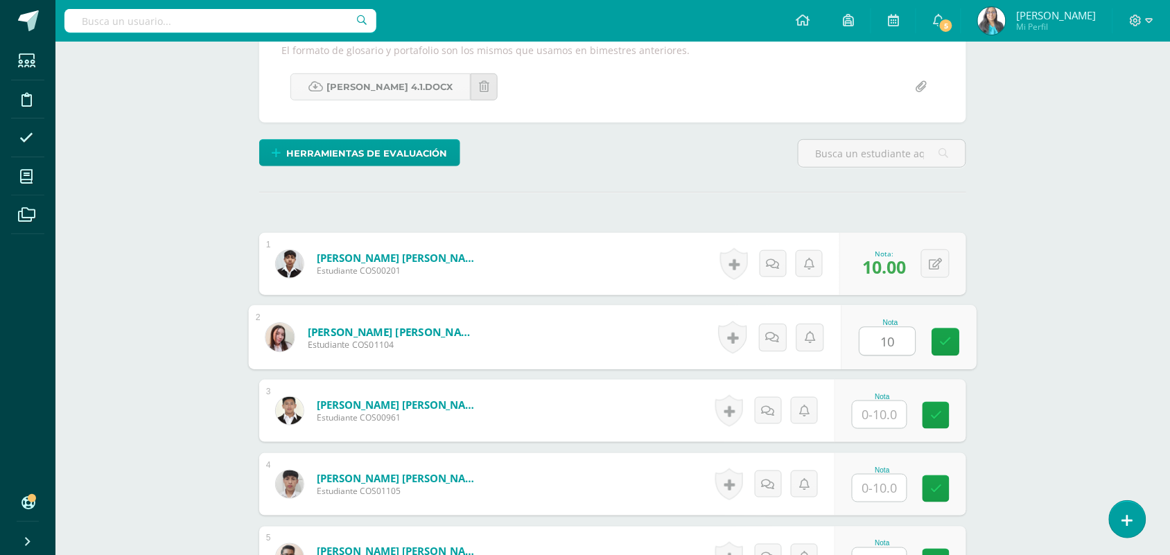
type input "10"
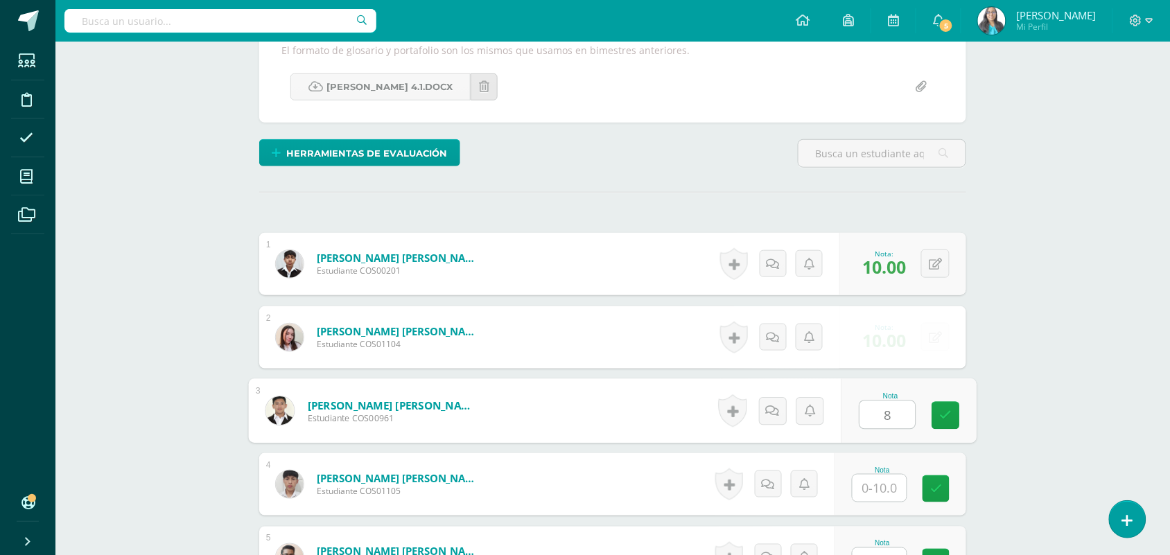
type input "8"
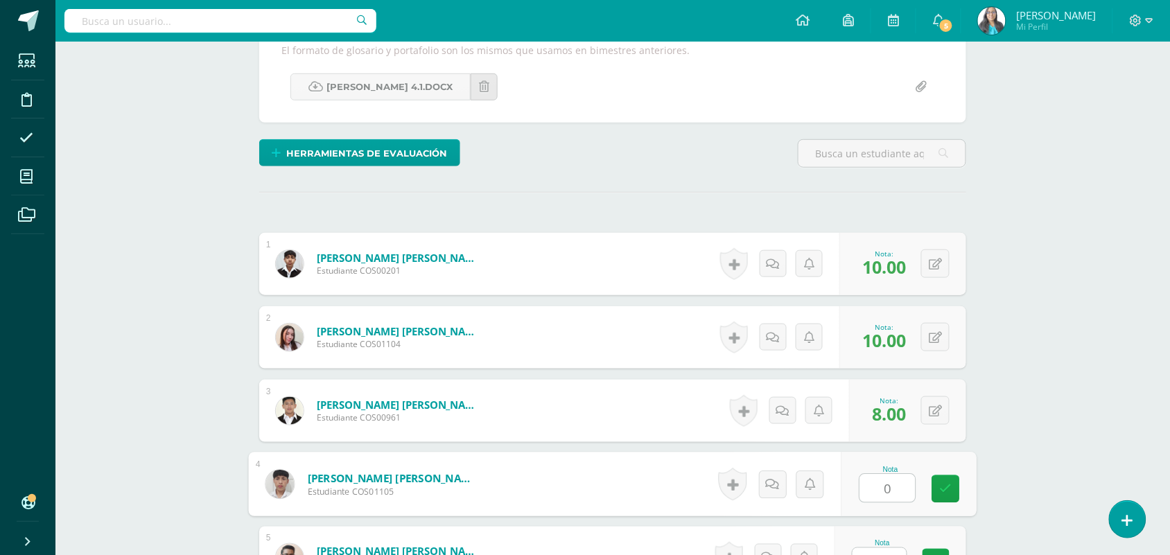
type input "0"
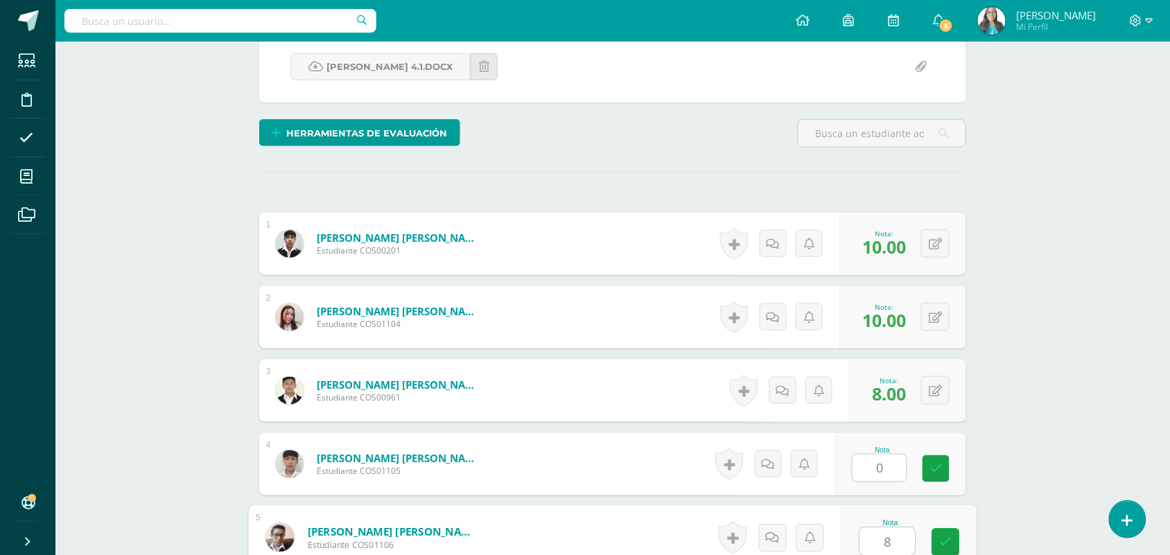
type input "8"
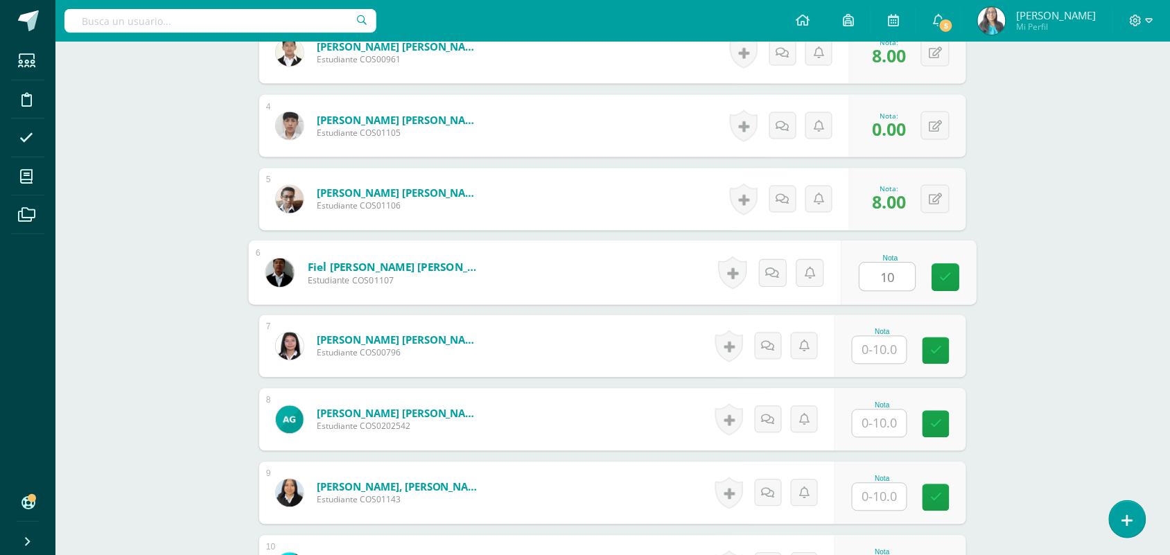
type input "10"
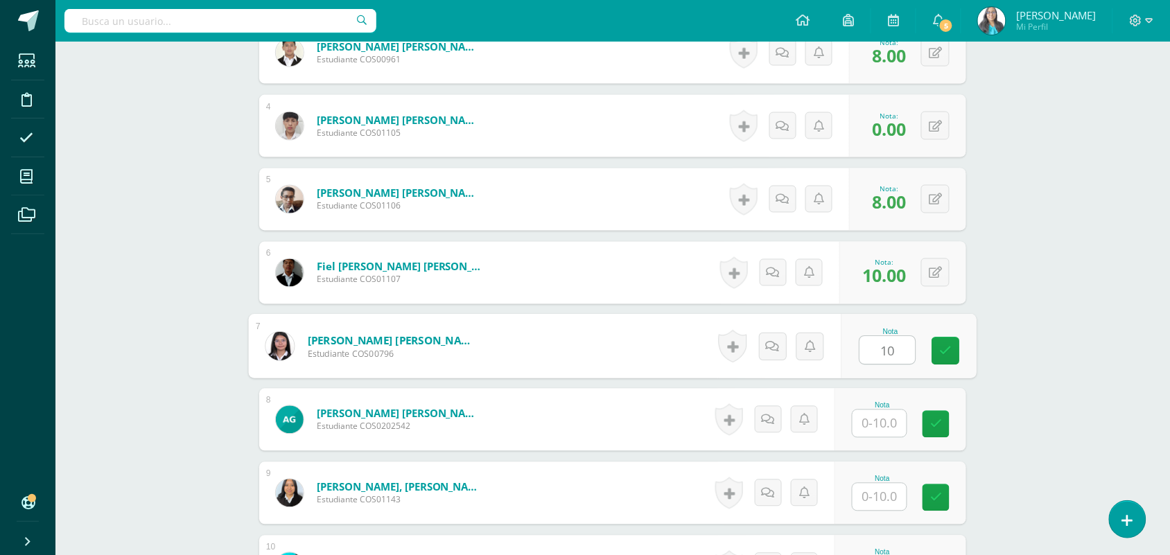
type input "10"
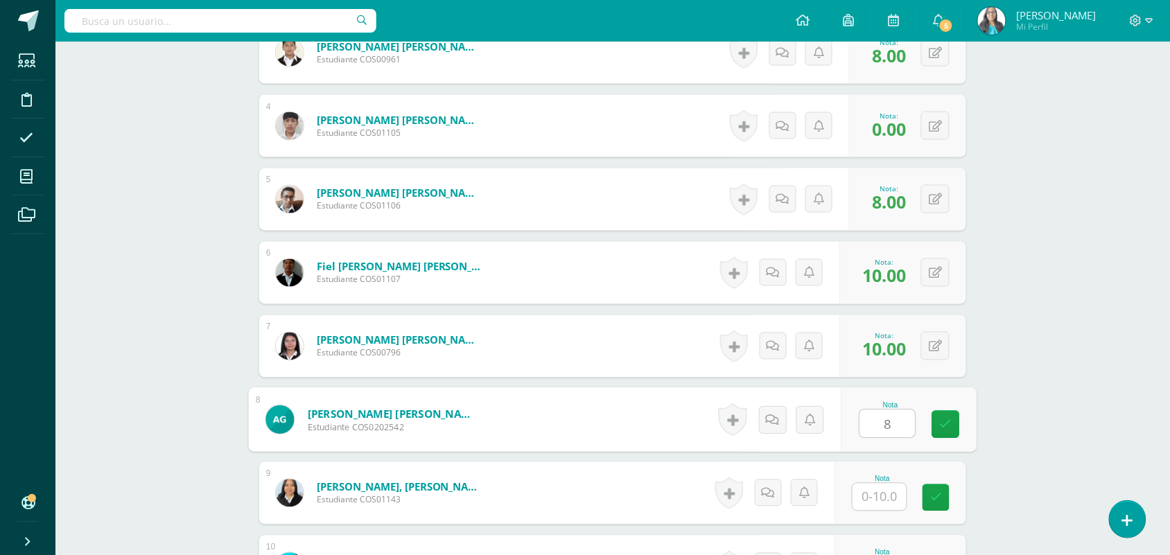
type input "8"
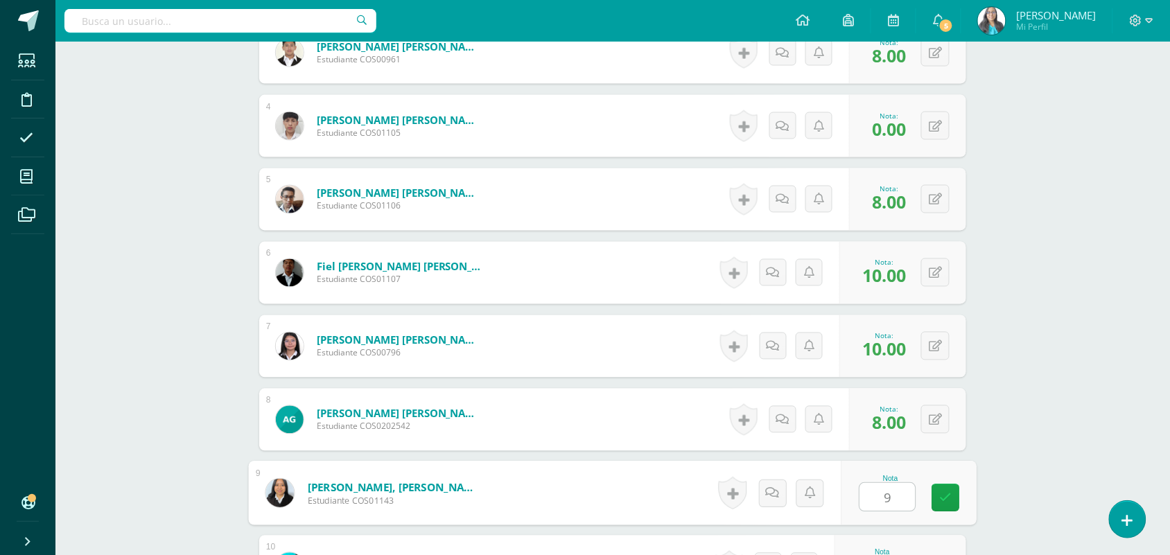
type input "9"
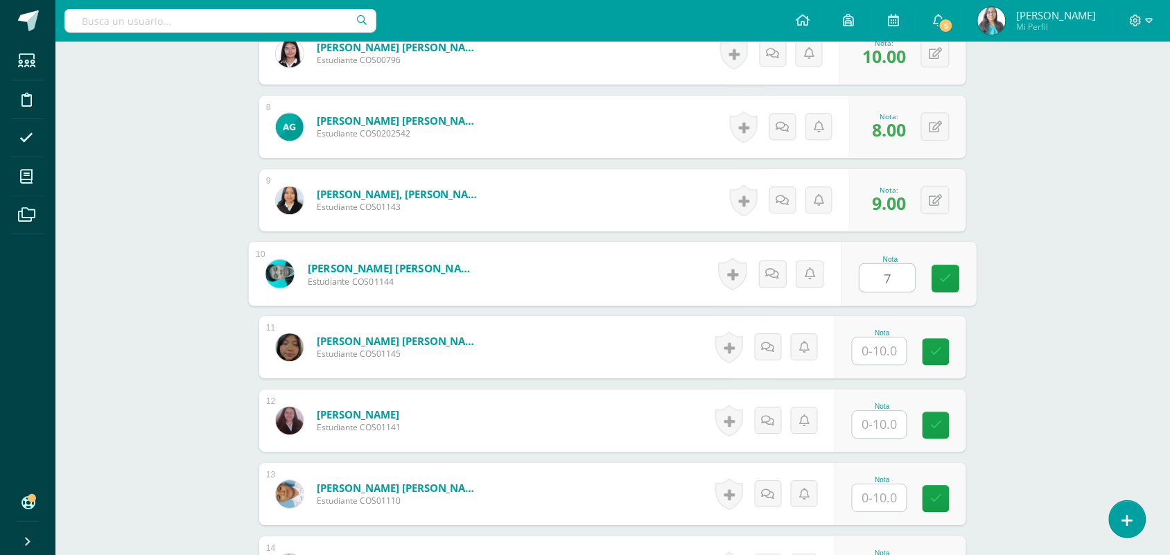
type input "7"
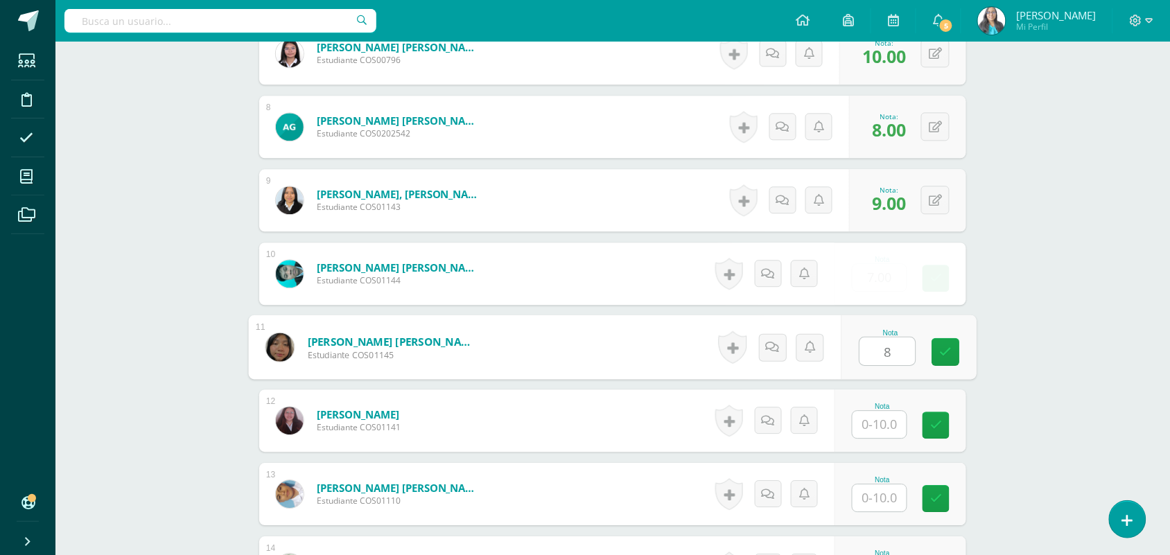
type input "8"
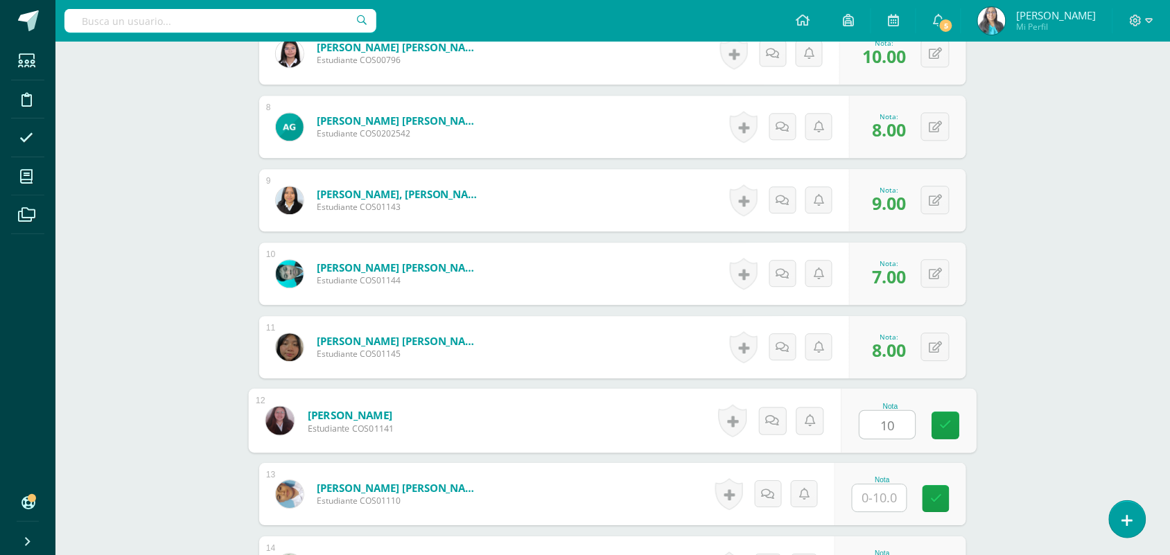
type input "10"
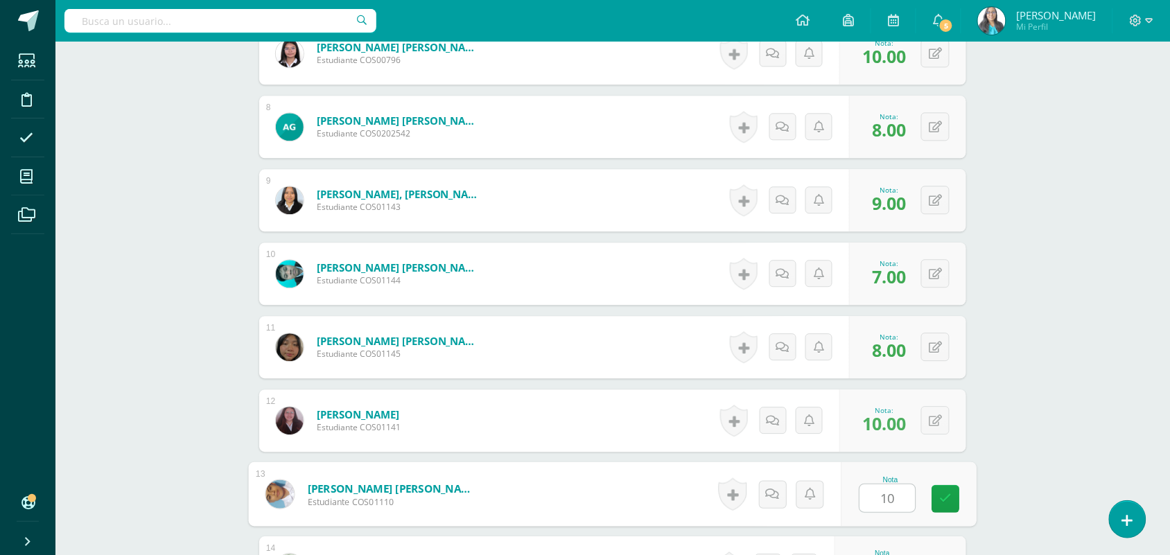
type input "10"
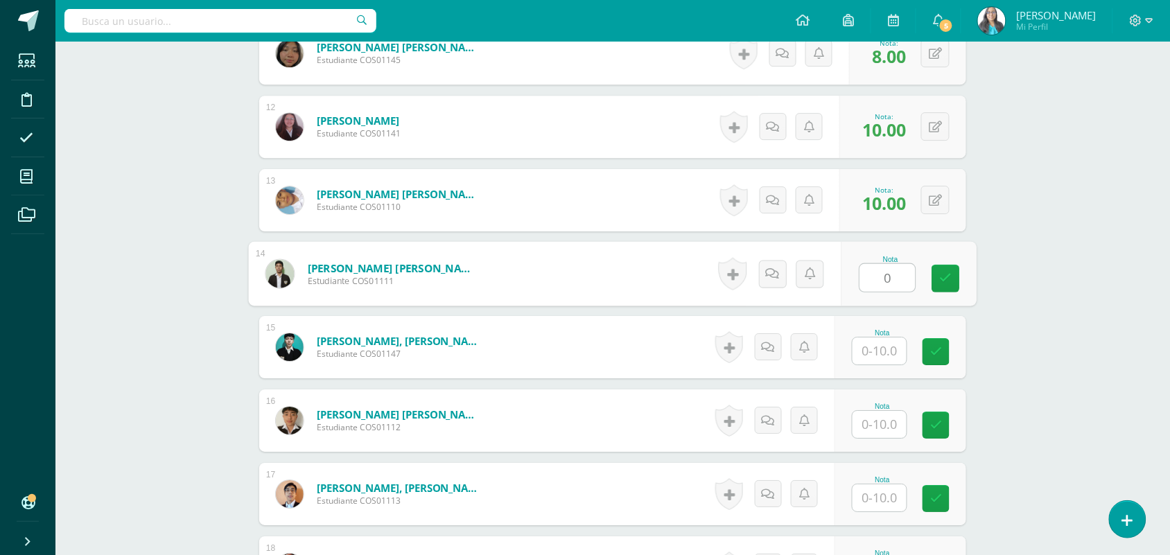
type input "0"
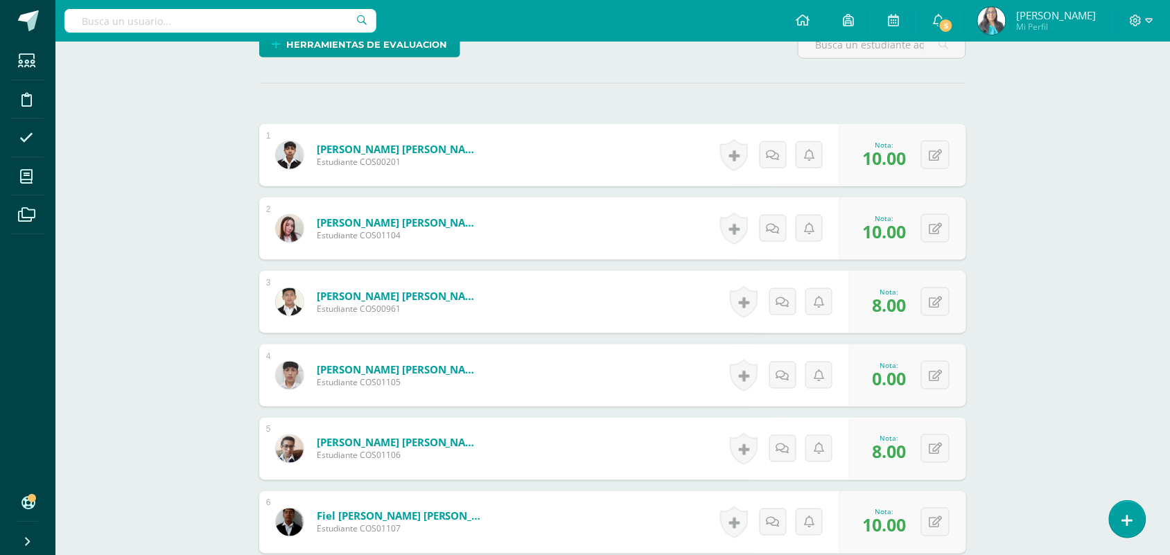
scroll to position [428, 0]
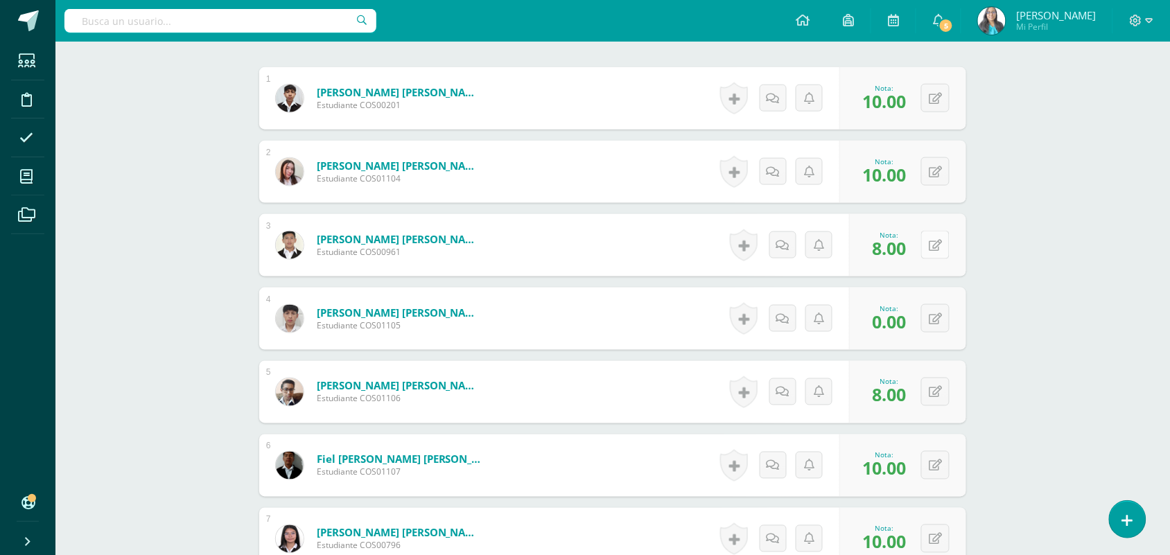
click at [937, 252] on button at bounding box center [935, 245] width 28 height 28
type input "0"
click at [781, 250] on icon at bounding box center [783, 246] width 13 height 12
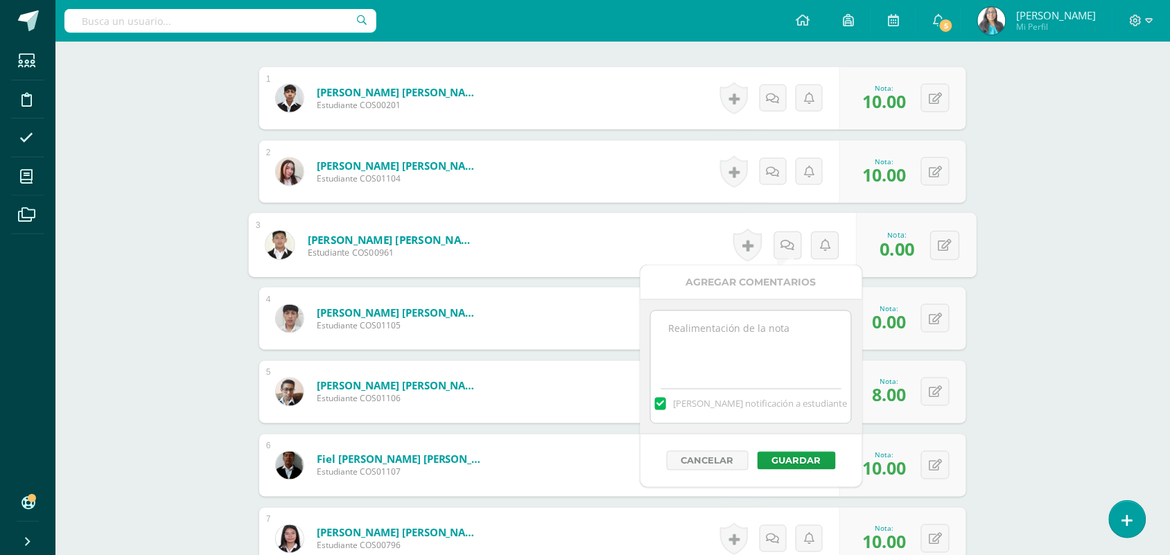
click at [749, 356] on textarea at bounding box center [751, 345] width 200 height 69
paste textarea "No entregó tarea de caligrafía, página 76-77"
drag, startPoint x: 768, startPoint y: 347, endPoint x: 745, endPoint y: 328, distance: 29.6
click at [745, 328] on textarea "No entregó tarea de caligrafía, página 76-77" at bounding box center [751, 345] width 200 height 69
drag, startPoint x: 746, startPoint y: 328, endPoint x: 609, endPoint y: 349, distance: 138.8
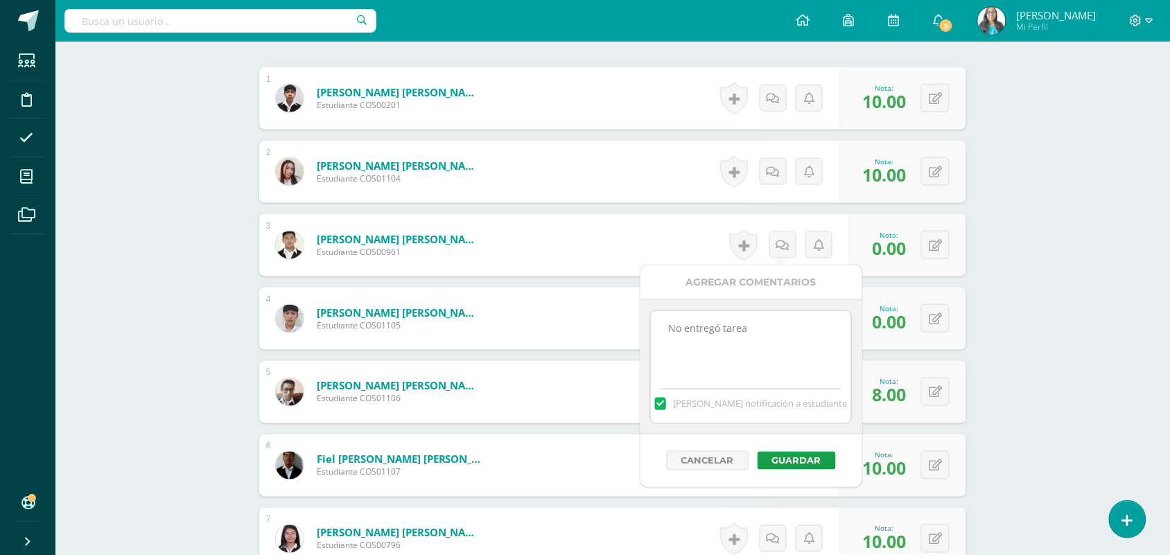
type textarea "No entregó tarea"
click at [790, 462] on button "Guardar" at bounding box center [797, 461] width 78 height 18
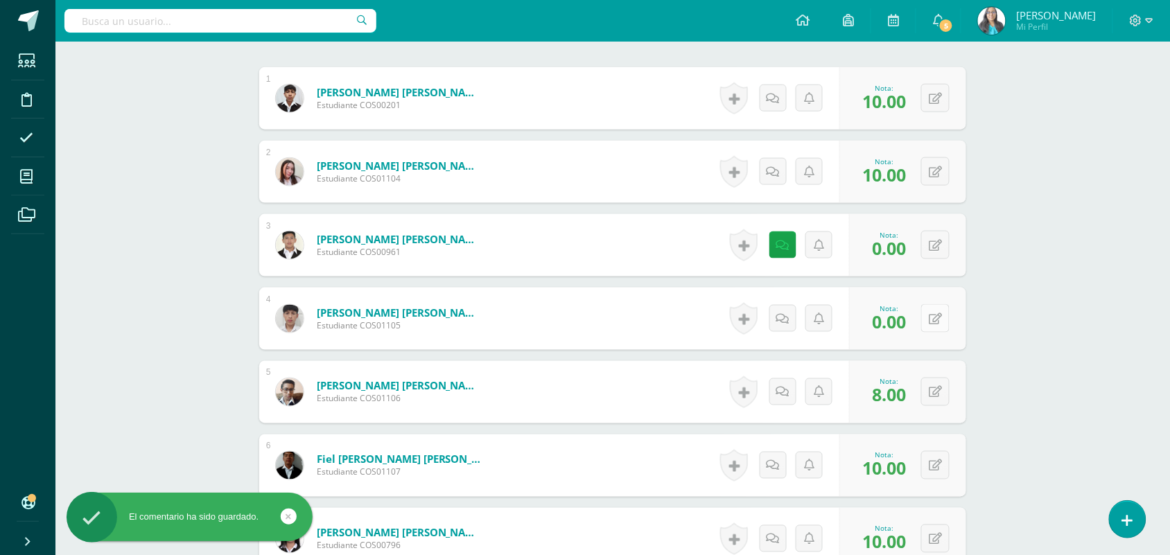
click at [937, 327] on button at bounding box center [935, 318] width 28 height 28
type input "10"
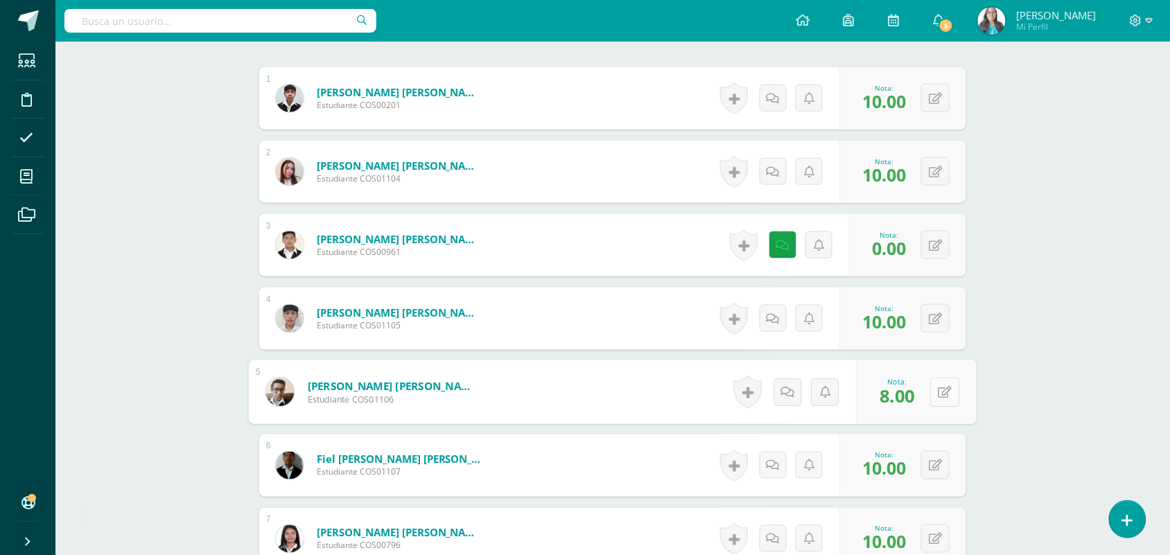
click at [927, 390] on div "0 [GEOGRAPHIC_DATA] Logros obtenidos Aún no hay logros agregados Nota: 8.00" at bounding box center [917, 393] width 121 height 64
click at [944, 399] on button at bounding box center [944, 392] width 29 height 29
type input "10."
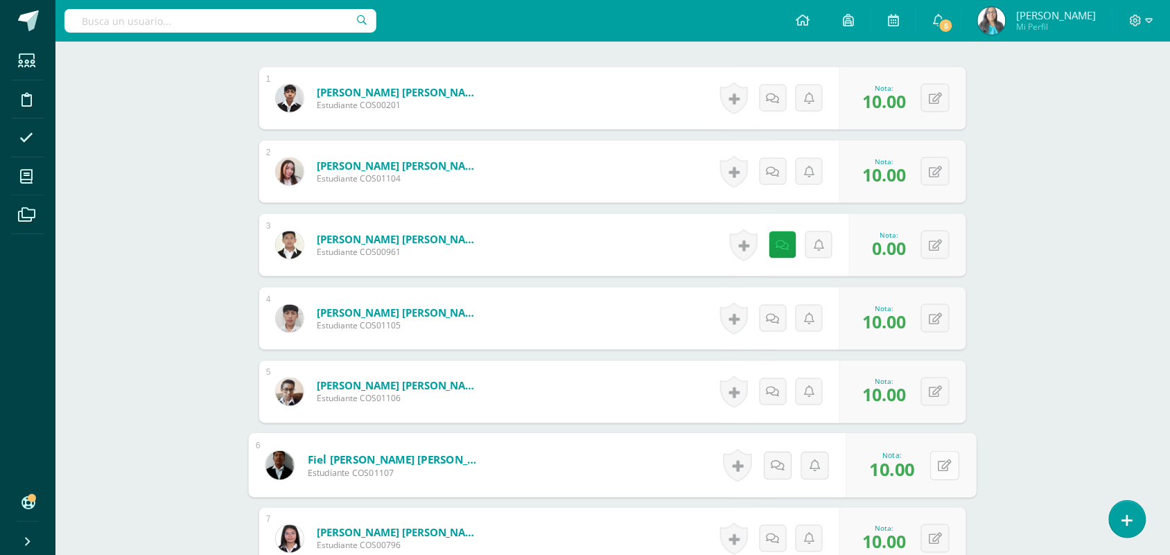
click at [939, 461] on icon at bounding box center [946, 466] width 14 height 12
type input "7"
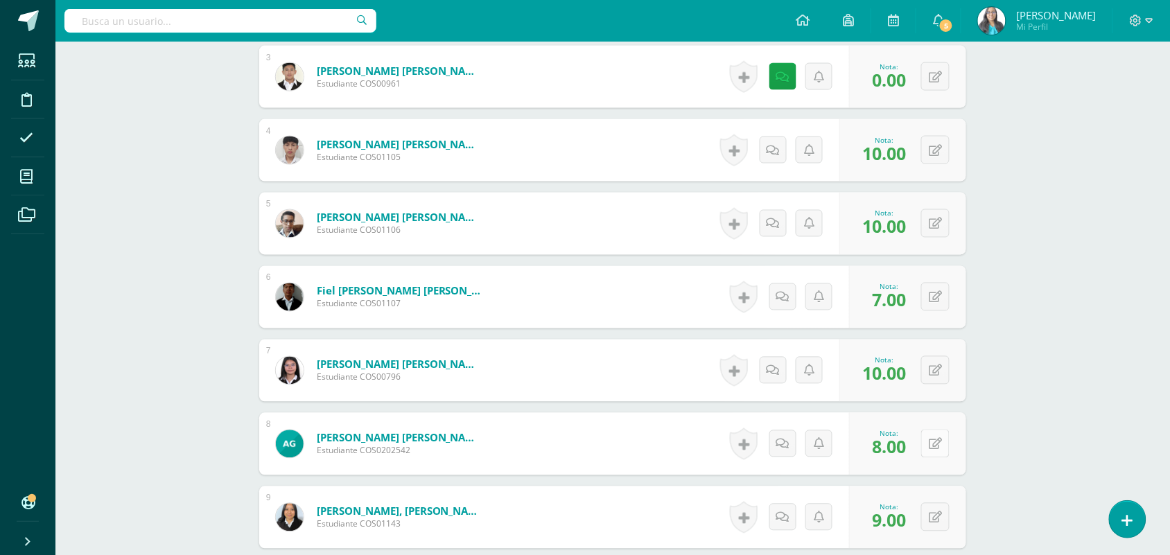
scroll to position [601, 0]
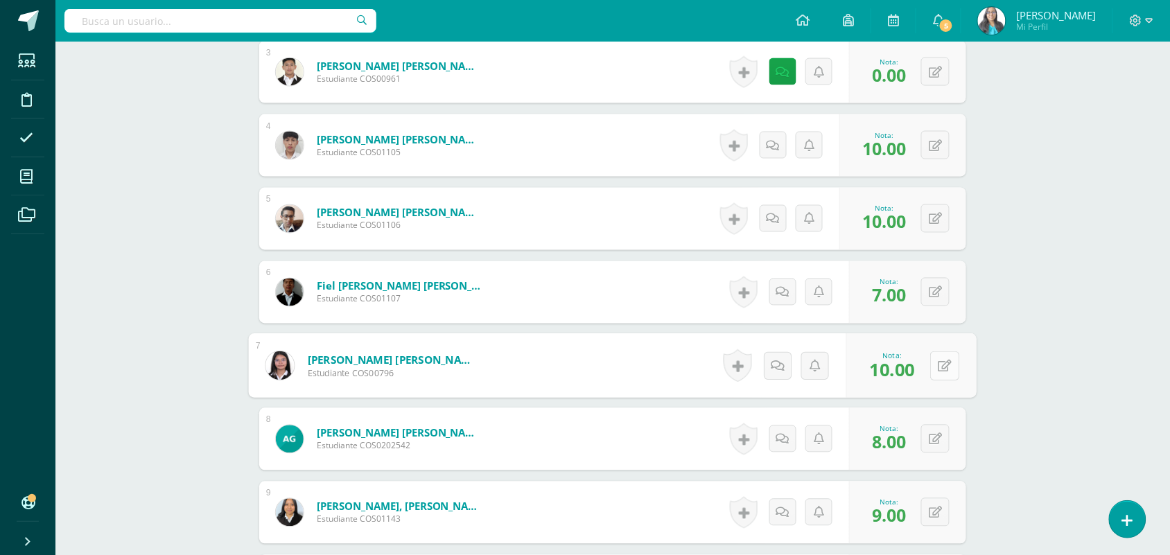
click at [937, 362] on button at bounding box center [944, 366] width 29 height 29
type input "8"
click at [942, 440] on button at bounding box center [944, 439] width 29 height 29
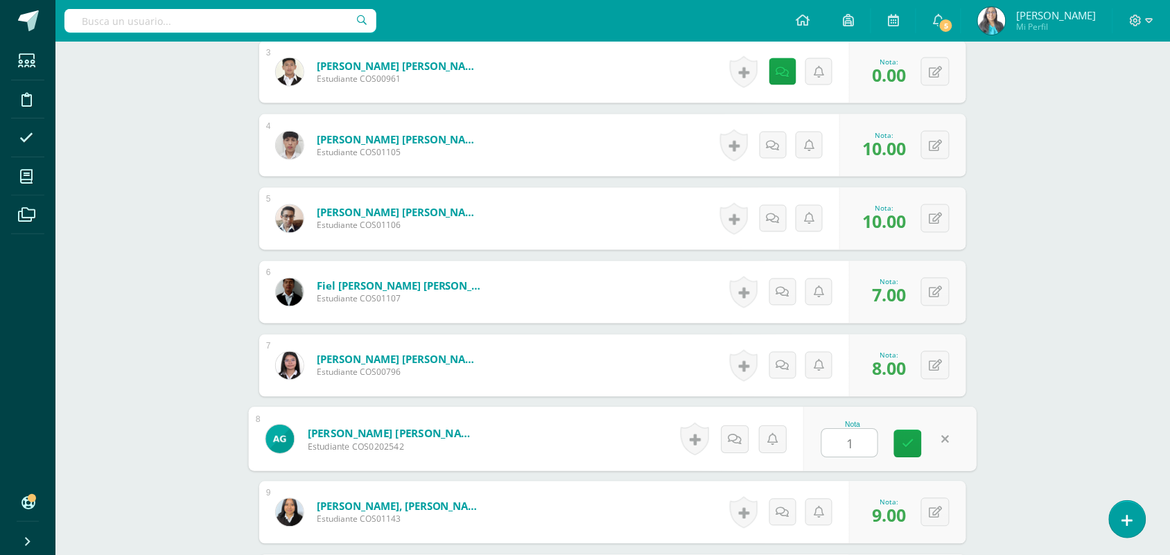
type input "10"
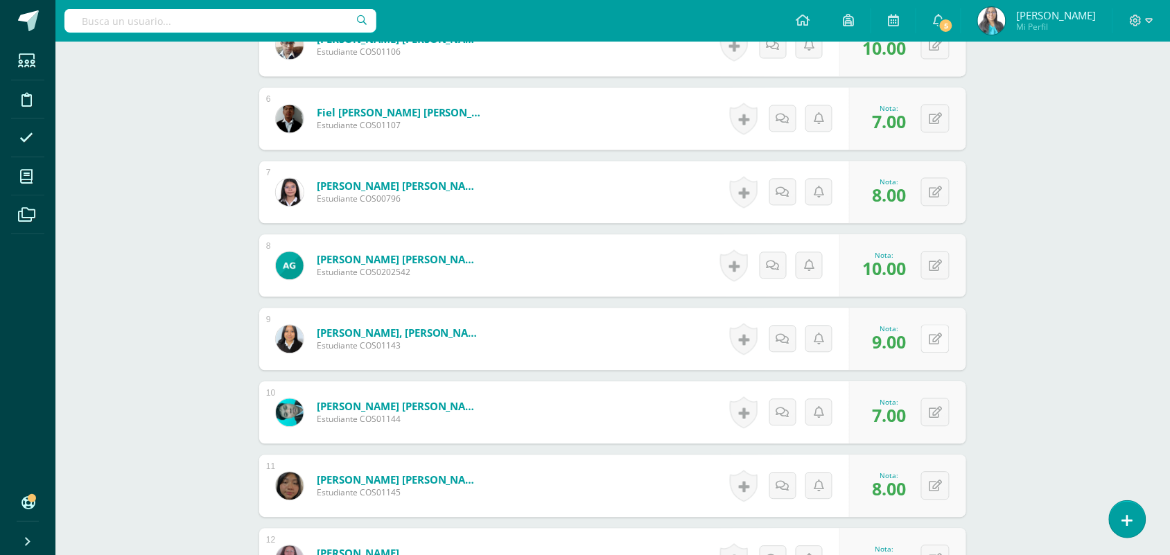
click at [944, 338] on button at bounding box center [935, 339] width 28 height 28
type input "8"
click at [936, 421] on button at bounding box center [935, 413] width 28 height 28
type input "8"
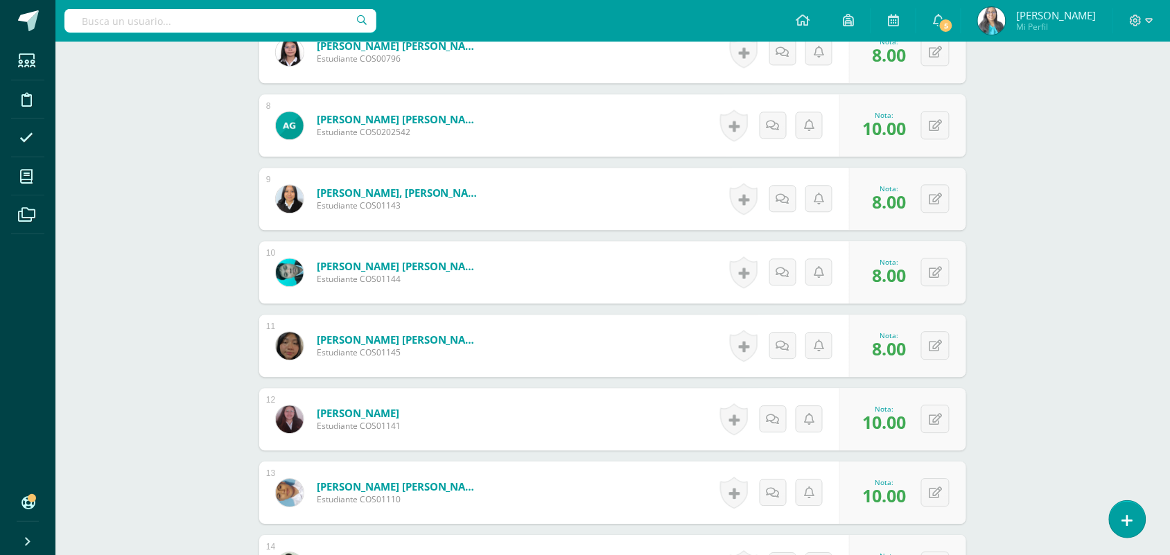
scroll to position [948, 0]
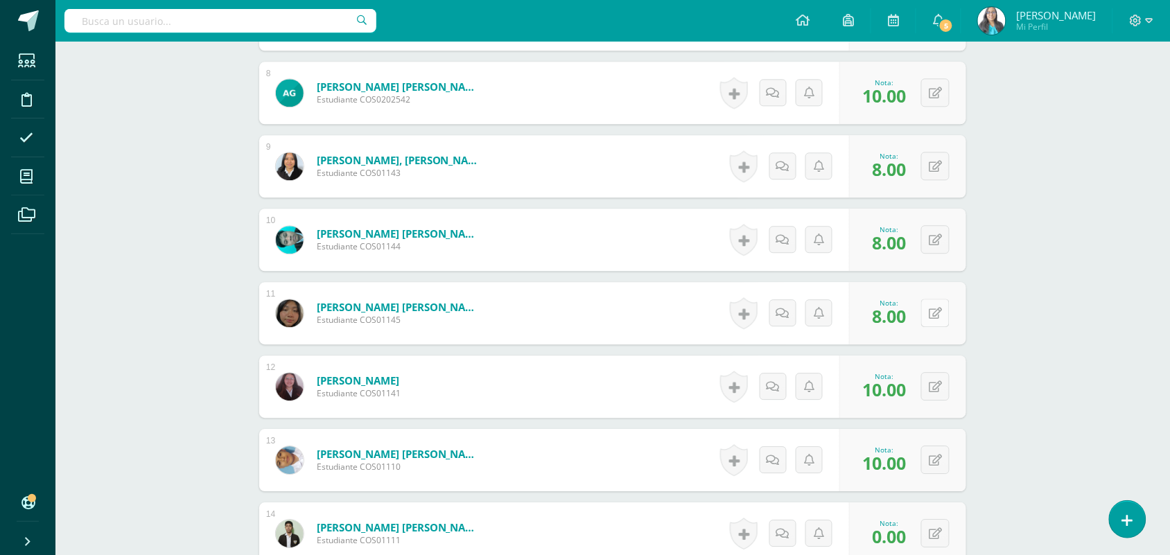
click at [938, 314] on icon at bounding box center [935, 314] width 13 height 12
type input "9"
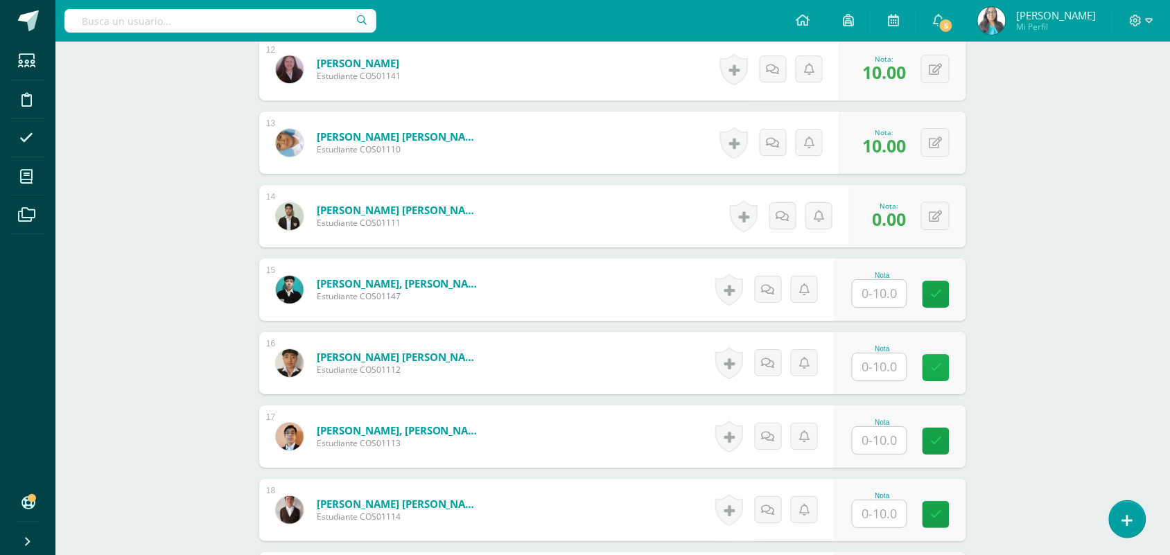
scroll to position [1294, 0]
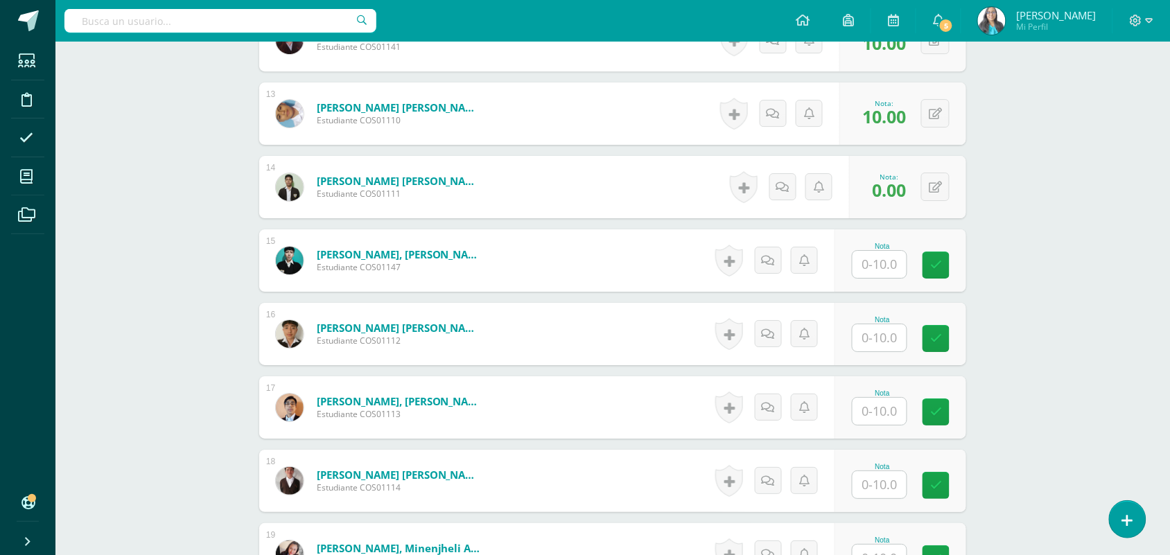
click at [868, 267] on input "text" at bounding box center [880, 264] width 54 height 27
type input "10"
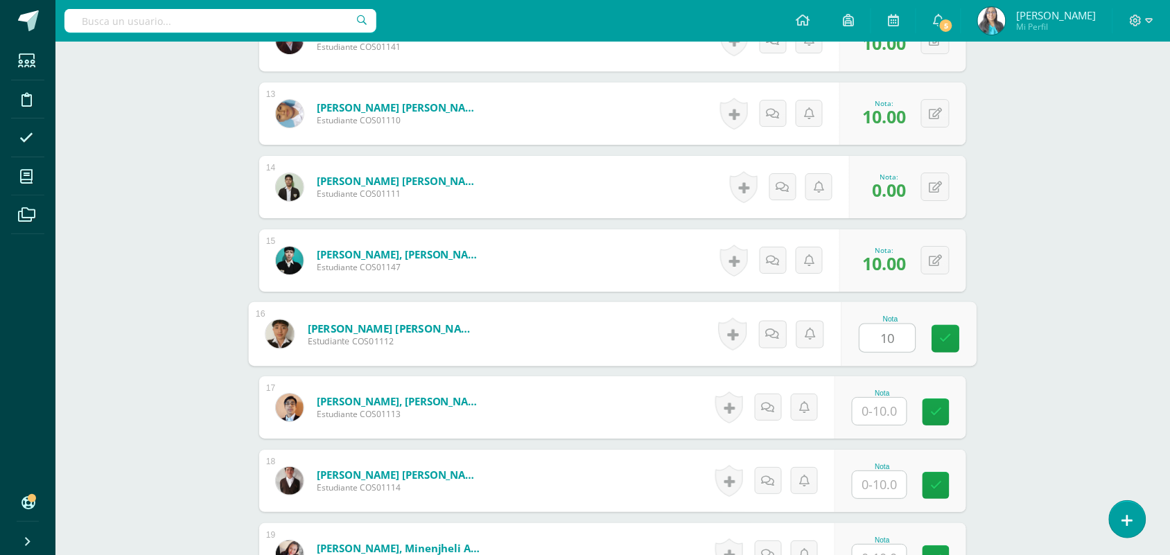
type input "10"
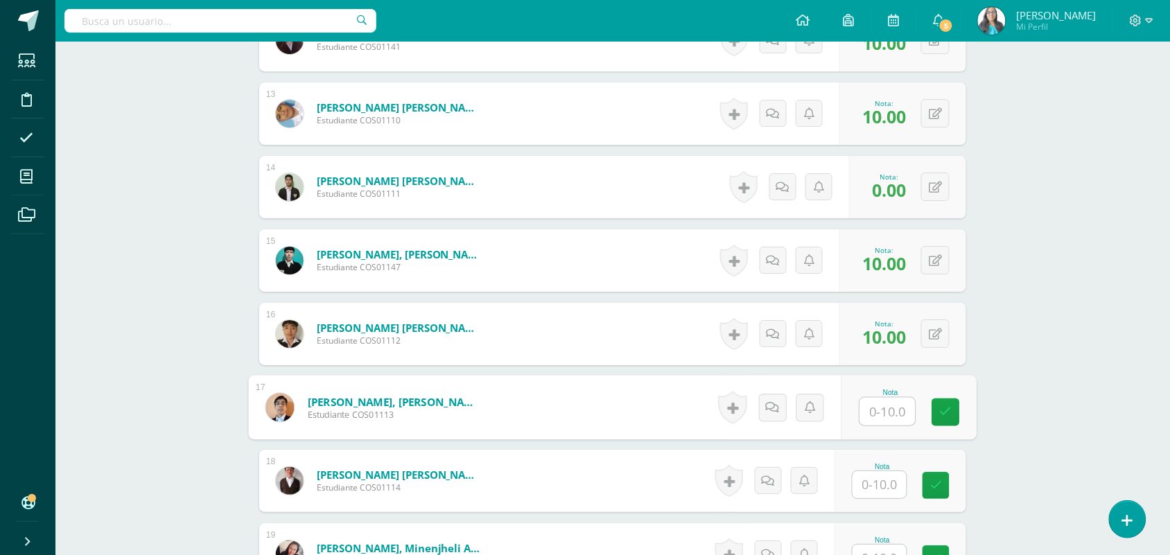
type input "0"
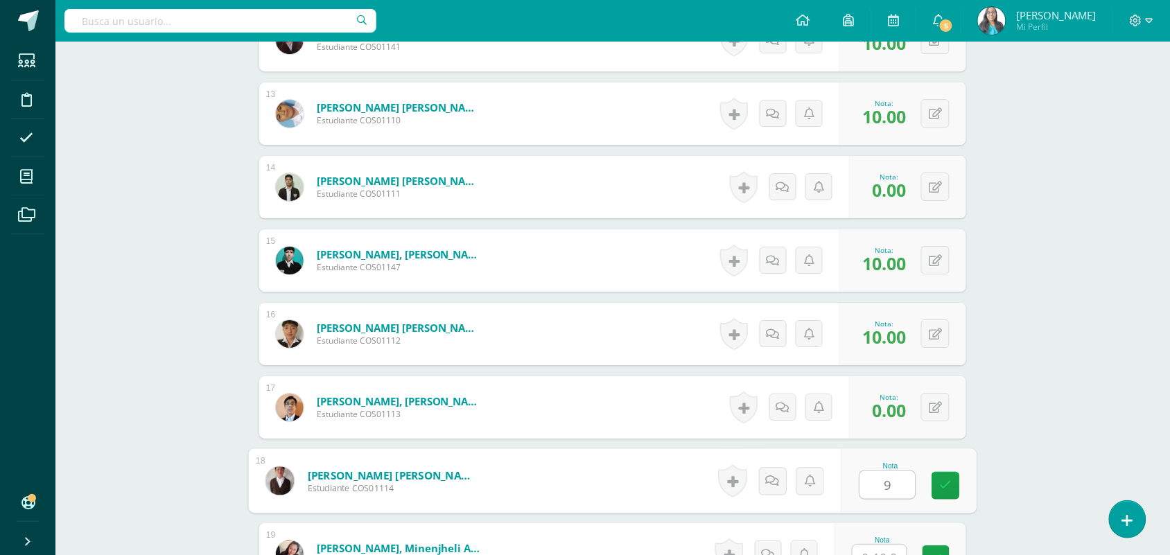
type input "9"
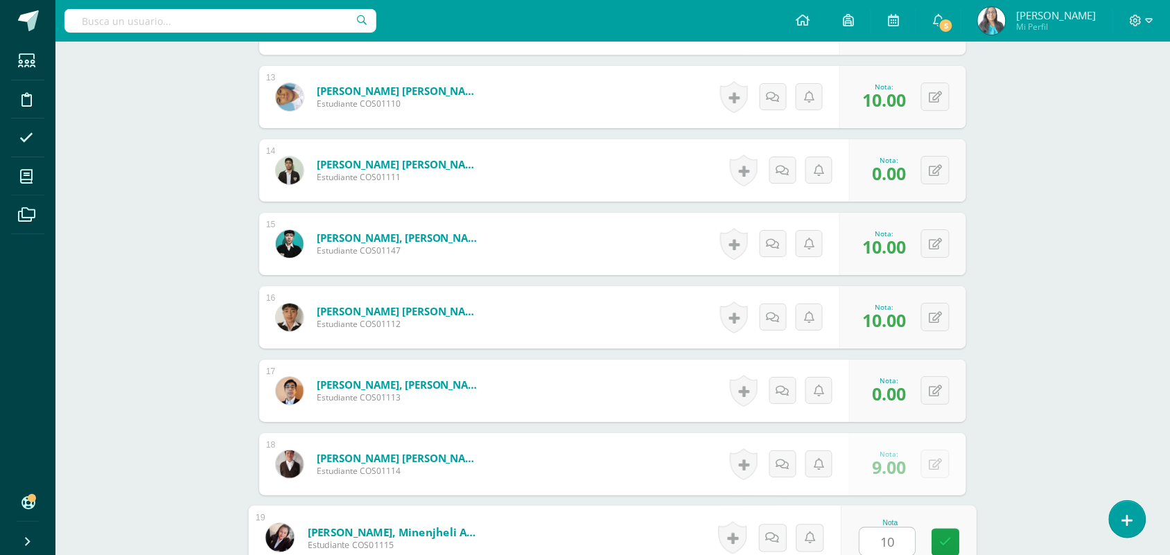
type input "10"
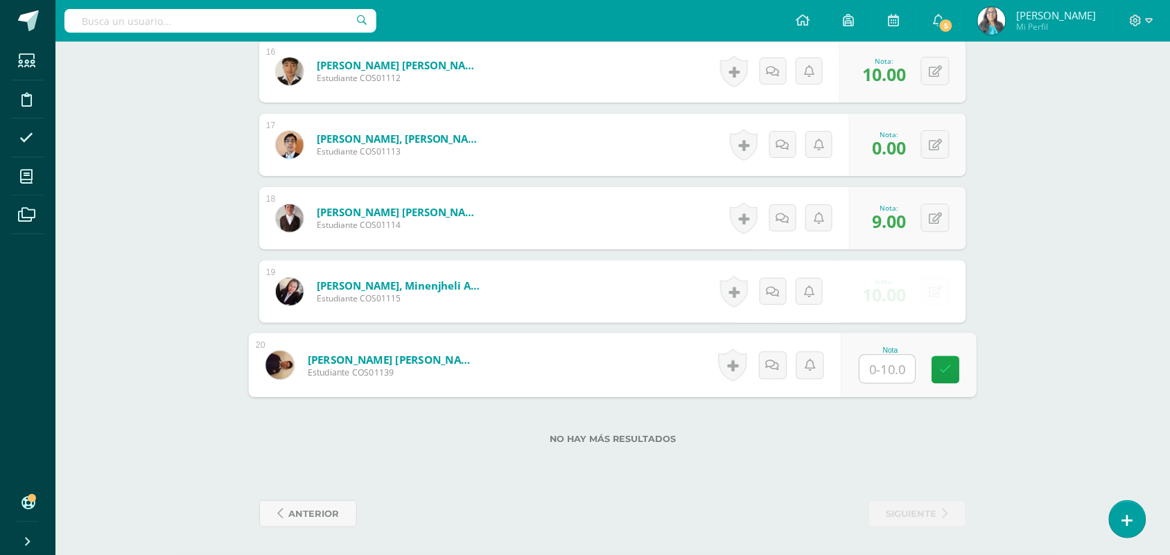
type input "9"
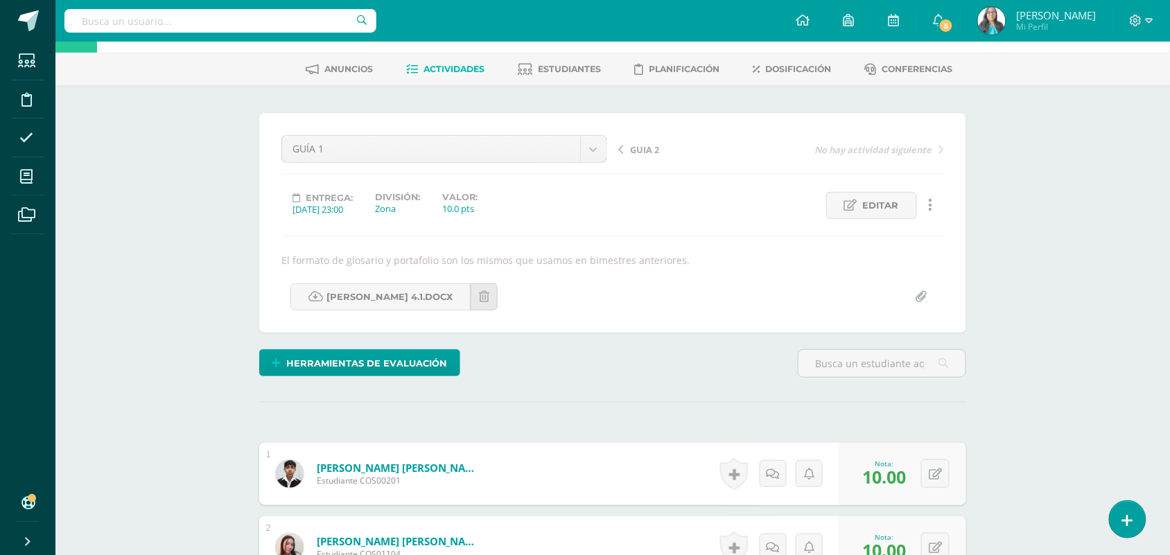
scroll to position [0, 0]
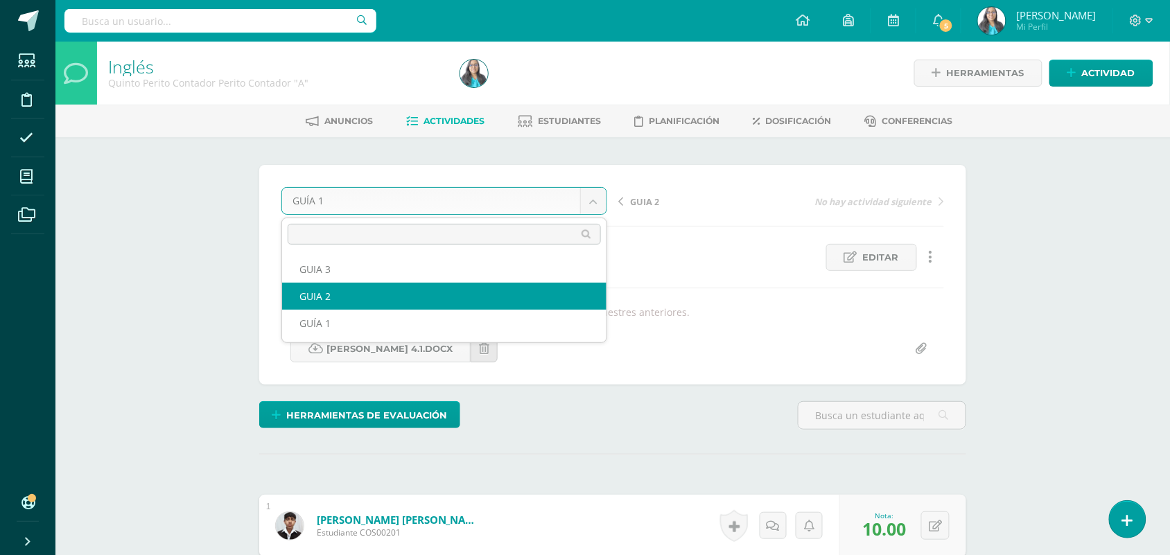
select select "/dashboard/teacher/grade-activity/123627/"
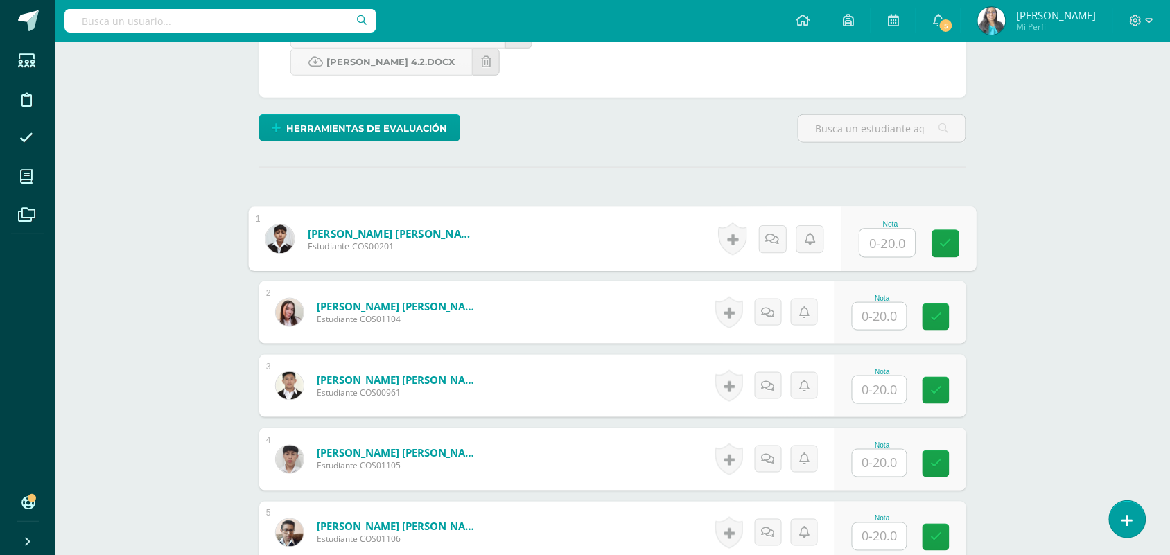
scroll to position [329, 0]
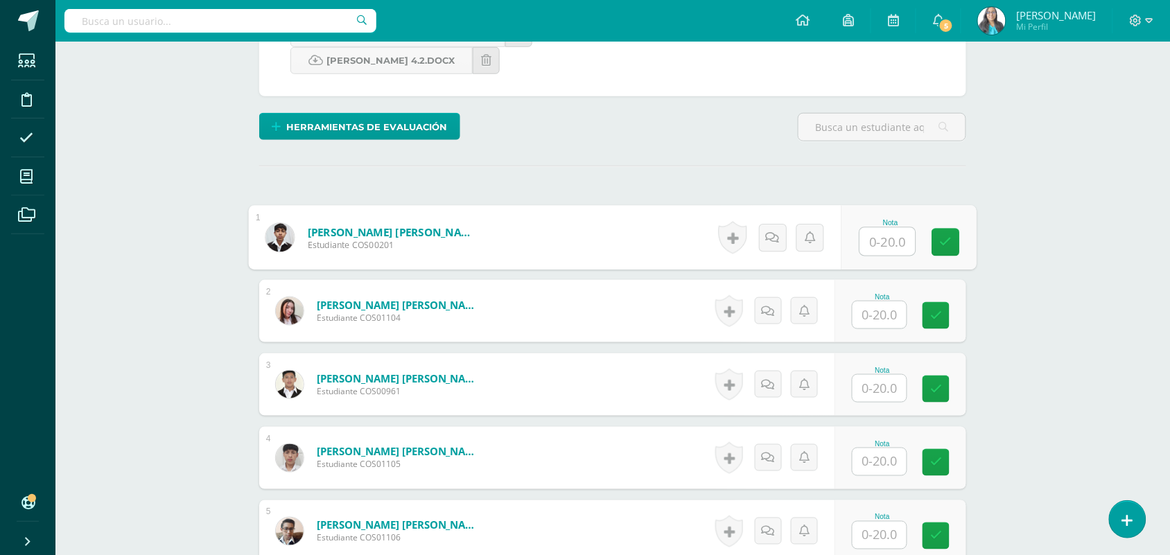
click at [884, 236] on input "text" at bounding box center [887, 242] width 55 height 28
type input "19"
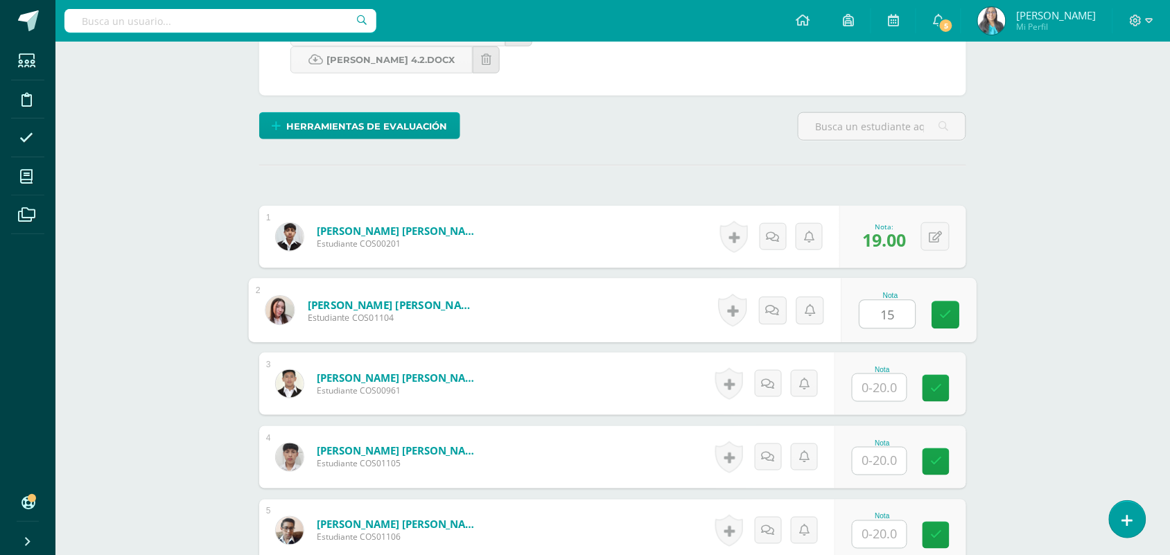
type input "15"
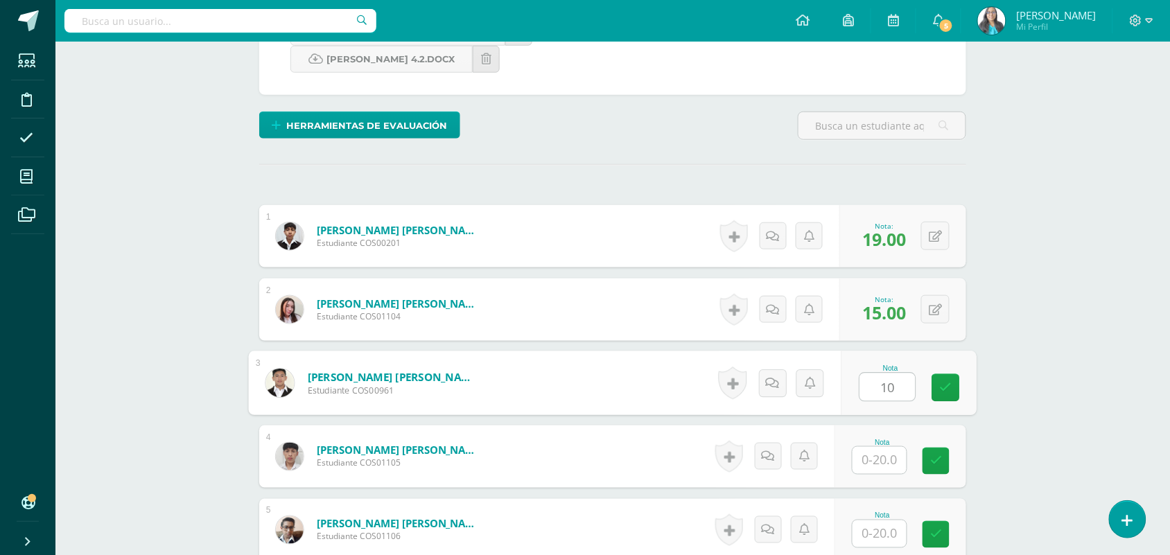
type input "10"
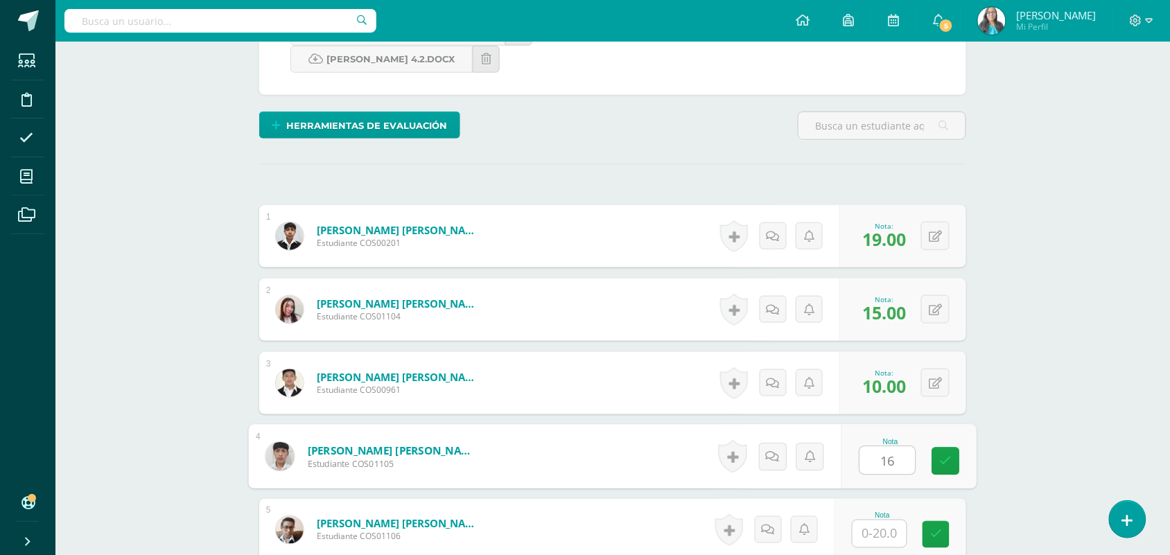
type input "16"
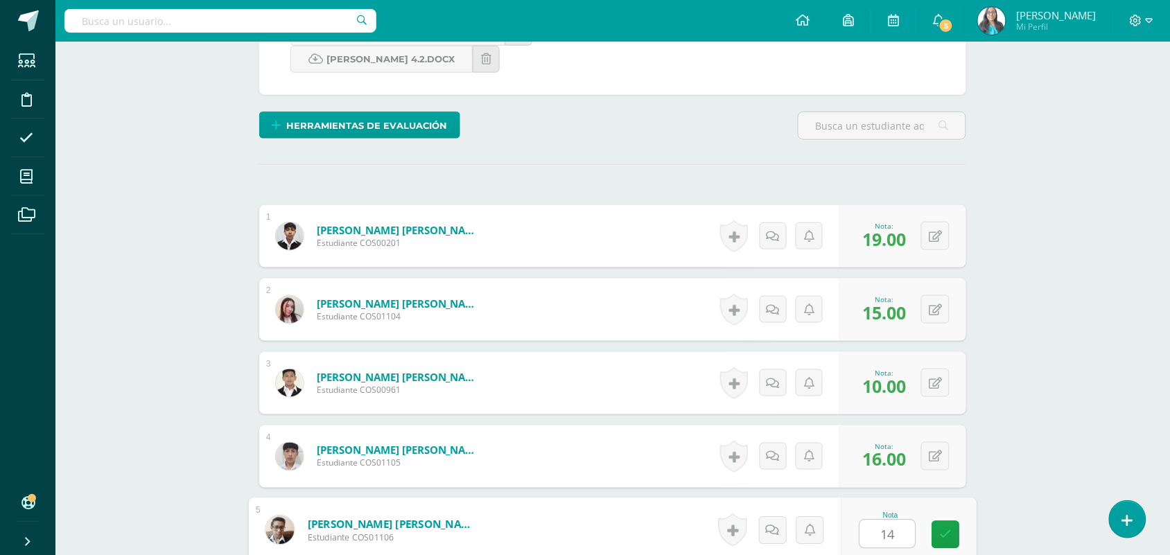
type input "14"
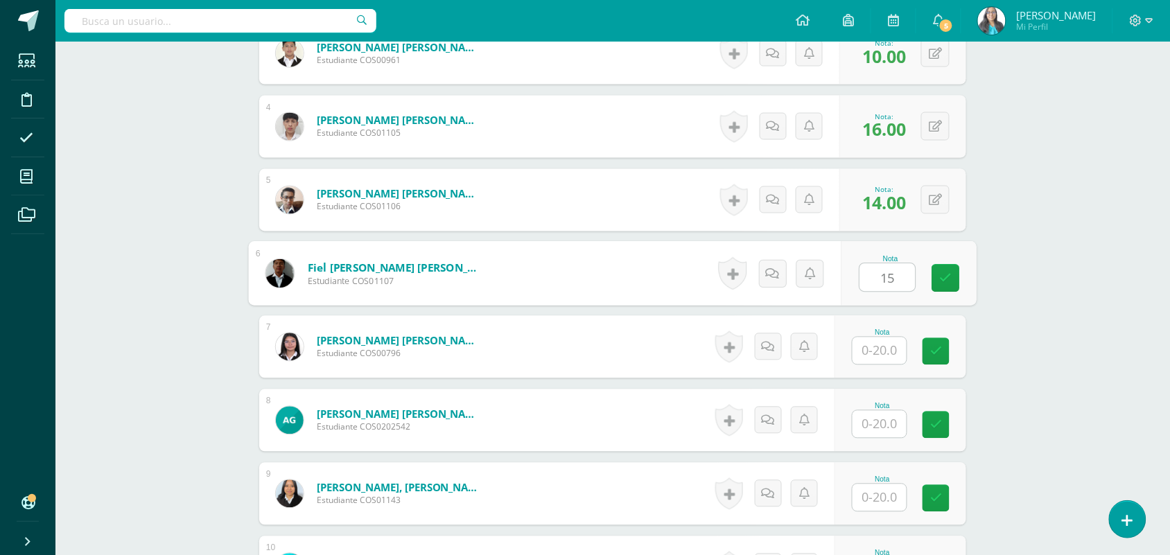
type input "15"
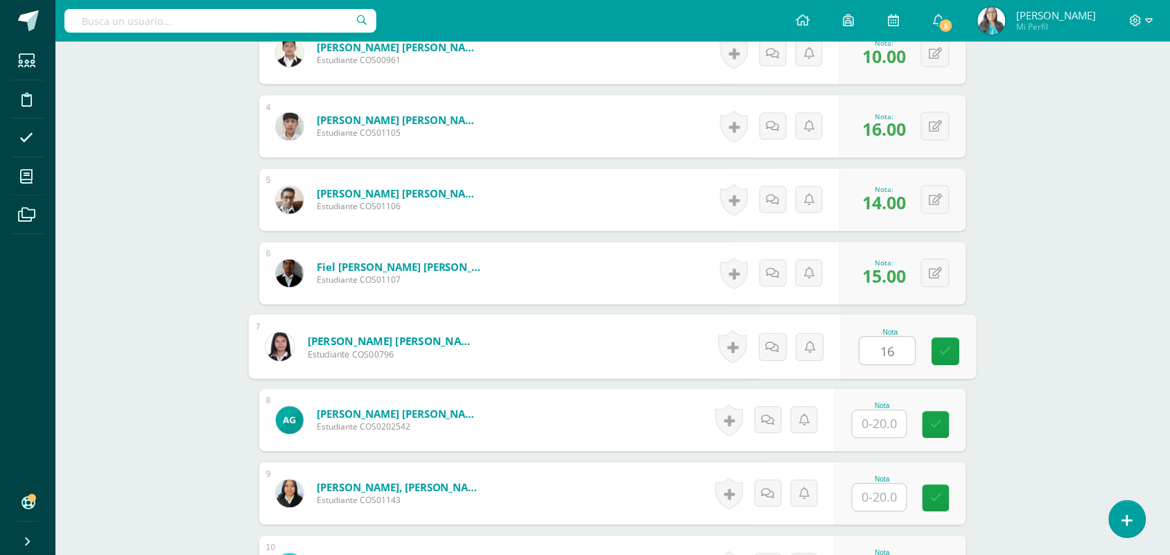
type input "16"
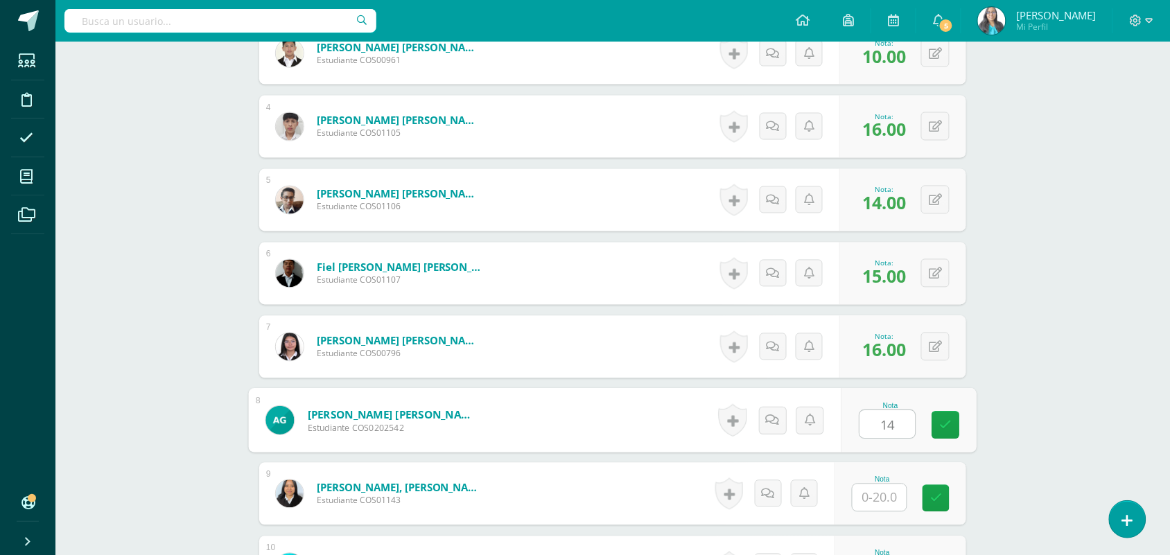
type input "14"
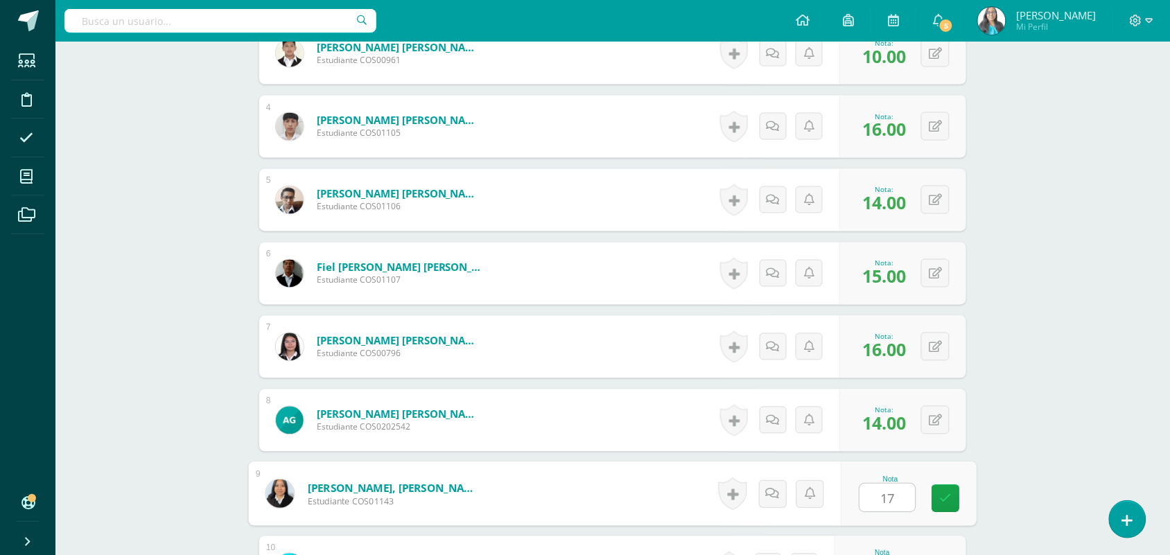
type input "17"
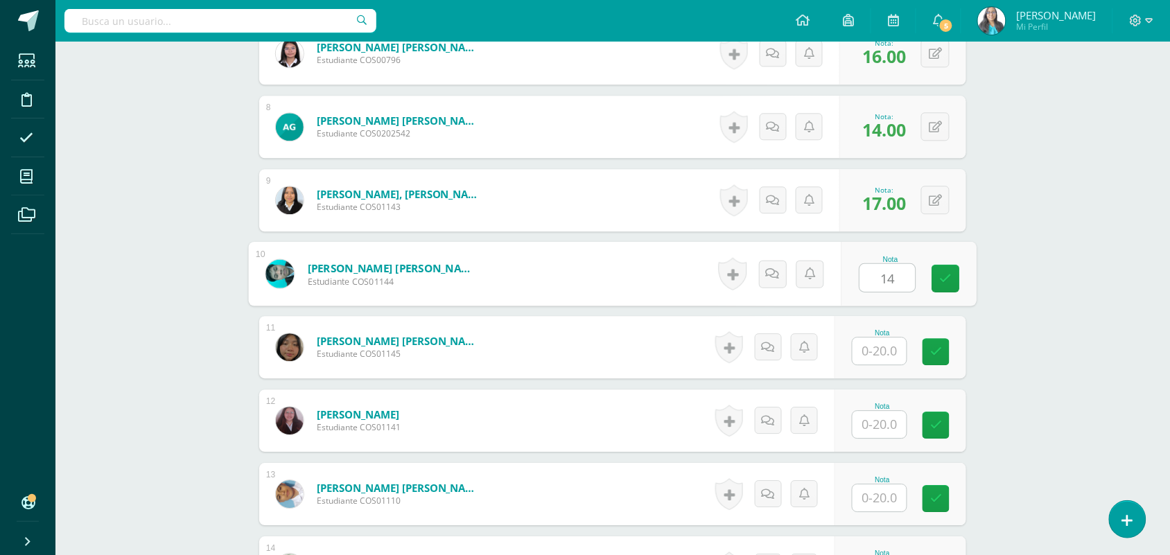
type input "14"
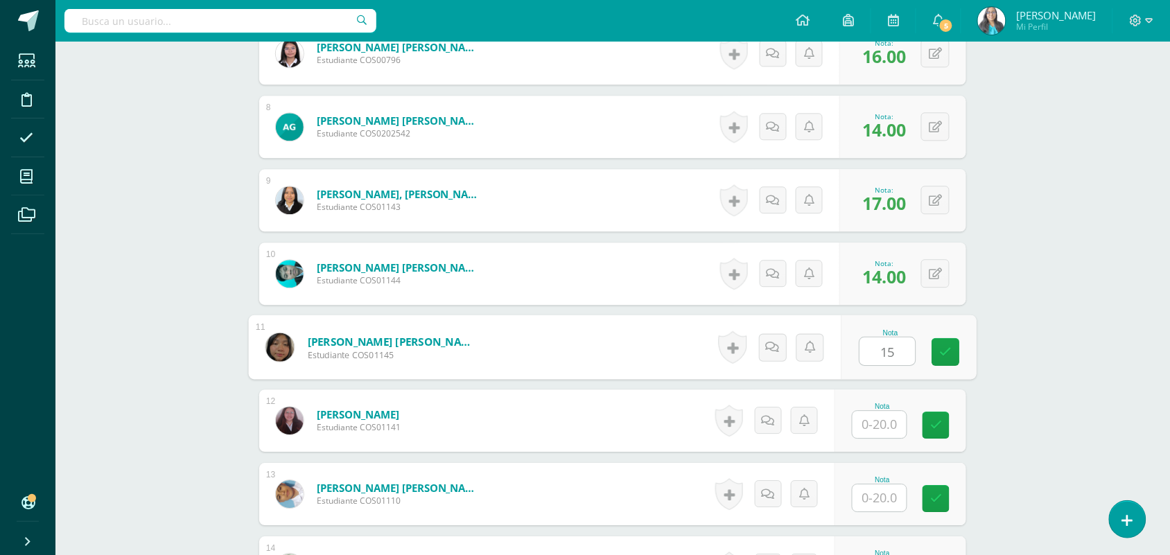
type input "15"
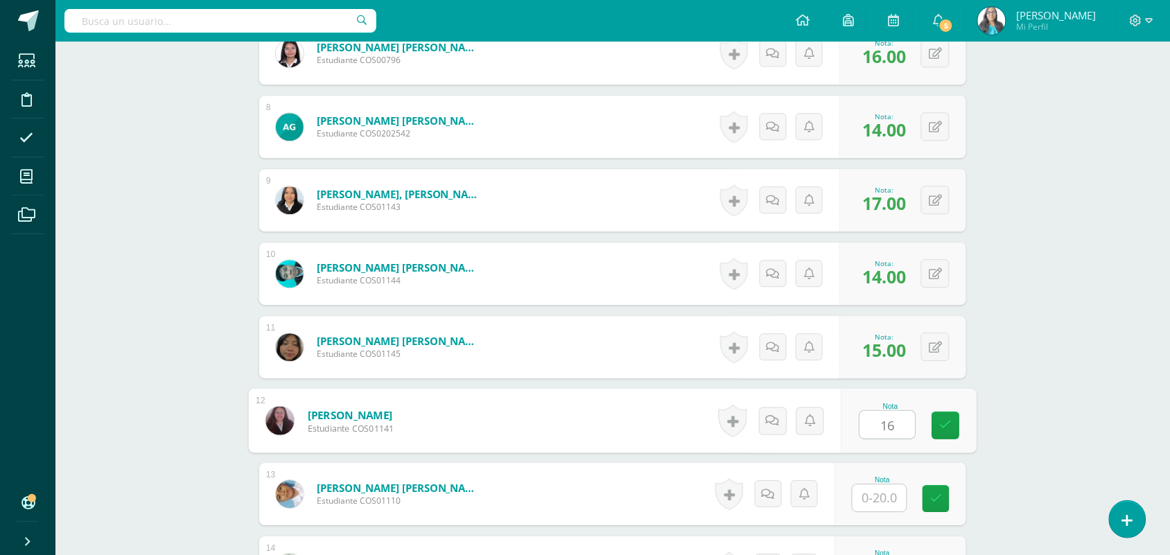
type input "16"
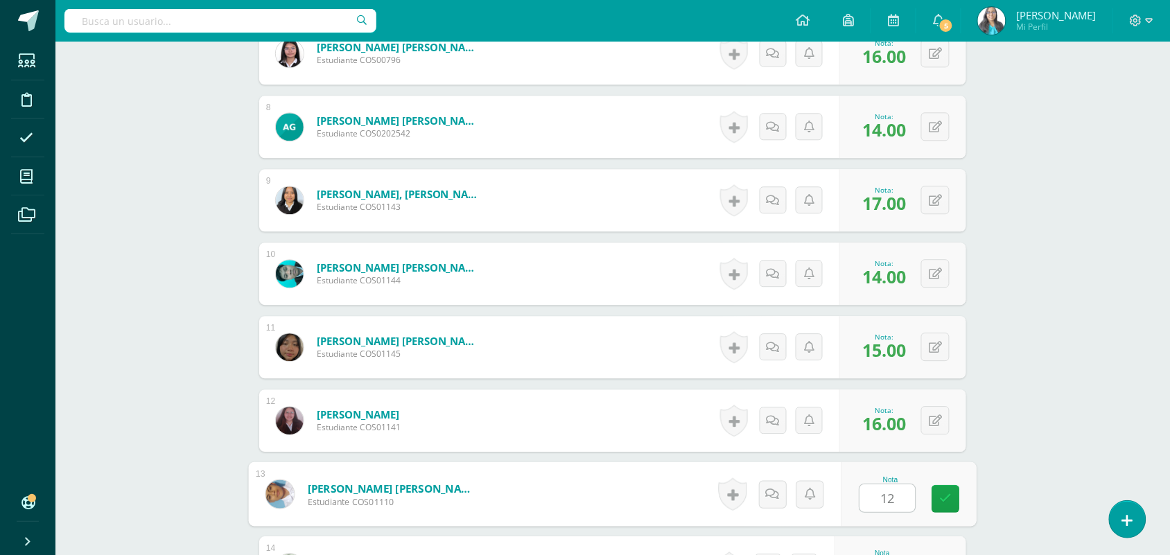
type input "12"
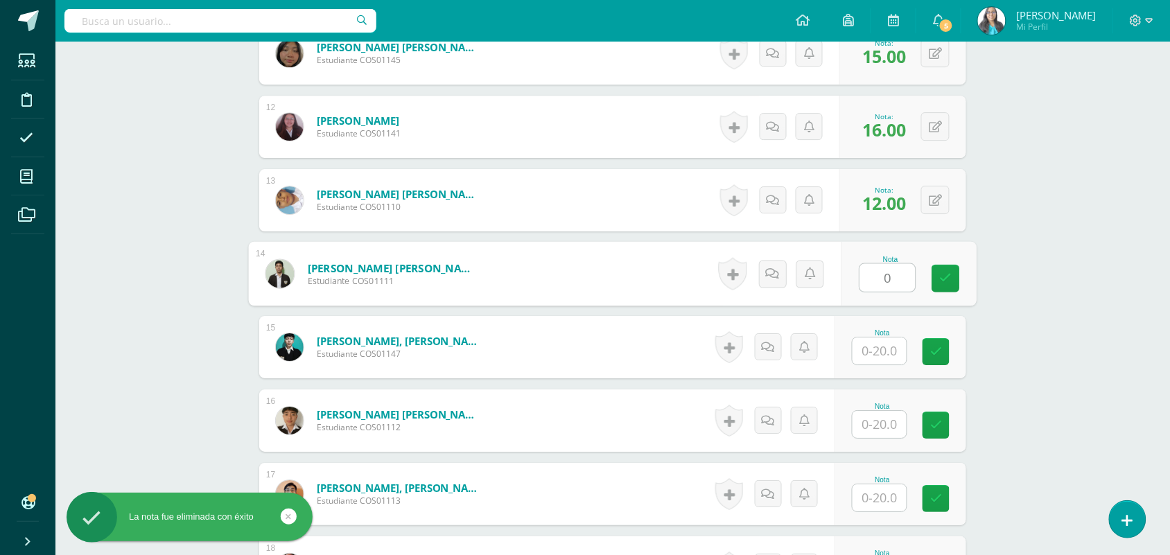
type input "0"
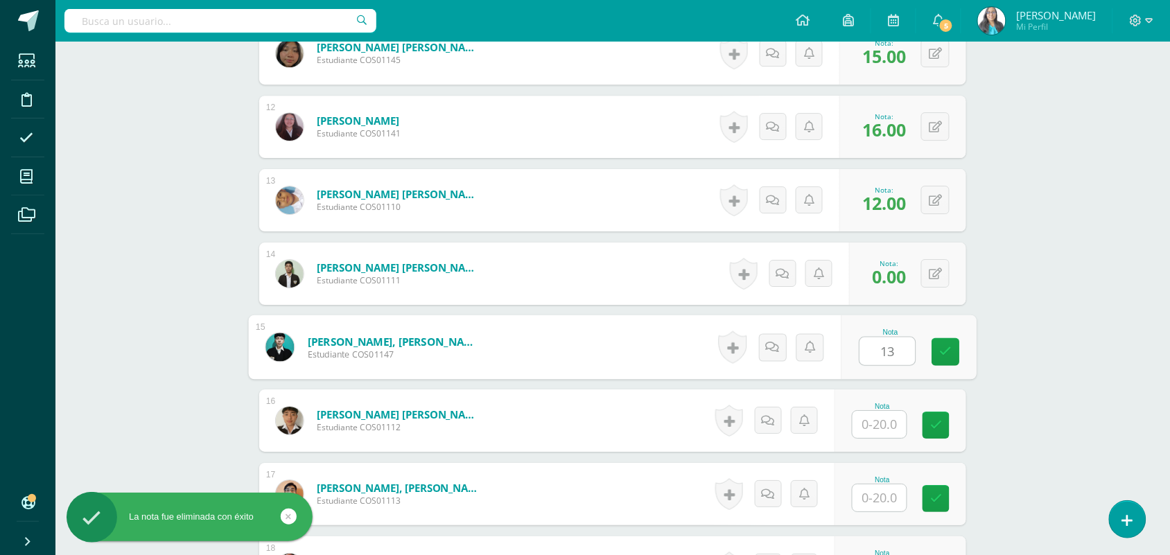
type input "13"
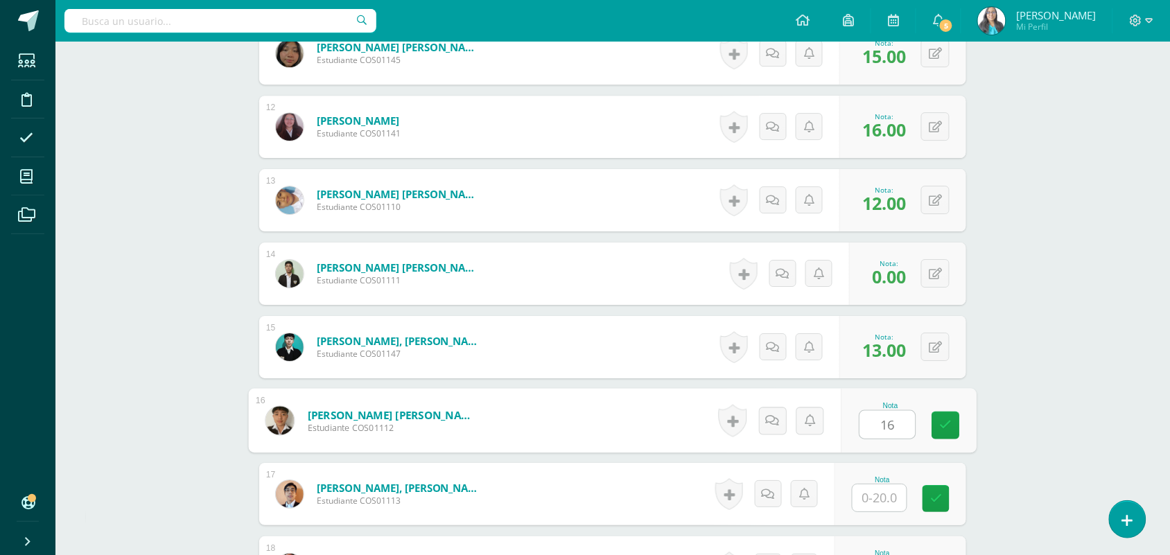
type input "16"
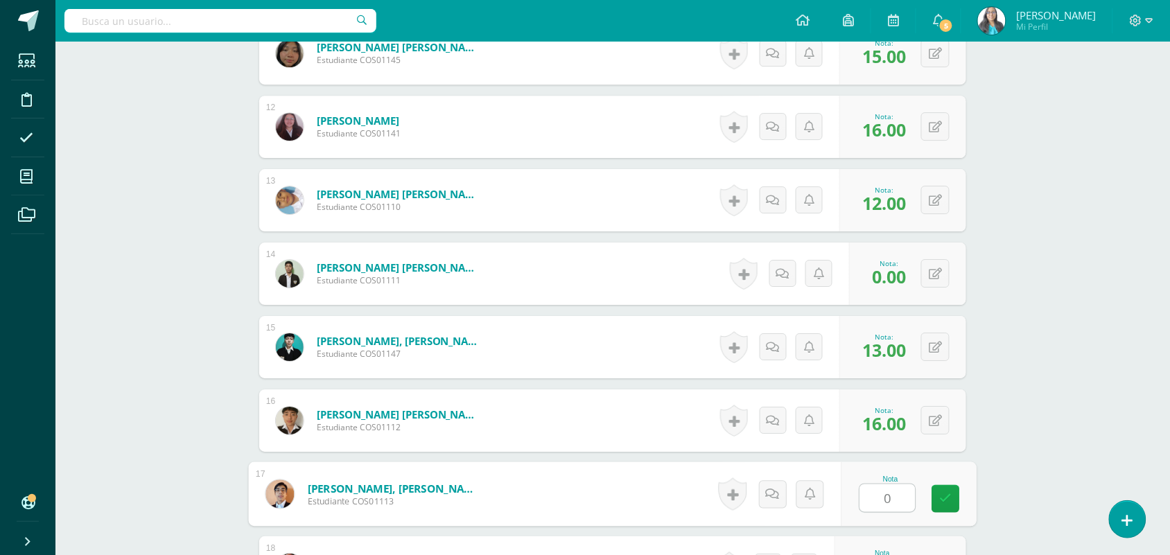
type input "0"
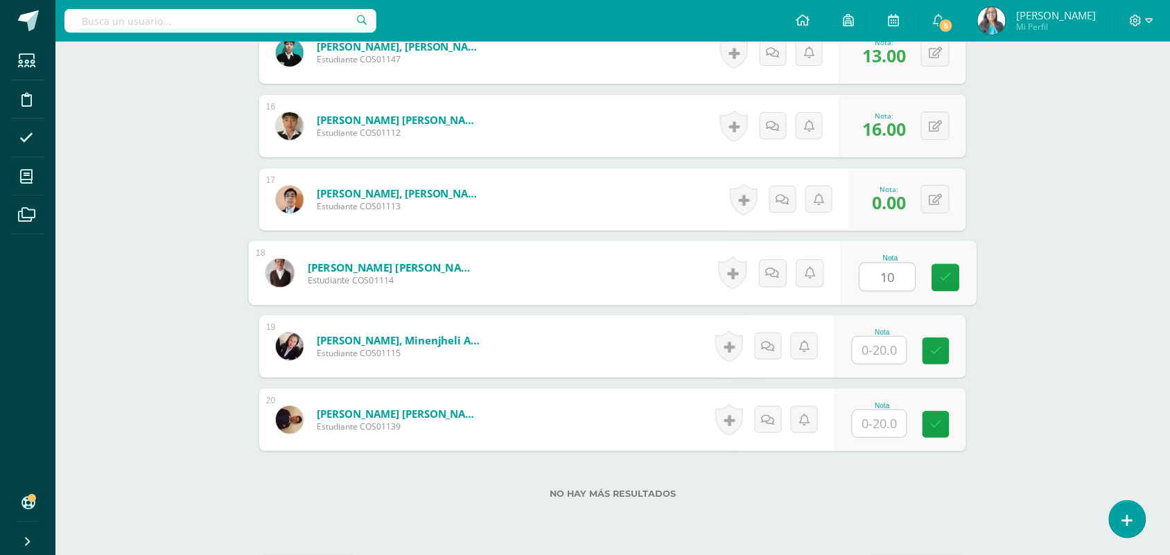
type input "10"
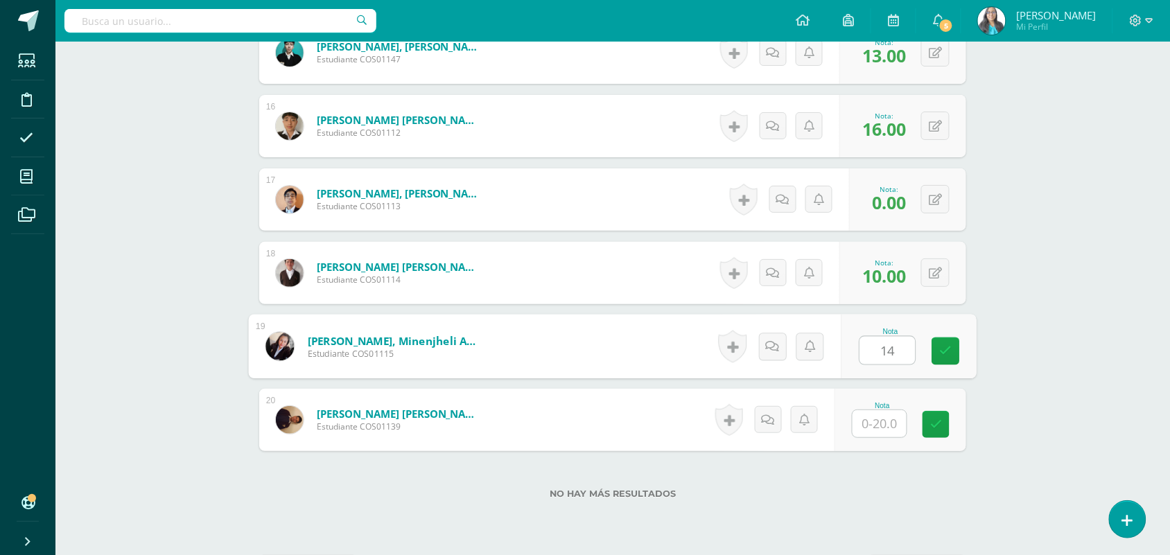
type input "14"
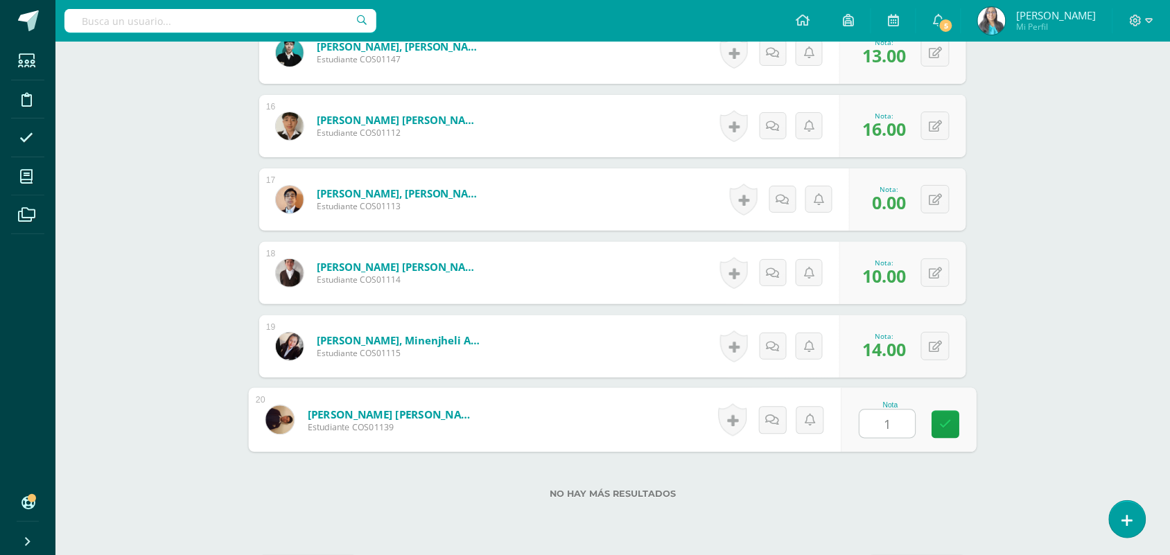
type input "11"
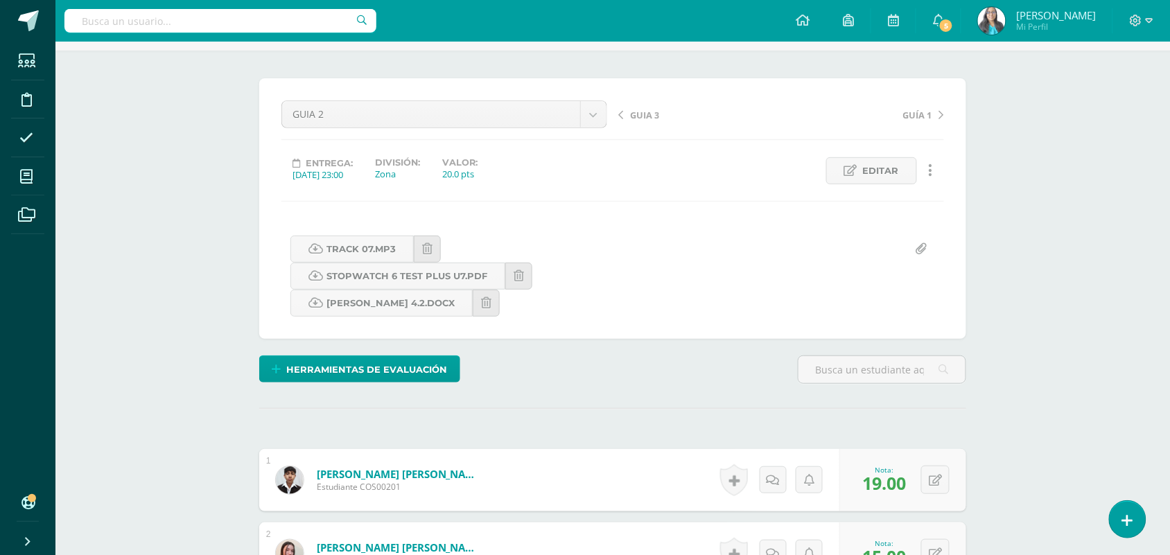
scroll to position [0, 0]
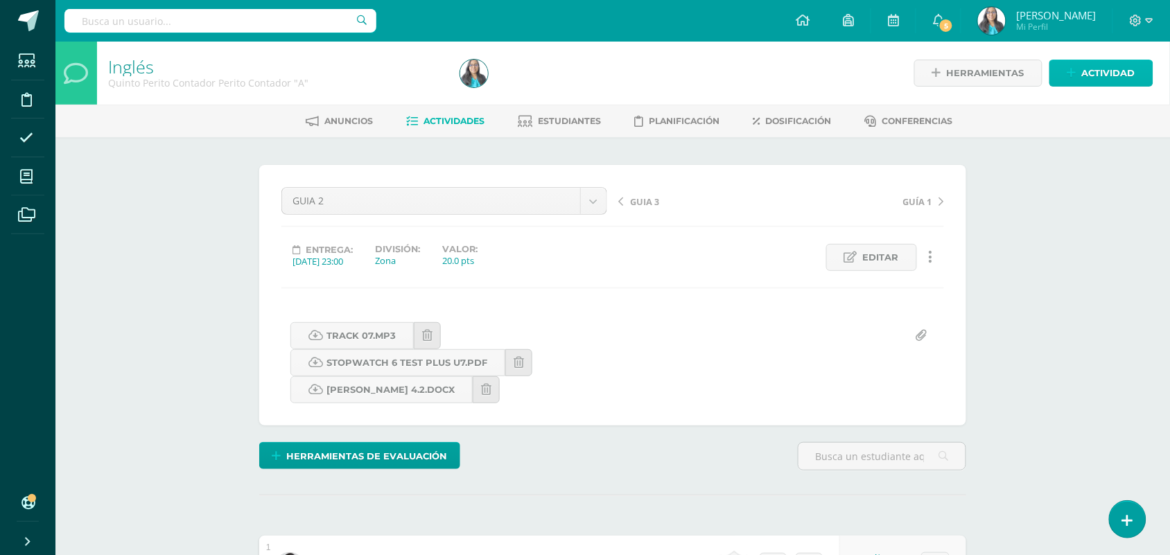
click at [1094, 71] on span "Actividad" at bounding box center [1108, 73] width 53 height 26
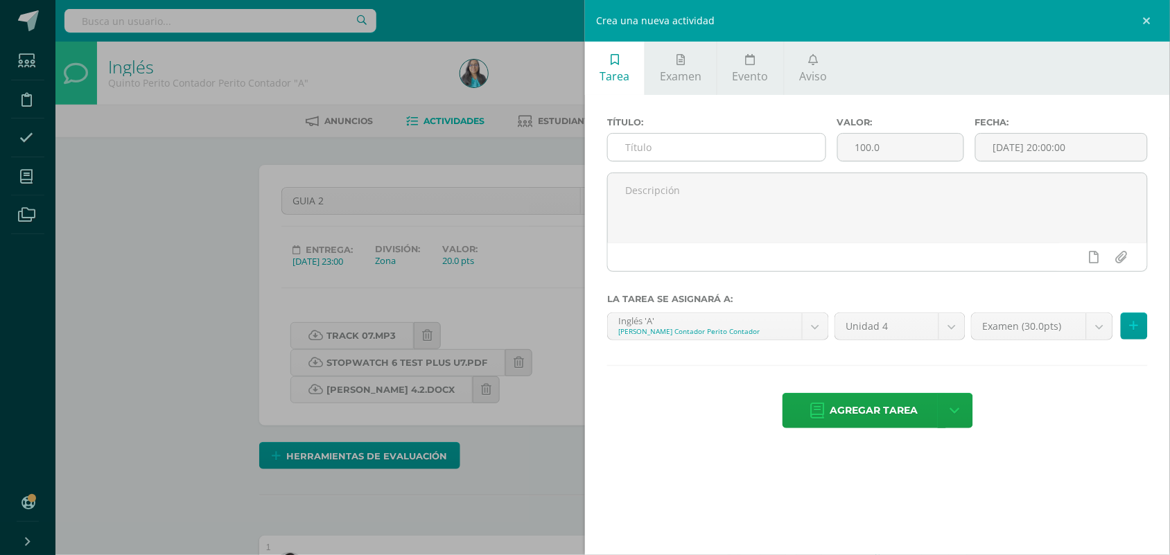
click at [787, 155] on input "text" at bounding box center [717, 147] width 218 height 27
type input "PARCIAL"
type input "10"
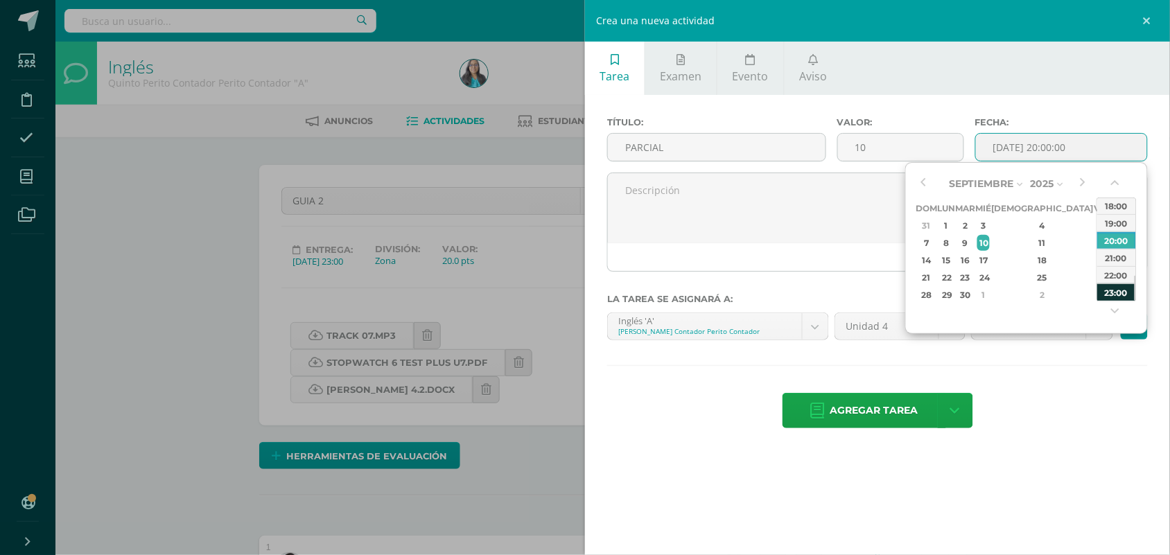
click at [1128, 295] on div "23:00" at bounding box center [1117, 292] width 39 height 17
type input "2025-09-10 23:00"
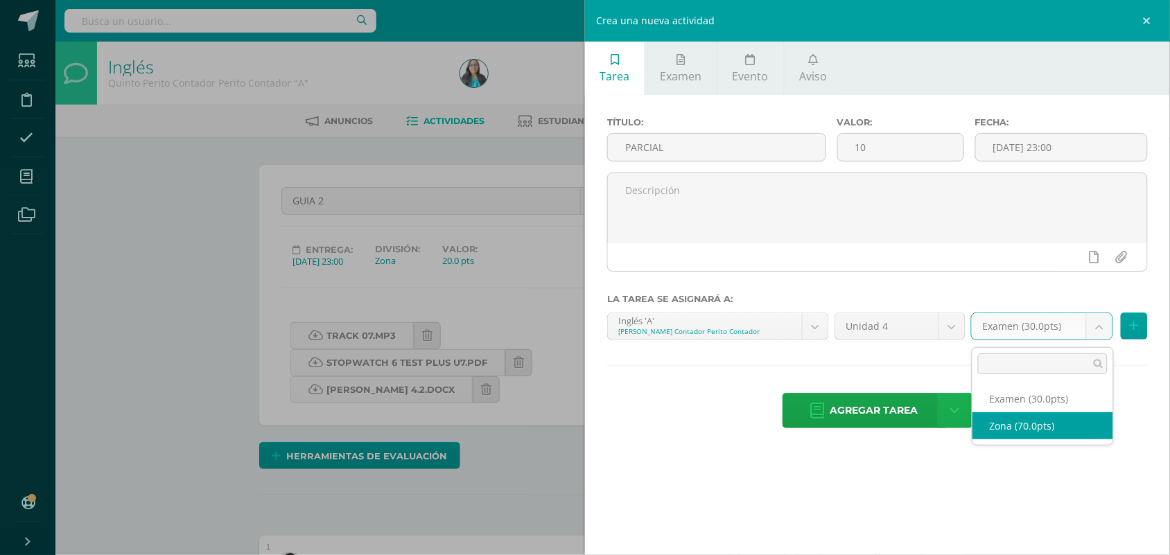
drag, startPoint x: 1021, startPoint y: 431, endPoint x: 948, endPoint y: 428, distance: 72.2
select select "122930"
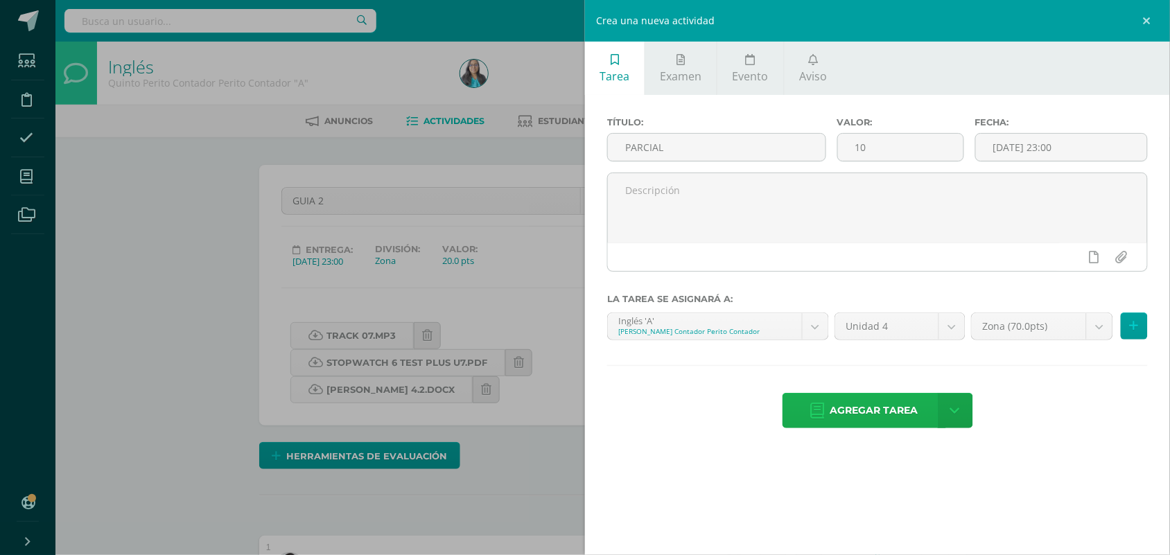
click at [872, 422] on span "Agregar tarea" at bounding box center [875, 411] width 88 height 34
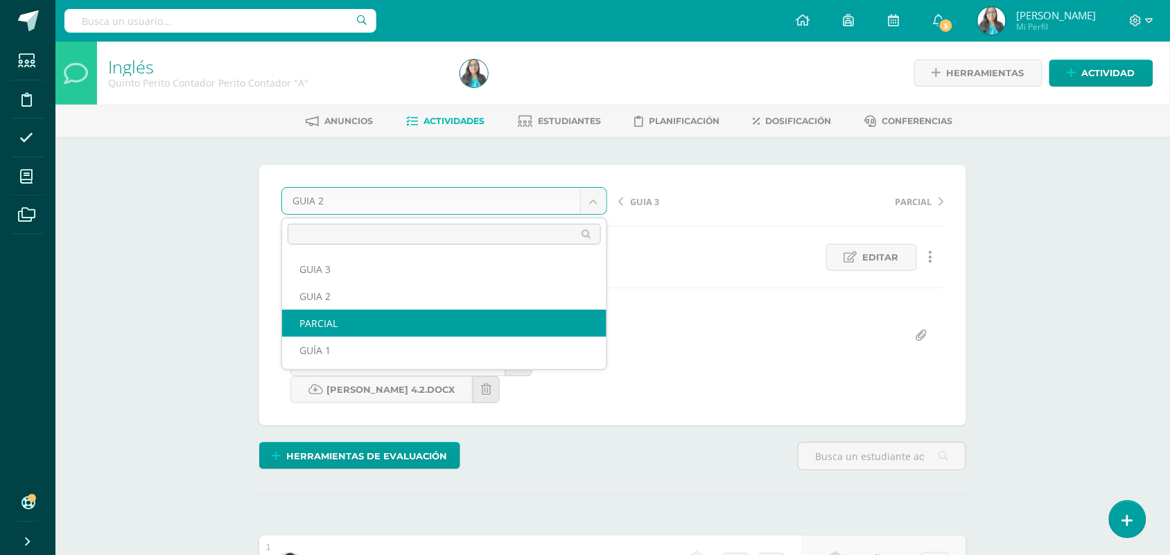
select select "/dashboard/teacher/grade-activity/124111/"
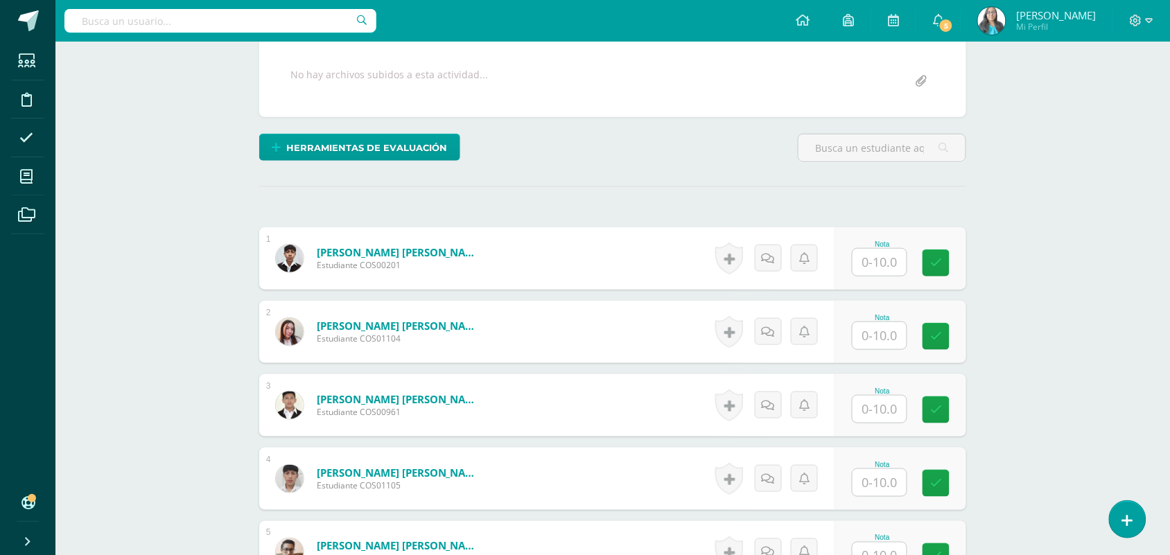
scroll to position [349, 0]
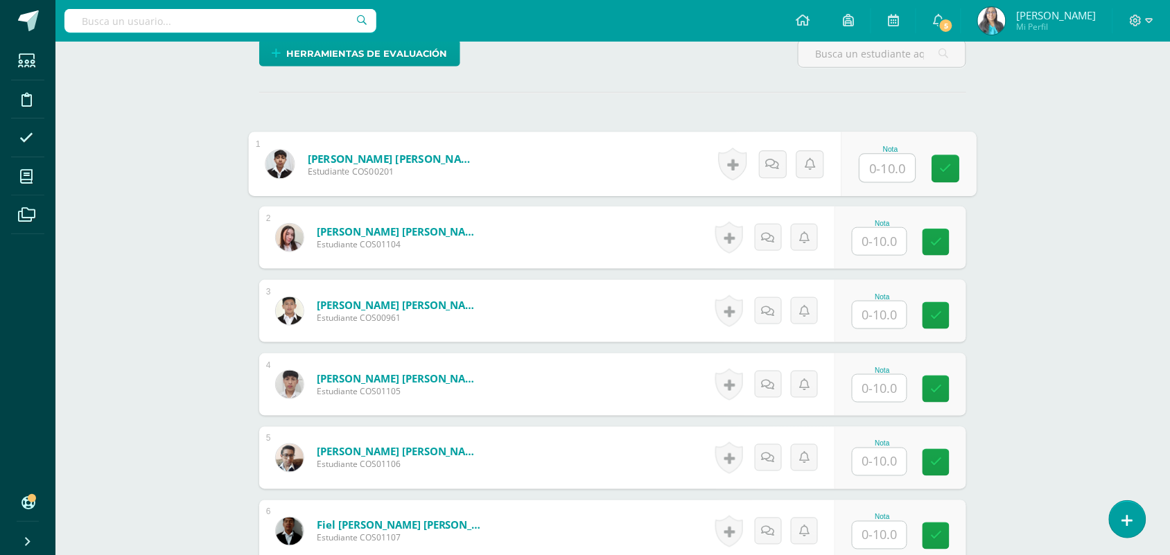
click at [878, 162] on input "text" at bounding box center [887, 169] width 55 height 28
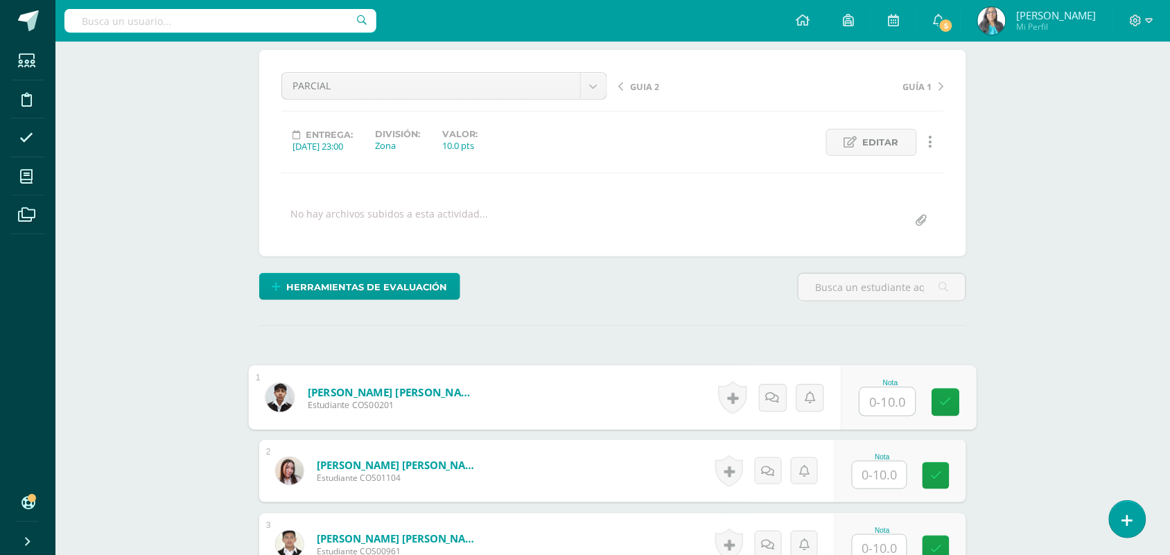
scroll to position [262, 0]
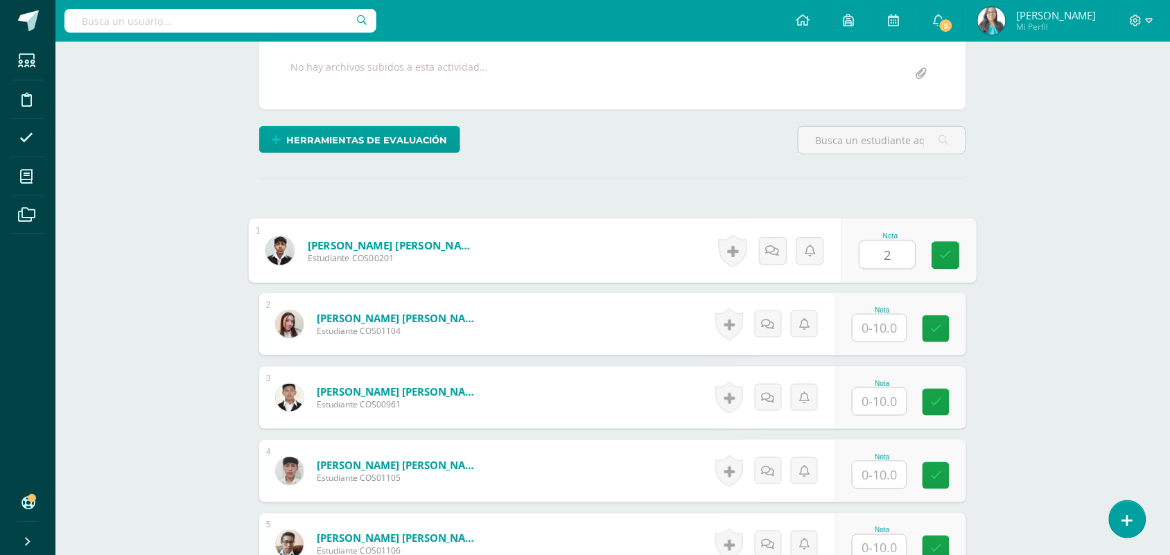
type input "2"
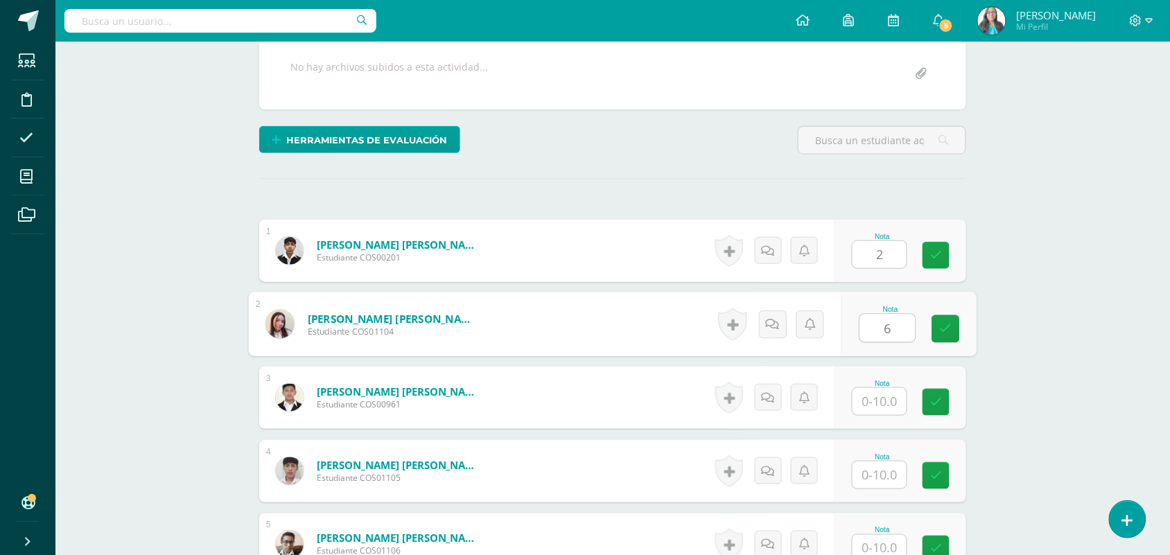
type input "6"
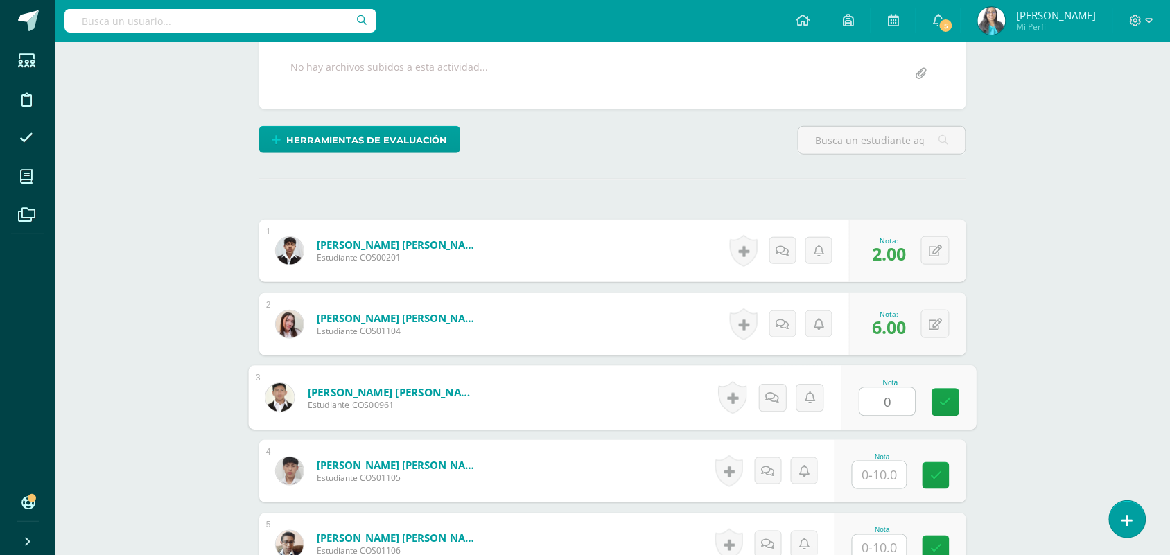
type input "0"
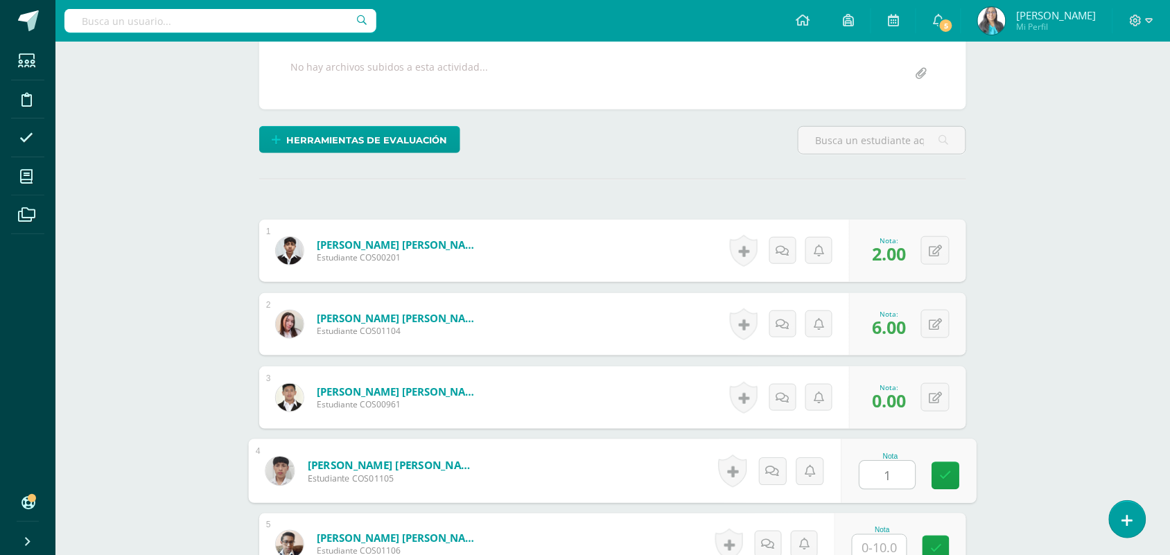
type input "1"
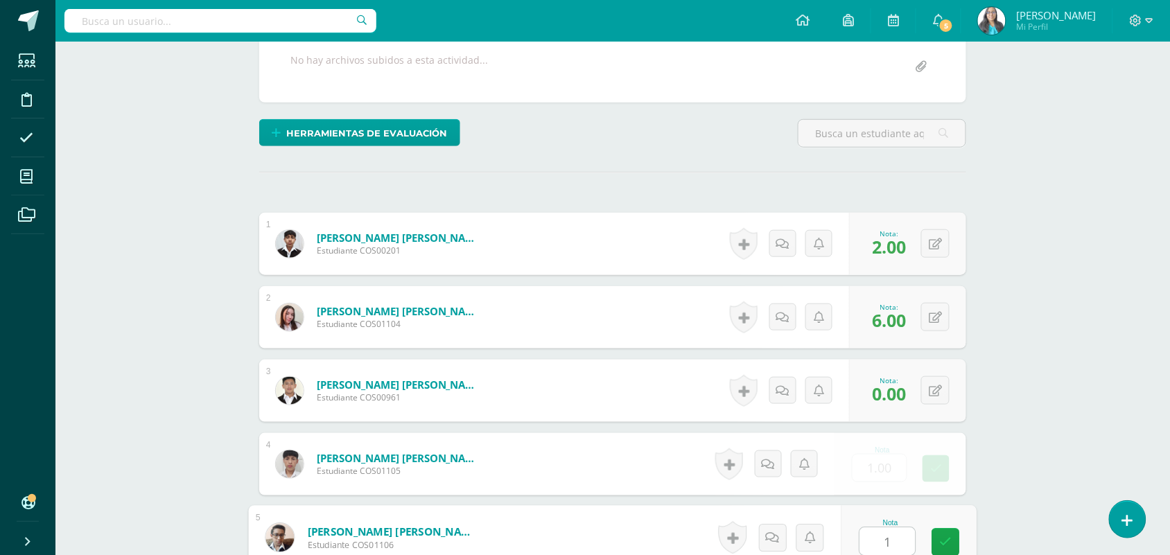
type input "1"
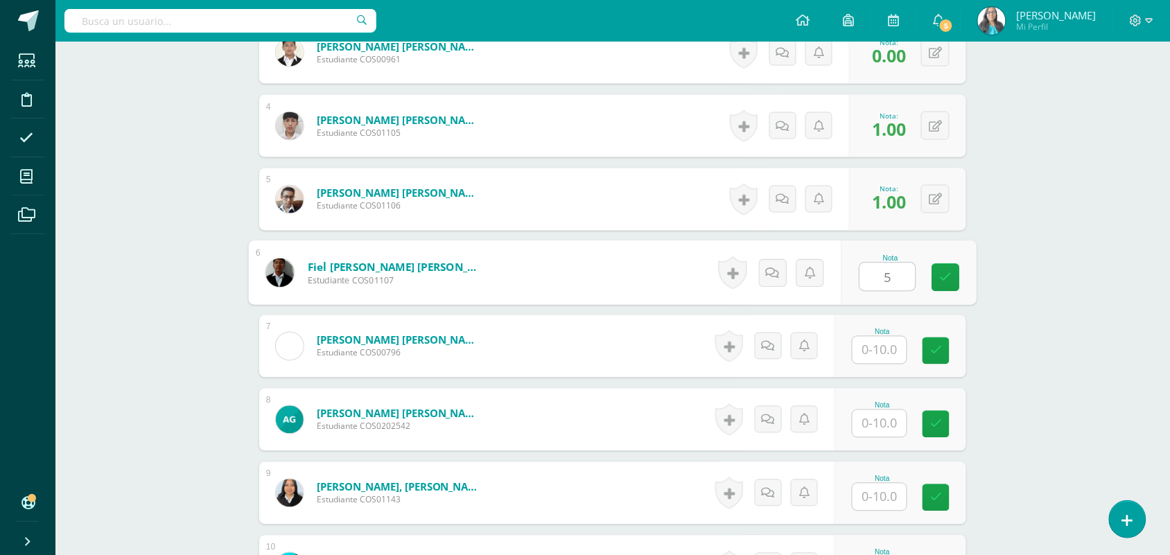
type input "5"
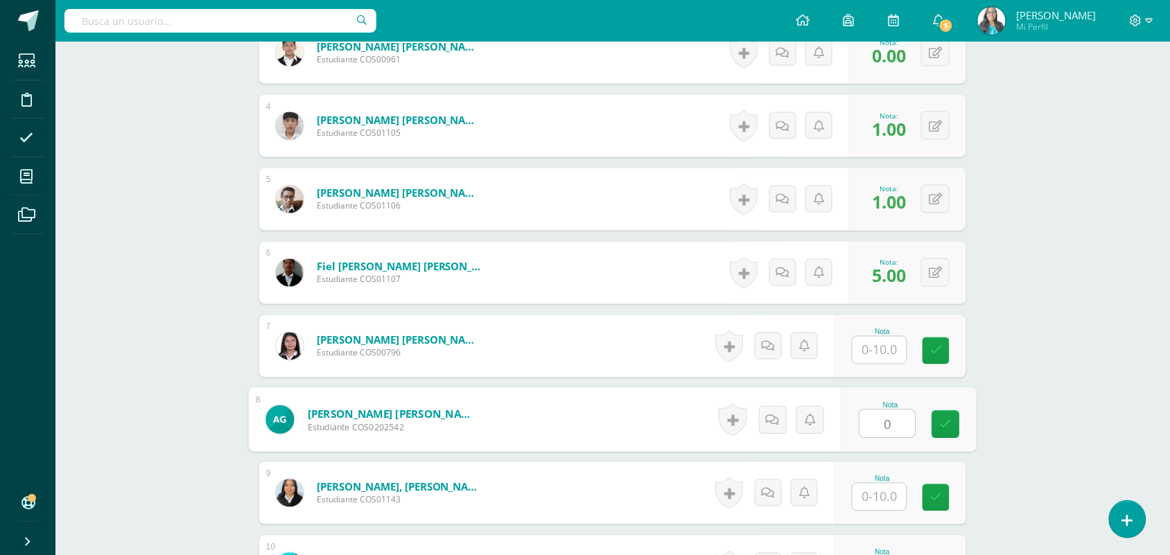
type input "0"
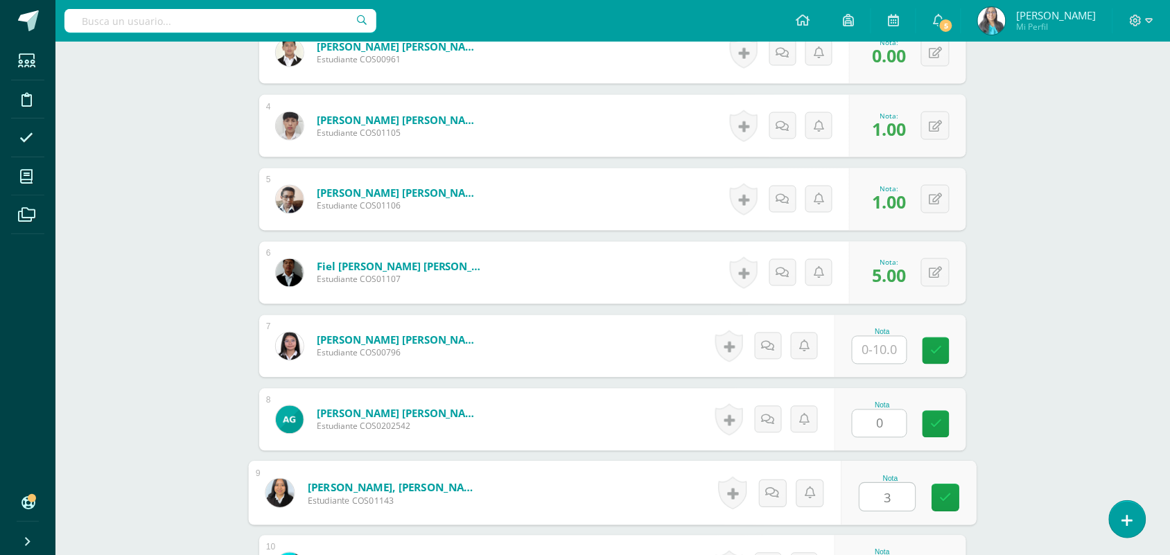
type input "3"
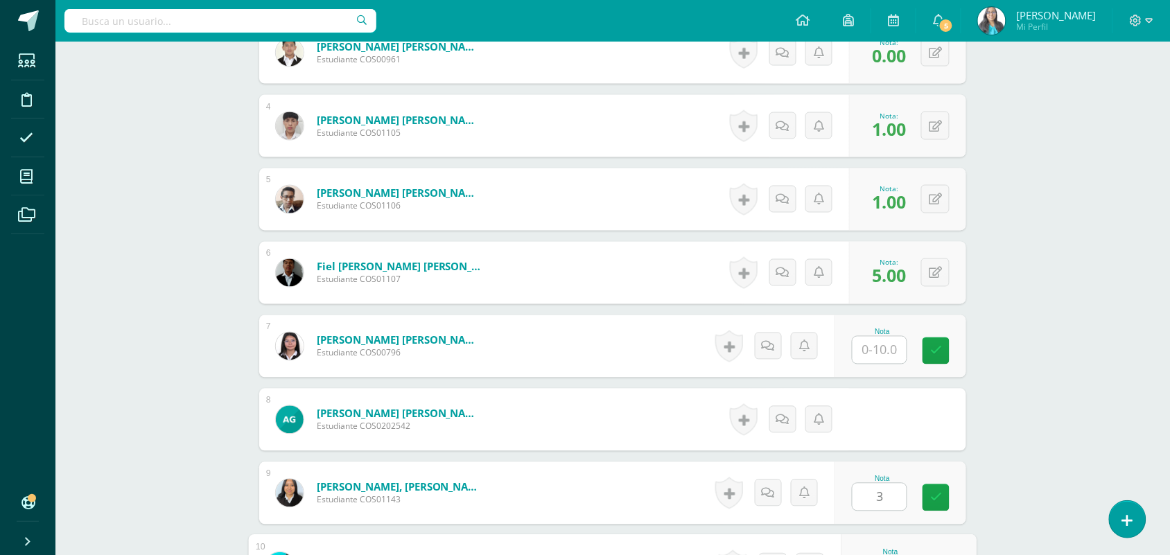
scroll to position [901, 0]
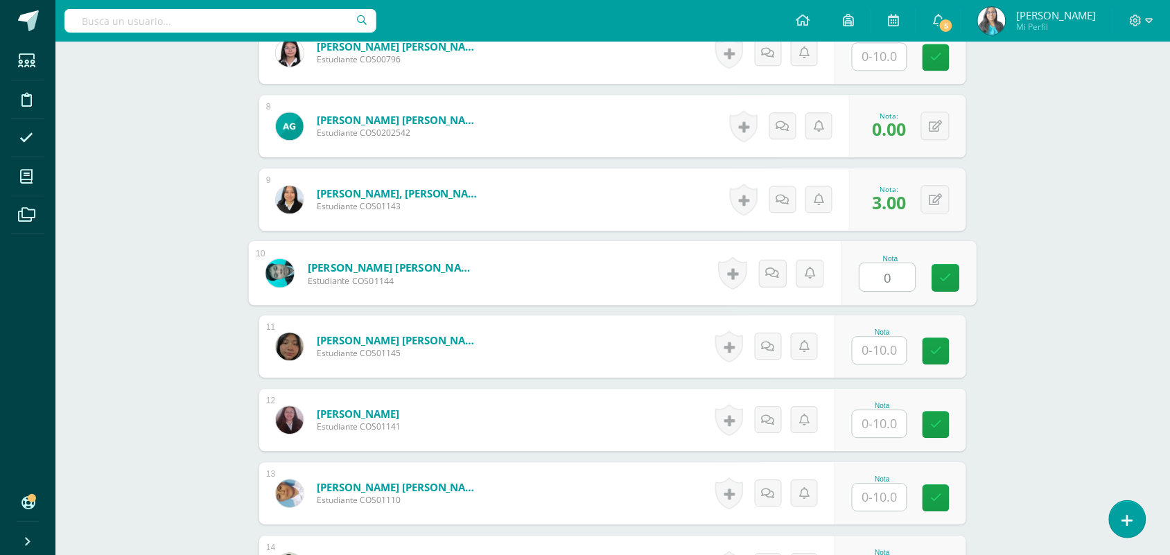
type input "0"
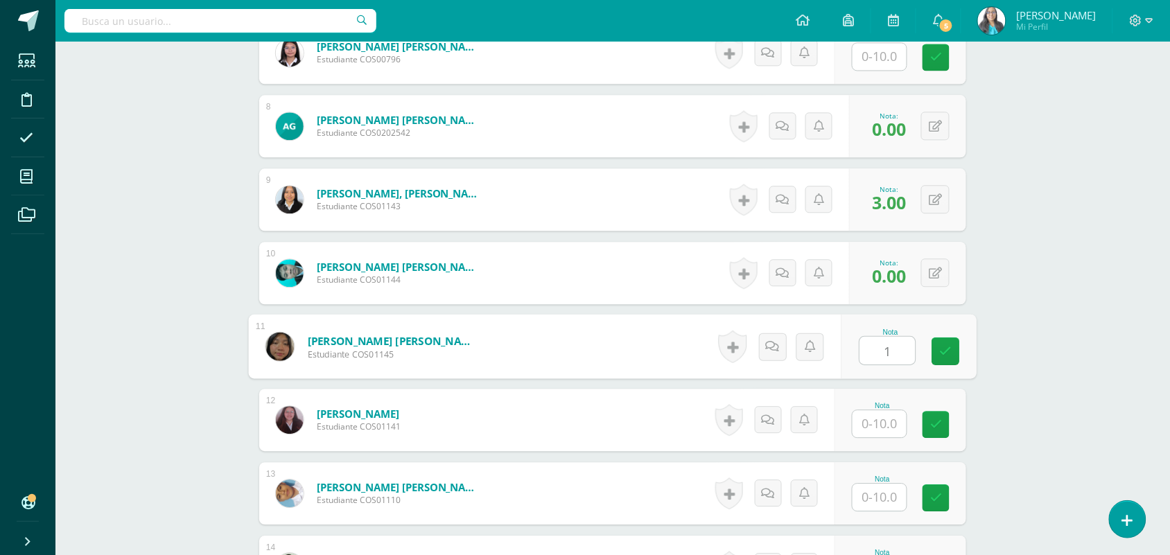
type input "1"
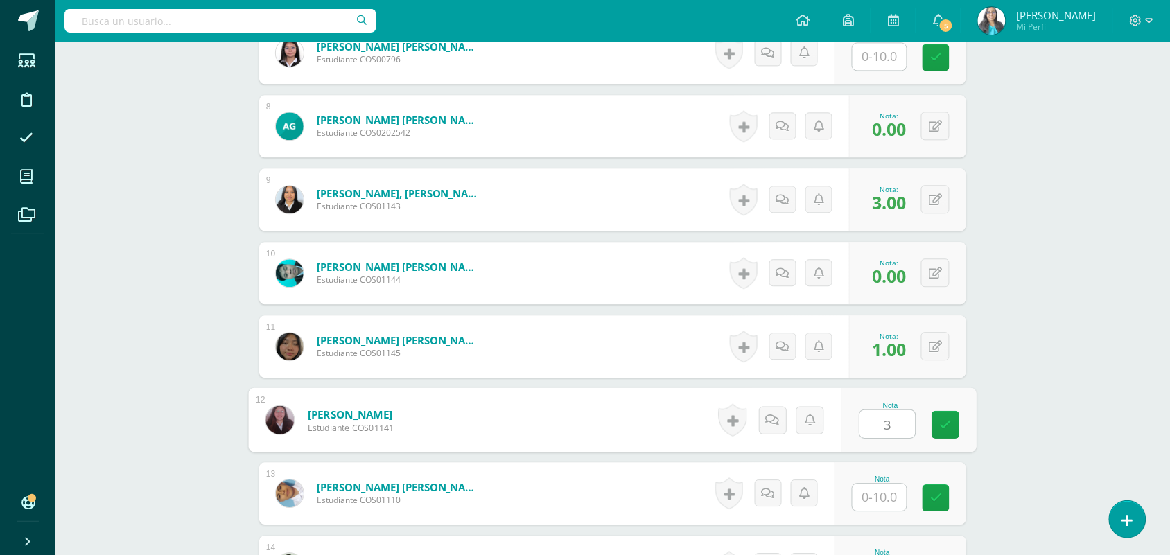
type input "3"
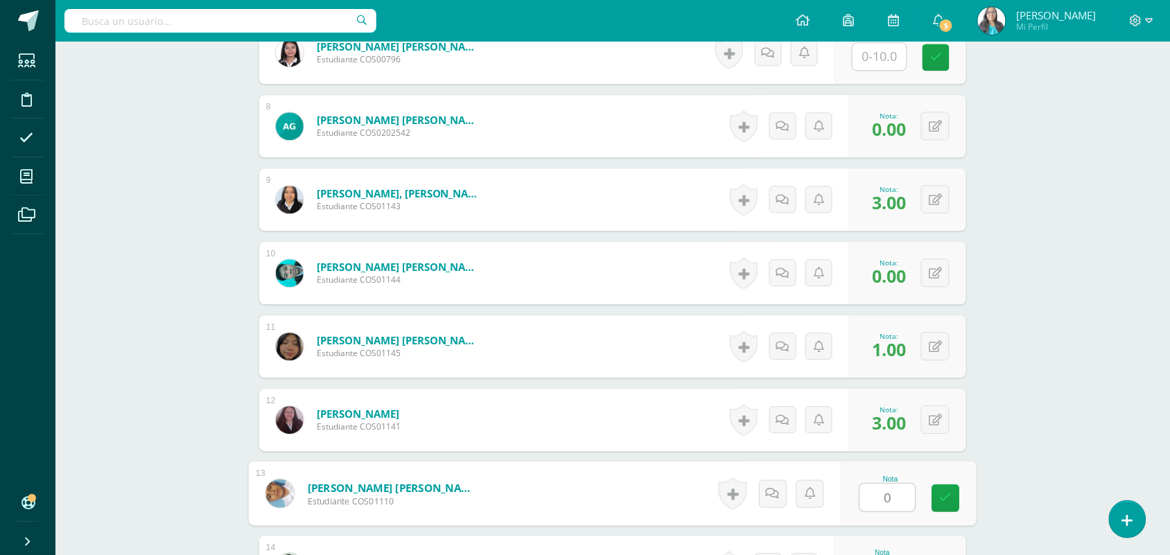
type input "0"
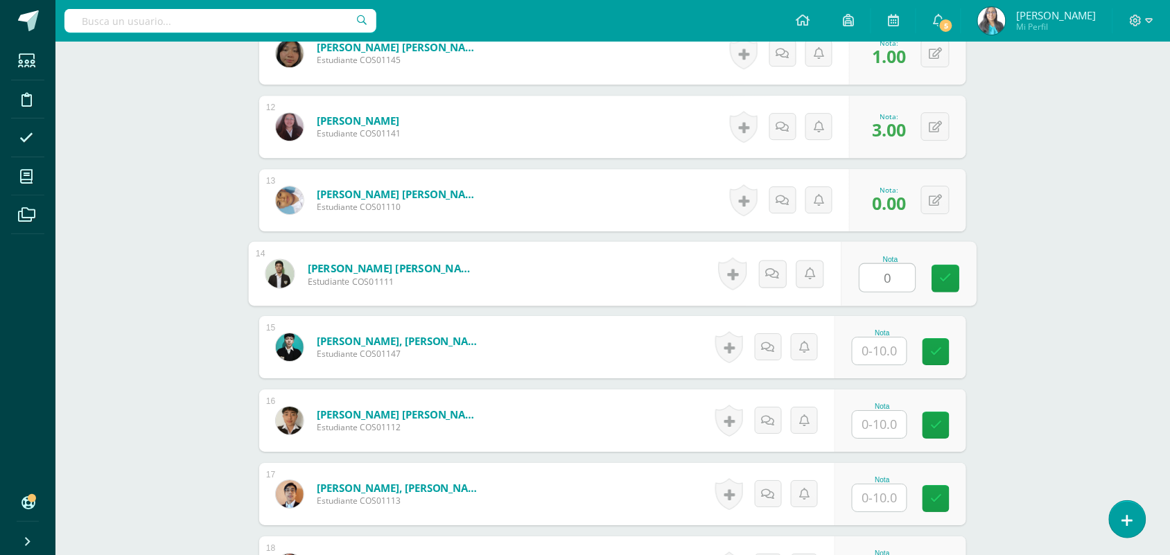
type input "0"
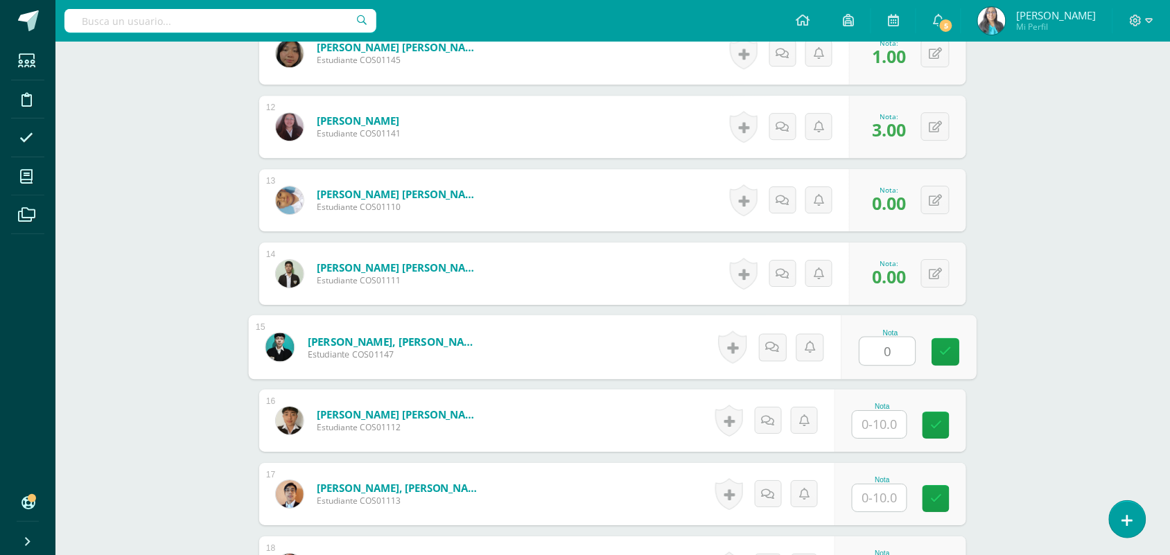
type input "0"
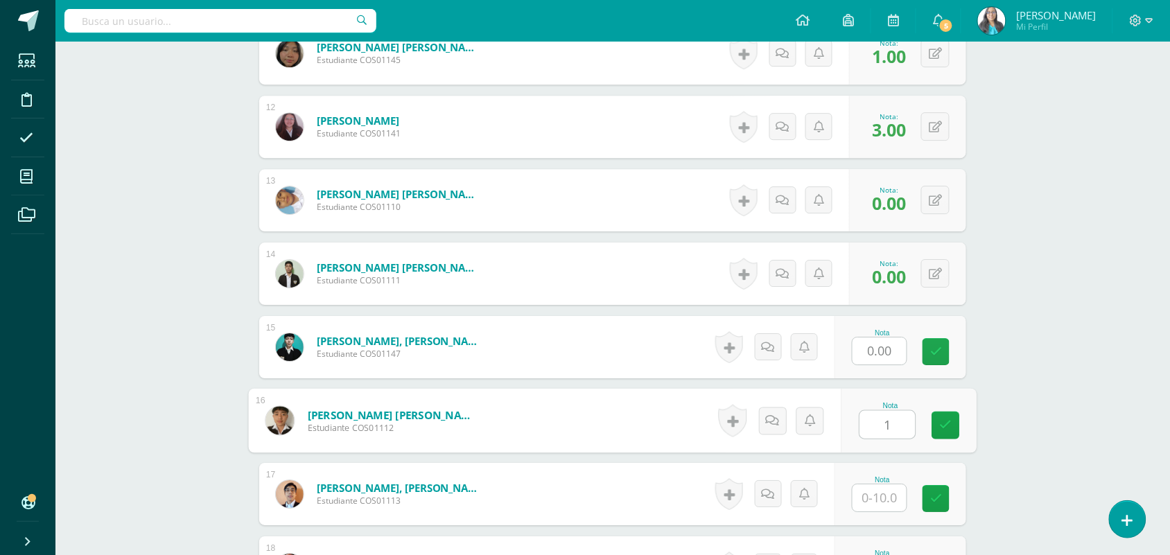
type input "1"
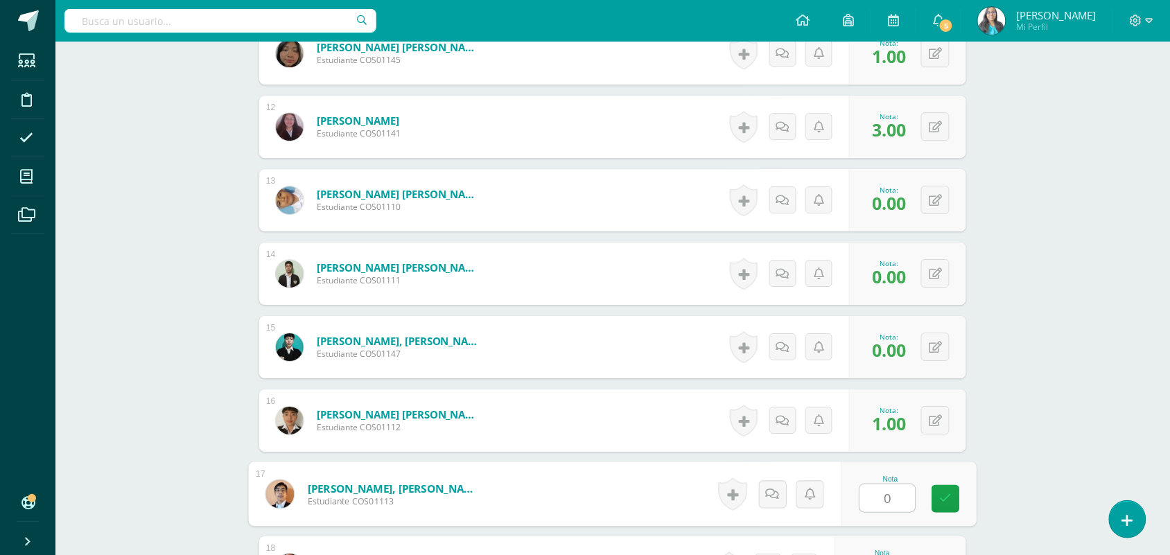
type input "0"
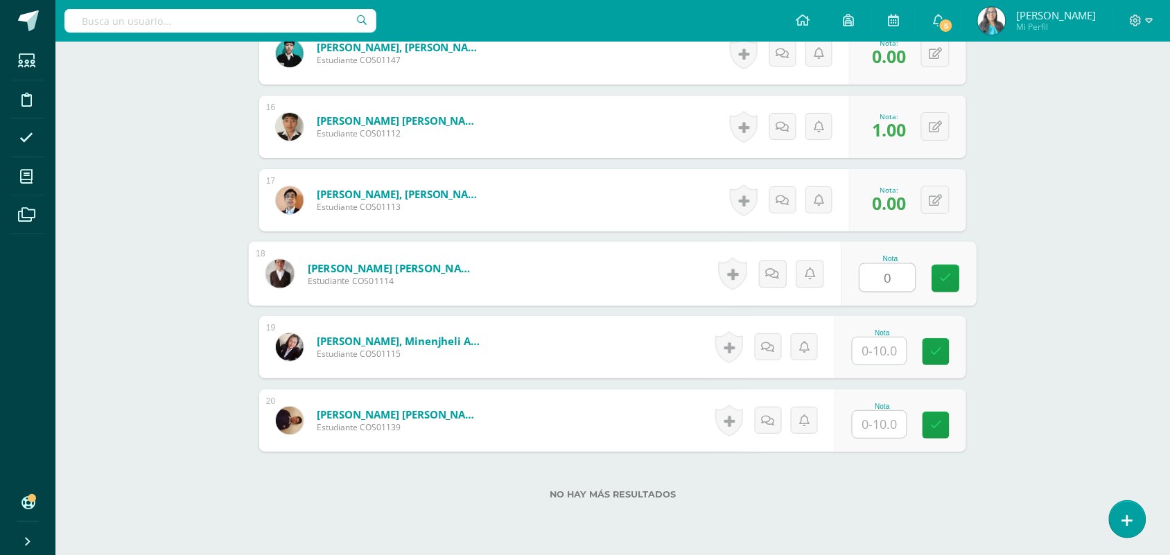
type input "0"
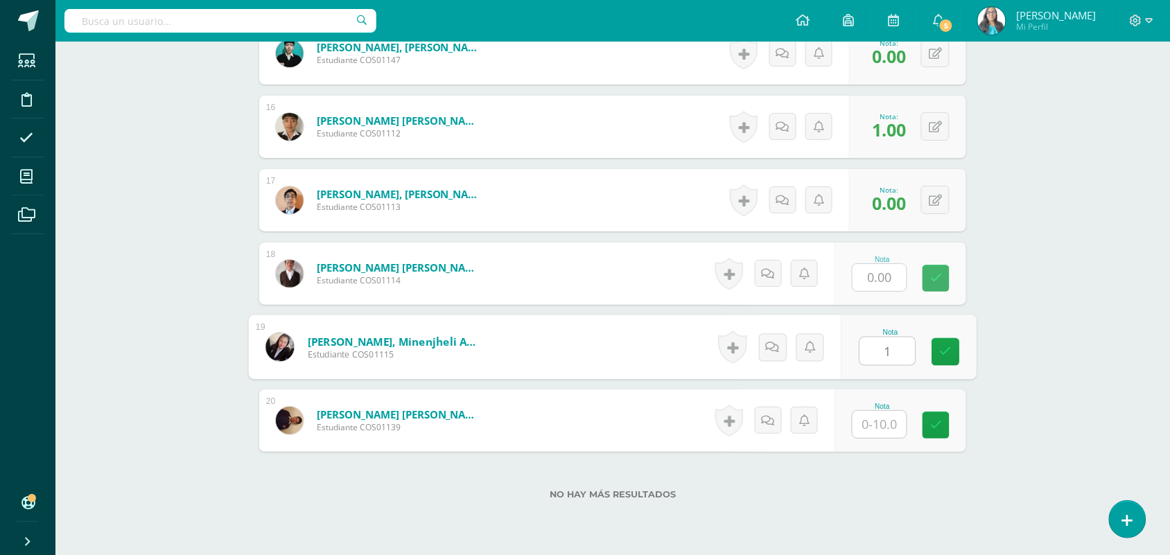
type input "1"
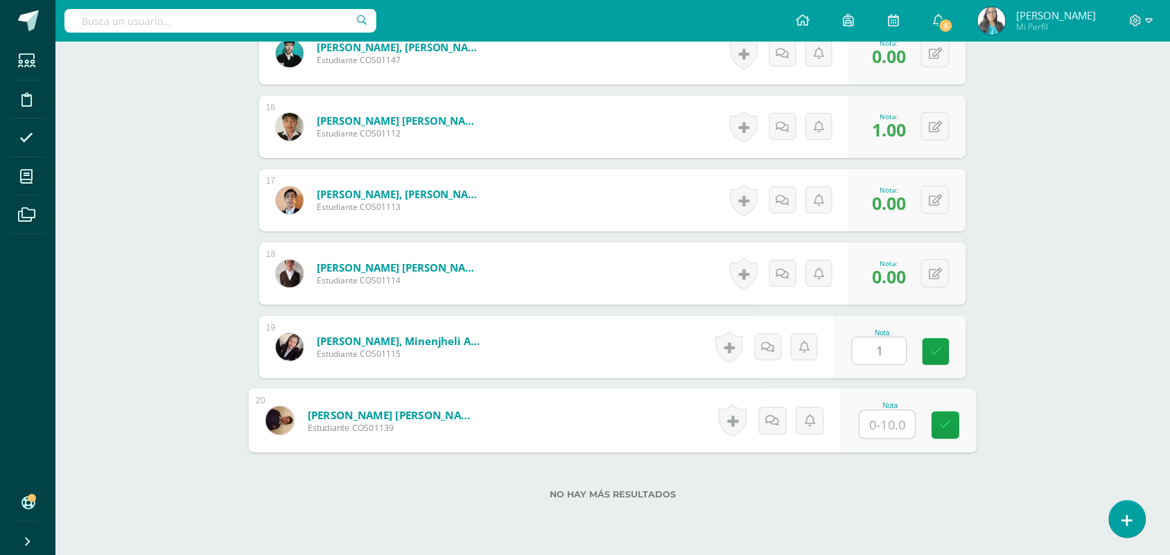
type input "0"
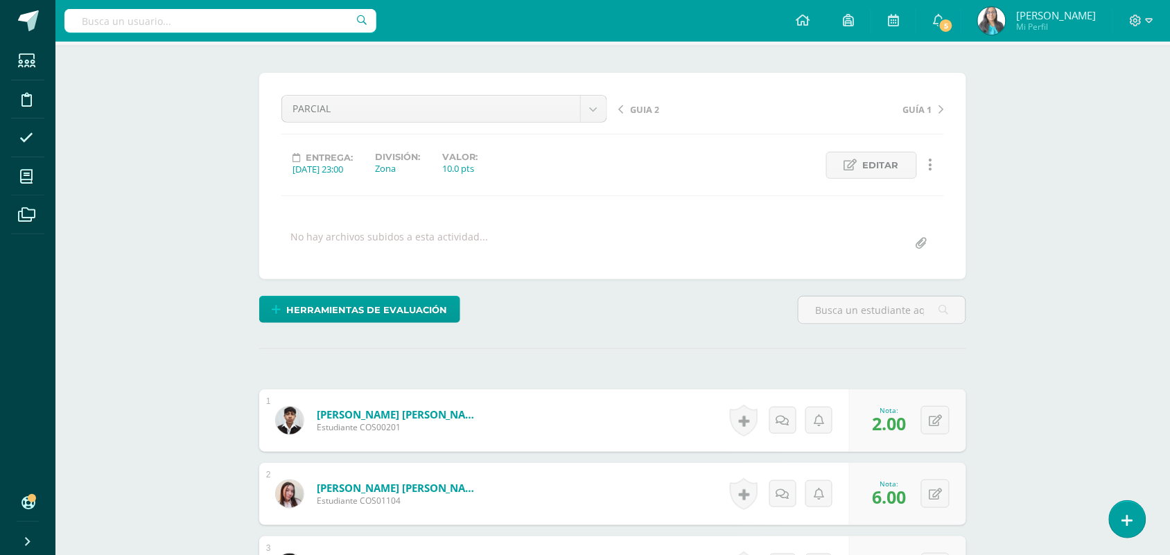
scroll to position [0, 0]
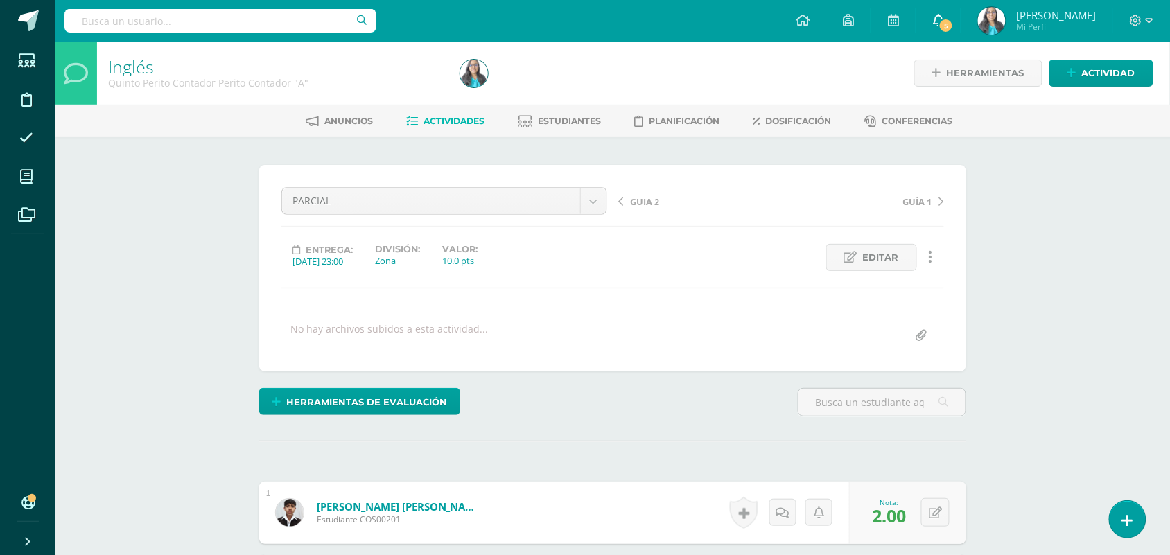
click at [938, 16] on link "5" at bounding box center [939, 21] width 44 height 42
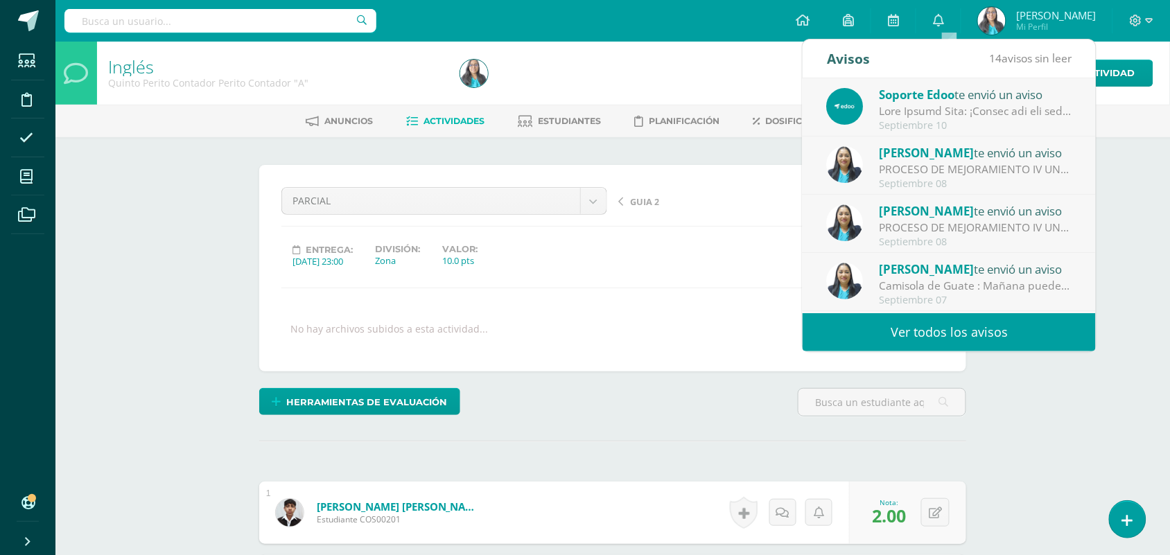
click at [944, 157] on span "[PERSON_NAME]" at bounding box center [927, 153] width 95 height 16
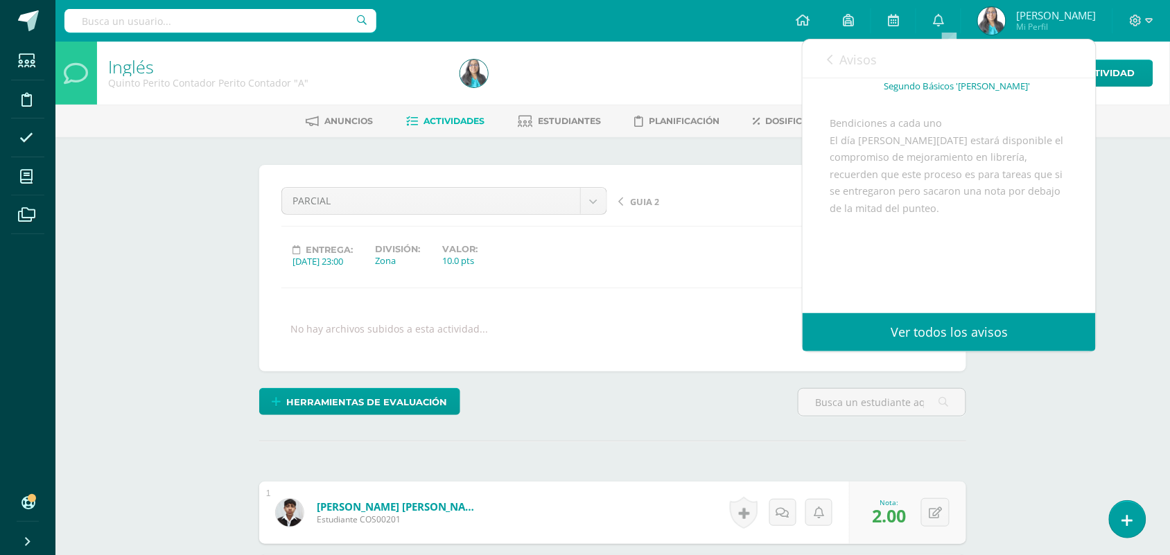
scroll to position [182, 0]
click at [826, 61] on div "Avisos 13 avisos sin leer Avisos" at bounding box center [949, 59] width 293 height 39
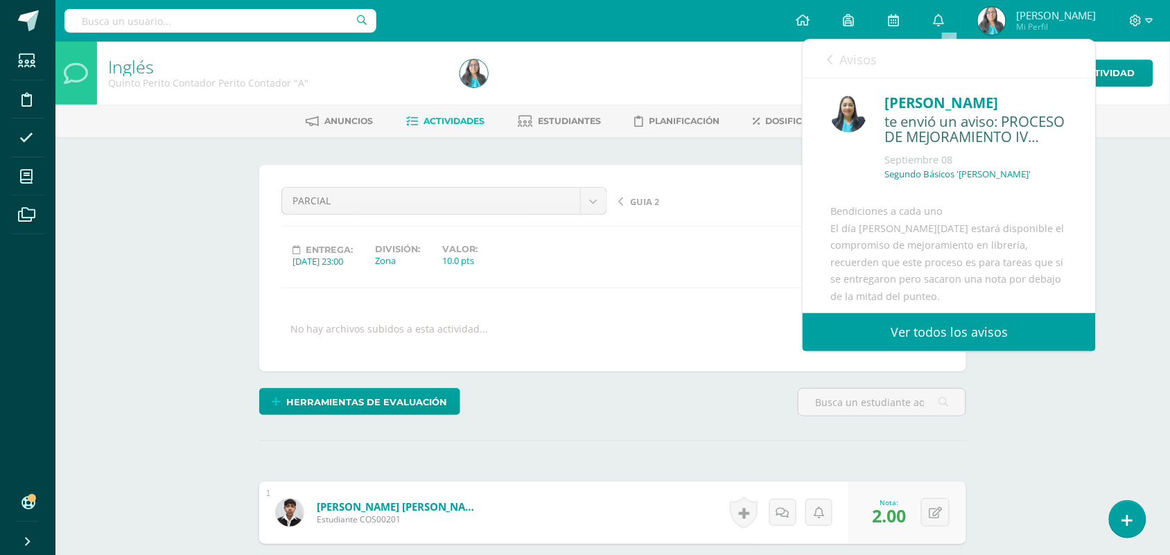
click at [938, 327] on link "Ver todos los avisos" at bounding box center [949, 332] width 293 height 38
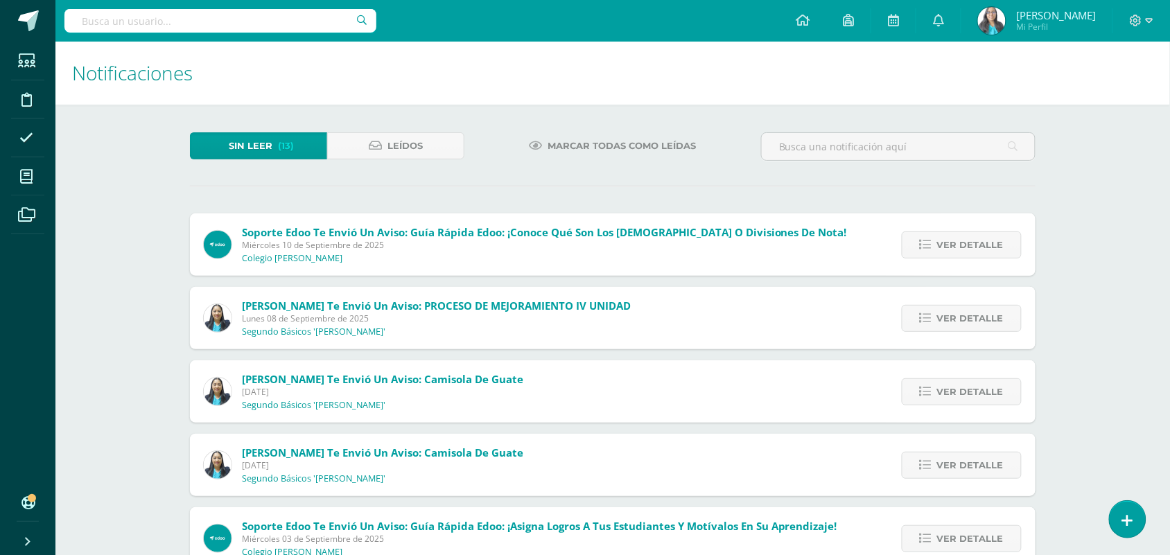
click at [584, 149] on span "Marcar todas como leídas" at bounding box center [622, 146] width 148 height 26
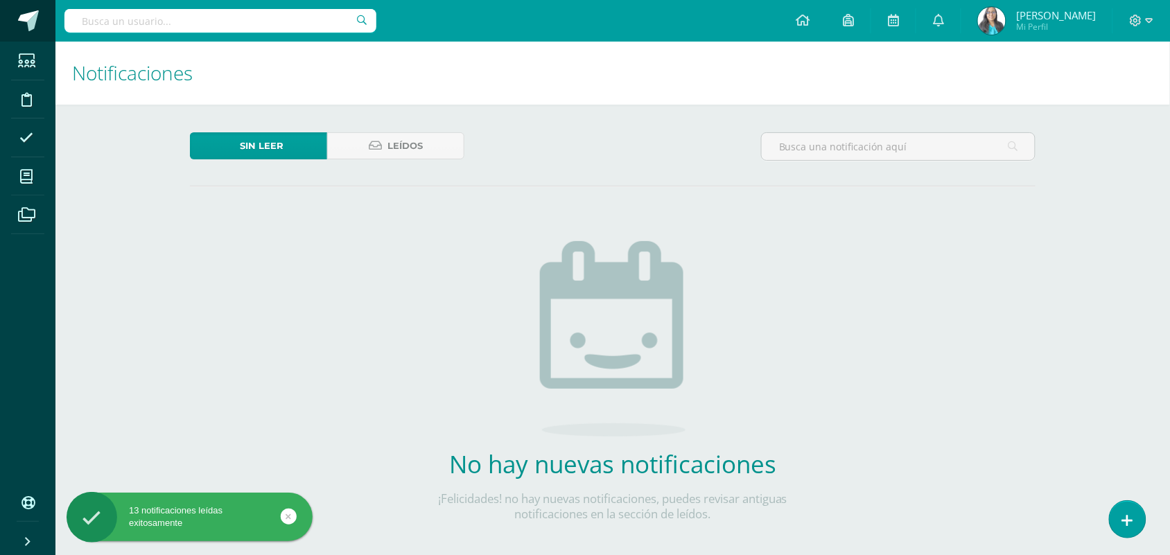
click at [22, 19] on span at bounding box center [28, 20] width 21 height 21
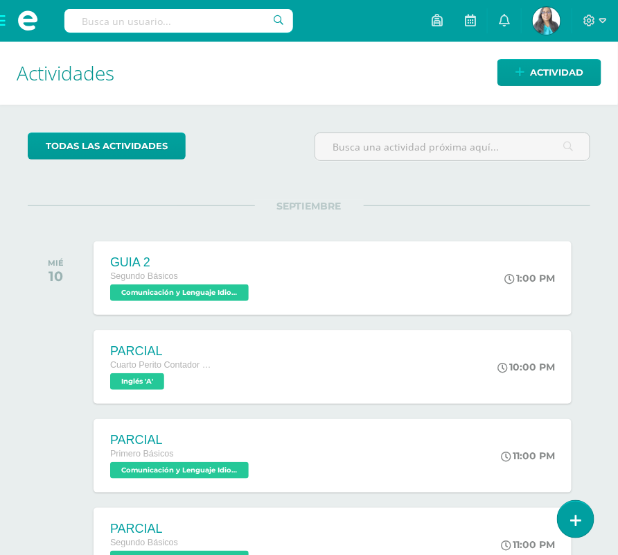
click at [32, 19] on span at bounding box center [27, 20] width 21 height 21
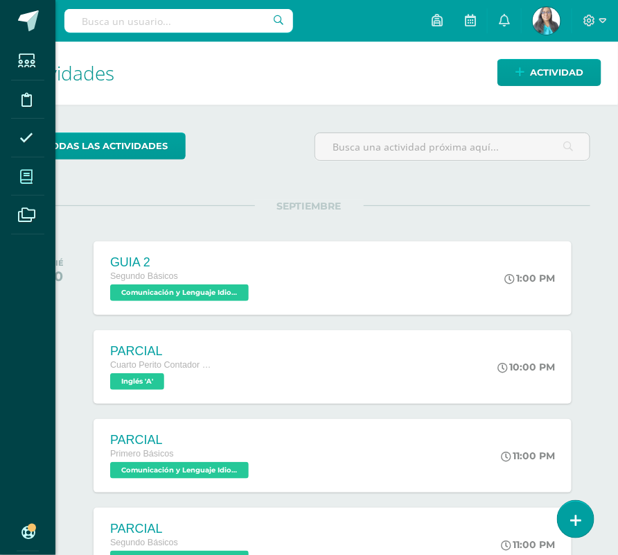
click at [24, 175] on icon at bounding box center [26, 177] width 12 height 14
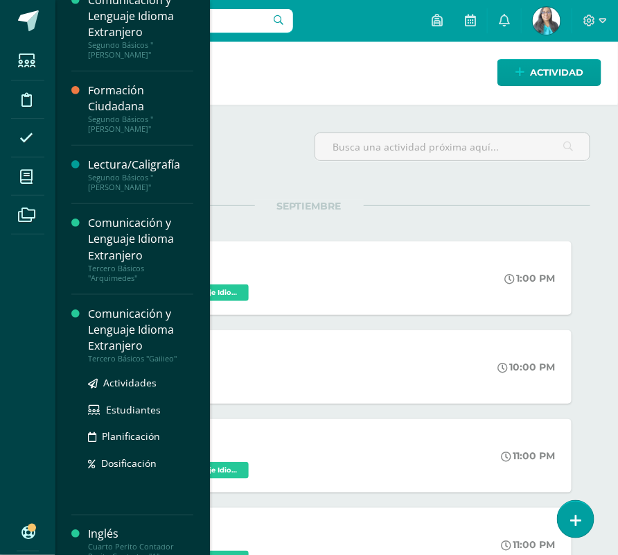
scroll to position [260, 0]
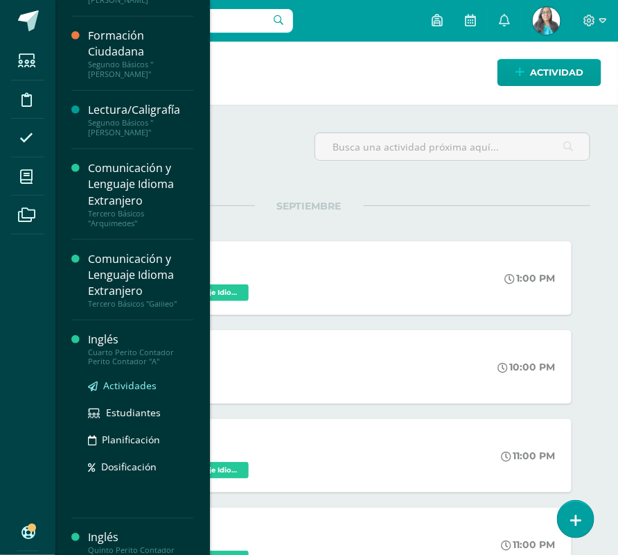
click at [129, 379] on span "Actividades" at bounding box center [129, 385] width 53 height 13
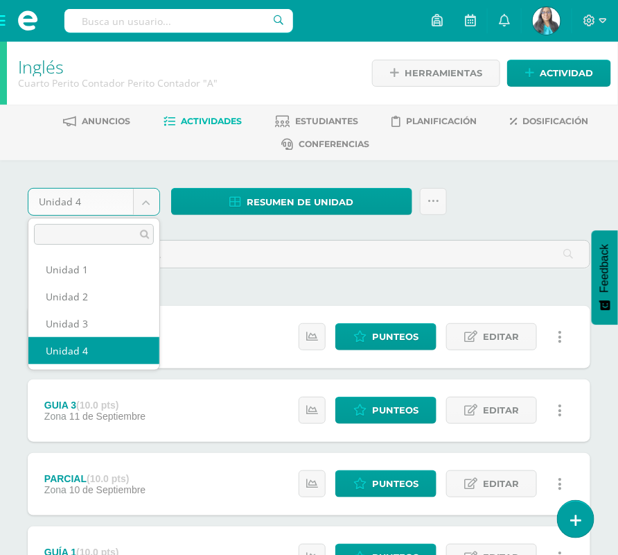
click at [143, 203] on body "Estudiantes Disciplina Asistencia Mis cursos Archivos Soporte Ayuda Reportar un…" at bounding box center [309, 340] width 618 height 681
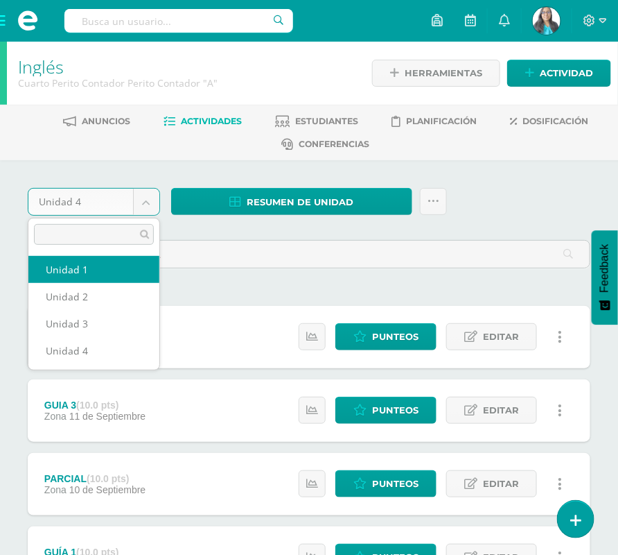
select select "Unidad 1"
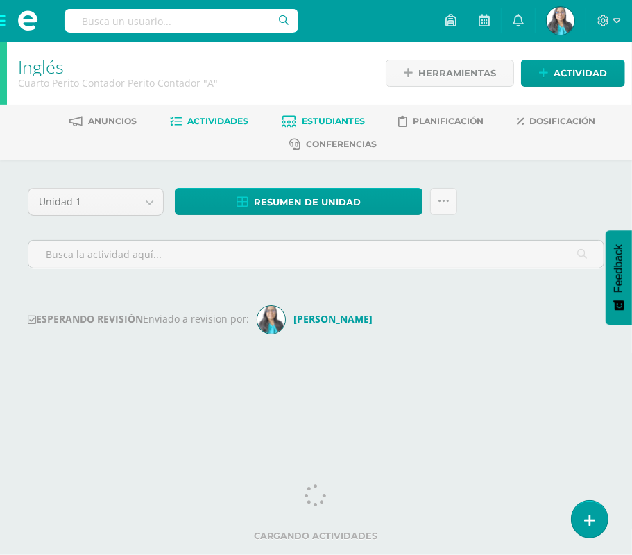
click at [340, 121] on span "Estudiantes" at bounding box center [333, 121] width 63 height 10
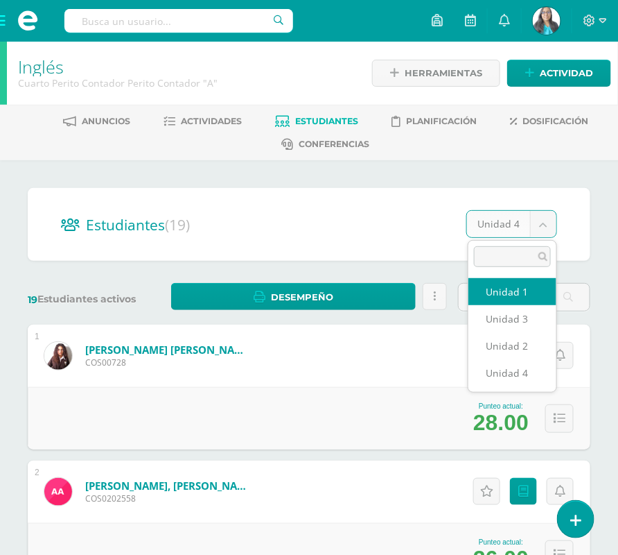
select select "/dashboard/teacher/section/2335/students/?unit=110981"
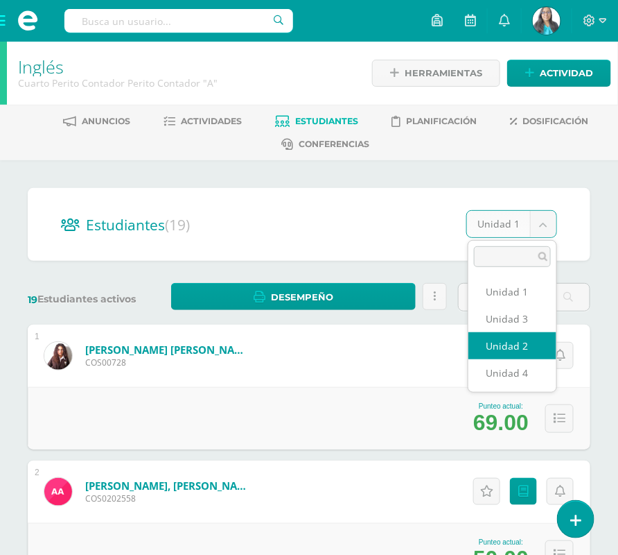
select select "/dashboard/teacher/section/2335/students/?unit=110984"
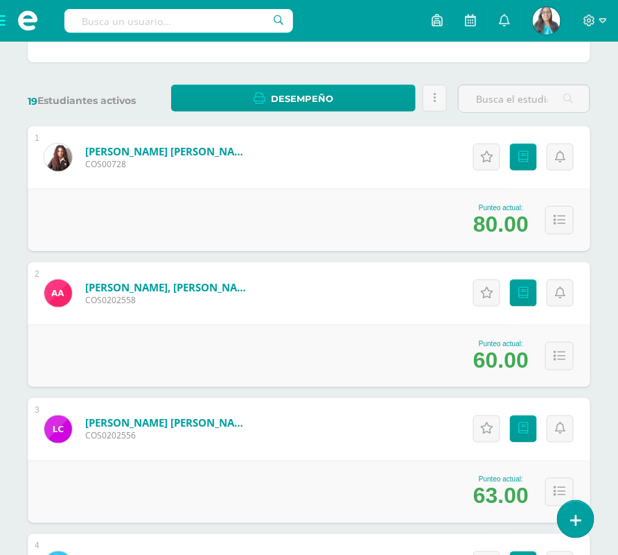
scroll to position [87, 0]
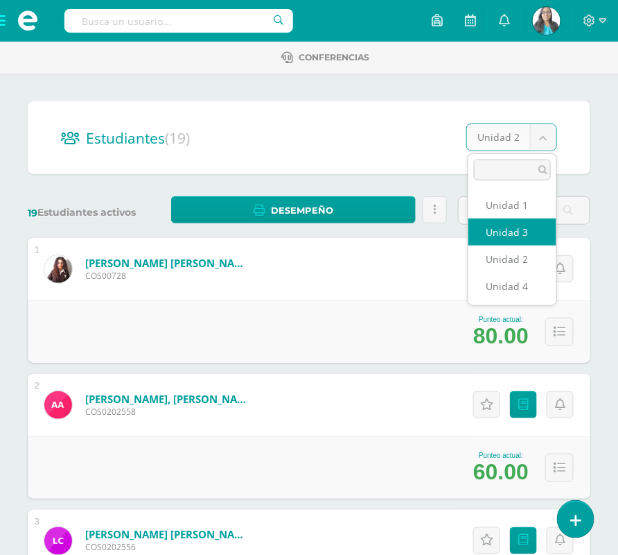
select select "/dashboard/teacher/section/2335/students/?unit=110985"
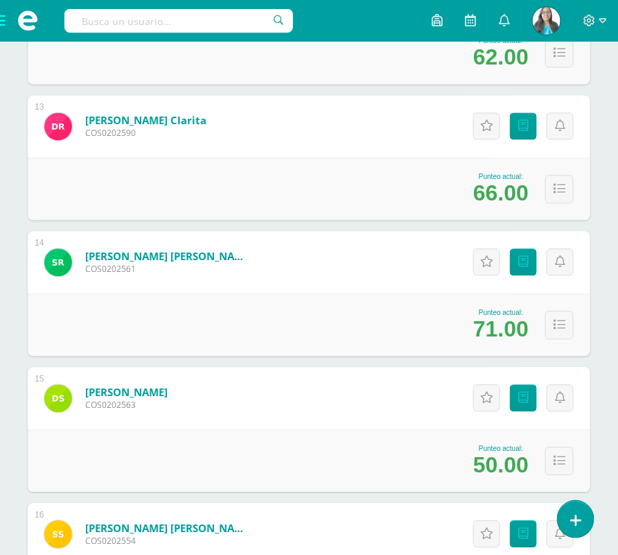
scroll to position [1560, 0]
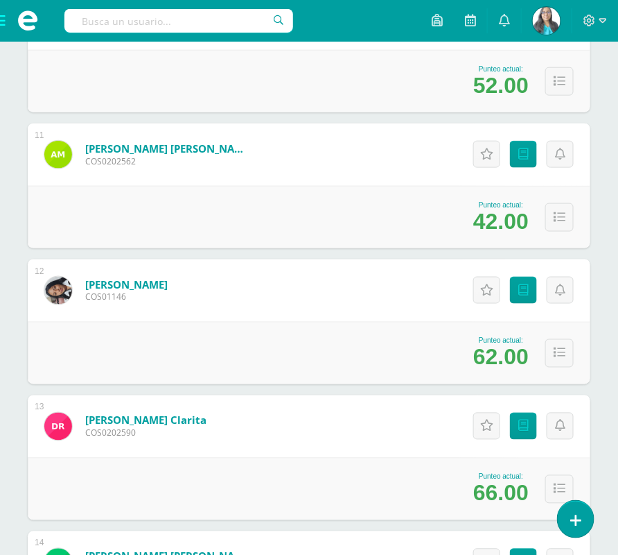
click at [26, 19] on span at bounding box center [27, 20] width 21 height 21
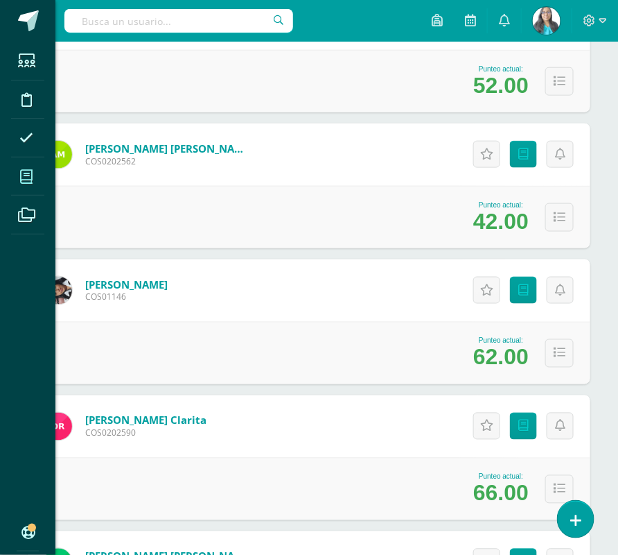
click at [24, 184] on span at bounding box center [26, 176] width 31 height 31
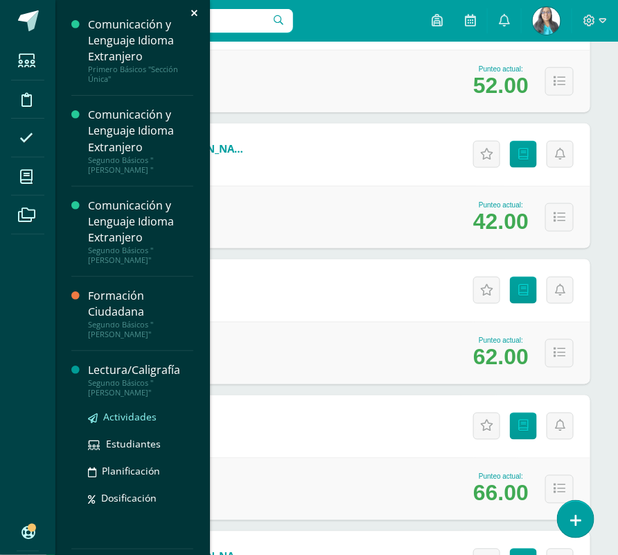
click at [134, 410] on span "Actividades" at bounding box center [129, 416] width 53 height 13
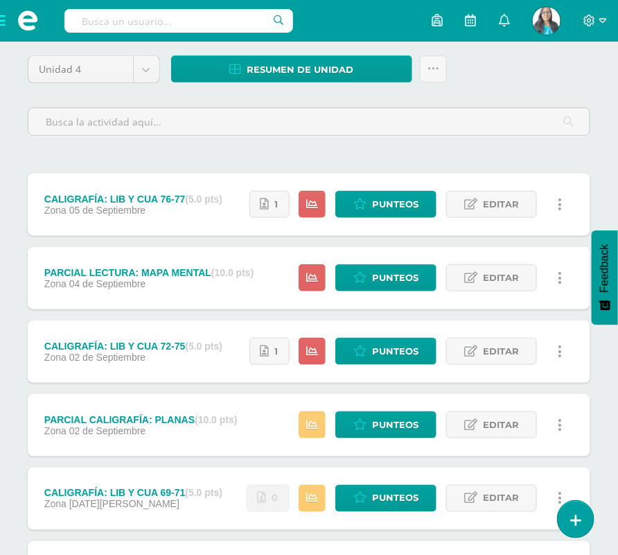
scroll to position [173, 0]
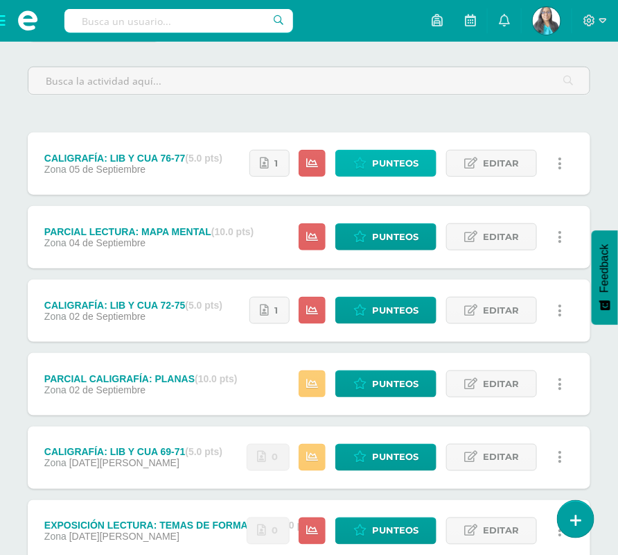
click at [410, 168] on span "Punteos" at bounding box center [395, 163] width 46 height 26
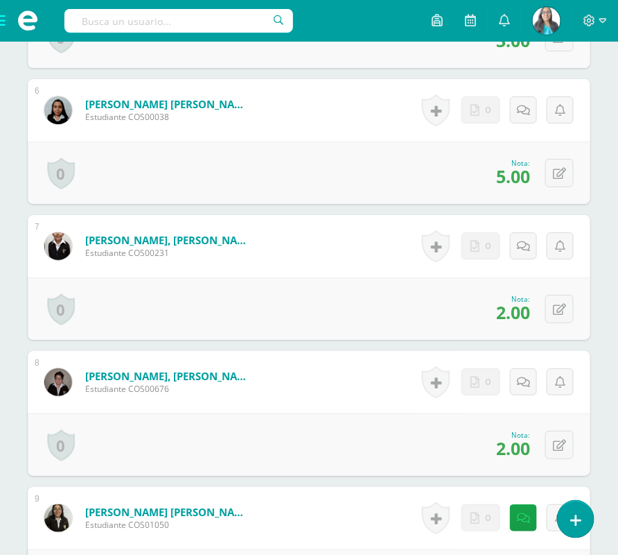
scroll to position [1151, 0]
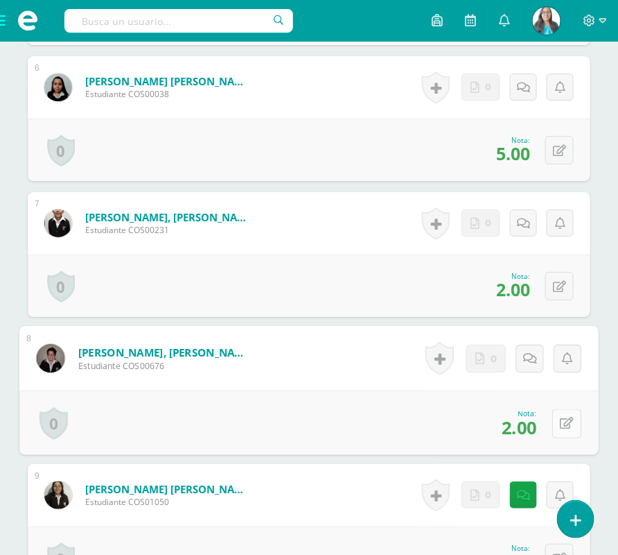
click at [556, 426] on button at bounding box center [567, 422] width 29 height 29
type input "7"
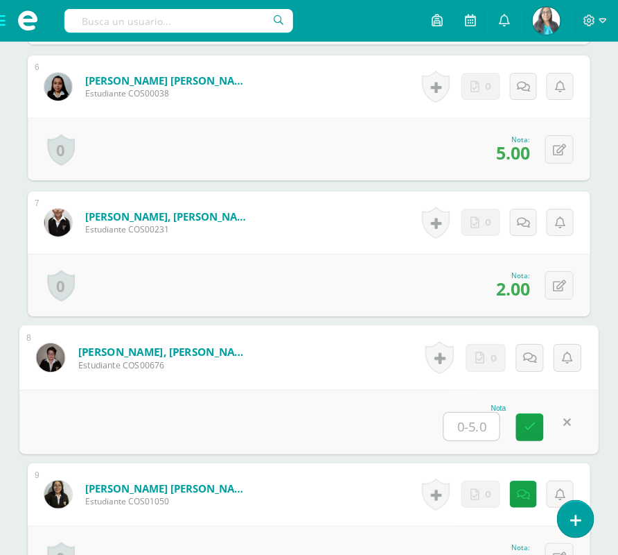
type input "4"
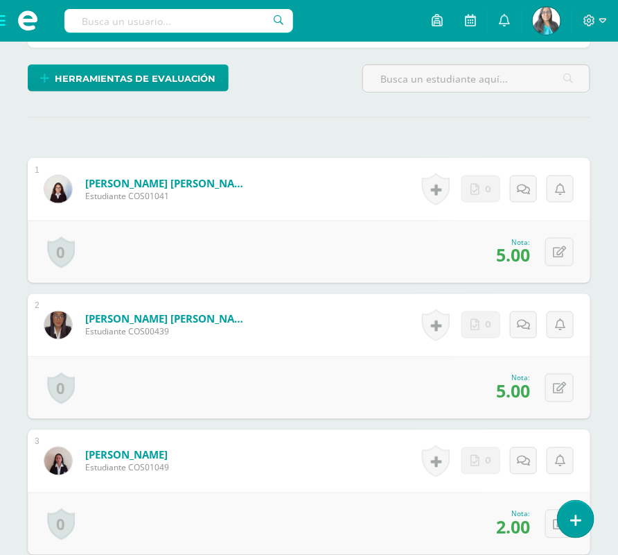
scroll to position [199, 0]
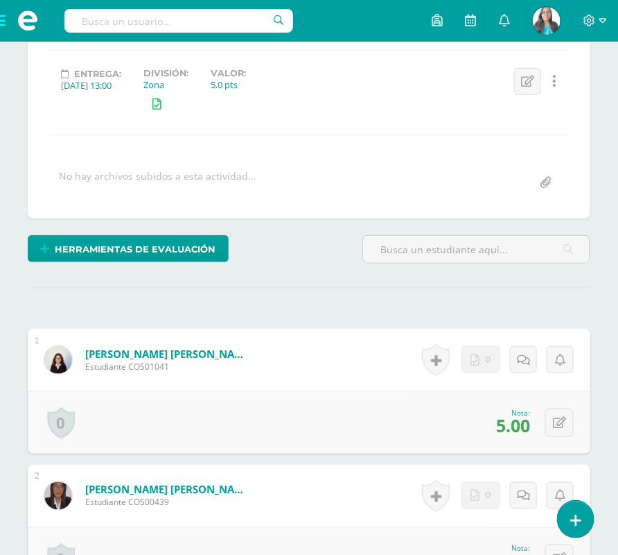
click at [24, 12] on span at bounding box center [27, 20] width 21 height 21
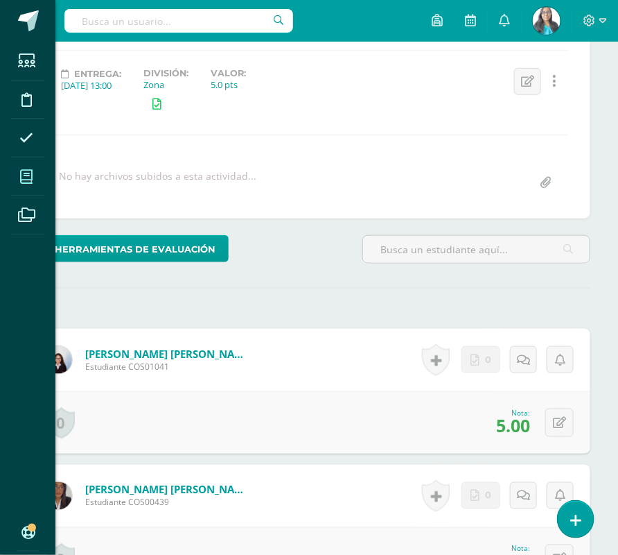
click at [24, 178] on icon at bounding box center [26, 177] width 12 height 14
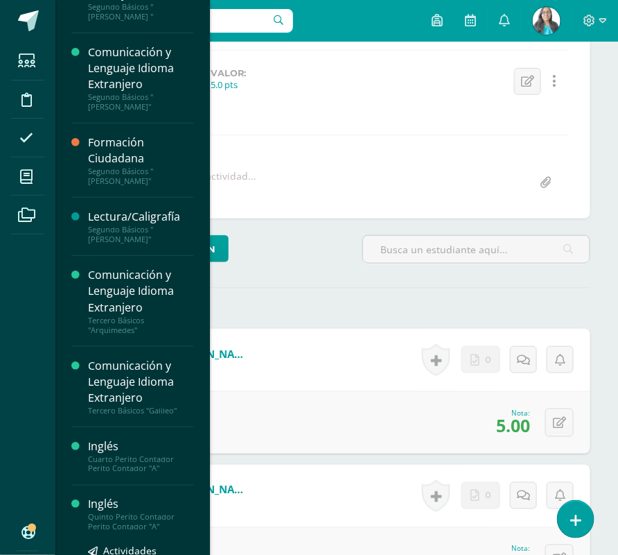
scroll to position [159, 0]
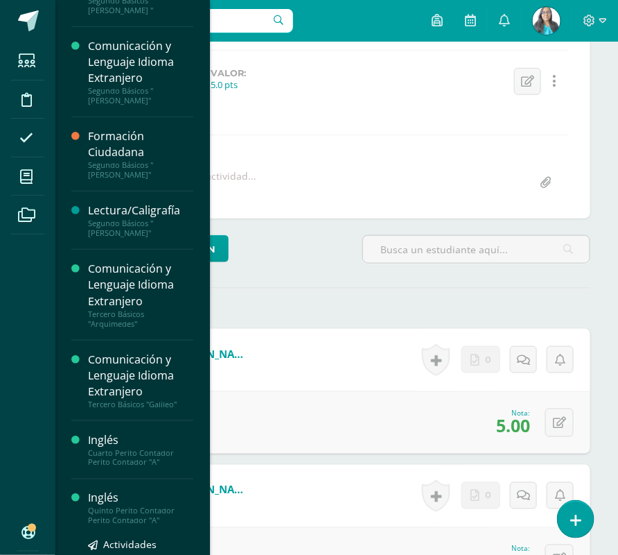
click at [126, 506] on div "Quinto Perito Contador Perito Contador "A"" at bounding box center [140, 515] width 105 height 19
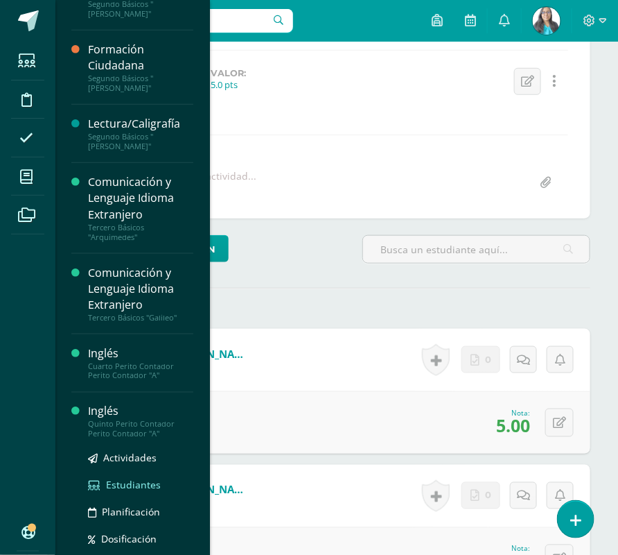
click at [132, 478] on span "Estudiantes" at bounding box center [133, 484] width 55 height 13
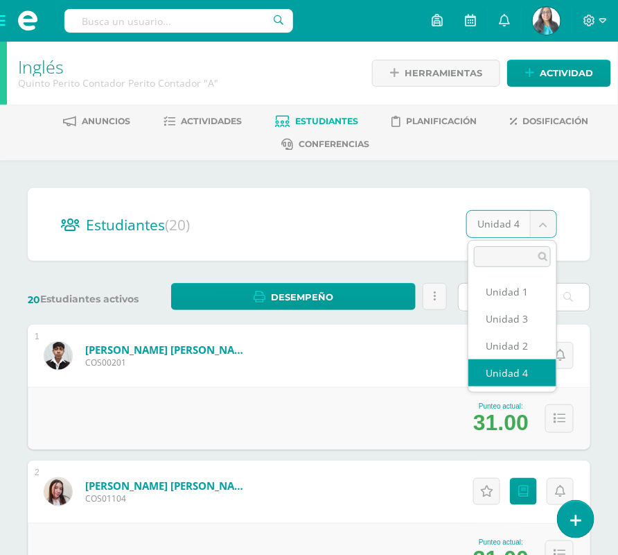
click at [505, 293] on input "text" at bounding box center [524, 297] width 131 height 27
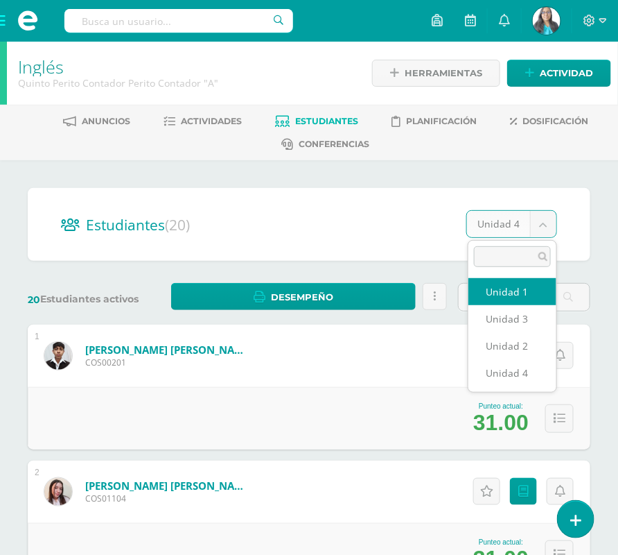
select select "/dashboard/teacher/section/2347/students/?unit=111065"
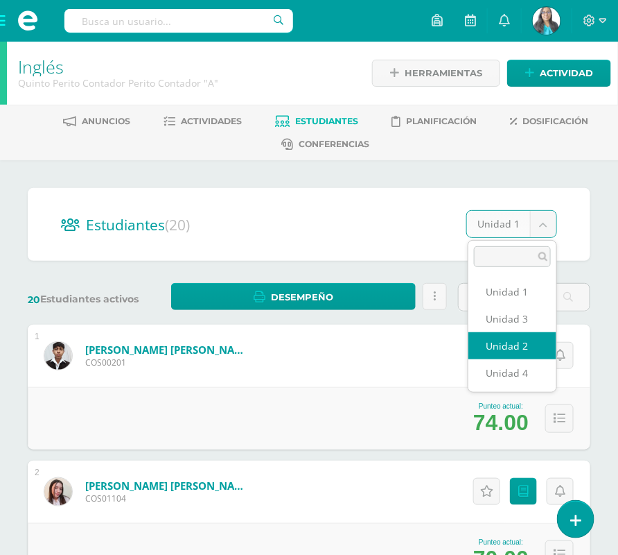
select select "/dashboard/teacher/section/2347/students/?unit=111068"
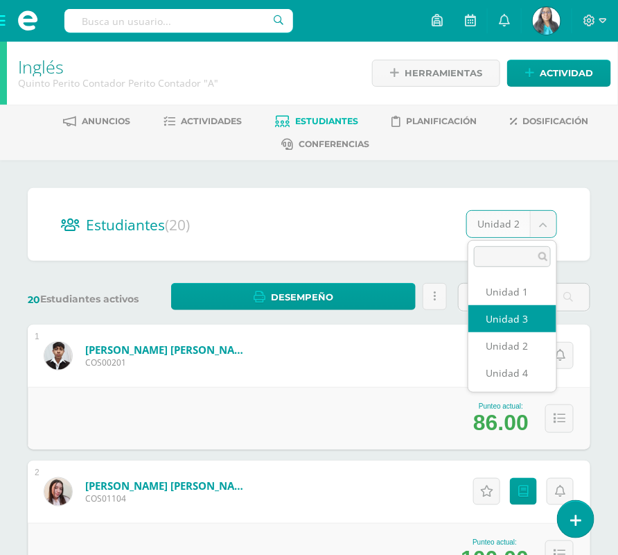
select select "/dashboard/teacher/section/2347/students/?unit=111069"
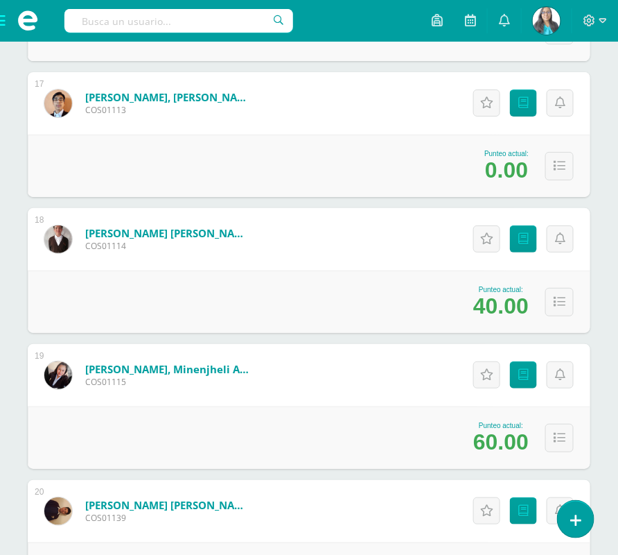
scroll to position [2567, 0]
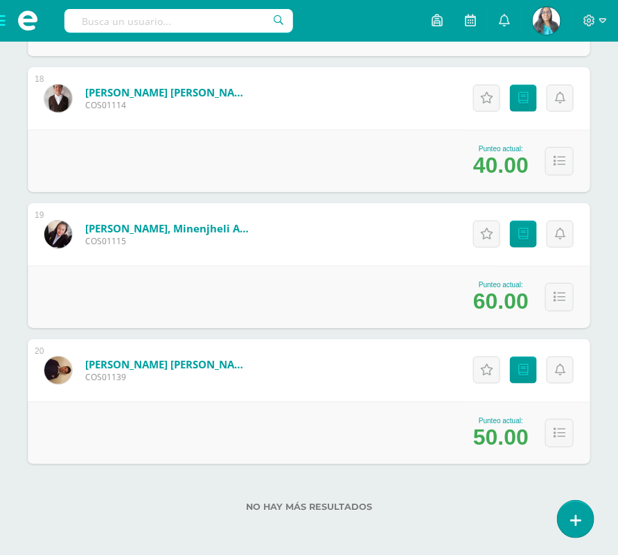
click at [24, 24] on span at bounding box center [27, 20] width 21 height 21
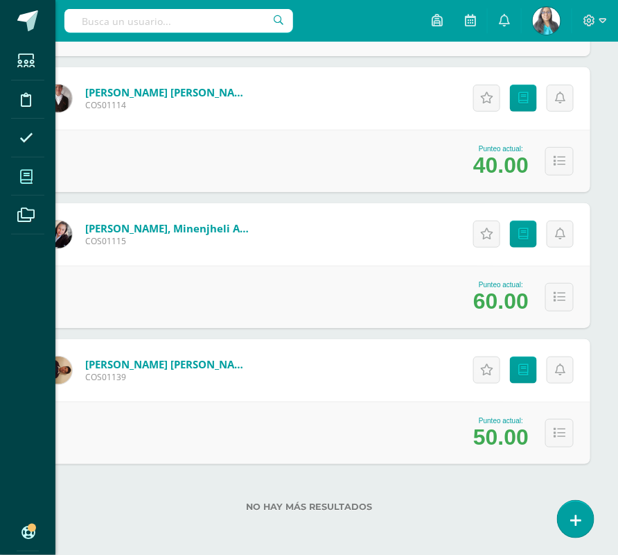
click at [35, 167] on span at bounding box center [26, 176] width 31 height 31
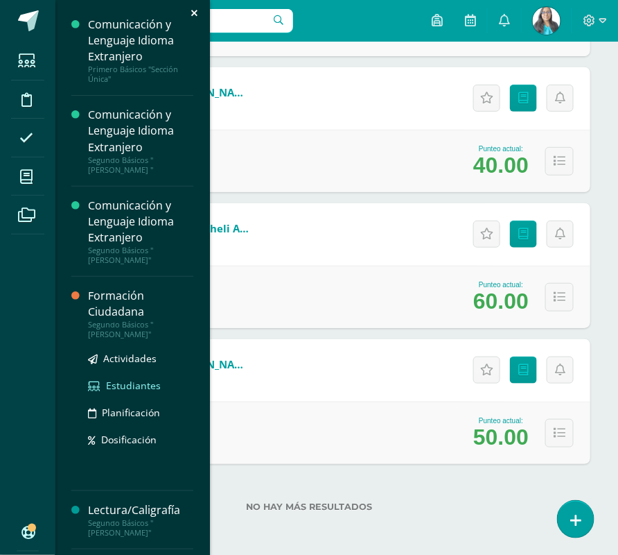
click at [122, 379] on span "Estudiantes" at bounding box center [133, 385] width 55 height 13
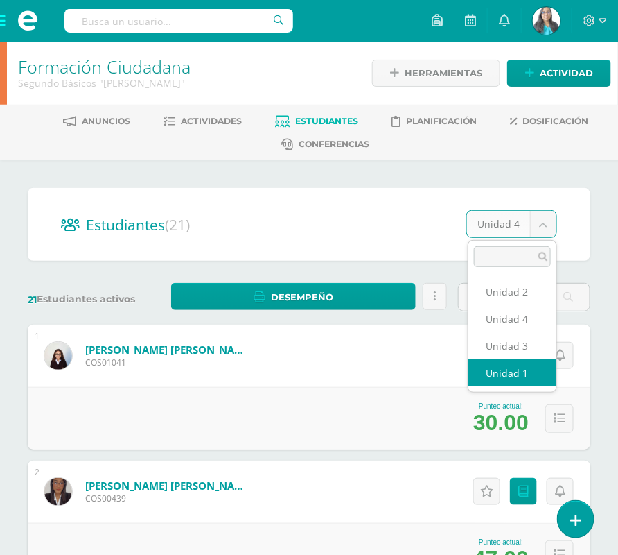
click at [517, 373] on div "Actitudinales Punteos" at bounding box center [522, 355] width 138 height 62
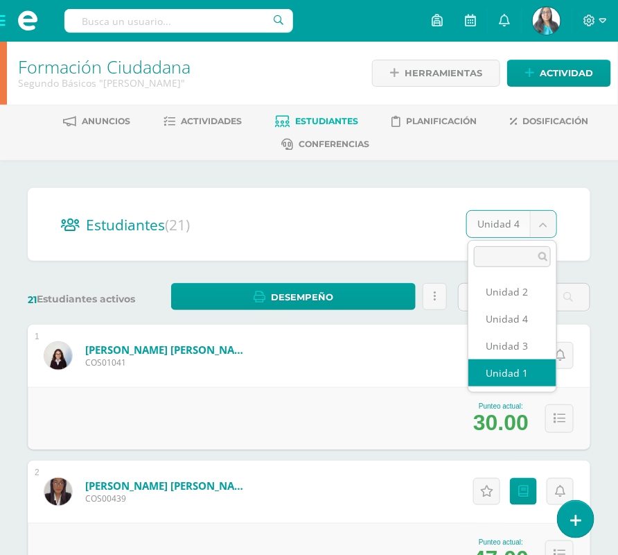
select select "/dashboard/teacher/section/2673/students/?unit=113347"
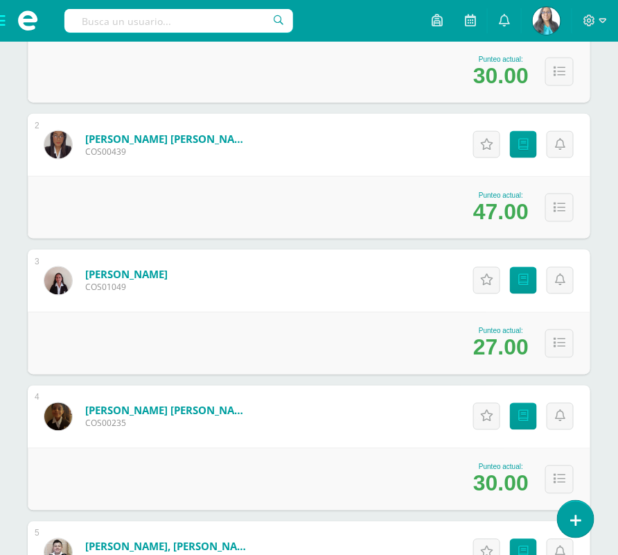
scroll to position [260, 0]
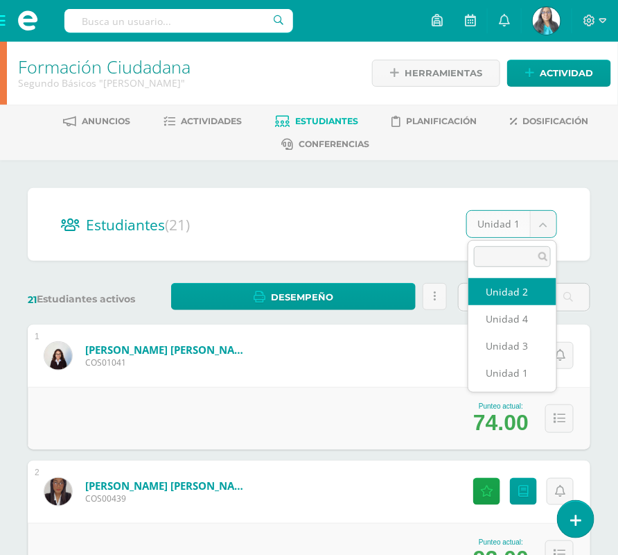
select select "/dashboard/teacher/section/2673/students/?unit=113350"
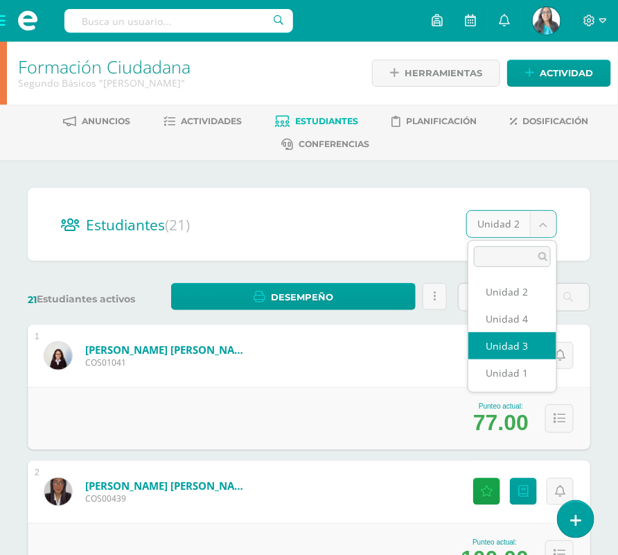
select select "/dashboard/teacher/section/2673/students/?unit=113351"
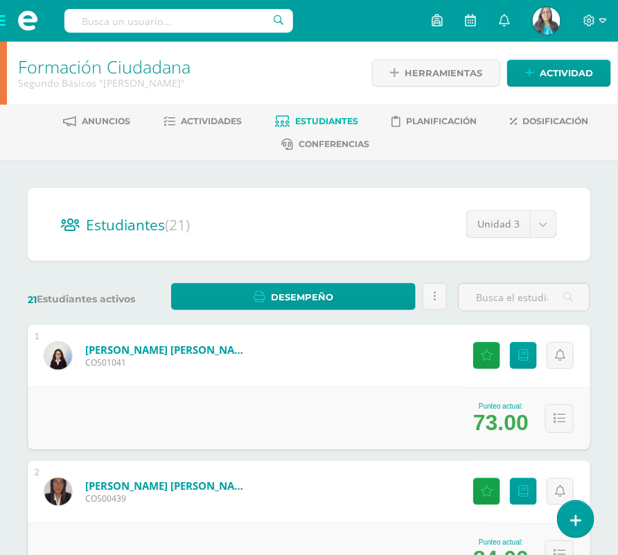
click at [32, 22] on span at bounding box center [27, 20] width 21 height 21
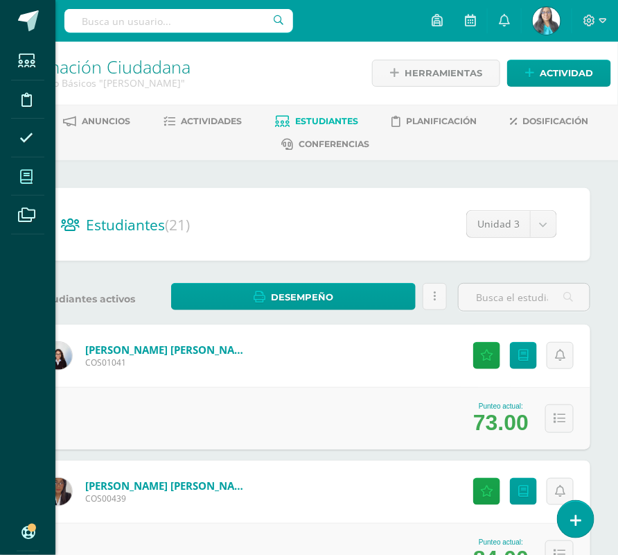
click at [24, 189] on span at bounding box center [26, 176] width 31 height 31
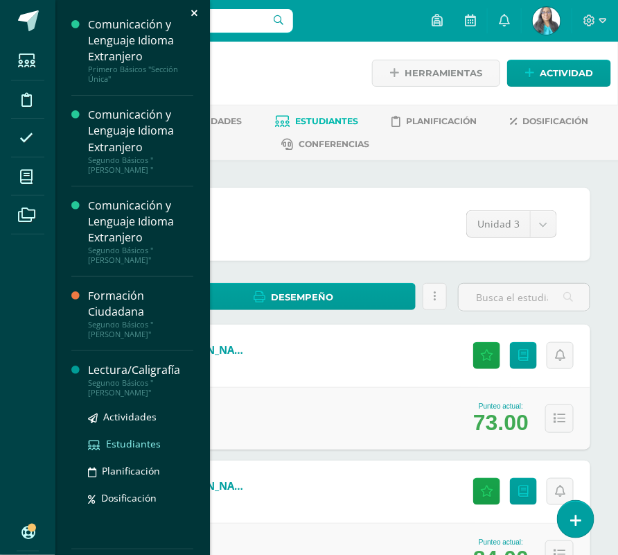
click at [121, 437] on span "Estudiantes" at bounding box center [133, 443] width 55 height 13
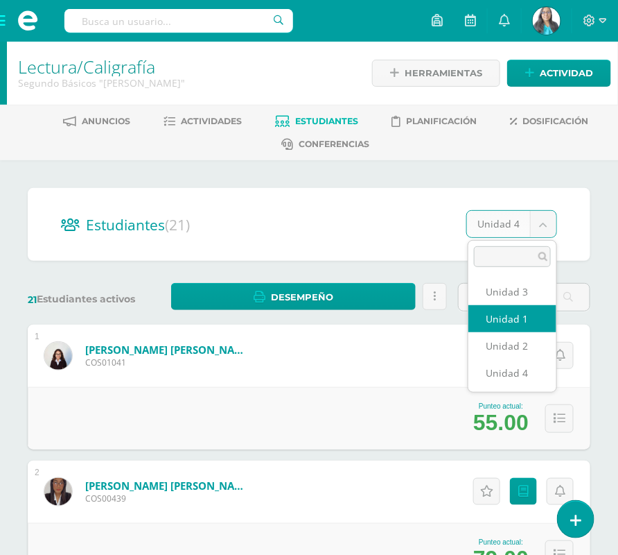
select select "/dashboard/teacher/section/2681/students/?unit=113403"
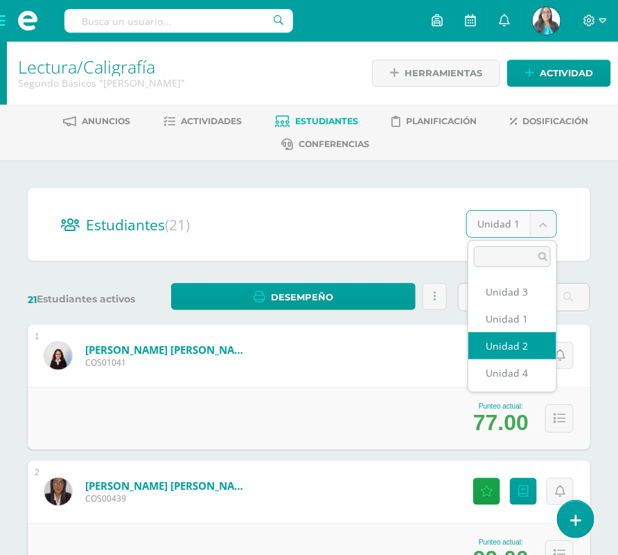
select select "/dashboard/teacher/section/2681/students/?unit=113406"
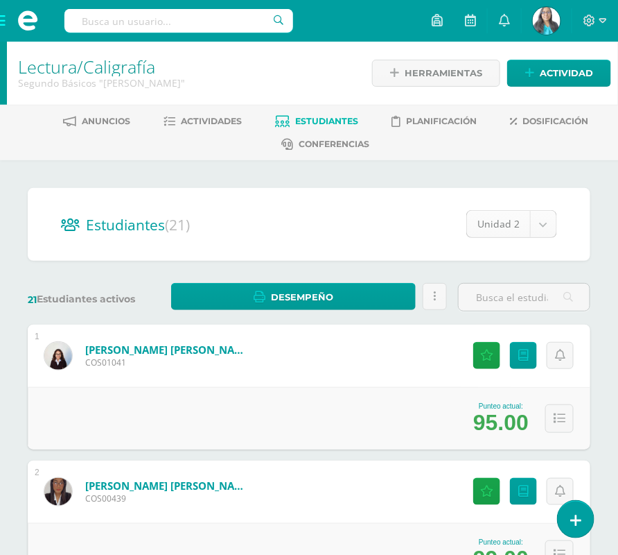
select select "/dashboard/teacher/section/2681/students/?unit=113407"
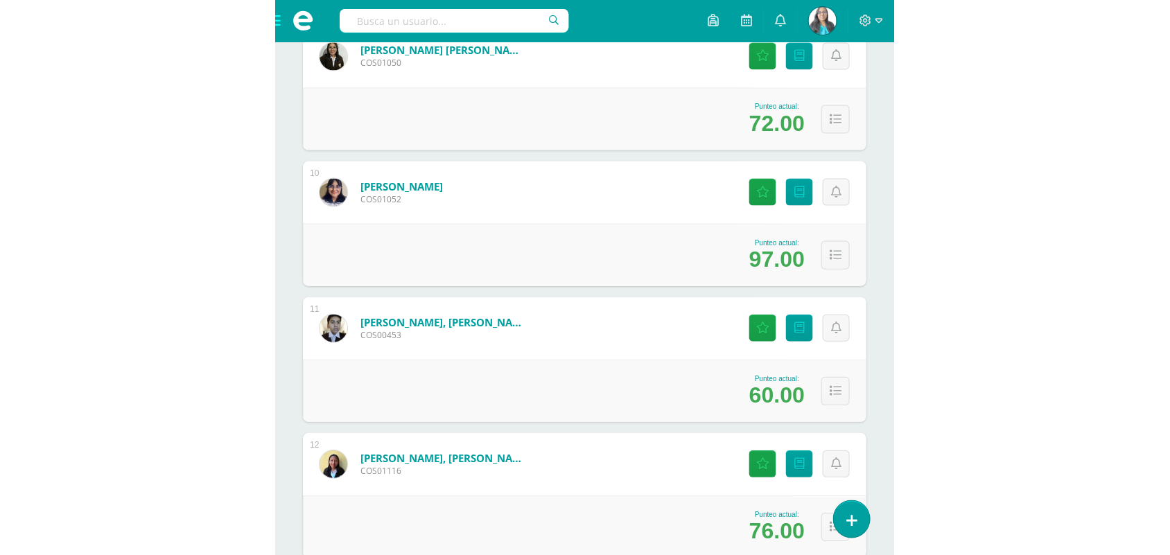
scroll to position [1371, 0]
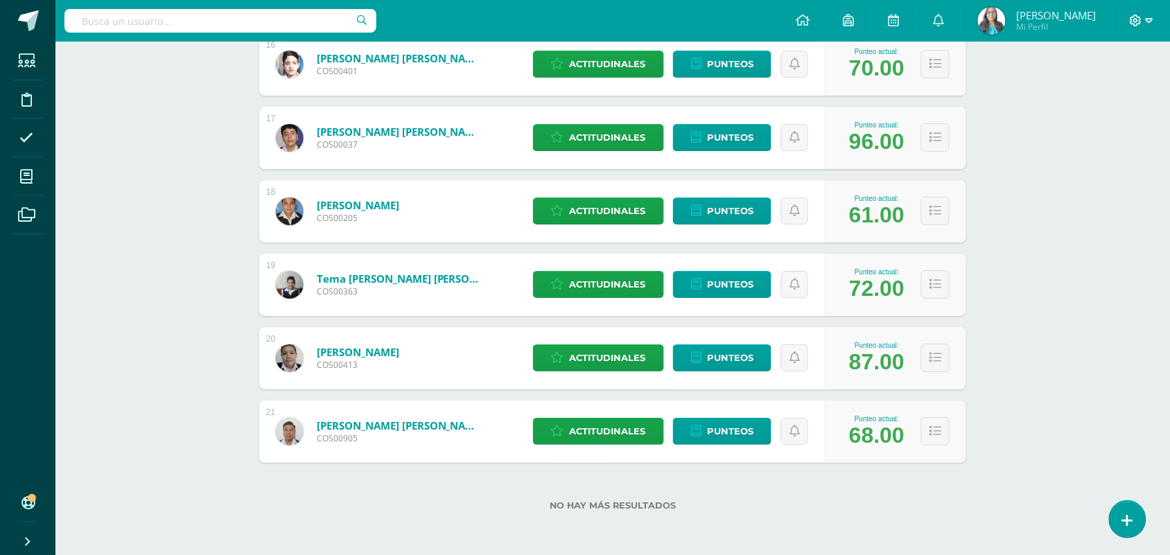
click at [631, 17] on icon at bounding box center [1150, 21] width 8 height 12
click at [631, 94] on span "Cerrar sesión" at bounding box center [1106, 95] width 62 height 13
